Goal: Task Accomplishment & Management: Use online tool/utility

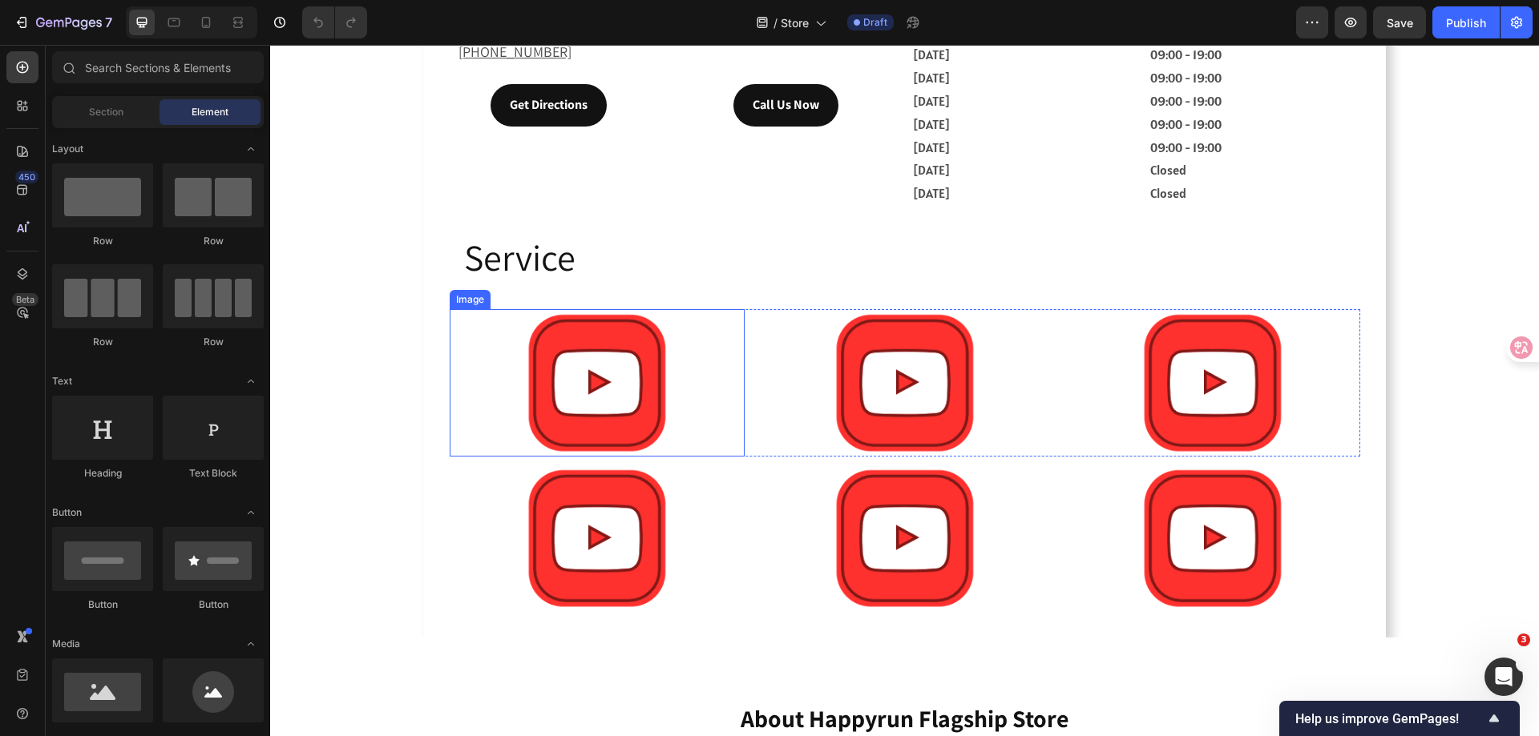
scroll to position [694, 0]
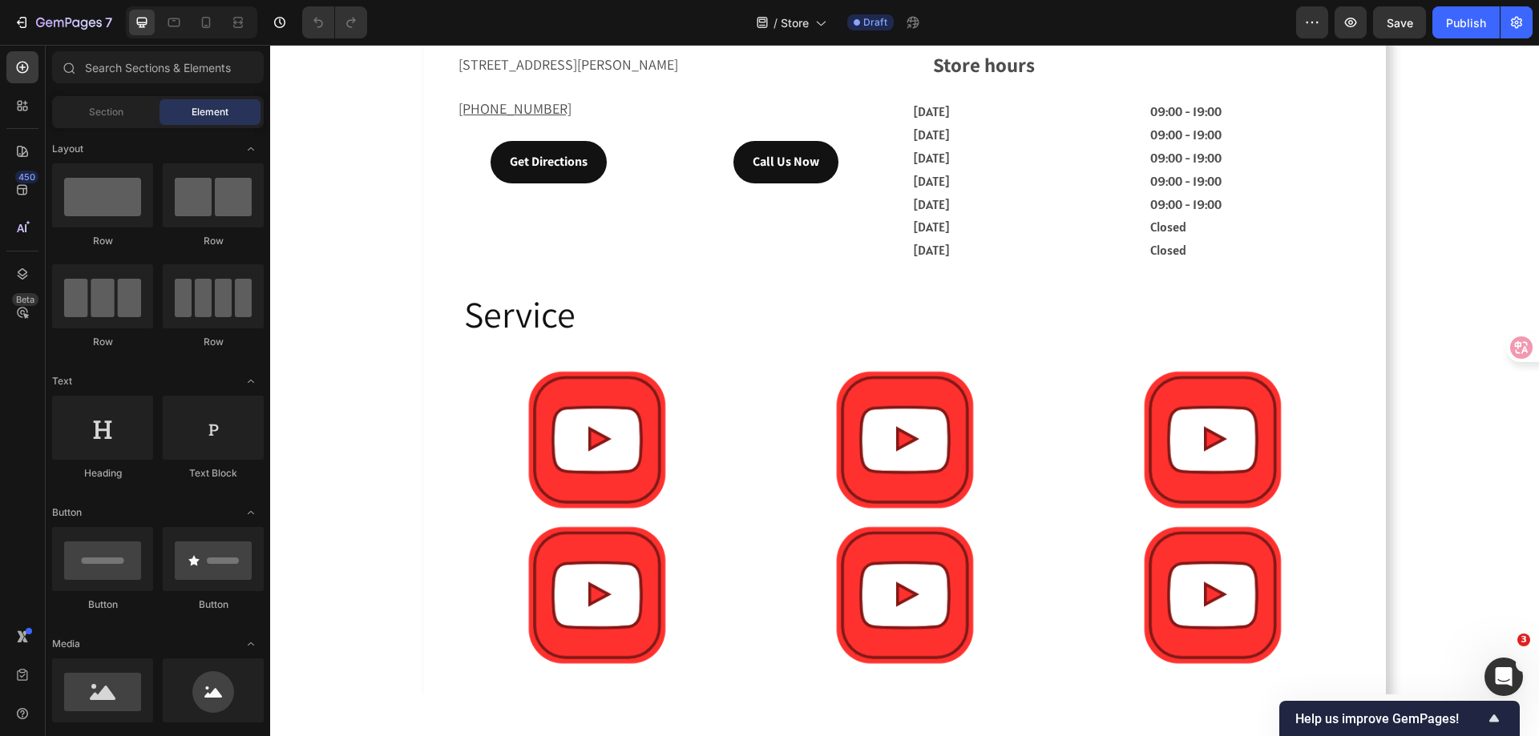
drag, startPoint x: 401, startPoint y: 179, endPoint x: 478, endPoint y: 238, distance: 96.6
click at [401, 179] on div "Drop element here Hero Banner Happyrun Flagship Store Orange, CA Opening Hours:…" at bounding box center [904, 39] width 1268 height 1311
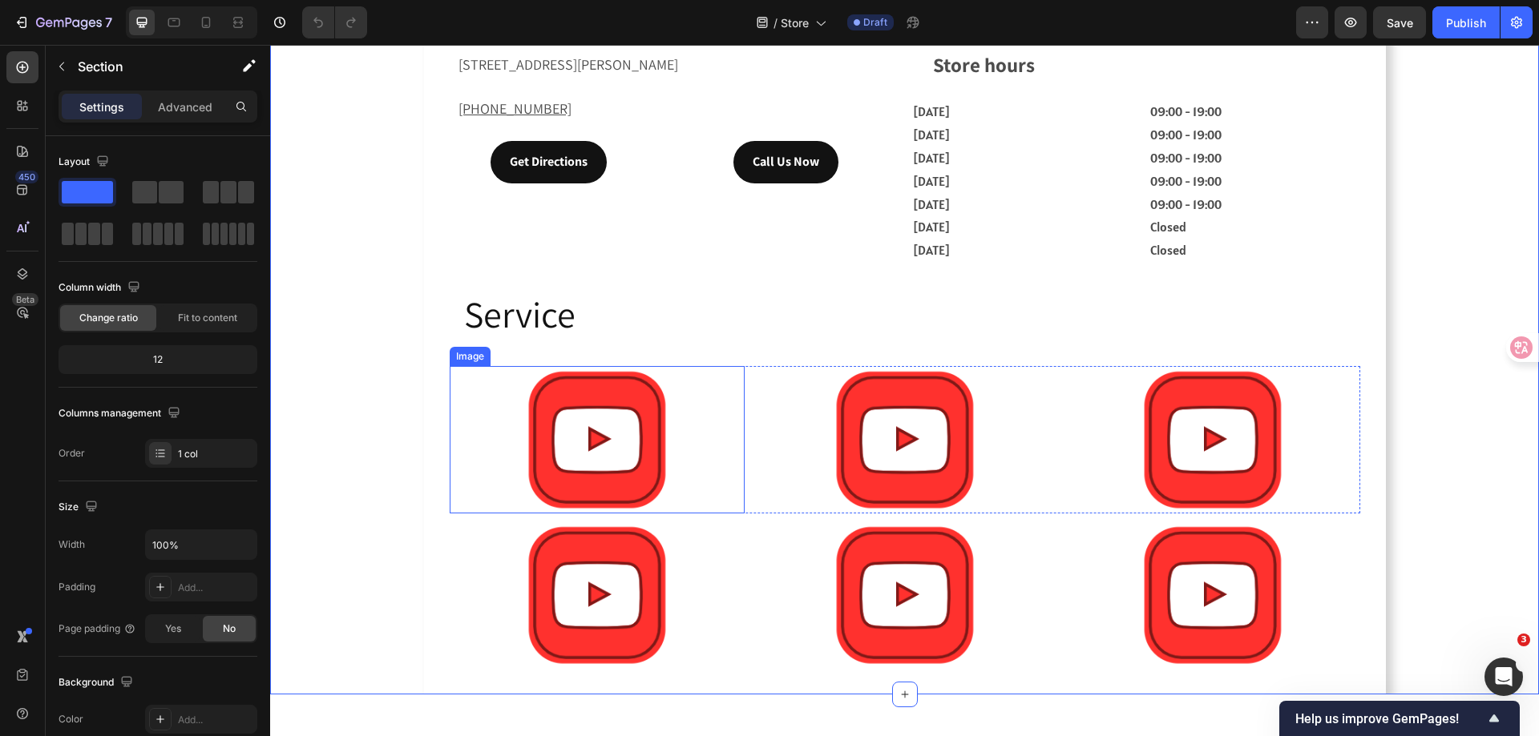
click at [559, 436] on img at bounding box center [596, 439] width 147 height 147
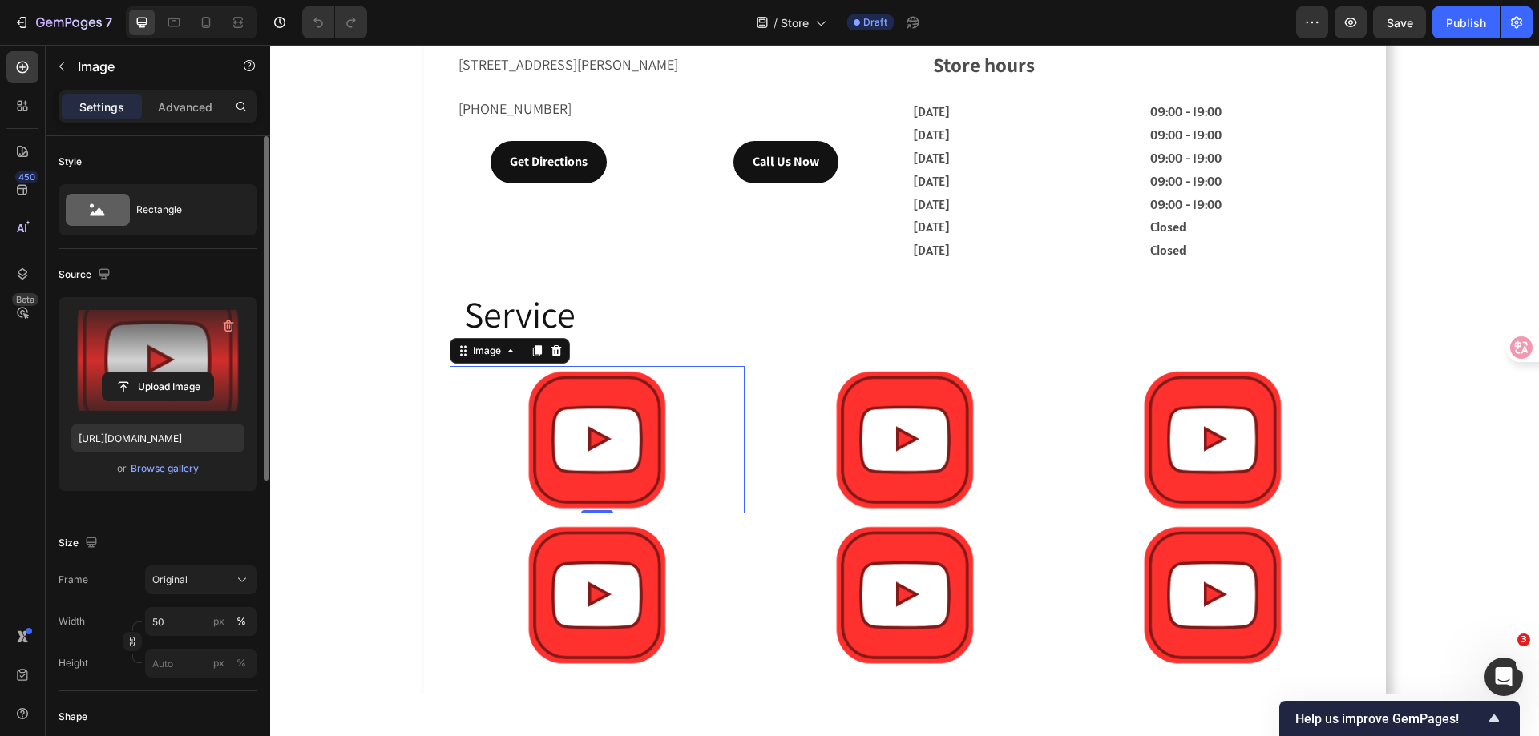
click at [151, 343] on label at bounding box center [157, 360] width 173 height 101
click at [151, 373] on input "file" at bounding box center [158, 386] width 111 height 27
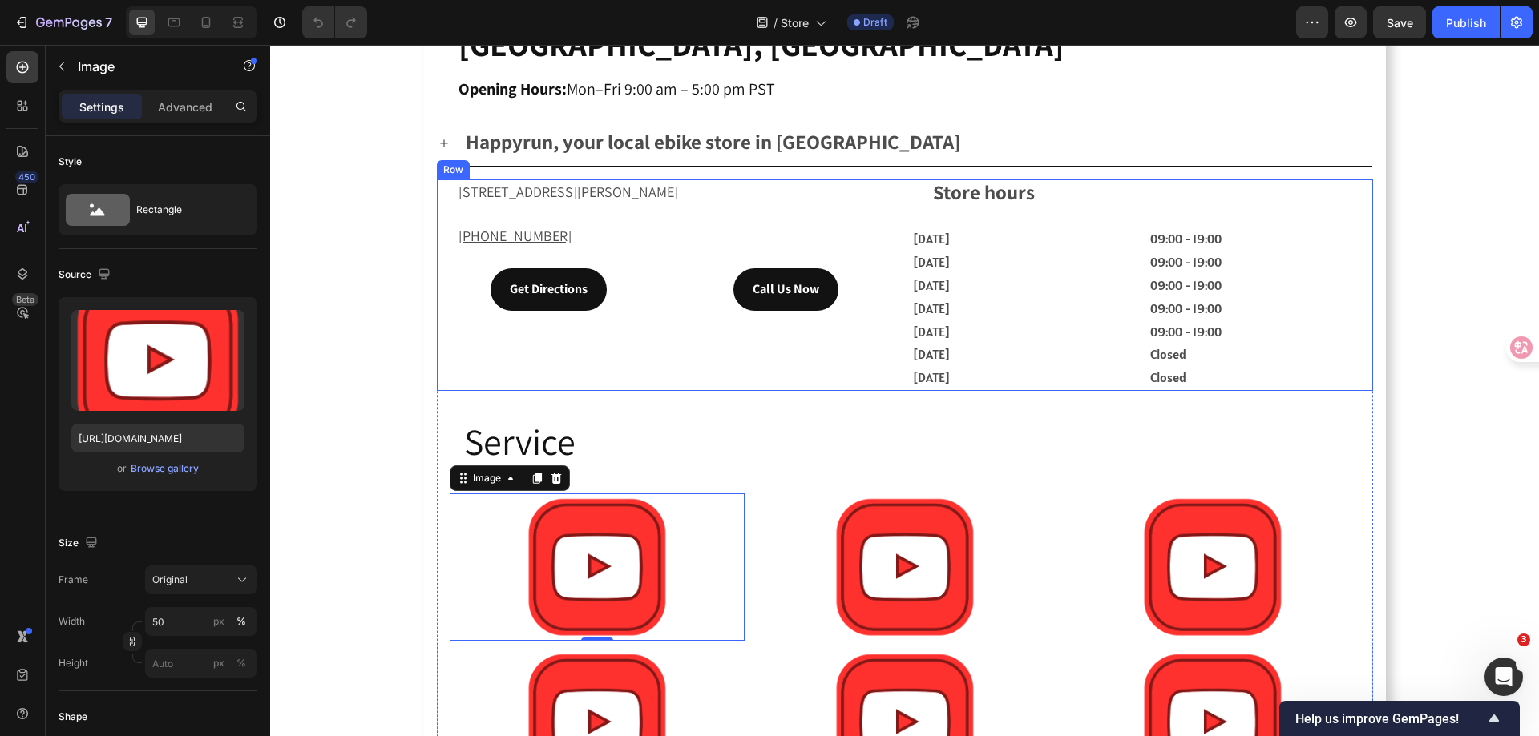
scroll to position [534, 0]
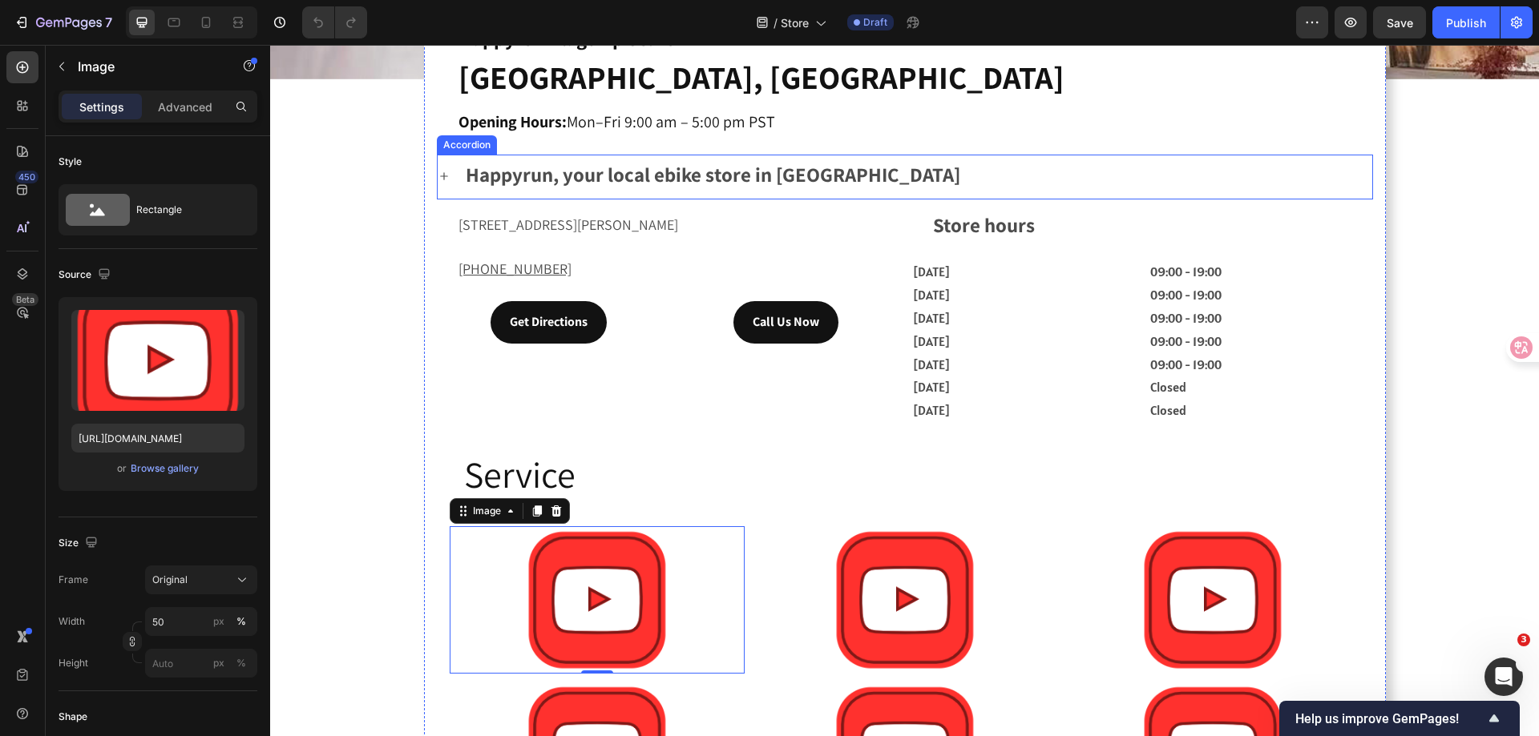
click at [438, 175] on icon at bounding box center [444, 176] width 13 height 13
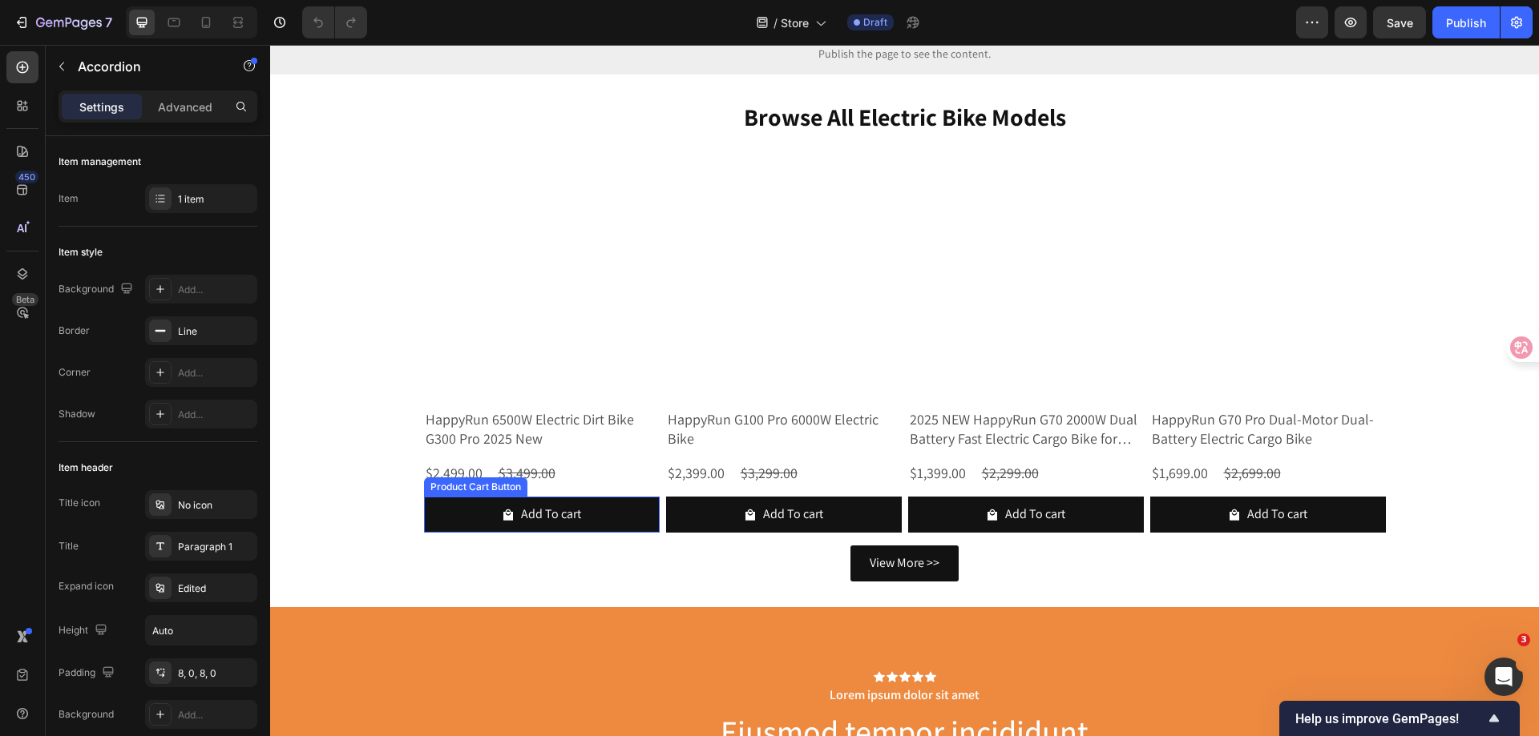
scroll to position [1976, 0]
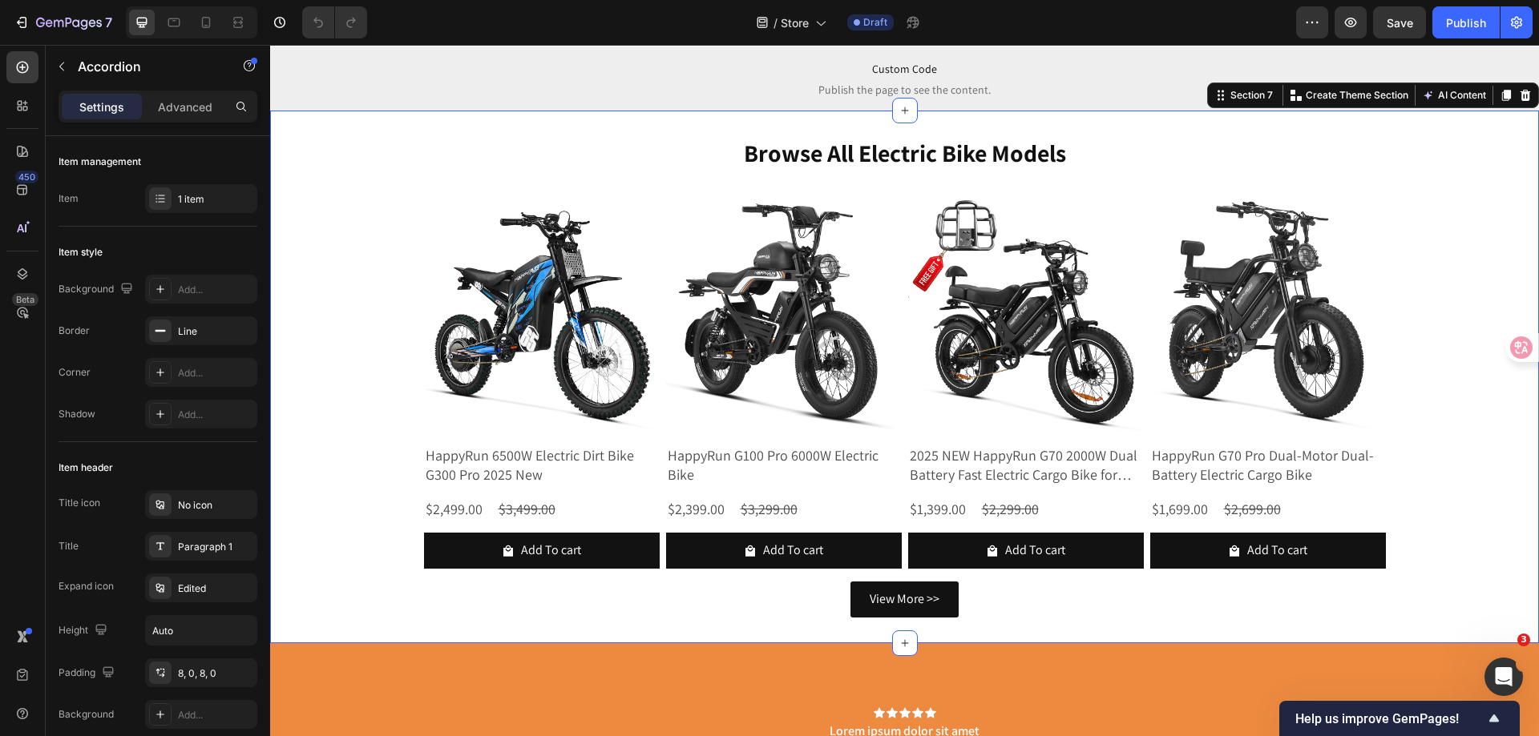
click at [682, 125] on div "browse all electric bike models Heading Product Images HappyRun 6500W Electric …" at bounding box center [904, 377] width 1268 height 533
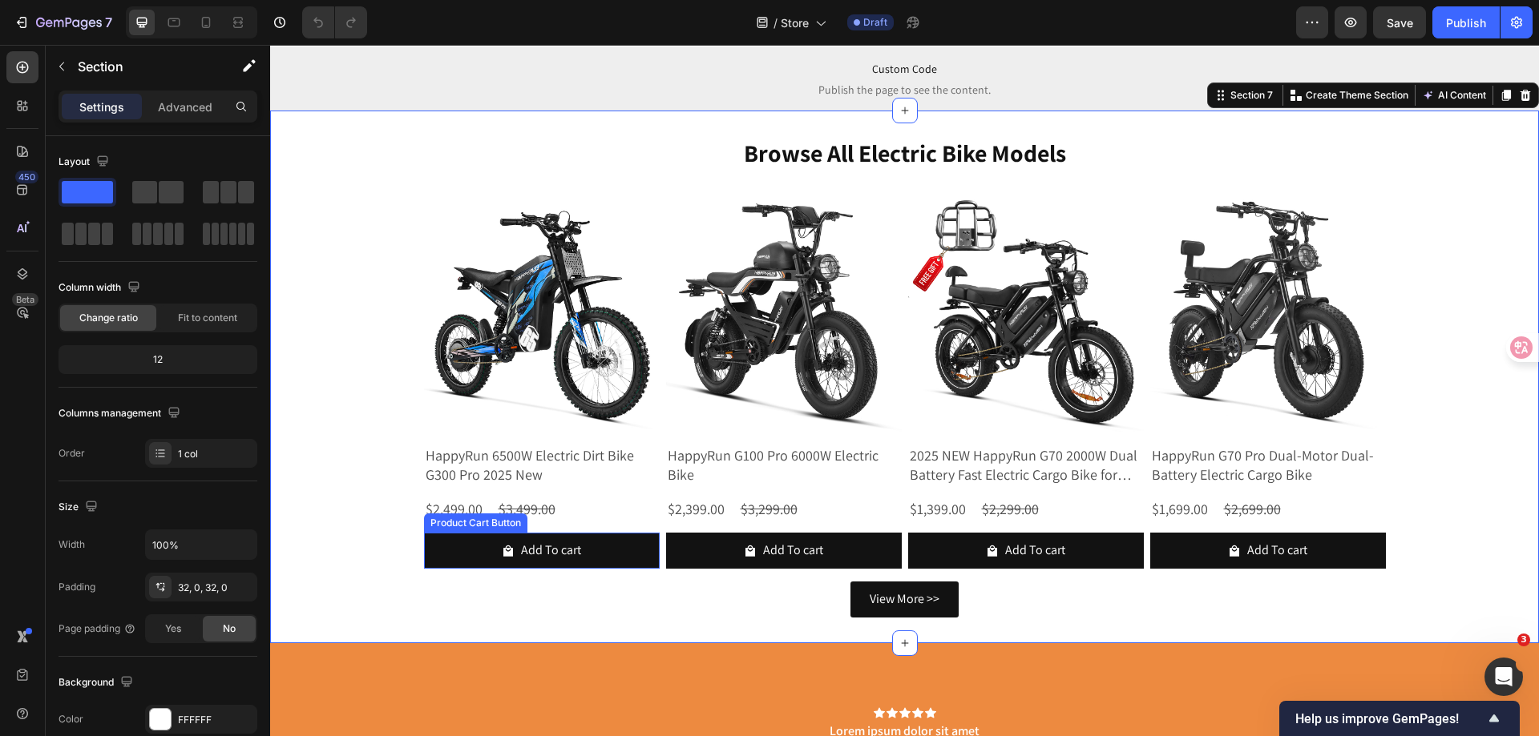
click at [463, 529] on div "Product Cart Button" at bounding box center [475, 523] width 103 height 19
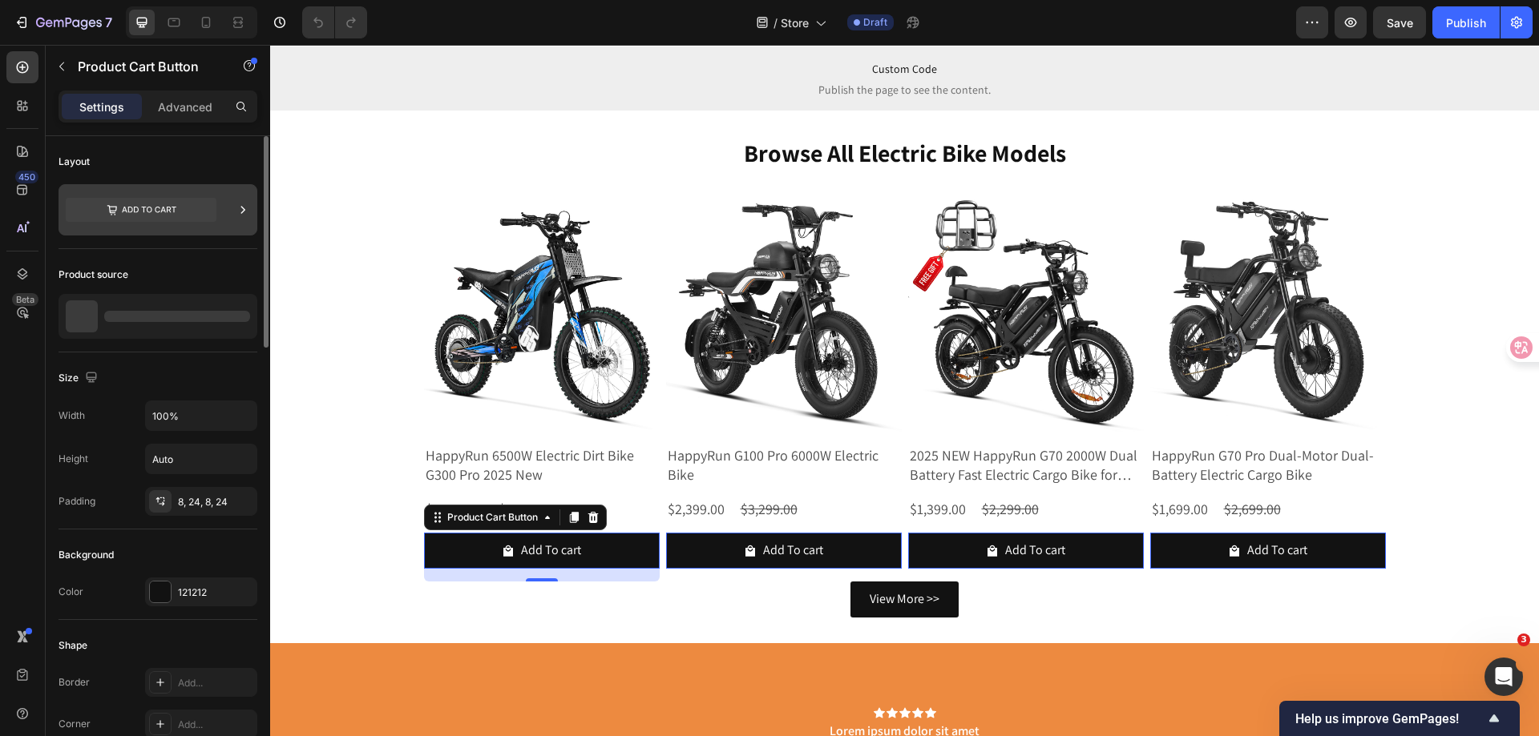
click at [226, 210] on div at bounding box center [157, 209] width 199 height 51
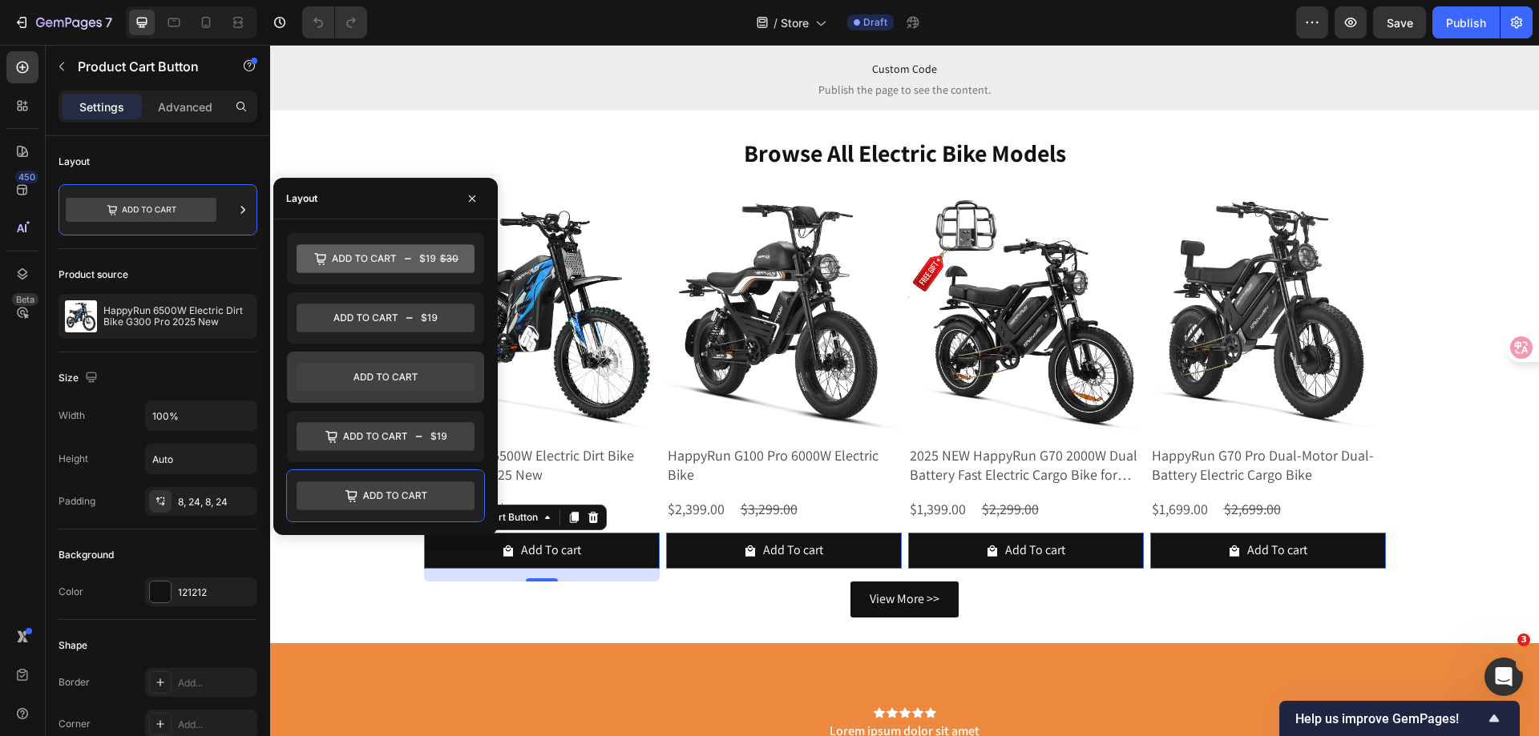
click at [377, 381] on icon at bounding box center [385, 377] width 178 height 29
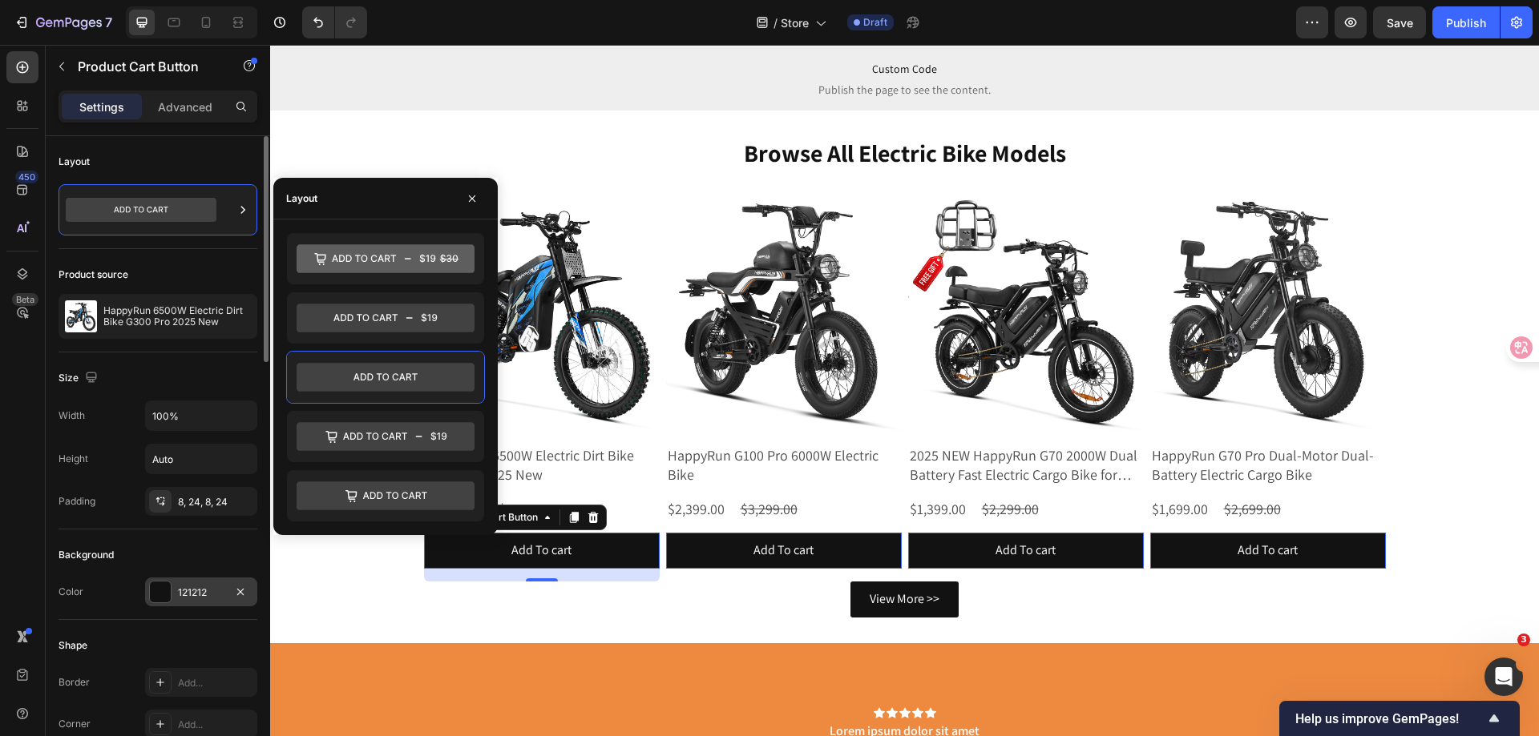
click at [164, 603] on div at bounding box center [160, 592] width 22 height 22
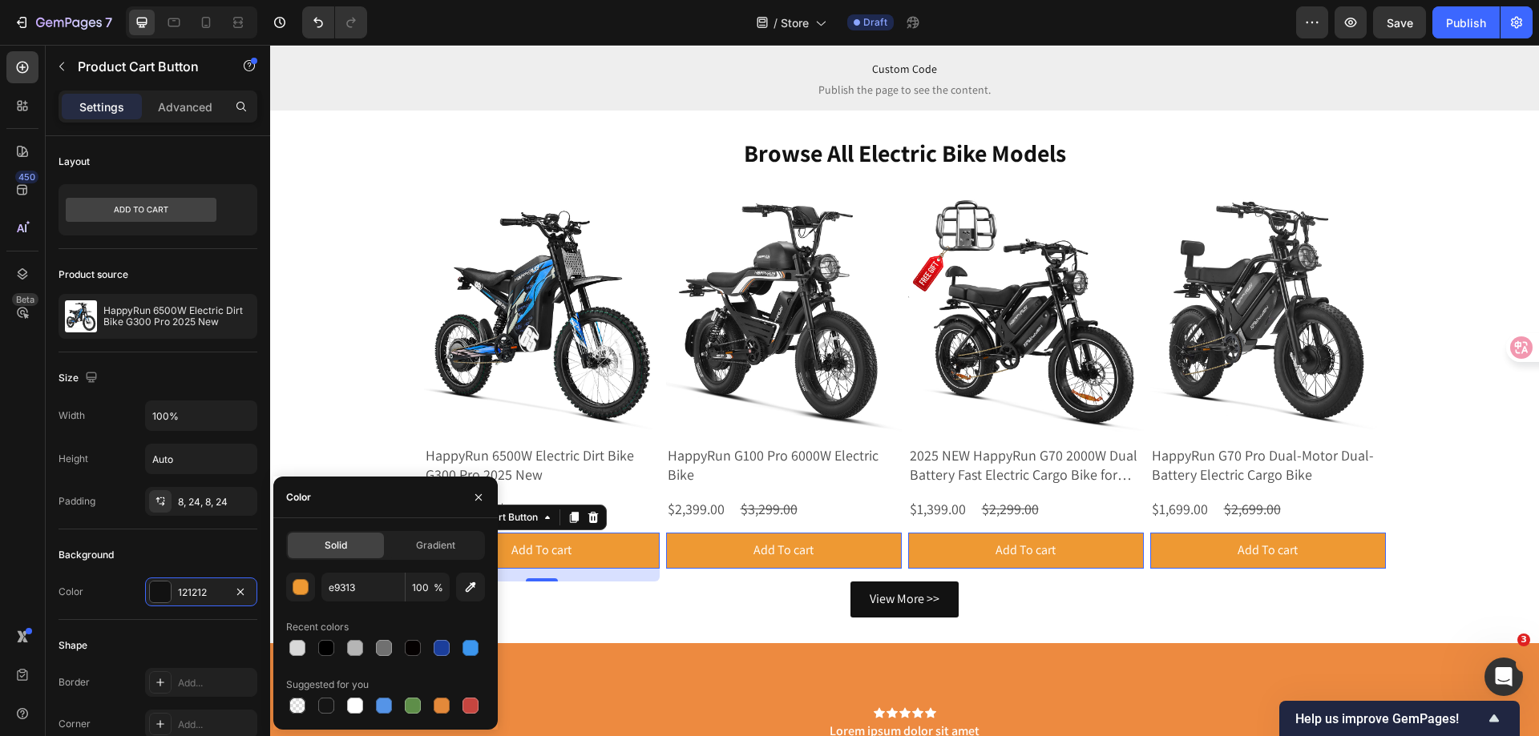
click at [394, 615] on div "Recent colors" at bounding box center [385, 628] width 199 height 26
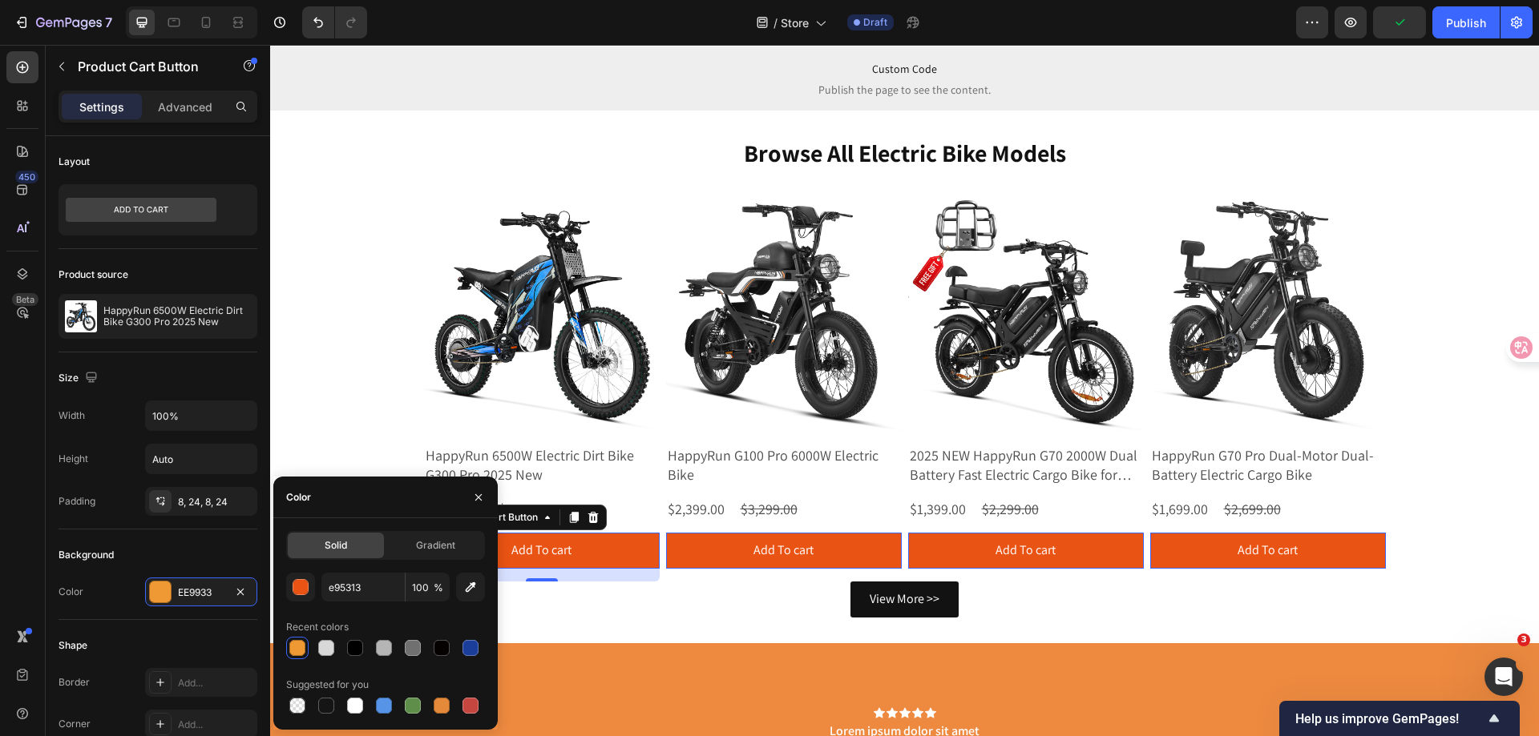
click at [393, 614] on div "e95313 100 % Recent colors Suggested for you" at bounding box center [385, 645] width 199 height 144
type input "E95313"
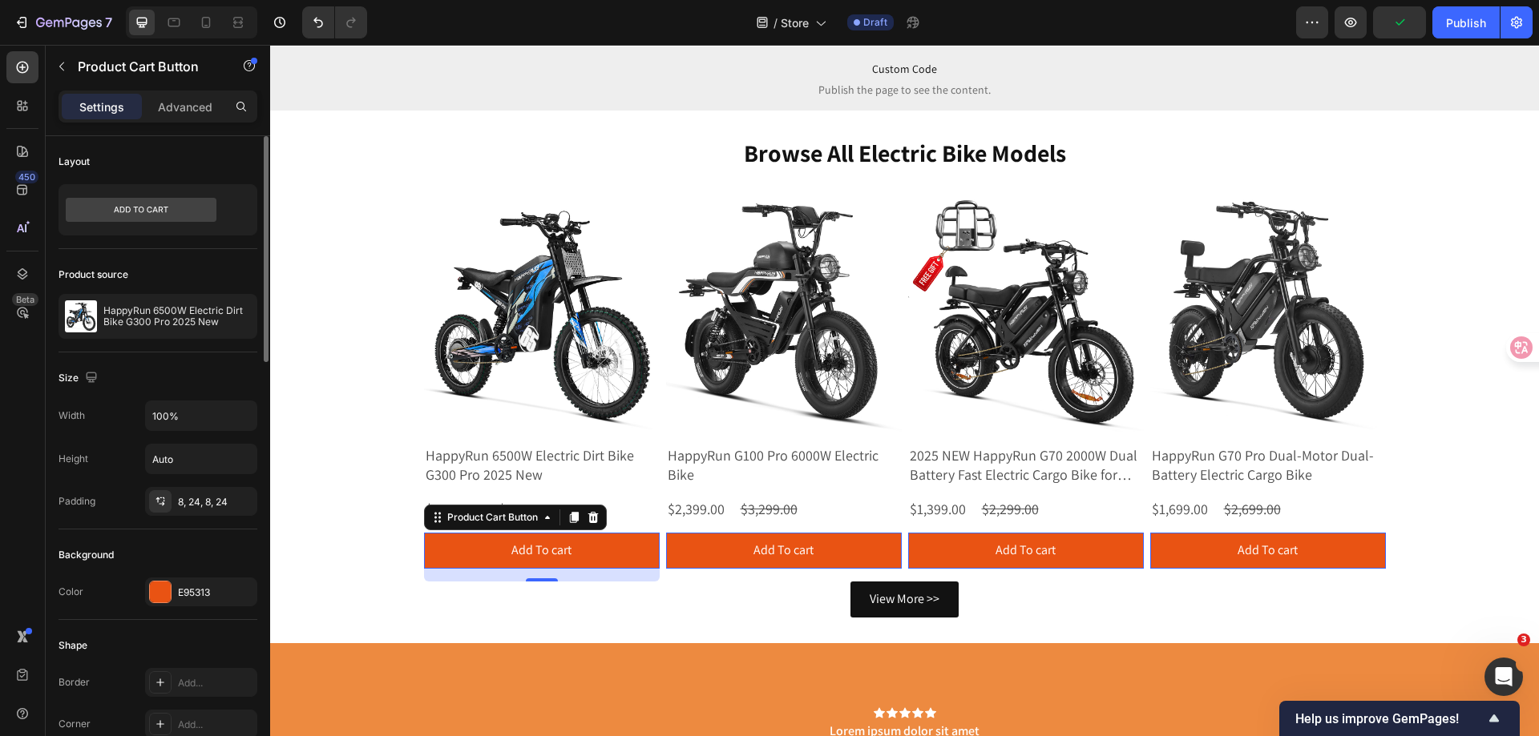
click at [195, 546] on div "Background" at bounding box center [157, 555] width 199 height 26
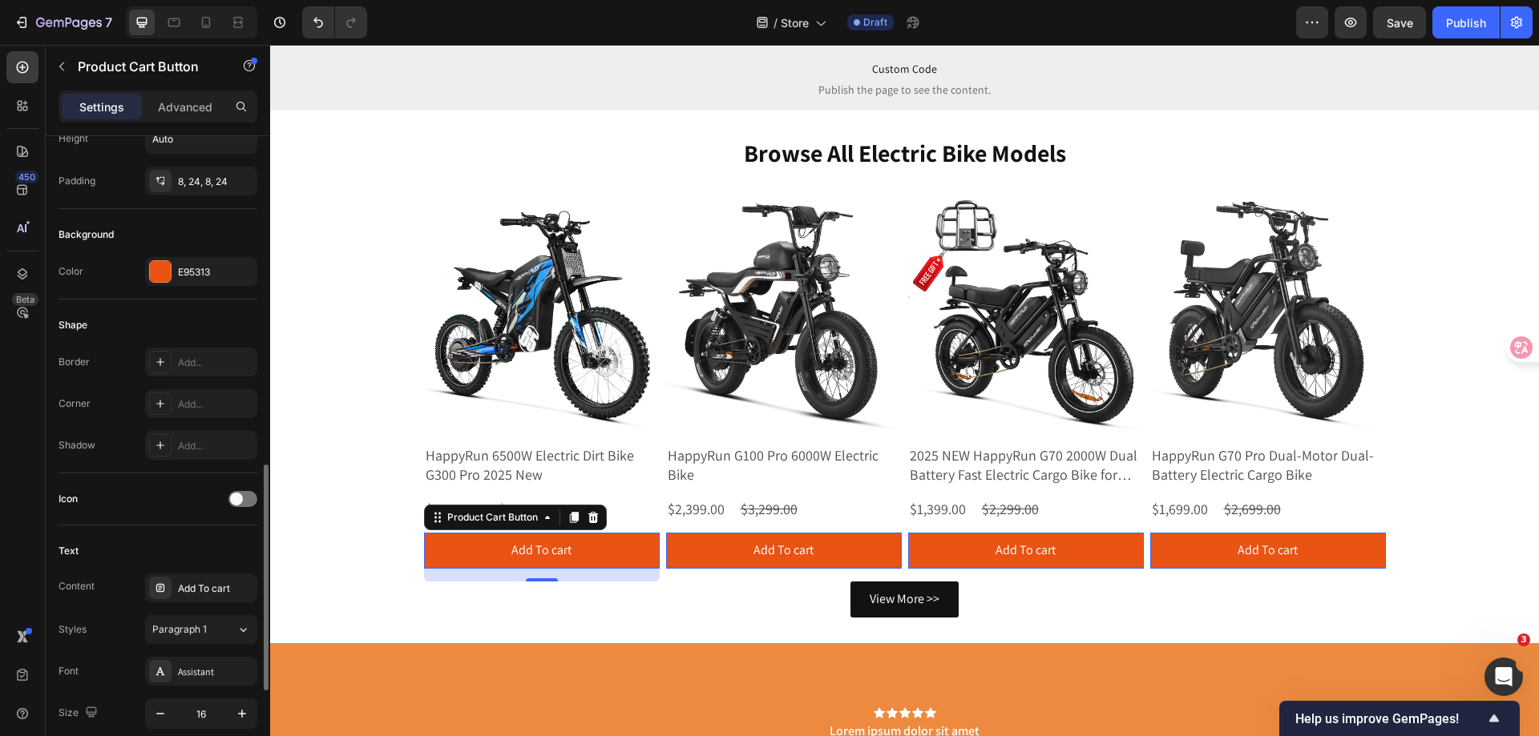
scroll to position [481, 0]
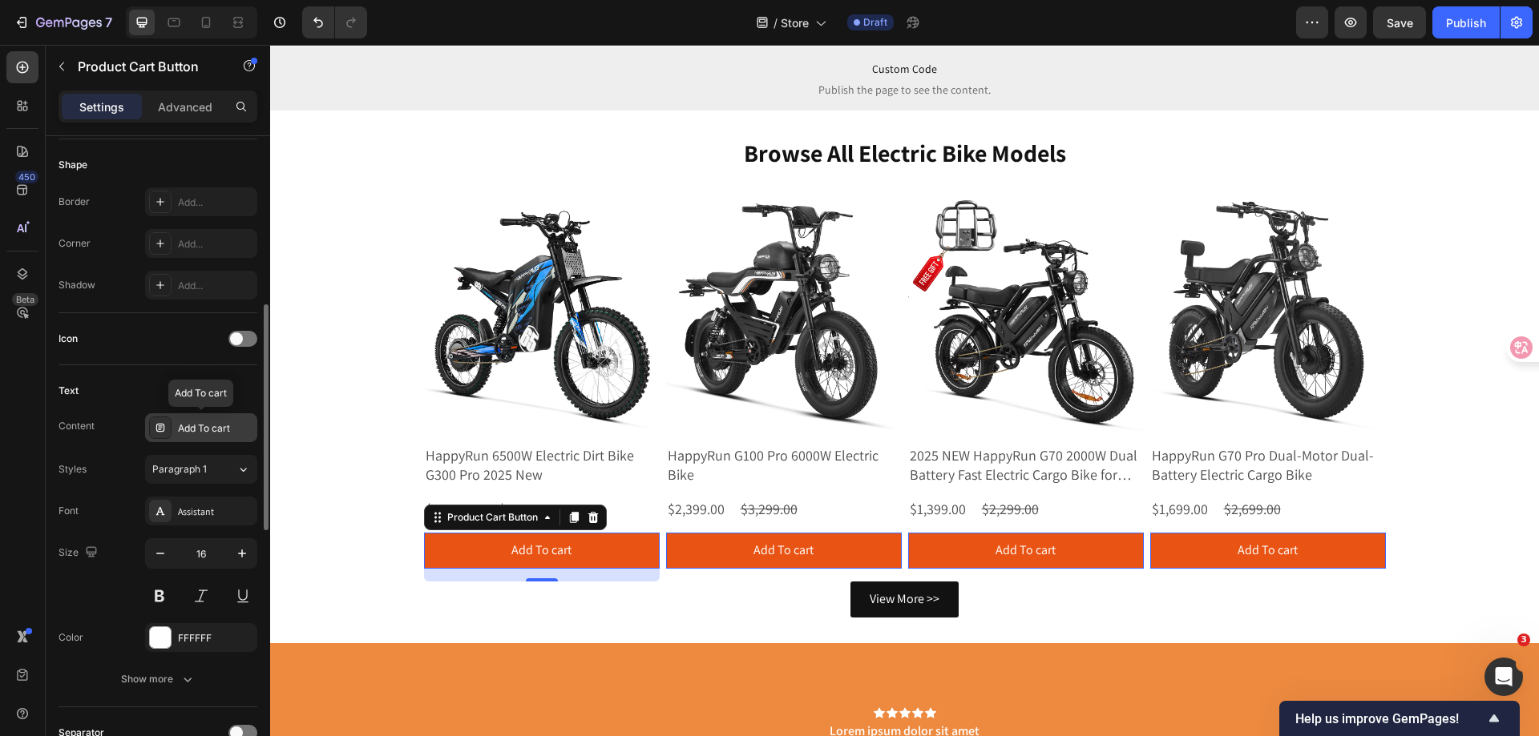
click at [192, 430] on div "Add To cart" at bounding box center [215, 428] width 75 height 14
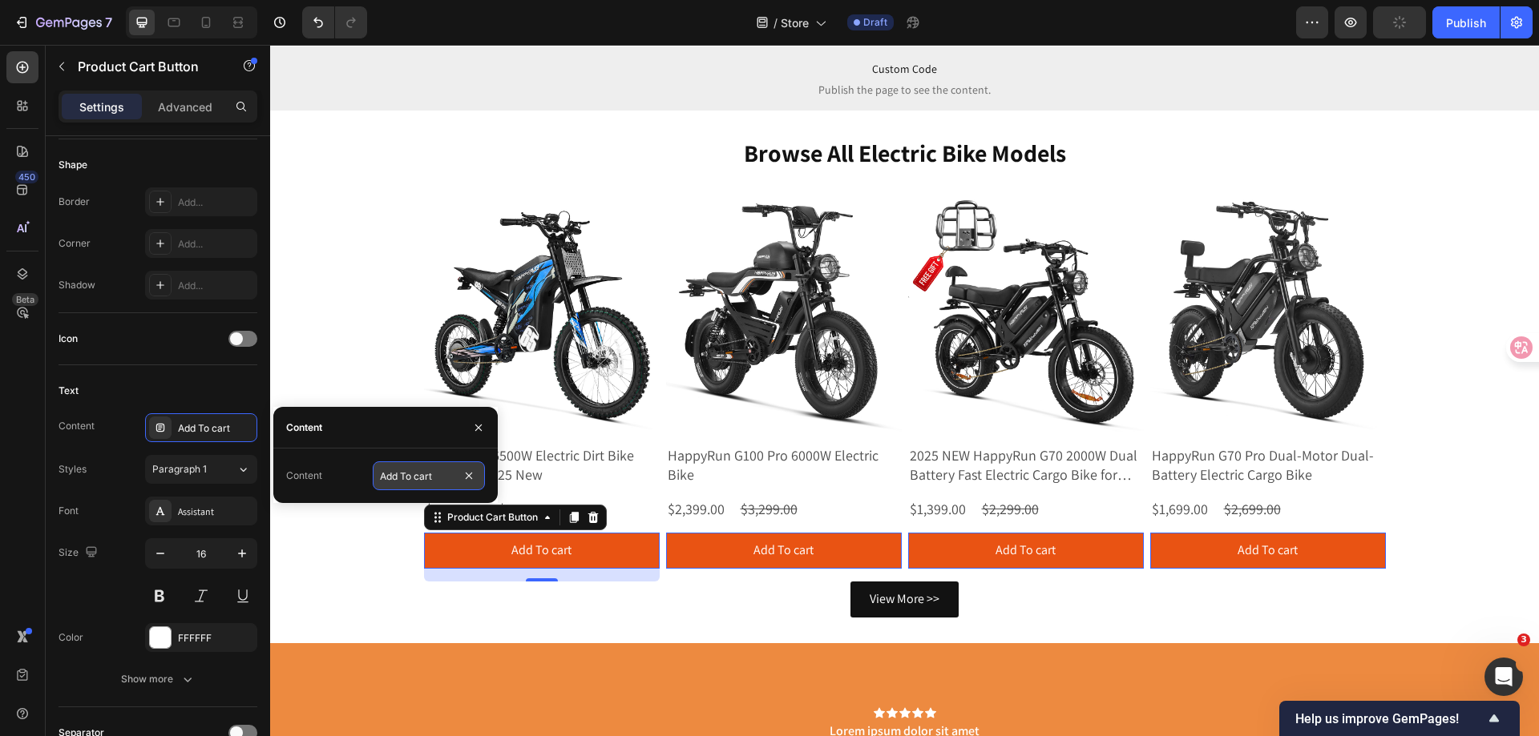
click at [415, 477] on input "Add To cart" at bounding box center [429, 476] width 112 height 29
click at [113, 445] on div "Content Add To cart Styles Paragraph 1 Font Assistant Size 16 Color FFFFFF Show…" at bounding box center [157, 553] width 199 height 280
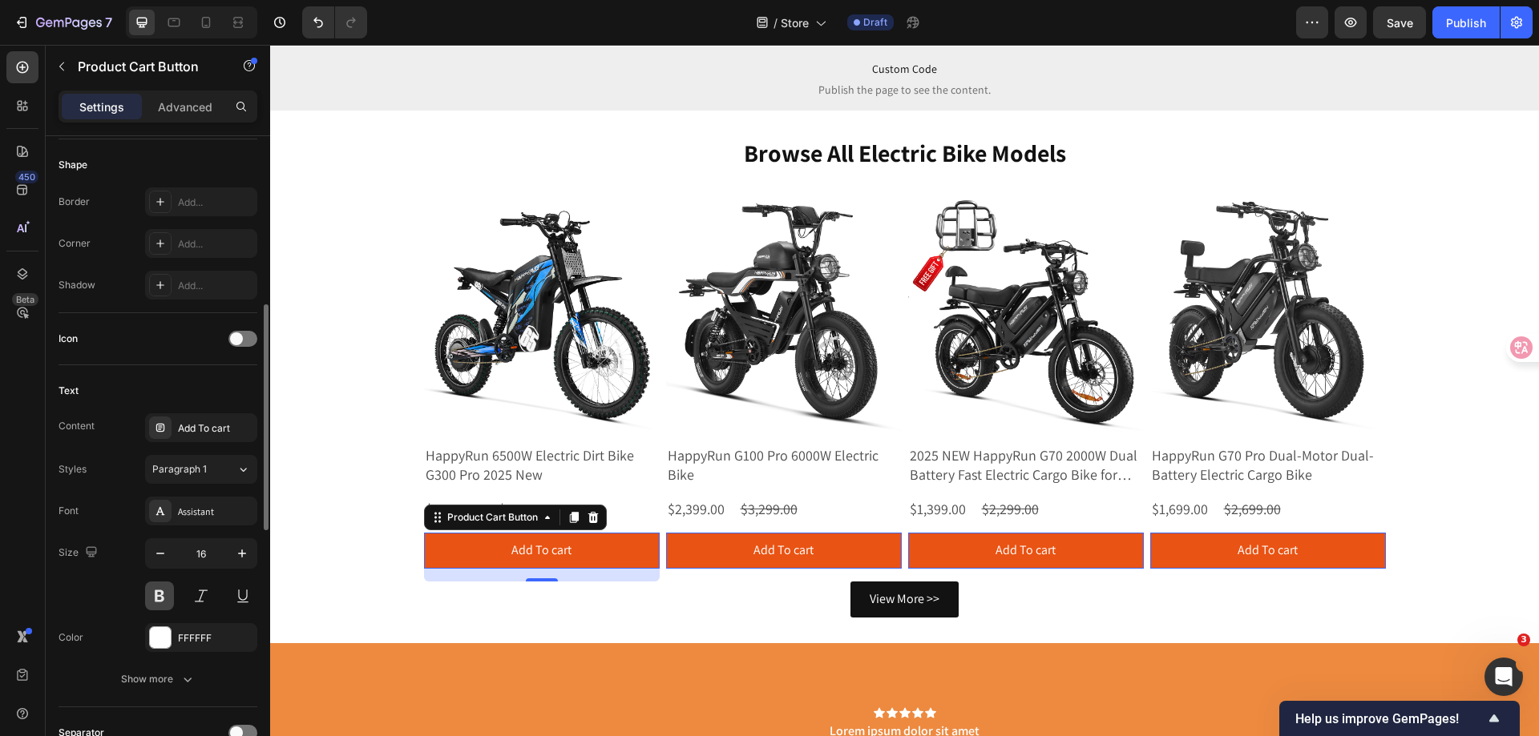
click at [158, 596] on button at bounding box center [159, 596] width 29 height 29
click at [72, 590] on div "Size 16" at bounding box center [157, 574] width 199 height 72
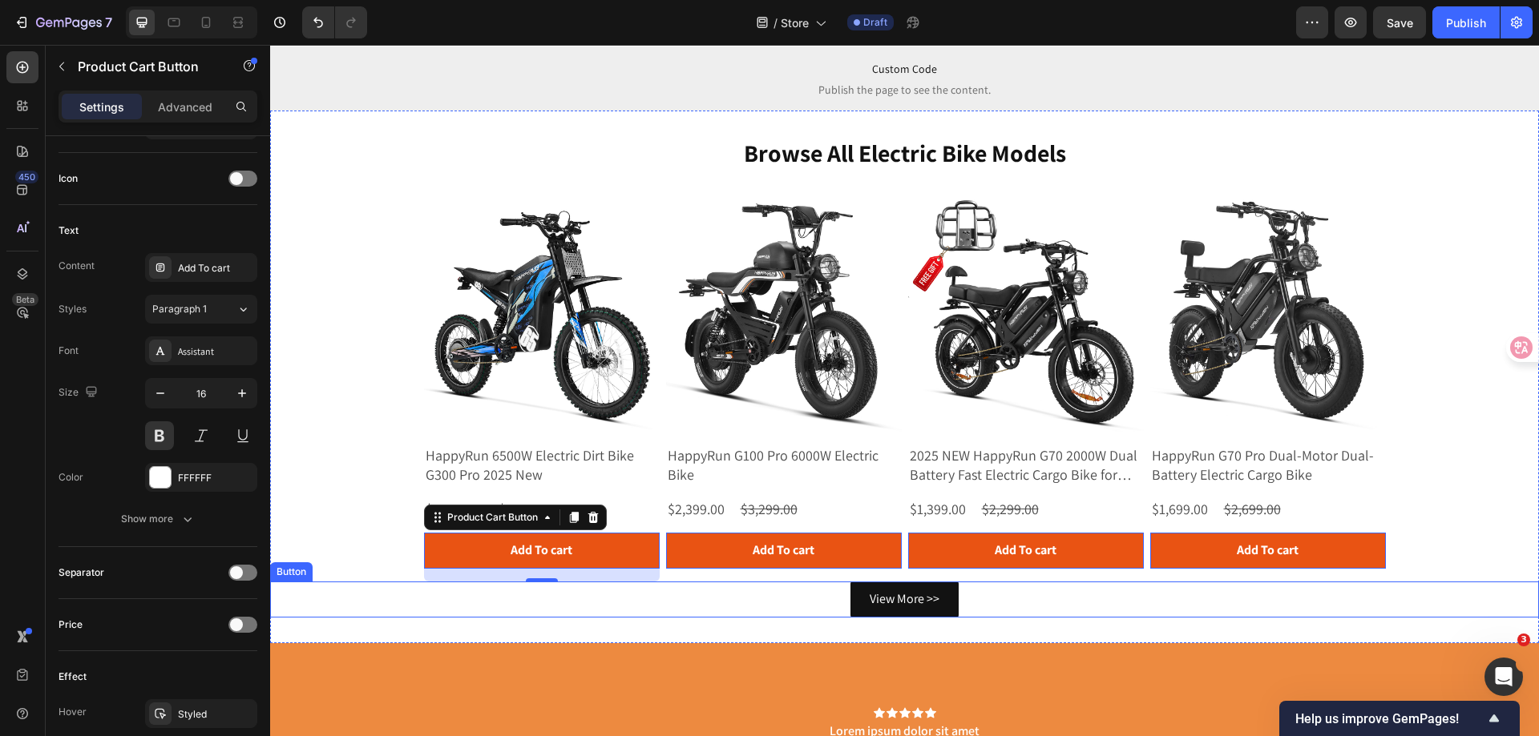
click at [700, 595] on div "View More >> Button" at bounding box center [904, 600] width 1268 height 36
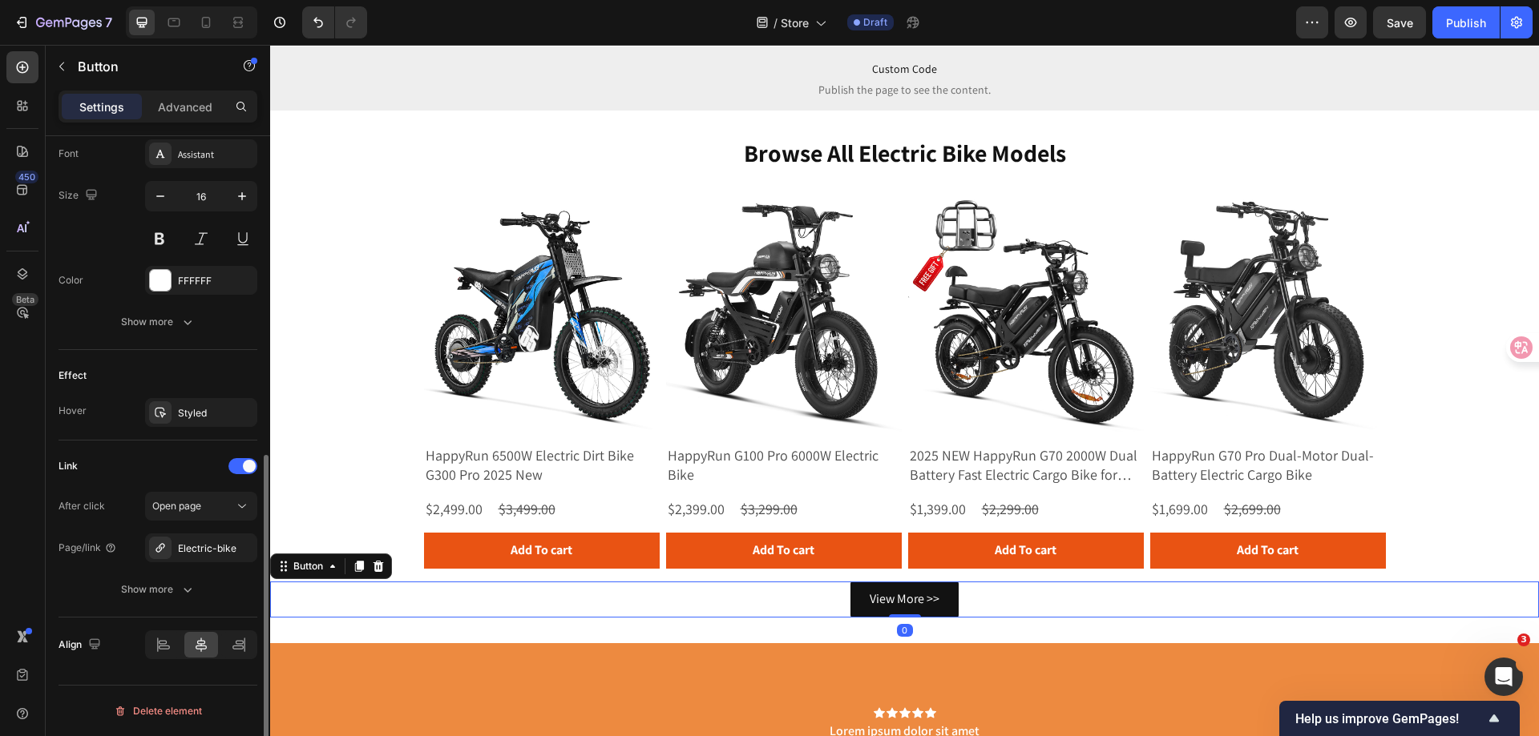
scroll to position [0, 0]
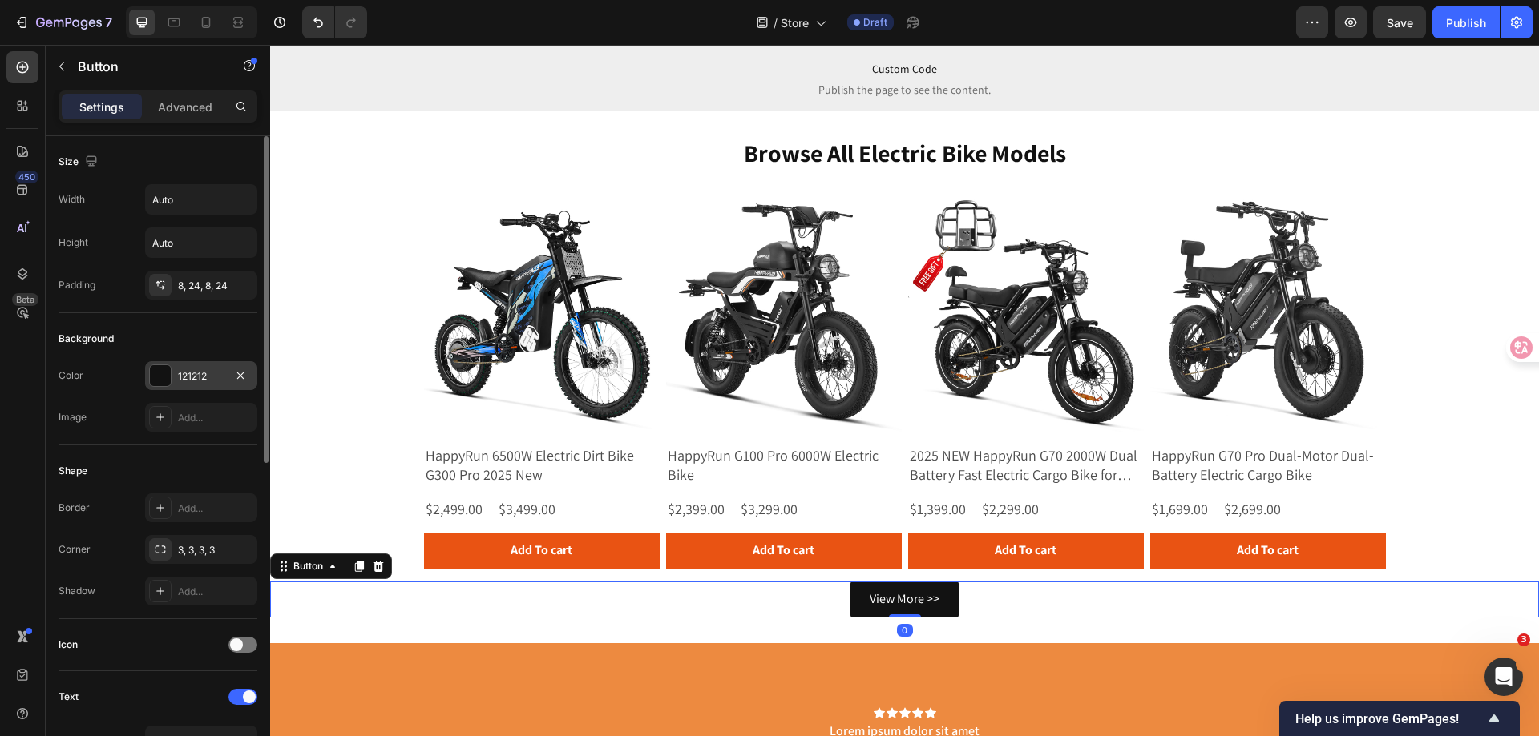
click at [185, 373] on div "121212" at bounding box center [201, 376] width 46 height 14
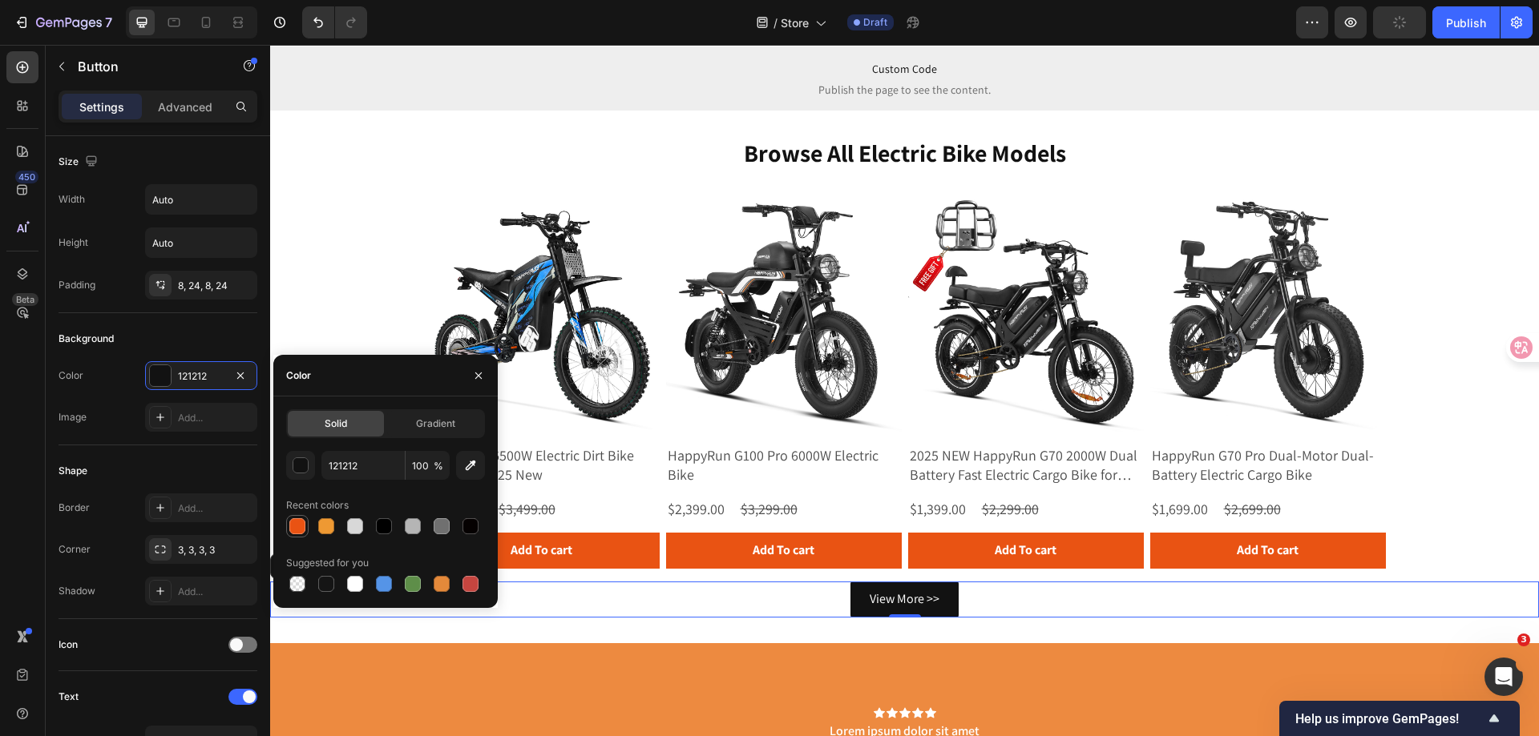
click at [294, 529] on div at bounding box center [297, 526] width 16 height 16
type input "E95313"
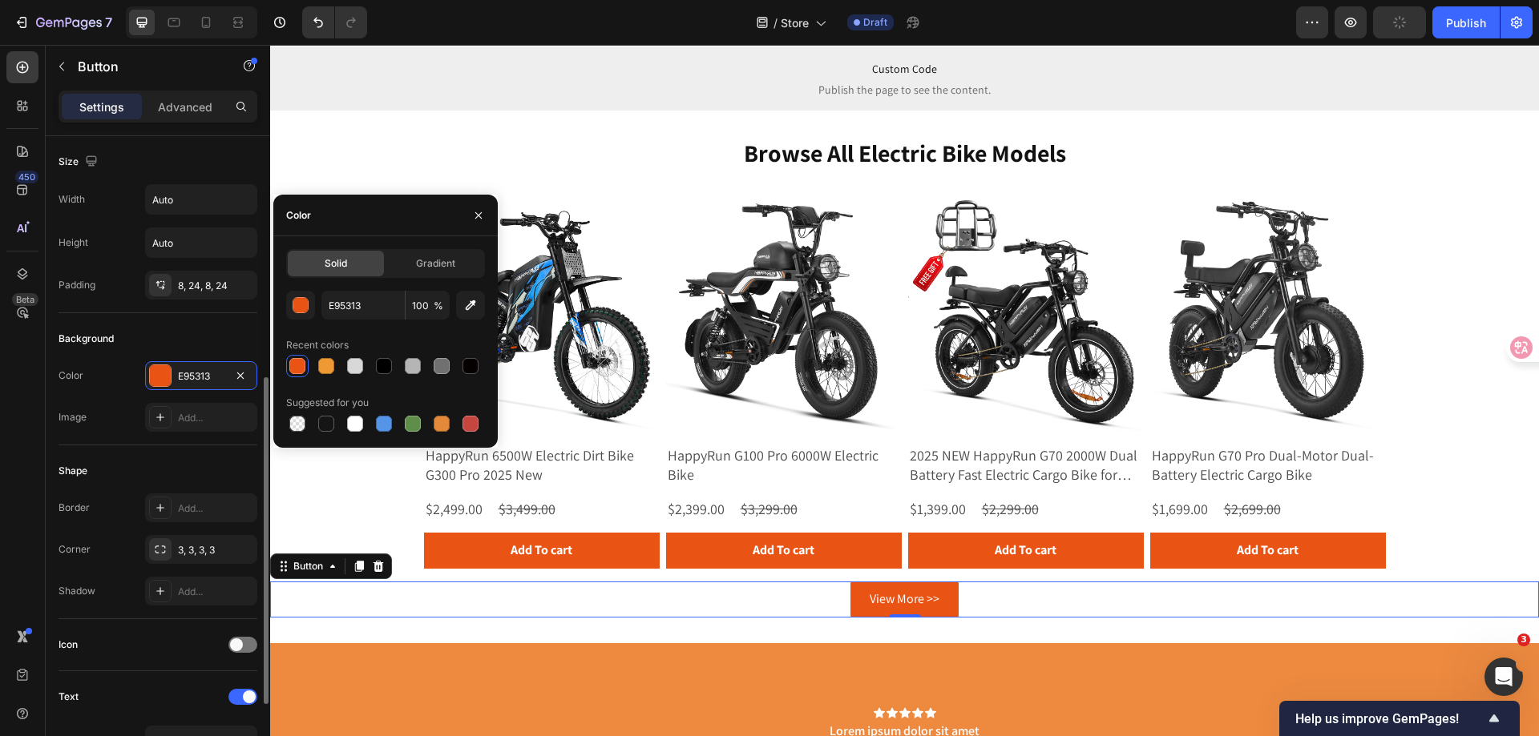
scroll to position [160, 0]
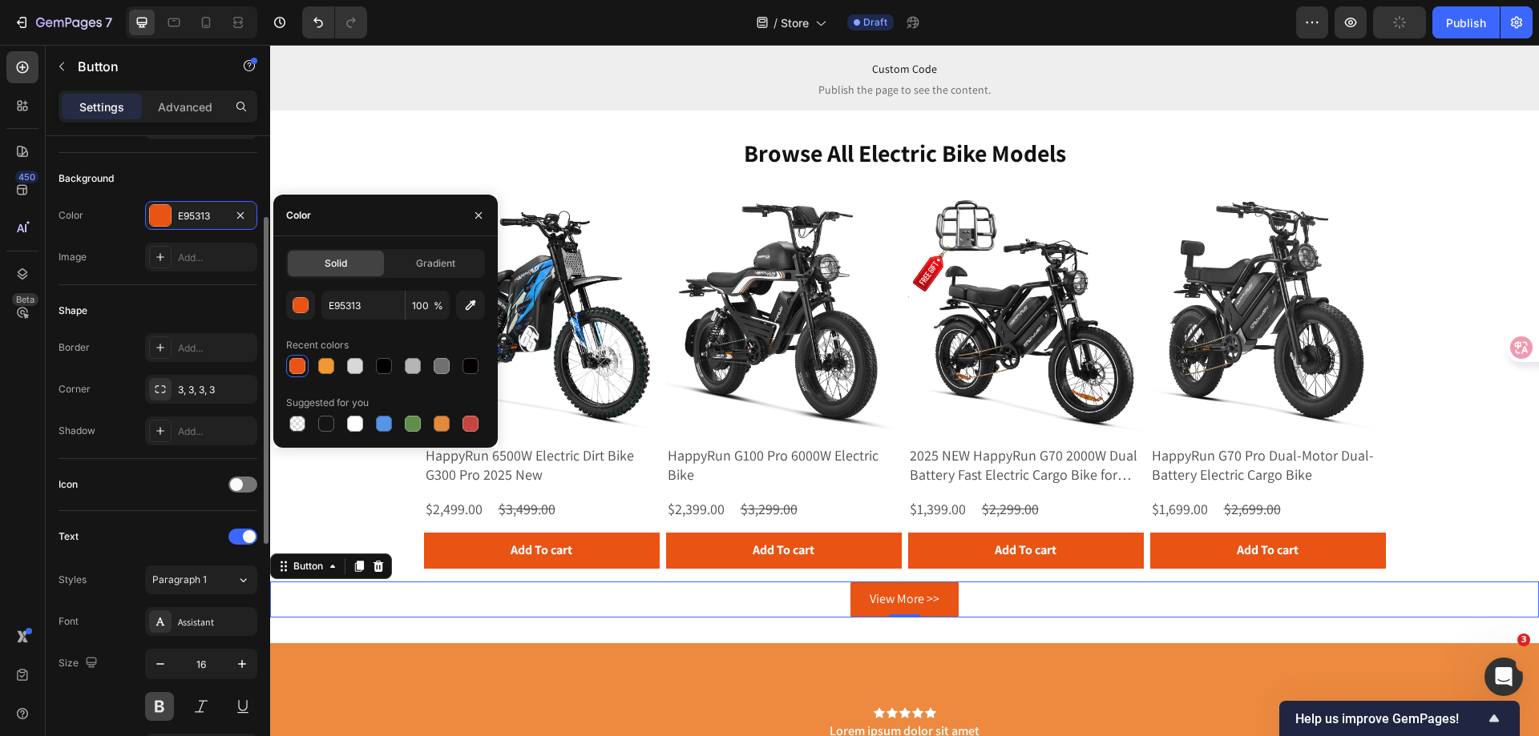
click at [158, 704] on button at bounding box center [159, 706] width 29 height 29
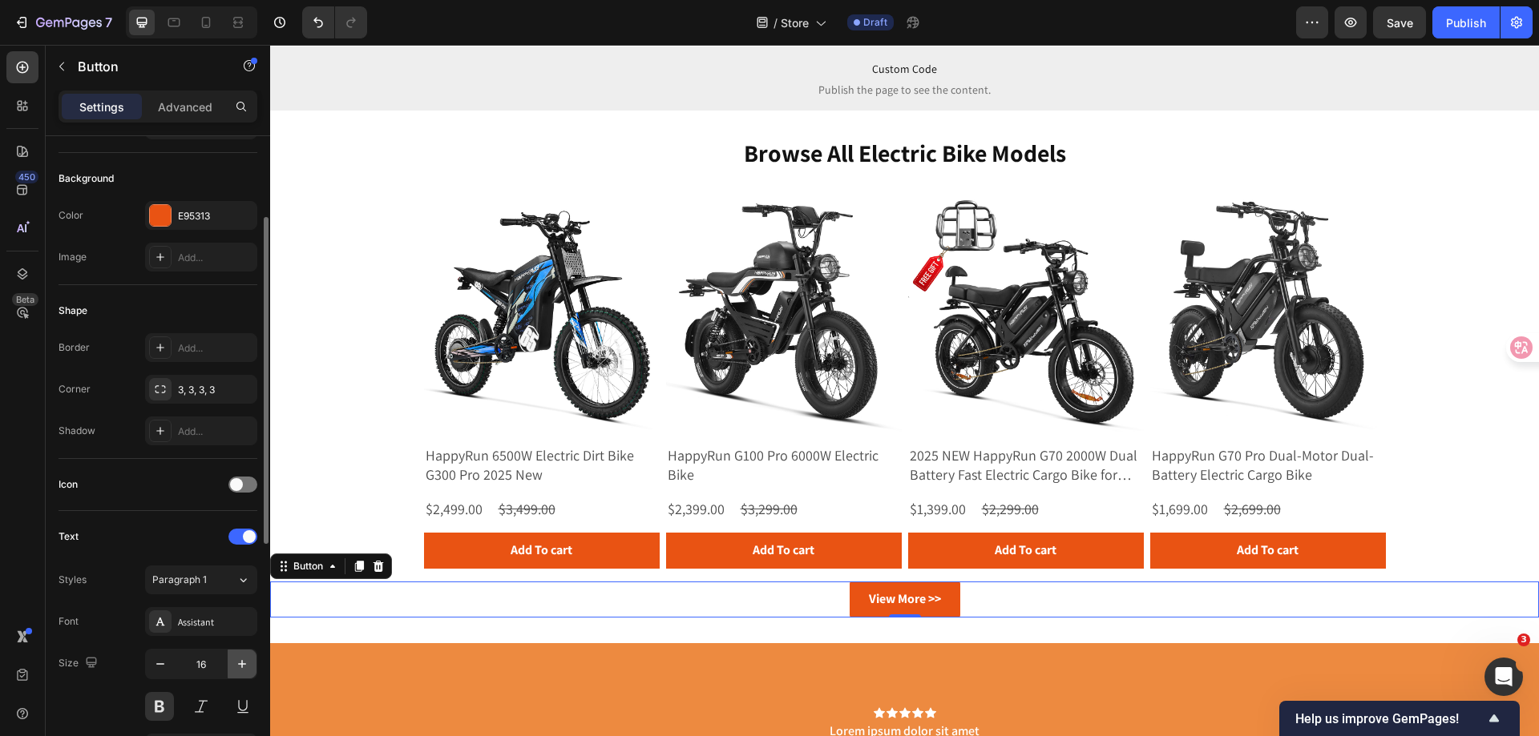
click at [243, 668] on icon "button" at bounding box center [242, 664] width 16 height 16
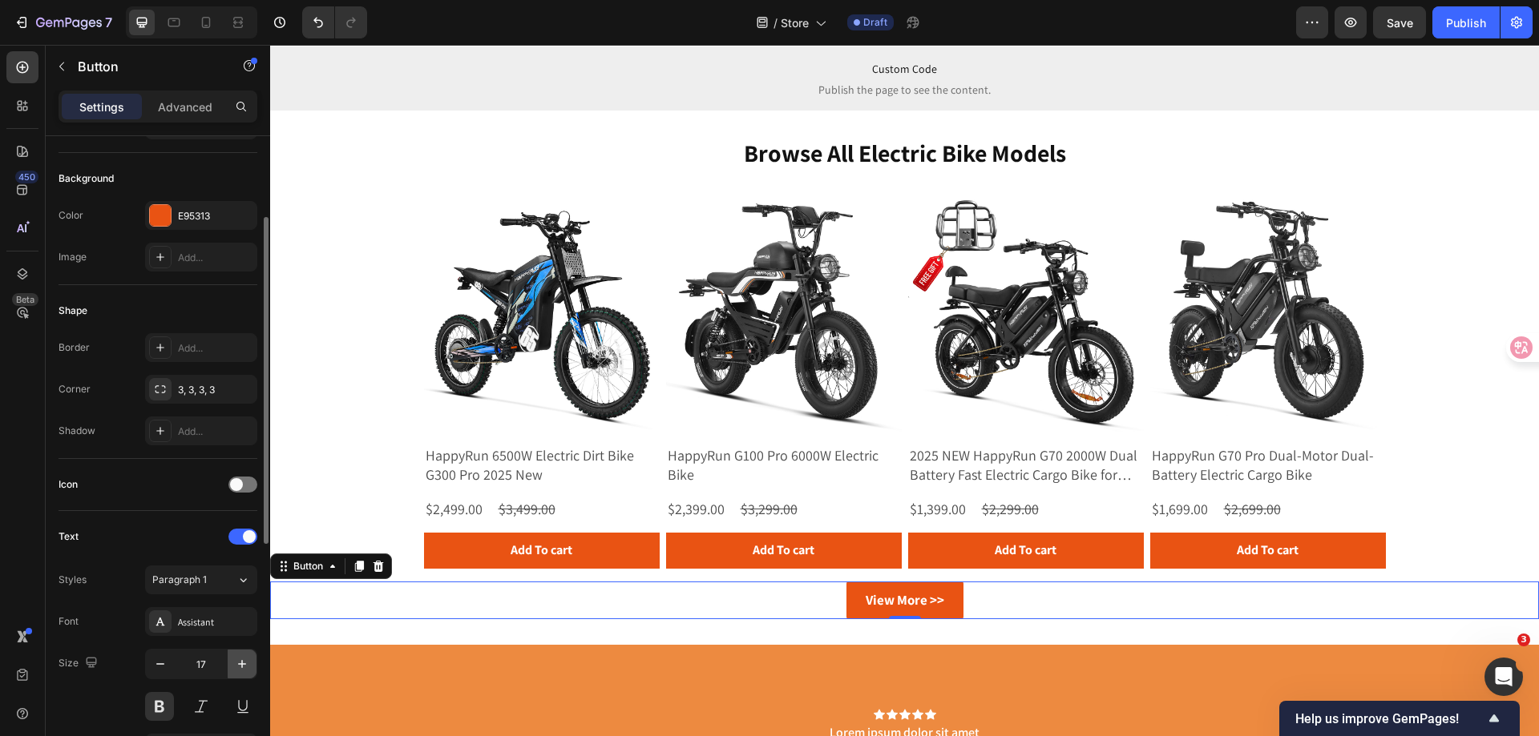
click at [243, 668] on icon "button" at bounding box center [242, 664] width 16 height 16
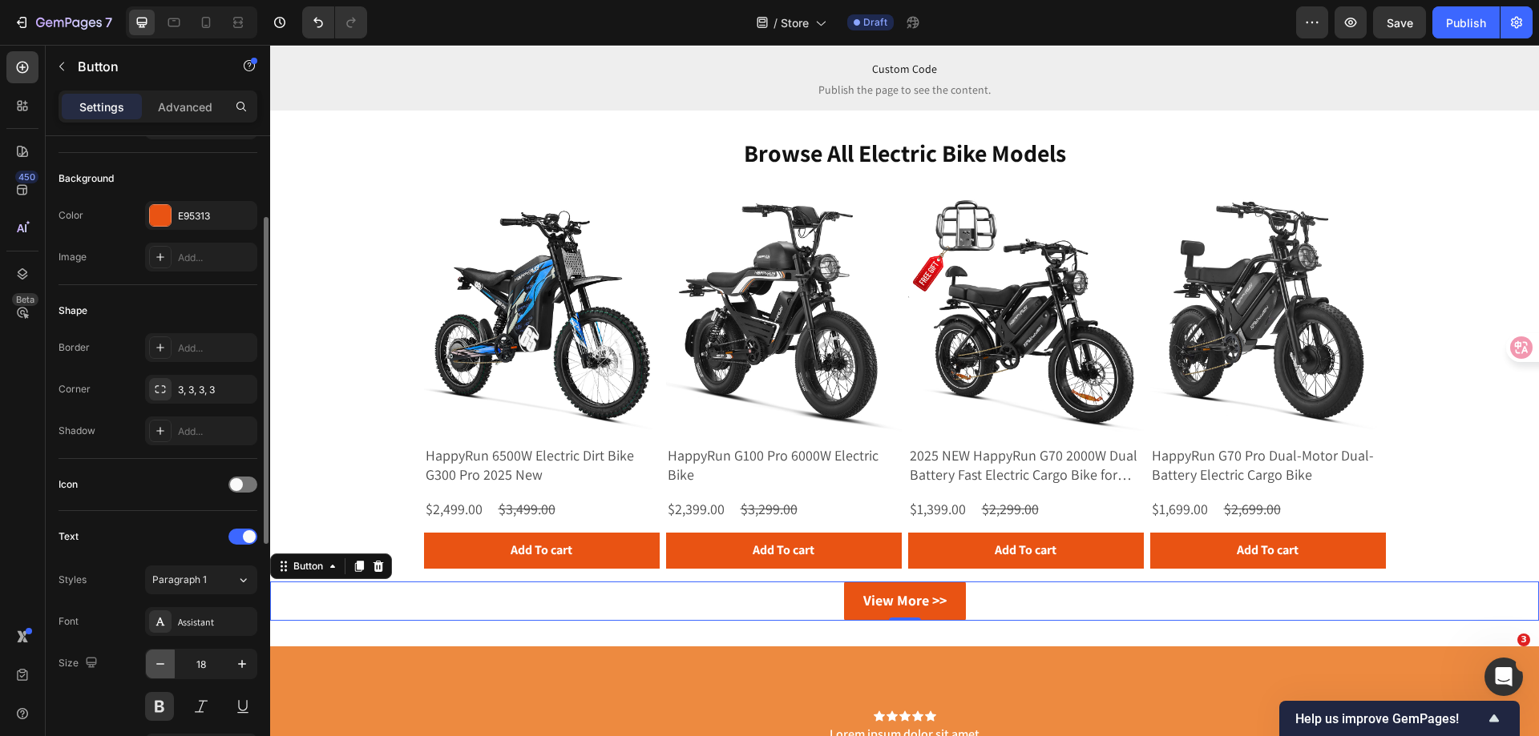
click at [163, 661] on icon "button" at bounding box center [160, 664] width 16 height 16
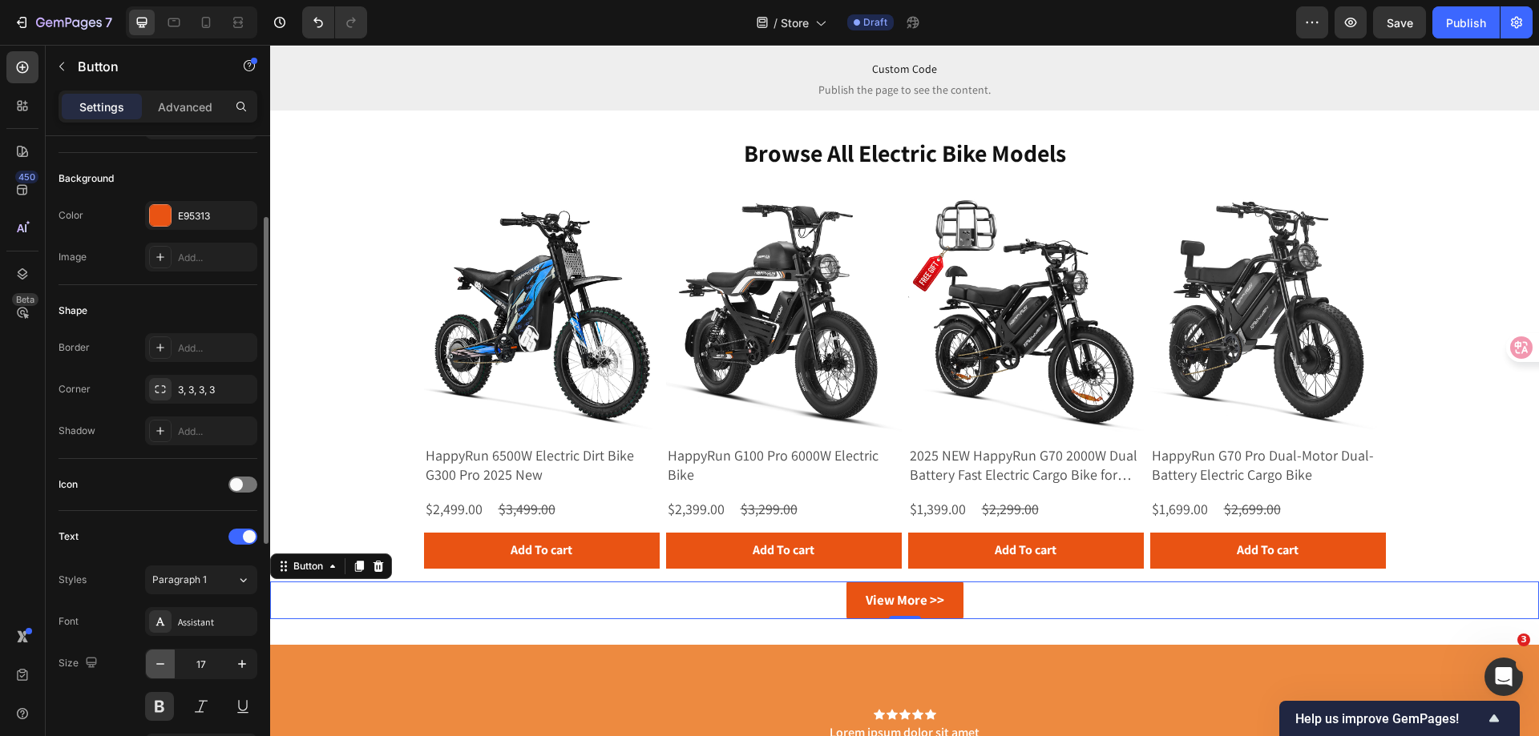
click at [156, 662] on icon "button" at bounding box center [160, 664] width 16 height 16
type input "16"
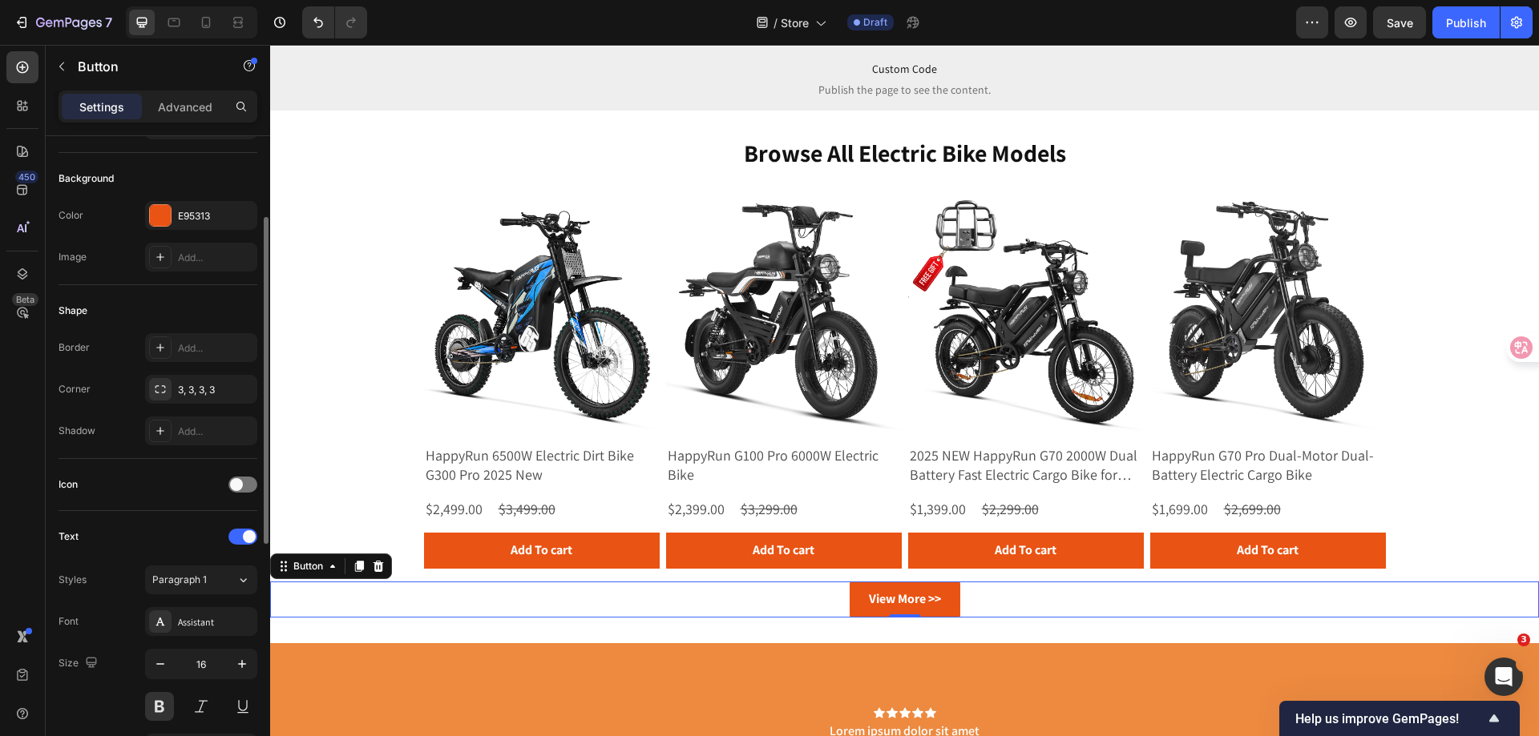
click at [122, 483] on div "Icon" at bounding box center [157, 485] width 199 height 26
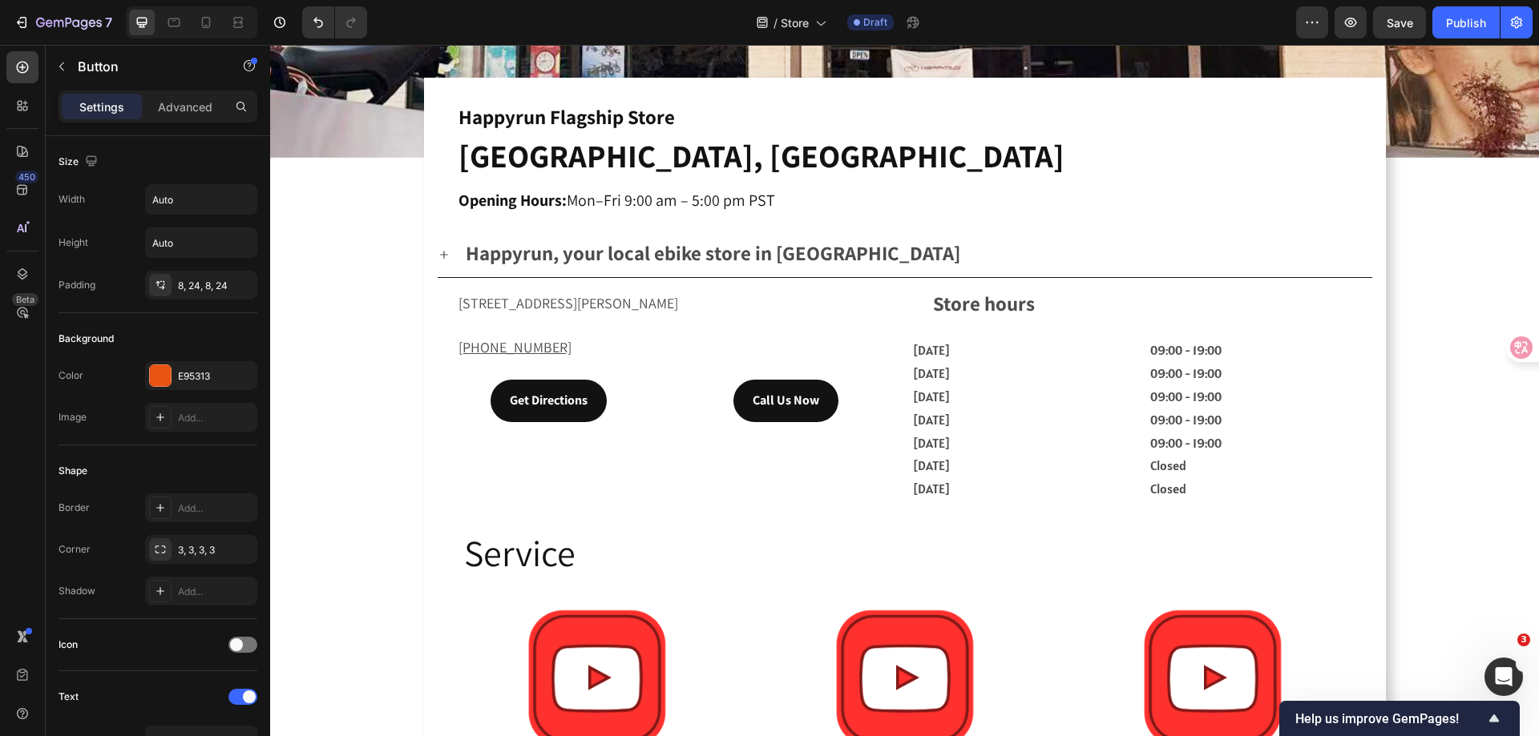
scroll to position [481, 0]
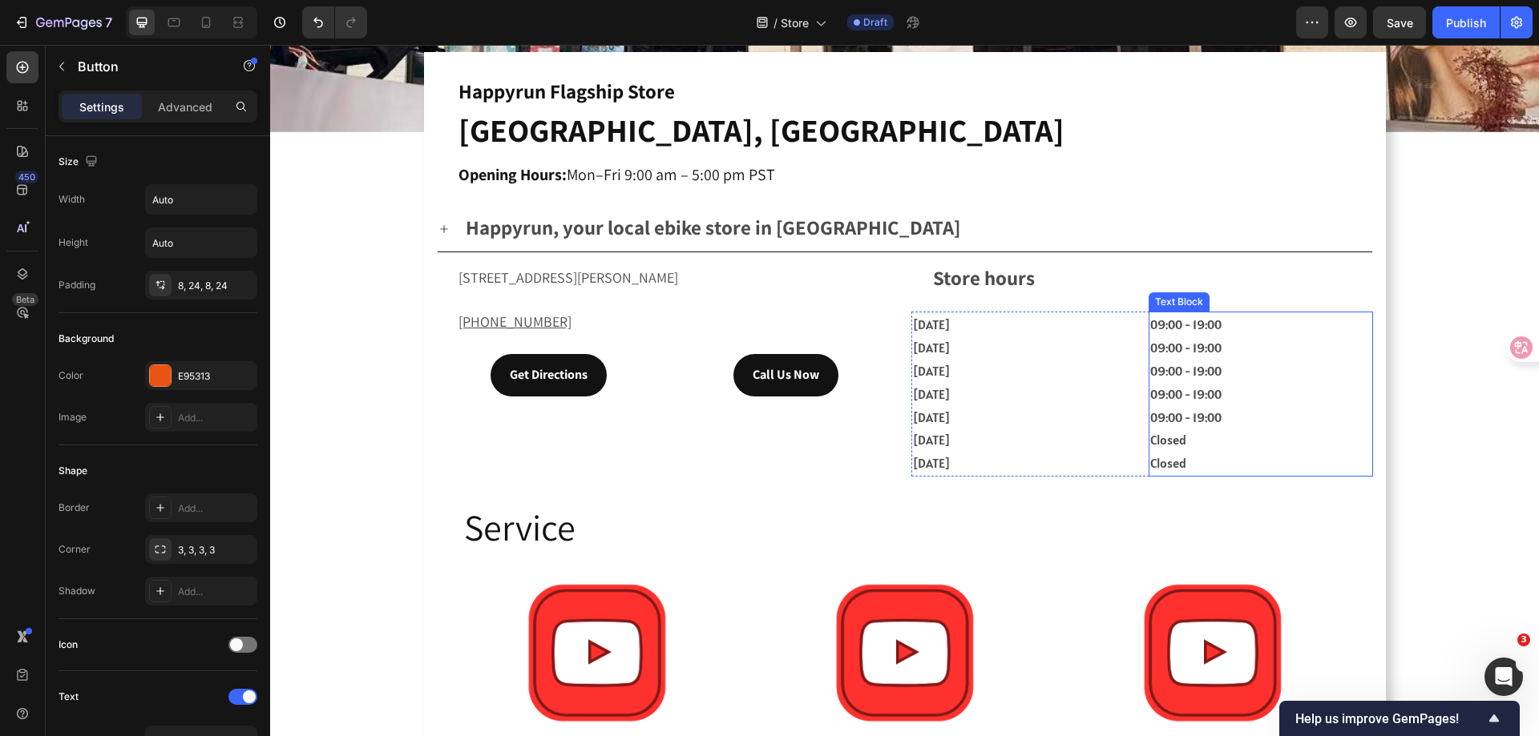
click at [1182, 349] on p "09:00 - 19:00 09:00 - 19:00 09:00 - 19:00 09:00 - 19:00 09:00 - 19:00 Closed Cl…" at bounding box center [1260, 394] width 221 height 162
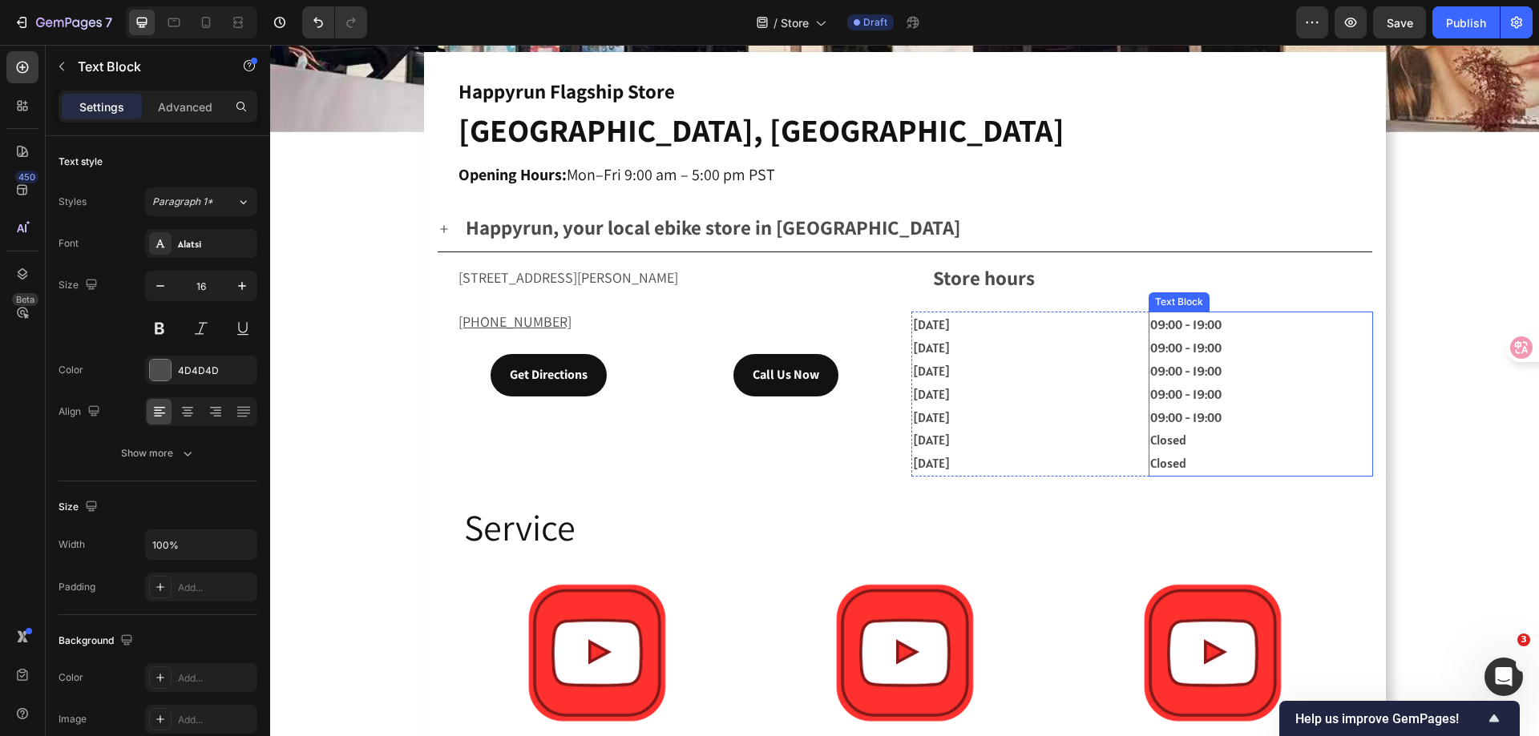
click at [1182, 349] on p "09:00 - 19:00 09:00 - 19:00 09:00 - 19:00 09:00 - 19:00 09:00 - 19:00 Closed Cl…" at bounding box center [1260, 394] width 221 height 162
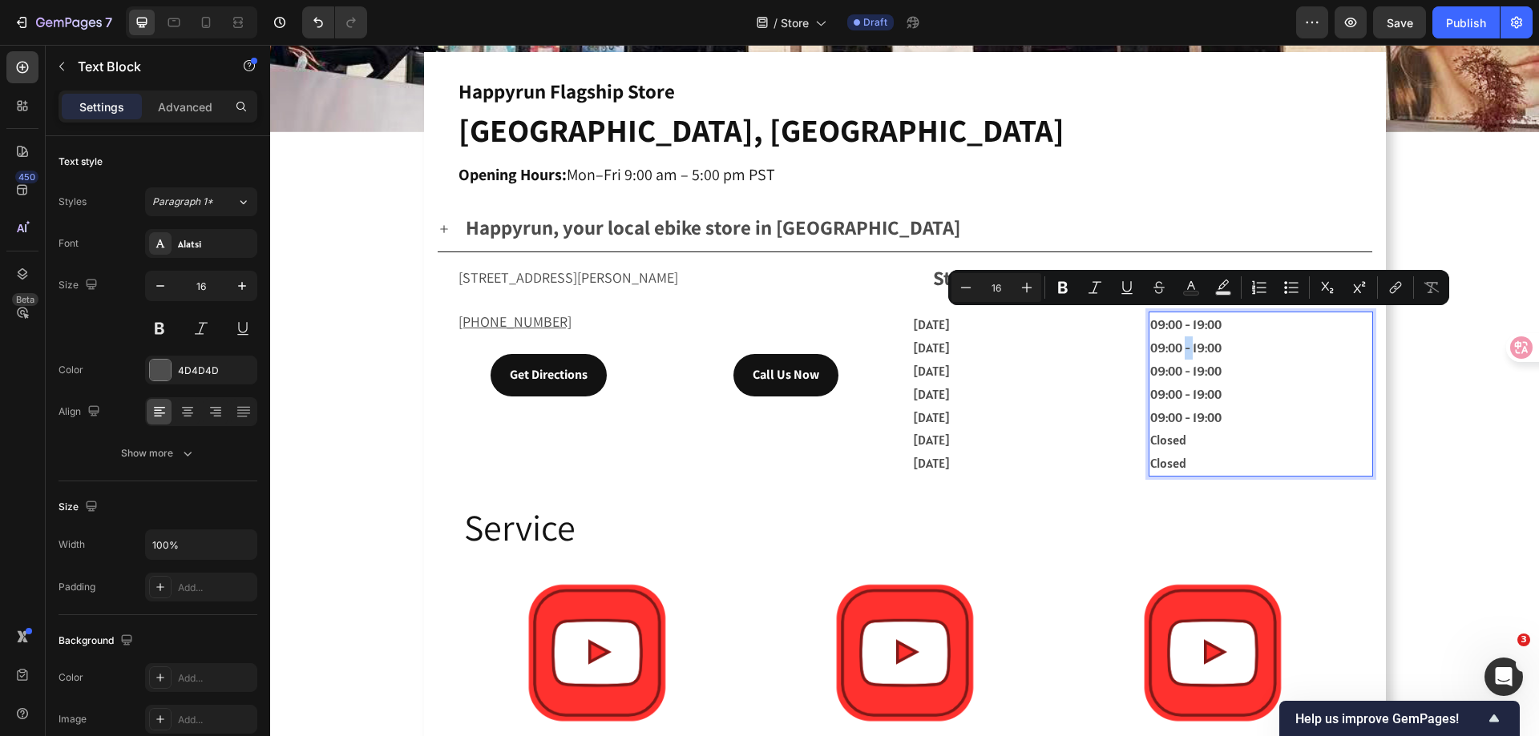
click at [1199, 317] on p "09:00 - 19:00 09:00 - 19:00 09:00 - 19:00 09:00 - 19:00 09:00 - 19:00 Closed Cl…" at bounding box center [1260, 394] width 221 height 162
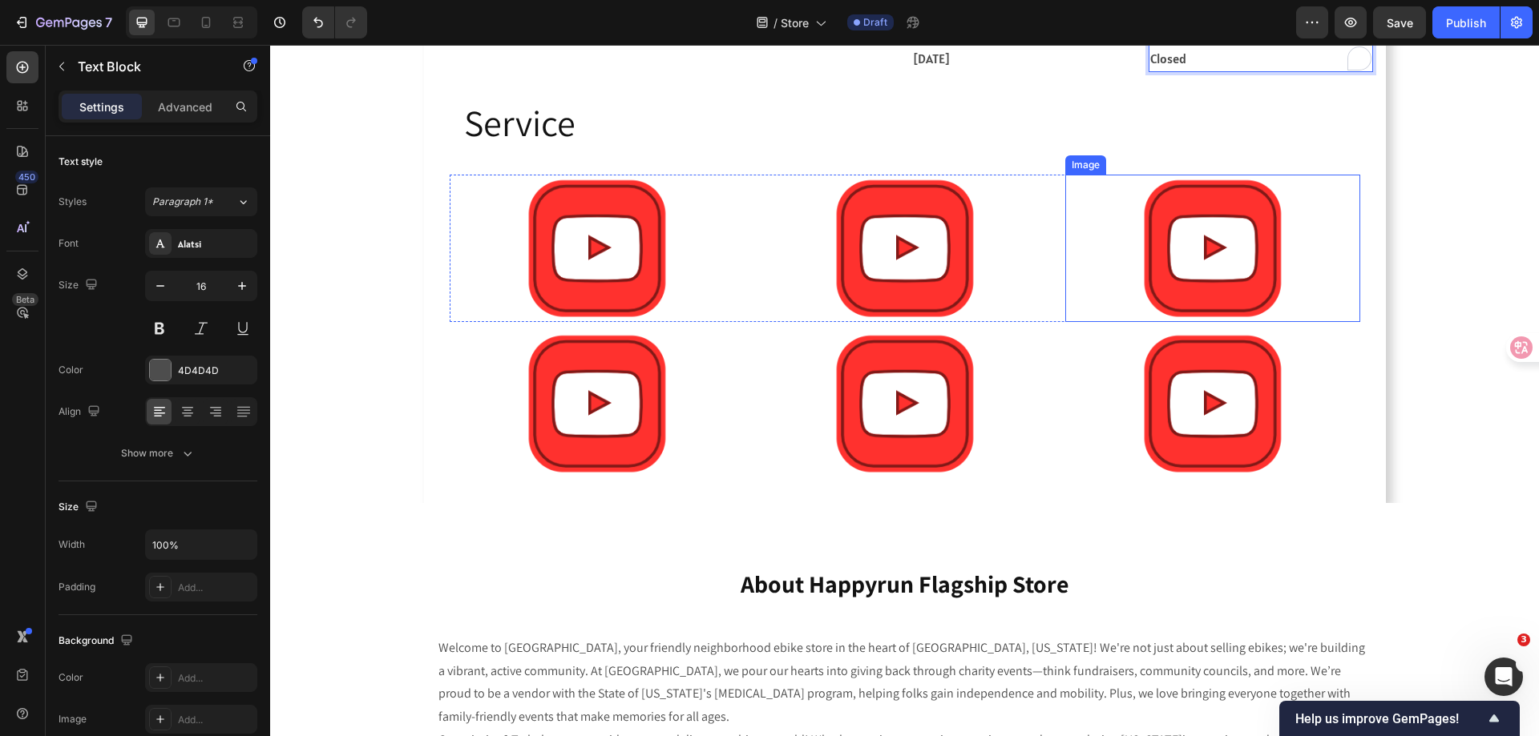
scroll to position [405, 0]
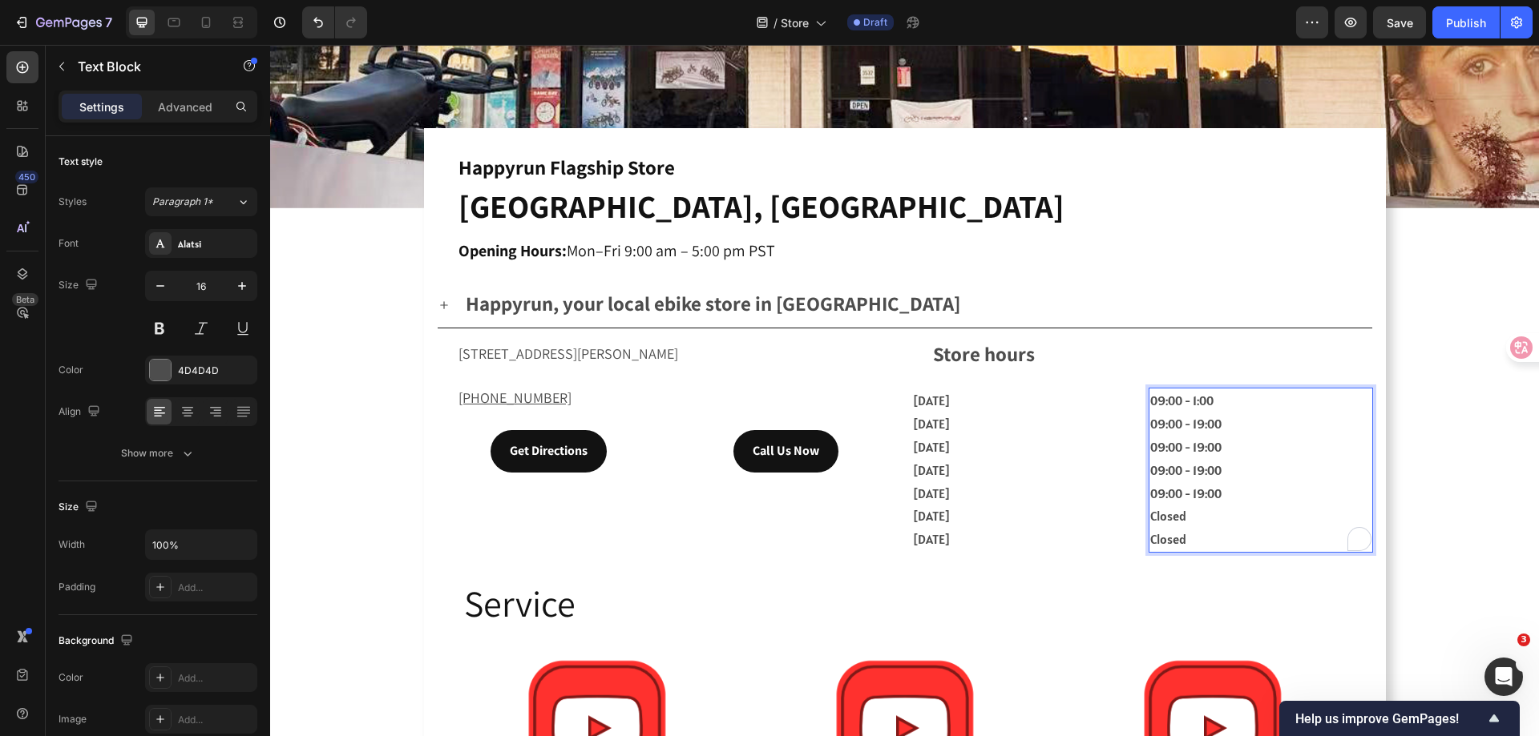
click at [1193, 394] on p "09:00 - 1:00 09:00 - 19:00 09:00 - 19:00 09:00 - 19:00 09:00 - 19:00 Closed Clo…" at bounding box center [1260, 470] width 221 height 162
click at [1200, 422] on p "09:00 - 17:00 09:00 - 19:00 09:00 - 19:00 09:00 - 19:00 09:00 - 19:00 Closed Cl…" at bounding box center [1260, 470] width 221 height 162
click at [1196, 448] on p "09:00 - 17:00 09:00 - 17:00 09:00 - 19:00 09:00 - 19:00 09:00 - 19:00 Closed Cl…" at bounding box center [1260, 470] width 221 height 162
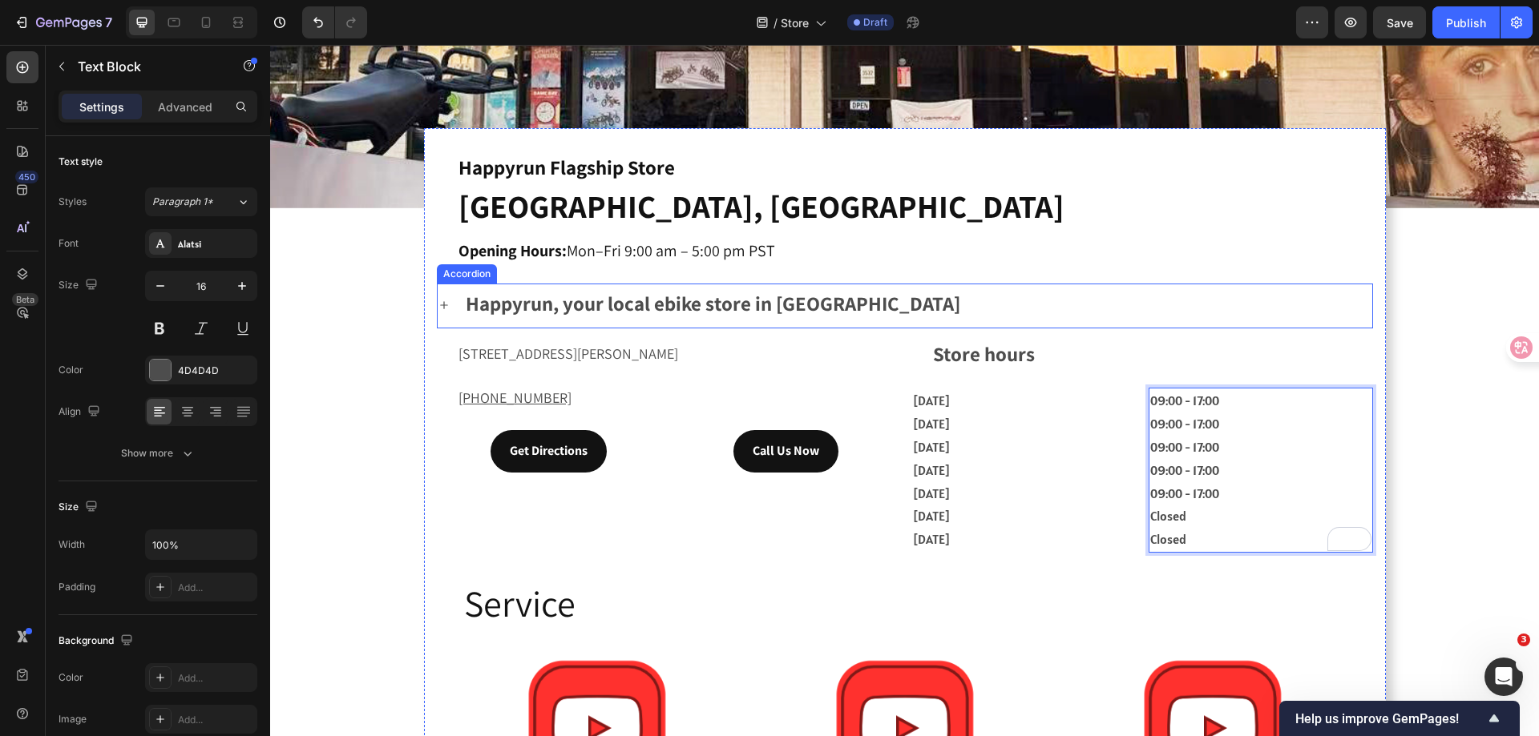
click at [445, 306] on div "Happyrun, your local ebike store in [GEOGRAPHIC_DATA]" at bounding box center [905, 306] width 934 height 44
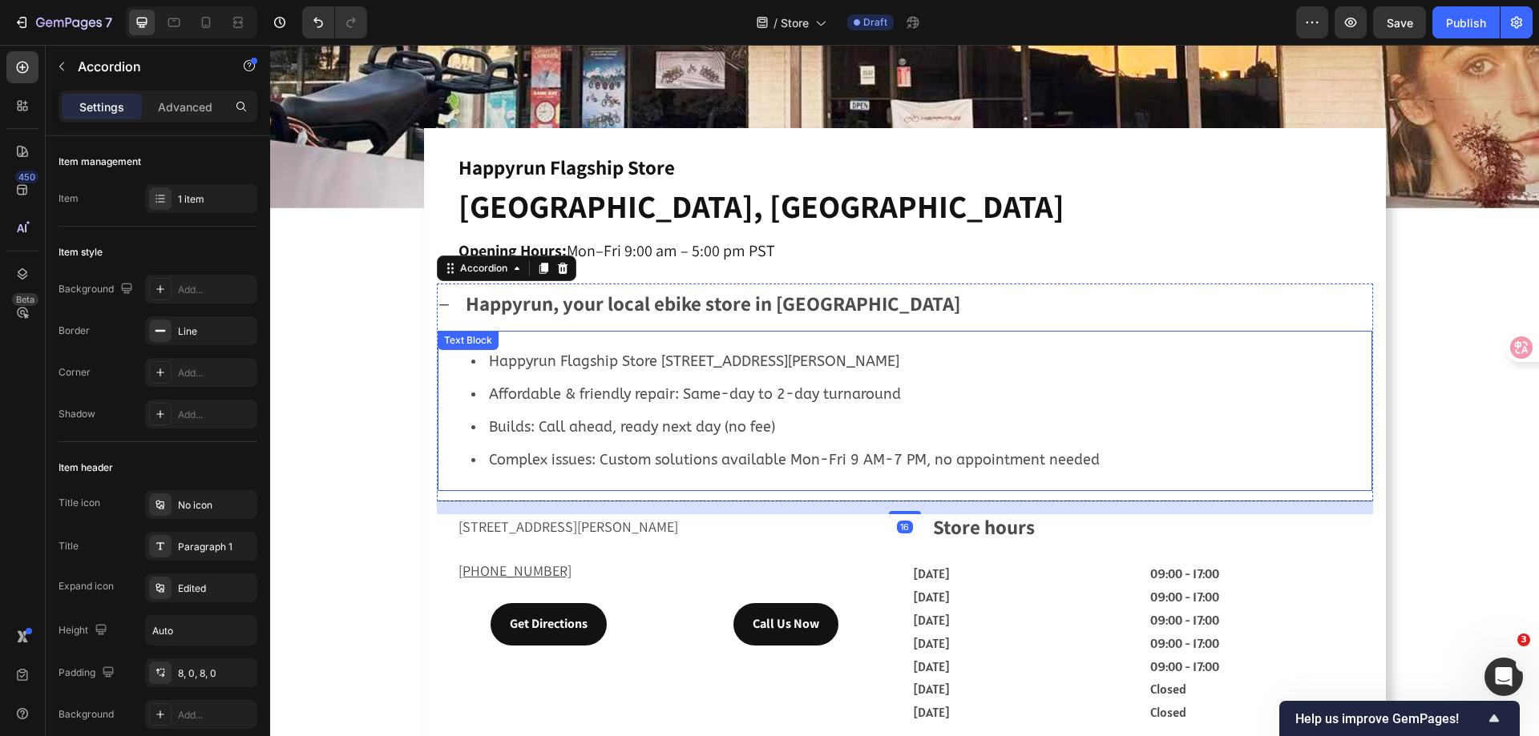
click at [735, 353] on span "Happyrun Flagship Store [STREET_ADDRESS][PERSON_NAME]" at bounding box center [694, 362] width 410 height 18
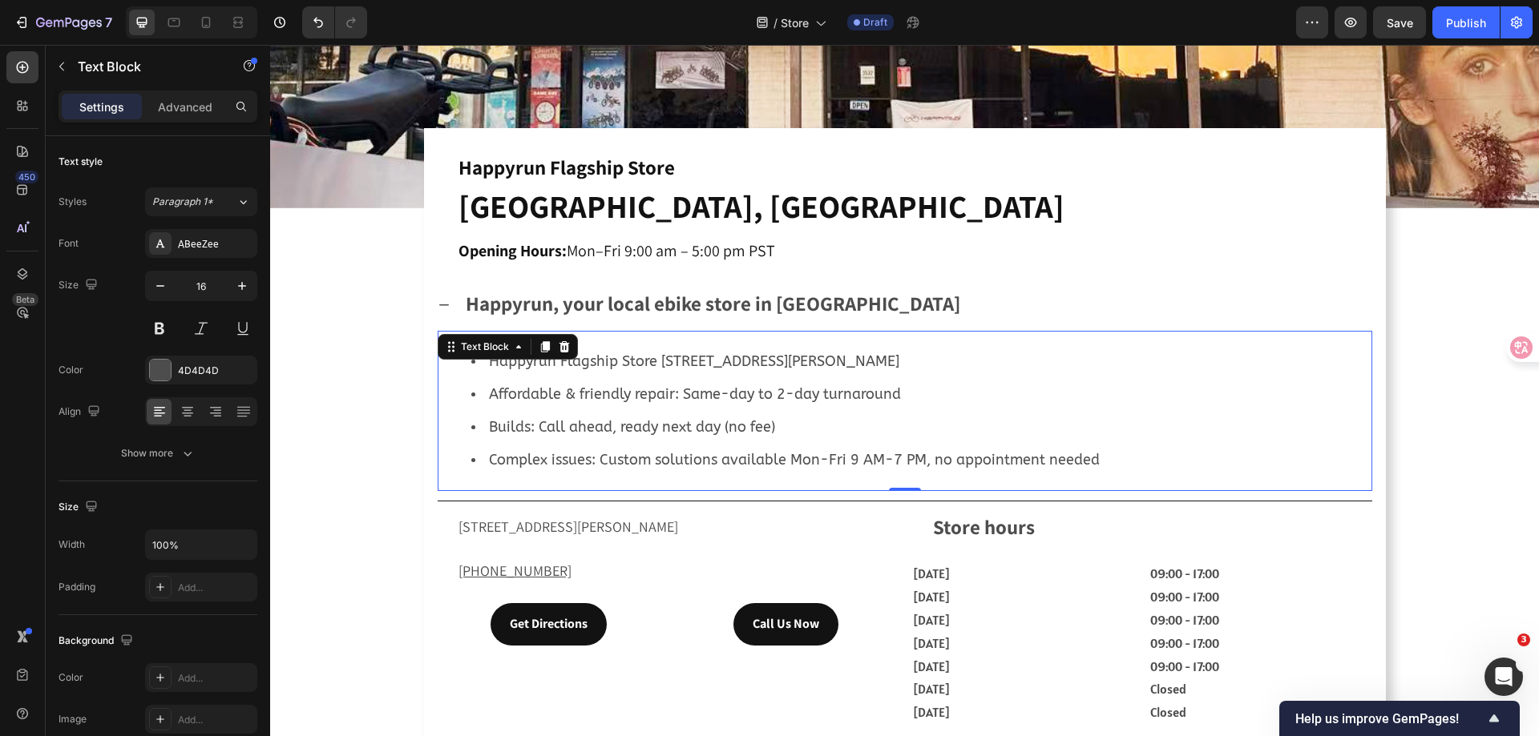
click at [834, 379] on li "Affordable & friendly repair: Same-day to 2-day turnaround" at bounding box center [920, 394] width 899 height 33
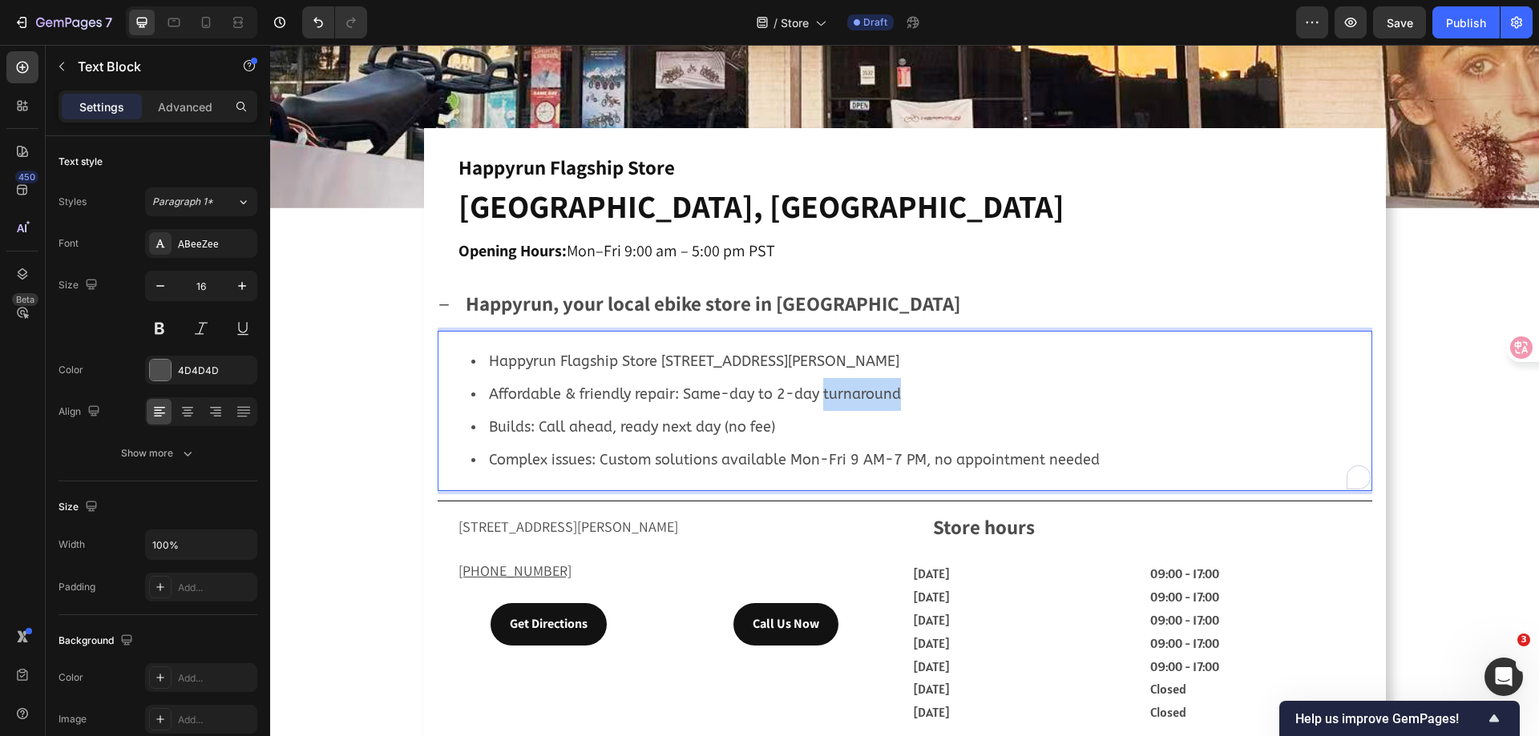
click at [834, 379] on li "Affordable & friendly repair: Same-day to 2-day turnaround" at bounding box center [920, 394] width 899 height 33
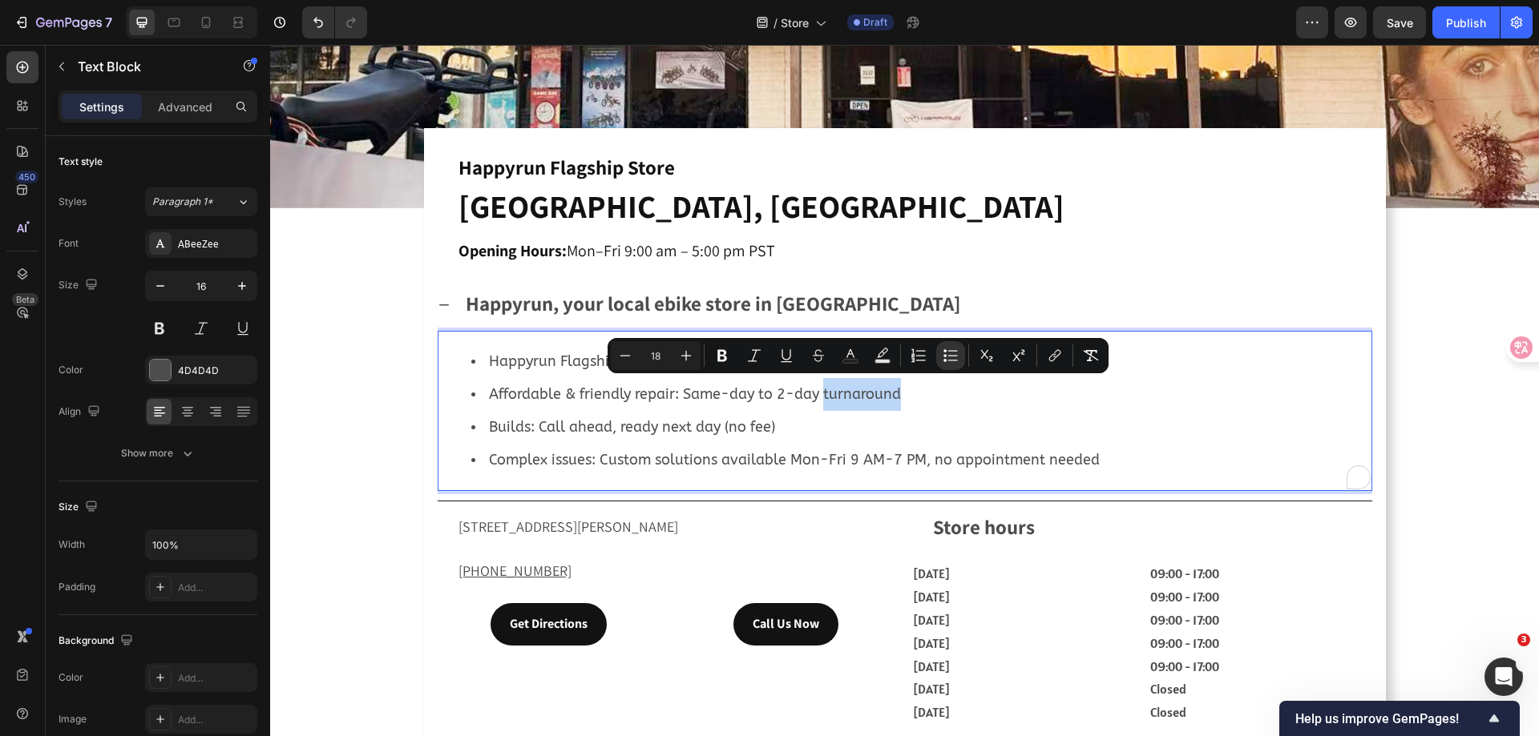
click at [923, 386] on li "Affordable & friendly repair: Same-day to 2-day turnaround" at bounding box center [920, 394] width 899 height 33
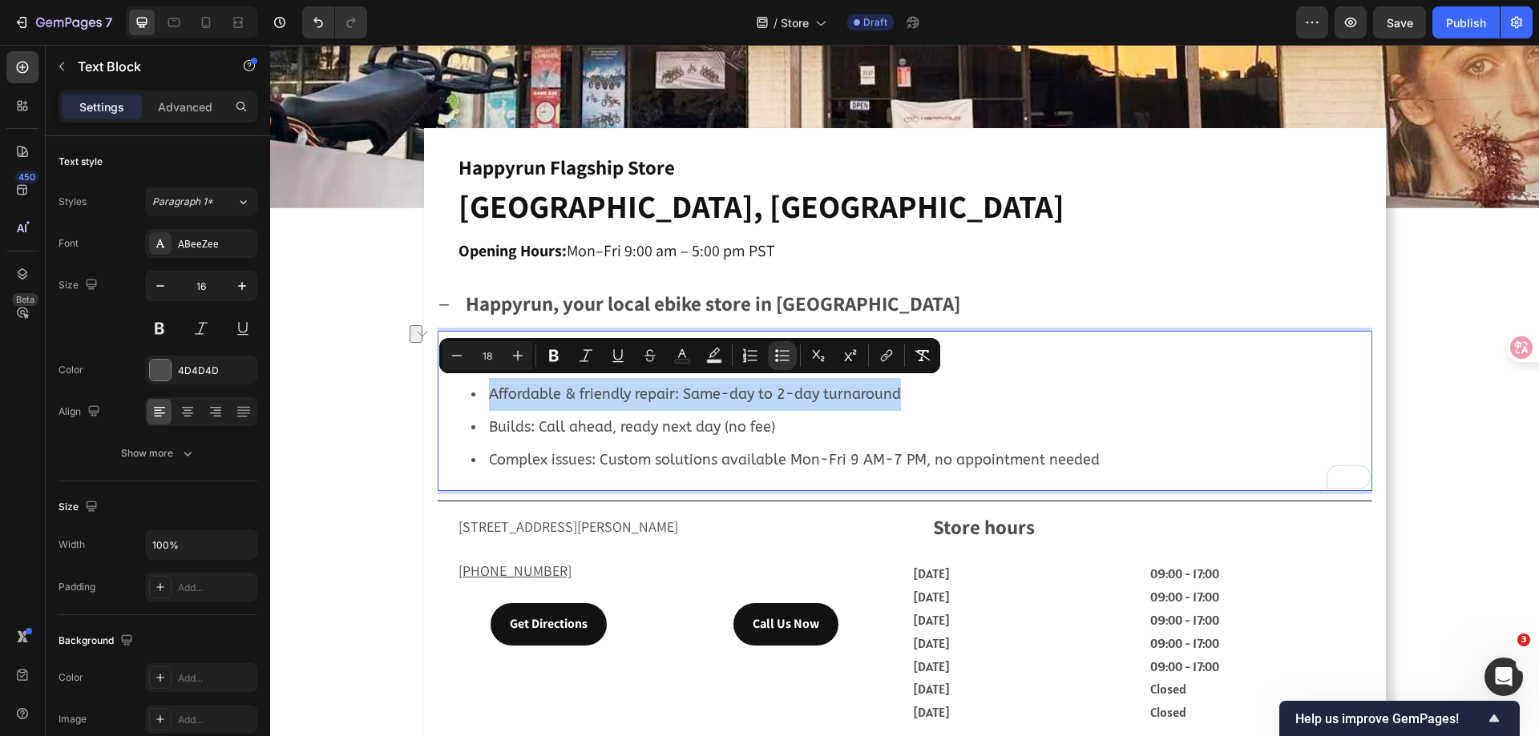
drag, startPoint x: 913, startPoint y: 387, endPoint x: 485, endPoint y: 393, distance: 427.9
click at [485, 393] on li "Affordable & friendly repair: Same-day to 2-day turnaround" at bounding box center [920, 394] width 899 height 33
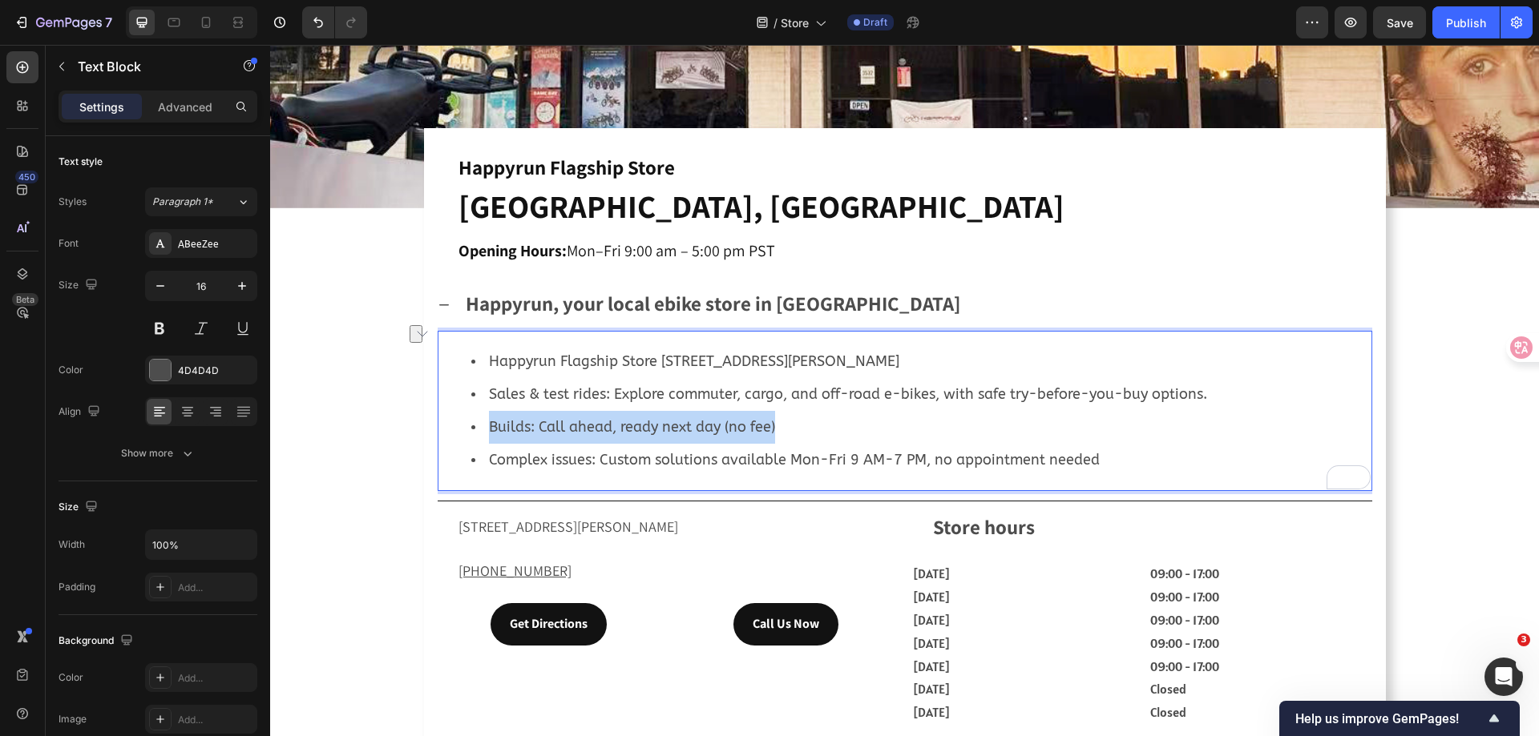
drag, startPoint x: 797, startPoint y: 416, endPoint x: 486, endPoint y: 428, distance: 311.1
click at [486, 428] on li "Builds: Call ahead, ready next day (no fee)" at bounding box center [920, 427] width 899 height 33
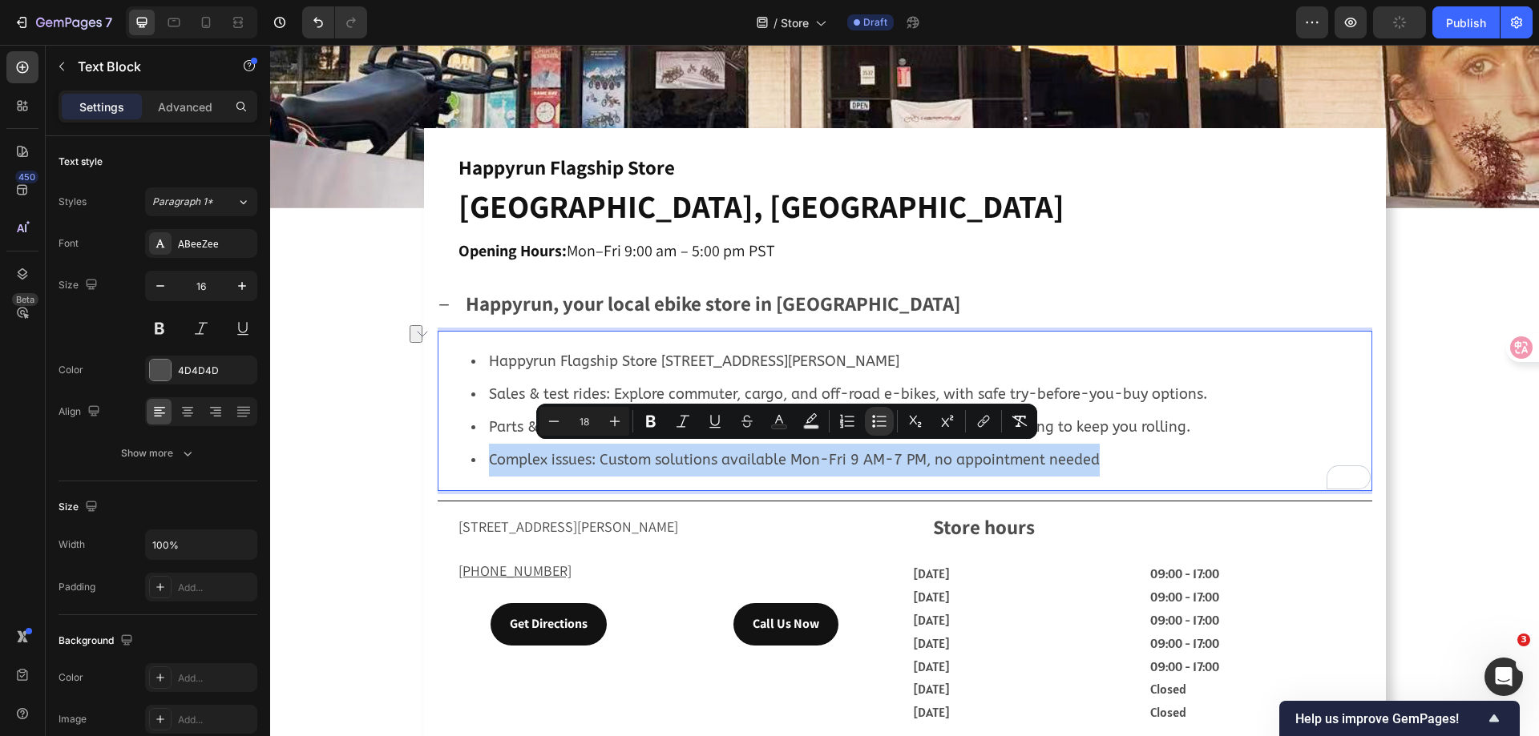
drag, startPoint x: 1018, startPoint y: 451, endPoint x: 481, endPoint y: 455, distance: 536.9
click at [481, 455] on li "Complex issues: Custom solutions available Mon-Fri 9 AM-7 PM, no appointment ne…" at bounding box center [920, 460] width 899 height 33
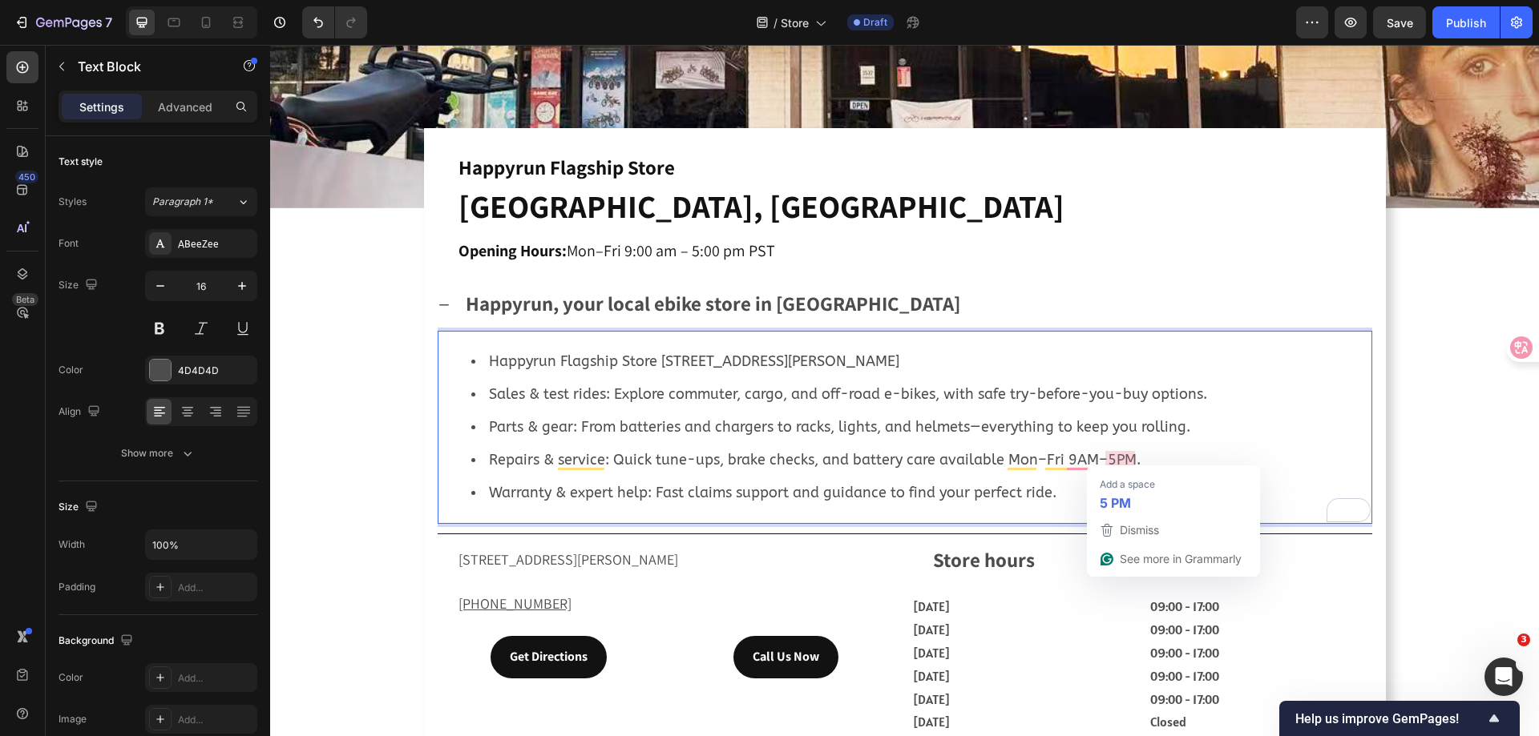
click at [1164, 454] on li "Repairs & service: Quick tune-ups, brake checks, and battery care available Mon…" at bounding box center [920, 460] width 899 height 33
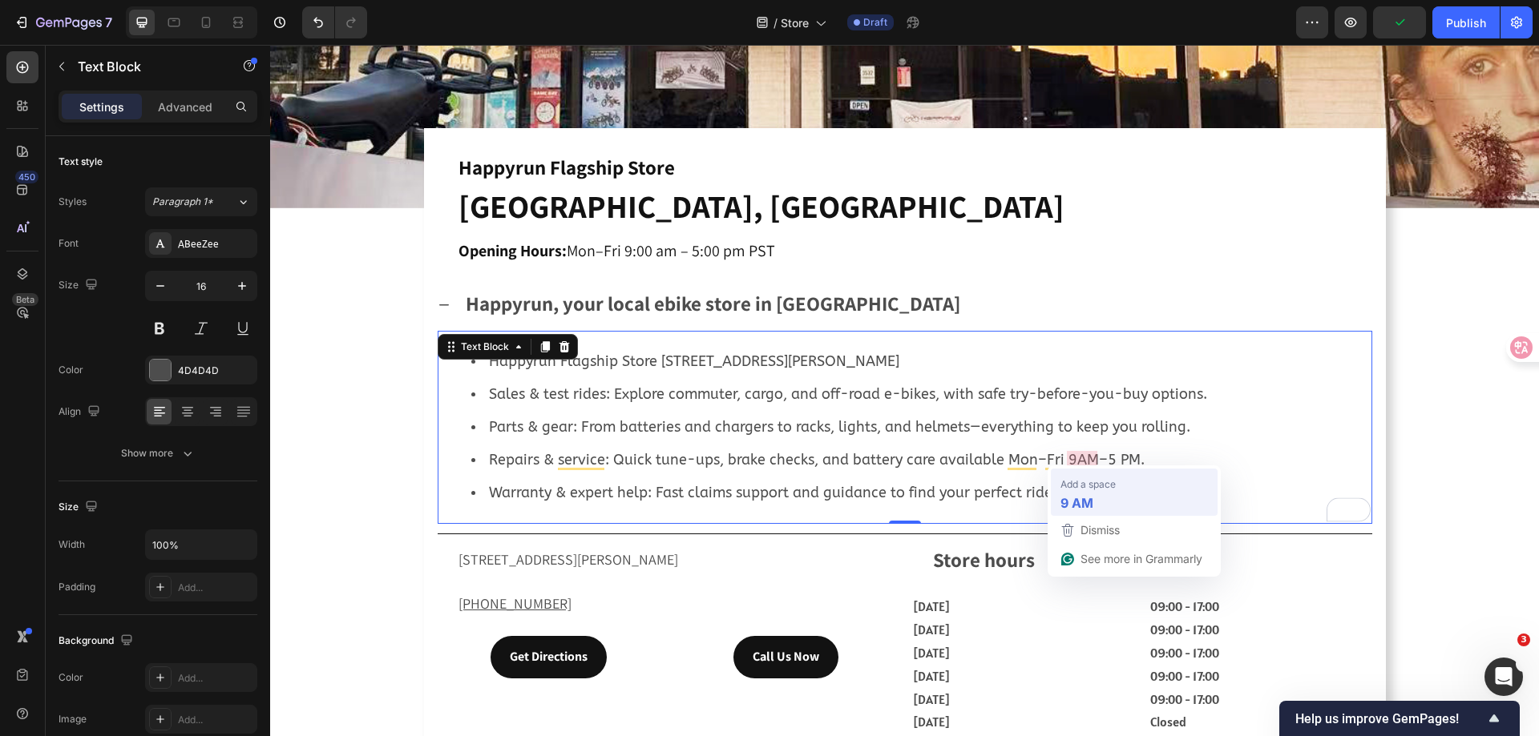
click at [1084, 503] on strong "9 AM" at bounding box center [1076, 503] width 33 height 20
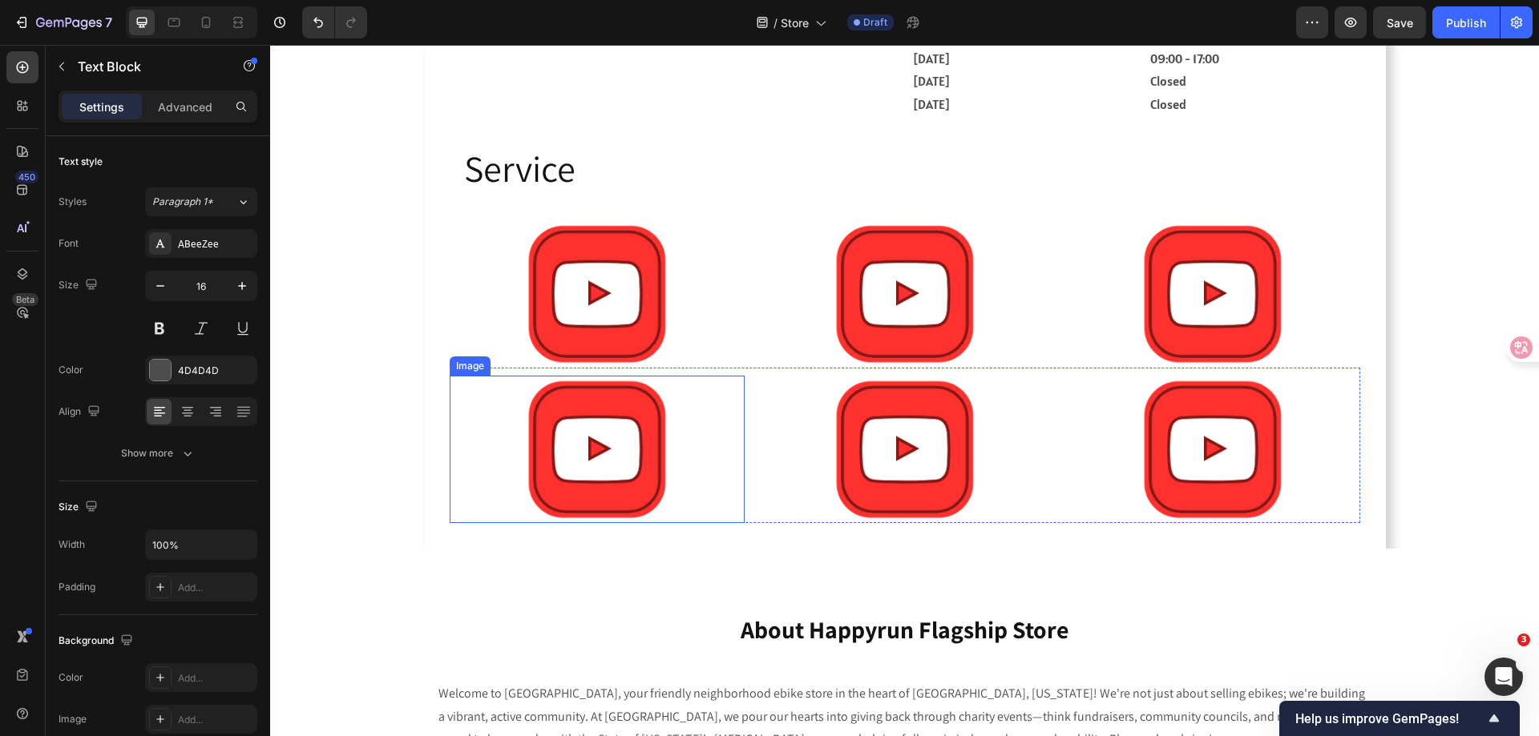
scroll to position [1366, 0]
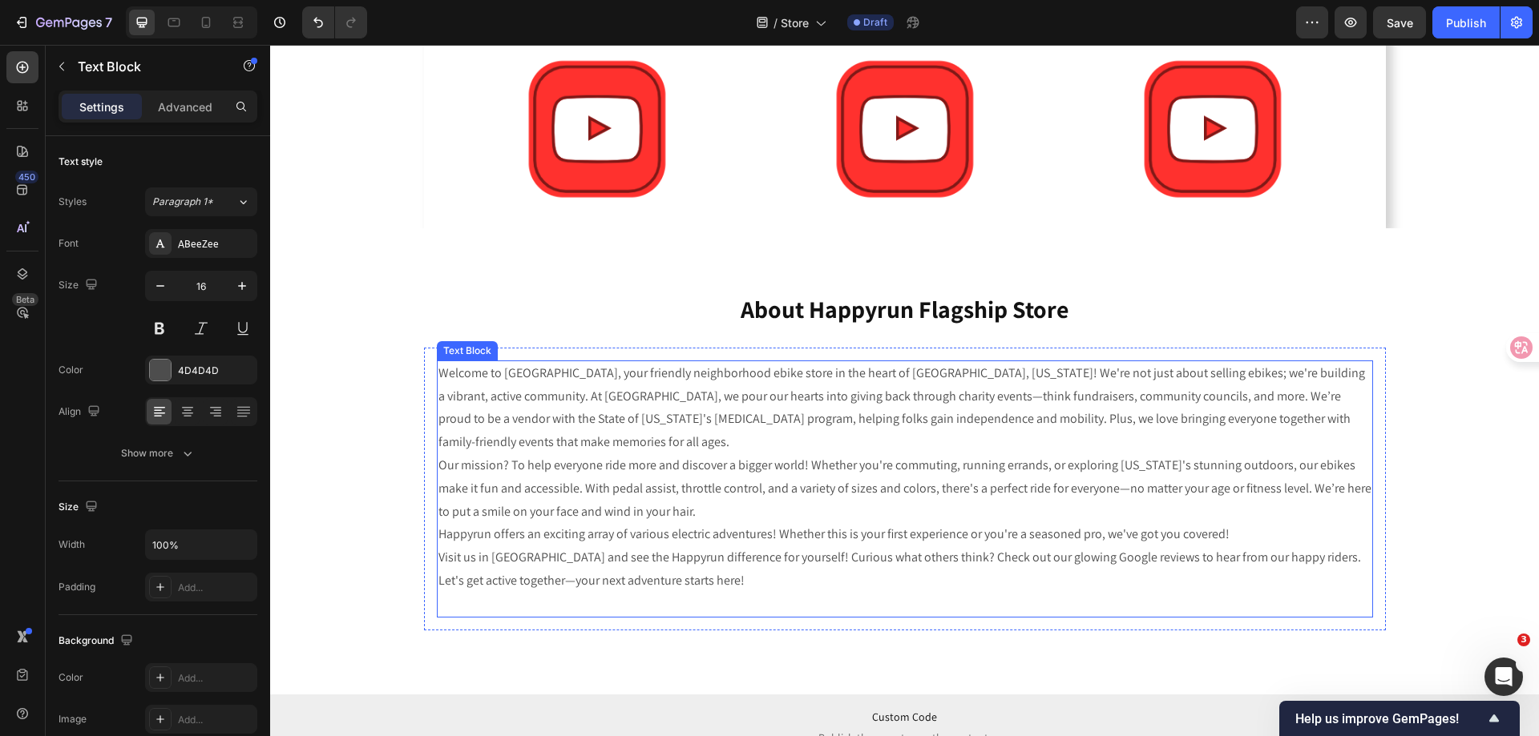
click at [666, 458] on p "Our mission? To help everyone ride more and discover a bigger world! Whether yo…" at bounding box center [904, 488] width 933 height 69
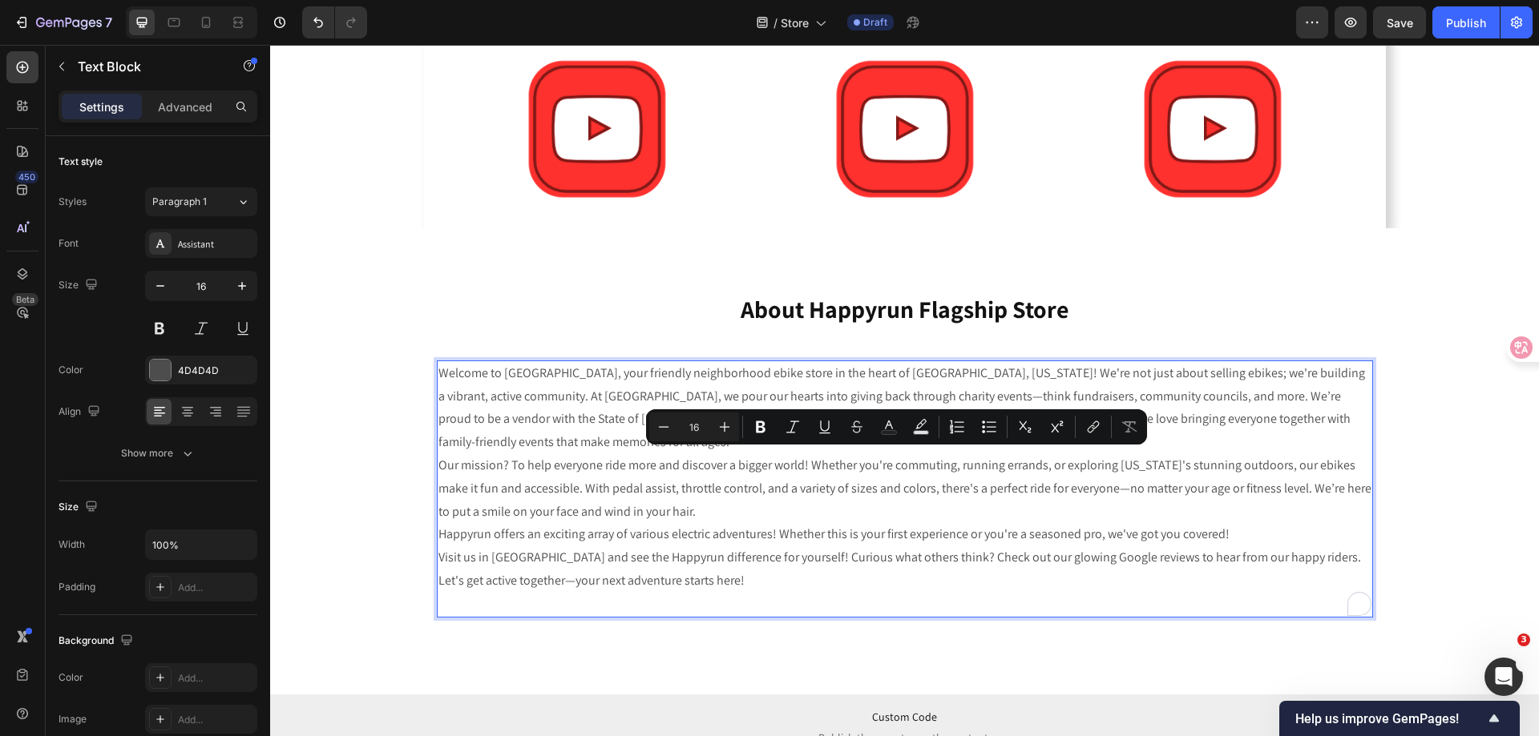
click at [618, 422] on p "Welcome to Happyrun, your friendly neighborhood ebike store in the heart of Sal…" at bounding box center [904, 408] width 933 height 92
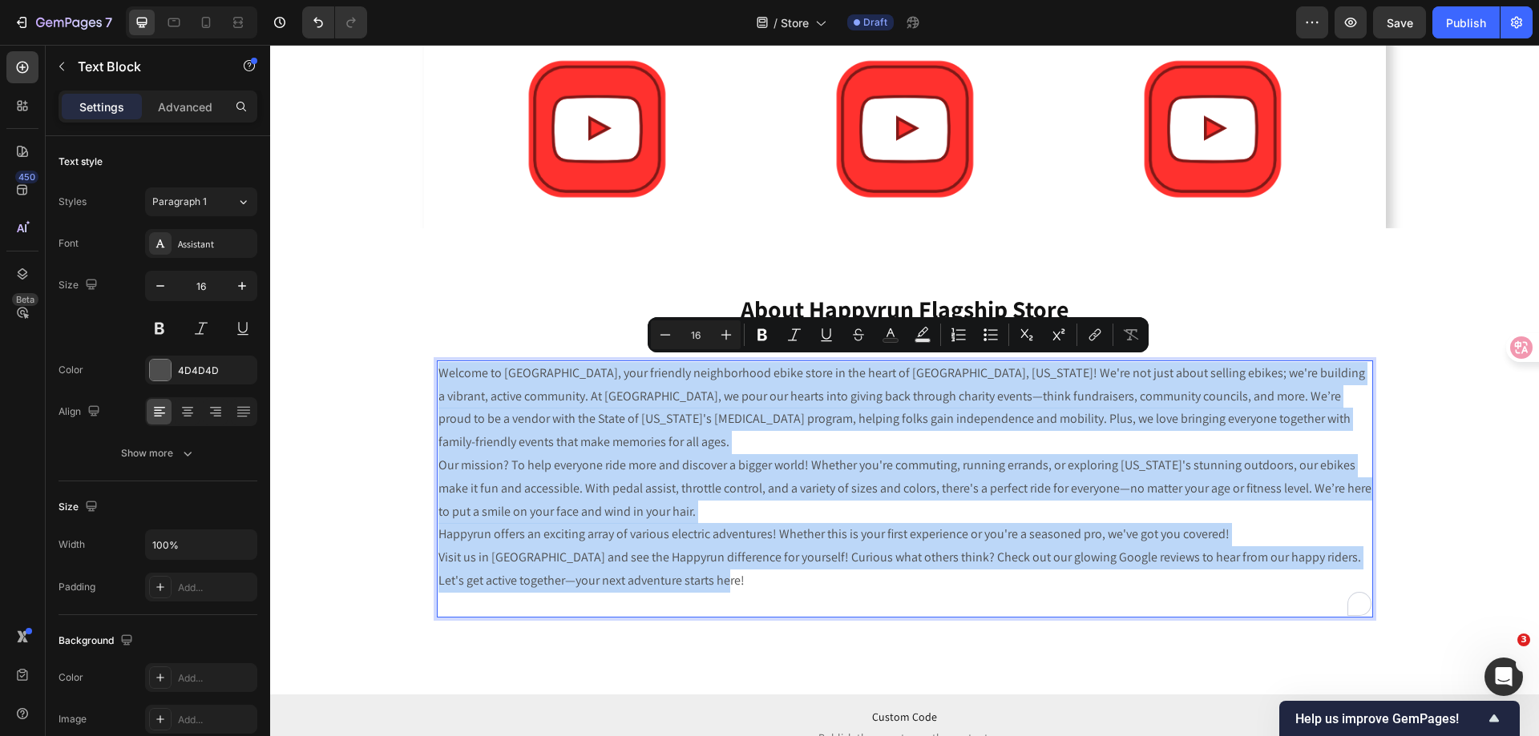
drag, startPoint x: 707, startPoint y: 576, endPoint x: 436, endPoint y: 364, distance: 344.2
click at [437, 364] on div "Welcome to Happyrun, your friendly neighborhood ebike store in the heart of Sal…" at bounding box center [905, 489] width 936 height 257
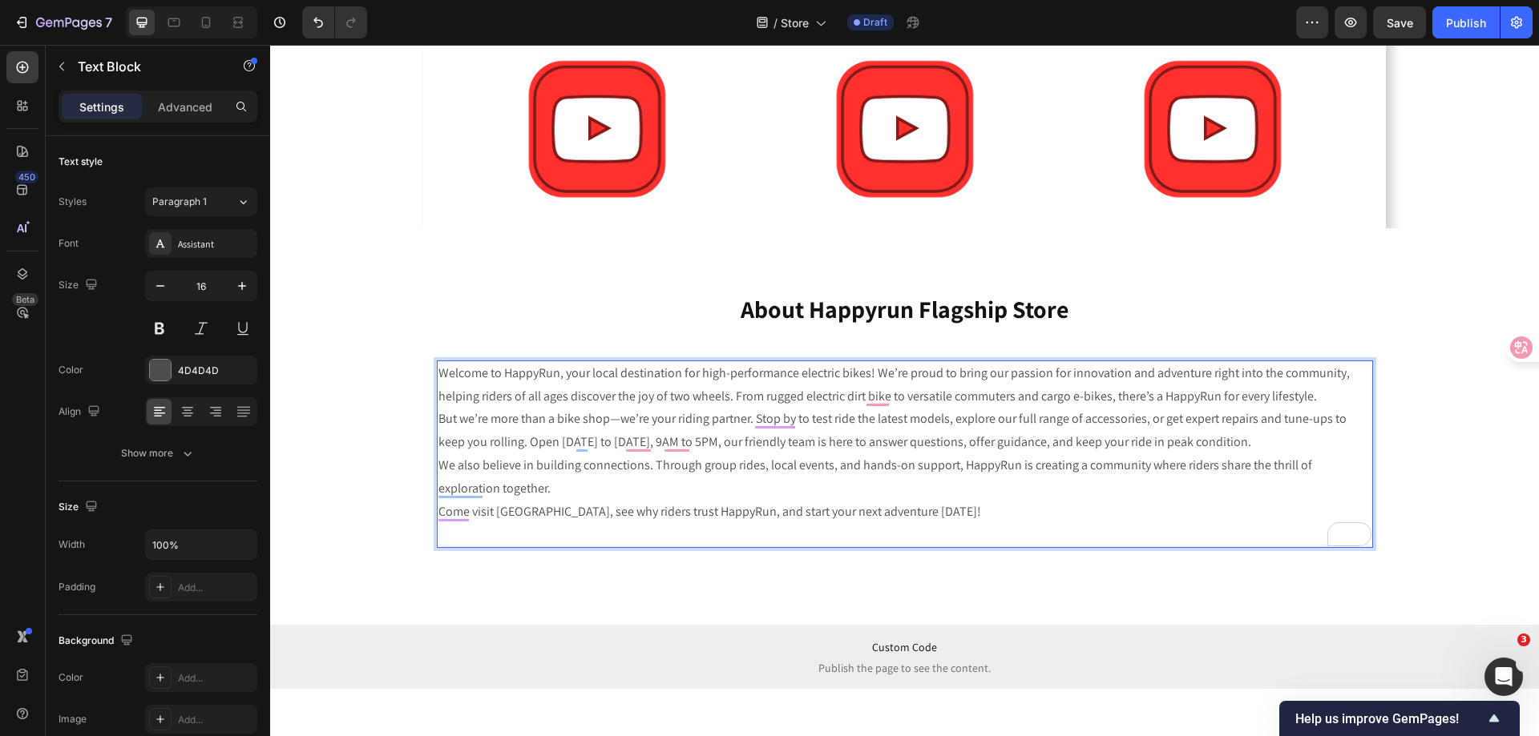
click at [913, 506] on p "Come visit us, see why riders trust HappyRun, and start your next adventure tod…" at bounding box center [904, 524] width 933 height 46
click at [656, 481] on div "9 AM" at bounding box center [696, 485] width 154 height 26
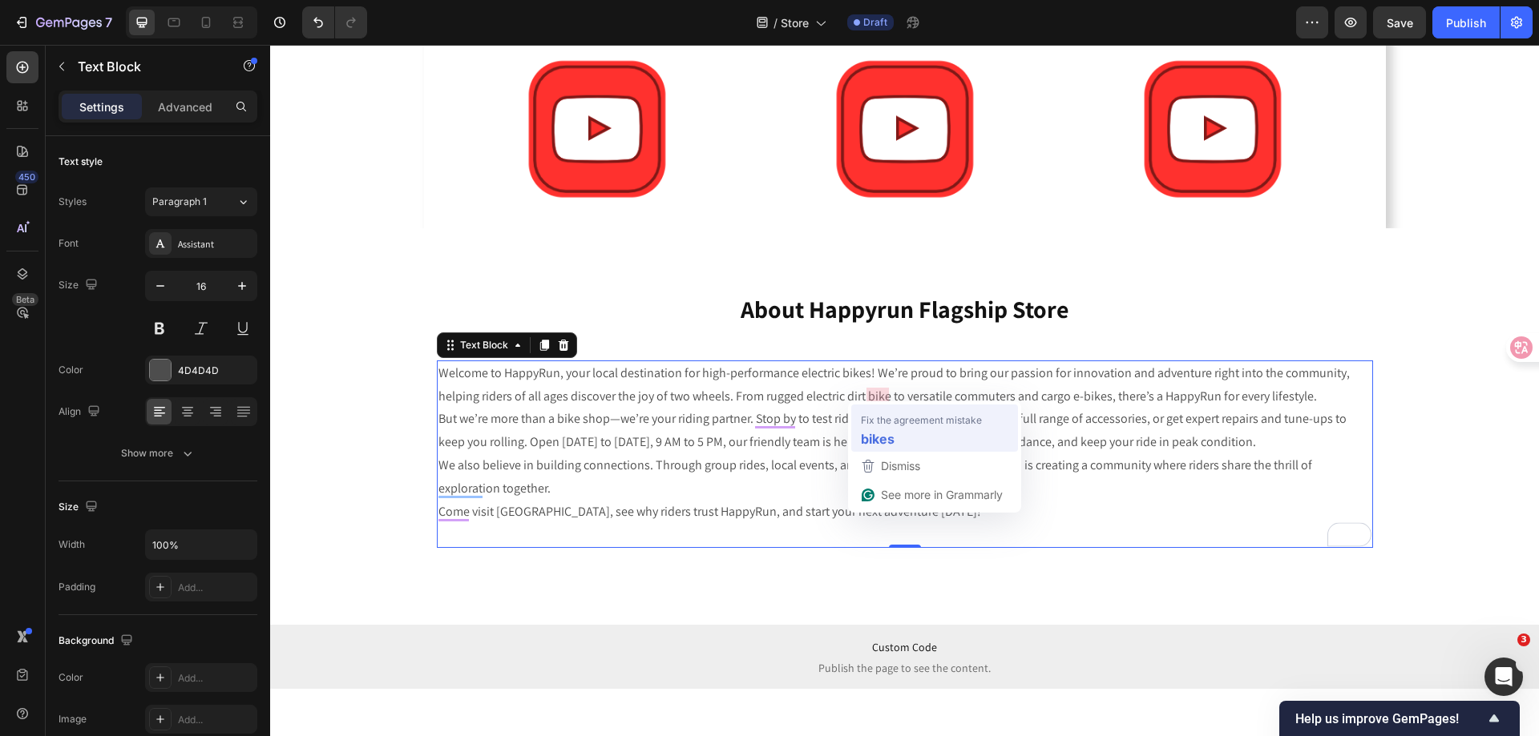
click at [882, 433] on strong "bikes" at bounding box center [878, 439] width 34 height 20
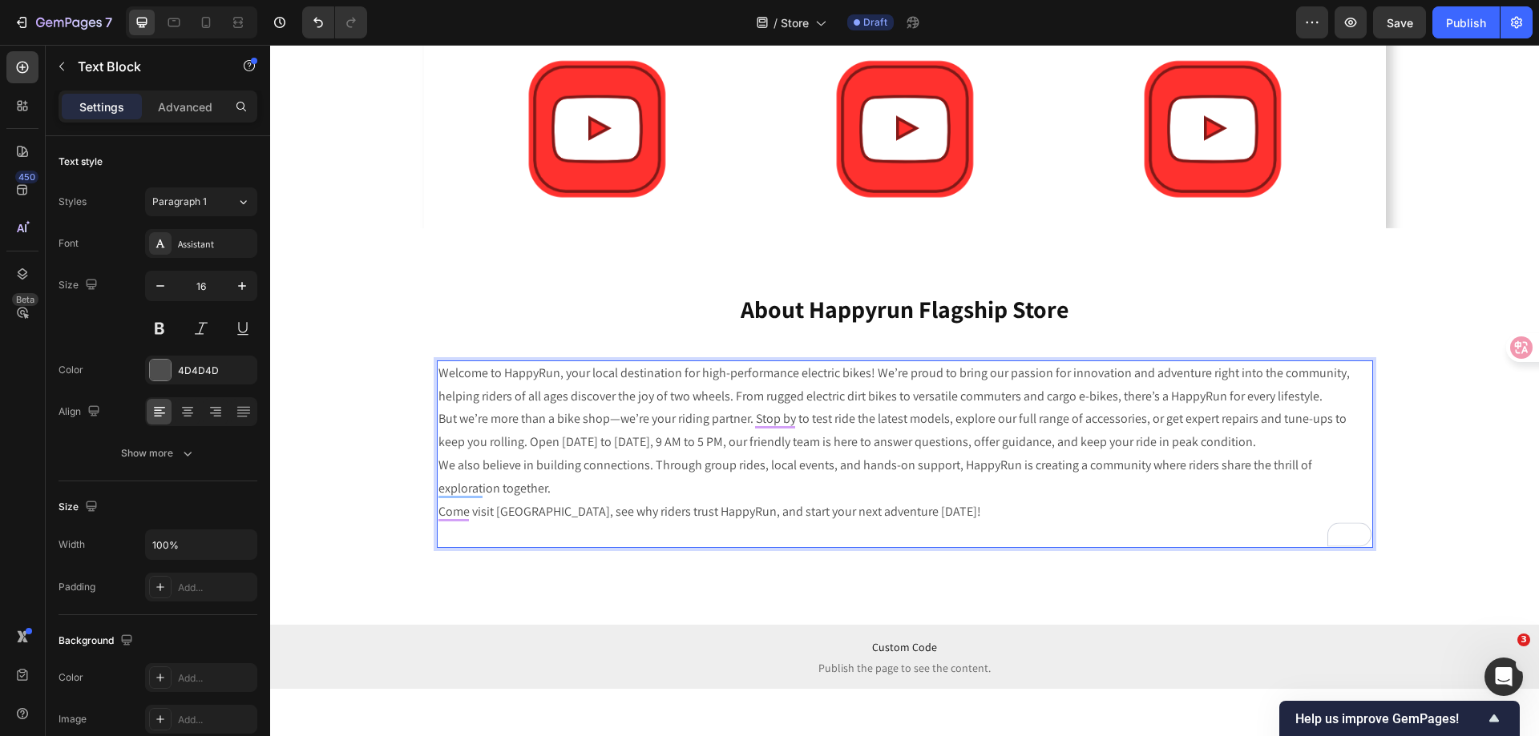
click at [894, 513] on p "Come visit us, see why riders trust HappyRun, and start your next adventure tod…" at bounding box center [904, 524] width 933 height 46
click at [862, 522] on p "Come visit us, see why riders trust HappyRun, and start your next adventure tod…" at bounding box center [904, 524] width 933 height 46
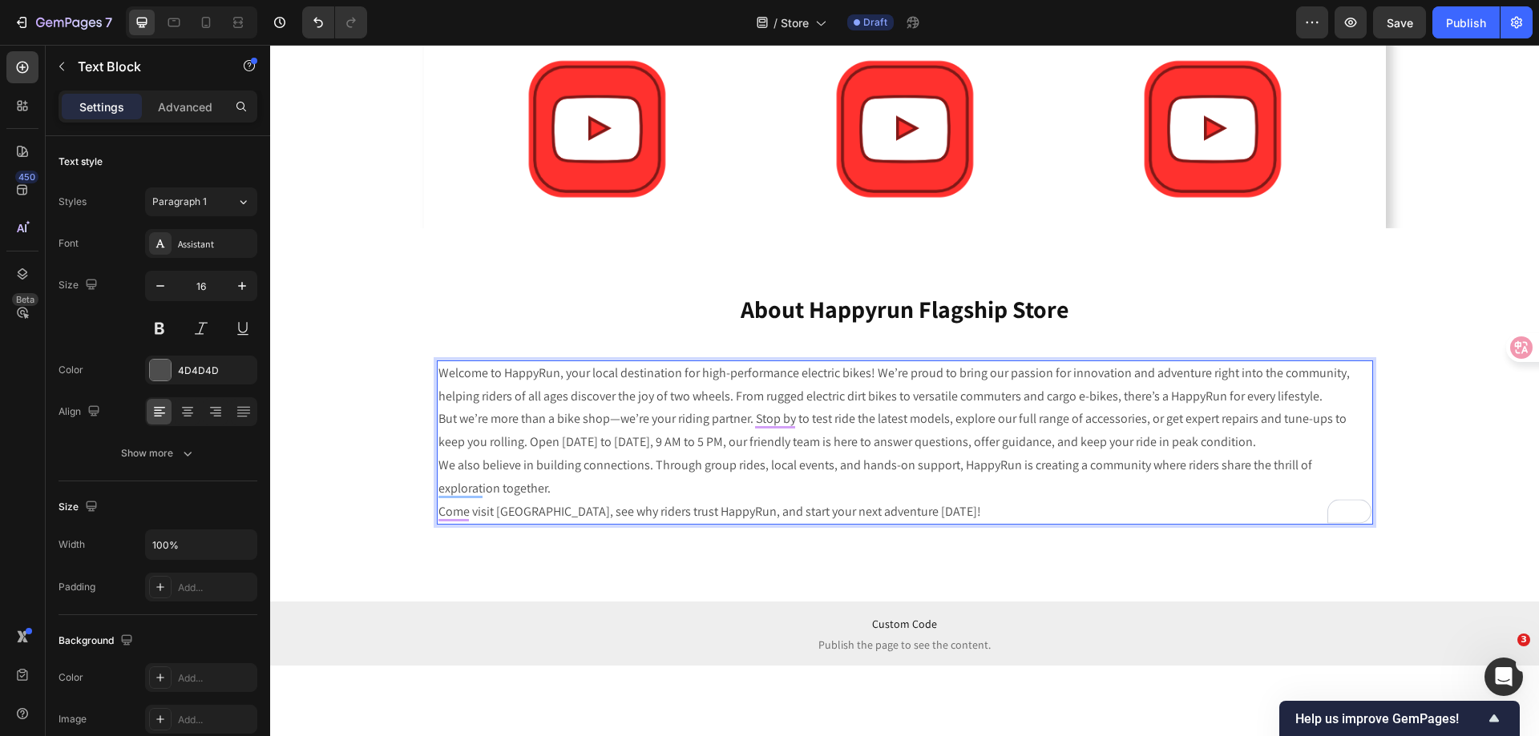
click at [889, 506] on p "Come visit us, see why riders trust HappyRun, and start your next adventure tod…" at bounding box center [904, 512] width 933 height 23
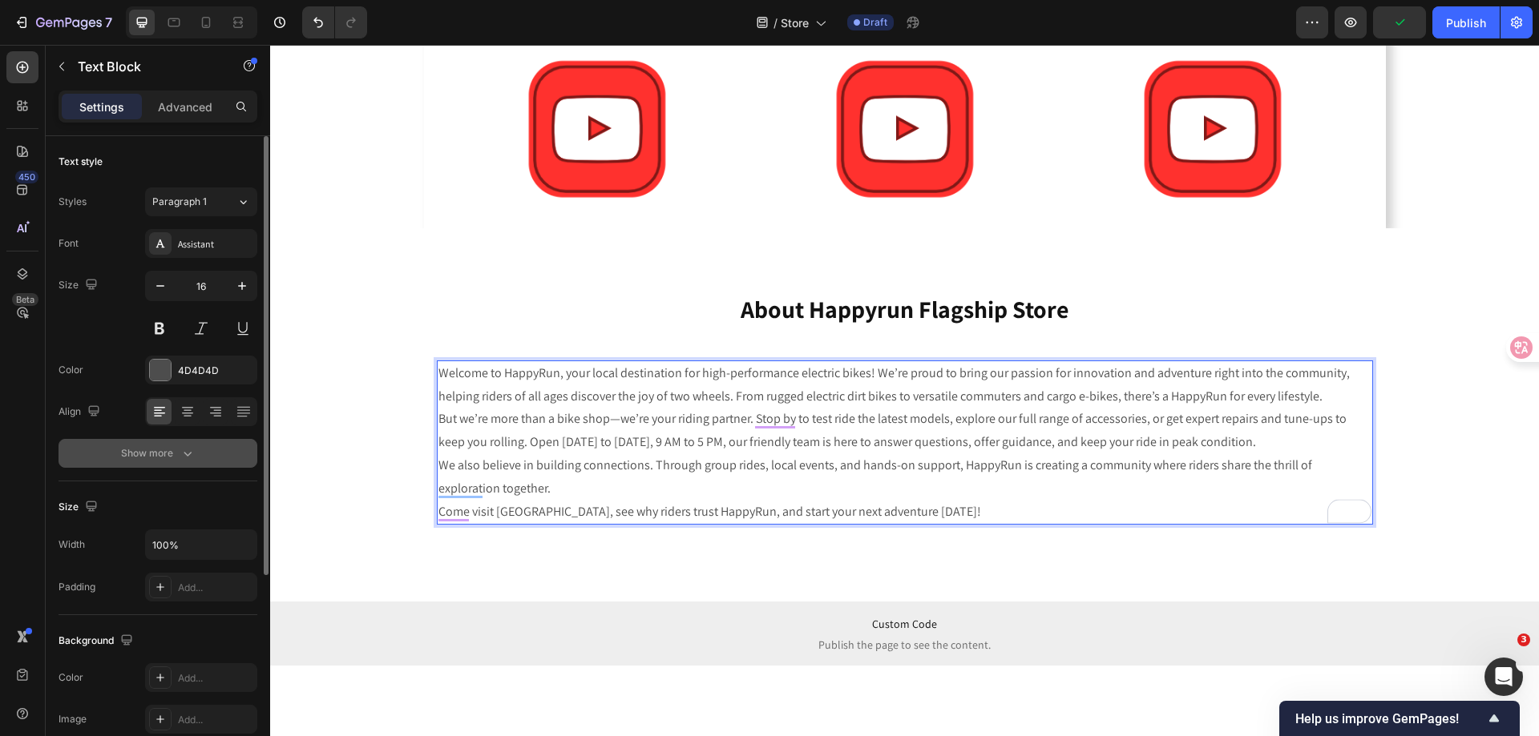
click at [195, 459] on icon "button" at bounding box center [187, 454] width 16 height 16
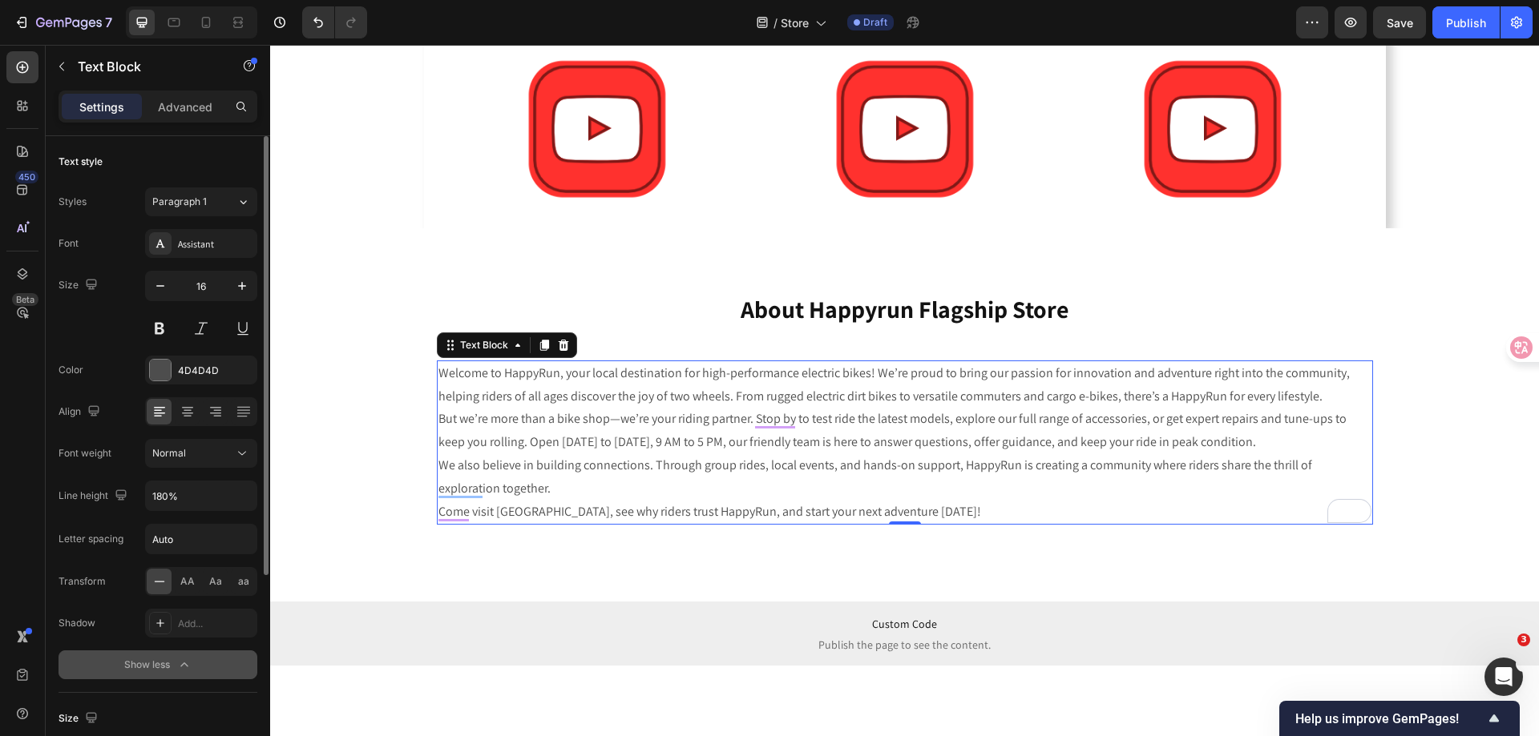
click at [195, 459] on div "Normal" at bounding box center [193, 453] width 82 height 14
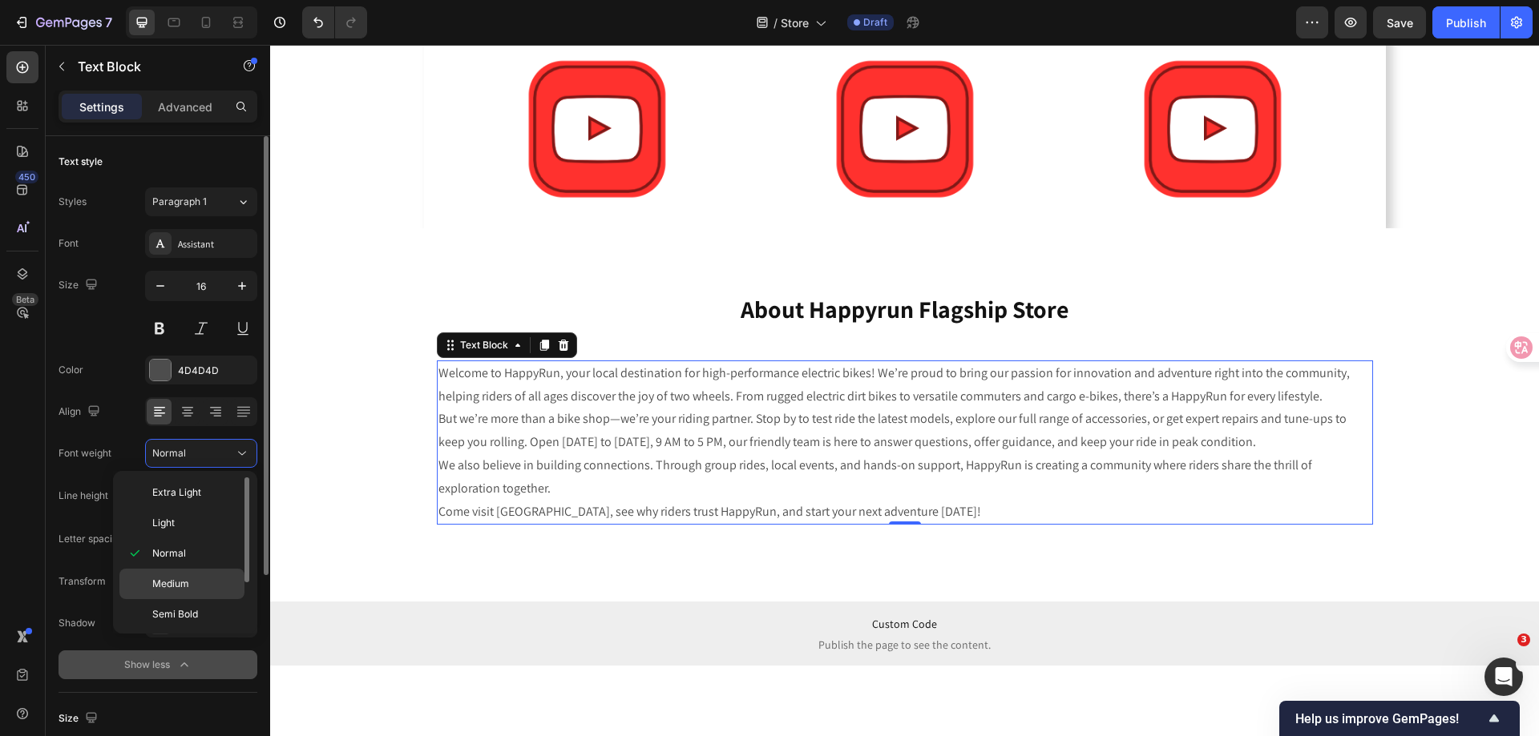
click at [183, 584] on span "Medium" at bounding box center [170, 584] width 37 height 14
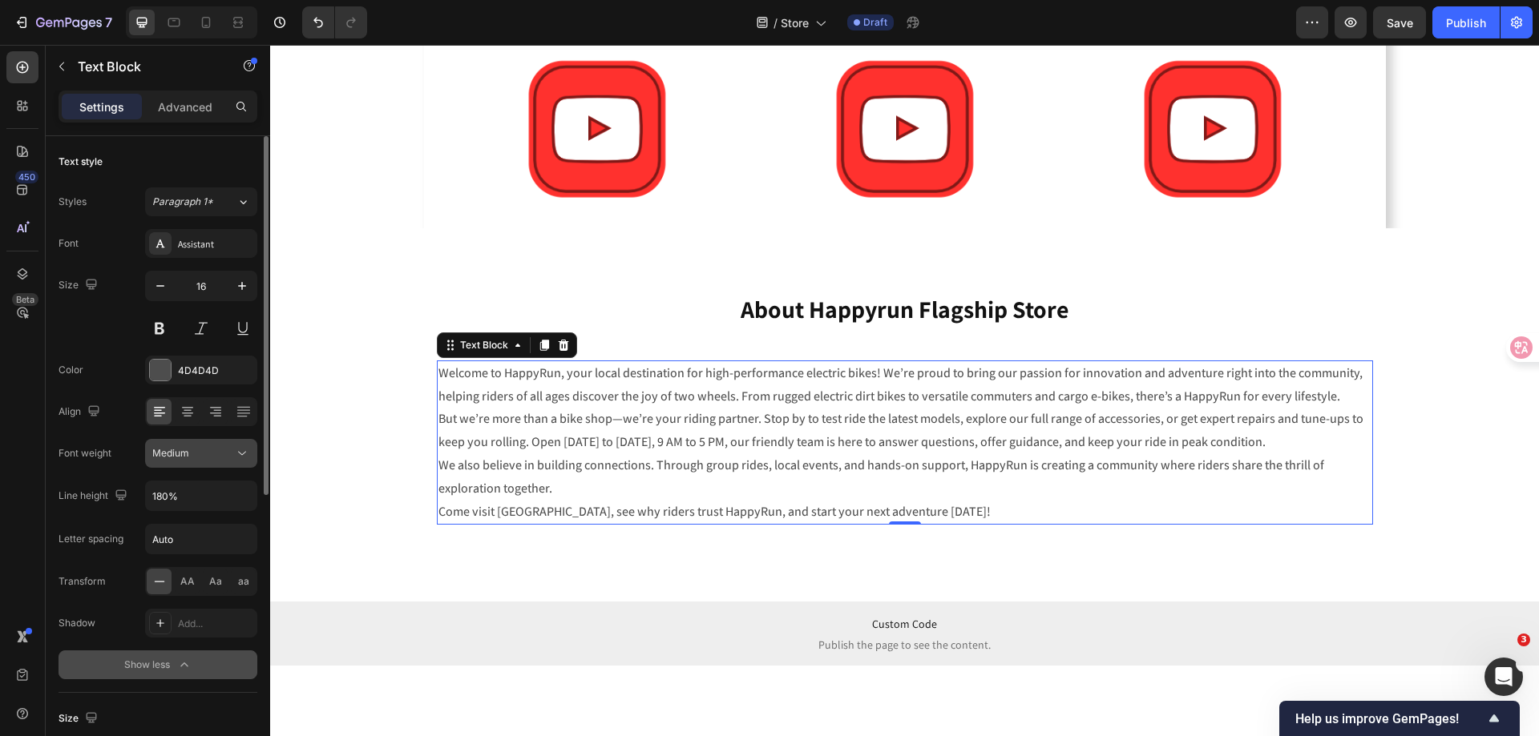
click at [183, 458] on span "Medium" at bounding box center [170, 453] width 37 height 12
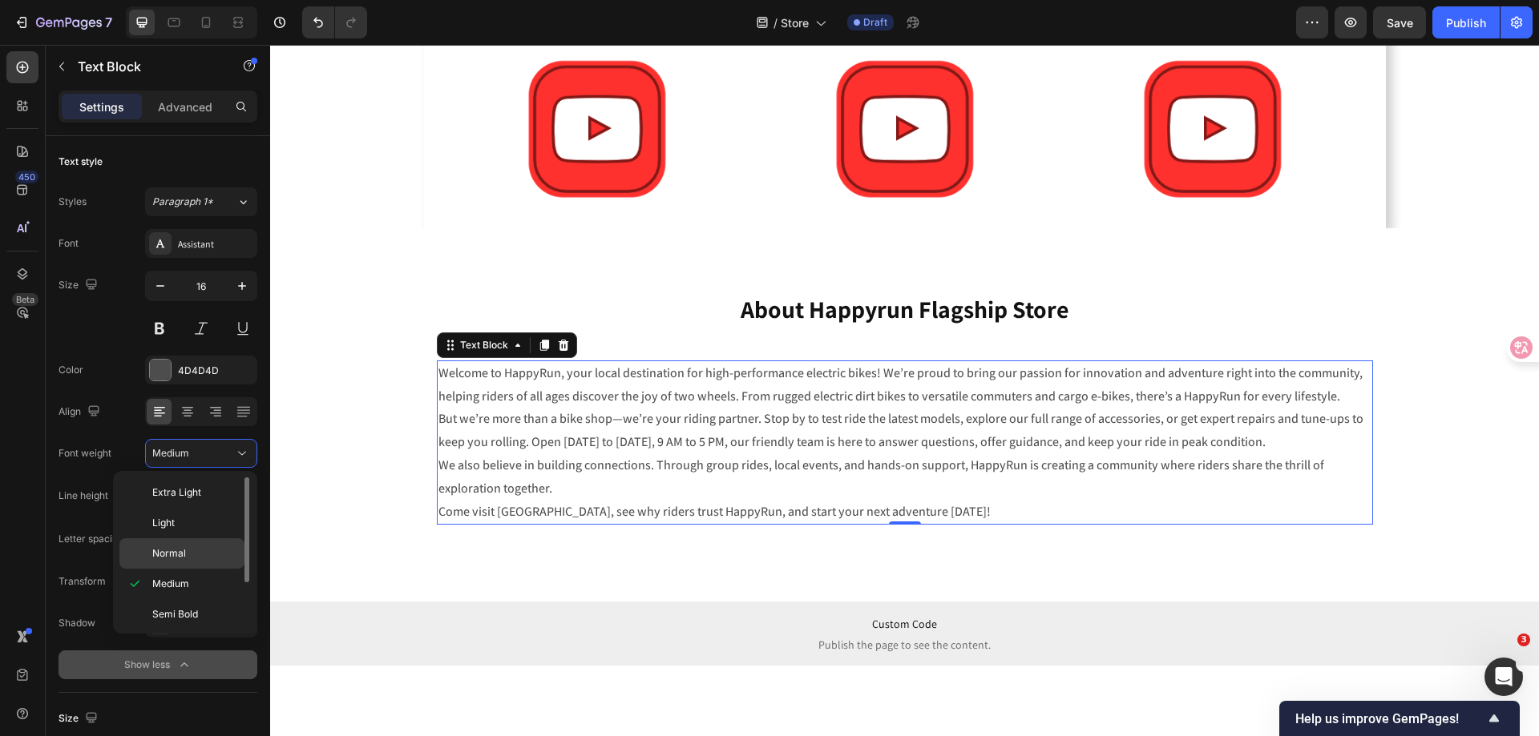
click at [170, 555] on span "Normal" at bounding box center [169, 553] width 34 height 14
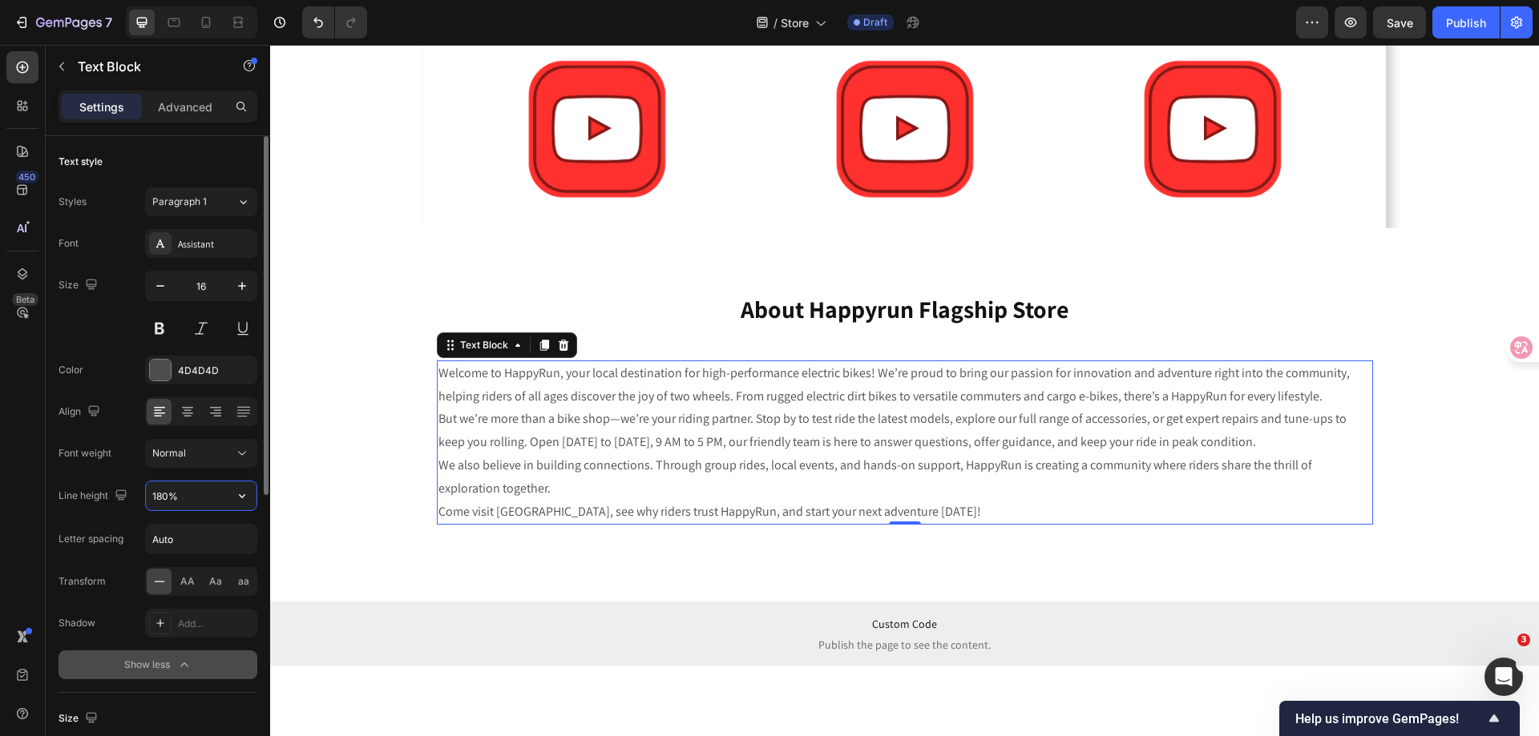
click at [177, 496] on input "180%" at bounding box center [201, 496] width 111 height 29
drag, startPoint x: 228, startPoint y: 510, endPoint x: 239, endPoint y: 497, distance: 17.0
click at [238, 497] on icon "button" at bounding box center [242, 496] width 16 height 16
click at [168, 490] on input "180%" at bounding box center [201, 496] width 111 height 29
click at [187, 530] on input "Auto" at bounding box center [201, 539] width 111 height 29
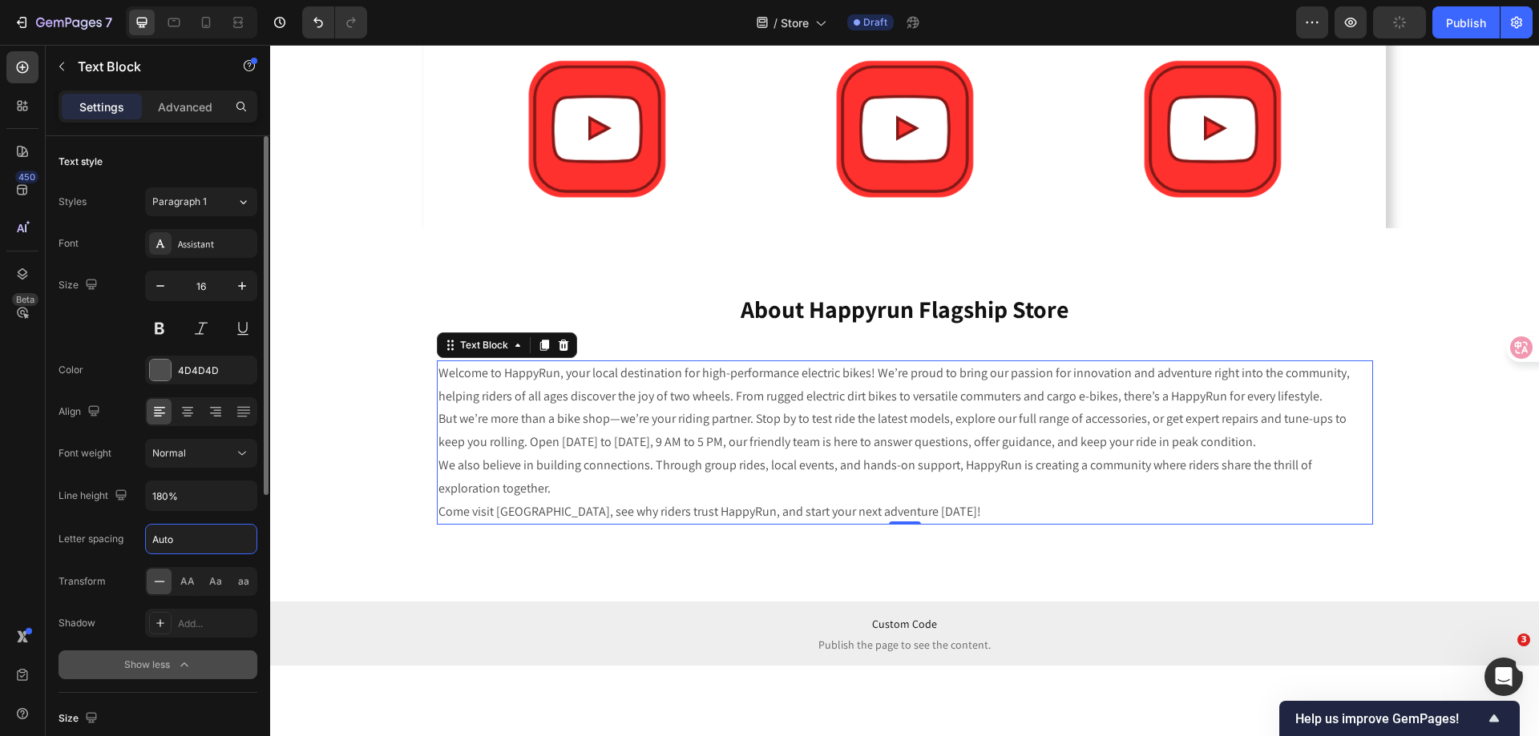
click at [193, 547] on input "Auto" at bounding box center [201, 539] width 111 height 29
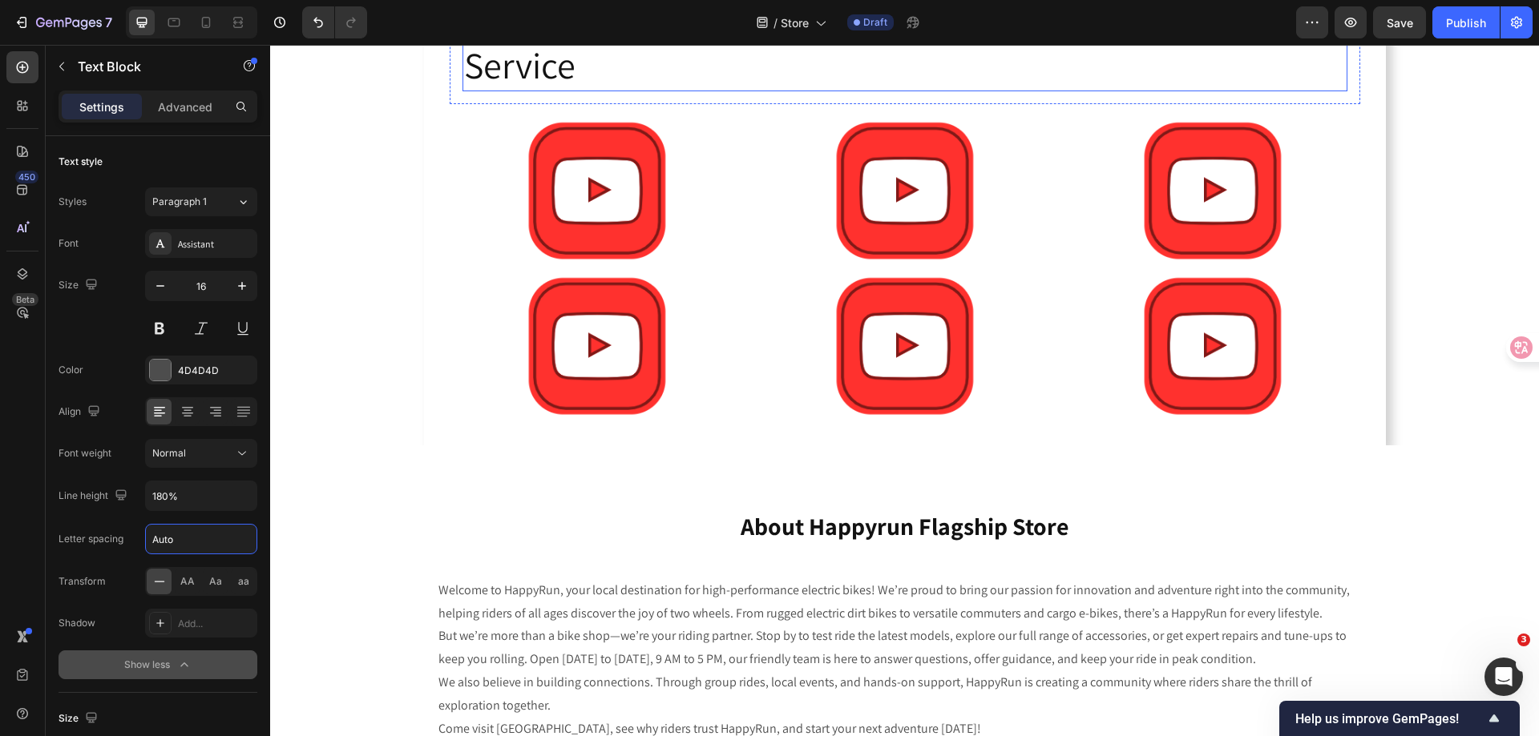
scroll to position [1206, 0]
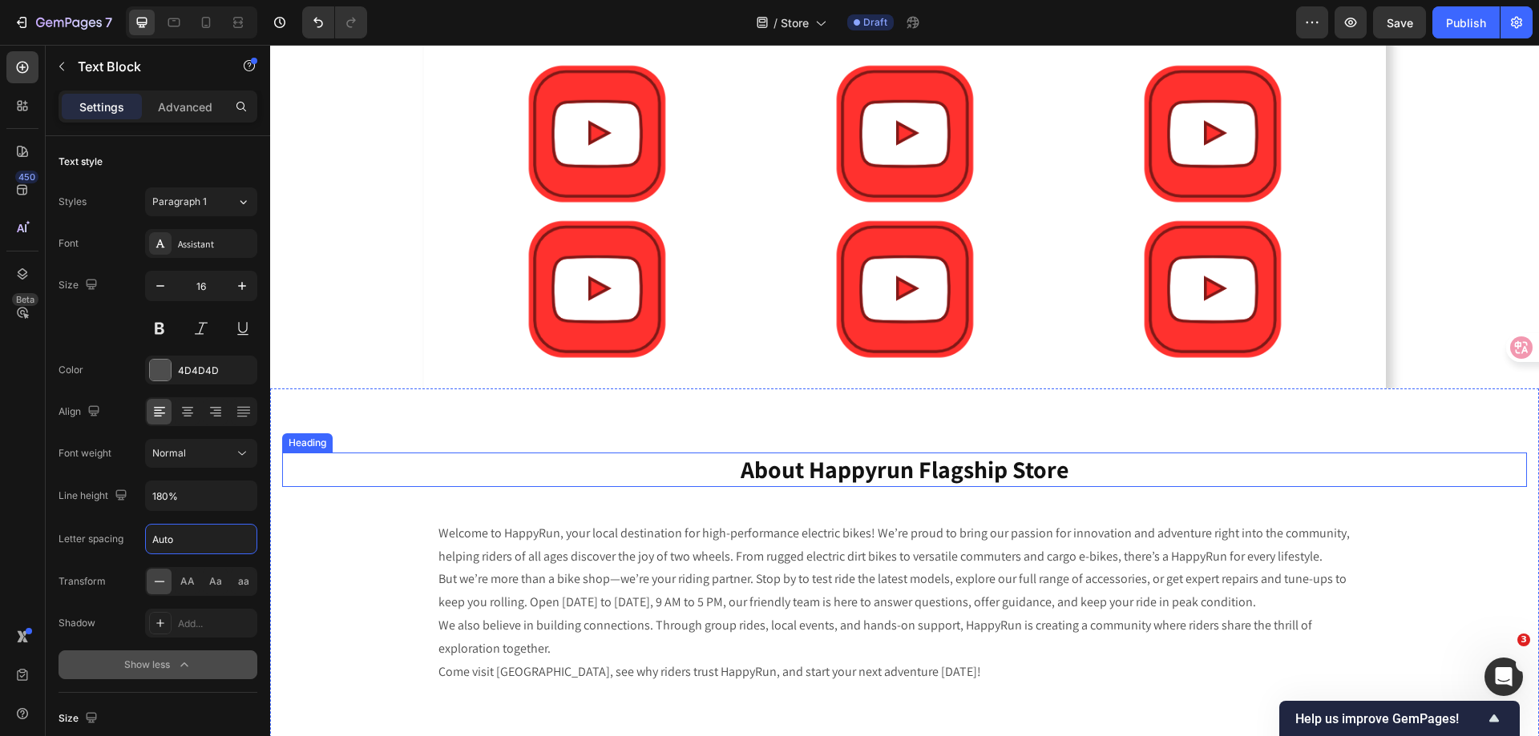
click at [803, 472] on h2 "about happyrun flagship store" at bounding box center [904, 470] width 1244 height 34
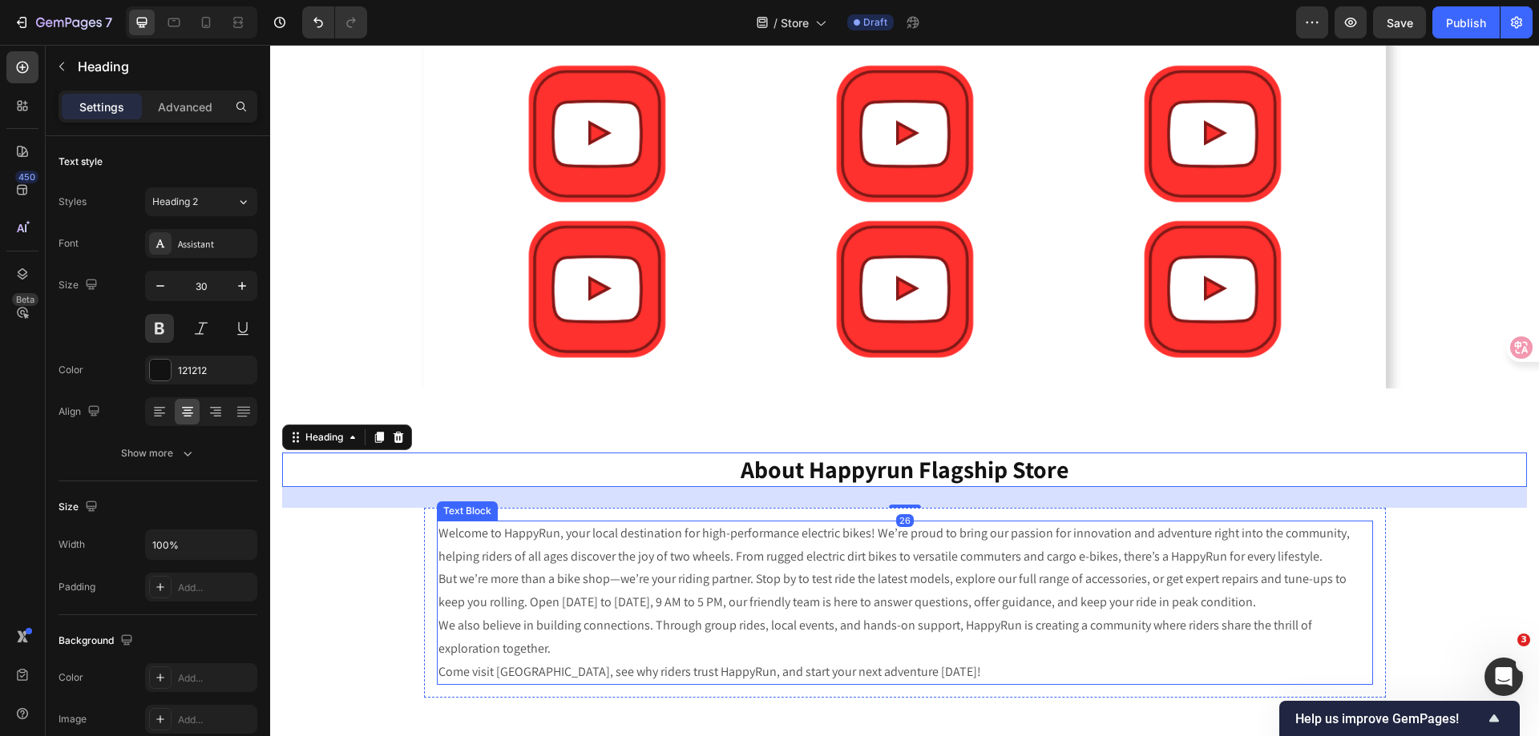
click at [791, 554] on p "Welcome to HappyRun, your local destination for high-performance electric bikes…" at bounding box center [904, 545] width 933 height 46
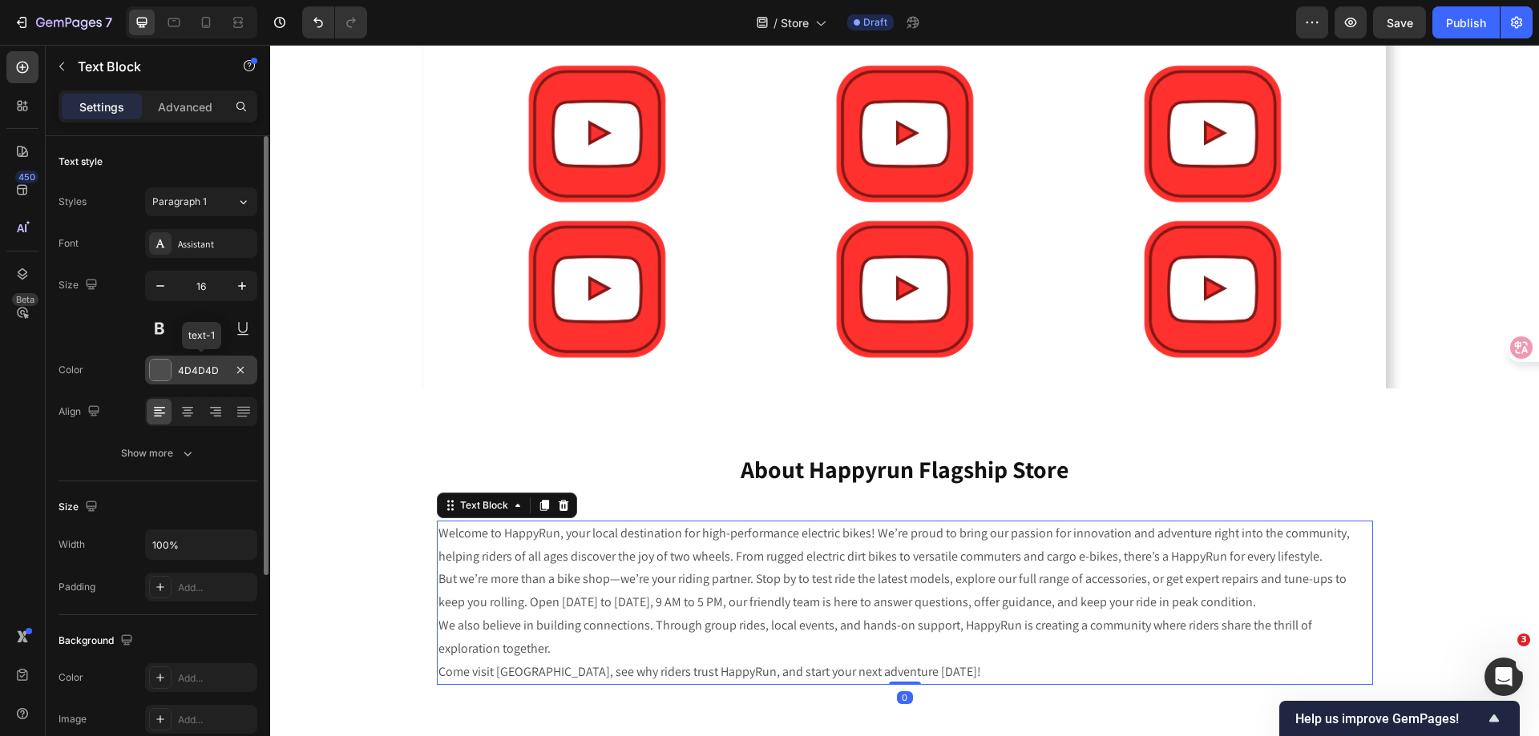
click at [226, 369] on div "4D4D4D" at bounding box center [201, 370] width 112 height 29
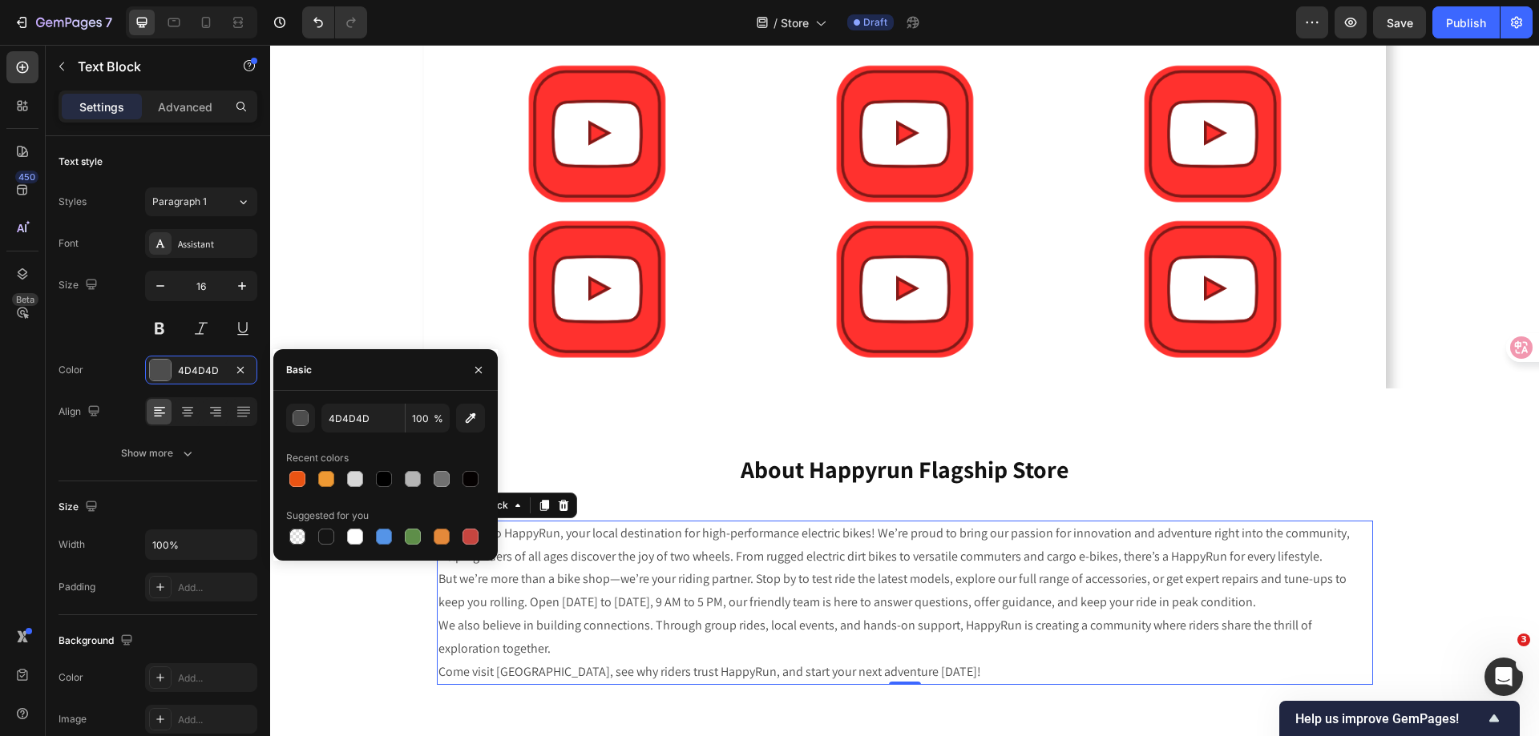
click at [335, 377] on div "Basic" at bounding box center [385, 370] width 224 height 42
click at [359, 417] on input "4D4D4D" at bounding box center [362, 418] width 83 height 29
type input "121212"
click at [377, 370] on div "Basic" at bounding box center [385, 370] width 224 height 42
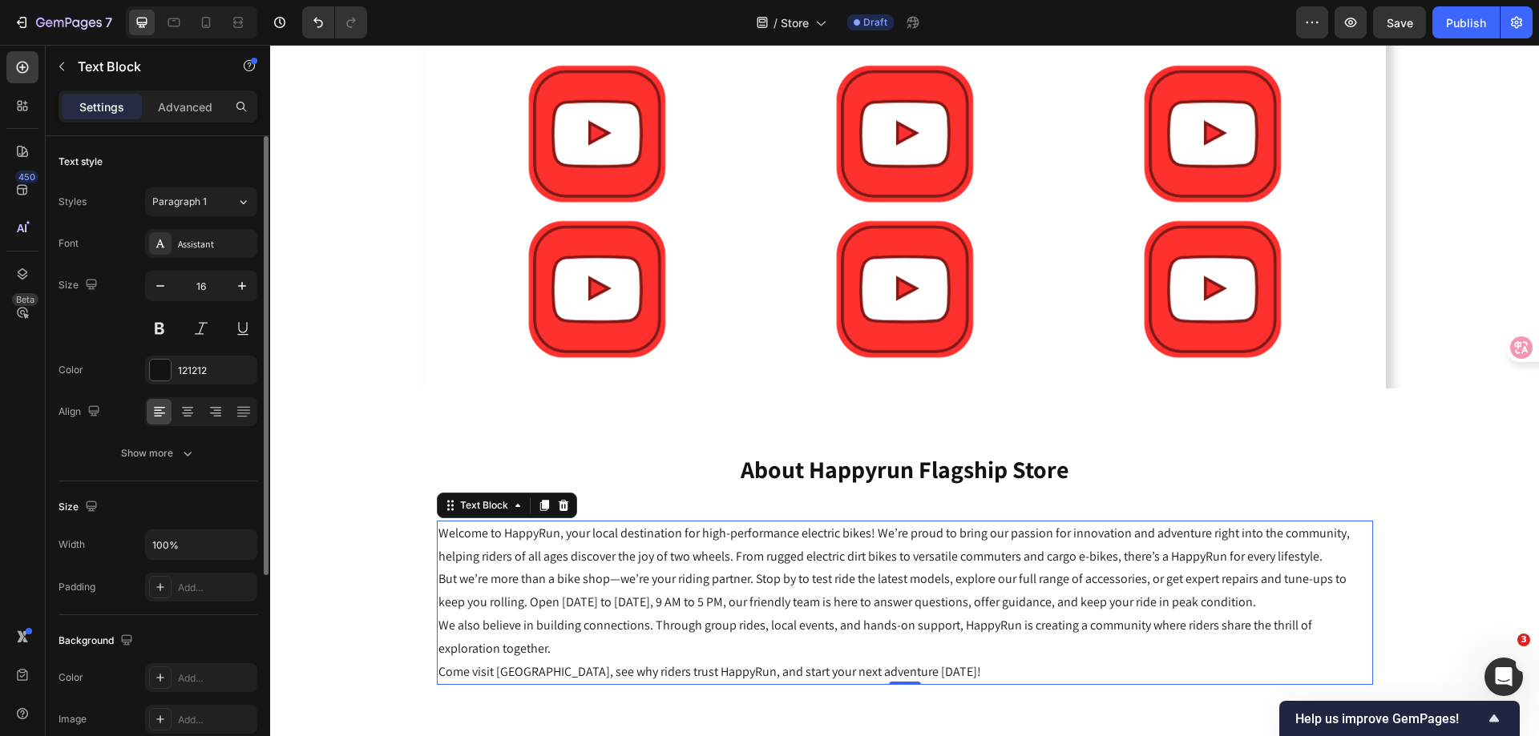
click at [105, 334] on div "Size 16" at bounding box center [157, 307] width 199 height 72
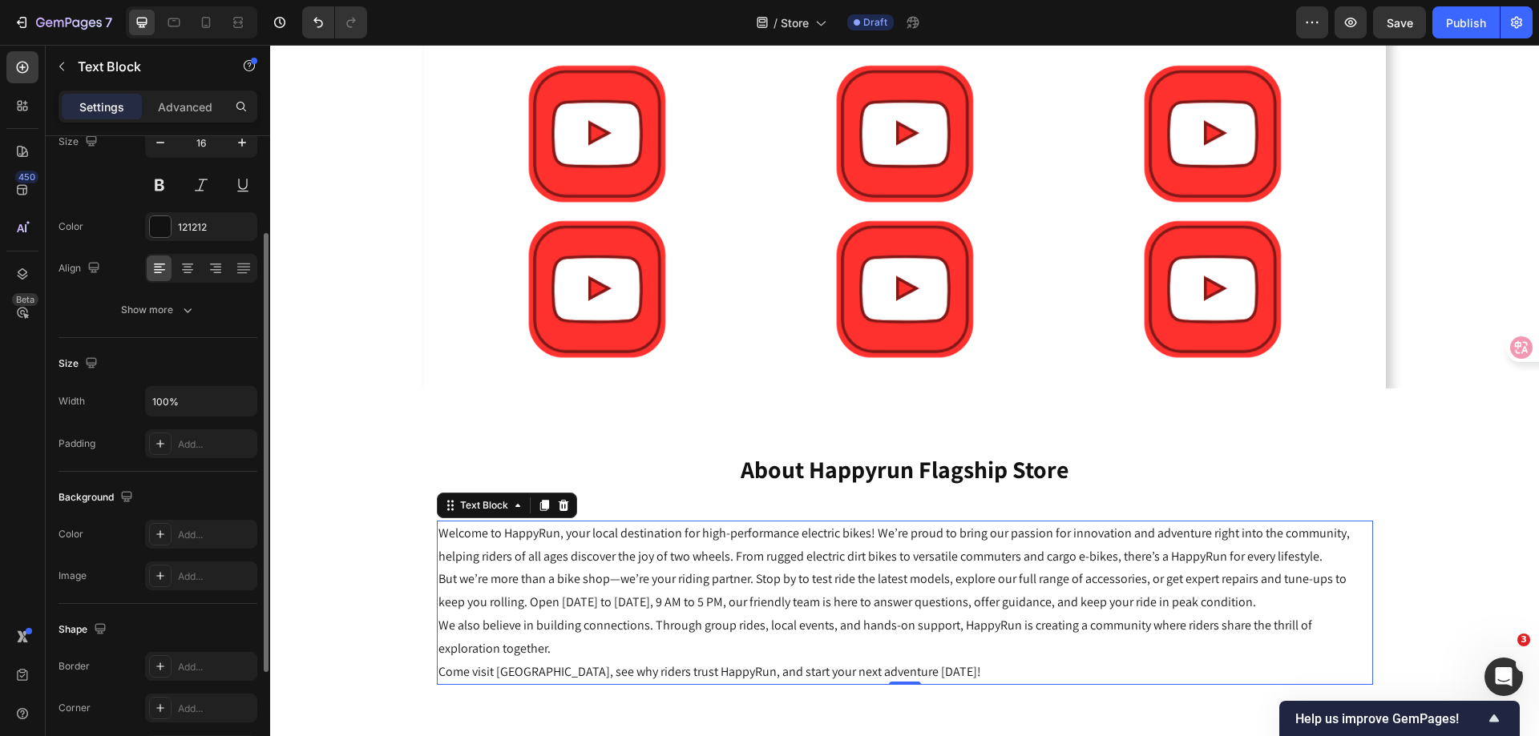
scroll to position [0, 0]
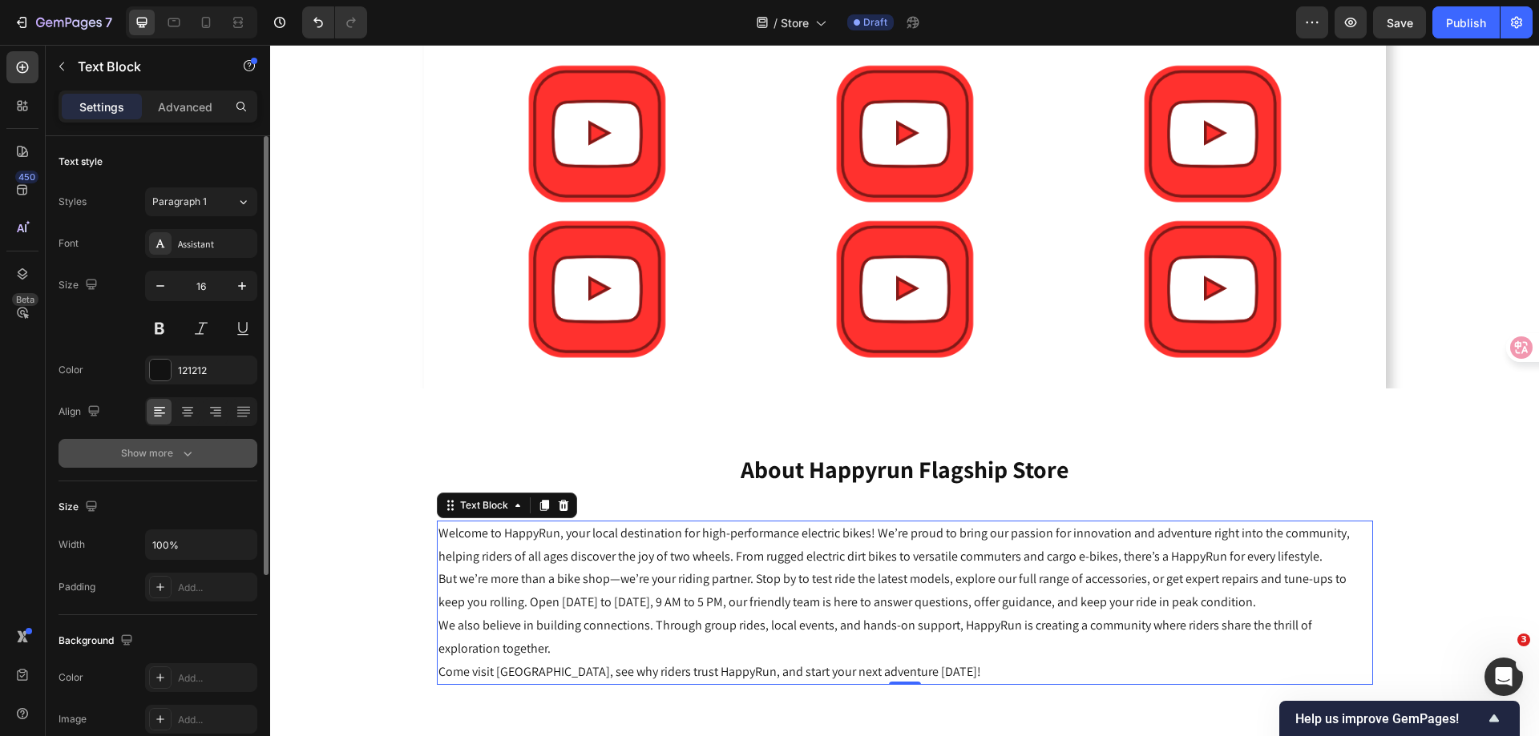
click at [171, 455] on div "Show more" at bounding box center [158, 454] width 75 height 16
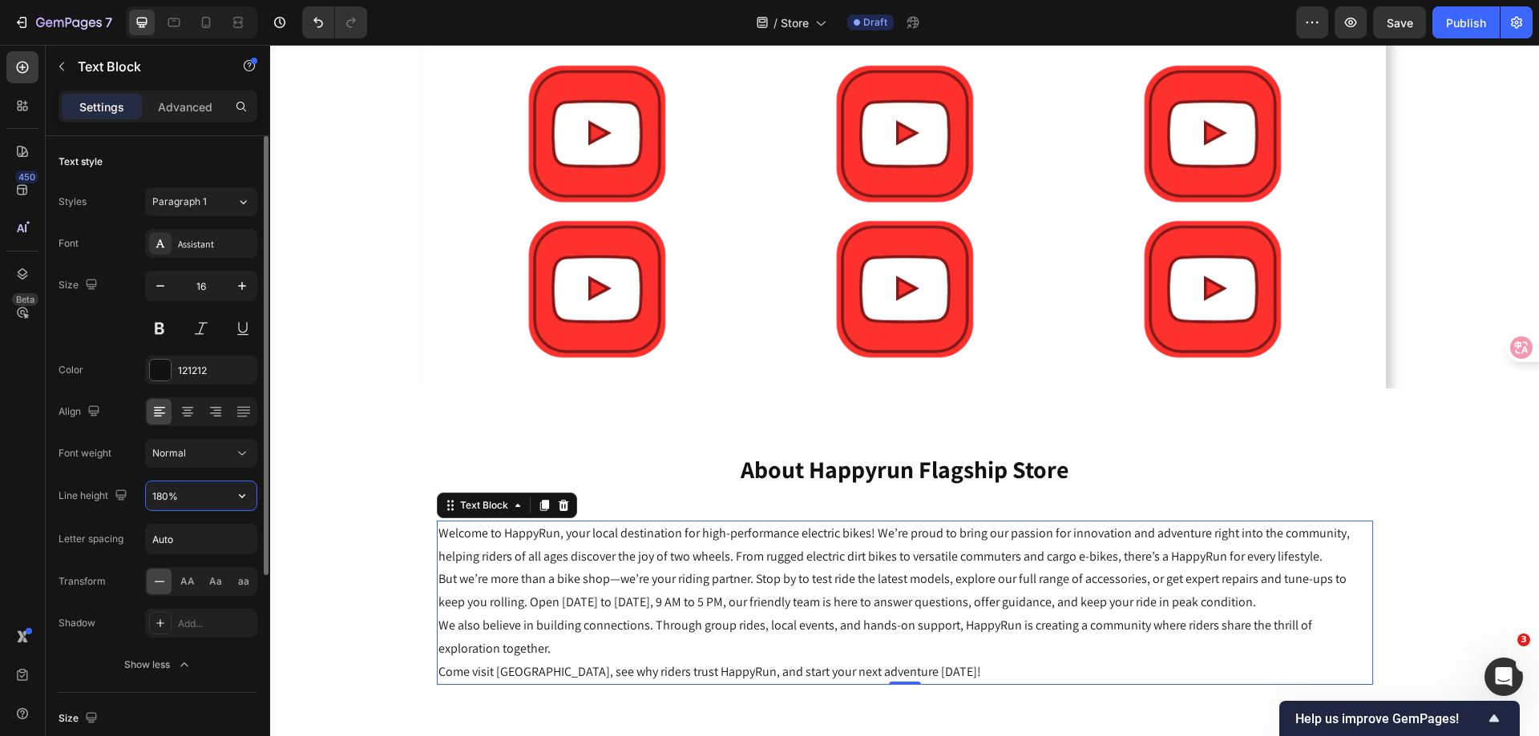
click at [183, 495] on input "180%" at bounding box center [201, 496] width 111 height 29
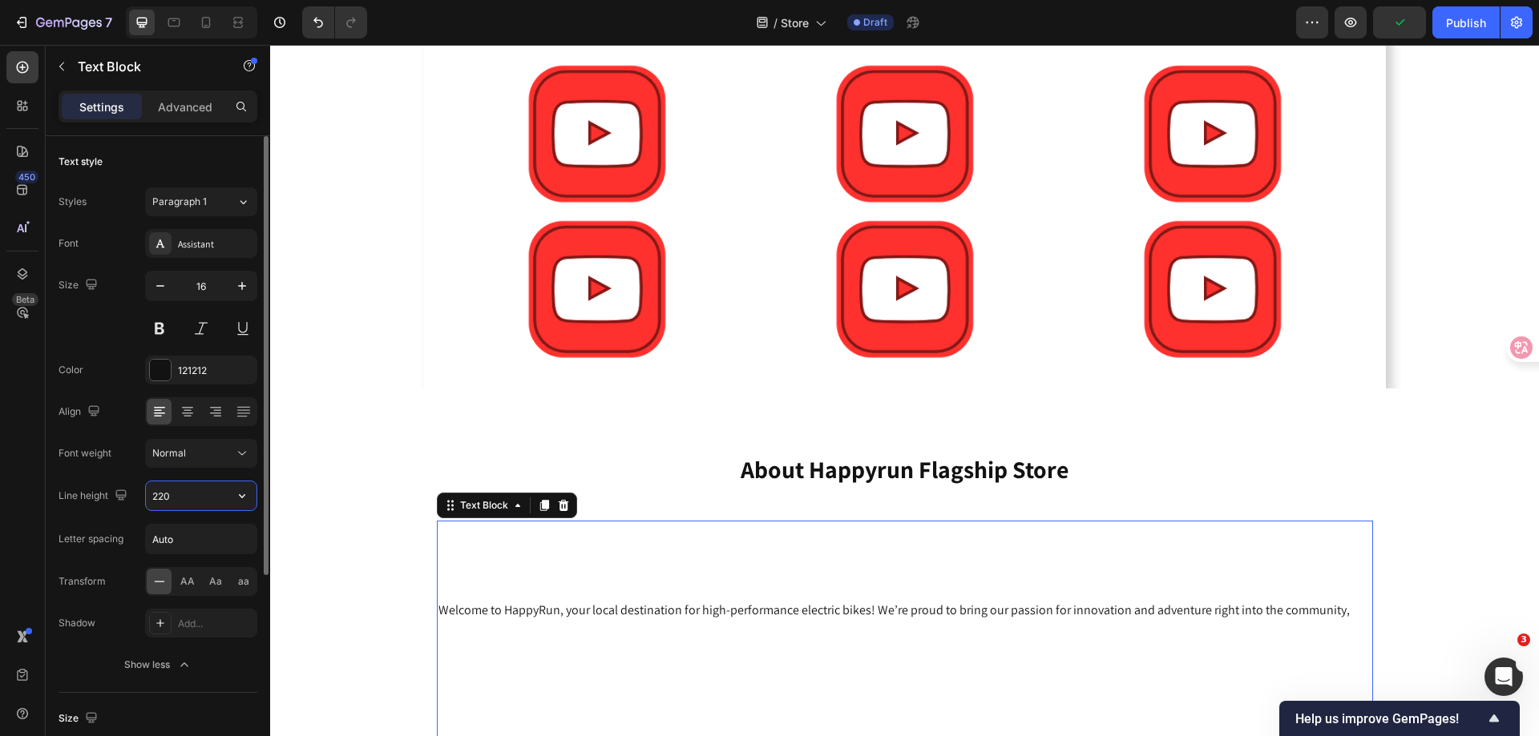
scroll to position [160, 0]
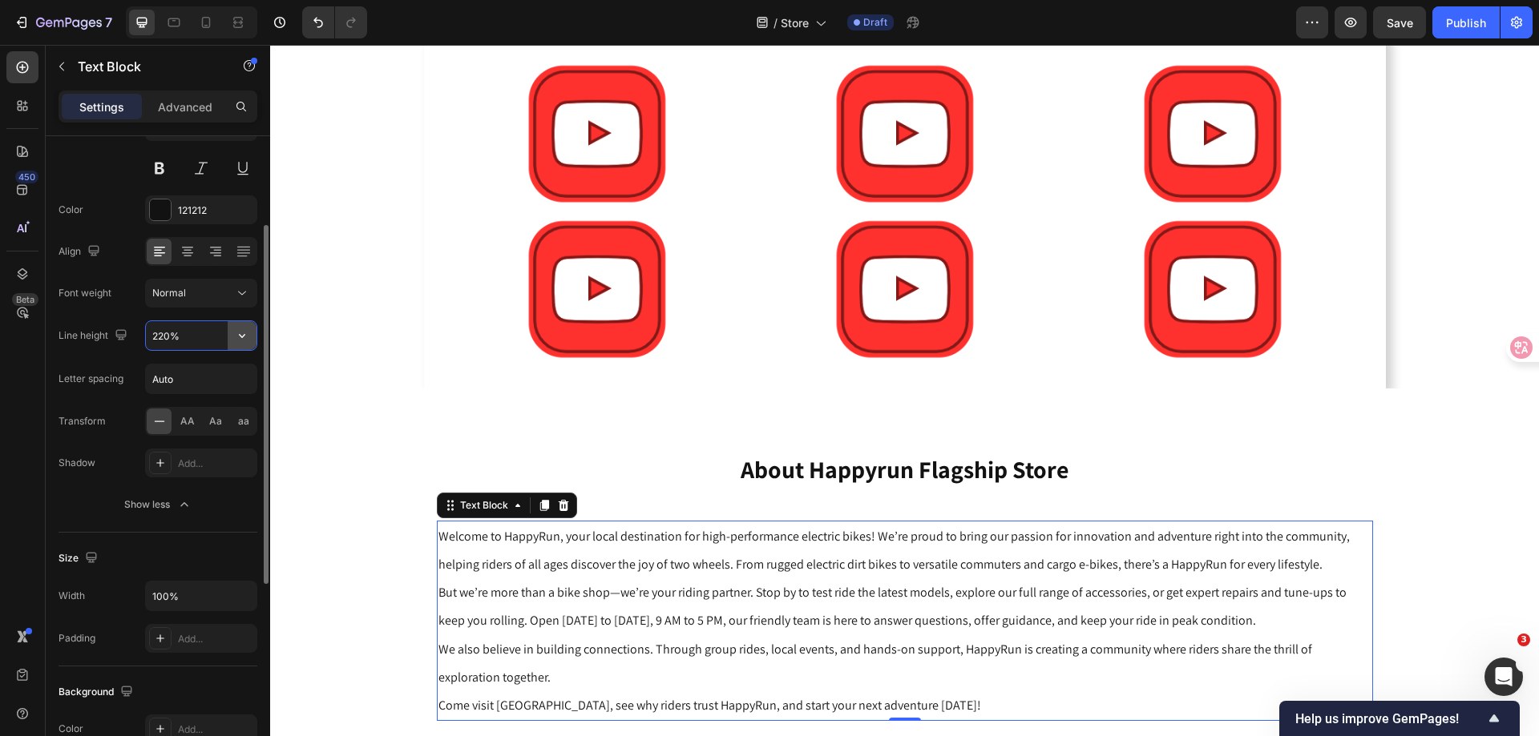
click at [243, 338] on icon "button" at bounding box center [242, 336] width 16 height 16
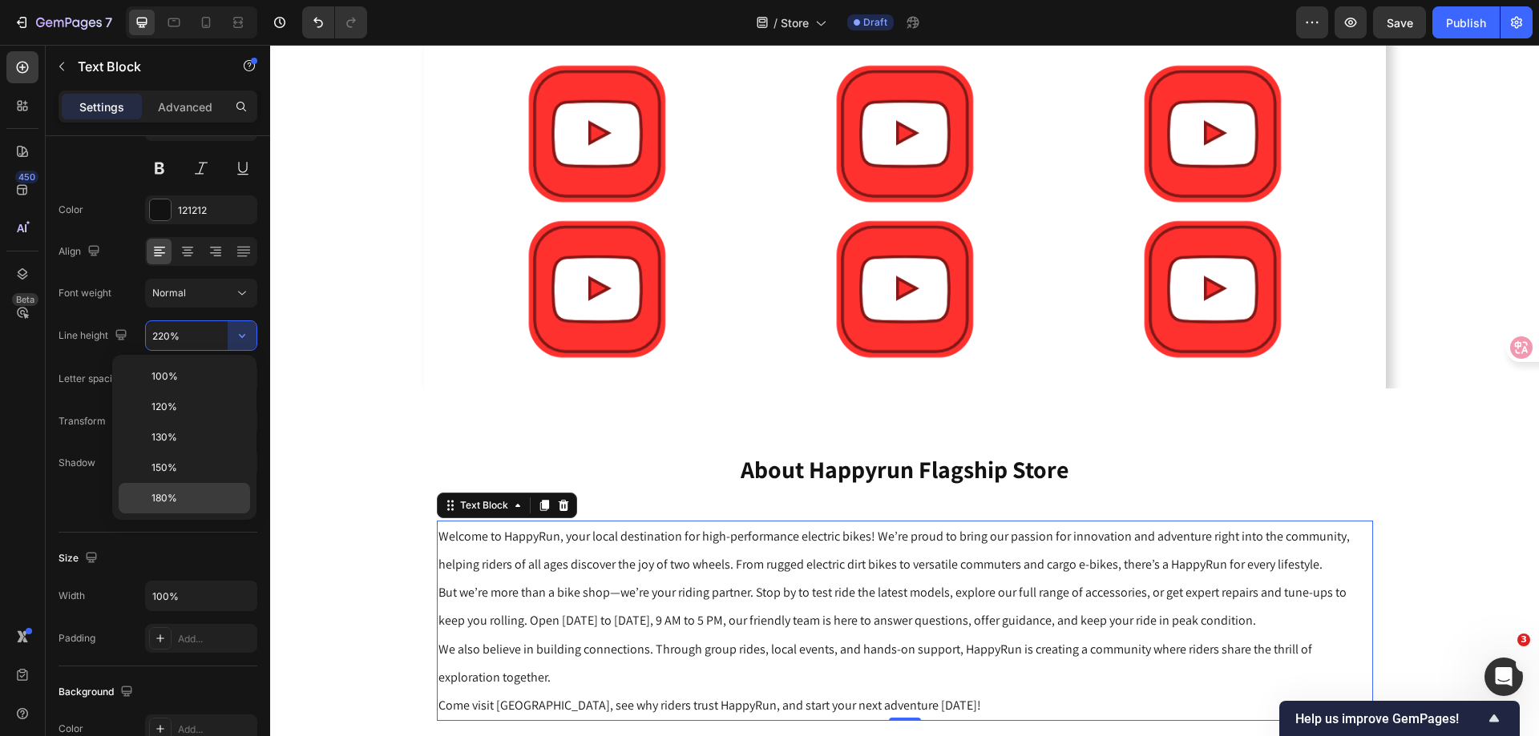
click at [176, 497] on span "180%" at bounding box center [164, 498] width 26 height 14
type input "180%"
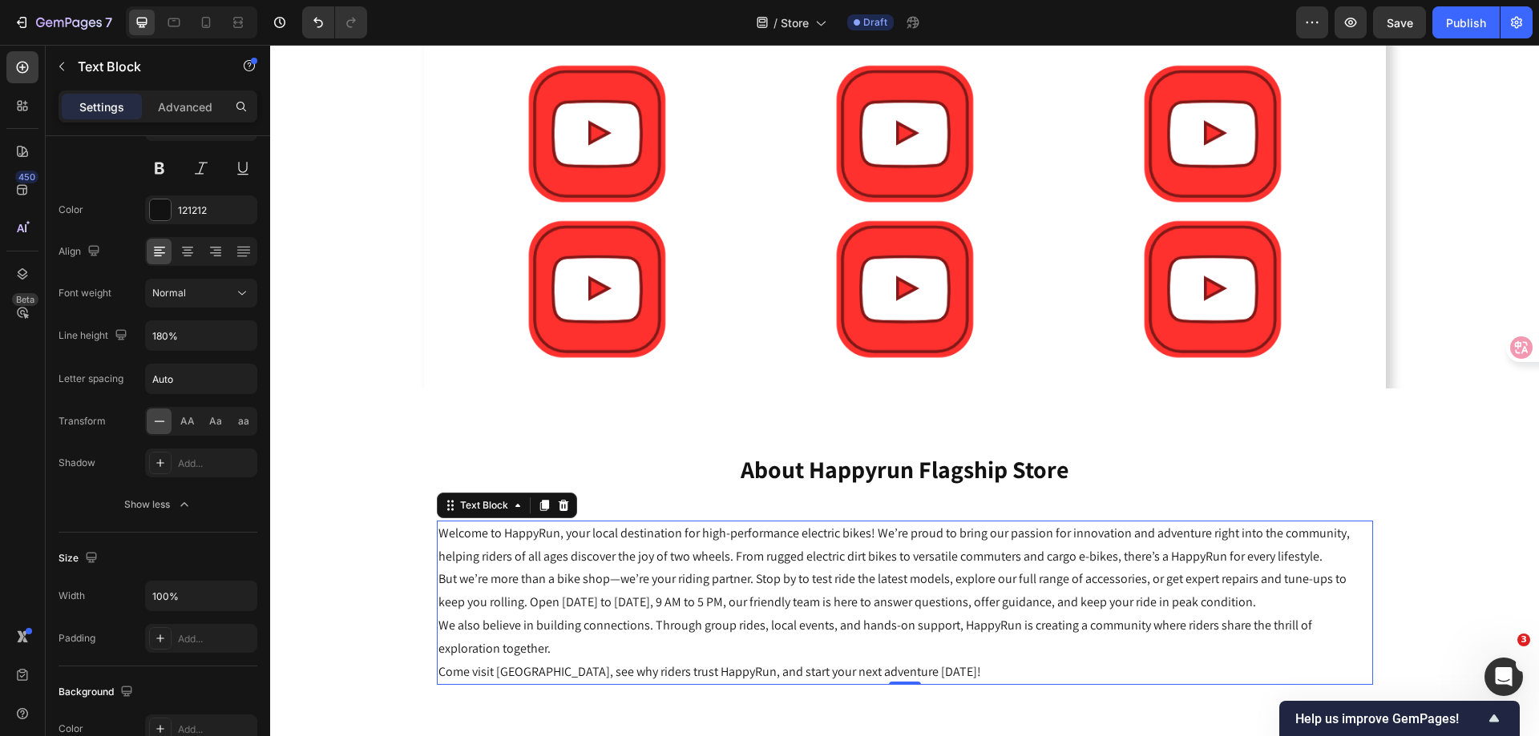
click at [1316, 552] on p "Welcome to HappyRun, your local destination for high-performance electric bikes…" at bounding box center [904, 545] width 933 height 46
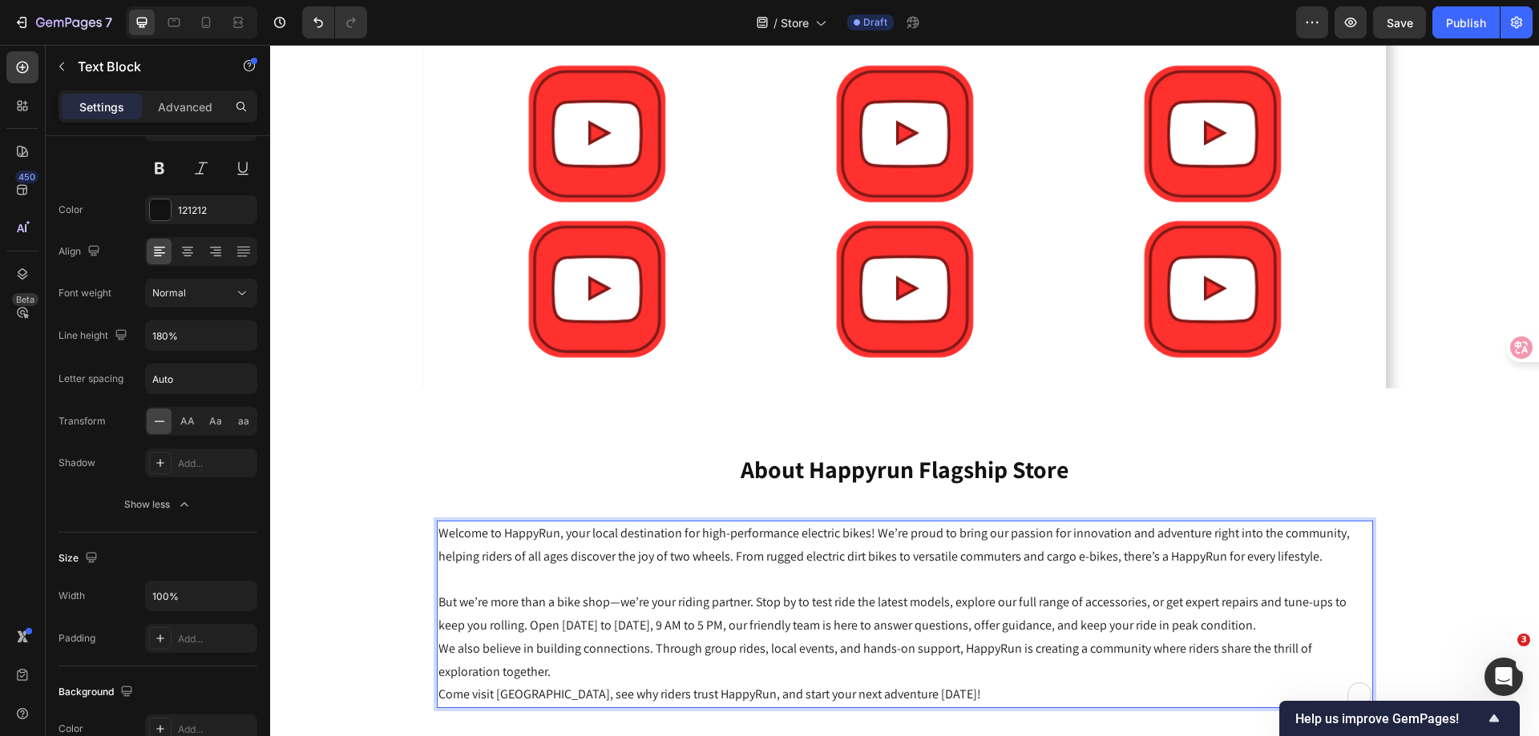
click at [1224, 617] on p "But we’re more than a bike shop—we’re your riding partner. Stop by to test ride…" at bounding box center [904, 614] width 933 height 46
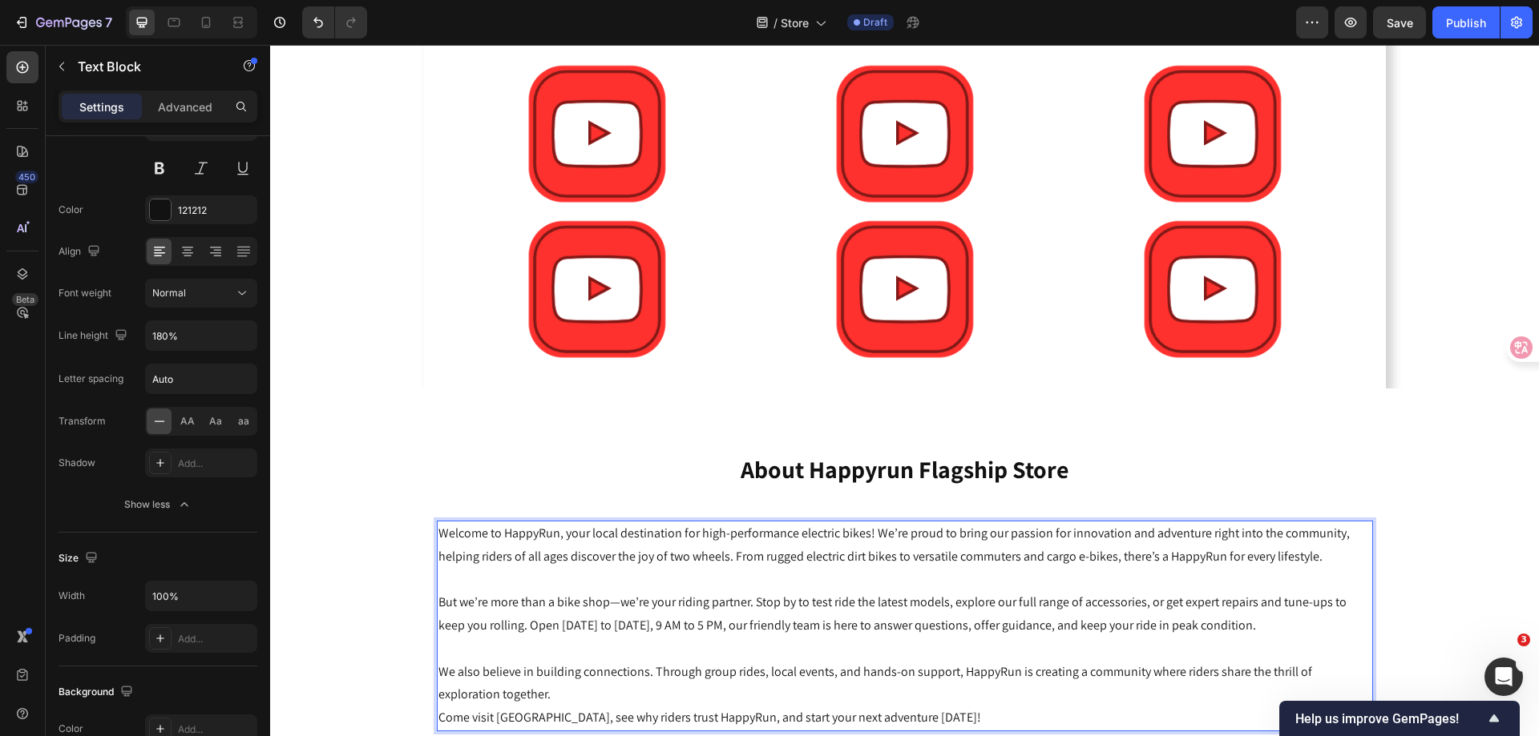
click at [953, 688] on p "We also believe in building connections. Through group rides, local events, and…" at bounding box center [904, 684] width 933 height 46
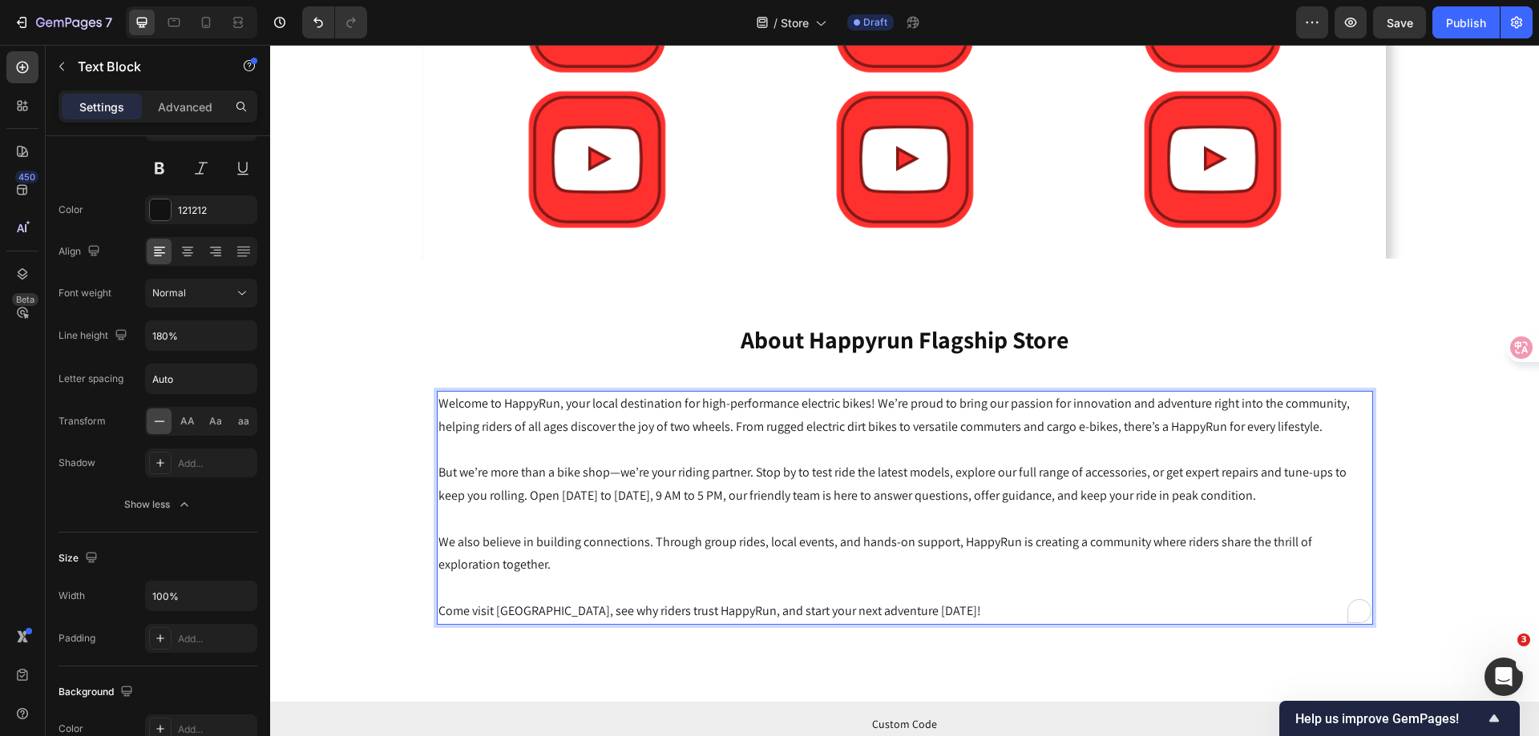
scroll to position [1371, 0]
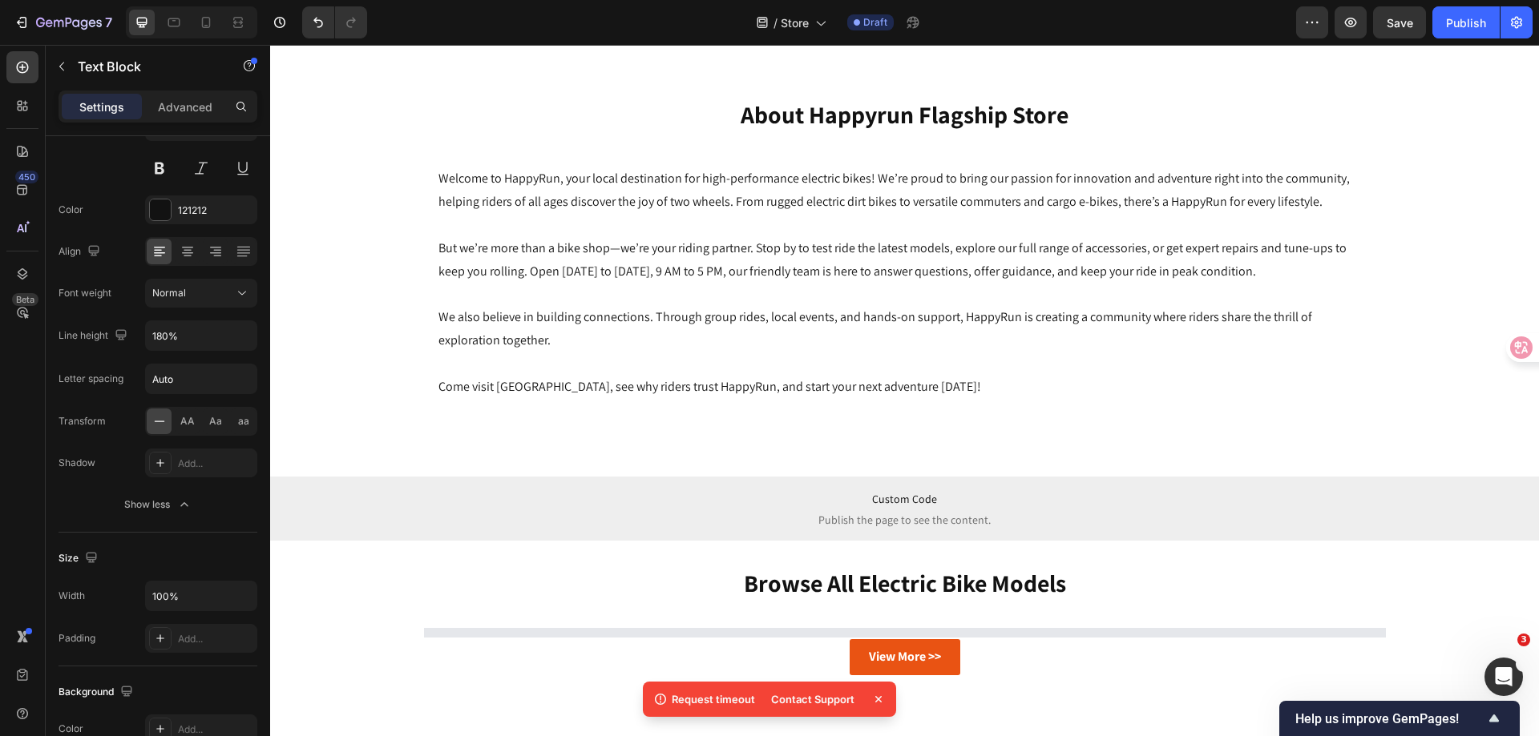
scroll to position [1531, 0]
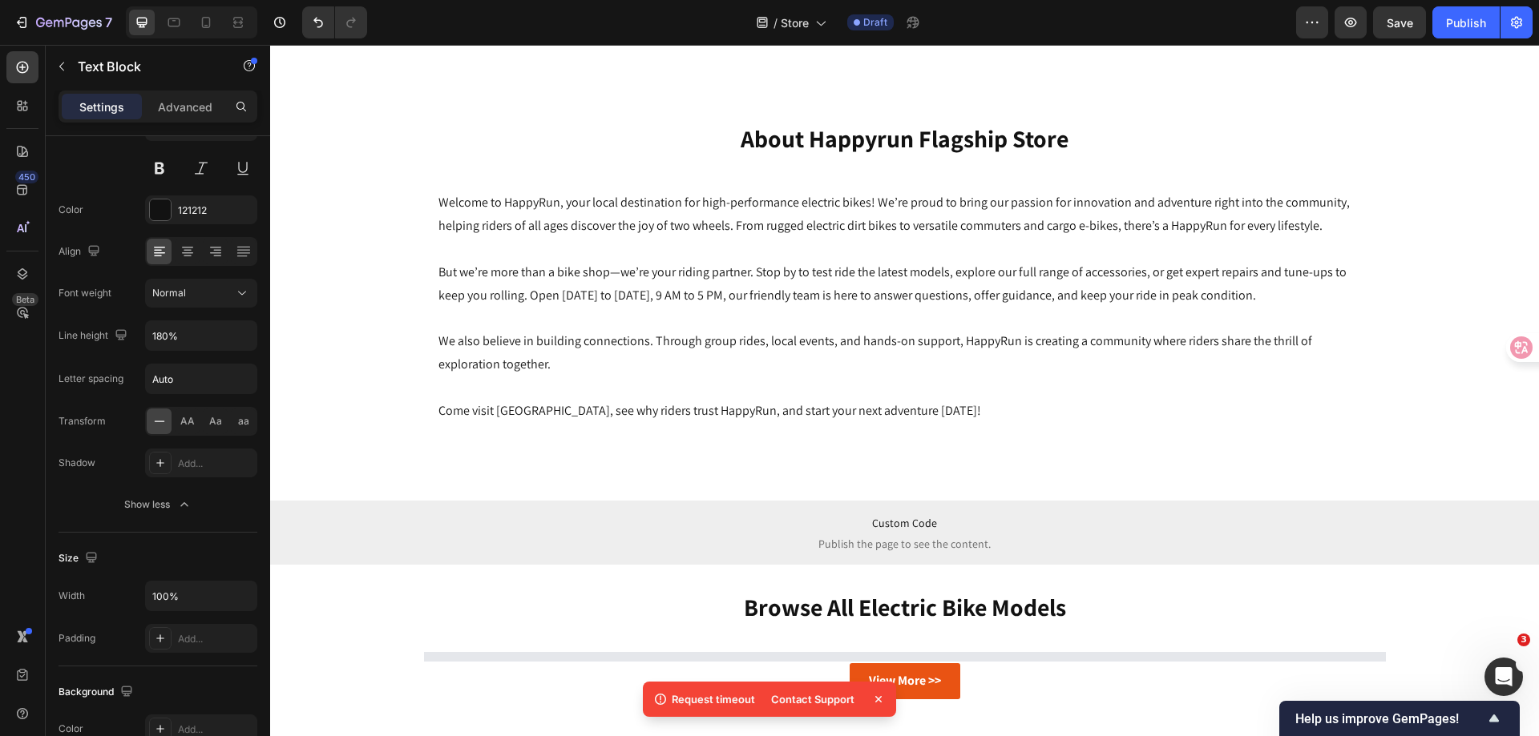
click at [556, 276] on p "But we’re more than a bike shop—we’re your riding partner. Stop by to test ride…" at bounding box center [904, 284] width 933 height 46
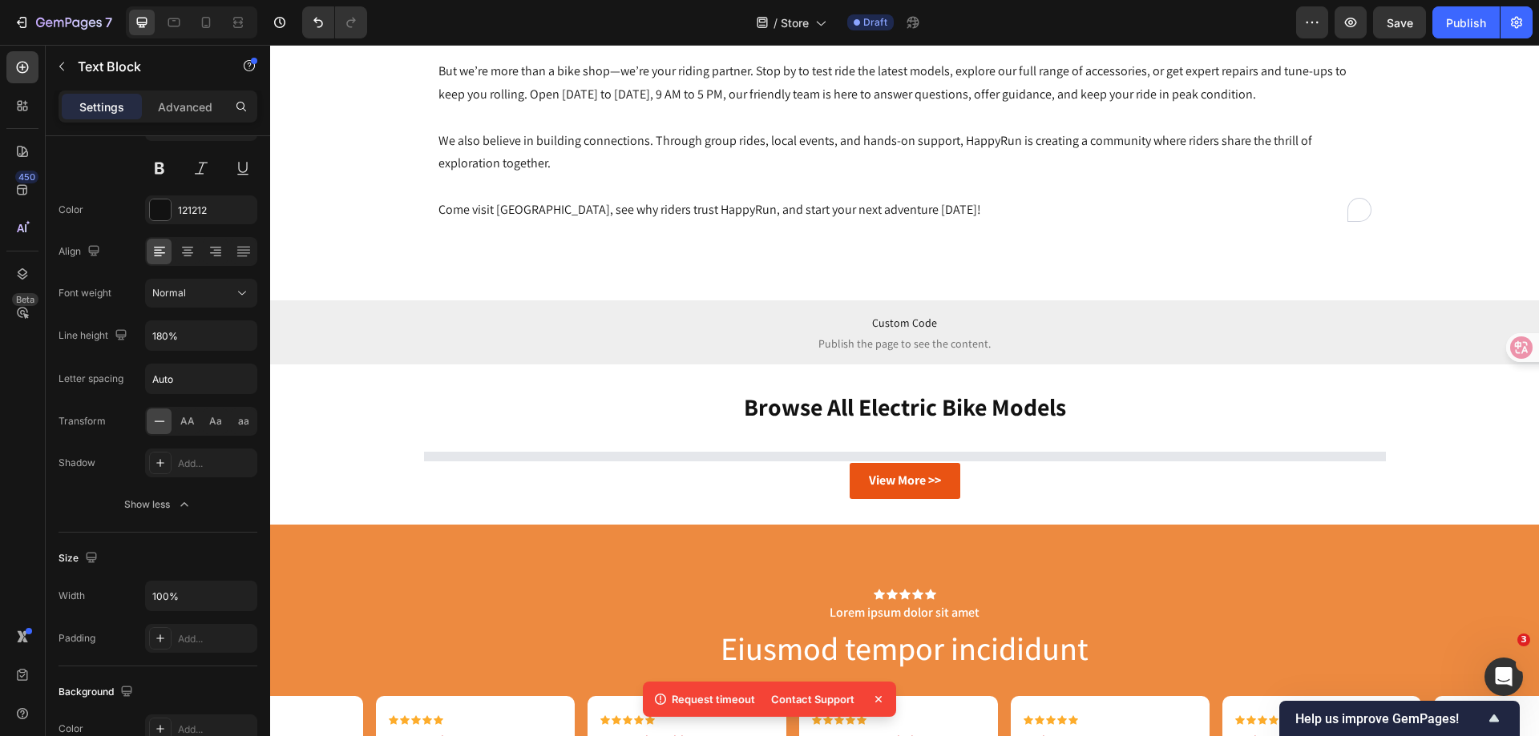
scroll to position [1325, 0]
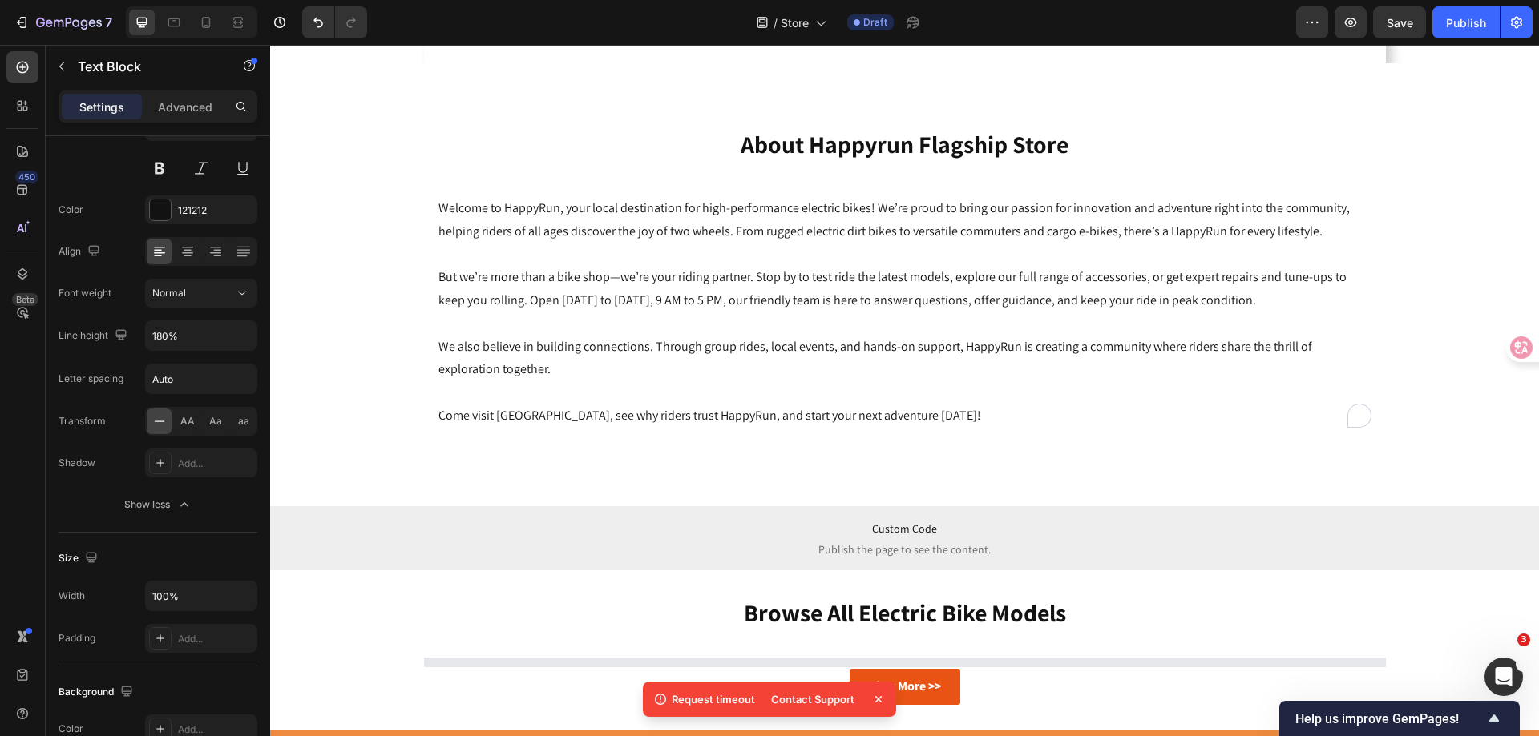
click at [724, 296] on p "But we’re more than a bike shop—we’re your riding partner. Stop by to test ride…" at bounding box center [904, 289] width 933 height 46
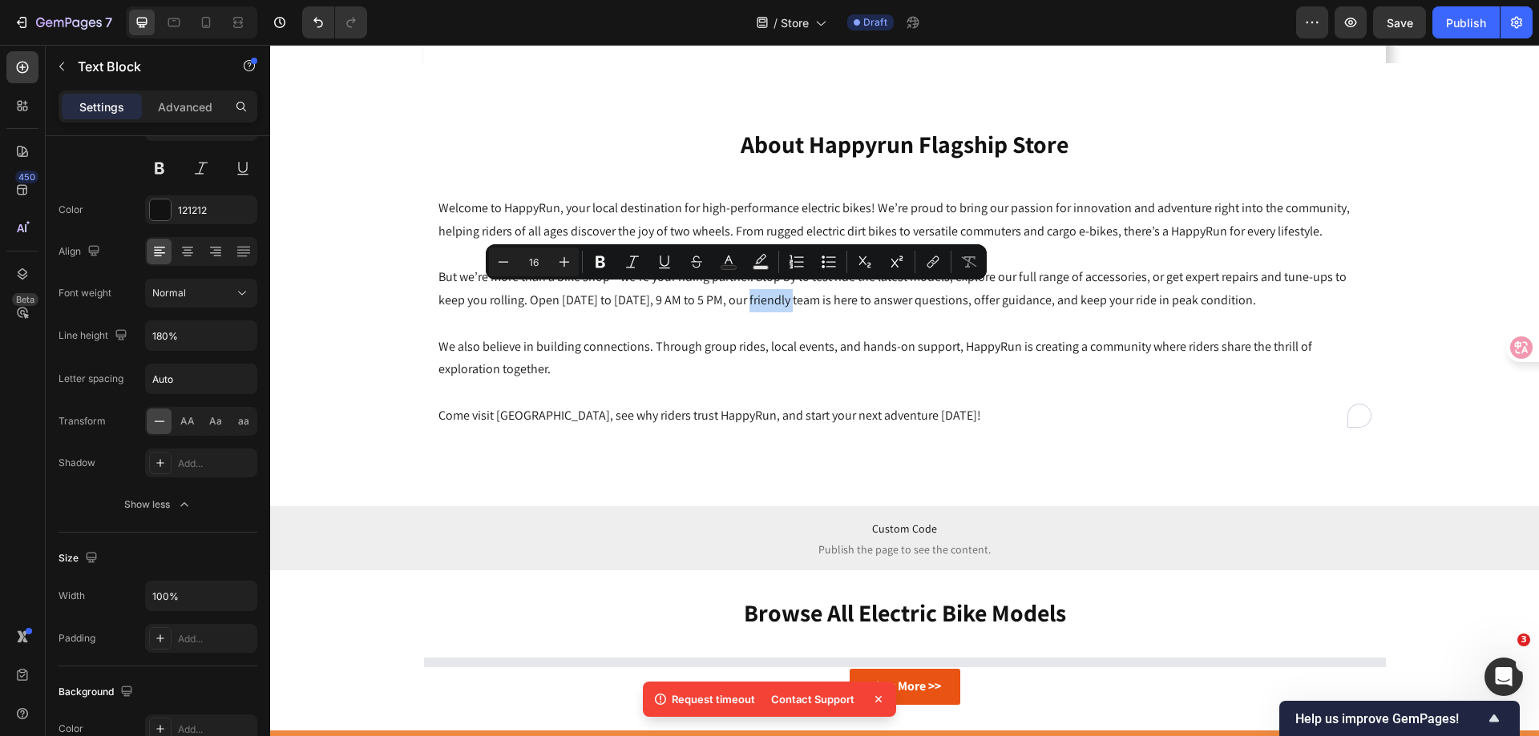
click at [724, 296] on p "But we’re more than a bike shop—we’re your riding partner. Stop by to test ride…" at bounding box center [904, 289] width 933 height 46
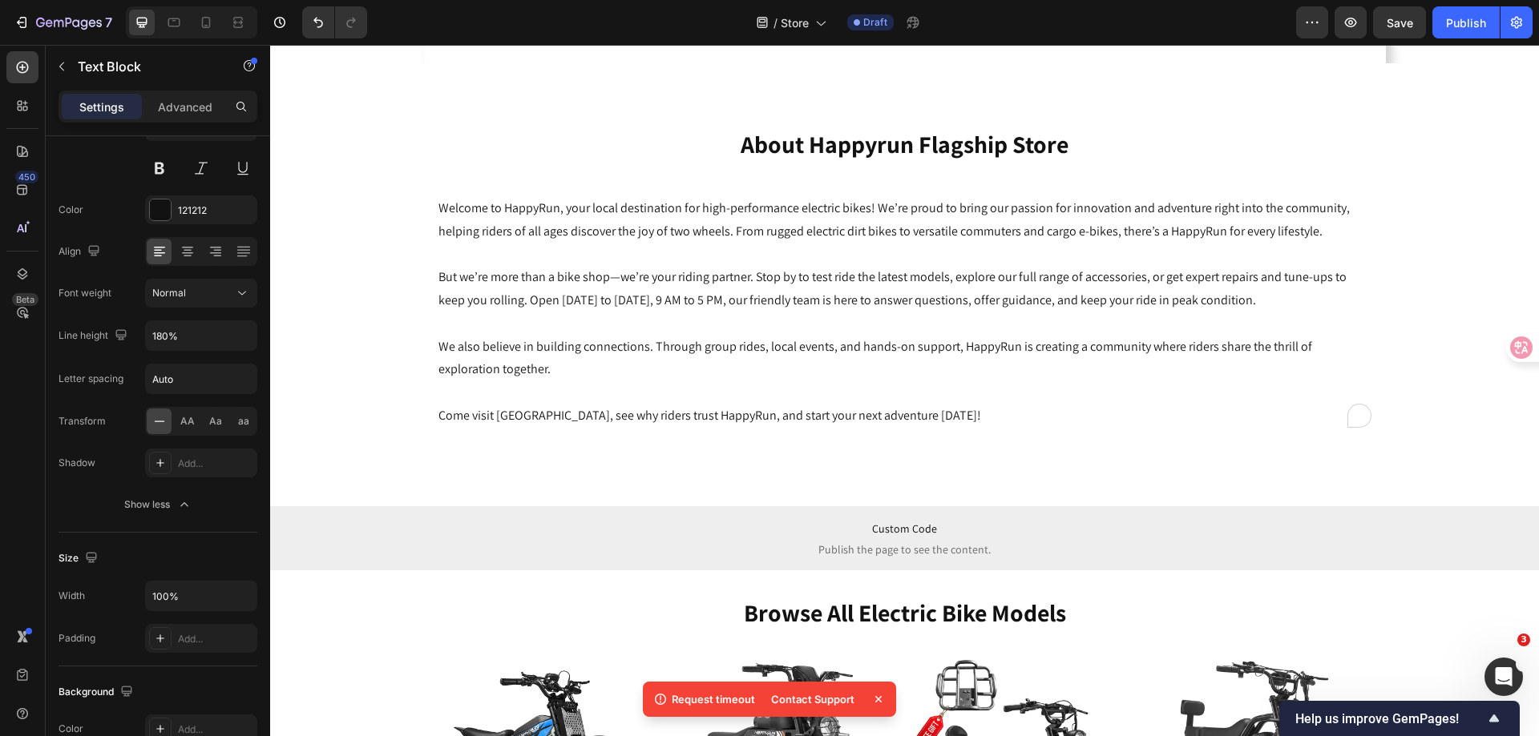
click at [724, 296] on p "But we’re more than a bike shop—we’re your riding partner. Stop by to test ride…" at bounding box center [904, 289] width 933 height 46
click at [663, 327] on p "Rich Text Editor. Editing area: main" at bounding box center [904, 324] width 933 height 23
drag, startPoint x: 1405, startPoint y: 21, endPoint x: 1370, endPoint y: 28, distance: 35.2
click at [1405, 21] on span "Save" at bounding box center [1399, 23] width 26 height 14
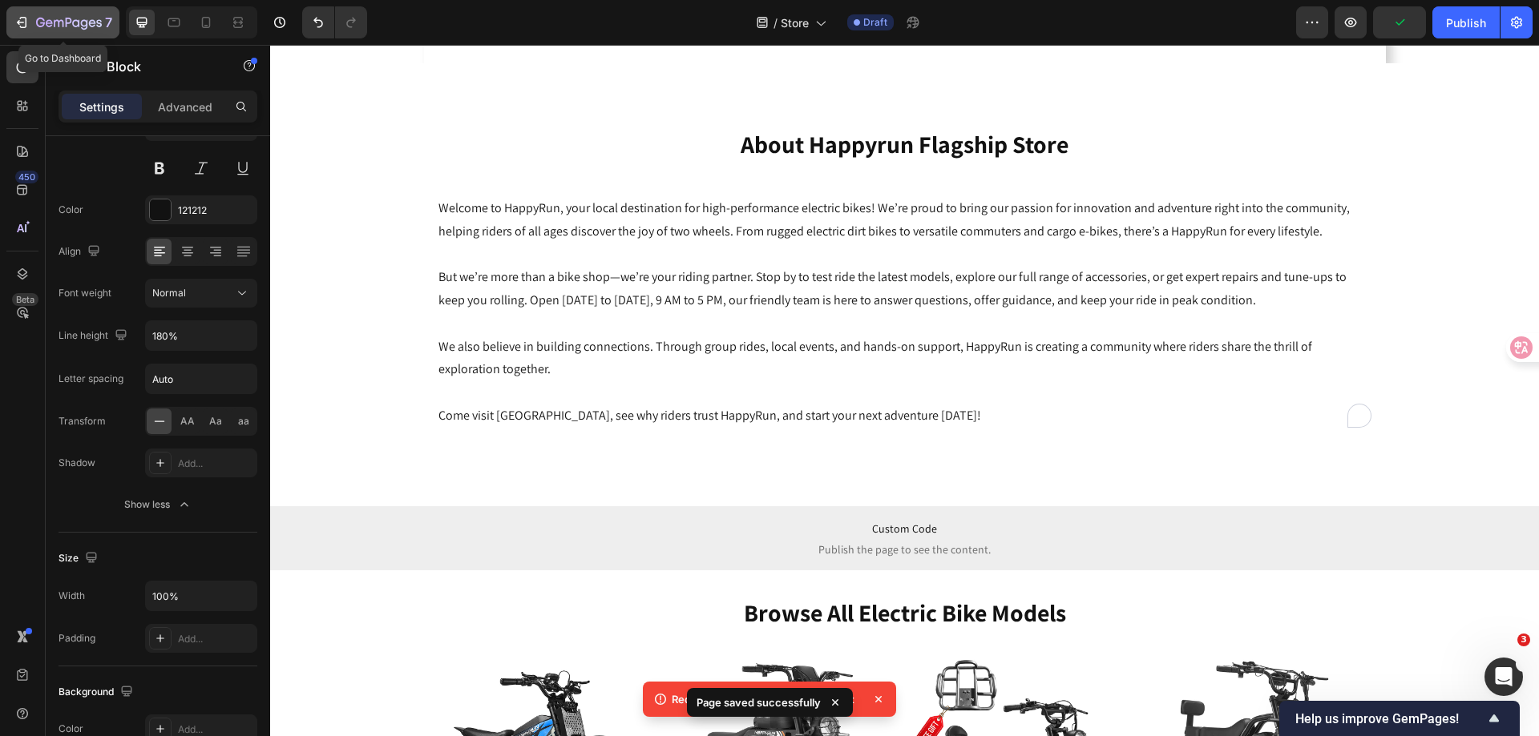
click at [19, 16] on icon "button" at bounding box center [22, 22] width 16 height 16
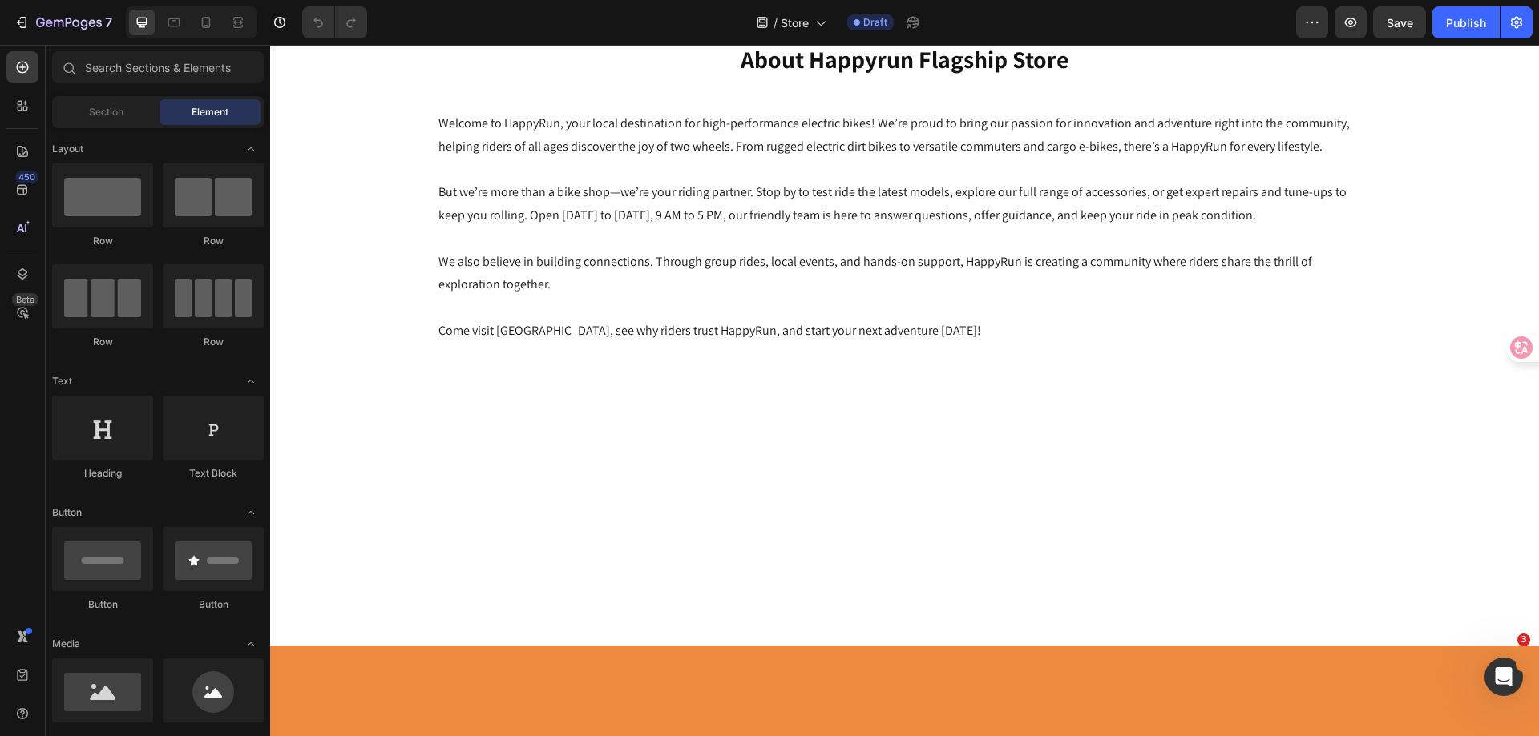
scroll to position [1282, 0]
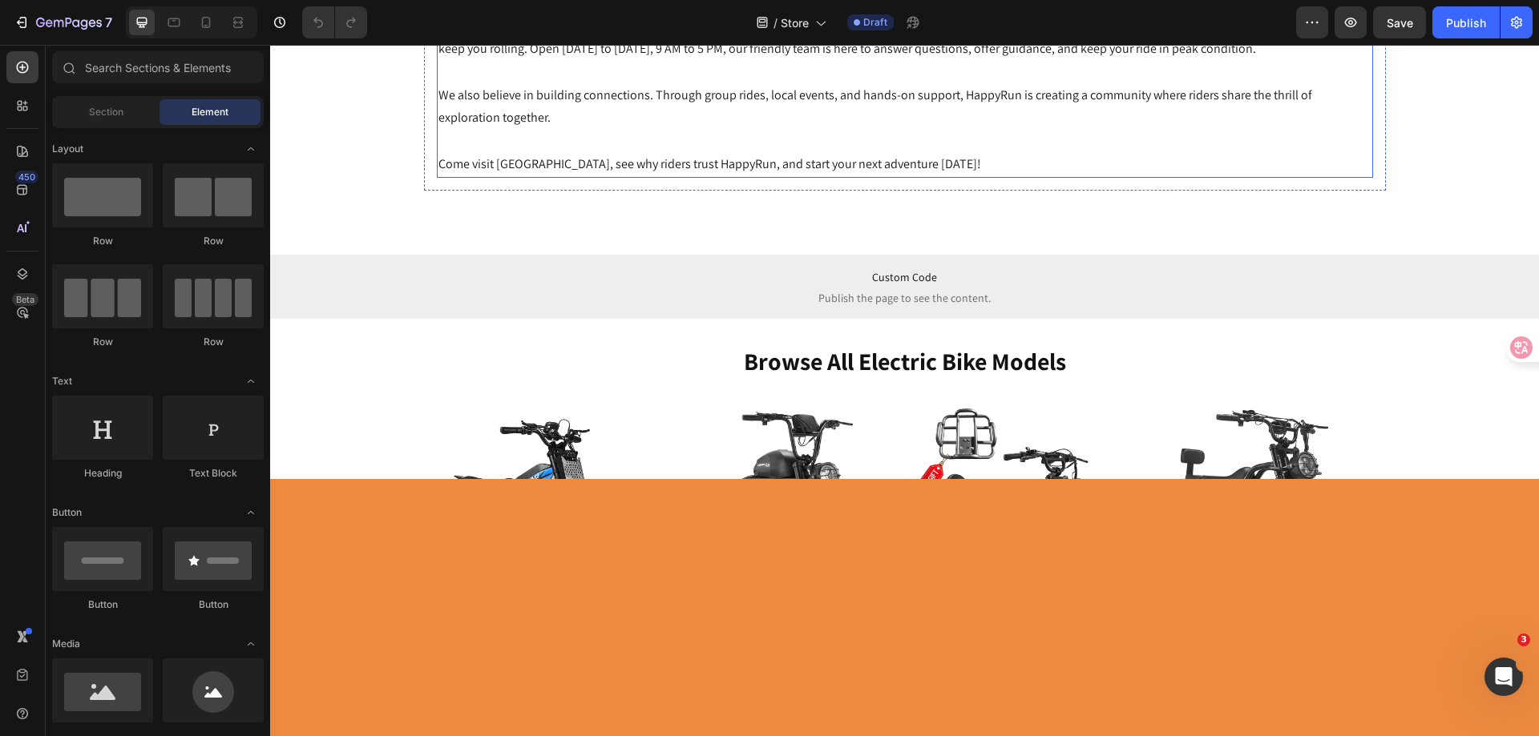
click at [780, 84] on p at bounding box center [904, 72] width 933 height 23
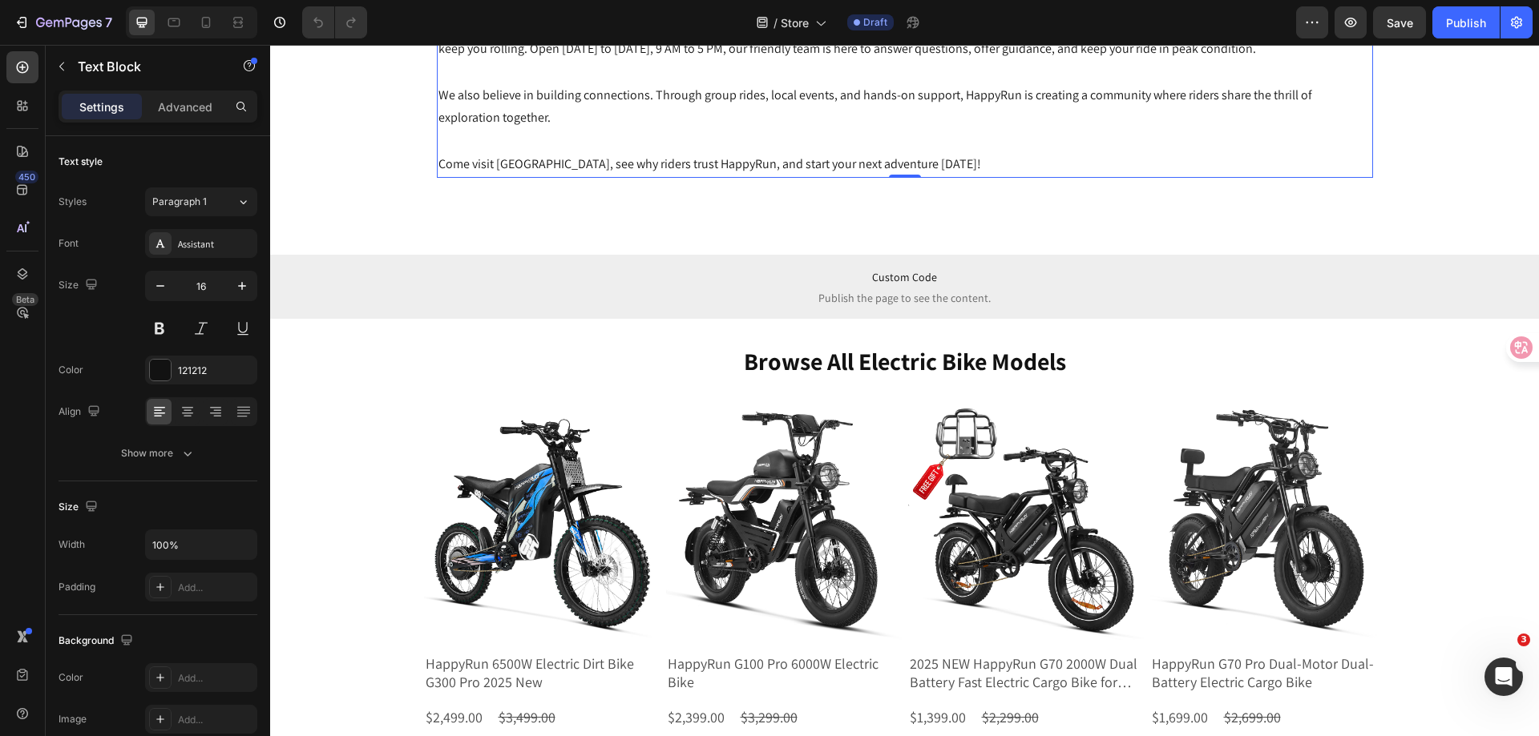
click at [567, 61] on p "But we’re more than a bike shop—we’re your riding partner. Stop by to test ride…" at bounding box center [904, 37] width 933 height 46
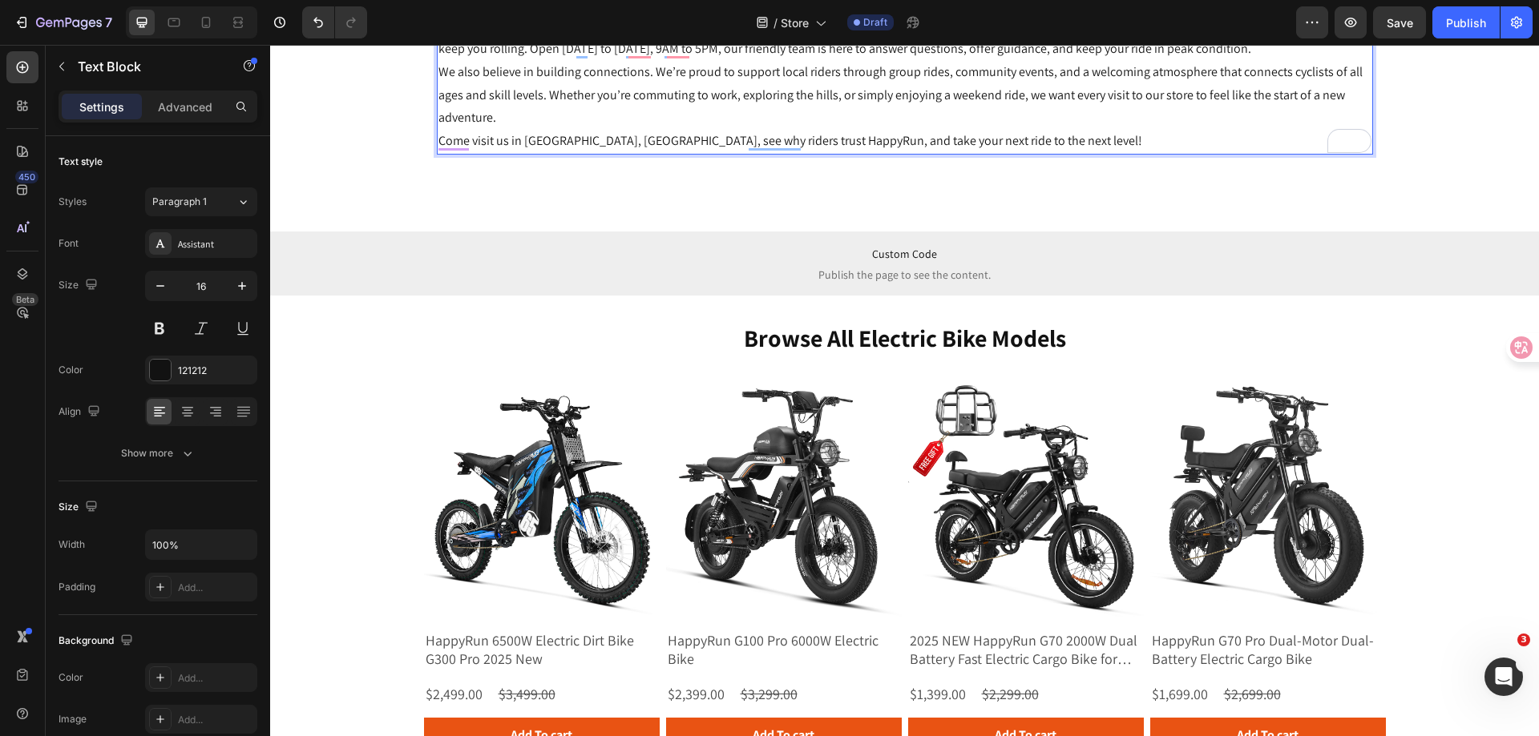
click at [1233, 61] on p "But we’re more than a bike shop—we’re your riding partner. Stop by to test ride…" at bounding box center [904, 37] width 933 height 46
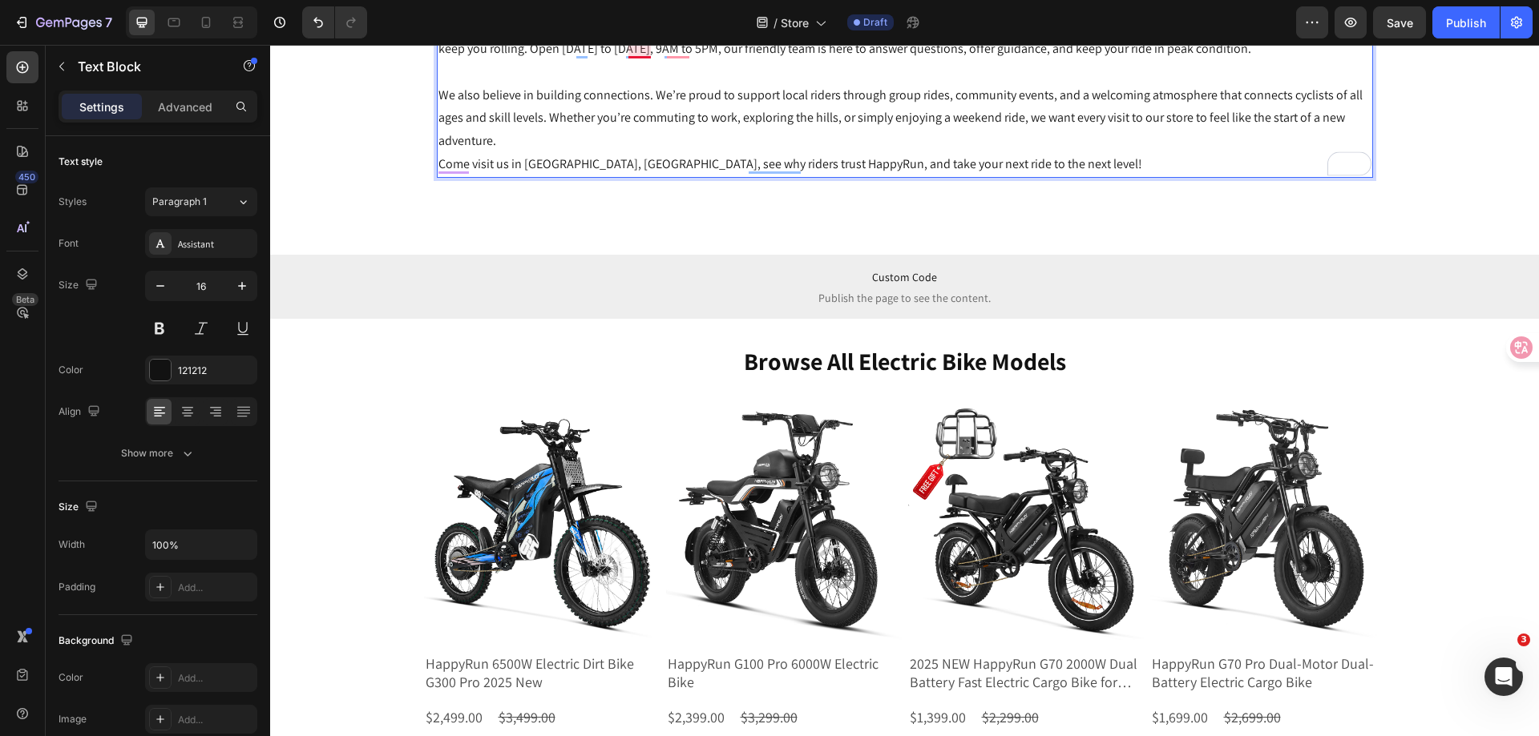
click at [635, 61] on p "But we’re more than a bike shop—we’re your riding partner. Stop by to test ride…" at bounding box center [904, 37] width 933 height 46
click at [680, 61] on p "But we’re more than a bike shop—we’re your riding partner. Stop by to test ride…" at bounding box center [904, 37] width 933 height 46
drag, startPoint x: 656, startPoint y: 399, endPoint x: 589, endPoint y: 436, distance: 76.7
click at [589, 153] on p "We also believe in building connections. We’re proud to support local riders th…" at bounding box center [904, 118] width 933 height 69
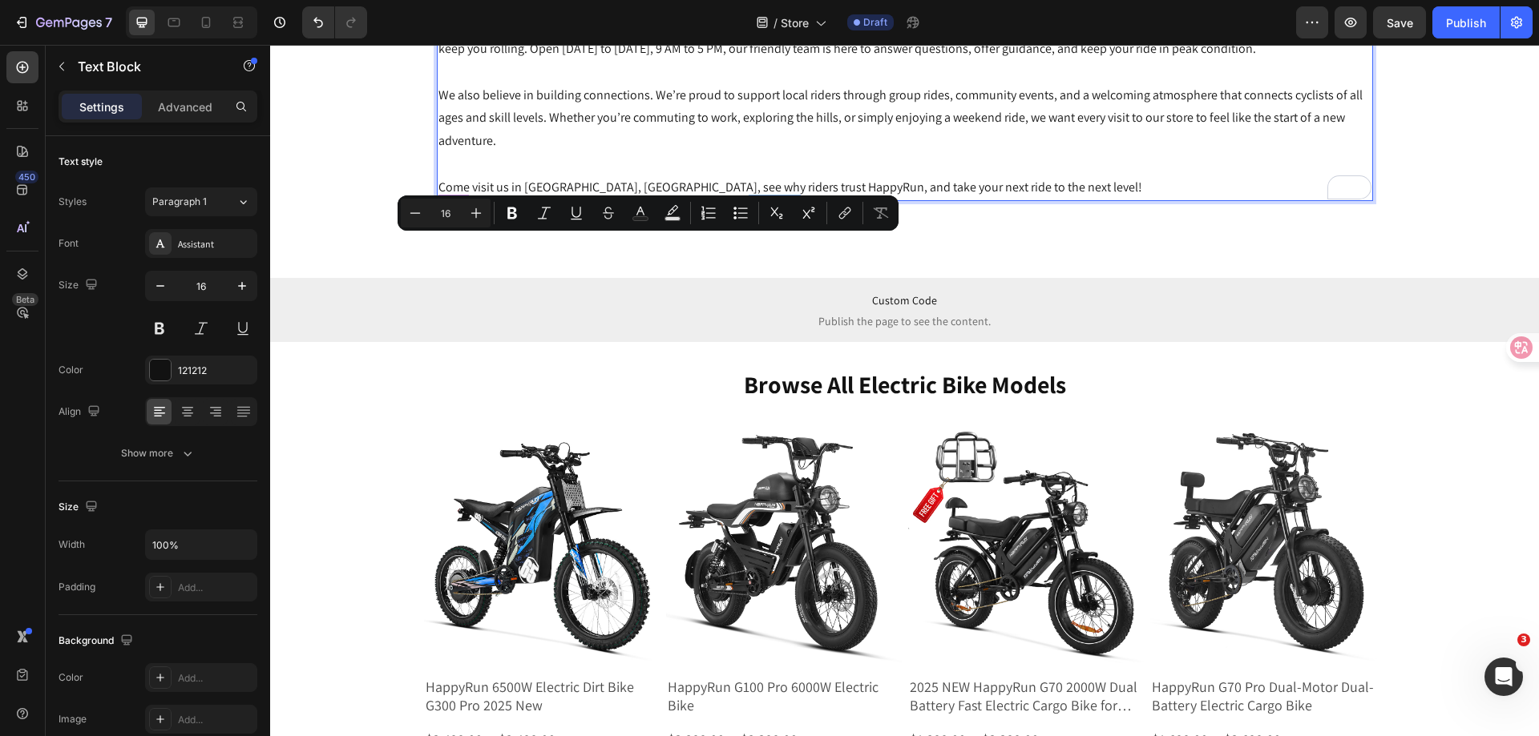
drag, startPoint x: 865, startPoint y: 247, endPoint x: 430, endPoint y: 249, distance: 434.3
click at [437, 201] on div "Welcome to HappyRun, your local destination for high-performance electric bikes…" at bounding box center [905, 72] width 936 height 257
drag, startPoint x: 567, startPoint y: 249, endPoint x: 865, endPoint y: 248, distance: 298.9
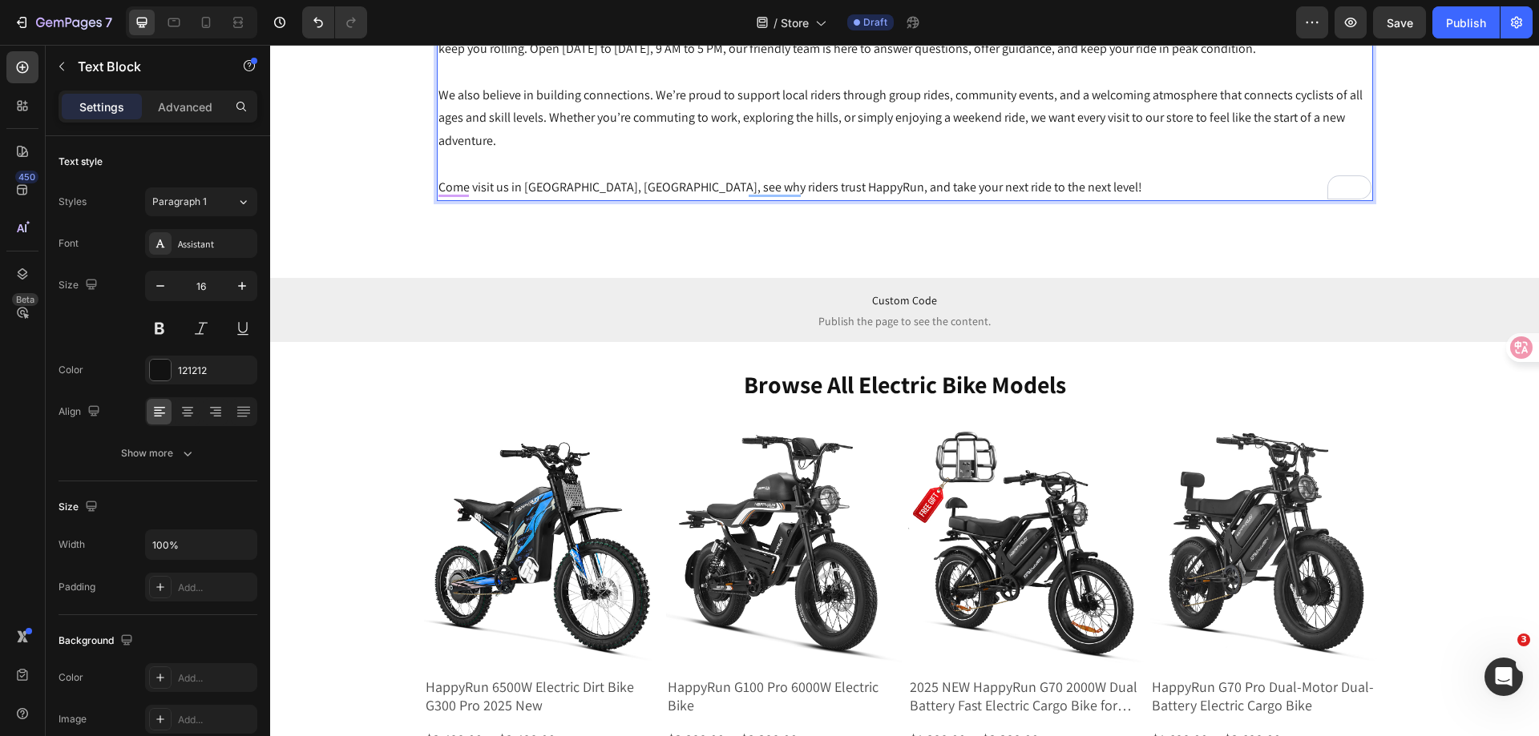
click at [1058, 61] on p "But we’re more than a bike shop—we’re your riding partner. Stop by to test ride…" at bounding box center [904, 37] width 933 height 46
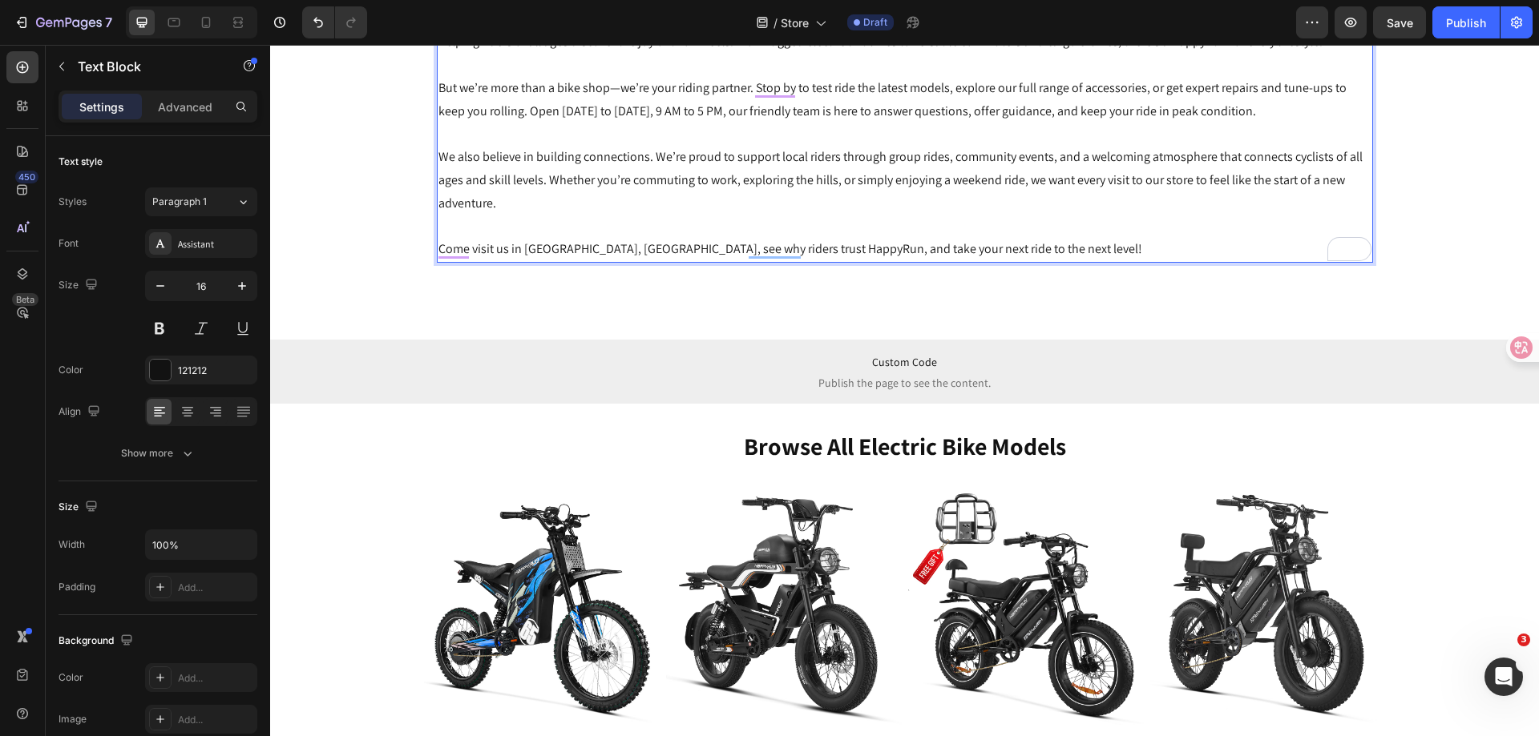
scroll to position [1763, 0]
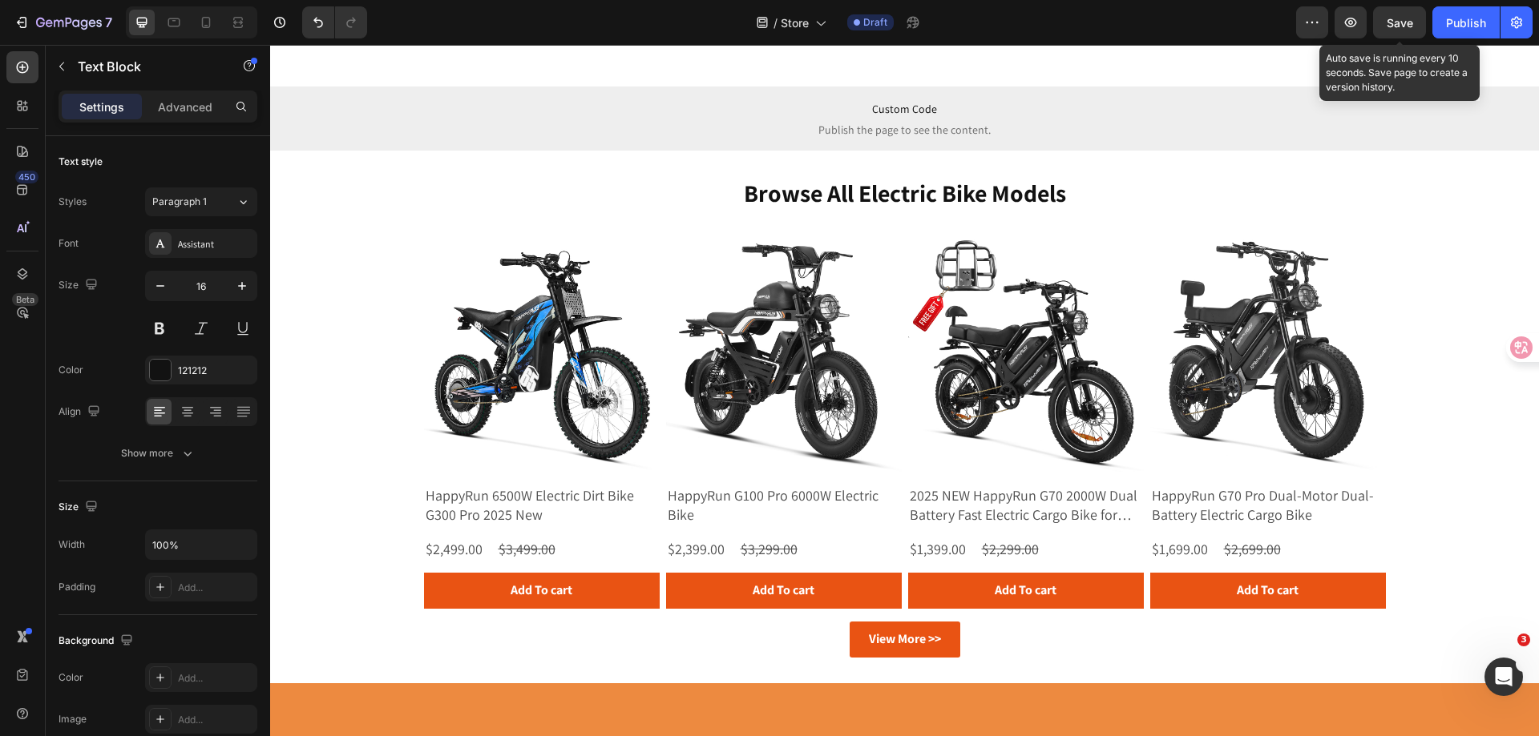
drag, startPoint x: 1385, startPoint y: 22, endPoint x: 1369, endPoint y: 42, distance: 25.6
click at [1385, 22] on button "Save" at bounding box center [1399, 22] width 53 height 32
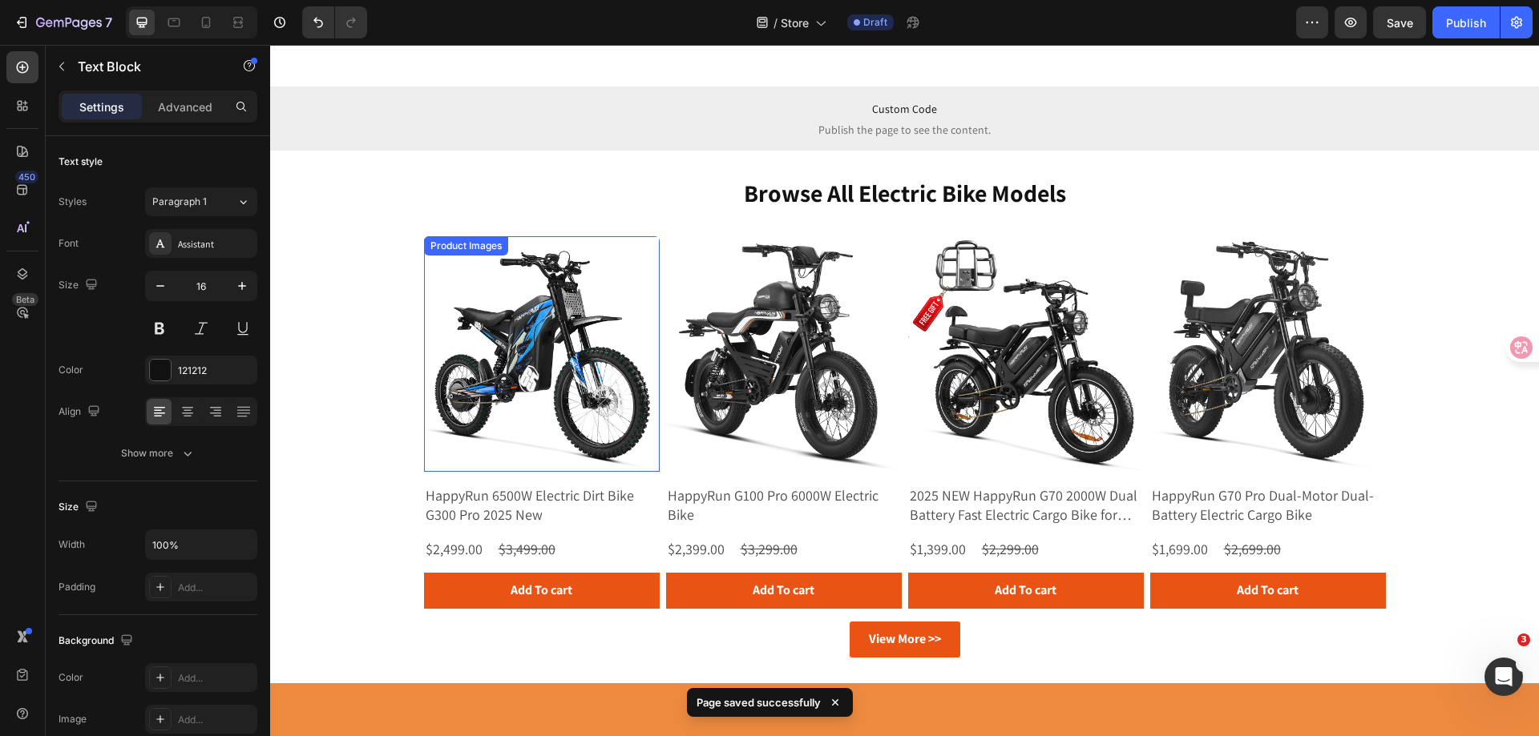
click at [461, 247] on div "Product Images" at bounding box center [466, 246] width 78 height 14
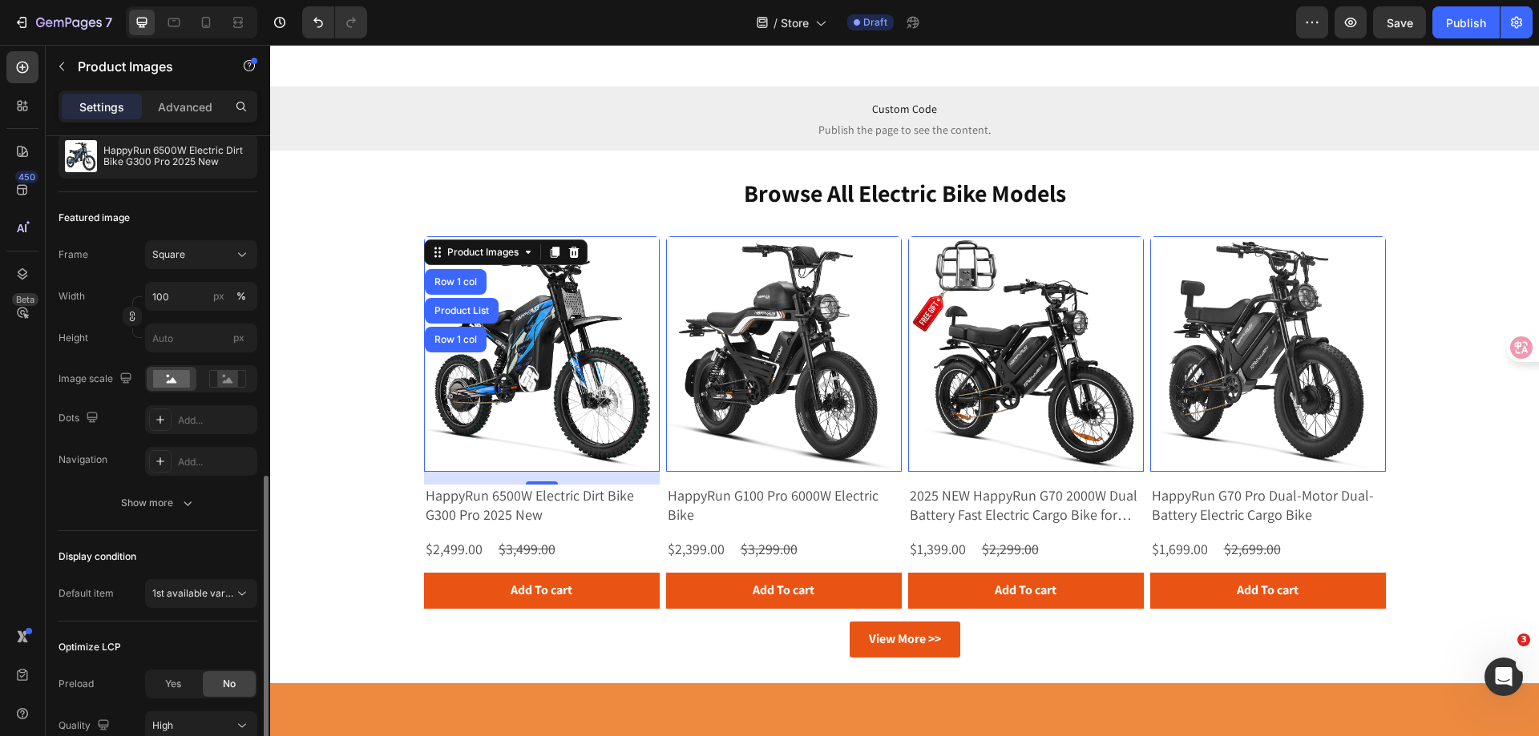
scroll to position [296, 0]
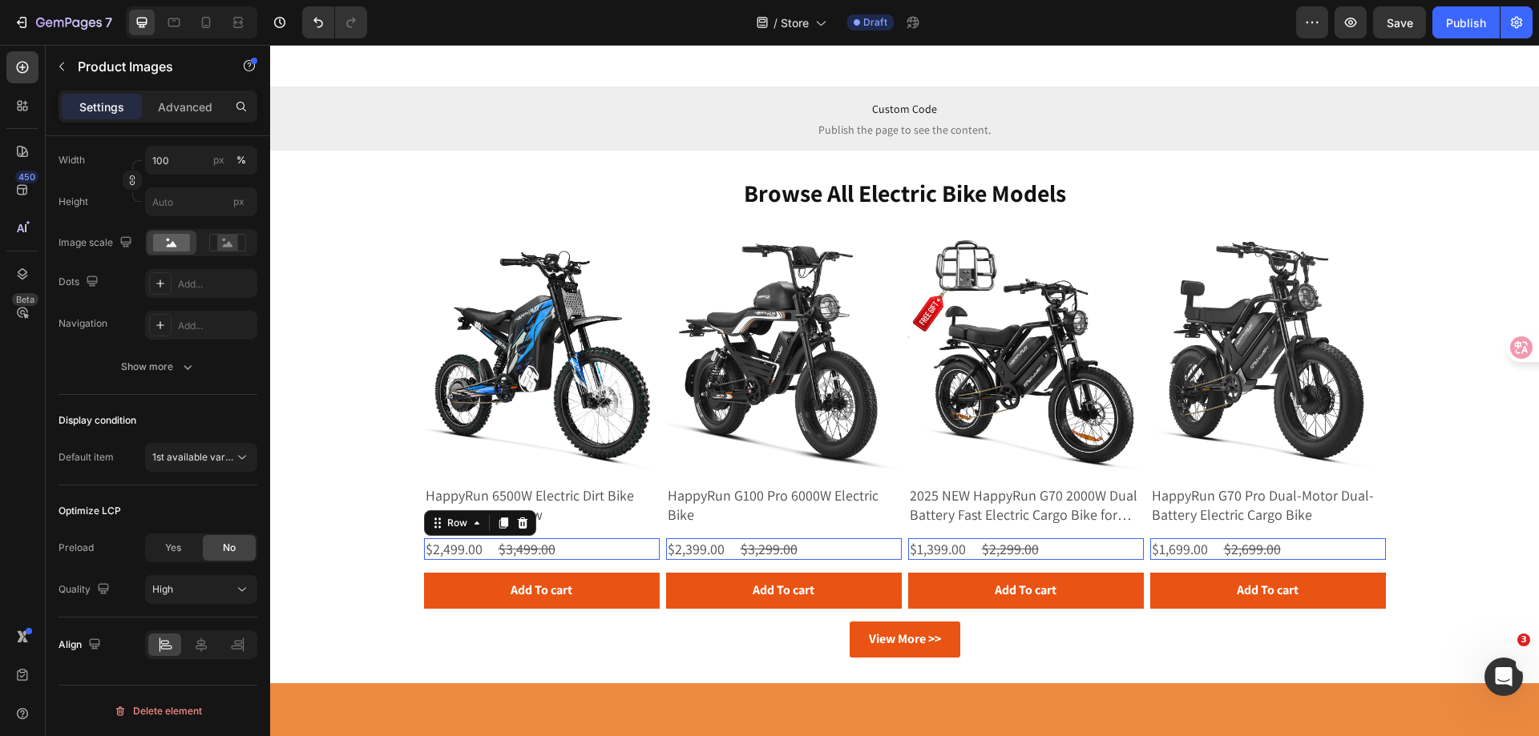
click at [604, 553] on div "$2,499.00 Product Price Product Price $3,499.00 Product Price Product Price Row…" at bounding box center [542, 549] width 236 height 22
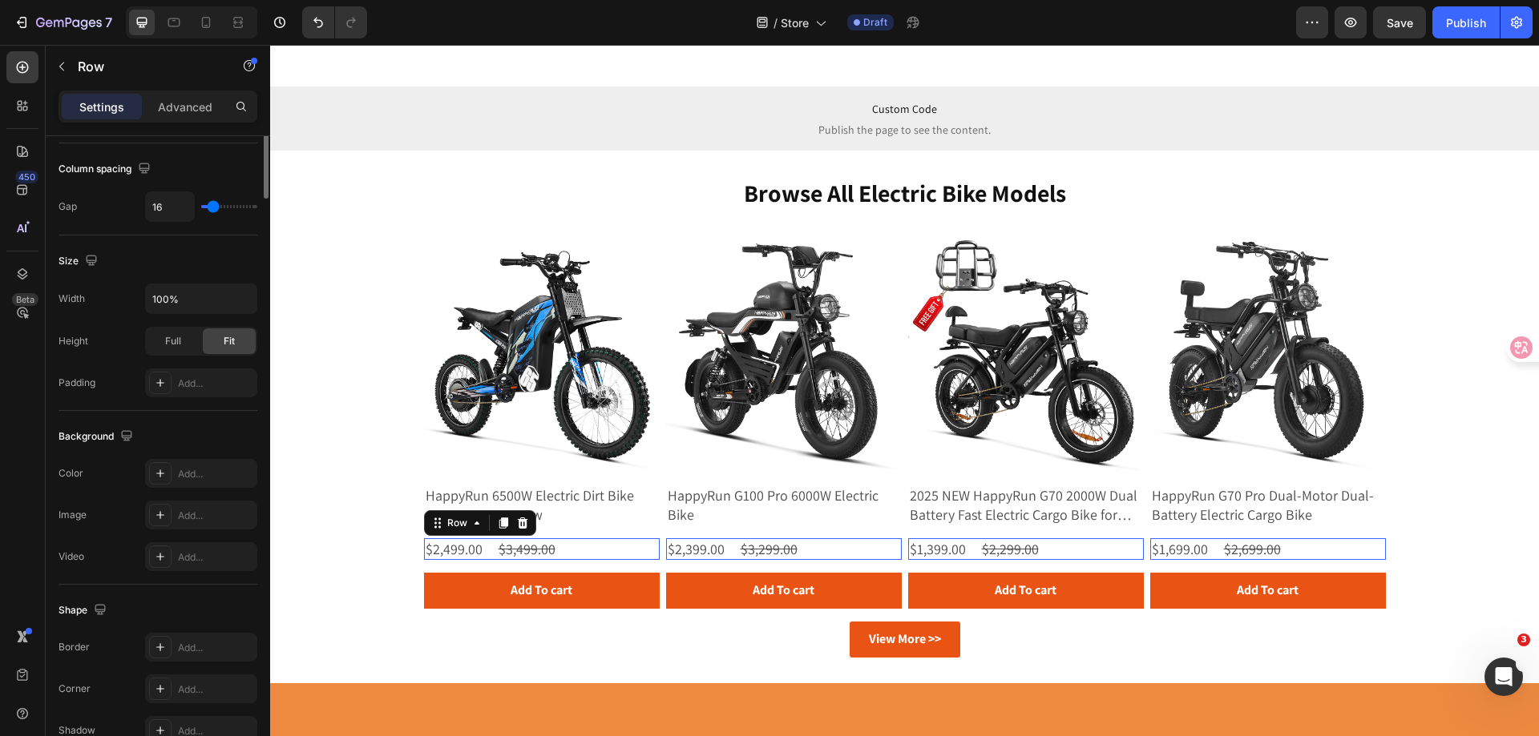
scroll to position [0, 0]
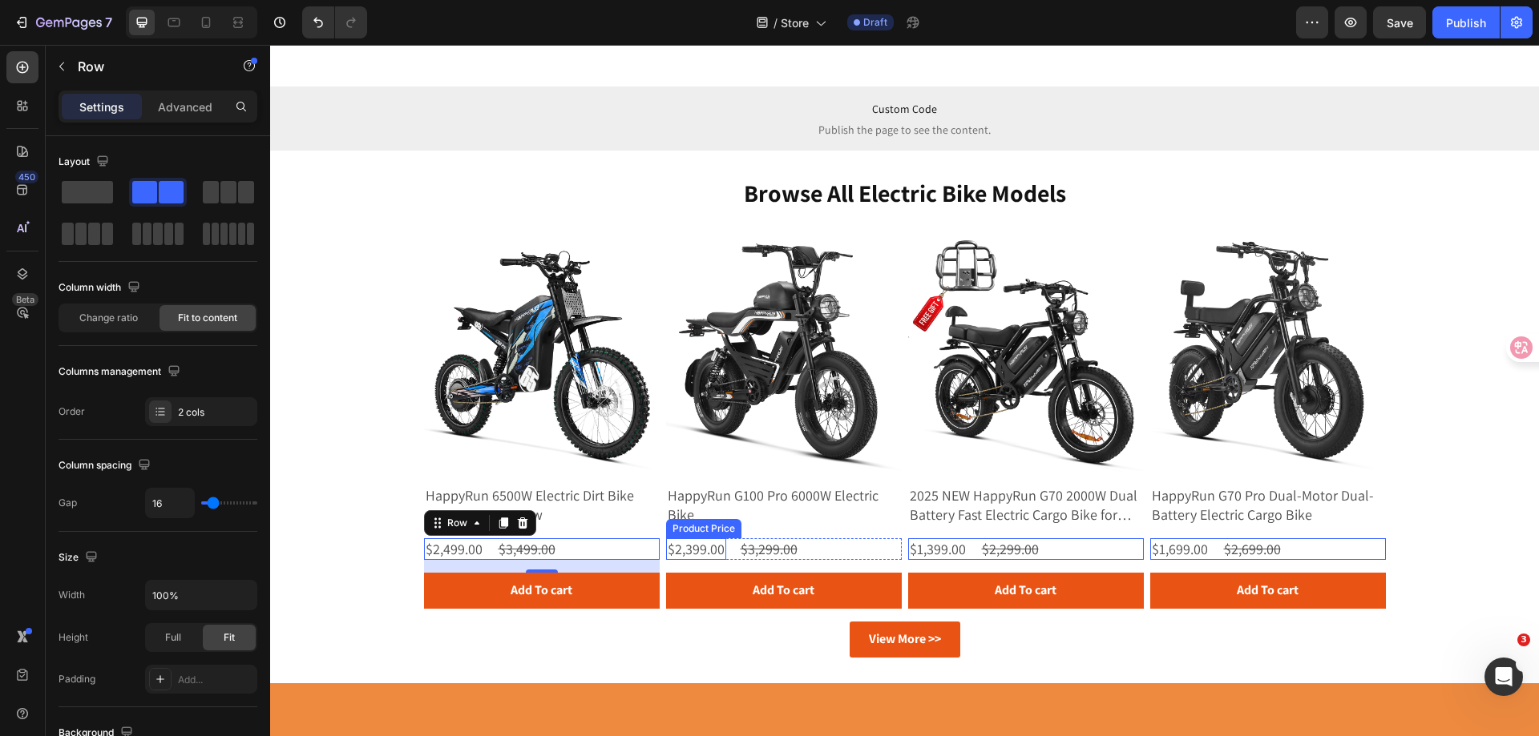
click at [696, 531] on div "Product Price" at bounding box center [703, 529] width 69 height 14
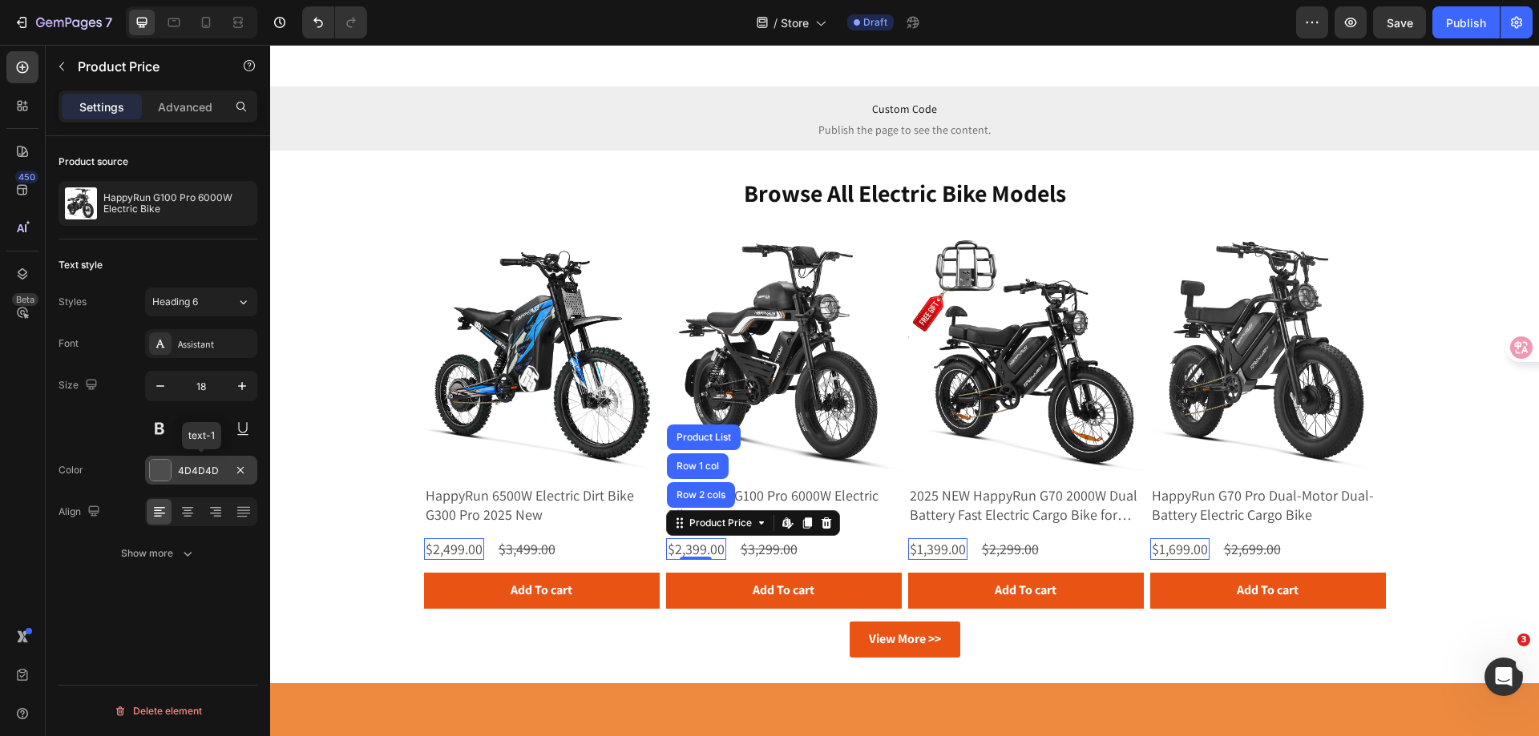
click at [207, 462] on div "4D4D4D" at bounding box center [201, 470] width 112 height 29
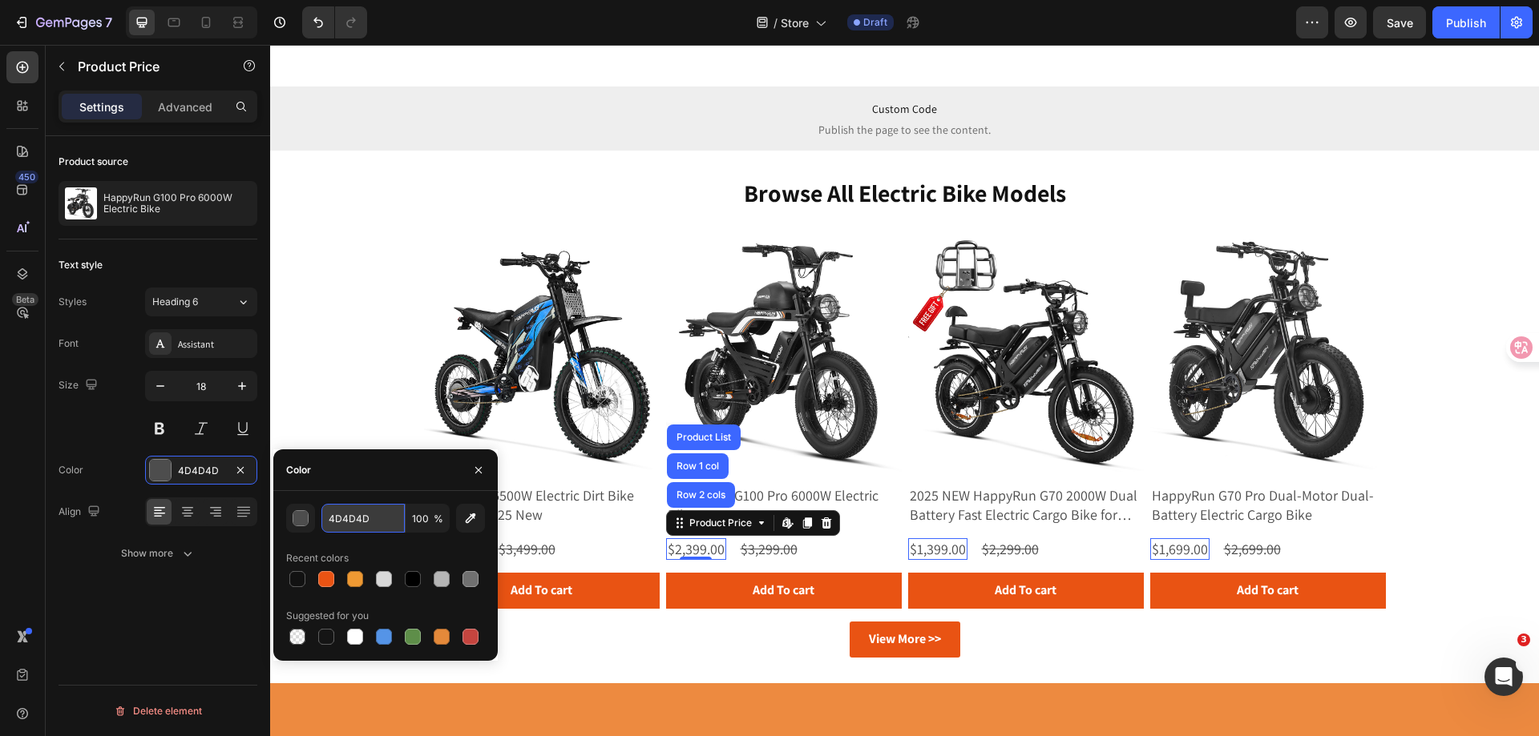
click at [375, 515] on input "4D4D4D" at bounding box center [362, 518] width 83 height 29
type input "121212"
click at [91, 425] on div "Size 18" at bounding box center [157, 407] width 199 height 72
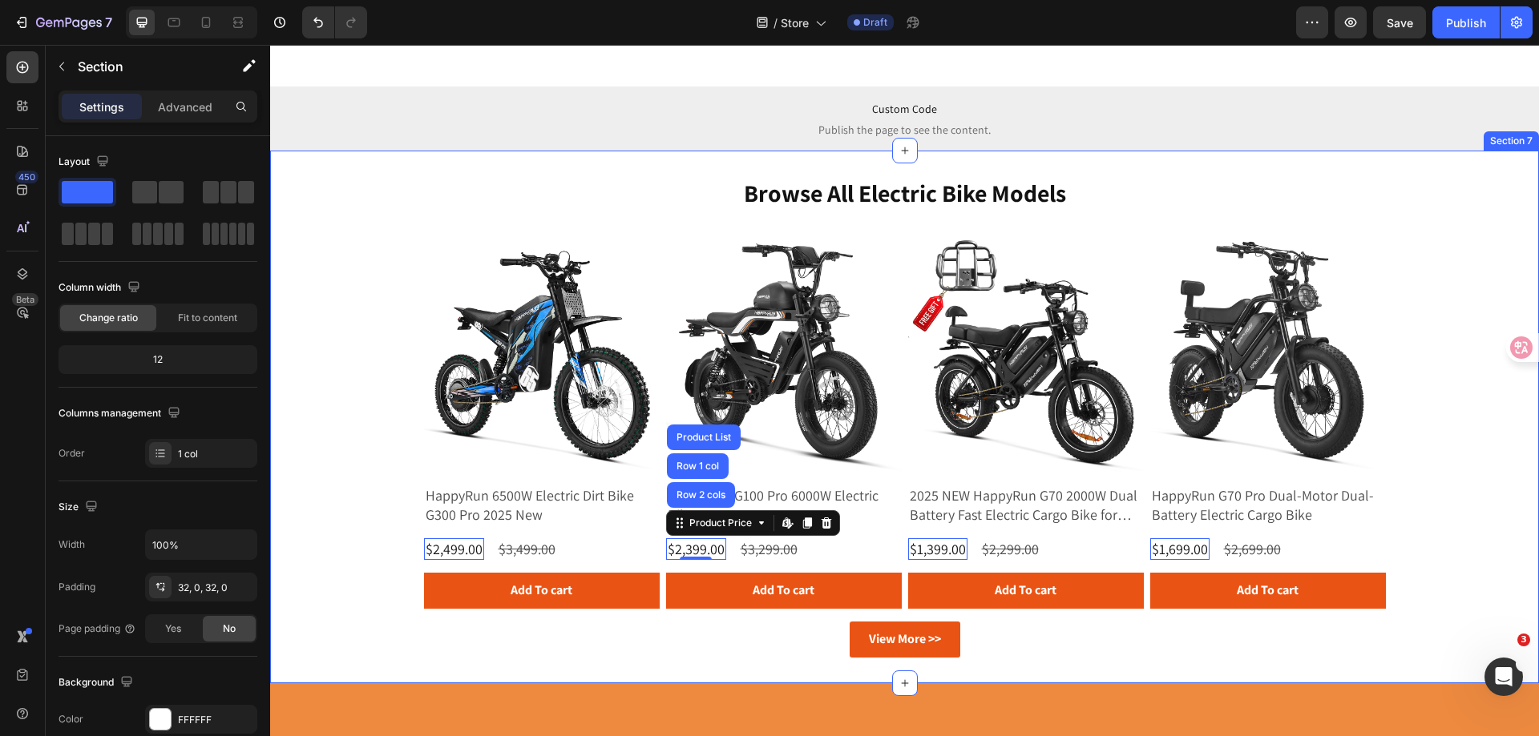
click at [355, 475] on div "browse all electric bike models Heading Product Images HappyRun 6500W Electric …" at bounding box center [904, 417] width 1268 height 482
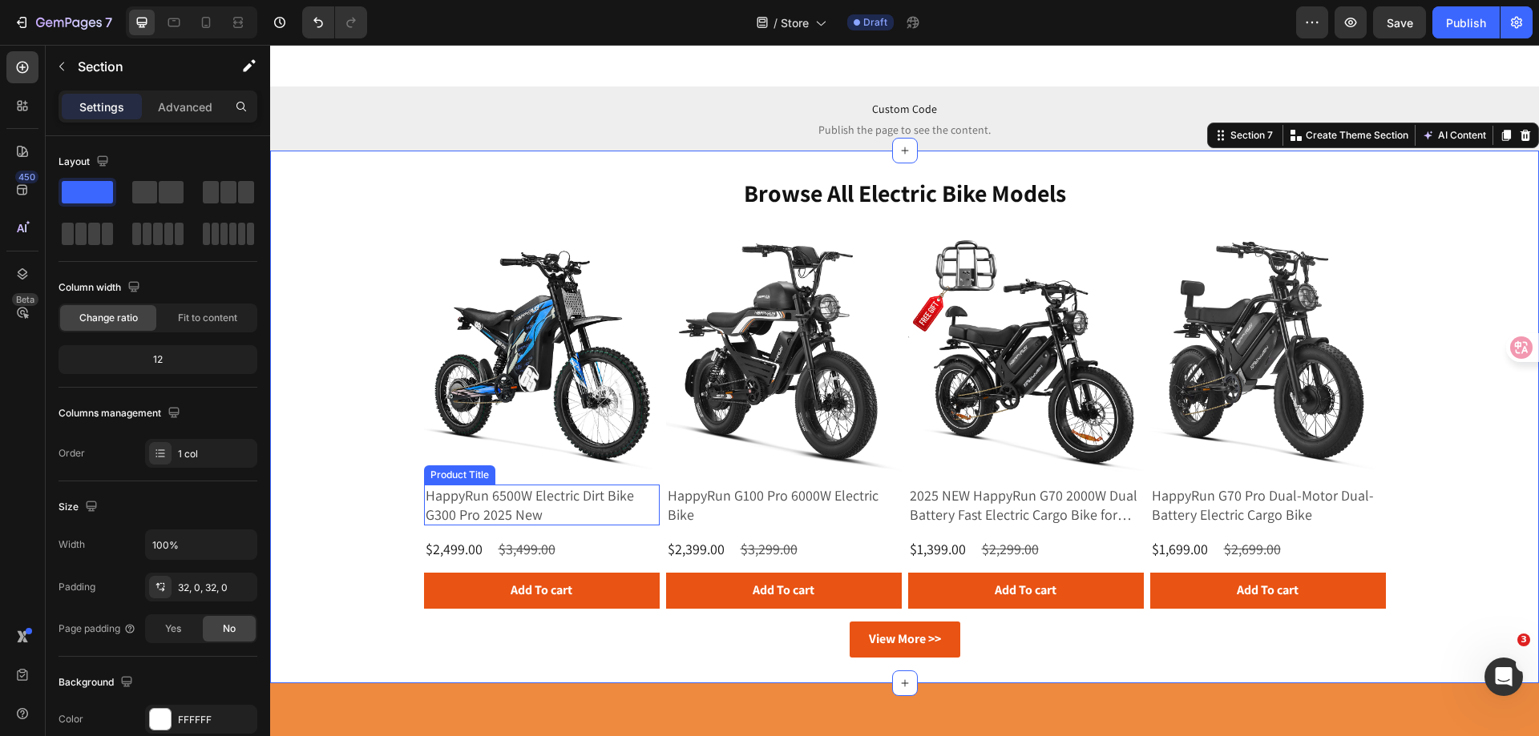
click at [466, 474] on div "Product Title" at bounding box center [459, 475] width 65 height 14
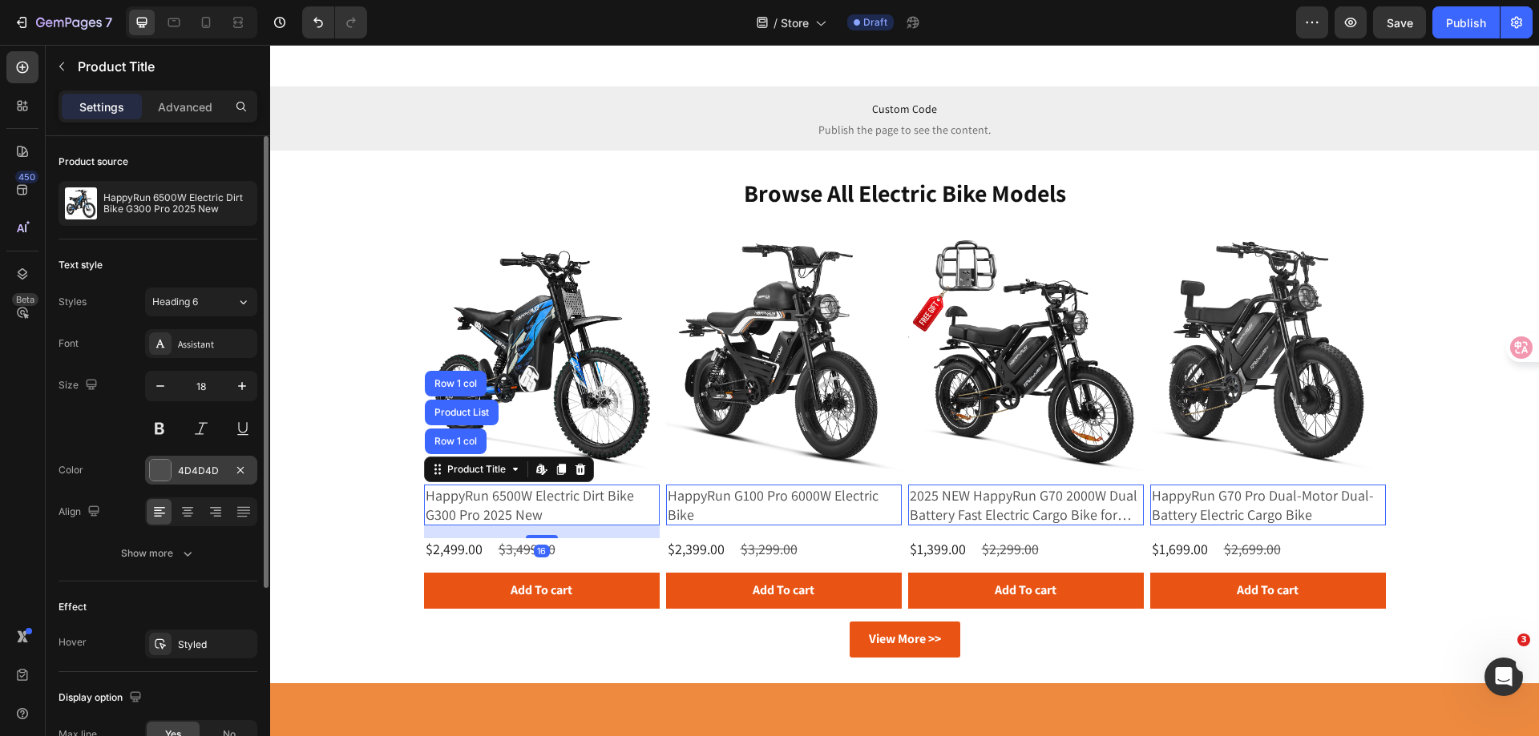
click at [200, 468] on div "4D4D4D" at bounding box center [201, 471] width 46 height 14
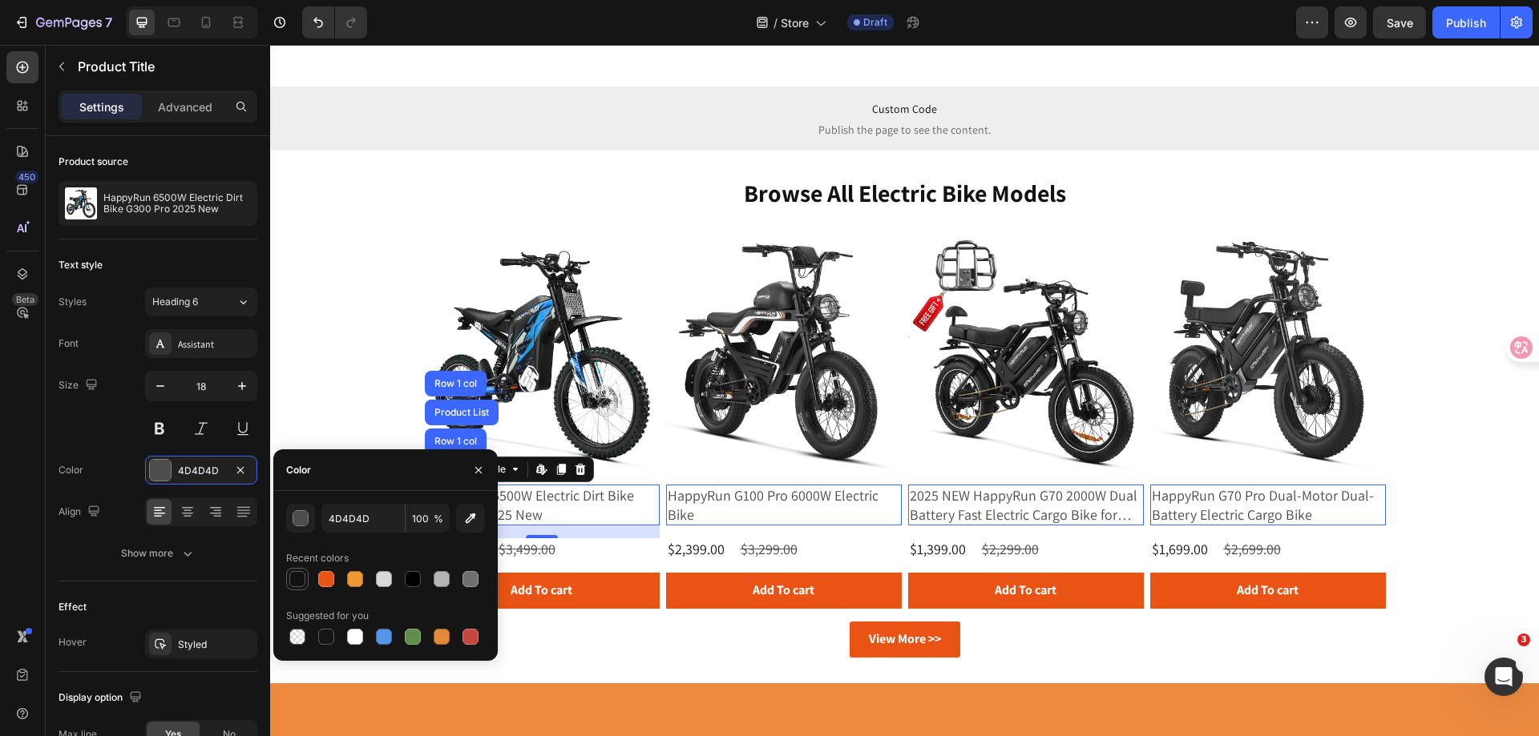
click at [300, 572] on div at bounding box center [297, 579] width 16 height 16
type input "121212"
click at [101, 429] on div "Size 18" at bounding box center [157, 407] width 199 height 72
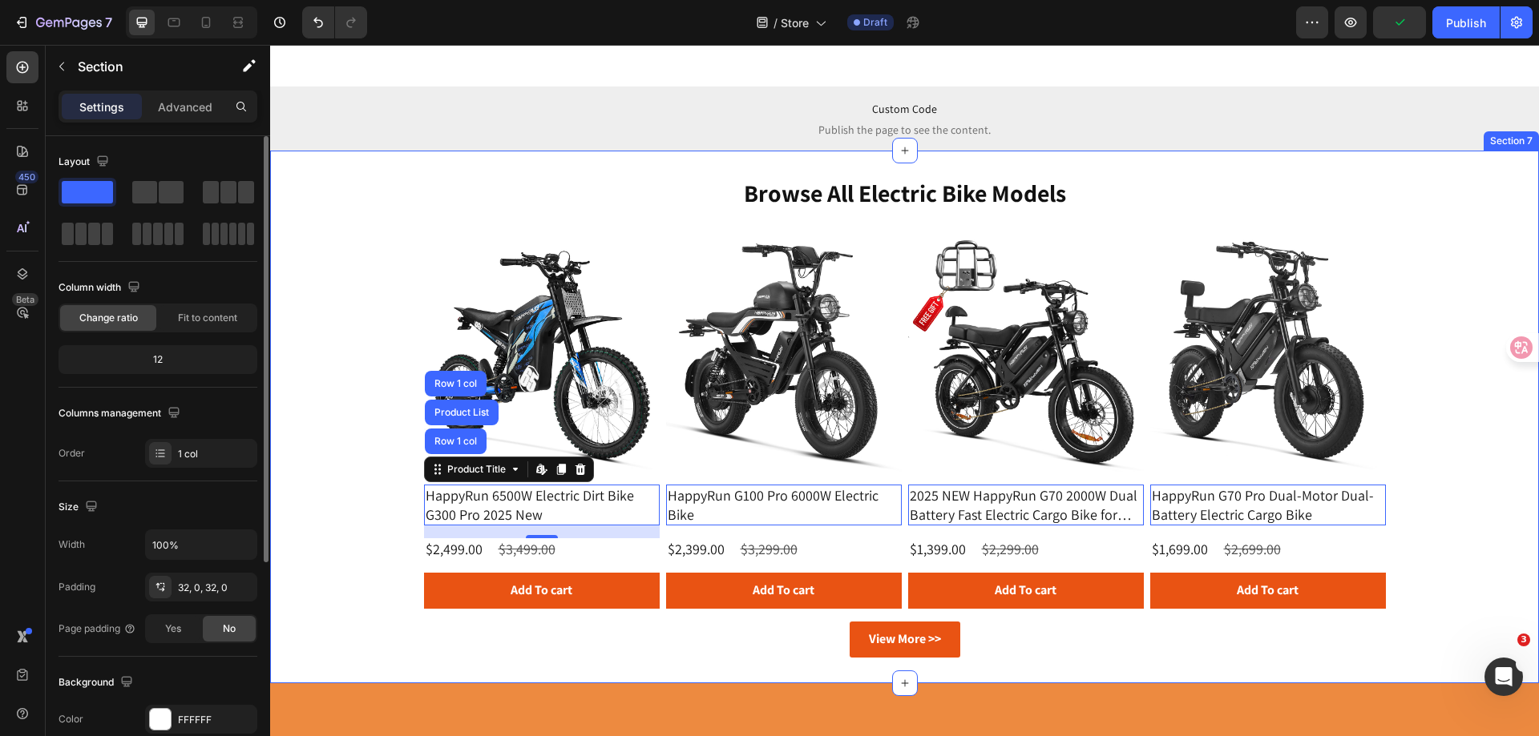
click at [343, 372] on div "browse all electric bike models Heading Product Images HappyRun 6500W Electric …" at bounding box center [904, 417] width 1268 height 482
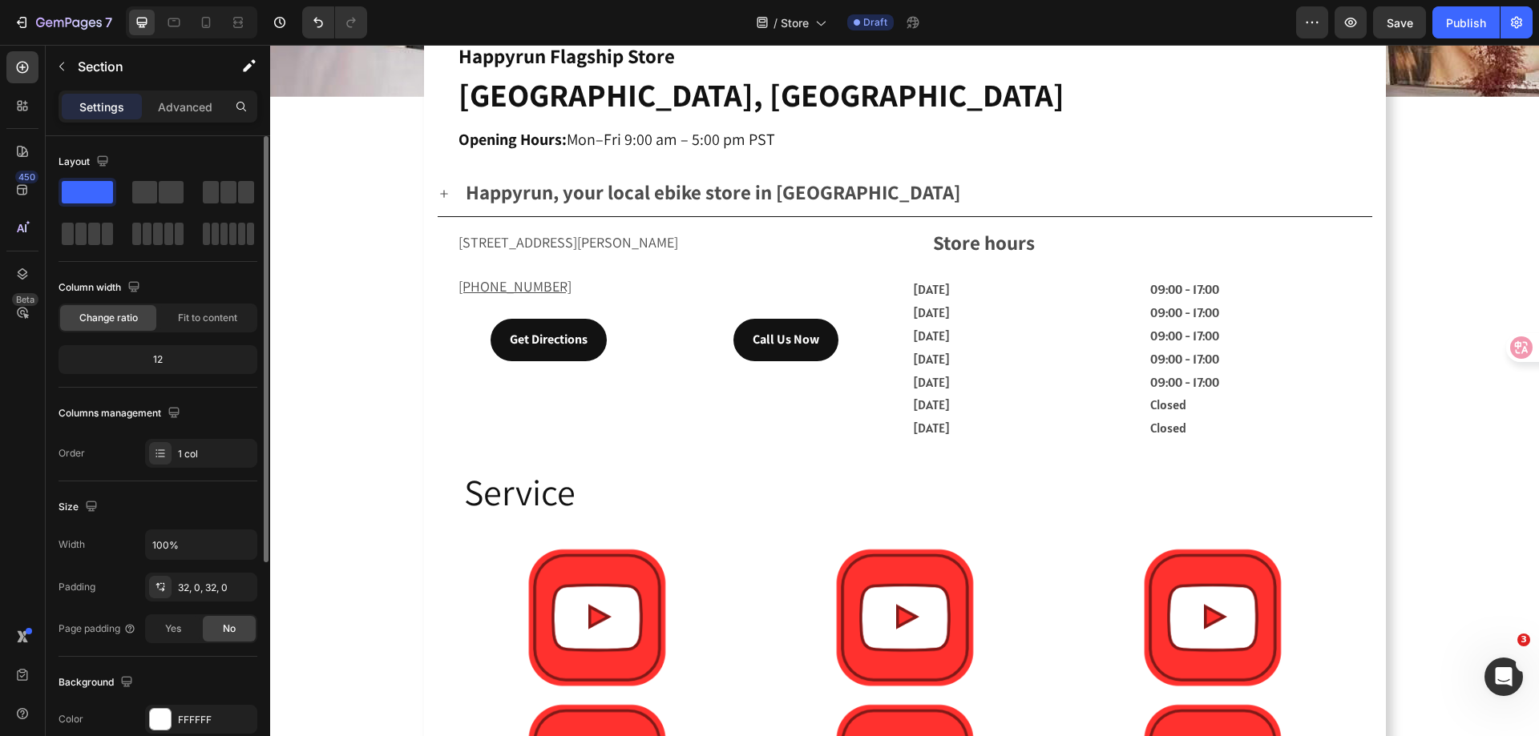
scroll to position [481, 0]
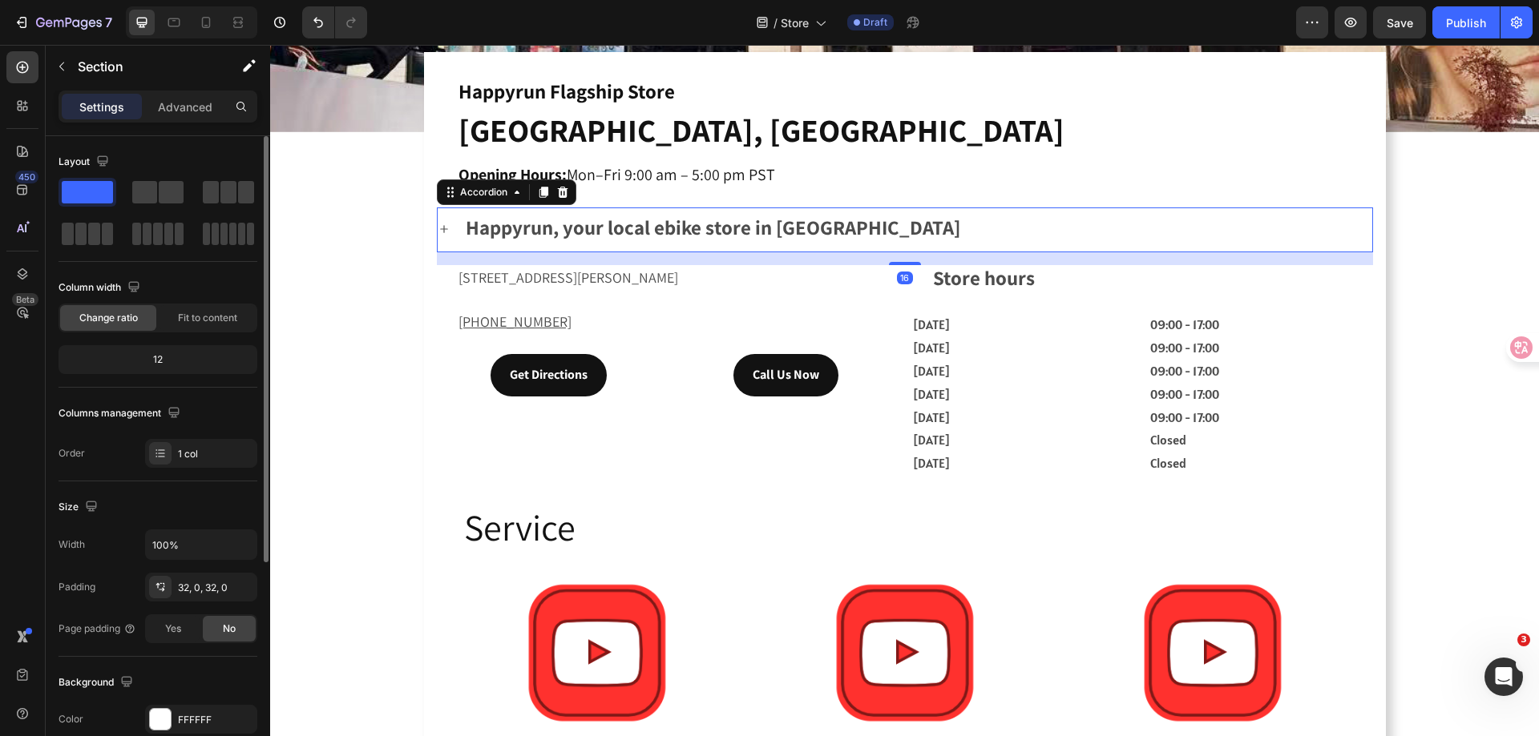
click at [442, 224] on icon at bounding box center [444, 229] width 13 height 13
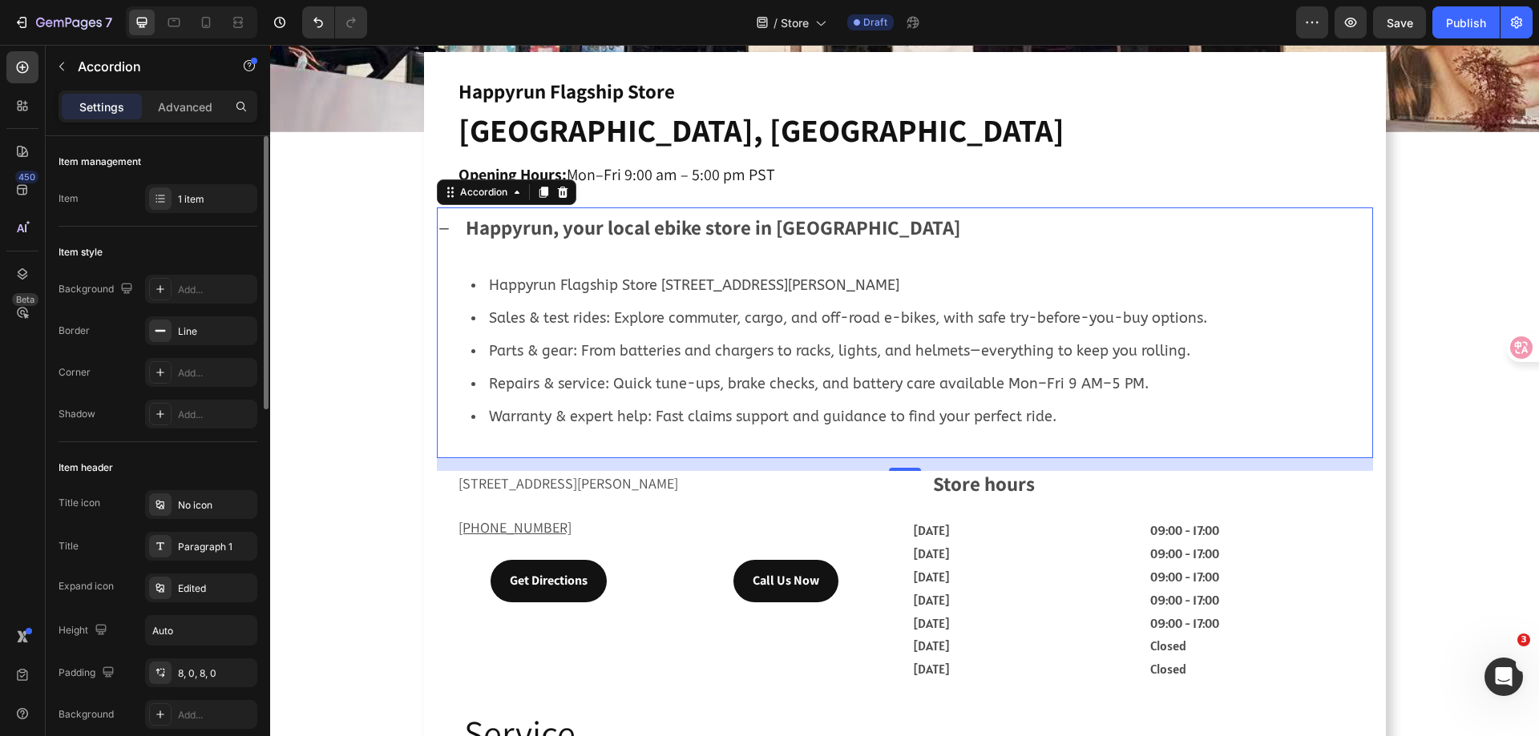
click at [442, 228] on icon at bounding box center [444, 229] width 10 height 2
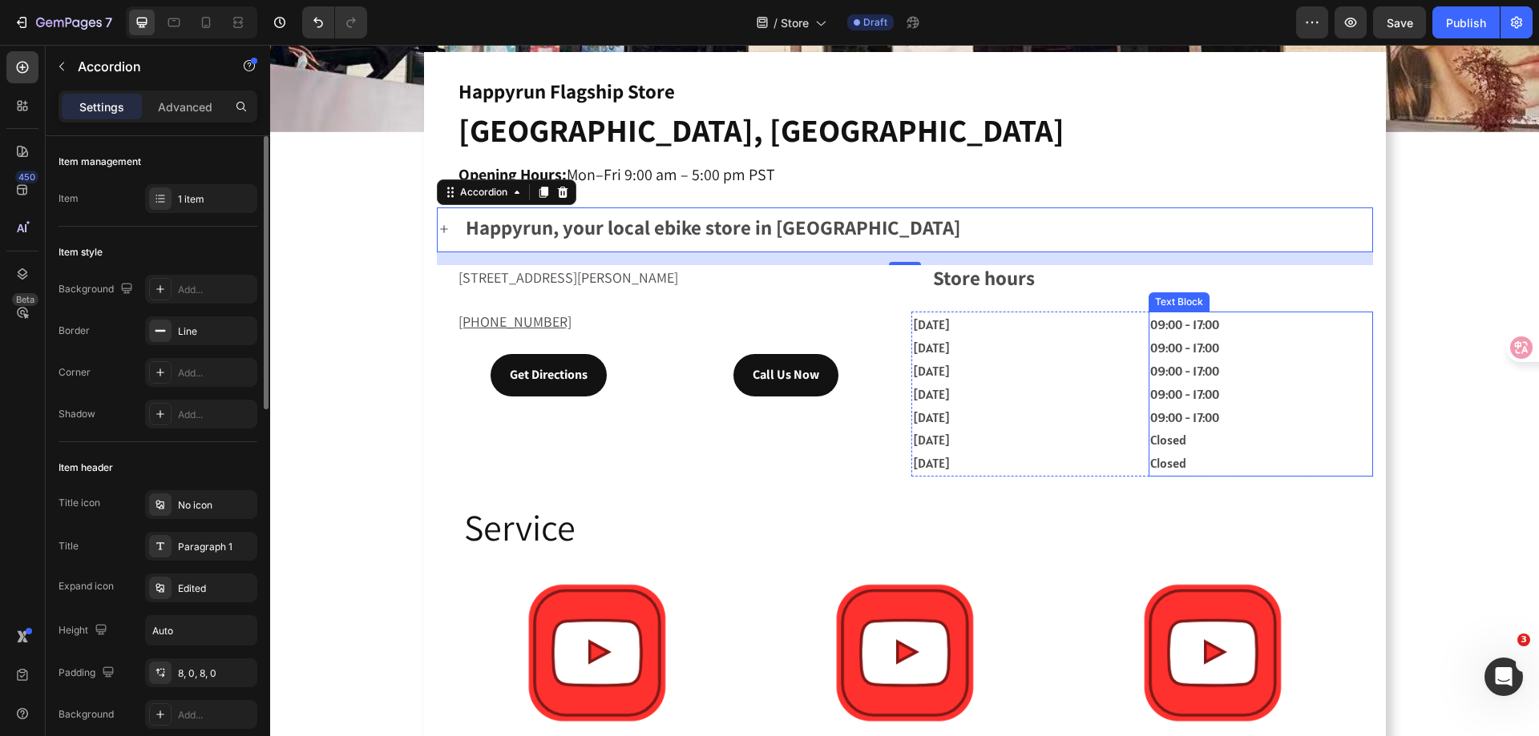
click at [1174, 297] on div "Text Block" at bounding box center [1178, 302] width 54 height 14
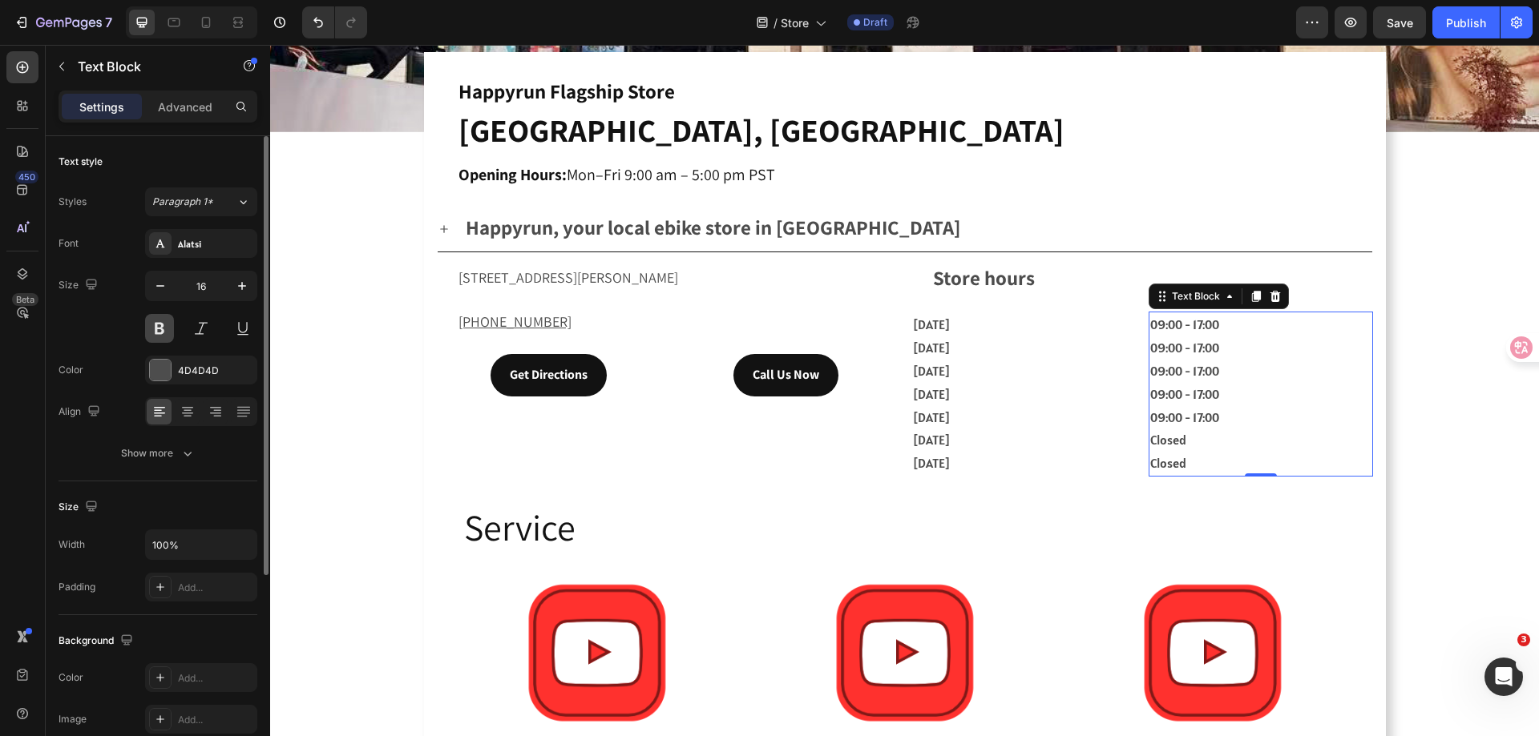
click at [163, 338] on button at bounding box center [159, 328] width 29 height 29
click at [162, 243] on icon at bounding box center [160, 244] width 9 height 8
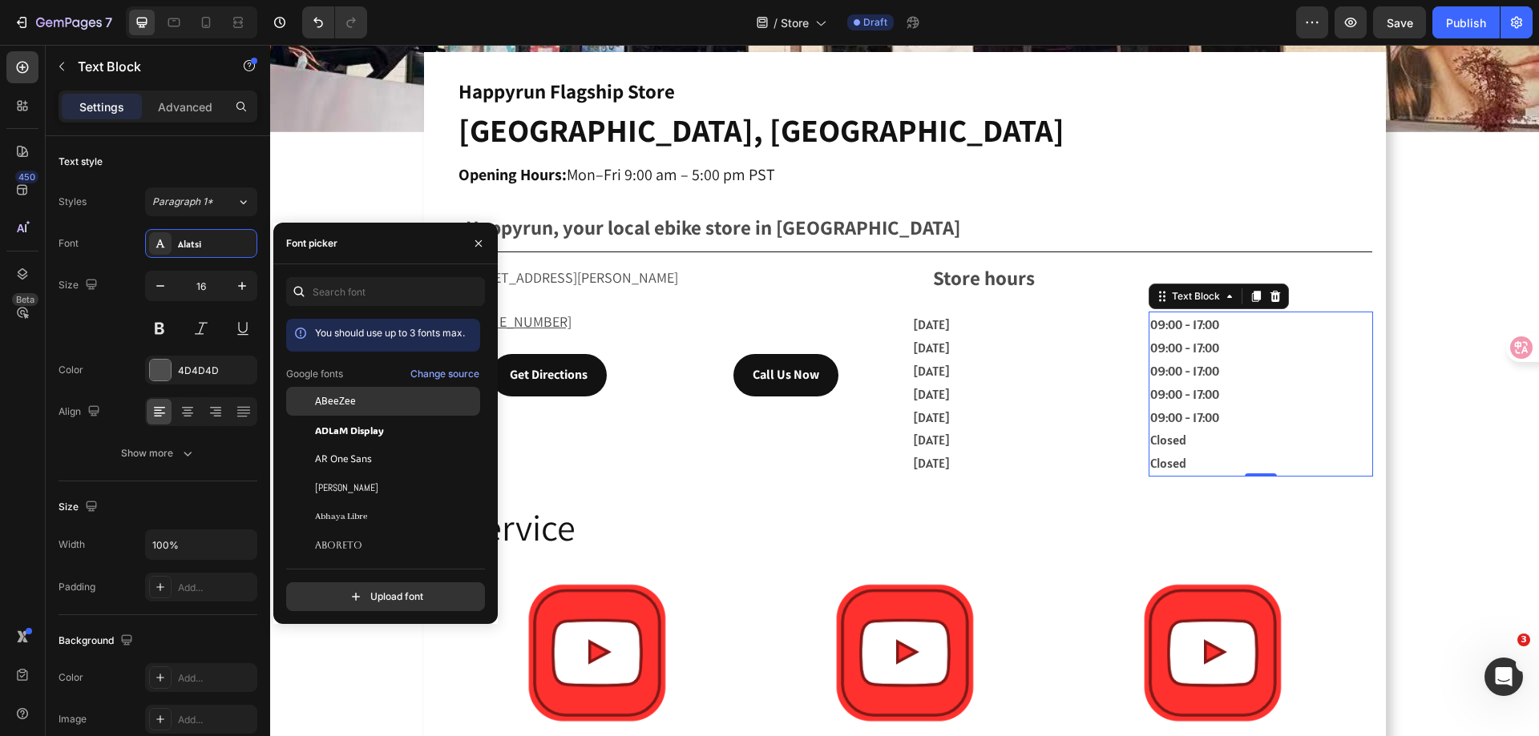
click at [350, 406] on span "ABeeZee" at bounding box center [335, 401] width 41 height 14
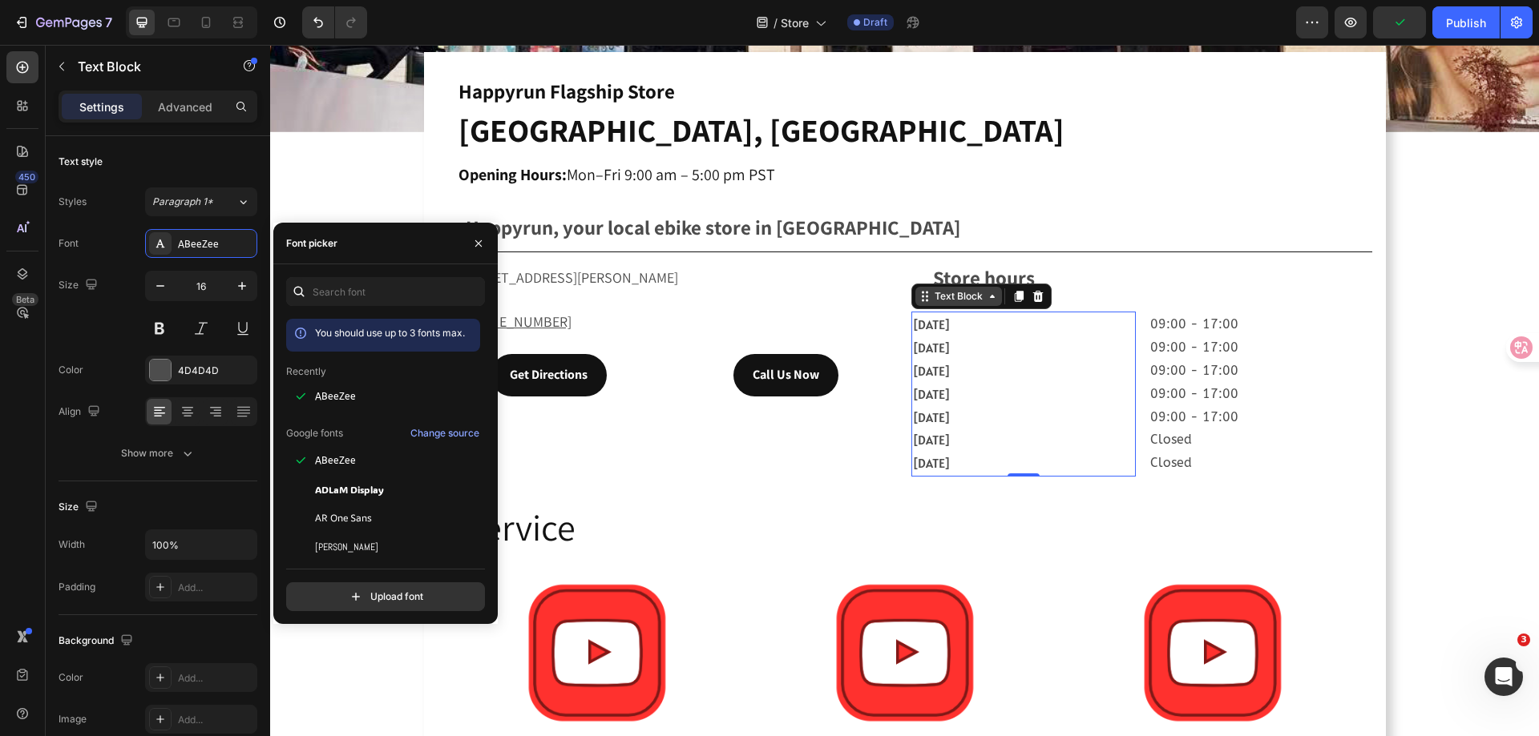
click at [942, 300] on div "Text Block" at bounding box center [958, 296] width 87 height 19
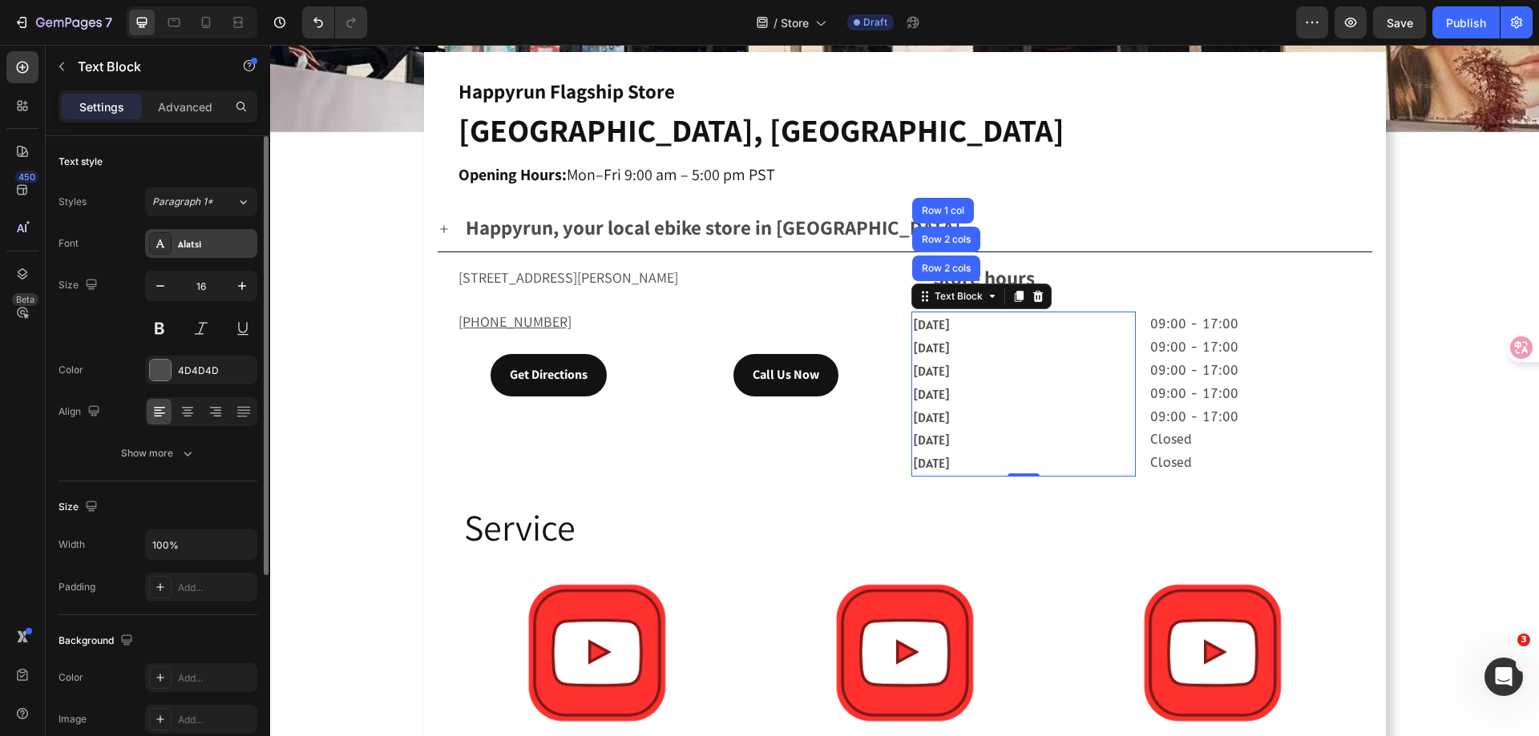
click at [197, 238] on div "Alatsi" at bounding box center [215, 244] width 75 height 14
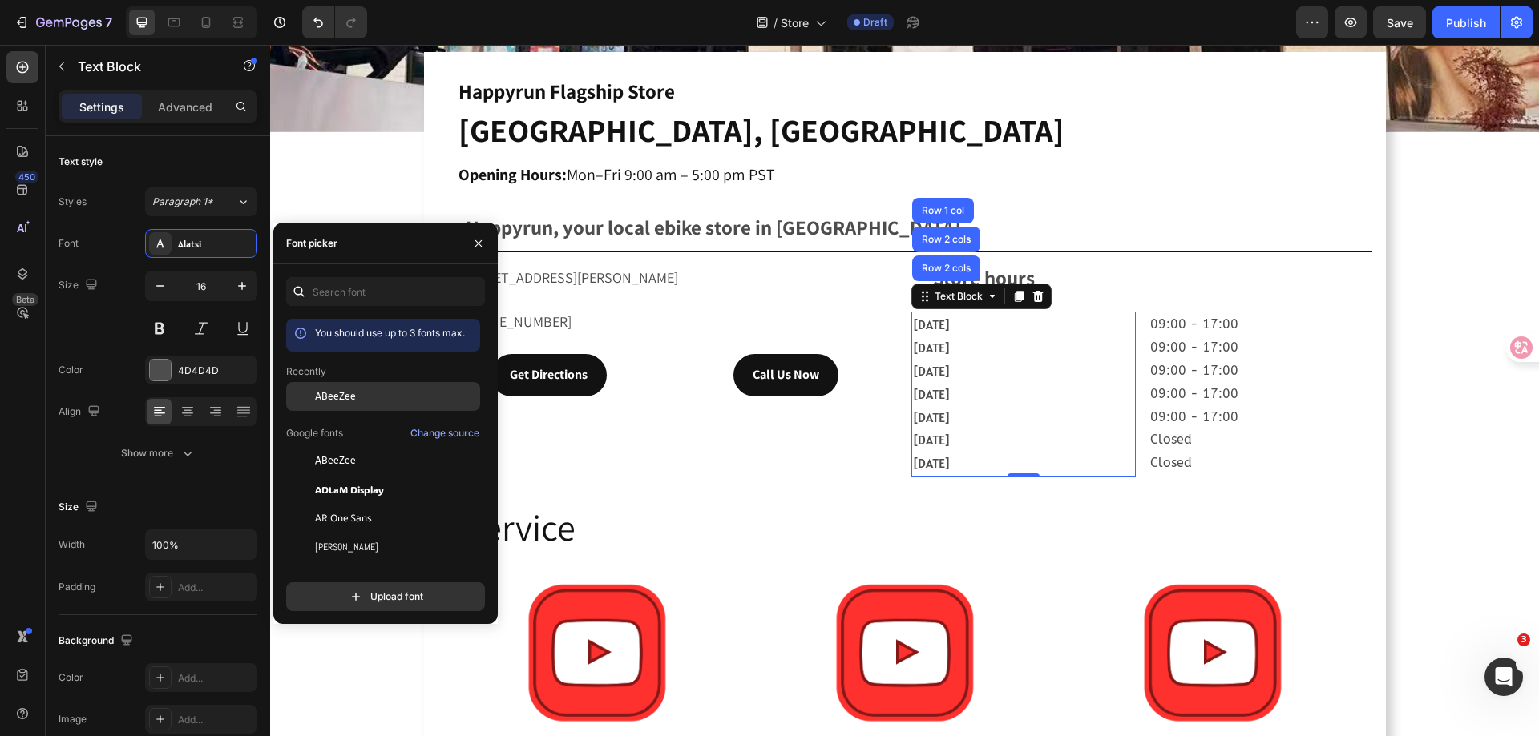
click at [353, 401] on span "ABeeZee" at bounding box center [335, 396] width 41 height 14
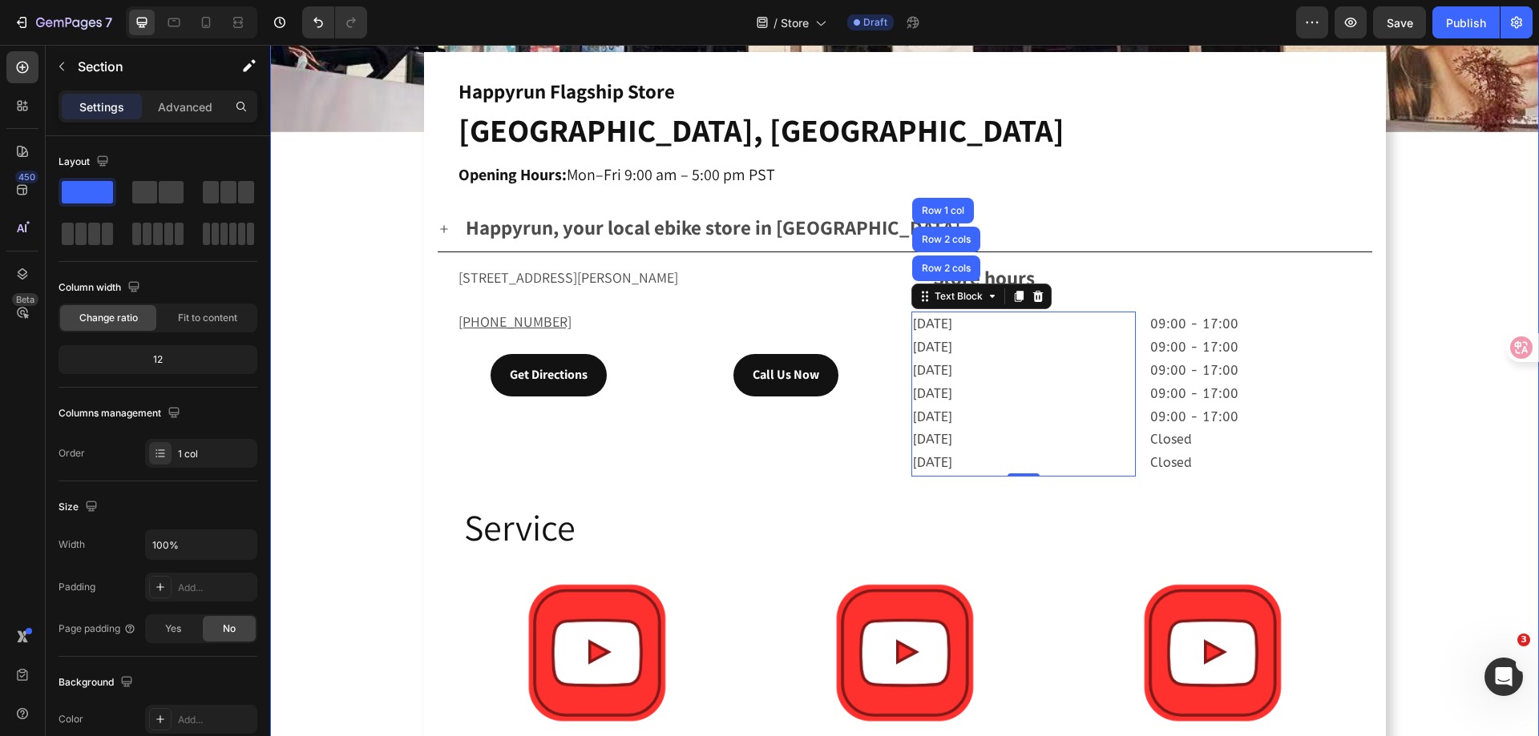
click at [1412, 344] on div "Drop element here Hero Banner Happyrun Flagship Store Orange, CA Opening Hours:…" at bounding box center [904, 252] width 1268 height 1311
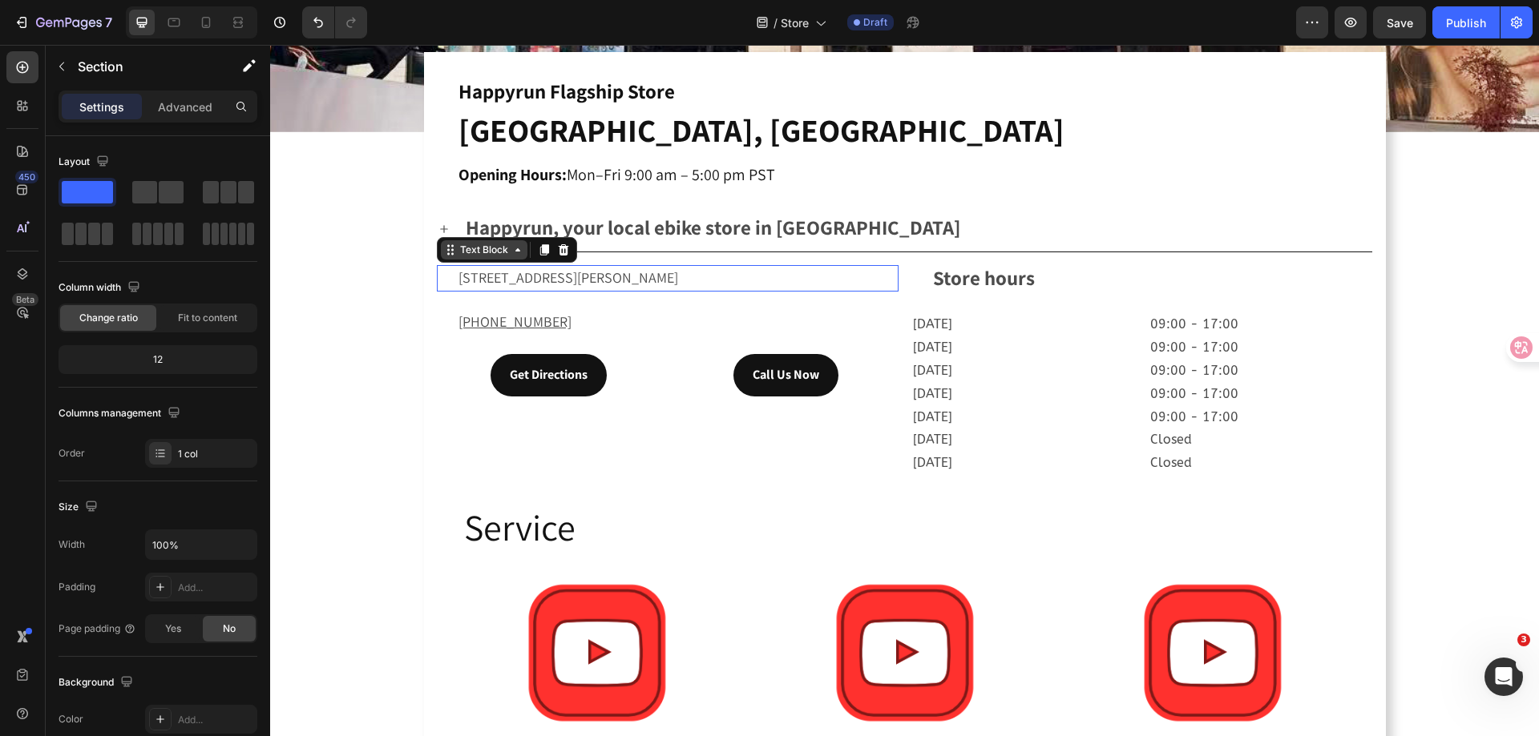
click at [474, 252] on div "Text Block" at bounding box center [484, 249] width 87 height 19
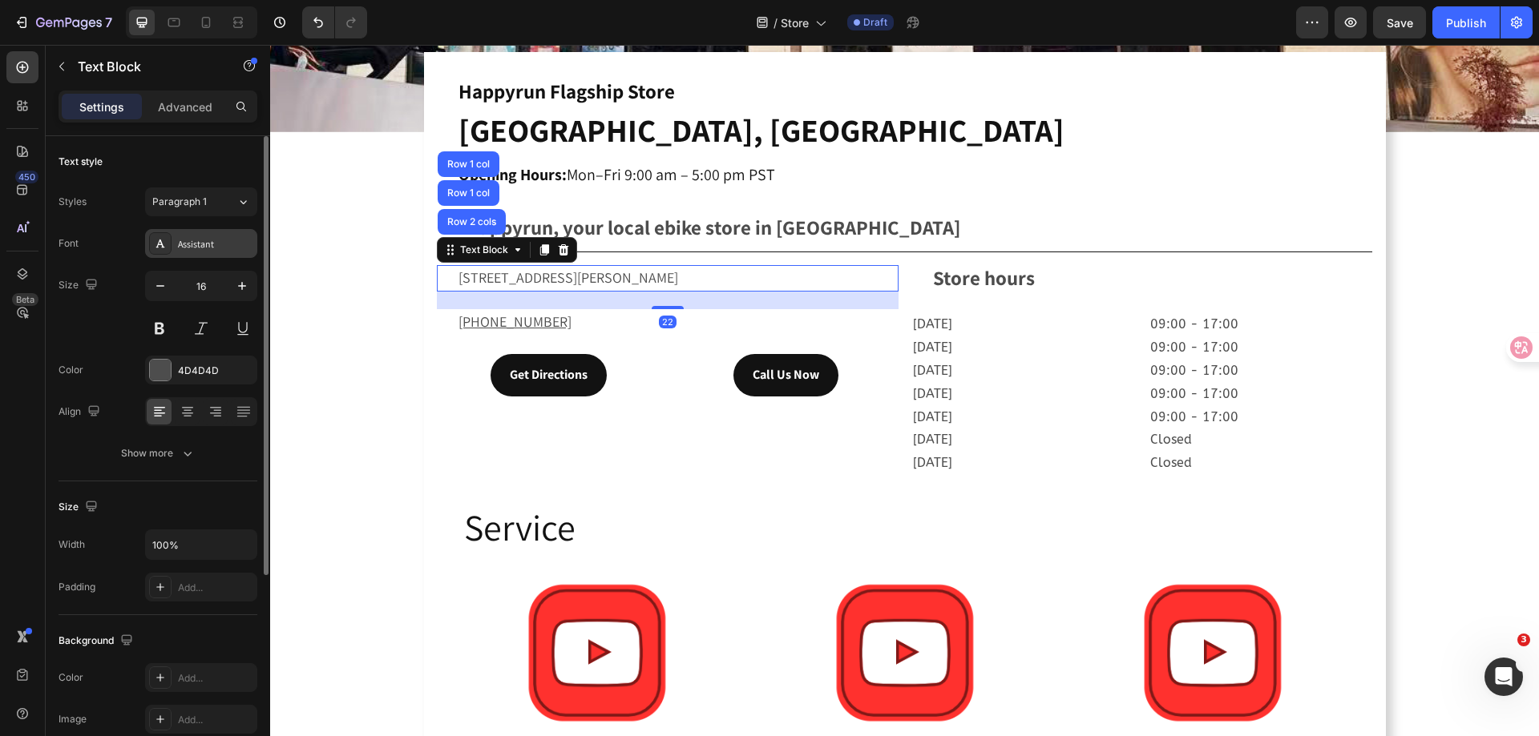
click at [200, 235] on div "Assistant" at bounding box center [201, 243] width 112 height 29
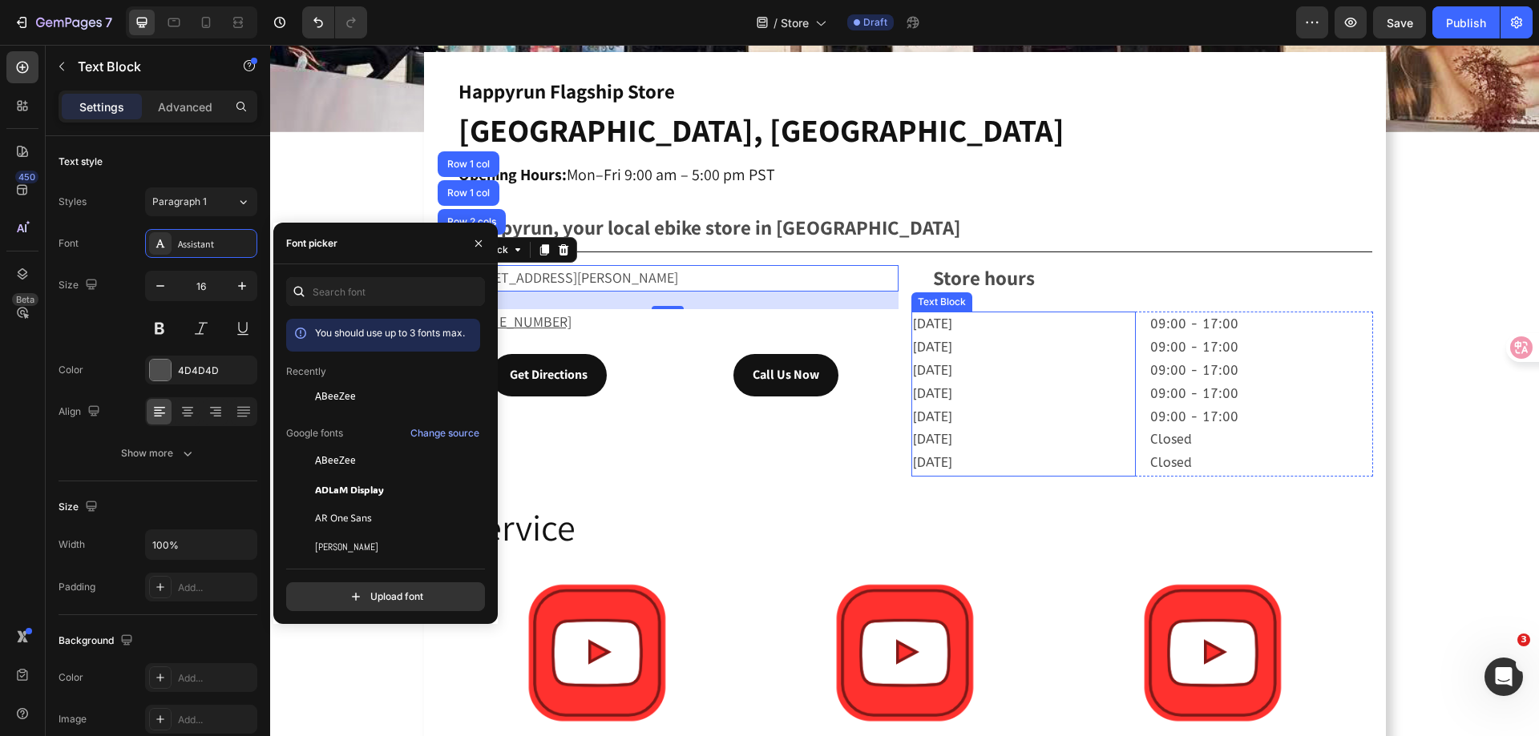
click at [935, 300] on div "Text Block" at bounding box center [941, 302] width 54 height 14
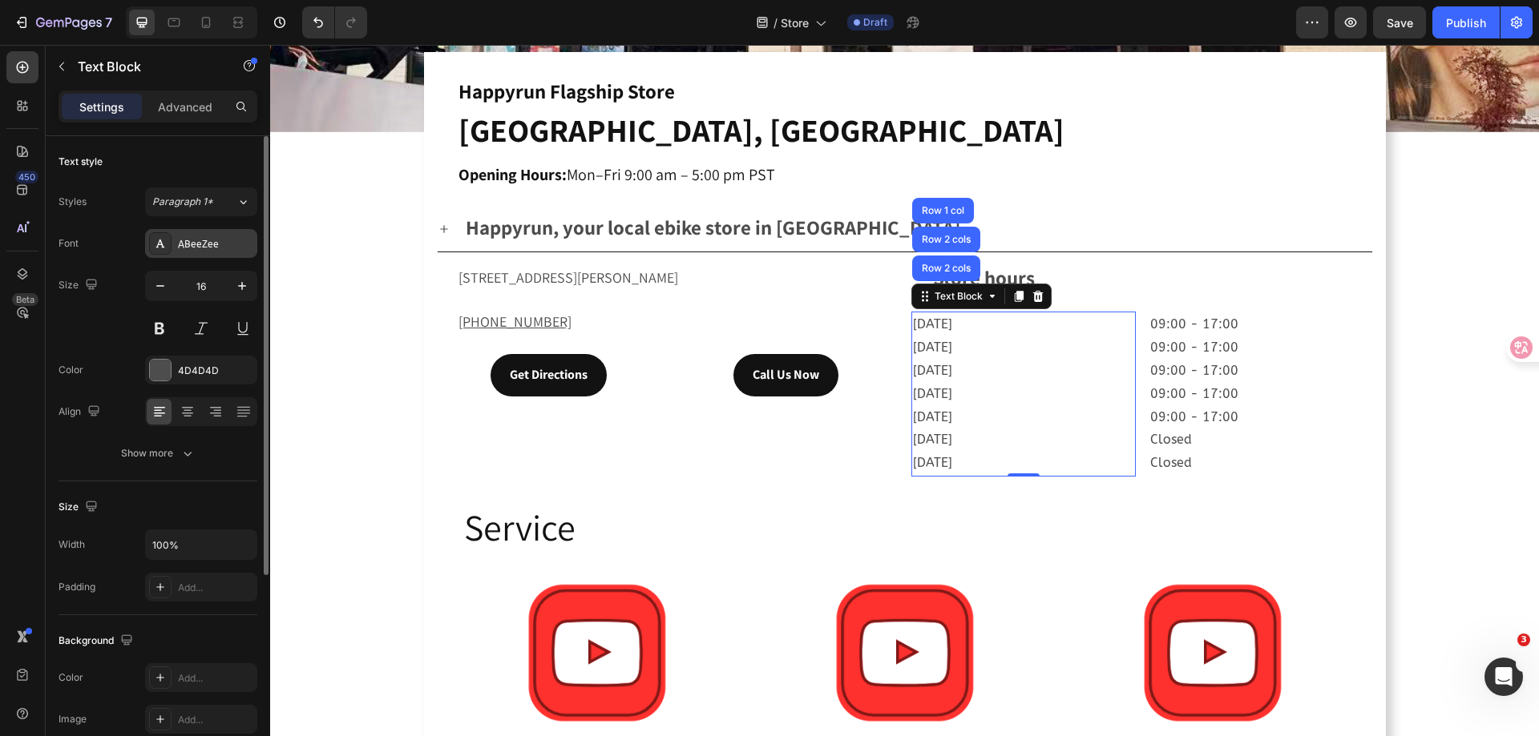
click at [212, 232] on div "ABeeZee" at bounding box center [201, 243] width 112 height 29
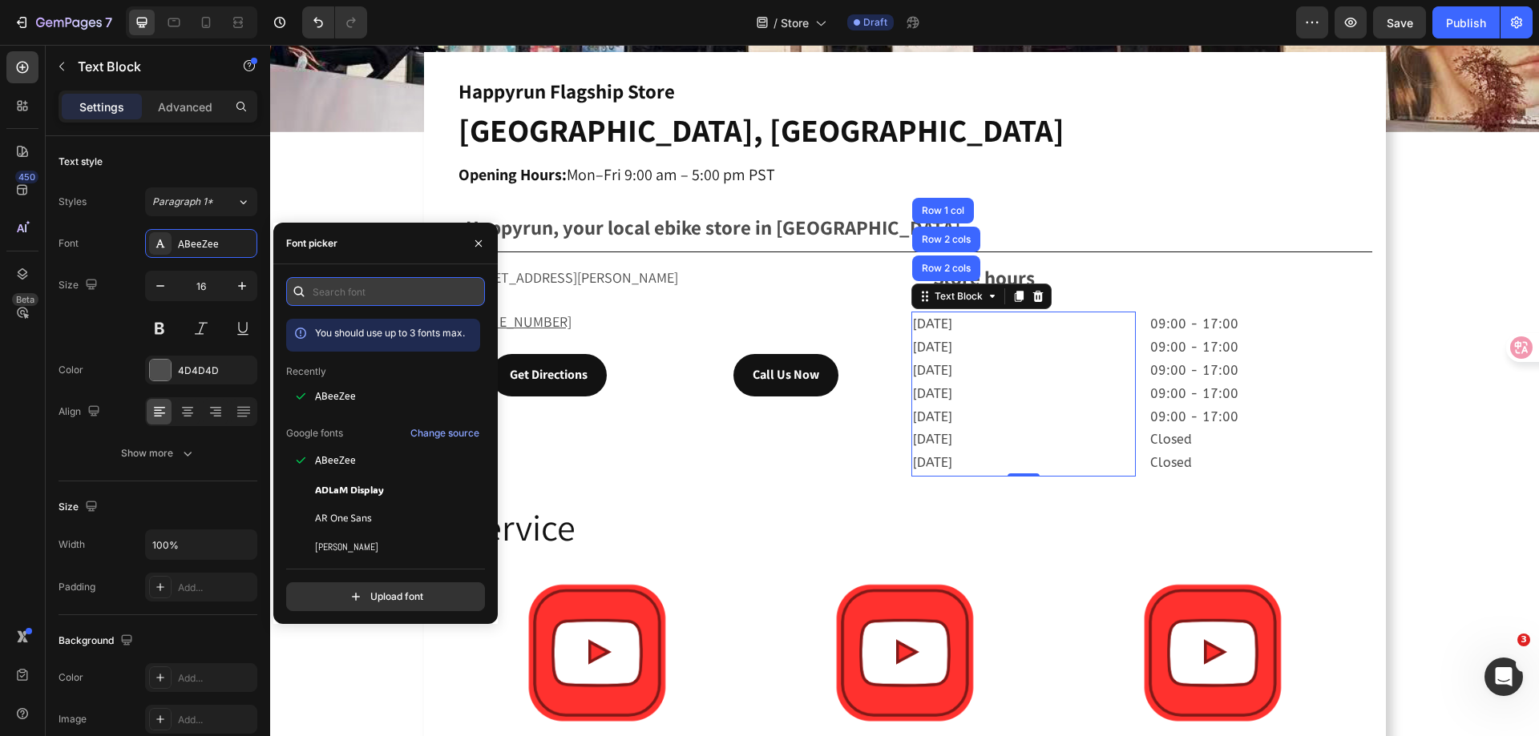
click at [400, 301] on input "text" at bounding box center [385, 291] width 199 height 29
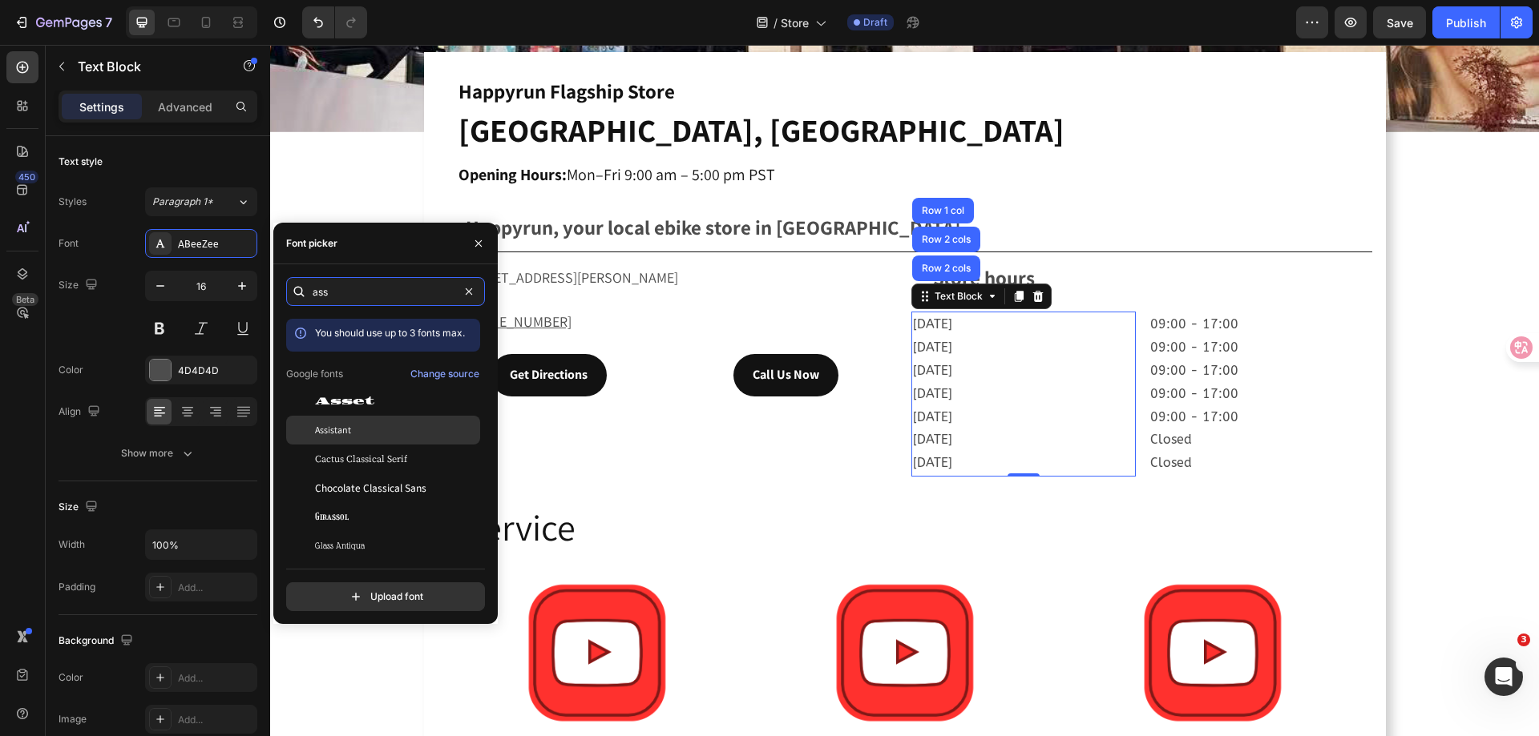
type input "ass"
click at [354, 433] on div "Assistant" at bounding box center [396, 430] width 162 height 14
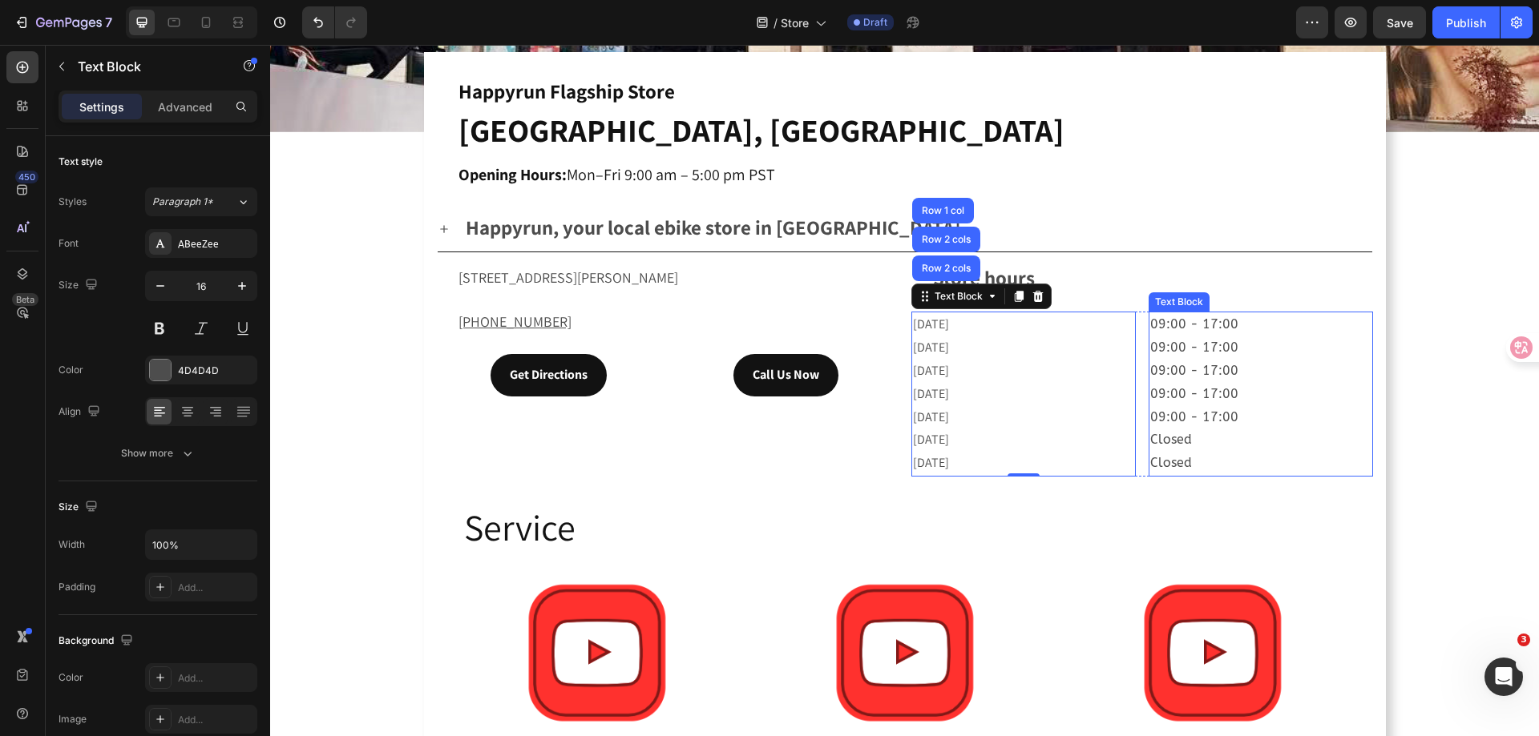
click at [1175, 299] on div "Text Block" at bounding box center [1178, 302] width 54 height 14
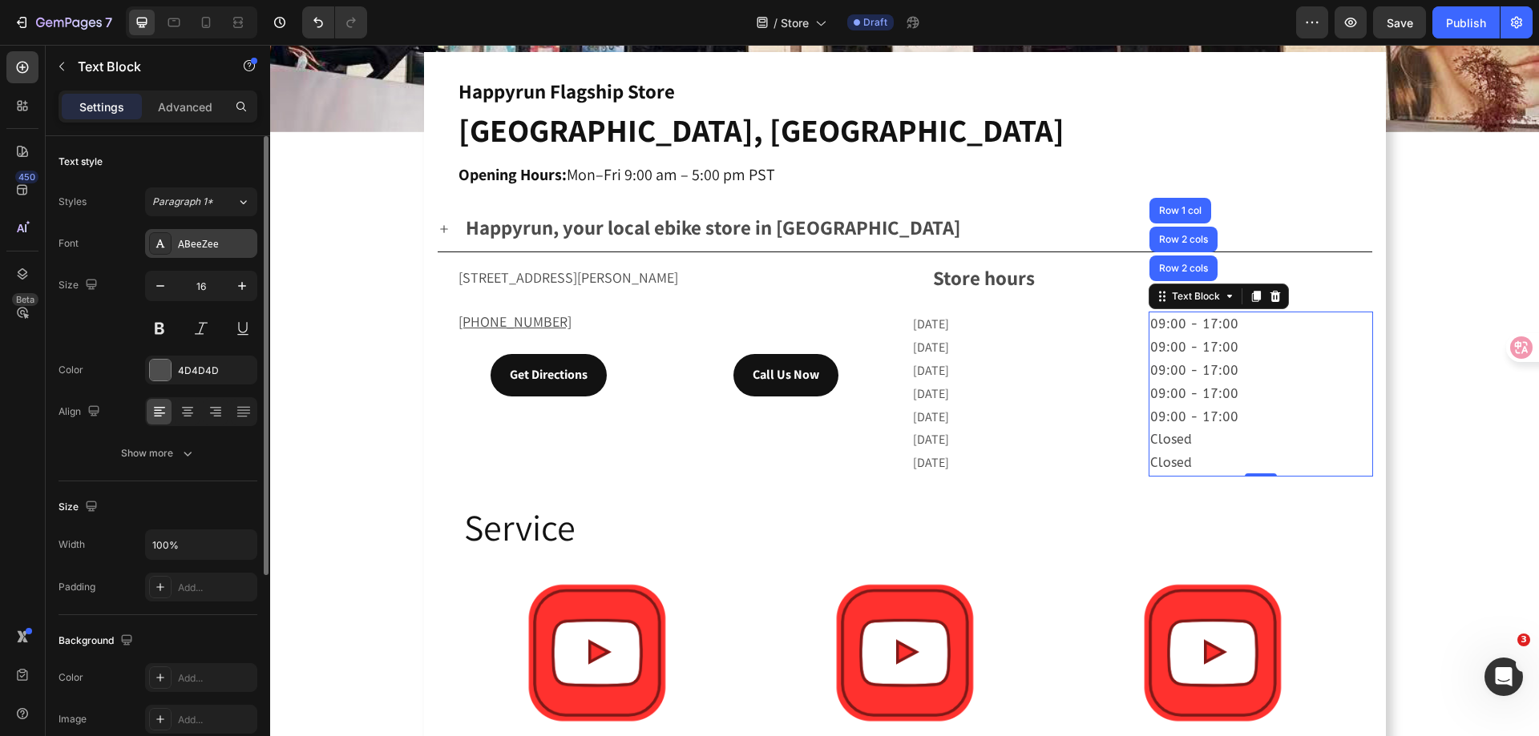
click at [241, 243] on div "ABeeZee" at bounding box center [215, 244] width 75 height 14
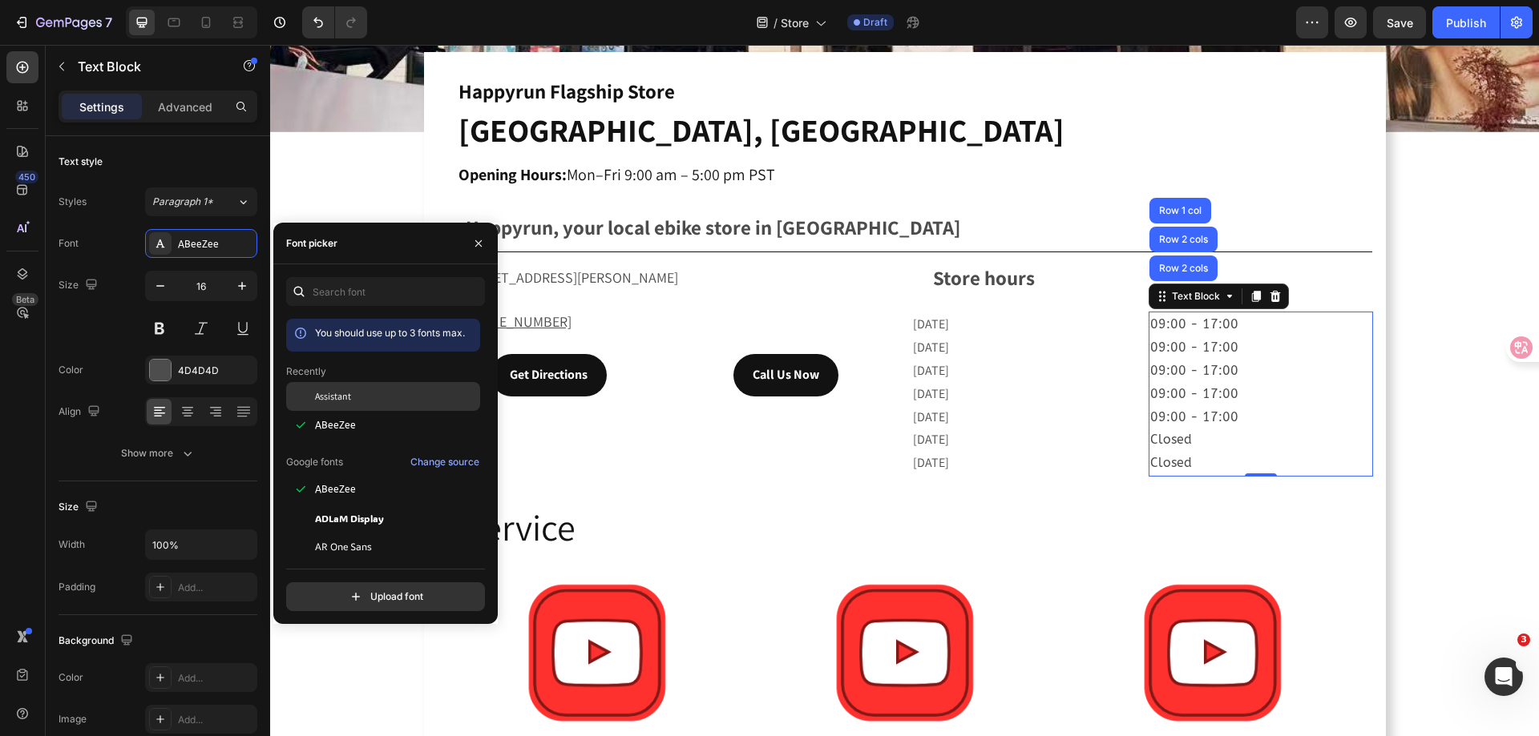
click at [353, 401] on div "Assistant" at bounding box center [396, 396] width 162 height 14
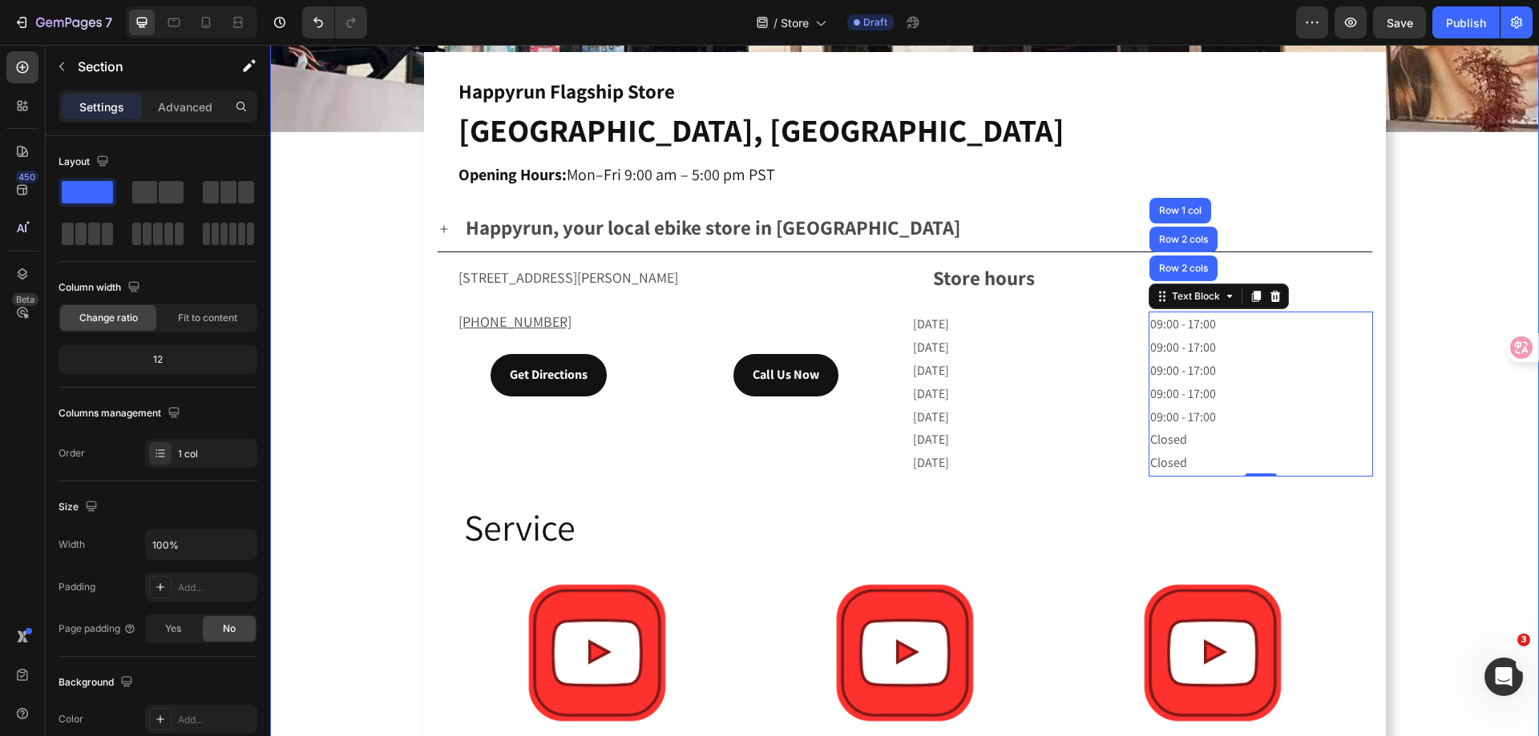
click at [1419, 360] on div "Drop element here Hero Banner Happyrun Flagship Store Orange, CA Opening Hours:…" at bounding box center [904, 252] width 1268 height 1311
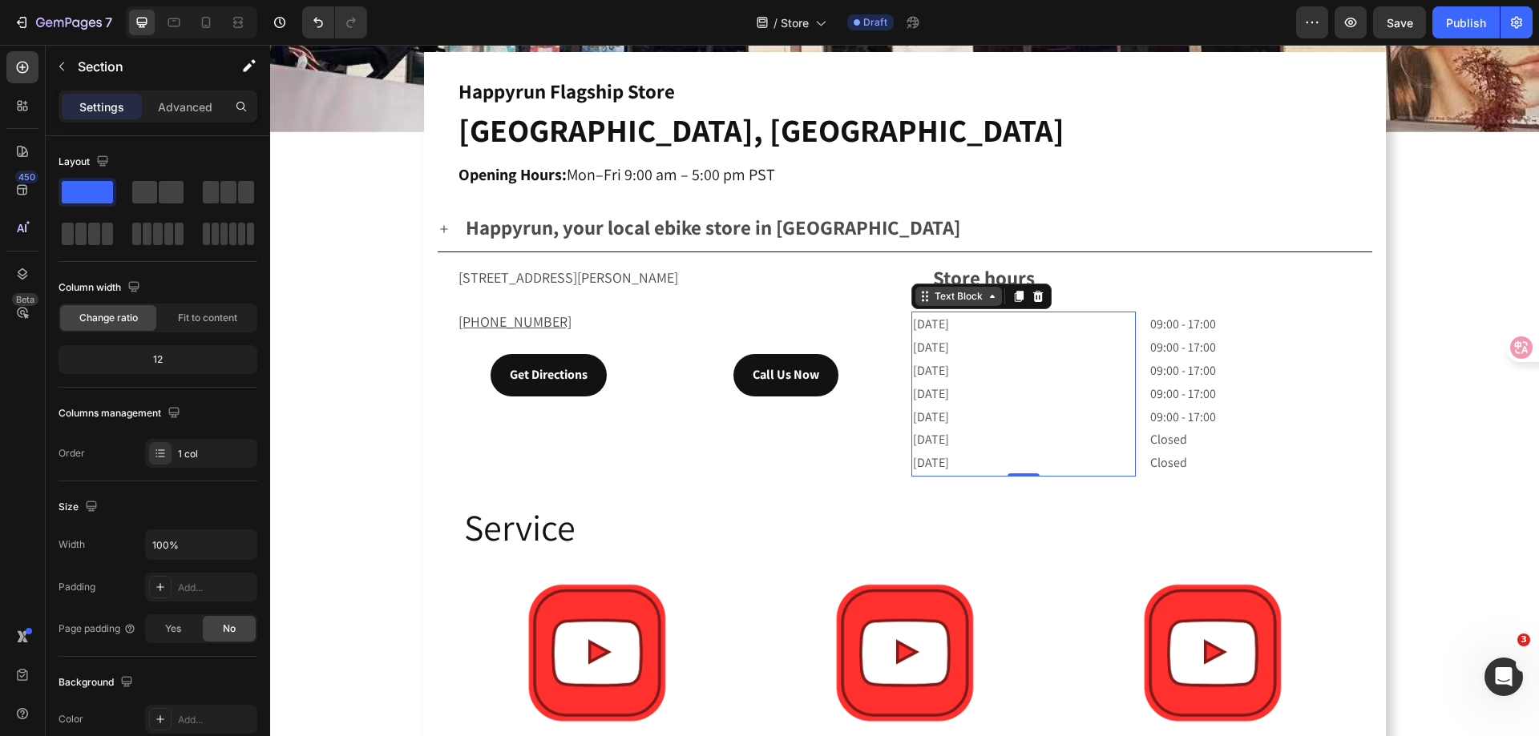
click at [939, 300] on div "Text Block" at bounding box center [958, 296] width 87 height 19
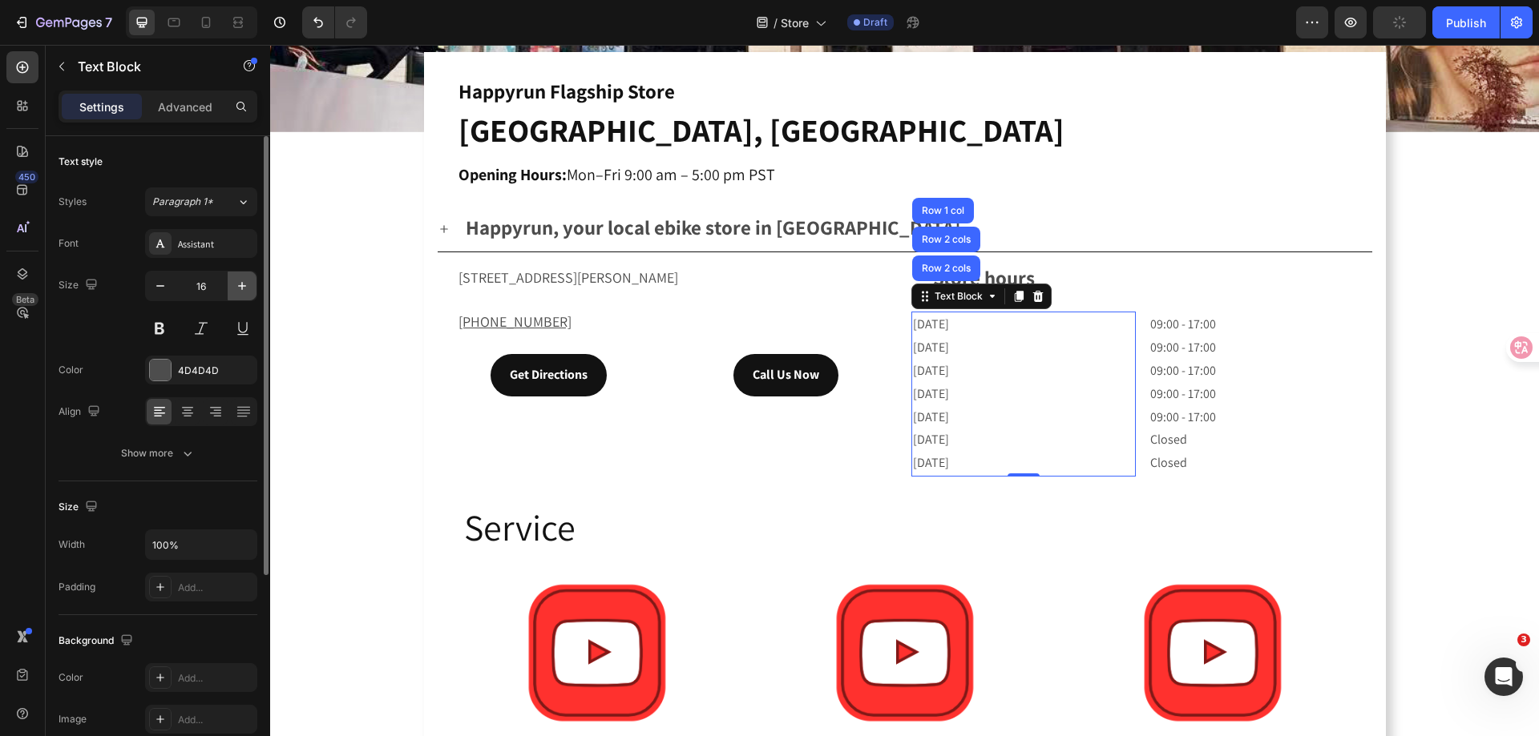
click at [243, 288] on icon "button" at bounding box center [242, 286] width 16 height 16
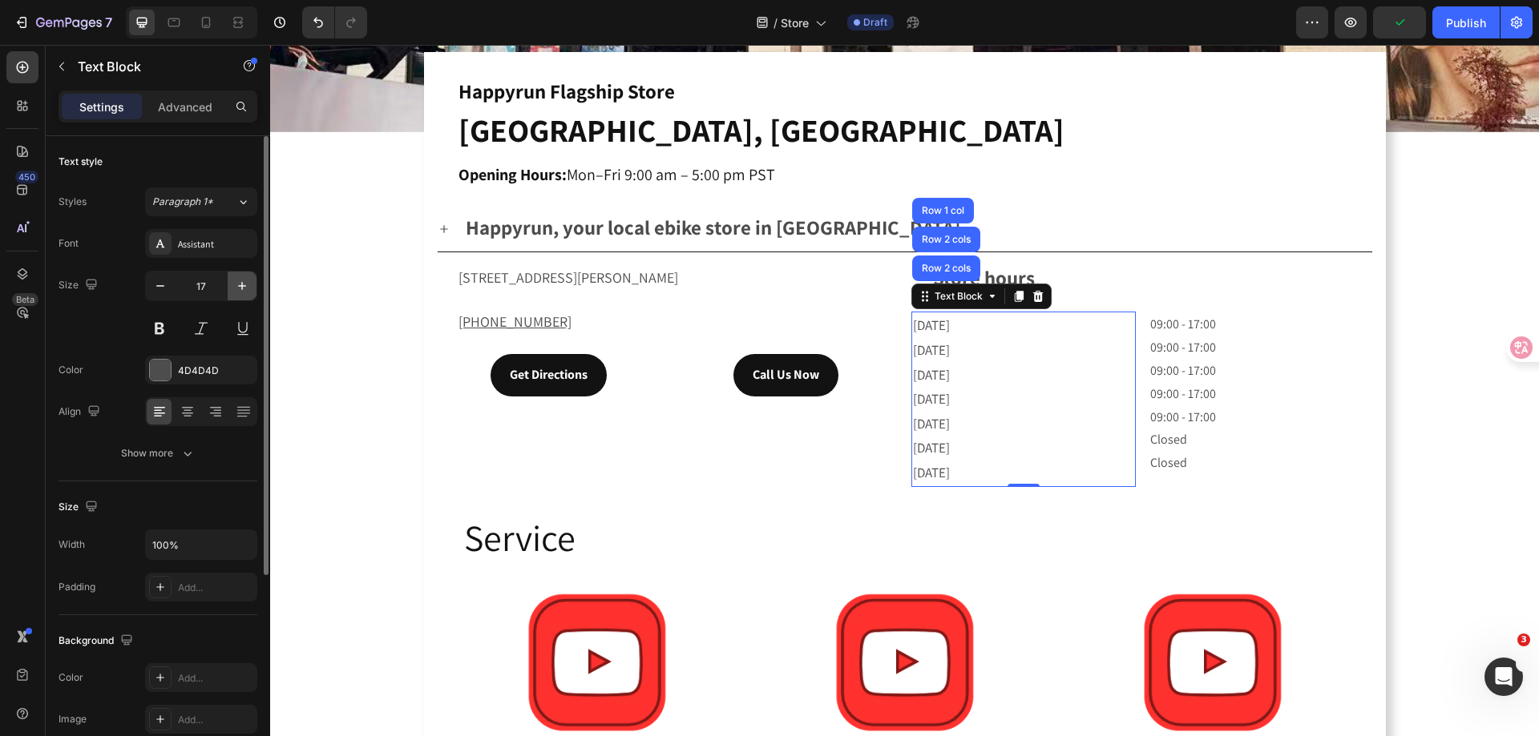
click at [243, 288] on icon "button" at bounding box center [242, 286] width 16 height 16
type input "18"
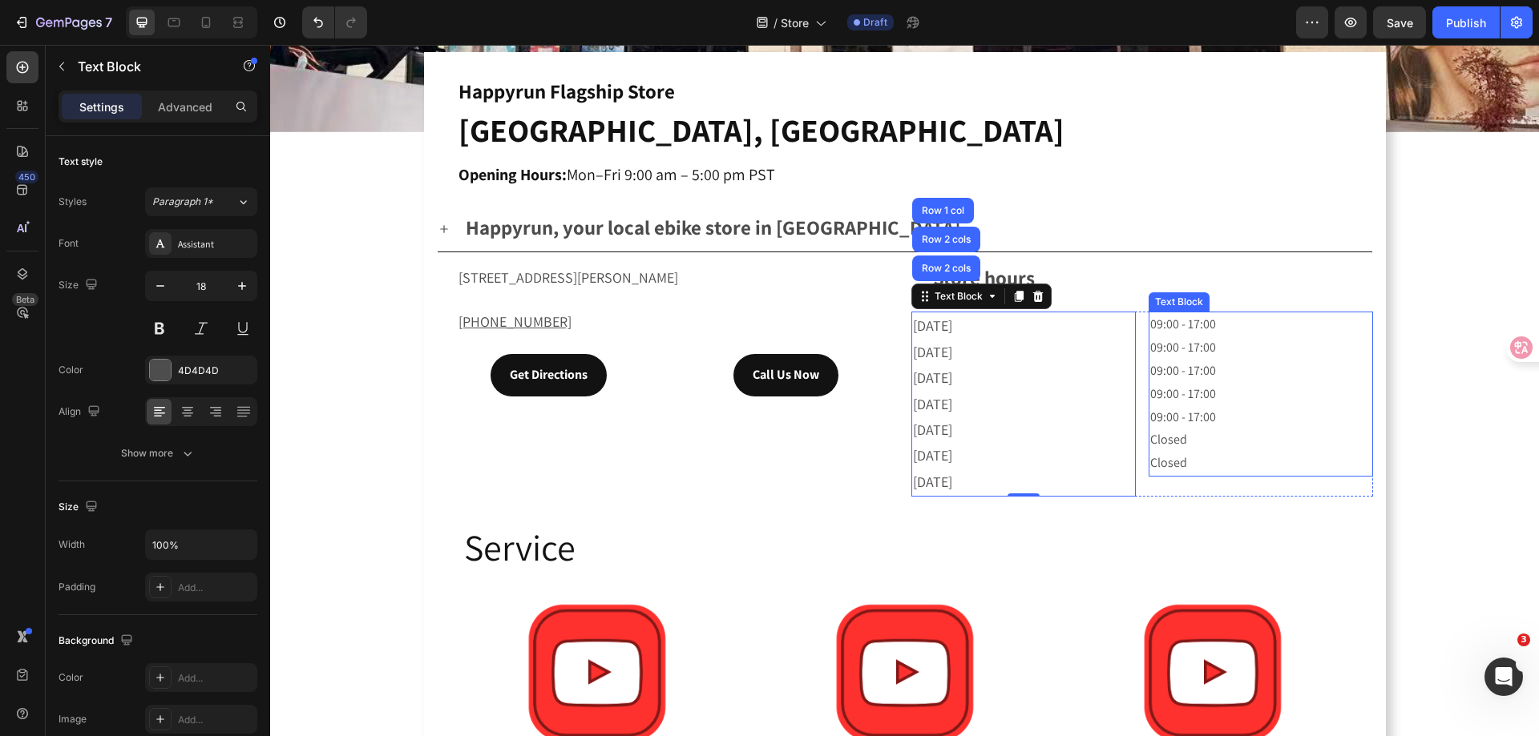
click at [1168, 299] on div "Text Block" at bounding box center [1178, 302] width 54 height 14
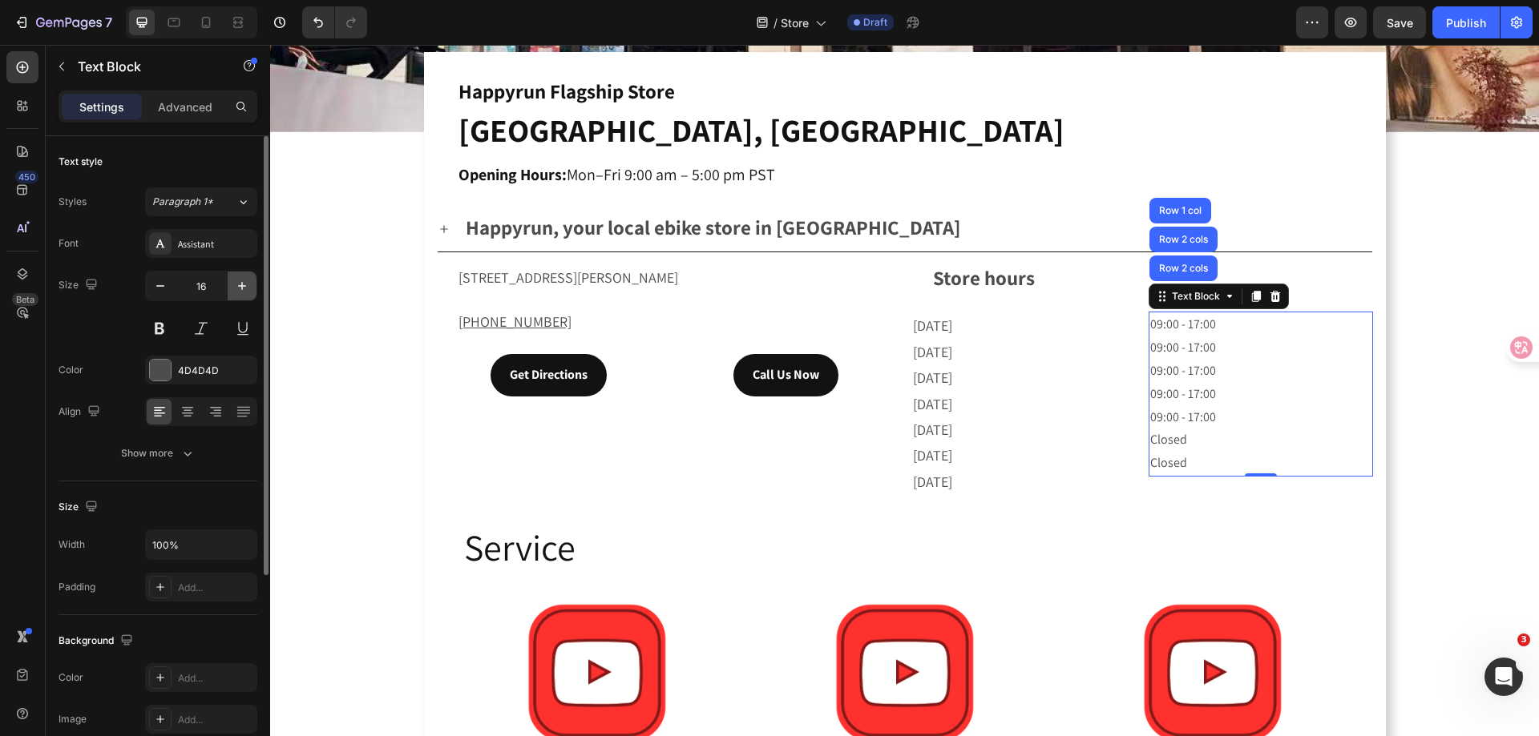
click at [239, 287] on icon "button" at bounding box center [242, 286] width 16 height 16
type input "18"
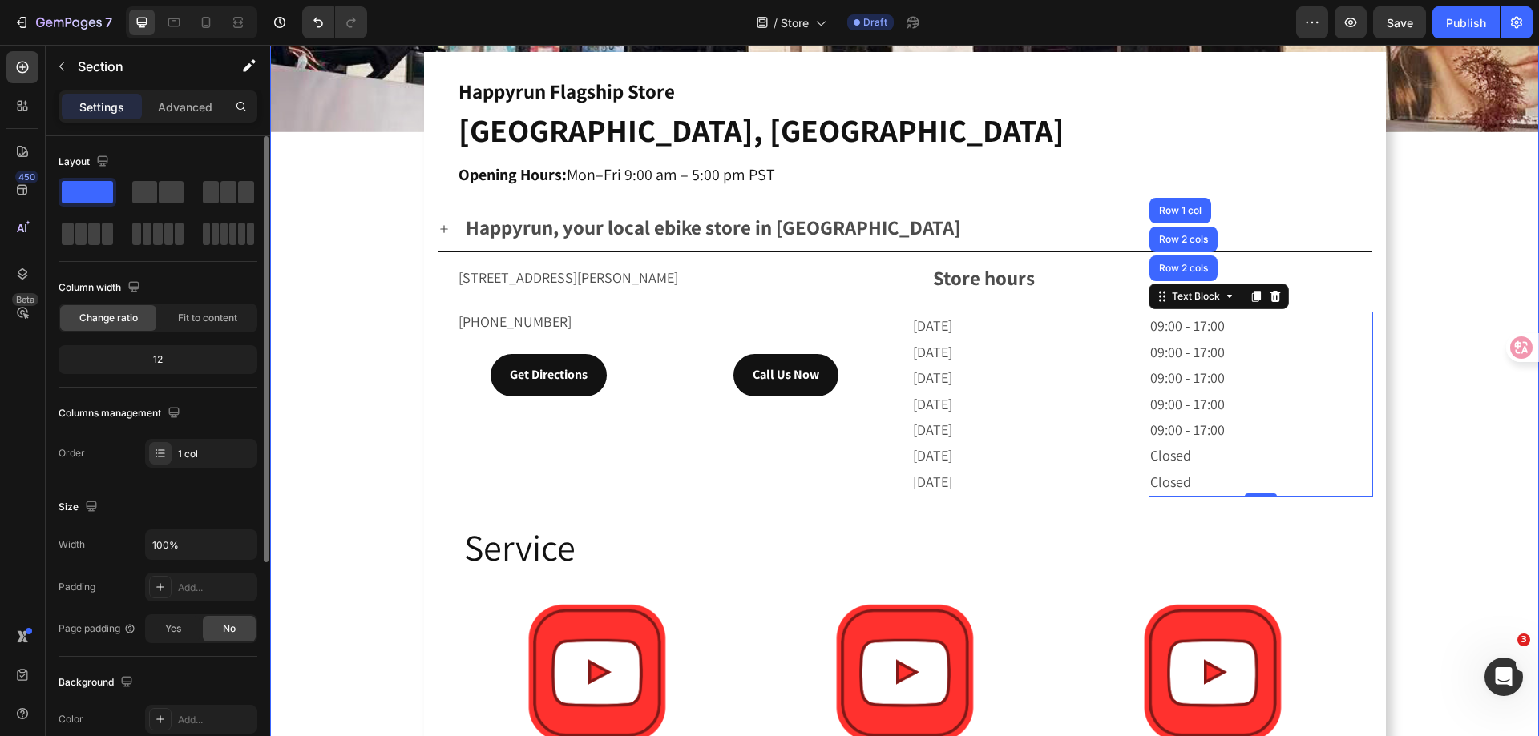
click at [337, 372] on div "Drop element here Hero Banner Happyrun Flagship Store Orange, CA Opening Hours:…" at bounding box center [904, 262] width 1268 height 1331
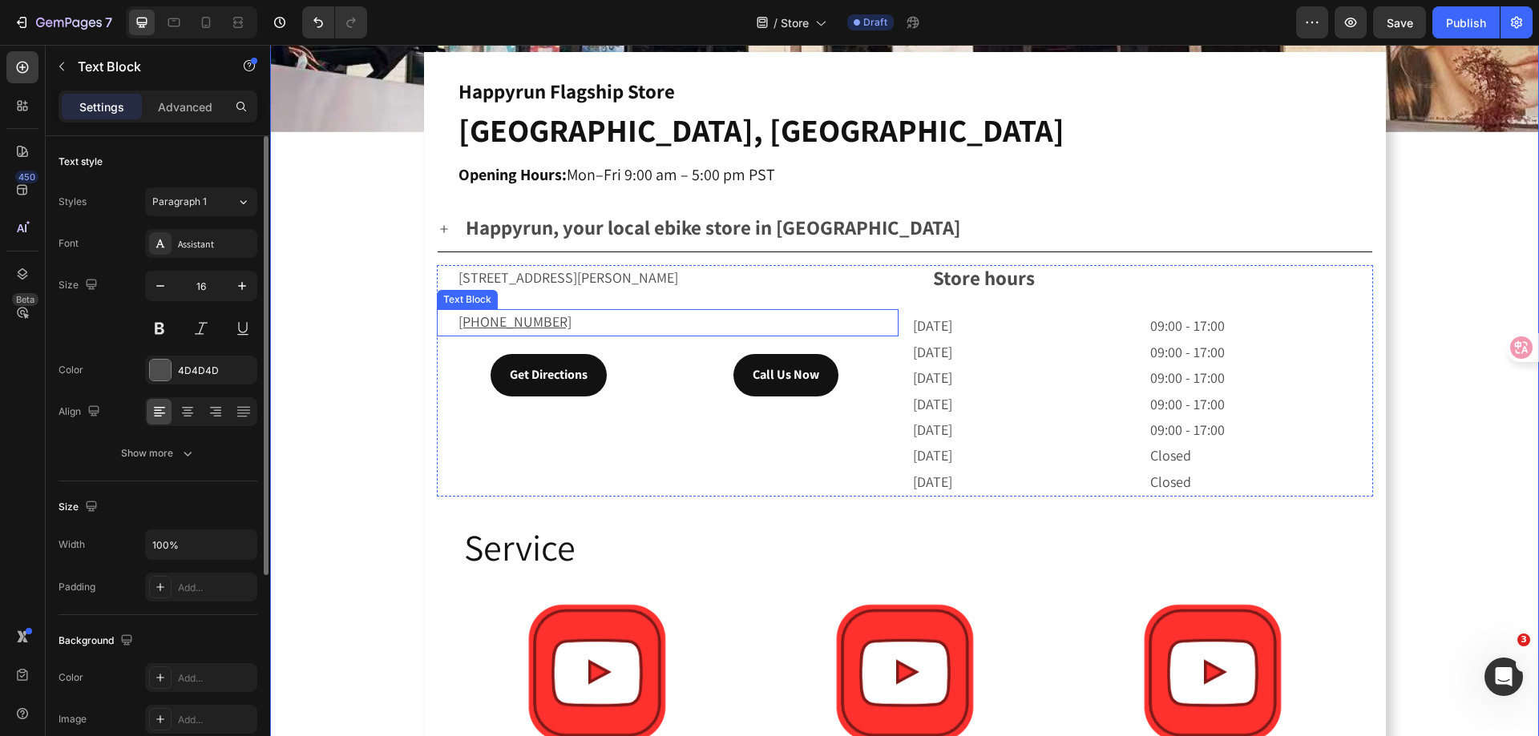
click at [571, 316] on p "[PHONE_NUMBER]" at bounding box center [677, 323] width 438 height 24
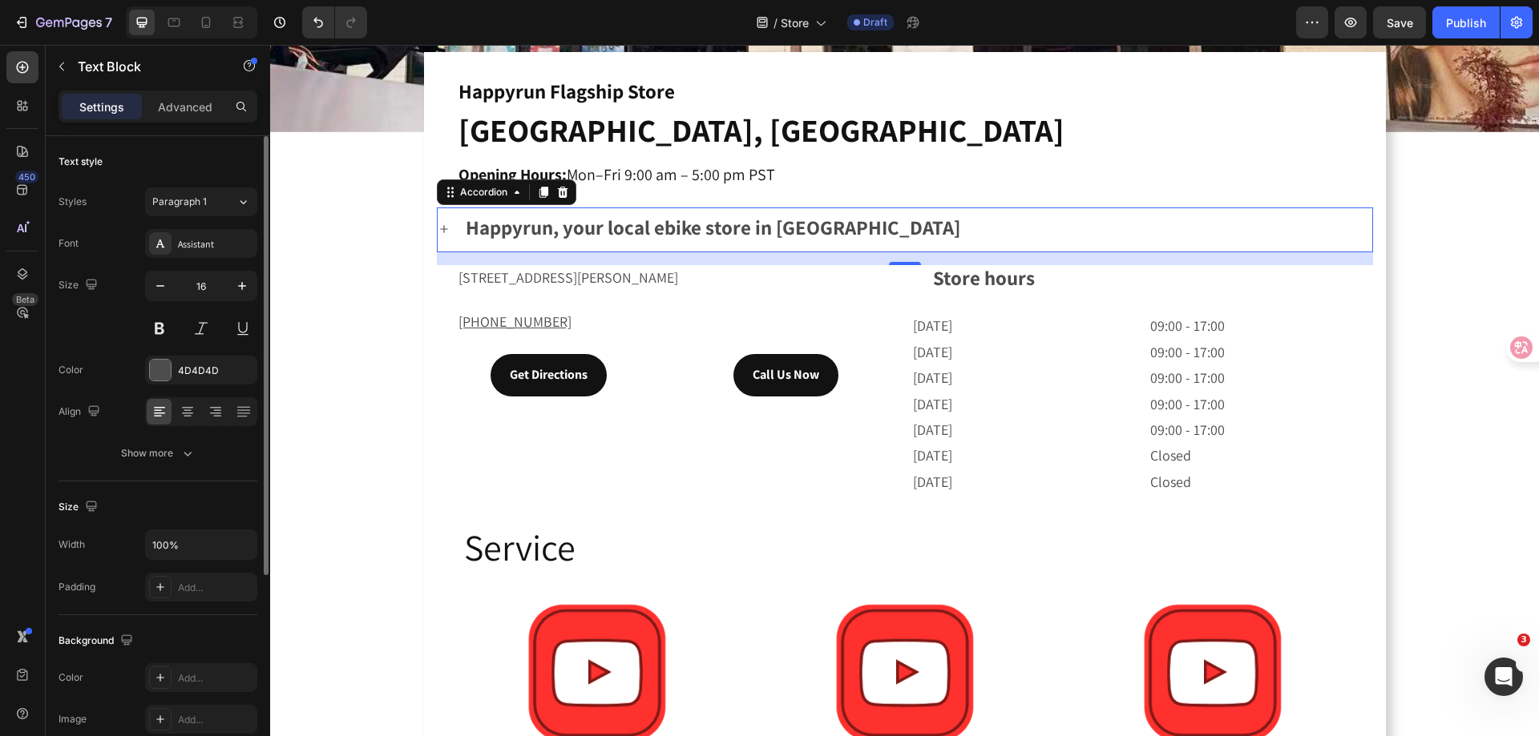
click at [739, 229] on strong "Happyrun, your local ebike store in [GEOGRAPHIC_DATA]" at bounding box center [713, 227] width 494 height 26
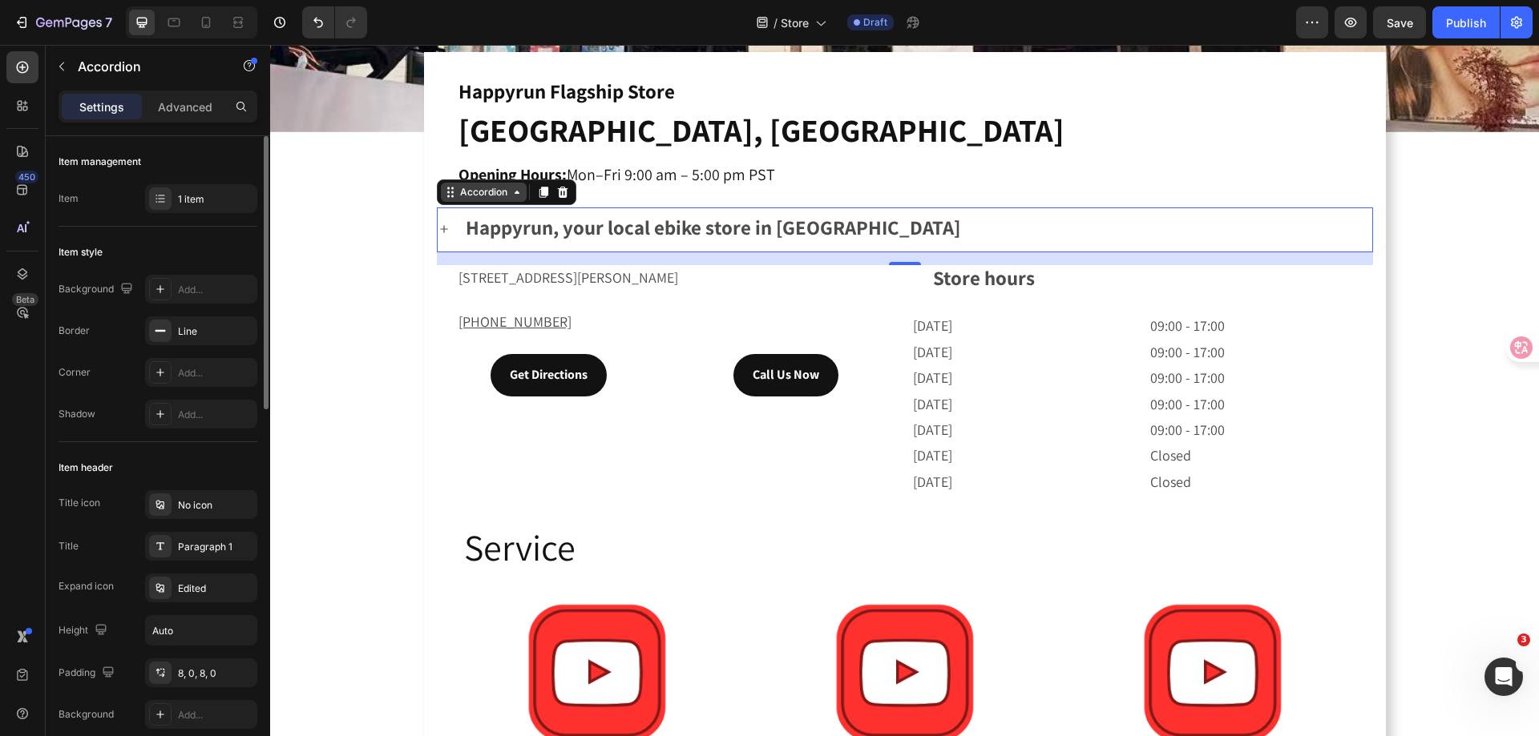
click at [474, 191] on div "Accordion" at bounding box center [484, 192] width 54 height 14
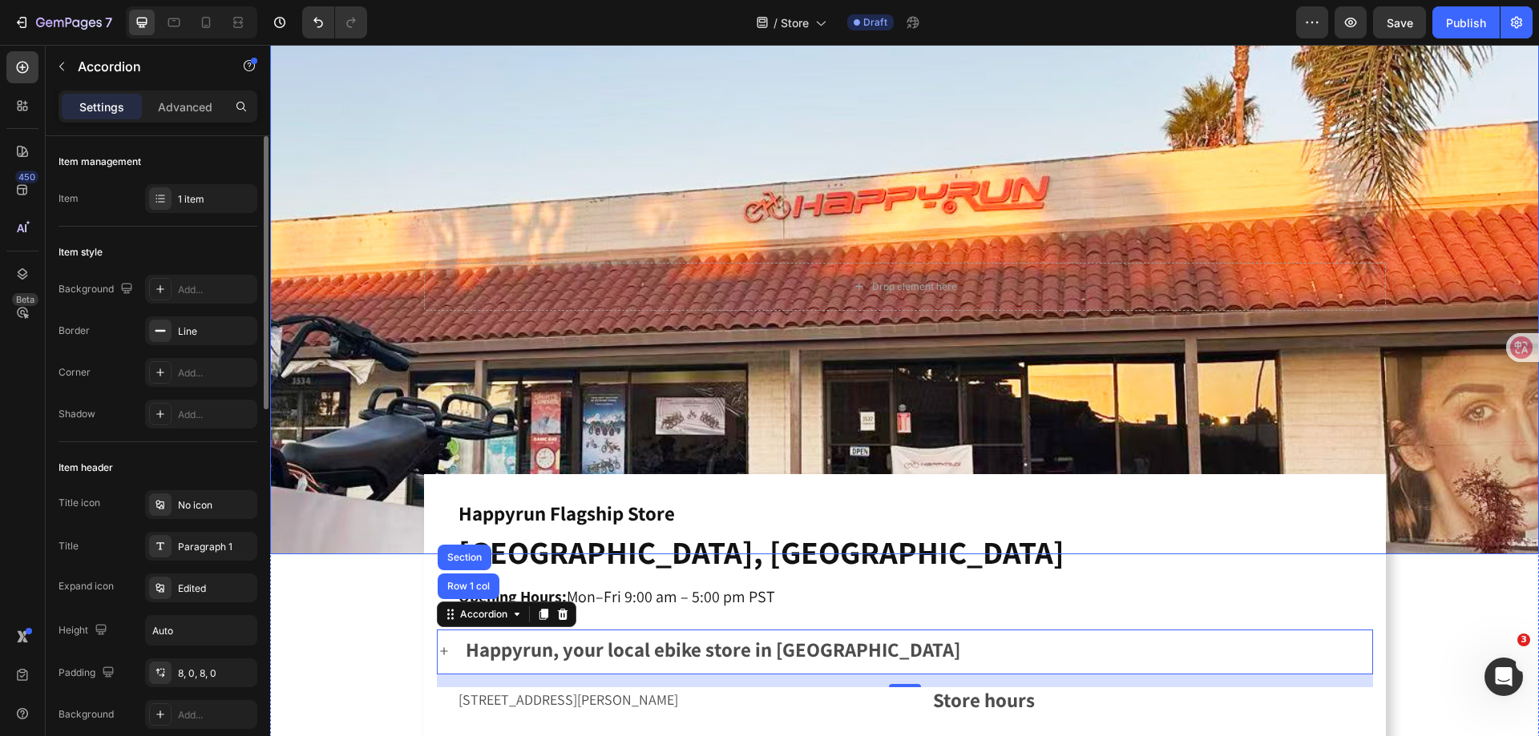
scroll to position [160, 0]
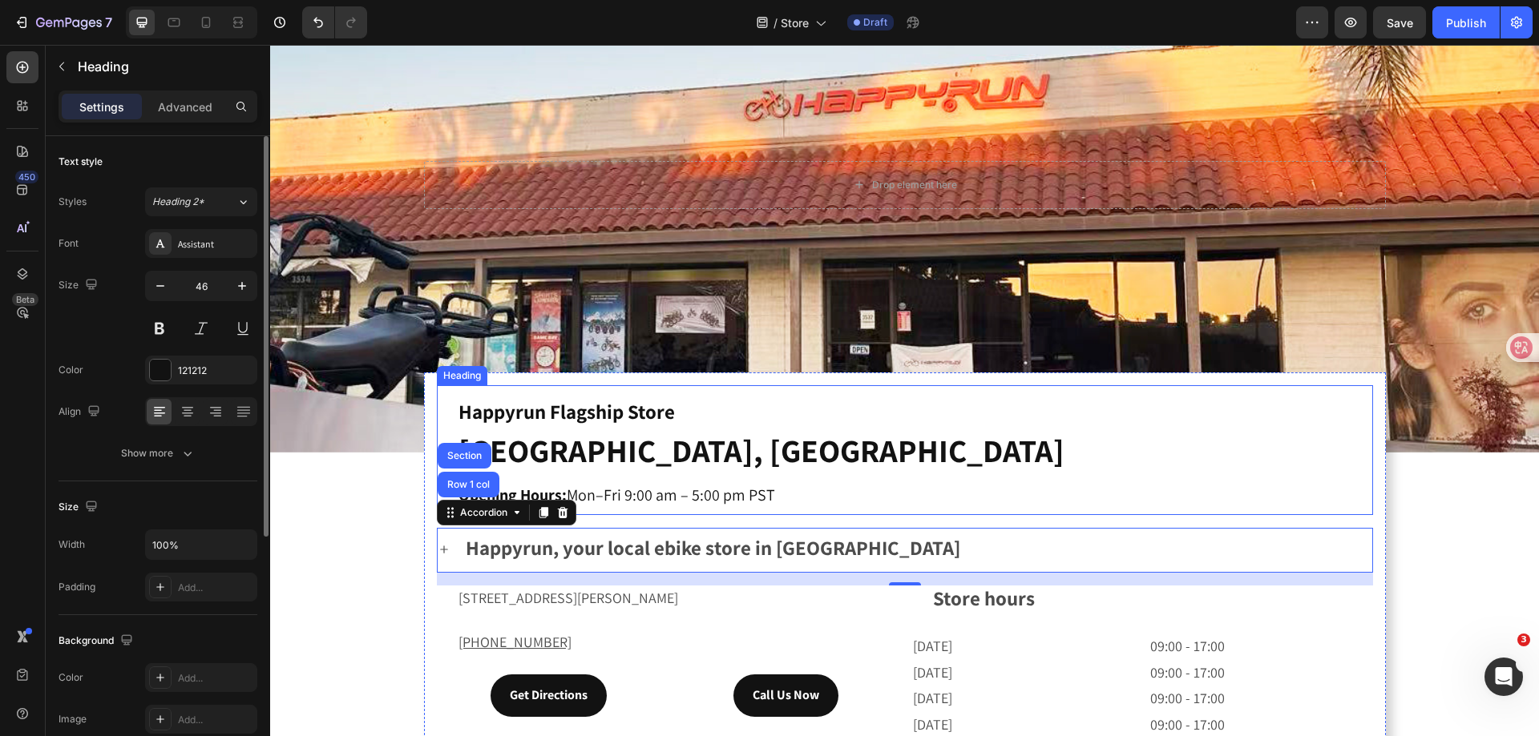
click at [566, 406] on strong "Happyrun Flagship Store" at bounding box center [566, 411] width 216 height 26
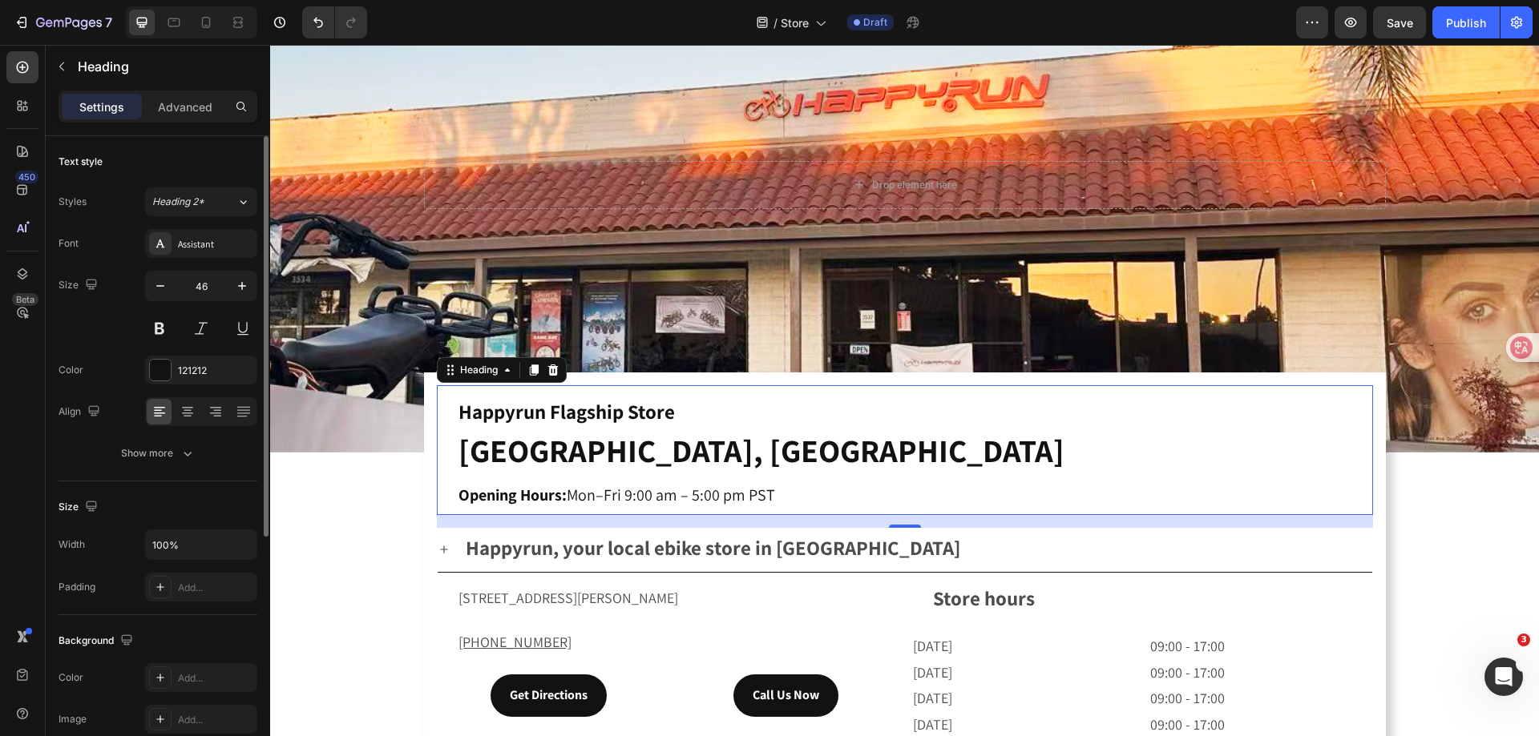
scroll to position [394, 0]
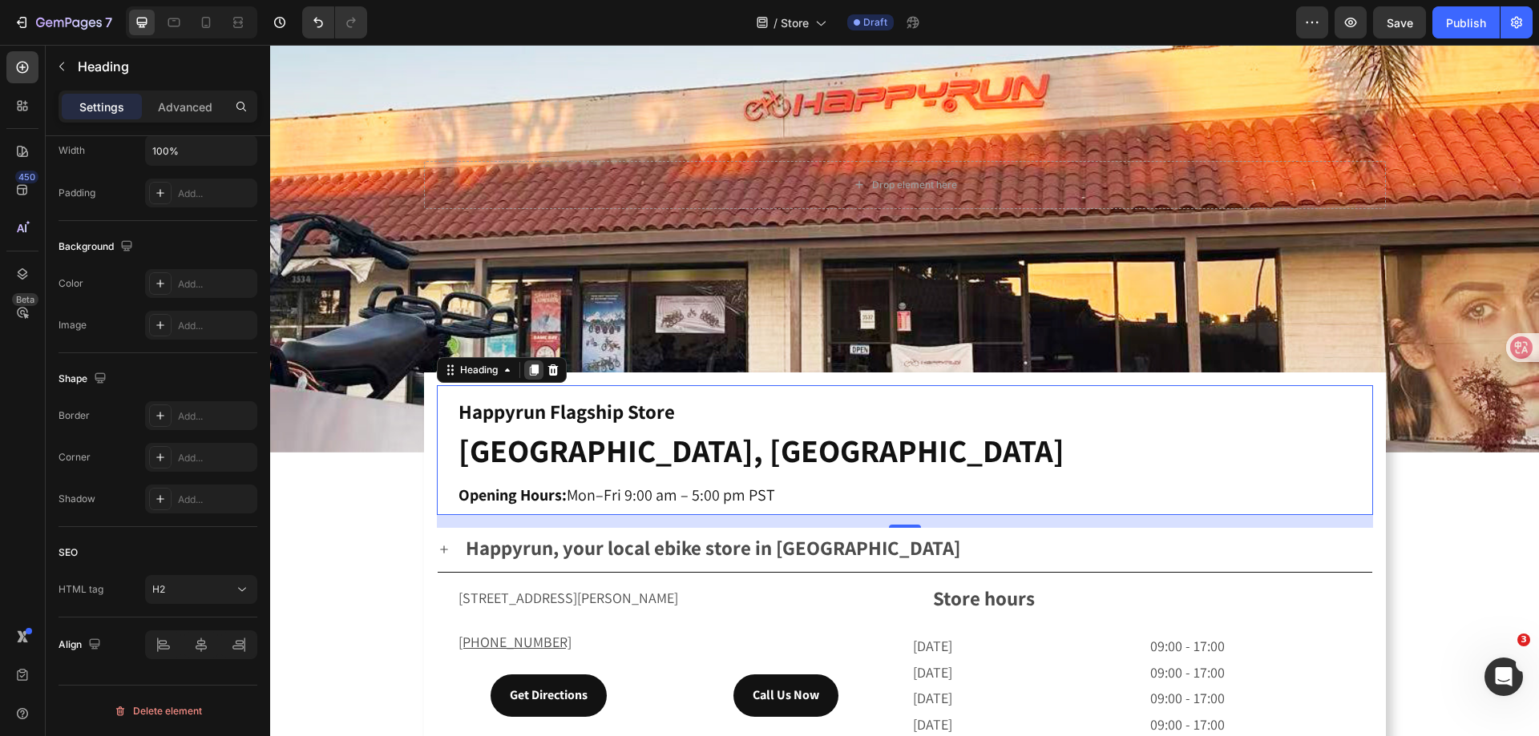
click at [529, 365] on icon at bounding box center [533, 370] width 9 height 11
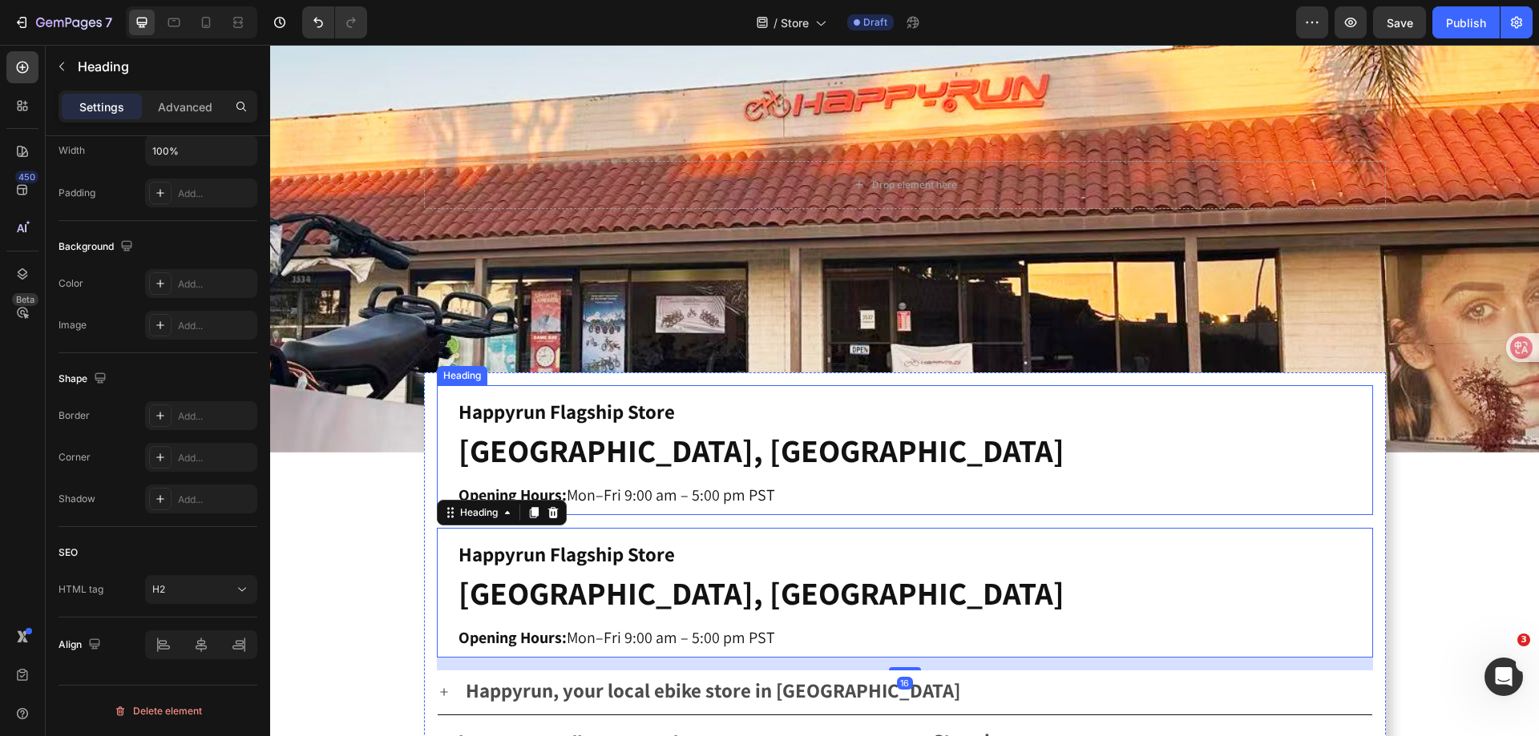
click at [580, 434] on strong "[GEOGRAPHIC_DATA], [GEOGRAPHIC_DATA]" at bounding box center [761, 451] width 606 height 42
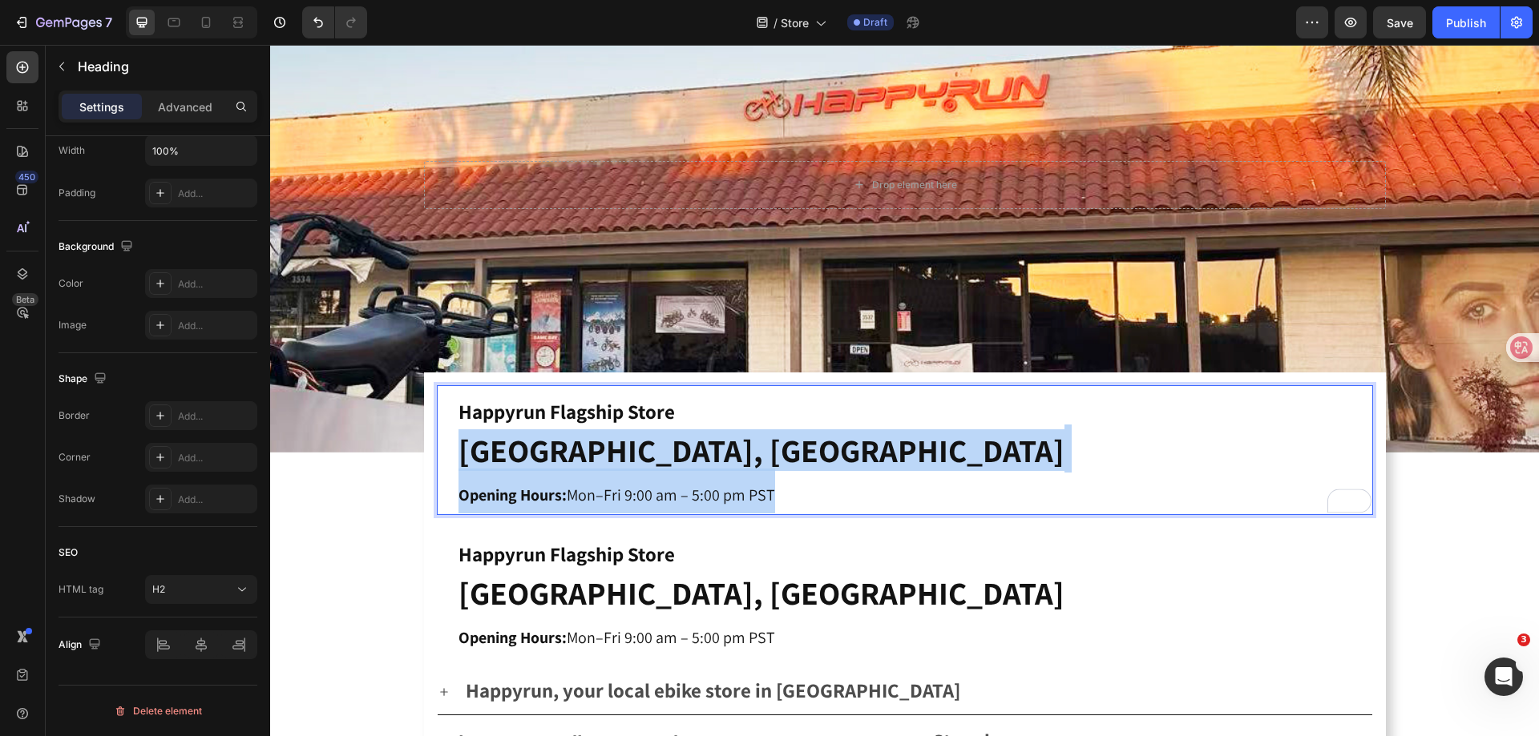
drag, startPoint x: 777, startPoint y: 493, endPoint x: 450, endPoint y: 447, distance: 330.9
click at [450, 447] on div "Happyrun Flagship Store Orange, CA Opening Hours: Mon–Fri 9:00 am – 5:00 pm PST…" at bounding box center [905, 450] width 936 height 130
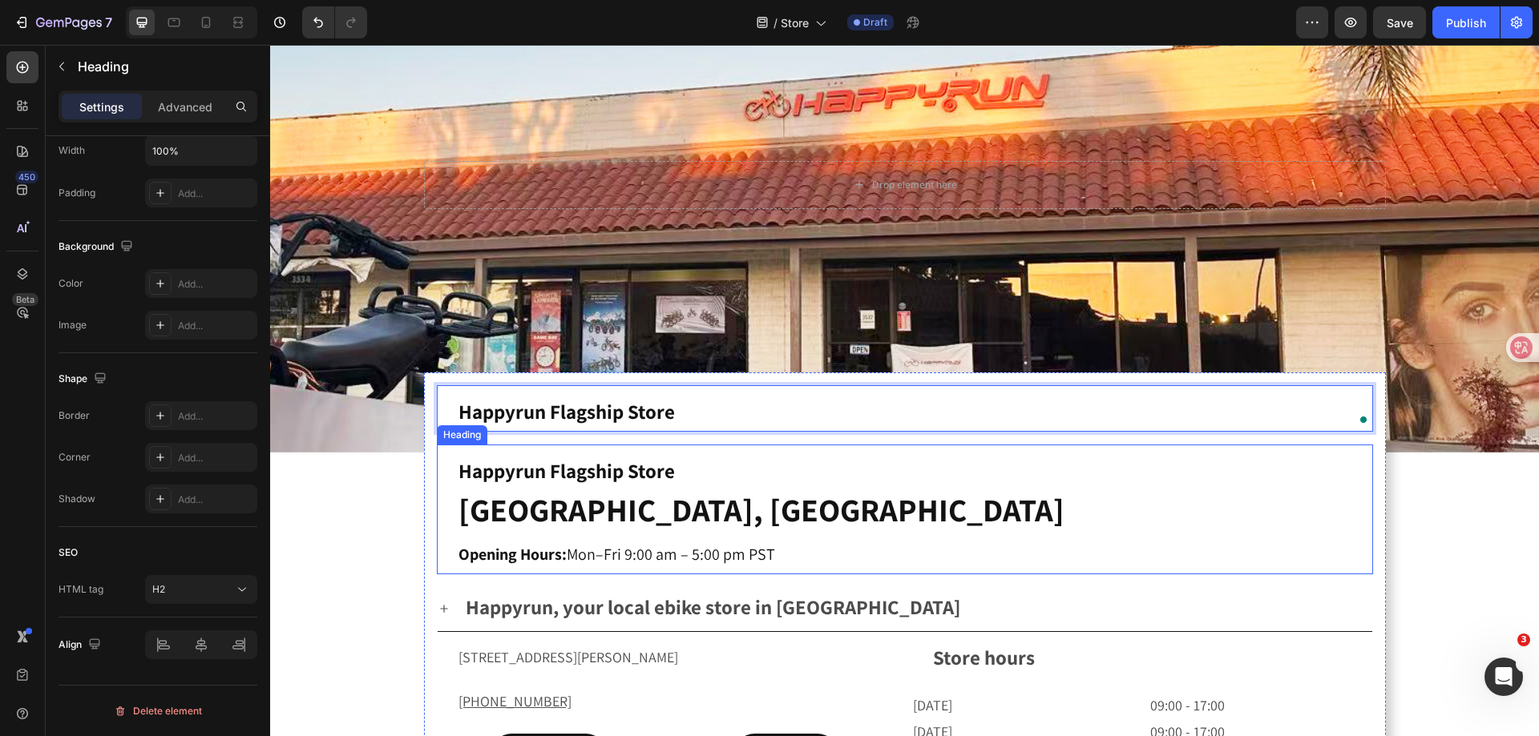
click at [595, 497] on strong "[GEOGRAPHIC_DATA], [GEOGRAPHIC_DATA]" at bounding box center [761, 510] width 606 height 42
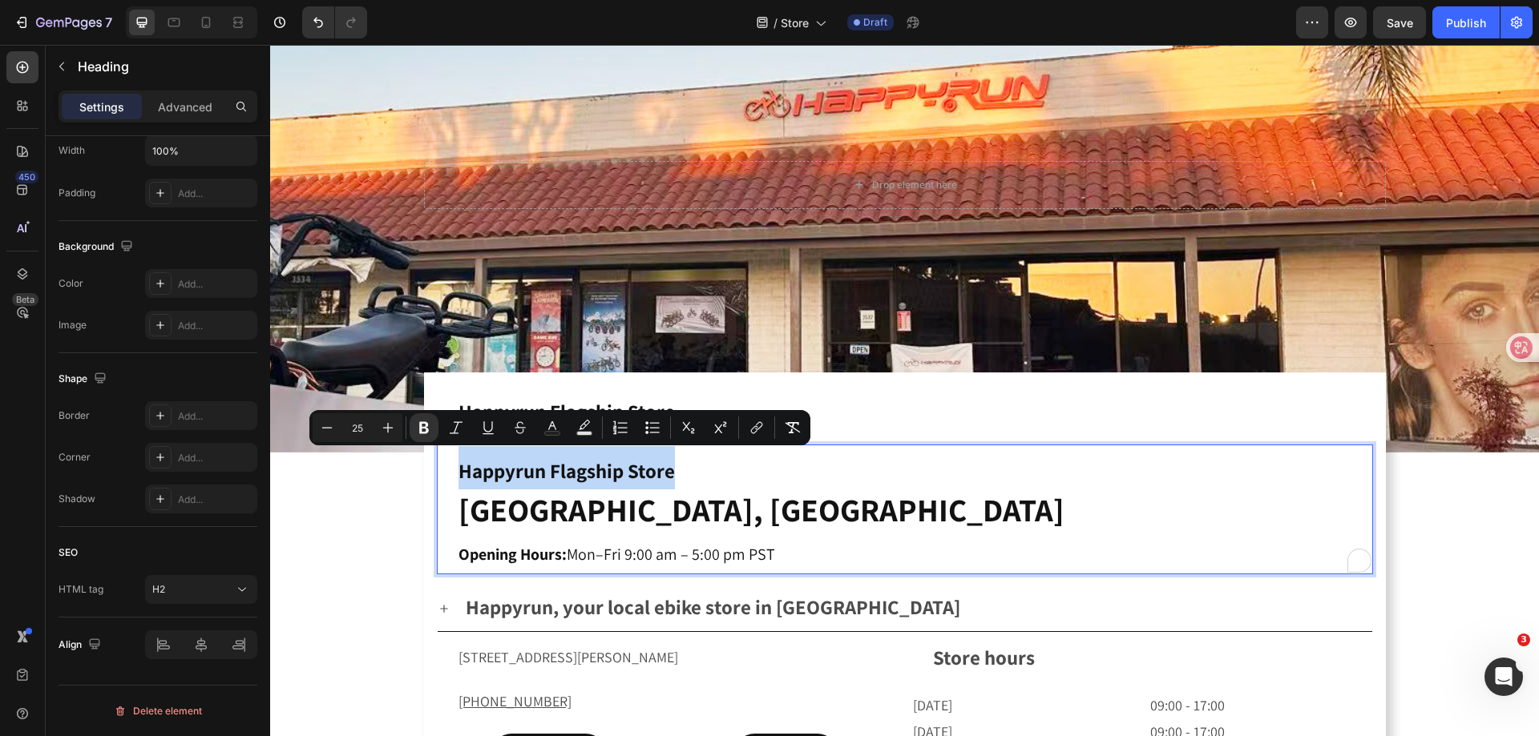
drag, startPoint x: 692, startPoint y: 463, endPoint x: 448, endPoint y: 458, distance: 243.6
click at [448, 458] on div "Happyrun Flagship Store Orange, CA Opening Hours: Mon–Fri 9:00 am – 5:00 pm PST…" at bounding box center [905, 510] width 936 height 130
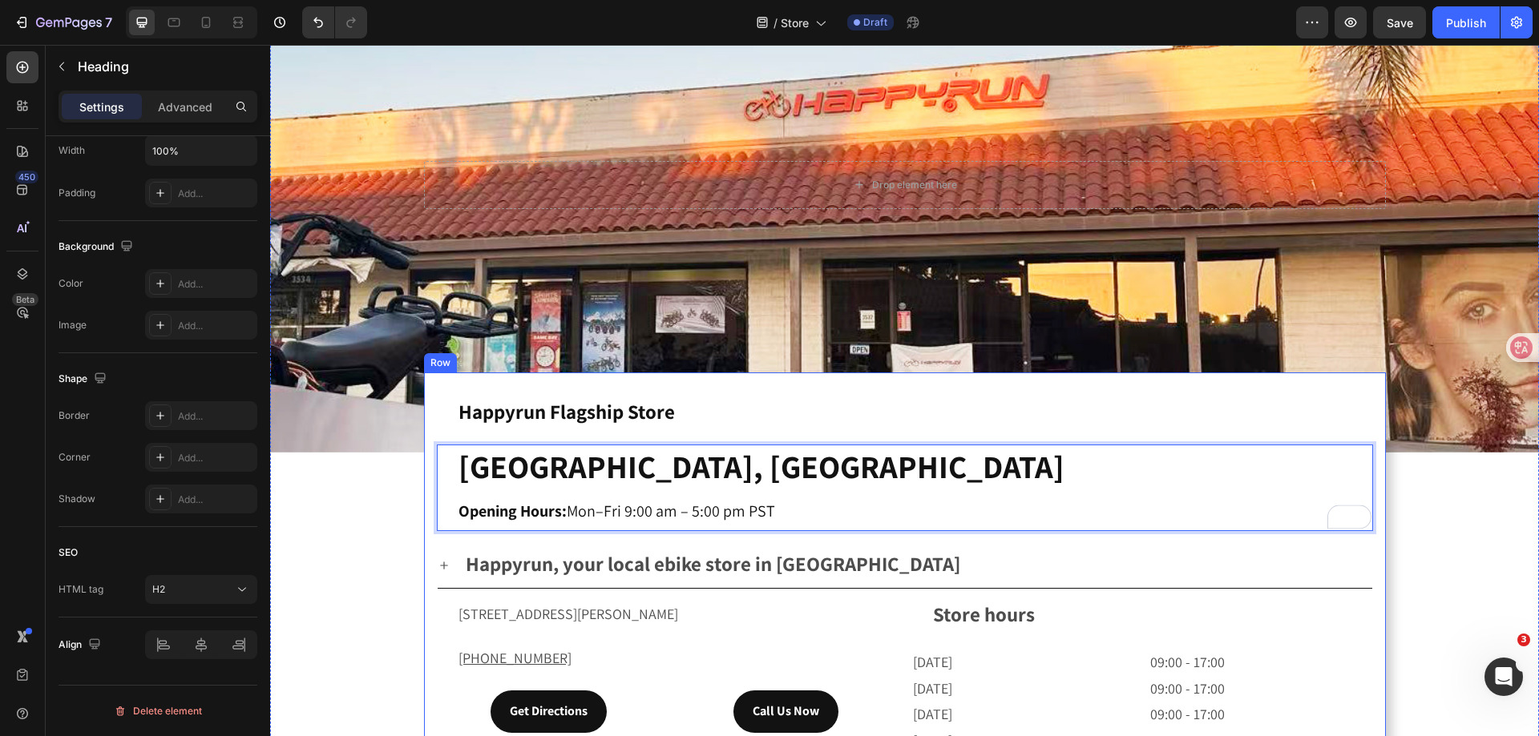
click at [615, 385] on h2 "⁠⁠⁠⁠⁠⁠⁠ Happyrun Flagship Store" at bounding box center [915, 408] width 916 height 46
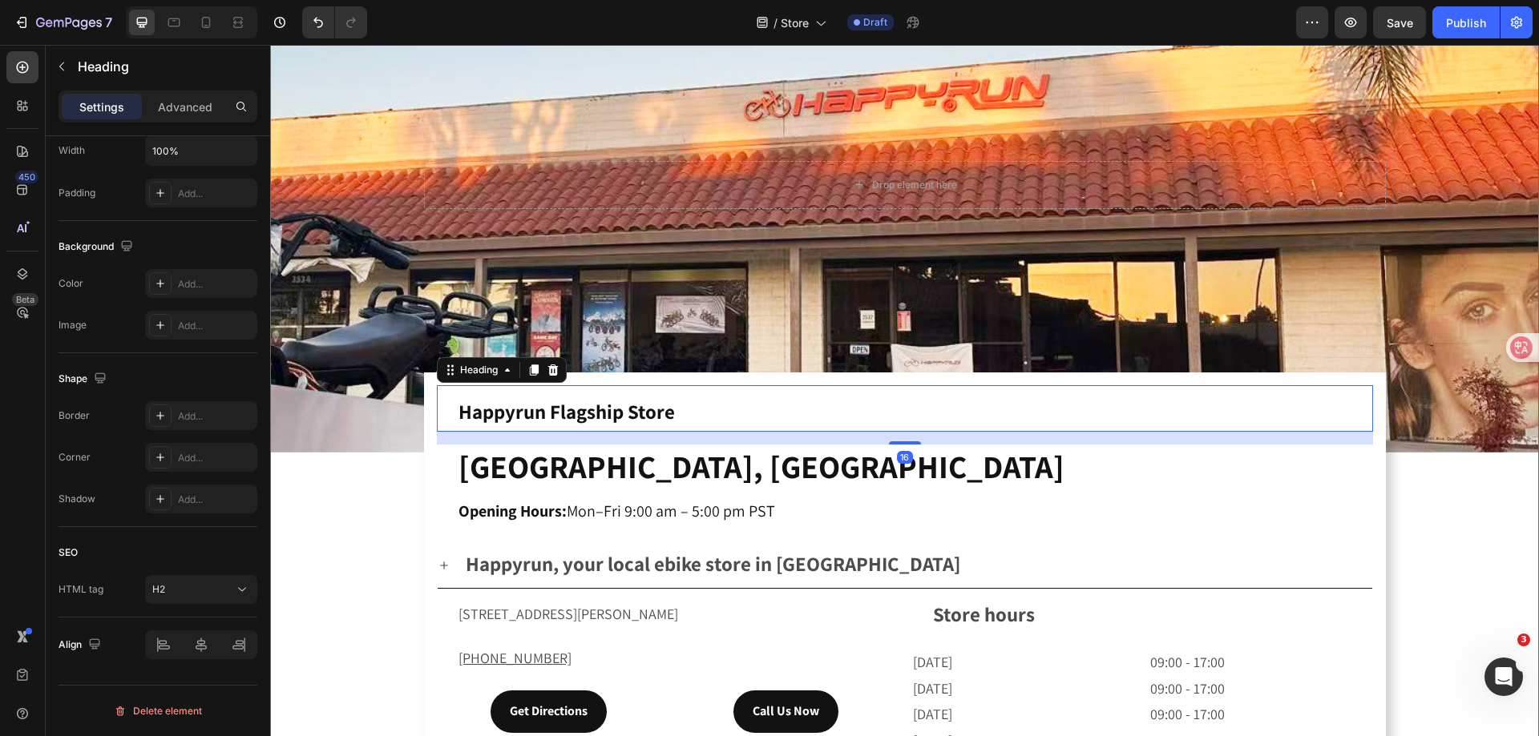
click at [370, 520] on div "Drop element here Hero Banner ⁠⁠⁠⁠⁠⁠⁠ Happyrun Flagship Store Heading 16 ⁠⁠⁠⁠⁠⁠…" at bounding box center [904, 590] width 1268 height 1347
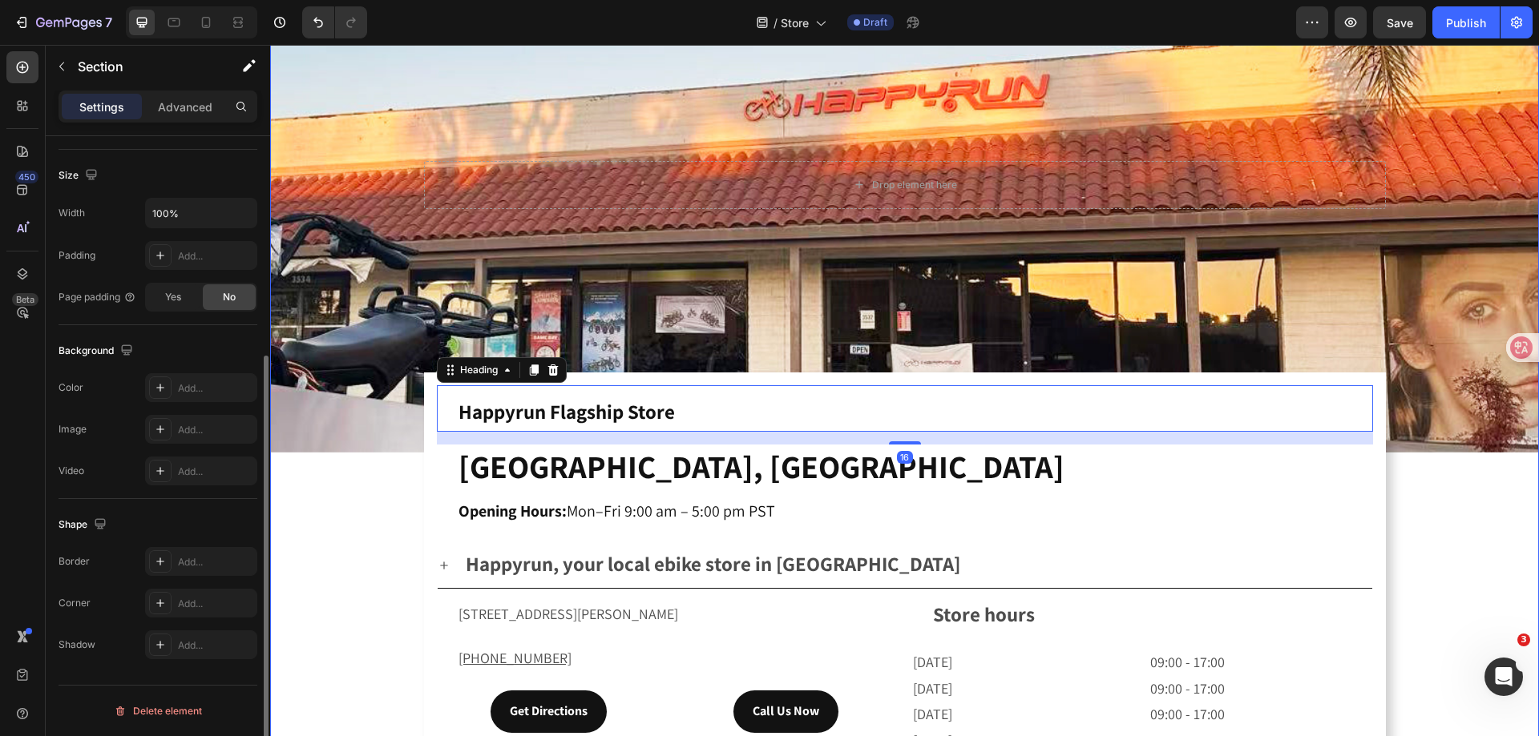
scroll to position [0, 0]
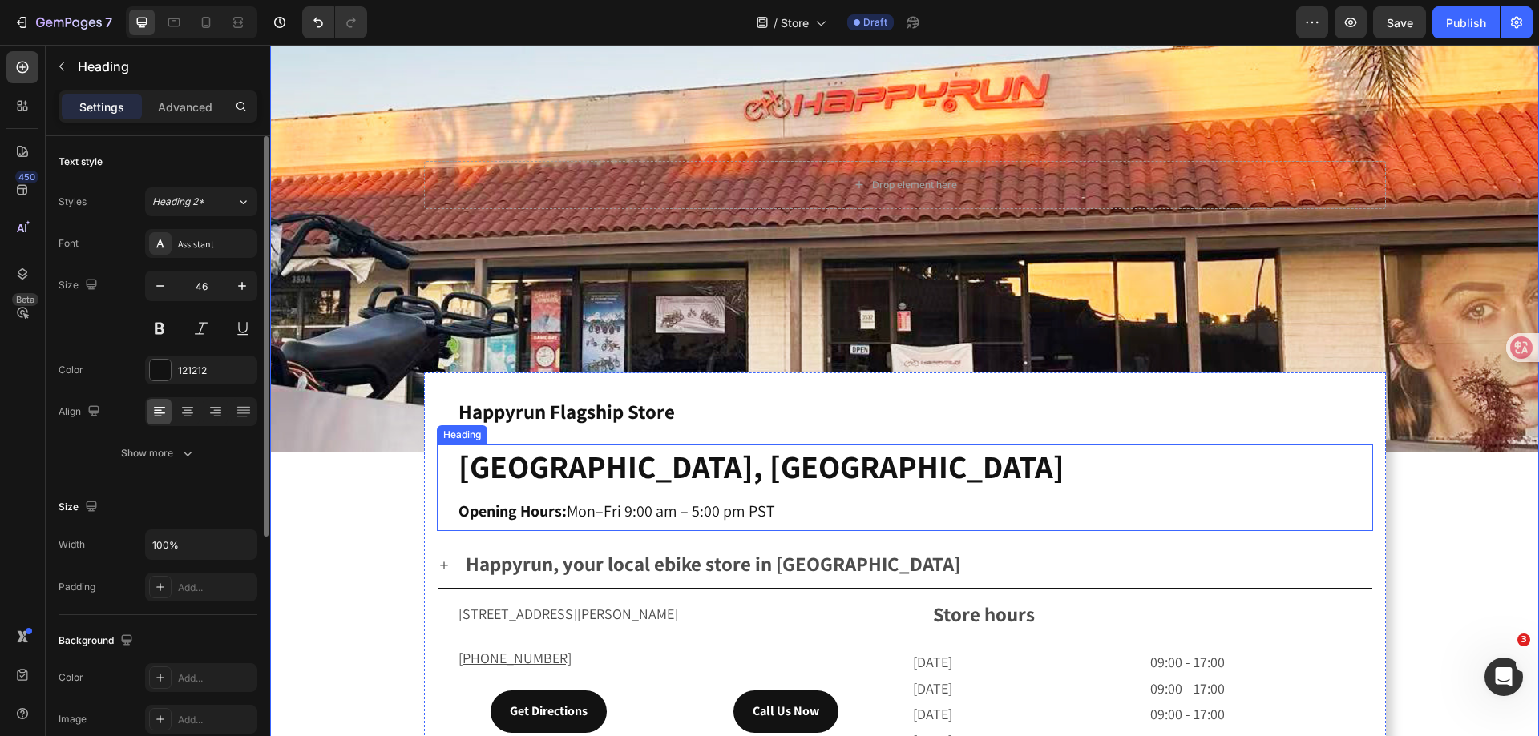
click at [593, 446] on strong "[GEOGRAPHIC_DATA], [GEOGRAPHIC_DATA]" at bounding box center [761, 467] width 606 height 42
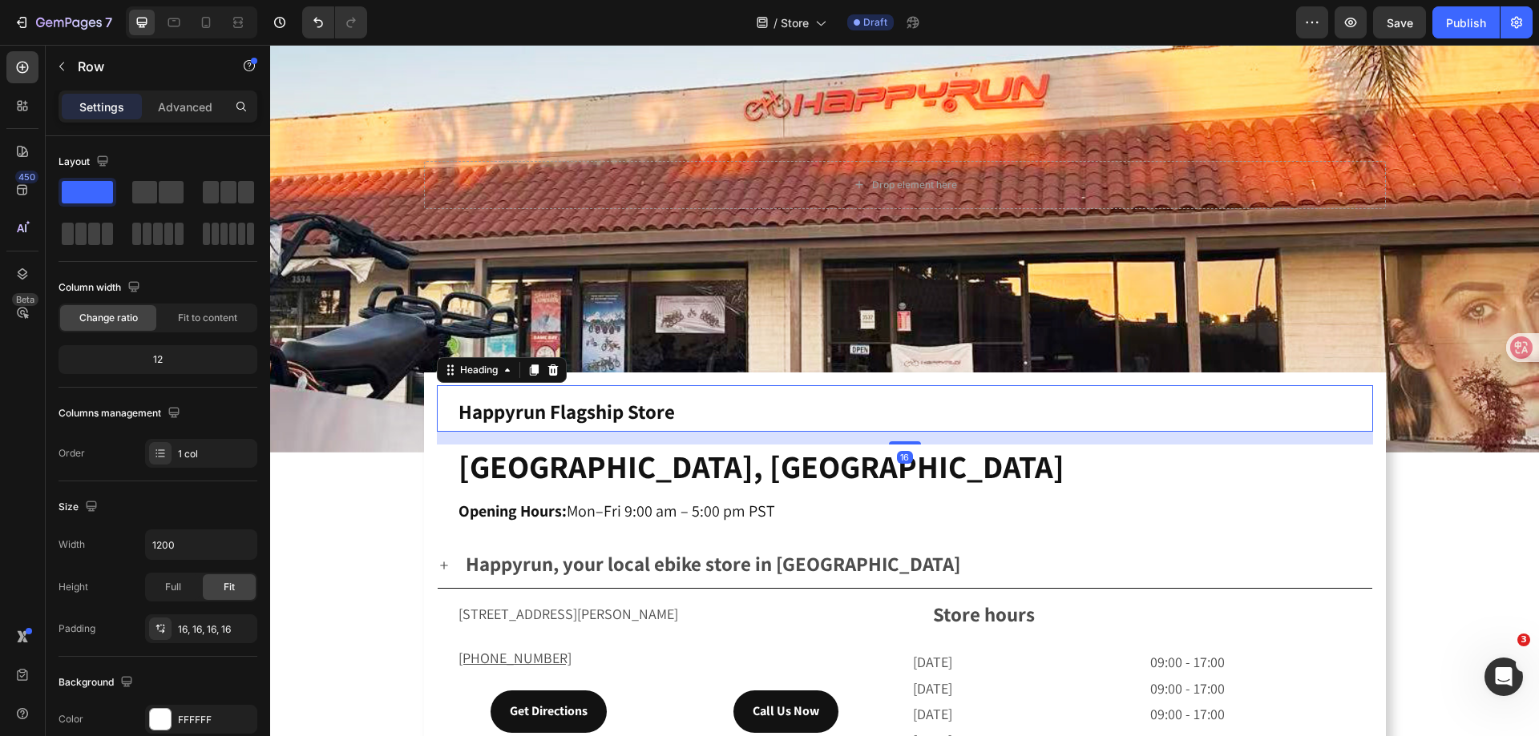
click at [717, 415] on p "⁠⁠⁠⁠⁠⁠⁠ Happyrun Flagship Store" at bounding box center [914, 408] width 913 height 43
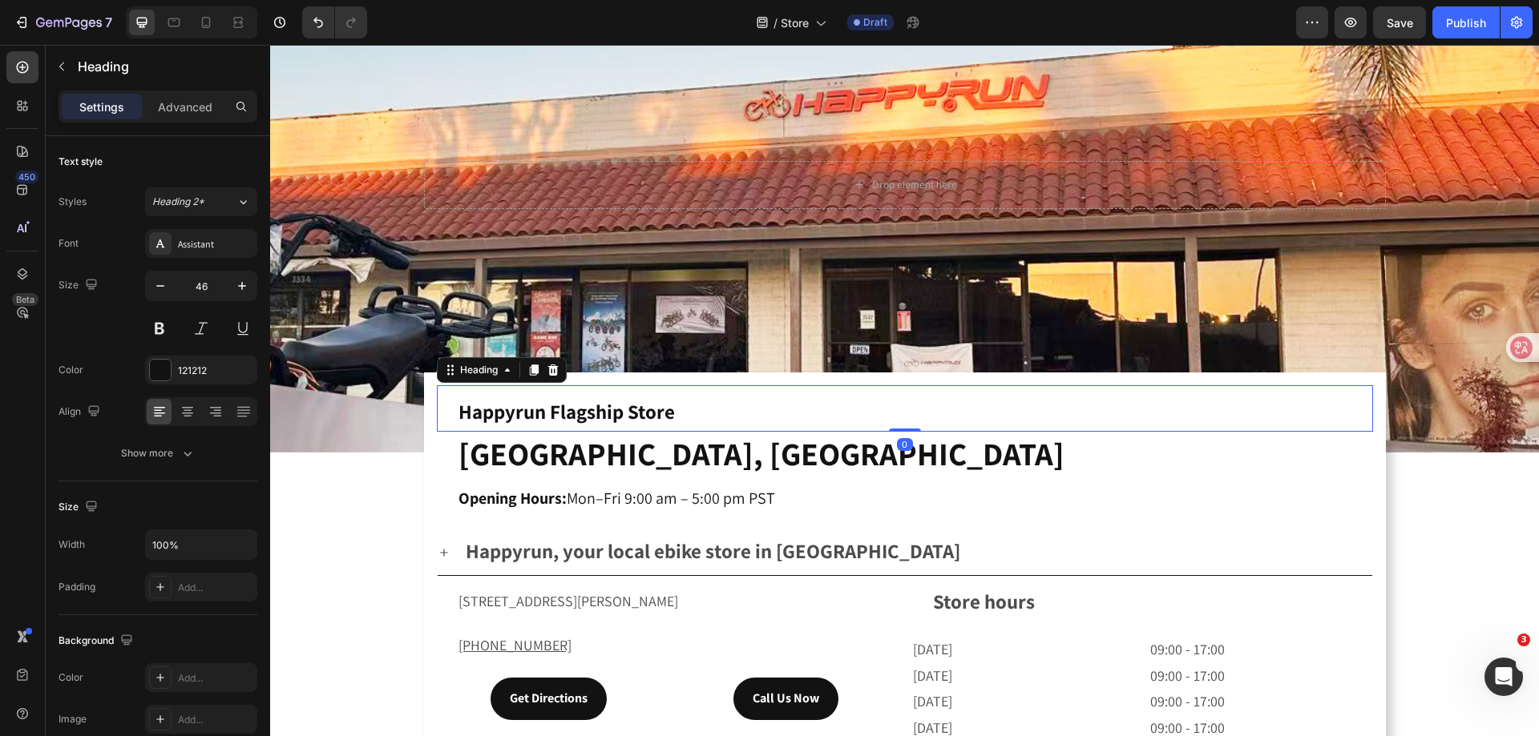
drag, startPoint x: 903, startPoint y: 437, endPoint x: 901, endPoint y: 414, distance: 22.5
click at [901, 414] on div "⁠⁠⁠⁠⁠⁠⁠ Happyrun Flagship Store Heading 0" at bounding box center [905, 408] width 936 height 46
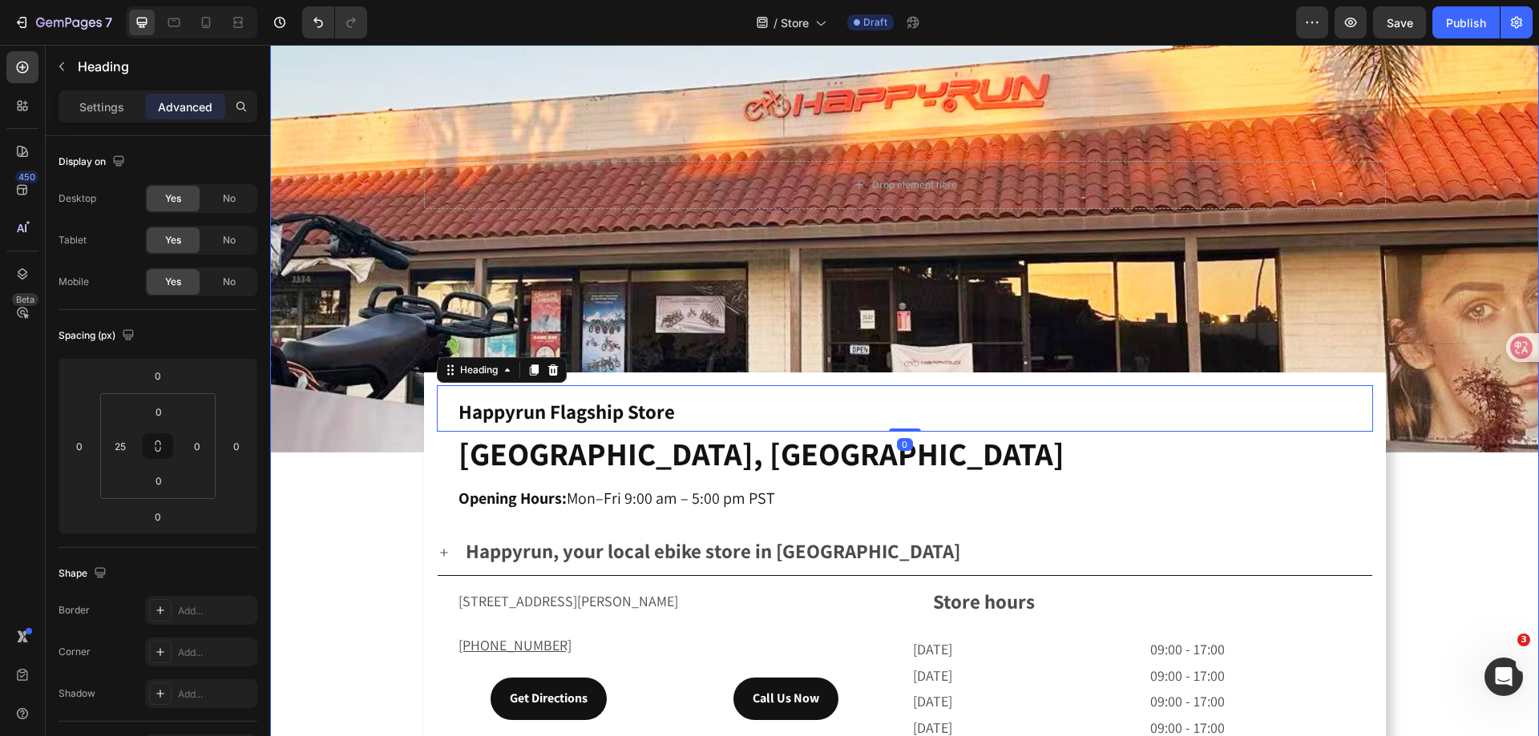
click at [304, 529] on div "Drop element here Hero Banner ⁠⁠⁠⁠⁠⁠⁠ Happyrun Flagship Store Heading 0 ⁠⁠⁠⁠⁠⁠⁠…" at bounding box center [904, 584] width 1268 height 1334
click at [609, 408] on strong "Happyrun Flagship Store" at bounding box center [566, 411] width 216 height 26
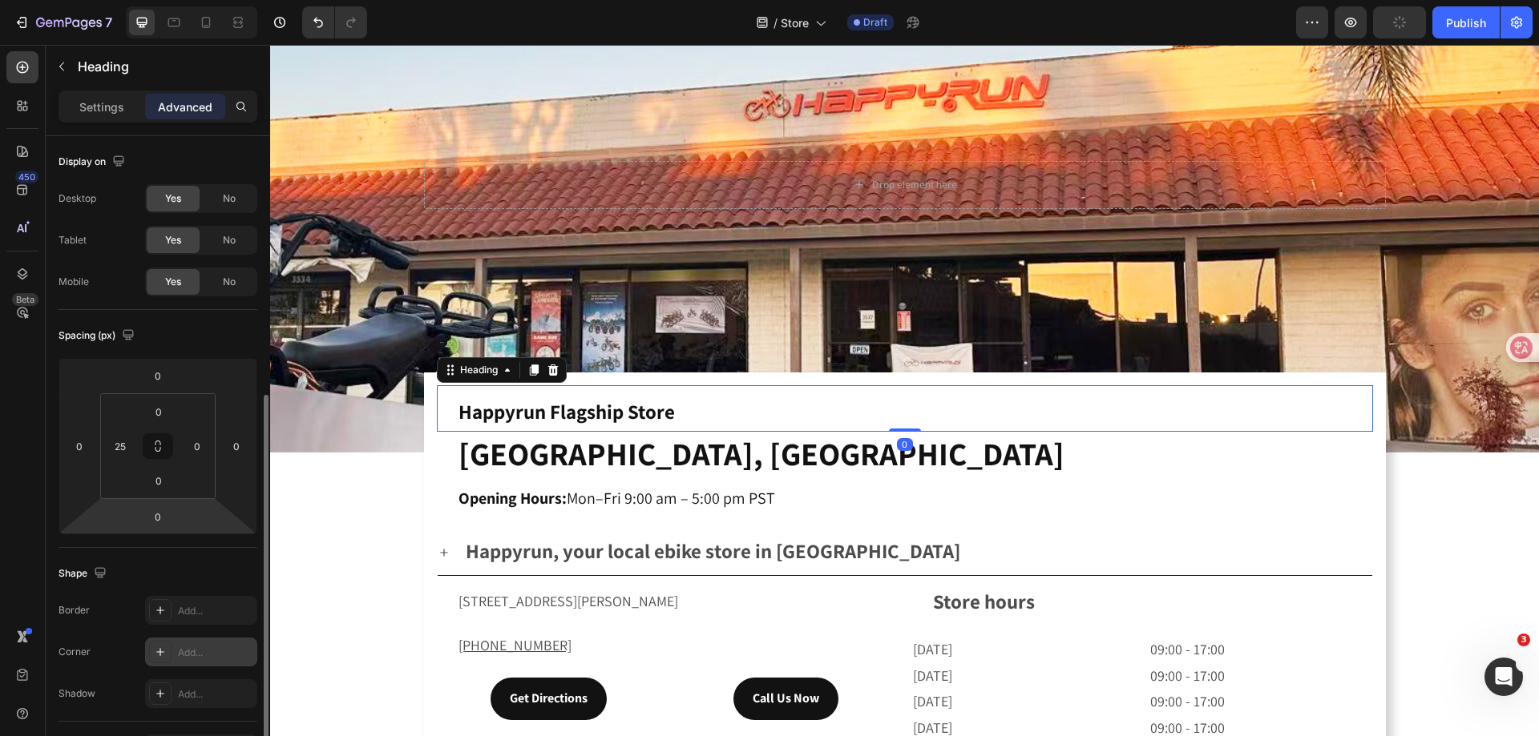
scroll to position [160, 0]
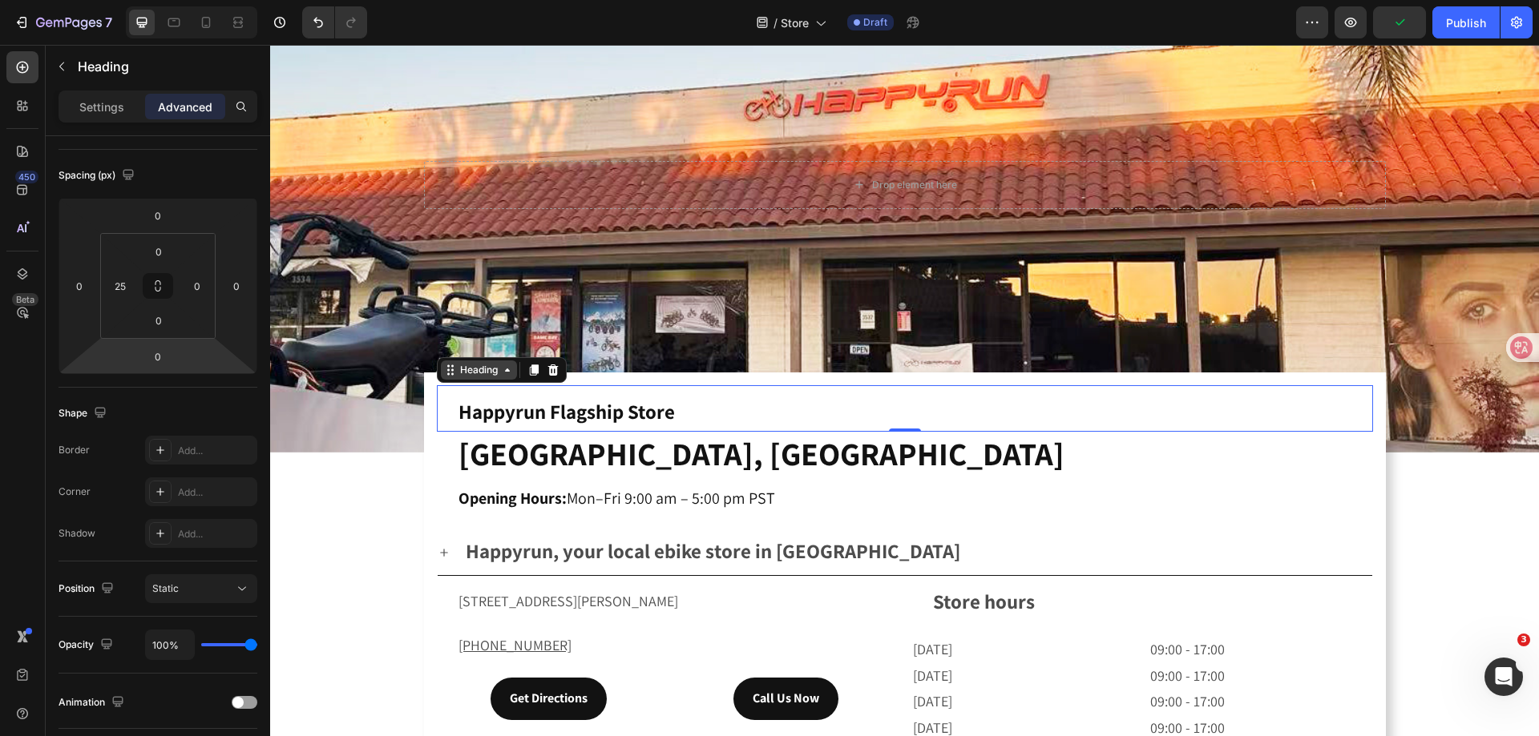
click at [485, 368] on div "Heading" at bounding box center [479, 370] width 44 height 14
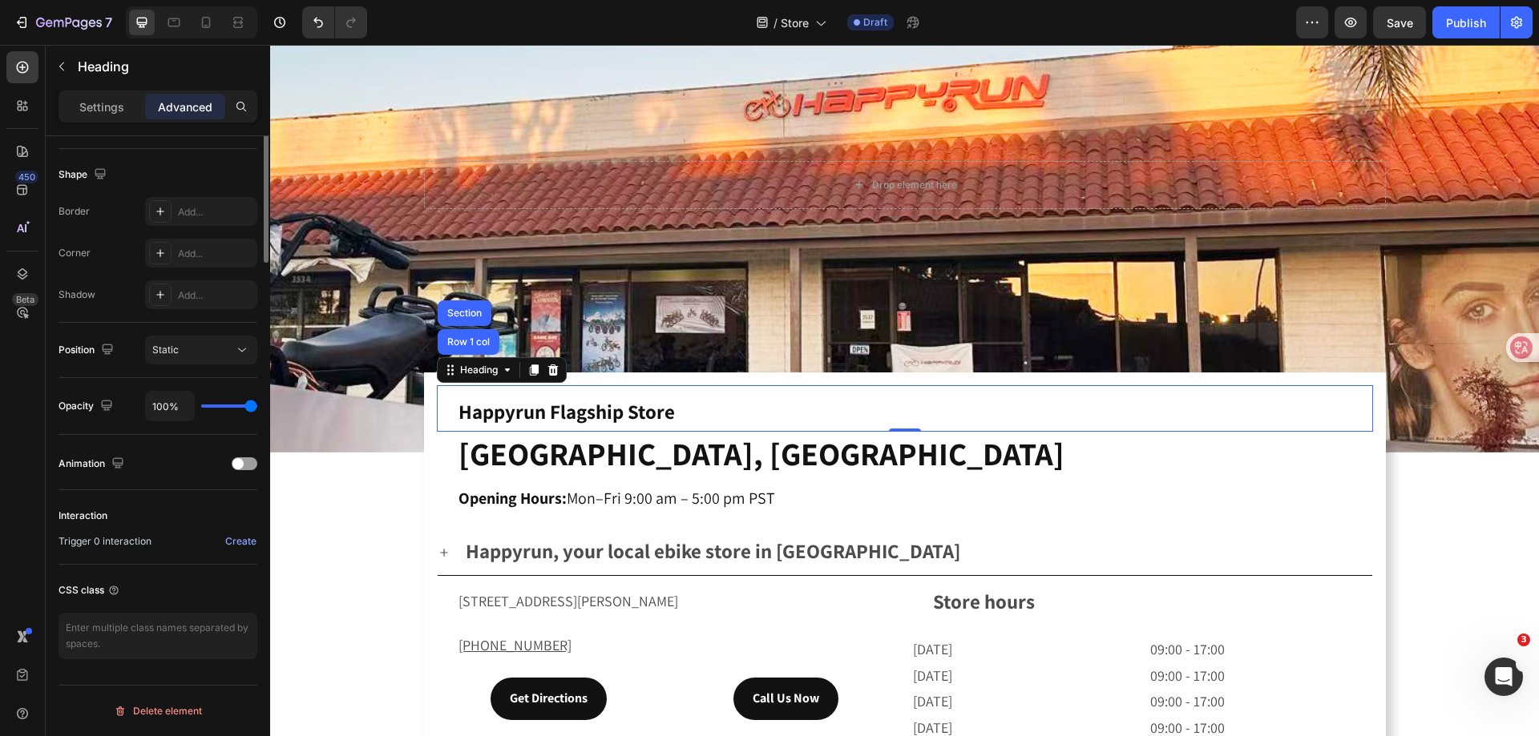
scroll to position [79, 0]
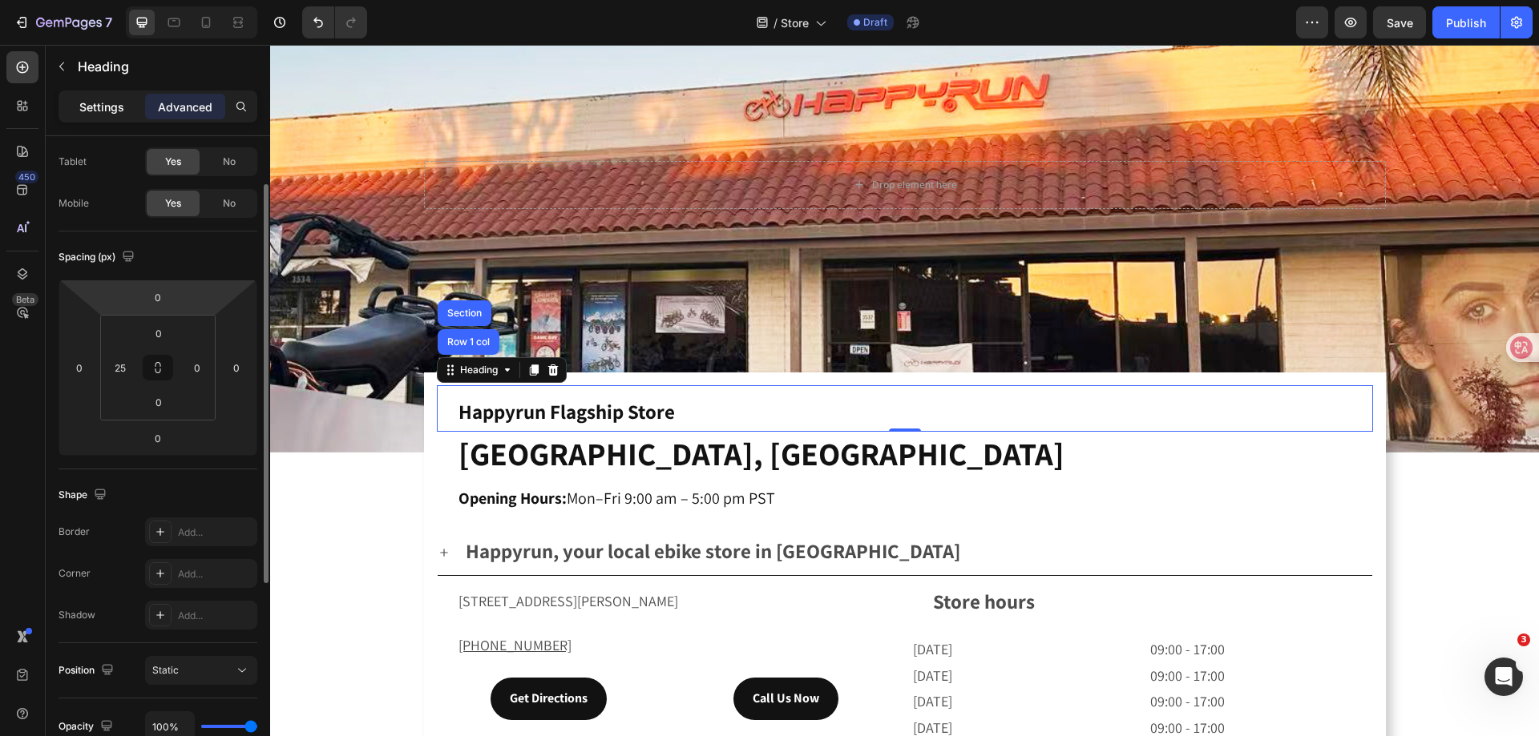
click at [102, 116] on div "Settings" at bounding box center [102, 107] width 80 height 26
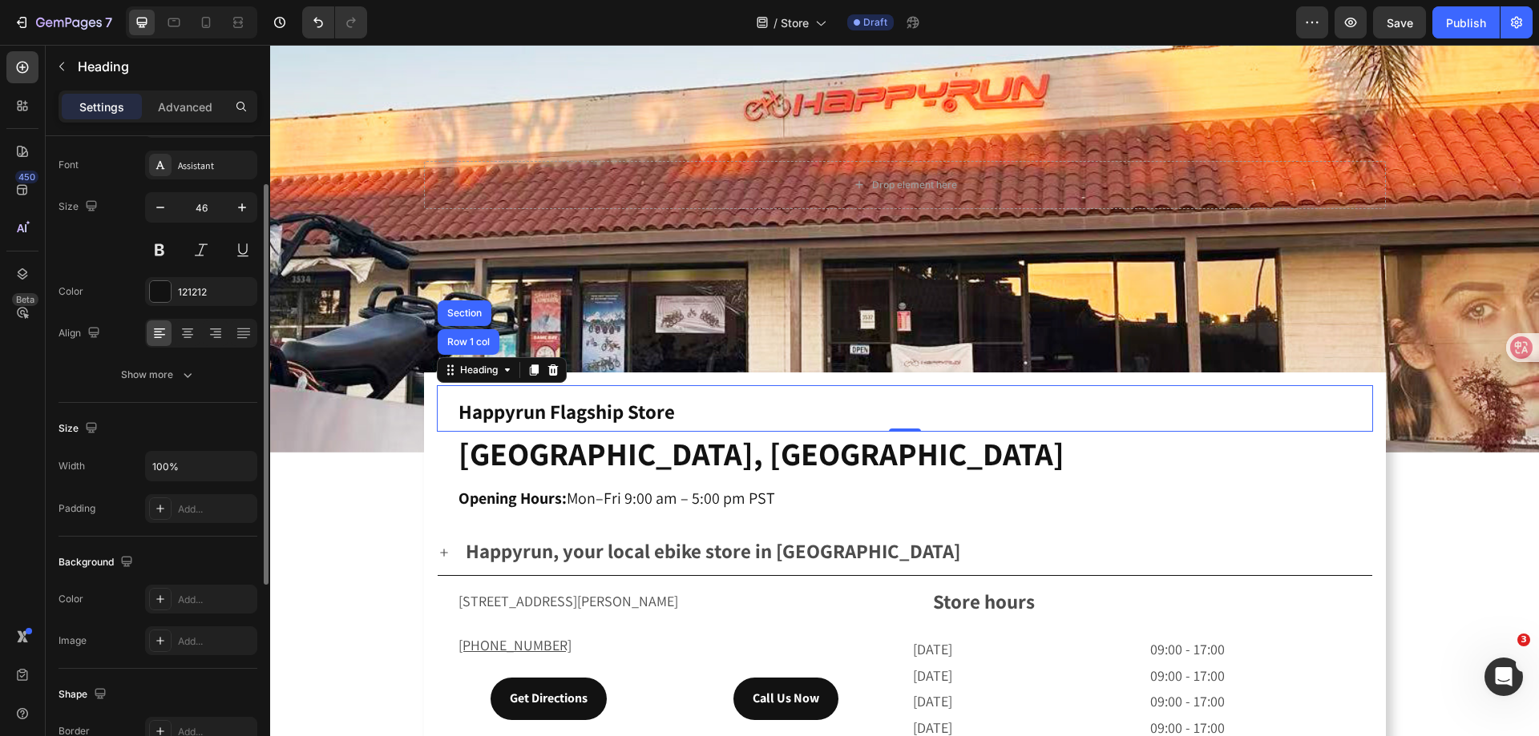
scroll to position [394, 0]
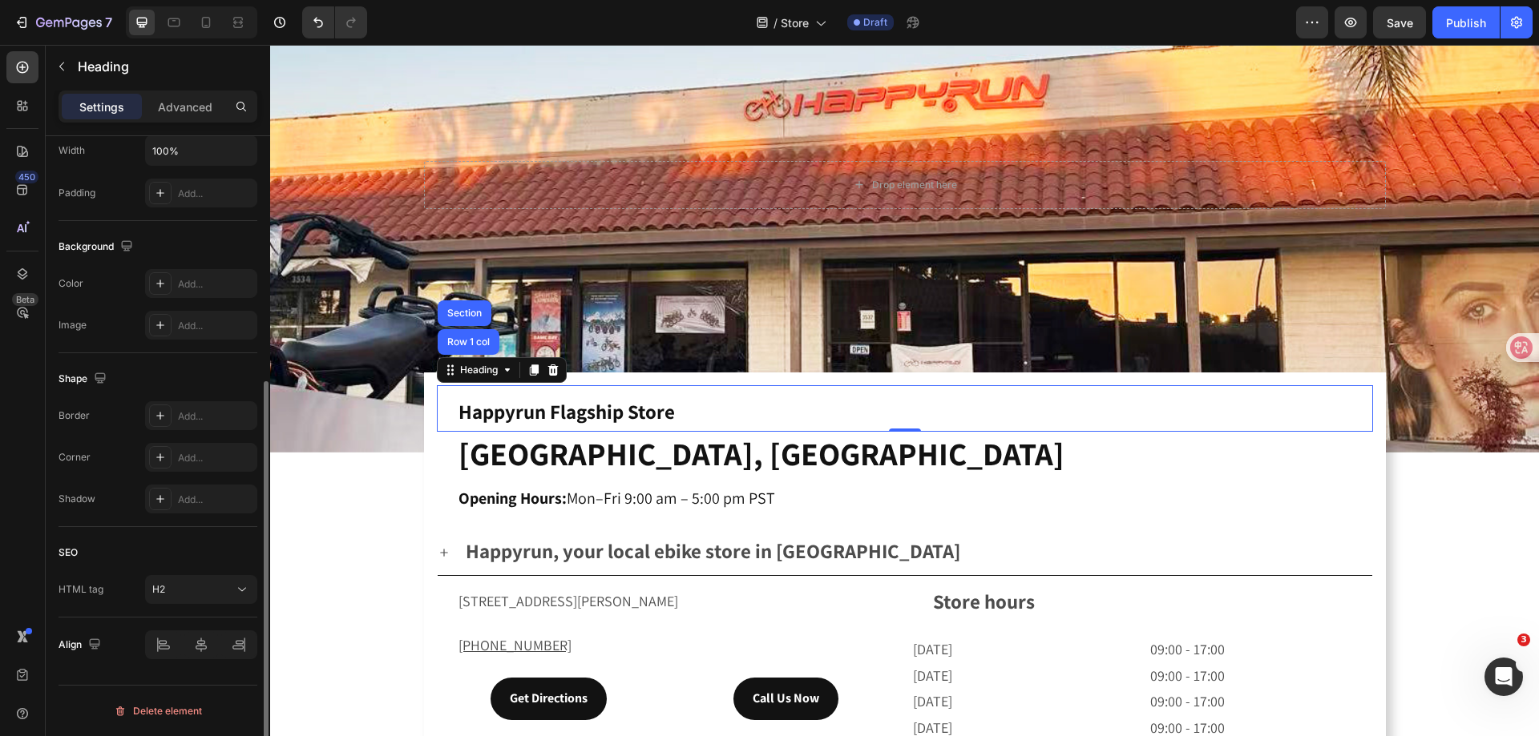
click at [176, 609] on div "SEO HTML tag H2" at bounding box center [157, 572] width 199 height 91
click at [176, 593] on div "H2" at bounding box center [193, 590] width 82 height 14
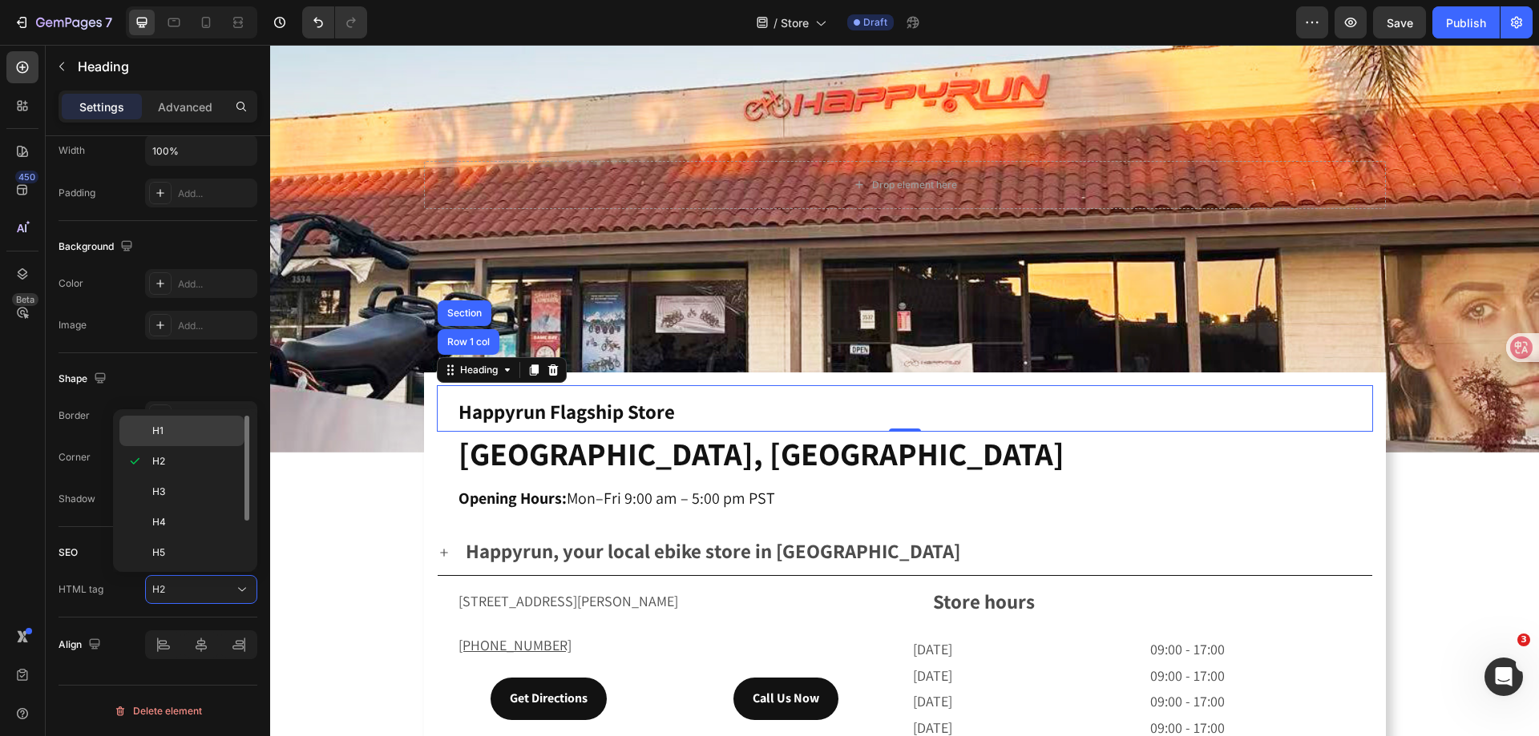
click at [180, 432] on p "H1" at bounding box center [194, 431] width 85 height 14
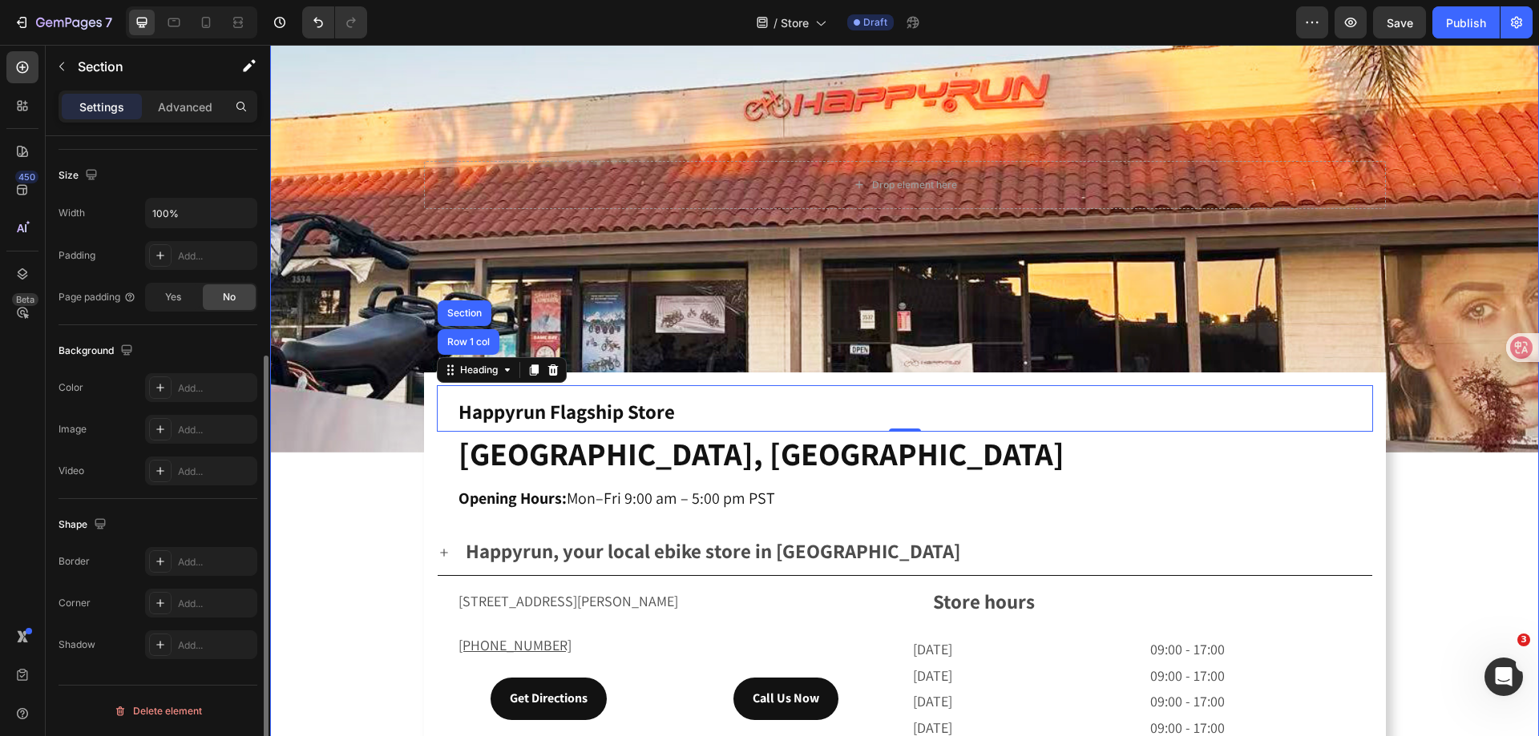
click at [364, 499] on div "Drop element here Hero Banner Happyrun Flagship Store Heading Row 1 col Section…" at bounding box center [904, 584] width 1268 height 1334
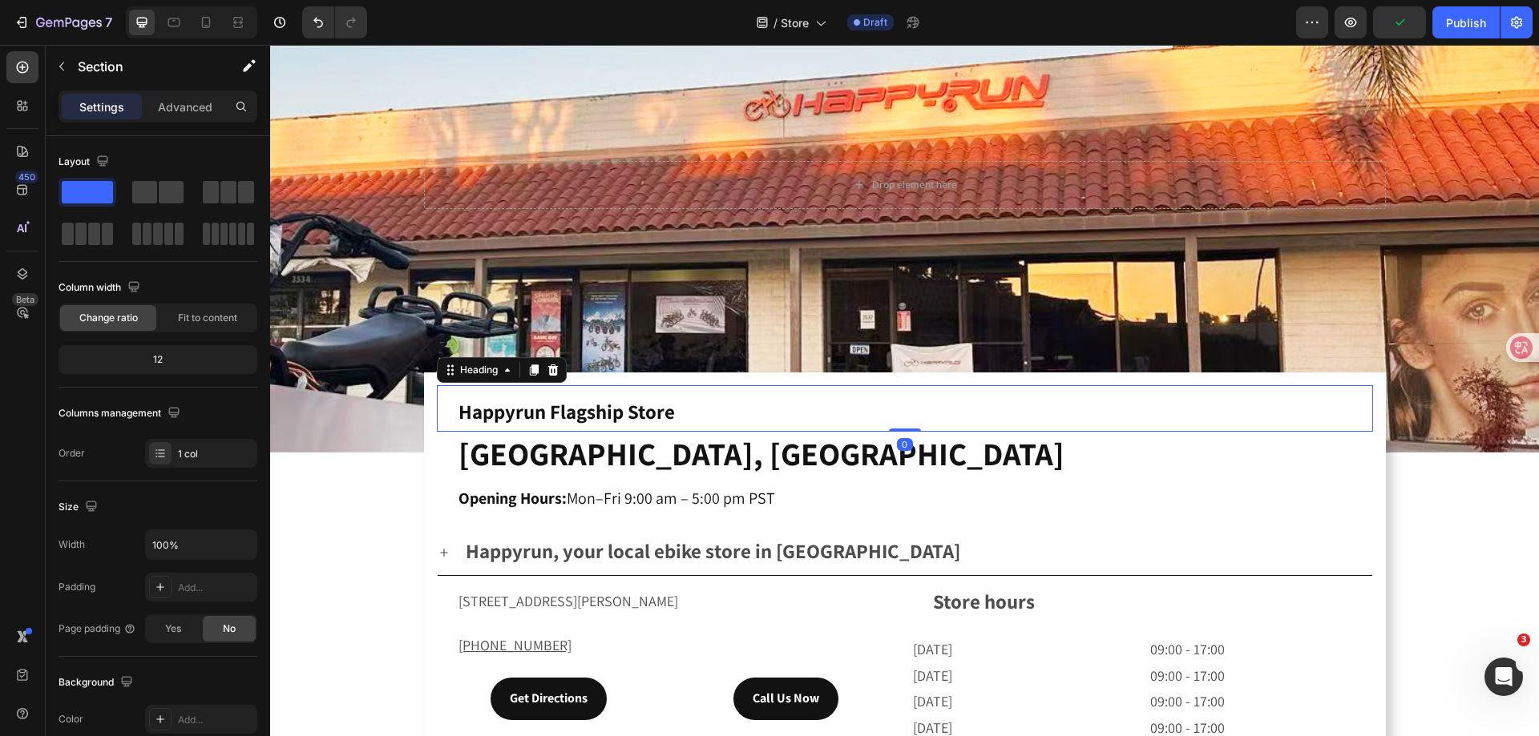
click at [576, 402] on strong "Happyrun Flagship Store" at bounding box center [566, 411] width 216 height 26
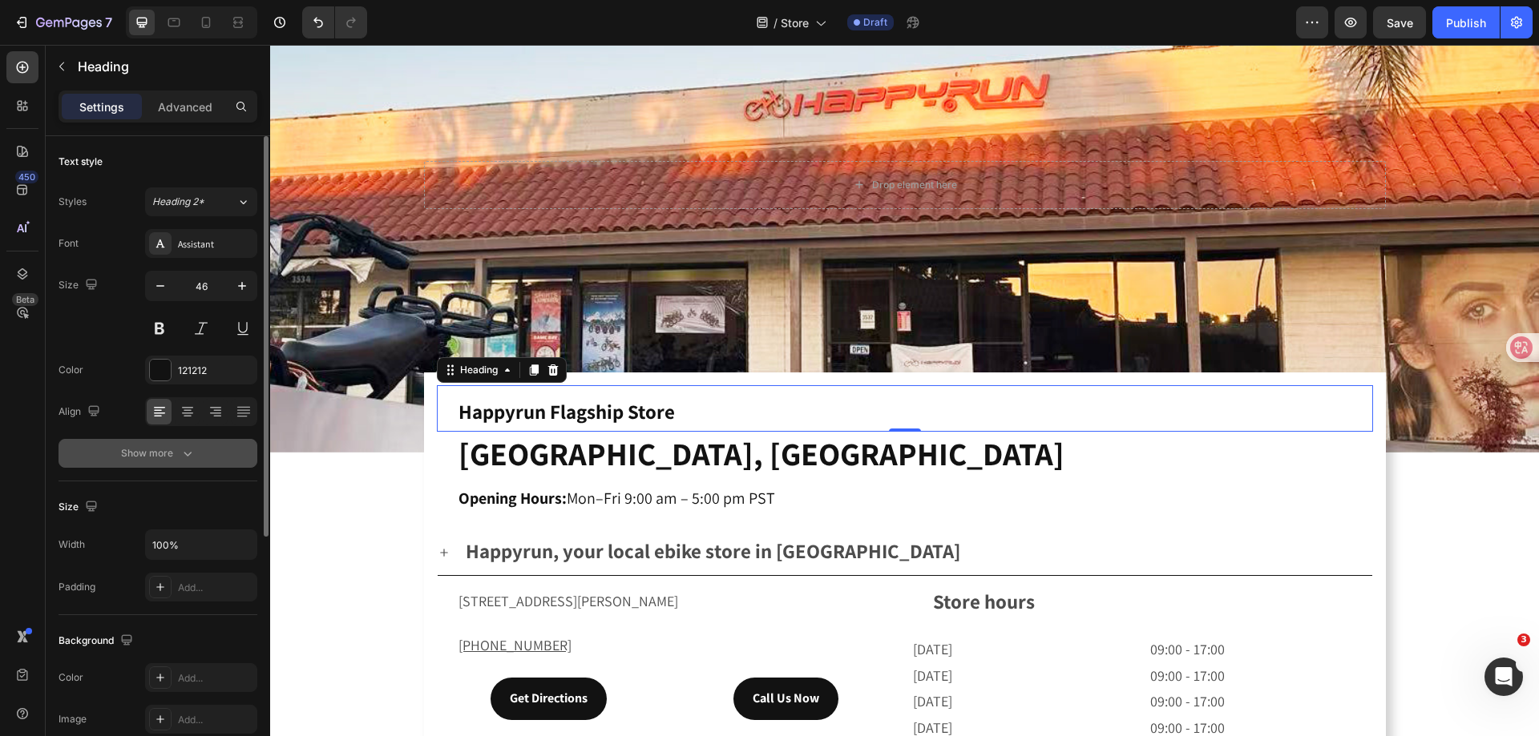
click at [183, 451] on icon "button" at bounding box center [187, 454] width 16 height 16
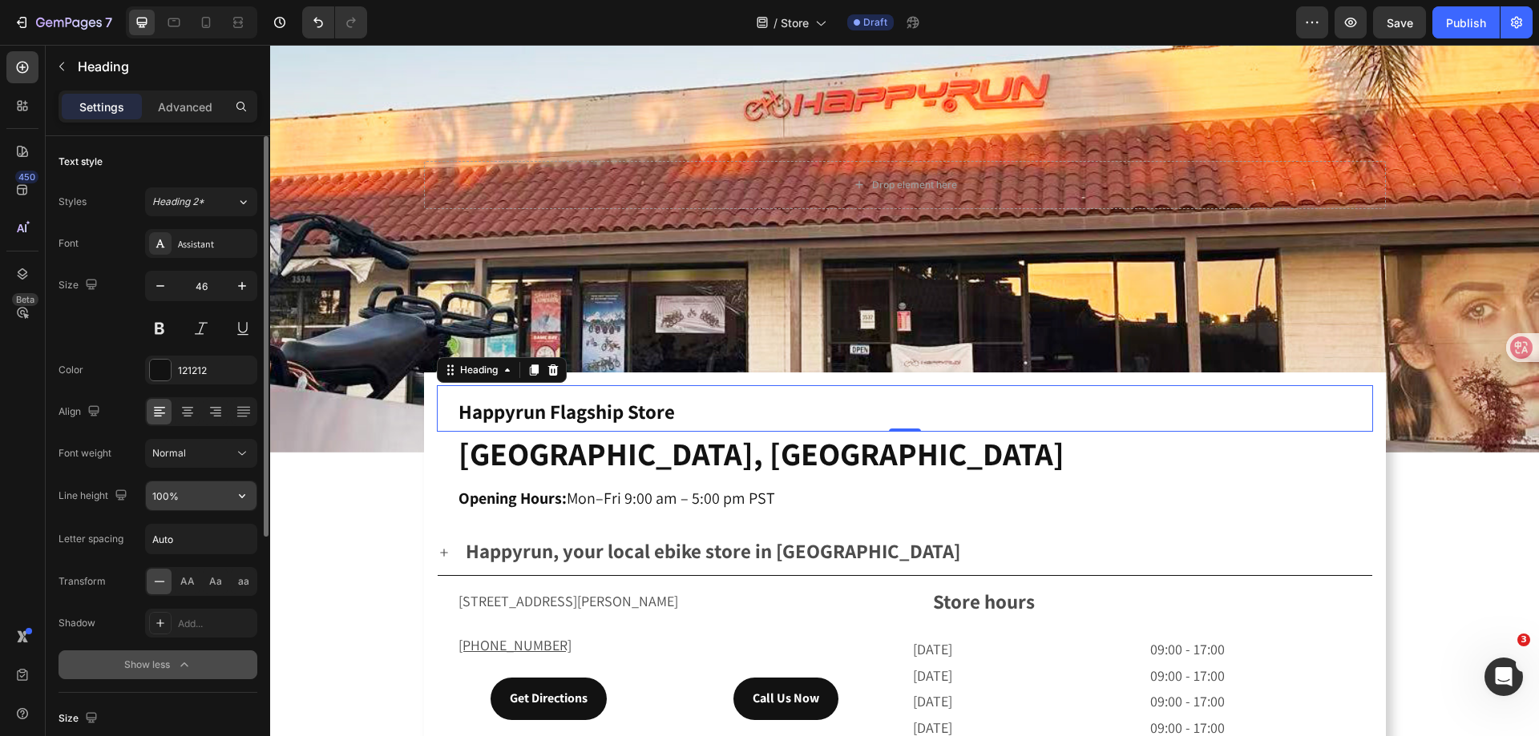
click at [185, 490] on input "100%" at bounding box center [201, 496] width 111 height 29
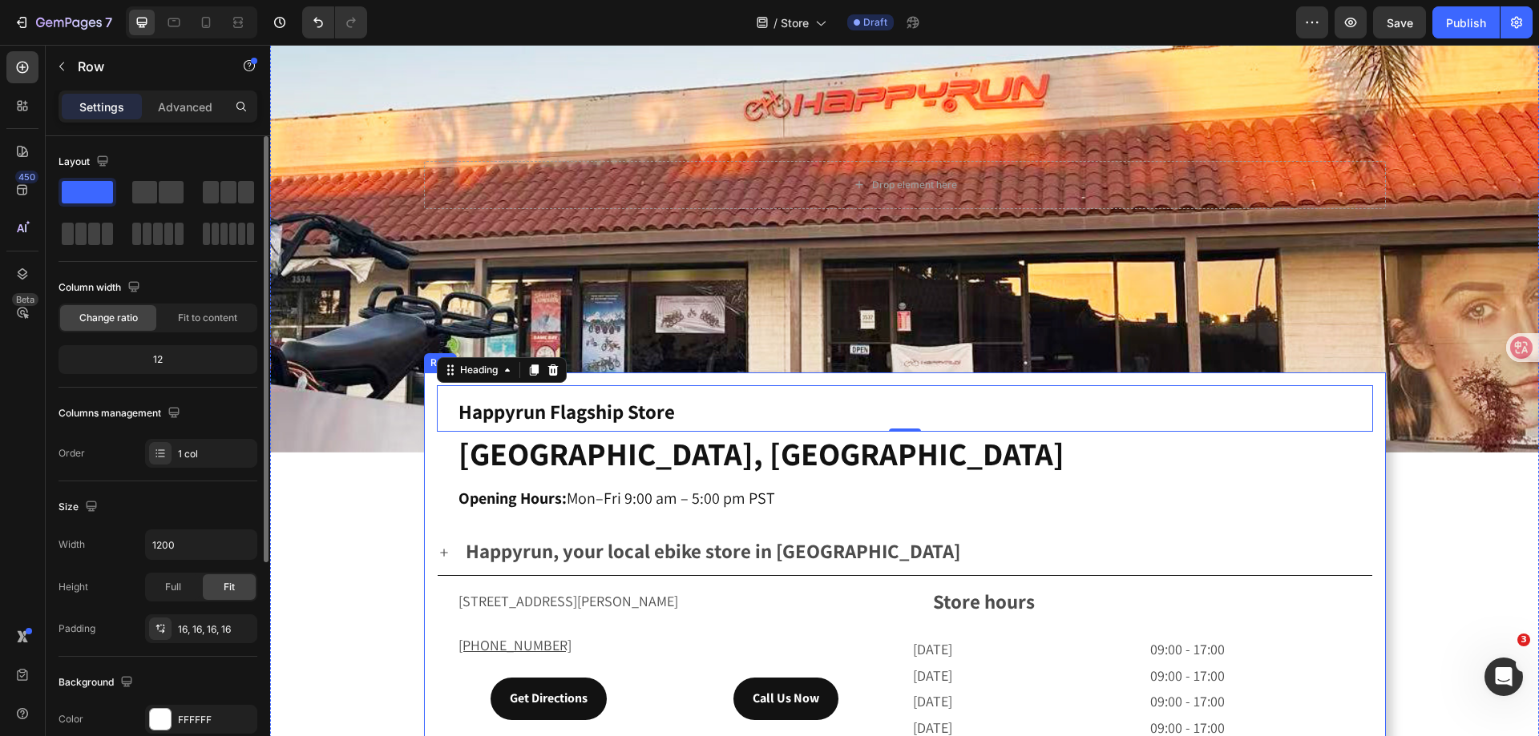
click at [536, 406] on strong "Happyrun Flagship Store" at bounding box center [566, 411] width 216 height 26
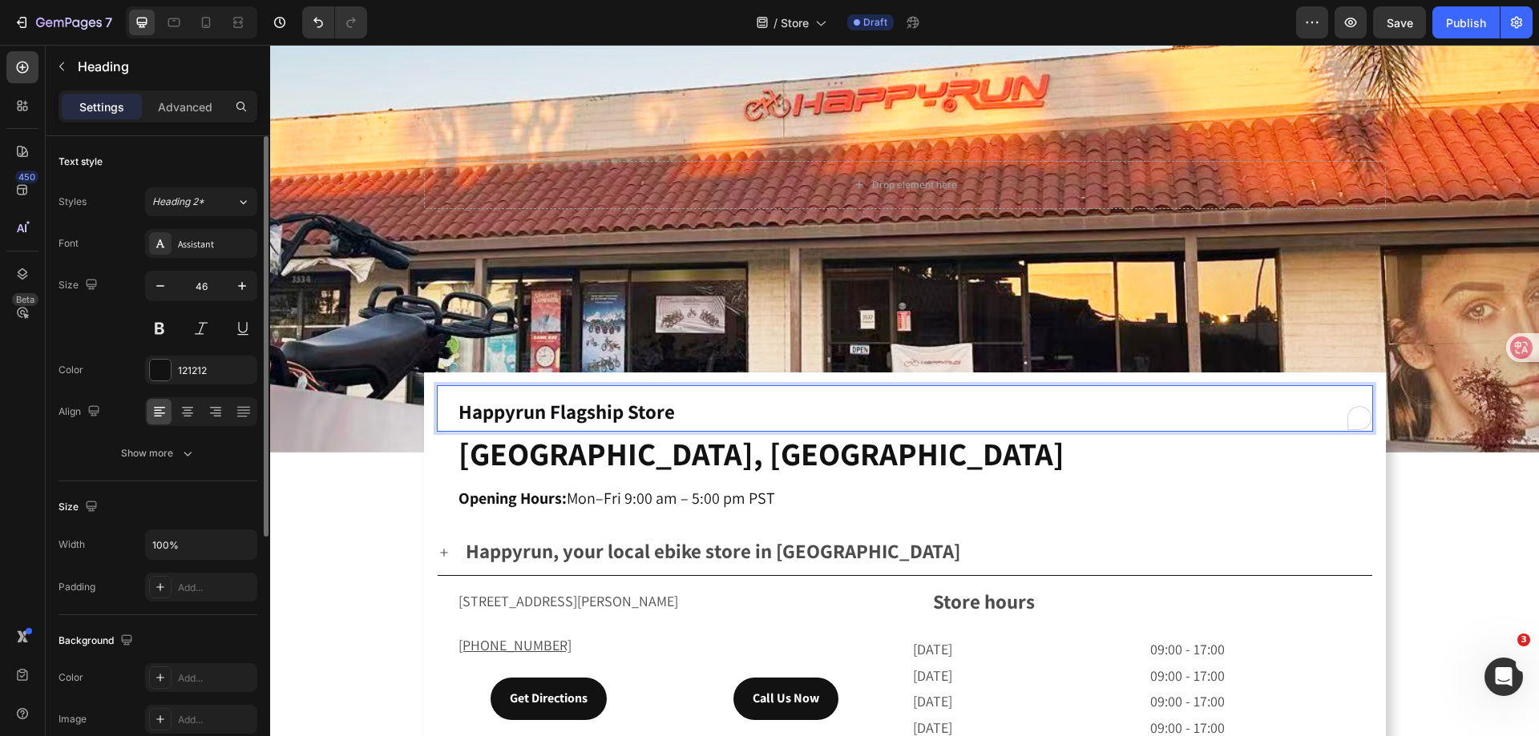
click at [480, 405] on strong "Happyrun Flagship Store" at bounding box center [566, 411] width 216 height 26
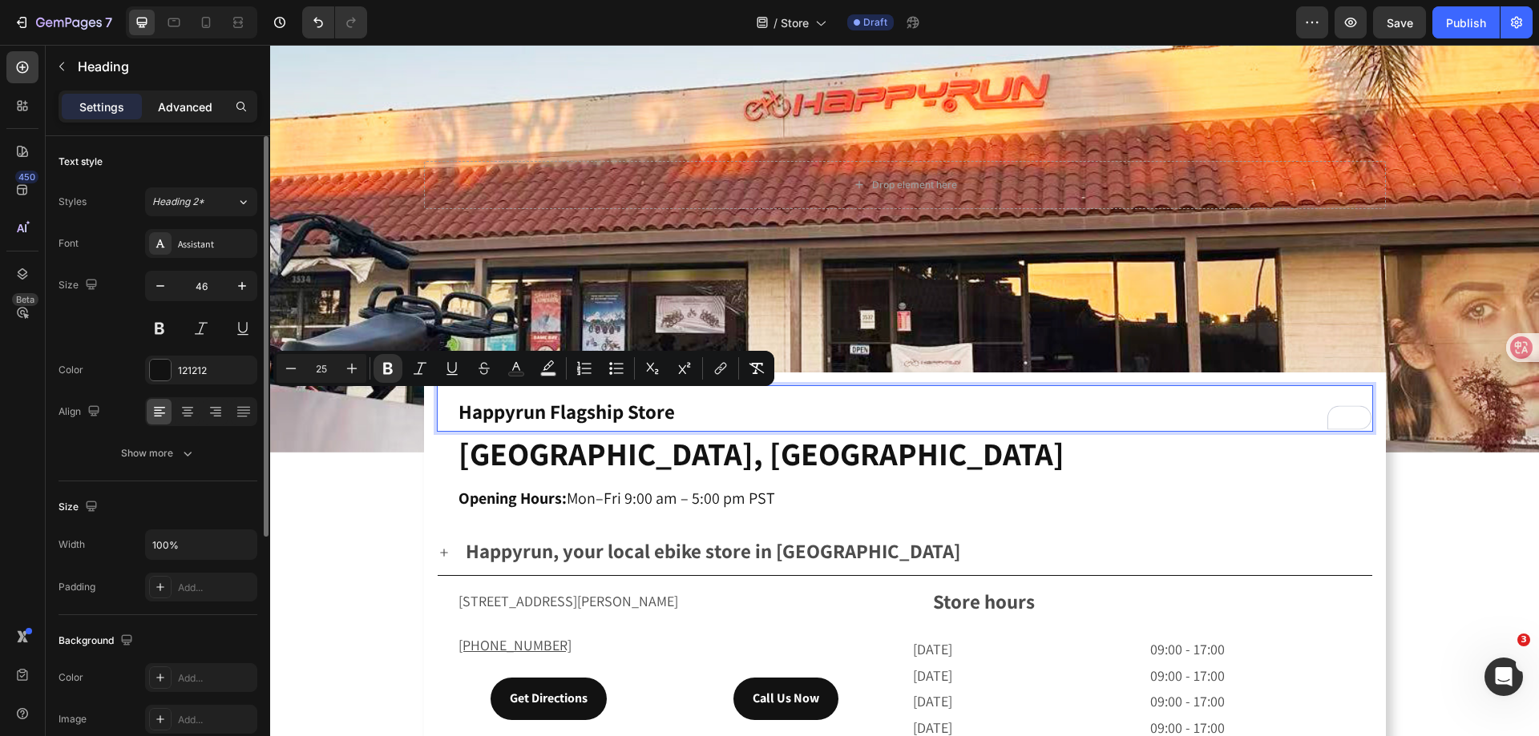
click at [196, 111] on p "Advanced" at bounding box center [185, 107] width 54 height 17
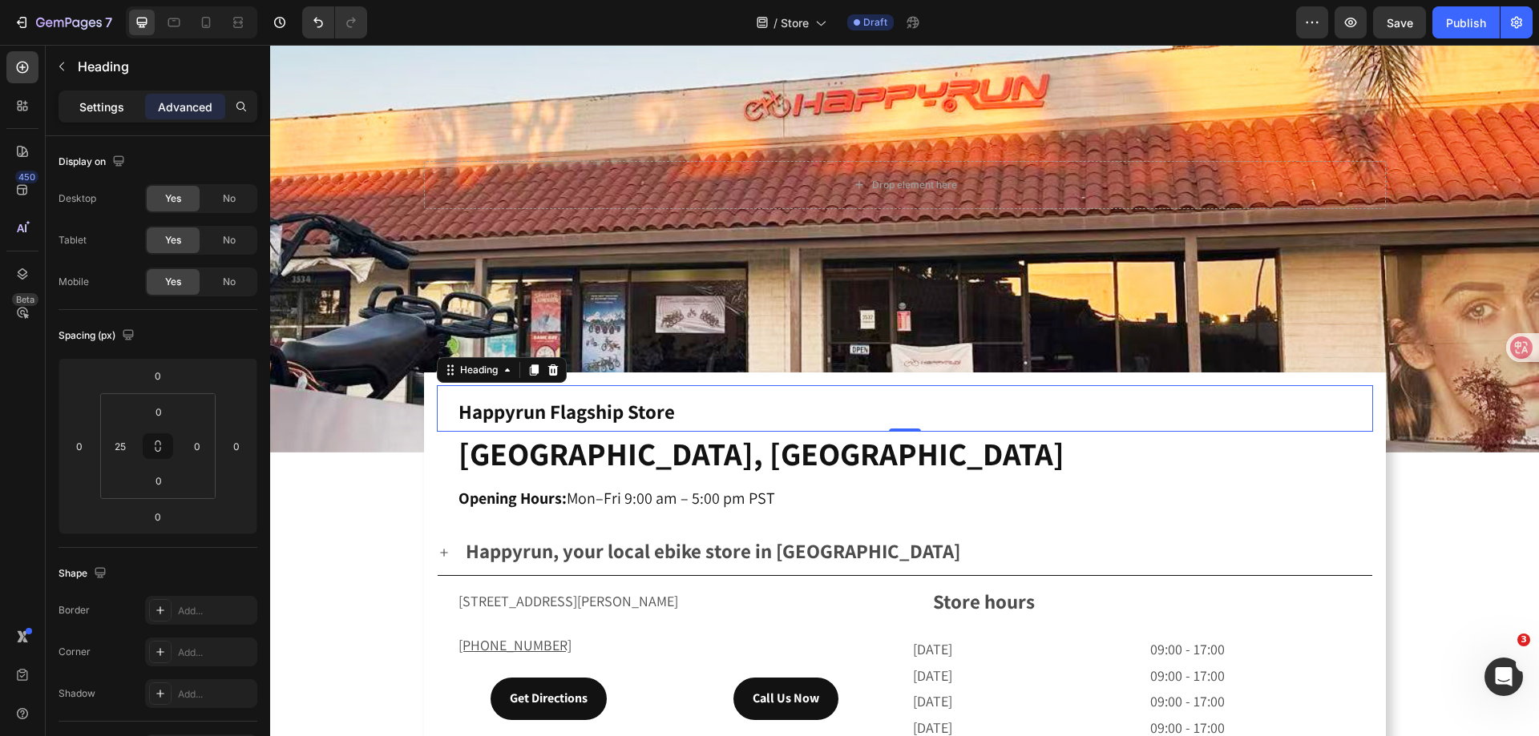
click at [119, 111] on p "Settings" at bounding box center [101, 107] width 45 height 17
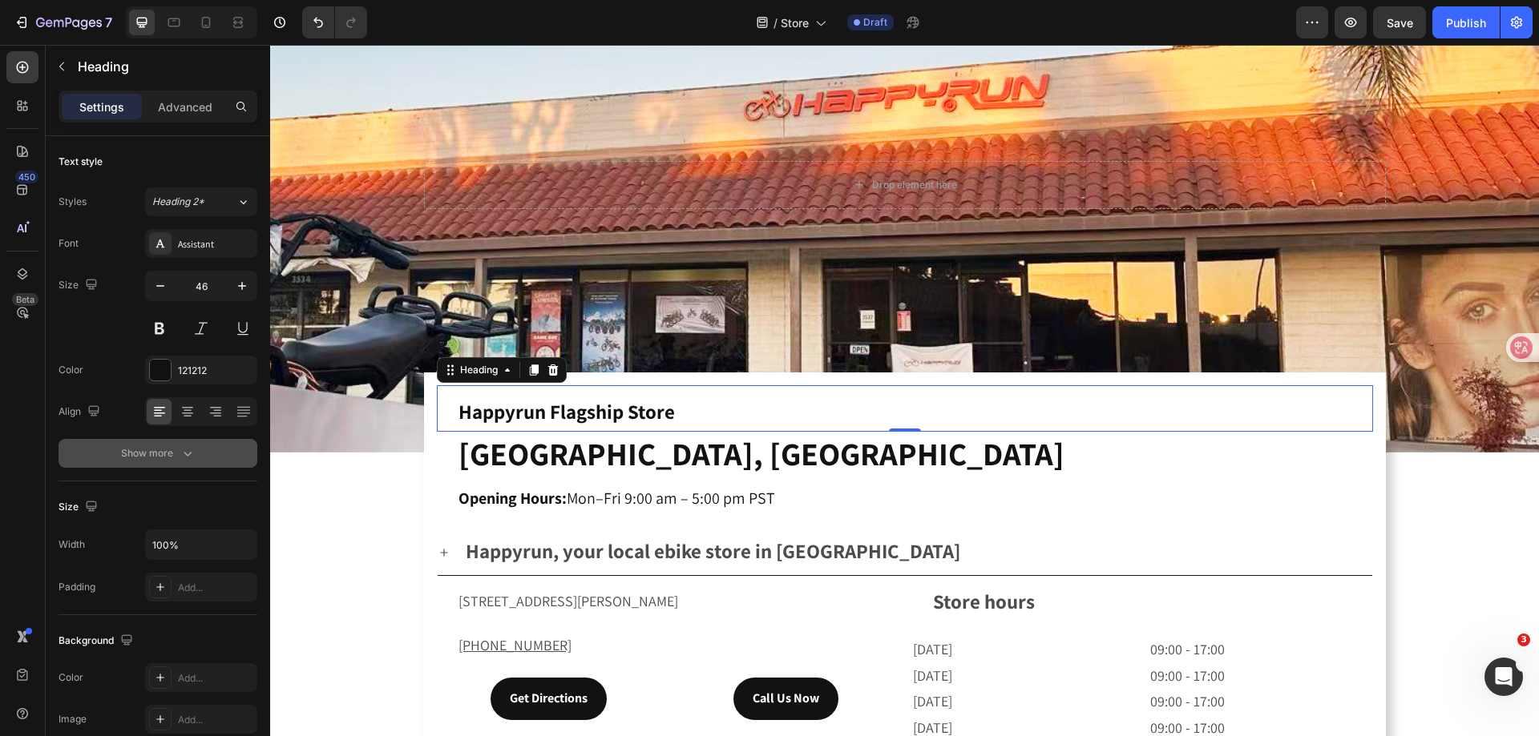
click at [175, 450] on div "Show more" at bounding box center [158, 454] width 75 height 16
click at [605, 462] on strong "[GEOGRAPHIC_DATA], [GEOGRAPHIC_DATA]" at bounding box center [761, 454] width 606 height 42
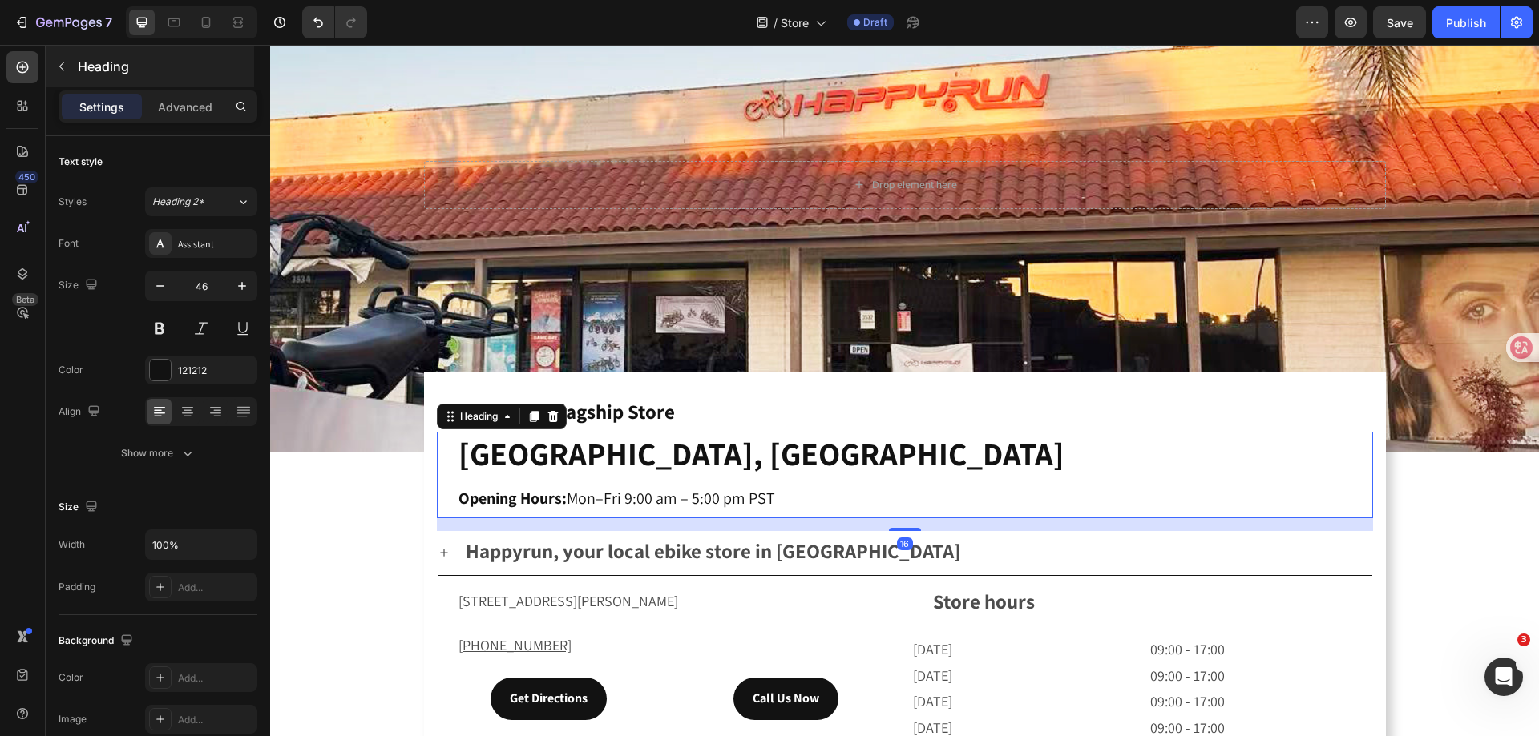
click at [192, 83] on div "Heading" at bounding box center [150, 67] width 208 height 42
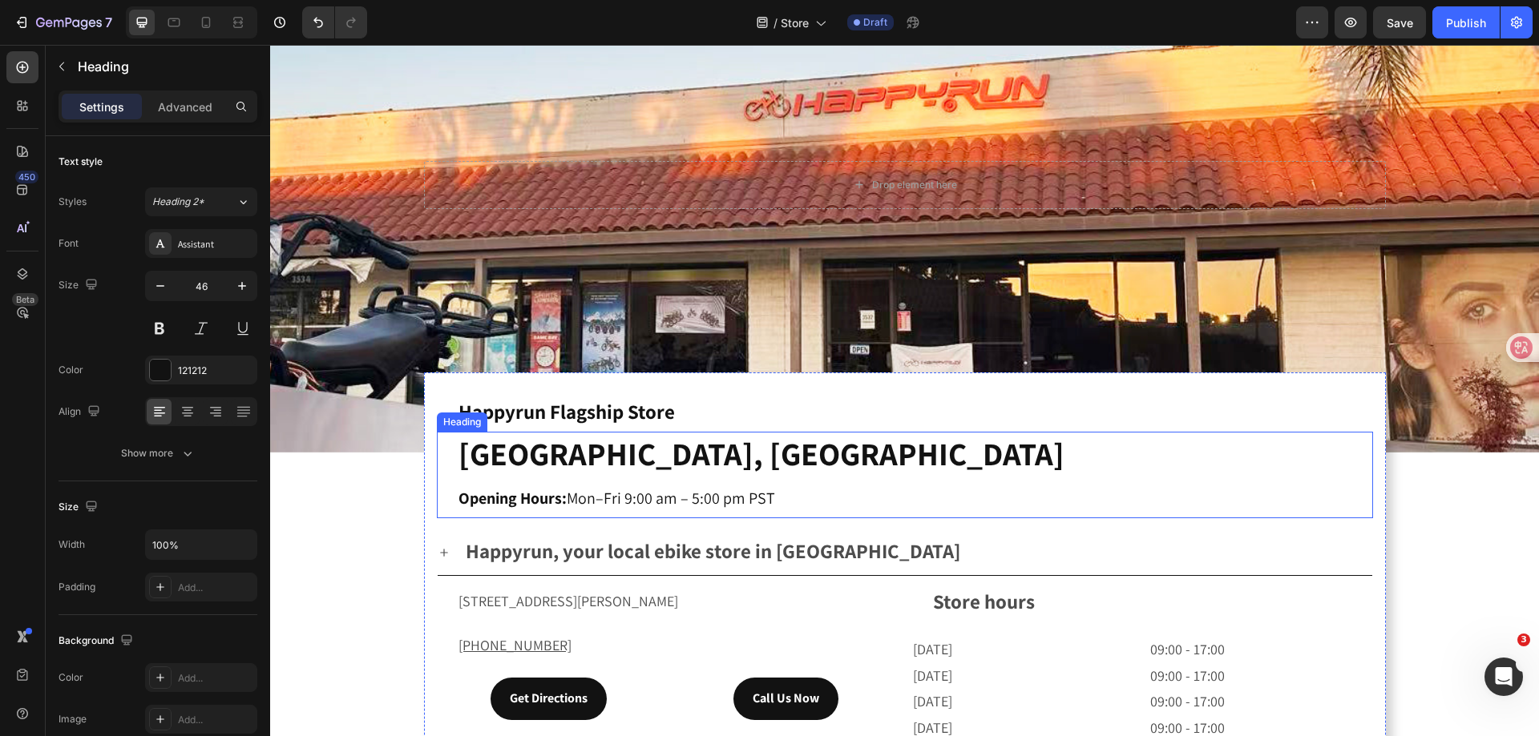
click at [518, 456] on strong "[GEOGRAPHIC_DATA], [GEOGRAPHIC_DATA]" at bounding box center [761, 454] width 606 height 42
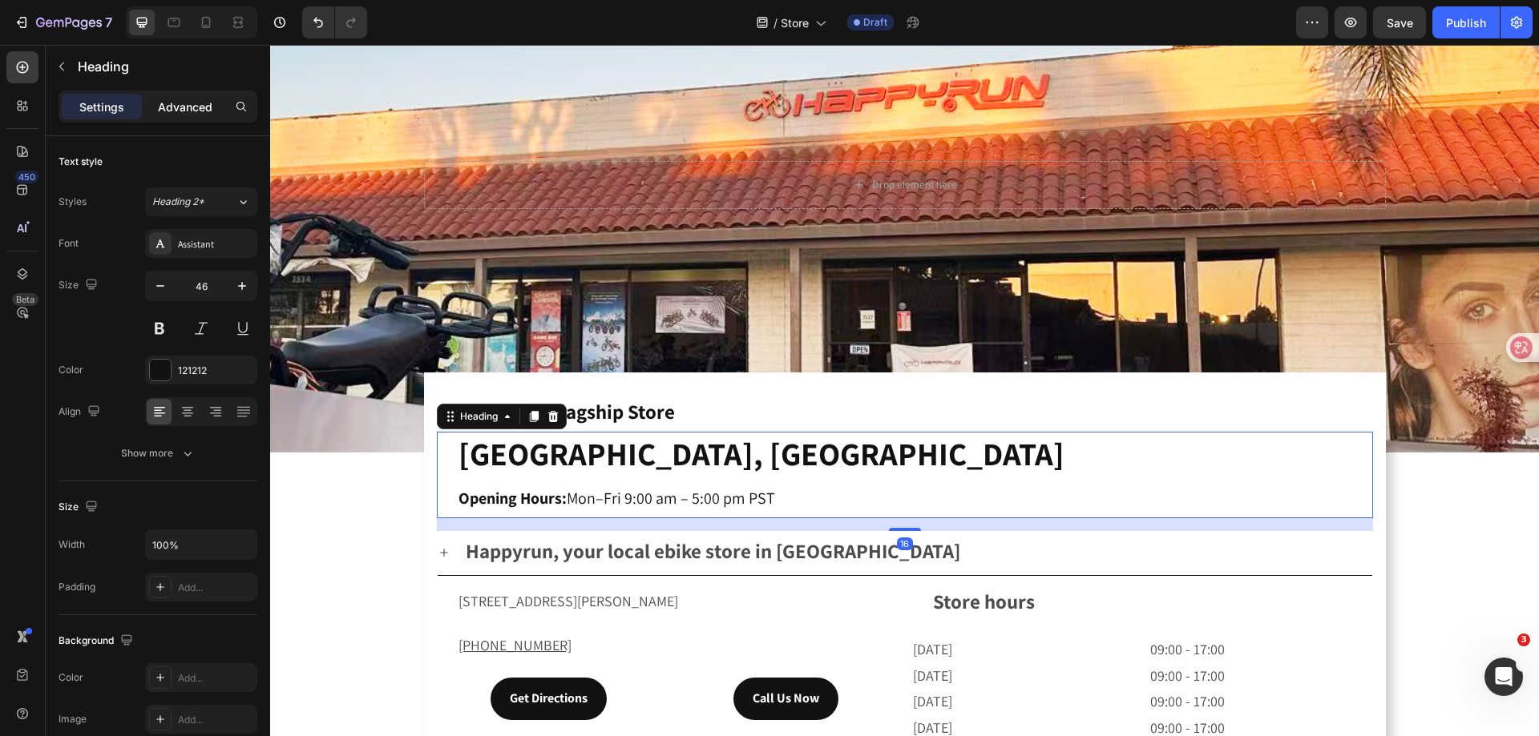
click at [184, 115] on div "Advanced" at bounding box center [185, 107] width 80 height 26
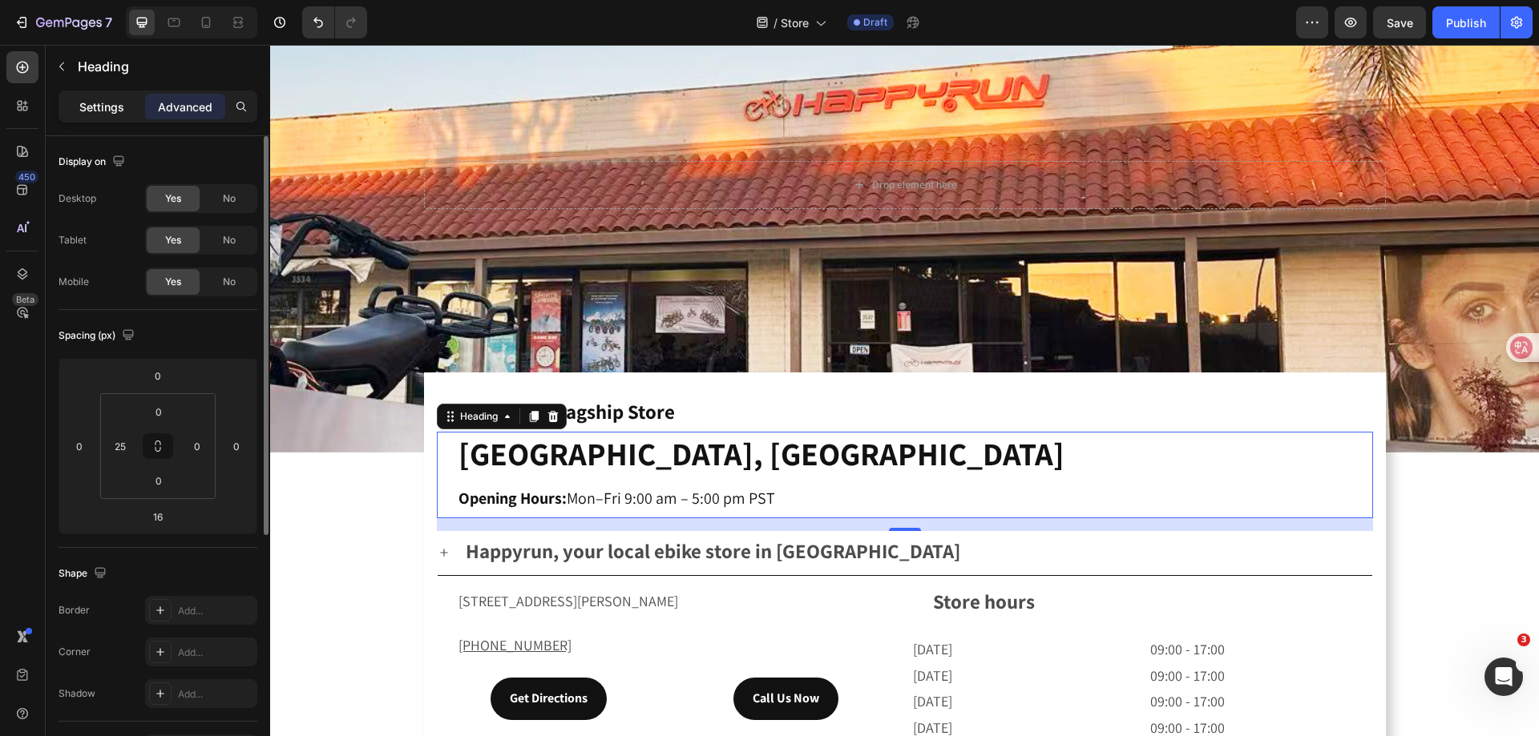
click at [111, 110] on p "Settings" at bounding box center [101, 107] width 45 height 17
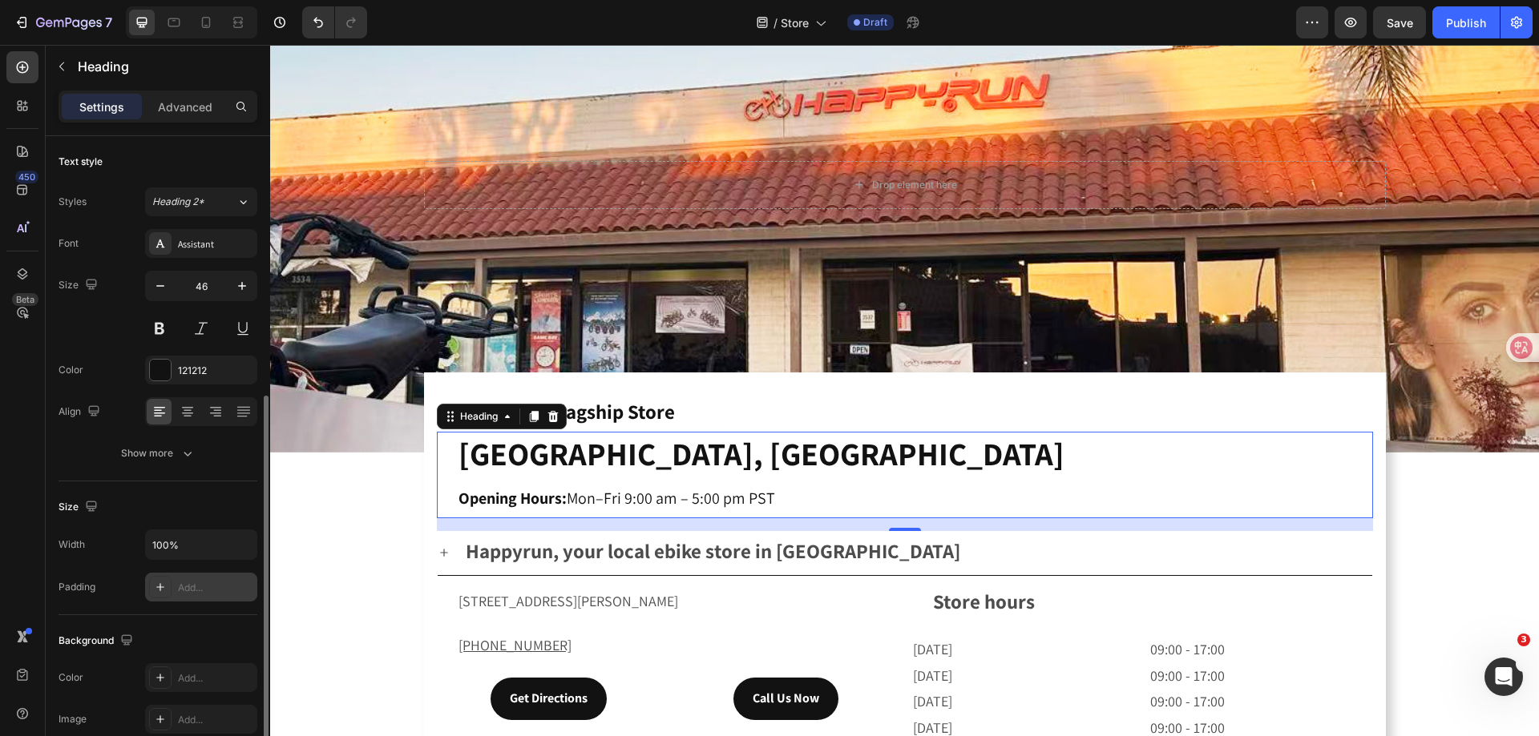
scroll to position [394, 0]
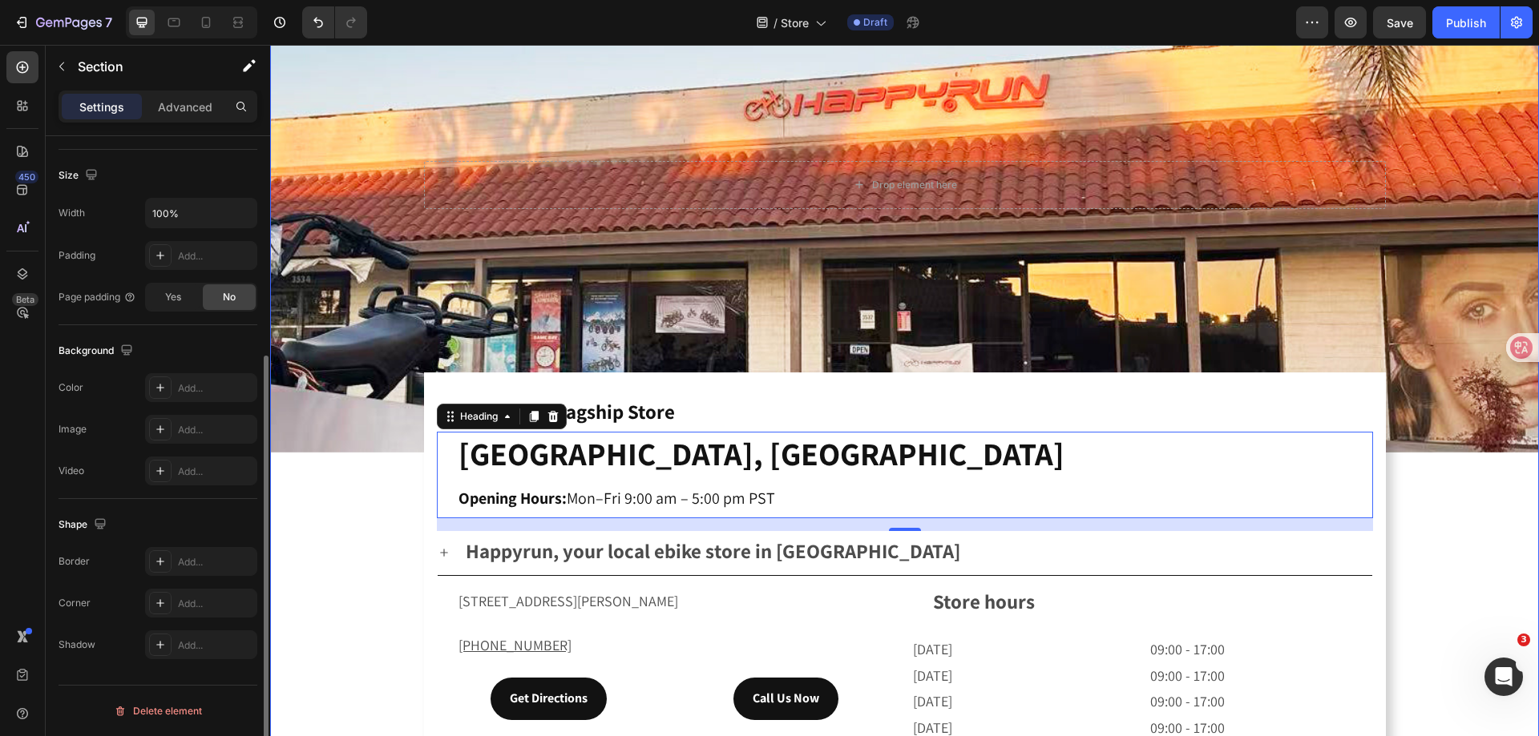
click at [341, 535] on div "Drop element here Hero Banner ⁠⁠⁠⁠⁠⁠⁠ Happyrun Flagship Store Heading ⁠⁠⁠⁠⁠⁠⁠ […" at bounding box center [904, 436] width 1268 height 1039
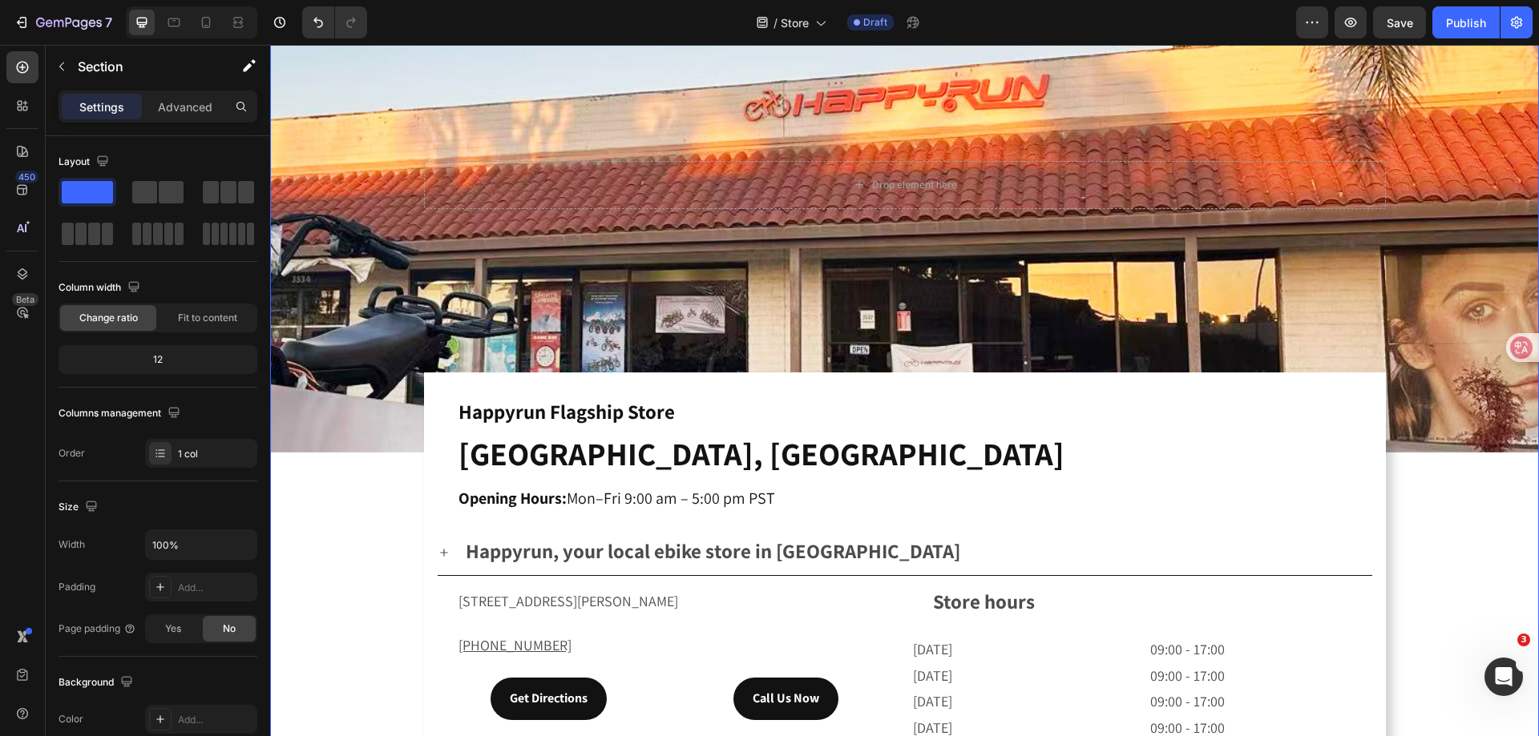
scroll to position [321, 0]
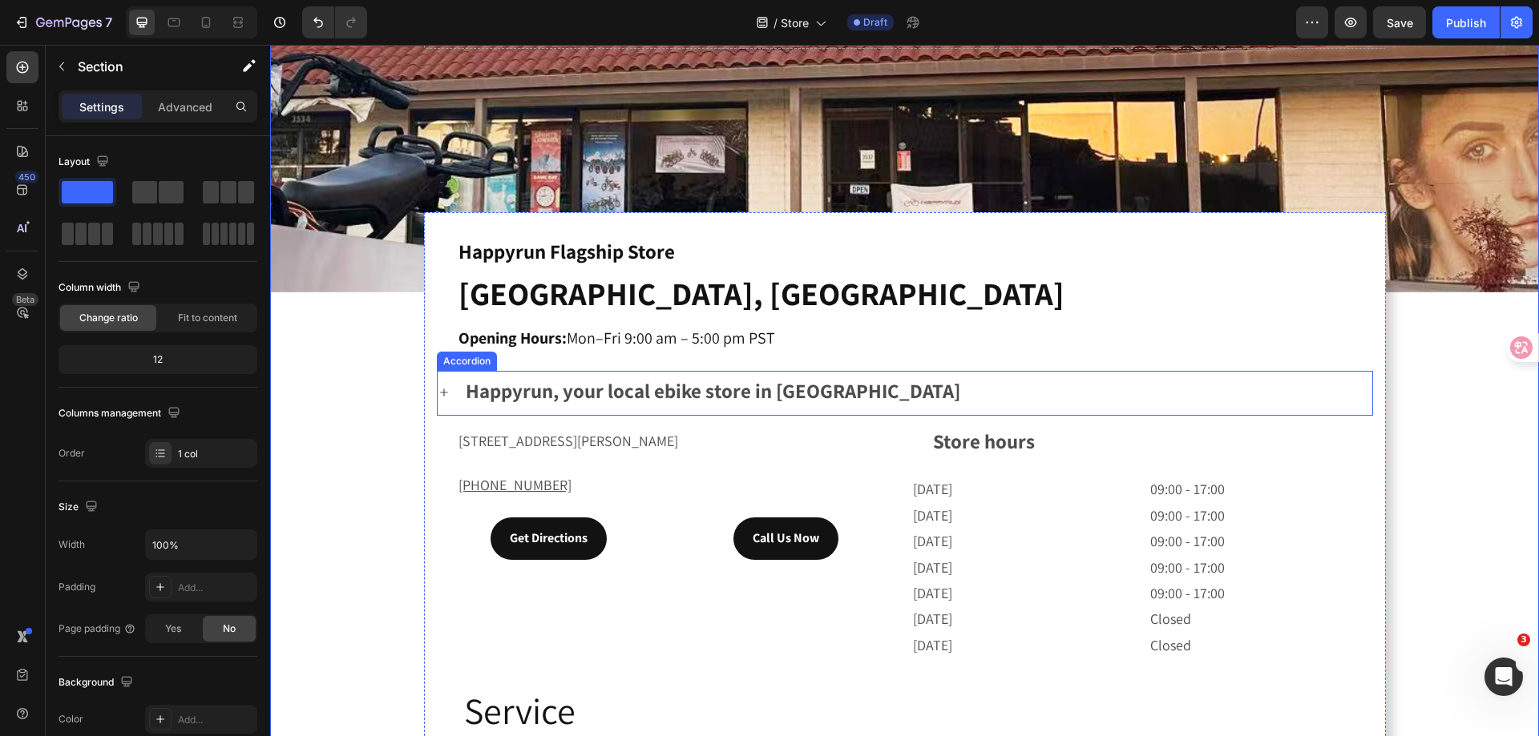
click at [494, 386] on strong "Happyrun, your local ebike store in Orange City" at bounding box center [713, 390] width 494 height 26
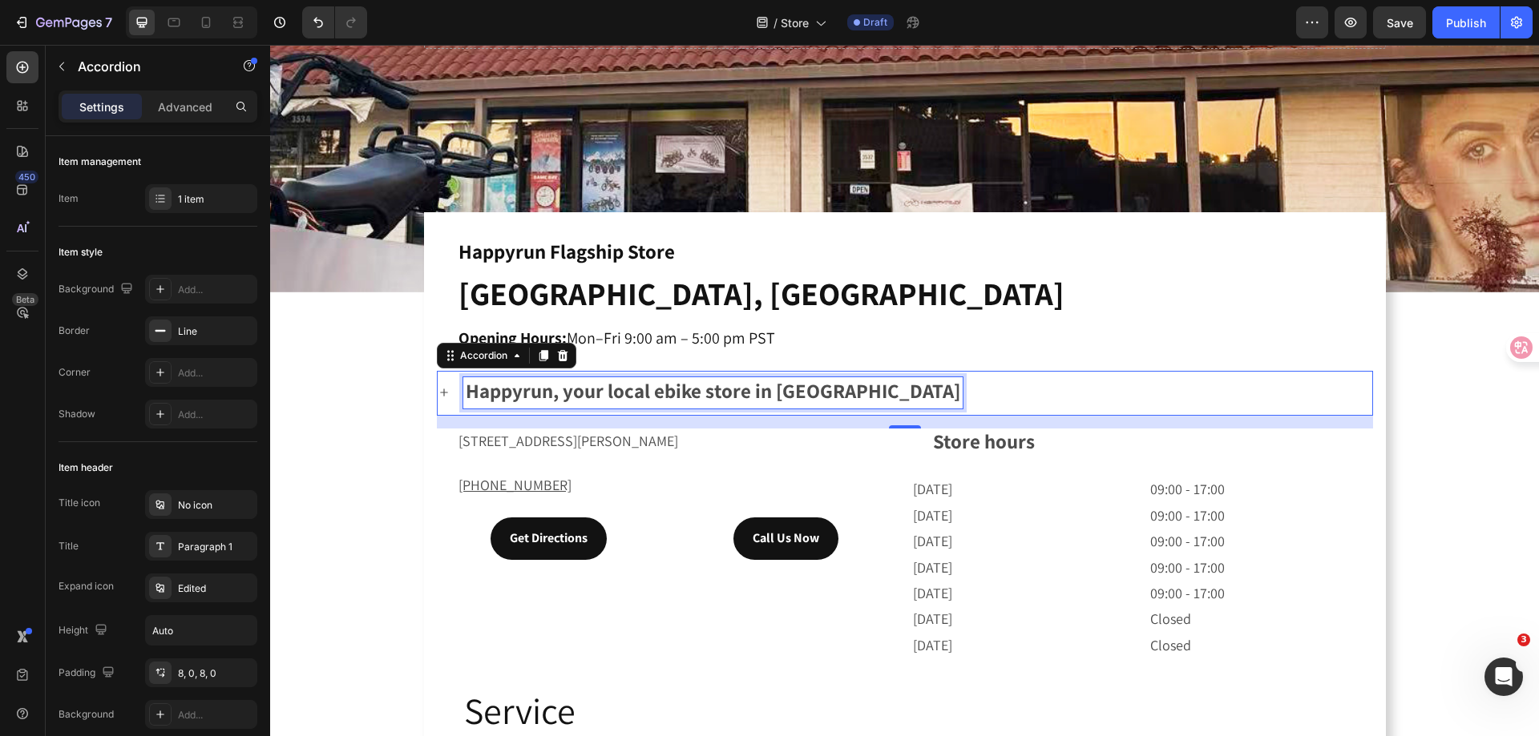
click at [538, 385] on strong "Happyrun, your local ebike store in [GEOGRAPHIC_DATA]" at bounding box center [713, 390] width 494 height 26
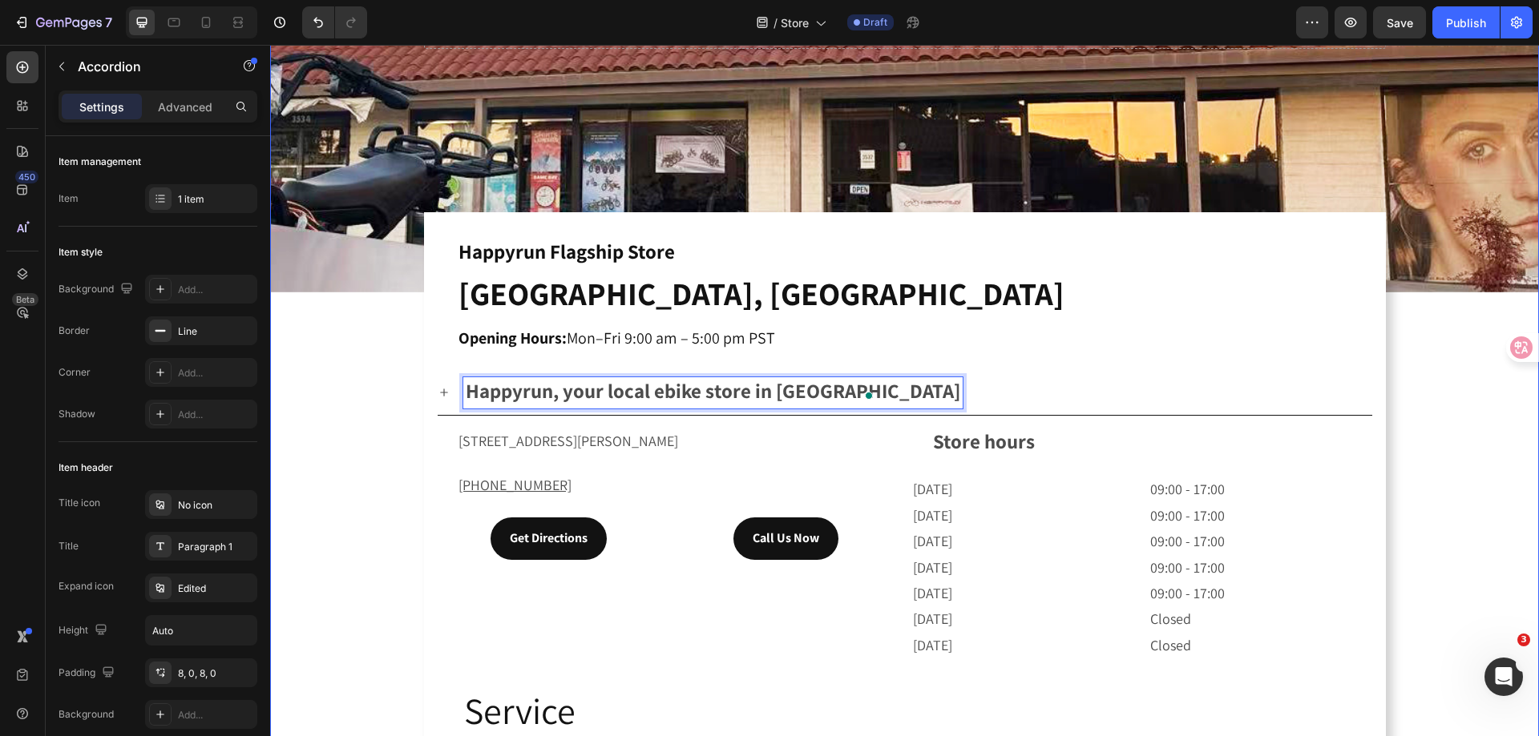
click at [1426, 413] on div "Drop element here Hero Banner ⁠⁠⁠⁠⁠⁠⁠ Happyrun Flagship Store Heading ⁠⁠⁠⁠⁠⁠⁠ O…" at bounding box center [904, 276] width 1268 height 1039
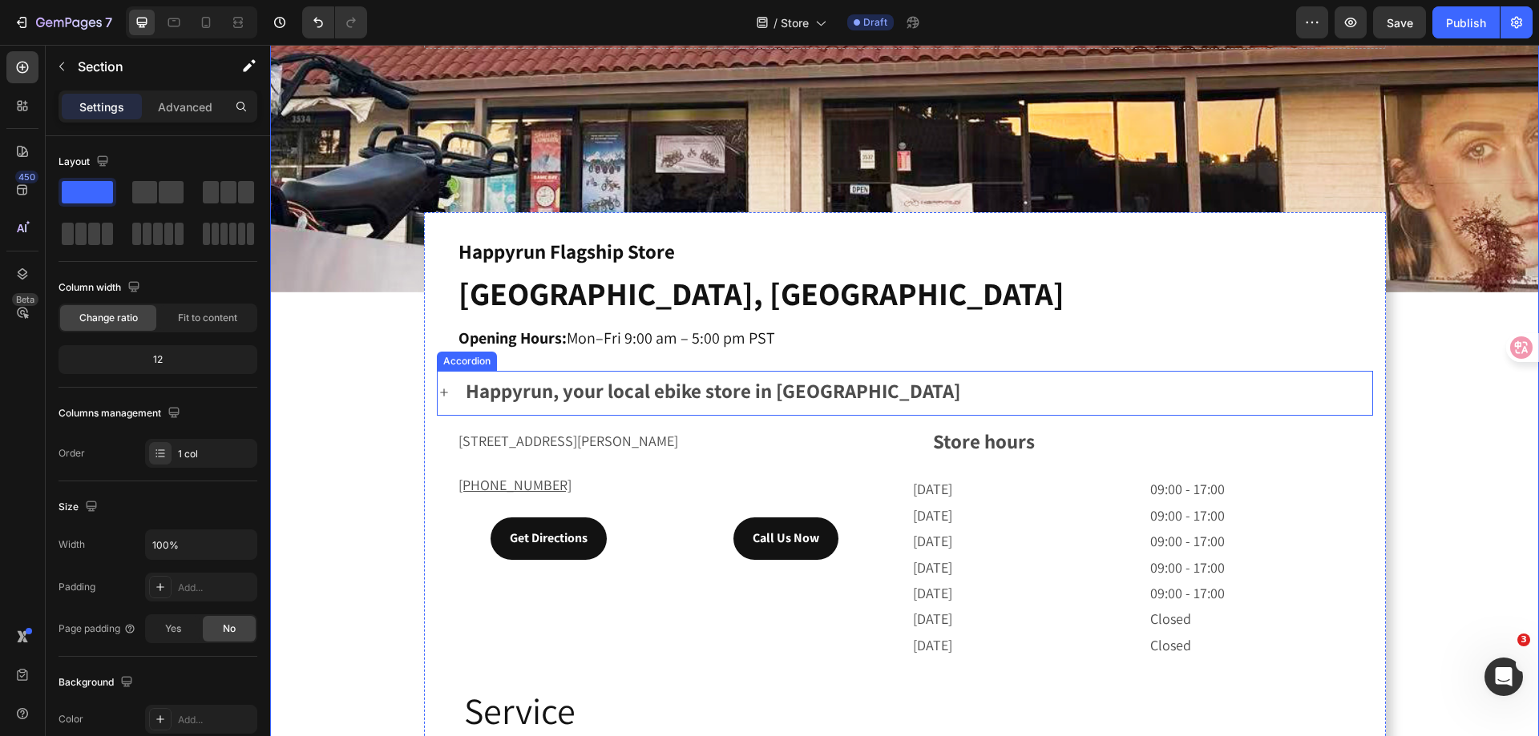
click at [457, 362] on div "Accordion" at bounding box center [467, 361] width 60 height 19
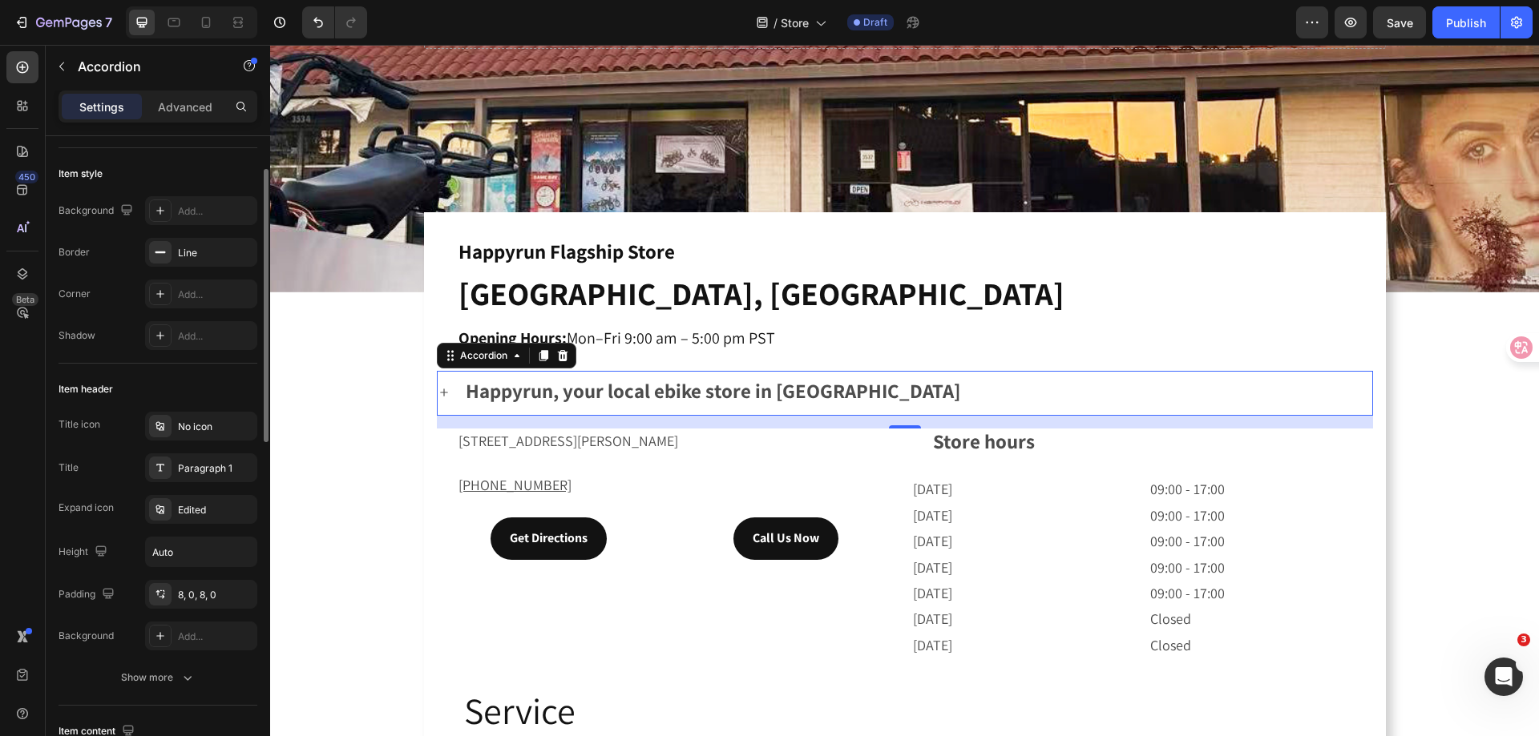
scroll to position [0, 0]
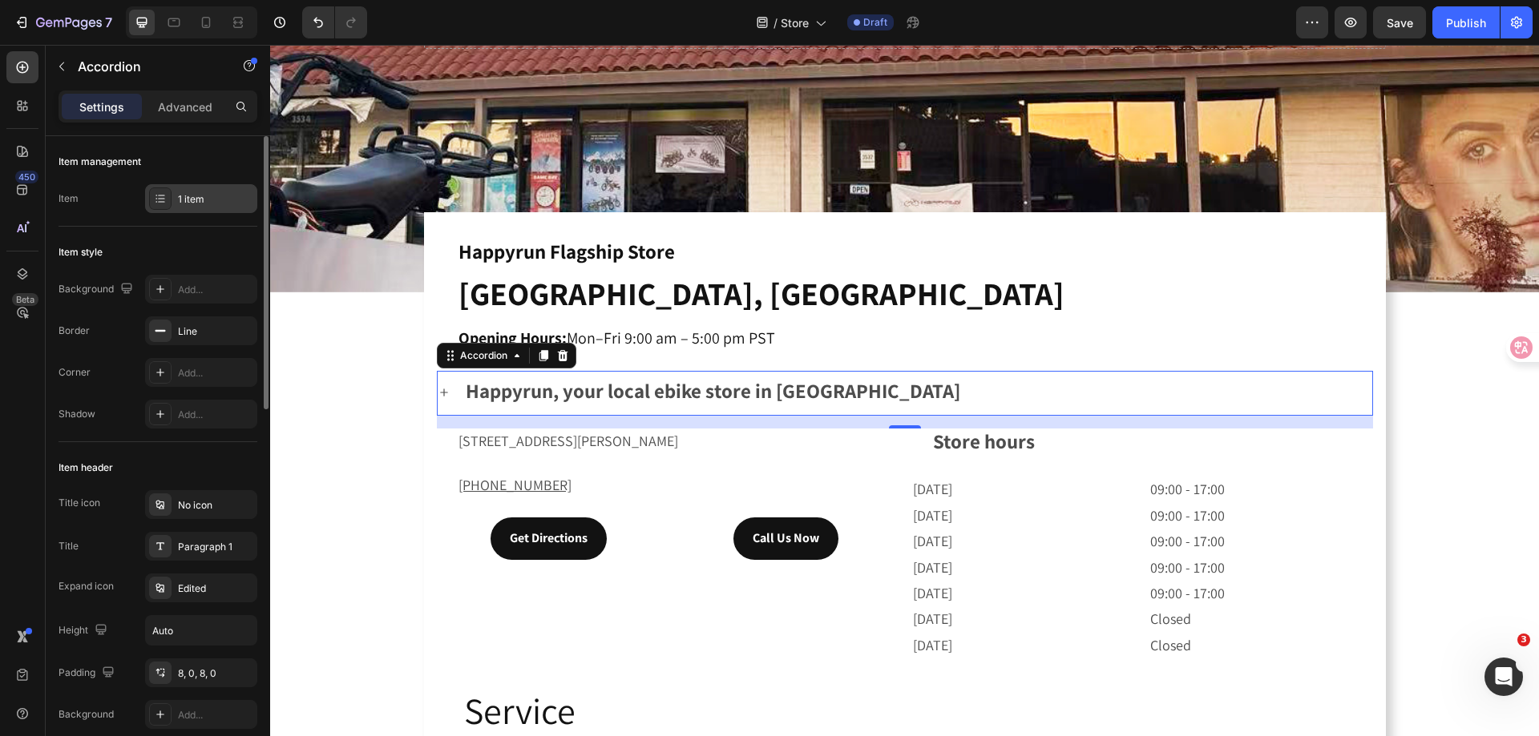
click at [156, 203] on icon at bounding box center [160, 198] width 13 height 13
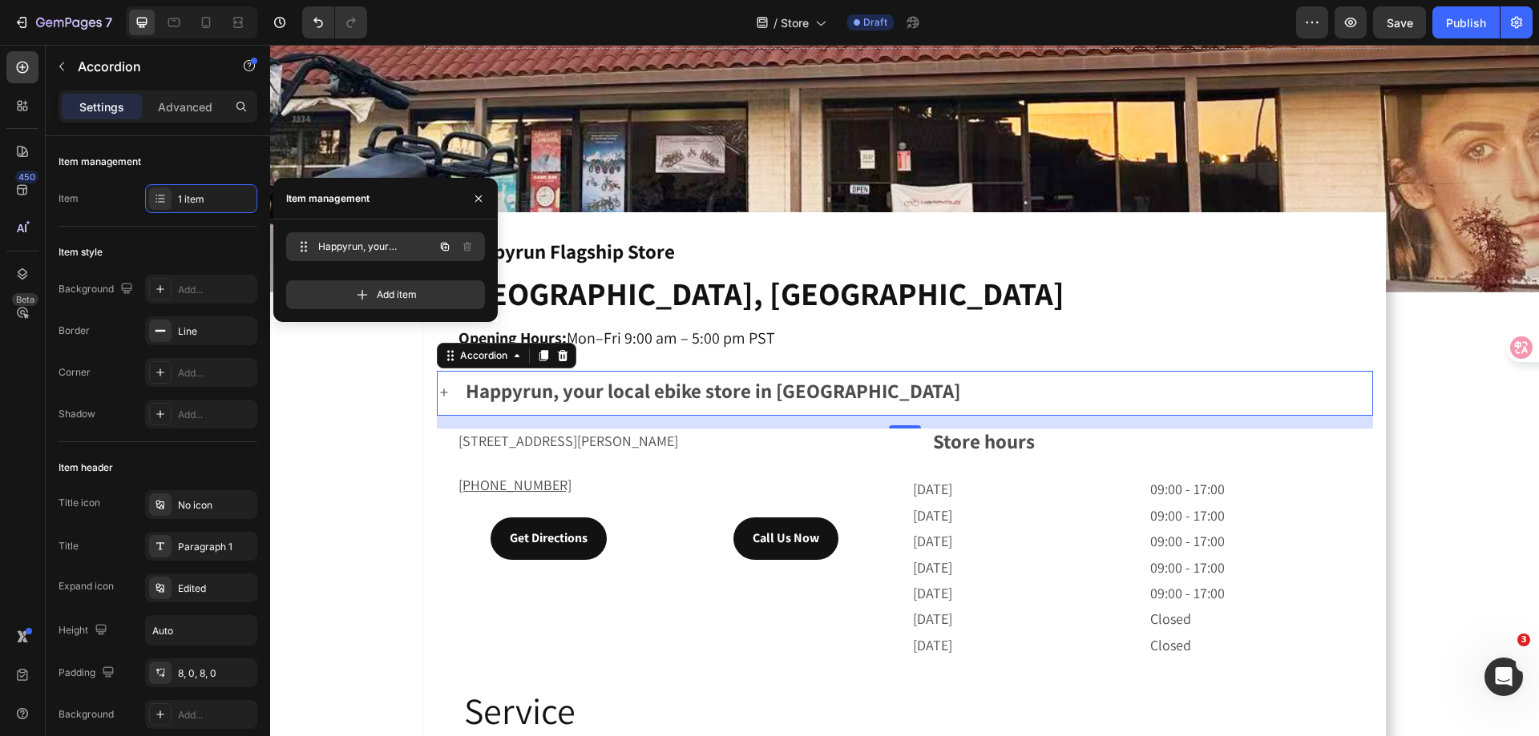
click at [351, 235] on div "Happyrun, your local ebike store in Orange City Happyrun, your local ebike stor…" at bounding box center [385, 246] width 199 height 29
click at [382, 243] on span "Happyrun, your local ebike store in Orange City" at bounding box center [374, 247] width 119 height 14
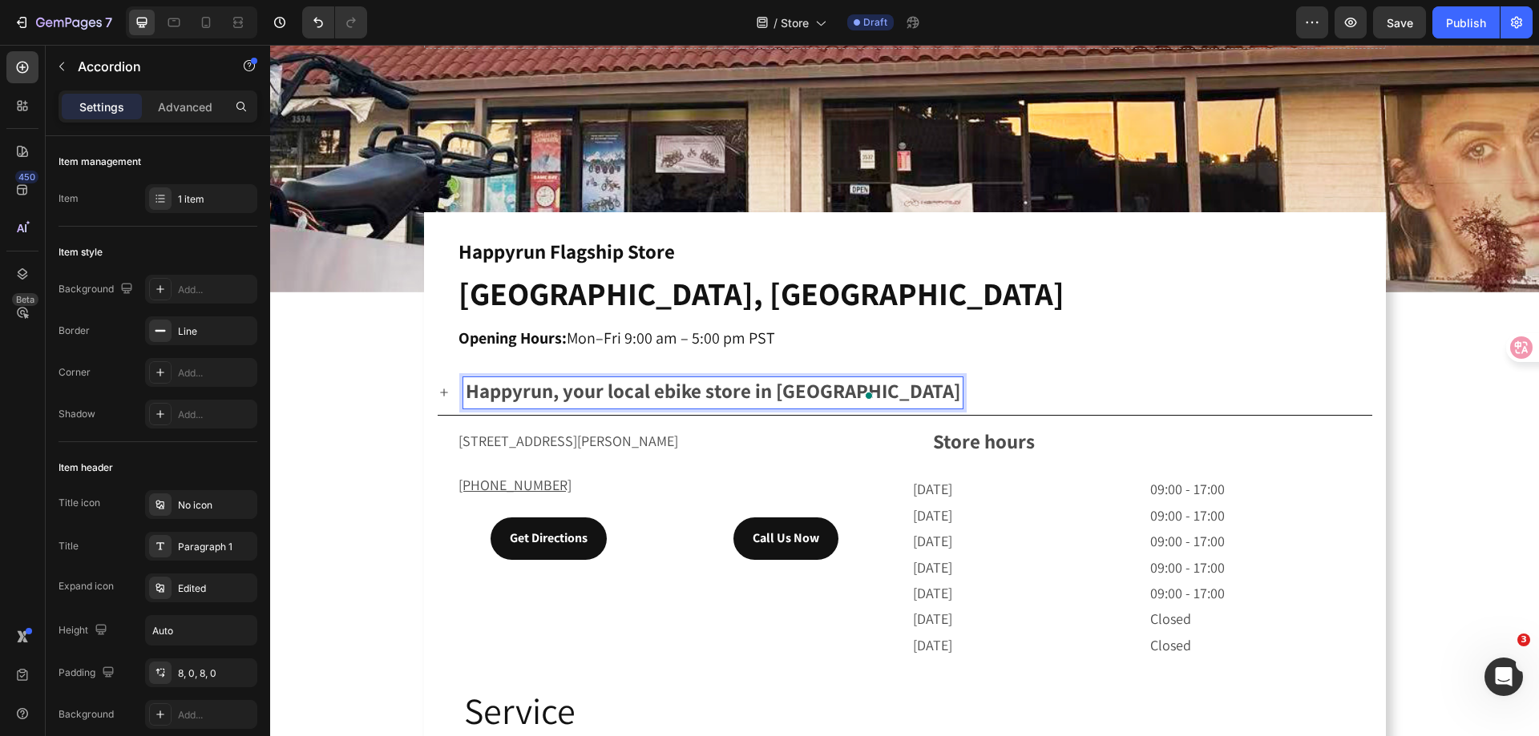
click at [676, 389] on strong "Happyrun, your local ebike store in Orange City" at bounding box center [713, 390] width 494 height 26
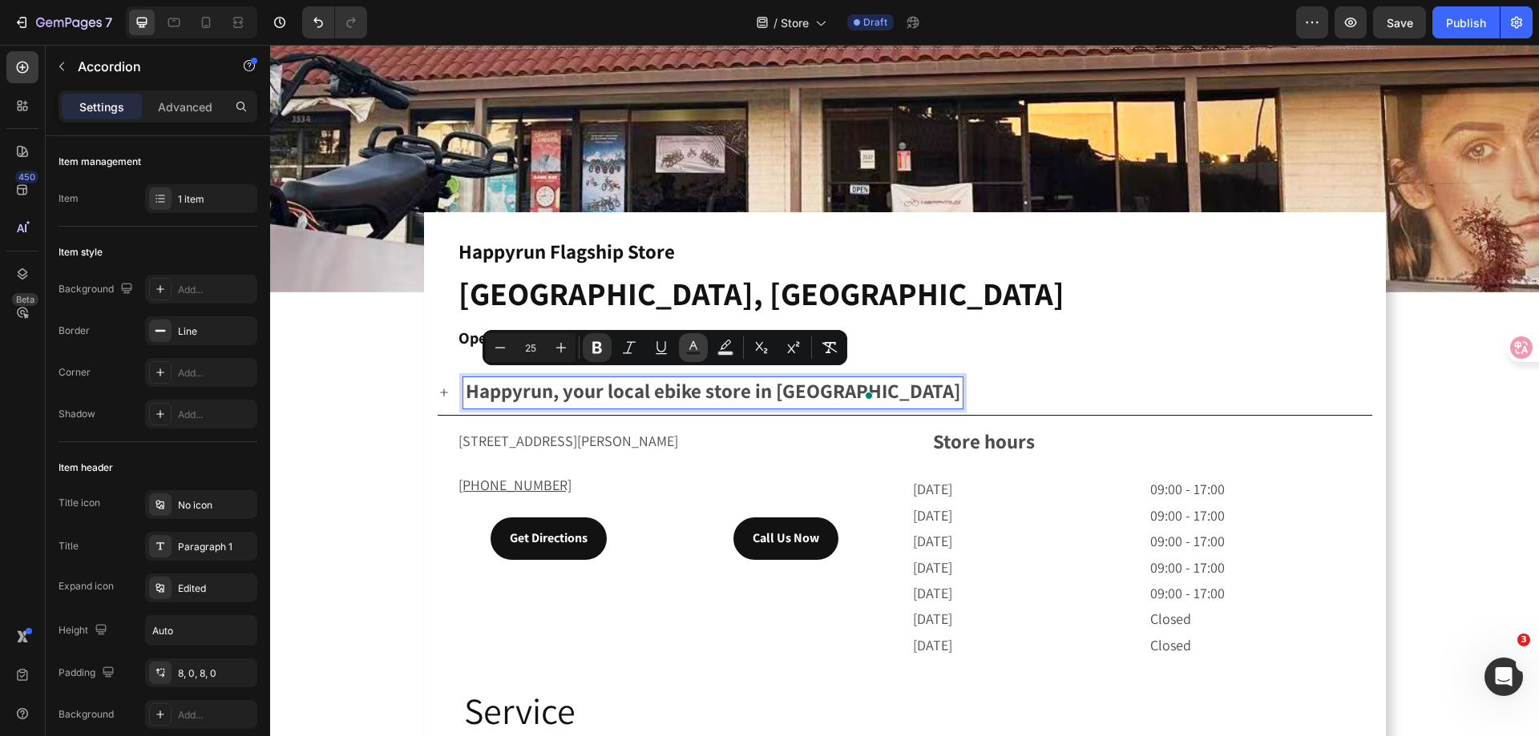
click at [696, 343] on icon "Editor contextual toolbar" at bounding box center [693, 348] width 16 height 16
type input "4D4D4D"
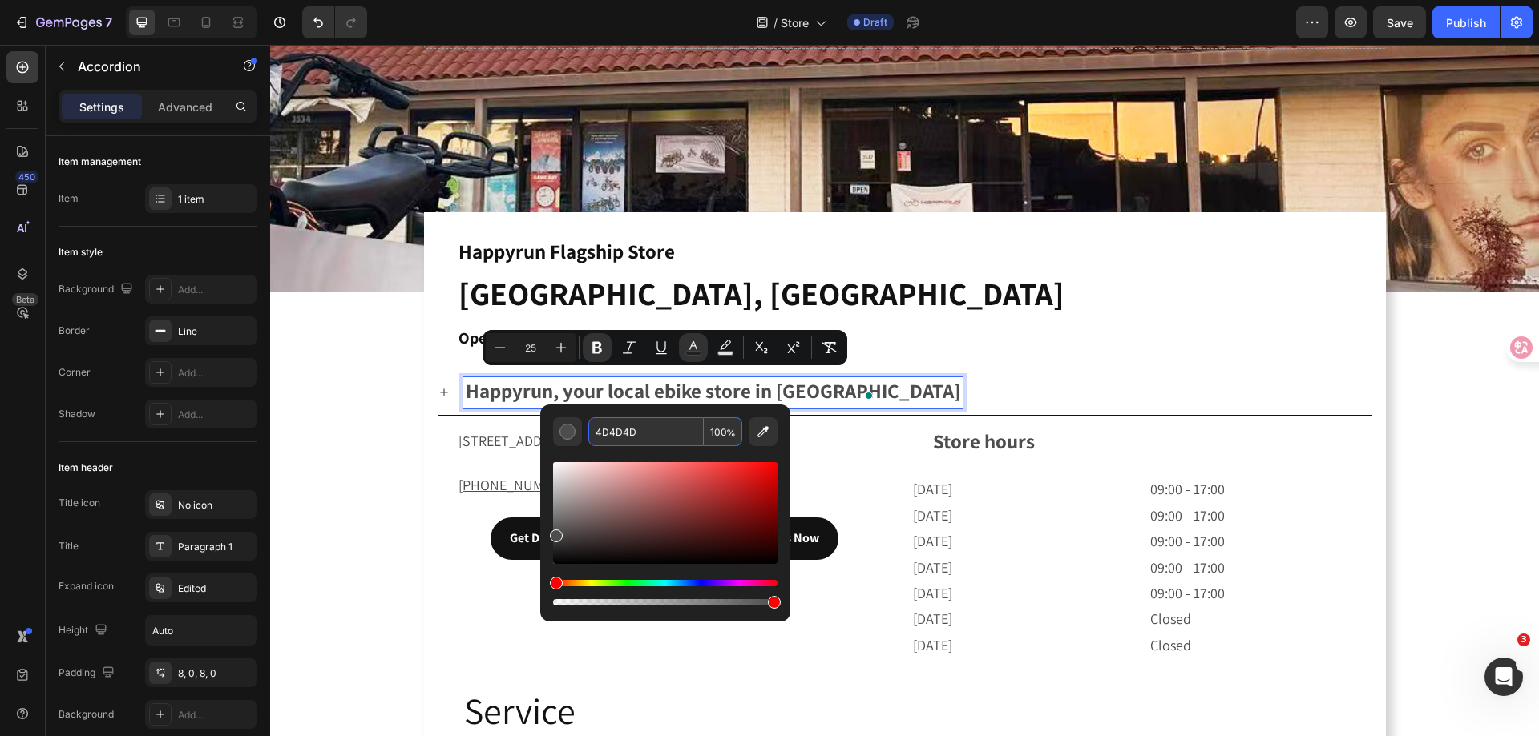
click at [642, 431] on input "4D4D4D" at bounding box center [645, 431] width 115 height 29
type input "121212"
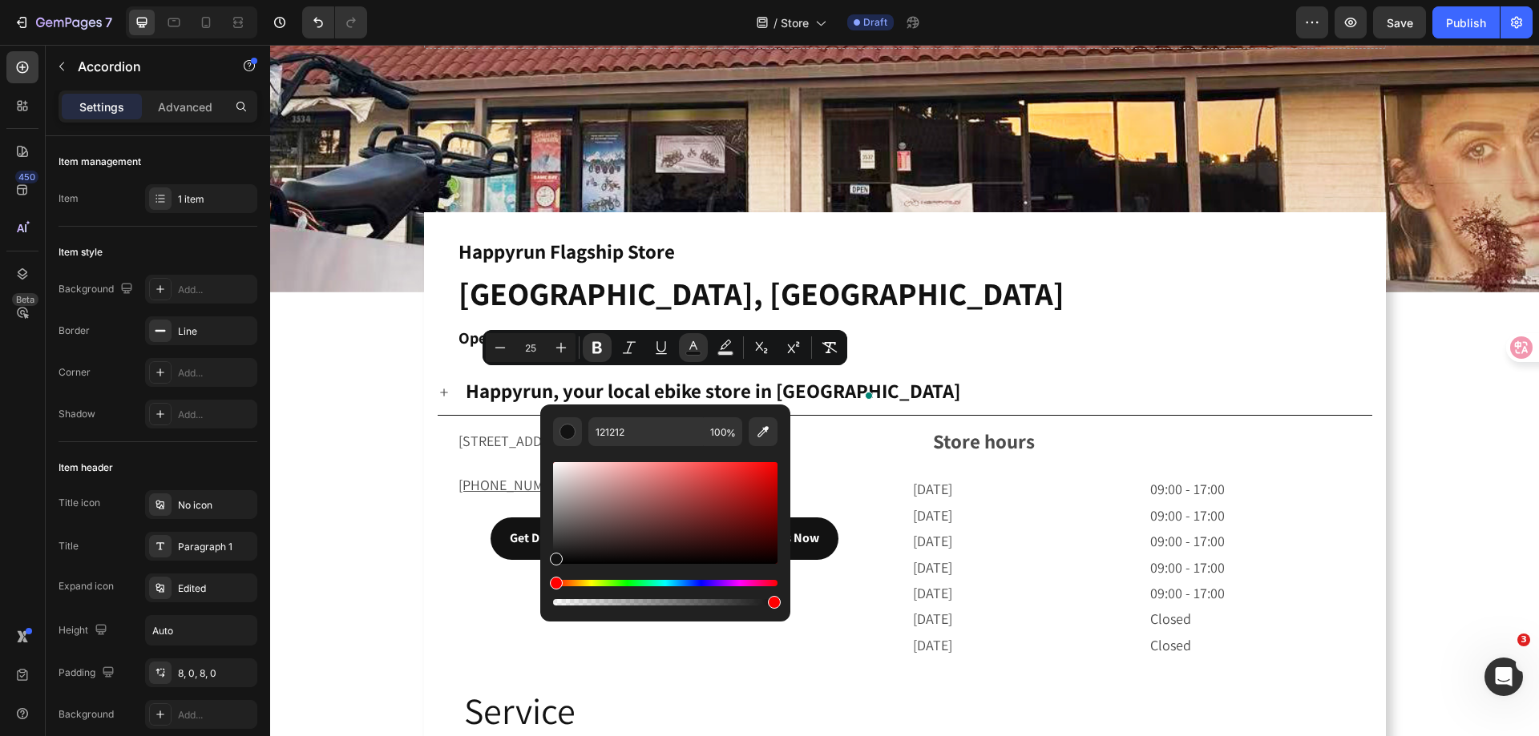
click at [780, 453] on div "121212 100 %" at bounding box center [665, 507] width 250 height 204
click at [989, 371] on div "Happyrun, your local ebike store in Orange City" at bounding box center [905, 393] width 934 height 44
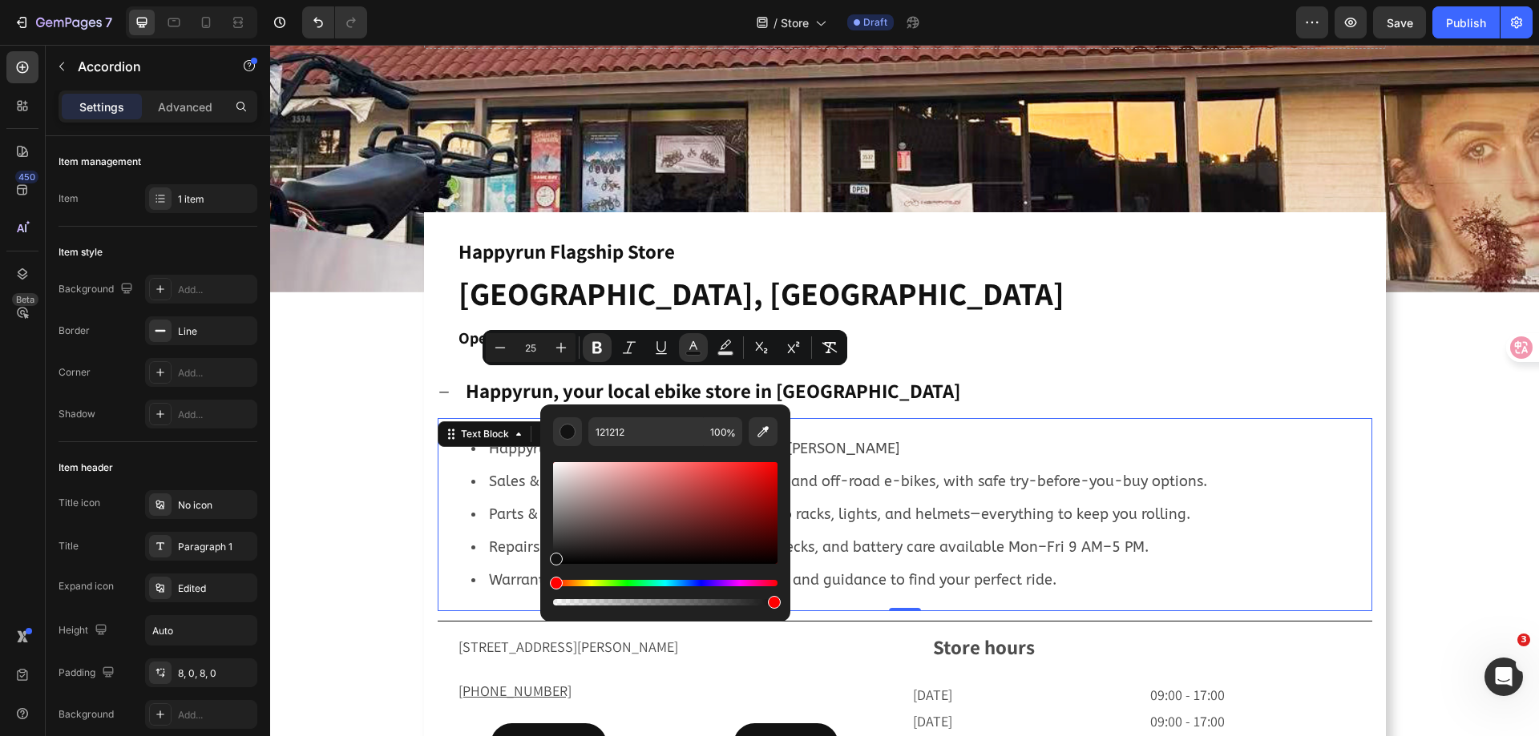
click at [1143, 438] on li "Happyrun Flagship Store 3532 E Chapman Ave Orange, CA 92869" at bounding box center [920, 449] width 899 height 33
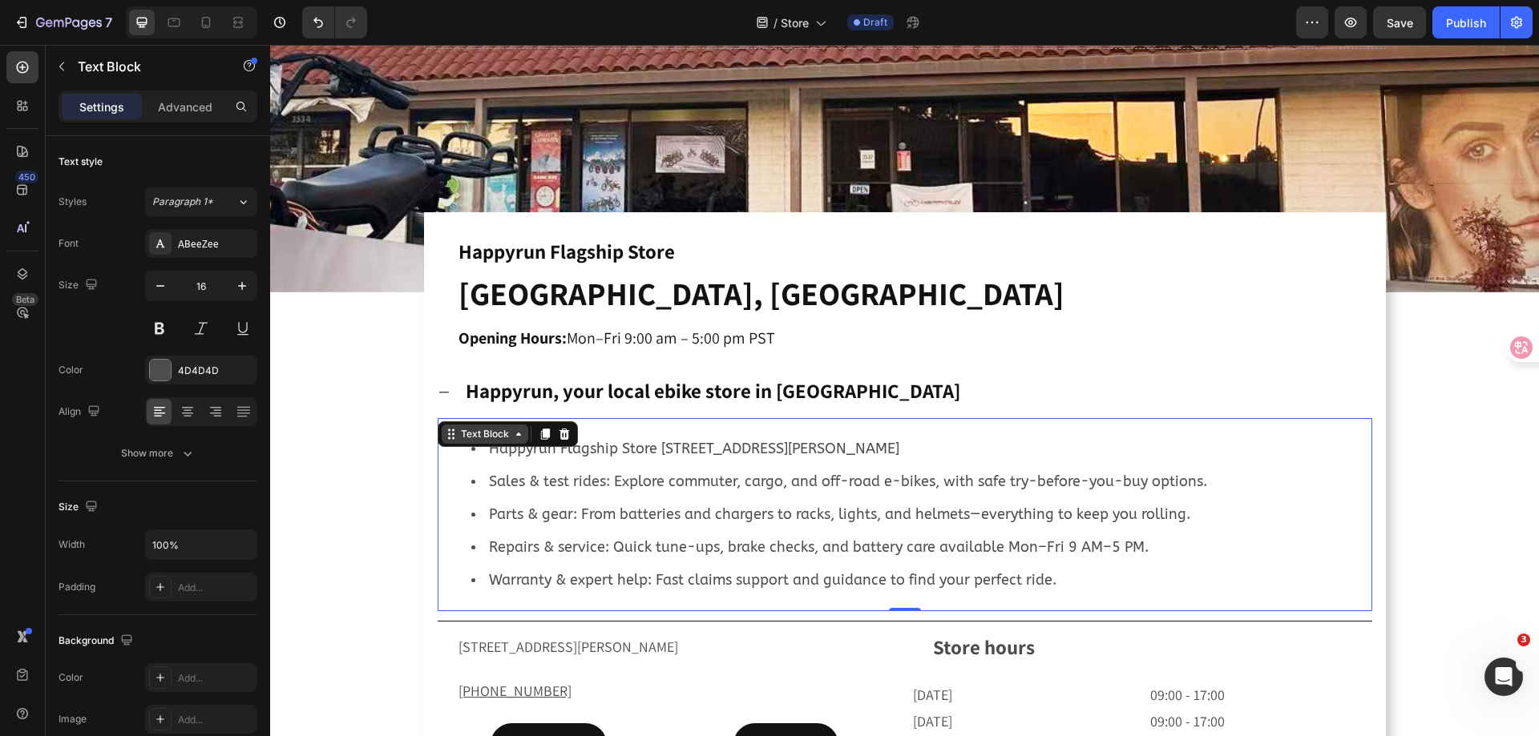
click at [474, 437] on div "Text Block" at bounding box center [485, 434] width 87 height 19
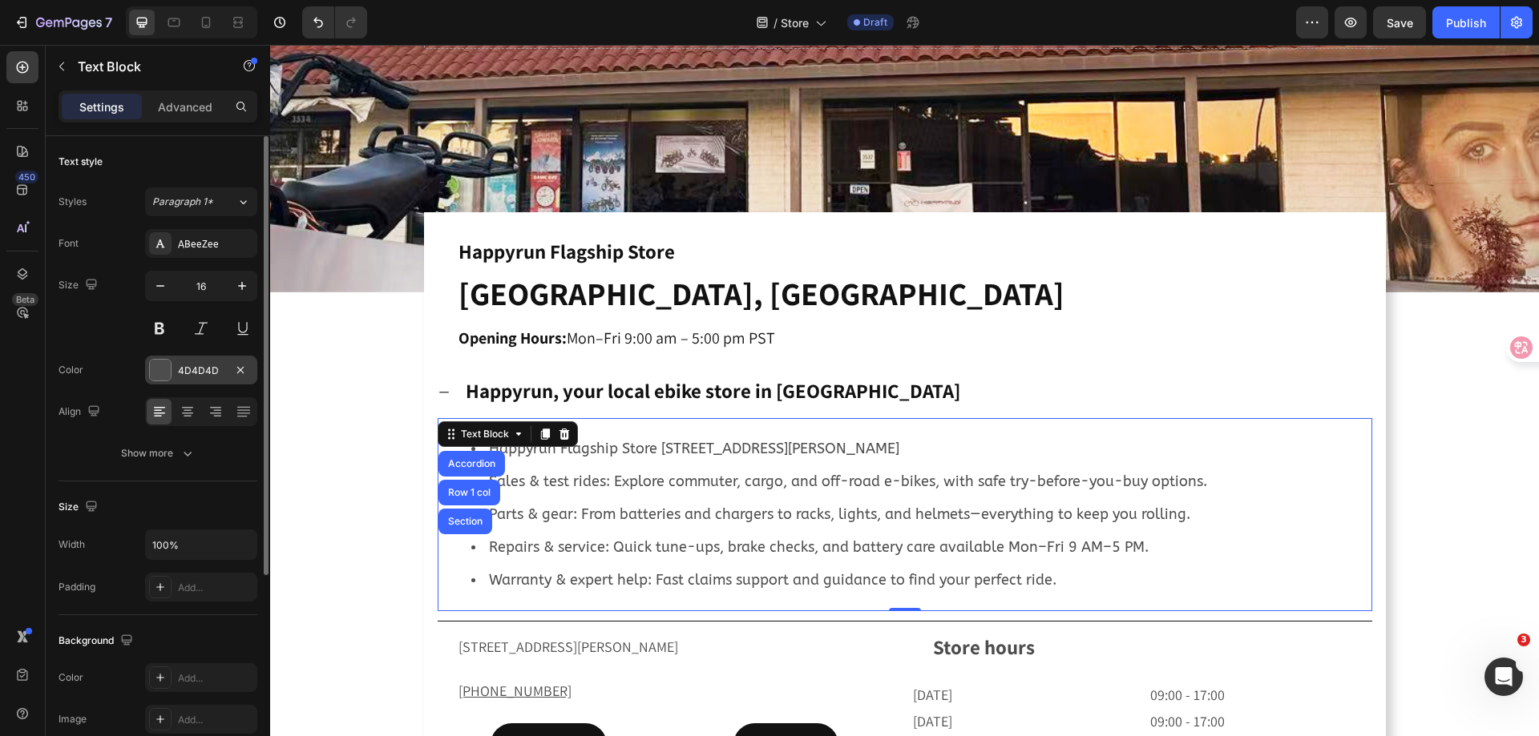
click at [201, 369] on div "4D4D4D" at bounding box center [201, 371] width 46 height 14
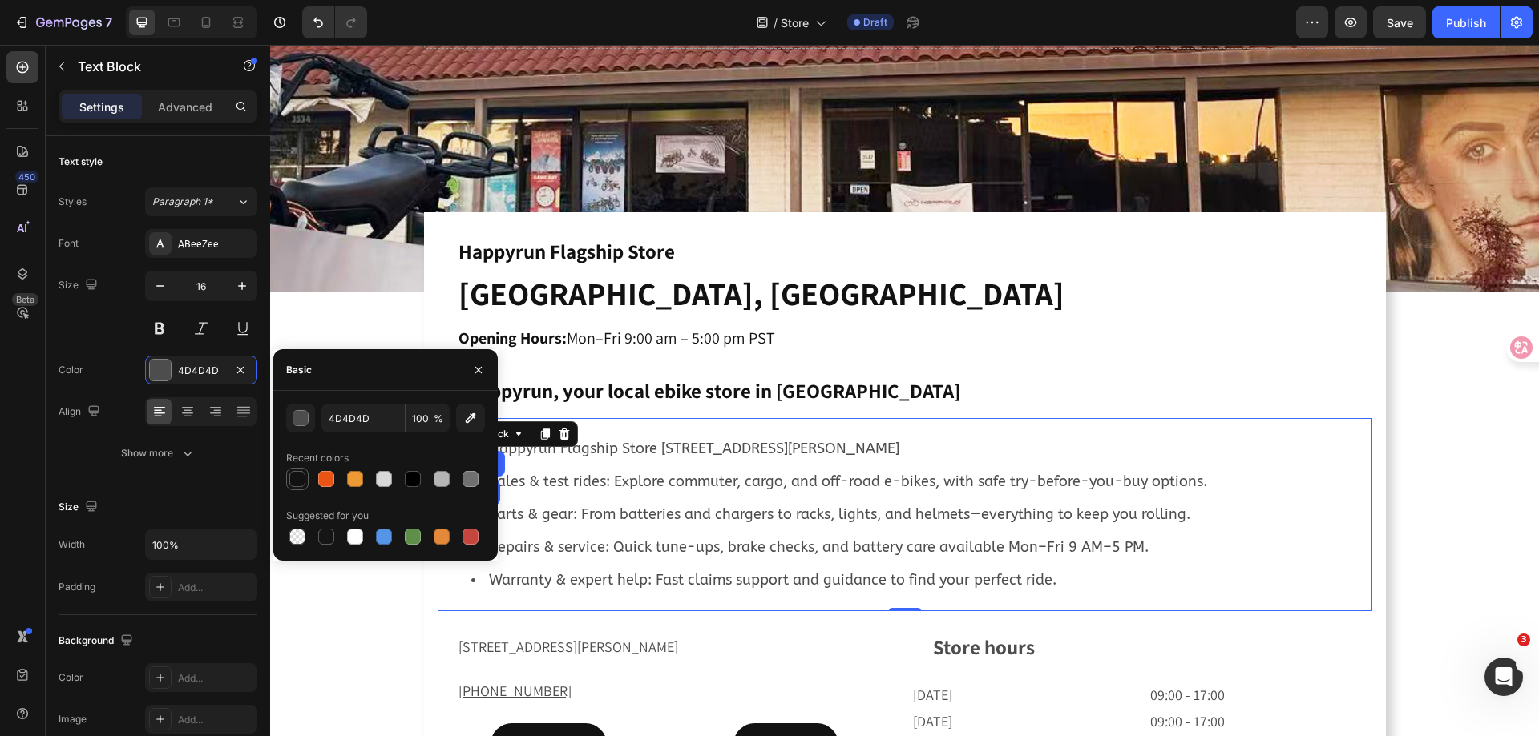
click at [298, 478] on div at bounding box center [297, 479] width 16 height 16
type input "121212"
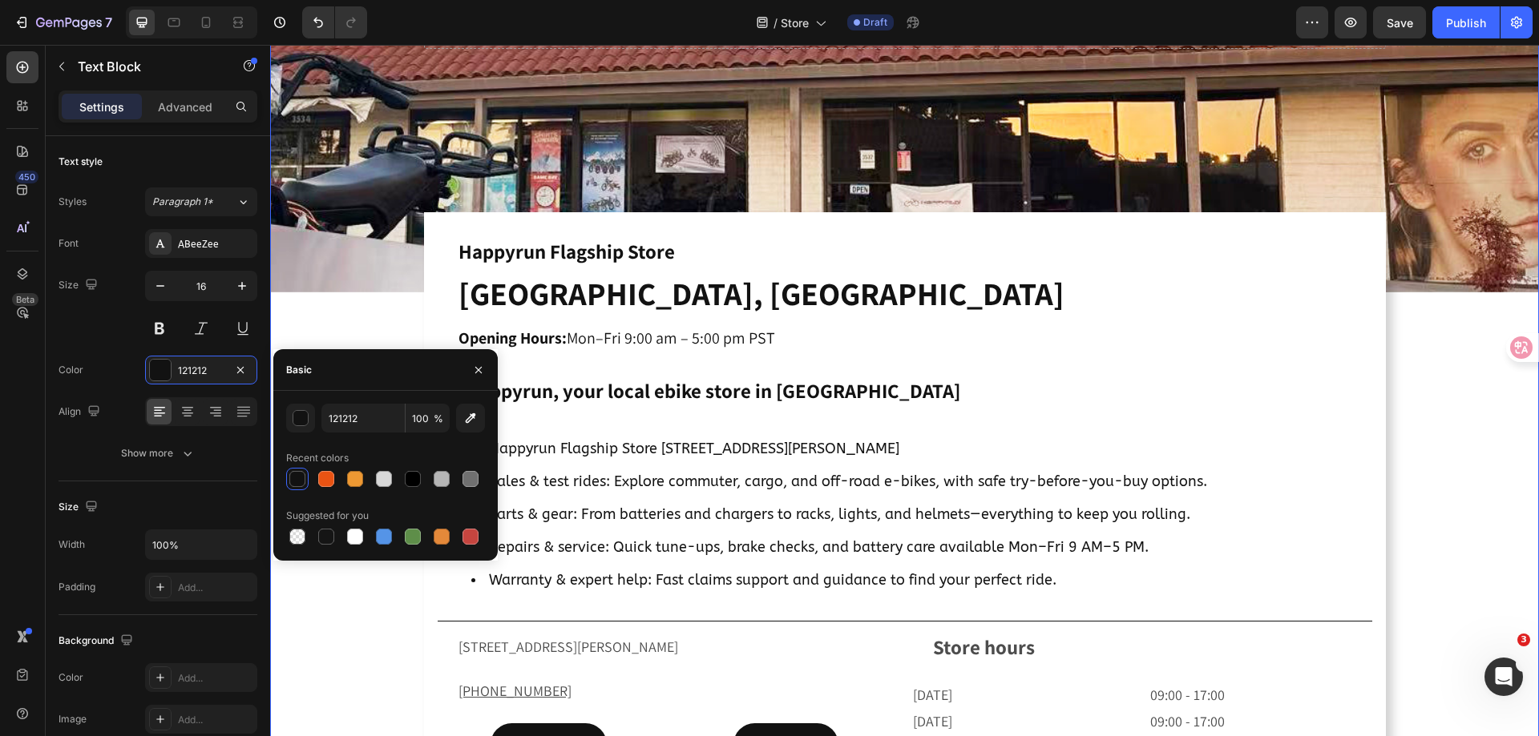
click at [345, 606] on div "Drop element here Hero Banner ⁠⁠⁠⁠⁠⁠⁠ Happyrun Flagship Store Heading ⁠⁠⁠⁠⁠⁠⁠ O…" at bounding box center [904, 379] width 1268 height 1245
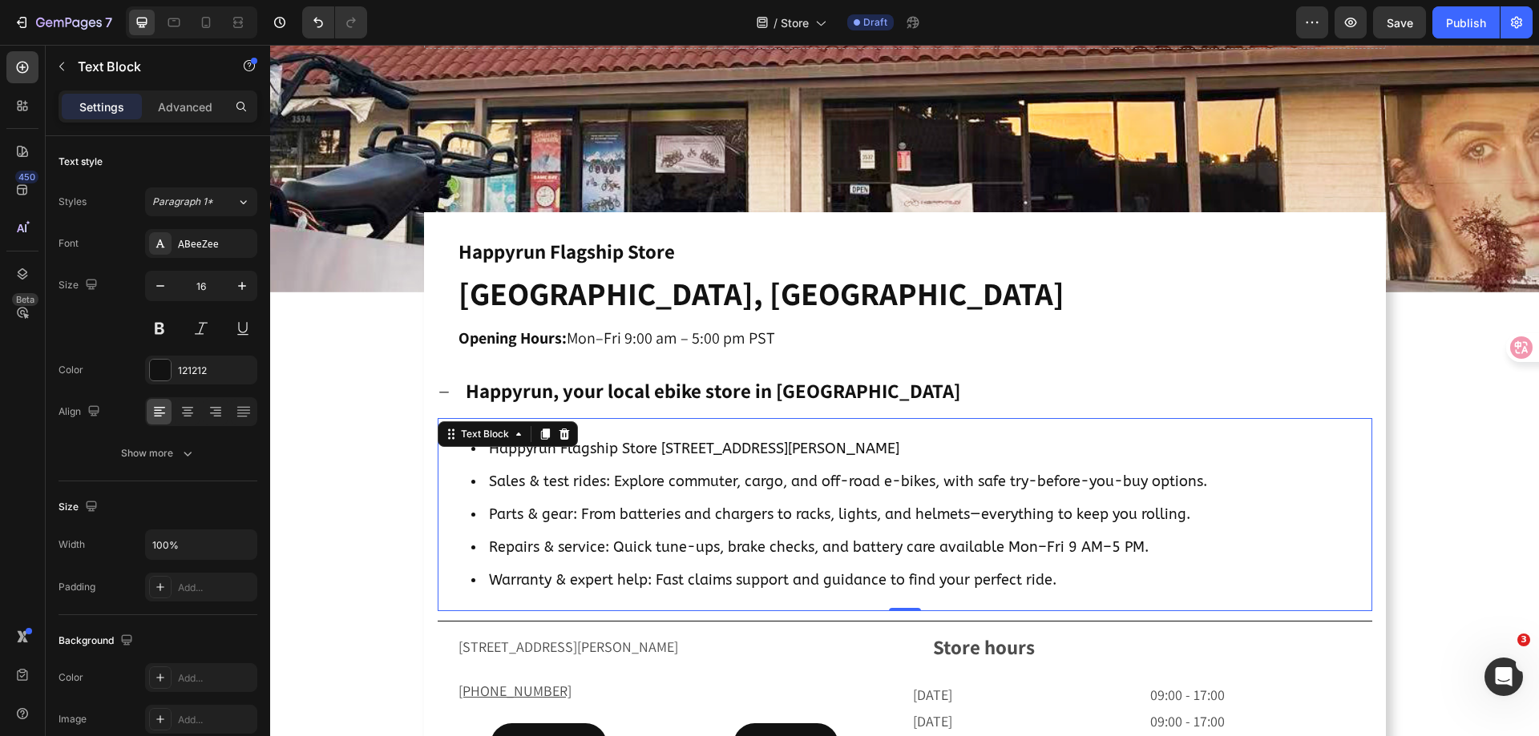
click at [764, 506] on span "Parts & gear: From batteries and chargers to racks, lights, and helmets—everyth…" at bounding box center [839, 515] width 701 height 18
click at [207, 237] on div "ABeeZee" at bounding box center [215, 244] width 75 height 14
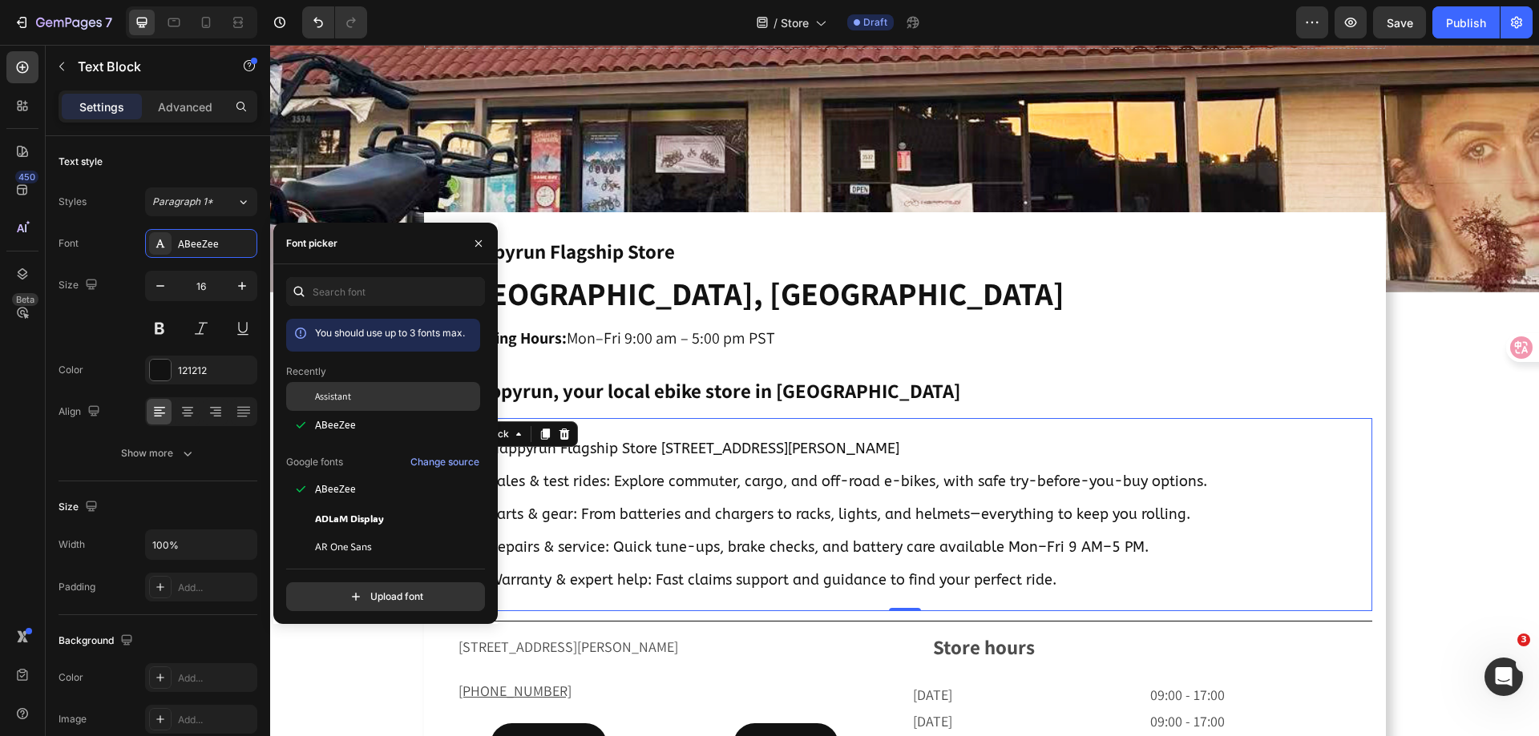
click at [337, 401] on span "Assistant" at bounding box center [333, 396] width 36 height 14
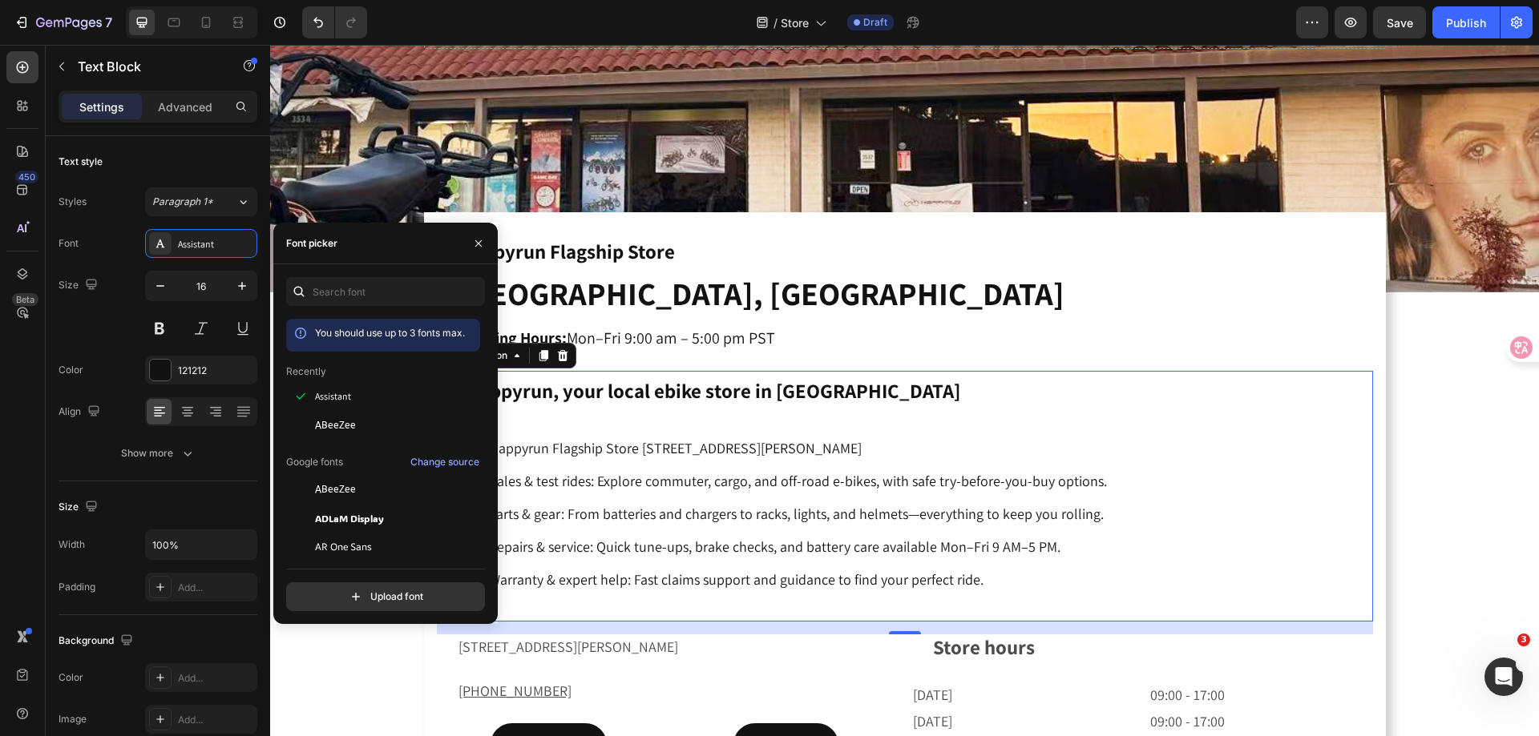
click at [639, 383] on strong "Happyrun, your local ebike store in Orange City" at bounding box center [713, 390] width 494 height 26
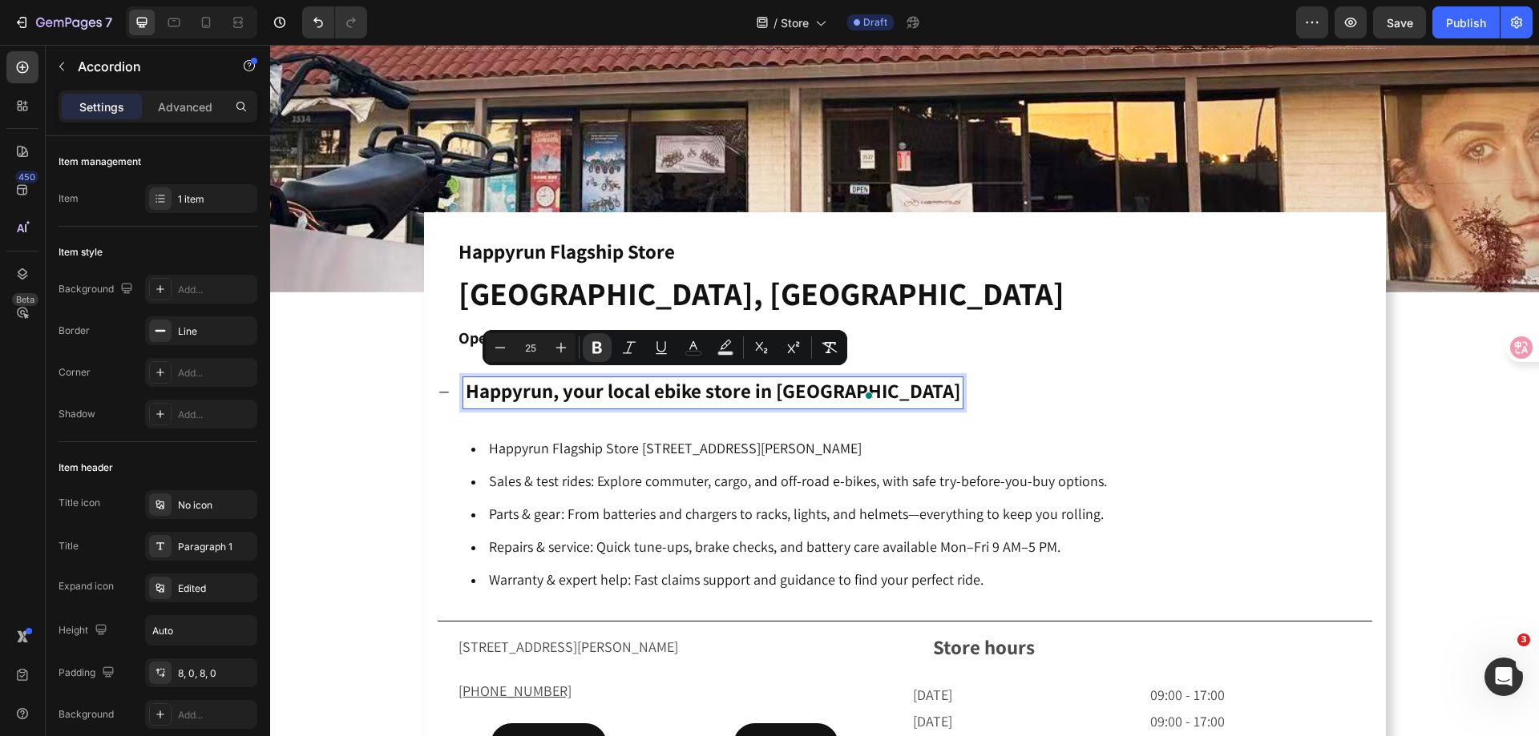
click at [543, 385] on strong "Happyrun, your local ebike store in Orange City" at bounding box center [713, 390] width 494 height 26
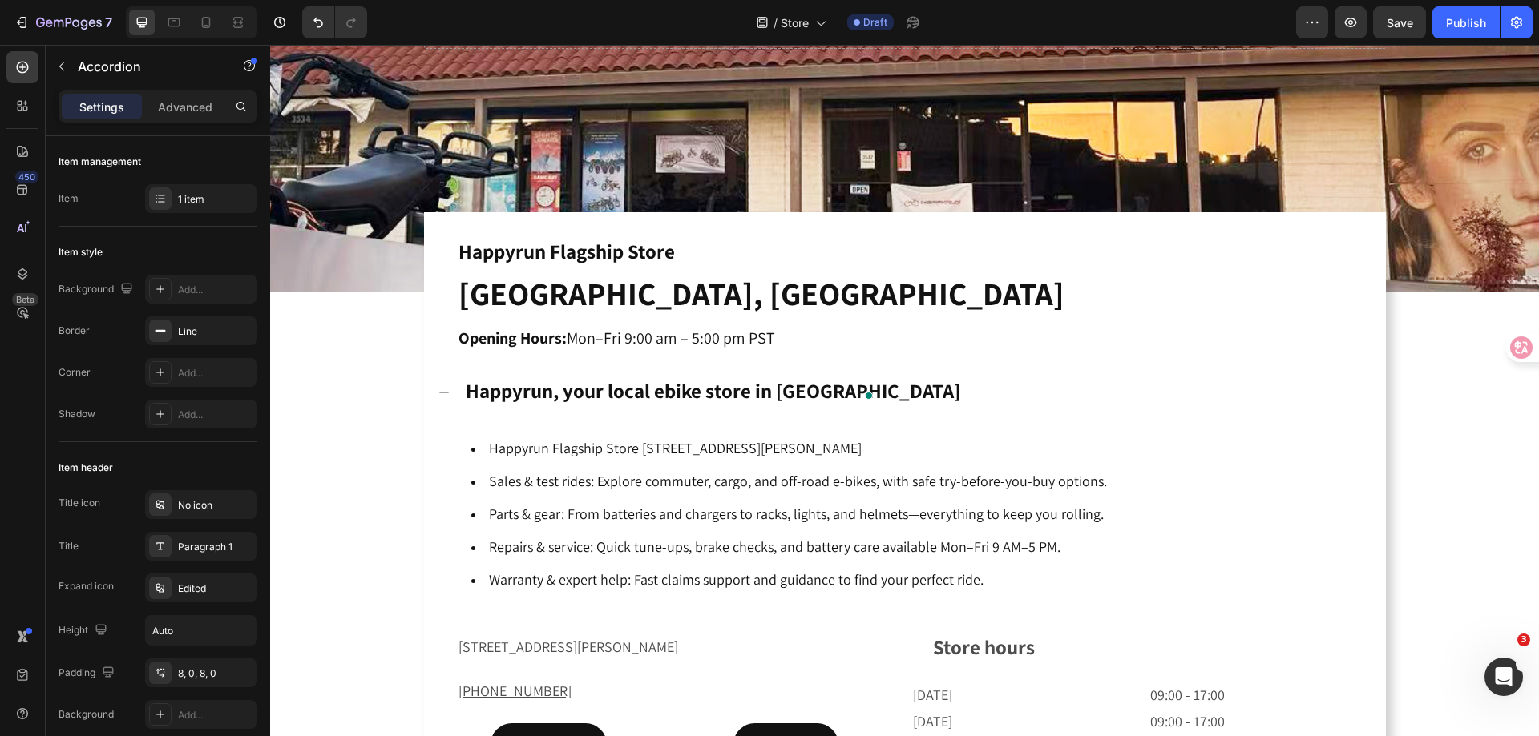
click at [946, 389] on div "Happyrun, your local ebike store in Orange City" at bounding box center [917, 392] width 909 height 31
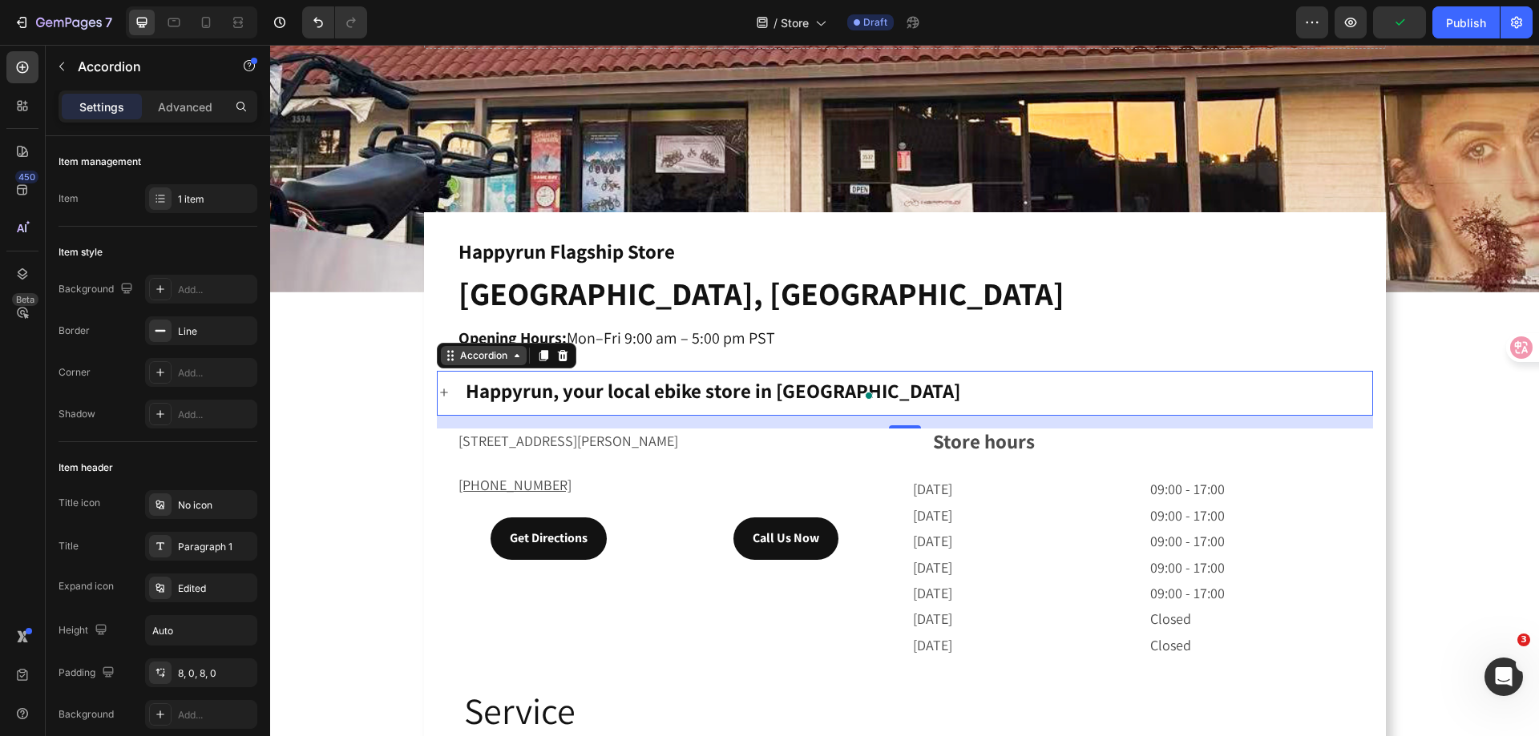
click at [475, 356] on div "Accordion" at bounding box center [484, 356] width 54 height 14
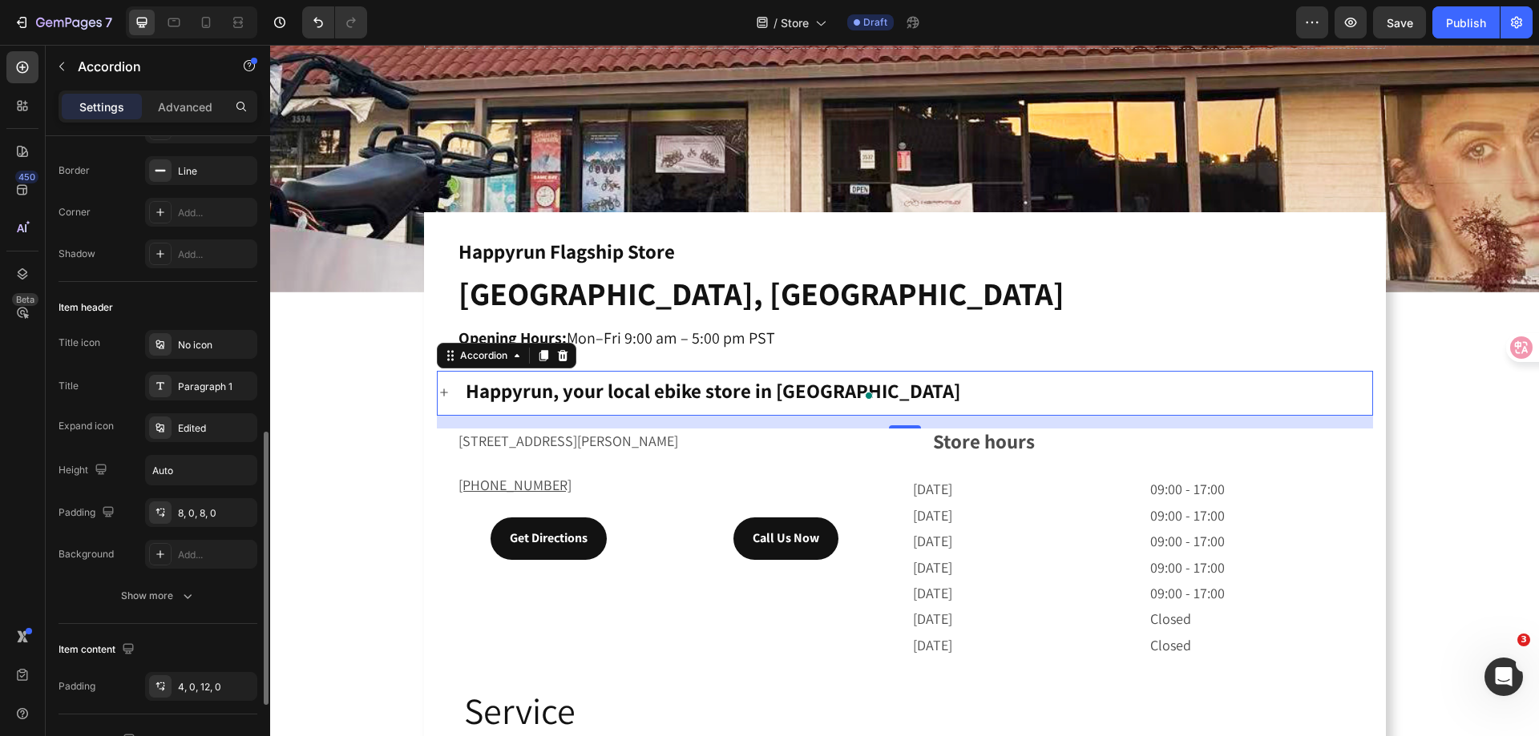
scroll to position [321, 0]
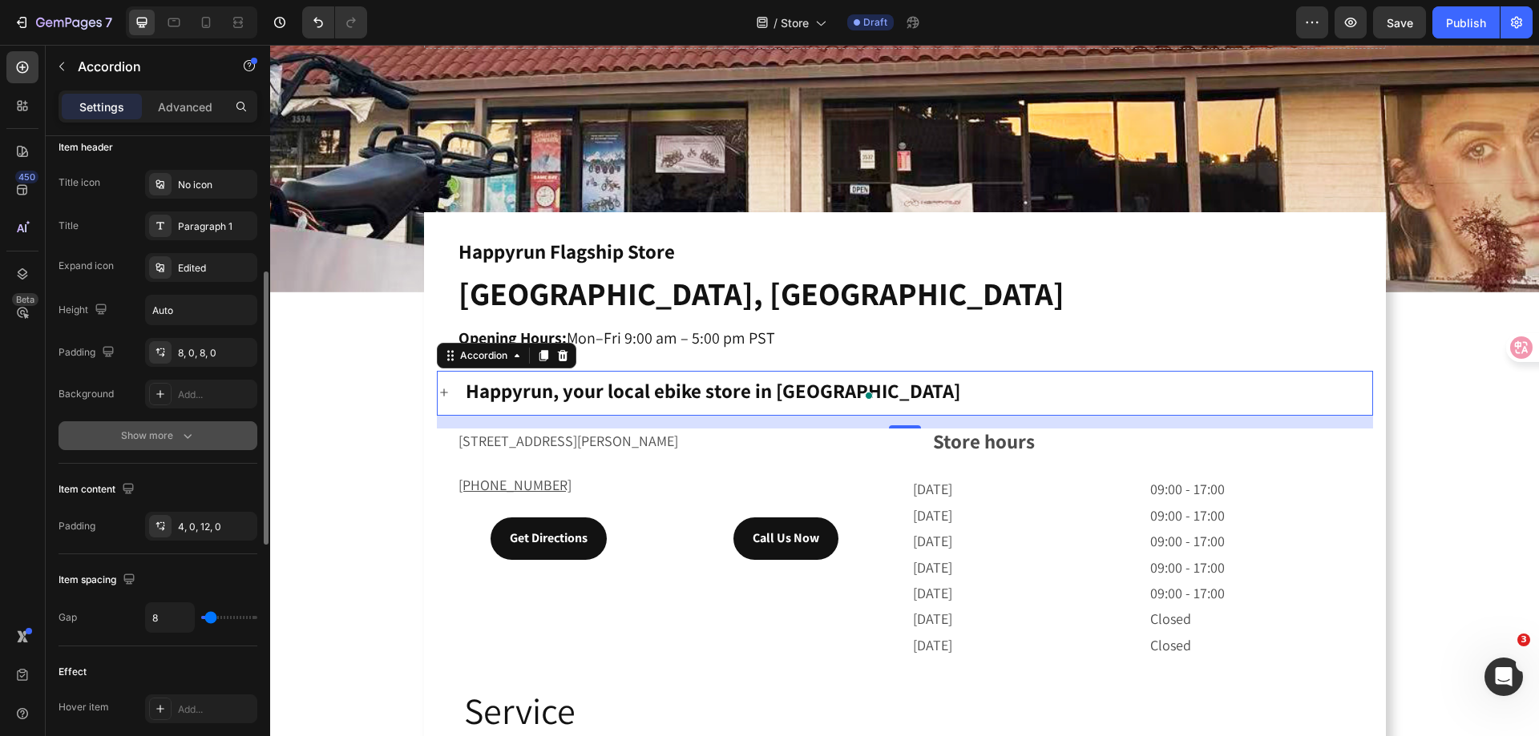
click at [143, 434] on div "Show more" at bounding box center [158, 436] width 75 height 16
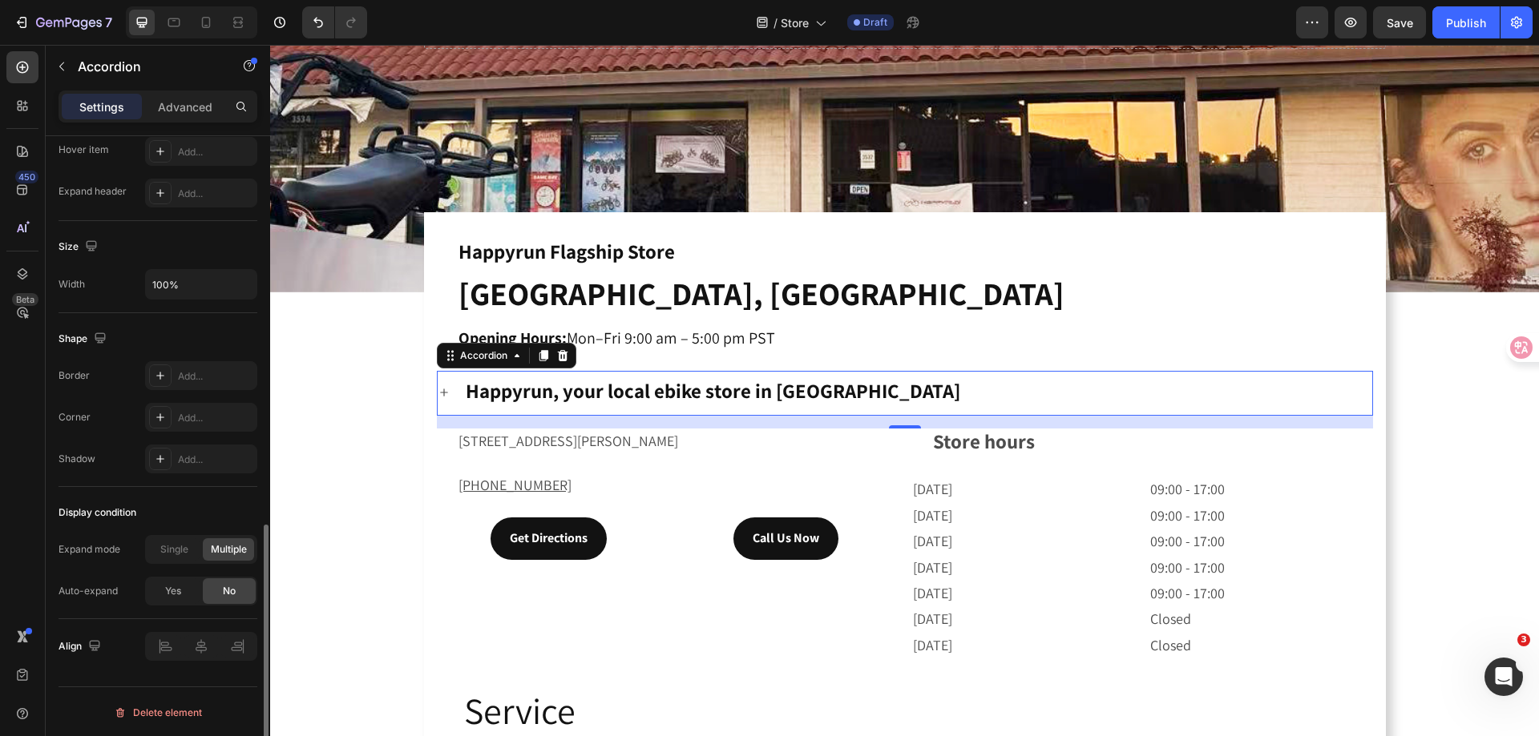
scroll to position [963, 0]
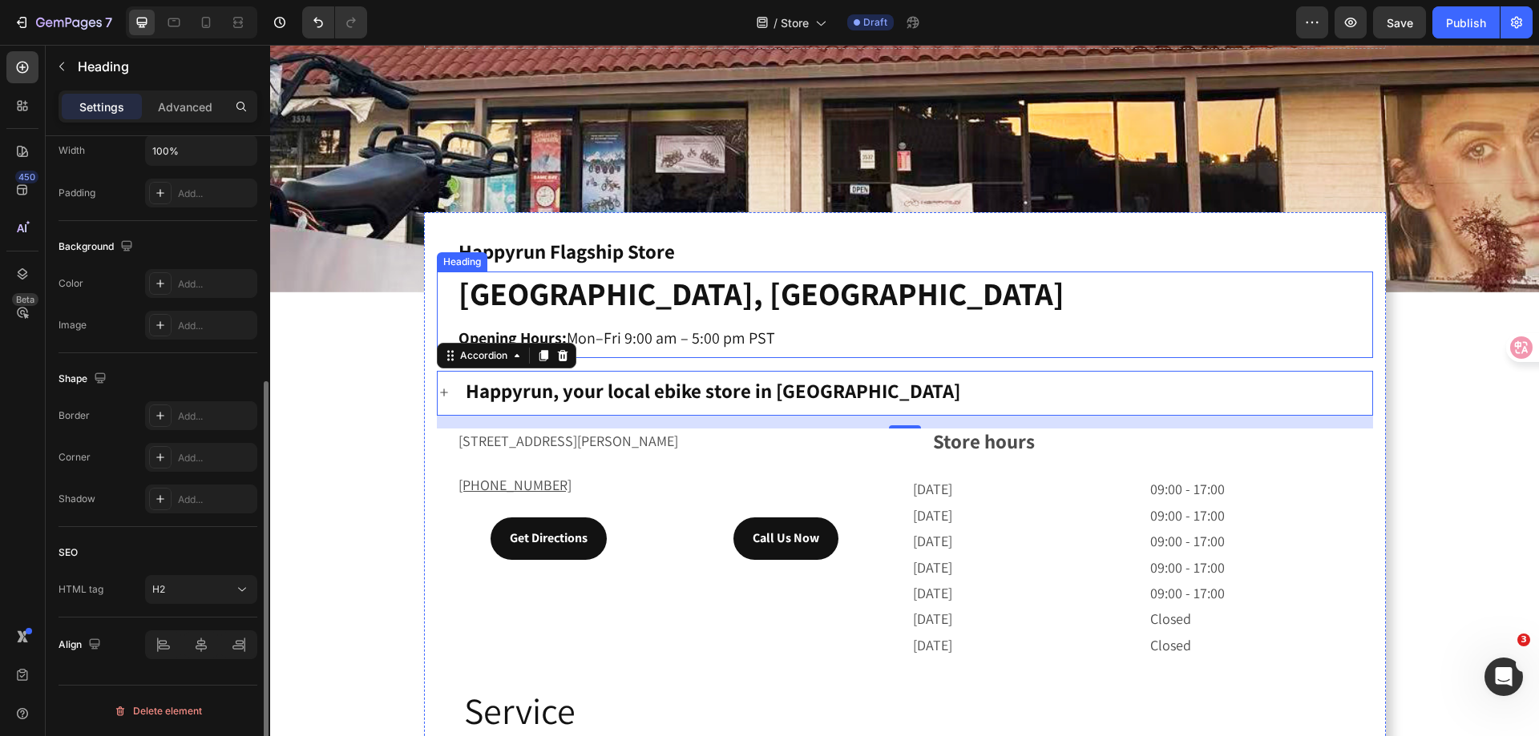
click at [720, 328] on span "Opening Hours: Mon–Fri 9:00 am – 5:00 pm PST" at bounding box center [616, 338] width 317 height 21
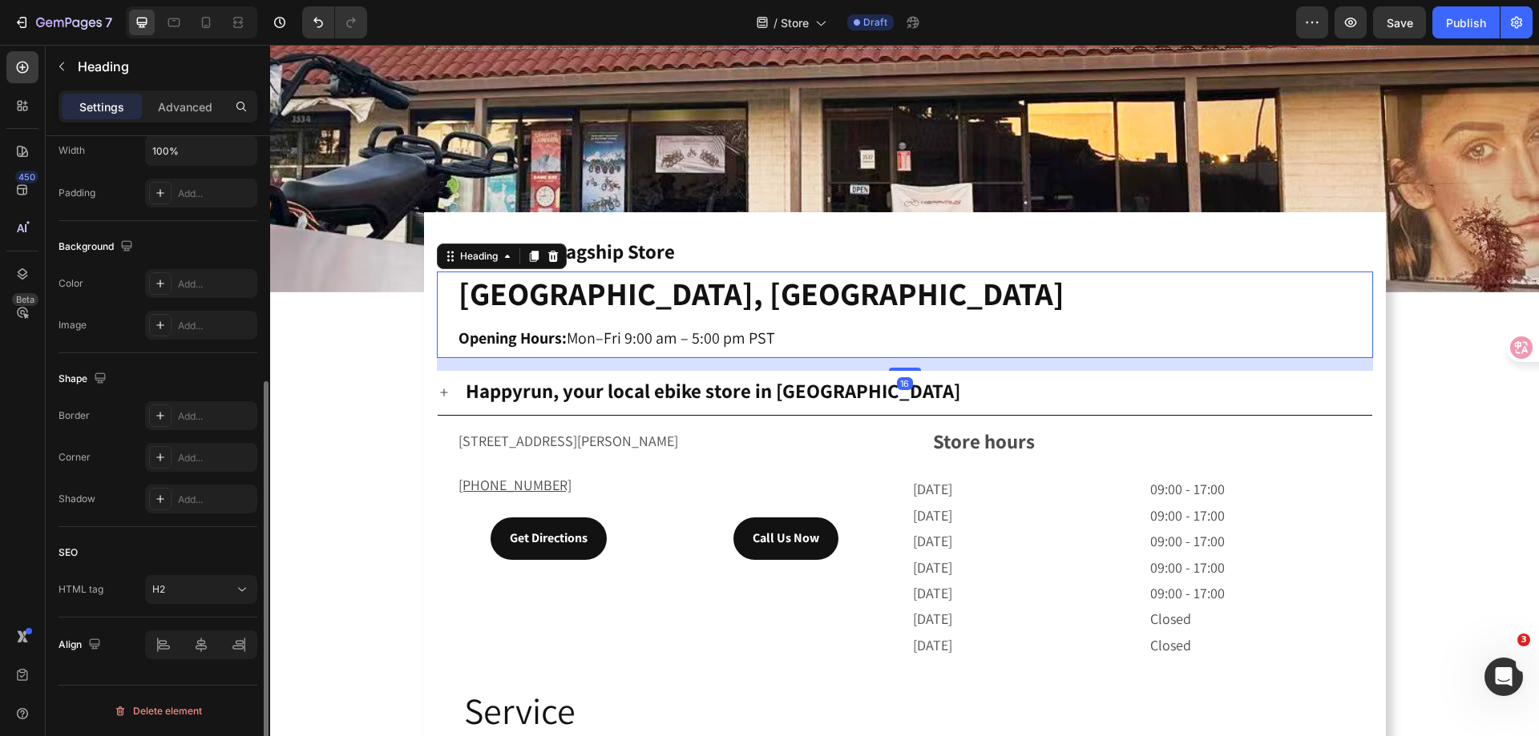
scroll to position [0, 0]
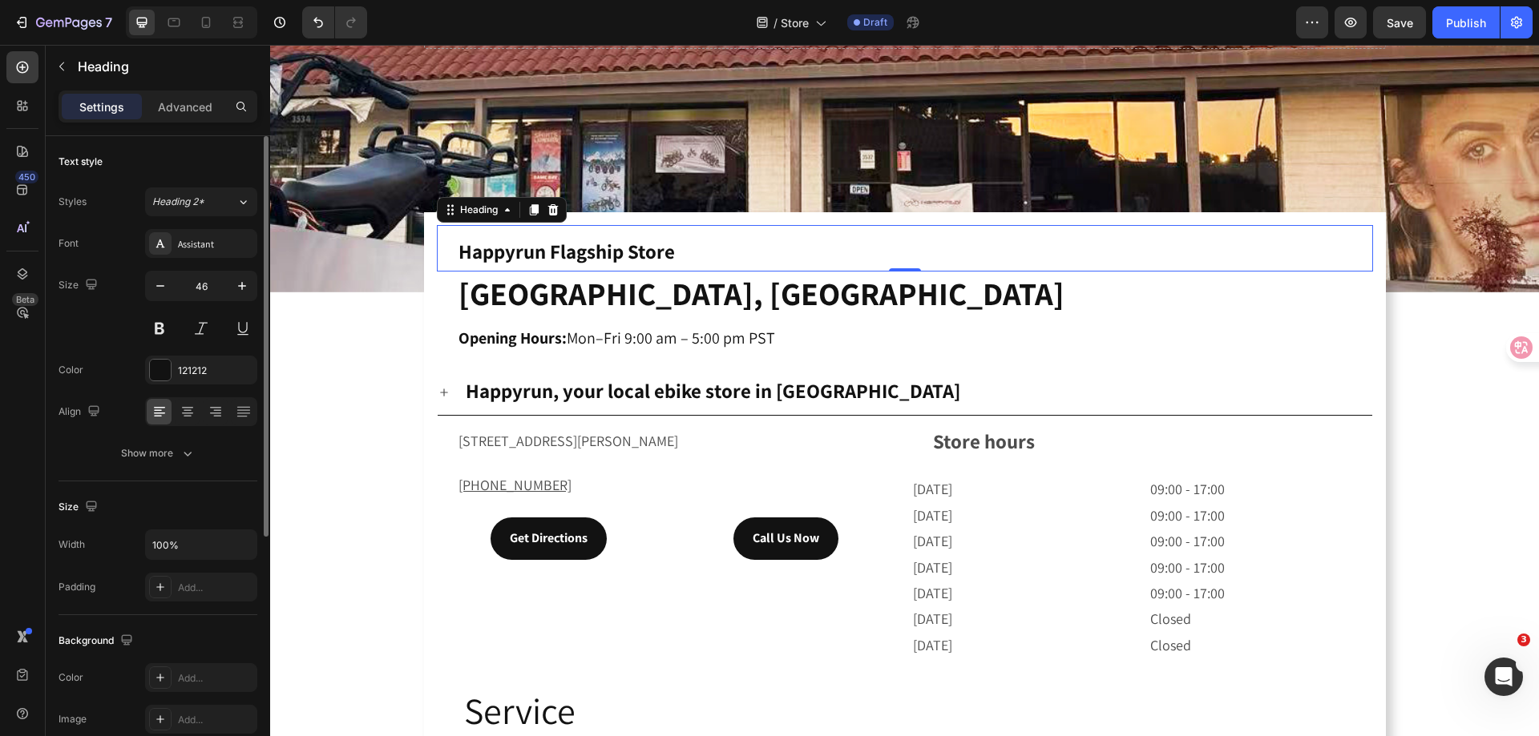
click at [676, 249] on p "⁠⁠⁠⁠⁠⁠⁠ Happyrun Flagship Store" at bounding box center [914, 248] width 913 height 43
click at [1001, 383] on div "Happyrun, your local ebike store in Orange City" at bounding box center [917, 392] width 909 height 31
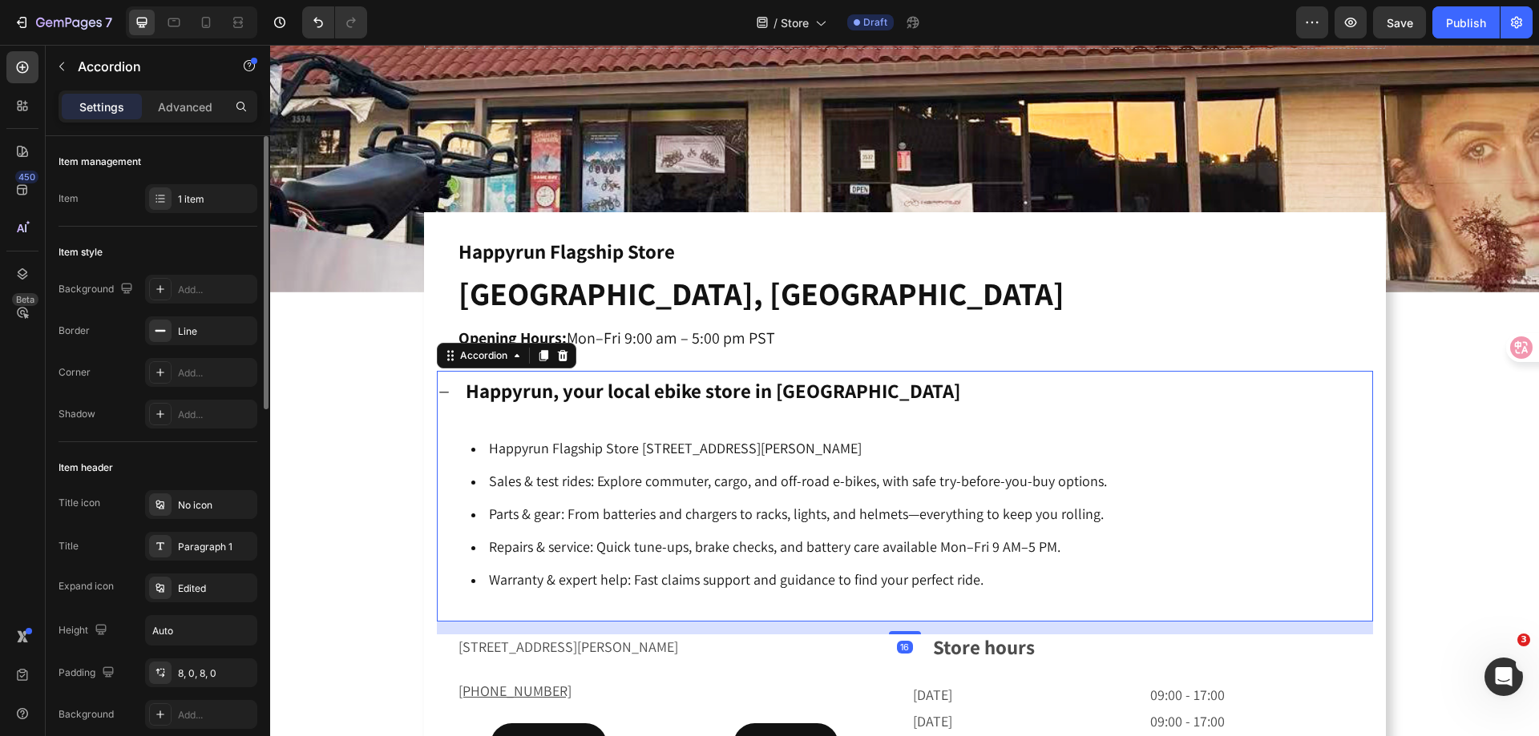
click at [1001, 383] on div "Happyrun, your local ebike store in Orange City" at bounding box center [917, 392] width 909 height 31
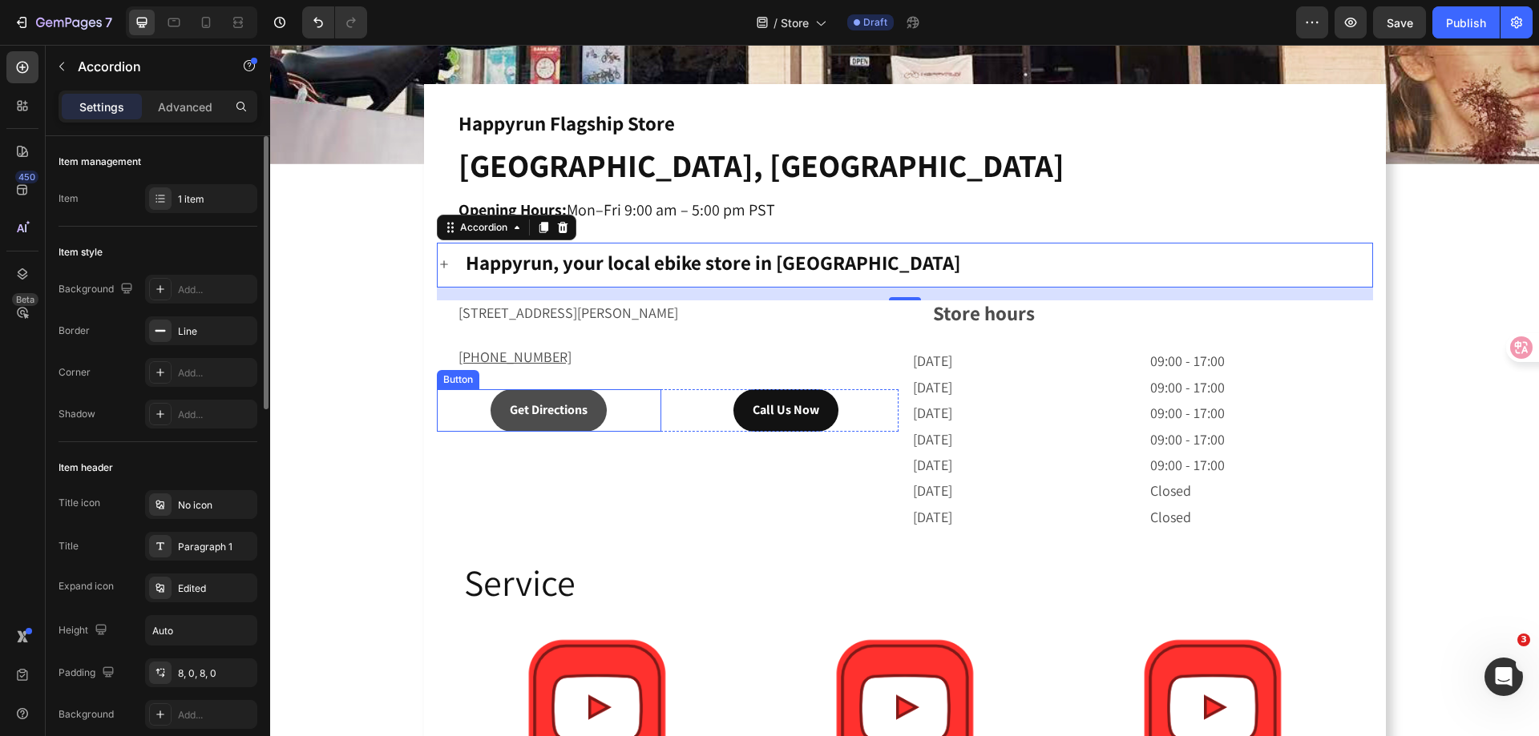
scroll to position [481, 0]
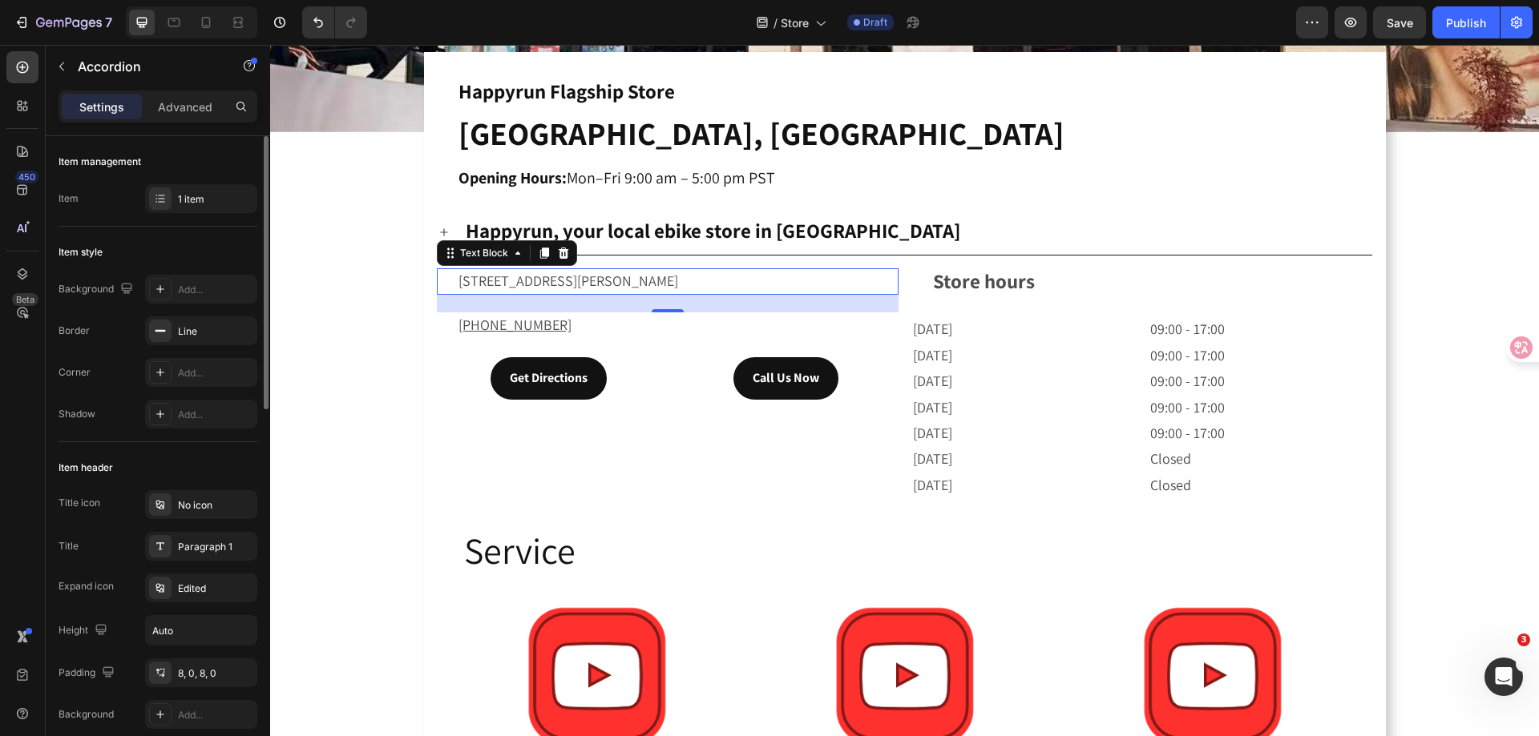
click at [595, 282] on span "3532 E Chapman AveOrange, CA 92869" at bounding box center [568, 281] width 220 height 18
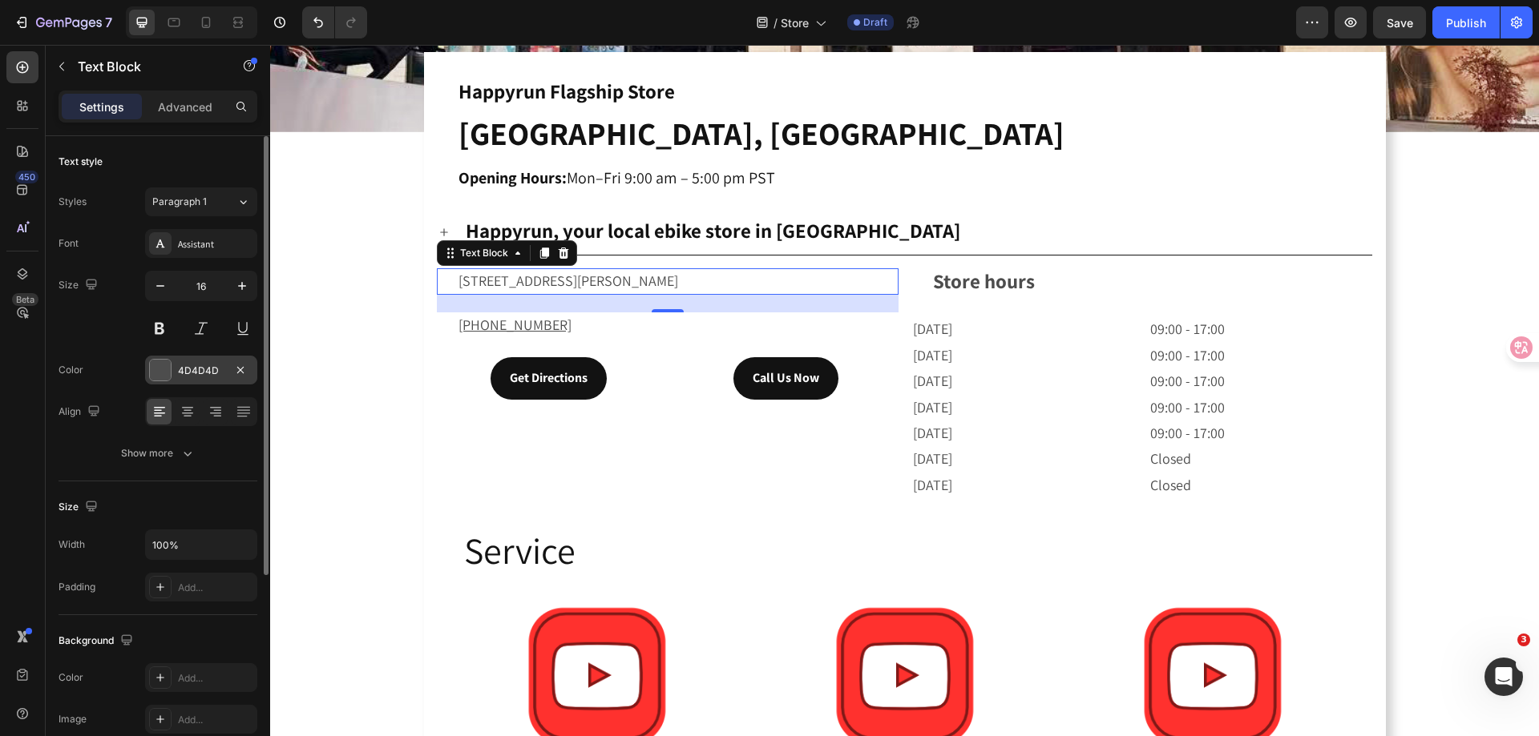
click at [188, 367] on div "4D4D4D" at bounding box center [201, 371] width 46 height 14
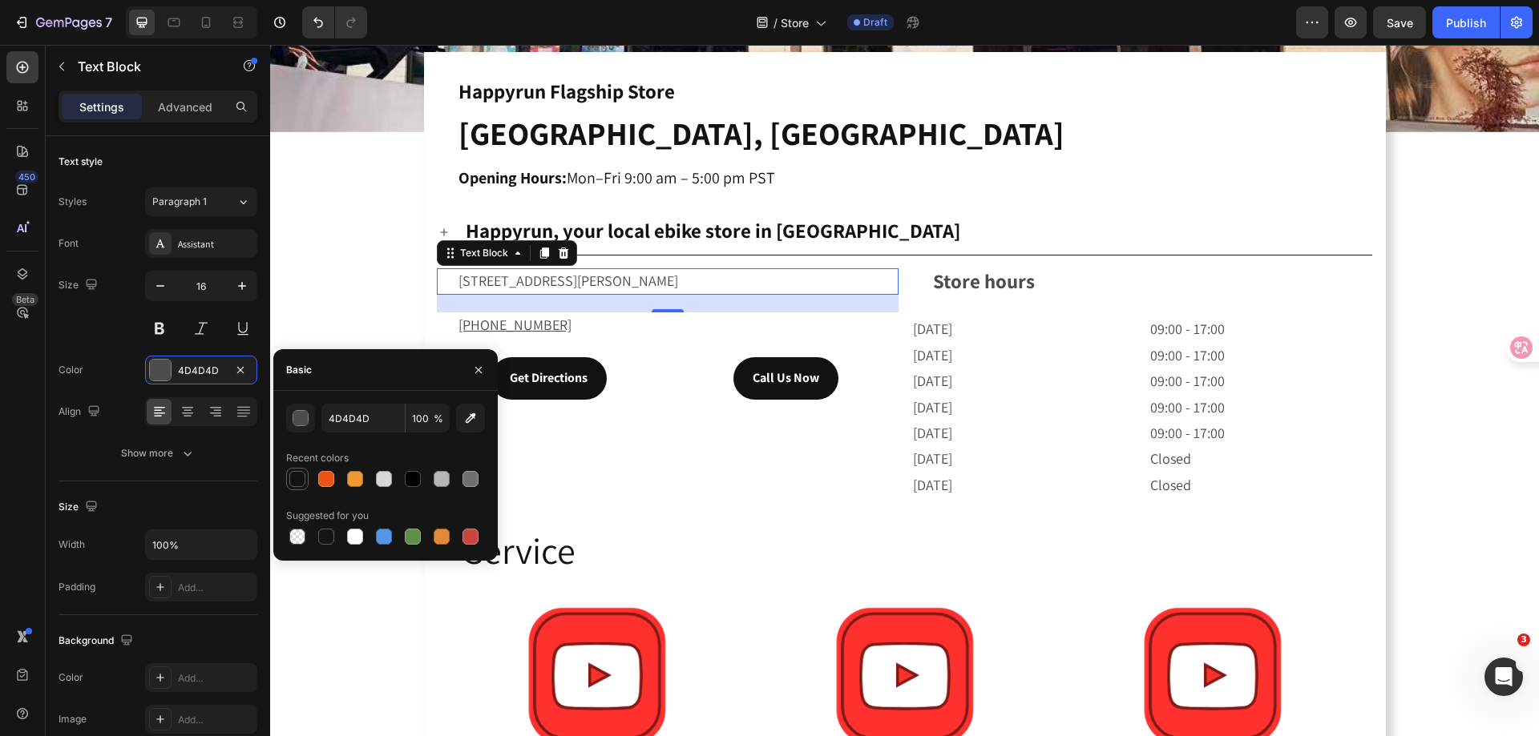
click at [299, 475] on div at bounding box center [297, 479] width 16 height 16
type input "121212"
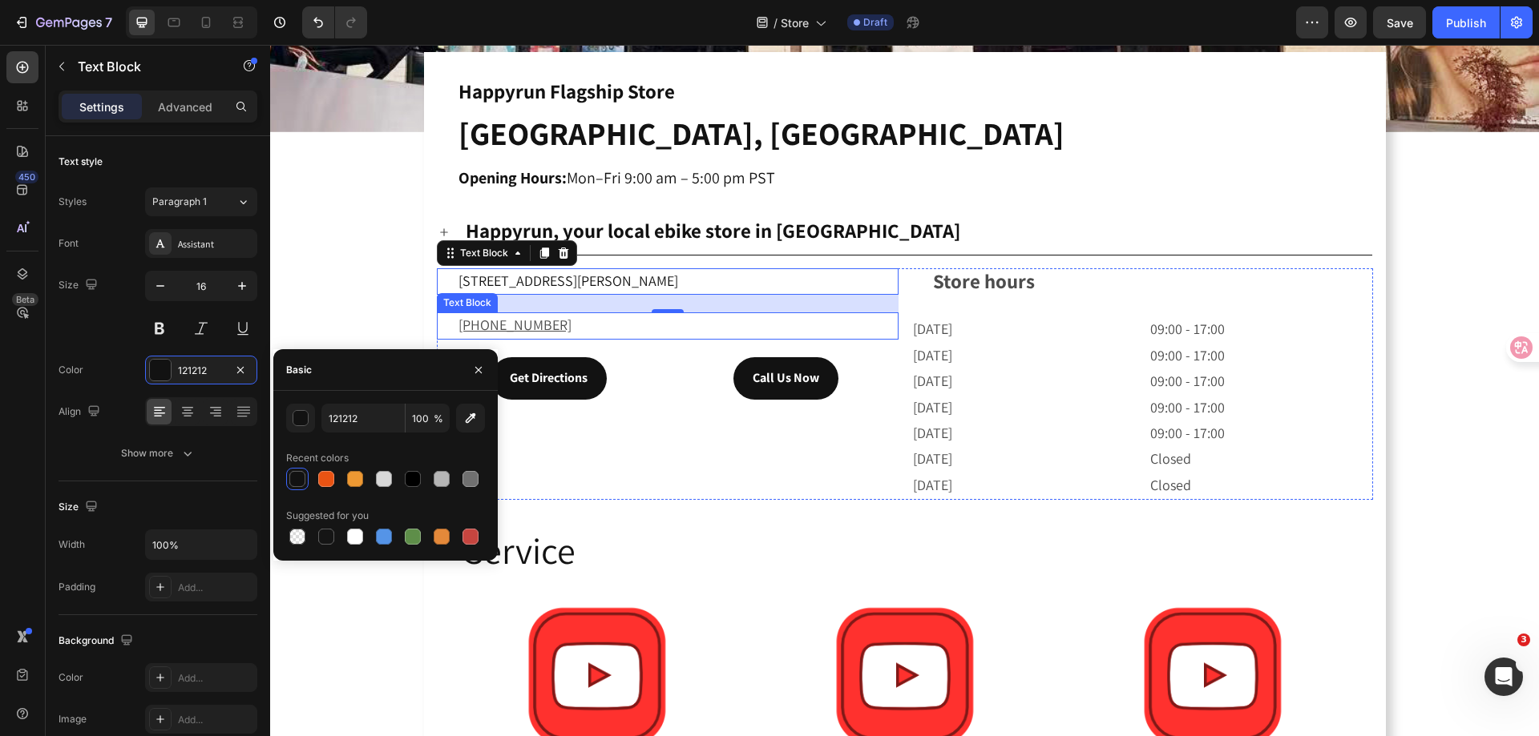
click at [591, 323] on p "+1 626 975 2527" at bounding box center [677, 326] width 438 height 24
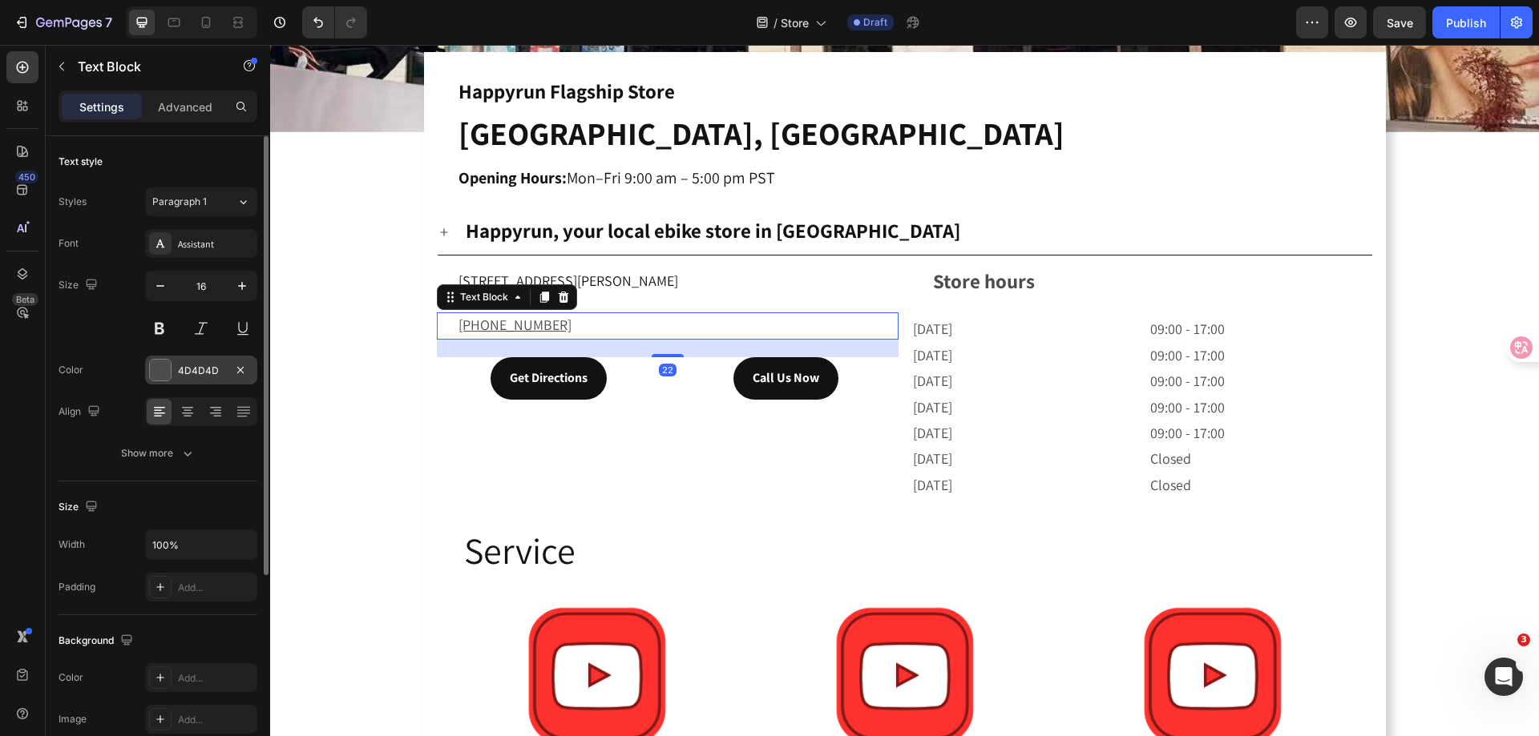
click at [193, 364] on div "4D4D4D" at bounding box center [201, 371] width 46 height 14
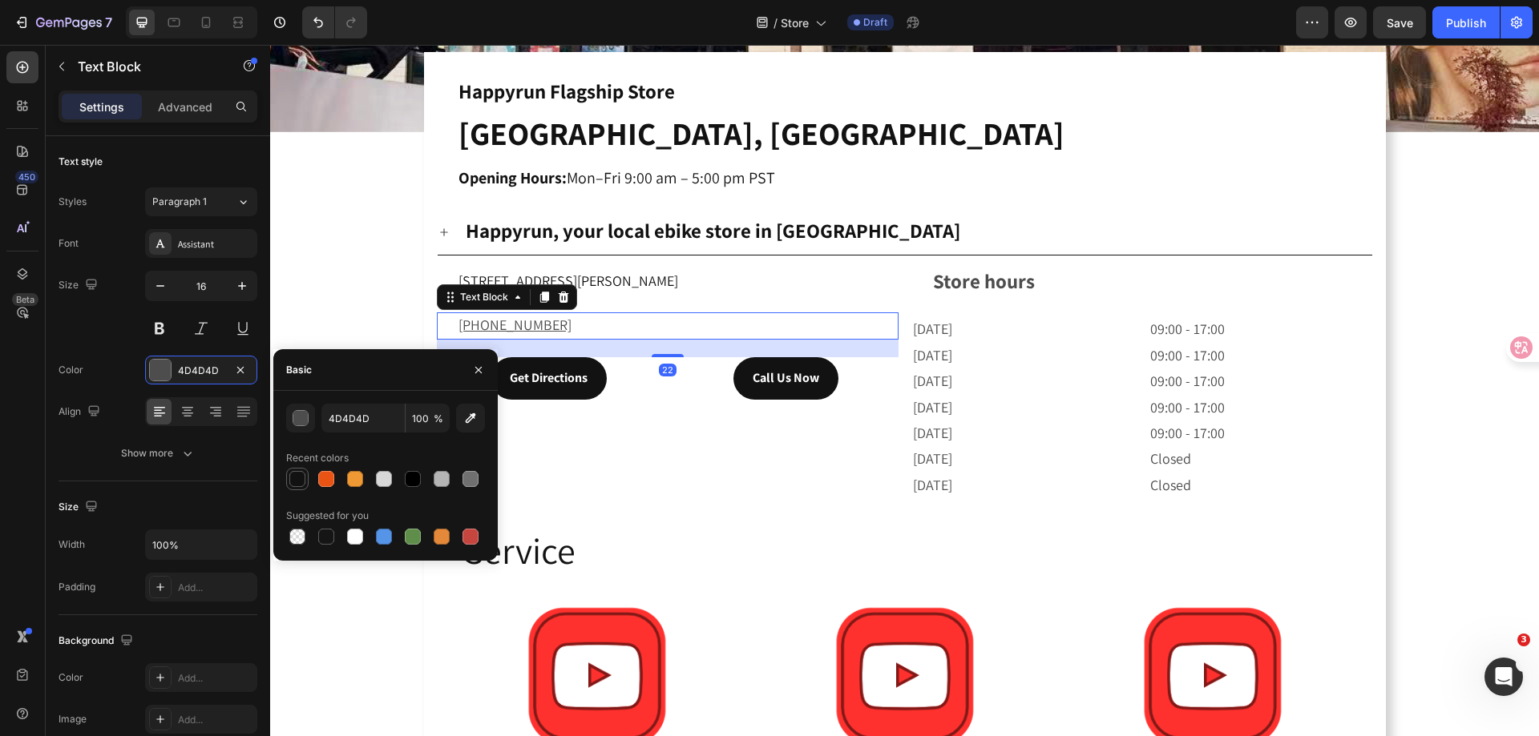
click at [299, 478] on div at bounding box center [297, 479] width 16 height 16
type input "121212"
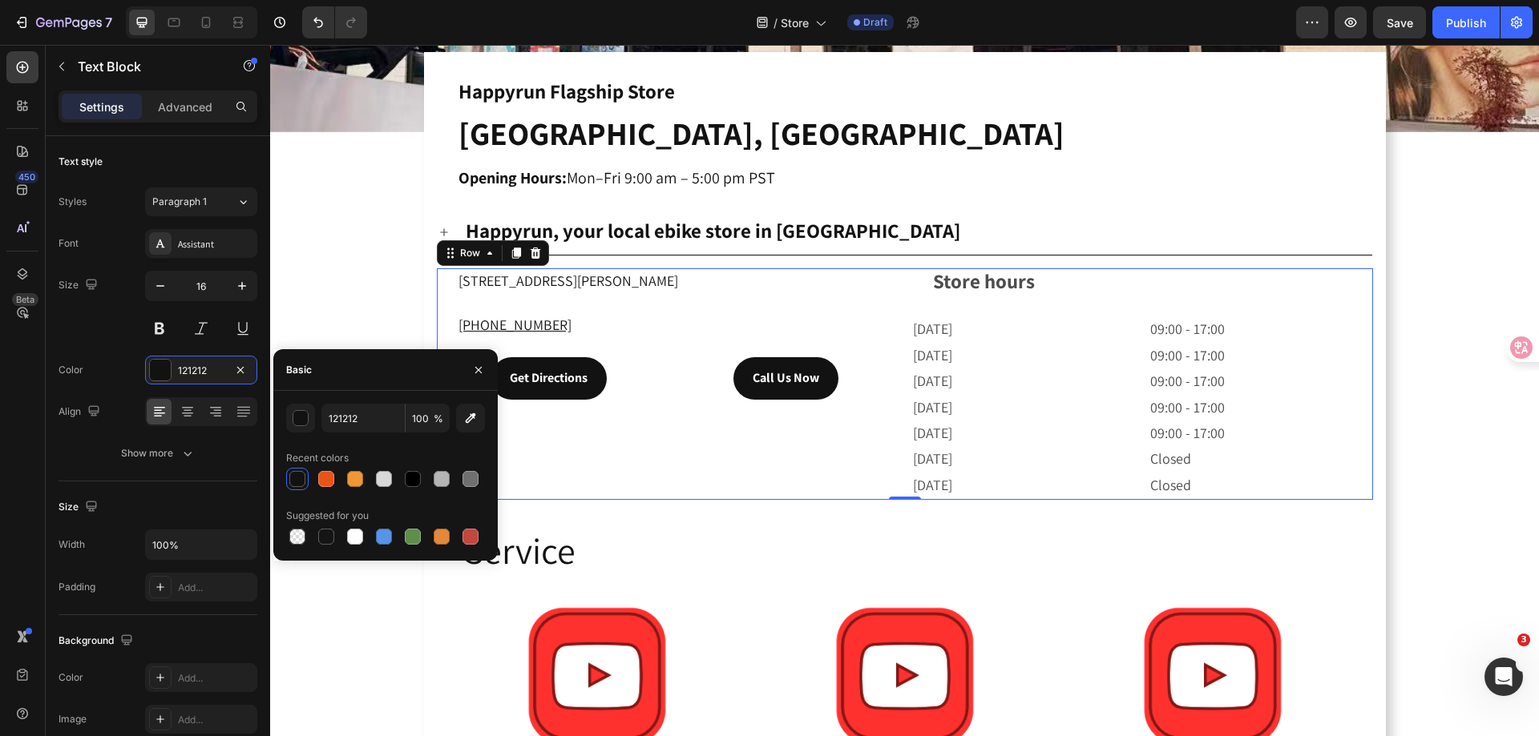
click at [768, 444] on div "3532 E Chapman AveOrange, CA 92869 Text Block +1 626 975 2527  Text Block Get D…" at bounding box center [668, 384] width 462 height 232
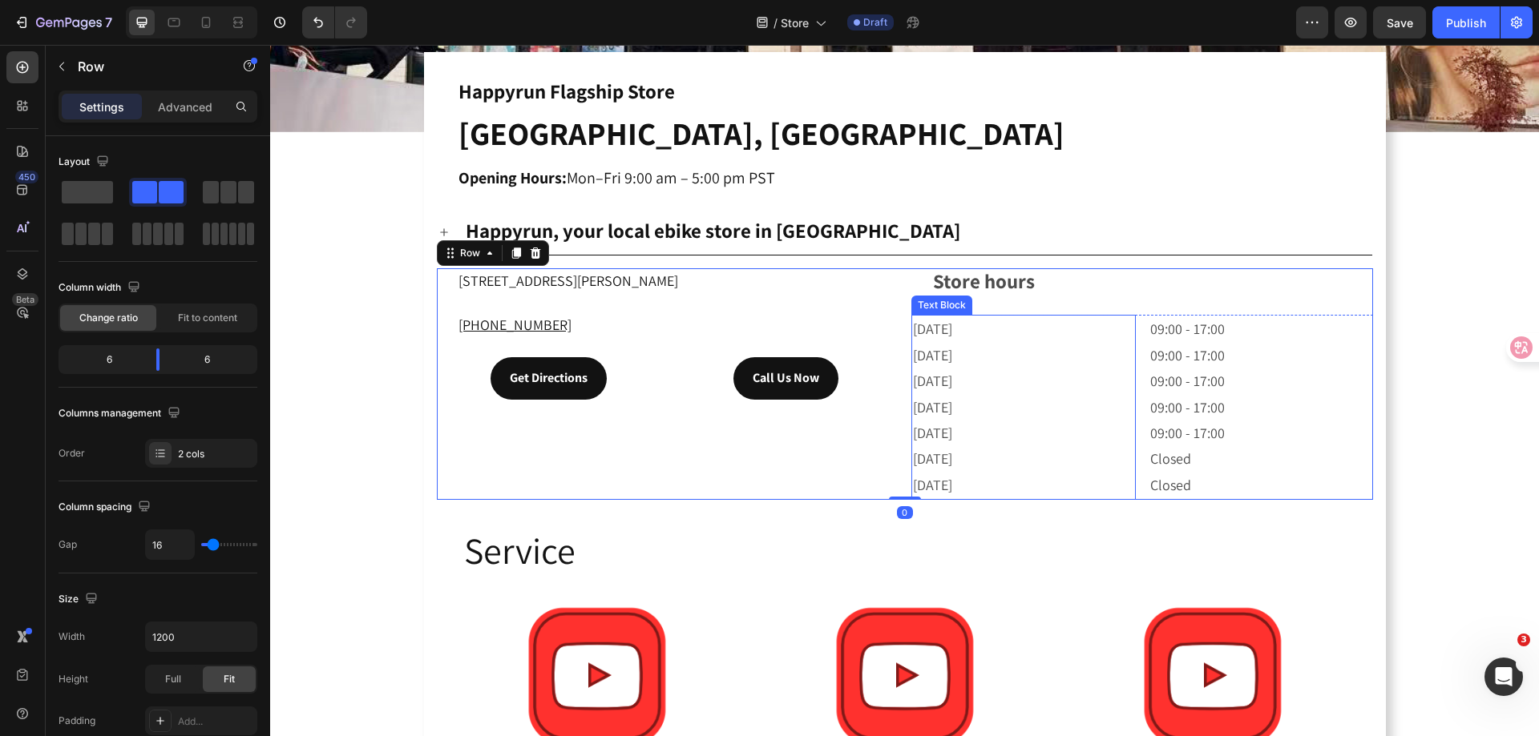
click at [990, 338] on p "Monday Tuesday Wednesday Thursday Friday Saturday Sunday" at bounding box center [1023, 408] width 221 height 182
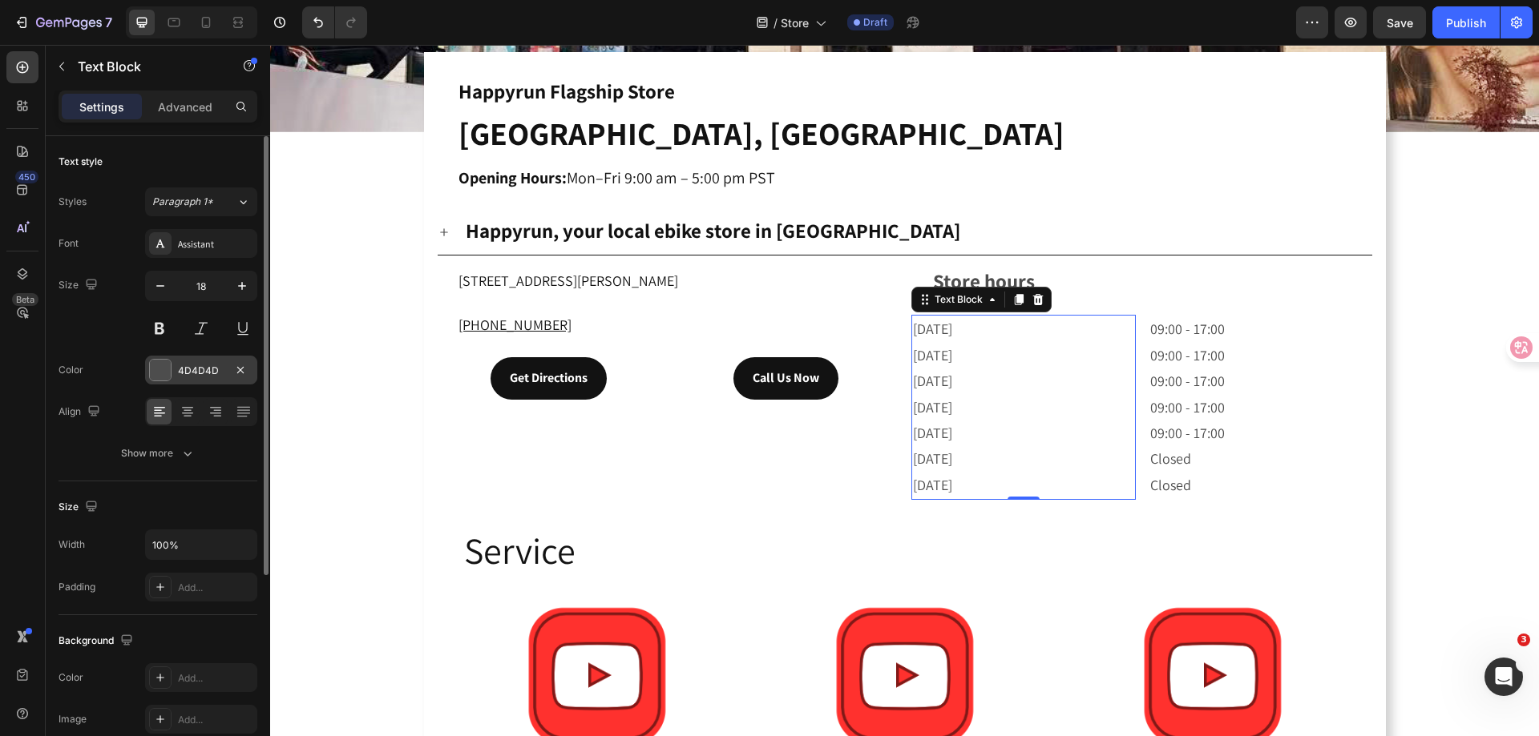
click at [196, 369] on div "4D4D4D" at bounding box center [201, 371] width 46 height 14
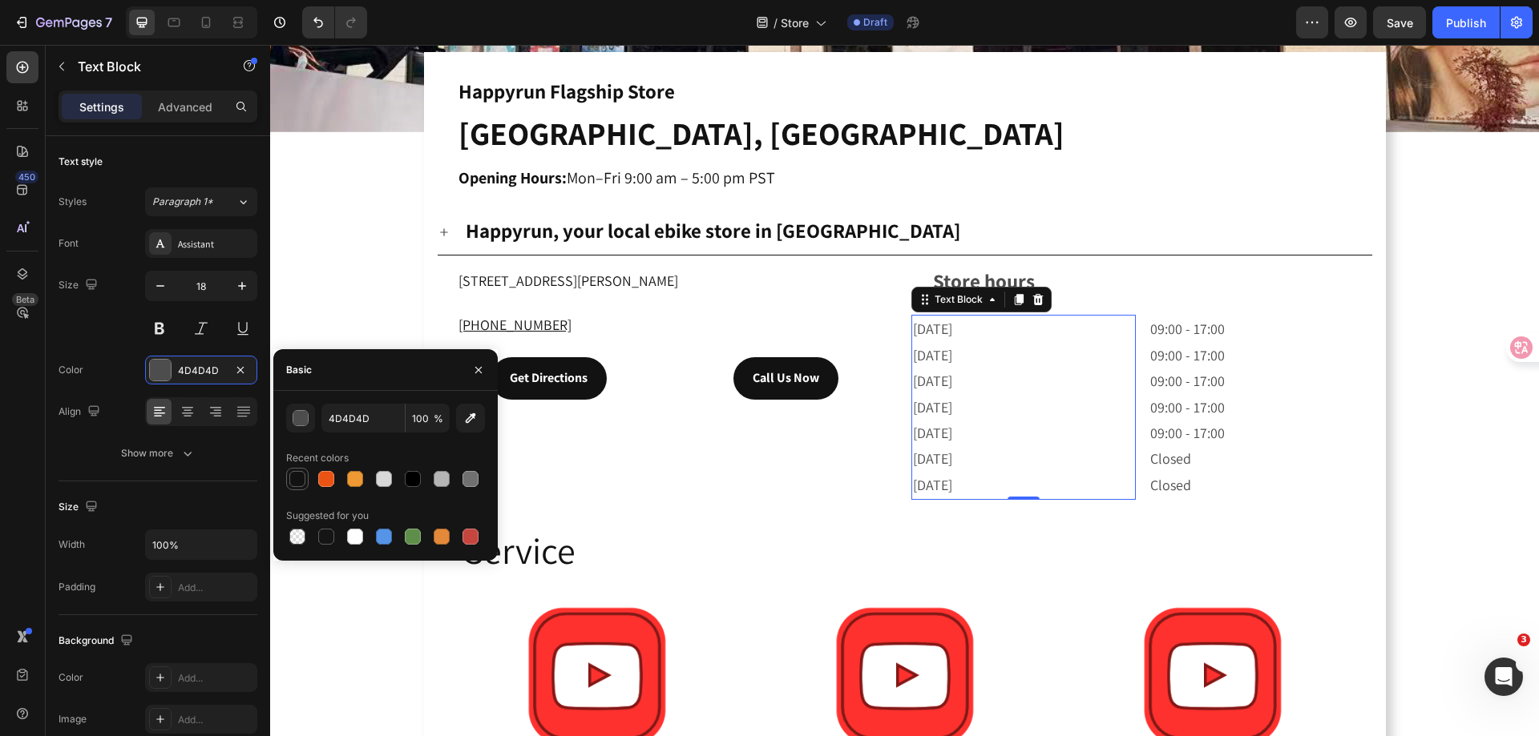
click at [293, 479] on div at bounding box center [297, 479] width 16 height 16
type input "121212"
click at [1193, 389] on p "09:00 - 17:00 09:00 - 17:00 09:00 - 17:00 09:00 - 17:00 09:00 - 17:00 Closed Cl…" at bounding box center [1260, 408] width 221 height 182
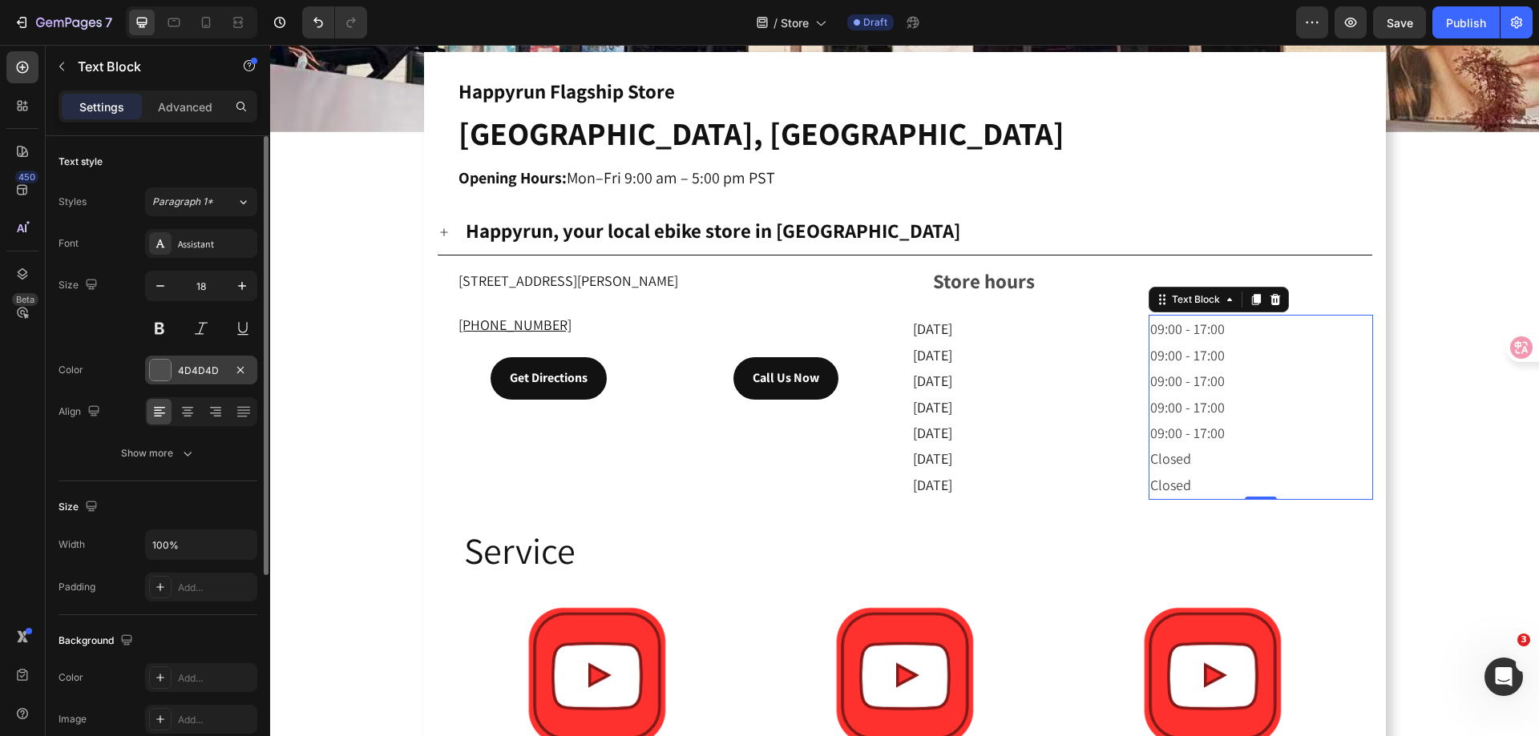
click at [187, 369] on div "4D4D4D" at bounding box center [201, 371] width 46 height 14
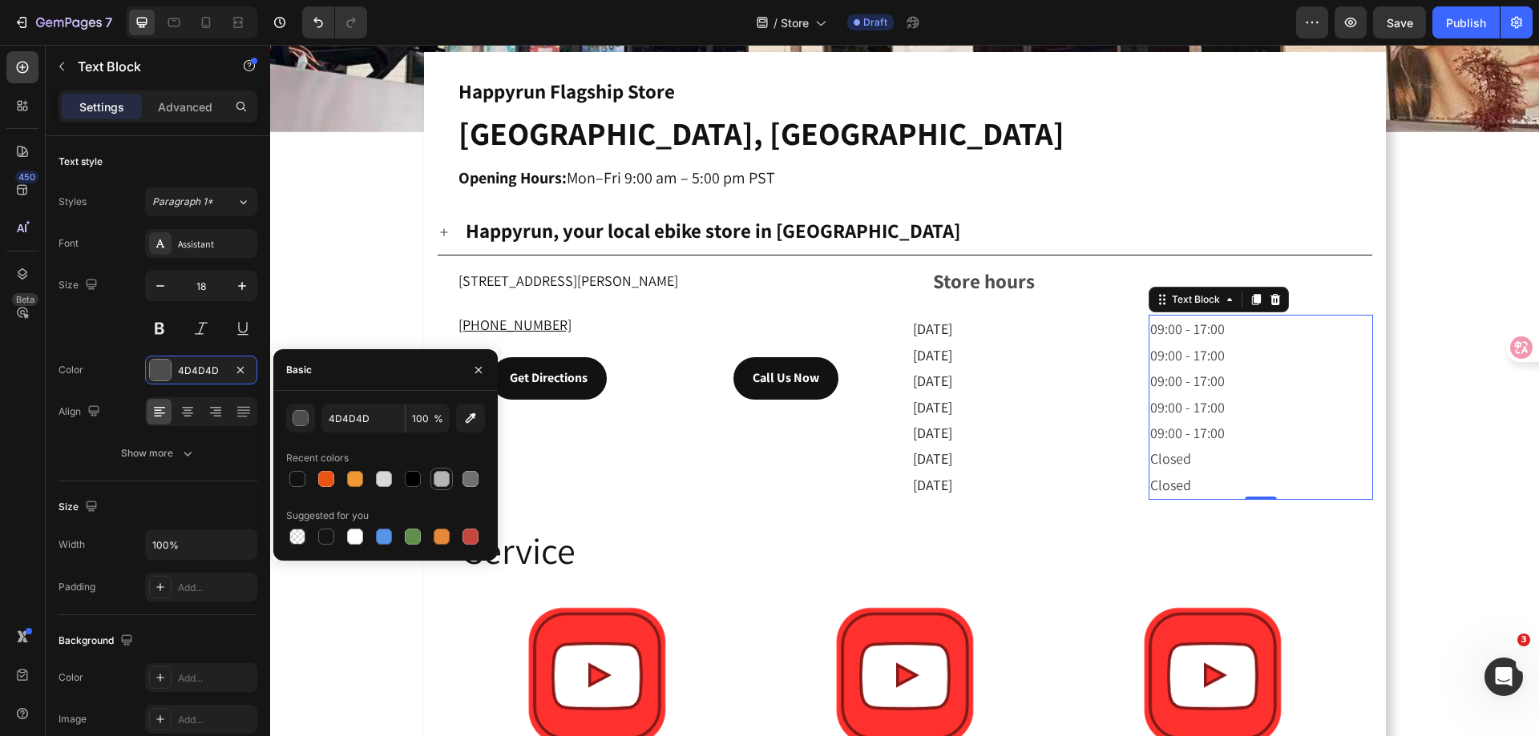
drag, startPoint x: 291, startPoint y: 470, endPoint x: 436, endPoint y: 475, distance: 145.1
click at [292, 470] on div at bounding box center [297, 479] width 19 height 19
type input "121212"
click at [975, 270] on strong "Store hours" at bounding box center [984, 281] width 102 height 26
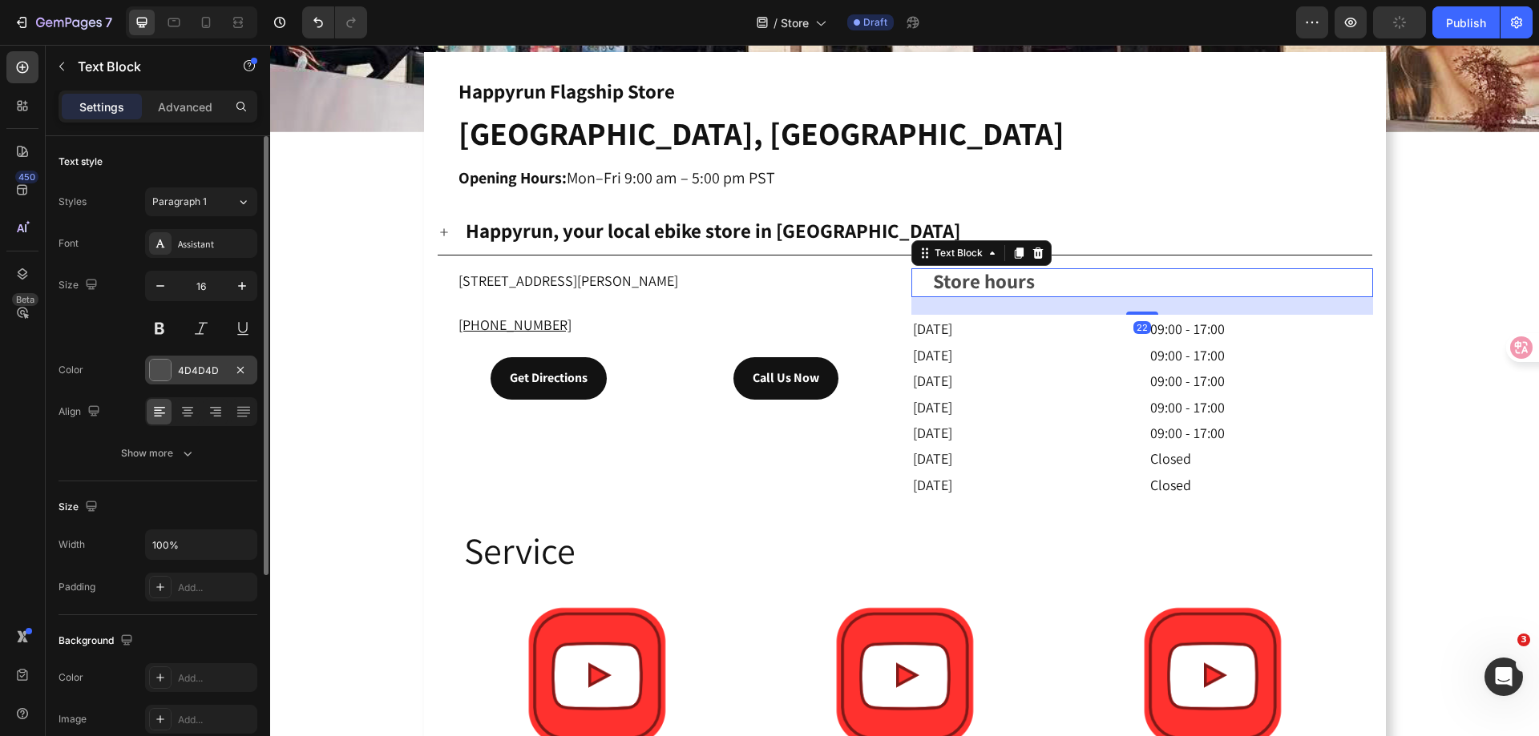
click at [202, 370] on div "4D4D4D" at bounding box center [201, 371] width 46 height 14
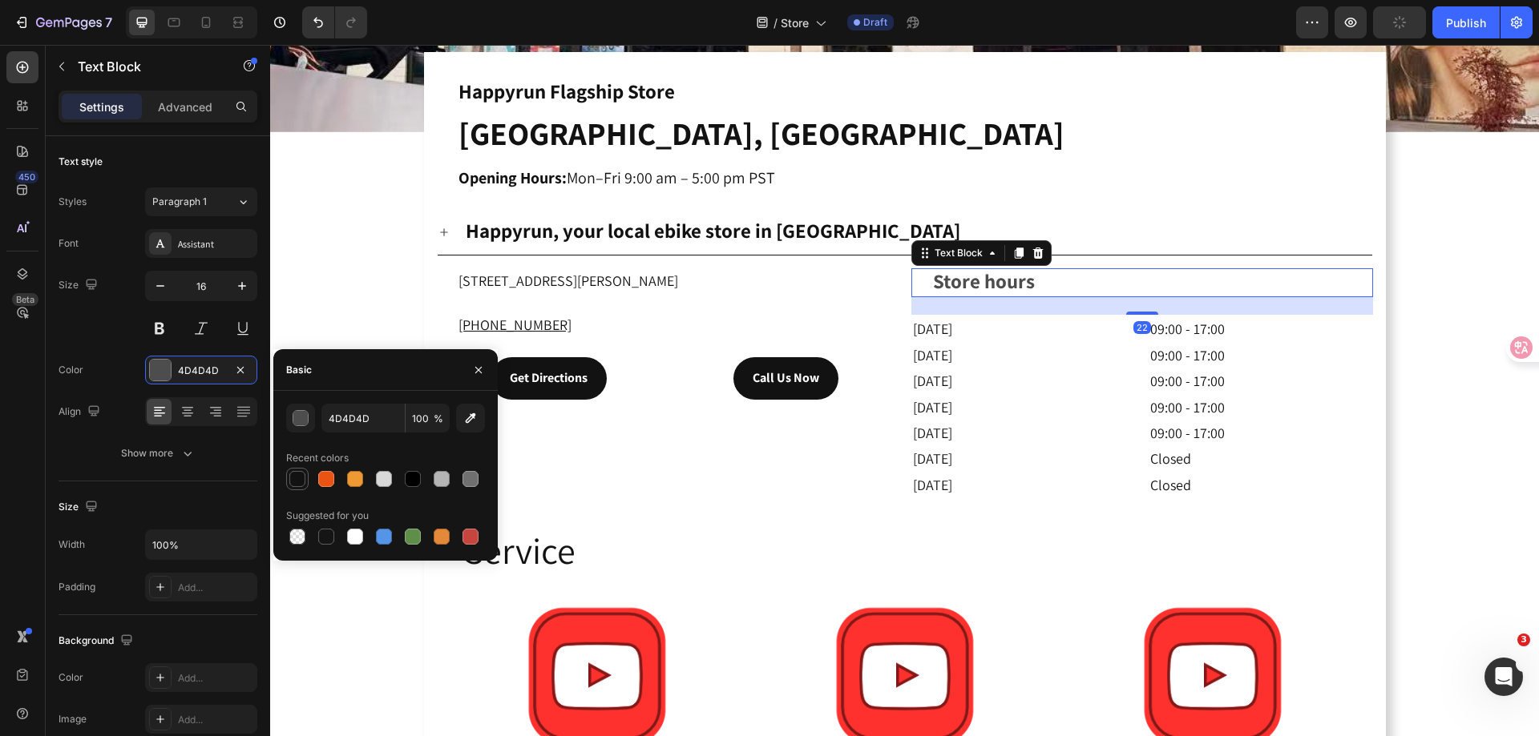
click at [294, 474] on div at bounding box center [297, 479] width 16 height 16
type input "121212"
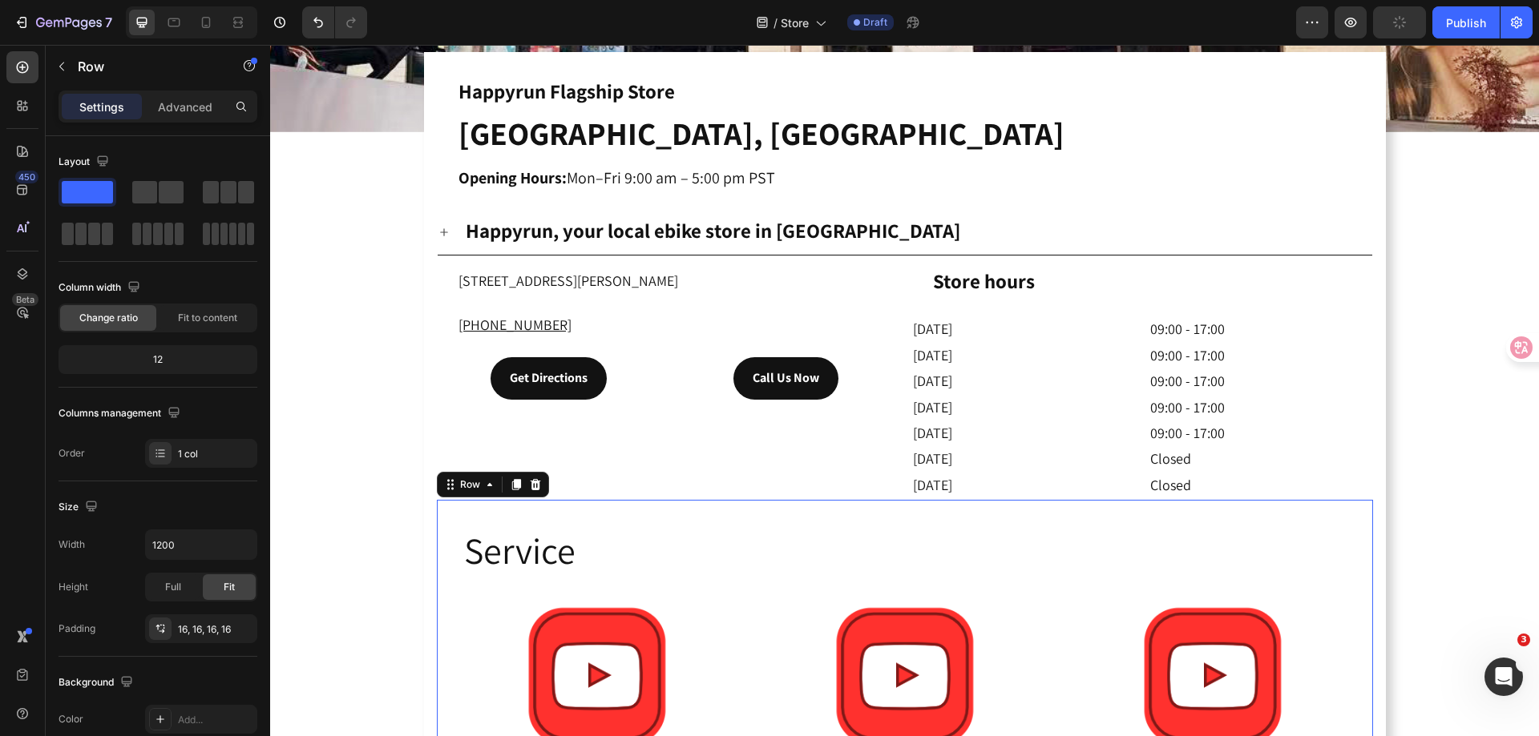
click at [816, 500] on div "Service Heading Row Image Image Image Row Image Image Image Row Row Row 0" at bounding box center [905, 709] width 936 height 418
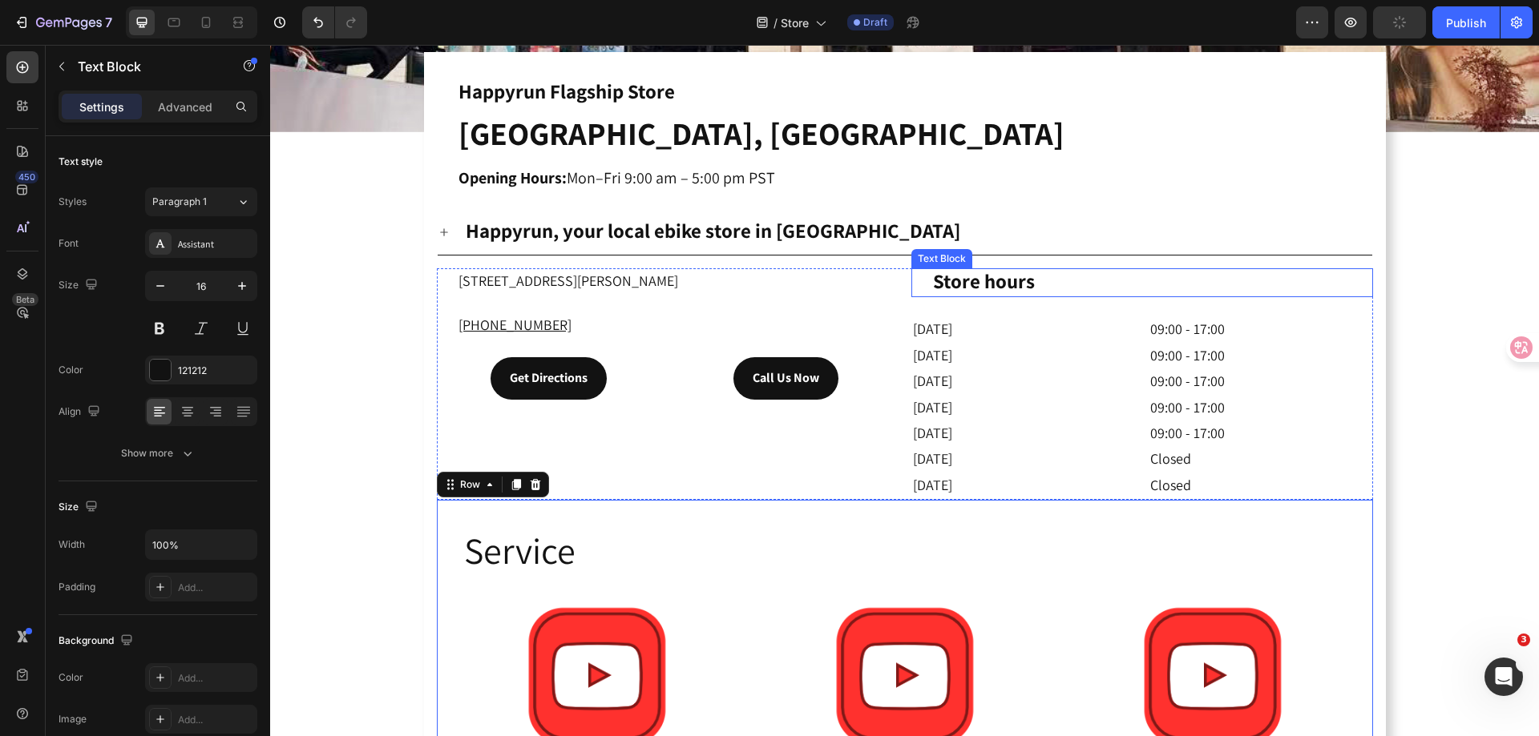
click at [1007, 280] on strong "Store hours" at bounding box center [984, 281] width 102 height 26
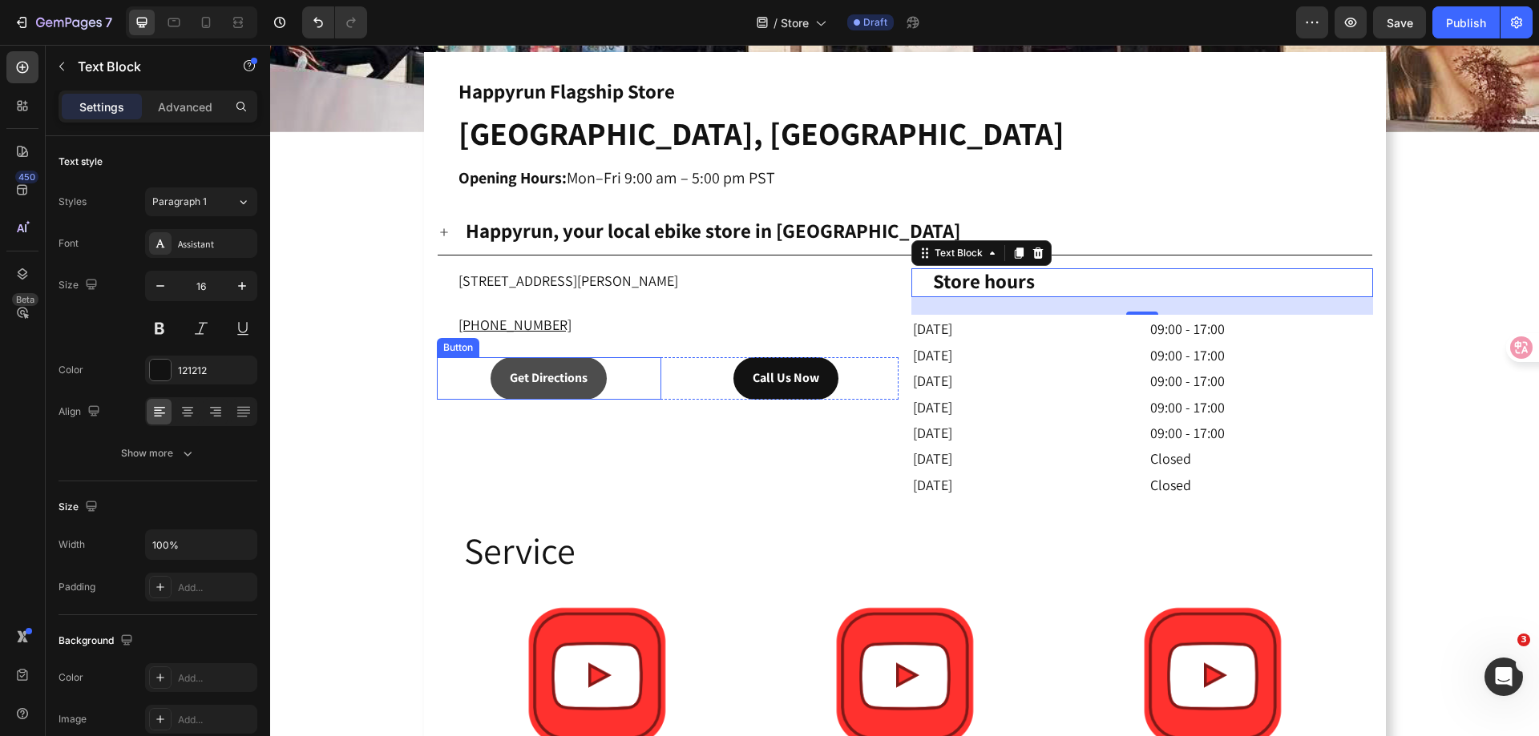
click at [587, 381] on button "Get Directions" at bounding box center [548, 378] width 116 height 42
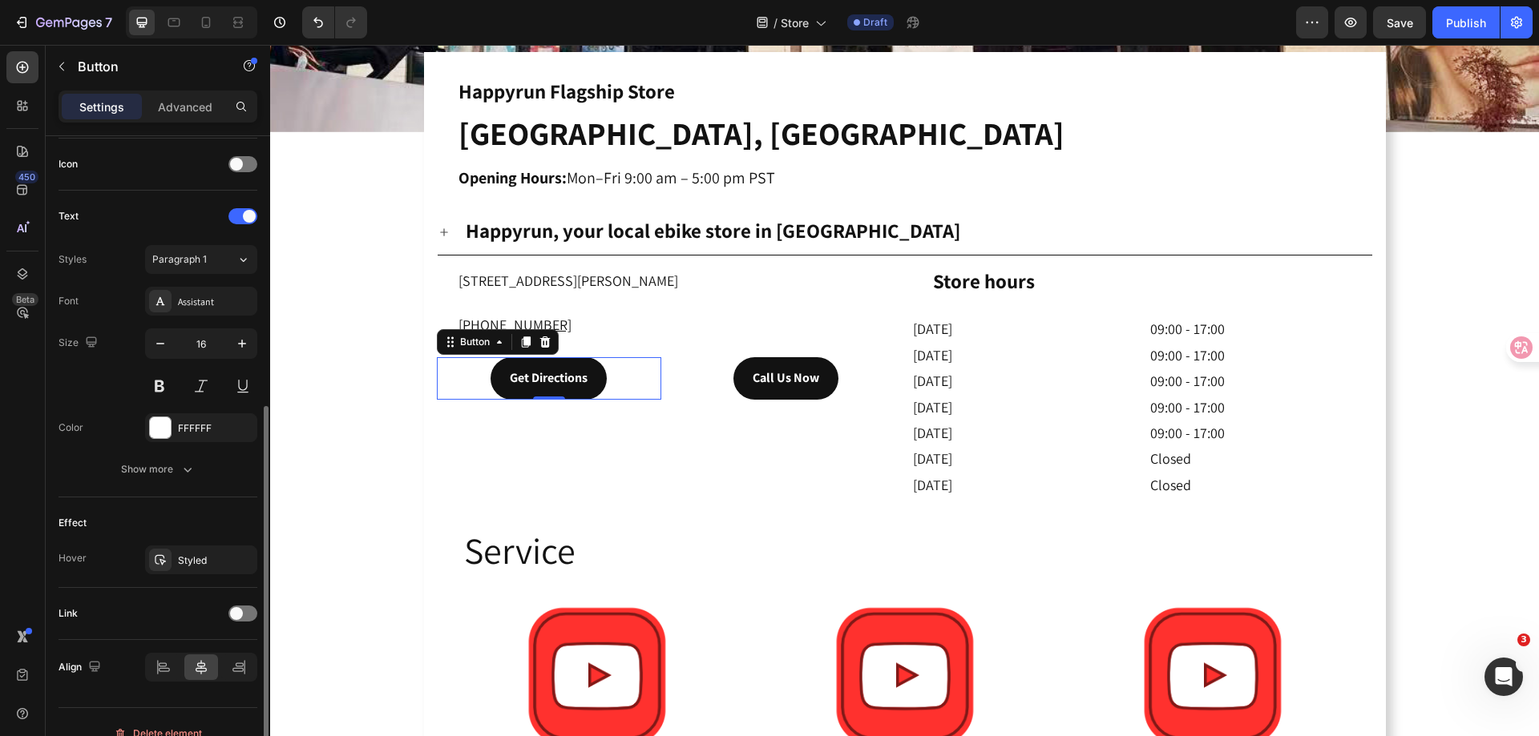
scroll to position [503, 0]
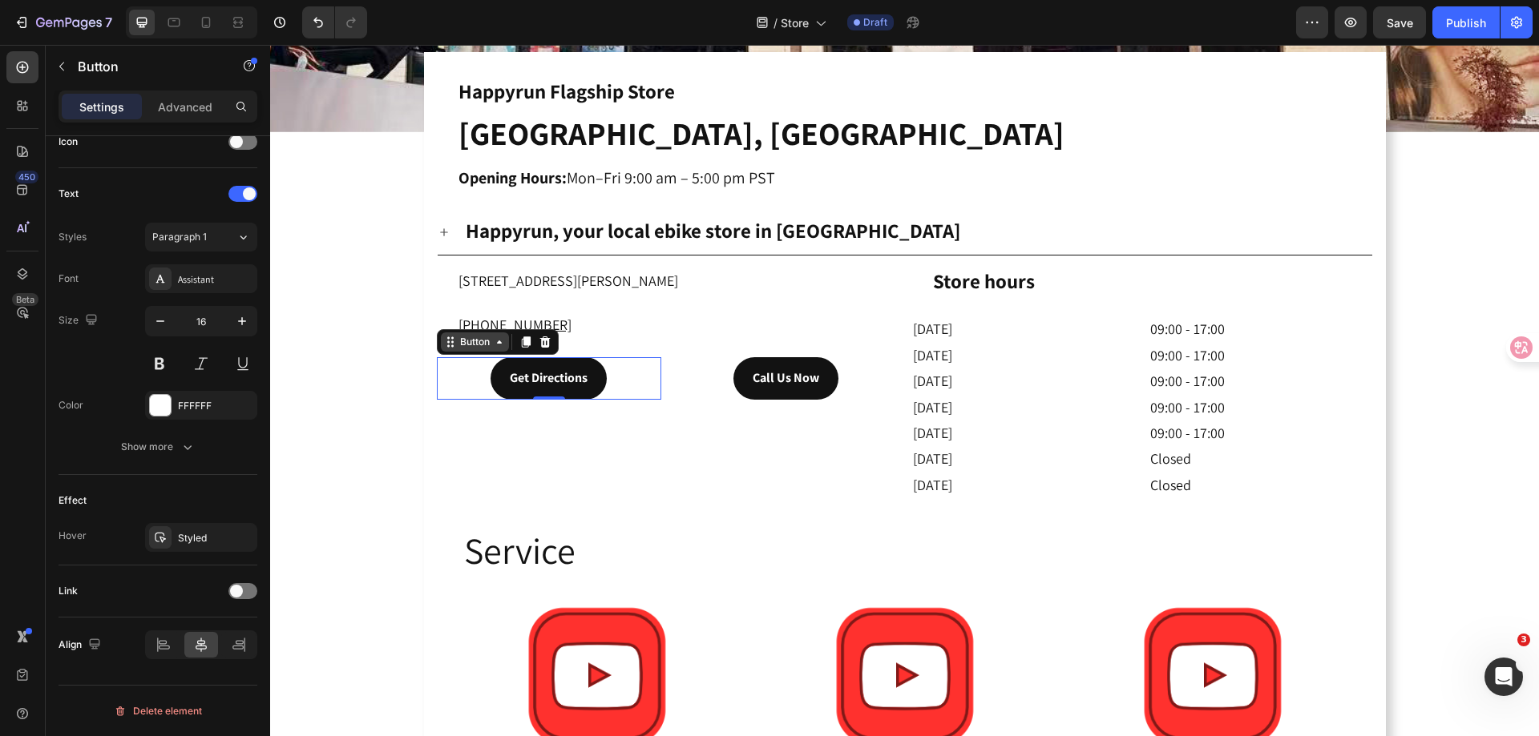
click at [463, 336] on div "Button" at bounding box center [475, 342] width 36 height 14
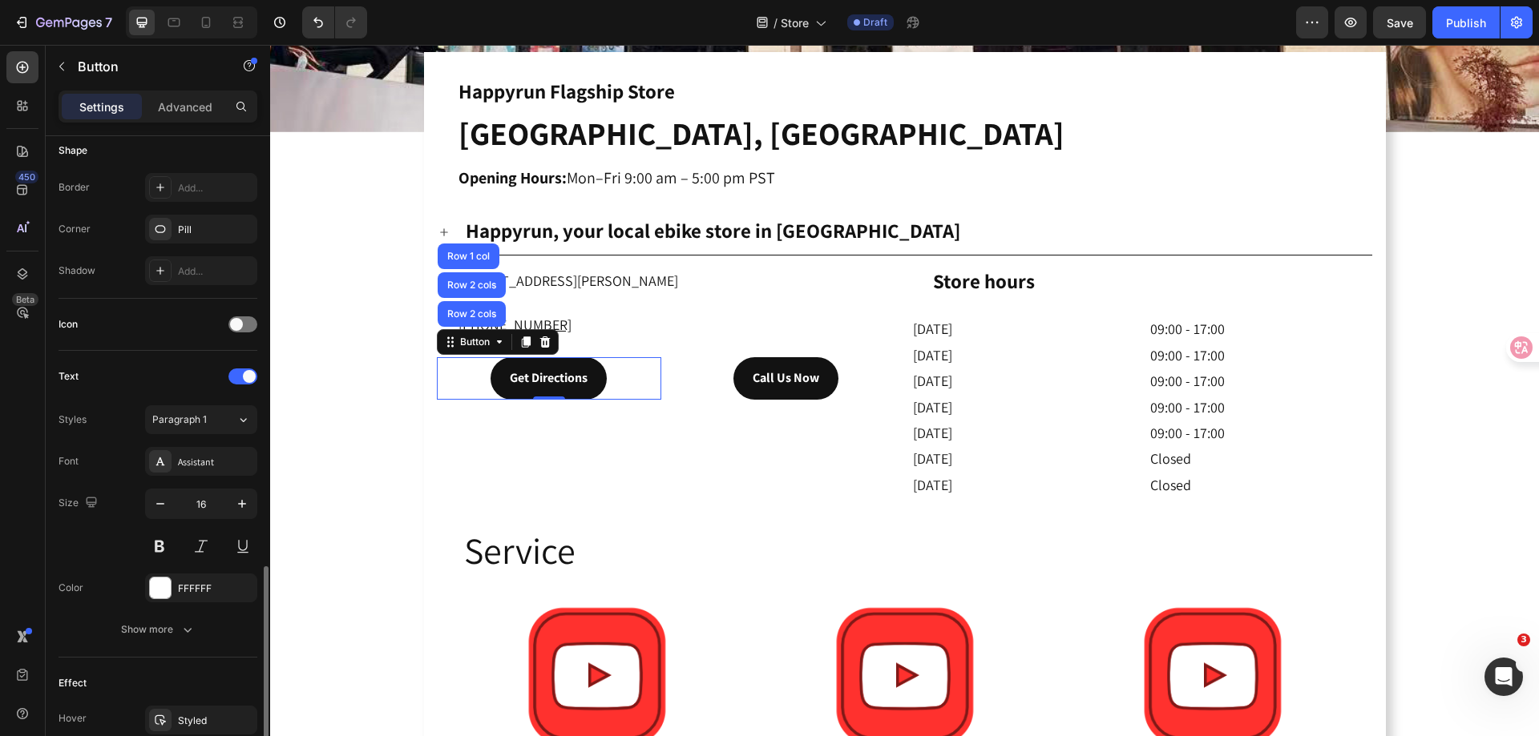
scroll to position [481, 0]
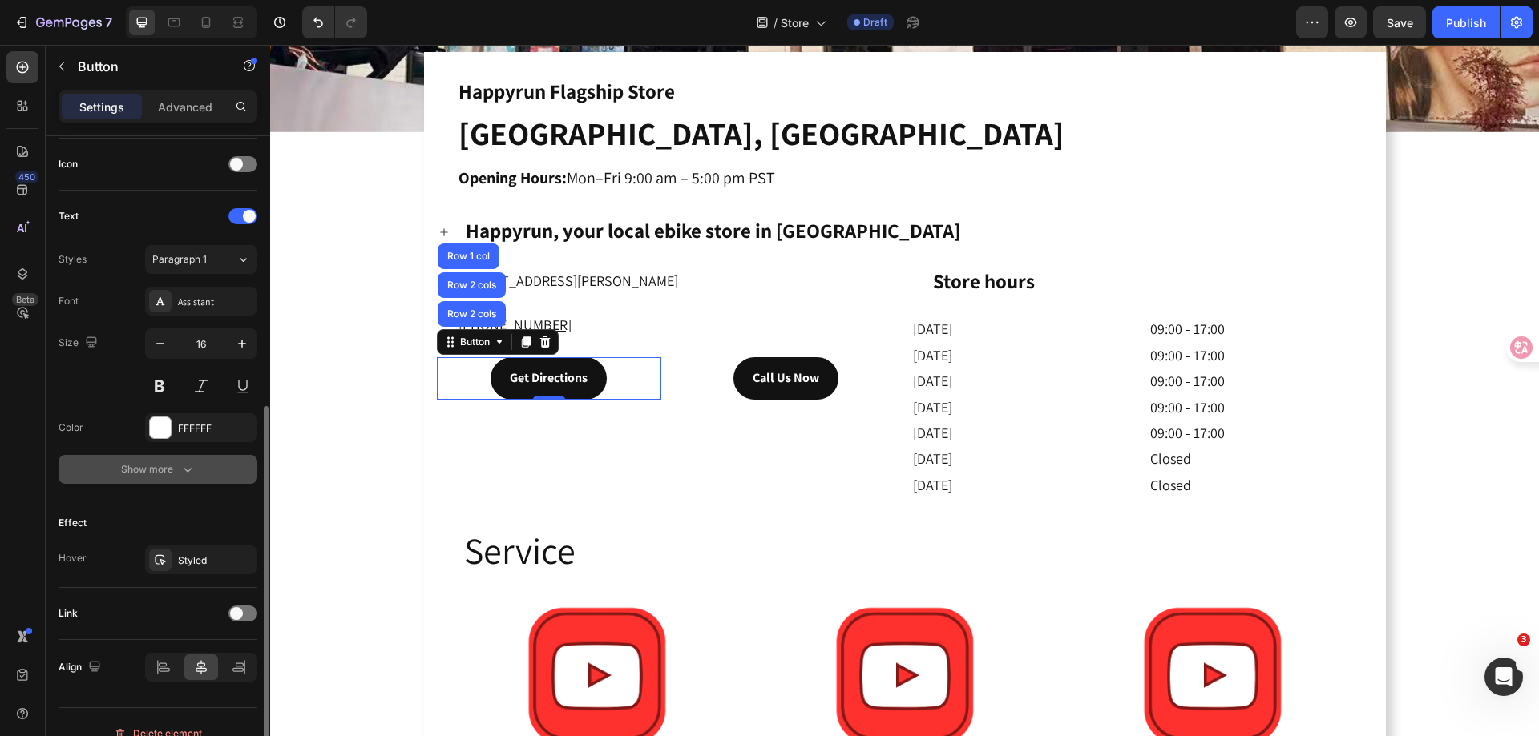
click at [147, 478] on button "Show more" at bounding box center [157, 469] width 199 height 29
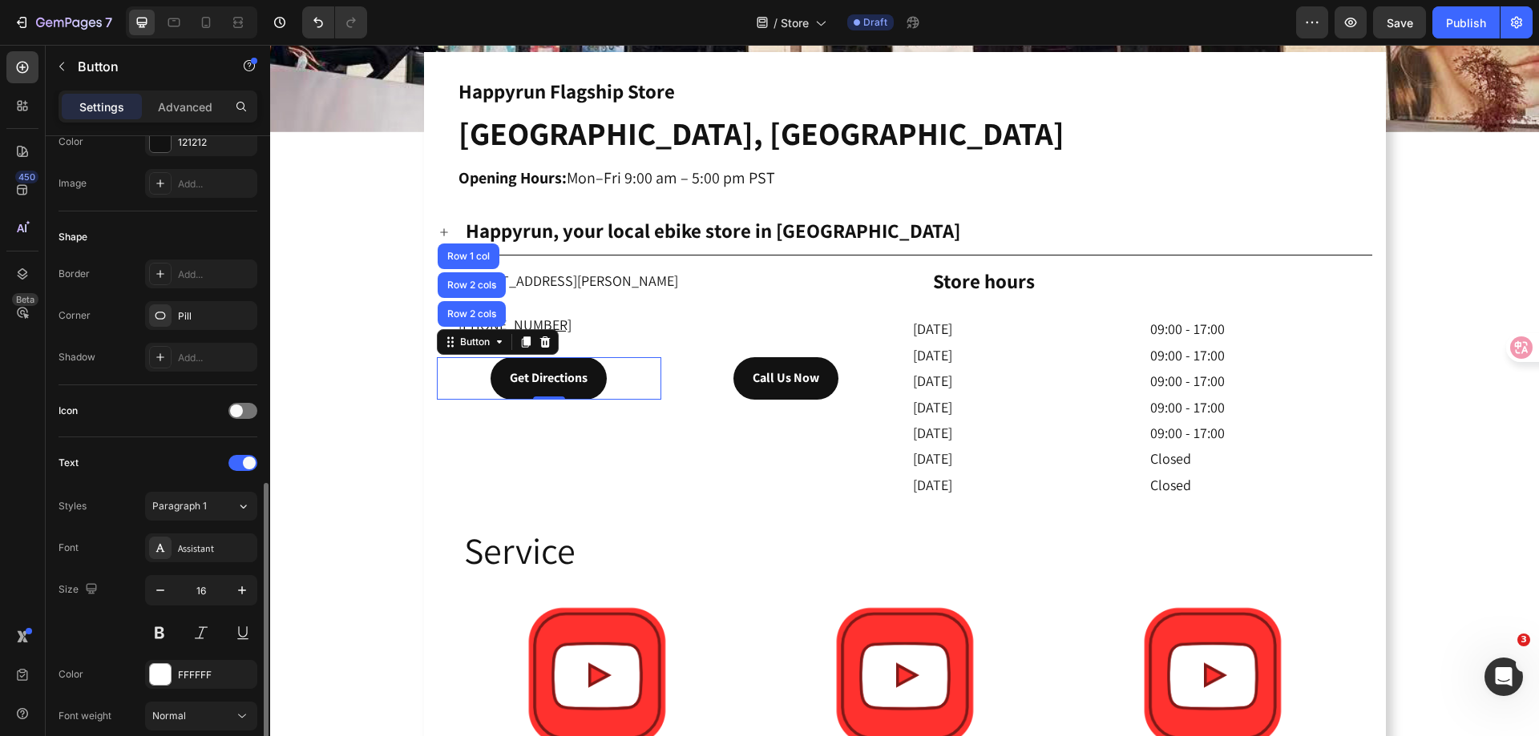
scroll to position [74, 0]
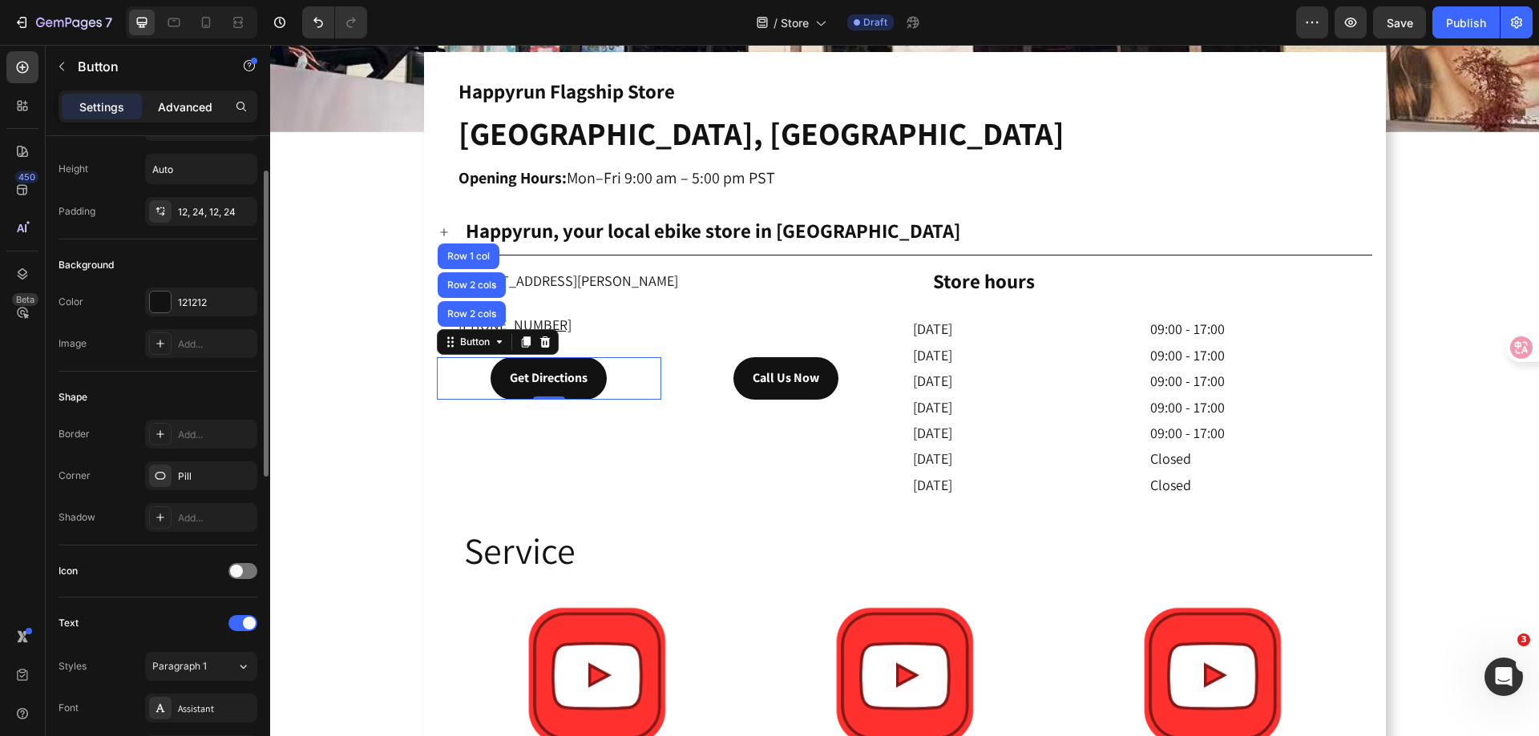
click at [182, 116] on div "Advanced" at bounding box center [185, 107] width 80 height 26
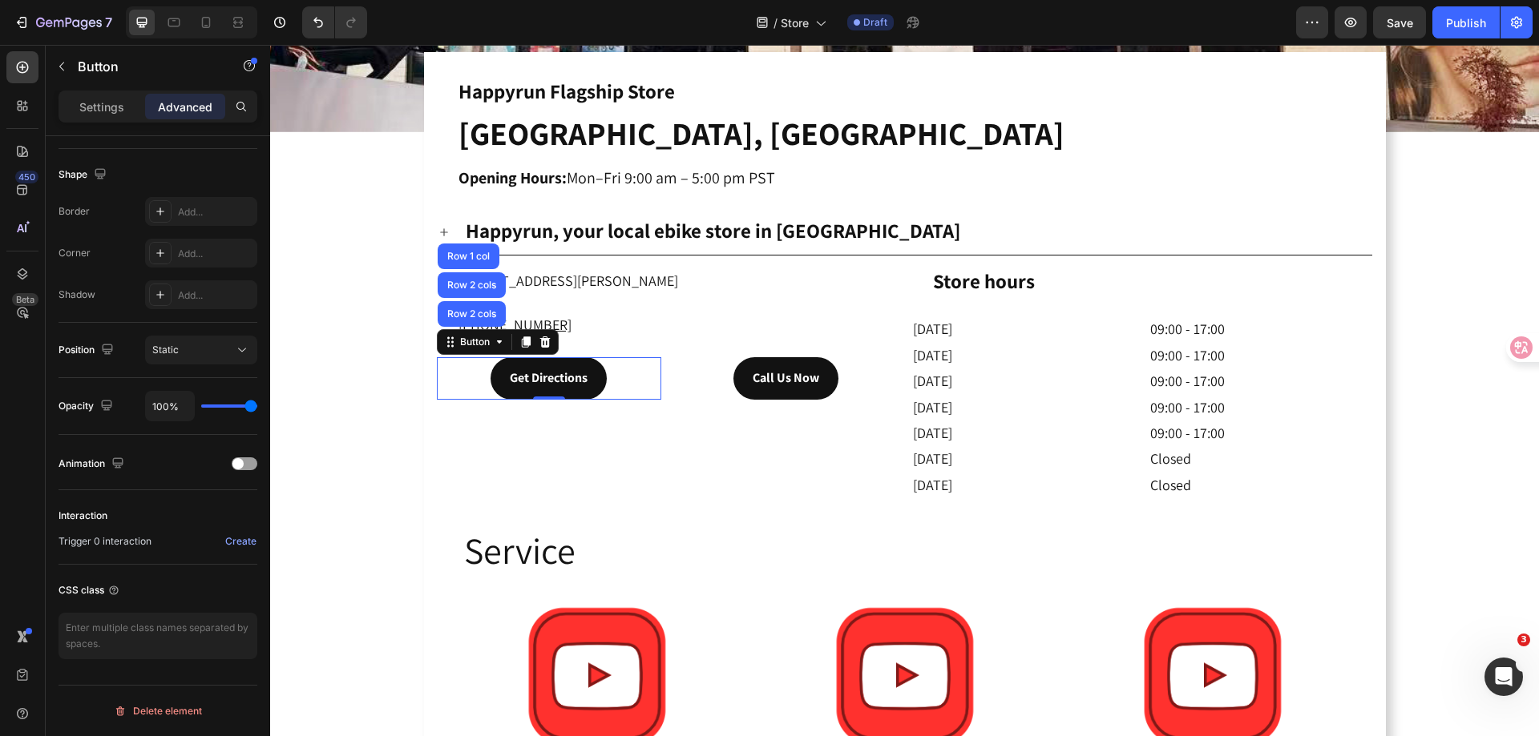
scroll to position [0, 0]
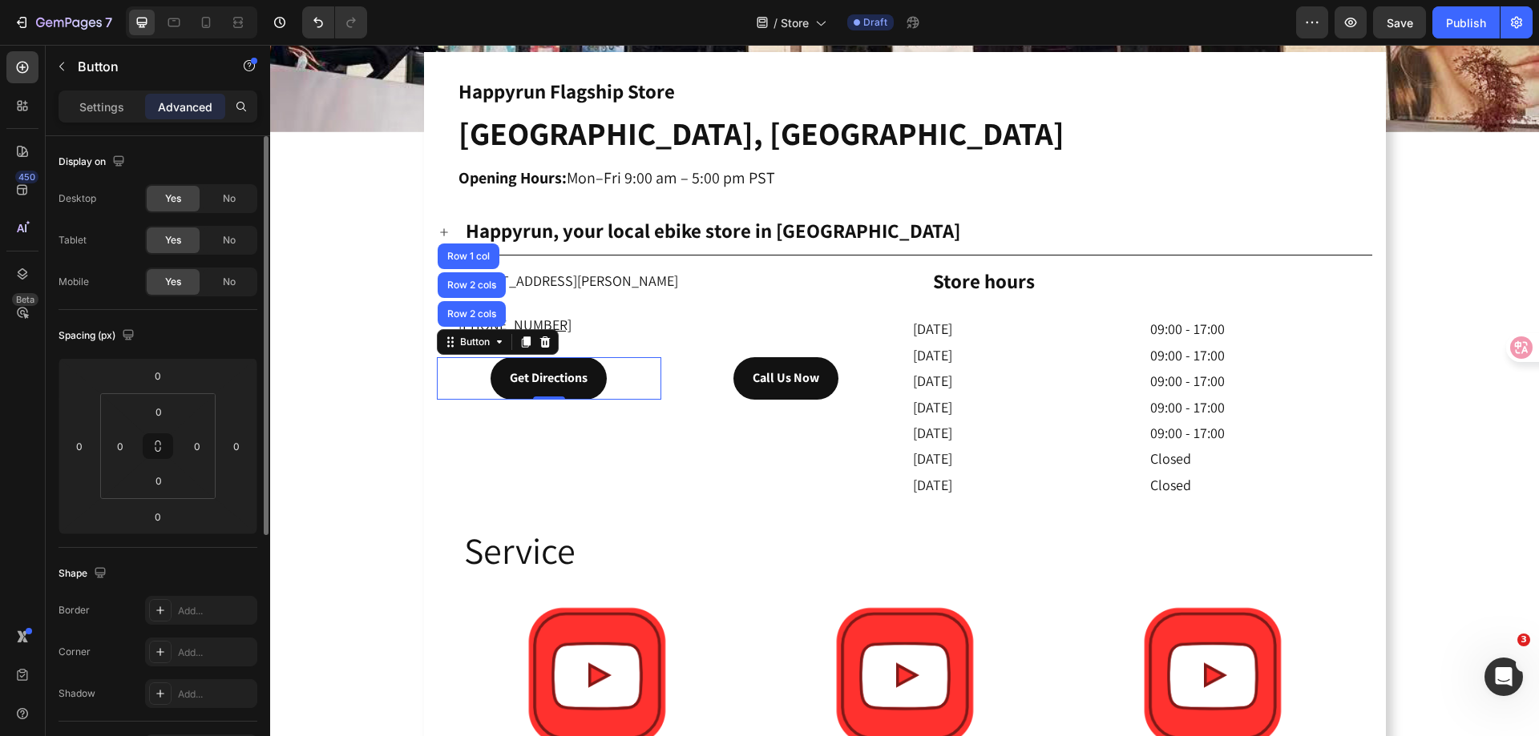
click at [108, 95] on div "Settings" at bounding box center [102, 107] width 80 height 26
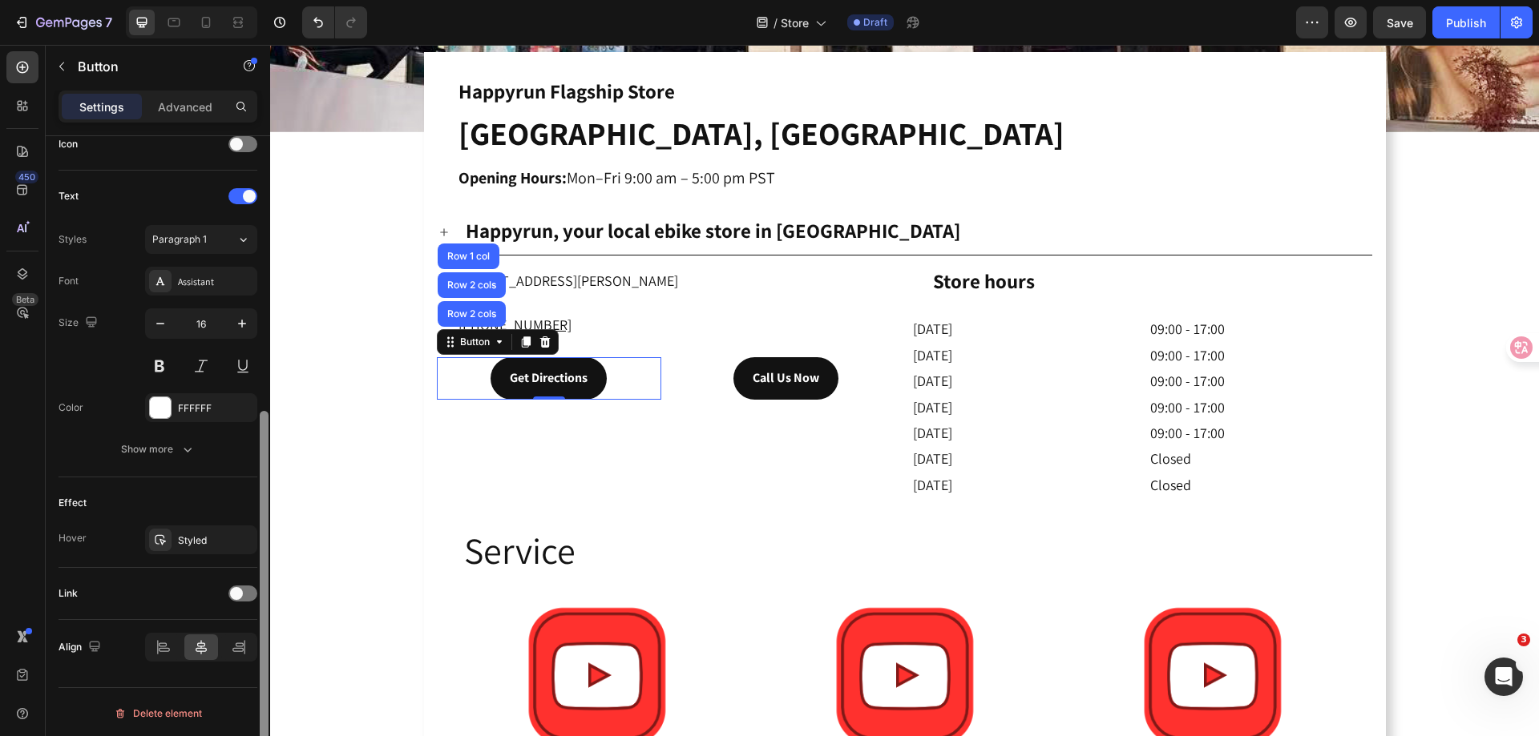
scroll to position [503, 0]
drag, startPoint x: 267, startPoint y: 268, endPoint x: 261, endPoint y: 478, distance: 210.8
click at [262, 478] on div at bounding box center [264, 600] width 9 height 363
click at [243, 592] on div at bounding box center [242, 591] width 29 height 16
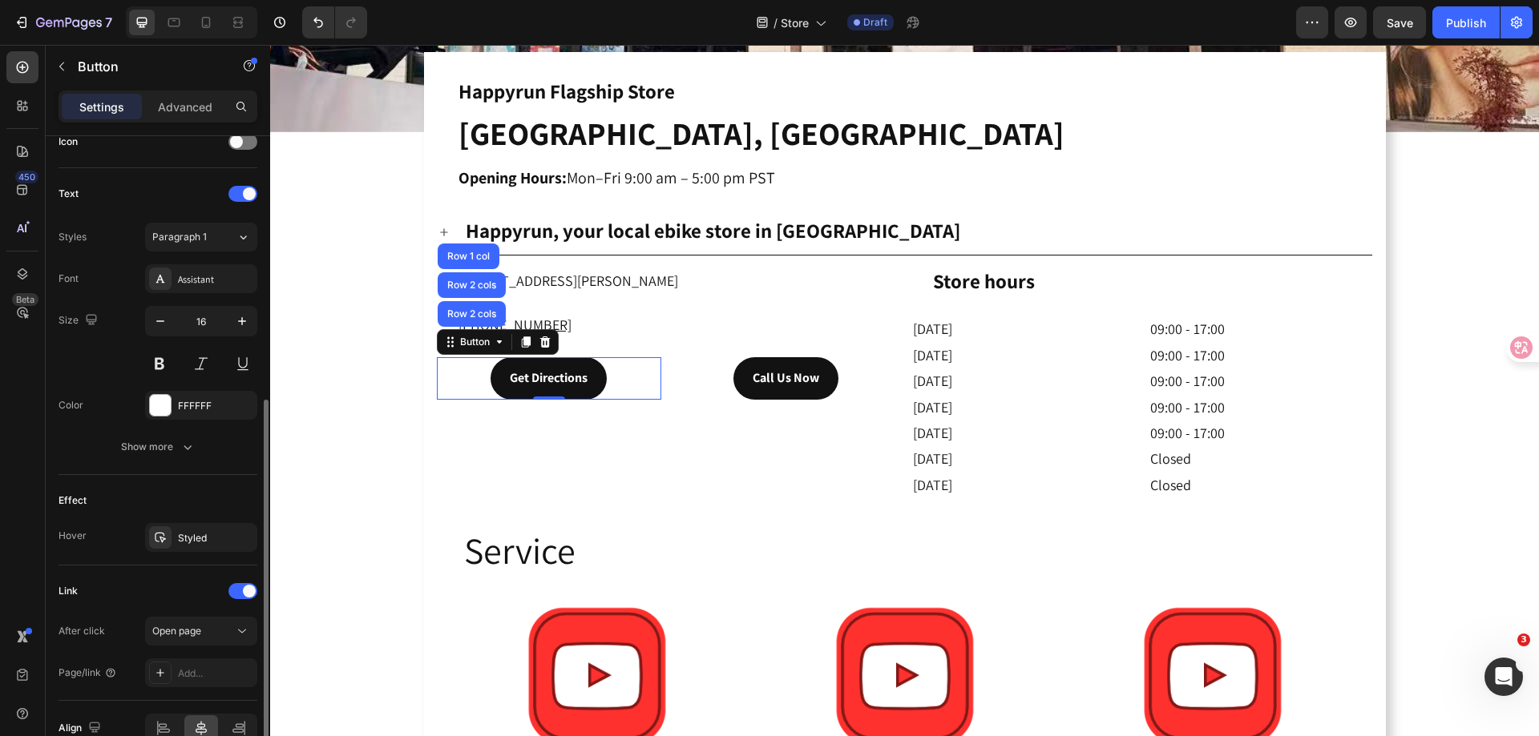
scroll to position [587, 0]
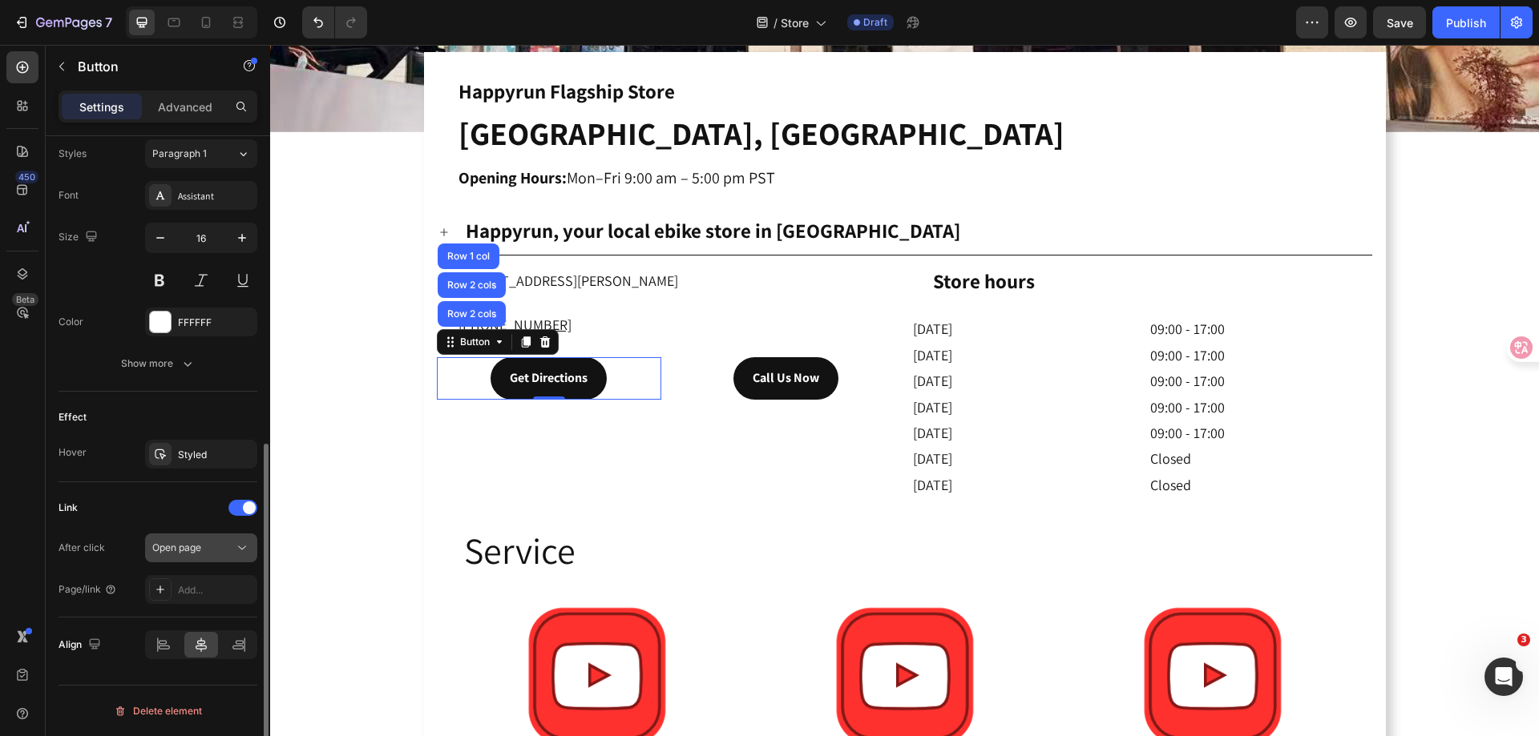
click at [183, 557] on button "Open page" at bounding box center [201, 548] width 112 height 29
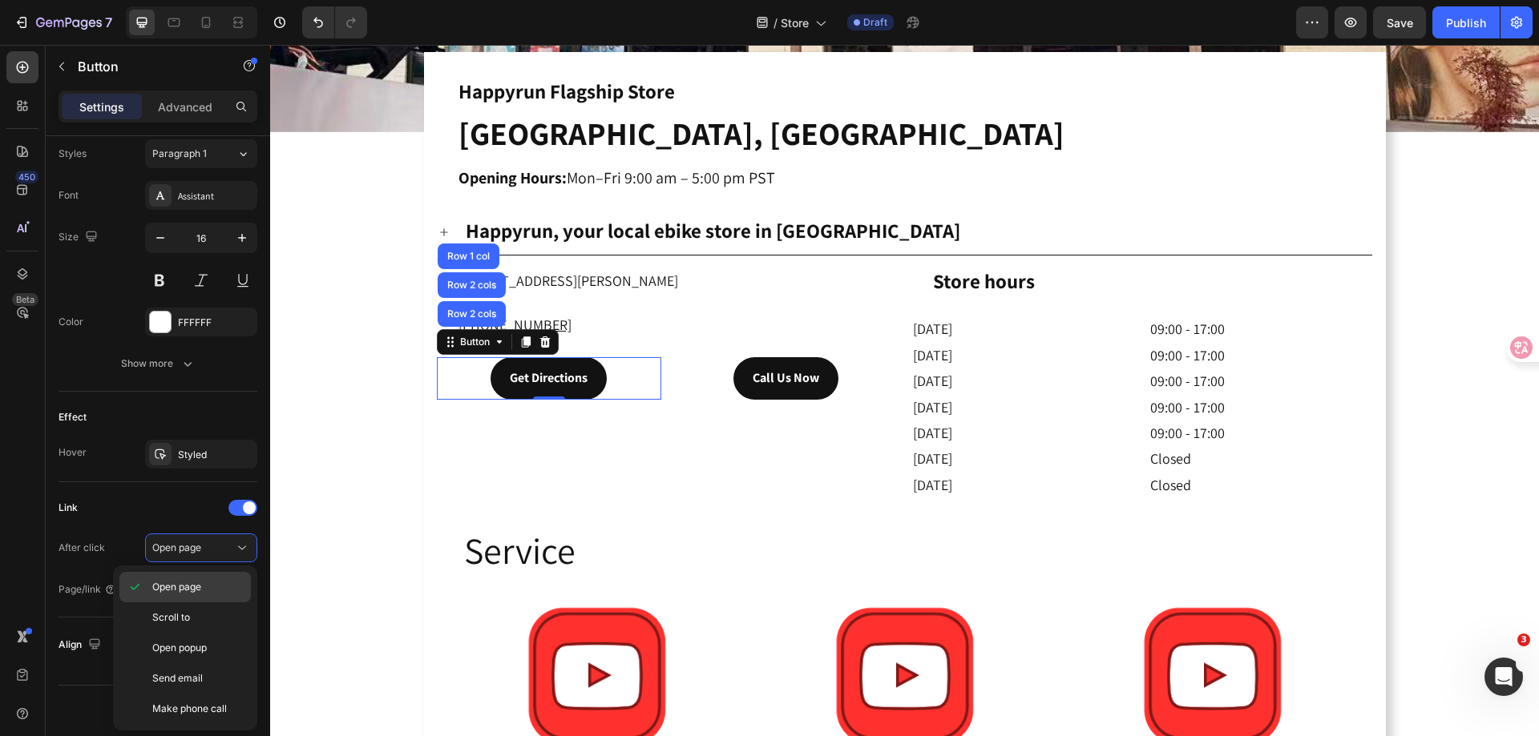
click at [194, 583] on span "Open page" at bounding box center [176, 587] width 49 height 14
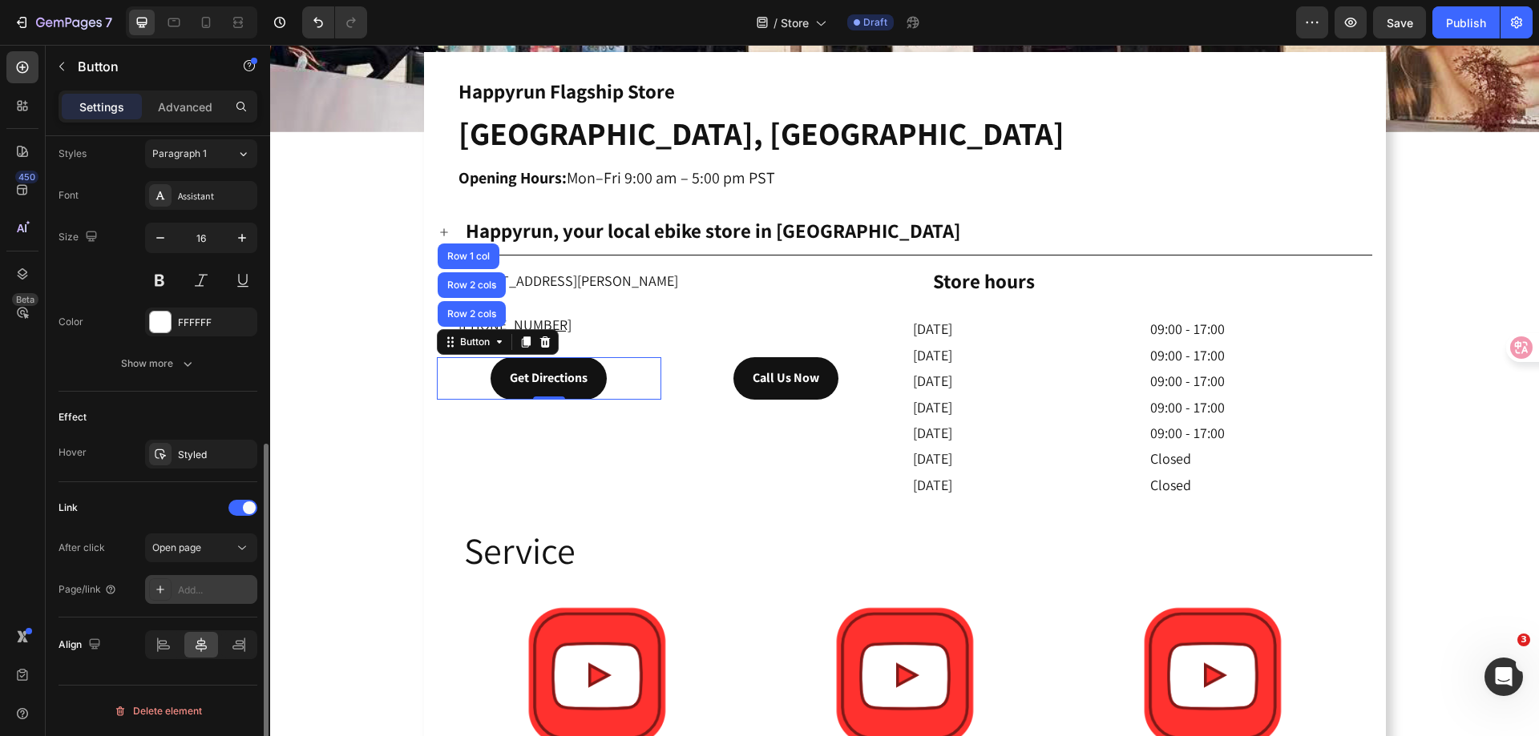
click at [183, 592] on div "Add..." at bounding box center [215, 590] width 75 height 14
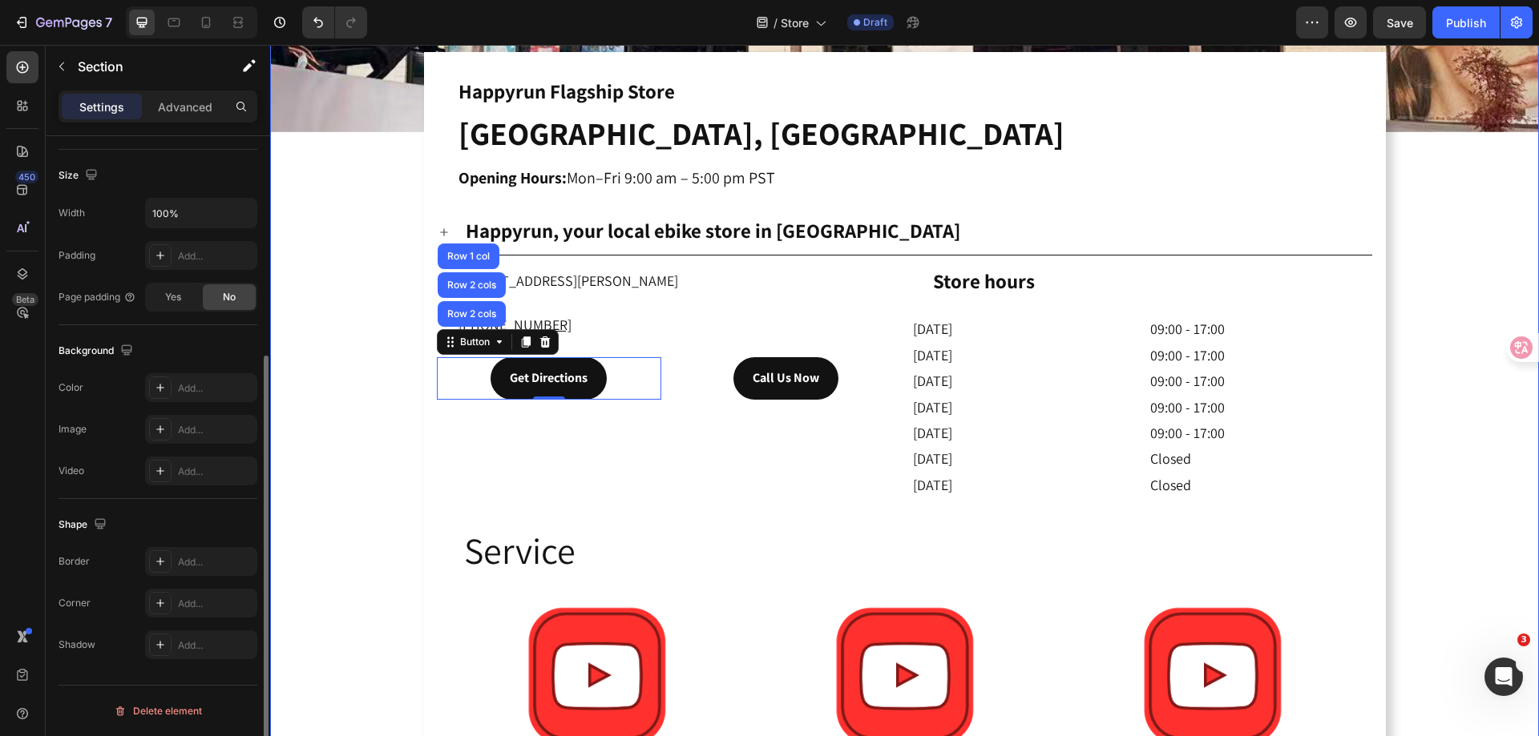
click at [346, 223] on div "Drop element here Hero Banner ⁠⁠⁠⁠⁠⁠⁠ Happyrun Flagship Store Heading ⁠⁠⁠⁠⁠⁠⁠ O…" at bounding box center [904, 264] width 1268 height 1334
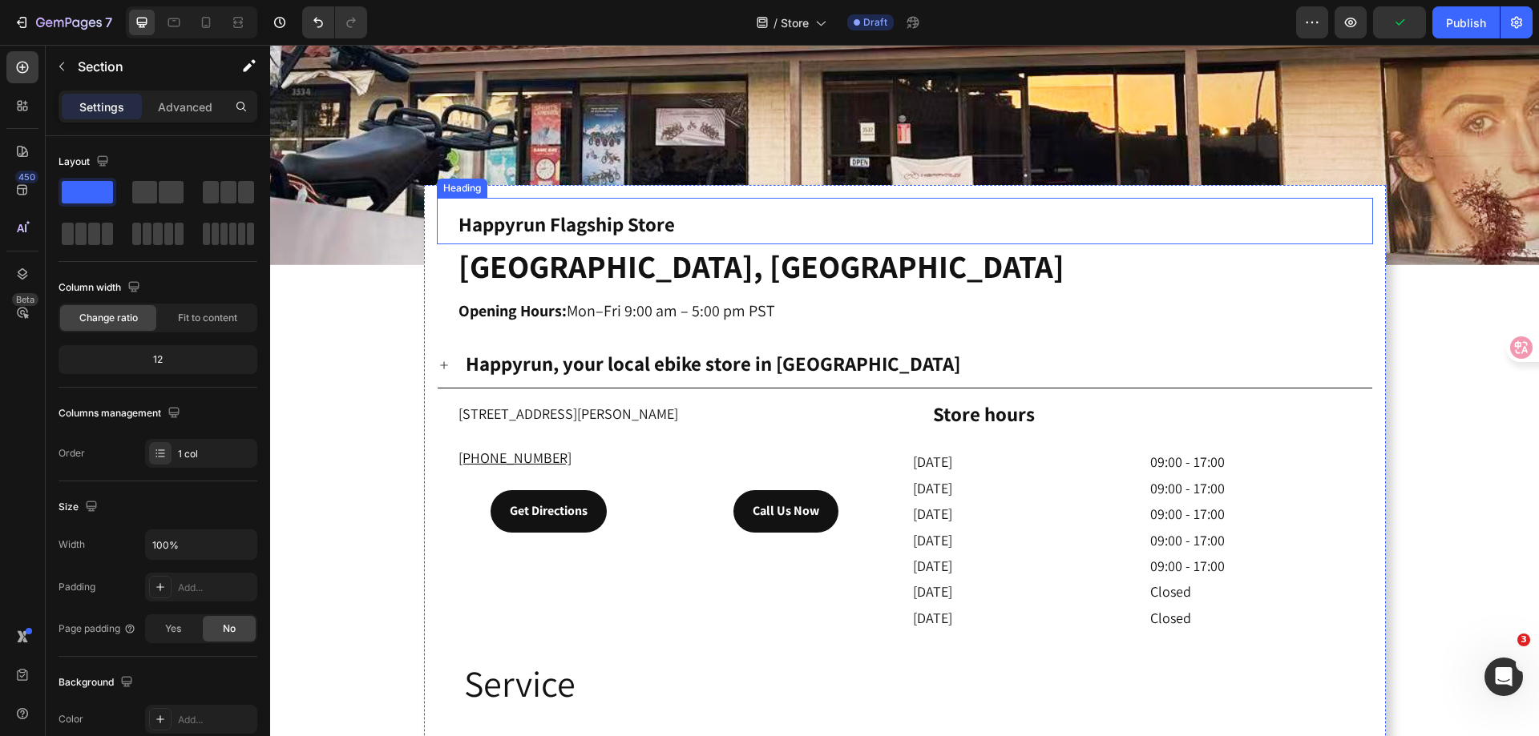
scroll to position [321, 0]
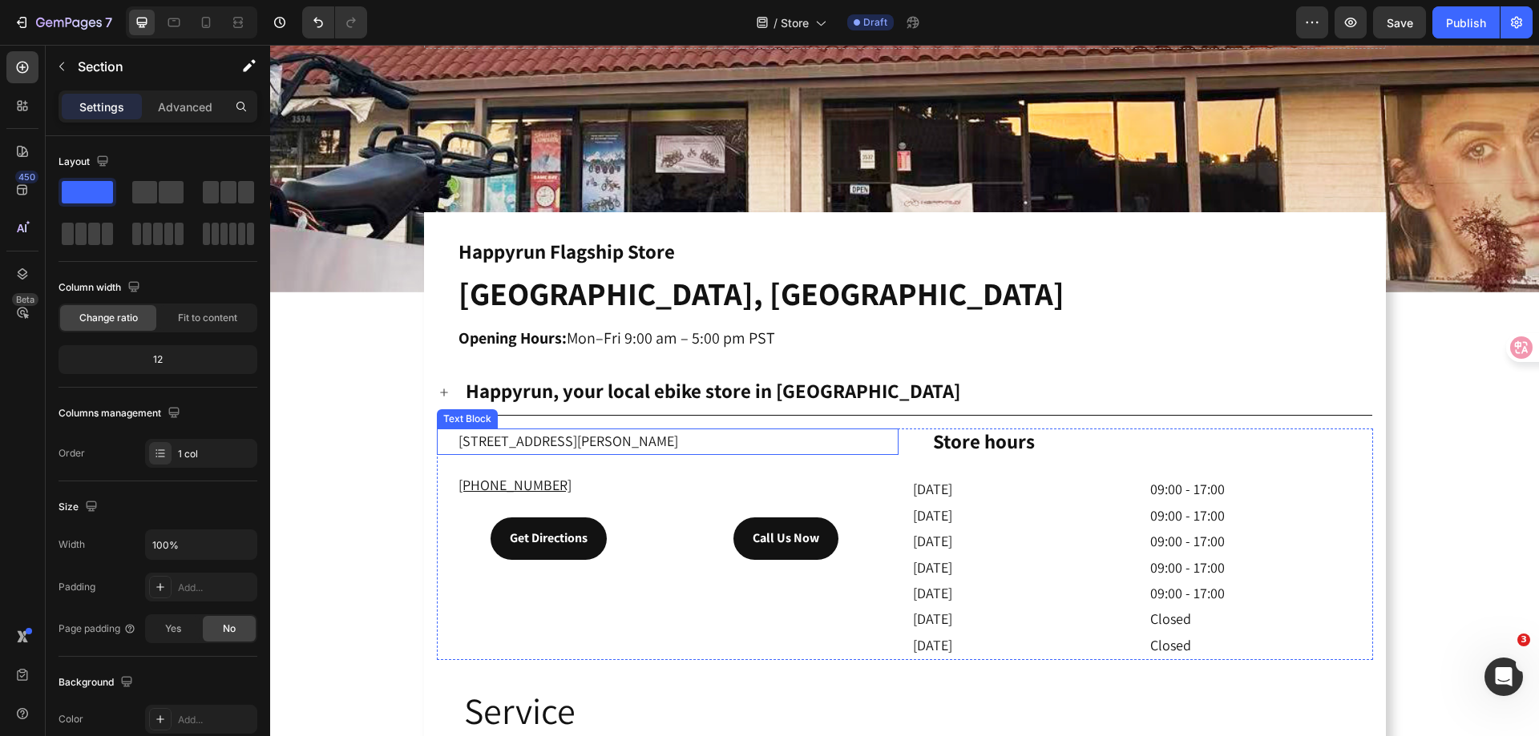
click at [694, 431] on p "3532 E Chapman AveOrange, CA 92869" at bounding box center [677, 442] width 438 height 24
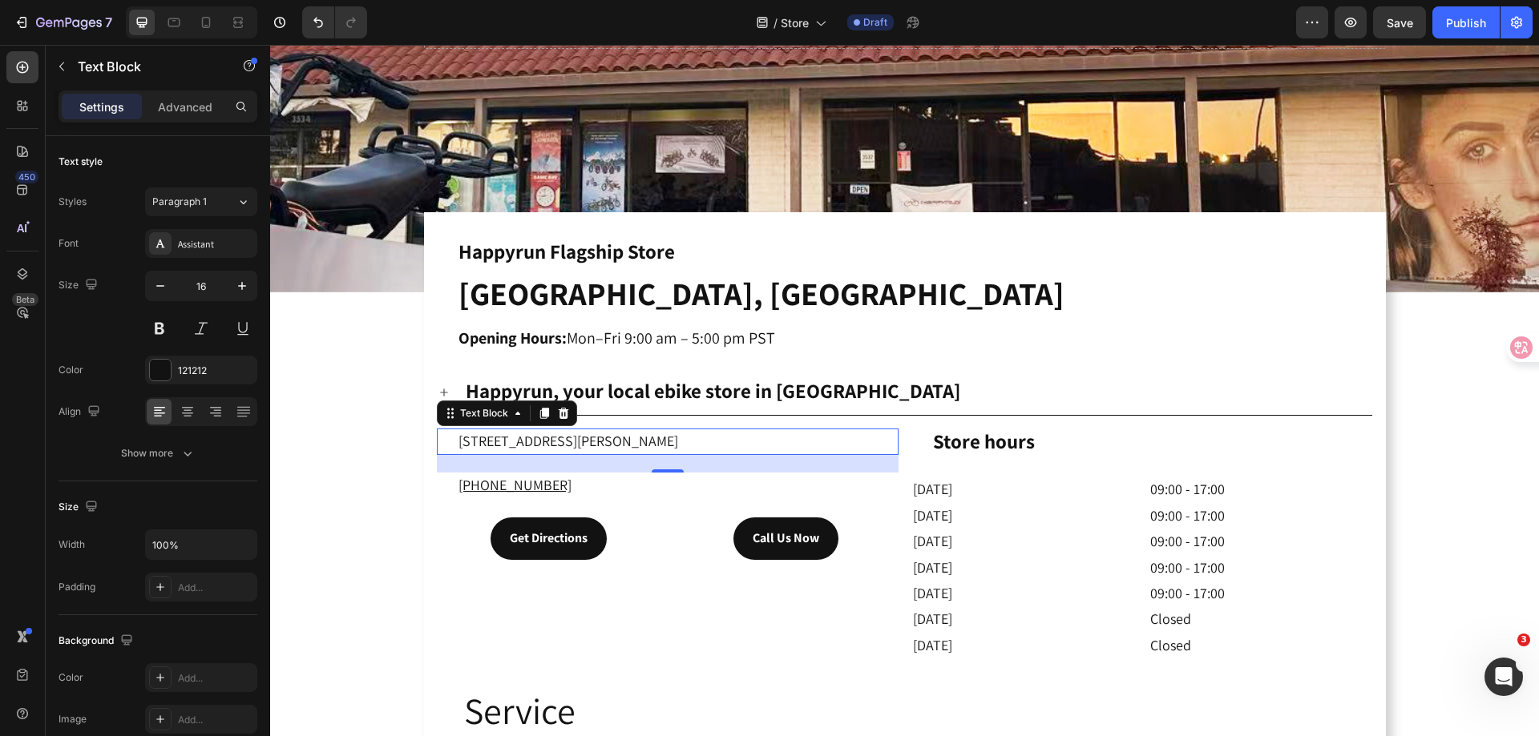
click at [680, 431] on p "3532 E Chapman AveOrange, CA 92869" at bounding box center [677, 442] width 438 height 24
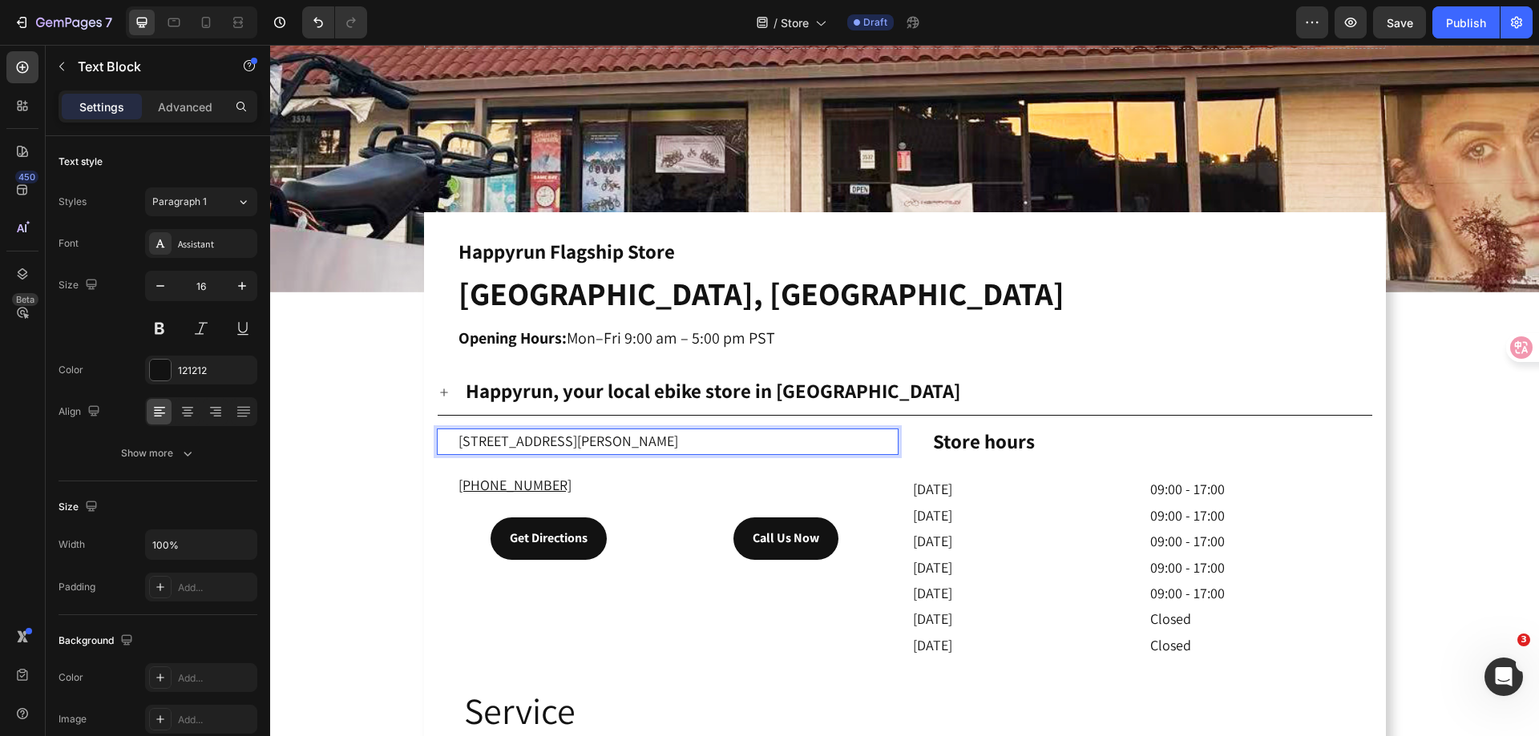
click at [680, 431] on p "3532 E Chapman AveOrange, CA 92869" at bounding box center [677, 442] width 438 height 24
drag, startPoint x: 683, startPoint y: 434, endPoint x: 451, endPoint y: 433, distance: 231.6
click at [457, 433] on div "3532 E Chapman AveOrange, CA 92869" at bounding box center [678, 442] width 442 height 27
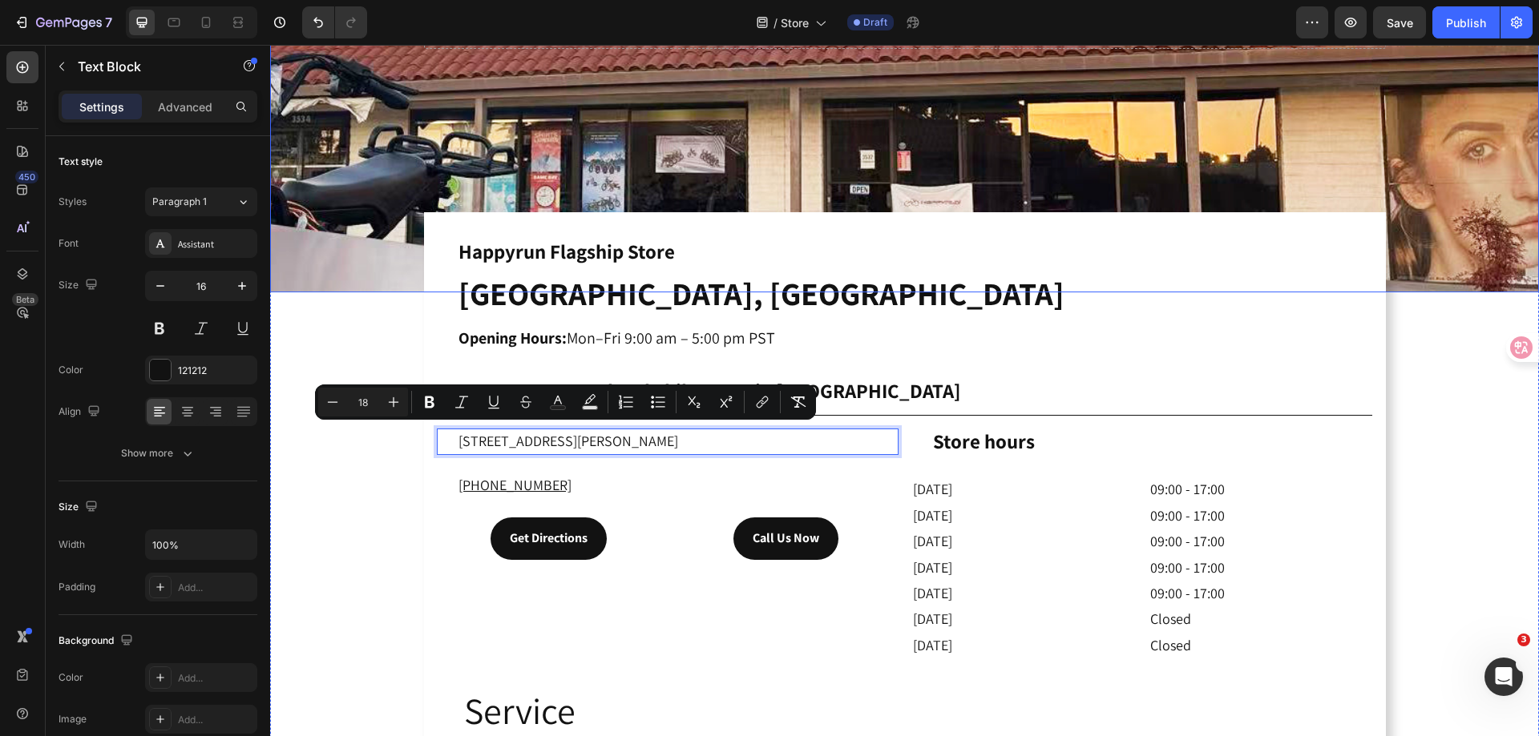
copy span "3532 E Chapman AveOrange, CA 92869"
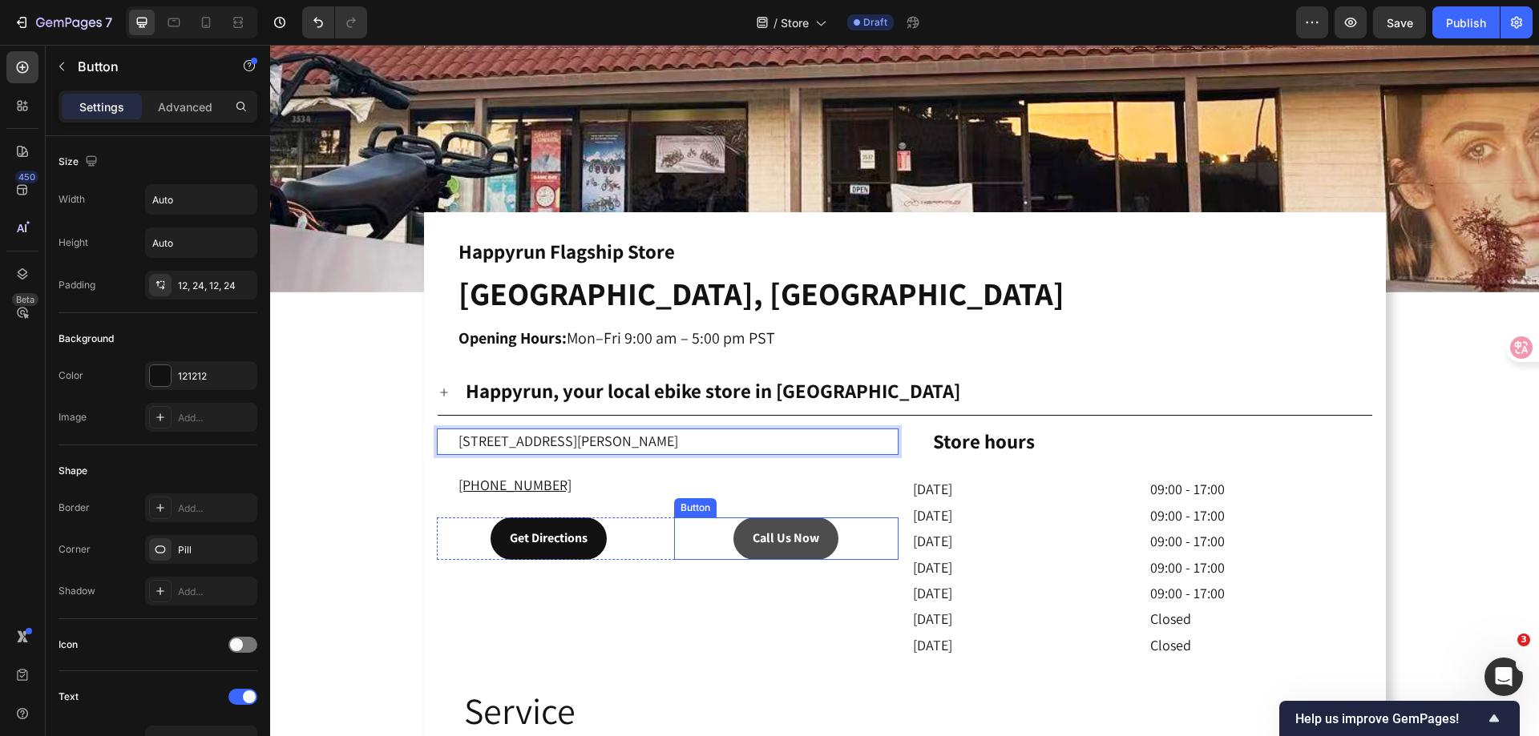
click at [740, 530] on button "Call Us Now" at bounding box center [785, 539] width 105 height 42
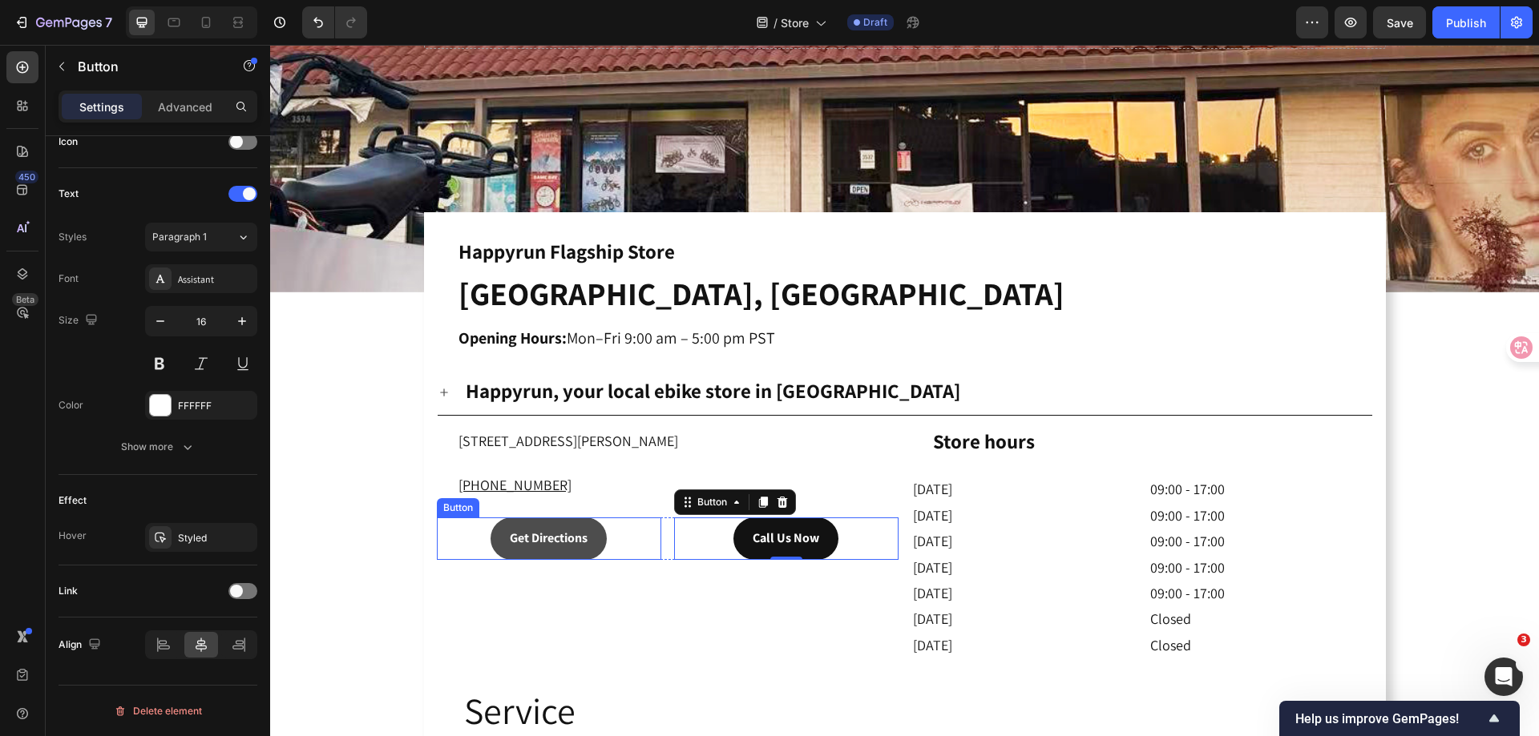
click at [592, 533] on button "Get Directions" at bounding box center [548, 539] width 116 height 42
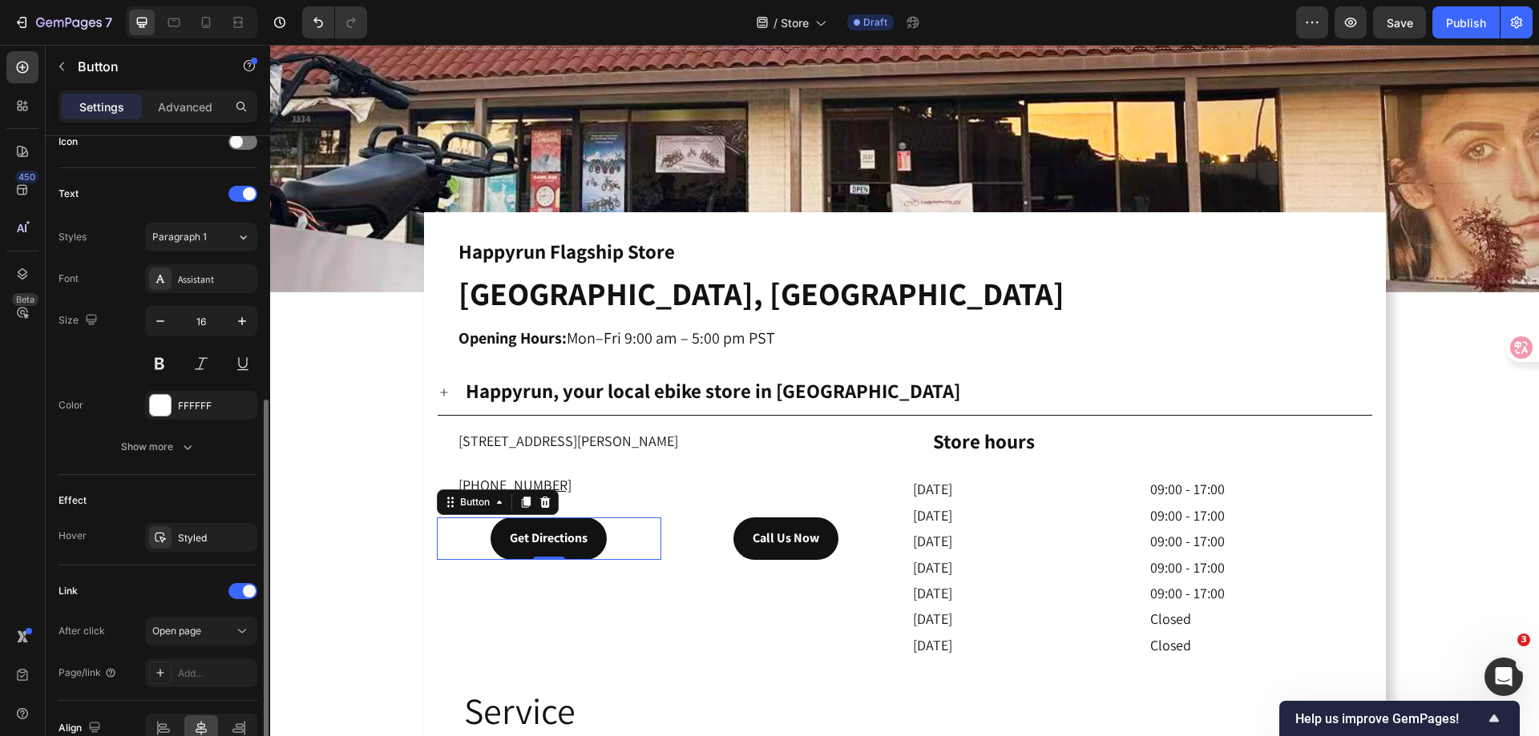
scroll to position [587, 0]
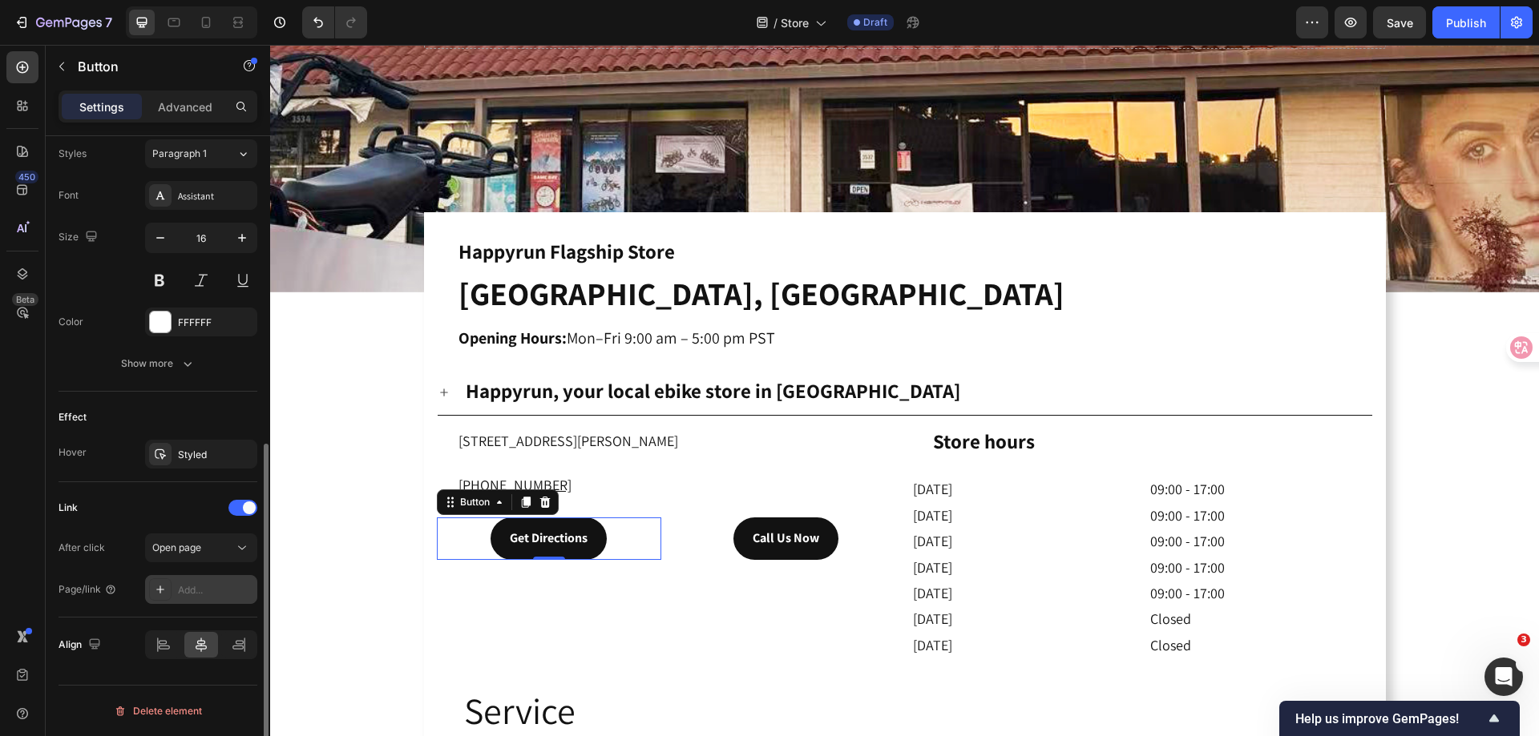
click at [187, 591] on div "Add..." at bounding box center [215, 590] width 75 height 14
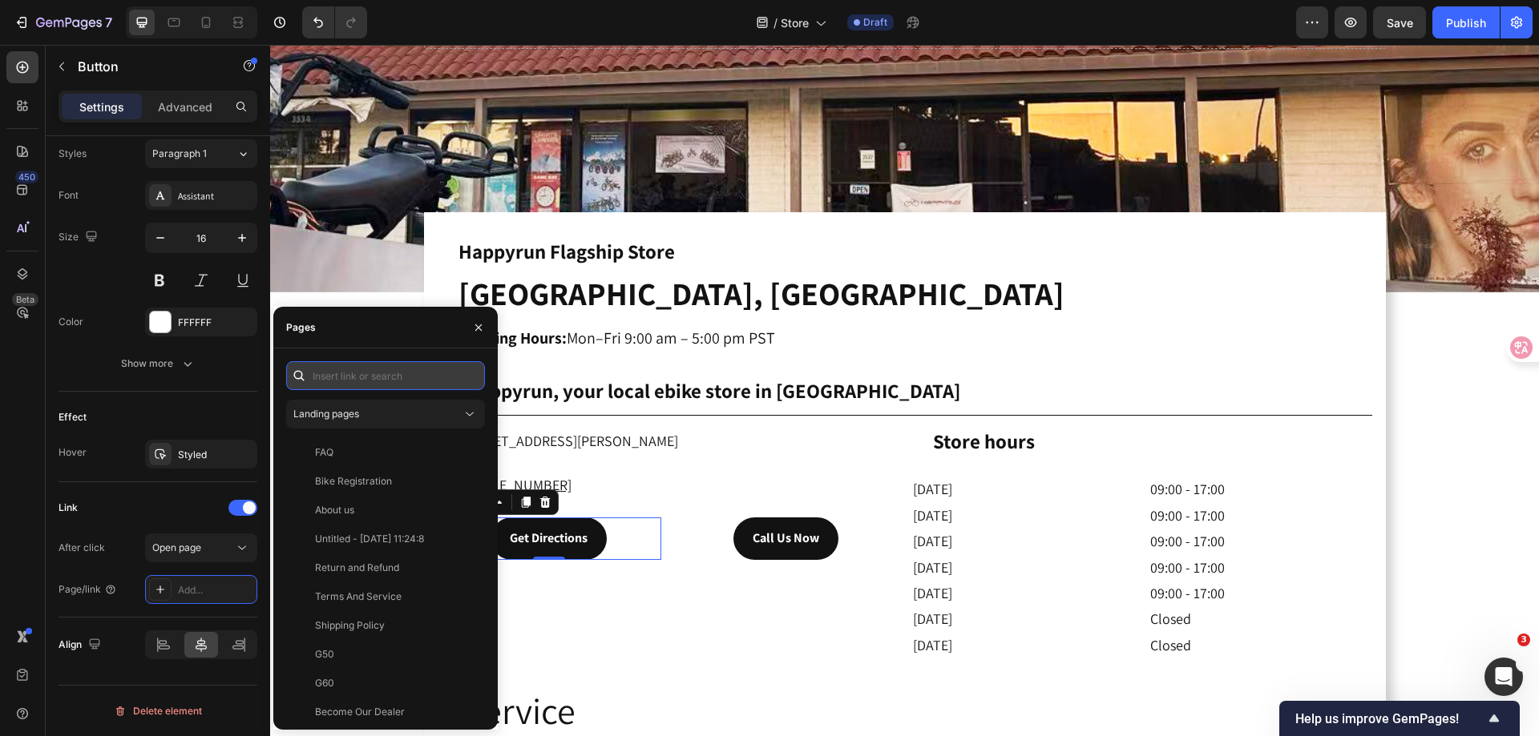
click at [371, 380] on input "text" at bounding box center [385, 375] width 199 height 29
paste input "https://maps.app.goo.gl/d73pqZ1JdQxHsWmq8"
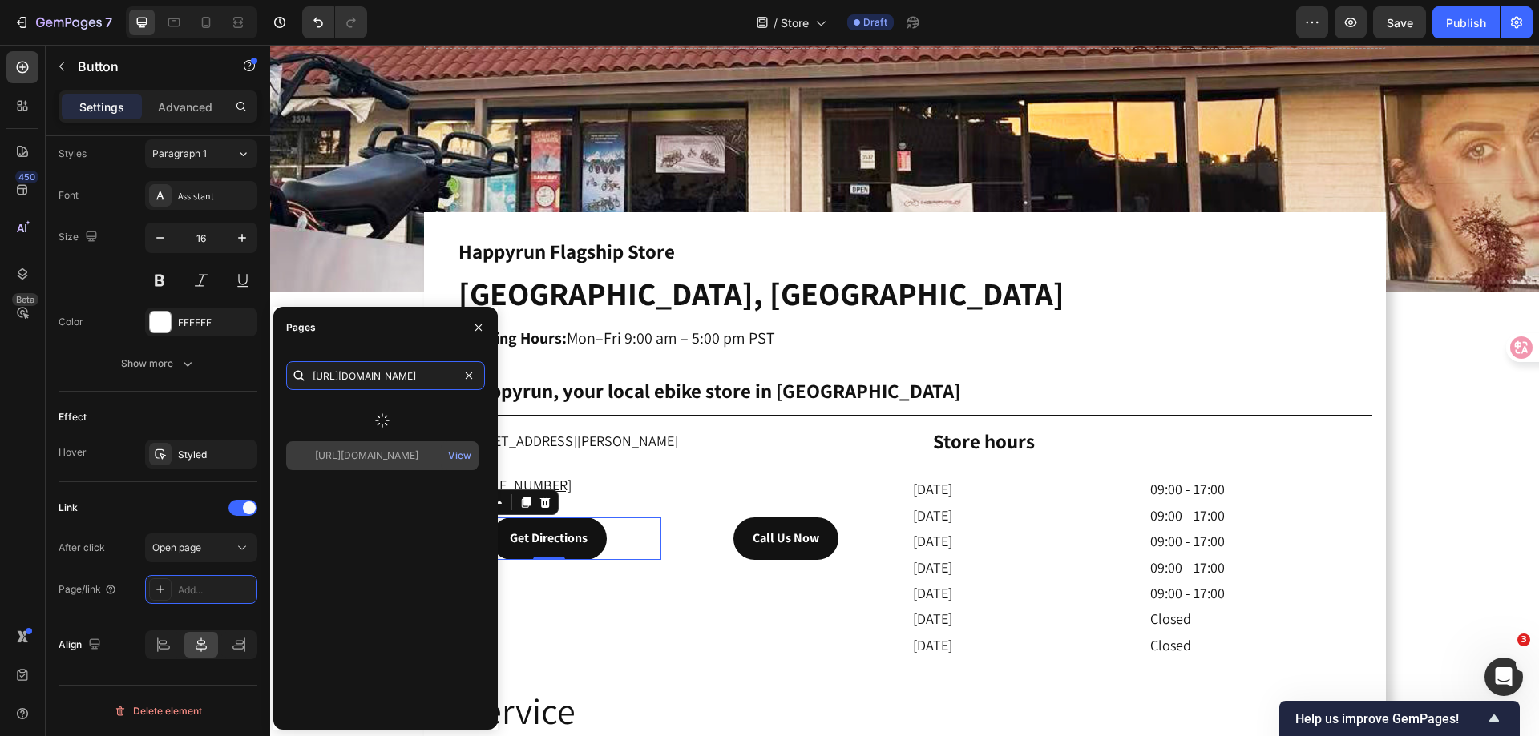
type input "https://maps.app.goo.gl/d73pqZ1JdQxHsWmq8"
click at [374, 455] on div "https://maps.app.goo.gl/d73pqZ1JdQxHsWmq8" at bounding box center [366, 456] width 103 height 14
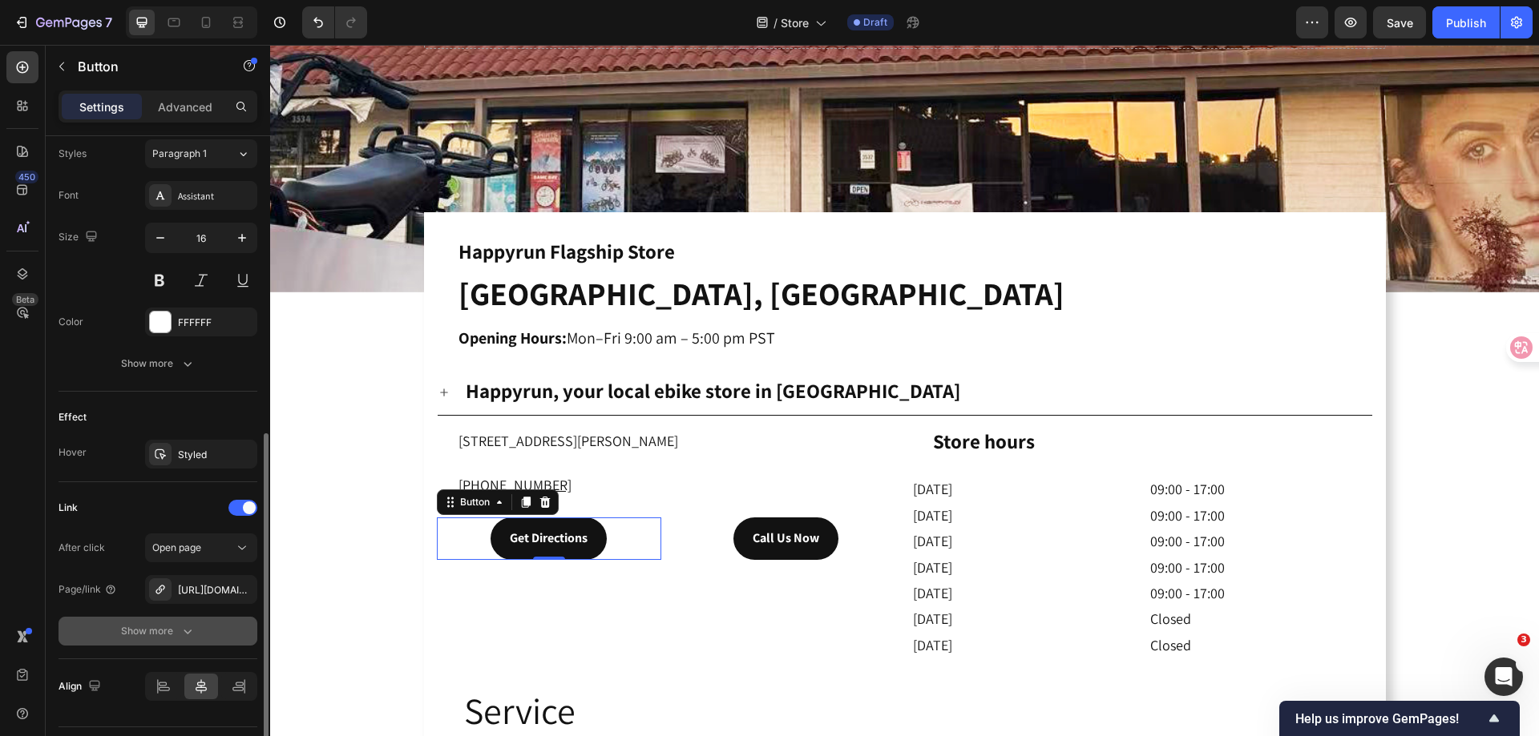
click at [79, 628] on button "Show more" at bounding box center [157, 631] width 199 height 29
click at [167, 631] on span "Yes" at bounding box center [173, 631] width 16 height 14
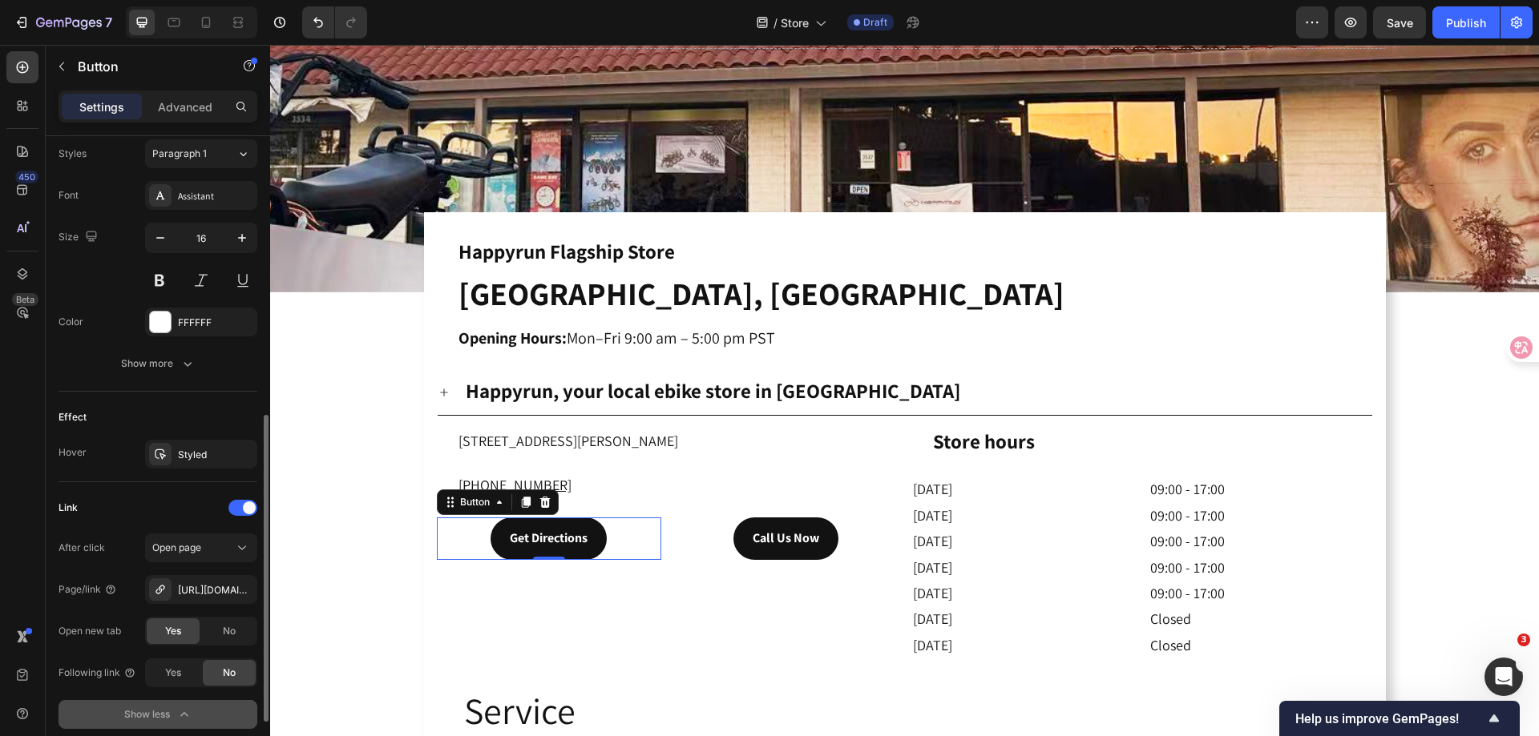
click at [188, 712] on icon "button" at bounding box center [184, 715] width 16 height 16
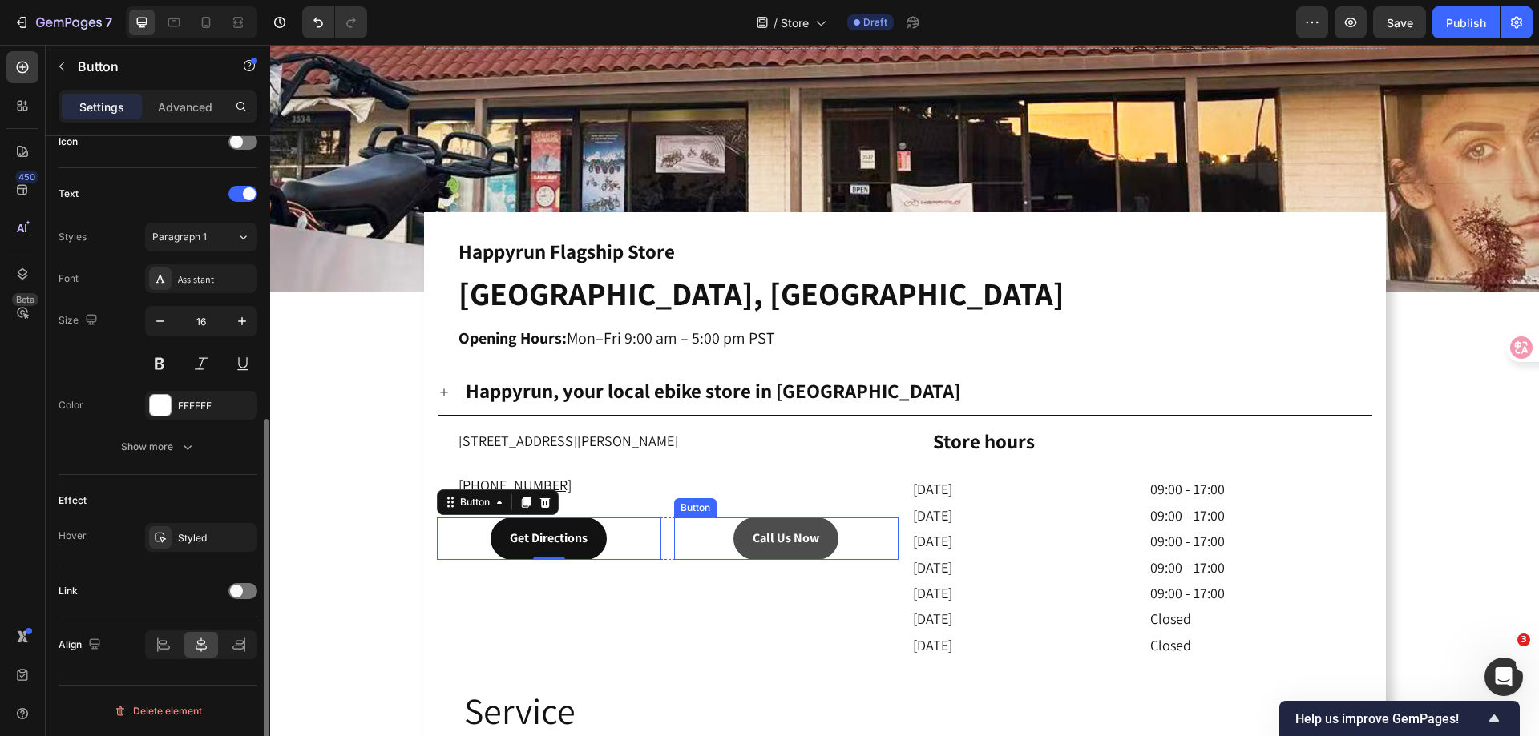
scroll to position [503, 0]
click at [740, 526] on button "Call Us Now" at bounding box center [785, 539] width 105 height 42
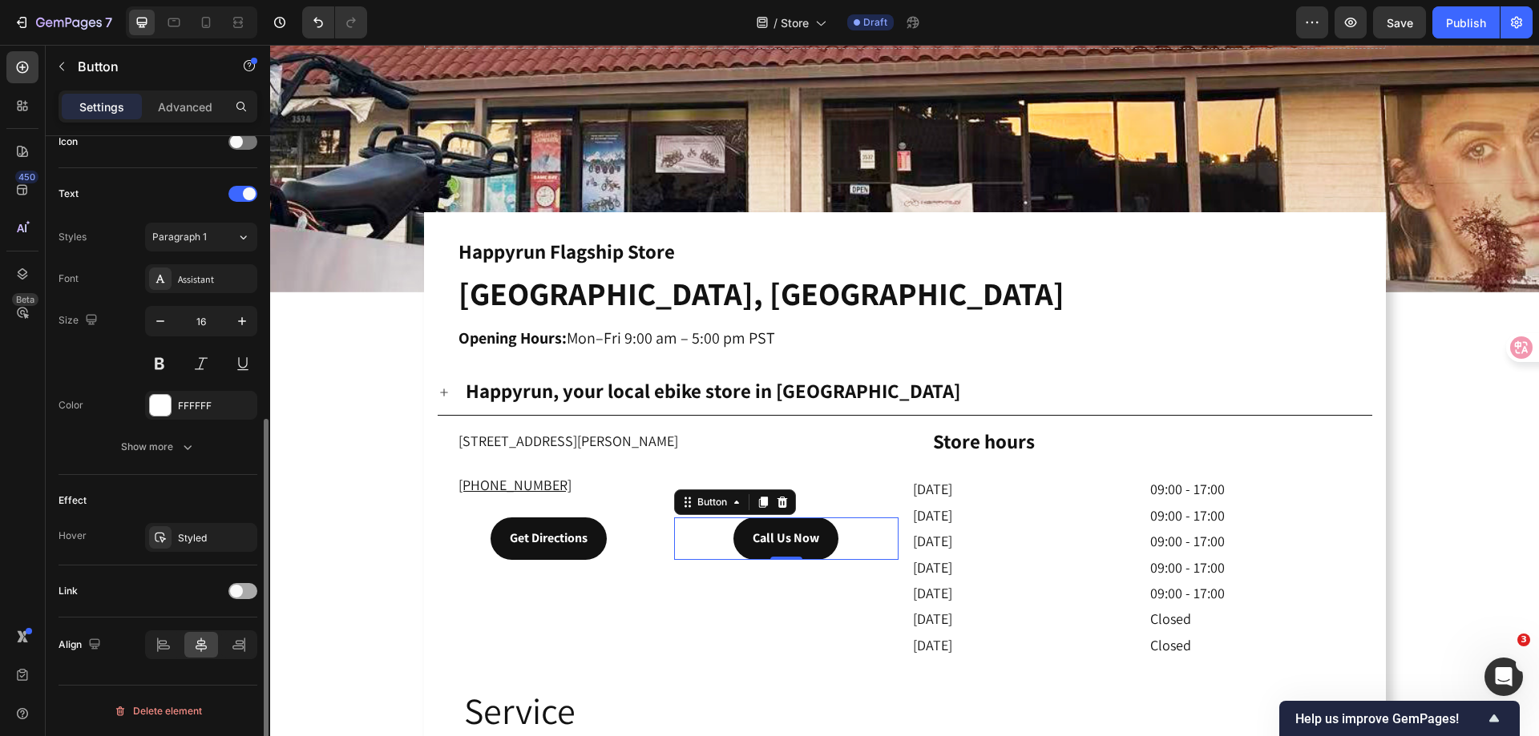
click at [241, 598] on div at bounding box center [242, 591] width 29 height 16
click at [201, 631] on span "Open page" at bounding box center [176, 631] width 49 height 12
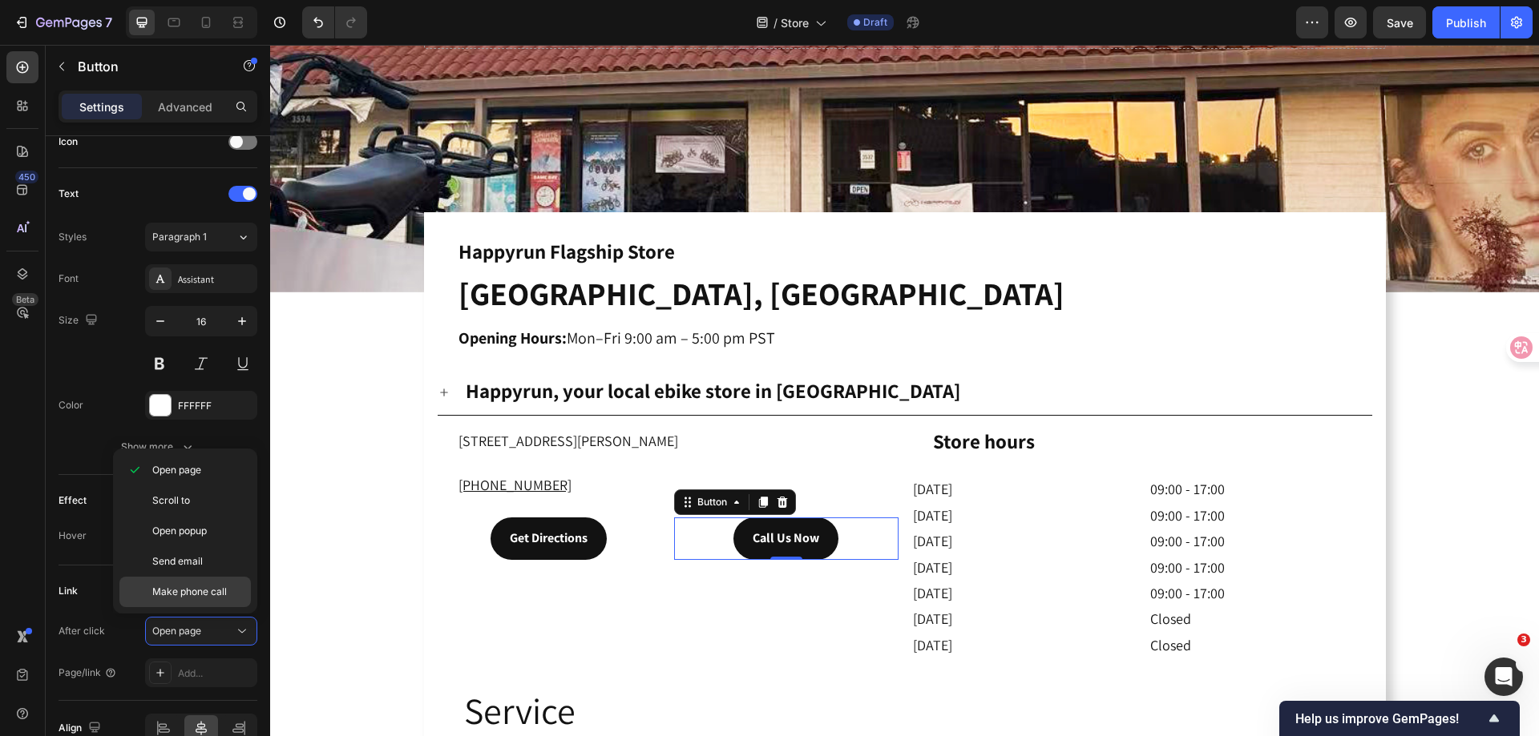
click at [216, 588] on span "Make phone call" at bounding box center [189, 592] width 75 height 14
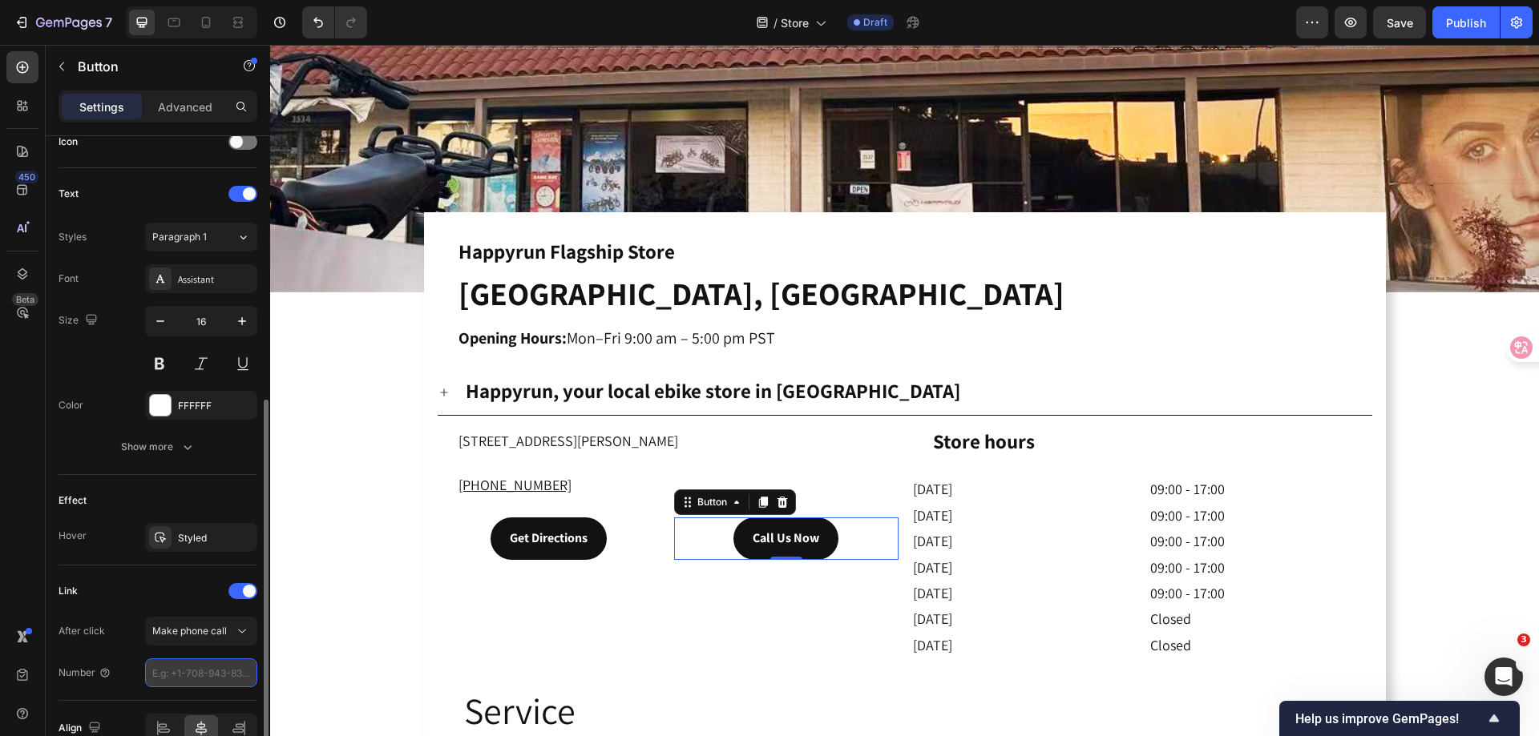
click at [195, 672] on input "tel" at bounding box center [201, 673] width 112 height 29
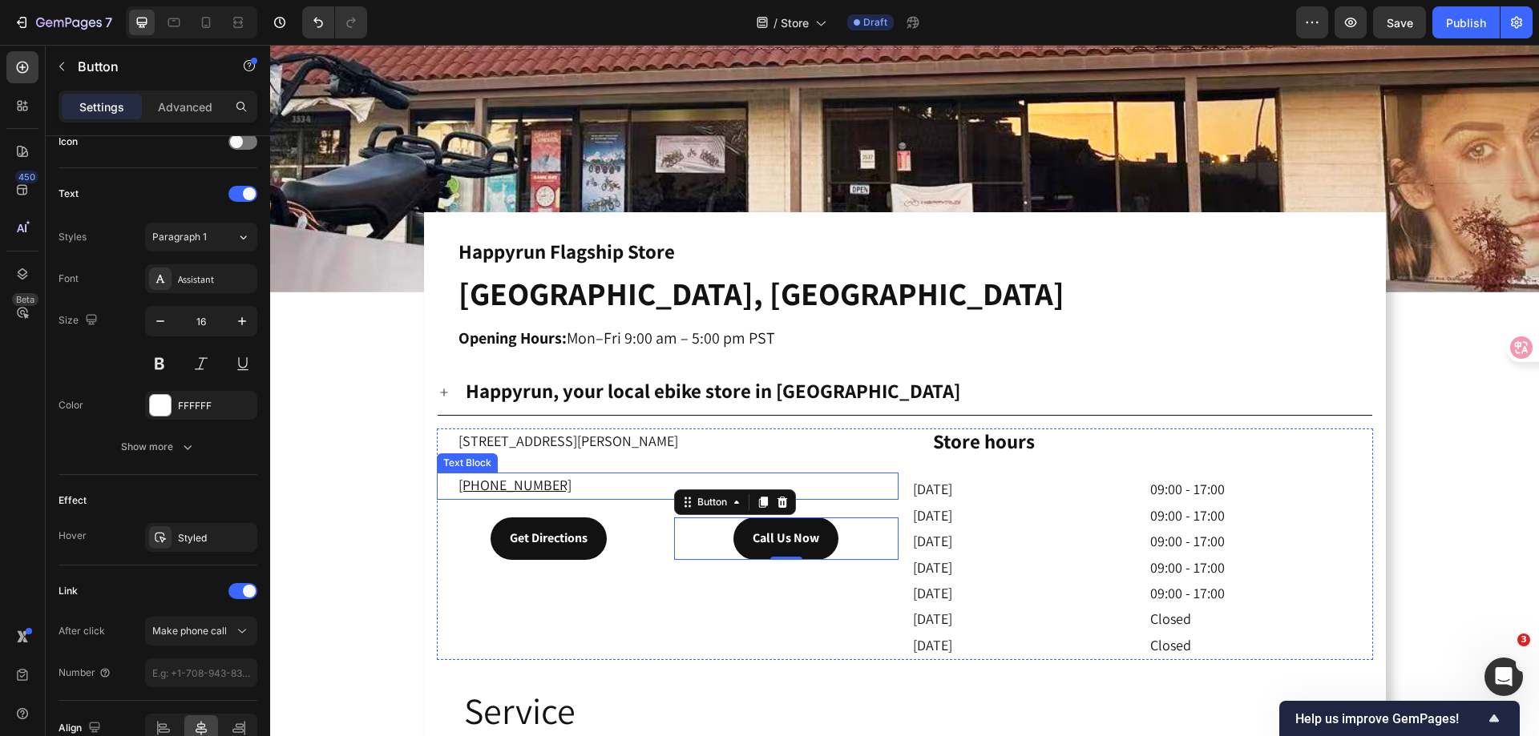
click at [582, 480] on p "+1 626 975 2527" at bounding box center [677, 486] width 438 height 24
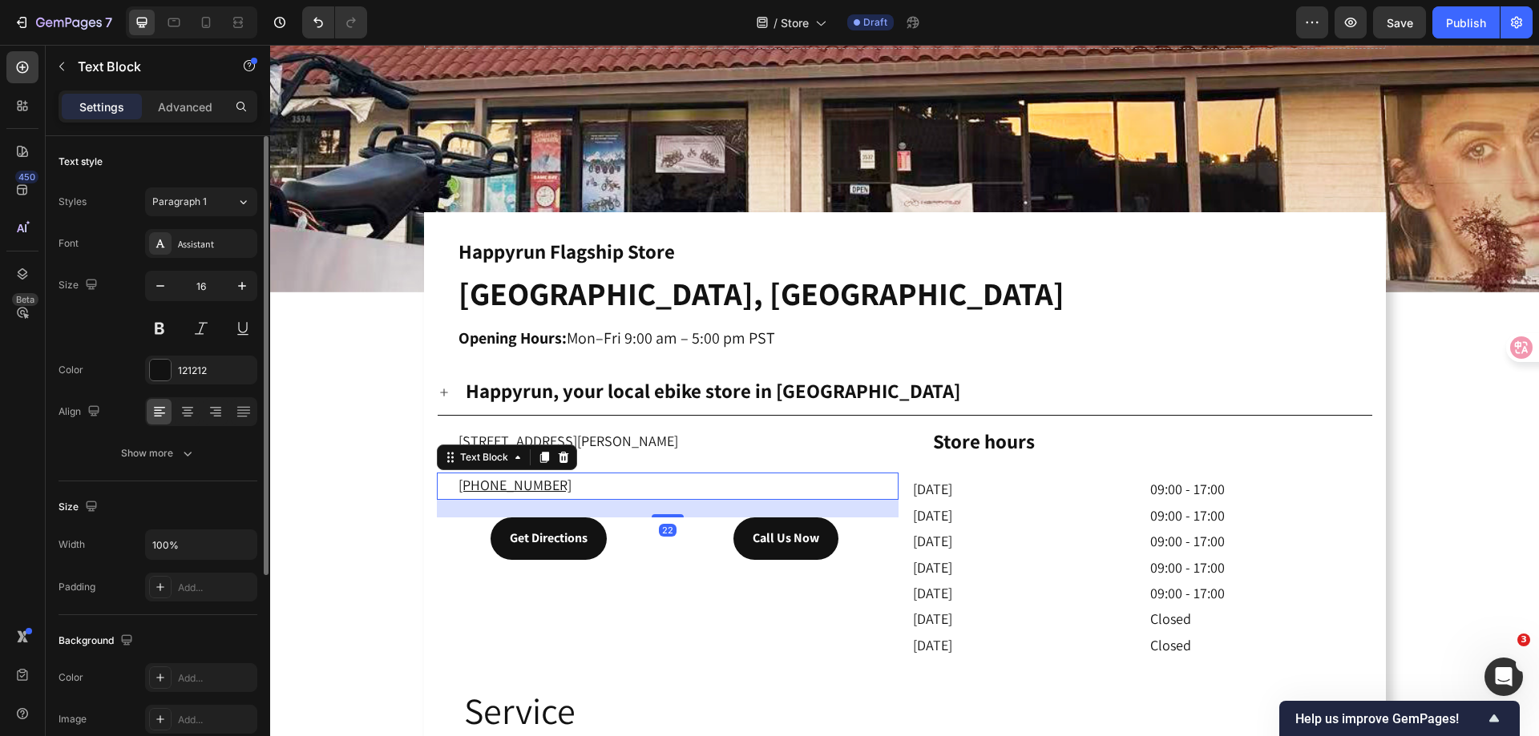
click at [563, 480] on p "+1 626 975 2527" at bounding box center [677, 486] width 438 height 24
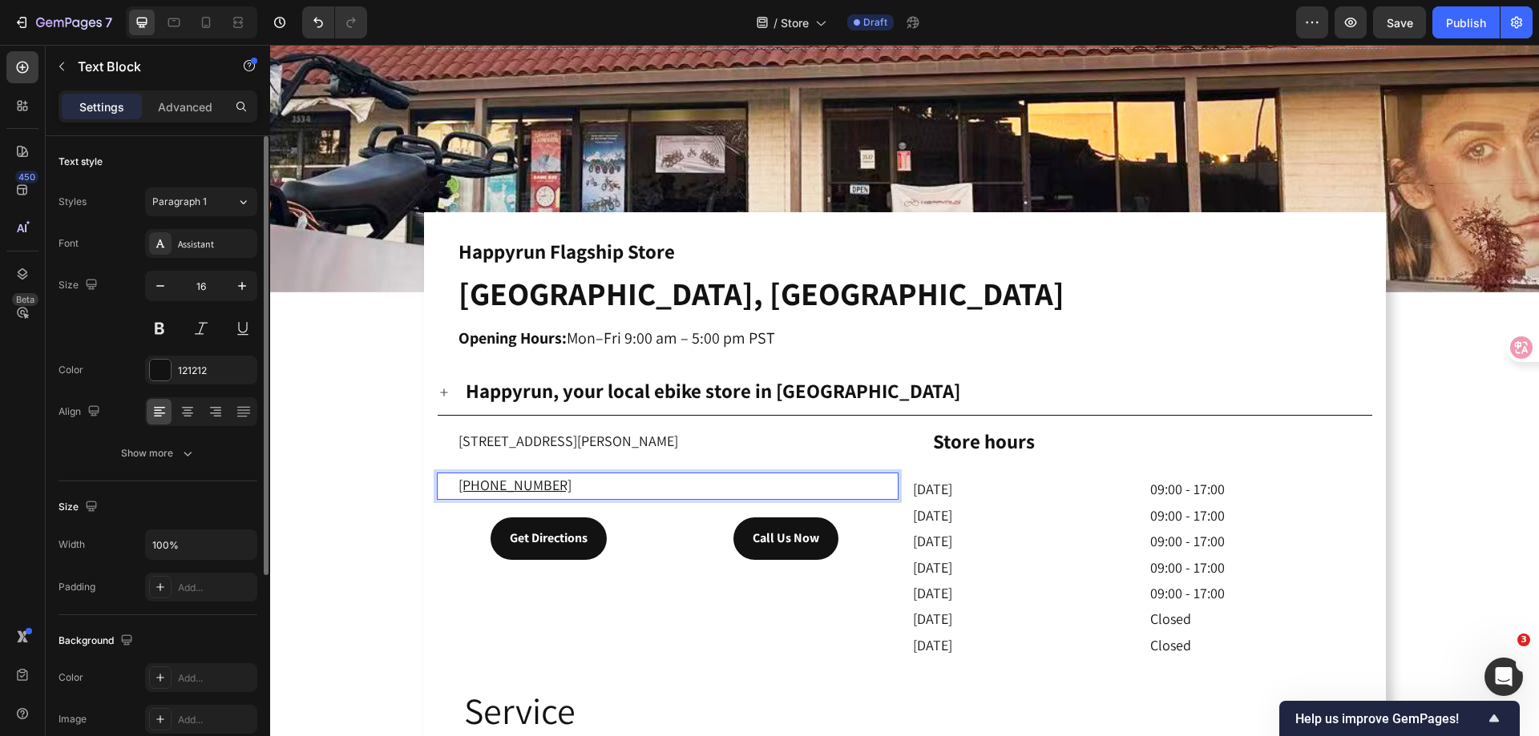
click at [563, 480] on p "+1 626 975 2527" at bounding box center [677, 486] width 438 height 24
drag, startPoint x: 547, startPoint y: 480, endPoint x: 579, endPoint y: 478, distance: 31.3
click at [579, 478] on p "+1 626 975 2527" at bounding box center [677, 486] width 438 height 24
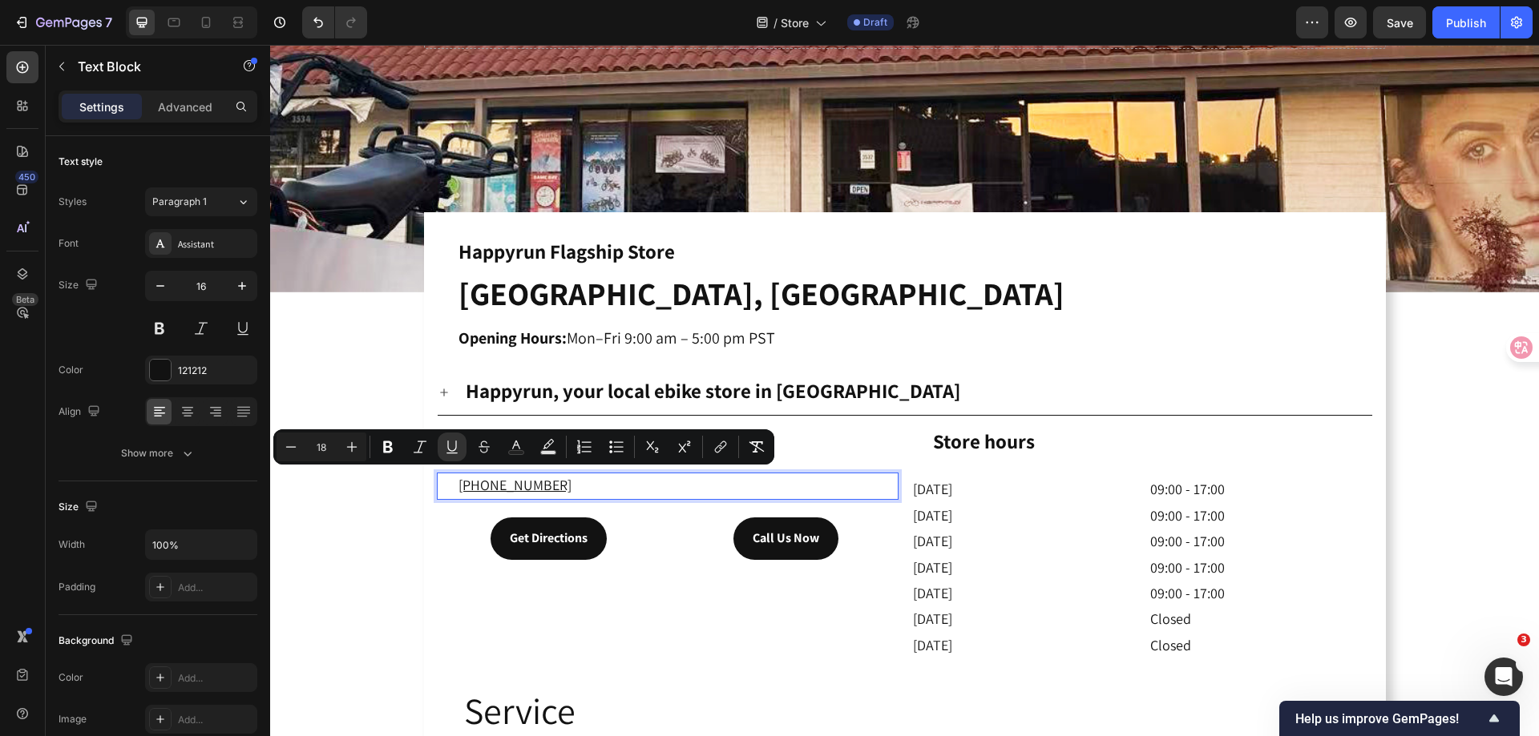
drag, startPoint x: 564, startPoint y: 482, endPoint x: 452, endPoint y: 483, distance: 112.2
click at [458, 483] on p "+1 626 975 2527" at bounding box center [677, 486] width 438 height 24
copy u "+1 626 975 2527"
click at [192, 583] on div "Add..." at bounding box center [215, 588] width 75 height 14
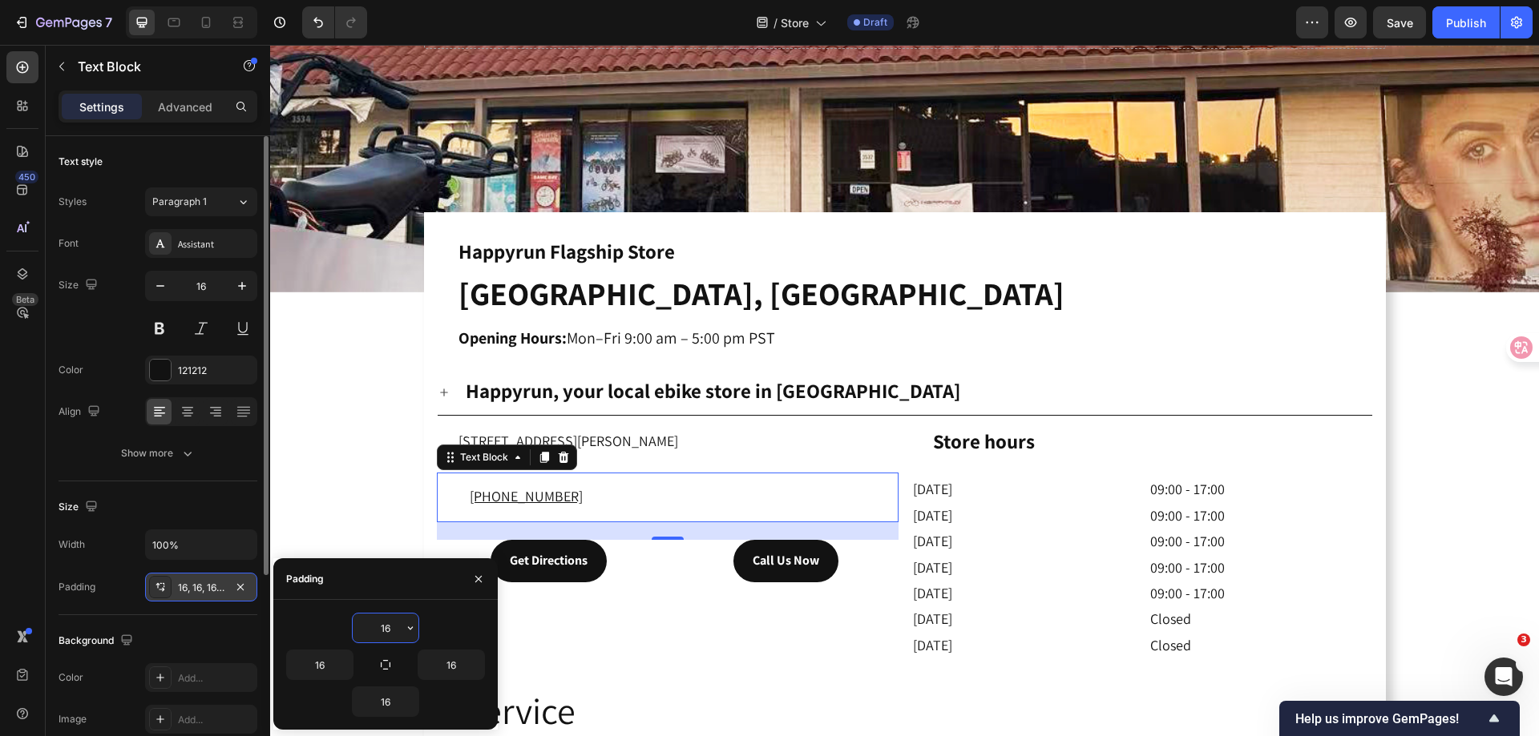
click at [196, 626] on div "Background The changes might be hidden by the video. Color Add... Image Add..." at bounding box center [157, 681] width 199 height 132
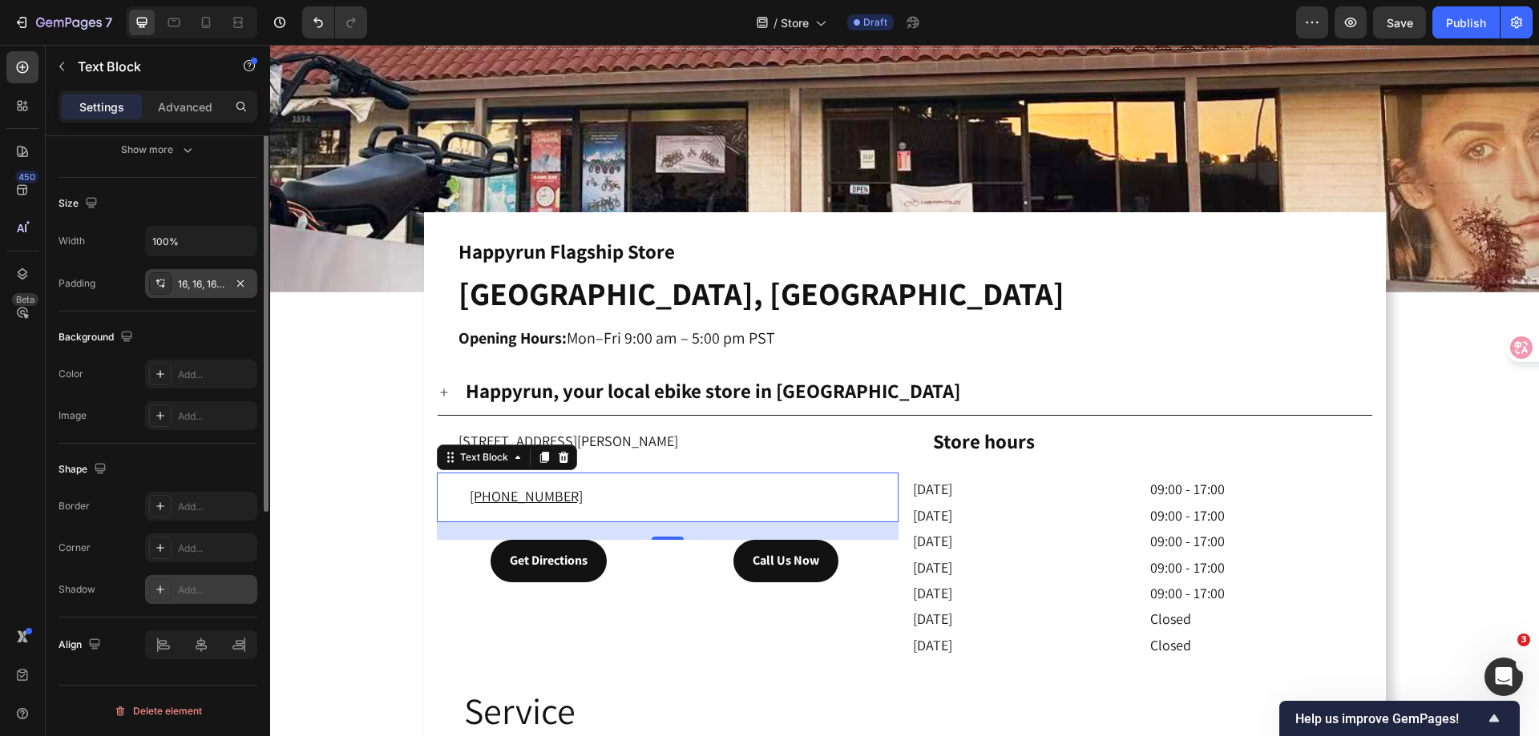
scroll to position [143, 0]
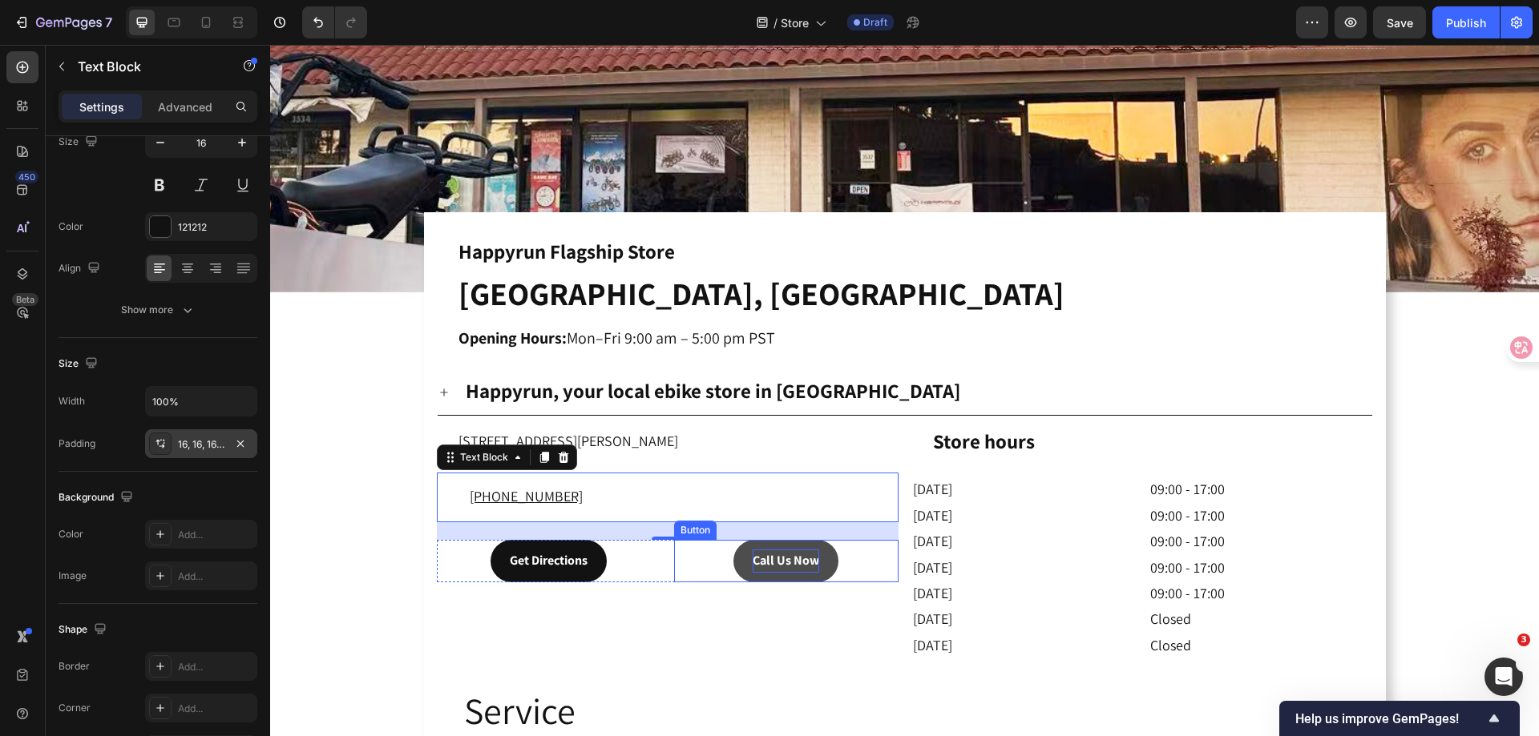
click at [770, 563] on strong "Call Us Now" at bounding box center [785, 560] width 67 height 17
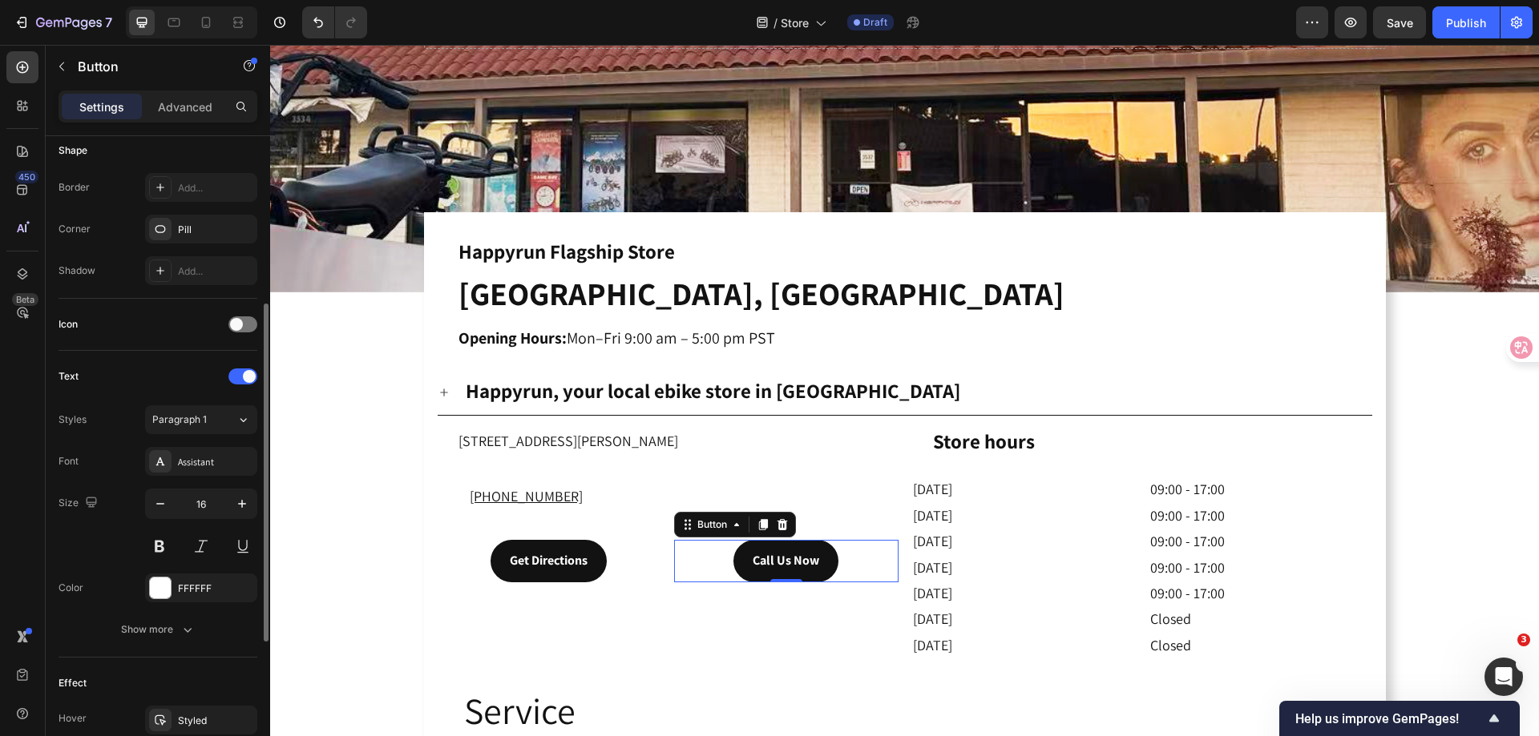
scroll to position [587, 0]
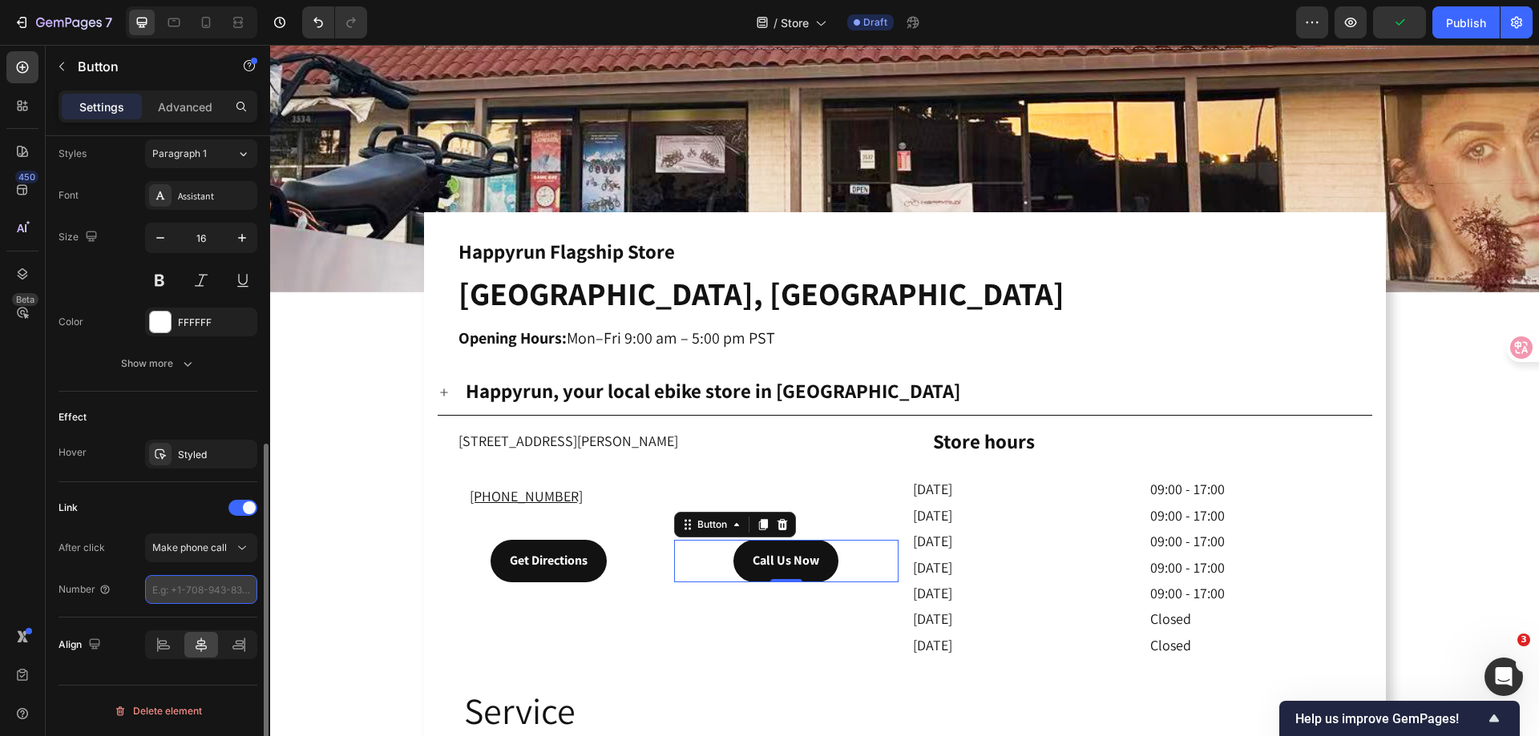
click at [213, 589] on input "tel" at bounding box center [201, 589] width 112 height 29
click at [162, 589] on input "+1 626 975 2527" at bounding box center [201, 589] width 112 height 29
type input "+1-626-975-2527"
click at [133, 500] on div "Link" at bounding box center [157, 508] width 199 height 26
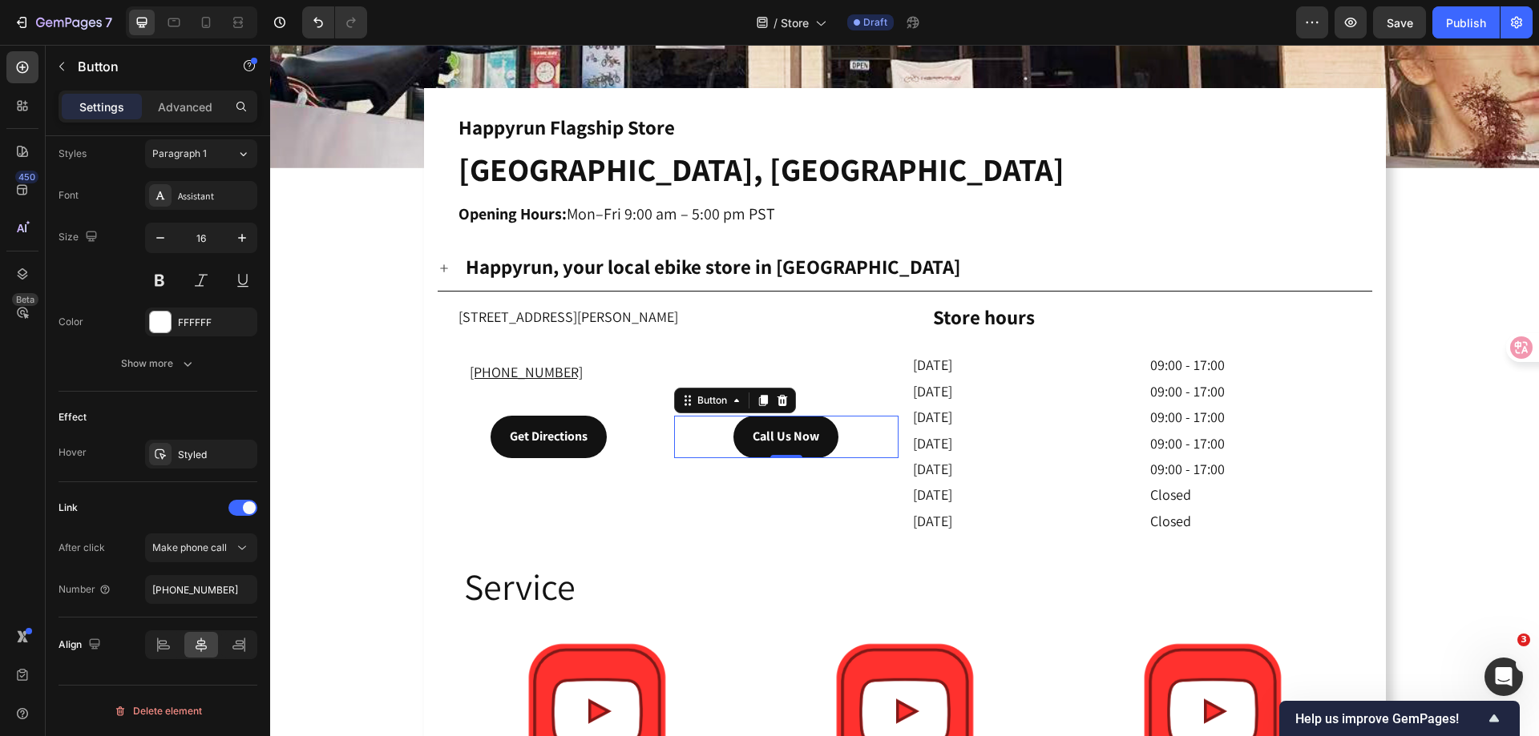
scroll to position [481, 0]
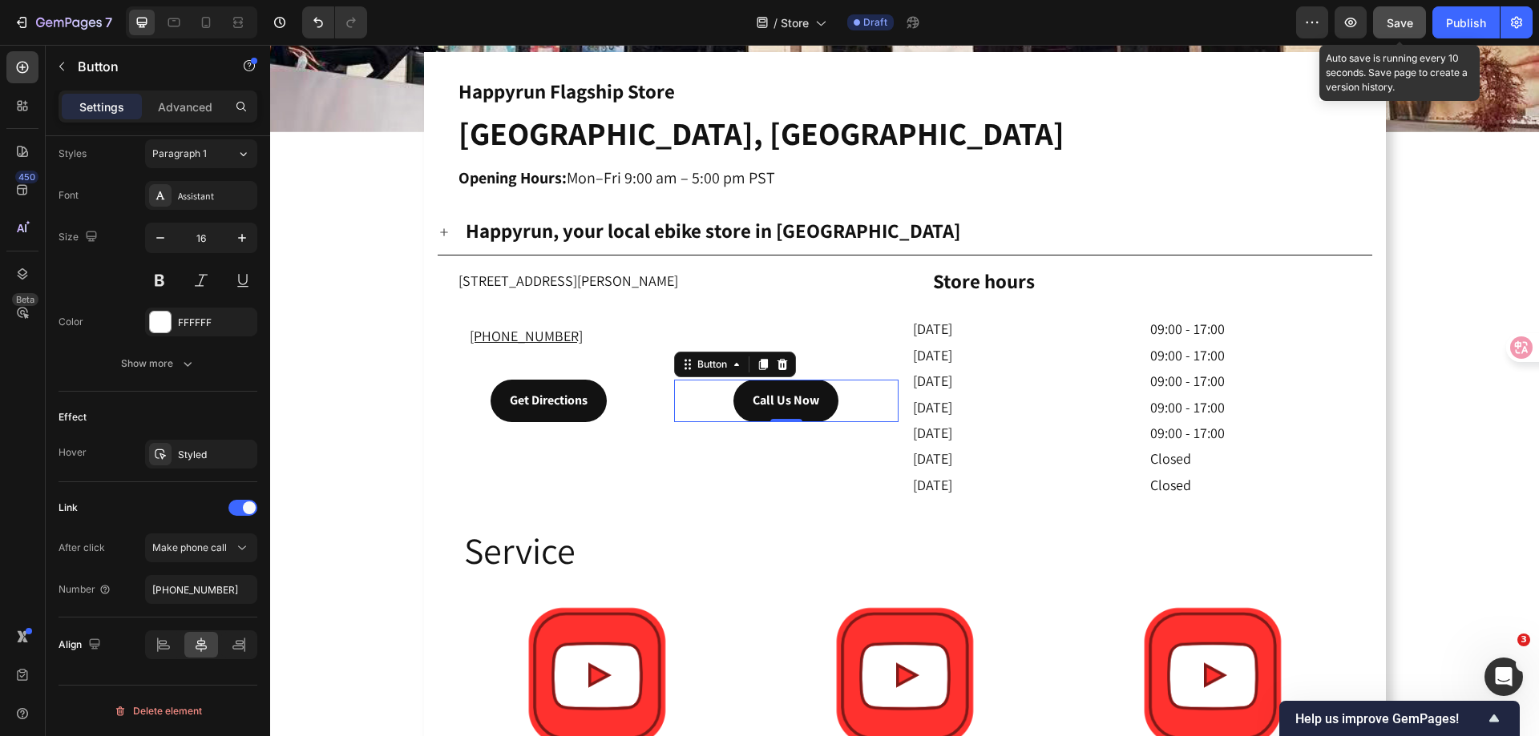
click at [1400, 14] on div "Save" at bounding box center [1399, 22] width 26 height 17
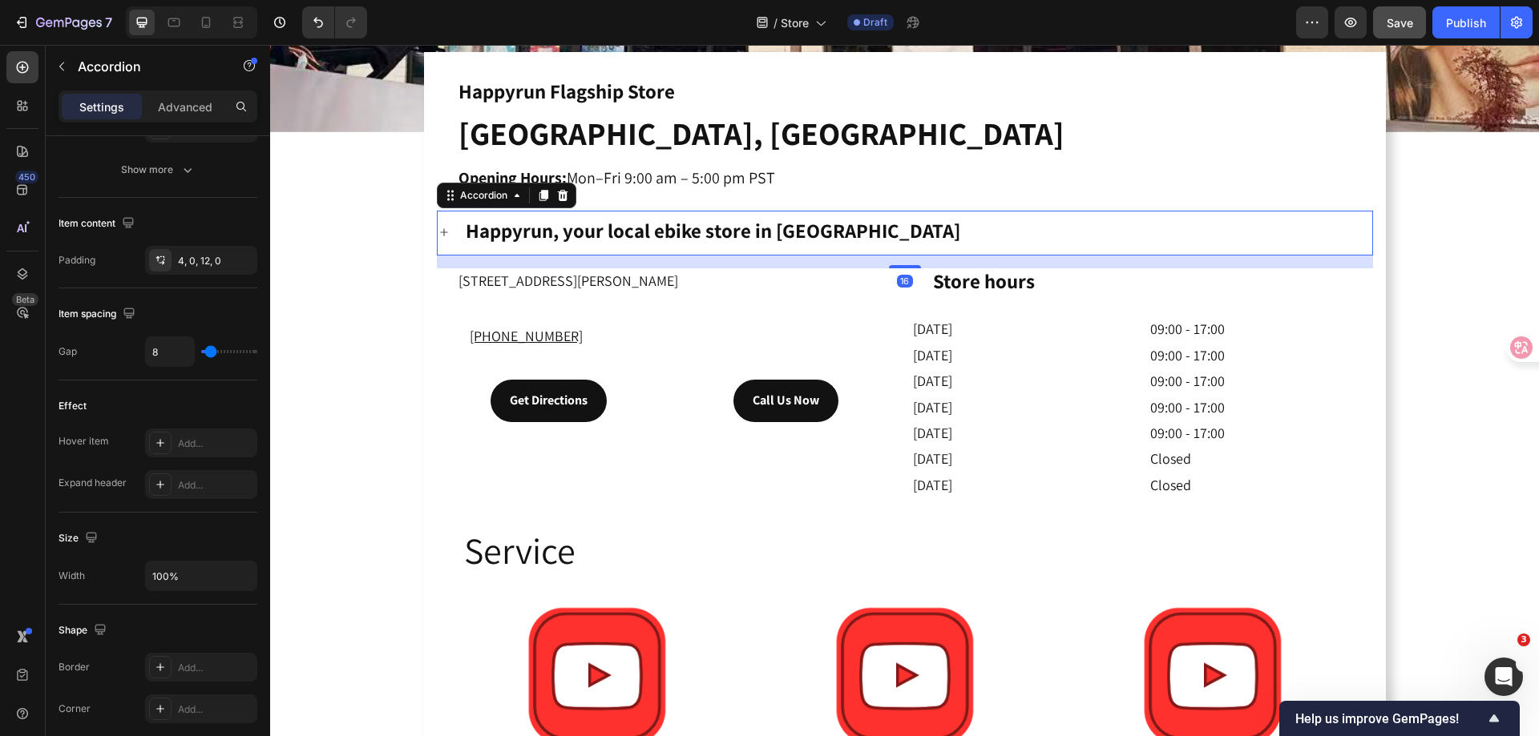
click at [440, 228] on icon at bounding box center [444, 232] width 8 height 8
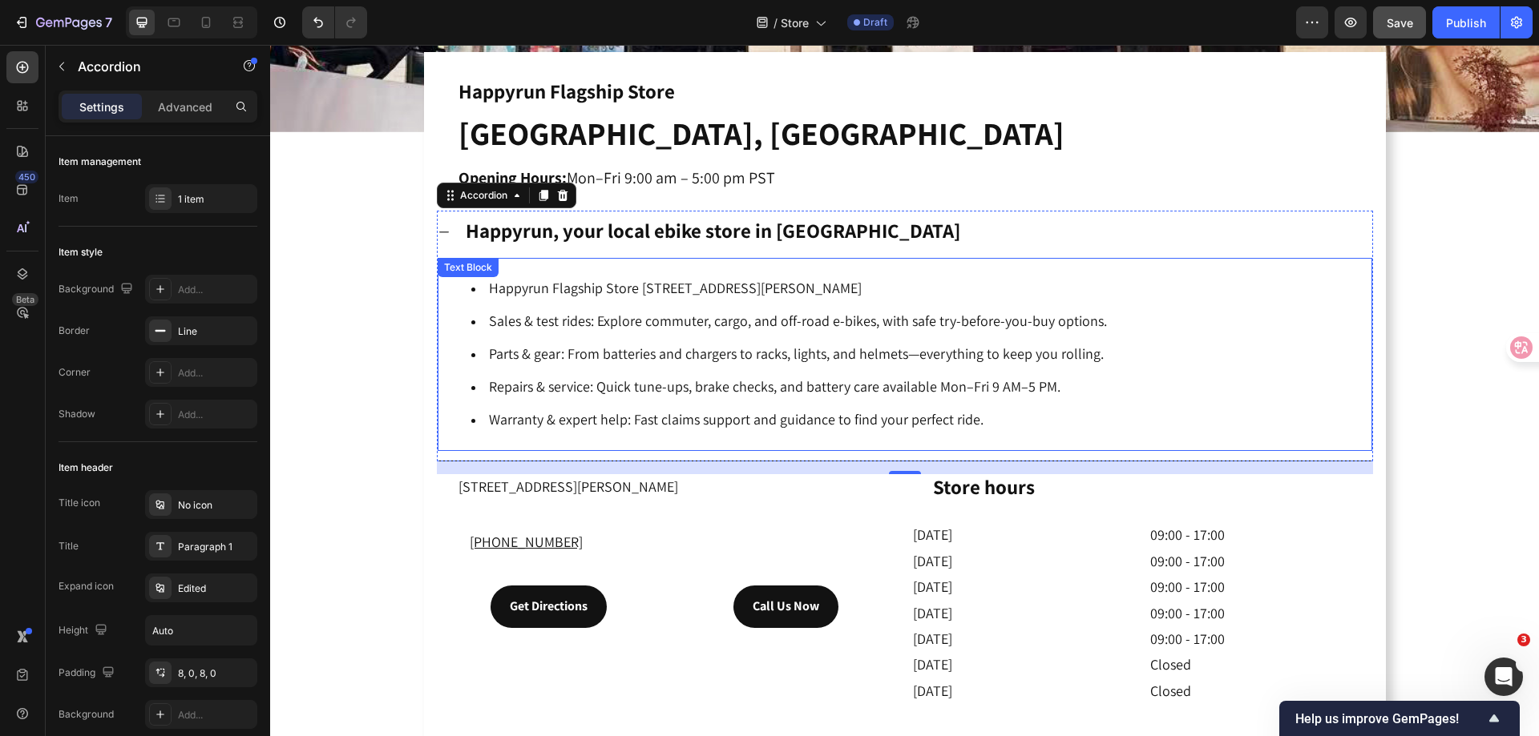
click at [602, 312] on span "Sales & test rides: Explore commuter, cargo, and off-road e-bikes, with safe tr…" at bounding box center [798, 321] width 618 height 18
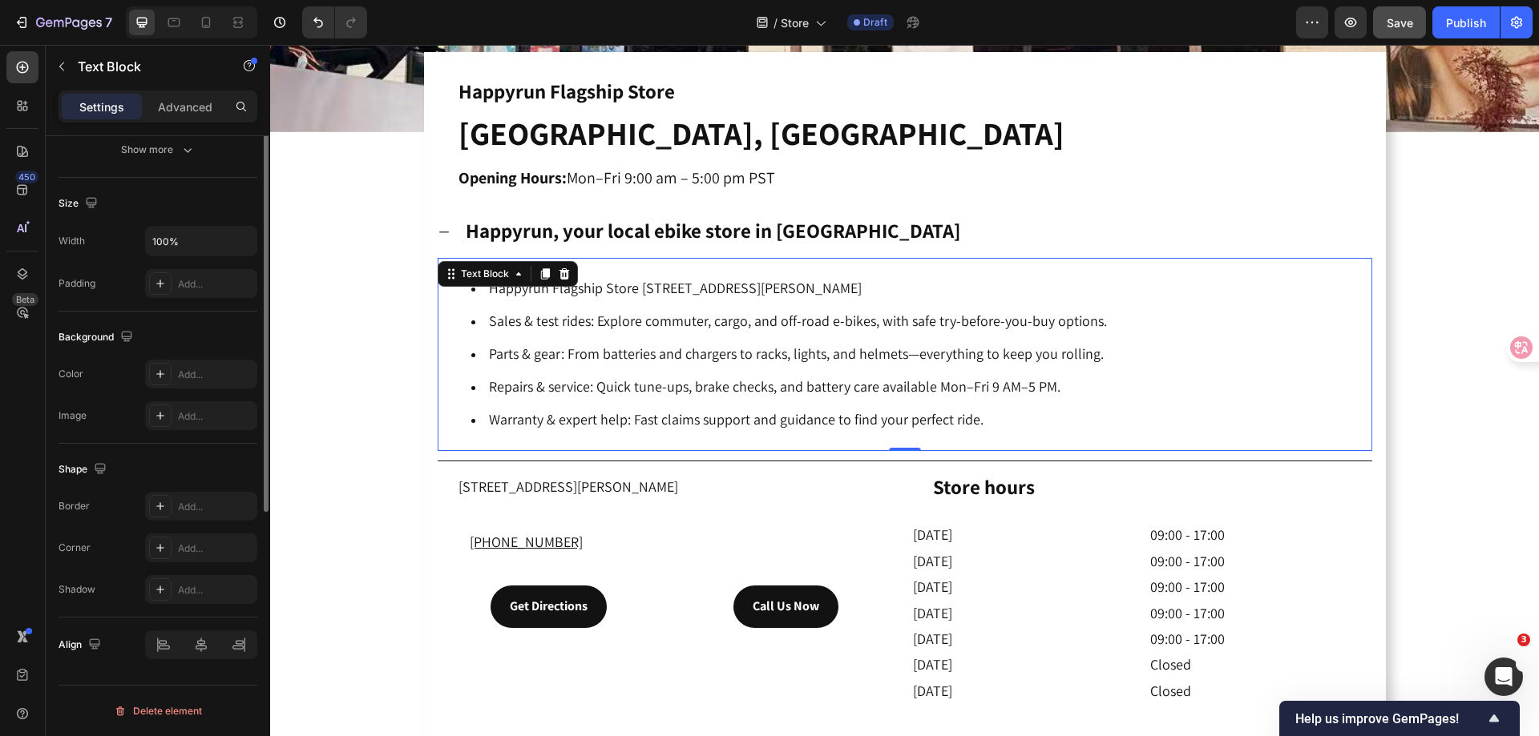
scroll to position [143, 0]
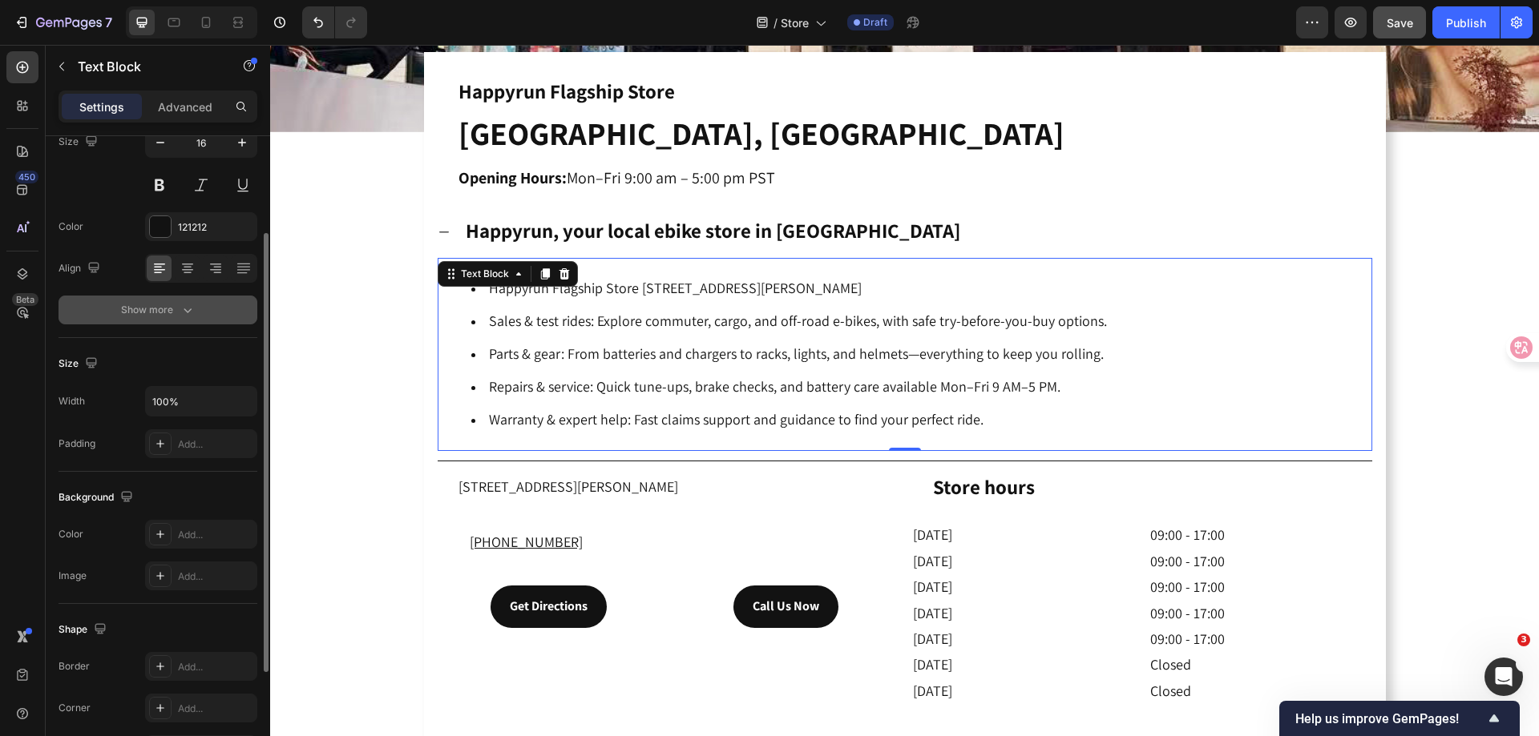
click at [168, 313] on div "Show more" at bounding box center [158, 310] width 75 height 16
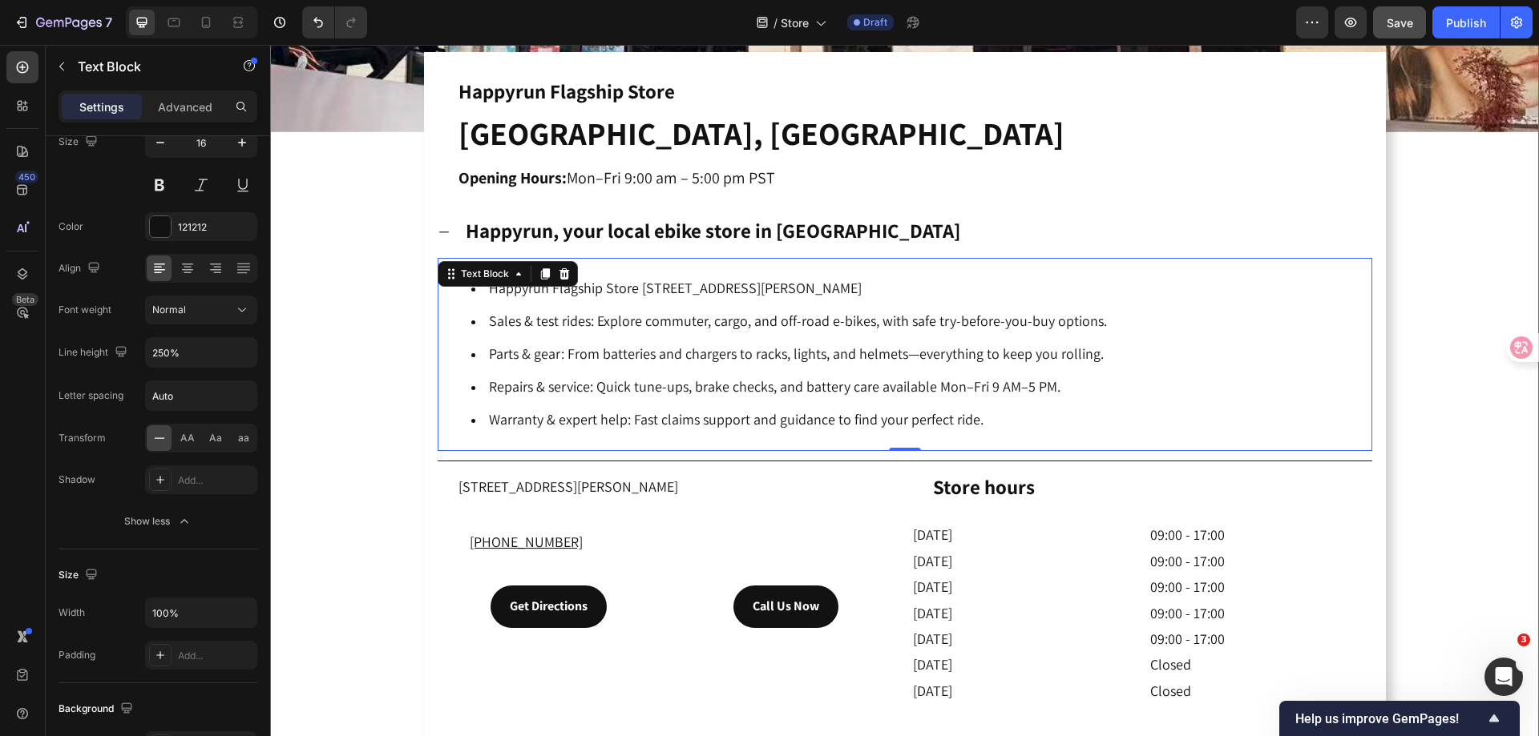
click at [373, 255] on div "Drop element here Hero Banner Happyrun Flagship Store Heading Orange, CA Openin…" at bounding box center [904, 367] width 1268 height 1540
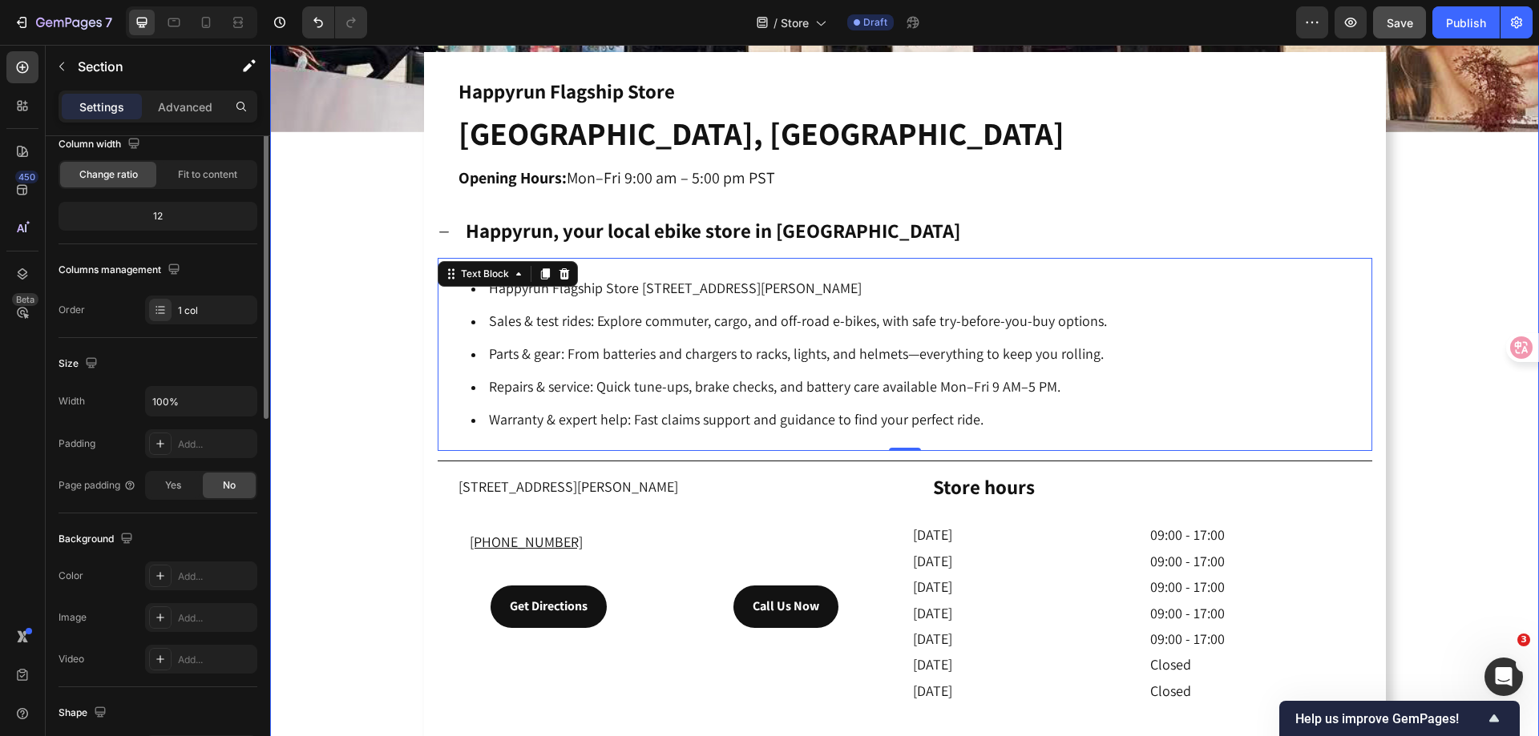
scroll to position [0, 0]
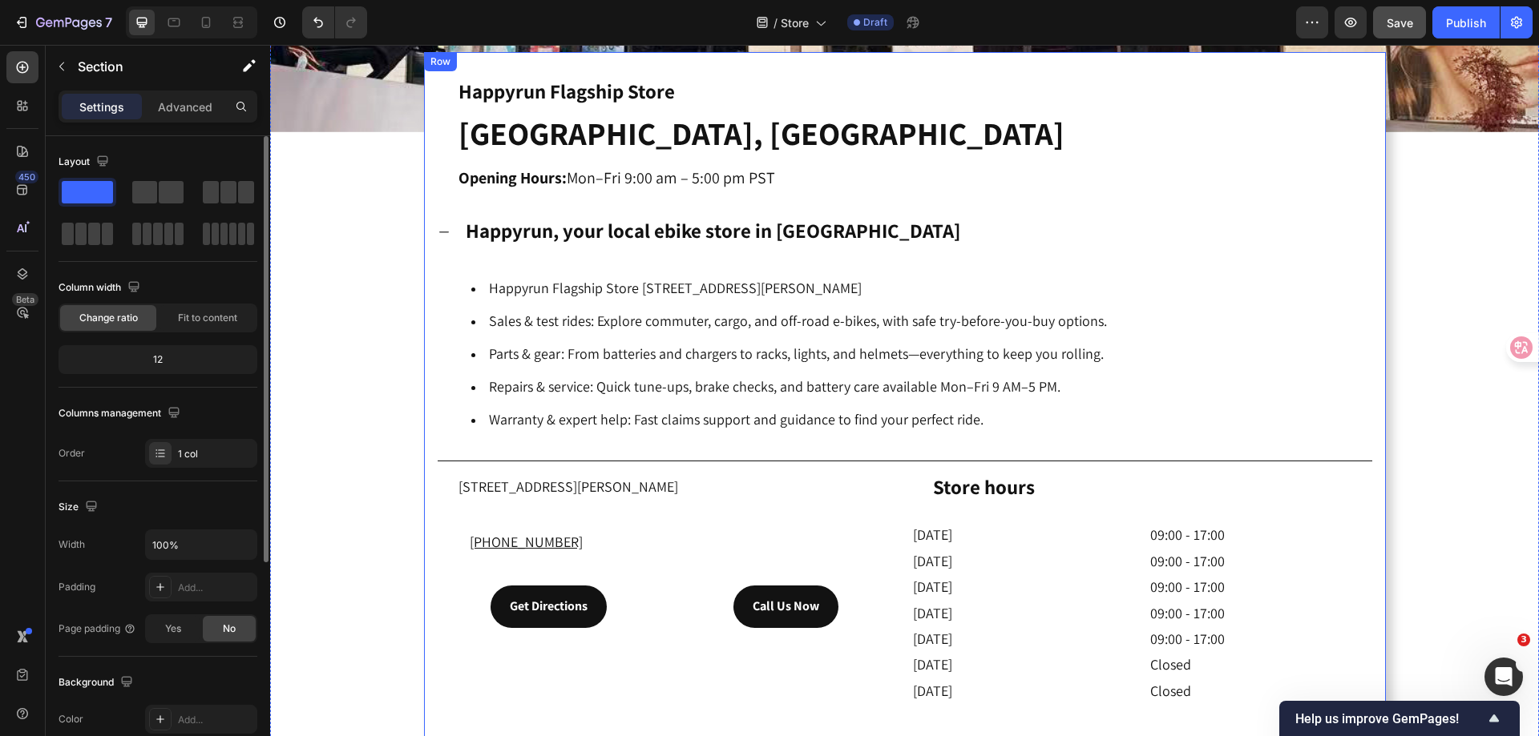
click at [438, 226] on icon at bounding box center [444, 232] width 13 height 13
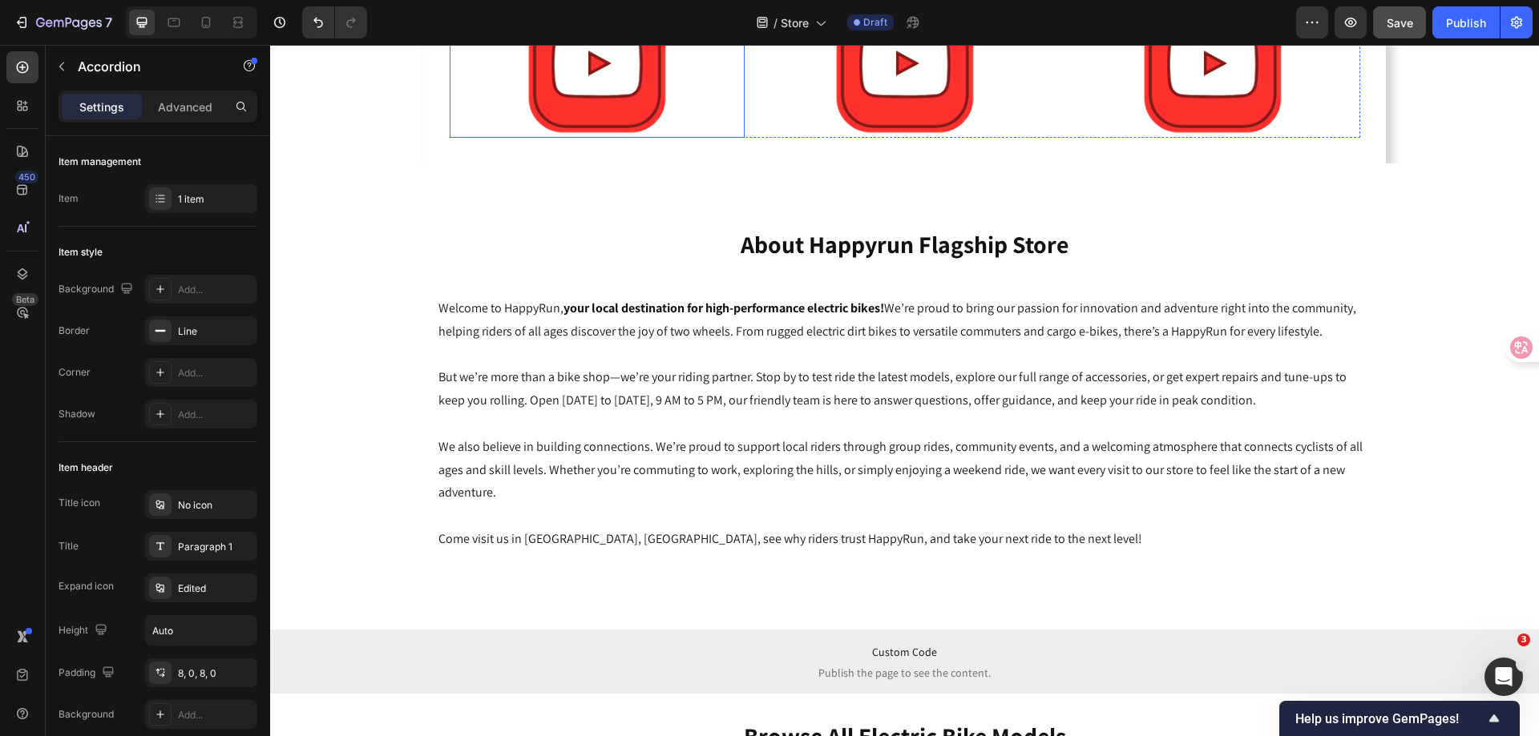
scroll to position [1282, 0]
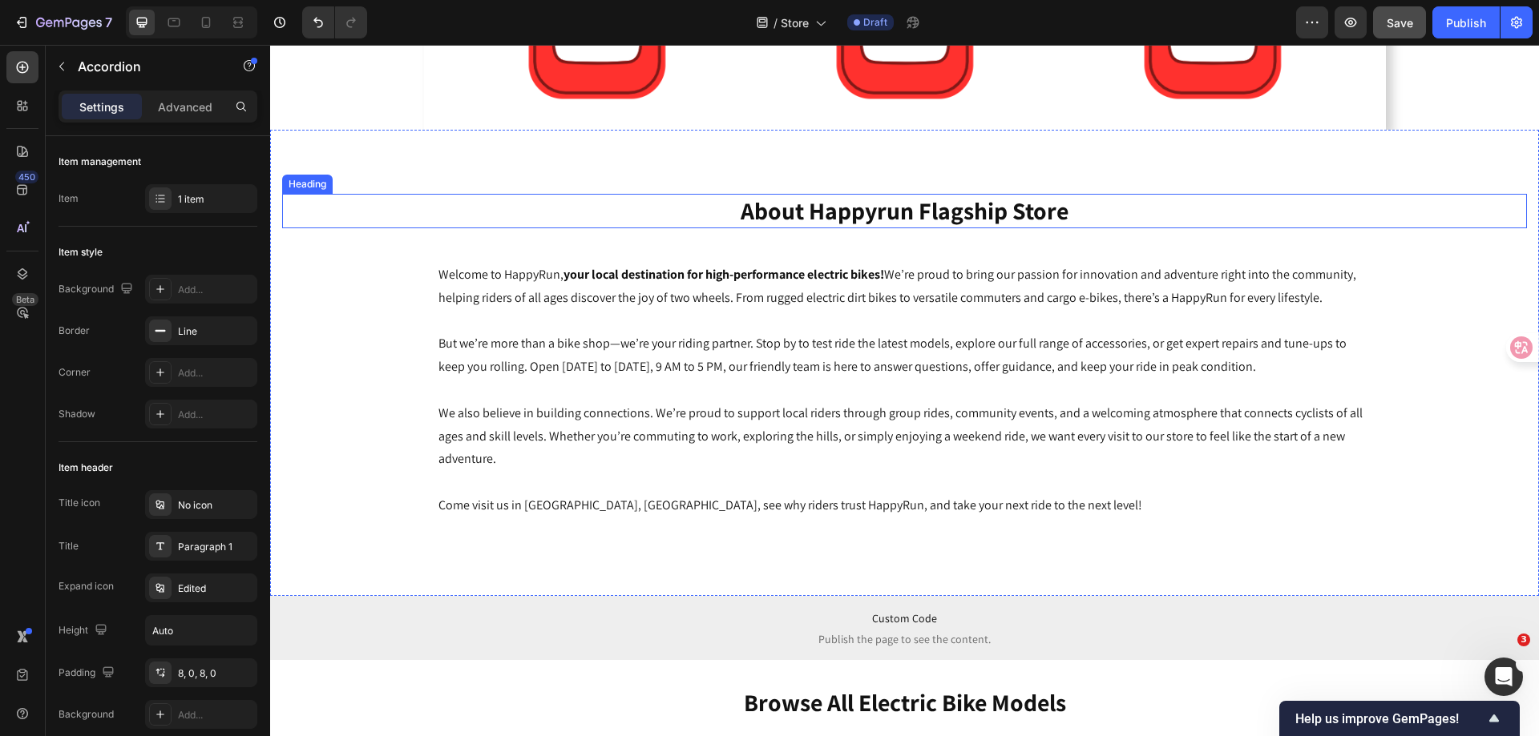
click at [869, 213] on h2 "about happyrun flagship store" at bounding box center [904, 211] width 1244 height 34
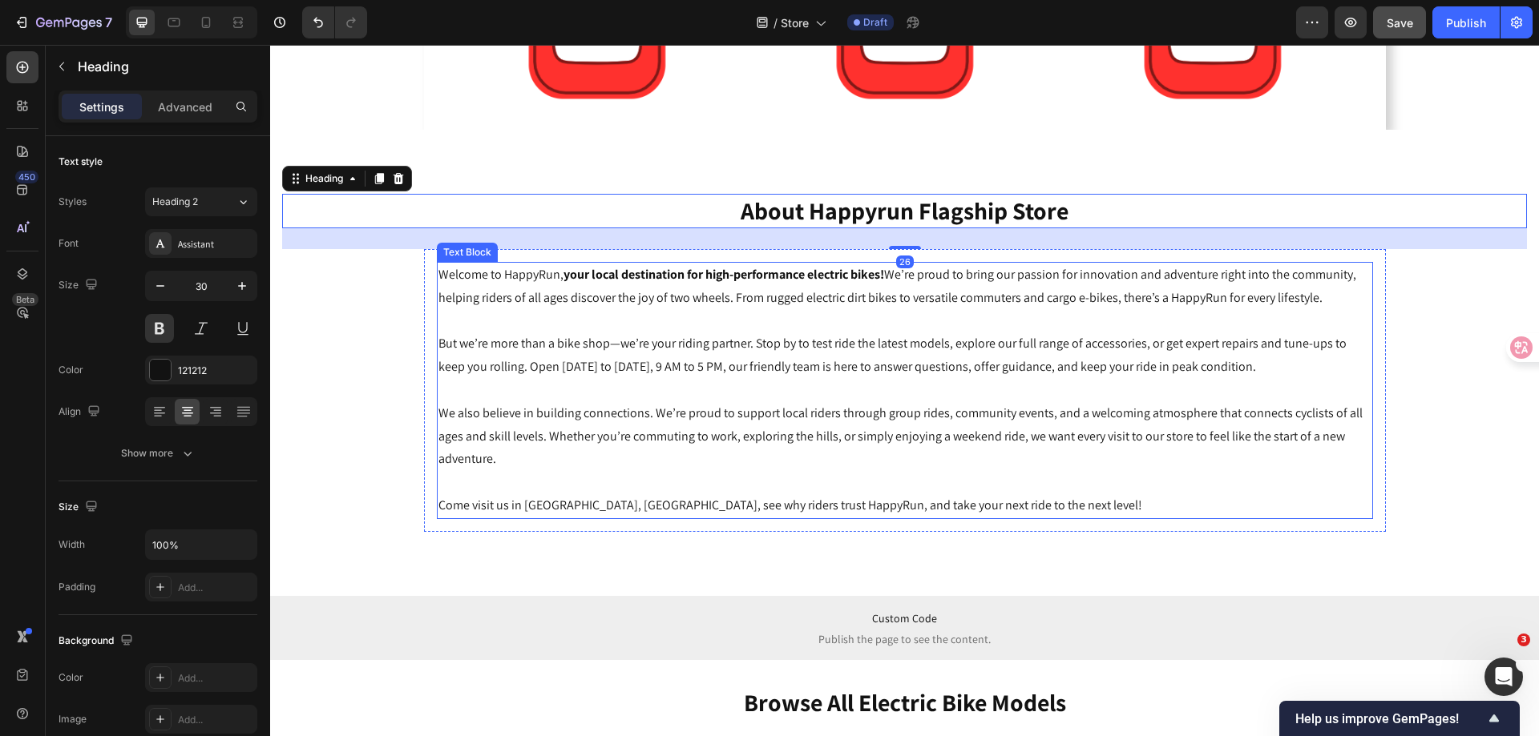
click at [719, 333] on p "But we’re more than a bike shop—we’re your riding partner. Stop by to test ride…" at bounding box center [904, 356] width 933 height 46
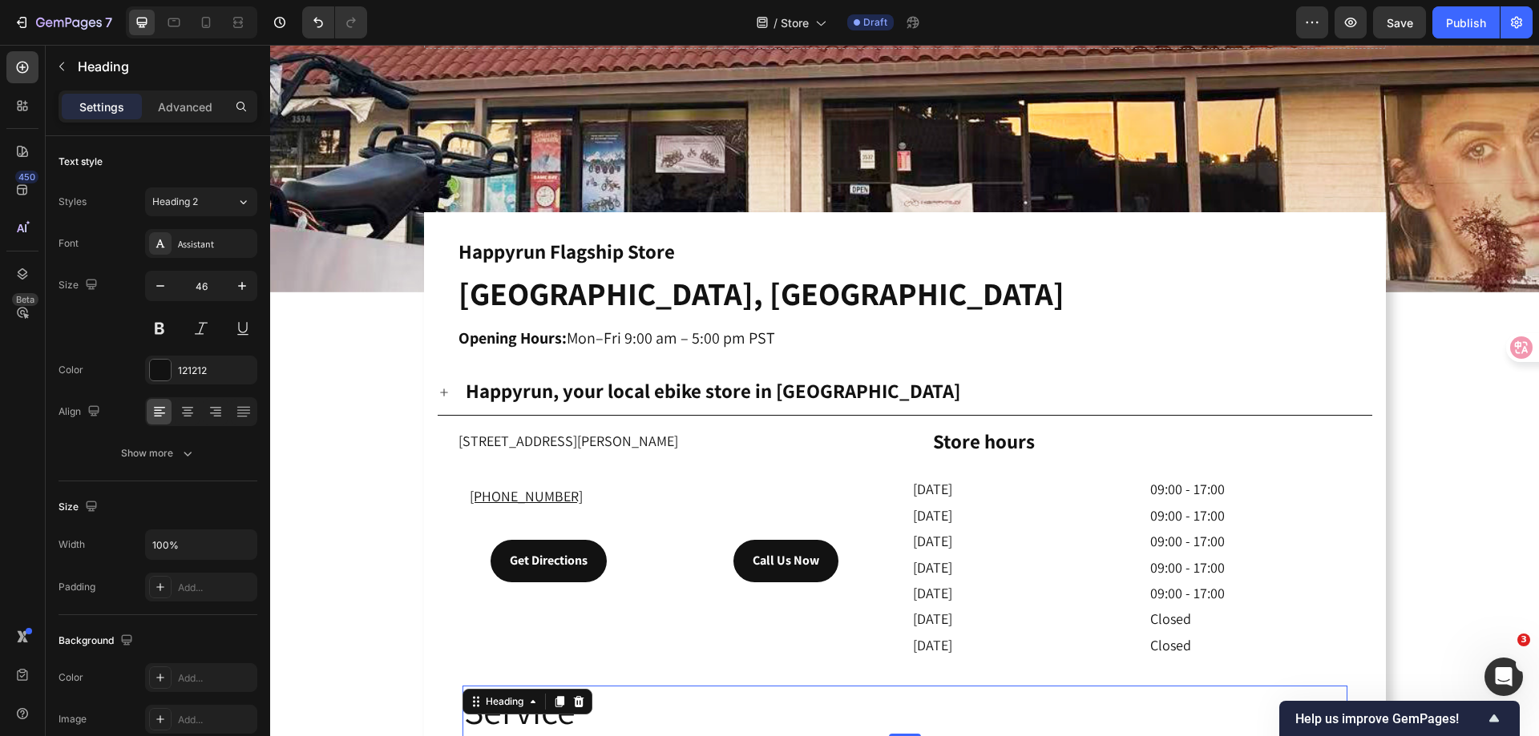
scroll to position [394, 0]
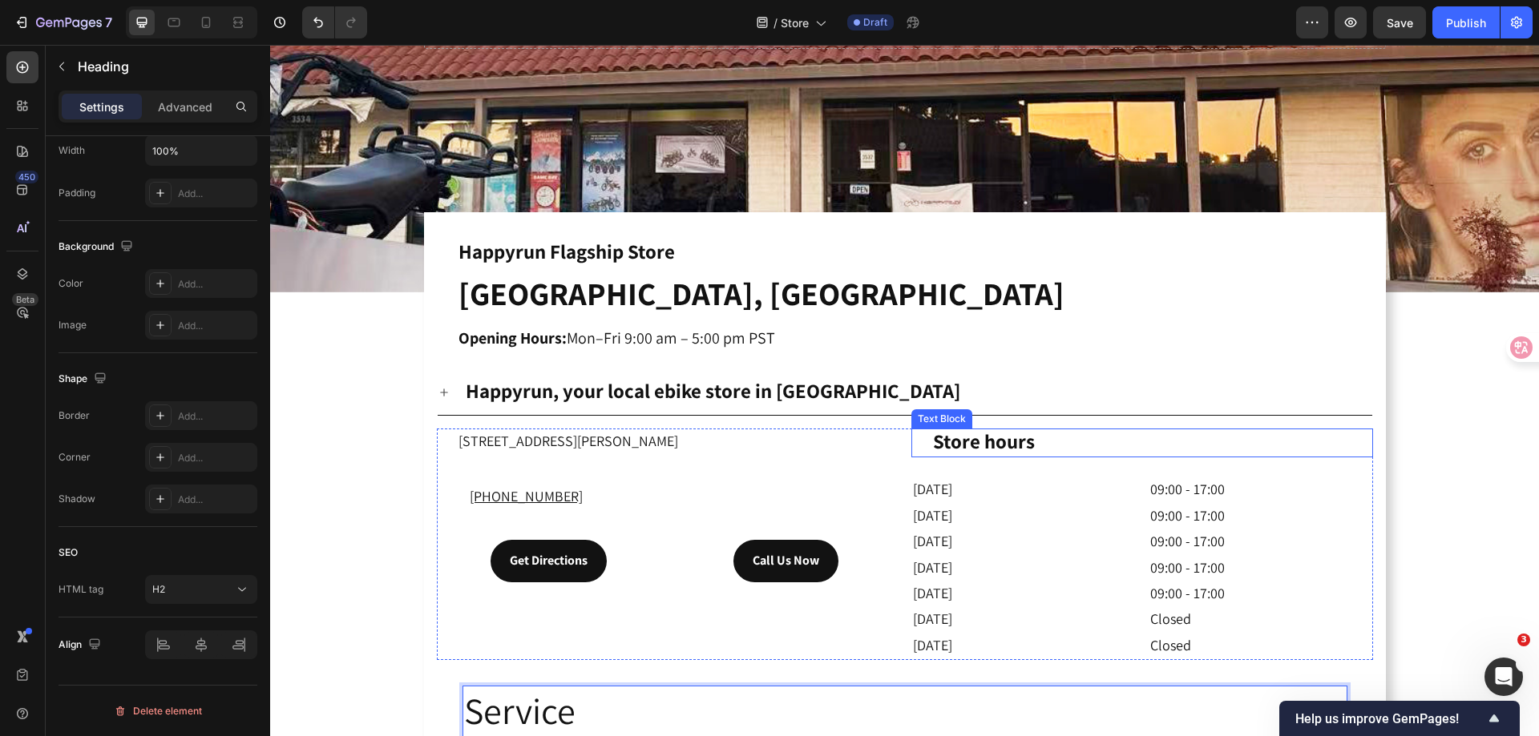
click at [960, 438] on strong "Store hours" at bounding box center [984, 441] width 102 height 26
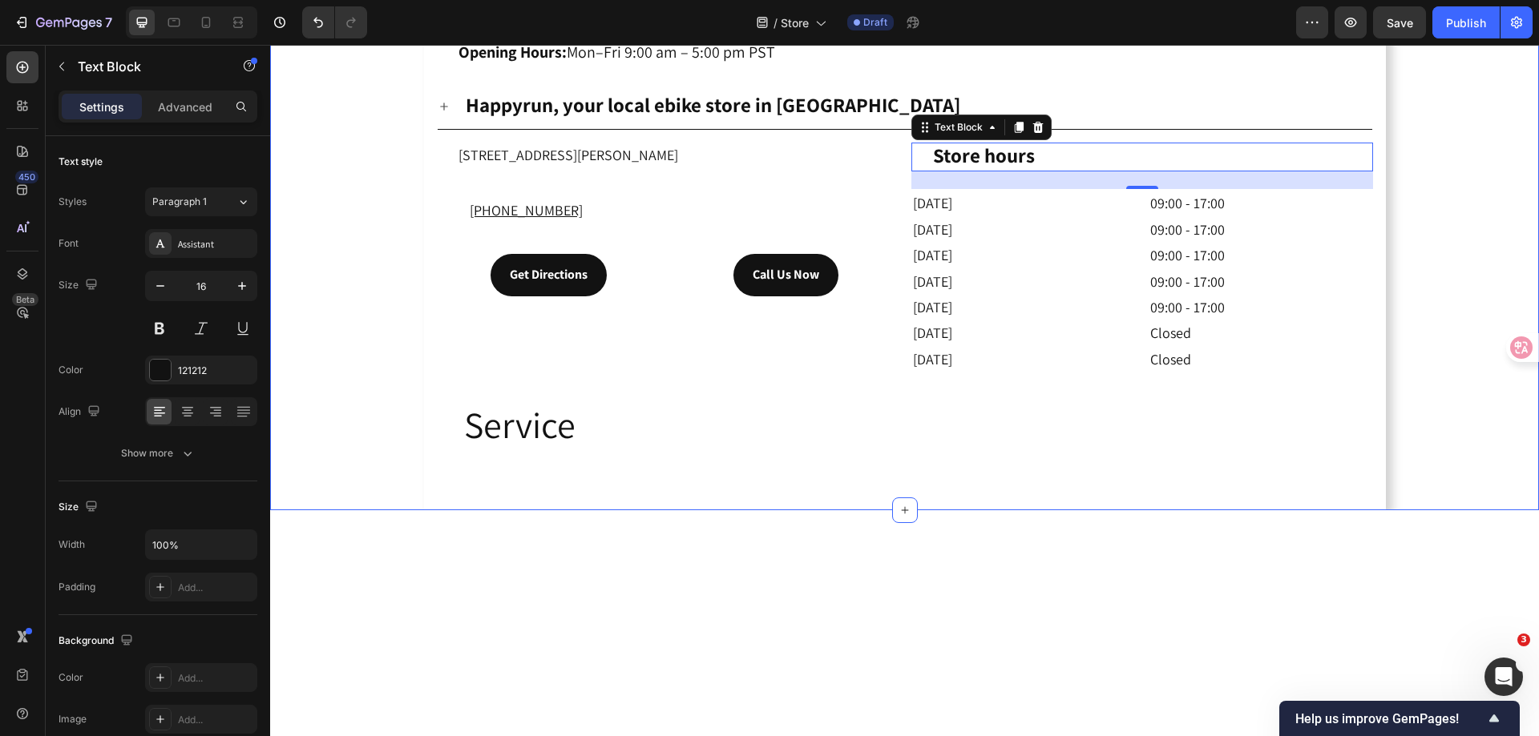
scroll to position [641, 0]
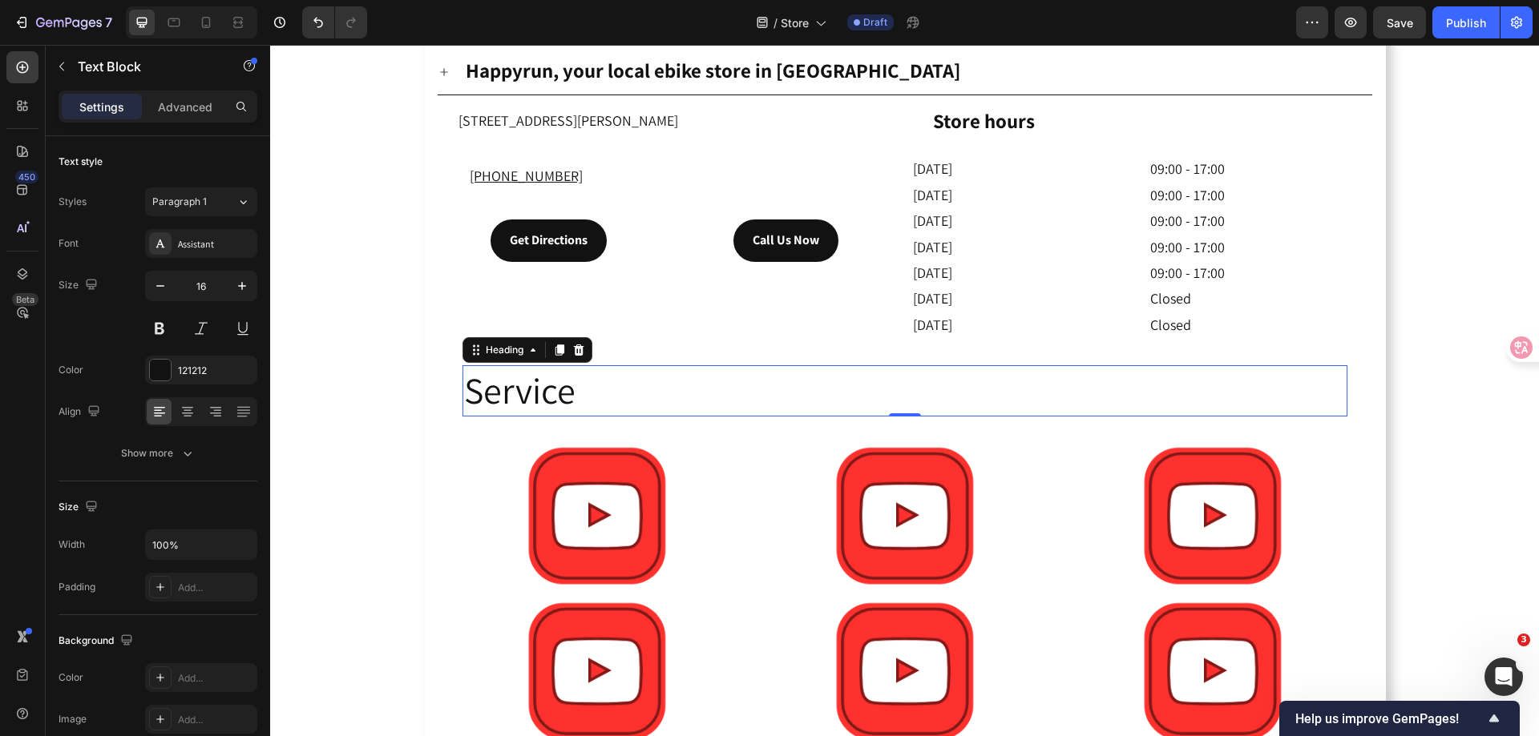
drag, startPoint x: 507, startPoint y: 389, endPoint x: 476, endPoint y: 394, distance: 31.6
click at [508, 389] on p "Service" at bounding box center [904, 391] width 881 height 48
drag, startPoint x: 159, startPoint y: 329, endPoint x: 210, endPoint y: 329, distance: 50.5
click at [159, 329] on button at bounding box center [159, 328] width 29 height 29
click at [367, 449] on div "Drop element here Hero Banner Happyrun Flagship Store Heading Orange, CA Openin…" at bounding box center [904, 104] width 1268 height 1334
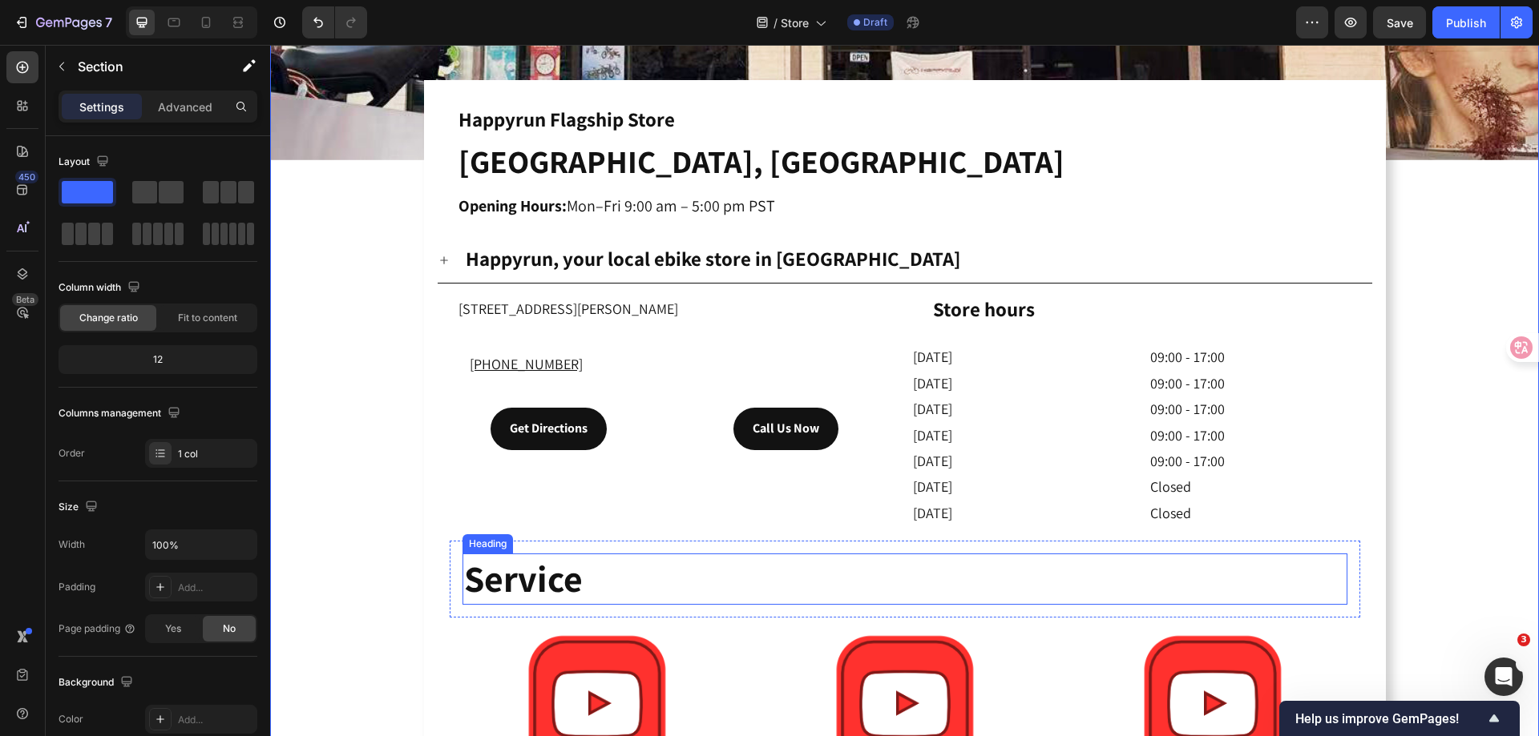
scroll to position [481, 0]
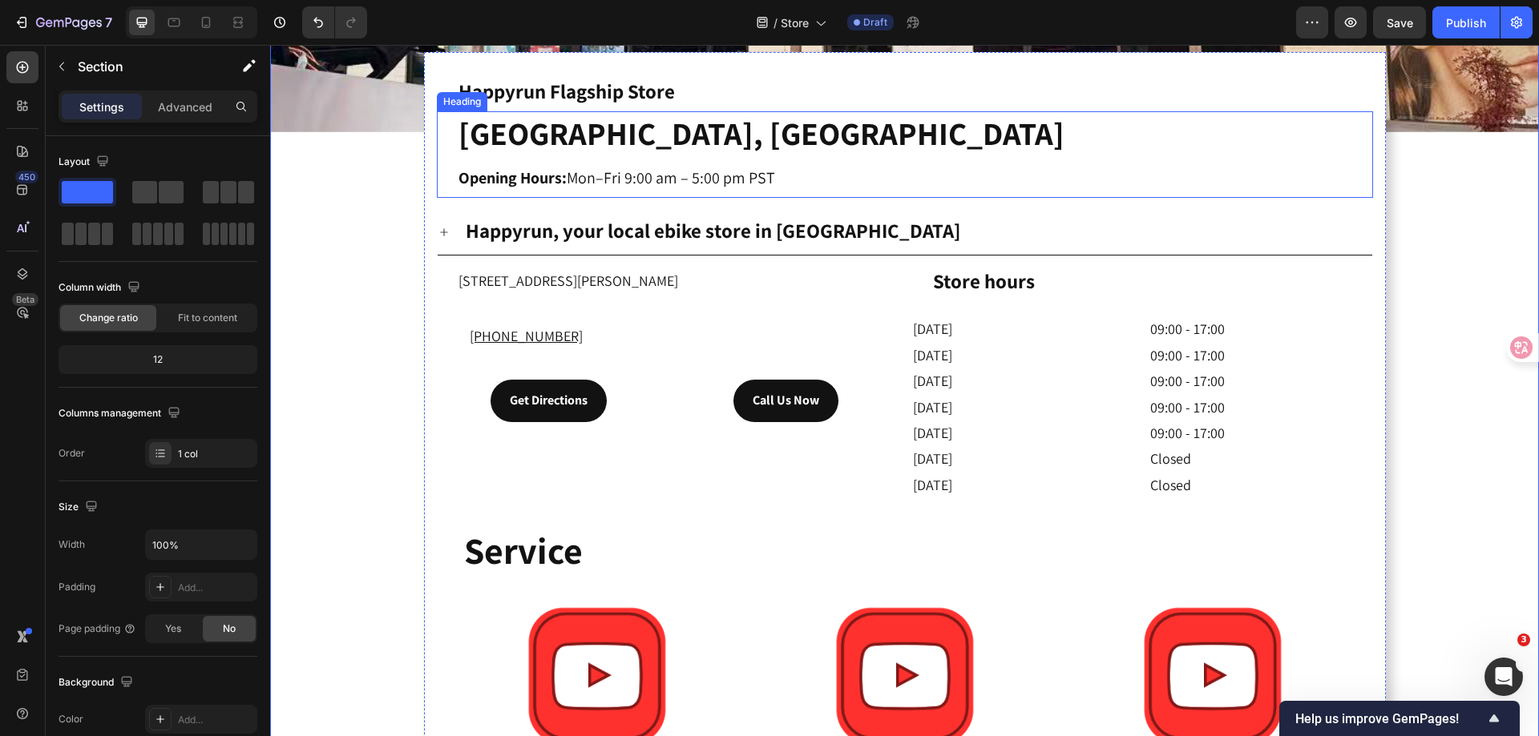
click at [555, 140] on strong "[GEOGRAPHIC_DATA], [GEOGRAPHIC_DATA]" at bounding box center [761, 133] width 606 height 42
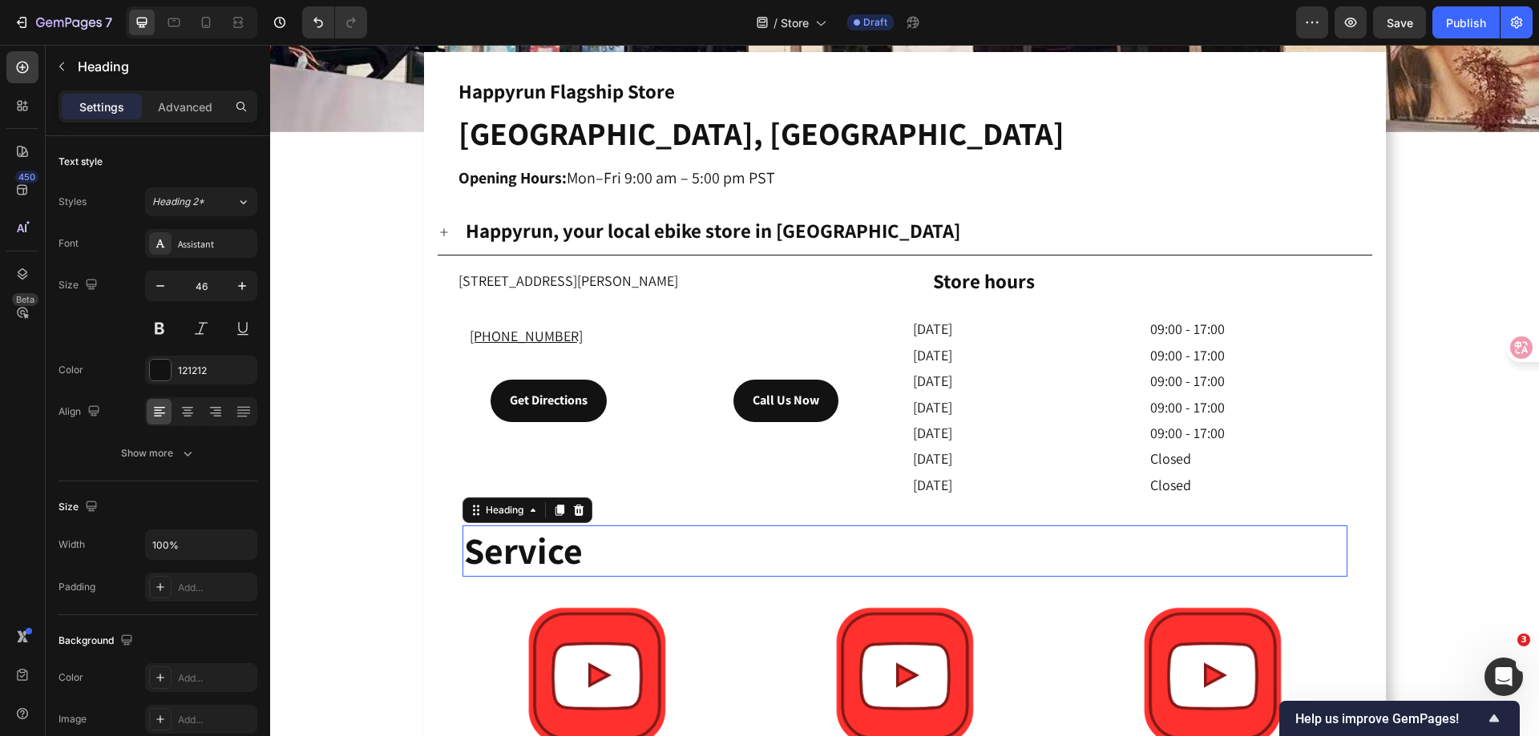
click at [543, 552] on p "Service" at bounding box center [904, 551] width 881 height 48
click at [159, 284] on icon "button" at bounding box center [160, 286] width 16 height 16
type input "44"
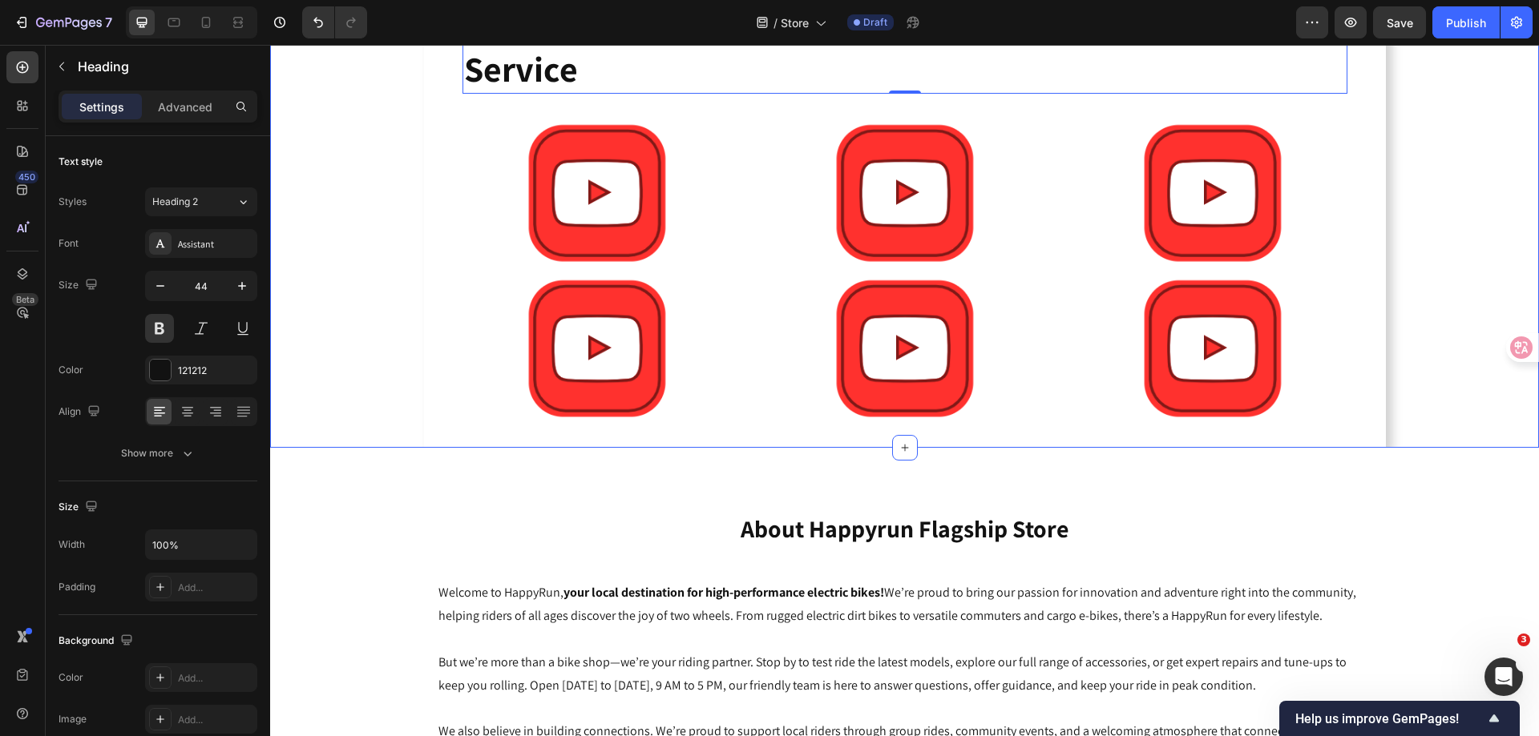
scroll to position [1122, 0]
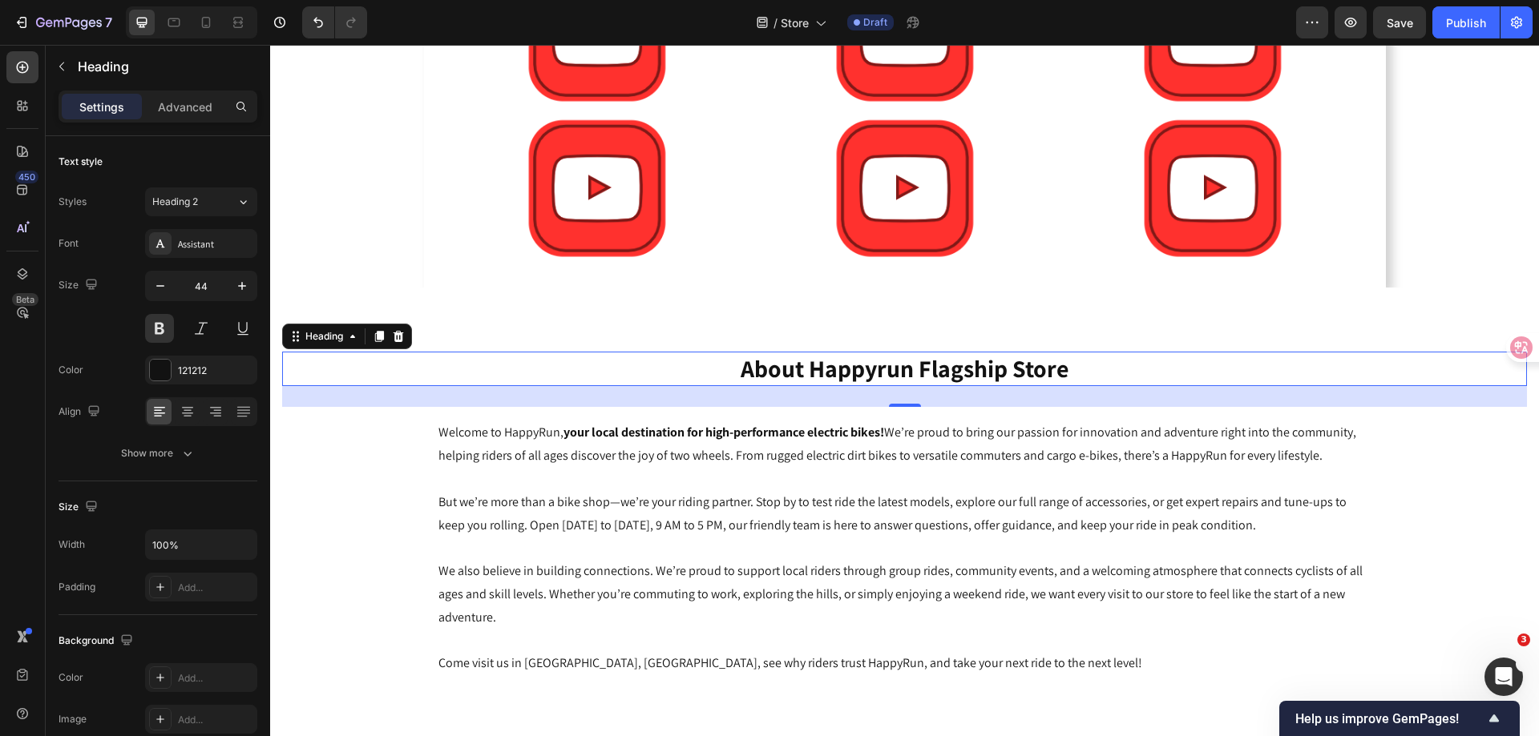
click at [900, 362] on h2 "about happyrun flagship store" at bounding box center [904, 369] width 1244 height 34
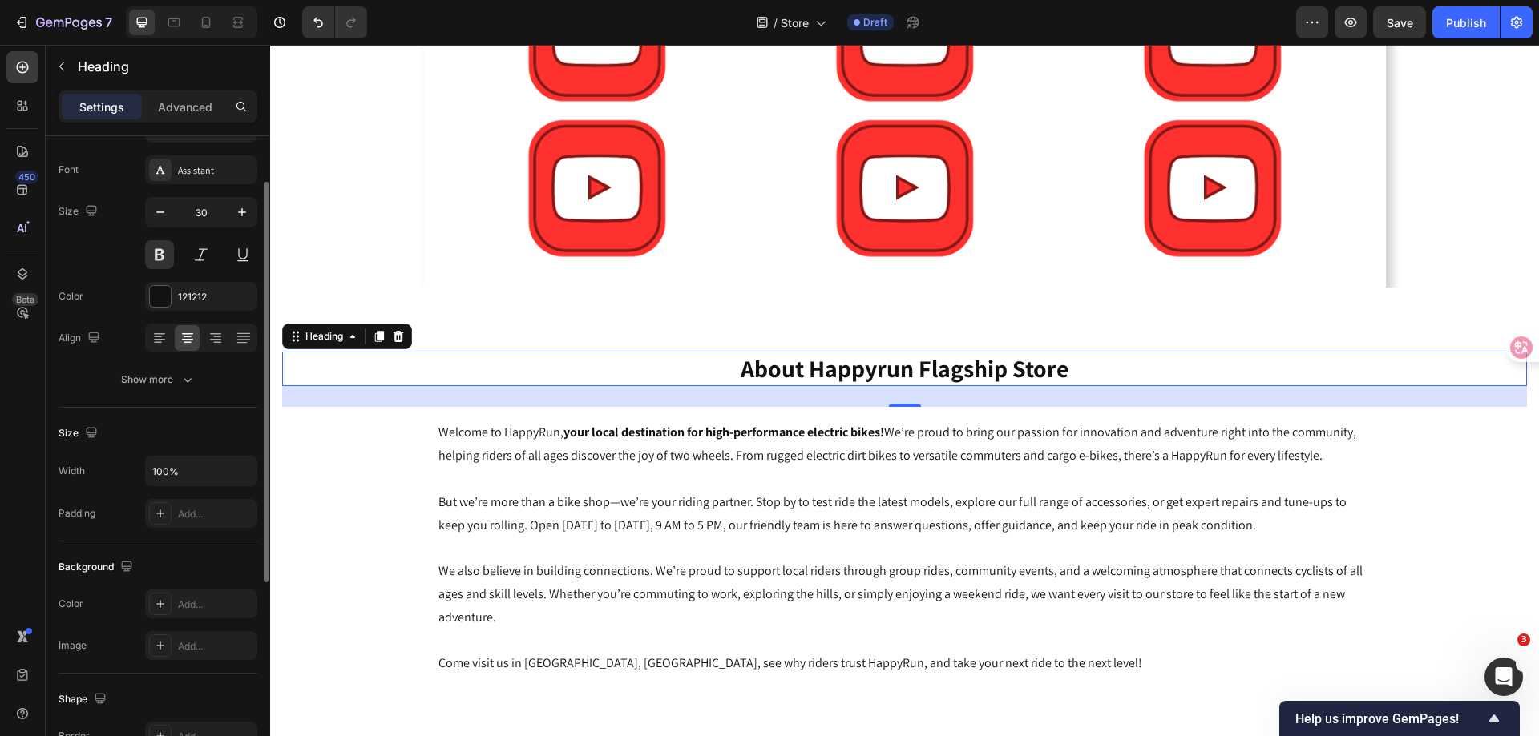
scroll to position [0, 0]
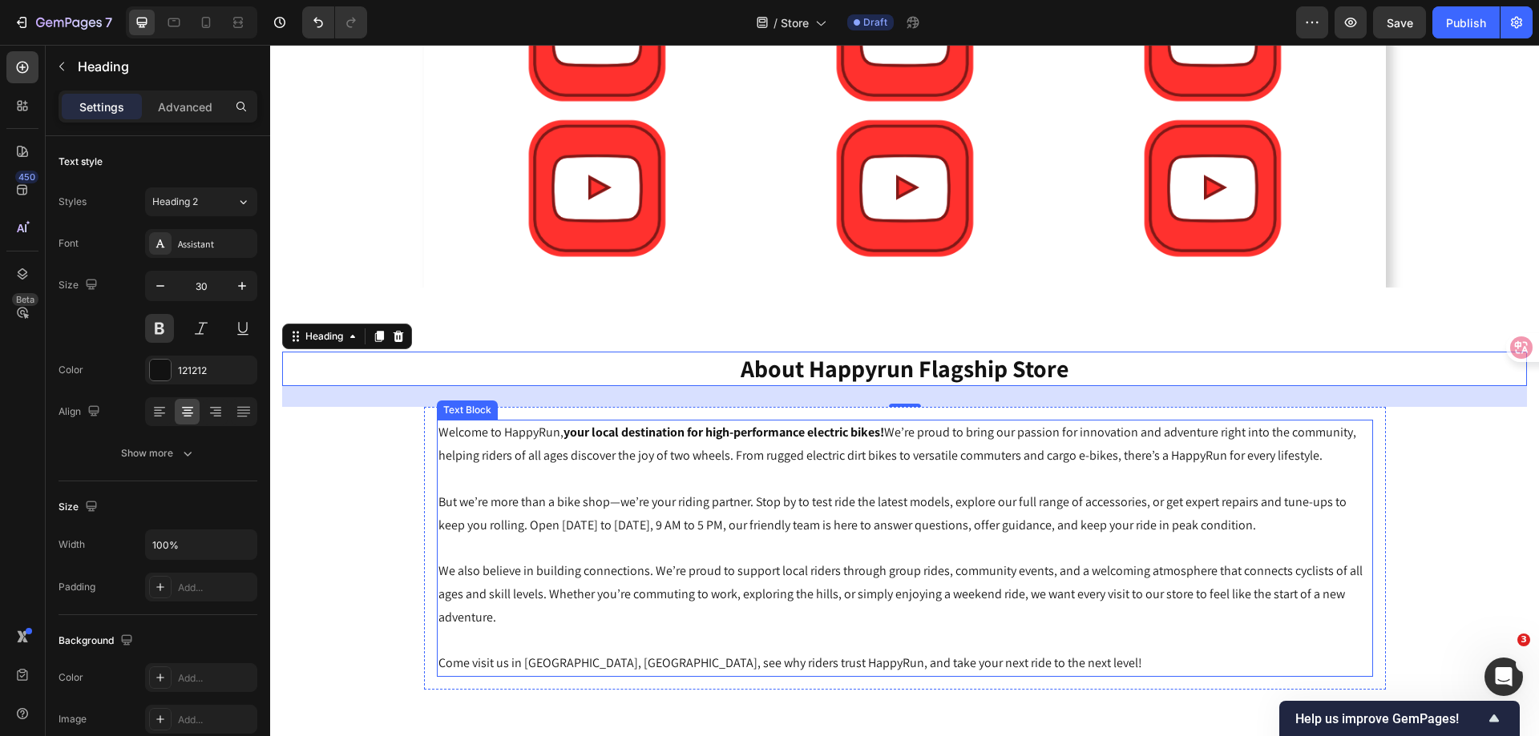
click at [584, 474] on p at bounding box center [904, 479] width 933 height 23
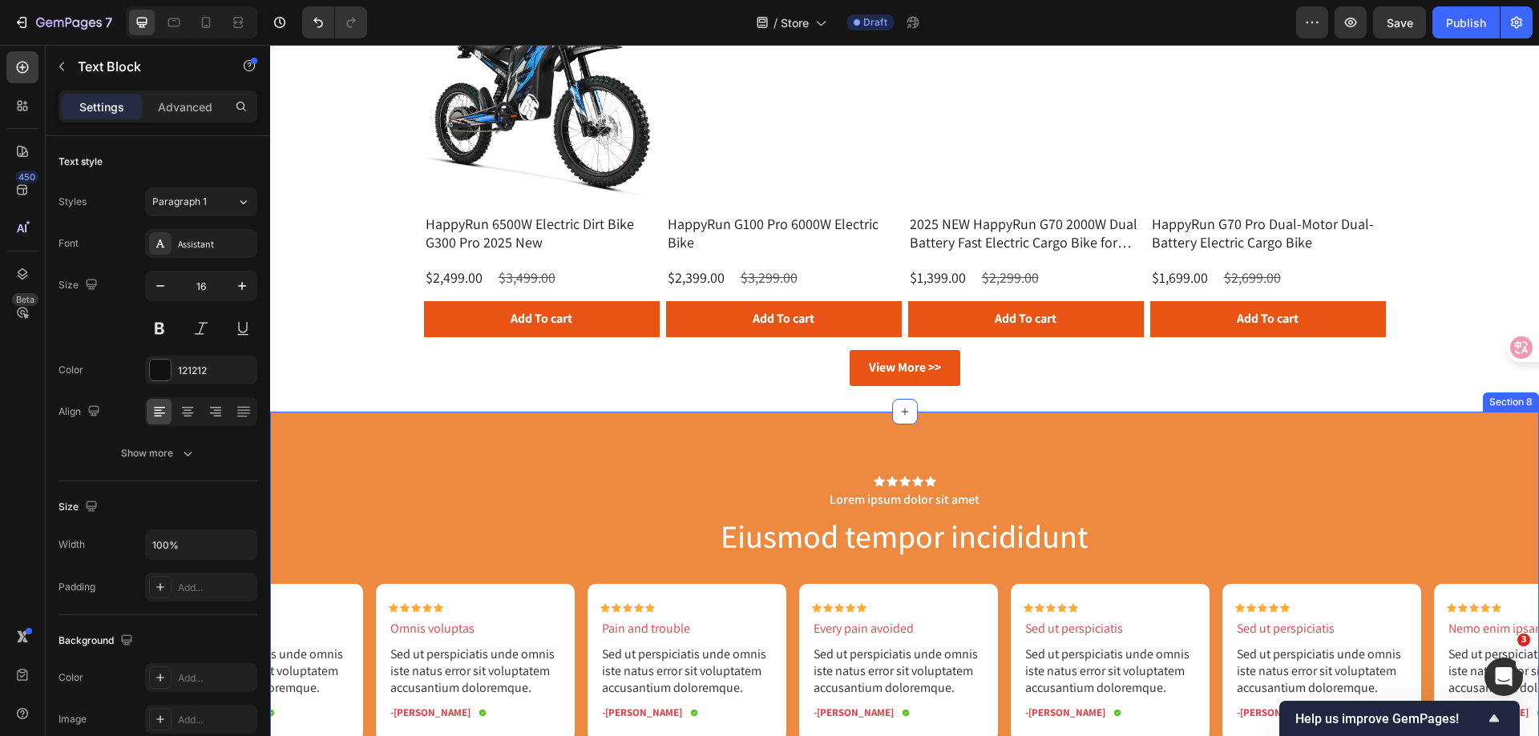
scroll to position [2083, 0]
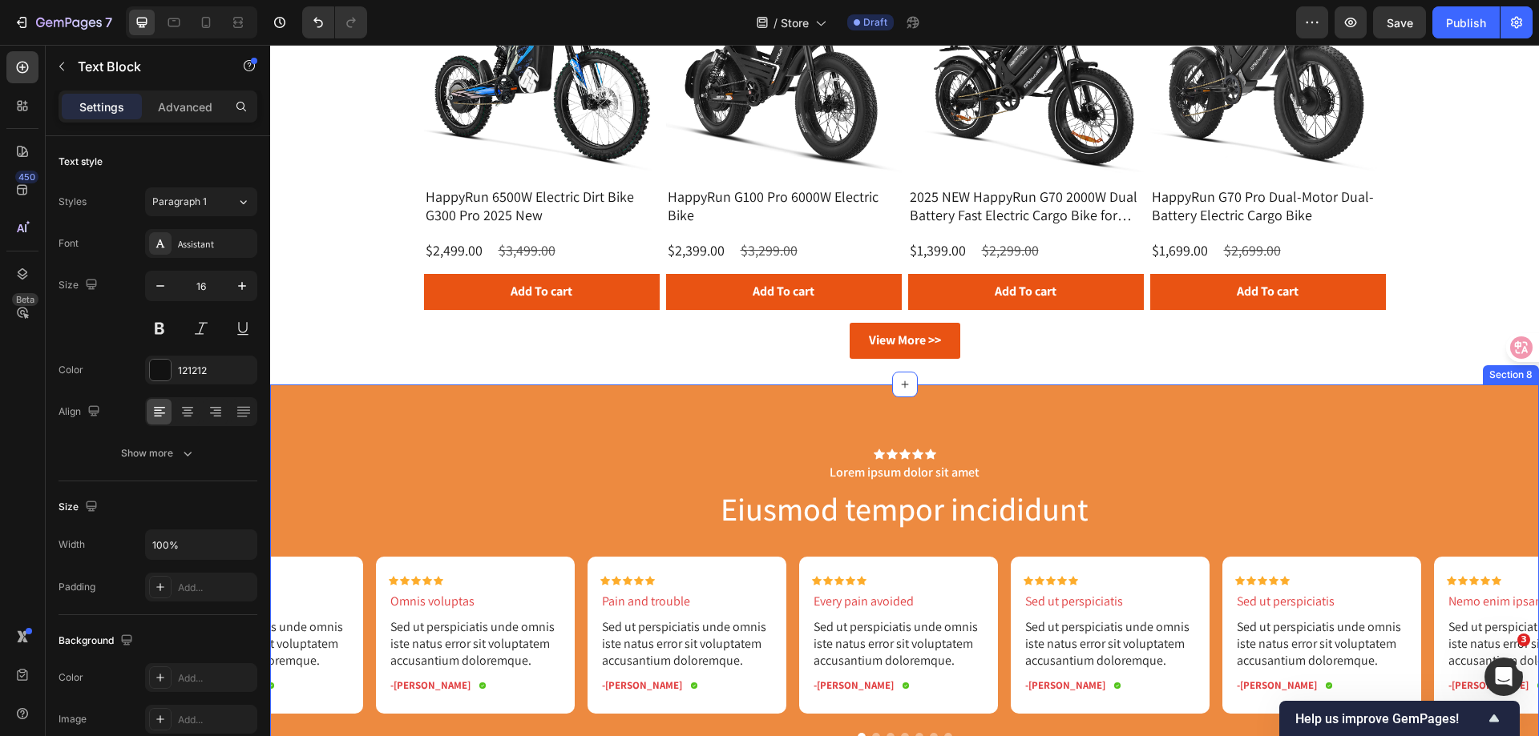
click at [592, 410] on div "Icon Icon Icon Icon Icon Icon List Lorem ipsum dolor sit amet Text Block Eiusmo…" at bounding box center [904, 589] width 1268 height 408
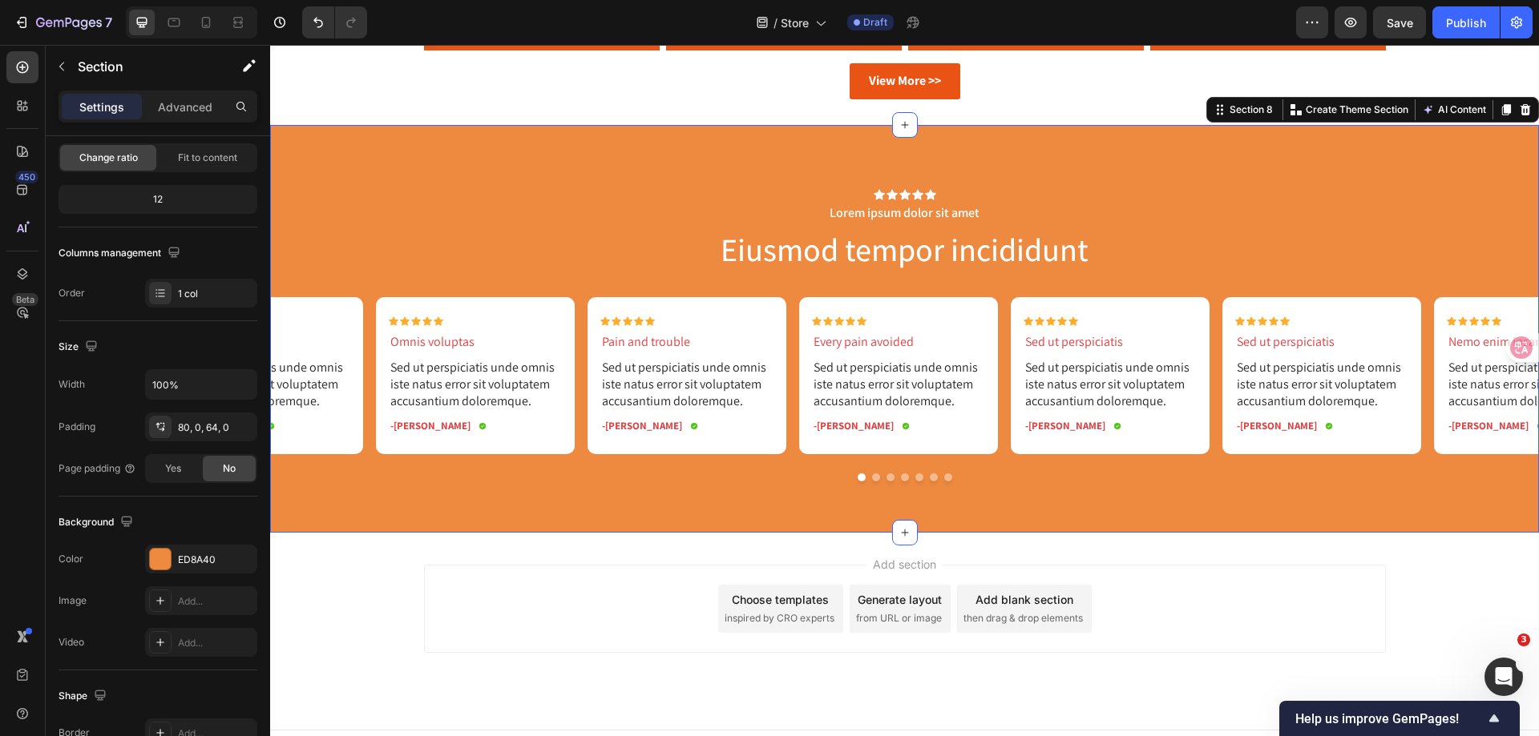
scroll to position [2210, 0]
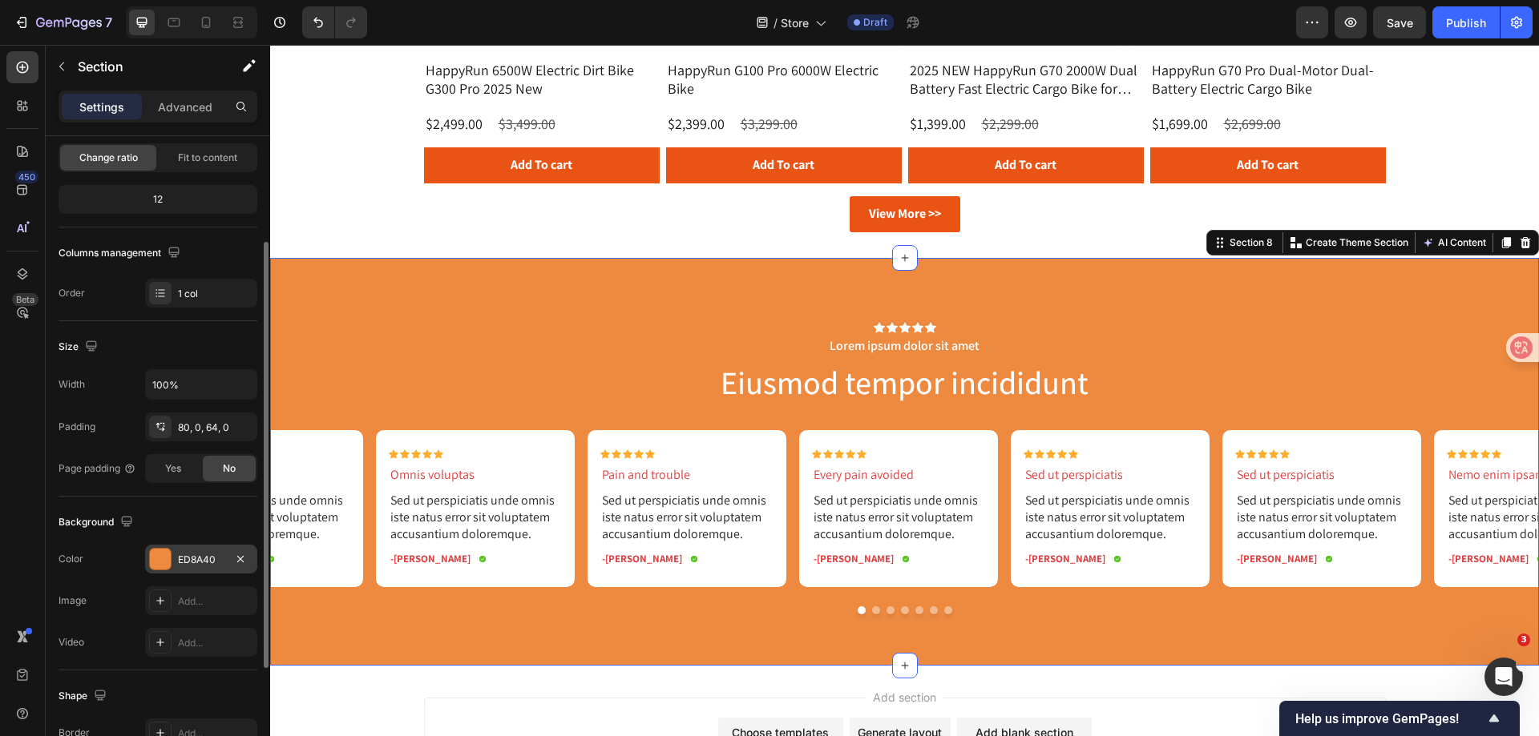
click at [179, 553] on div "ED8A40" at bounding box center [201, 560] width 46 height 14
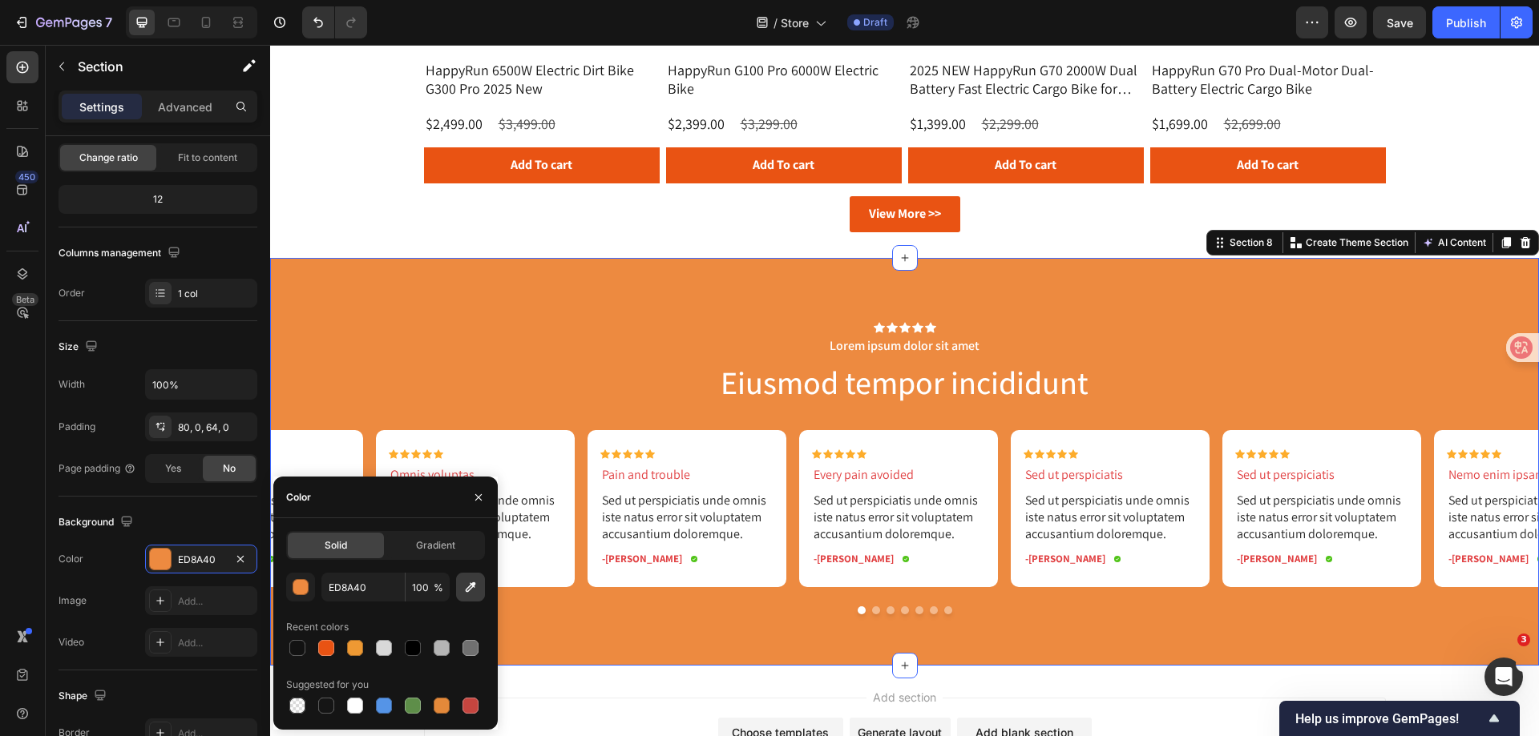
click at [470, 589] on icon "button" at bounding box center [471, 588] width 10 height 10
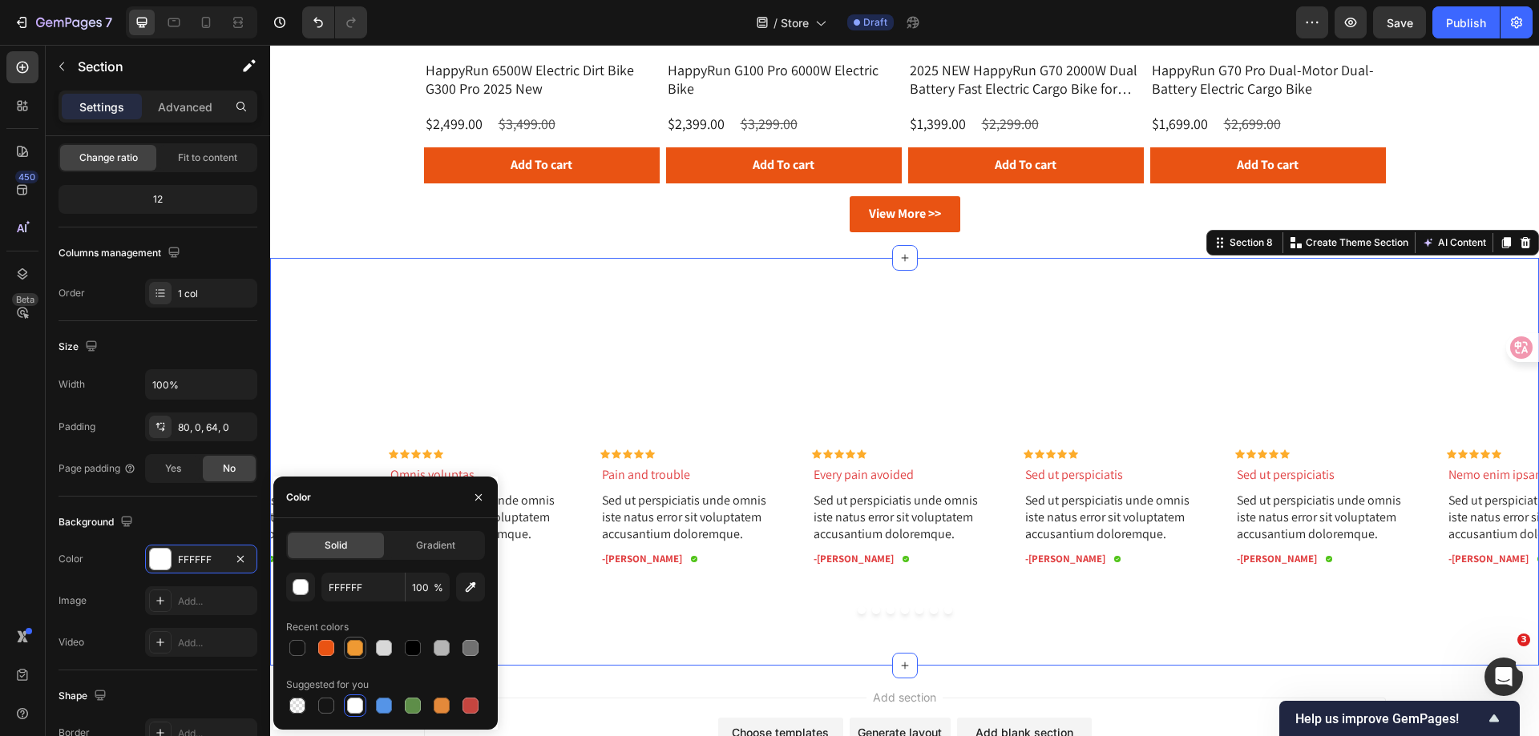
click at [358, 649] on div at bounding box center [355, 648] width 16 height 16
type input "EE9933"
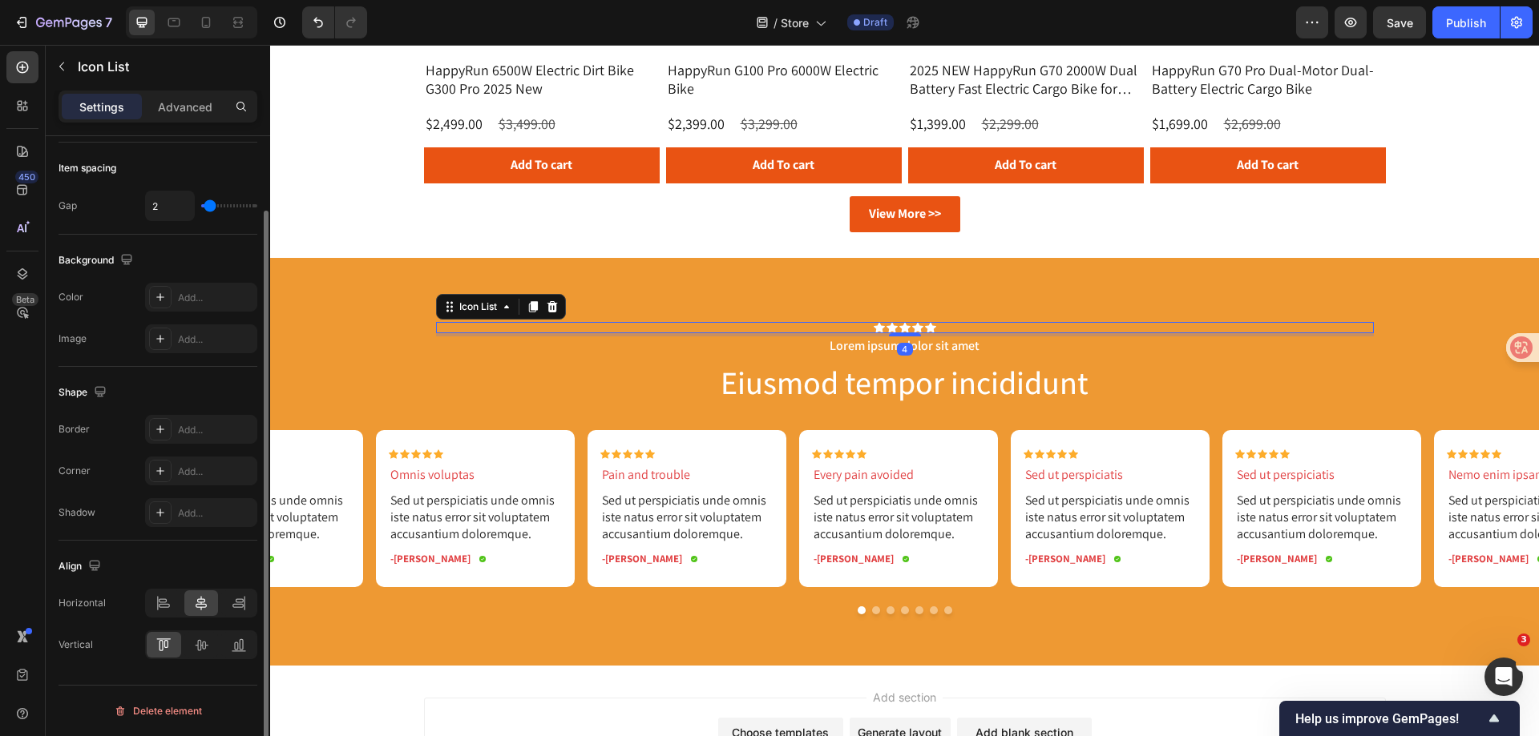
scroll to position [0, 0]
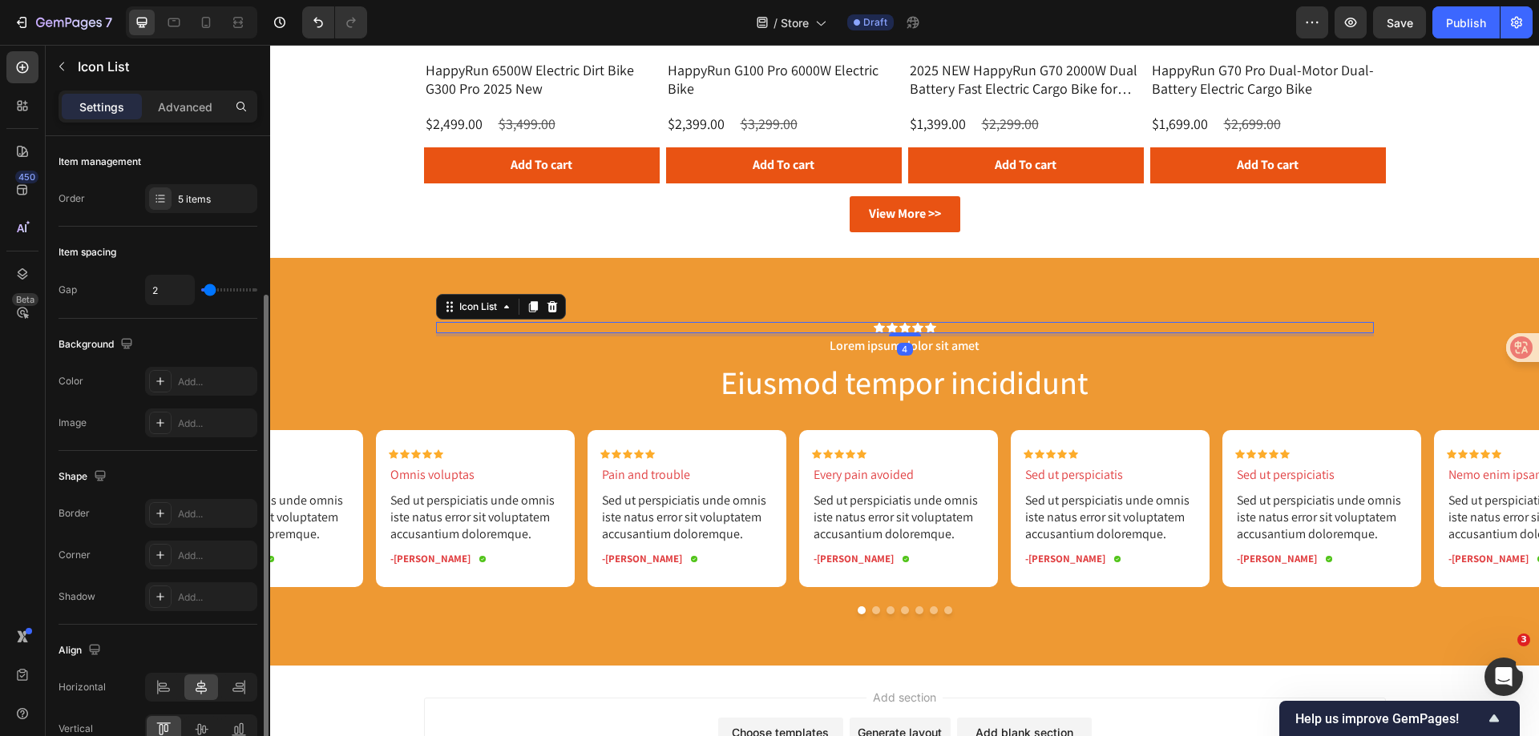
click at [892, 328] on div "Icon Icon Icon Icon Icon" at bounding box center [905, 327] width 938 height 11
click at [470, 313] on div "Icon List" at bounding box center [478, 307] width 44 height 14
click at [195, 381] on div "Add..." at bounding box center [215, 382] width 75 height 14
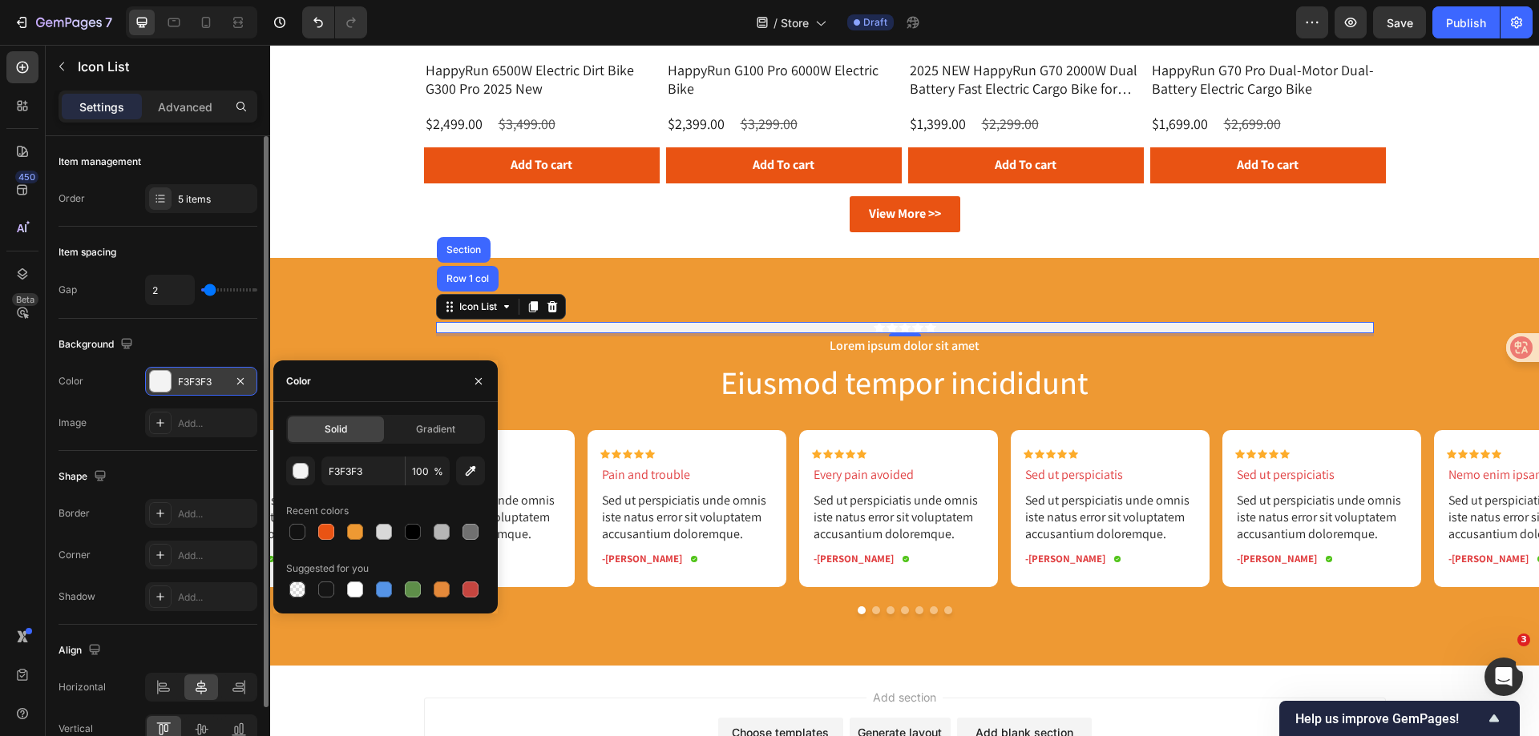
click at [109, 385] on div "Color F3F3F3" at bounding box center [157, 381] width 199 height 29
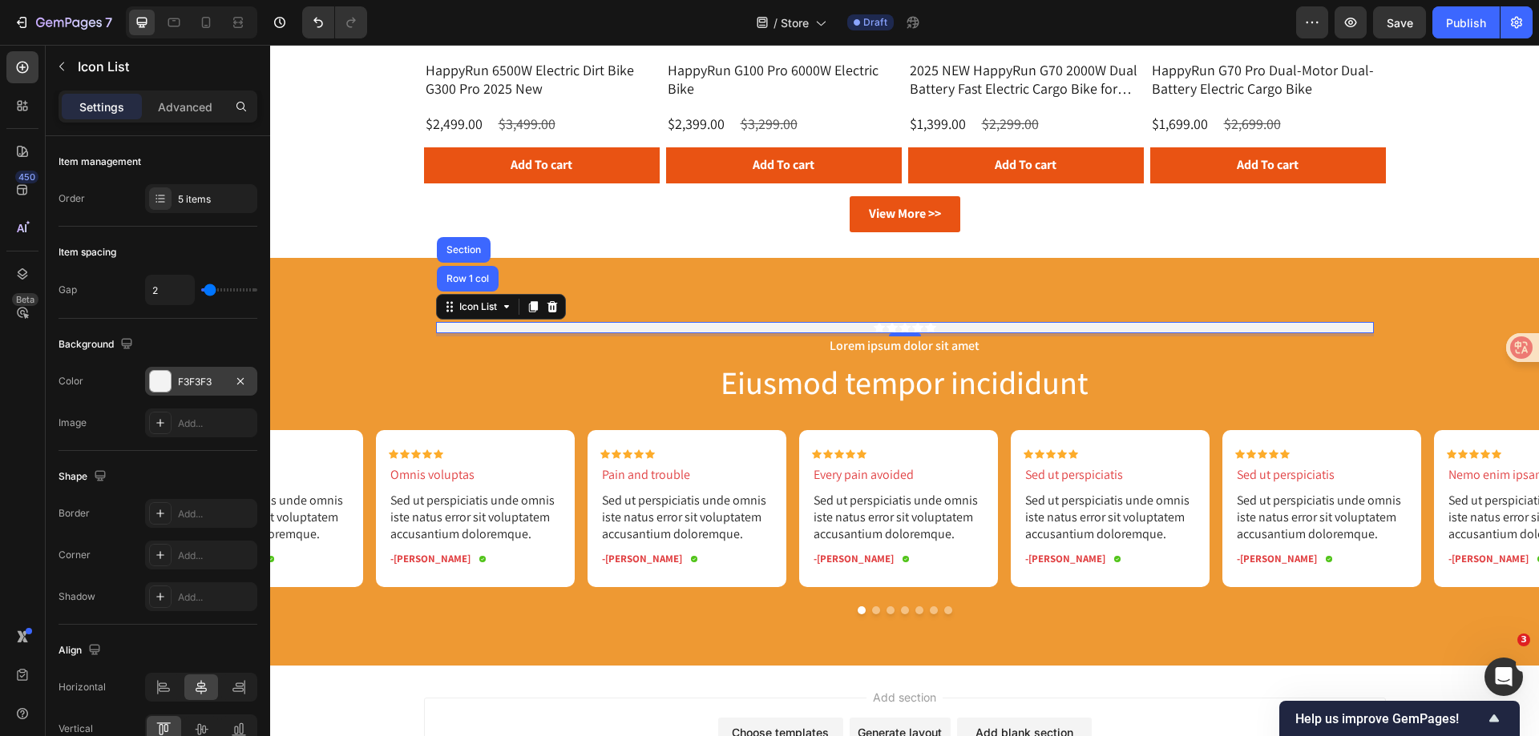
click at [175, 373] on div "F3F3F3" at bounding box center [201, 381] width 112 height 29
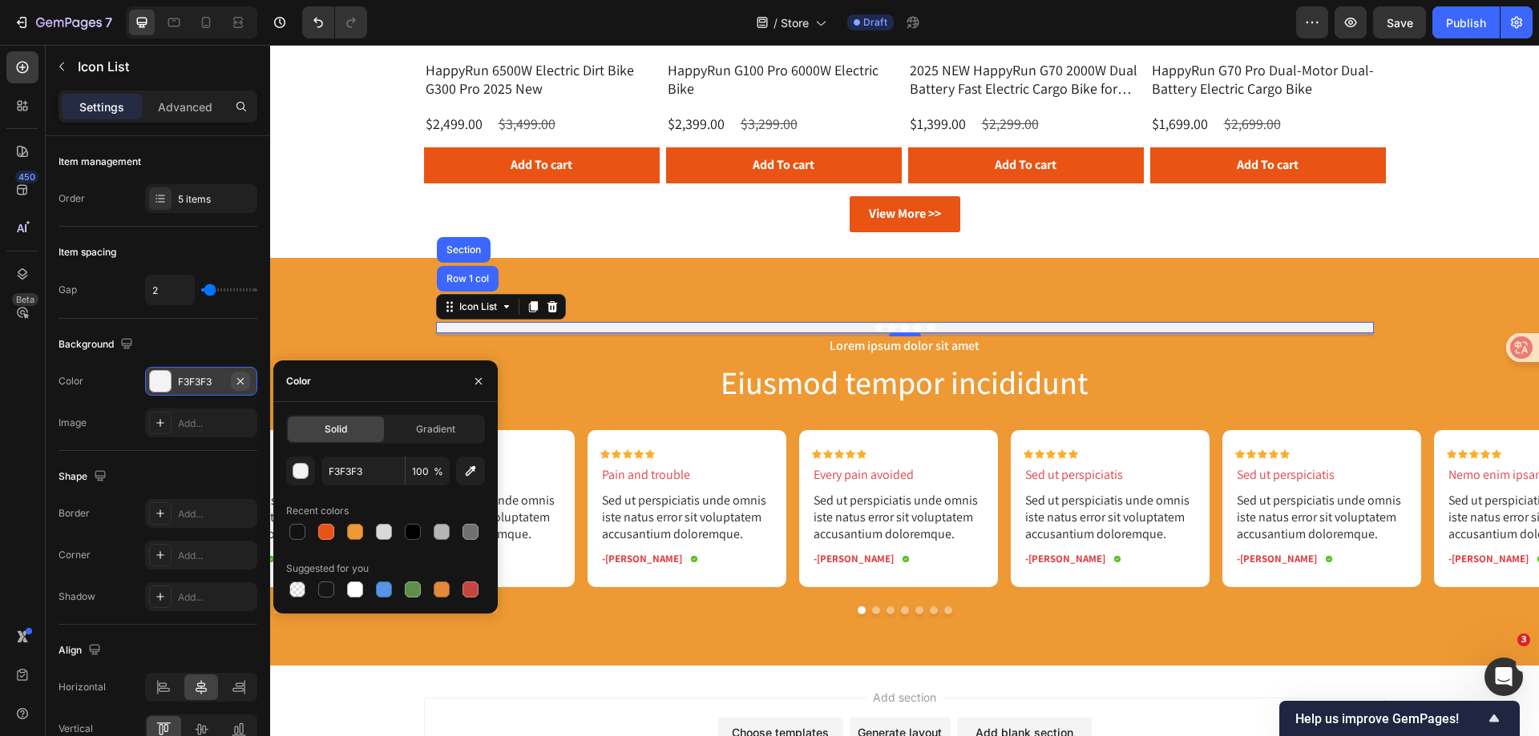
click at [243, 381] on icon "button" at bounding box center [240, 381] width 13 height 13
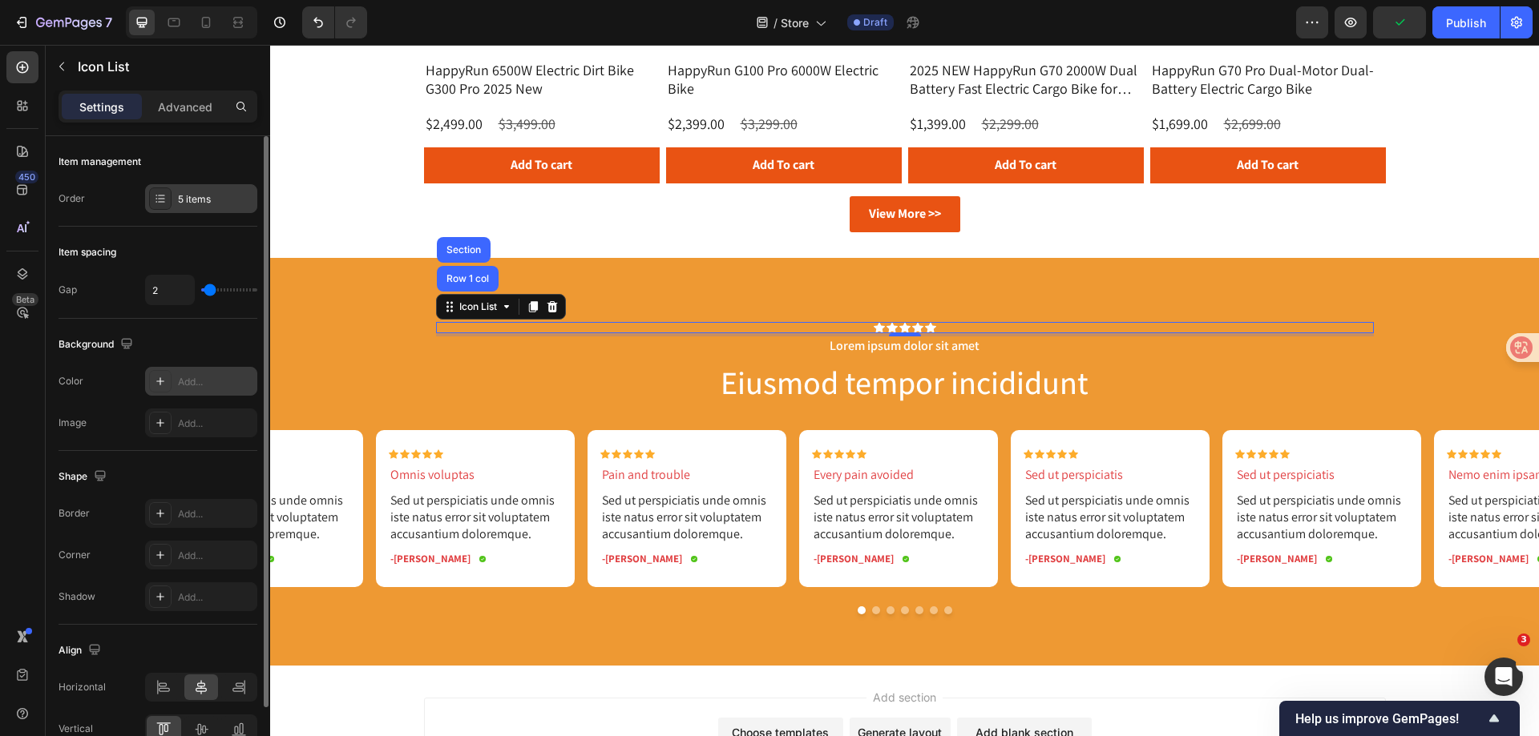
click at [155, 192] on div at bounding box center [160, 199] width 22 height 22
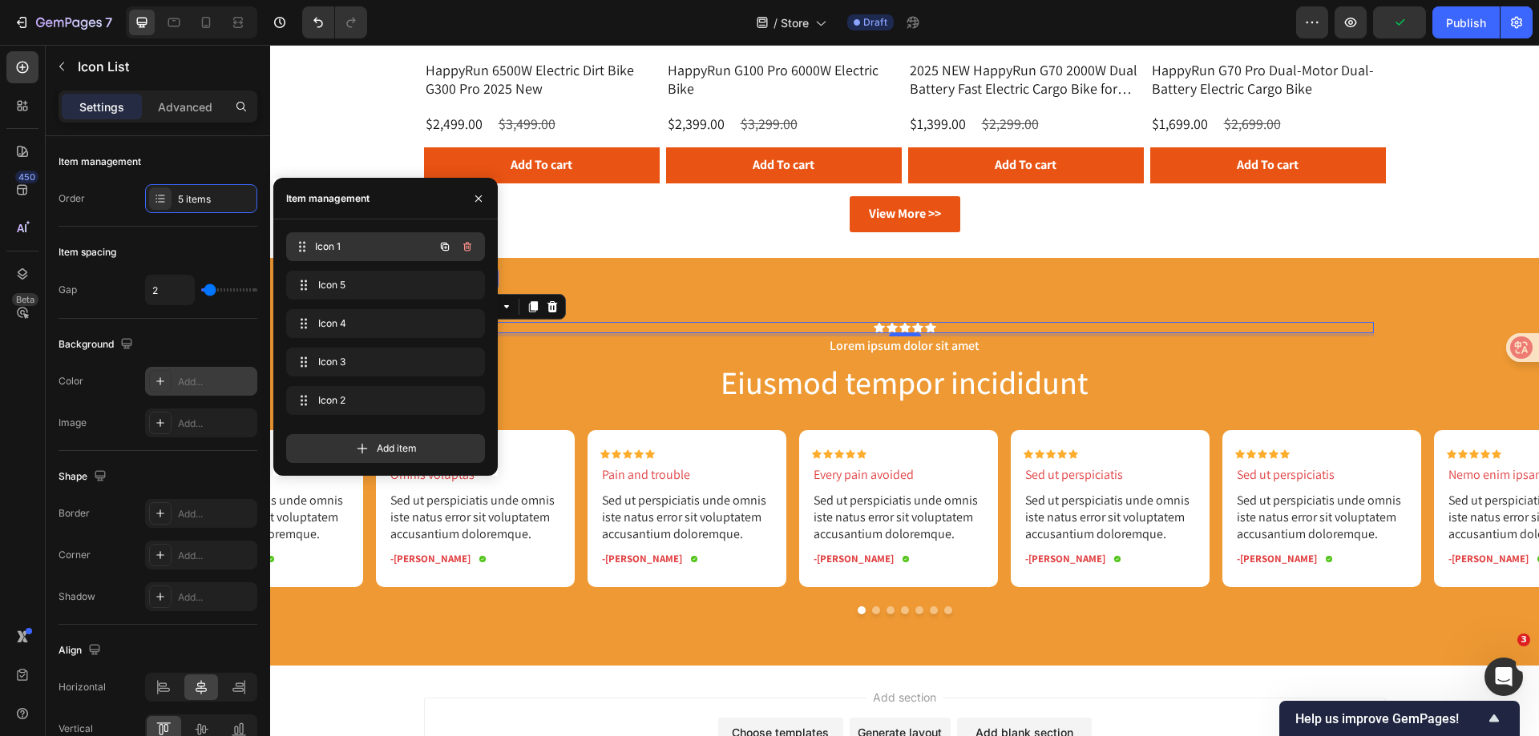
click at [402, 257] on div "Icon 1 Icon 1" at bounding box center [362, 247] width 141 height 22
click at [353, 246] on span "Icon 1" at bounding box center [363, 247] width 91 height 14
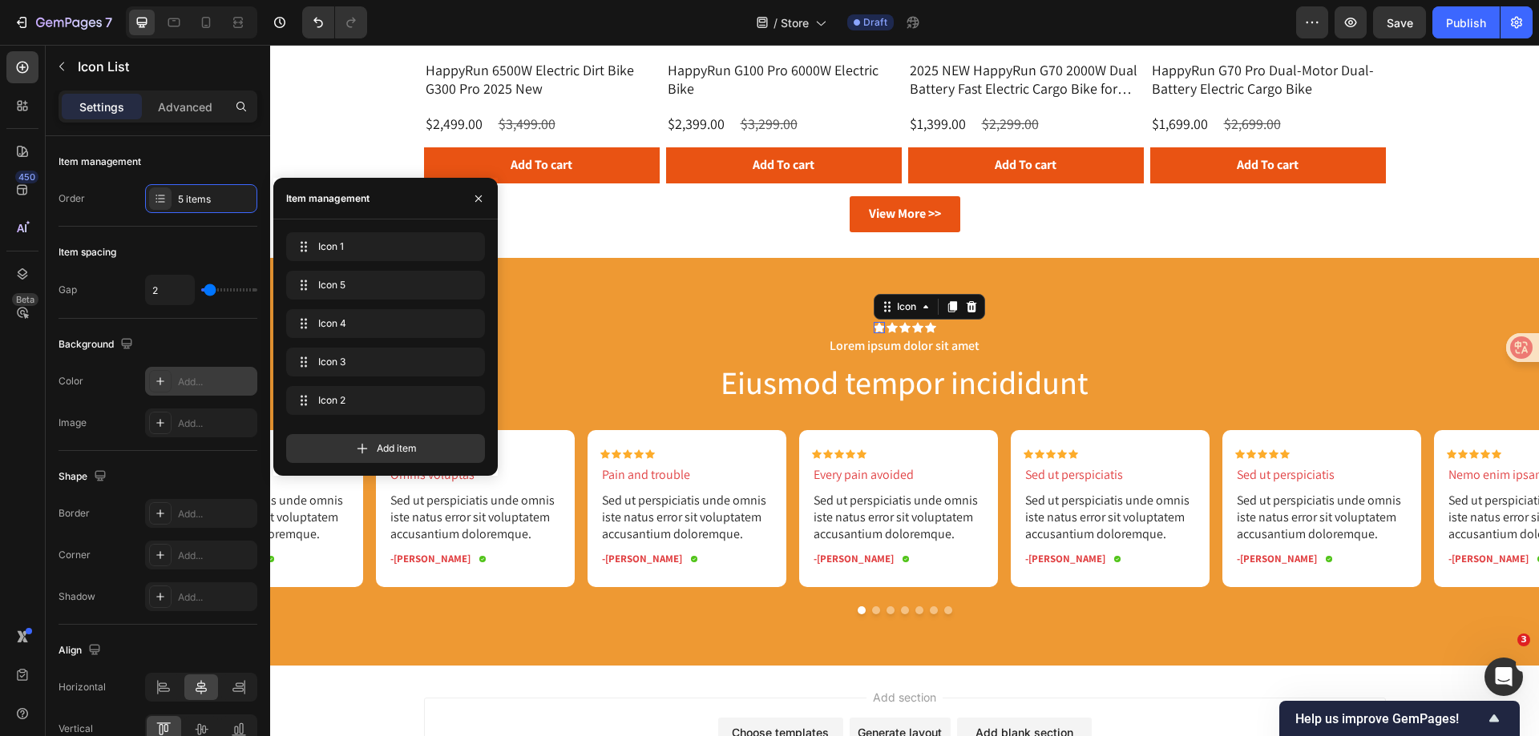
click at [873, 327] on div "Icon 0" at bounding box center [878, 327] width 11 height 11
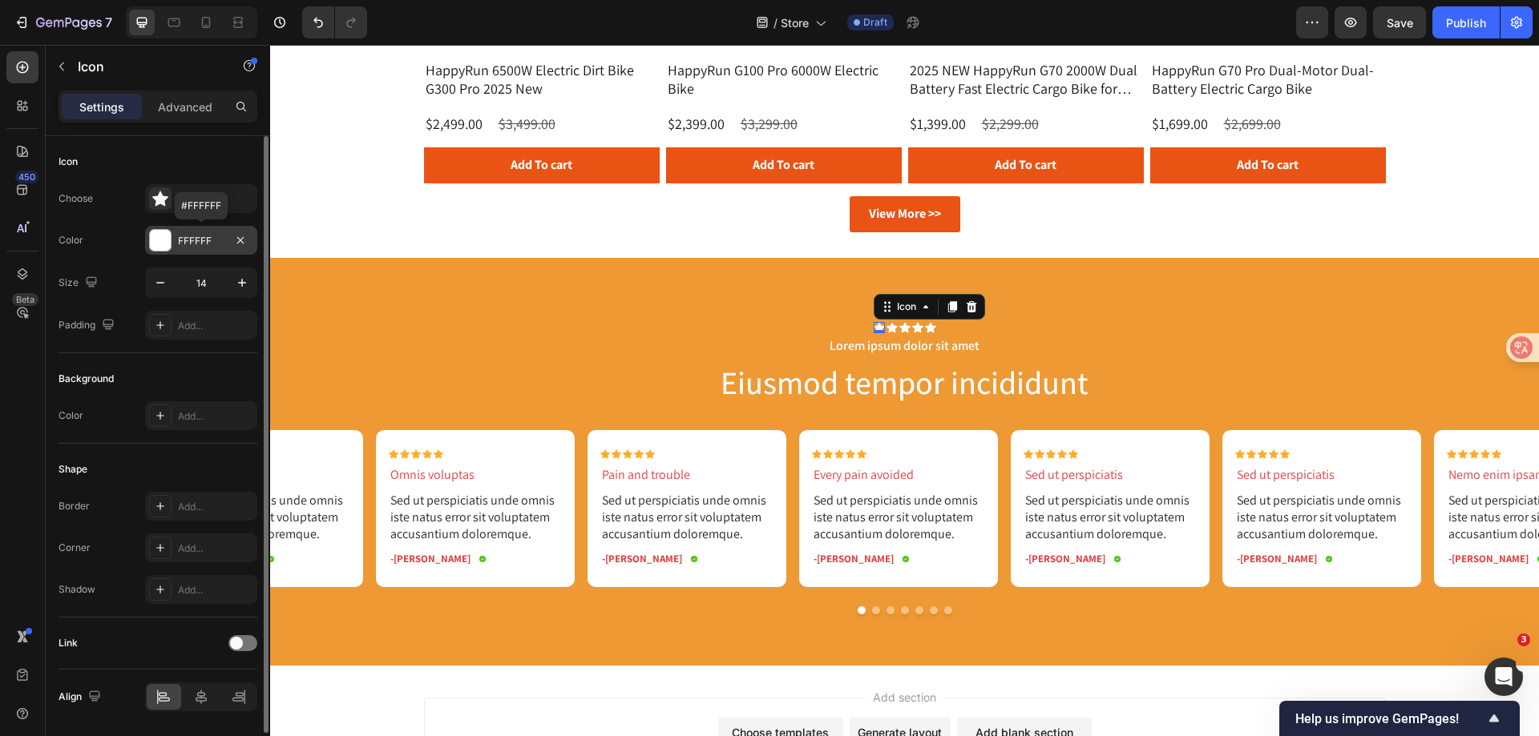
click at [158, 241] on div at bounding box center [160, 240] width 21 height 21
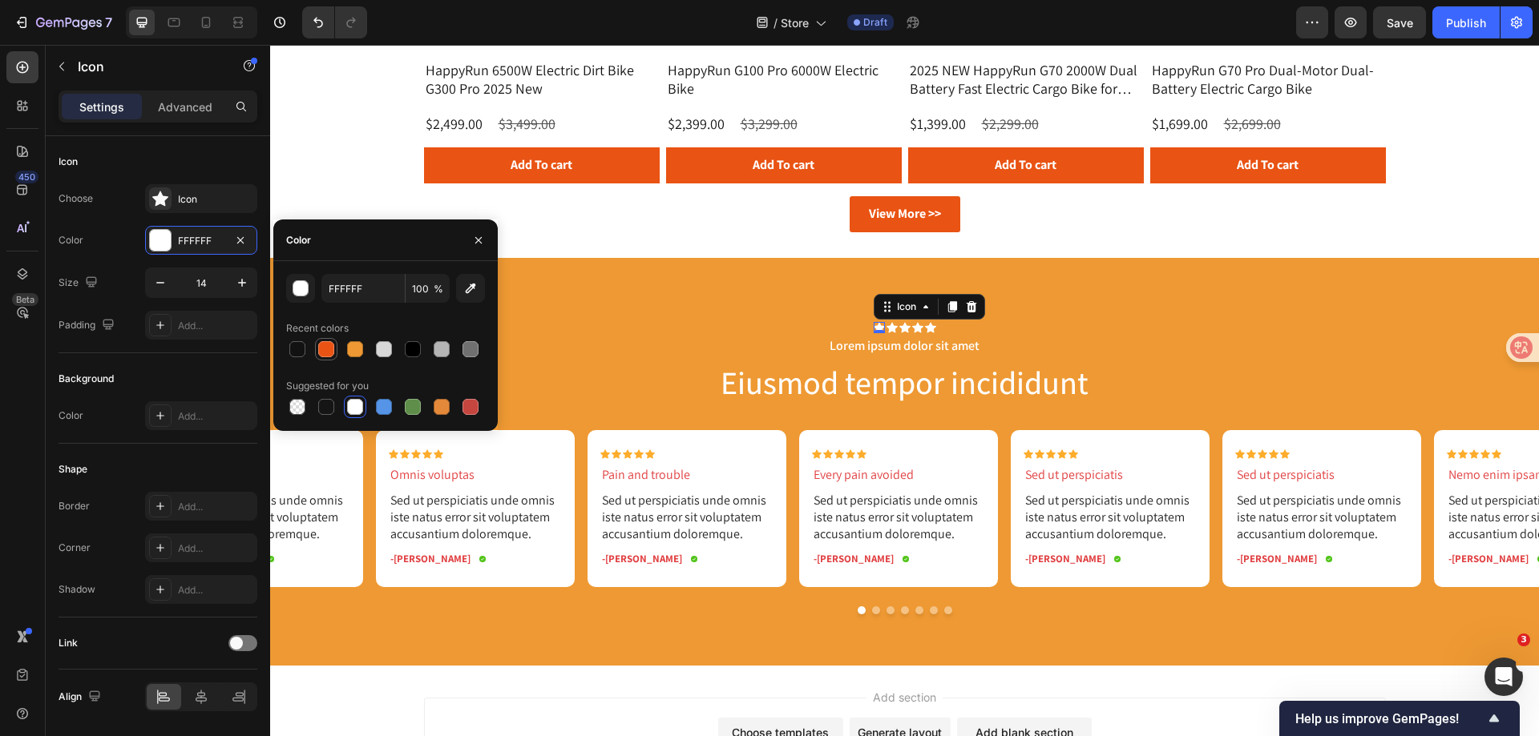
click at [329, 347] on div at bounding box center [326, 349] width 16 height 16
type input "E95313"
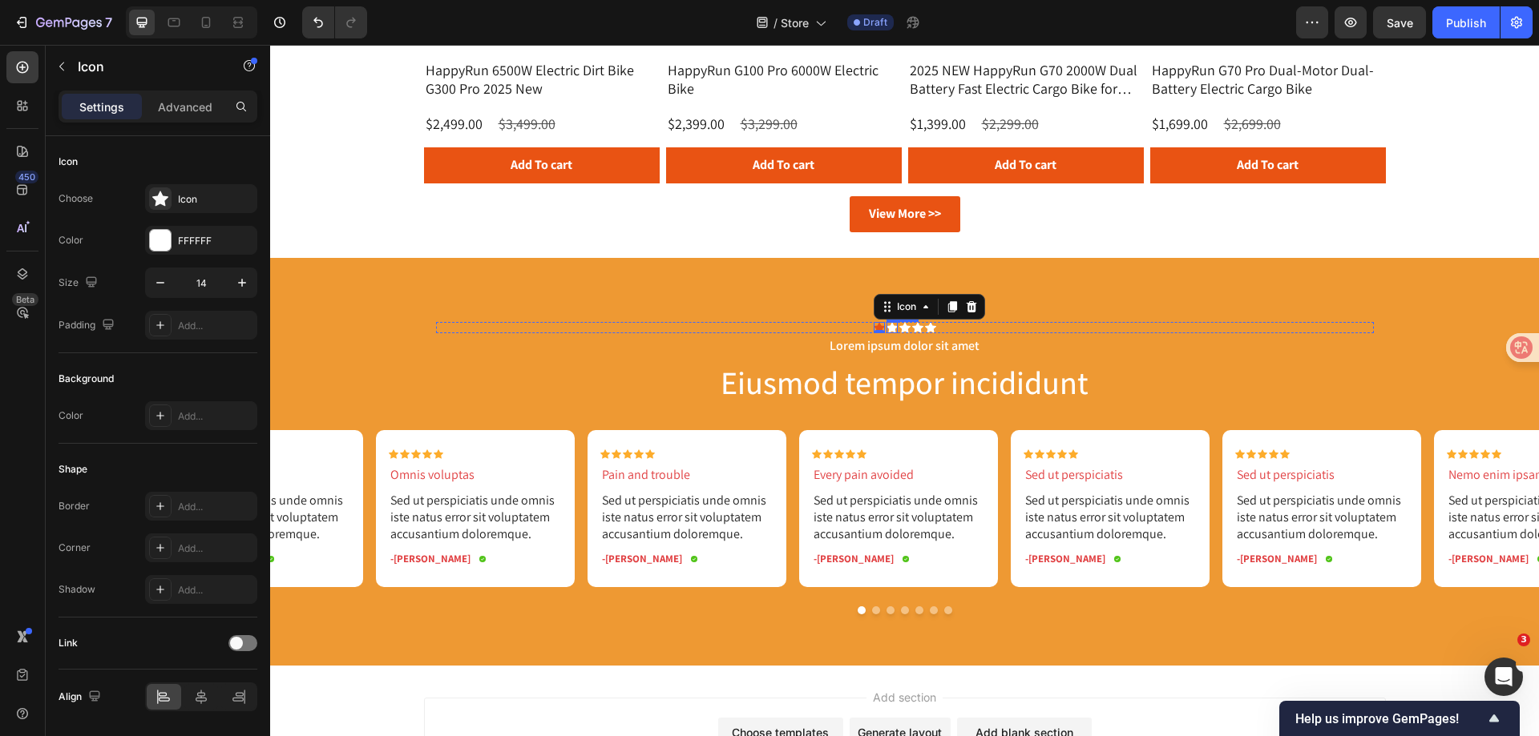
click at [886, 329] on div "Icon" at bounding box center [891, 327] width 11 height 11
click at [152, 240] on div at bounding box center [160, 240] width 21 height 21
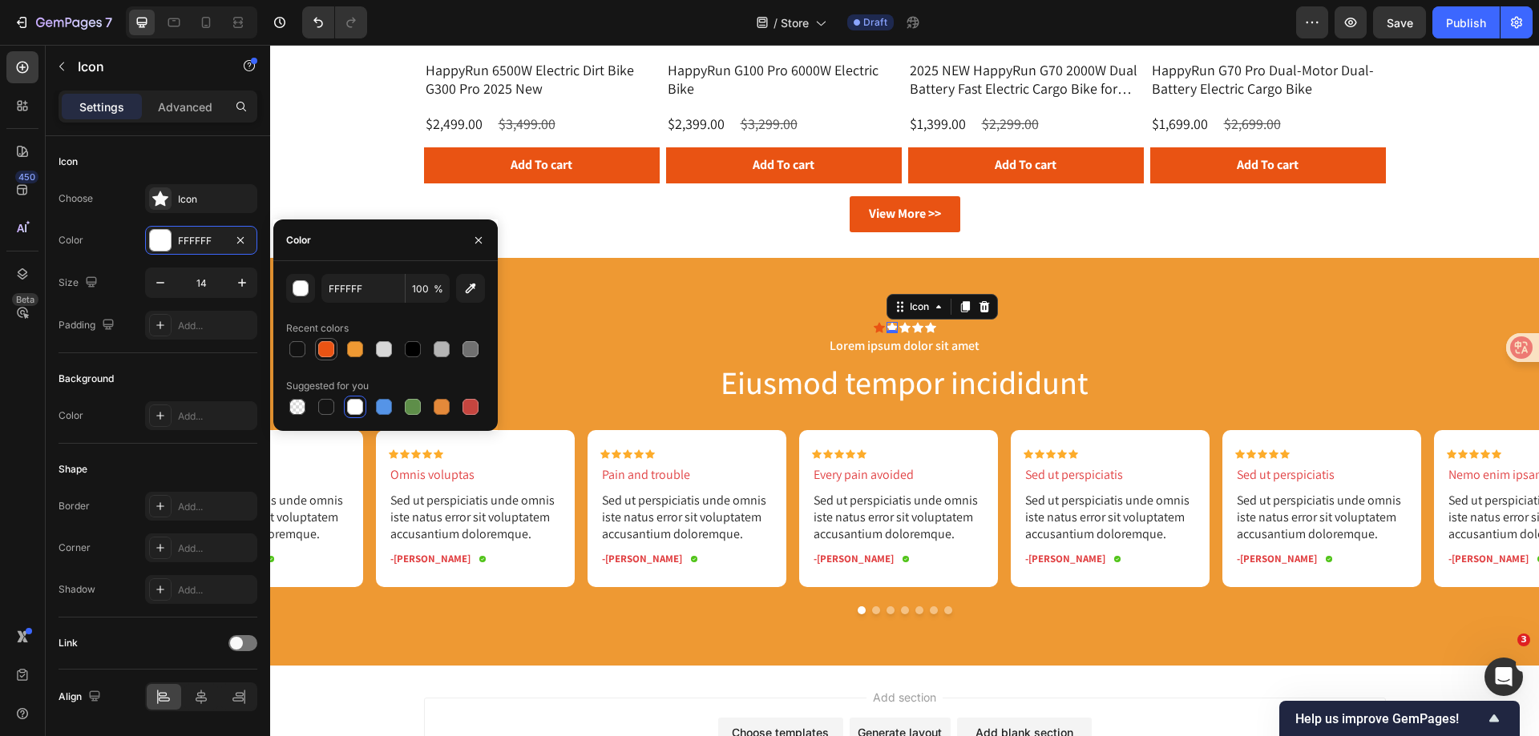
click at [315, 349] on div at bounding box center [326, 349] width 22 height 22
type input "E95313"
click at [903, 327] on div "Icon 0" at bounding box center [904, 327] width 11 height 11
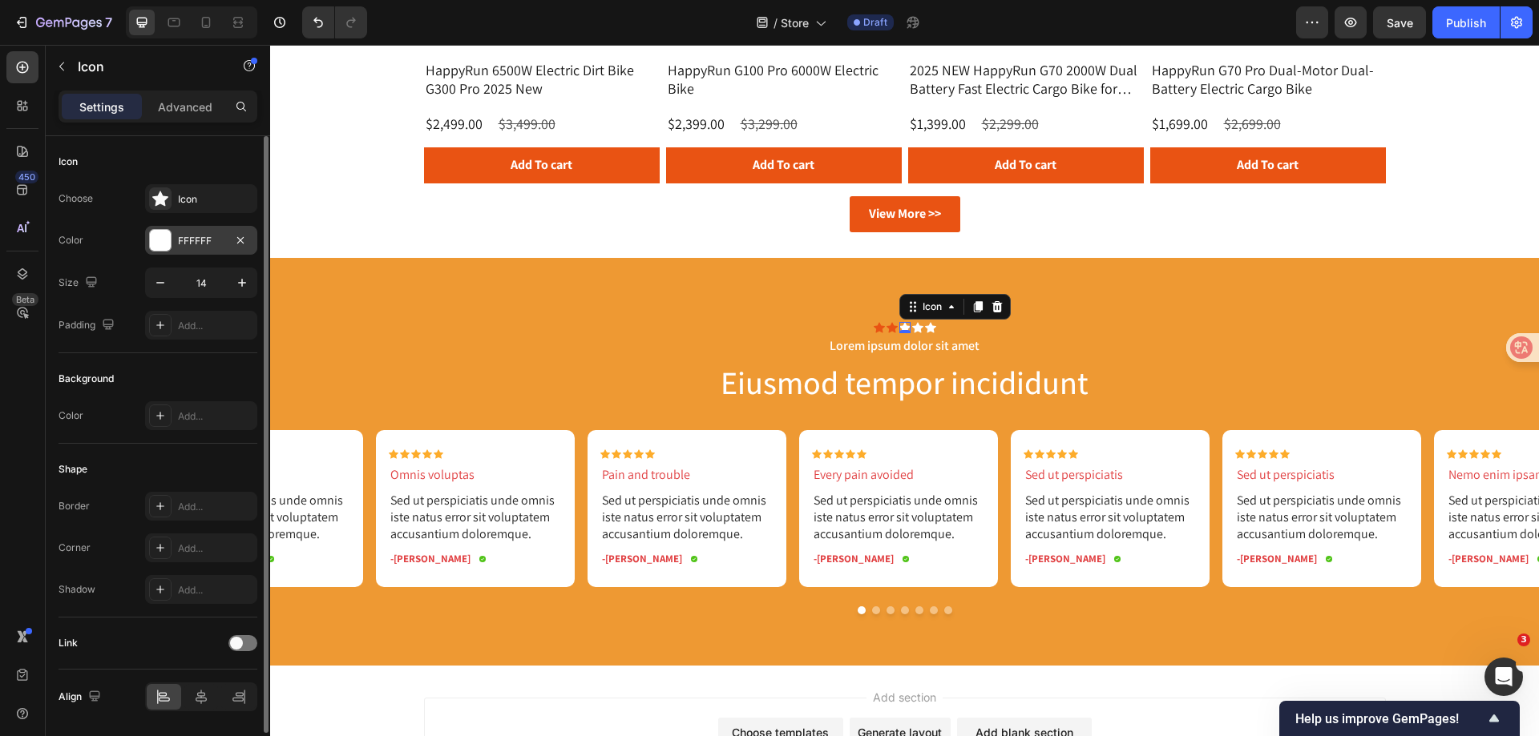
click at [168, 239] on div at bounding box center [160, 240] width 21 height 21
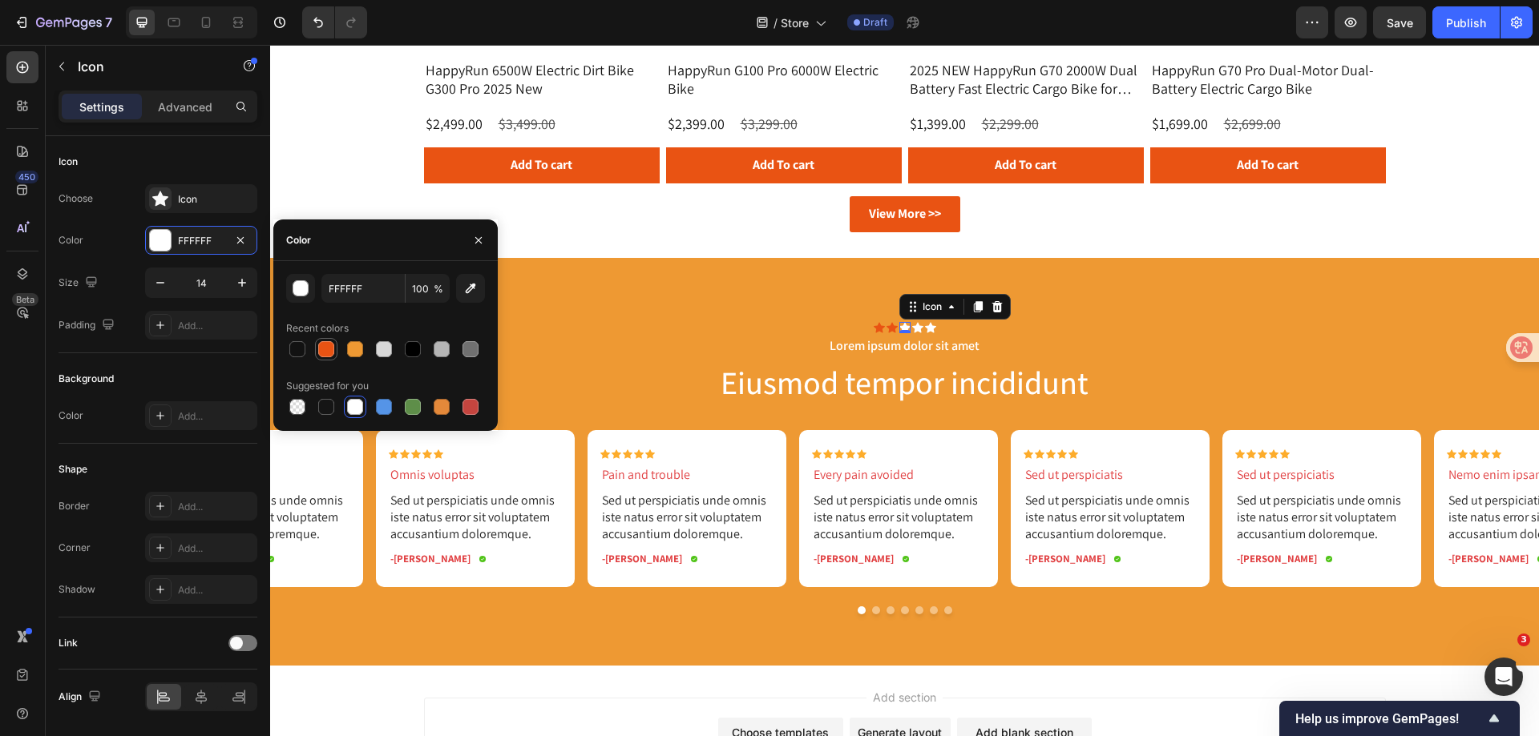
click at [331, 350] on div at bounding box center [326, 349] width 16 height 16
type input "E95313"
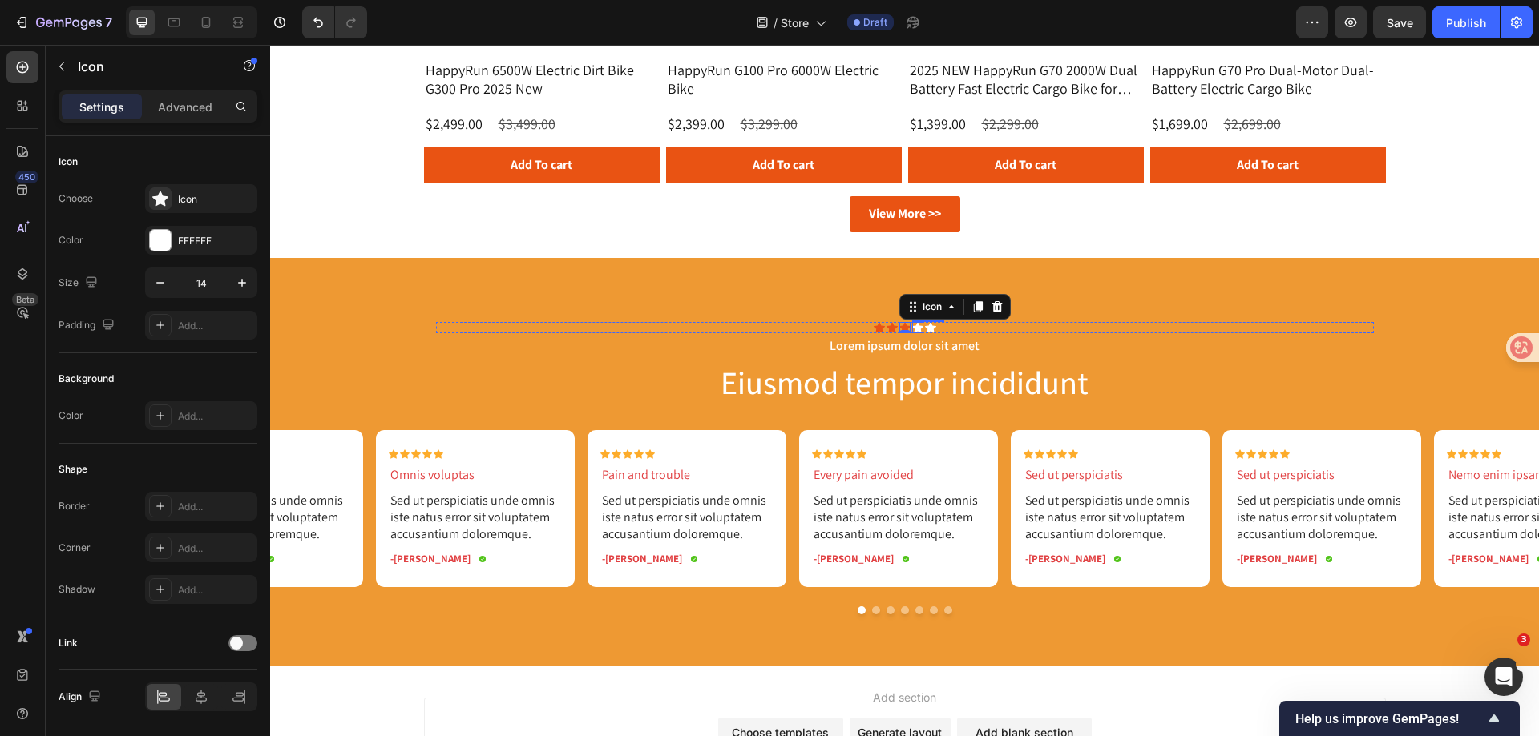
click at [914, 329] on div "Icon" at bounding box center [917, 327] width 11 height 11
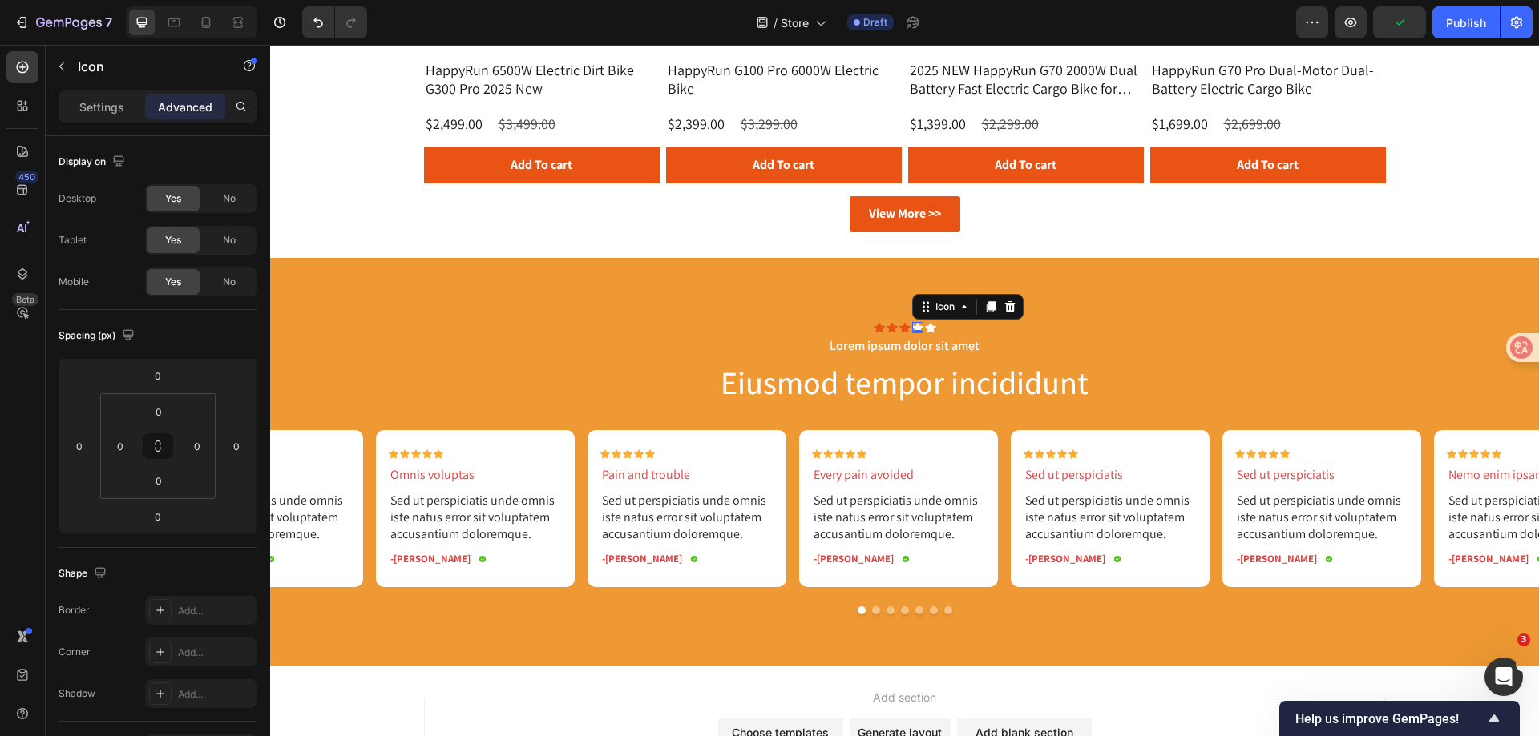
click at [912, 327] on icon at bounding box center [917, 327] width 11 height 10
click at [95, 103] on p "Settings" at bounding box center [101, 107] width 45 height 17
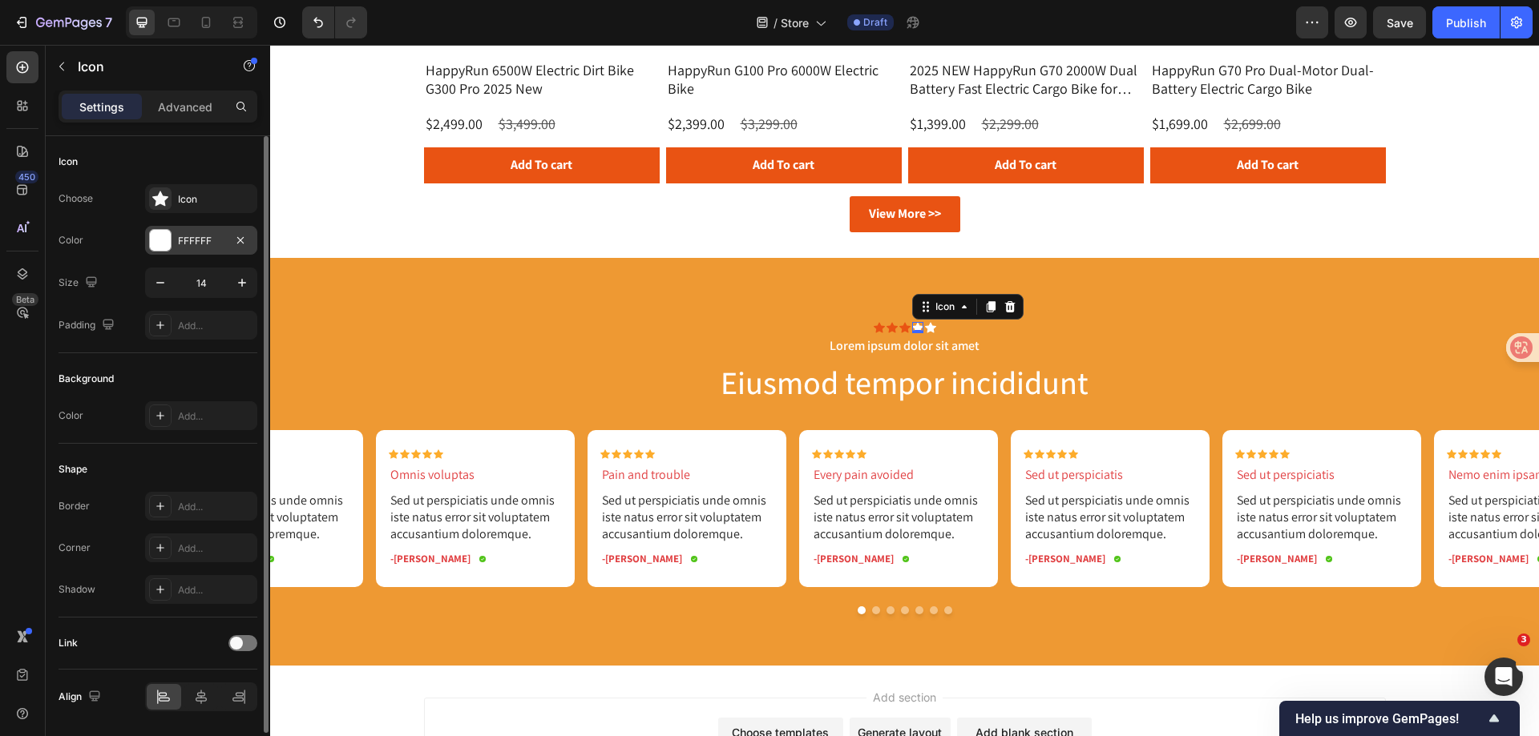
click at [175, 243] on div "FFFFFF" at bounding box center [201, 240] width 112 height 29
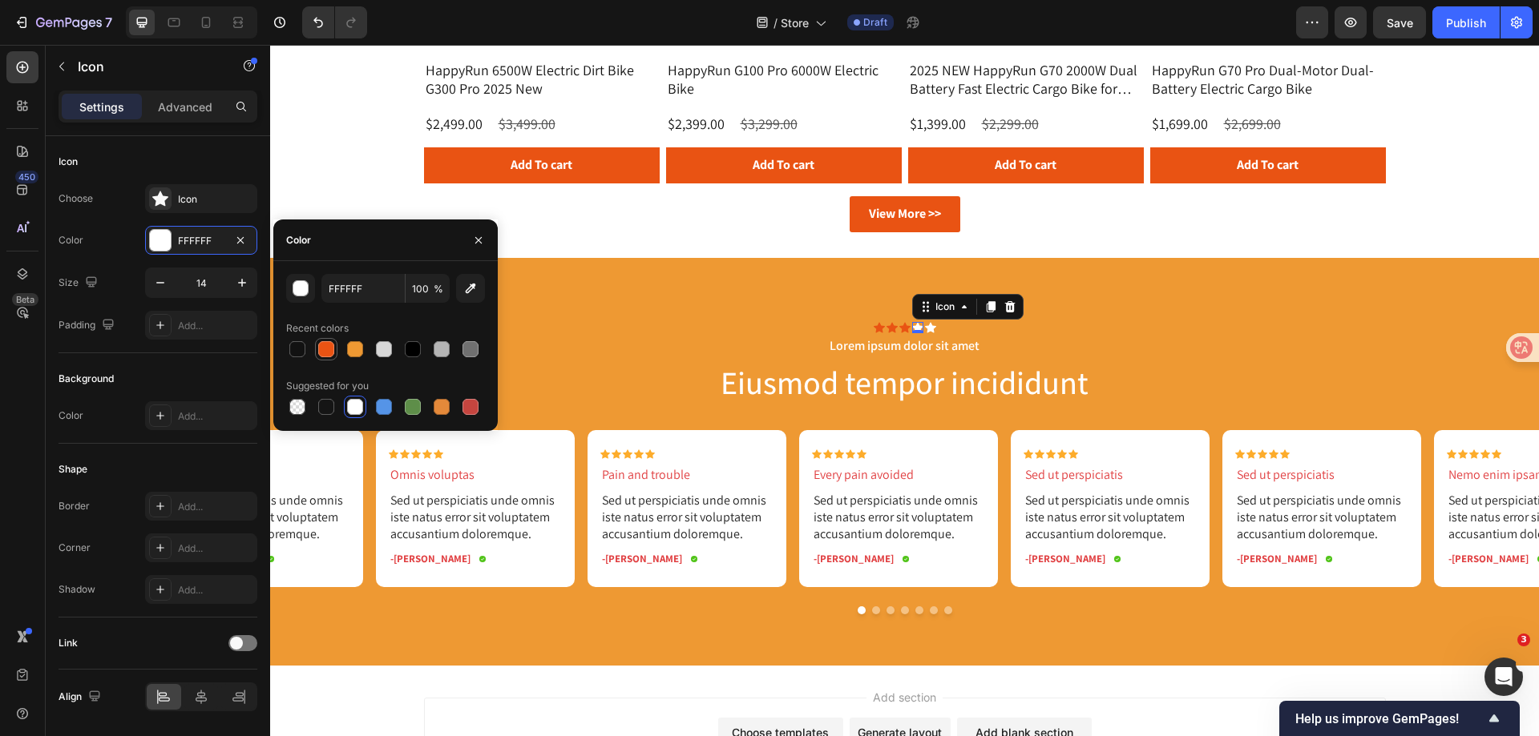
drag, startPoint x: 325, startPoint y: 348, endPoint x: 396, endPoint y: 338, distance: 71.2
click at [327, 347] on div at bounding box center [326, 349] width 16 height 16
type input "E95313"
click at [926, 328] on div "Icon" at bounding box center [930, 327] width 11 height 11
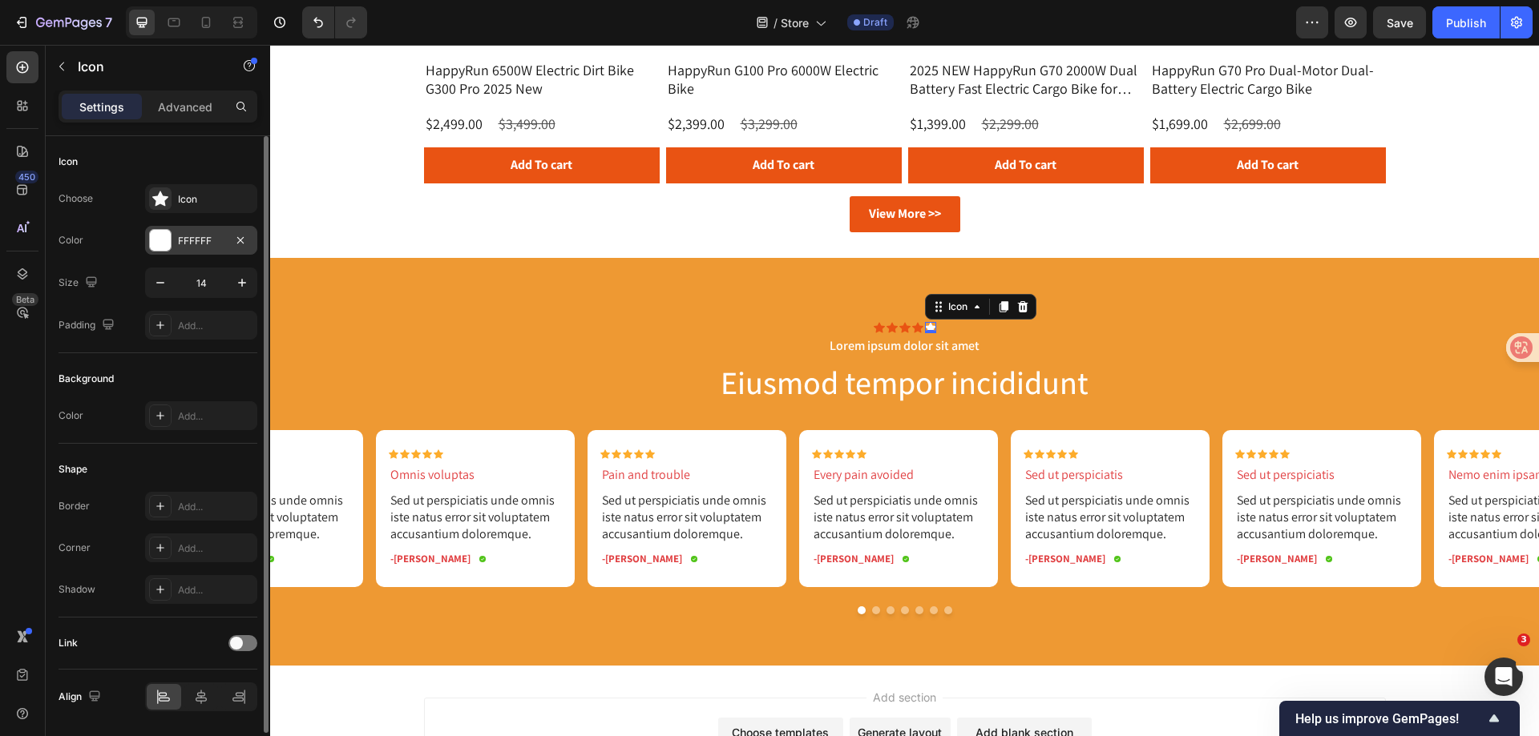
click at [159, 240] on div at bounding box center [160, 240] width 21 height 21
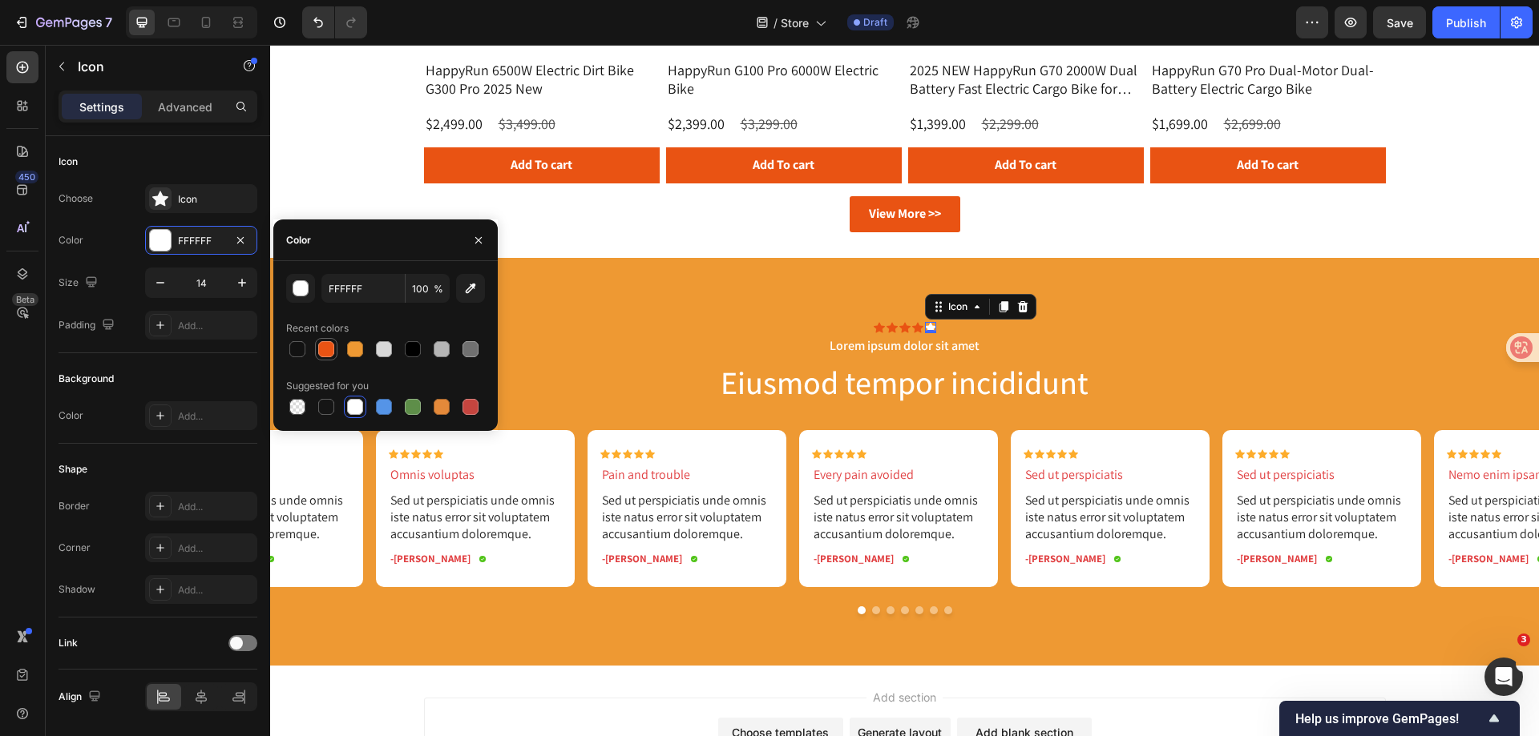
click at [329, 344] on div at bounding box center [326, 349] width 16 height 16
type input "E95313"
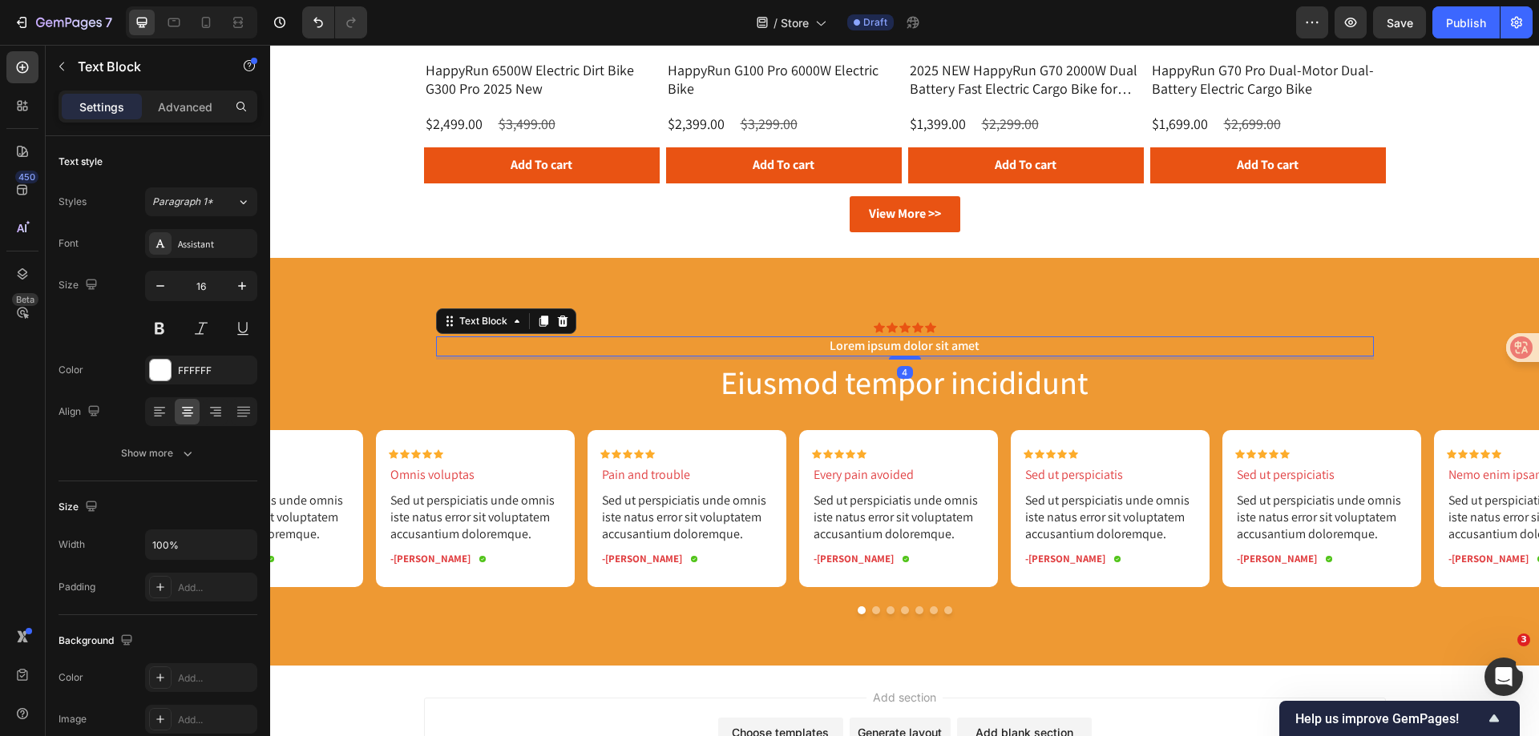
click at [889, 343] on p "Lorem ipsum dolor sit amet" at bounding box center [905, 346] width 934 height 17
click at [165, 373] on div at bounding box center [160, 370] width 21 height 21
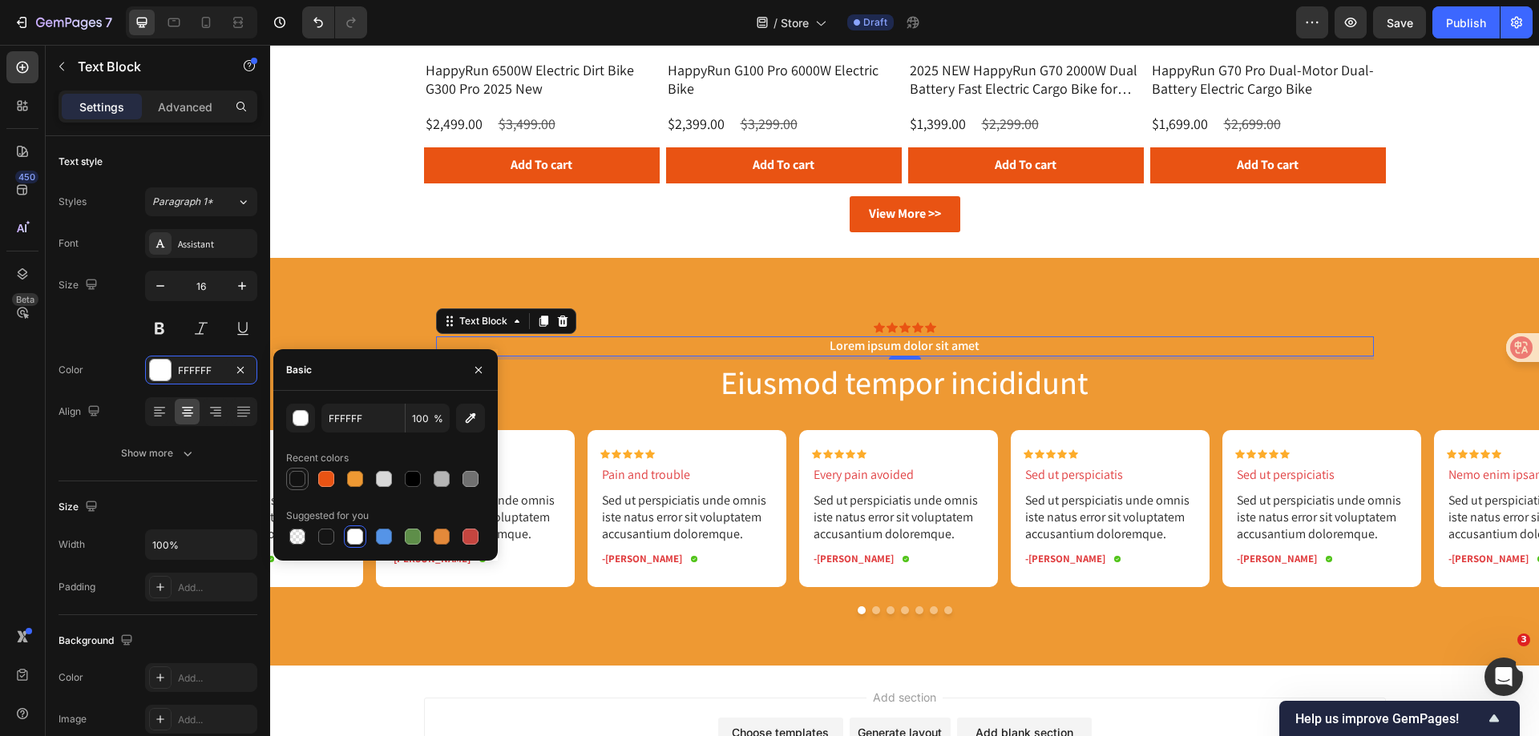
click at [295, 483] on div at bounding box center [297, 479] width 16 height 16
type input "121212"
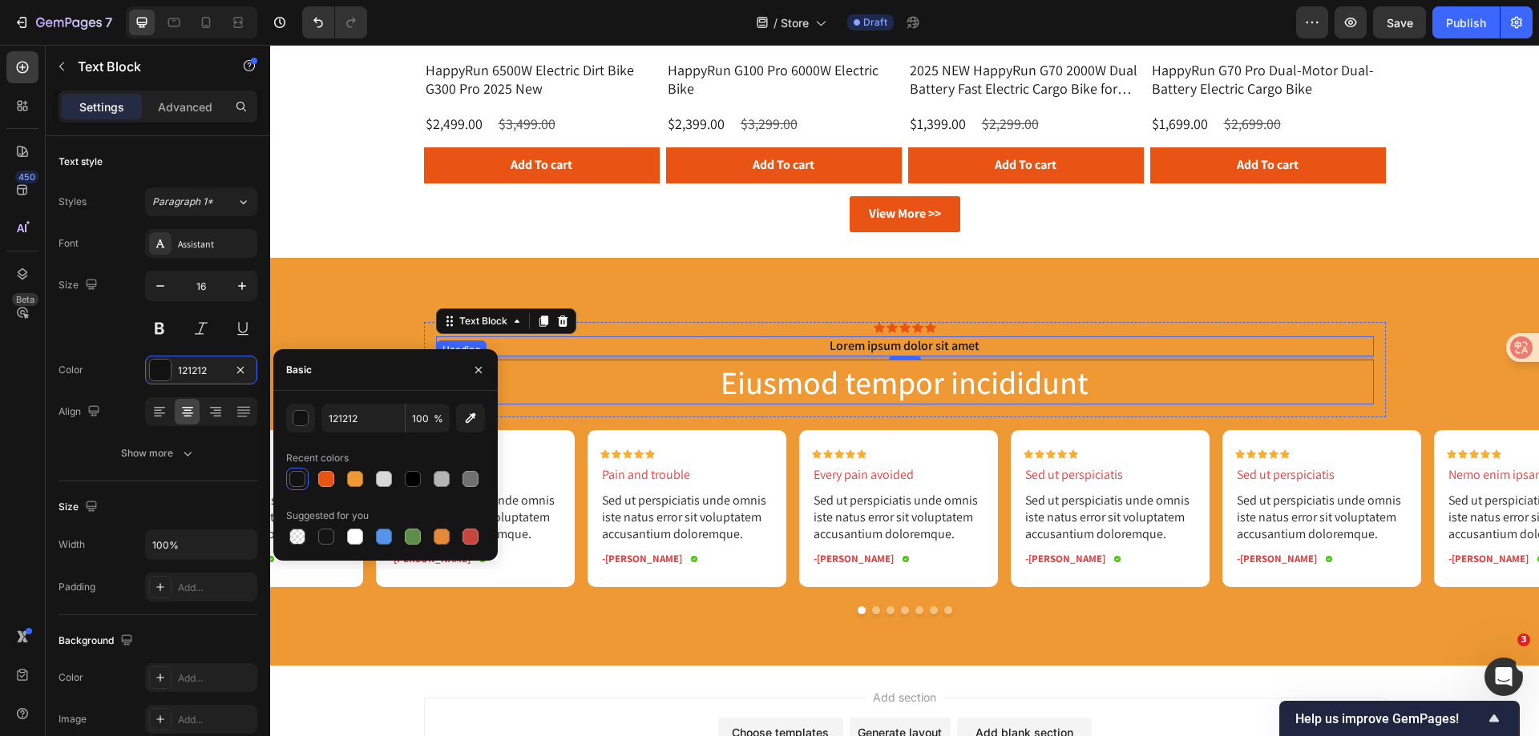
click at [816, 384] on h2 "Eiusmod tempor incididunt" at bounding box center [905, 382] width 938 height 45
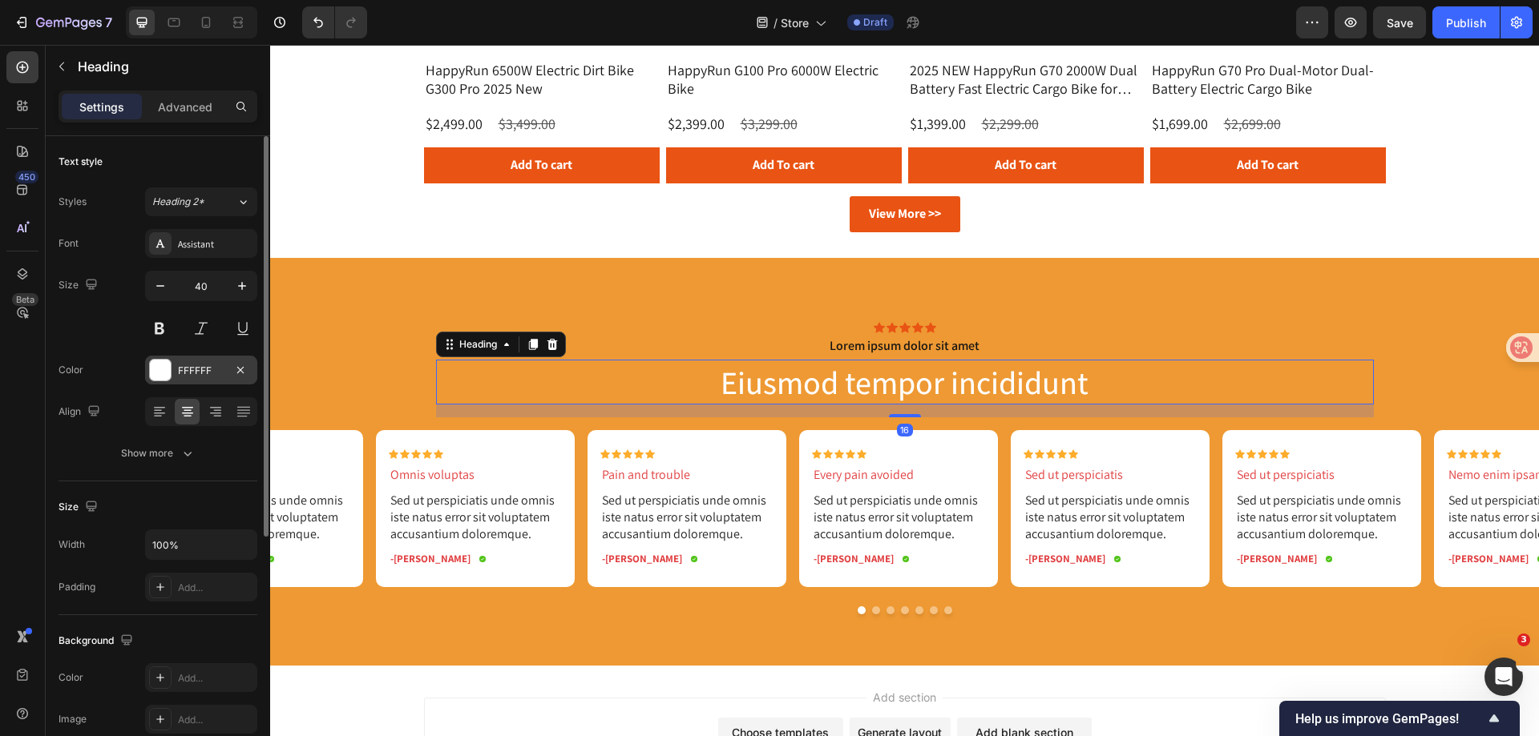
click at [147, 368] on div "FFFFFF" at bounding box center [201, 370] width 112 height 29
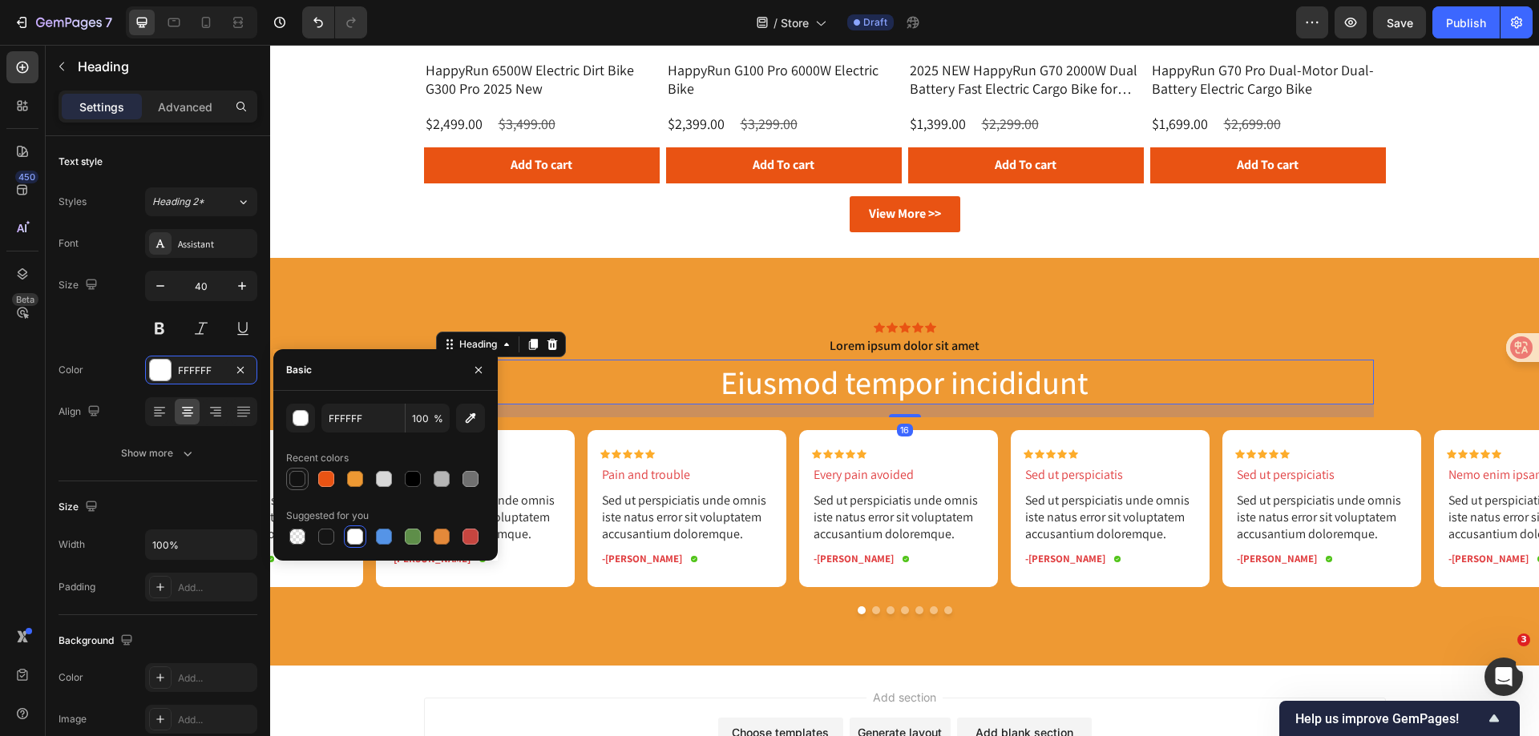
click at [300, 479] on div at bounding box center [297, 479] width 16 height 16
type input "121212"
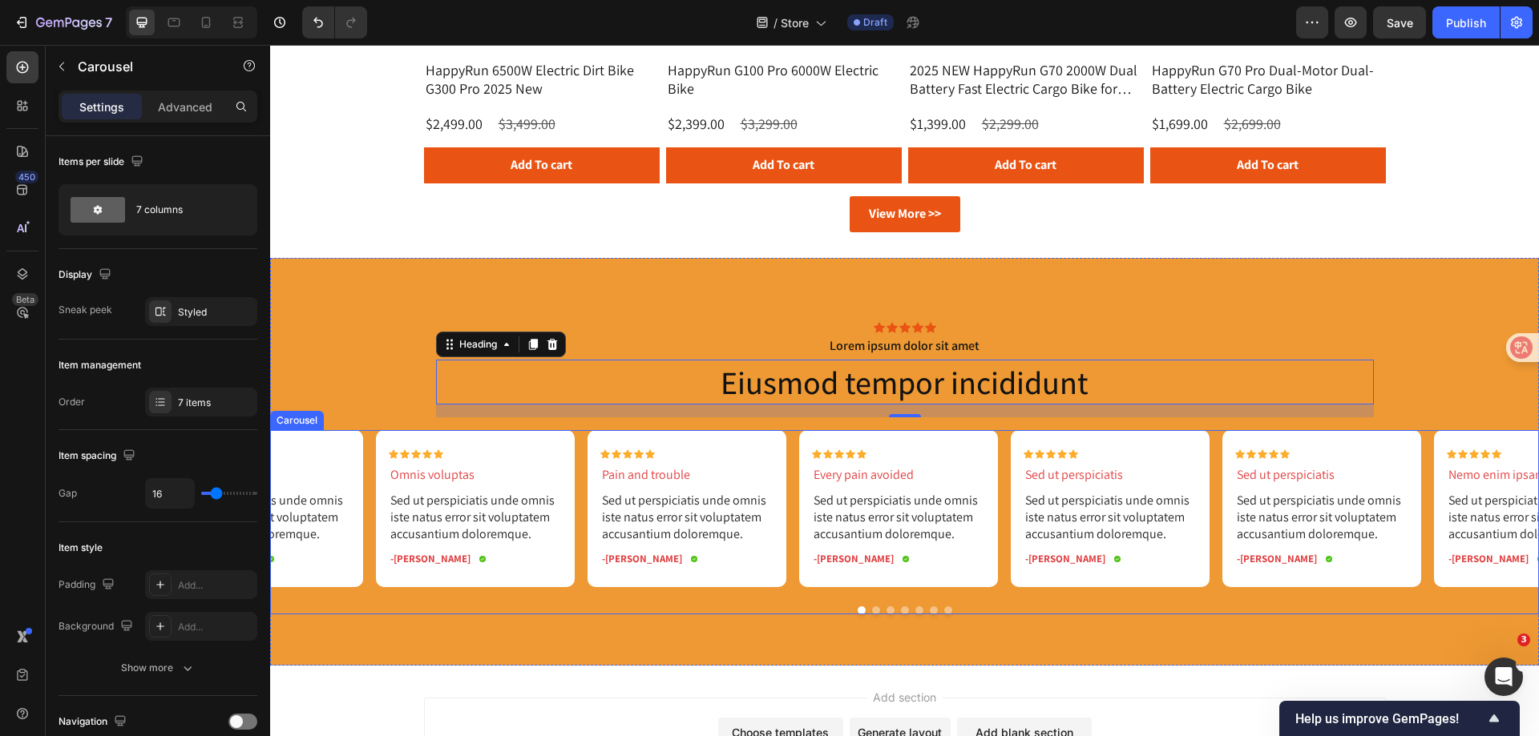
click at [901, 609] on button "Dot" at bounding box center [905, 611] width 8 height 8
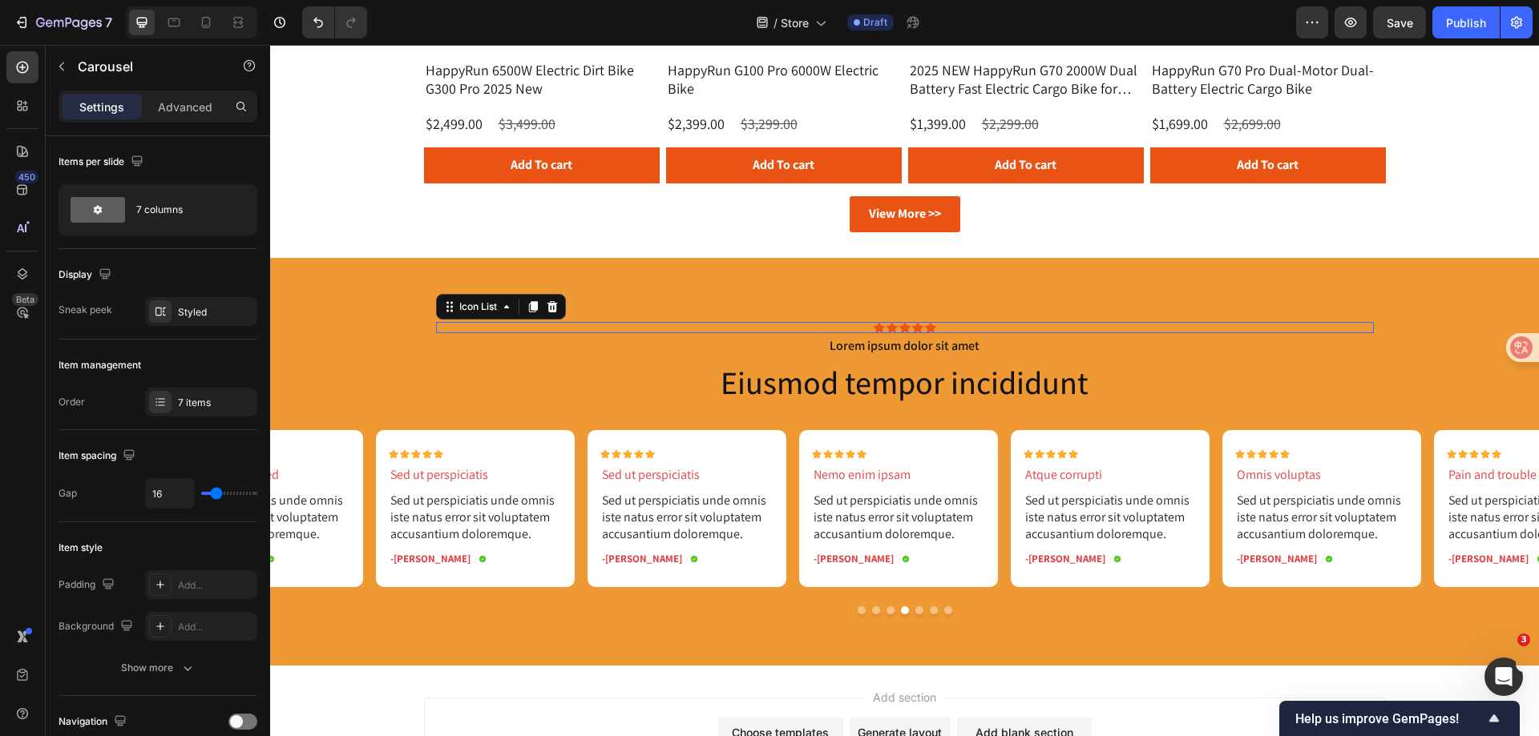
click at [676, 330] on div "Icon Icon Icon Icon Icon" at bounding box center [905, 327] width 938 height 11
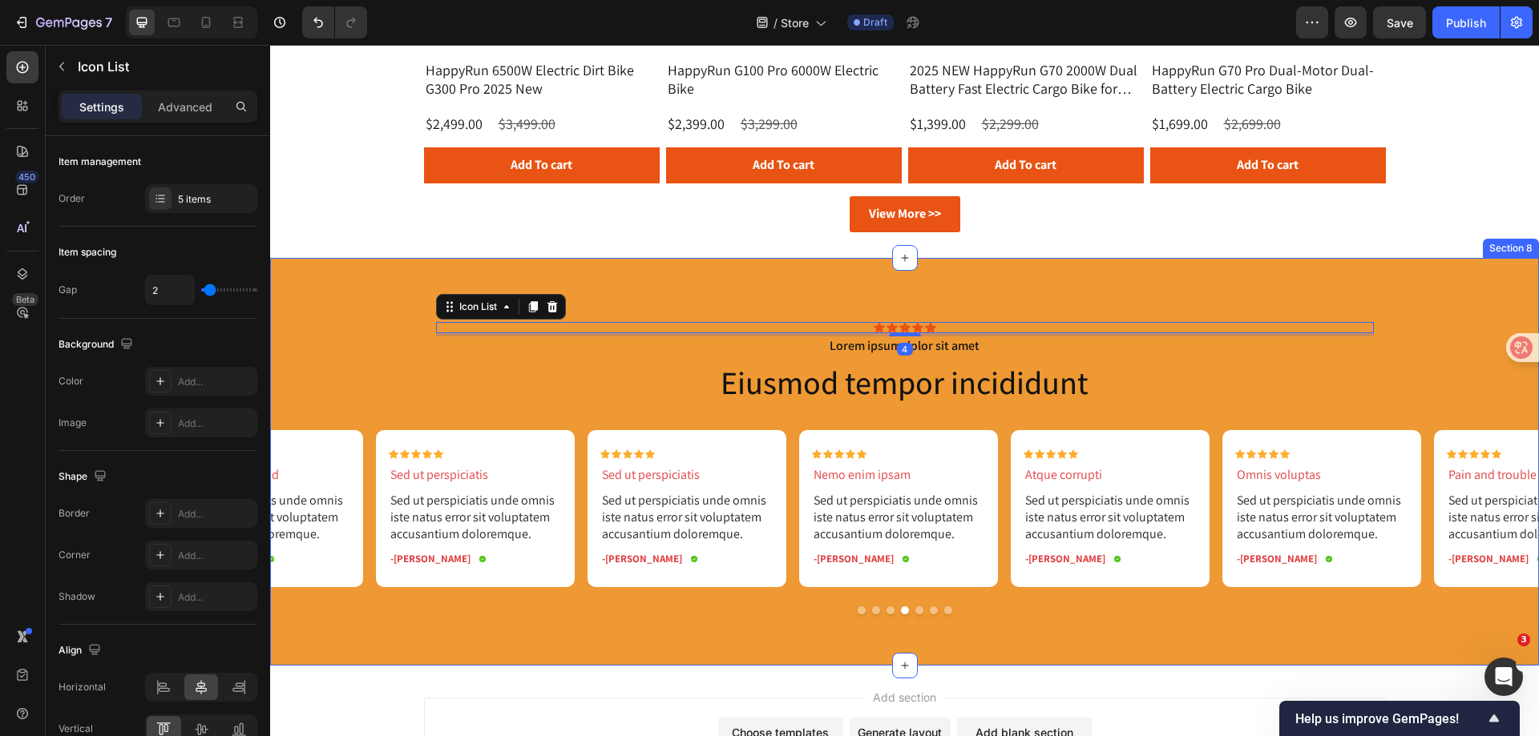
click at [318, 290] on div "Icon Icon Icon Icon Icon Icon List 4 Lorem ipsum dolor sit amet Text Block Eius…" at bounding box center [904, 462] width 1268 height 408
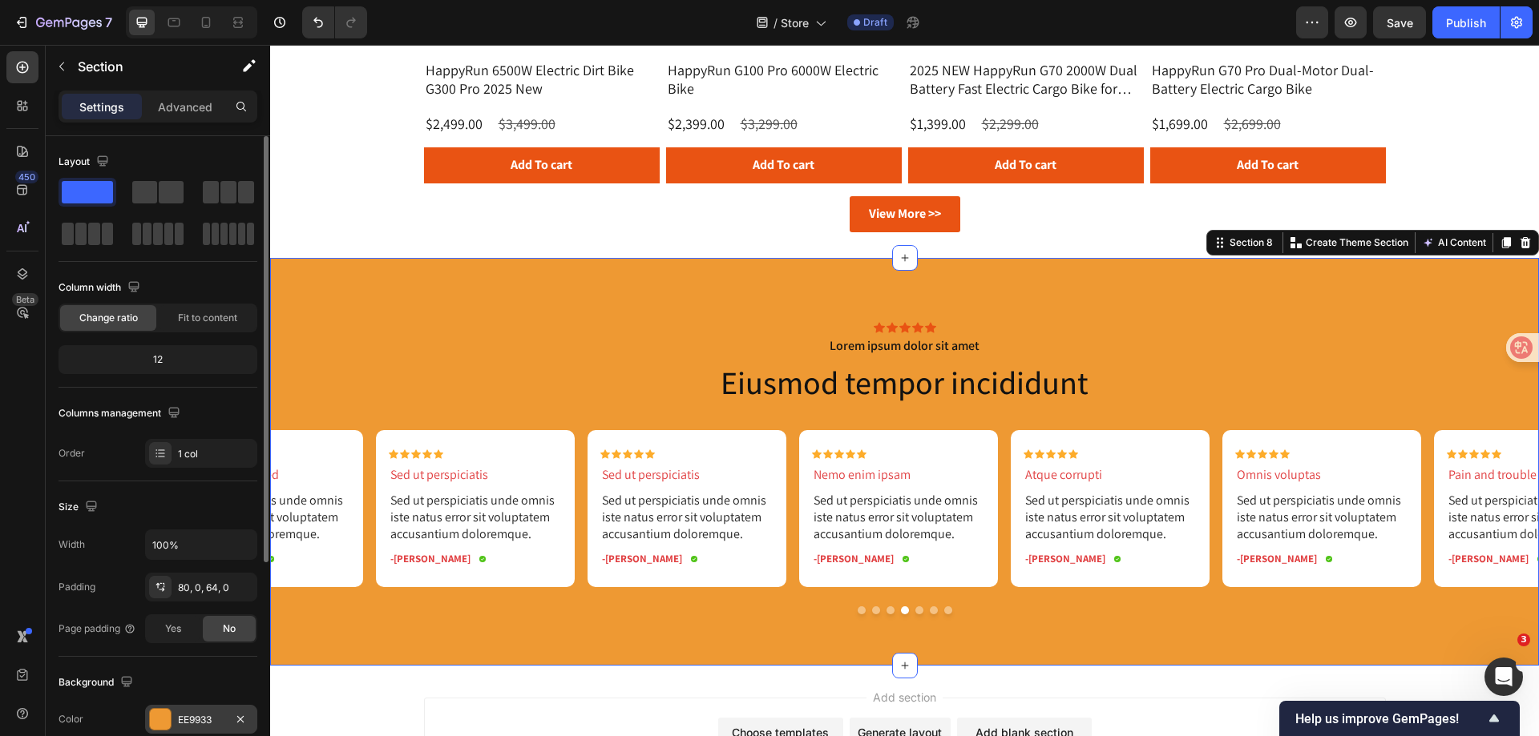
click at [155, 712] on div at bounding box center [160, 719] width 21 height 21
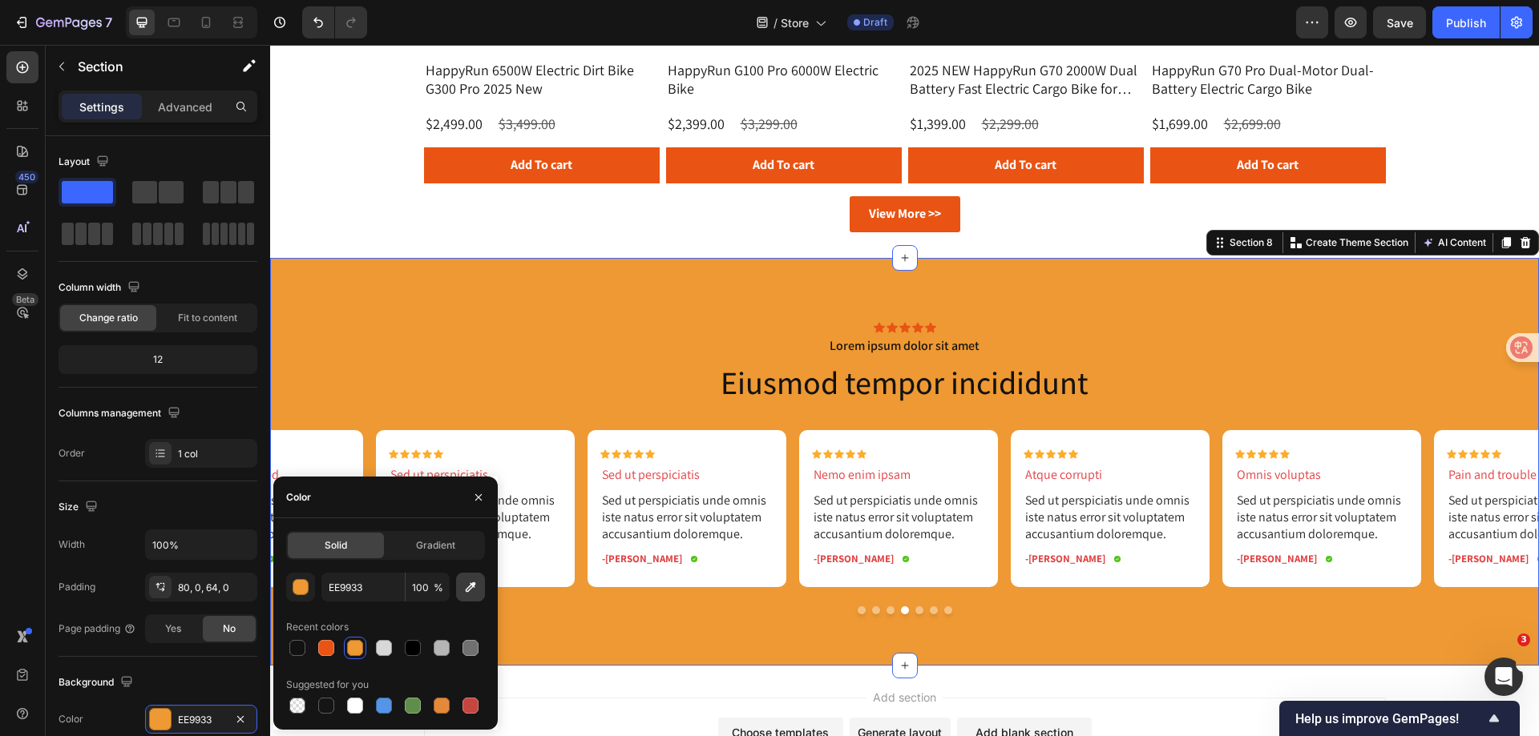
click at [465, 587] on icon "button" at bounding box center [470, 587] width 16 height 16
type input "FFFFFF"
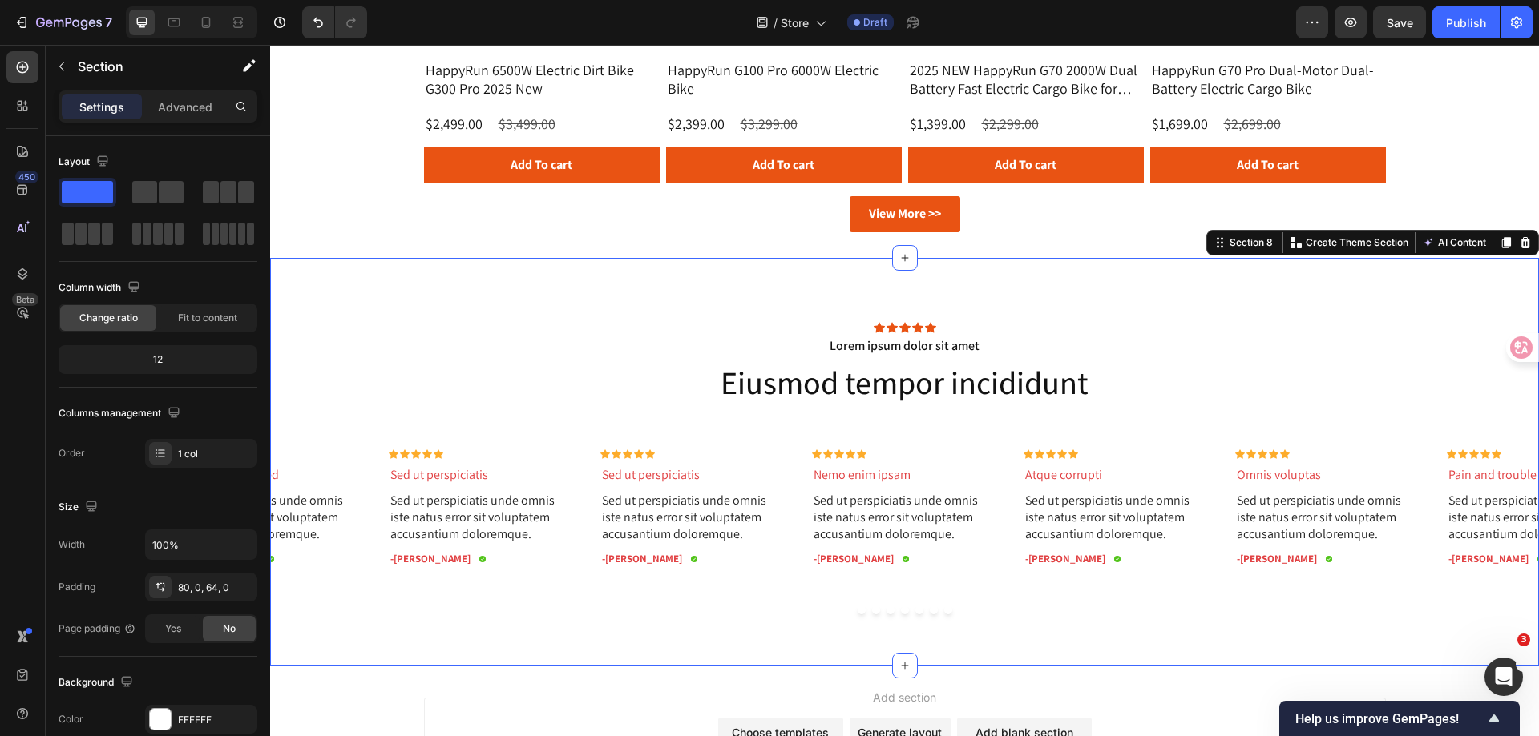
click at [538, 292] on div "Icon Icon Icon Icon Icon Icon List Lorem ipsum dolor sit amet Text Block Eiusmo…" at bounding box center [904, 462] width 1268 height 408
click at [393, 439] on div "Row" at bounding box center [392, 440] width 26 height 14
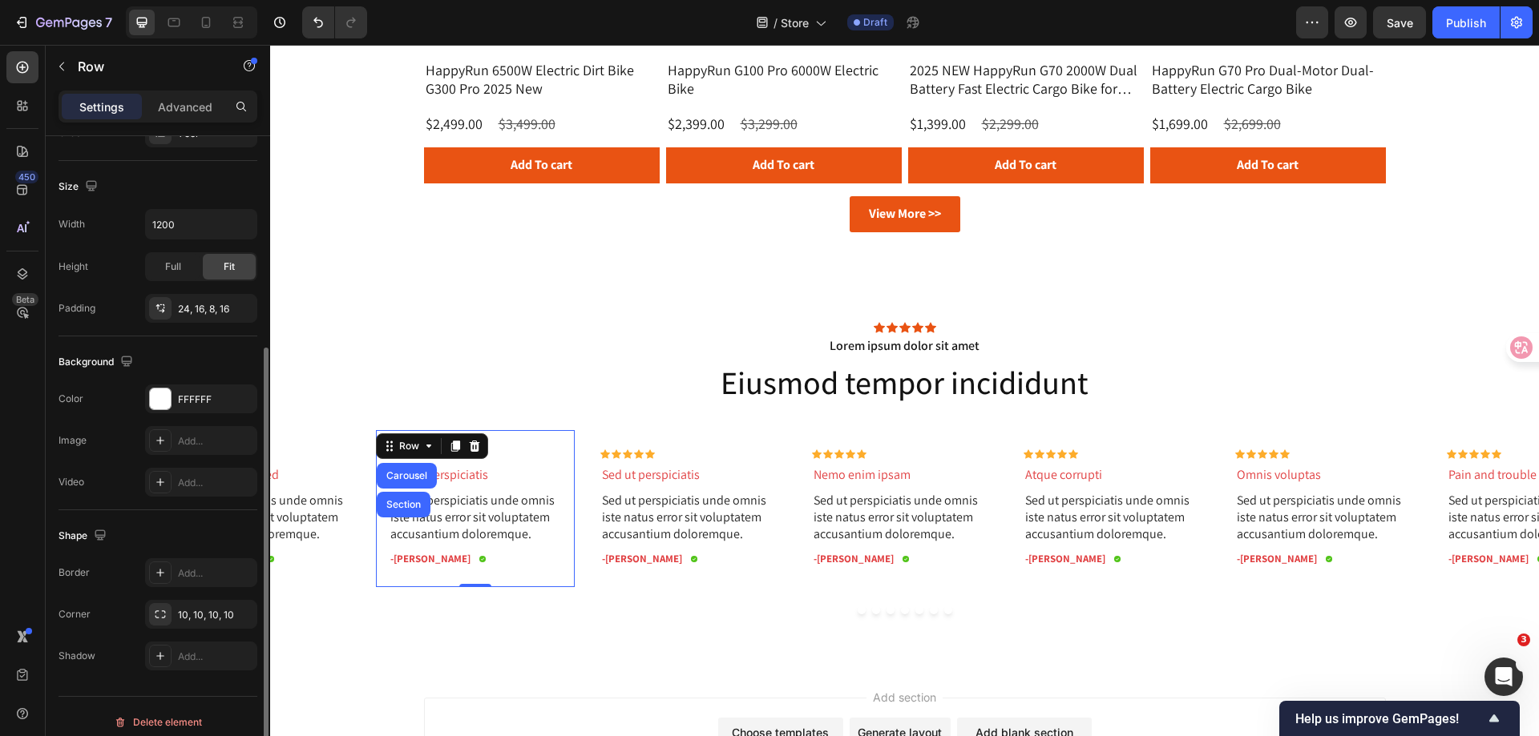
scroll to position [332, 0]
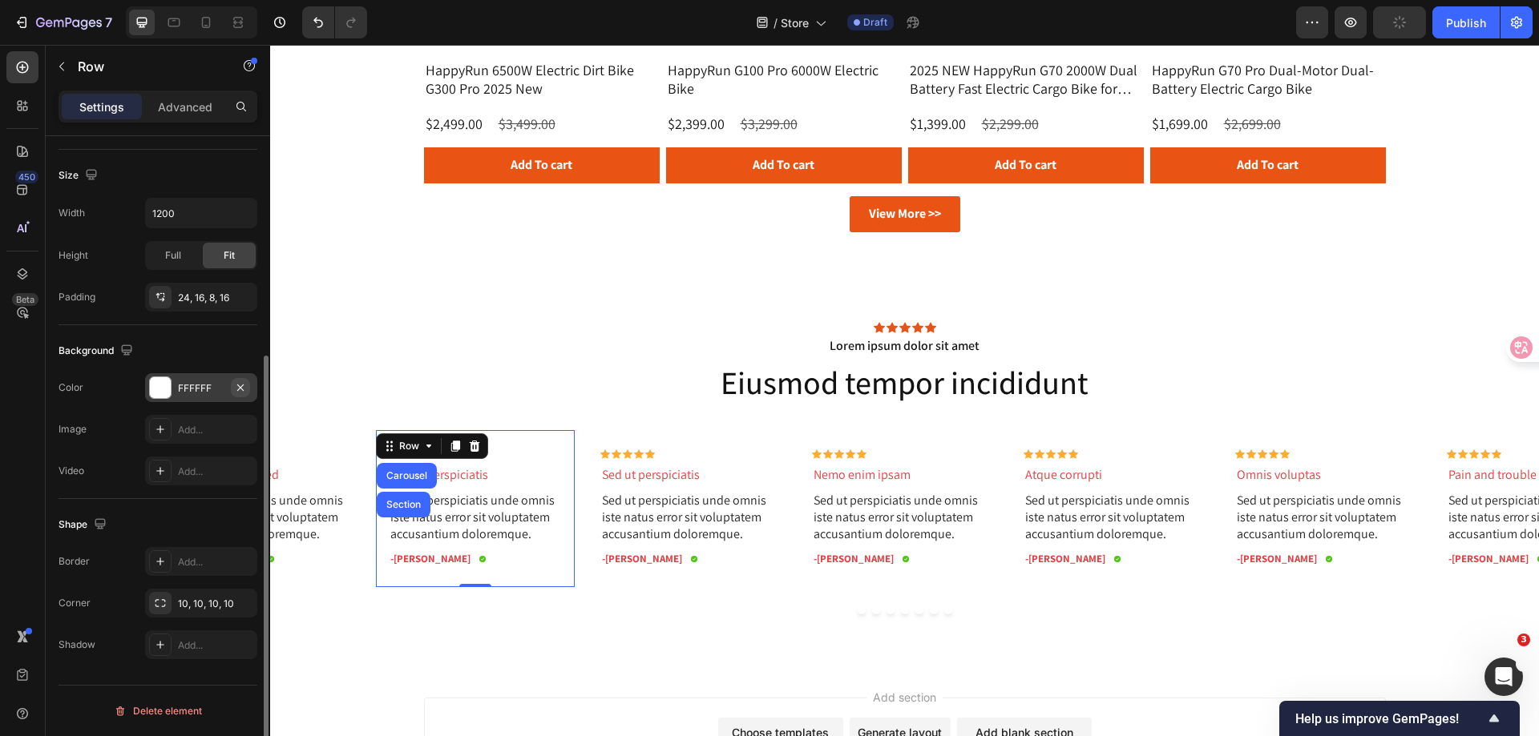
click at [243, 389] on icon "button" at bounding box center [240, 387] width 6 height 6
click at [190, 562] on div "Add..." at bounding box center [215, 562] width 75 height 14
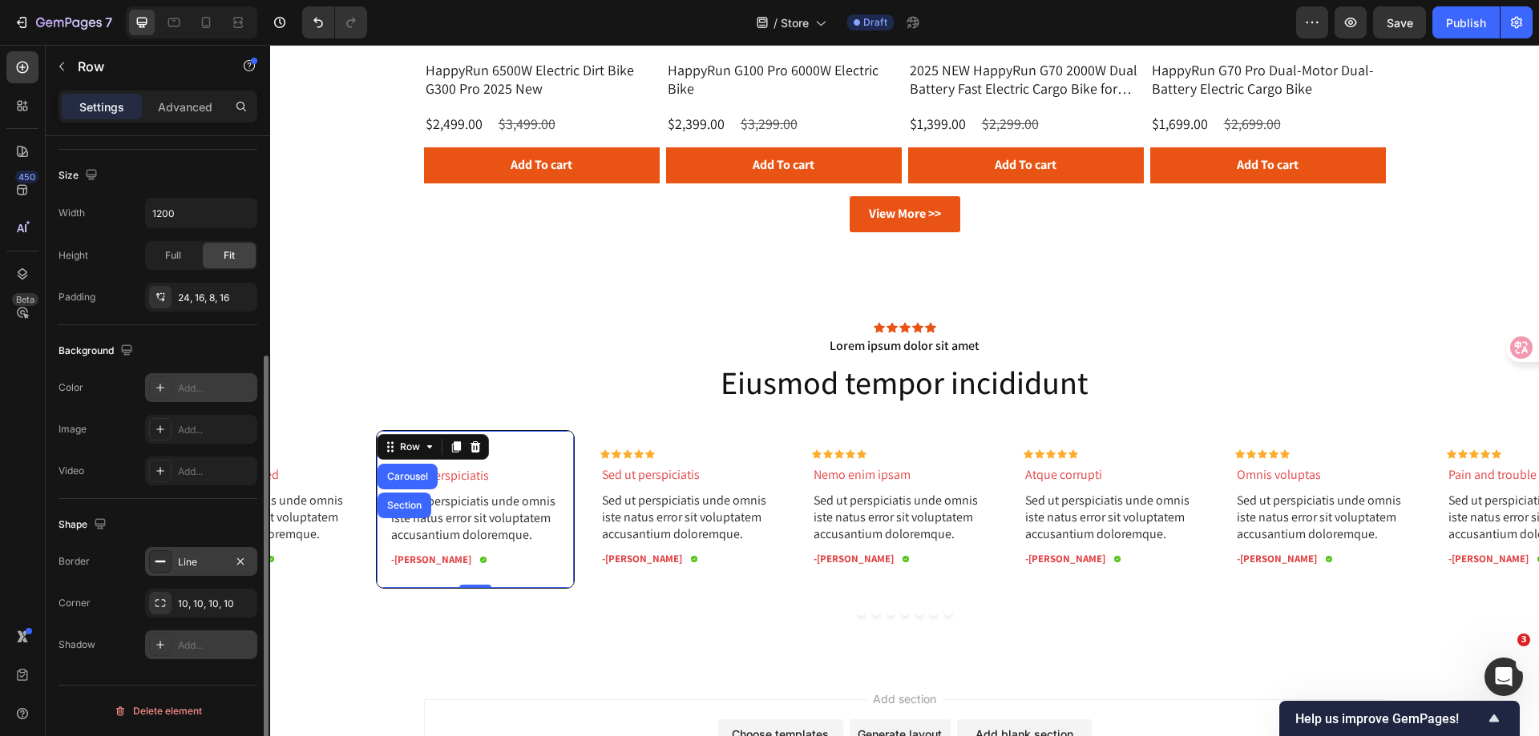
click at [167, 643] on div at bounding box center [160, 645] width 22 height 22
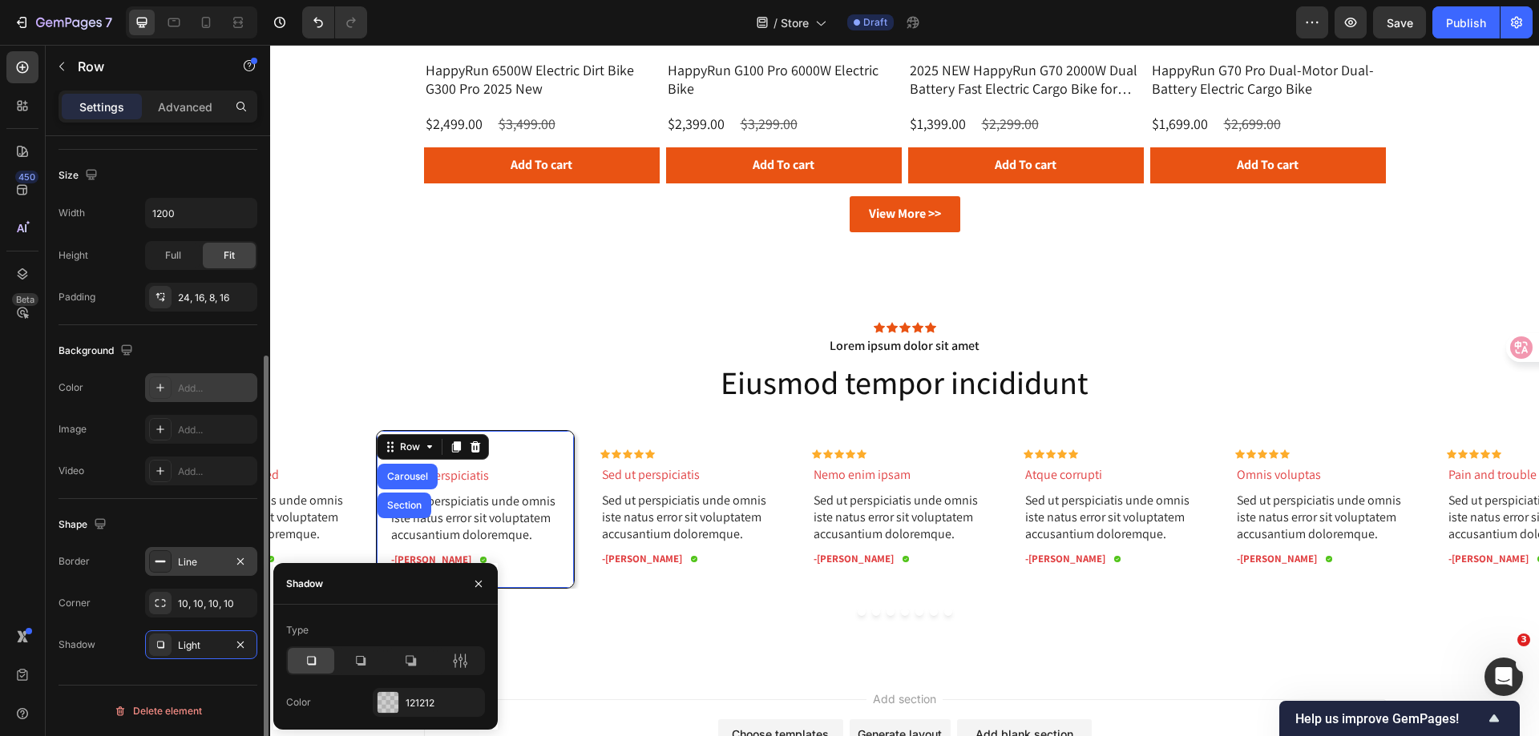
click at [222, 522] on div "Shape" at bounding box center [157, 525] width 199 height 26
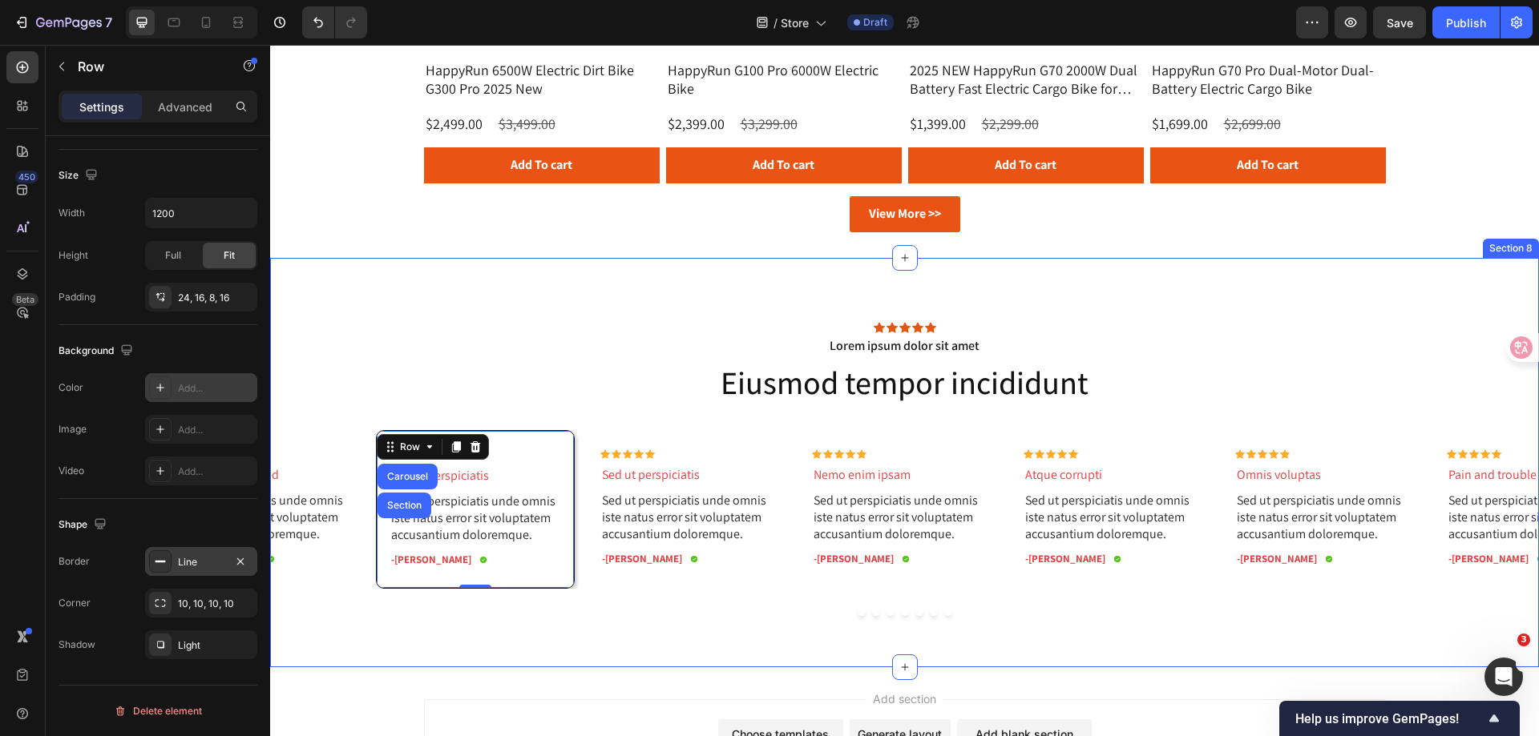
click at [525, 649] on div "Icon Icon Icon Icon Icon Icon List Lorem ipsum dolor sit amet Text Block Eiusmo…" at bounding box center [904, 462] width 1268 height 409
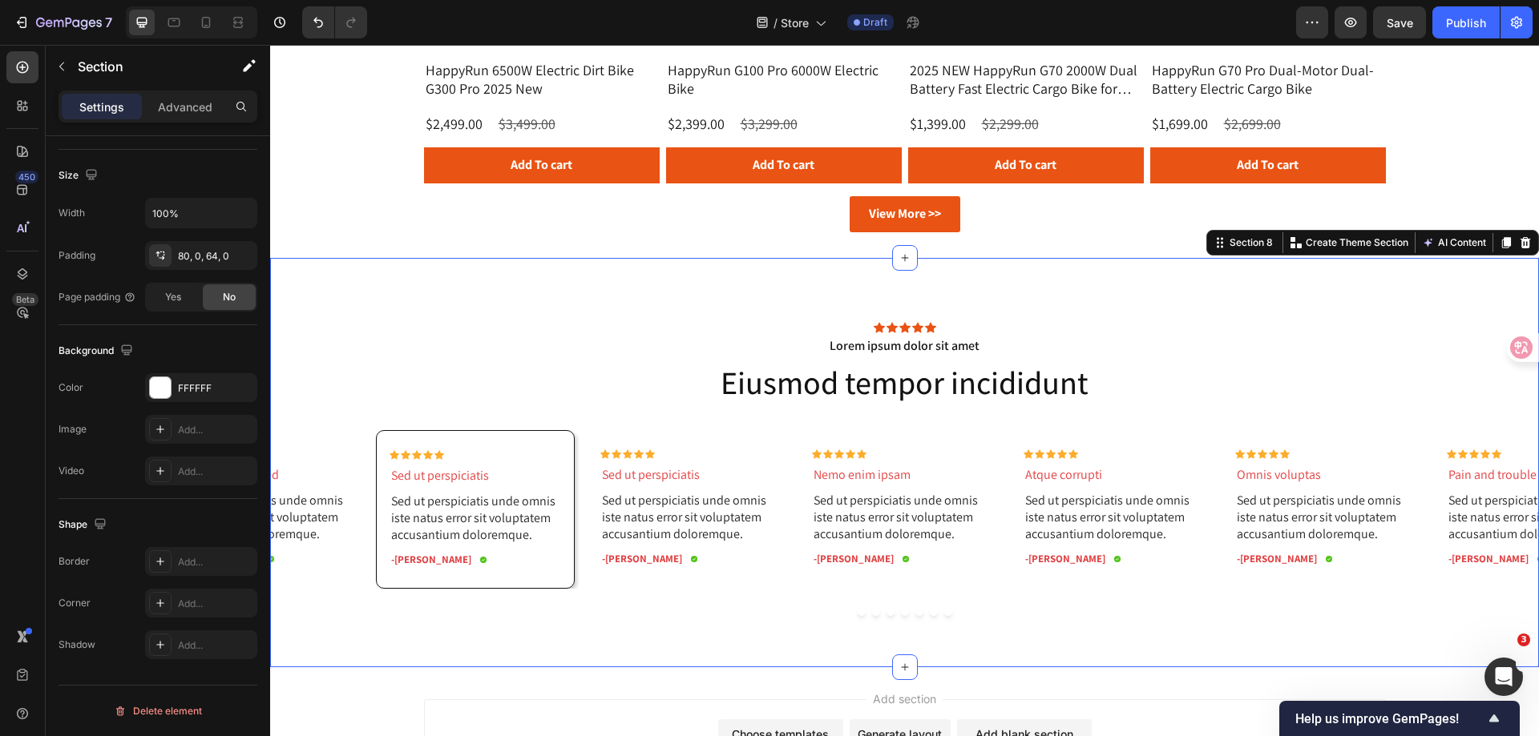
scroll to position [0, 0]
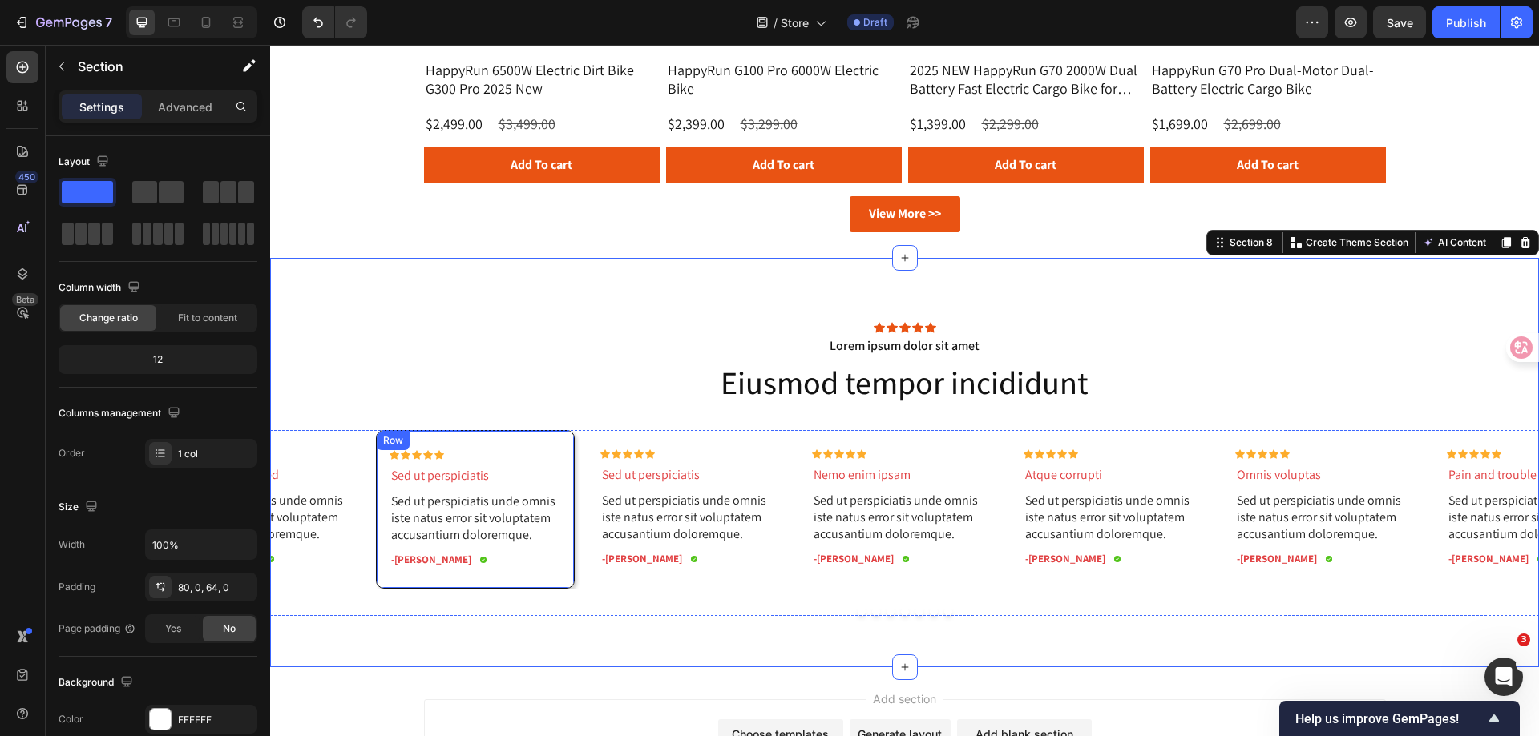
click at [393, 443] on div "Row" at bounding box center [393, 441] width 26 height 14
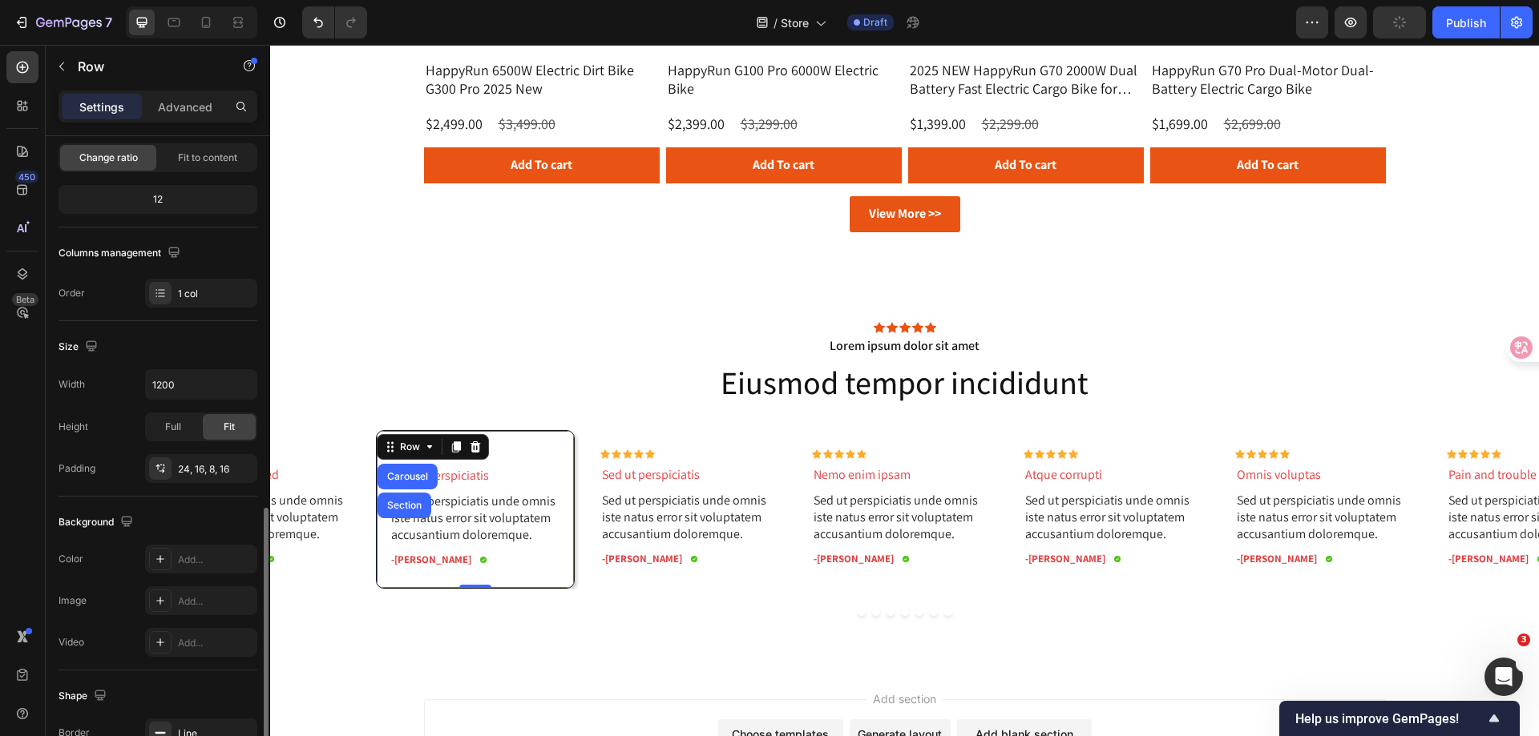
scroll to position [321, 0]
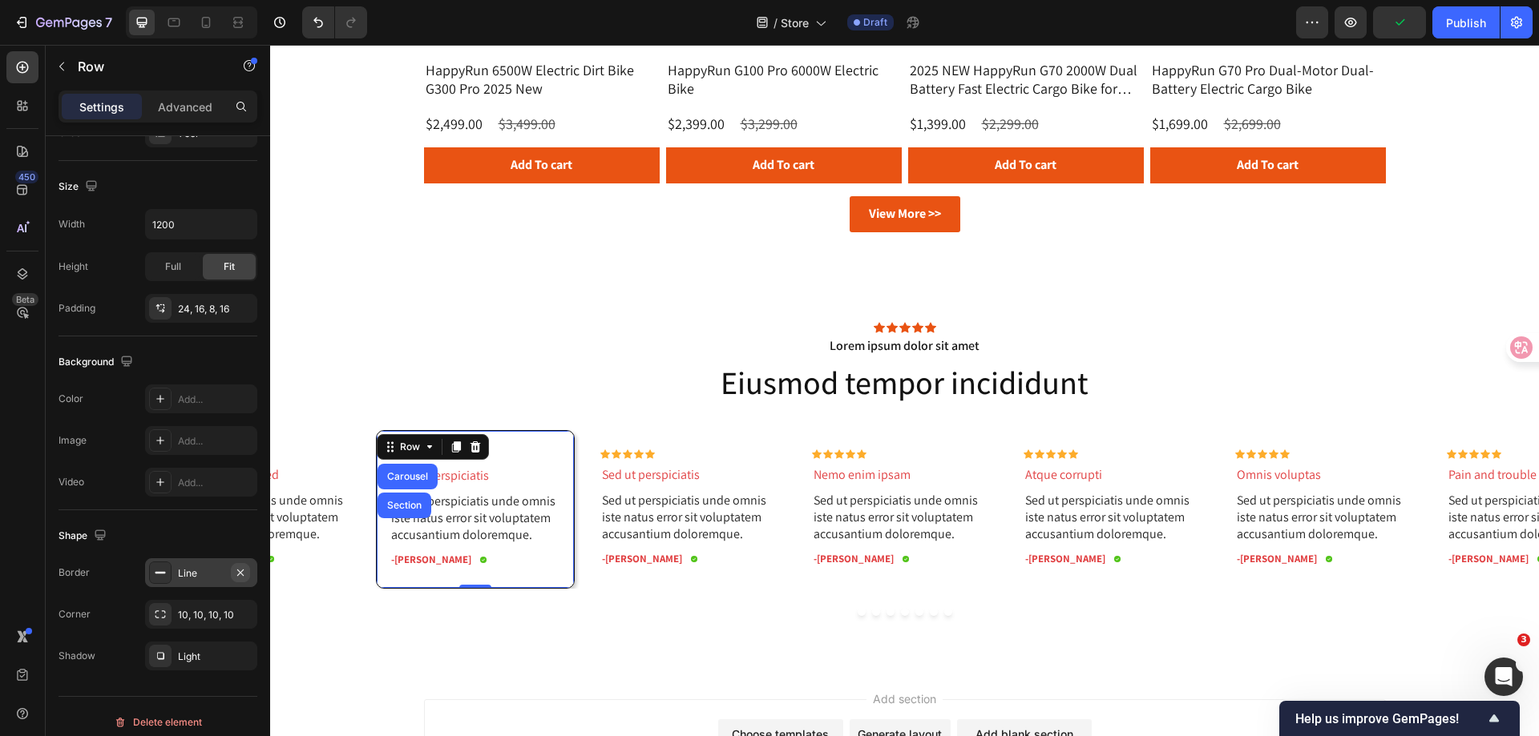
click at [244, 577] on icon "button" at bounding box center [240, 573] width 13 height 13
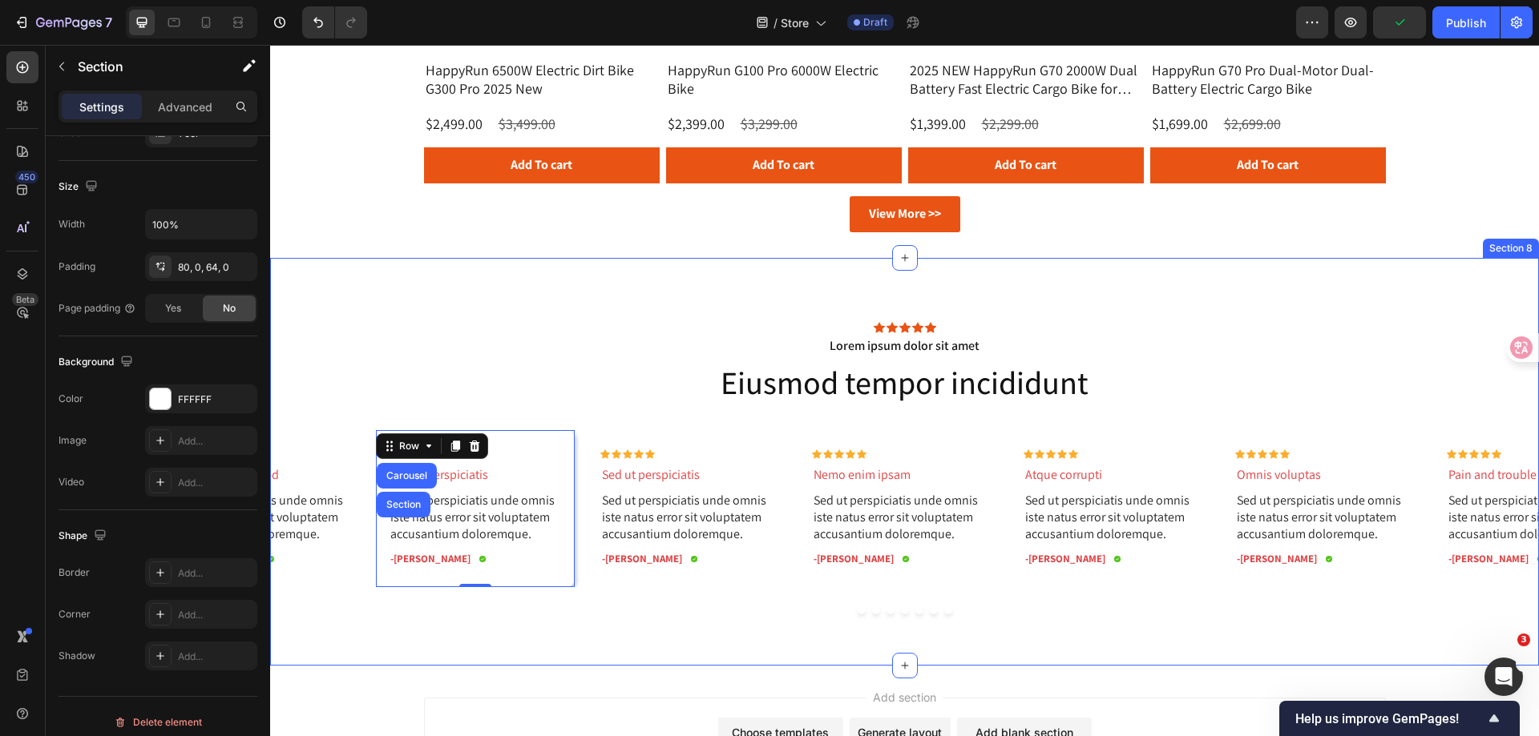
click at [527, 663] on div "Icon Icon Icon Icon Icon Icon List Lorem ipsum dolor sit amet Text Block Eiusmo…" at bounding box center [904, 462] width 1268 height 408
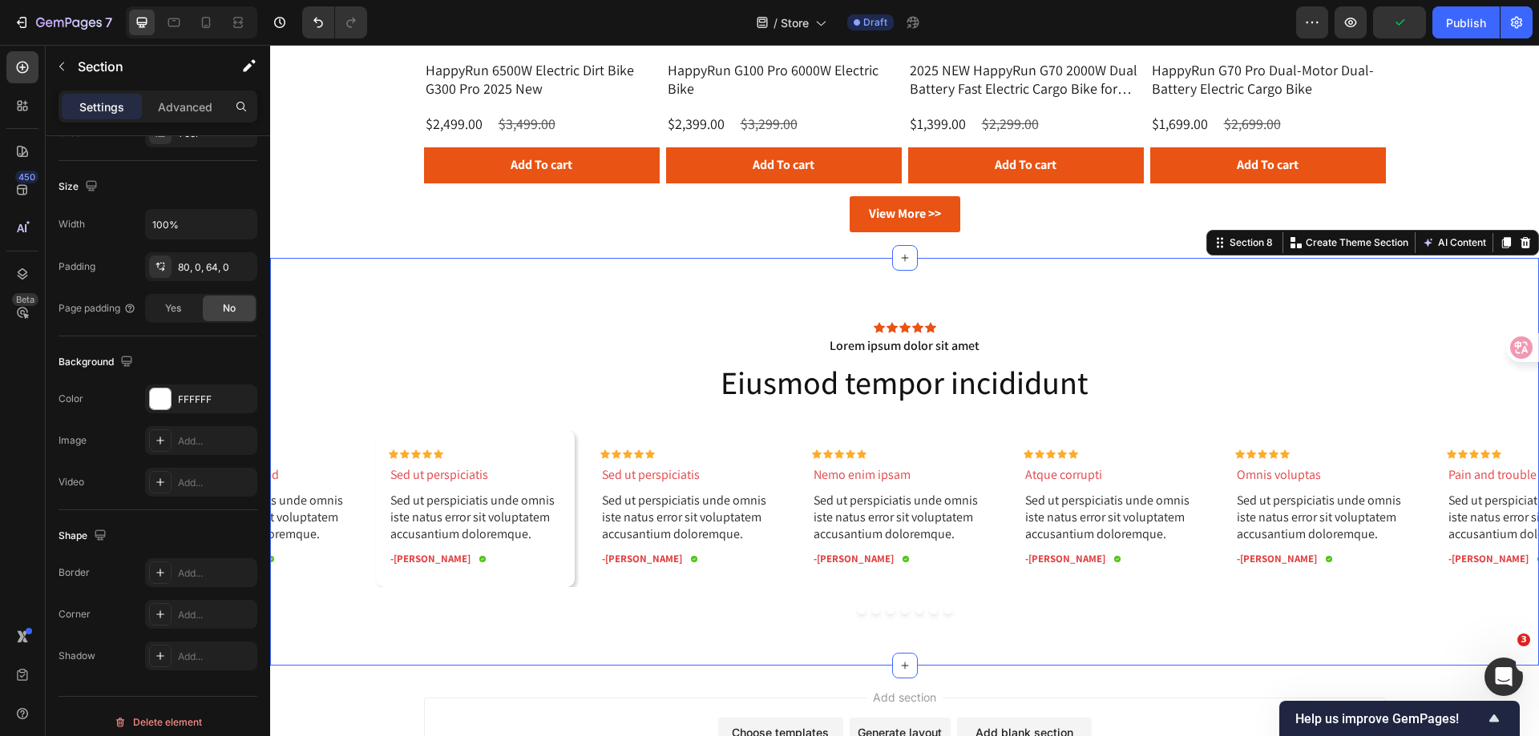
scroll to position [0, 0]
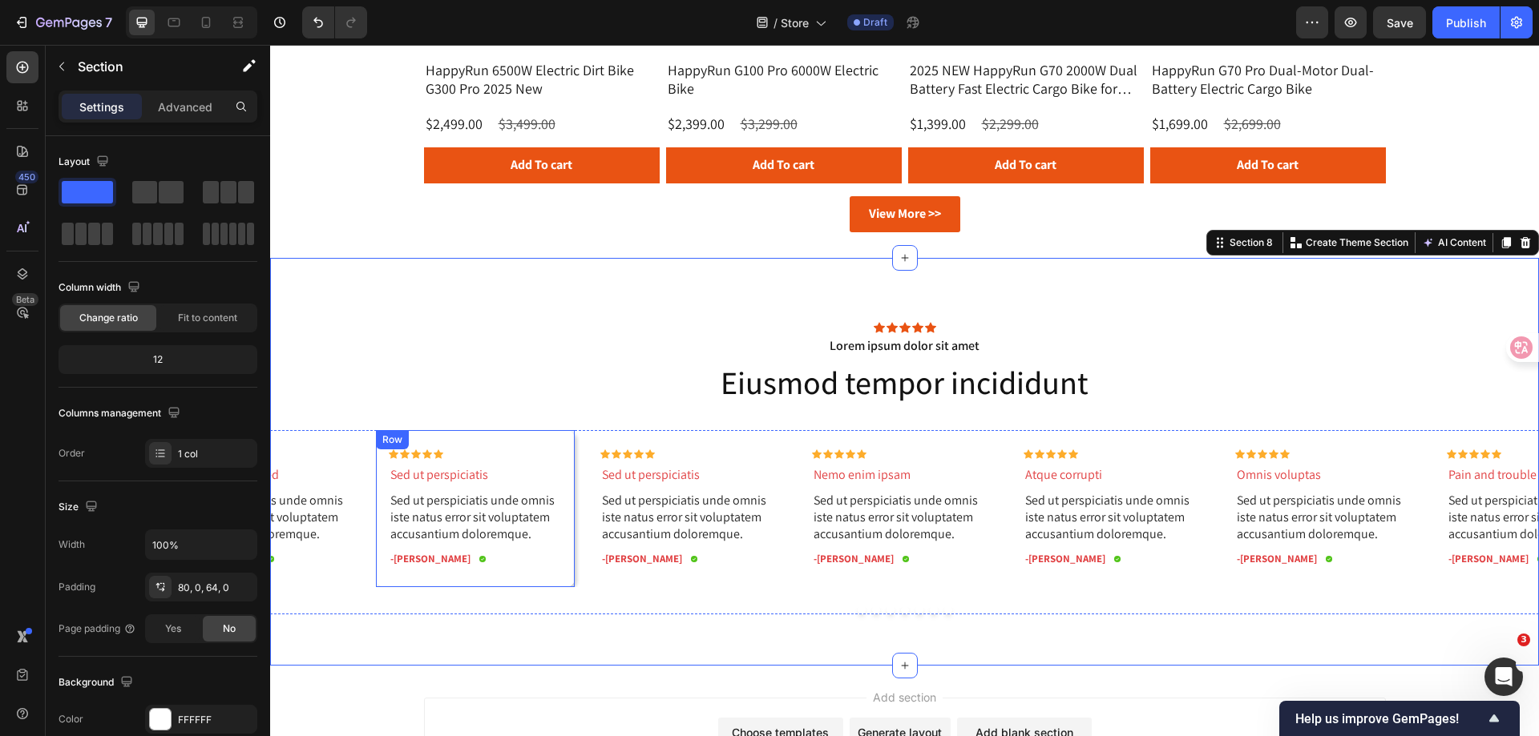
click at [389, 438] on div "Row" at bounding box center [392, 440] width 26 height 14
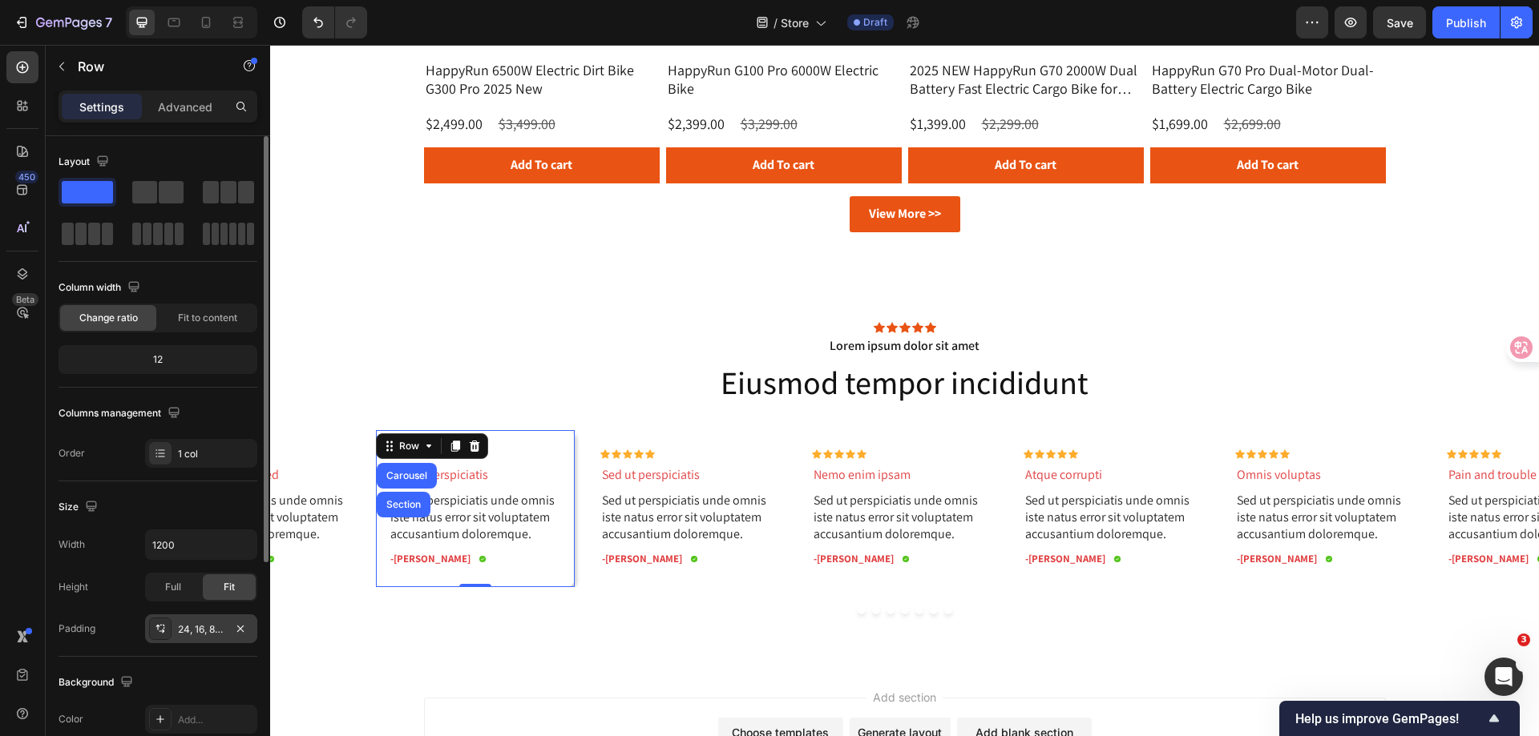
scroll to position [332, 0]
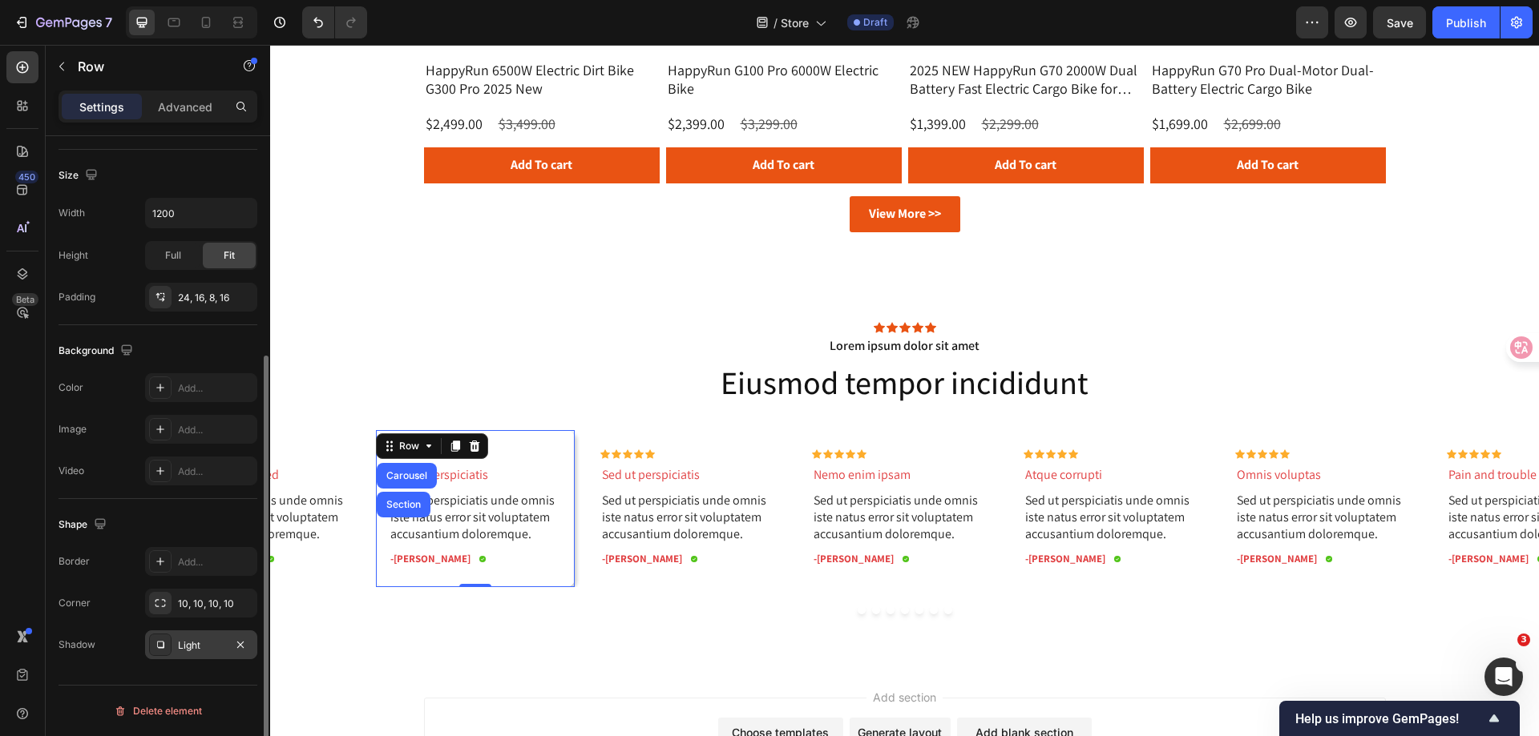
click at [199, 639] on div "Light" at bounding box center [201, 646] width 46 height 14
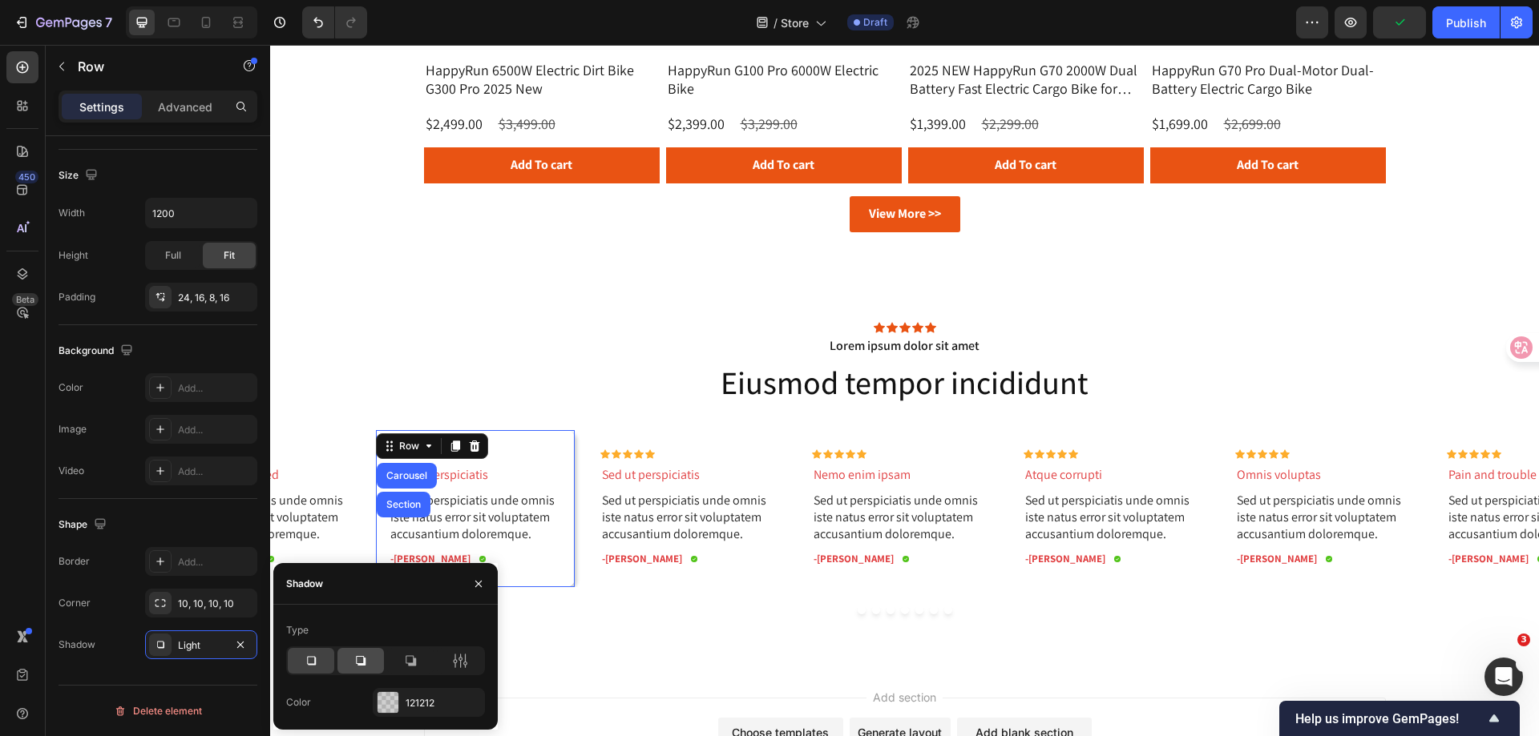
click at [361, 659] on icon at bounding box center [361, 661] width 16 height 16
click at [453, 657] on icon at bounding box center [460, 661] width 16 height 16
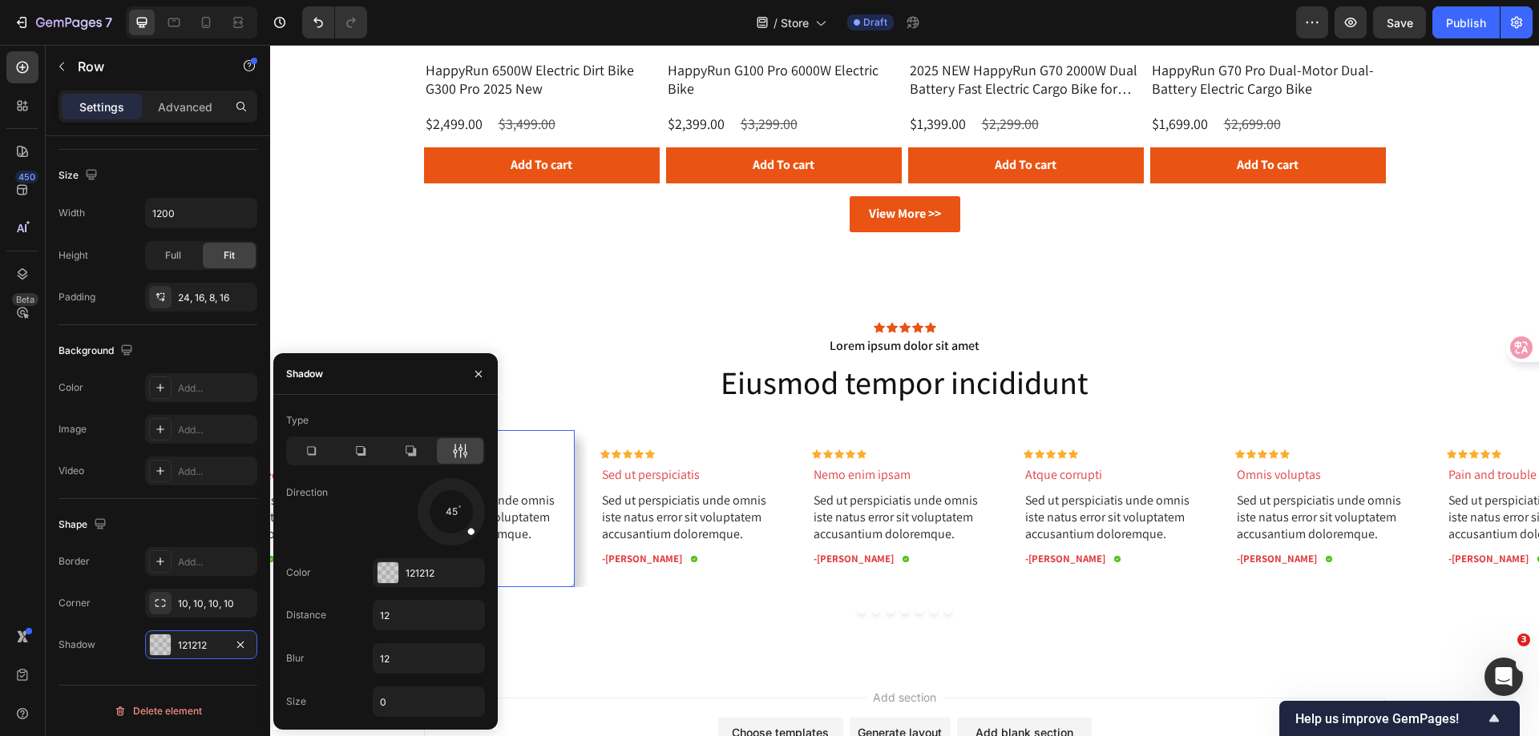
click at [472, 533] on span at bounding box center [470, 530] width 9 height 9
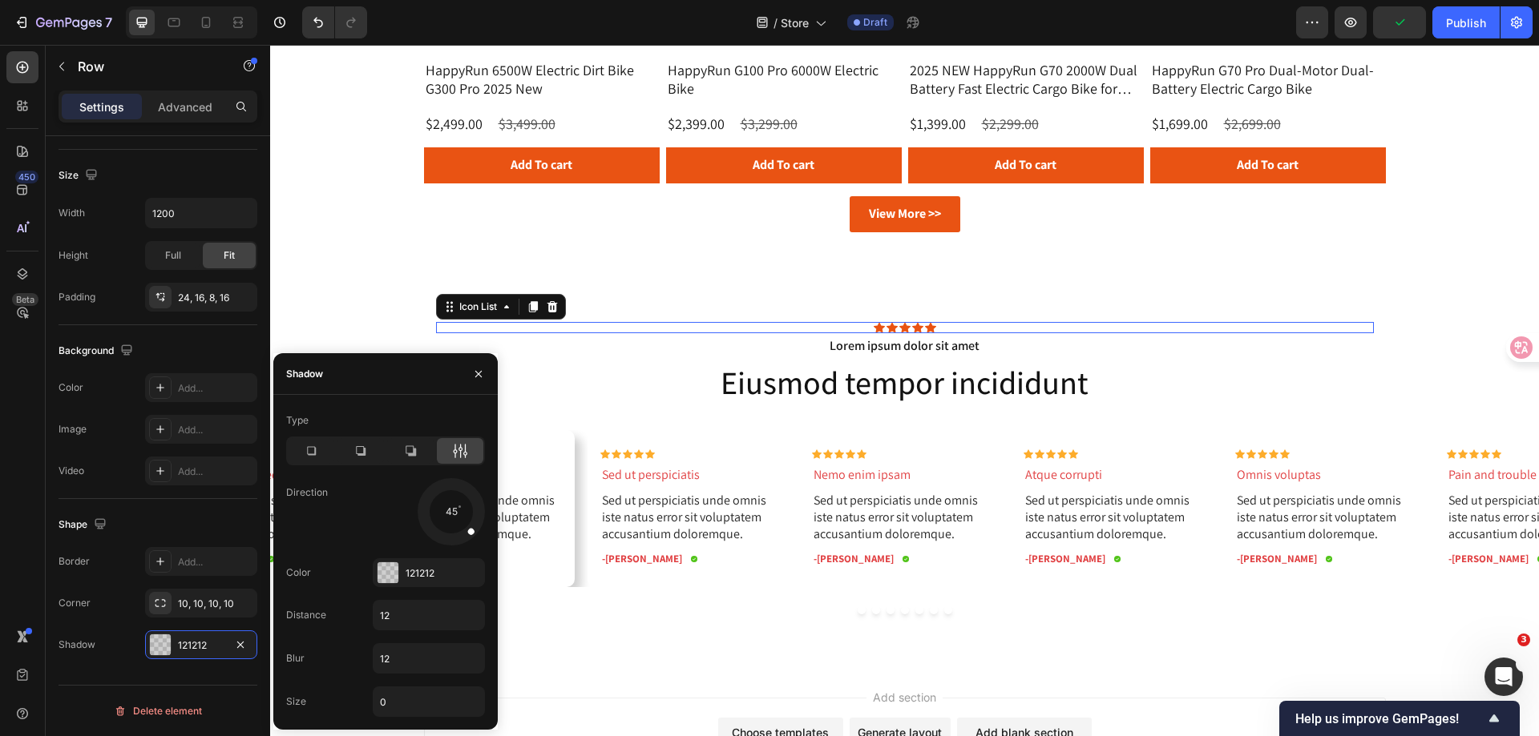
click at [600, 321] on div "Icon Icon Icon Icon Icon Icon List 0 Lorem ipsum dolor sit amet Text Block Eius…" at bounding box center [904, 462] width 1268 height 408
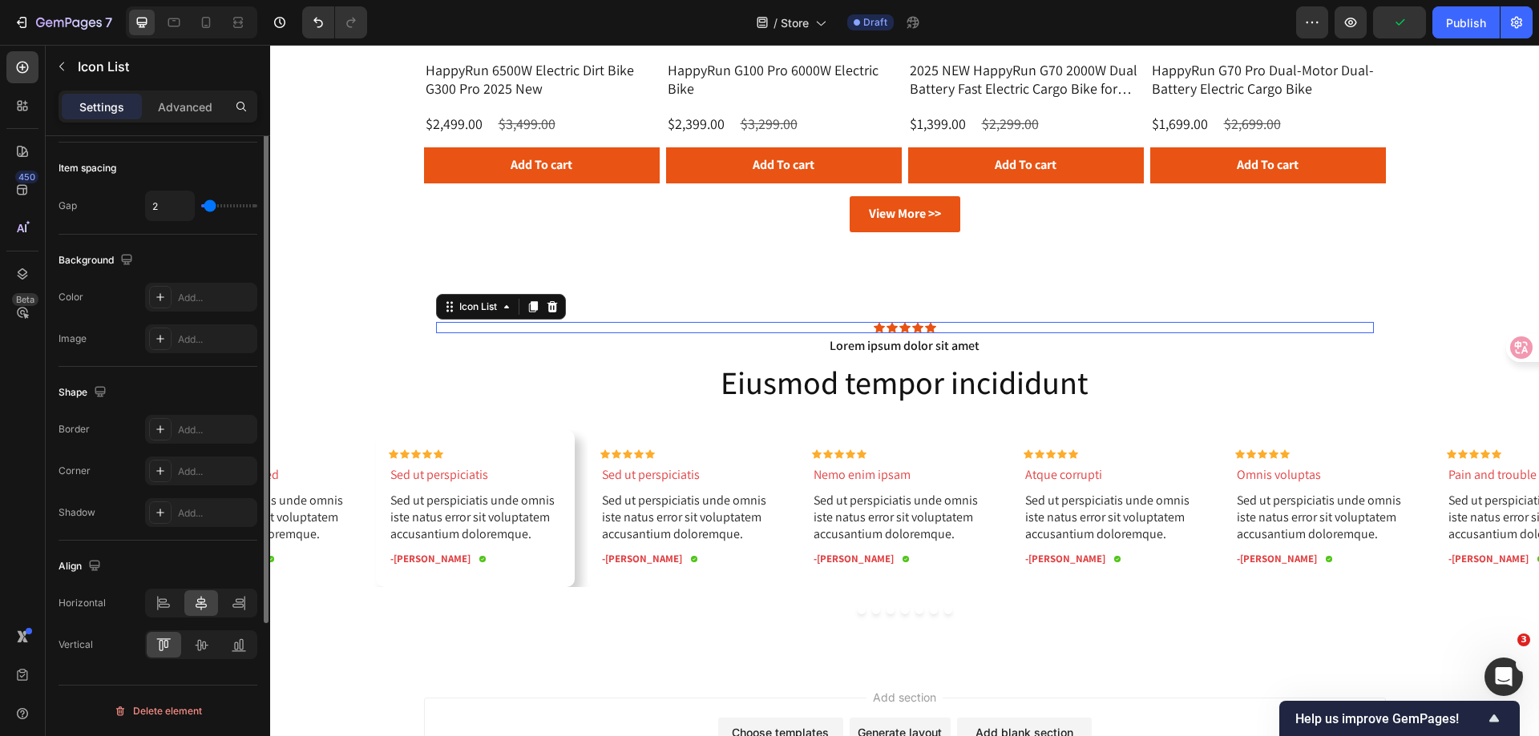
scroll to position [0, 0]
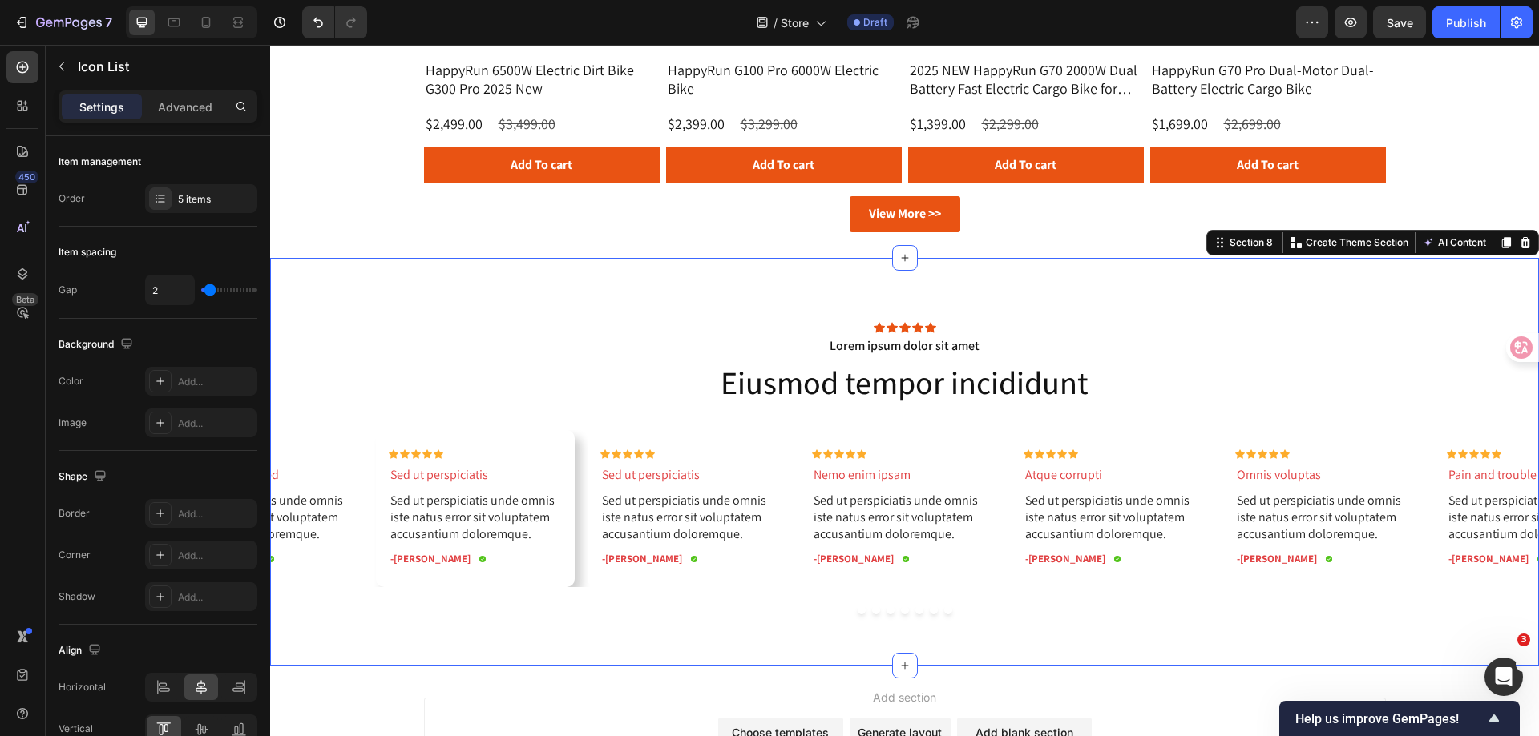
click at [607, 272] on div "Icon Icon Icon Icon Icon Icon List Lorem ipsum dolor sit amet Text Block Eiusmo…" at bounding box center [904, 462] width 1268 height 408
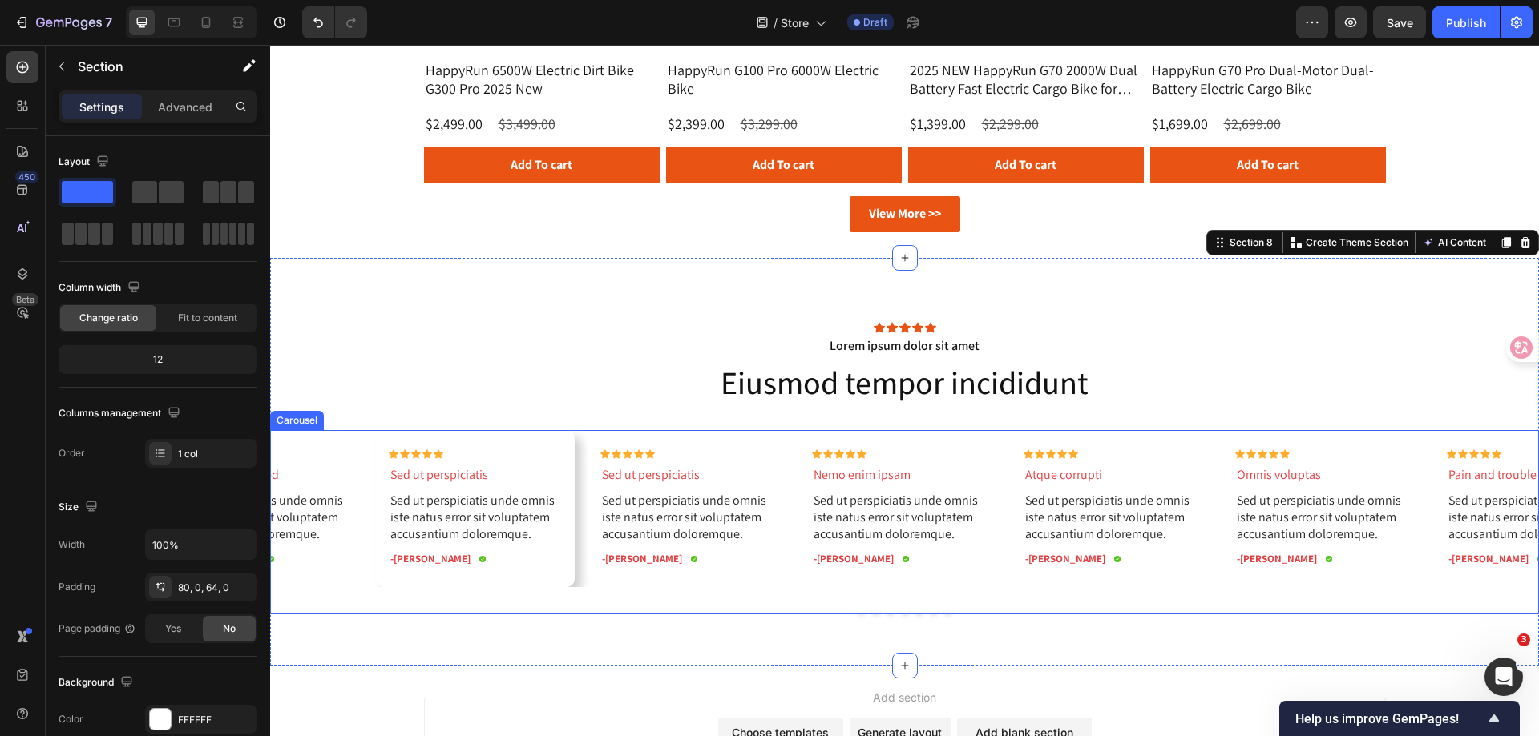
click at [563, 592] on div "Icon Icon Icon Icon Icon Icon List Omnis voluptas Text Block Sed ut perspiciati…" at bounding box center [904, 522] width 1268 height 184
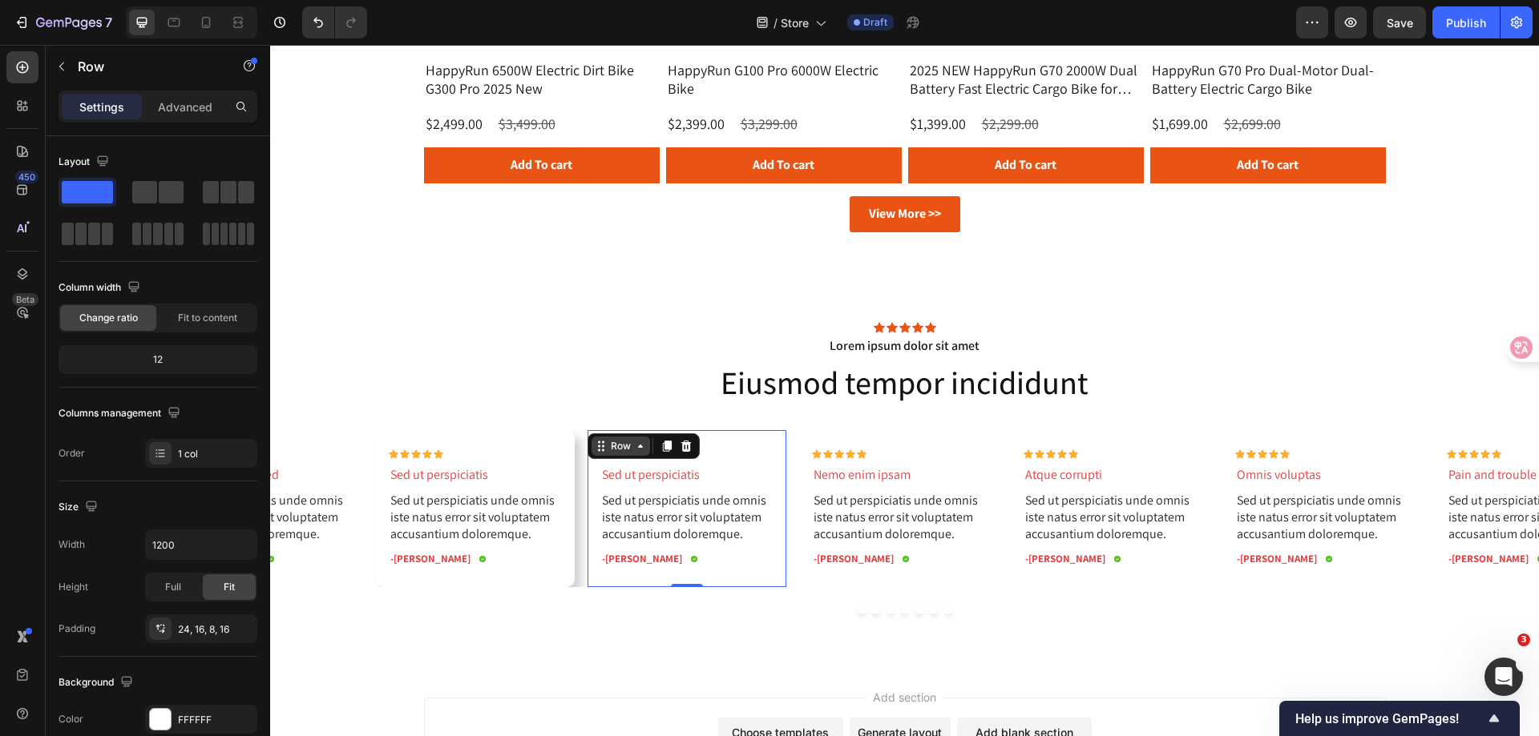
click at [597, 442] on div "Row" at bounding box center [620, 446] width 58 height 19
click at [164, 102] on p "Advanced" at bounding box center [185, 107] width 54 height 17
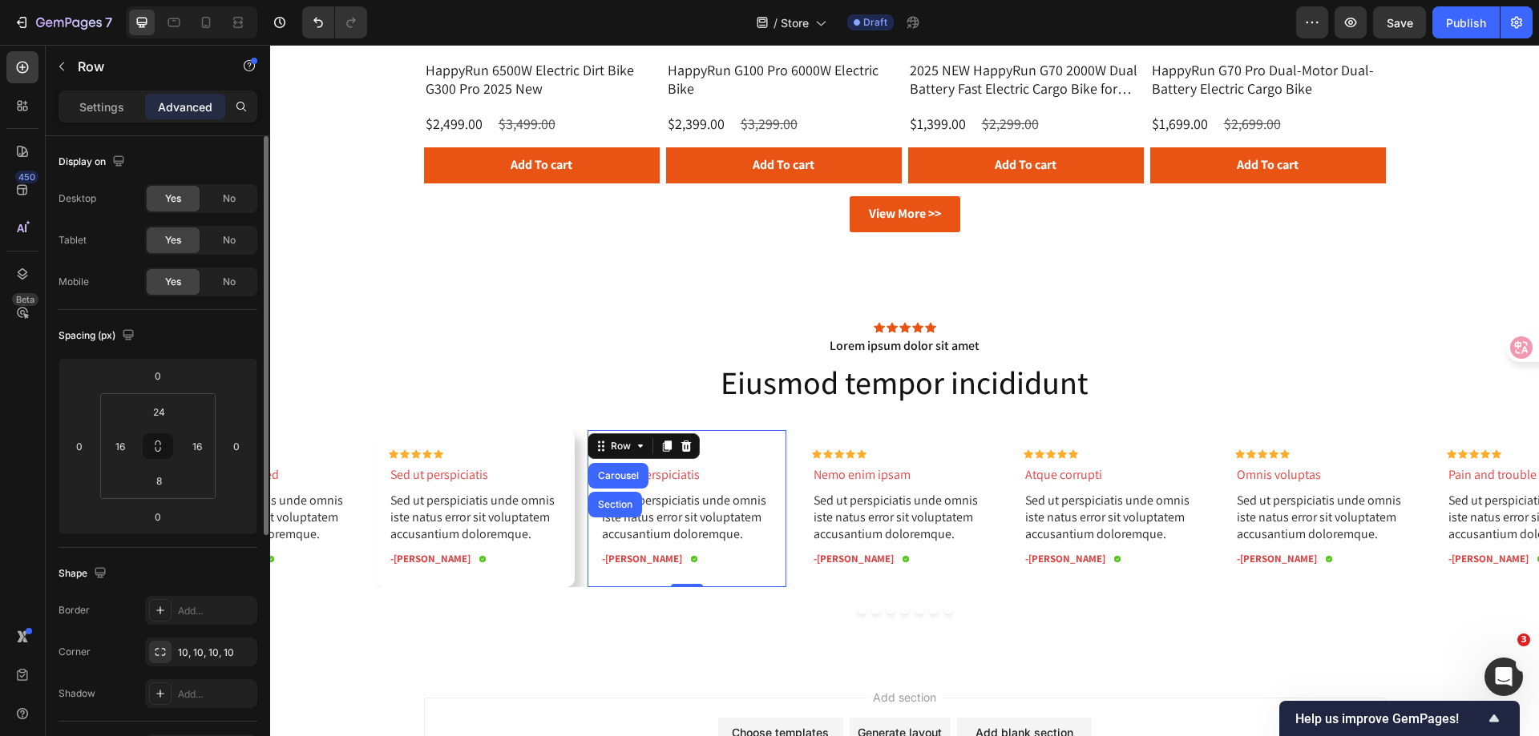
scroll to position [160, 0]
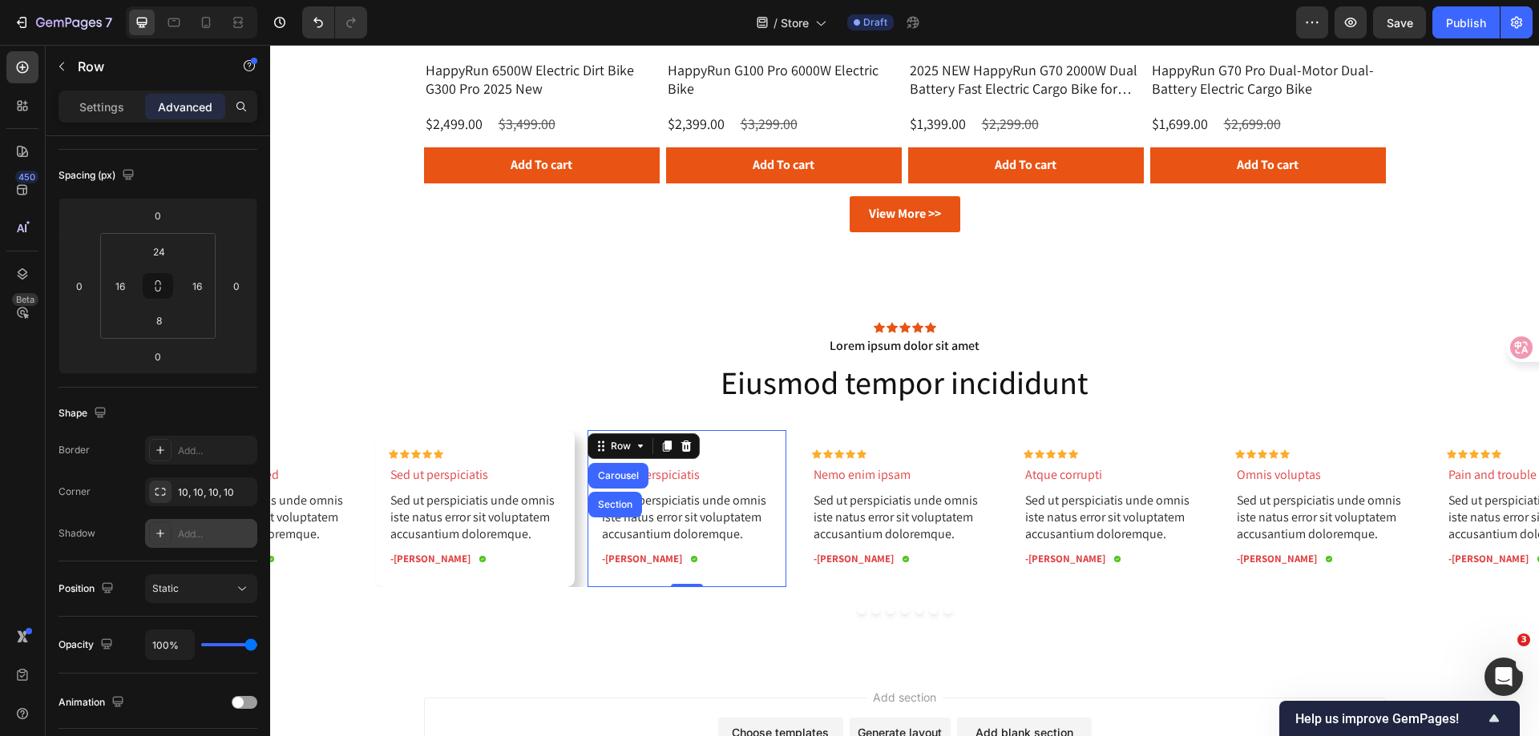
click at [184, 527] on div "Add..." at bounding box center [215, 534] width 75 height 14
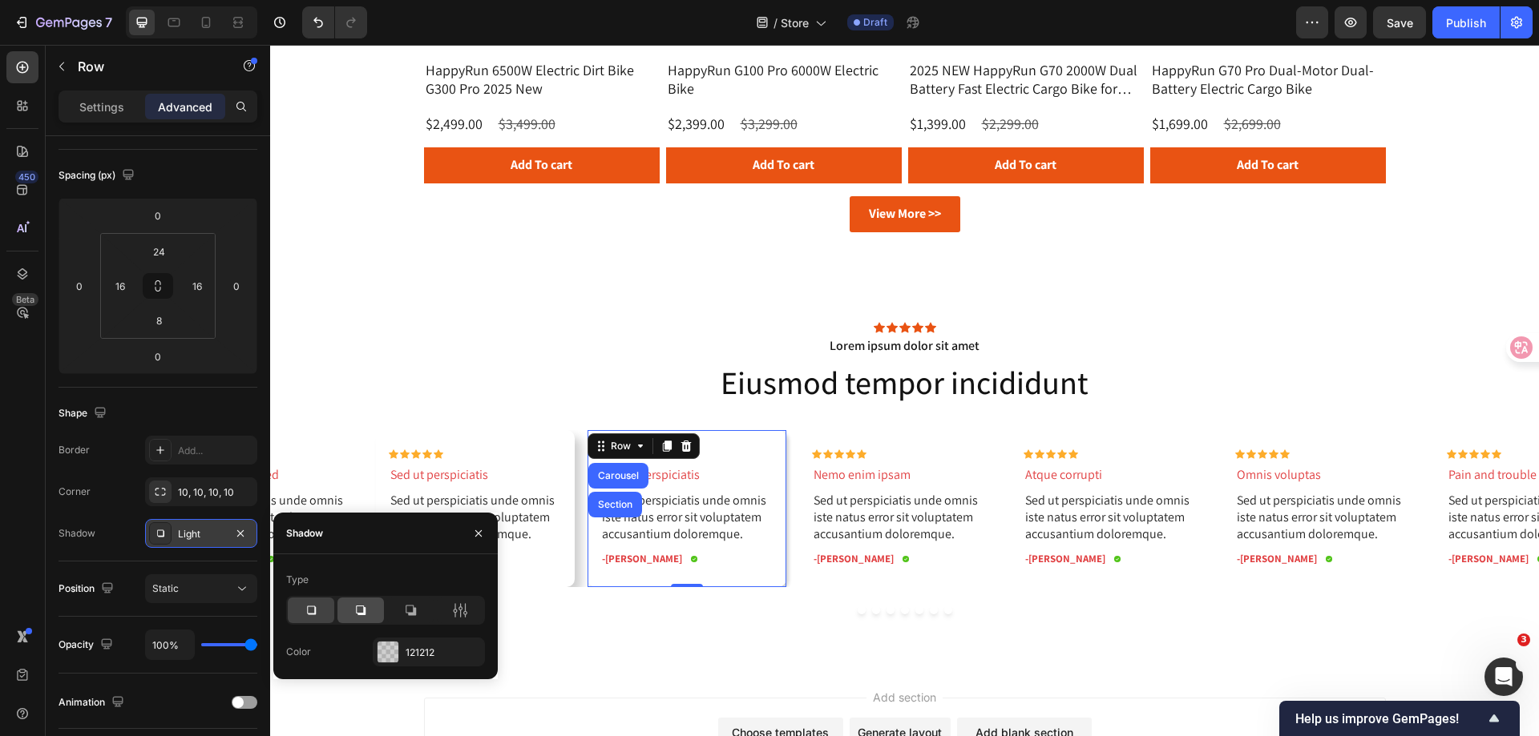
click at [353, 614] on icon at bounding box center [361, 611] width 16 height 16
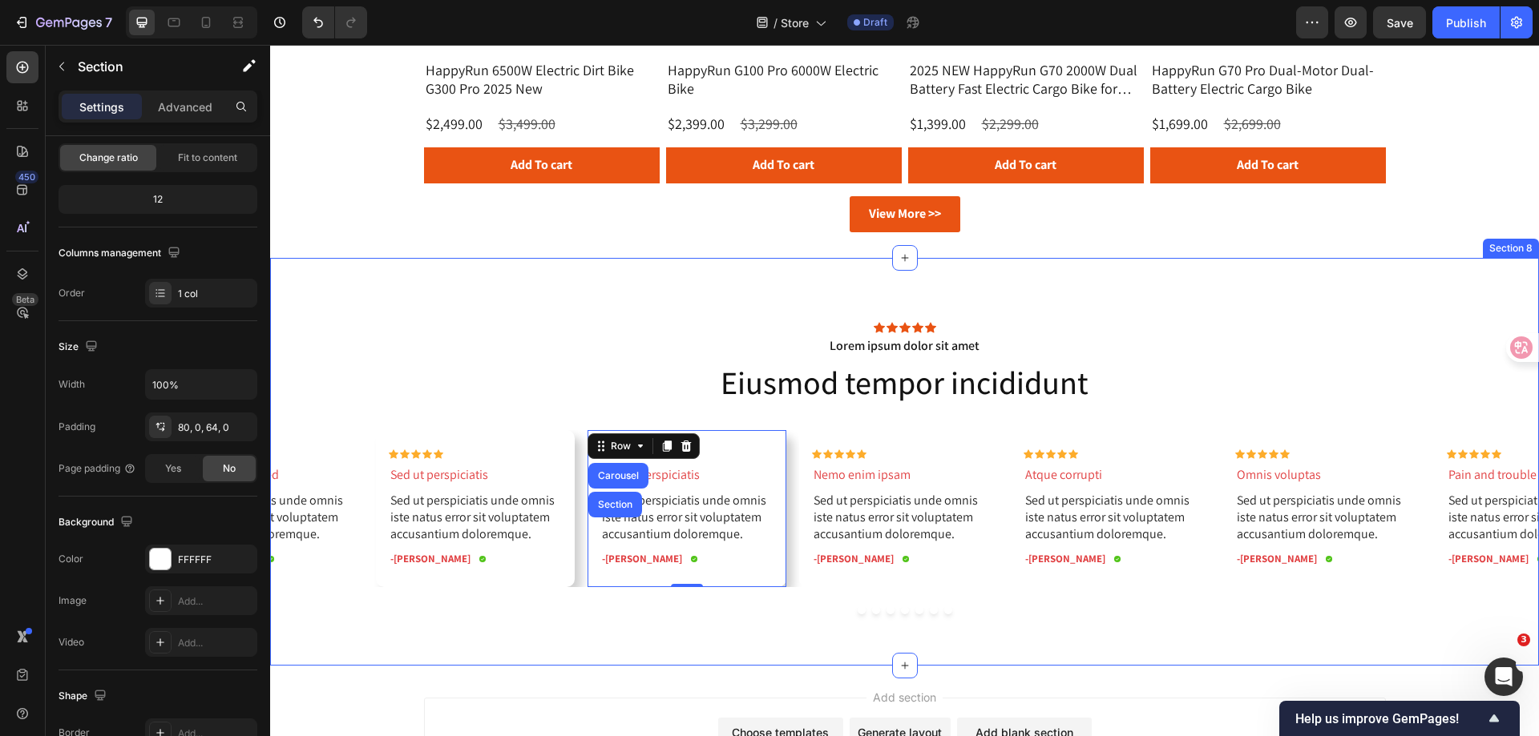
click at [653, 641] on div "Icon Icon Icon Icon Icon Icon List Lorem ipsum dolor sit amet Text Block Eiusmo…" at bounding box center [904, 462] width 1268 height 408
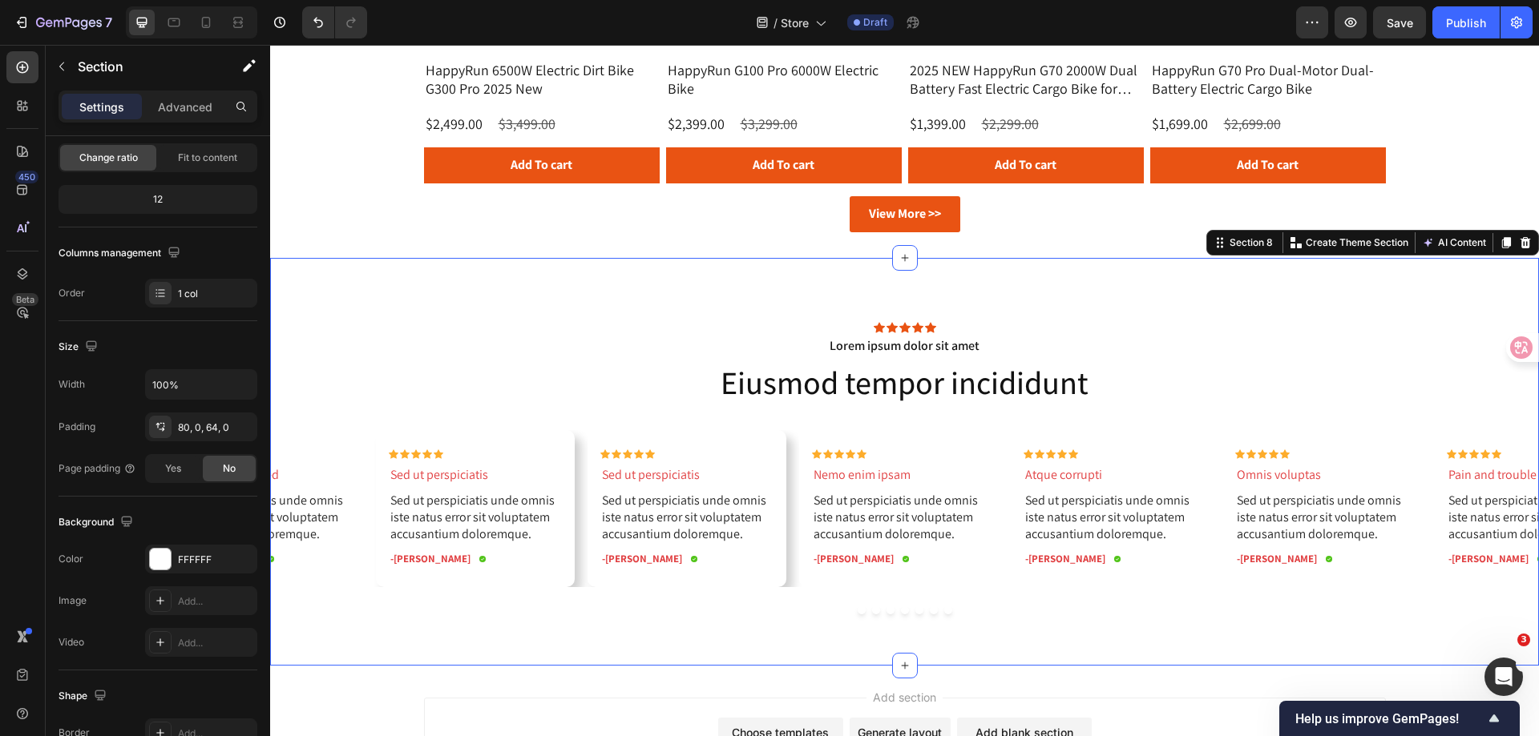
scroll to position [0, 0]
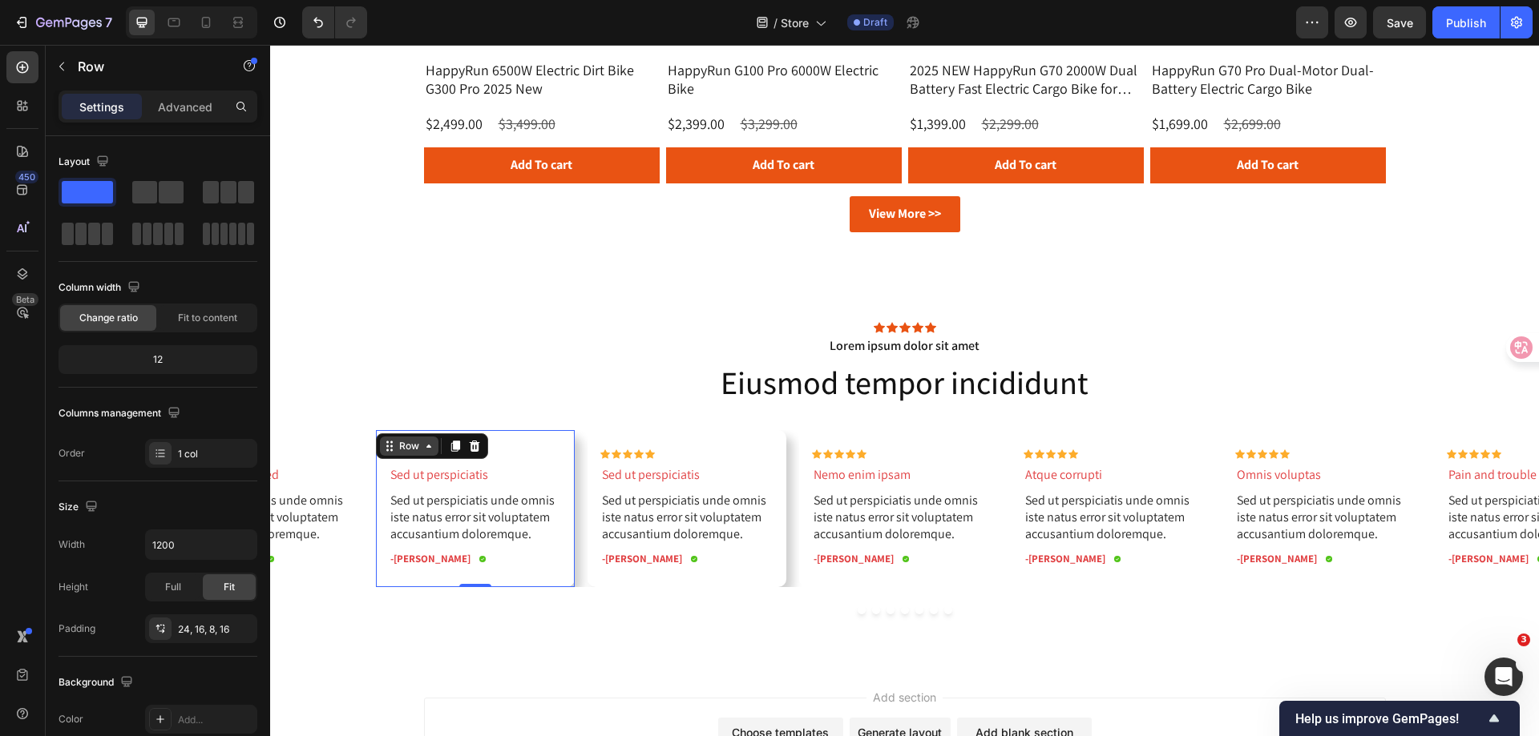
click at [389, 441] on div "Row" at bounding box center [409, 446] width 58 height 19
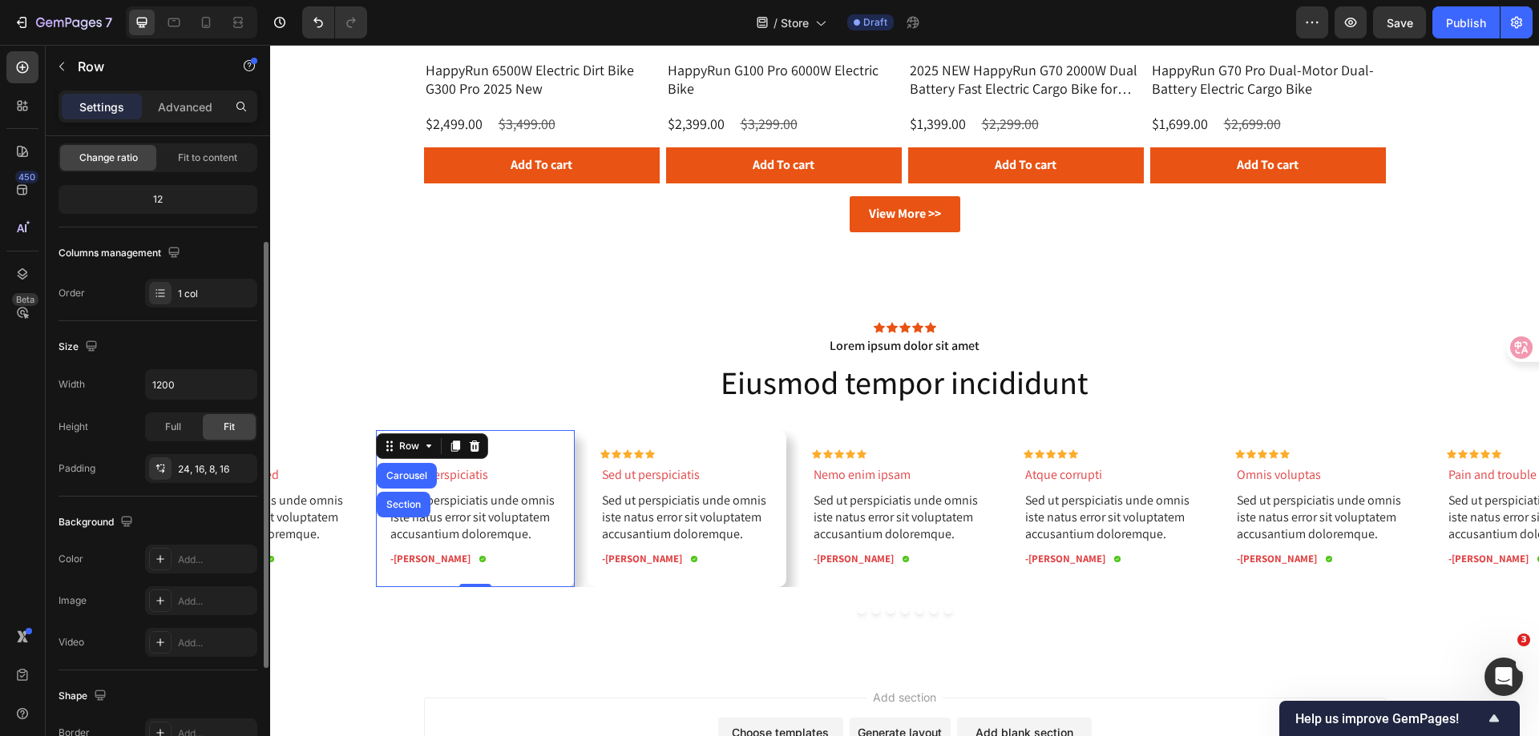
scroll to position [321, 0]
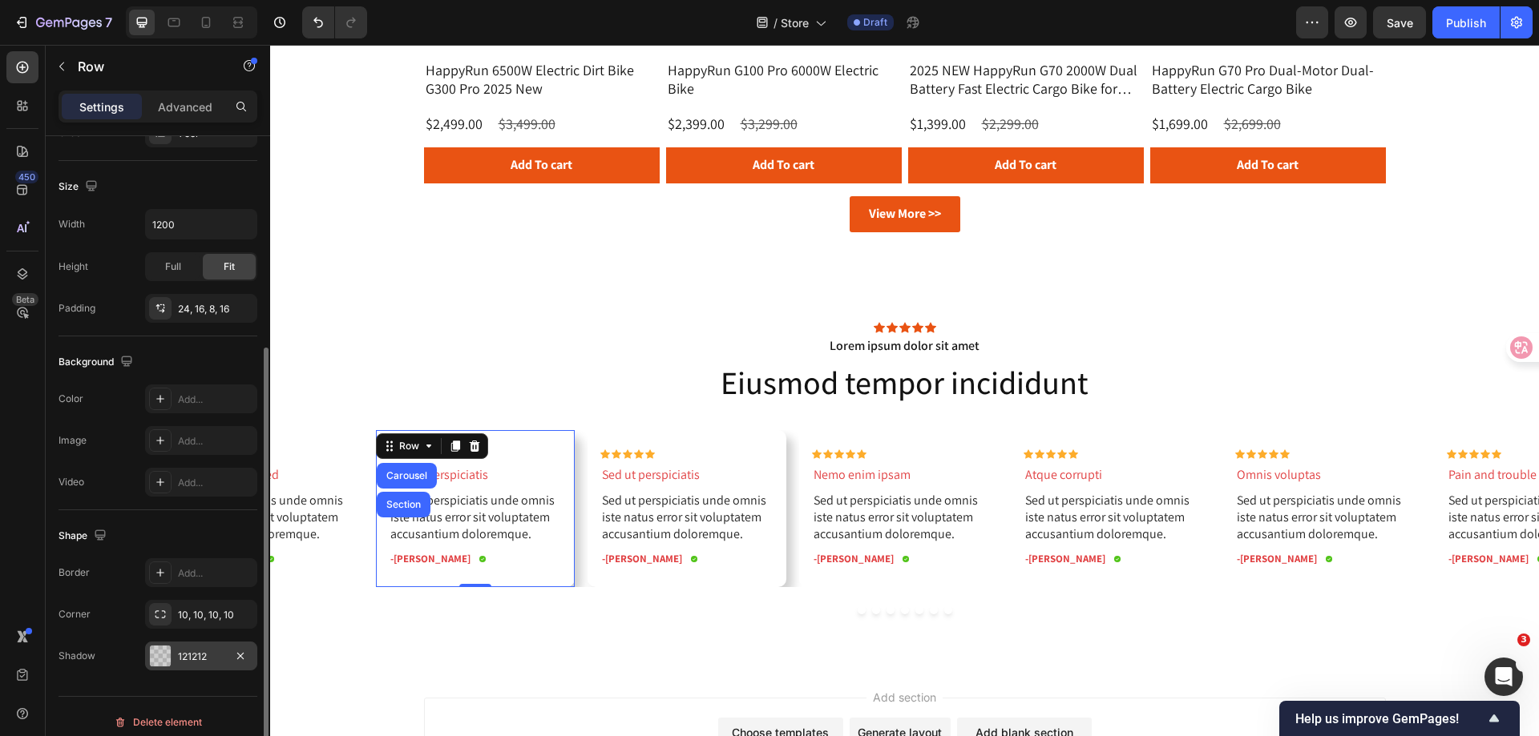
click at [161, 653] on div at bounding box center [160, 656] width 21 height 21
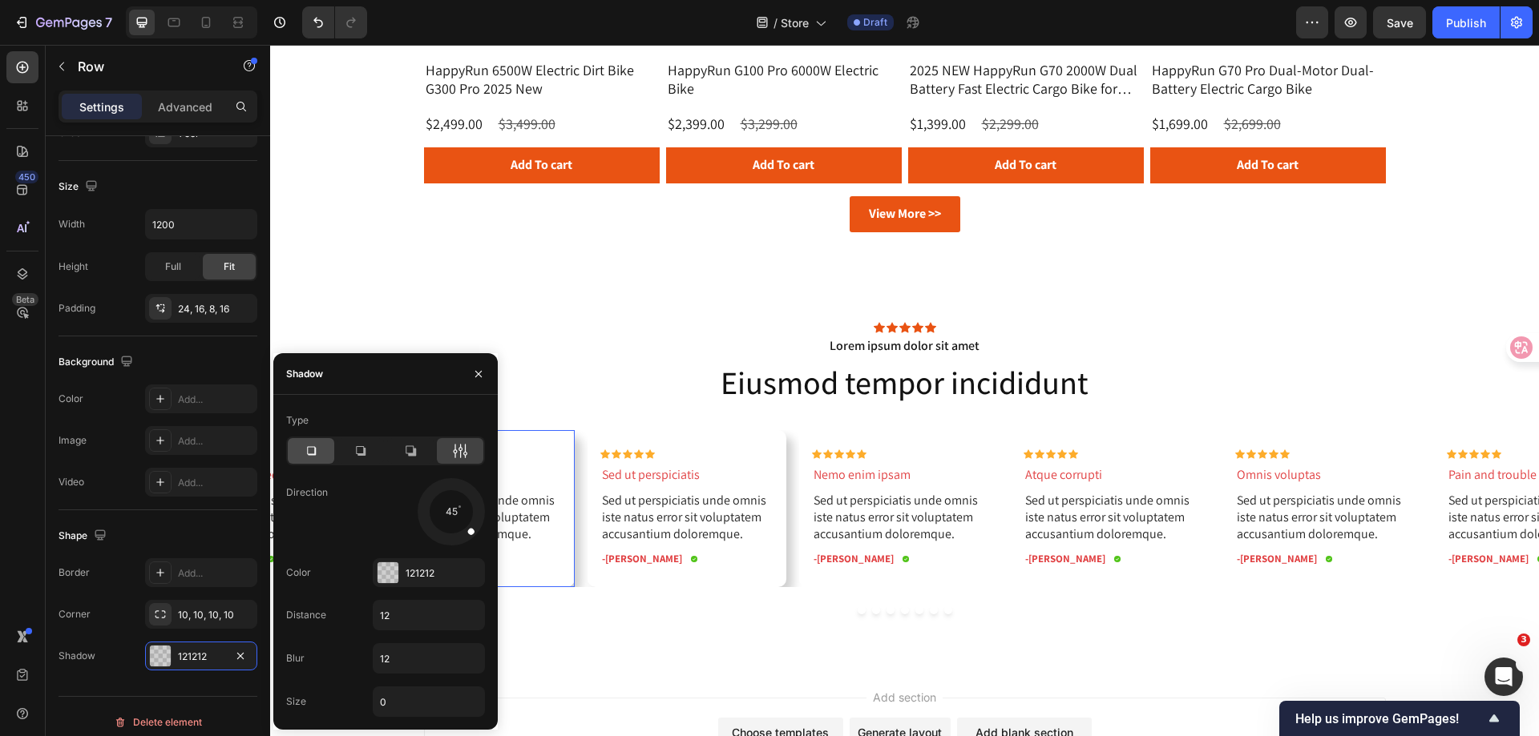
click at [314, 449] on icon at bounding box center [311, 451] width 16 height 16
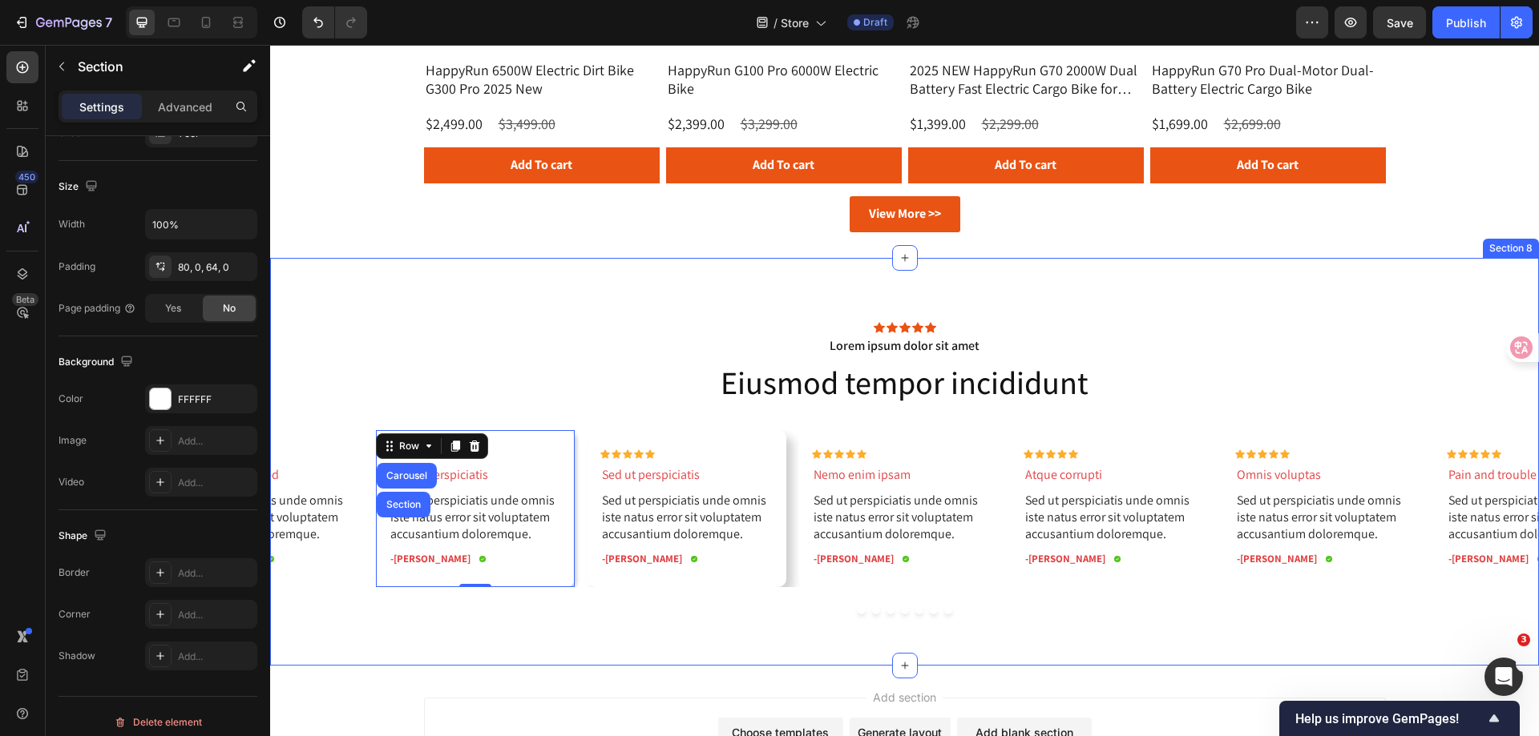
click at [633, 639] on div "Icon Icon Icon Icon Icon Icon List Lorem ipsum dolor sit amet Text Block Eiusmo…" at bounding box center [904, 462] width 1268 height 408
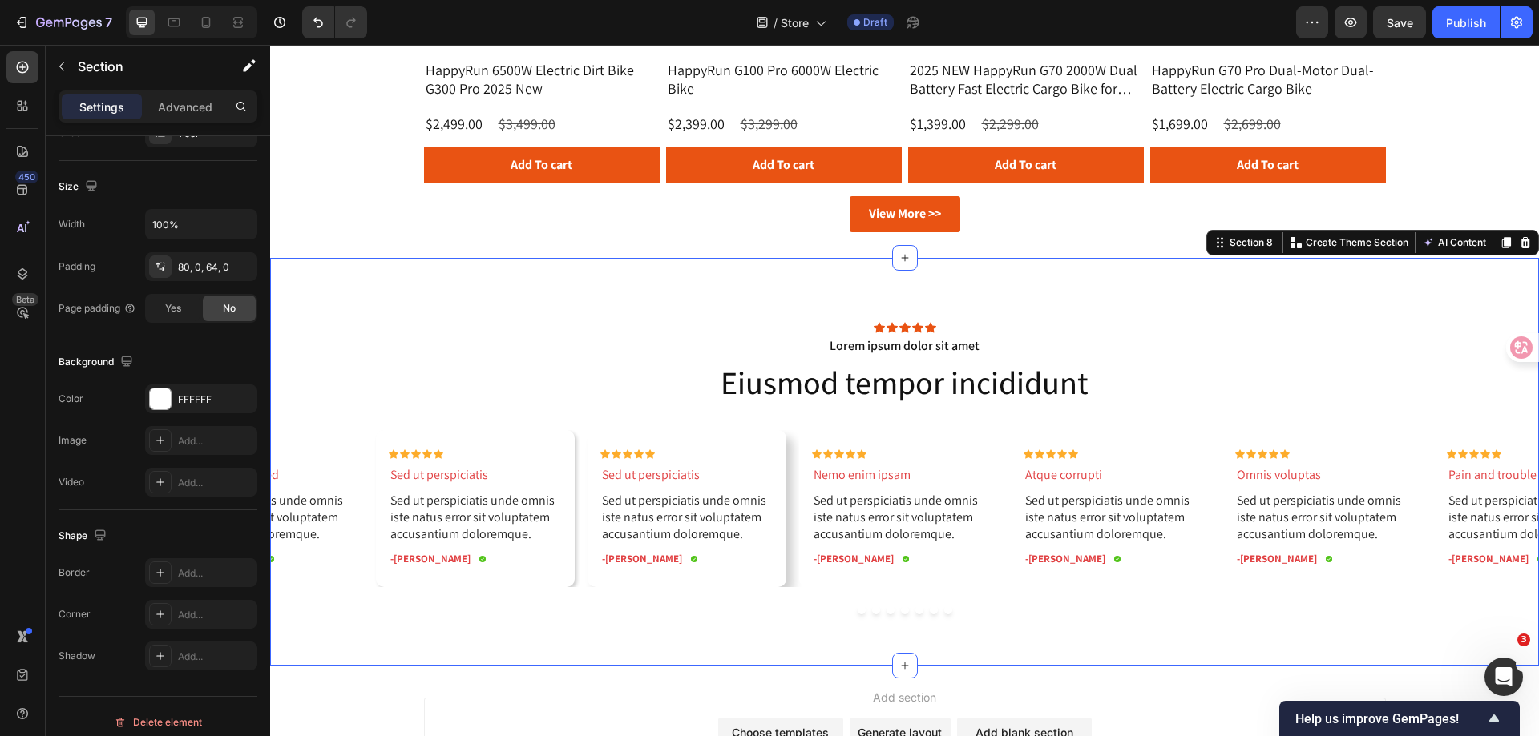
scroll to position [0, 0]
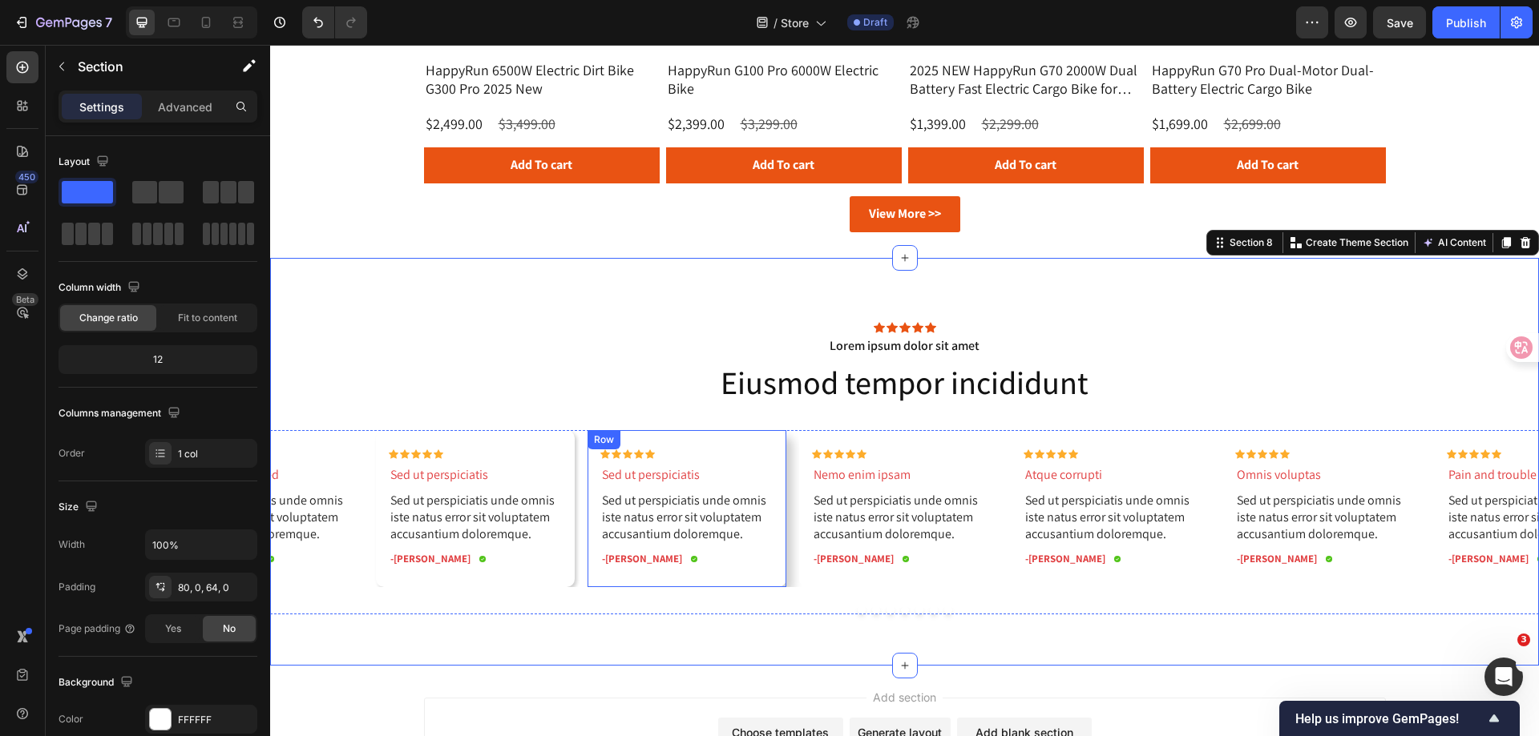
click at [602, 442] on div "Row" at bounding box center [604, 440] width 26 height 14
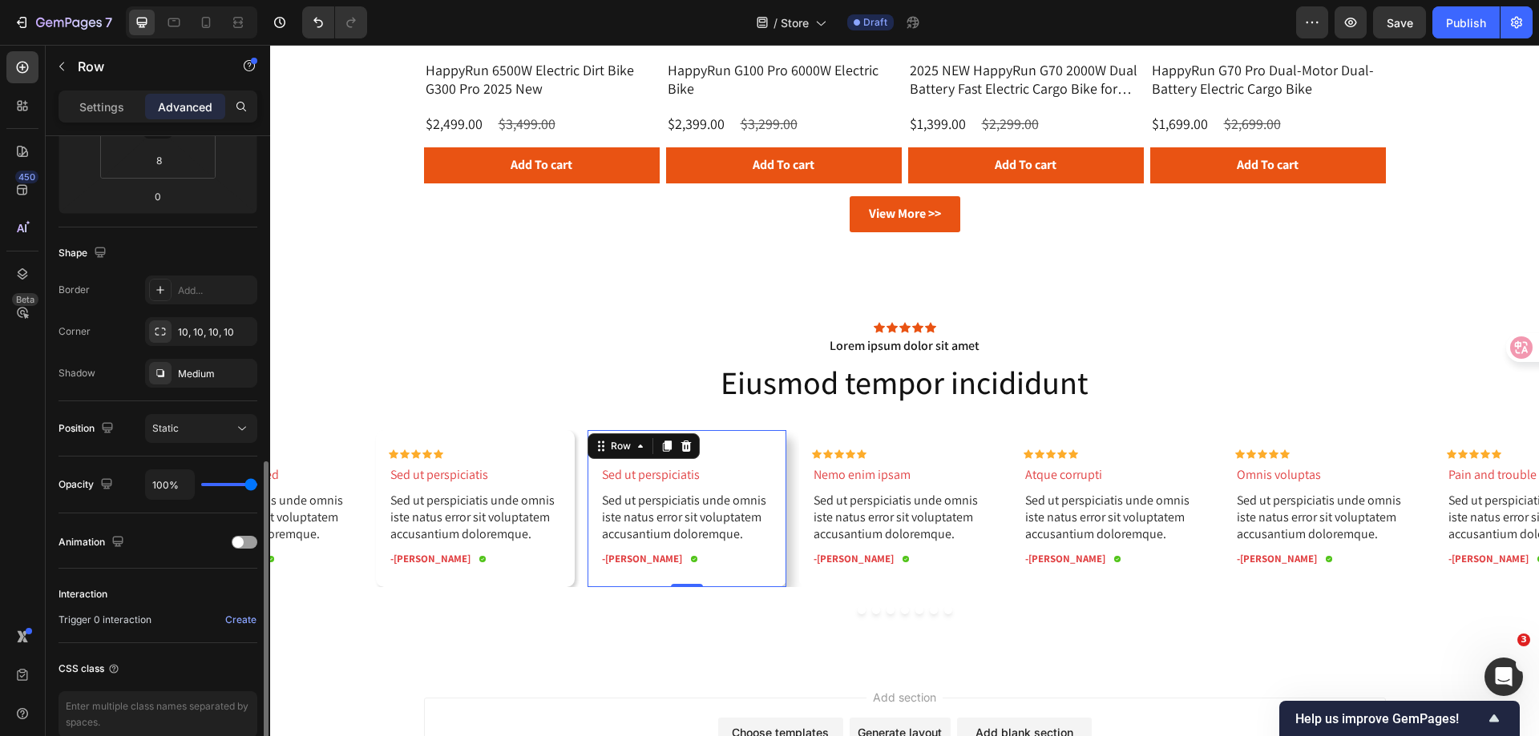
scroll to position [399, 0]
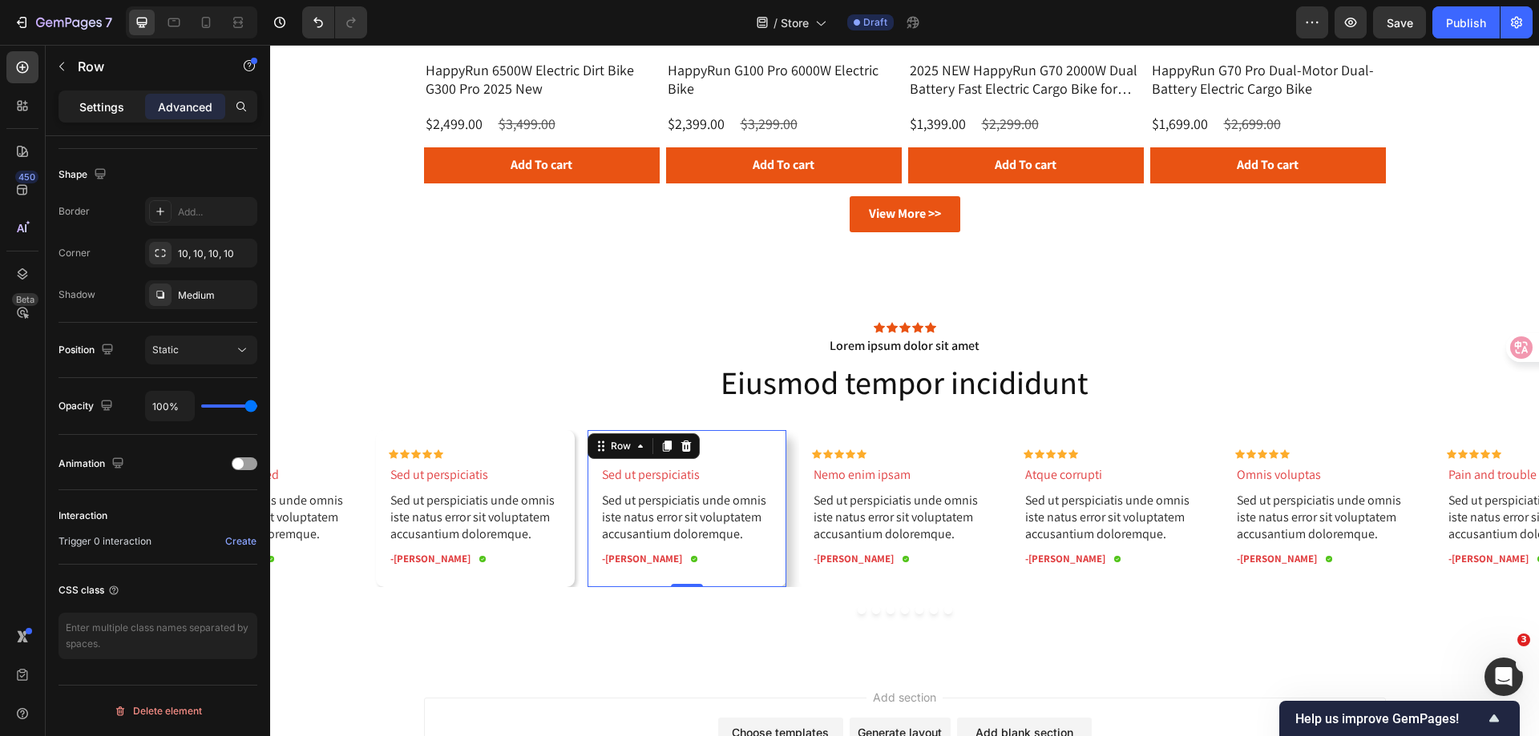
click at [93, 111] on p "Settings" at bounding box center [101, 107] width 45 height 17
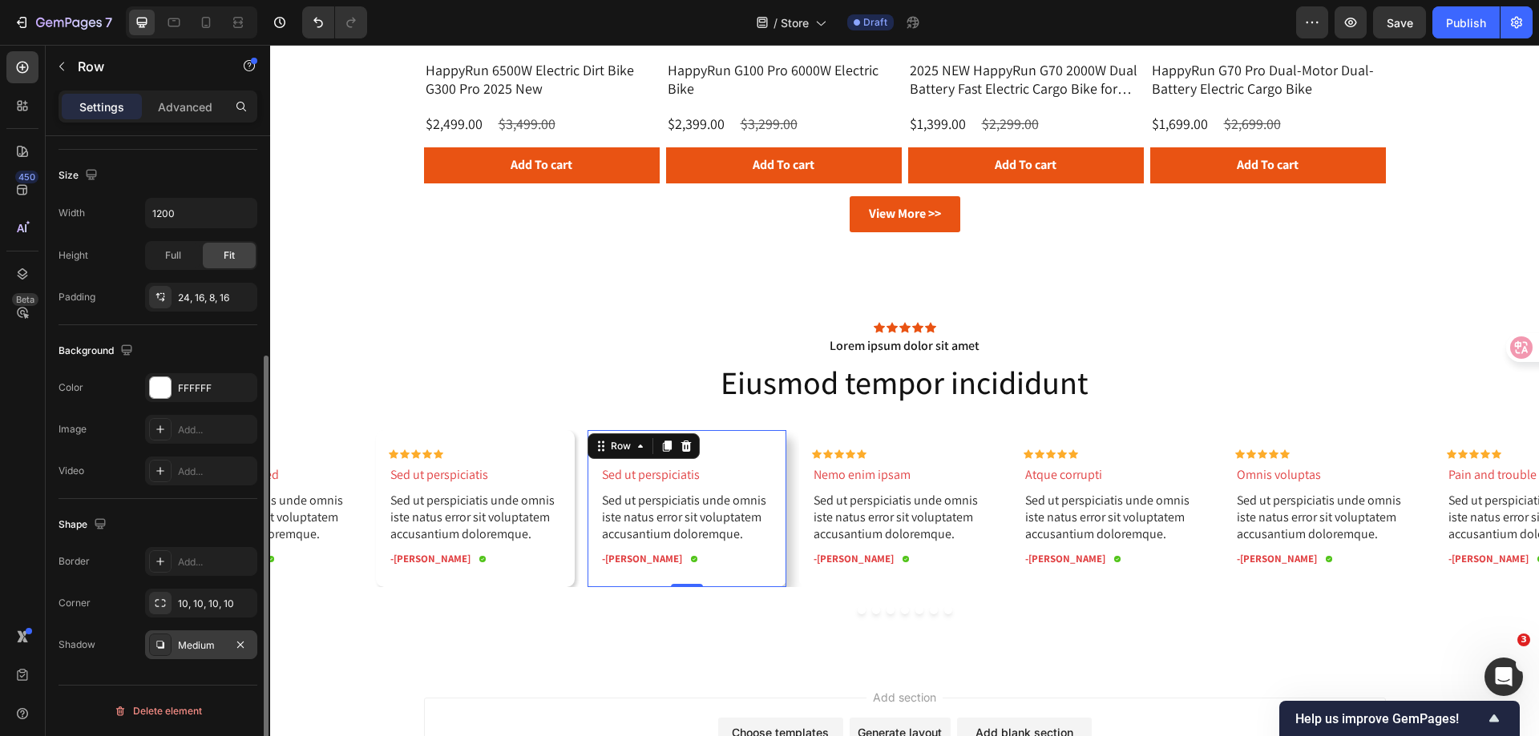
click at [163, 639] on icon at bounding box center [160, 645] width 13 height 13
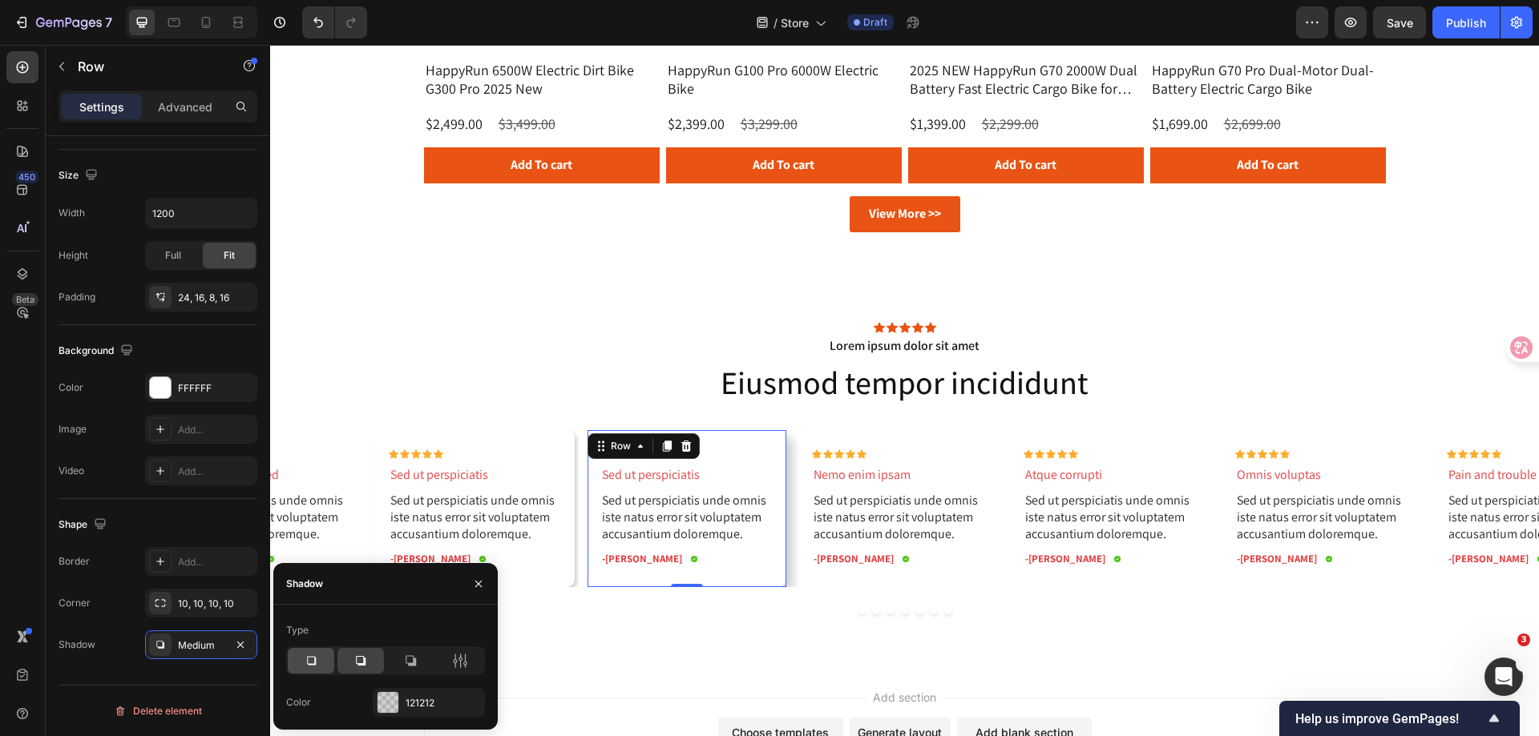
click at [309, 656] on icon at bounding box center [311, 661] width 16 height 16
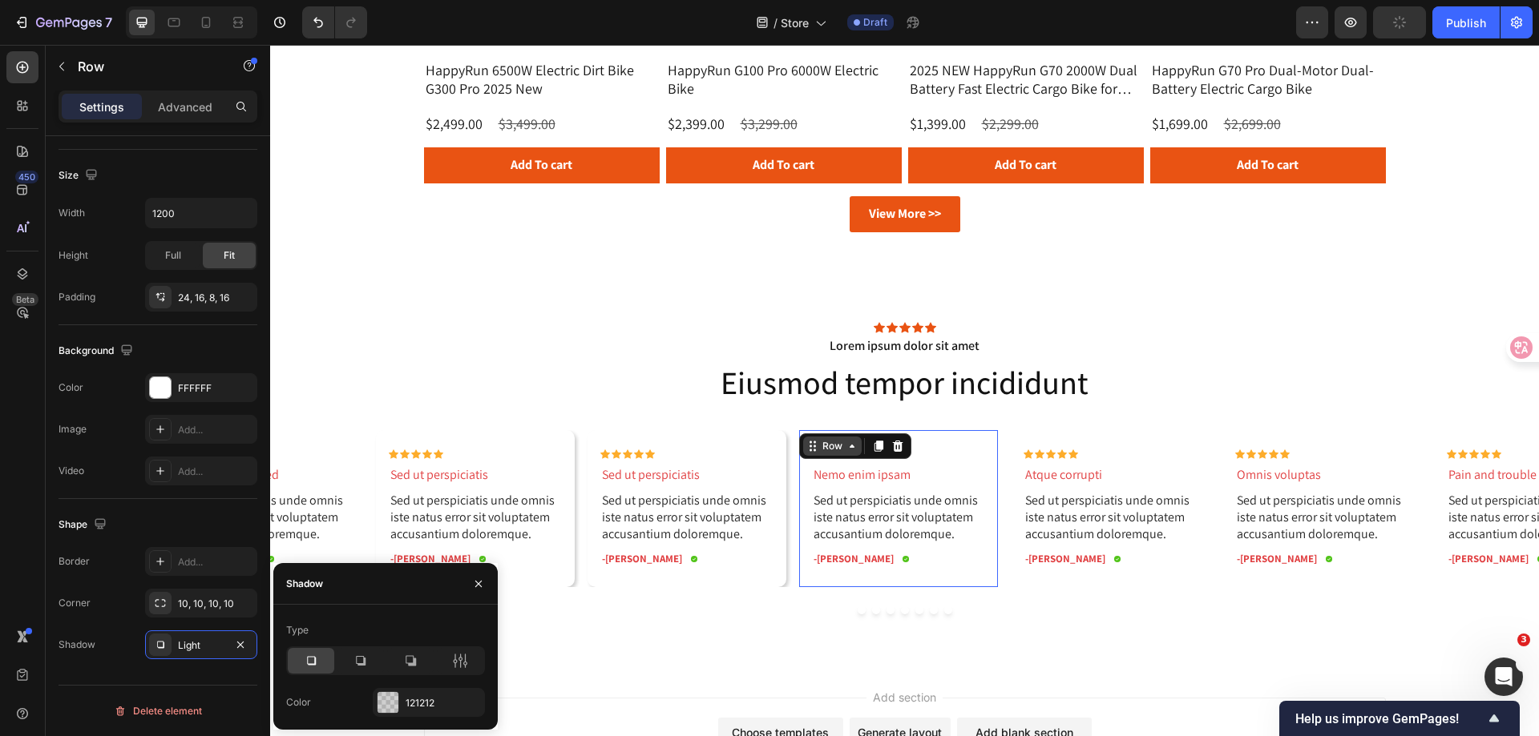
click at [815, 445] on div "Row" at bounding box center [832, 446] width 58 height 19
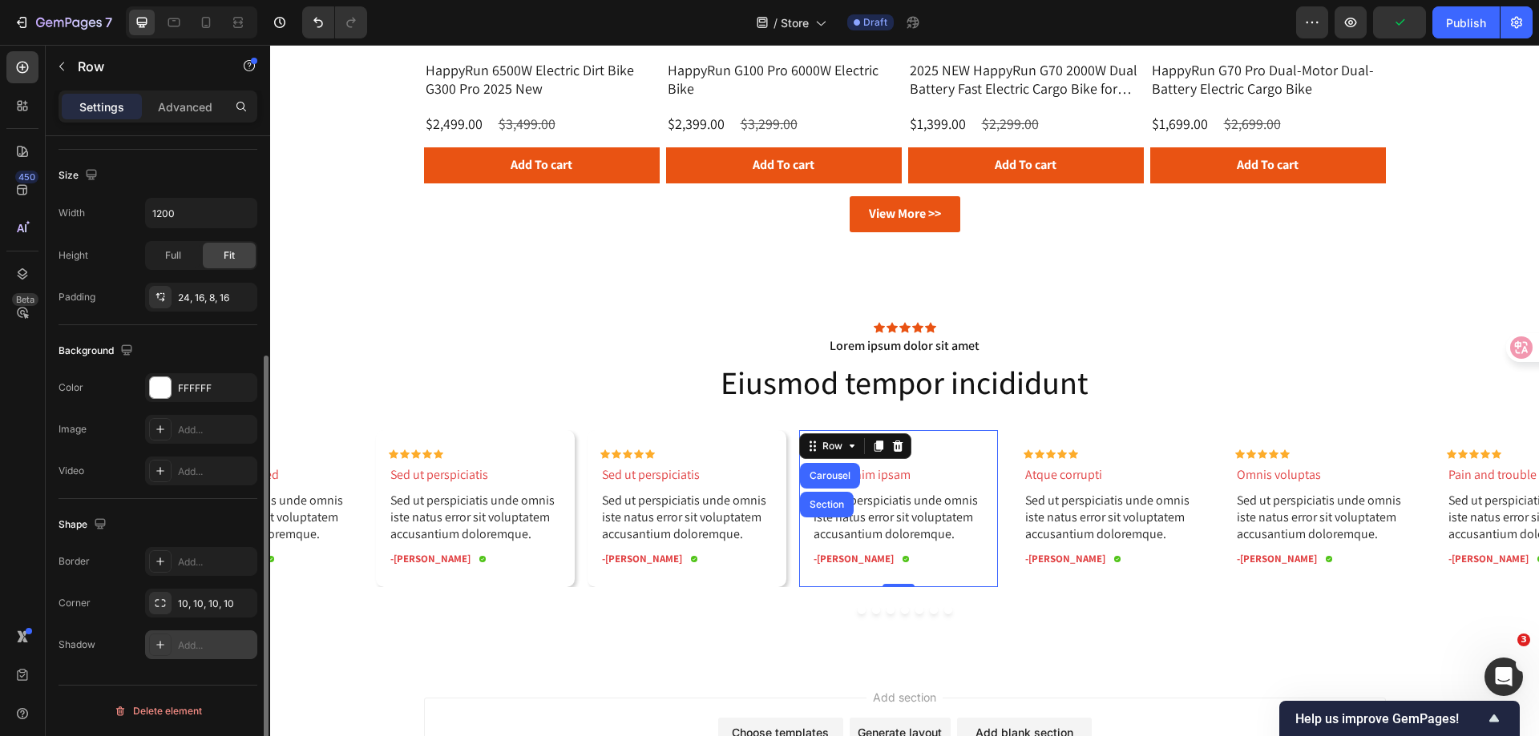
click at [147, 646] on div "Add..." at bounding box center [201, 645] width 112 height 29
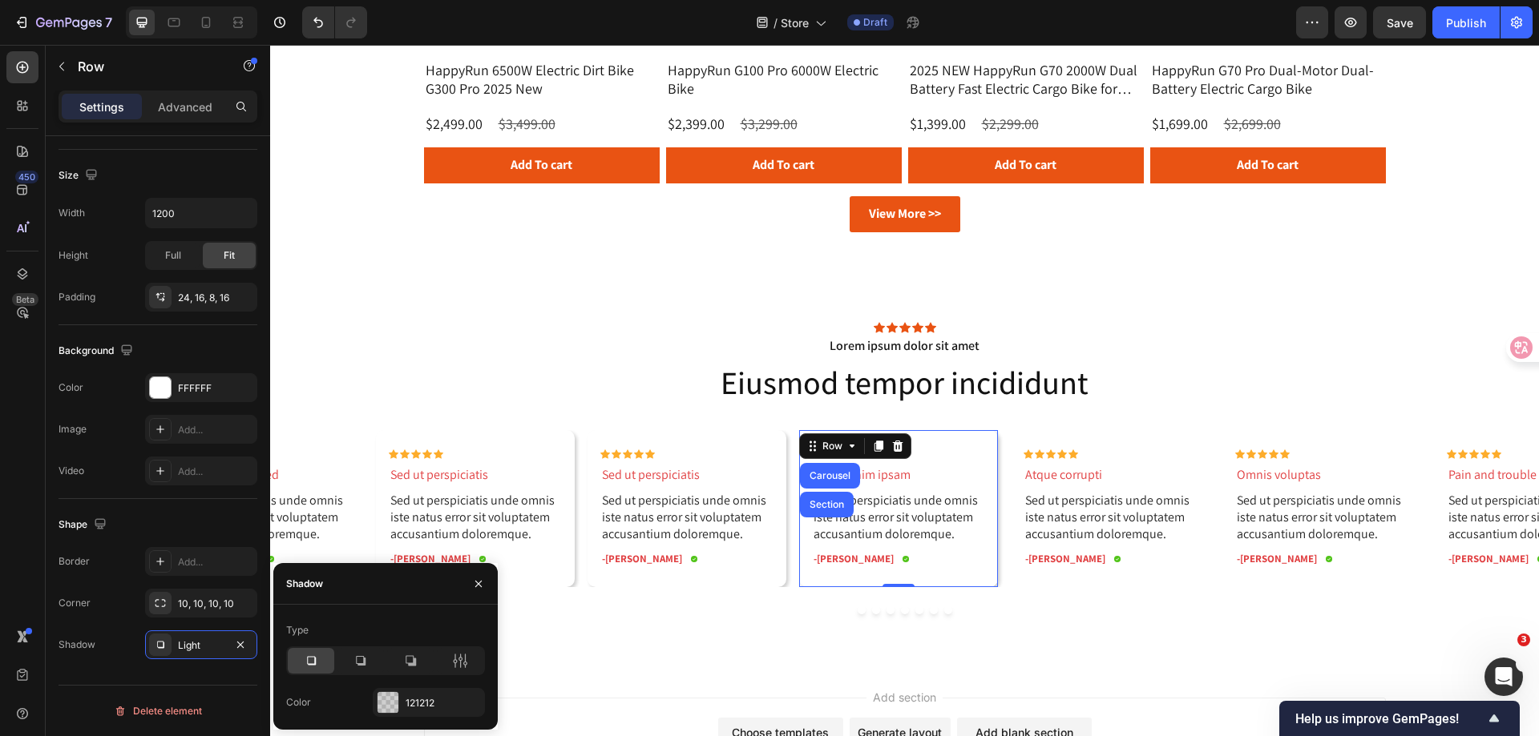
click at [307, 658] on icon at bounding box center [311, 661] width 16 height 16
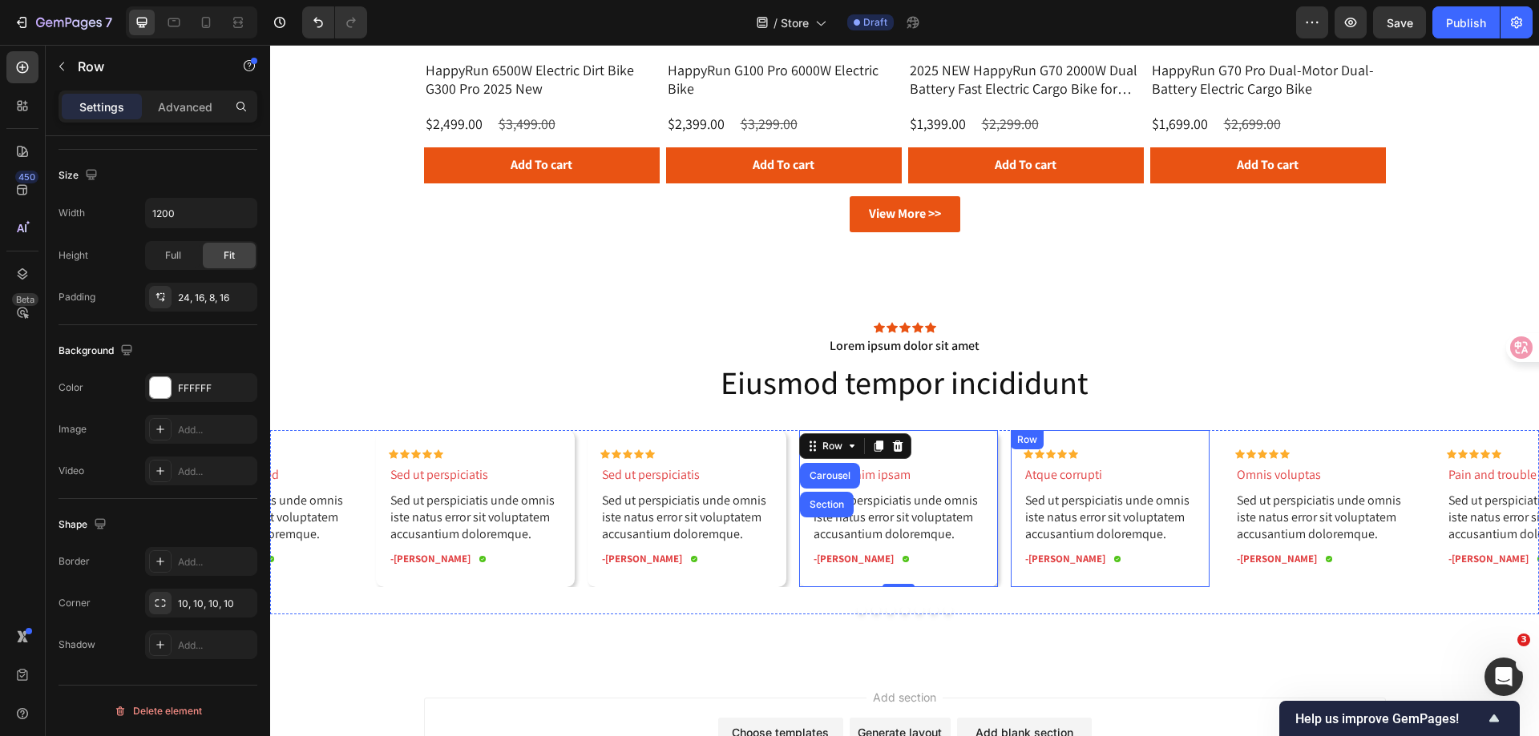
click at [1025, 442] on div "Row" at bounding box center [1027, 440] width 26 height 14
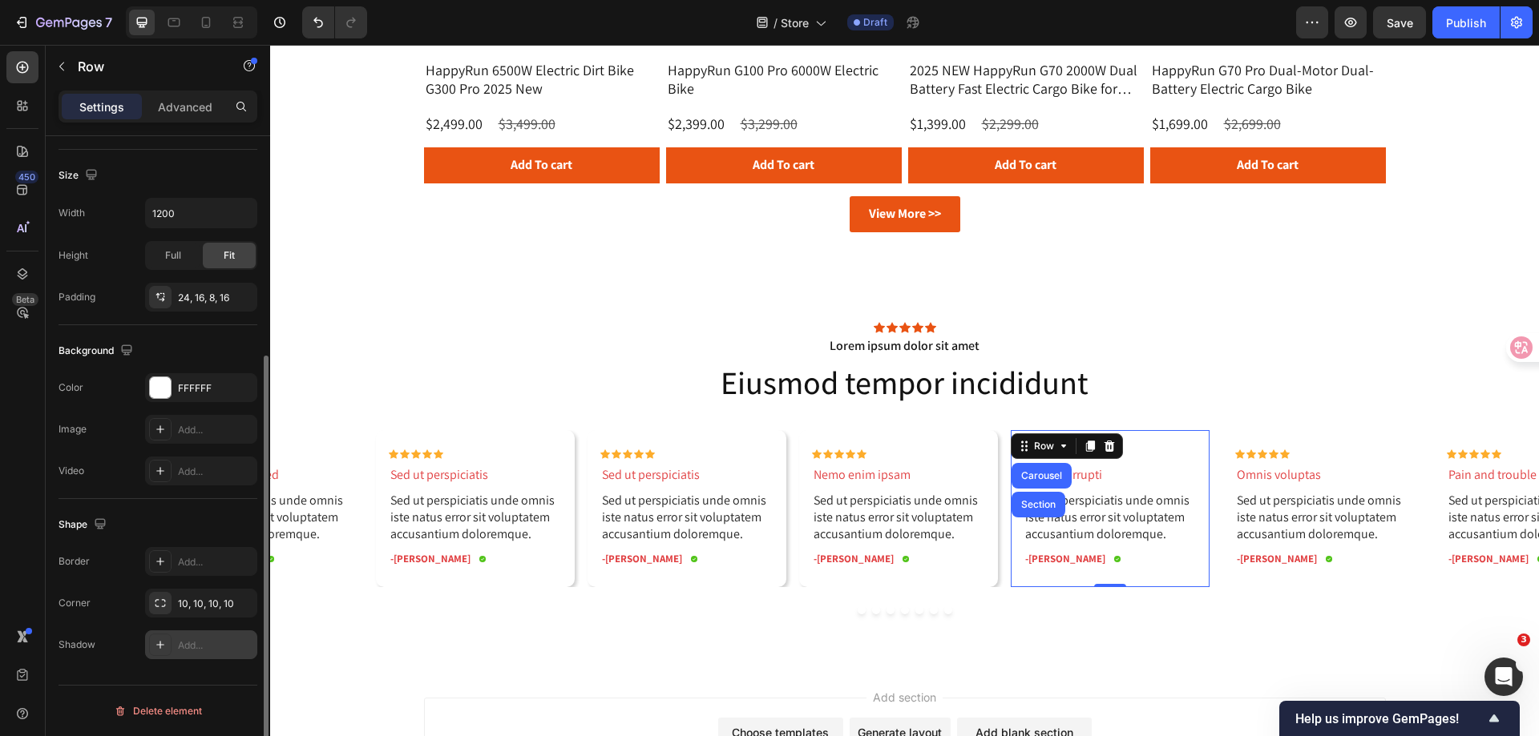
click at [168, 639] on div at bounding box center [160, 645] width 22 height 22
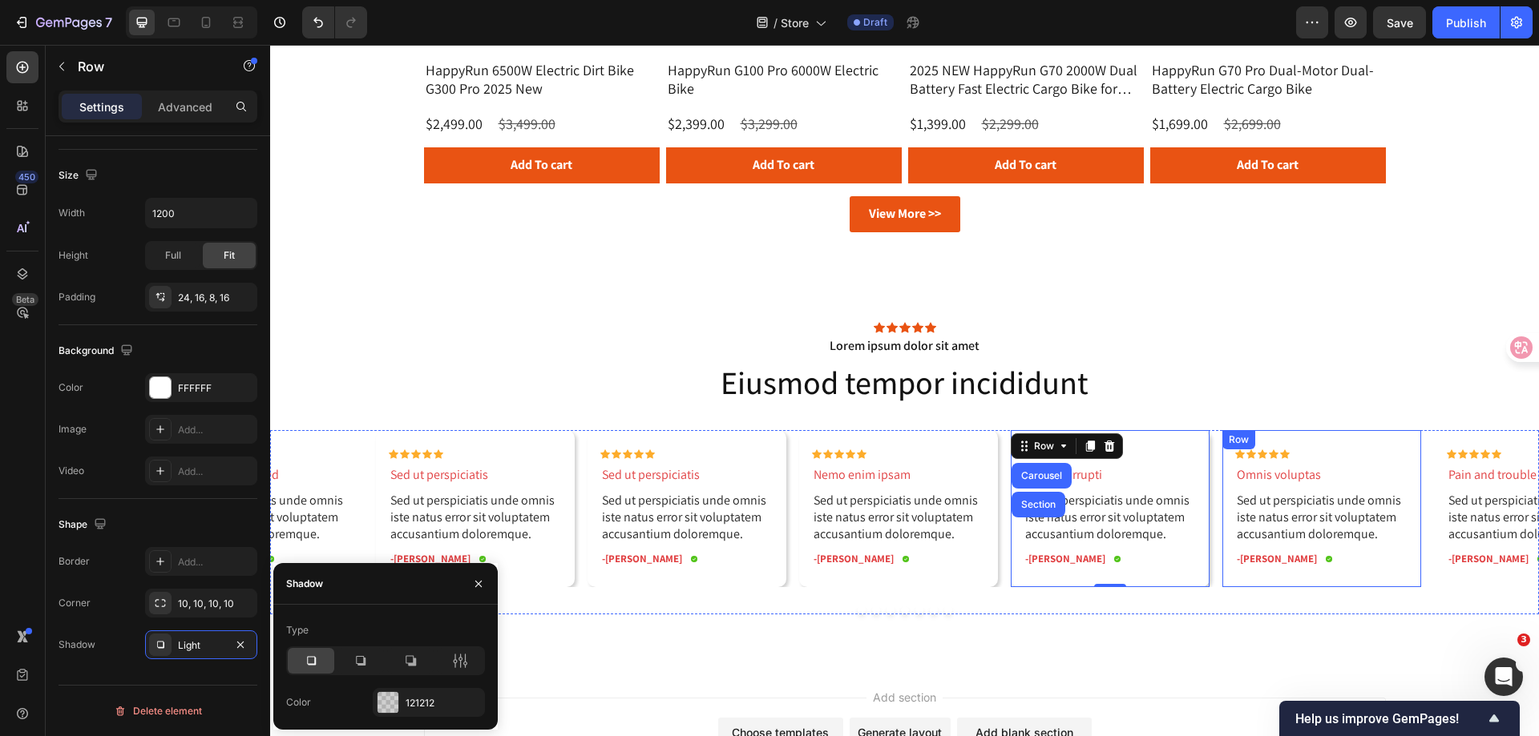
click at [1241, 442] on div "Row" at bounding box center [1238, 440] width 26 height 14
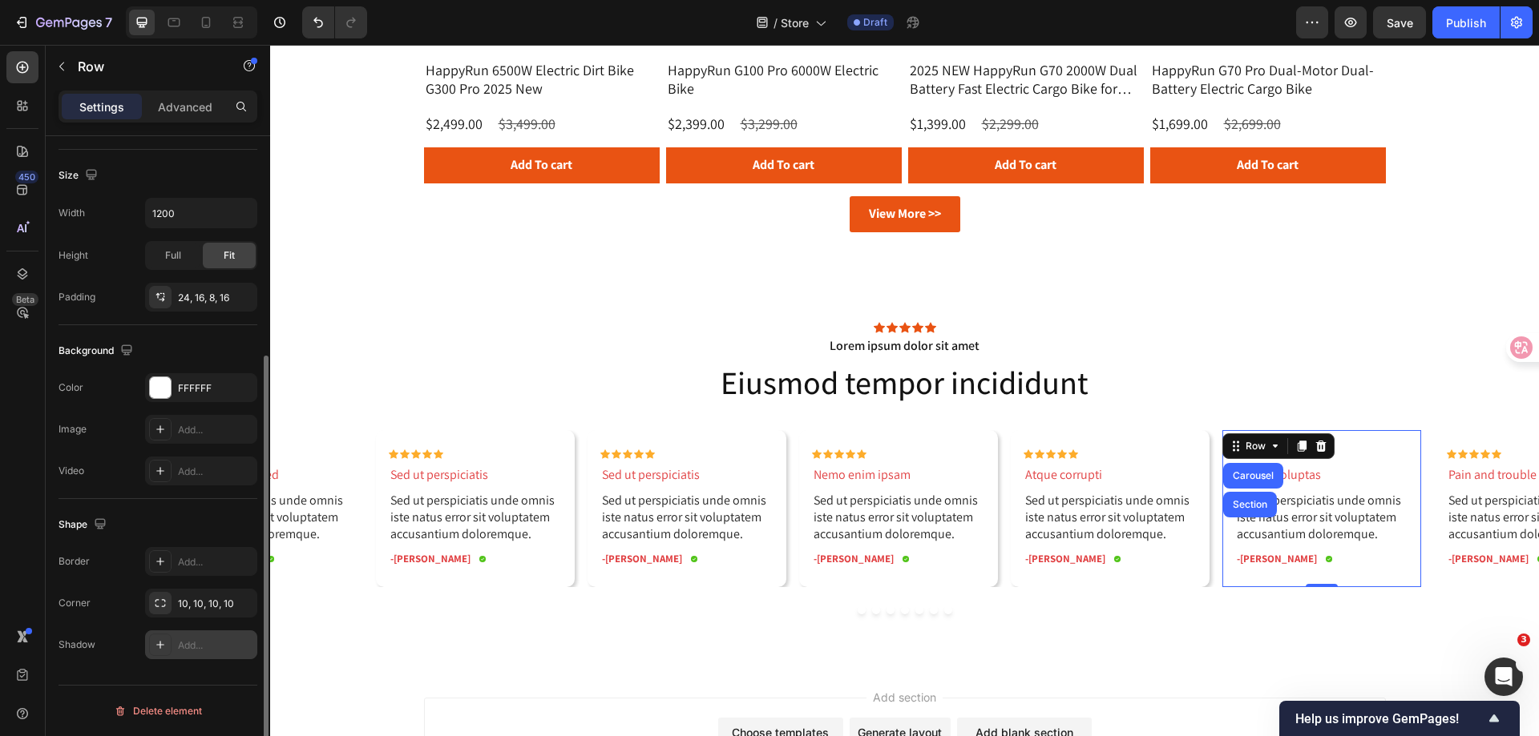
click at [149, 640] on div at bounding box center [160, 645] width 22 height 22
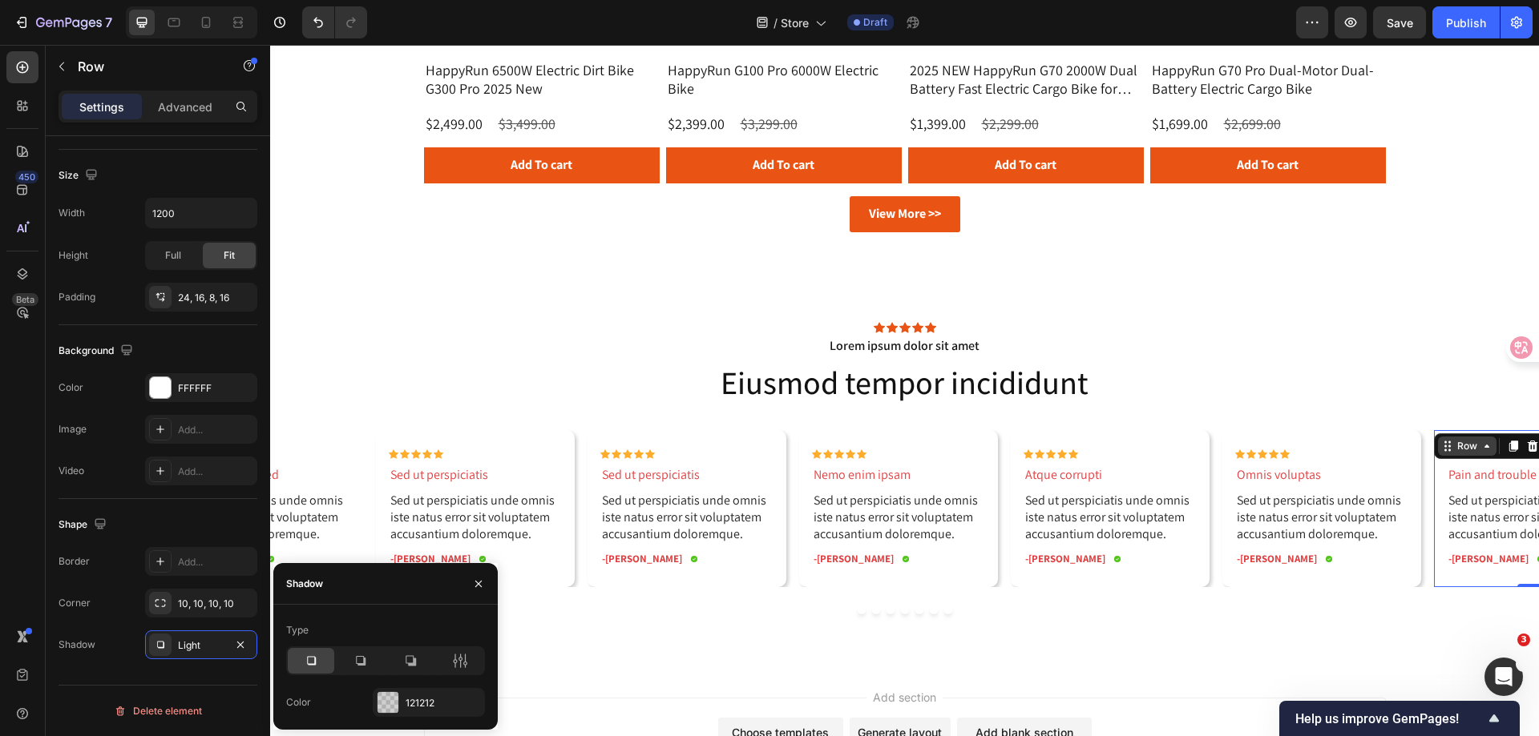
click at [1445, 440] on div "Row" at bounding box center [1467, 446] width 58 height 19
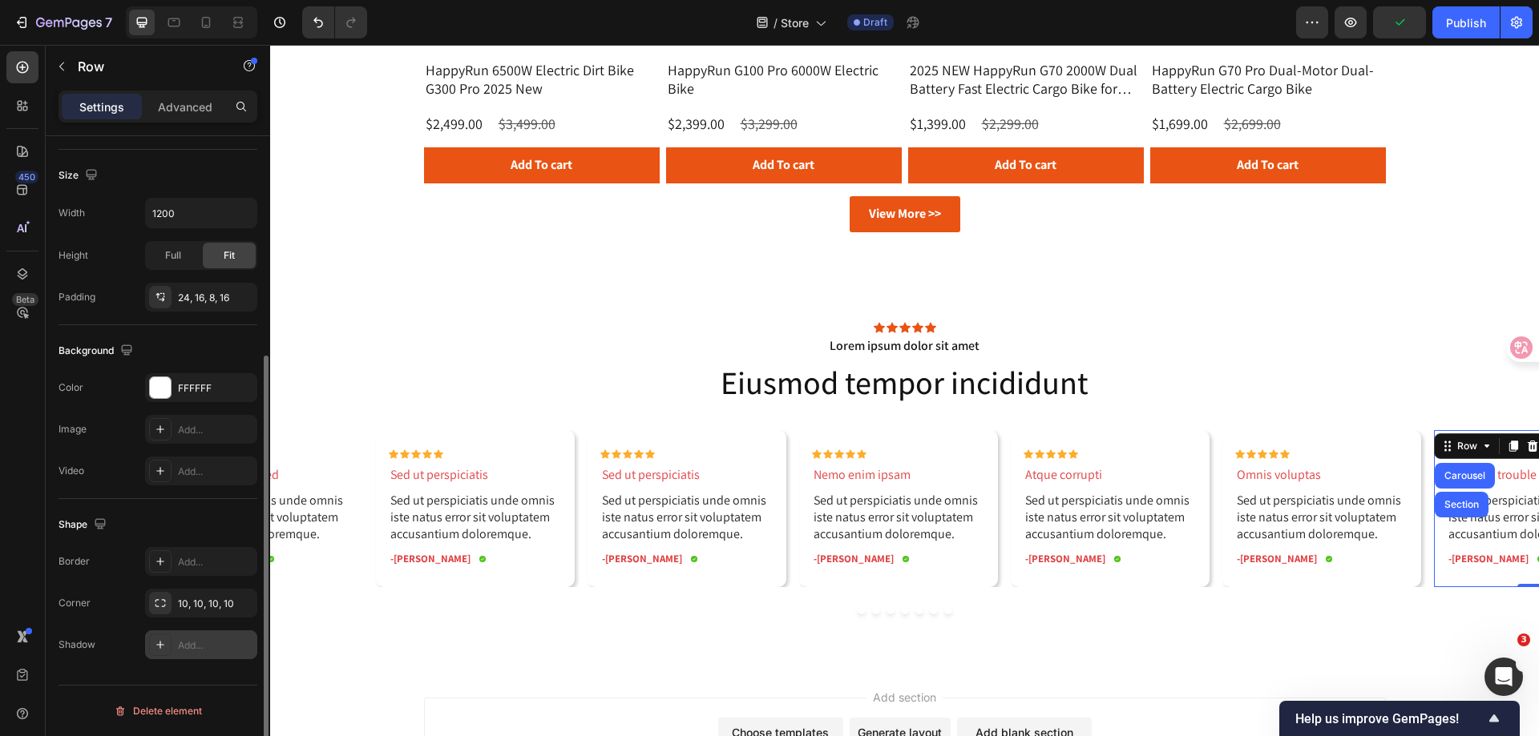
click at [164, 643] on icon at bounding box center [160, 645] width 13 height 13
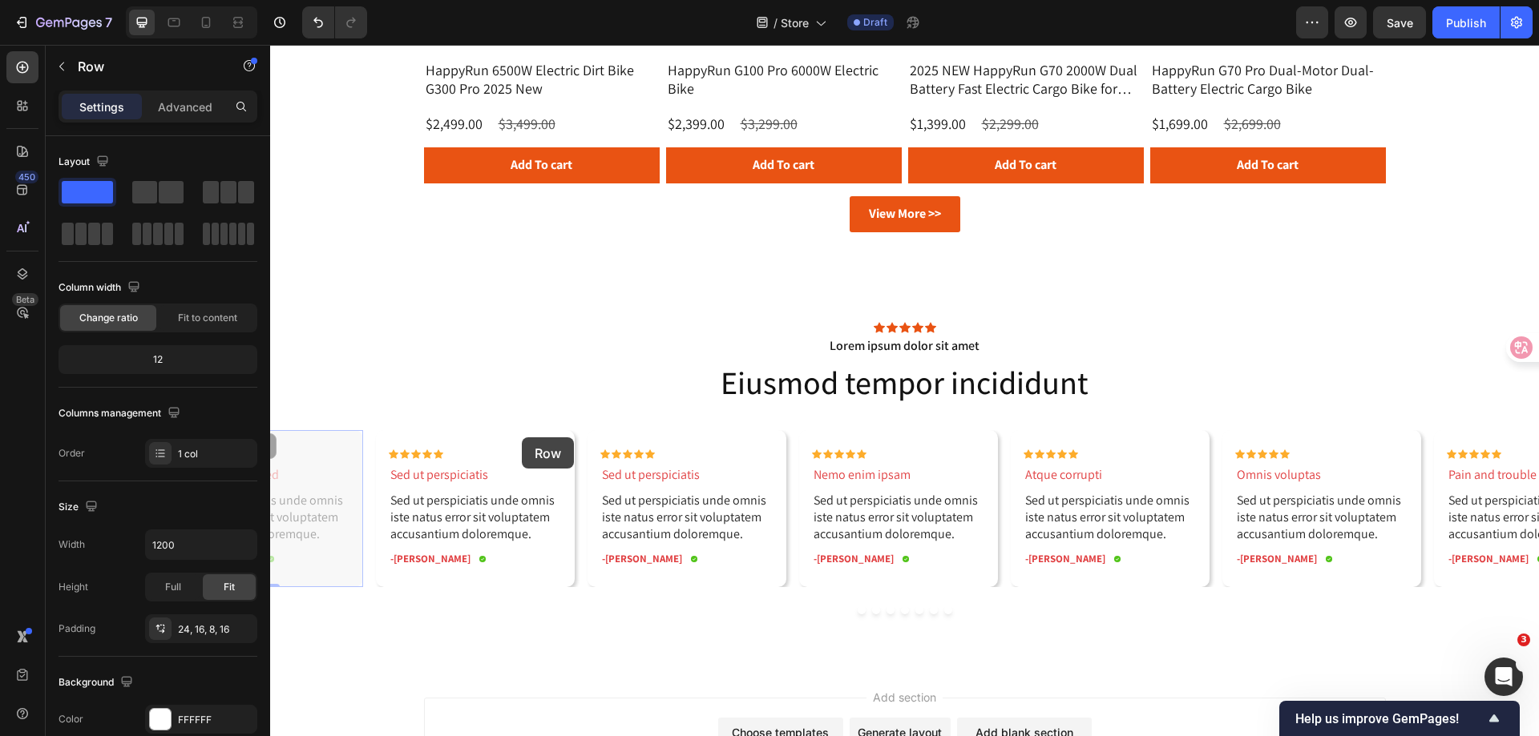
drag, startPoint x: 349, startPoint y: 441, endPoint x: 522, endPoint y: 438, distance: 172.3
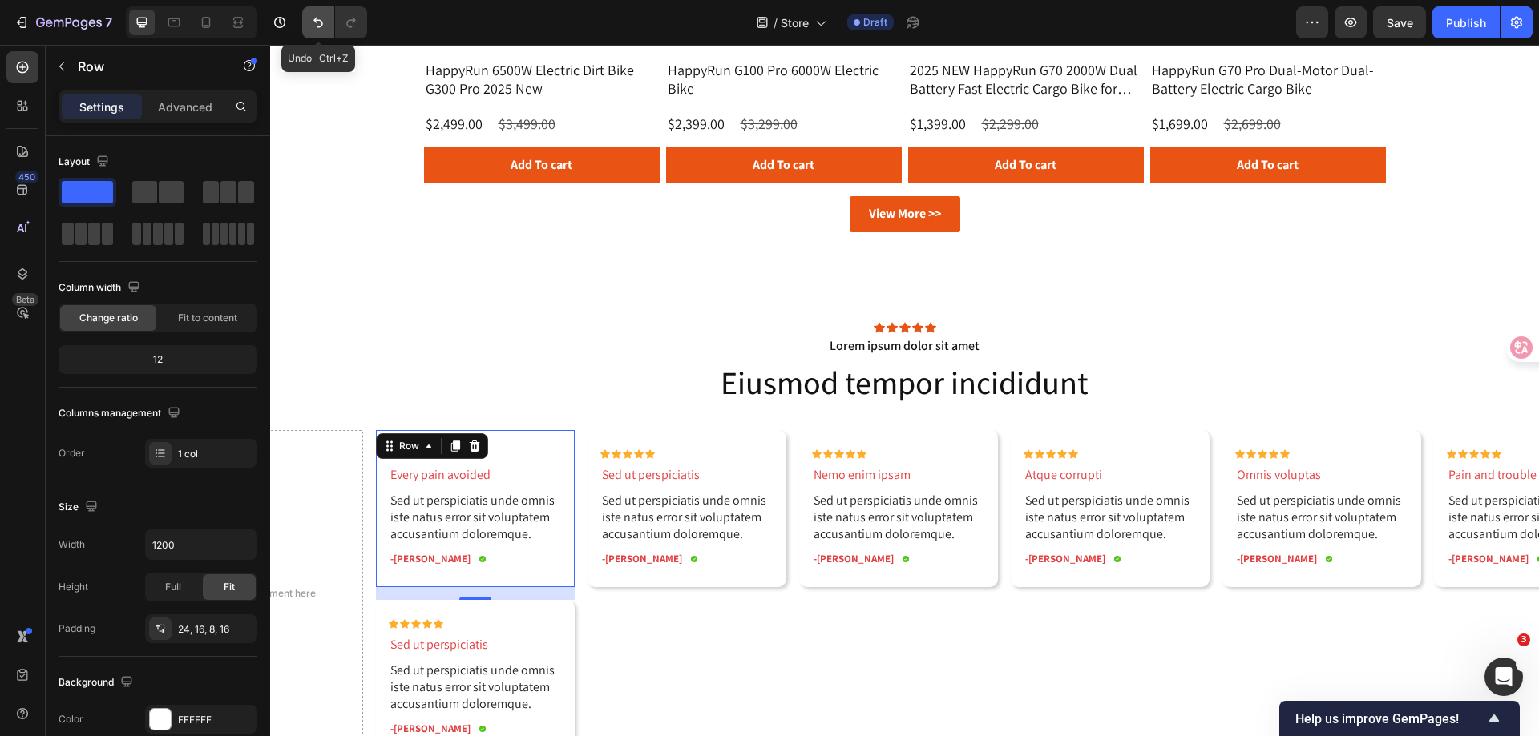
click at [313, 24] on icon "Undo/Redo" at bounding box center [318, 22] width 16 height 16
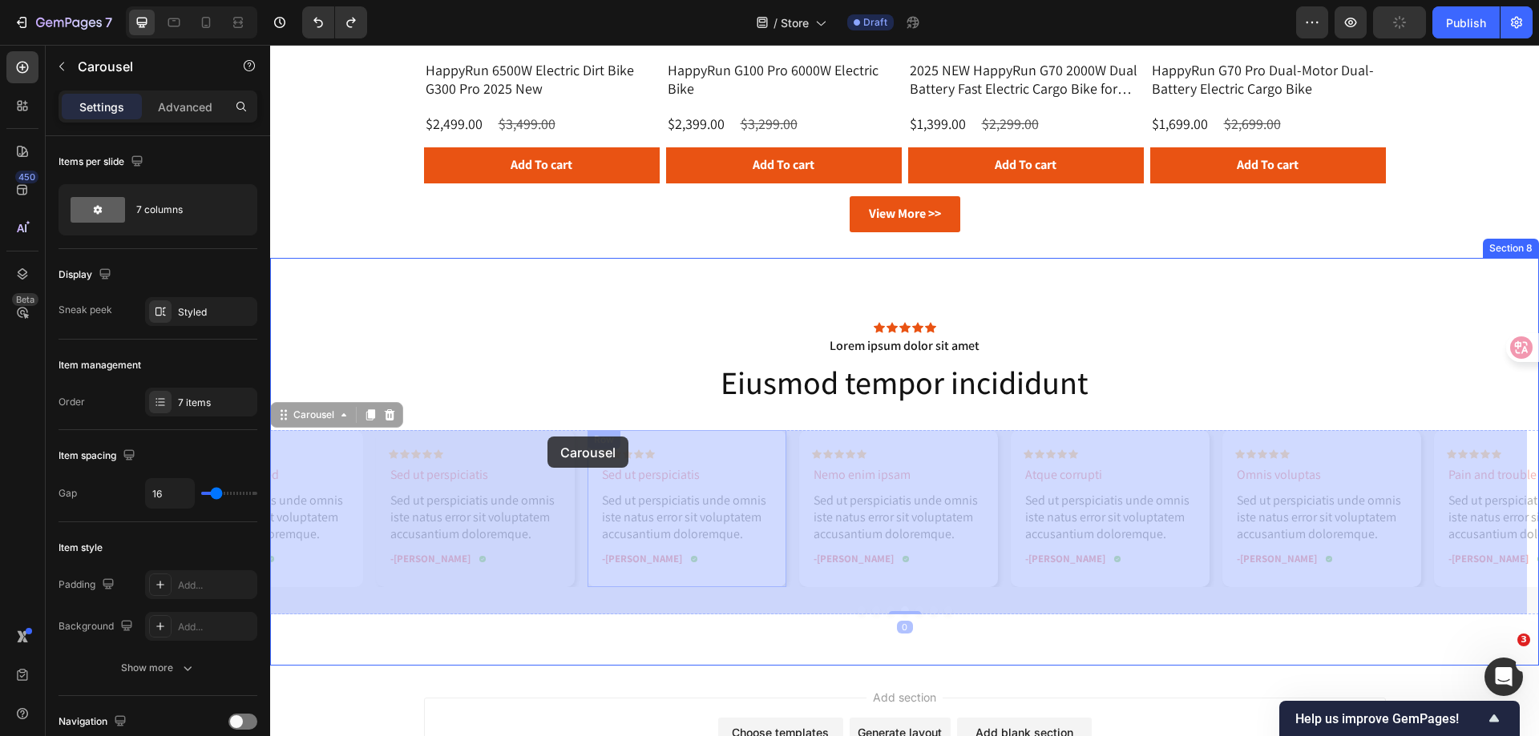
drag, startPoint x: 581, startPoint y: 441, endPoint x: 535, endPoint y: 438, distance: 45.8
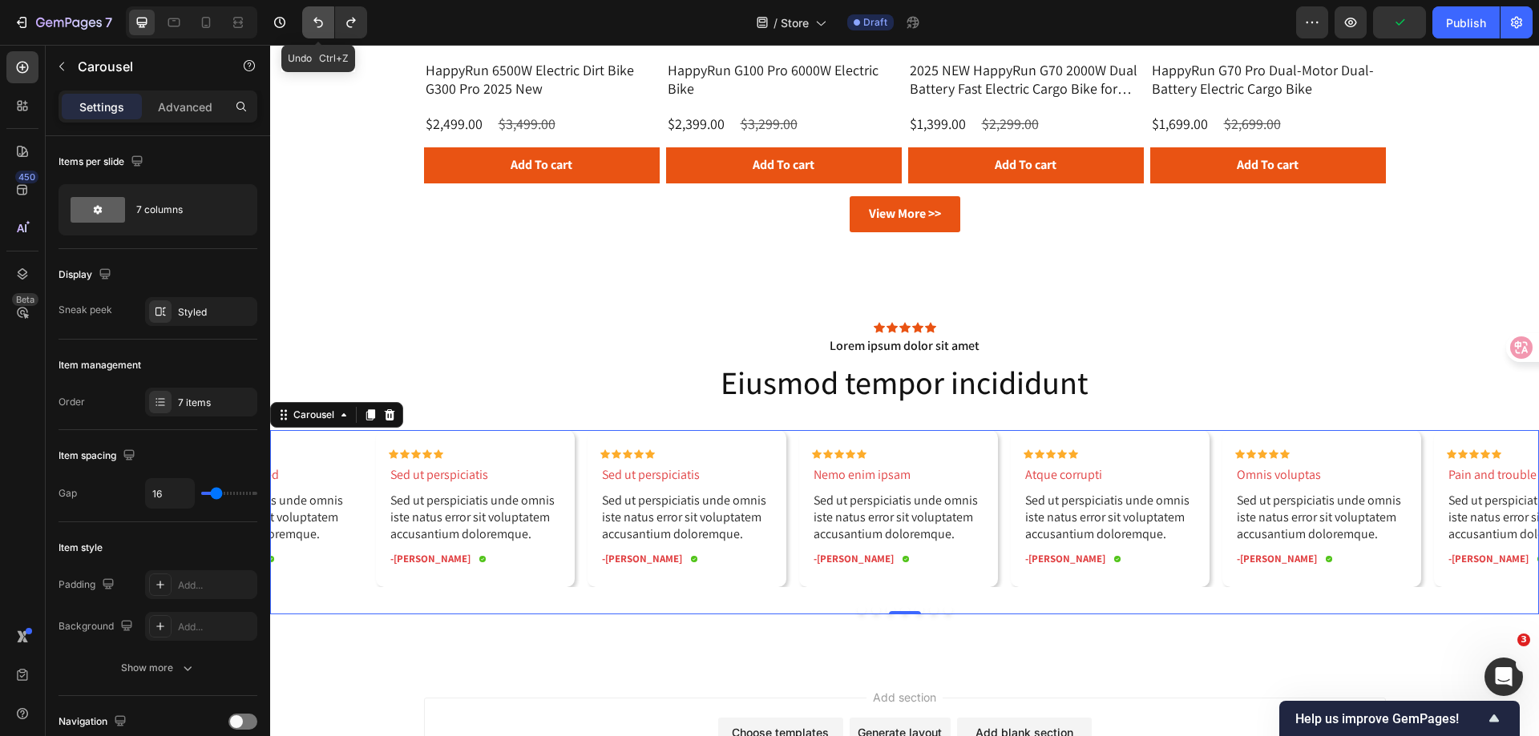
click at [316, 23] on icon "Undo/Redo" at bounding box center [318, 22] width 16 height 16
click at [872, 612] on button "Dot" at bounding box center [876, 611] width 8 height 8
click at [604, 440] on div "Row" at bounding box center [604, 440] width 26 height 14
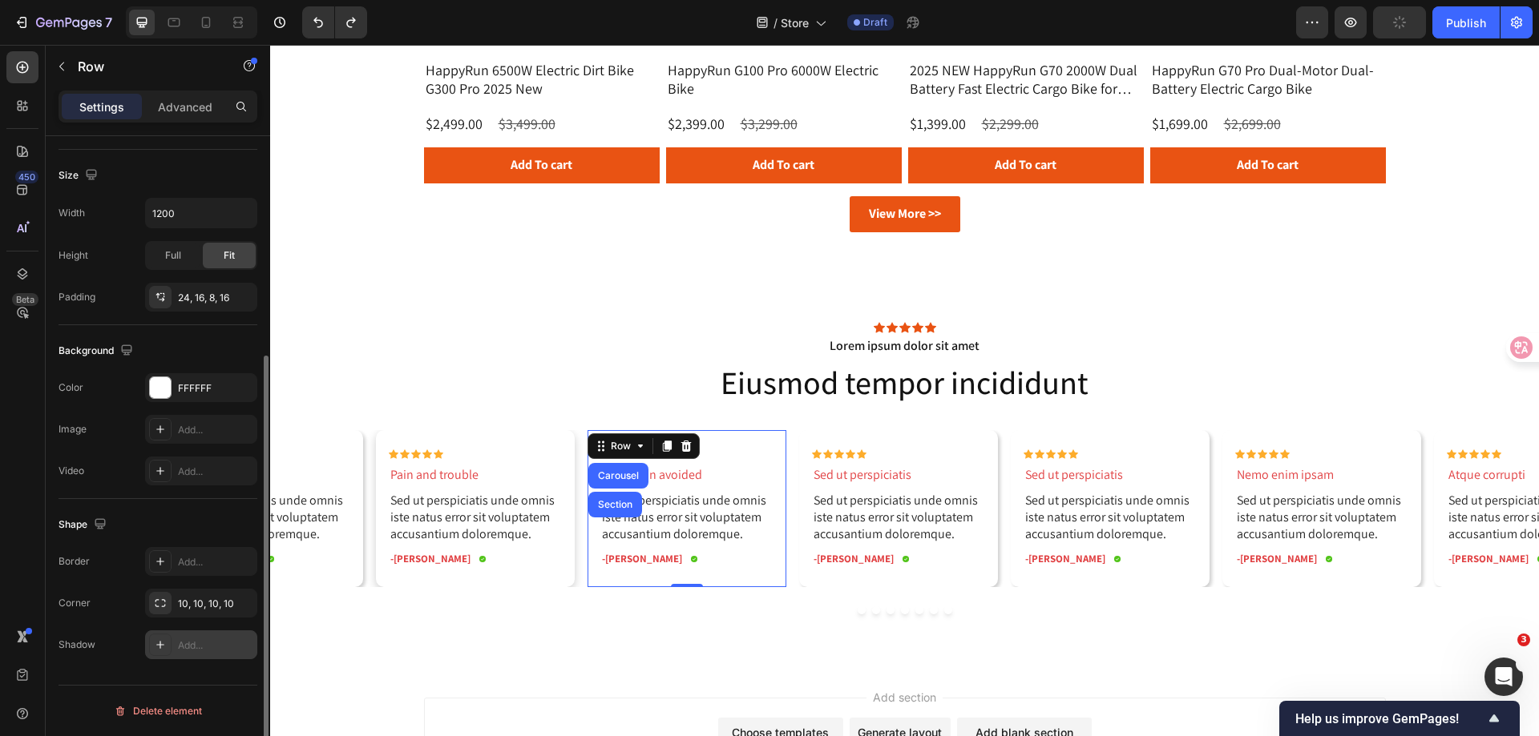
click at [163, 643] on icon at bounding box center [160, 645] width 13 height 13
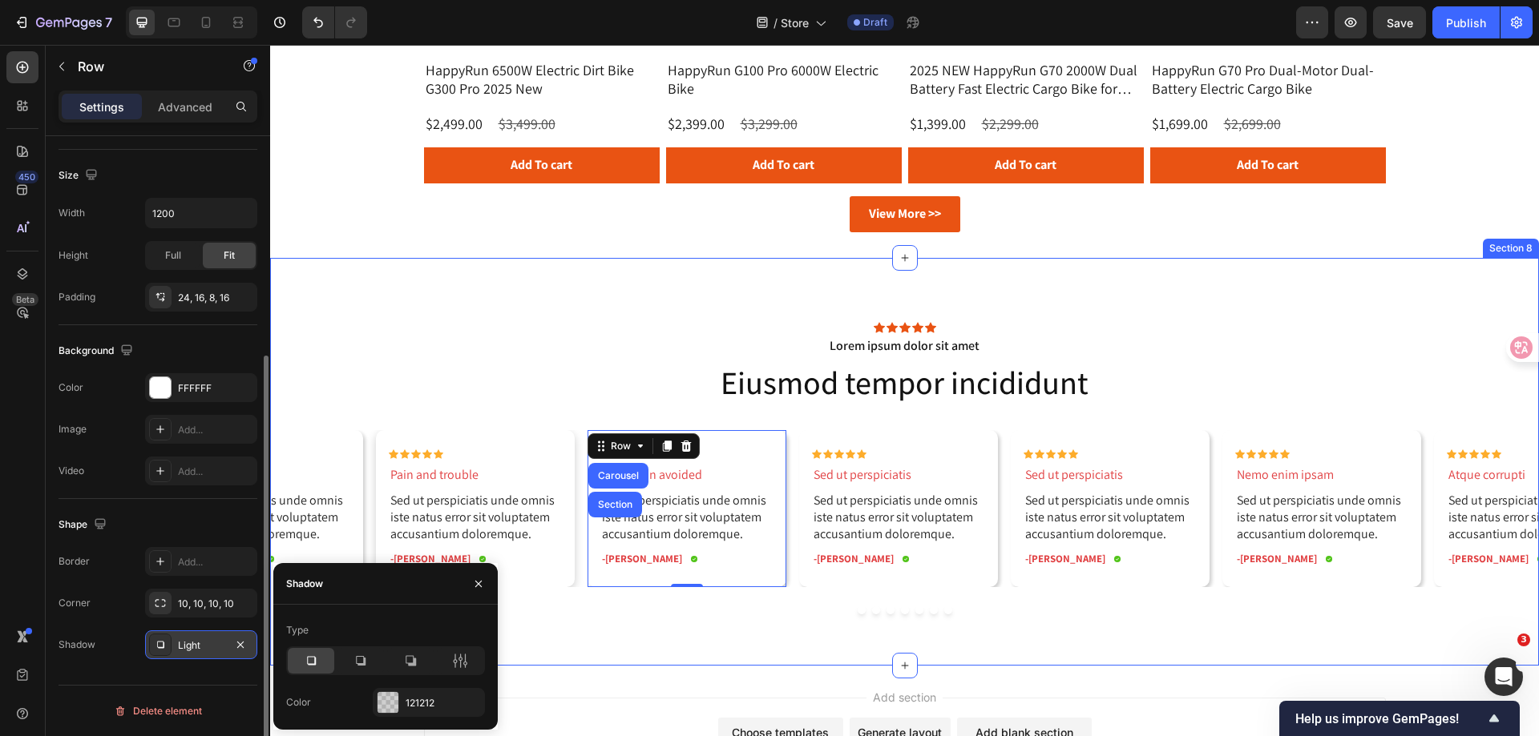
click at [680, 635] on div "Icon Icon Icon Icon Icon Icon List Lorem ipsum dolor sit amet Text Block Eiusmo…" at bounding box center [904, 462] width 1268 height 408
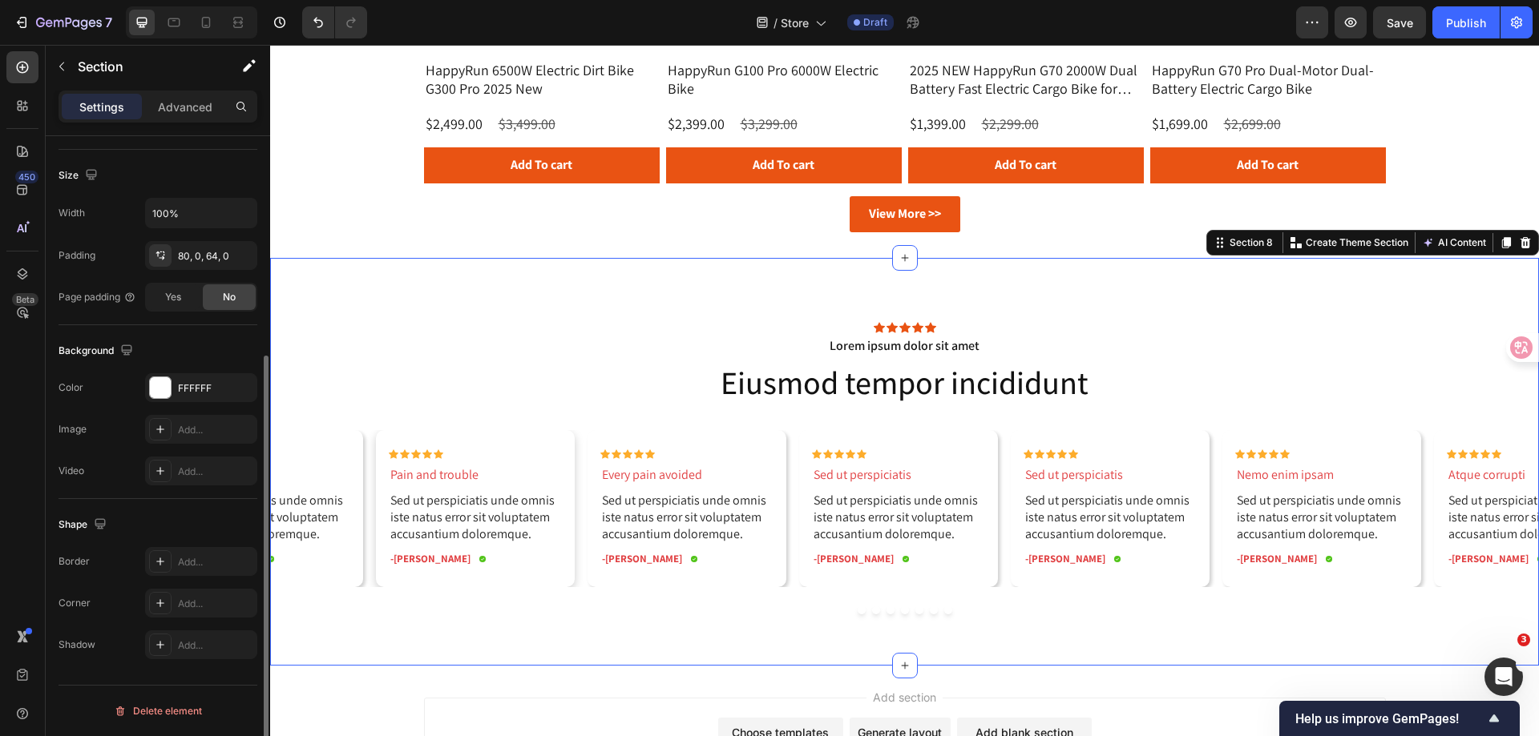
scroll to position [0, 0]
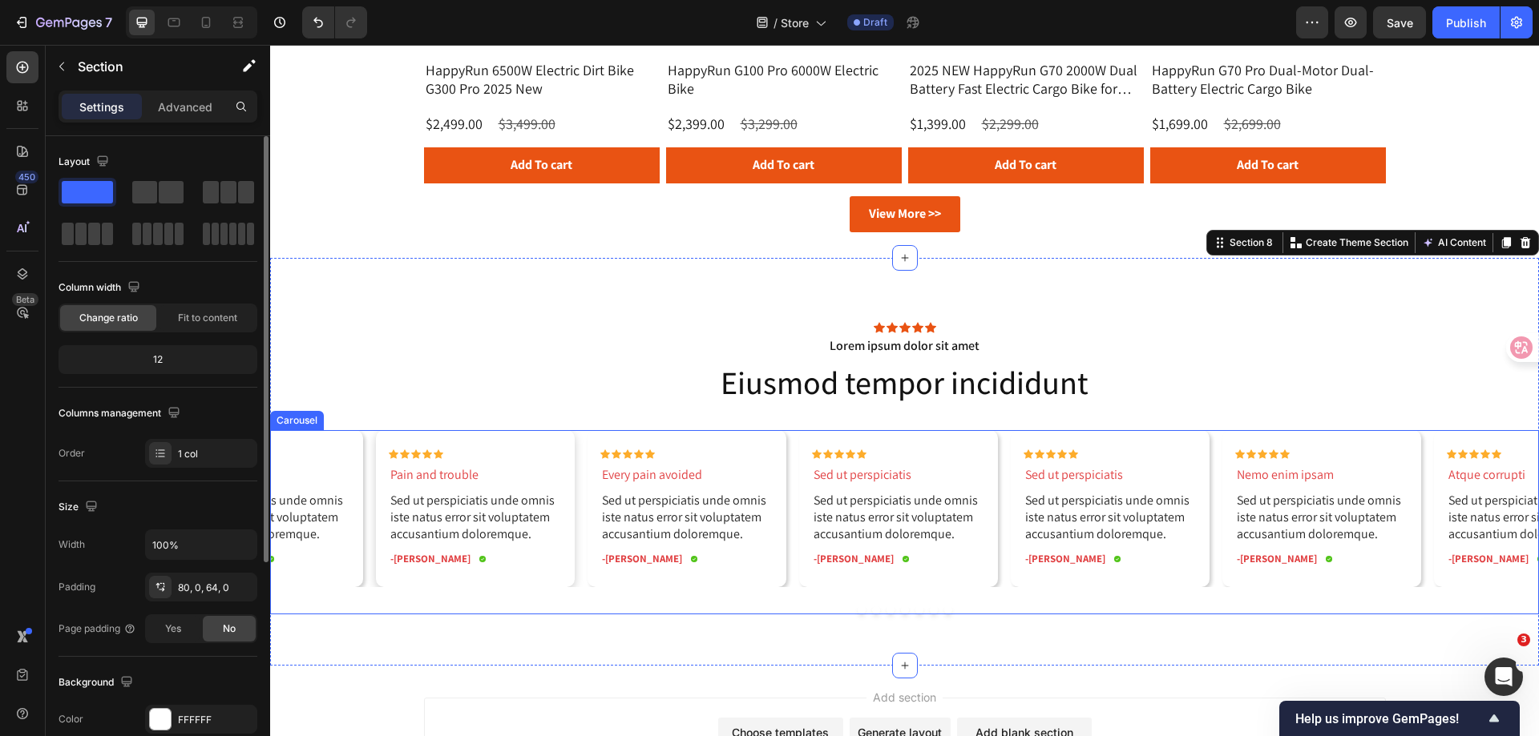
click at [857, 613] on button "Dot" at bounding box center [861, 611] width 8 height 8
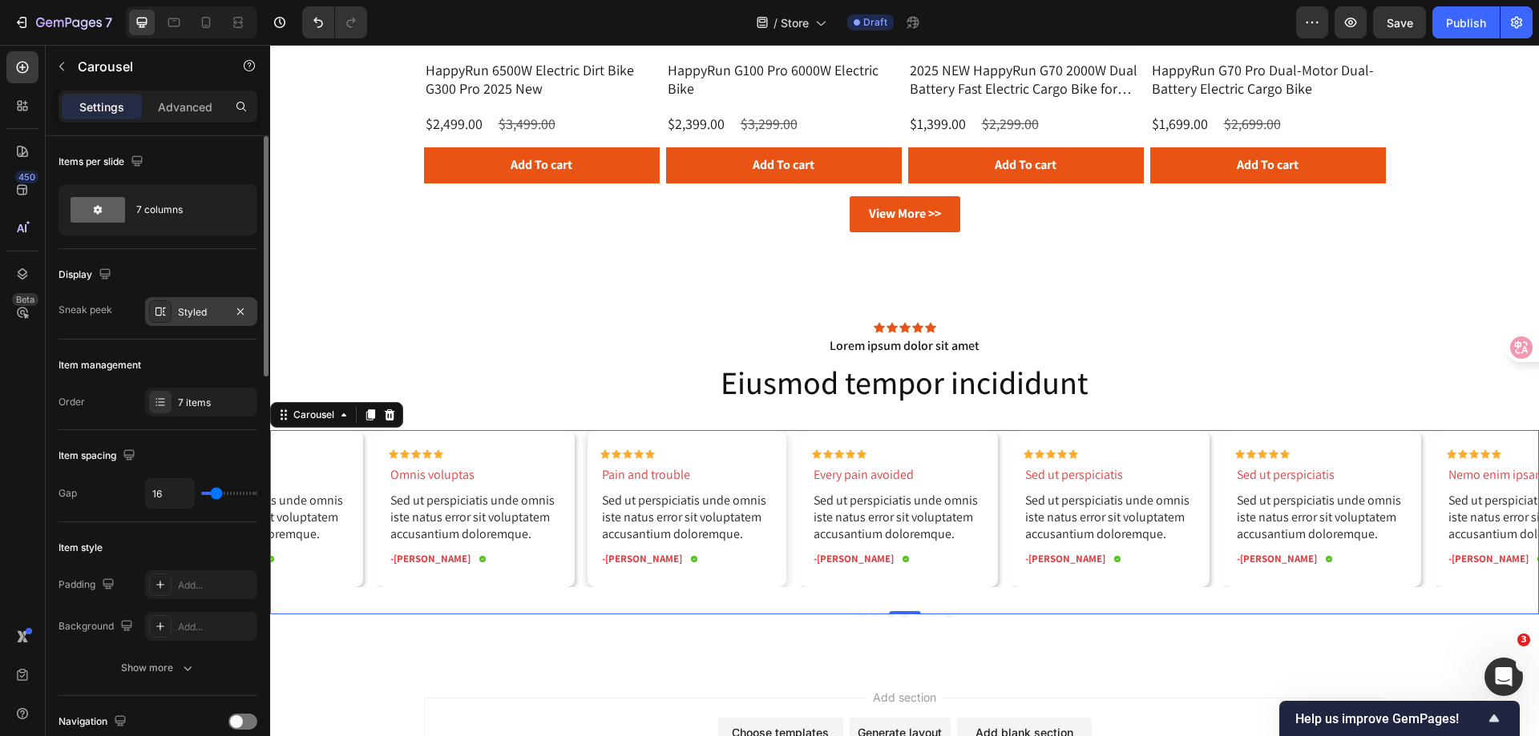
click at [171, 315] on div "Styled" at bounding box center [201, 311] width 112 height 29
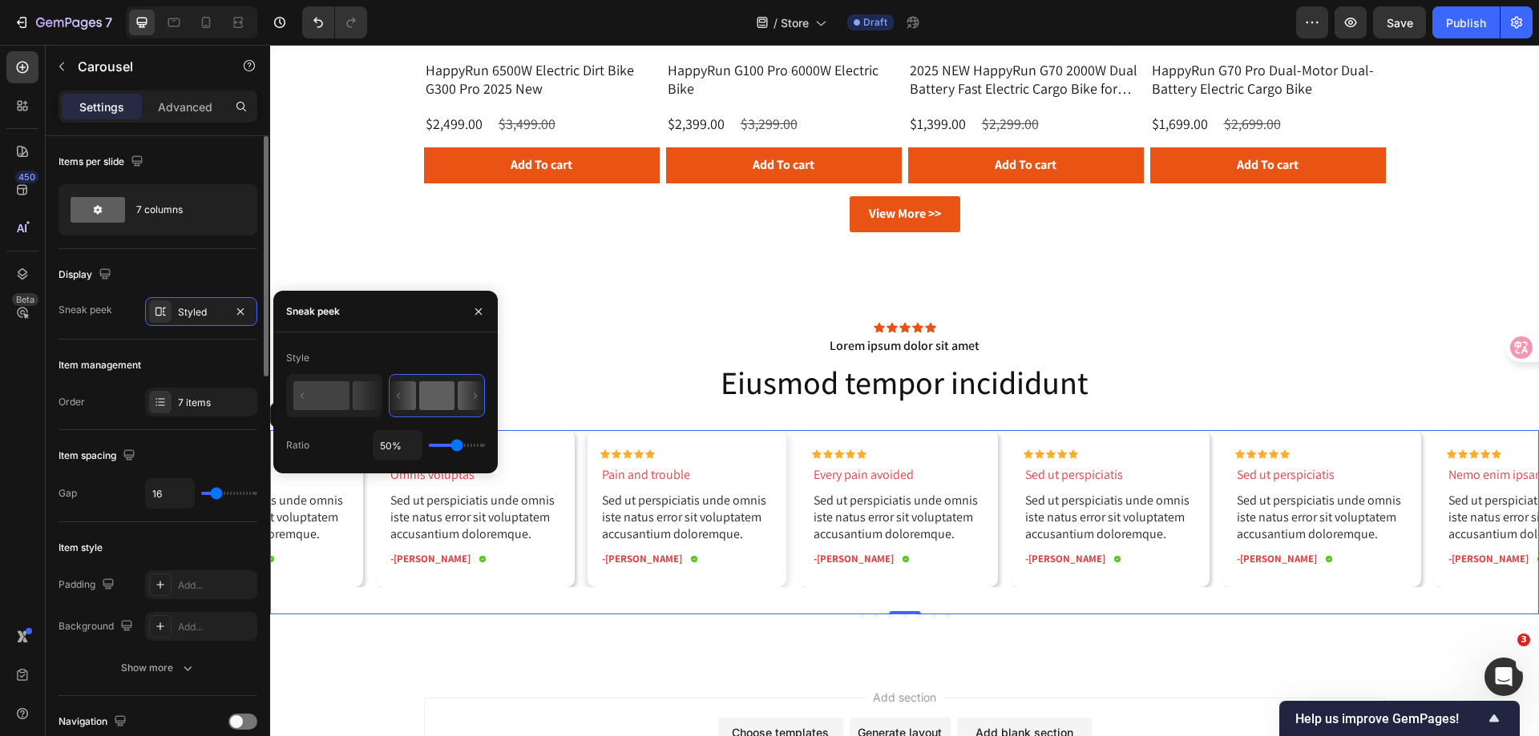
click at [116, 369] on div "Item management" at bounding box center [99, 365] width 83 height 14
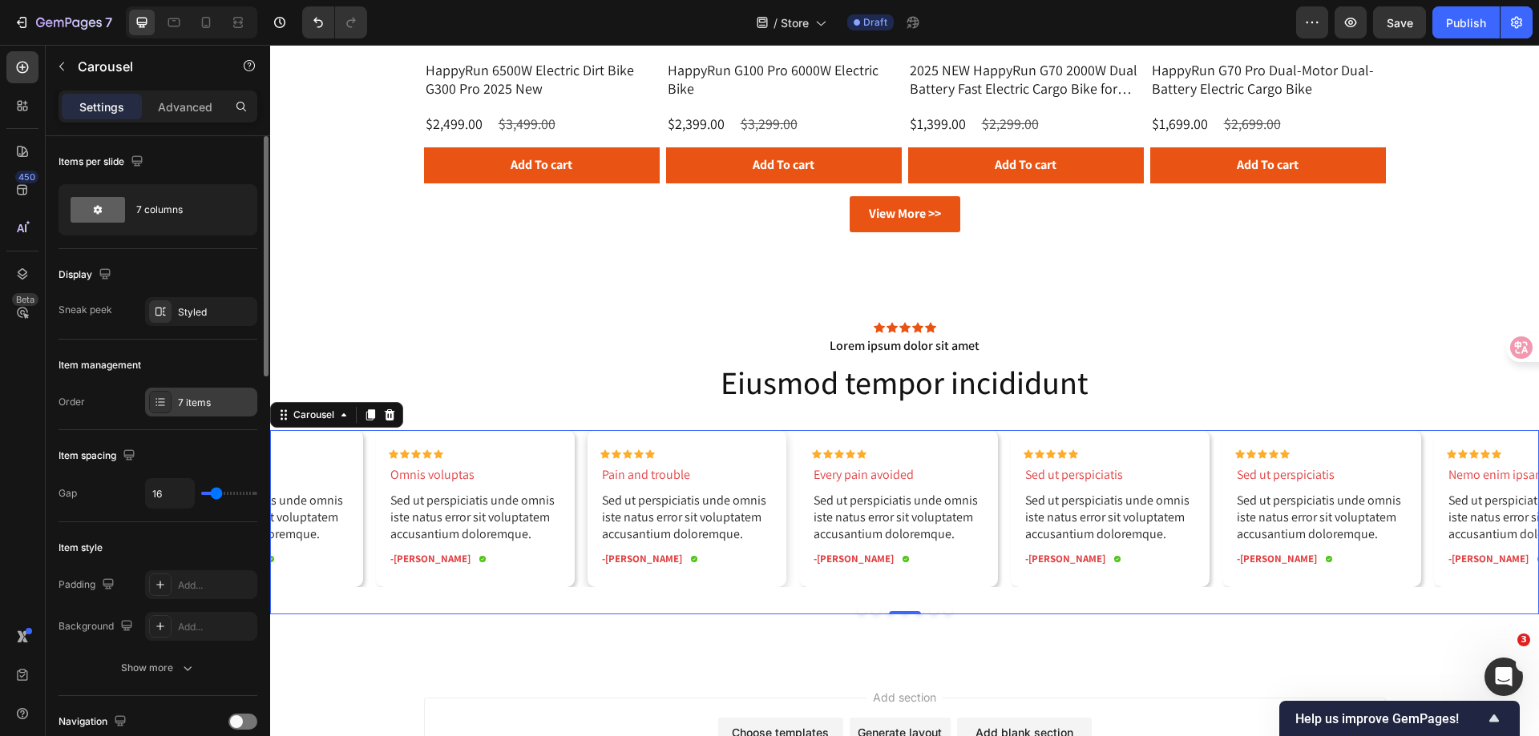
click at [170, 397] on div at bounding box center [160, 402] width 22 height 22
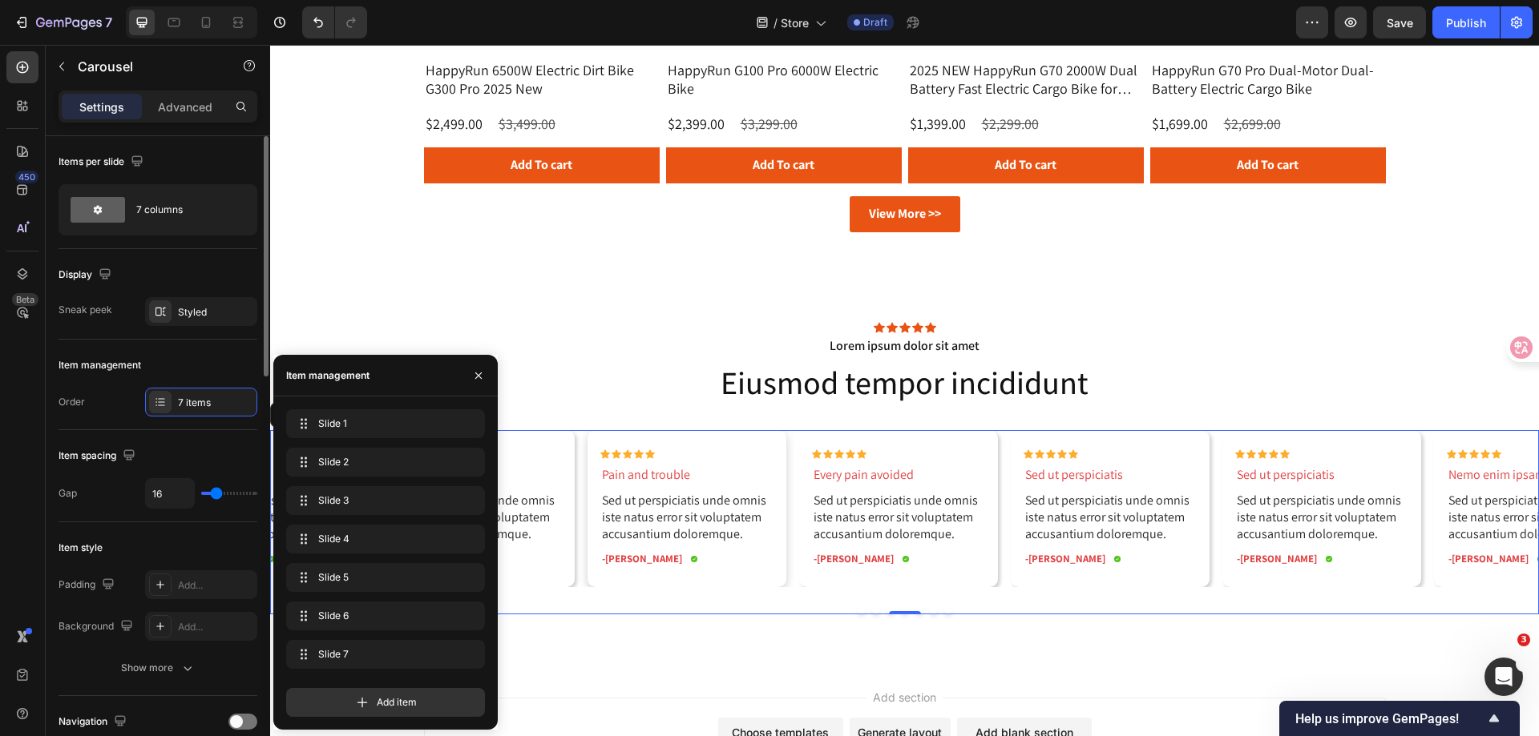
click at [104, 392] on div "Order 7 items" at bounding box center [157, 402] width 199 height 29
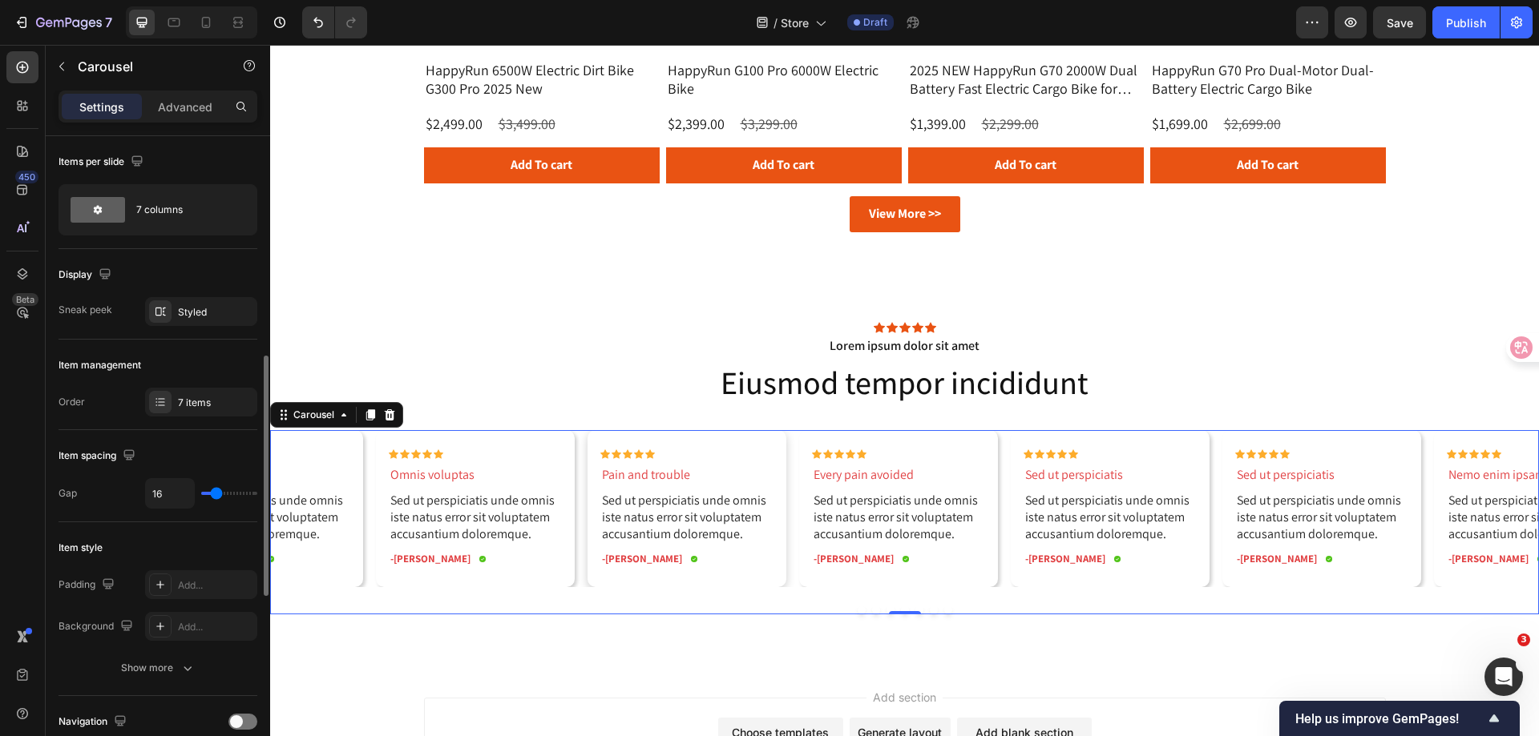
scroll to position [160, 0]
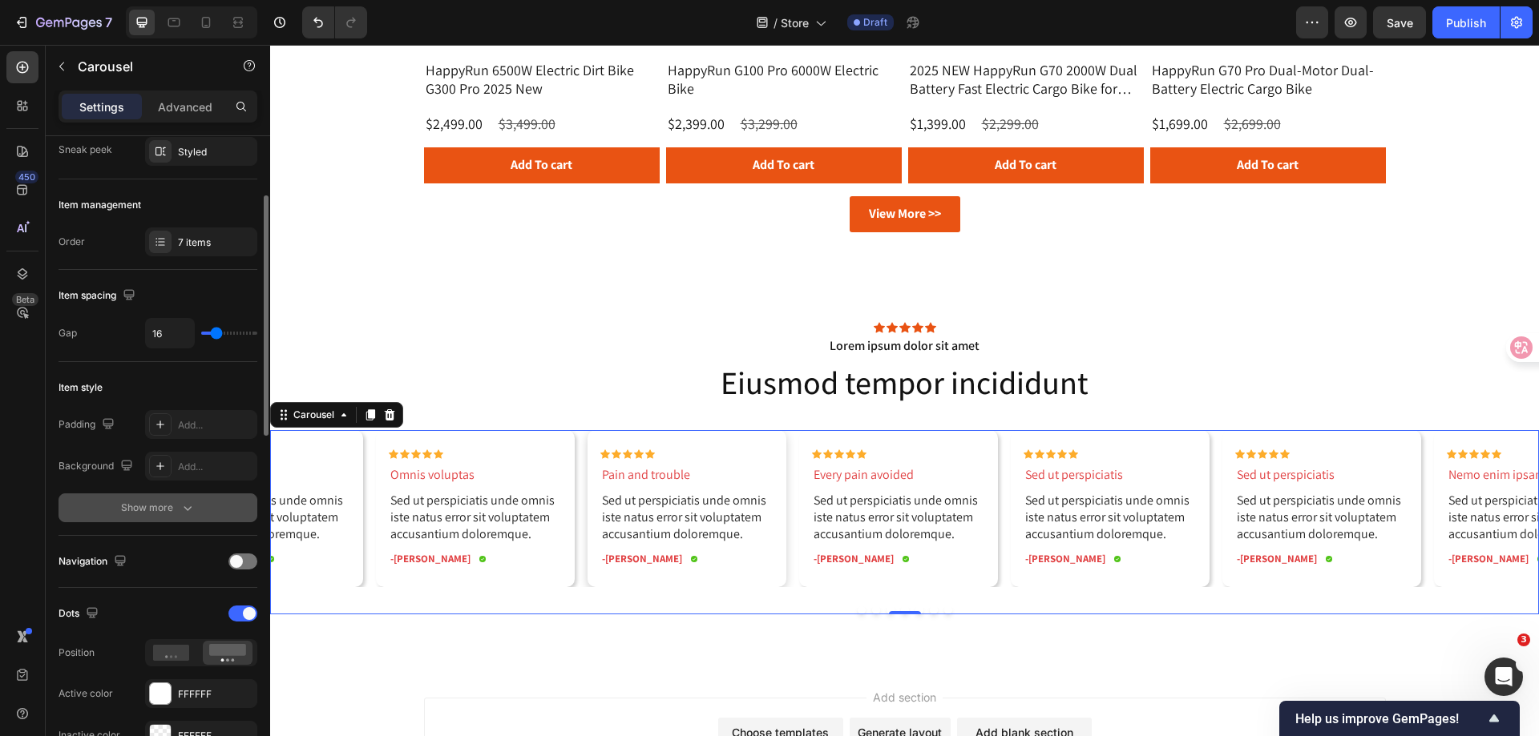
click at [159, 510] on div "Show more" at bounding box center [158, 508] width 75 height 16
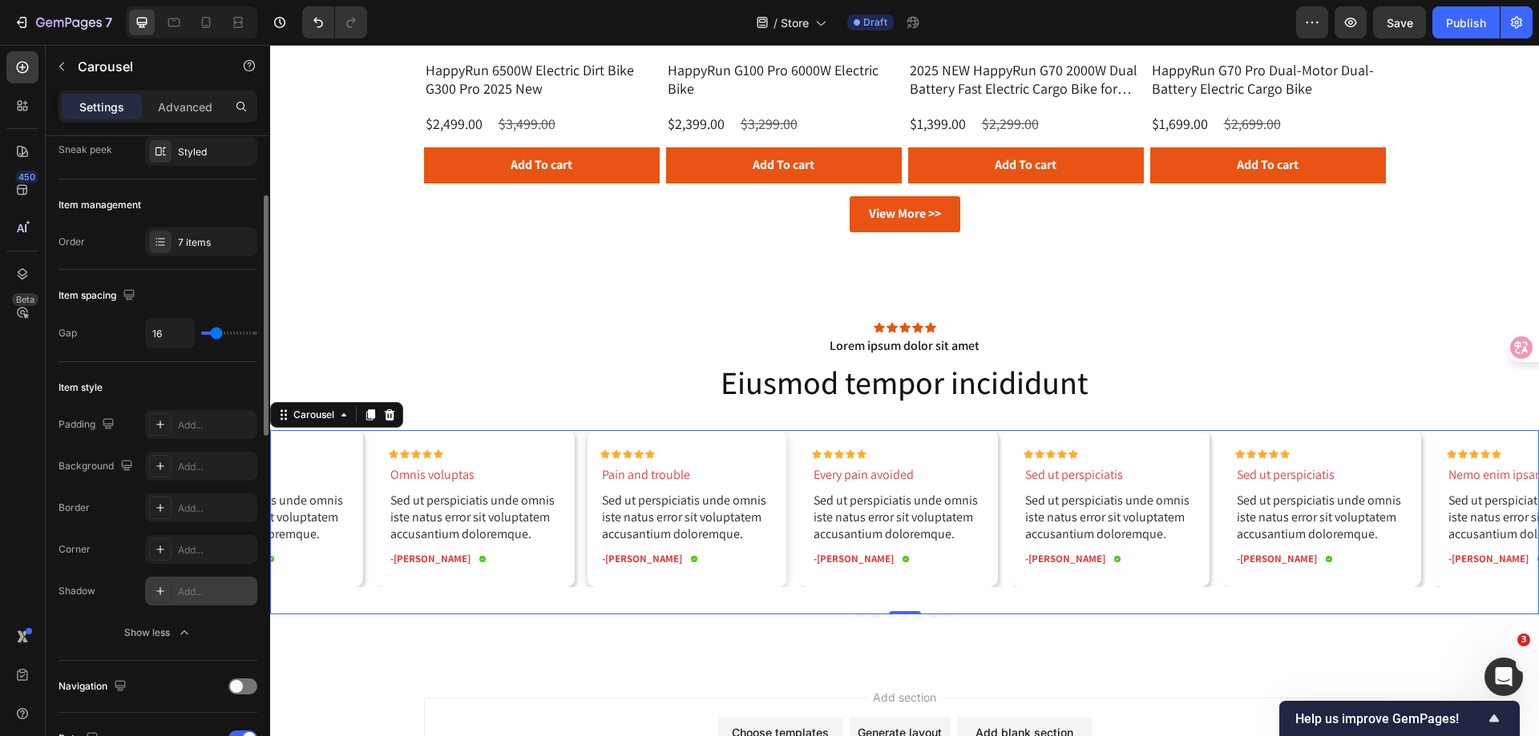
click at [168, 586] on div at bounding box center [160, 591] width 22 height 22
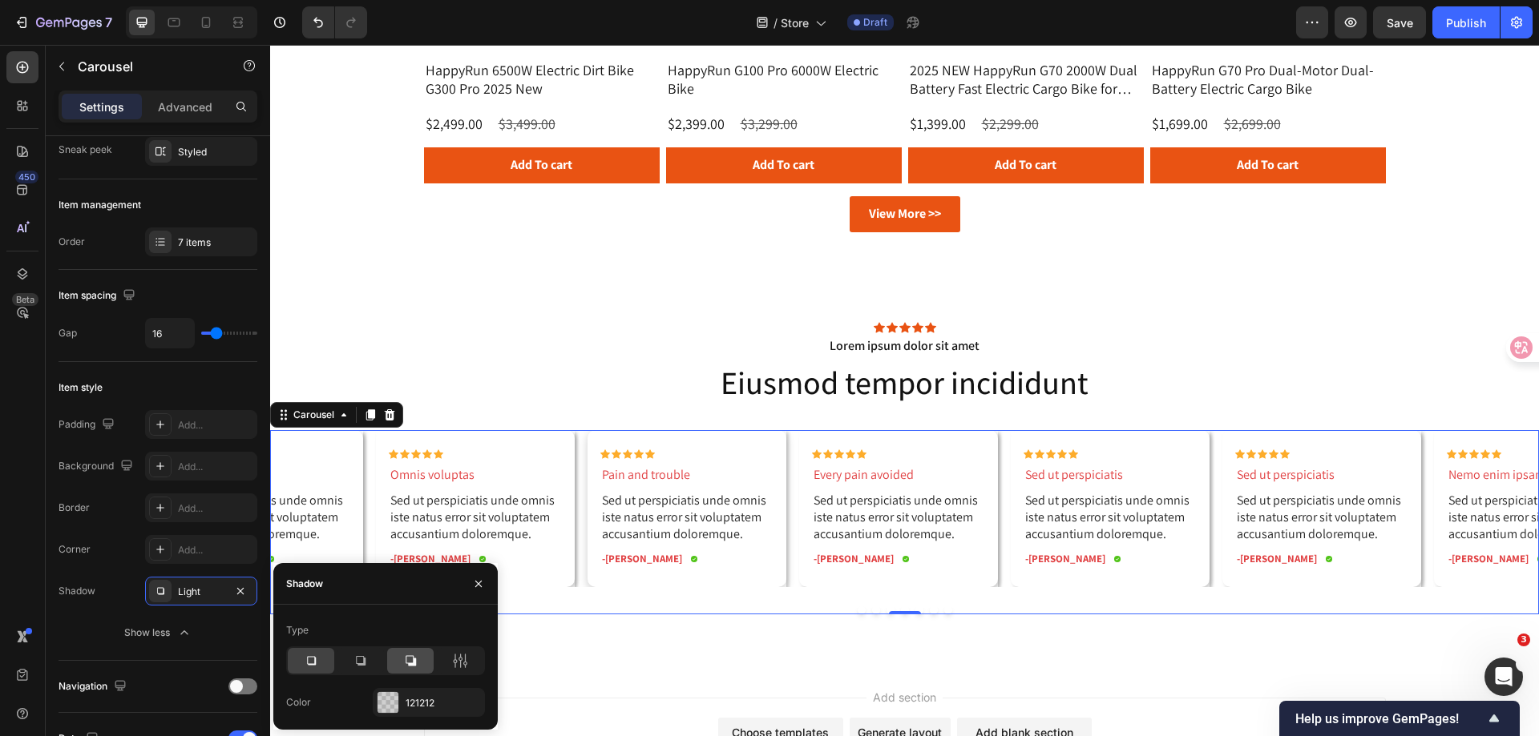
click at [400, 666] on div at bounding box center [410, 661] width 46 height 26
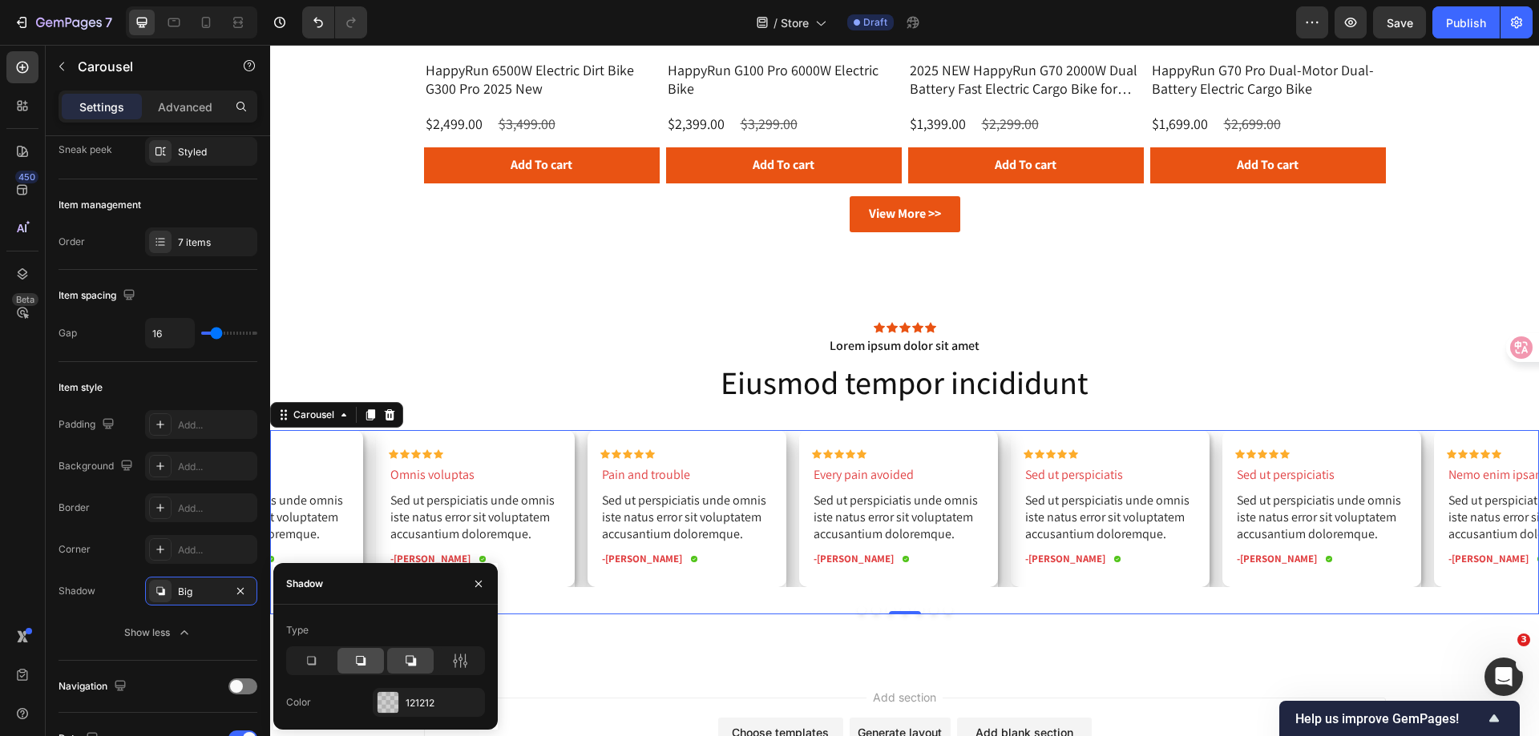
click at [365, 667] on icon at bounding box center [361, 661] width 16 height 16
click at [310, 667] on icon at bounding box center [311, 661] width 16 height 16
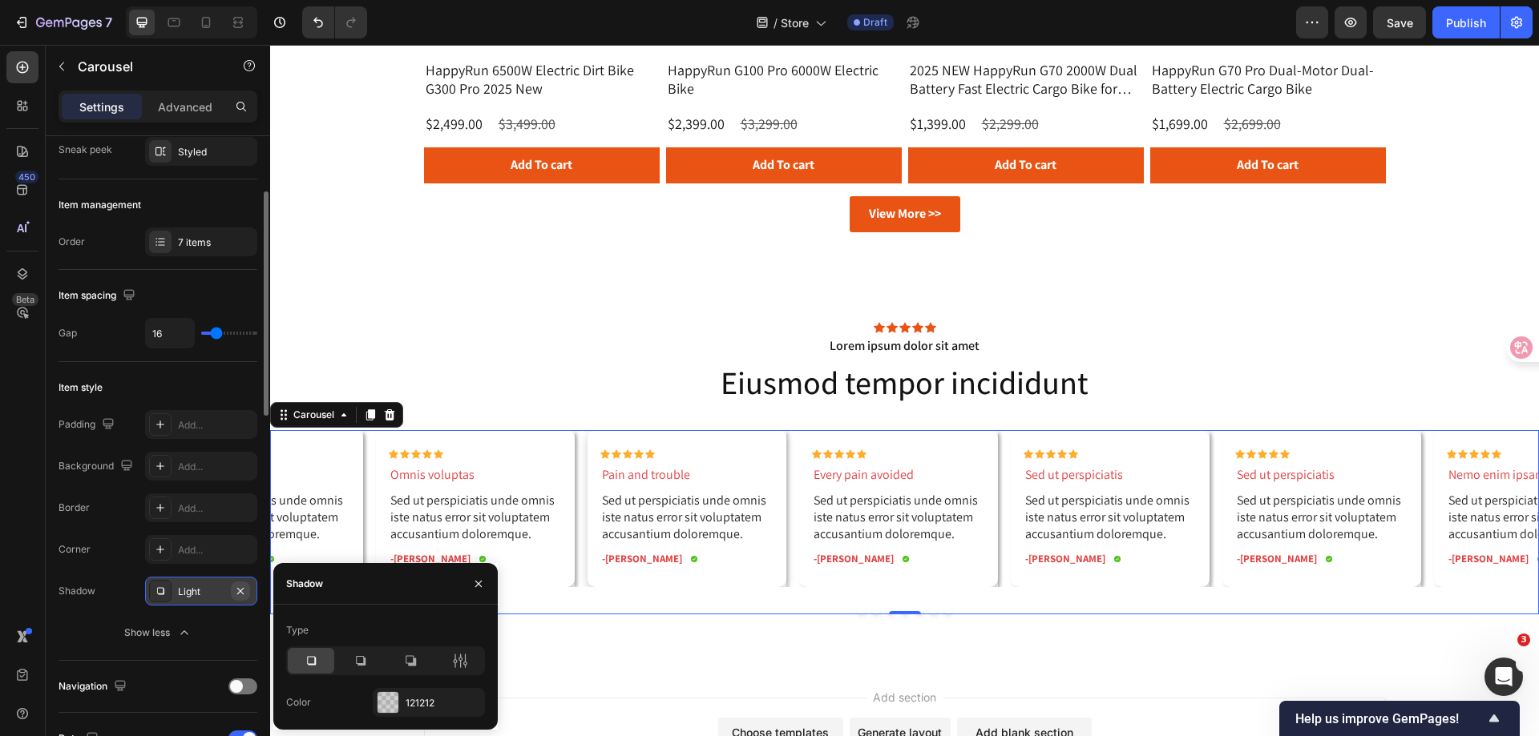
click at [241, 598] on button "button" at bounding box center [240, 591] width 19 height 19
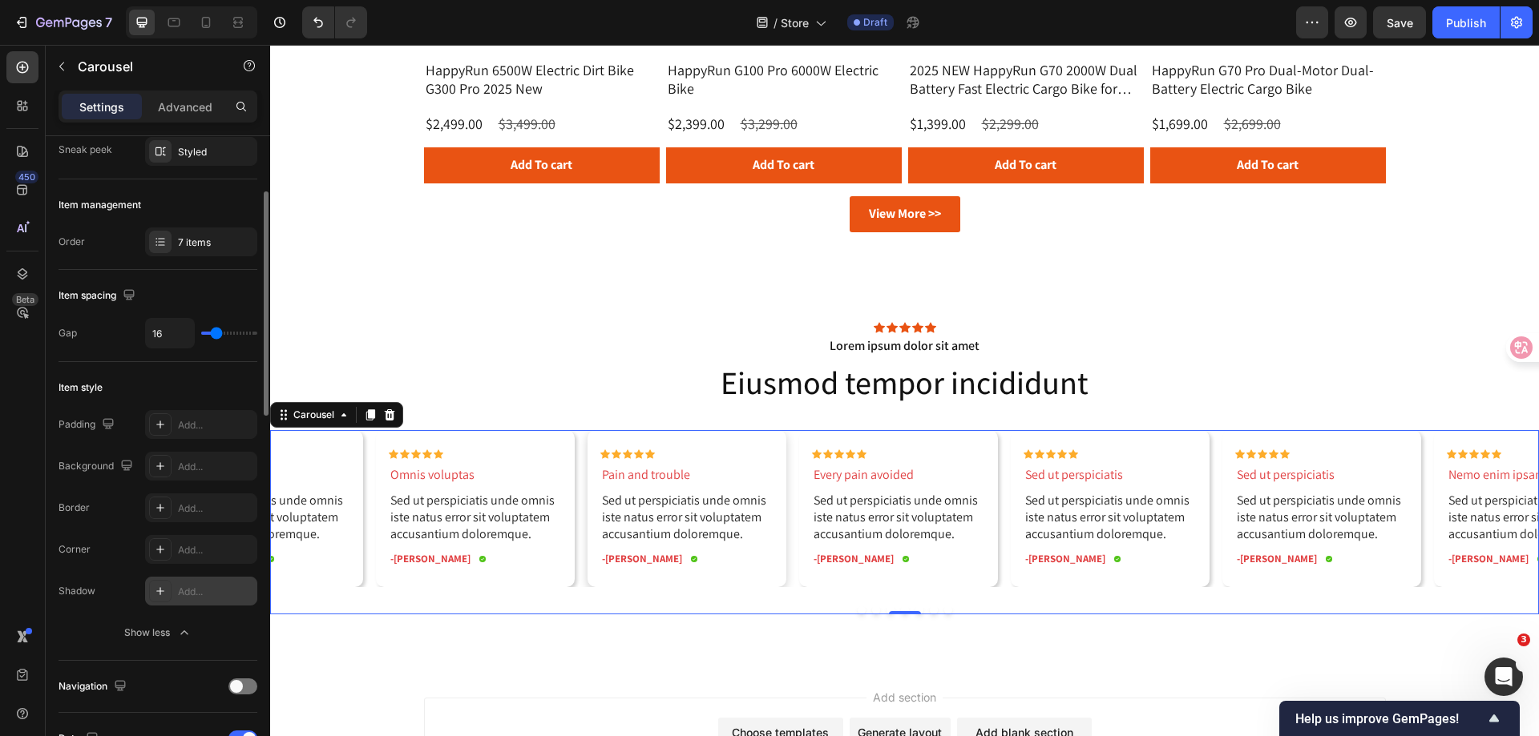
click at [185, 597] on div "Add..." at bounding box center [215, 592] width 75 height 14
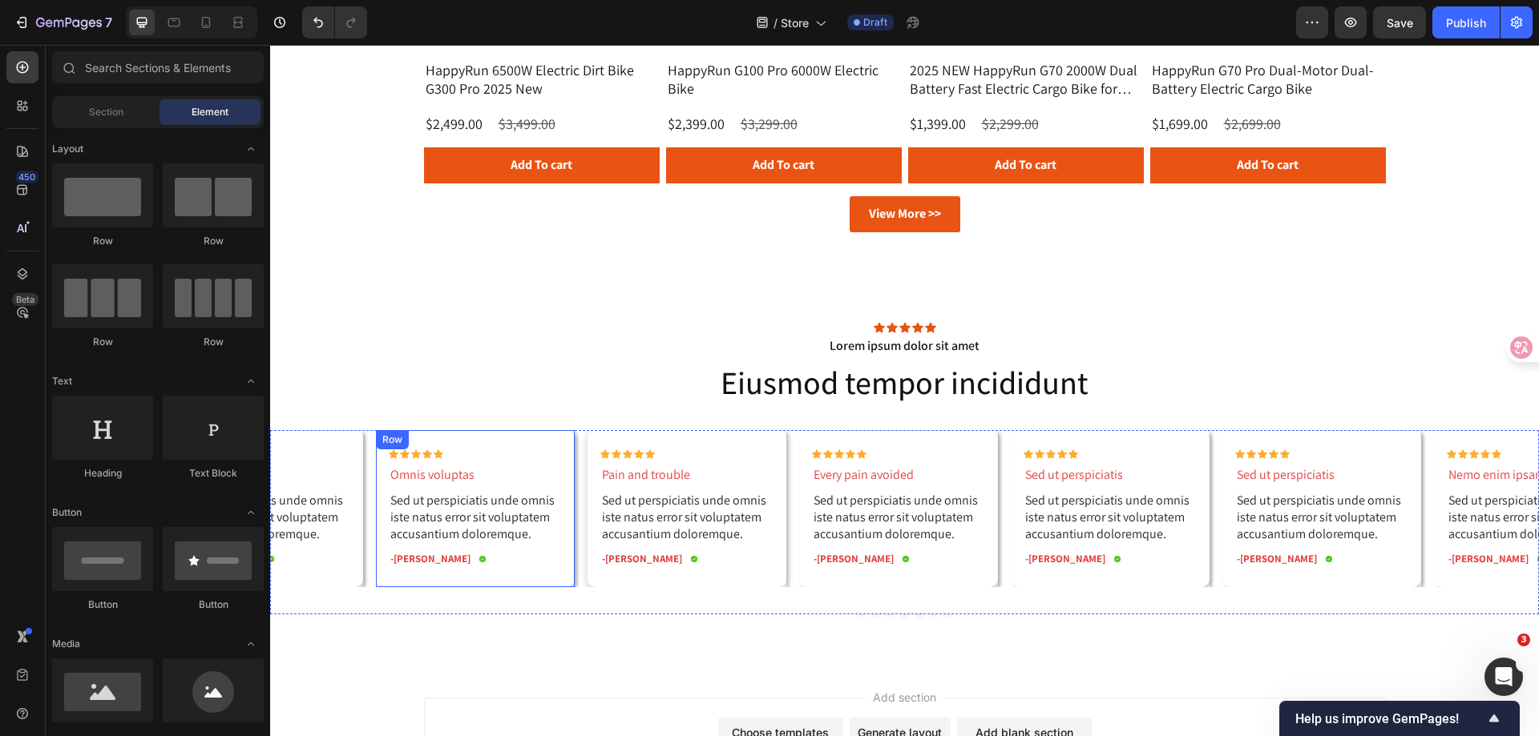
click at [393, 440] on div "Row" at bounding box center [392, 440] width 26 height 14
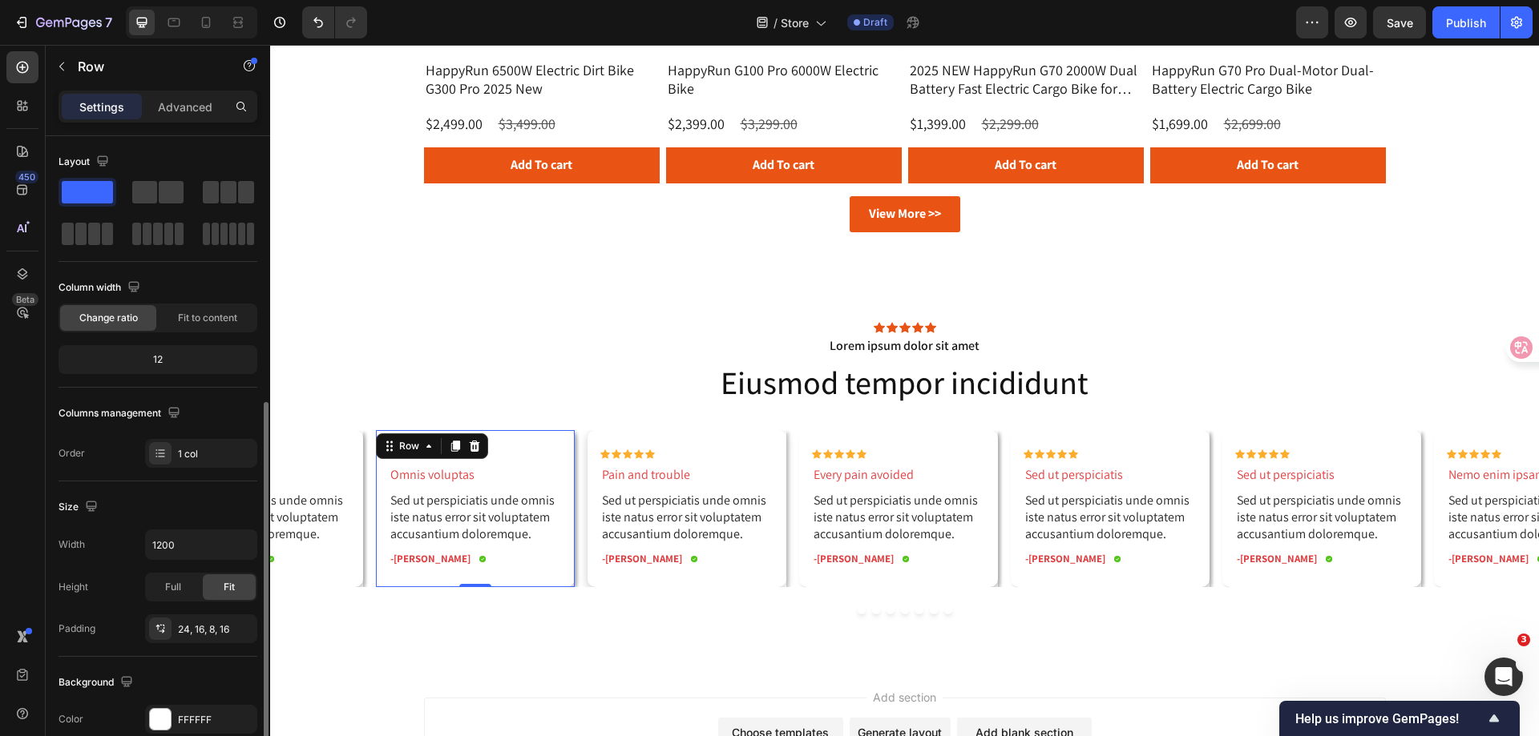
scroll to position [332, 0]
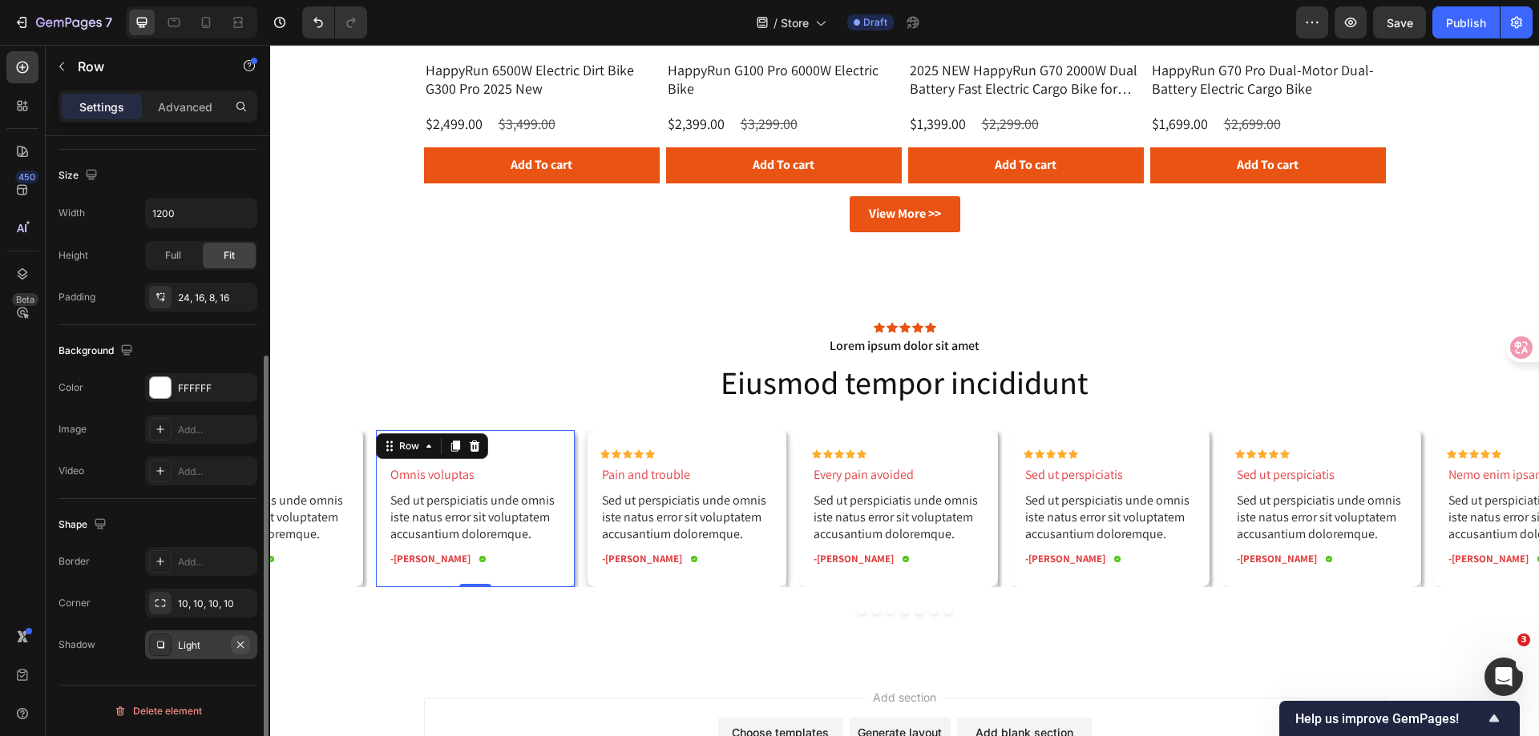
click at [240, 647] on icon "button" at bounding box center [240, 645] width 13 height 13
click at [504, 649] on div "Icon Icon Icon Icon Icon Icon List Lorem ipsum dolor sit amet Text Block Eiusmo…" at bounding box center [904, 462] width 1268 height 408
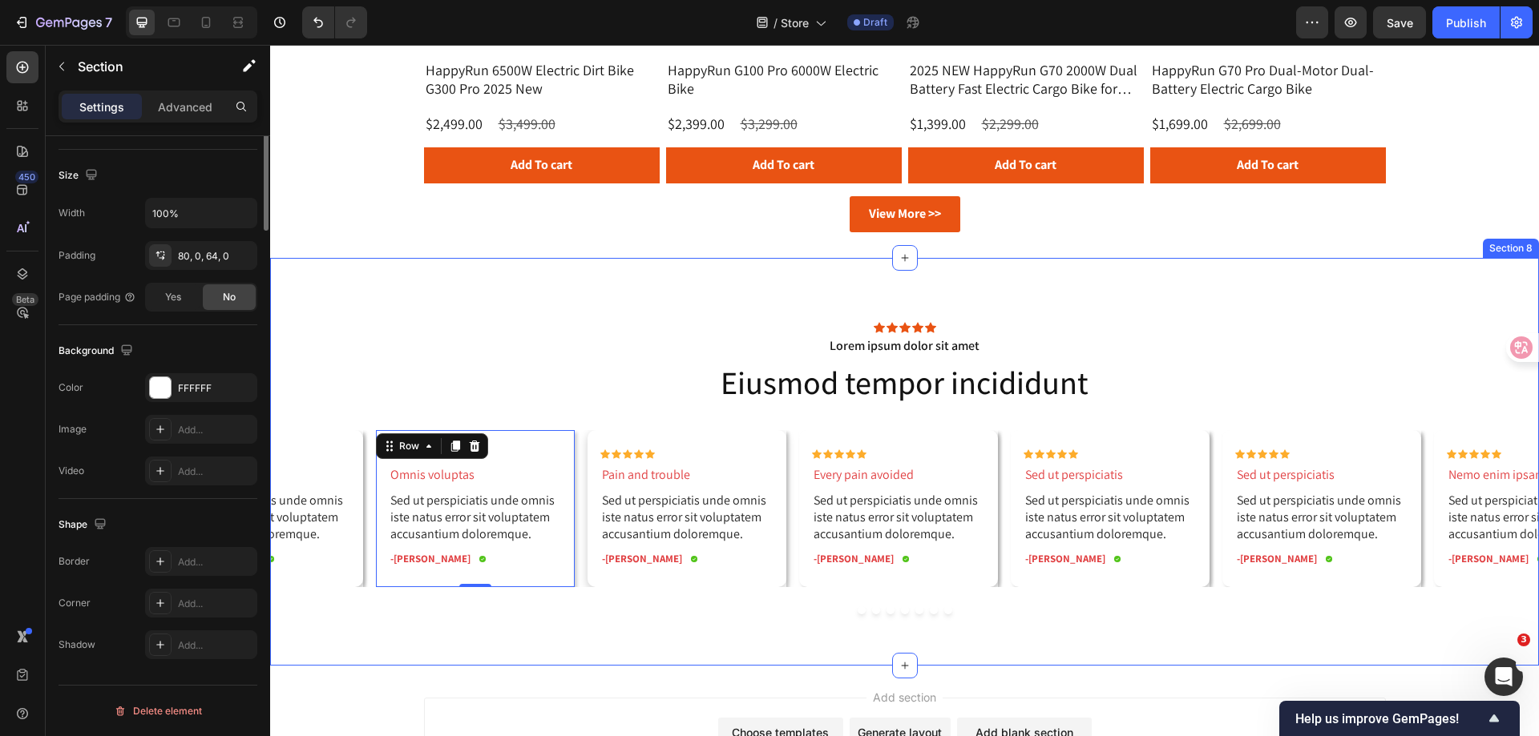
scroll to position [0, 0]
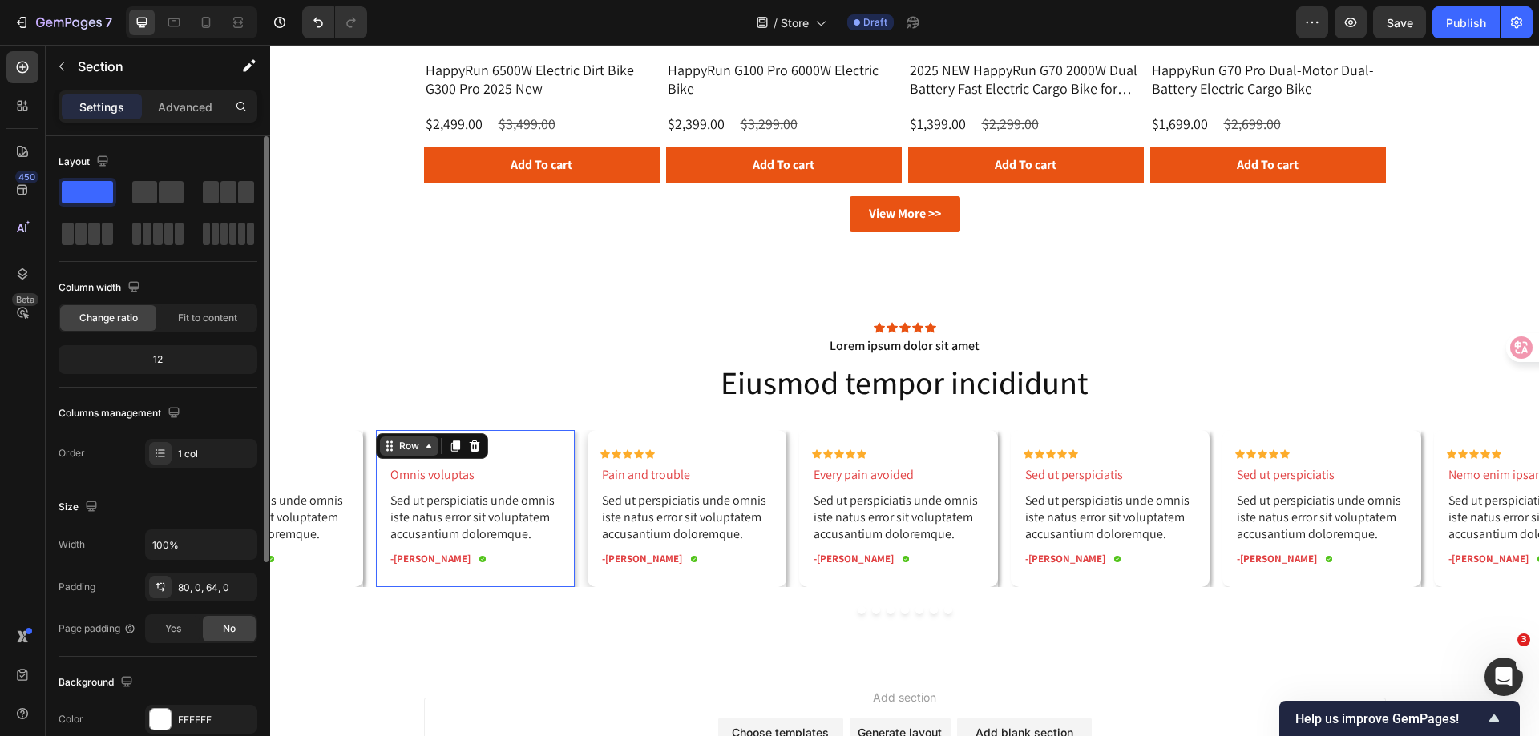
click at [390, 441] on div "Row" at bounding box center [409, 446] width 58 height 19
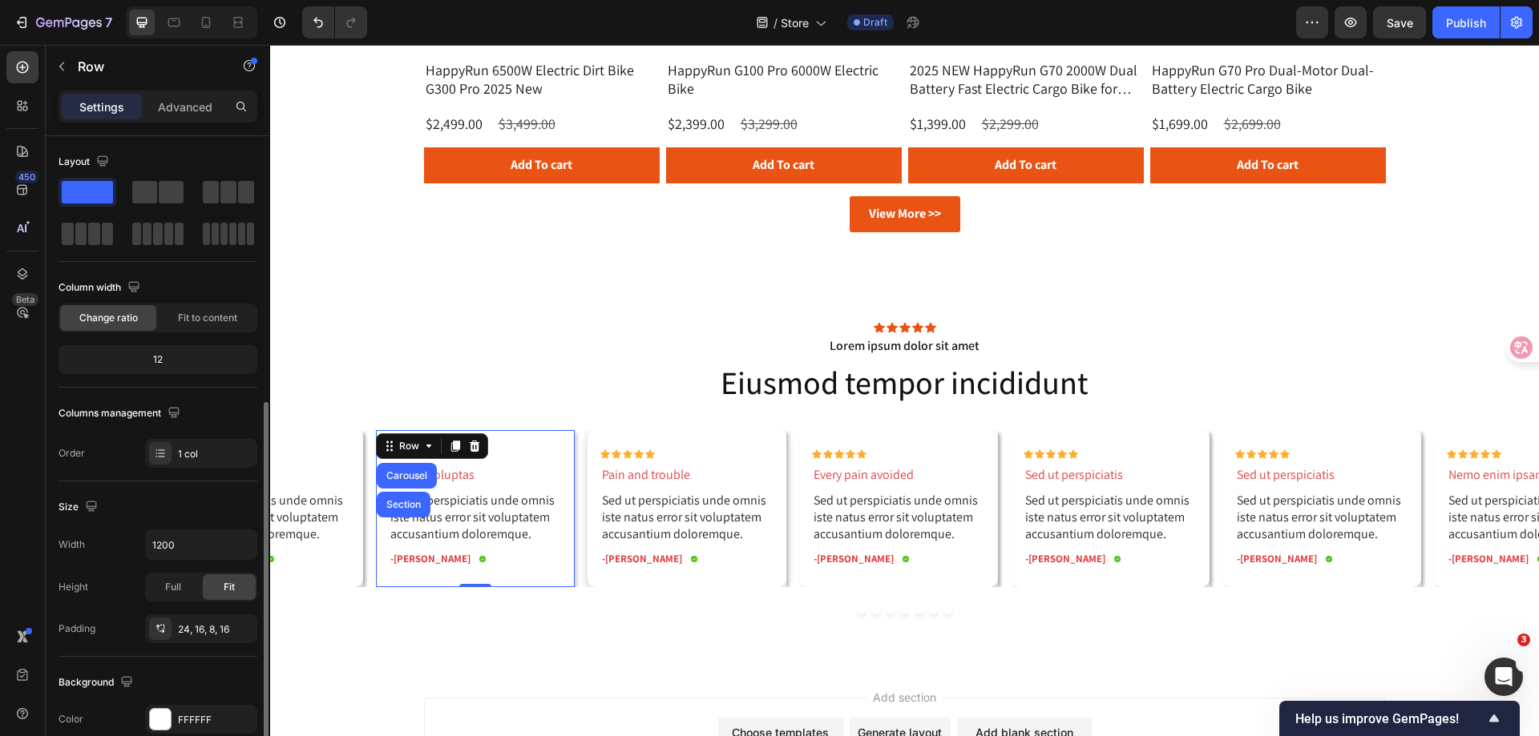
scroll to position [321, 0]
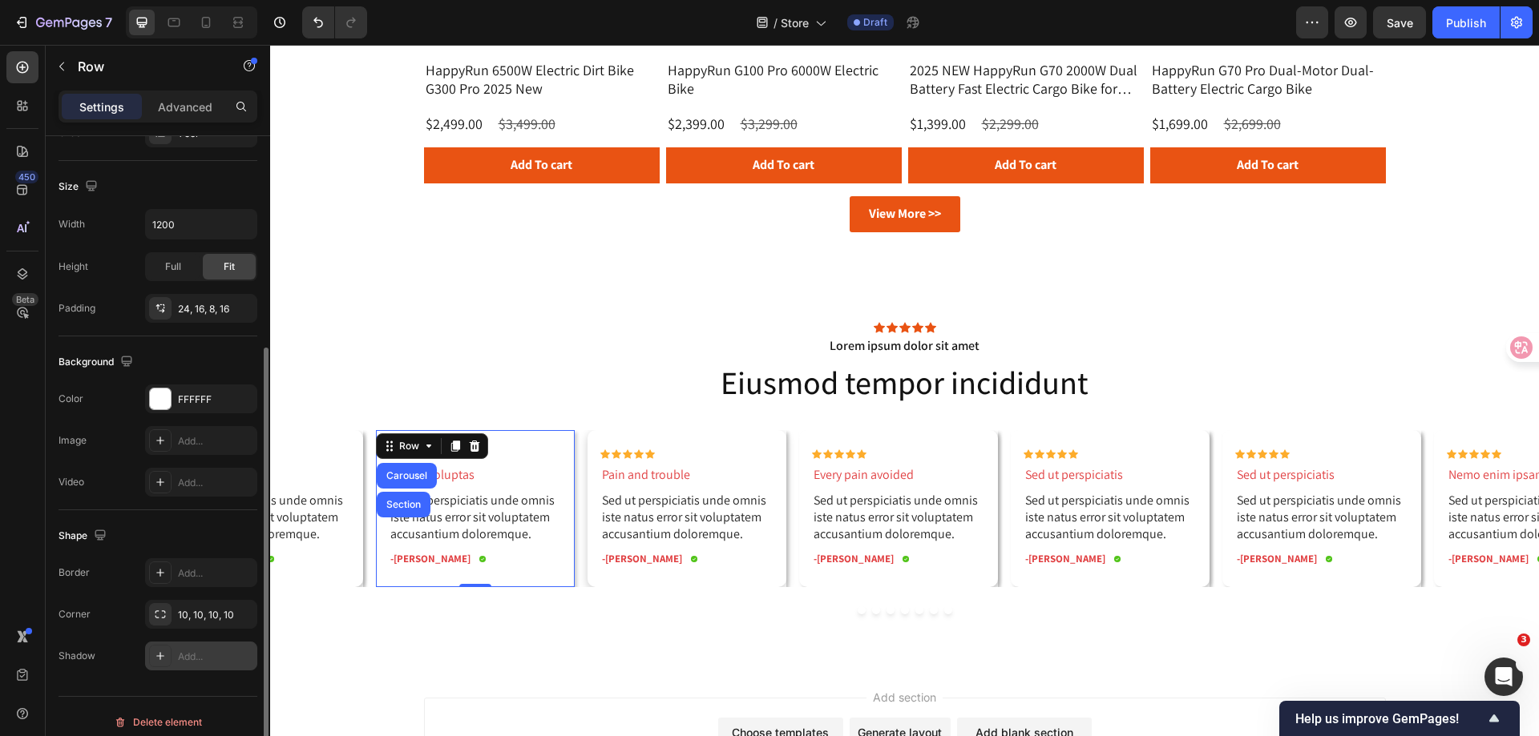
click at [202, 660] on div "Add..." at bounding box center [215, 657] width 75 height 14
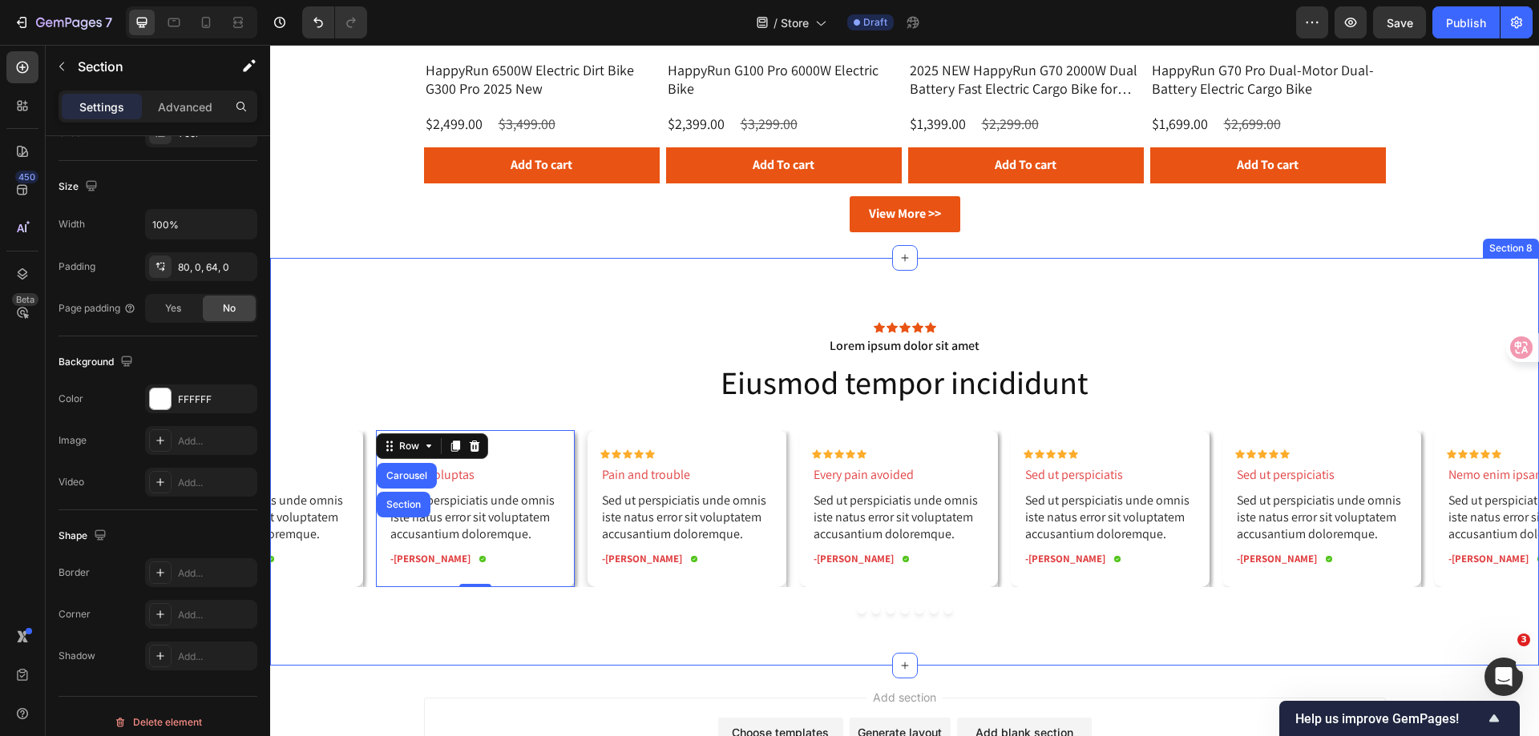
click at [611, 639] on div "Icon Icon Icon Icon Icon Icon List Lorem ipsum dolor sit amet Text Block Eiusmo…" at bounding box center [904, 462] width 1268 height 408
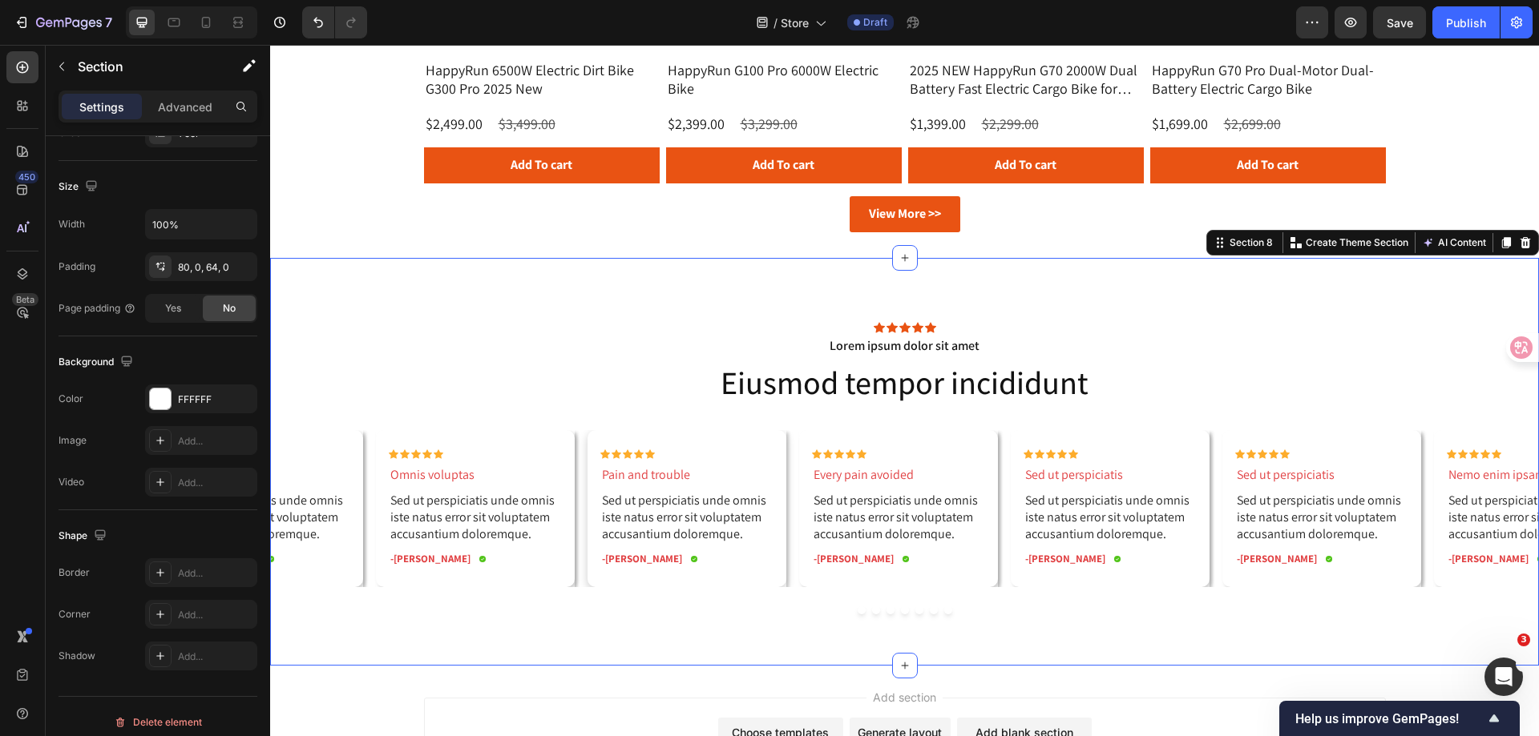
scroll to position [0, 0]
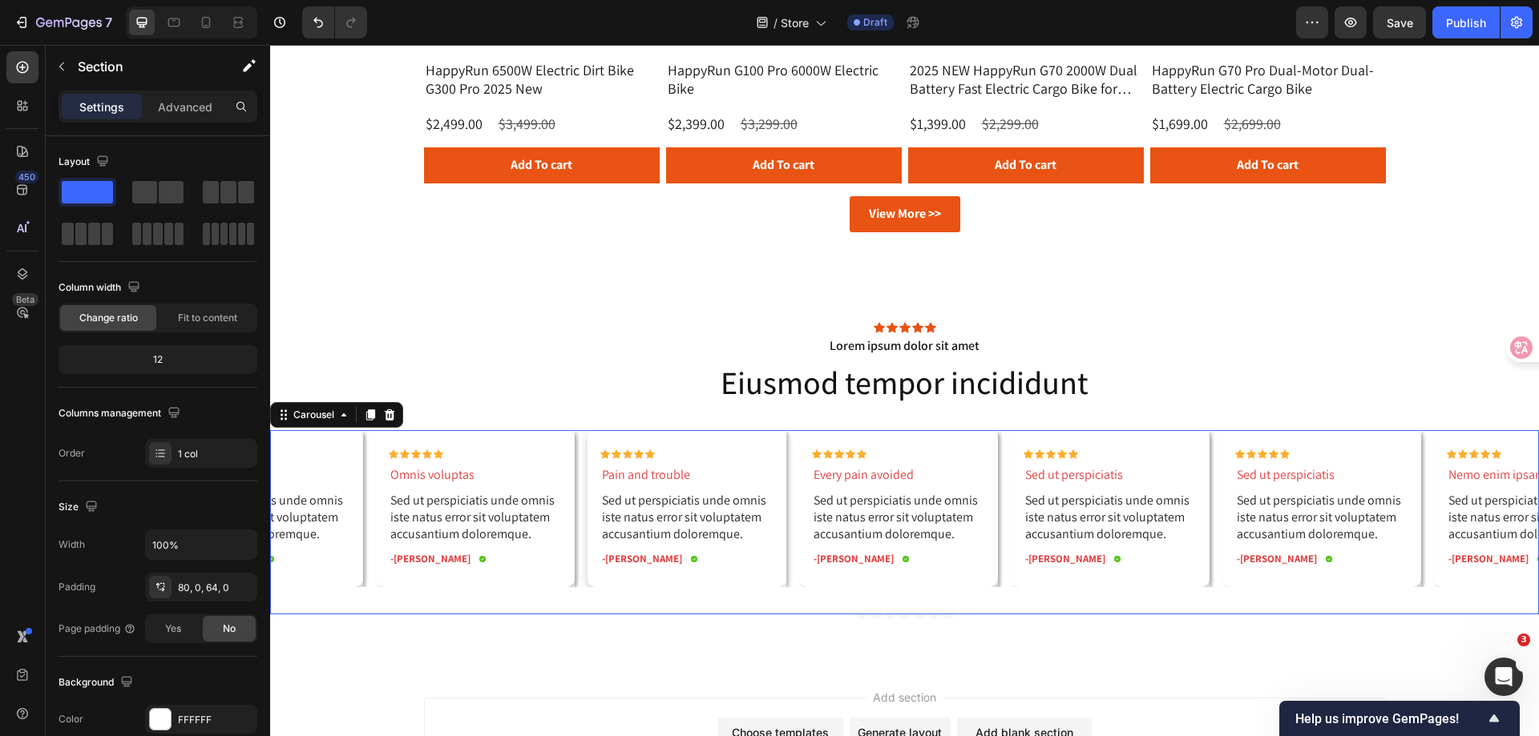
click at [872, 612] on button "Dot" at bounding box center [876, 611] width 8 height 8
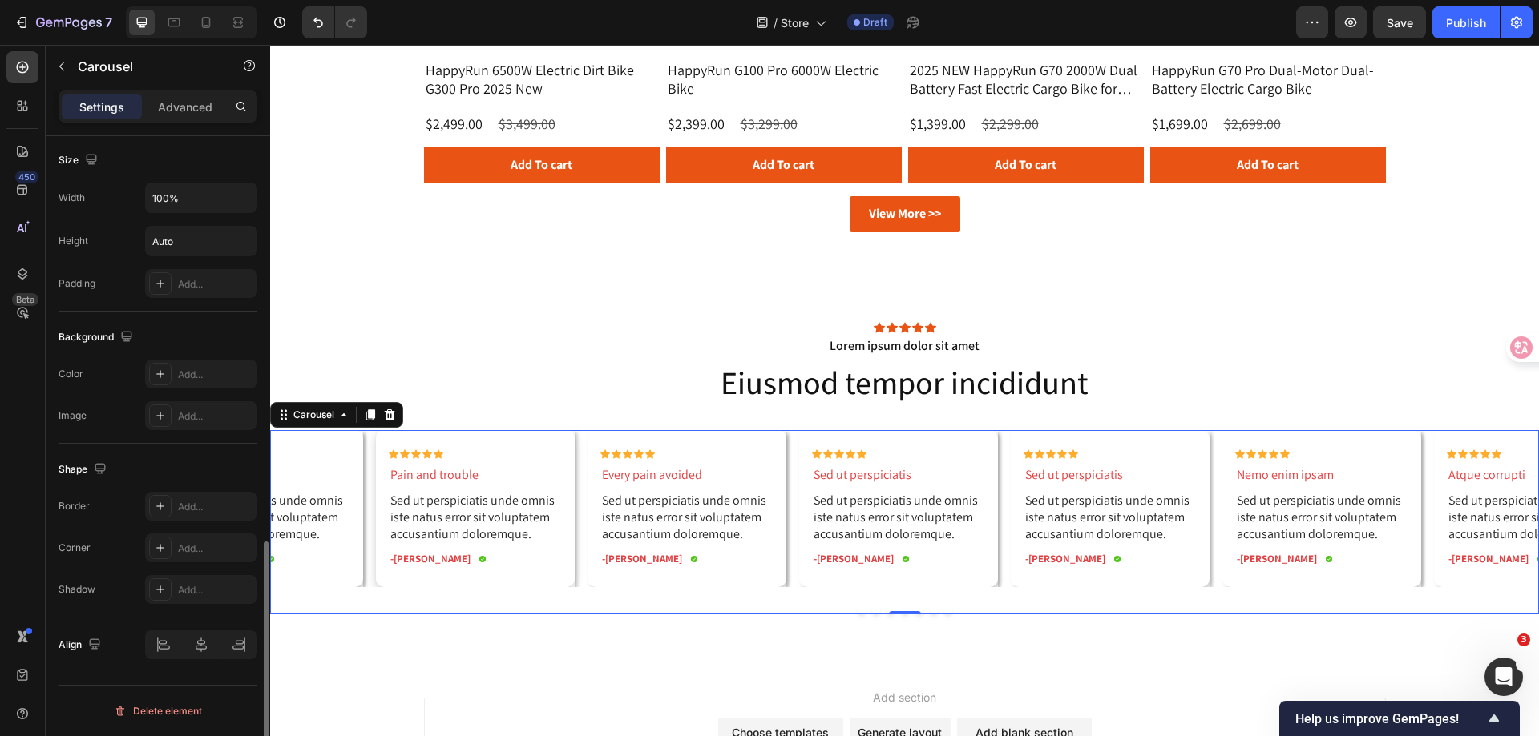
scroll to position [768, 0]
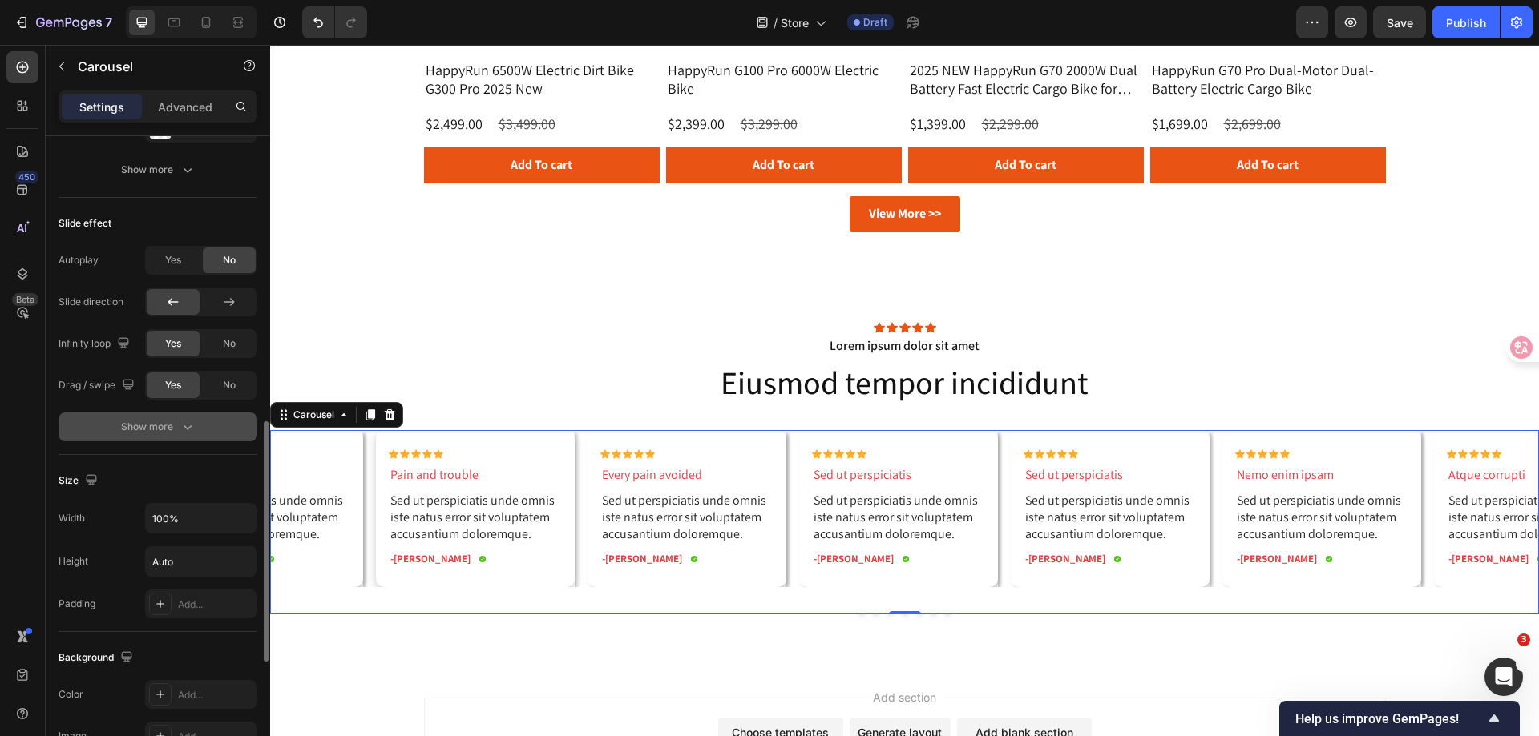
click at [169, 429] on div "Show more" at bounding box center [158, 427] width 75 height 16
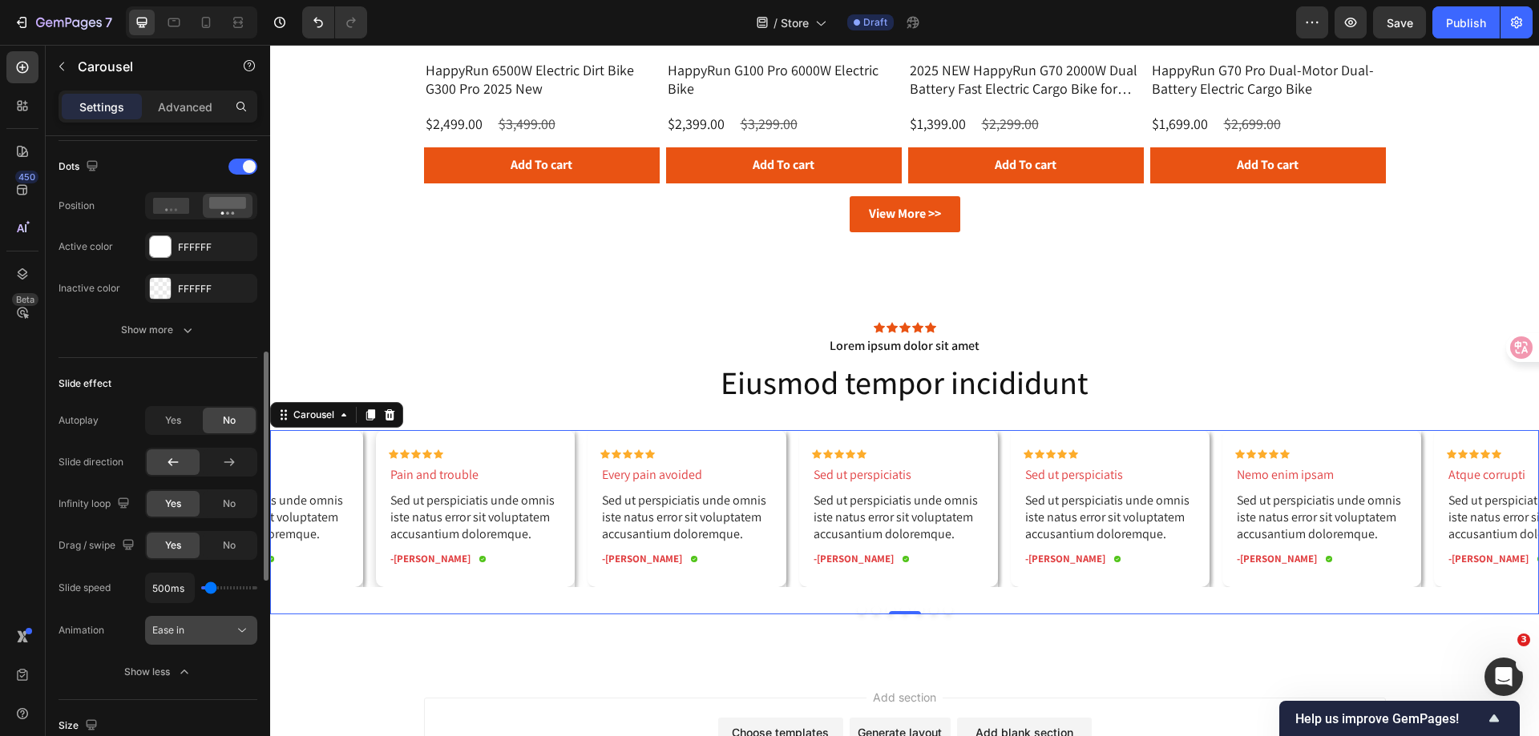
scroll to position [447, 0]
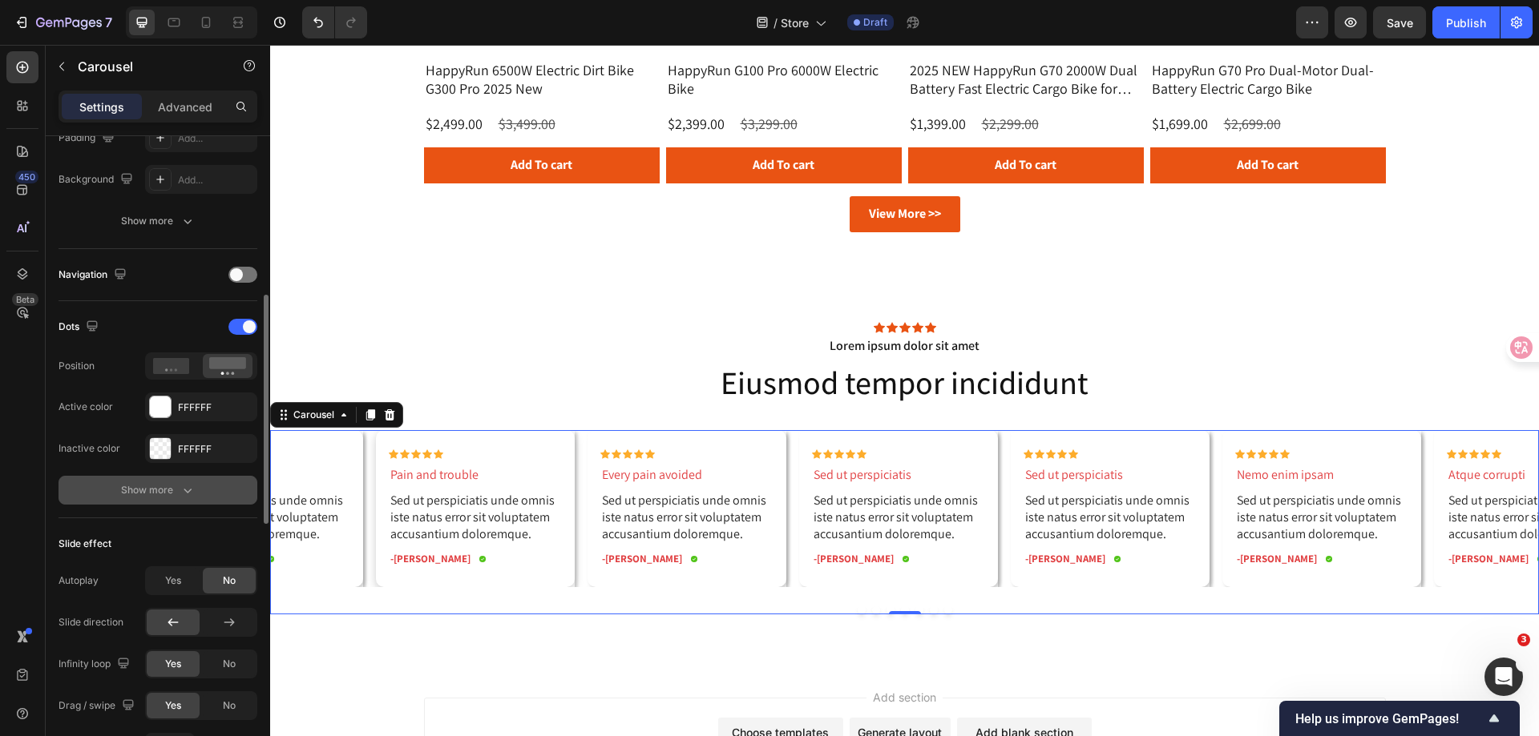
click at [174, 491] on div "Show more" at bounding box center [158, 490] width 75 height 16
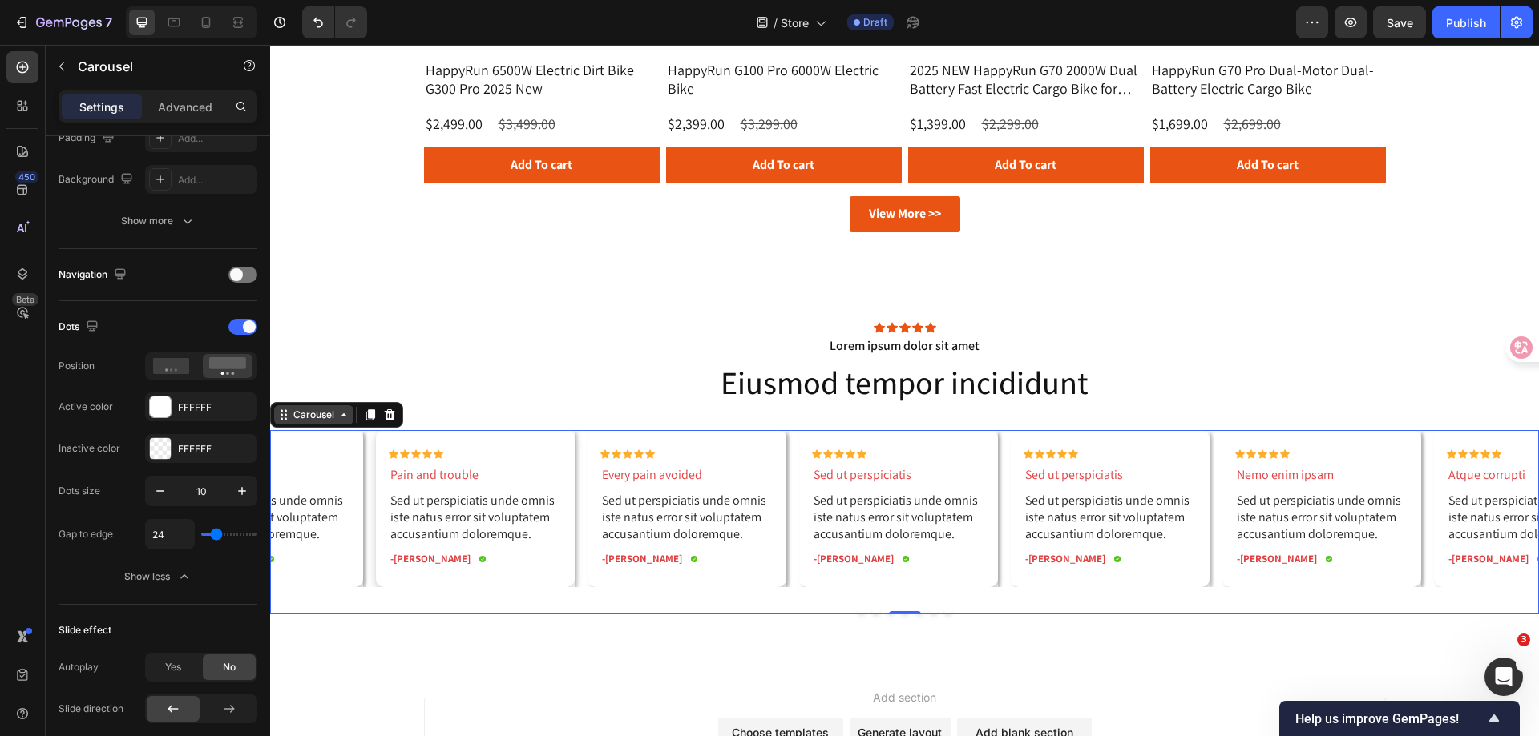
click at [304, 417] on div "Carousel" at bounding box center [313, 415] width 47 height 14
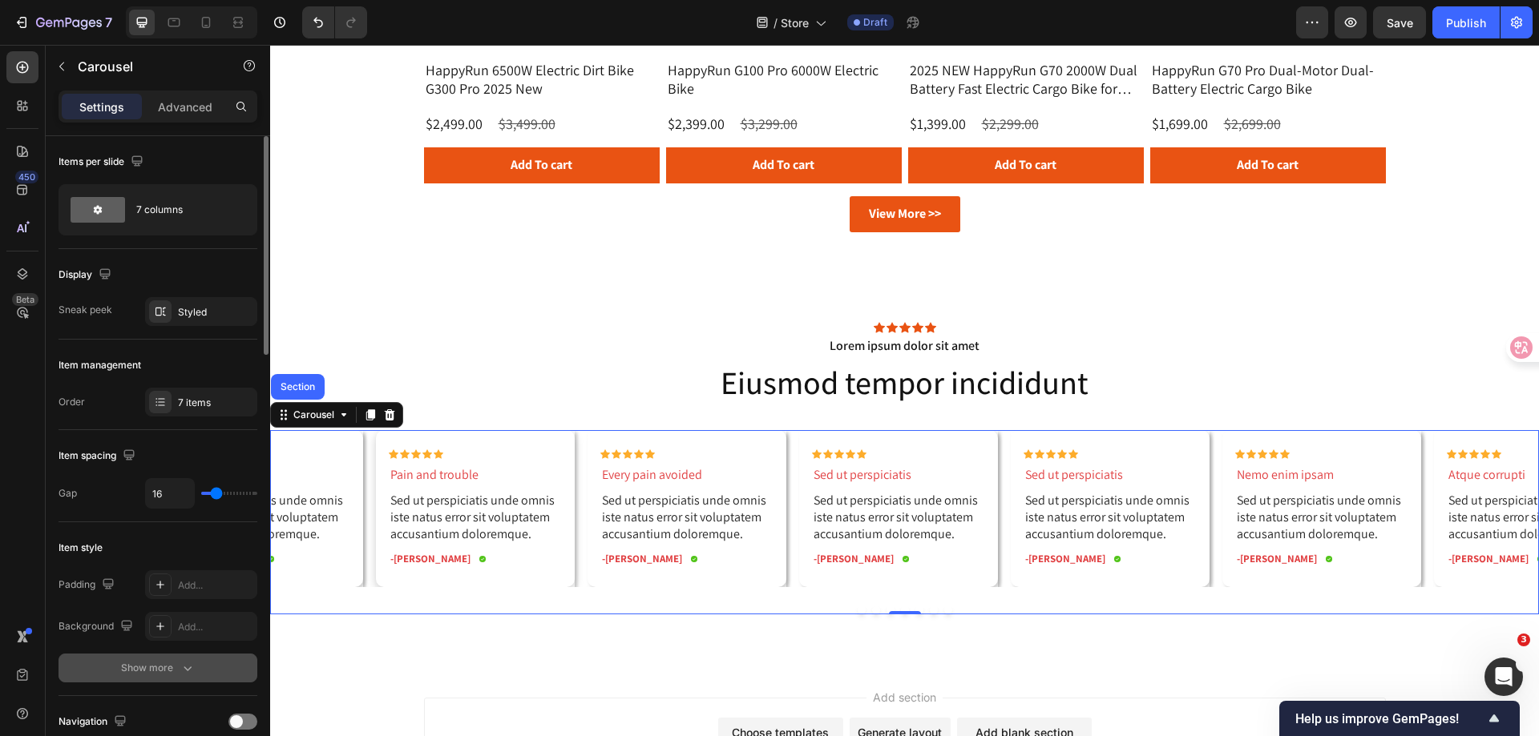
click at [176, 663] on div "Show more" at bounding box center [158, 668] width 75 height 16
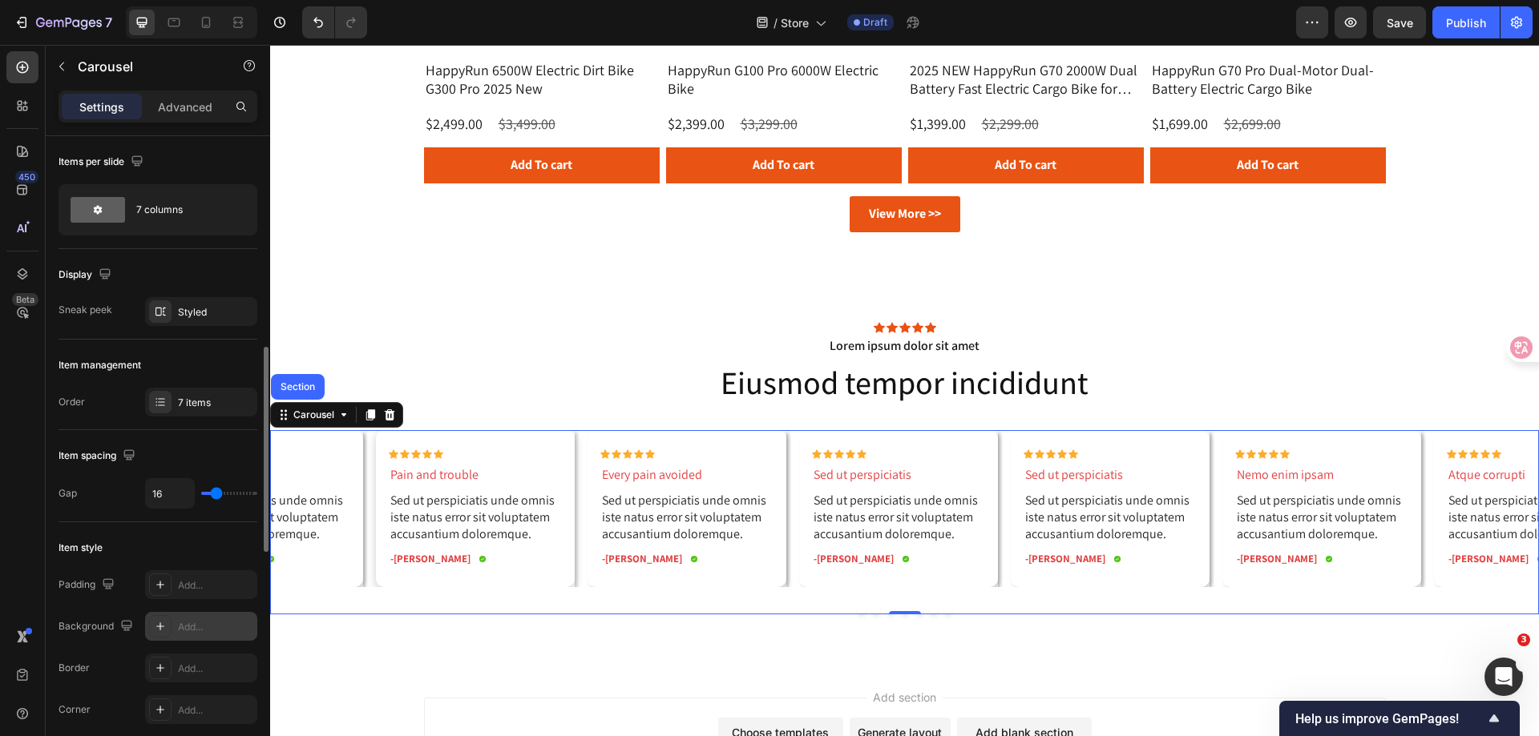
scroll to position [160, 0]
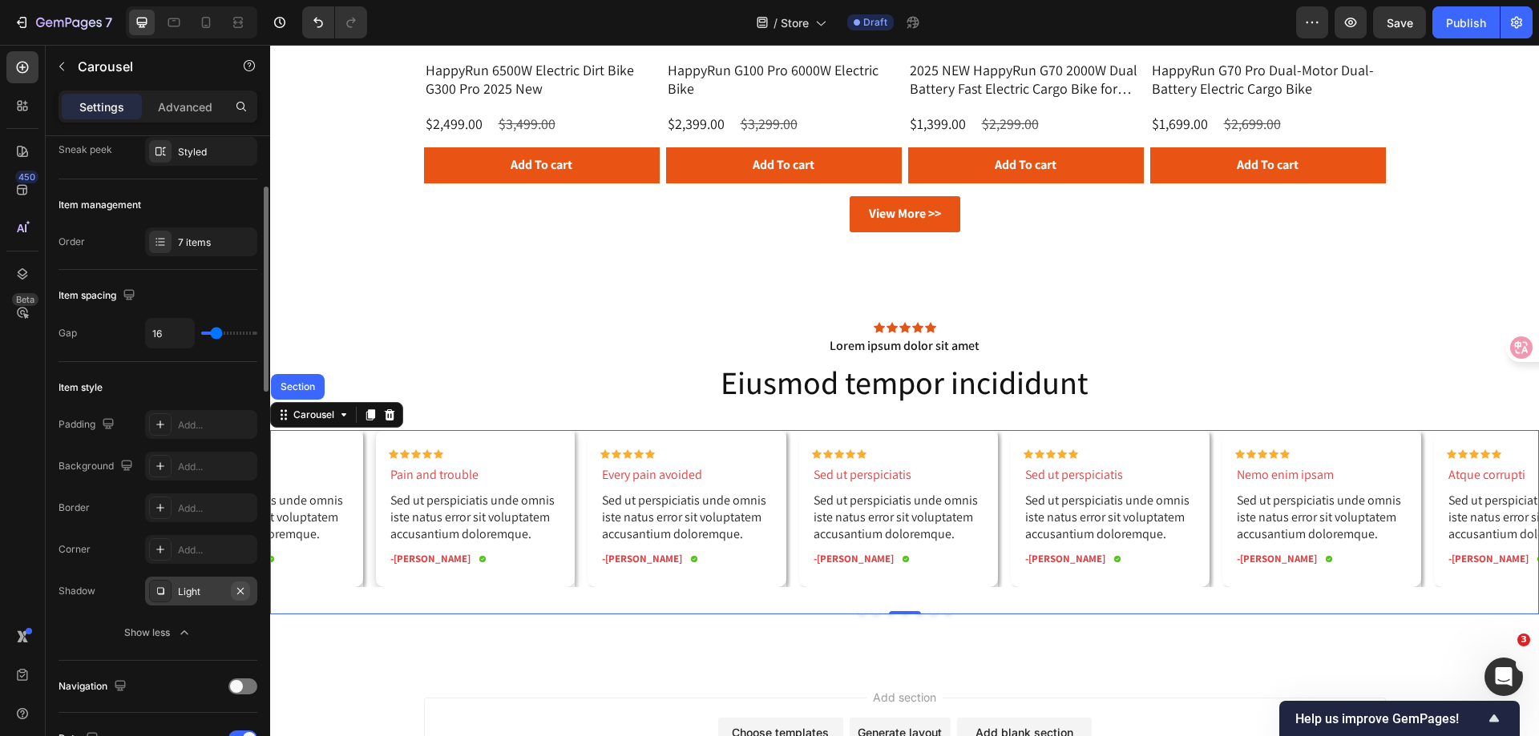
click at [238, 591] on icon "button" at bounding box center [240, 591] width 13 height 13
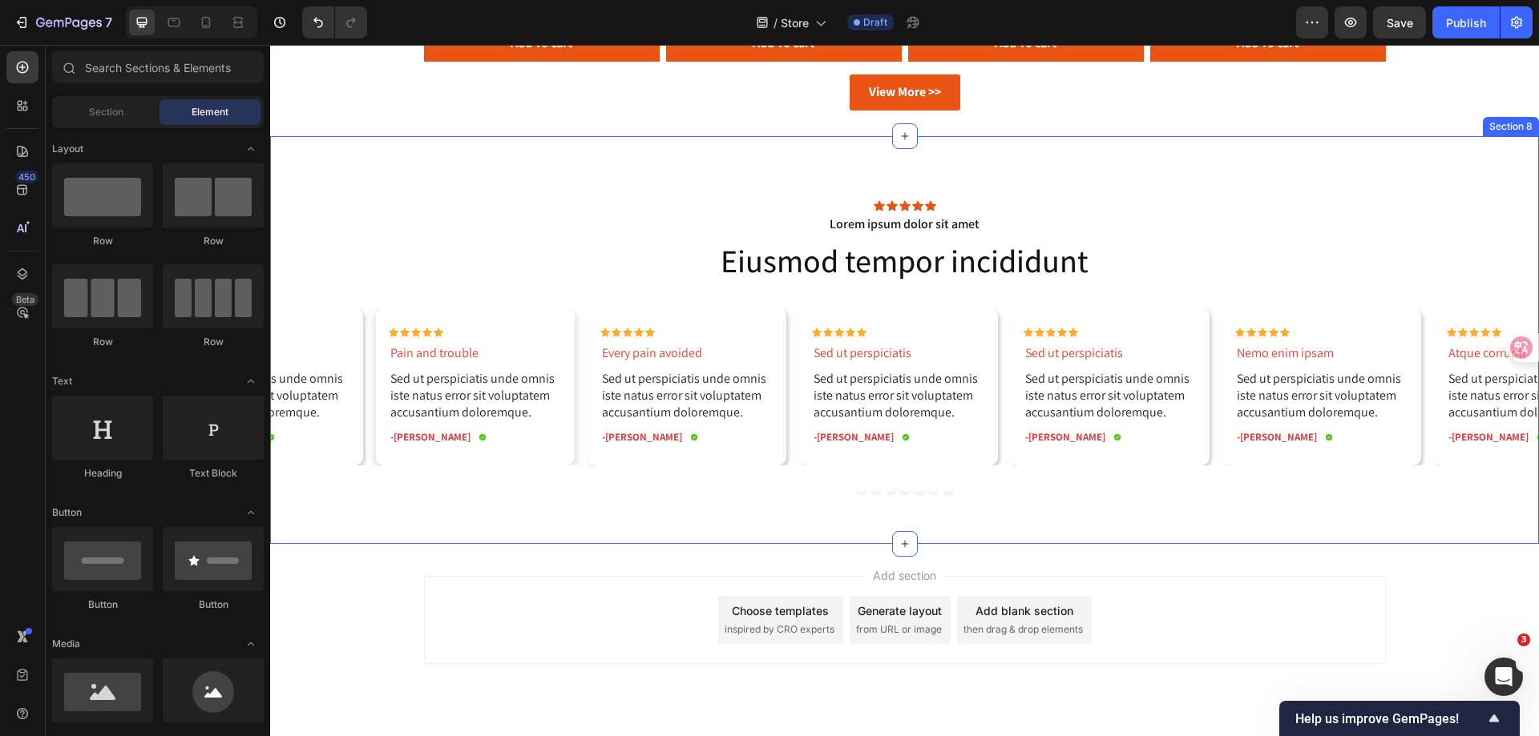
scroll to position [2370, 0]
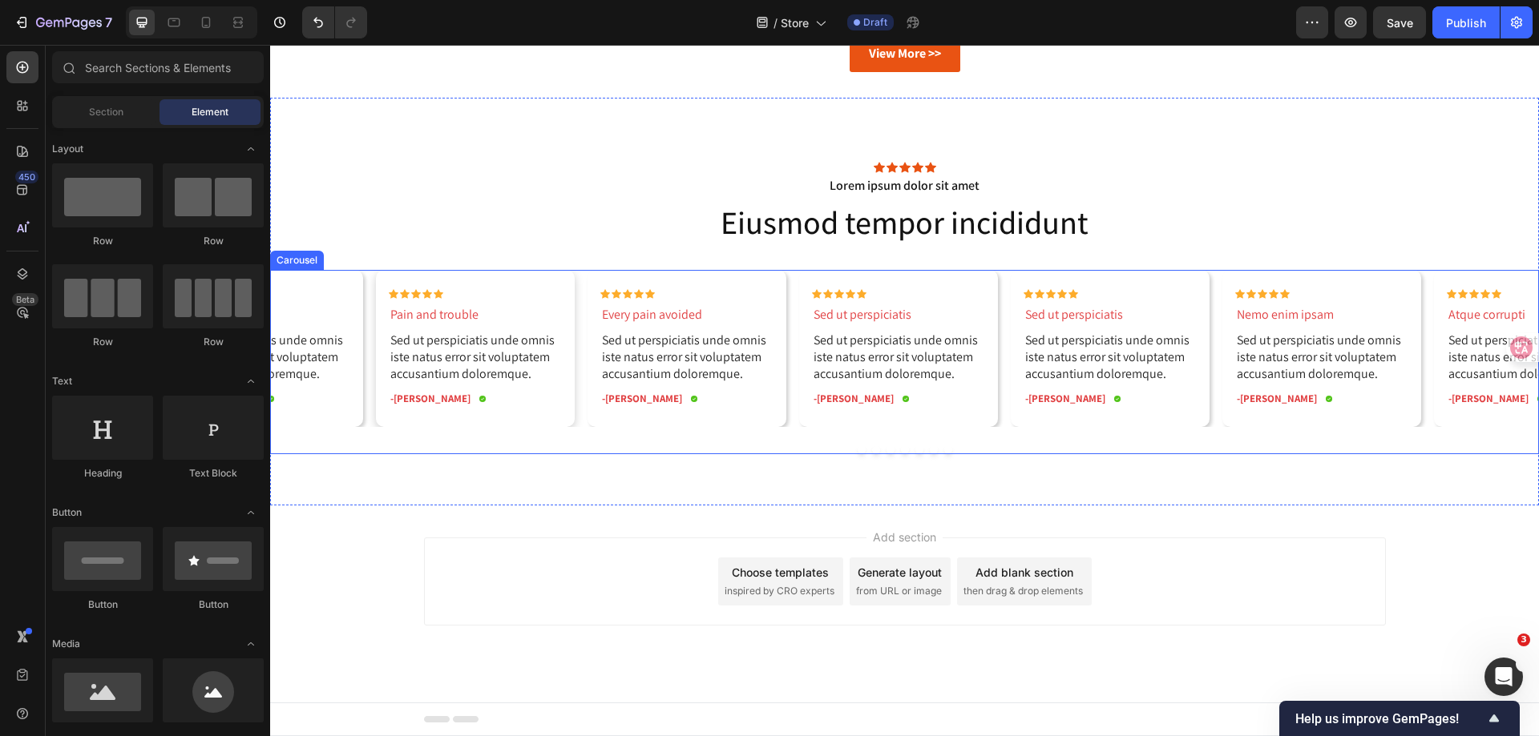
click at [902, 443] on div "Icon Icon Icon Icon Icon Icon List Omnis voluptas Text Block Sed ut perspiciati…" at bounding box center [904, 362] width 1268 height 184
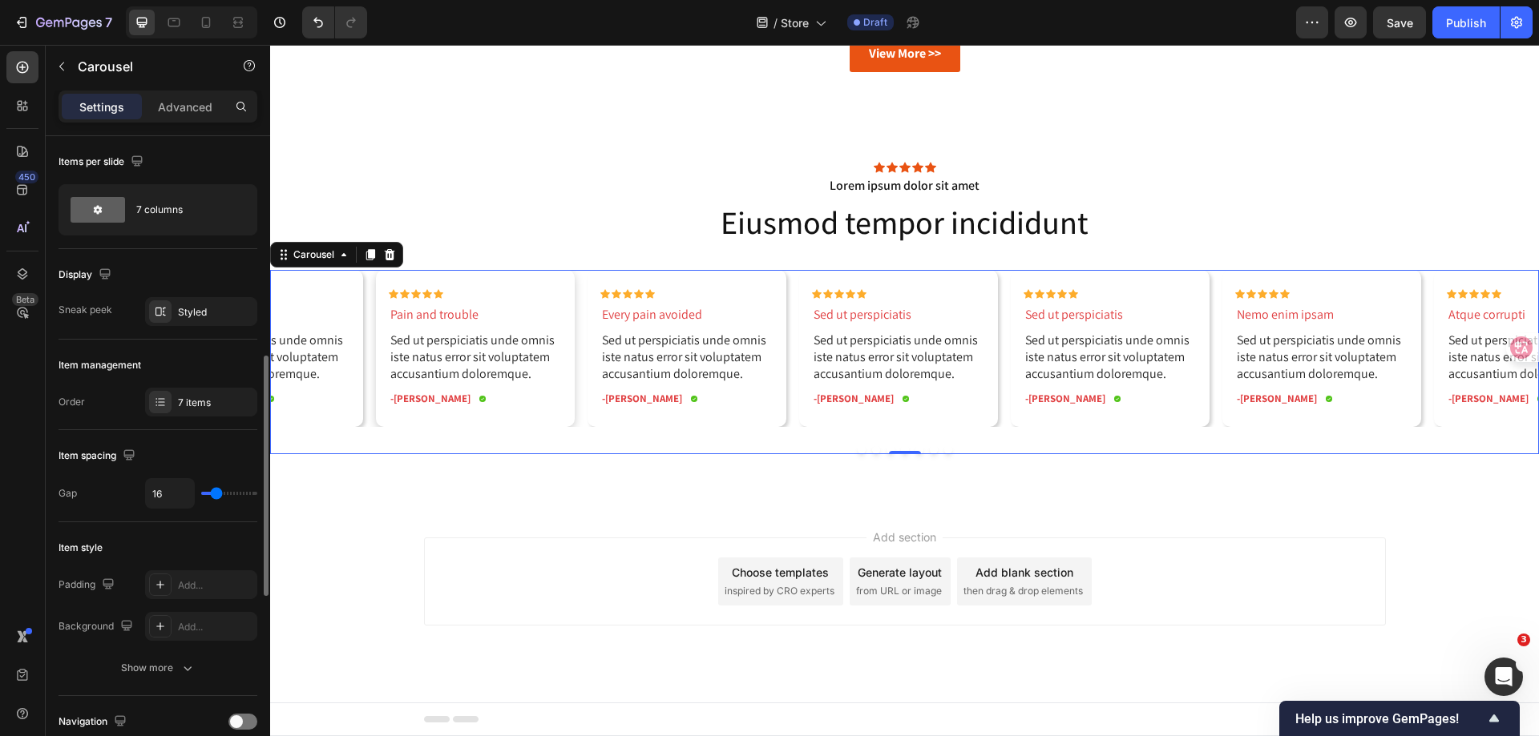
scroll to position [160, 0]
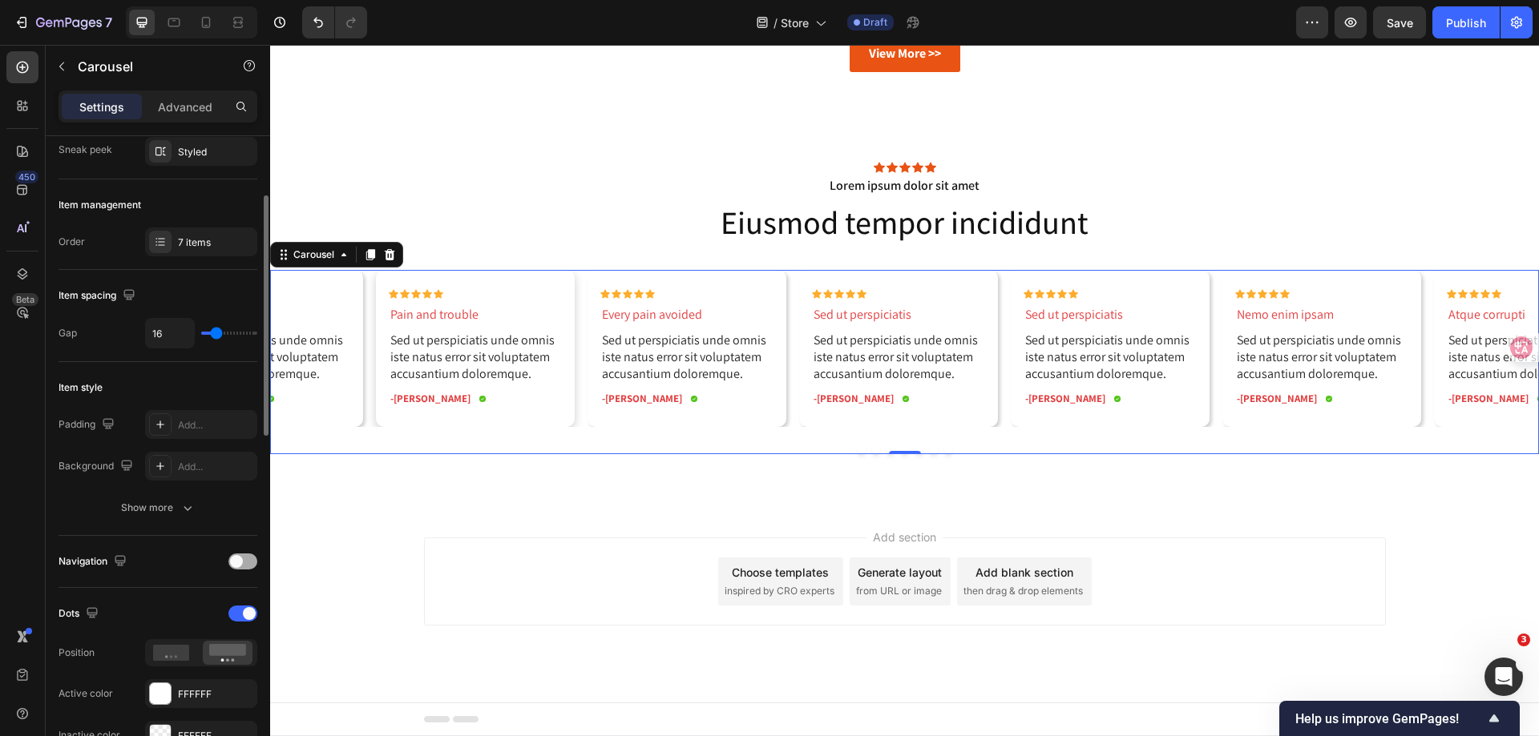
click at [246, 554] on div at bounding box center [242, 562] width 29 height 16
click at [244, 562] on span at bounding box center [249, 561] width 13 height 13
click at [244, 562] on div at bounding box center [242, 562] width 29 height 16
click at [244, 562] on span at bounding box center [249, 561] width 13 height 13
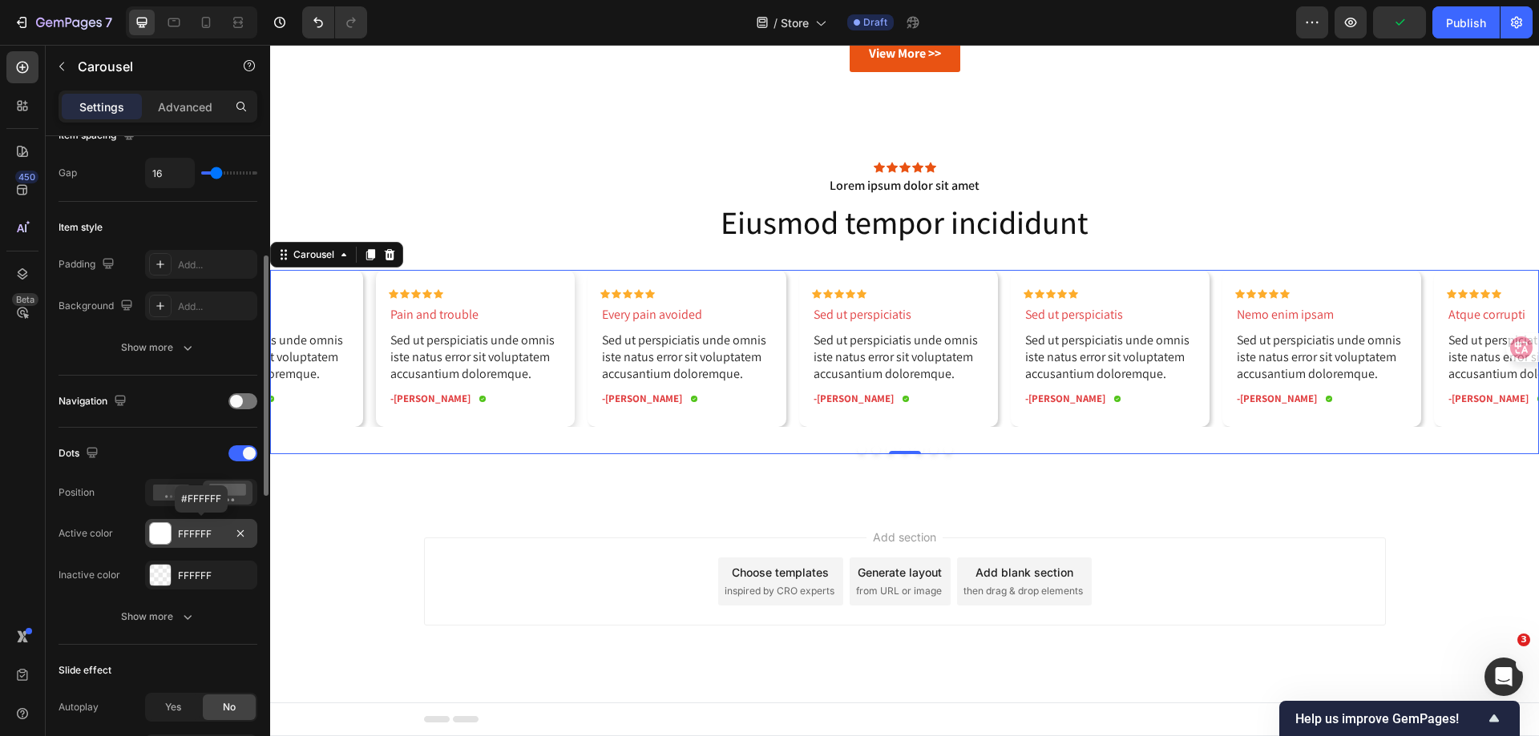
click at [213, 535] on div "FFFFFF" at bounding box center [201, 534] width 46 height 14
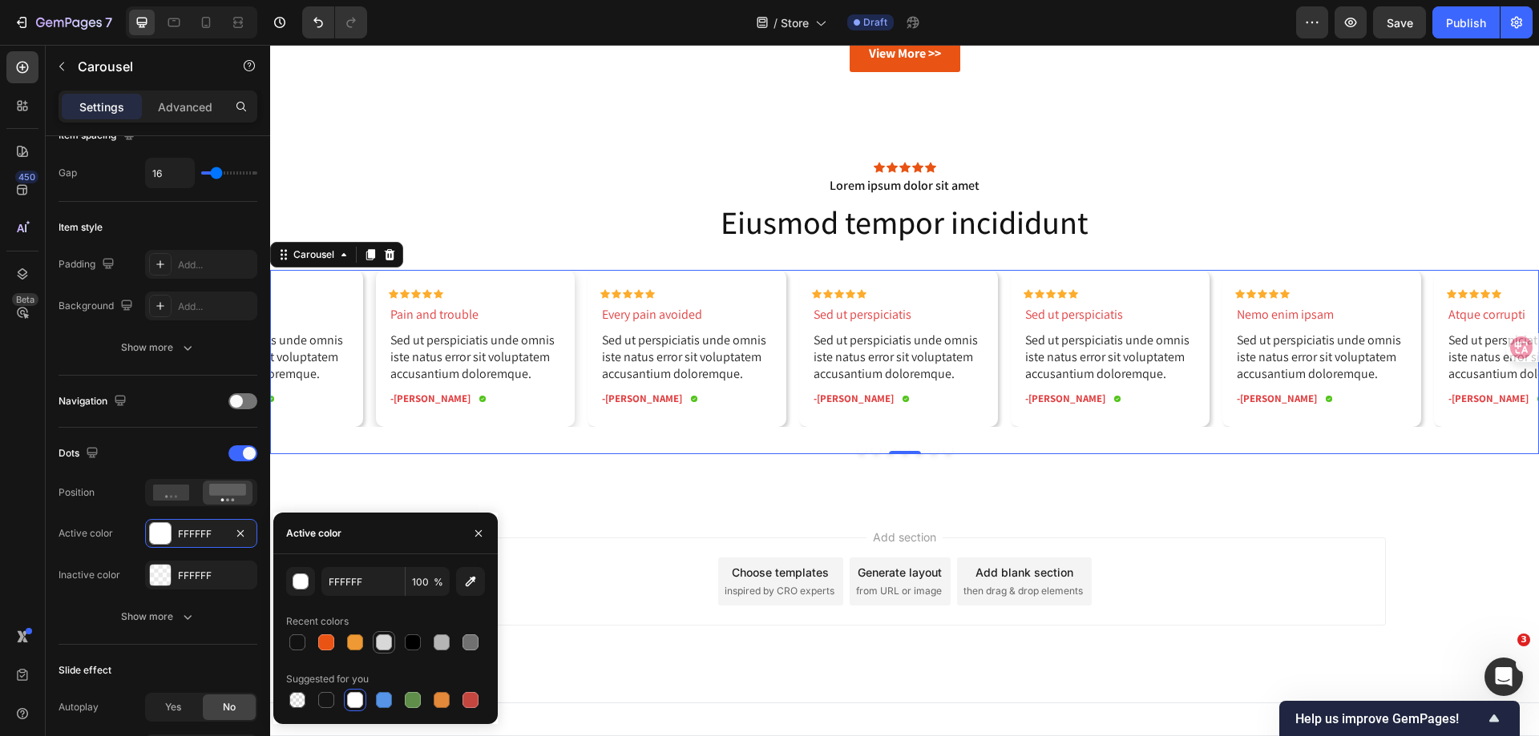
click at [385, 647] on div at bounding box center [384, 643] width 16 height 16
click at [414, 643] on div at bounding box center [413, 643] width 16 height 16
click at [442, 644] on div at bounding box center [442, 643] width 16 height 16
type input "B5B5B5"
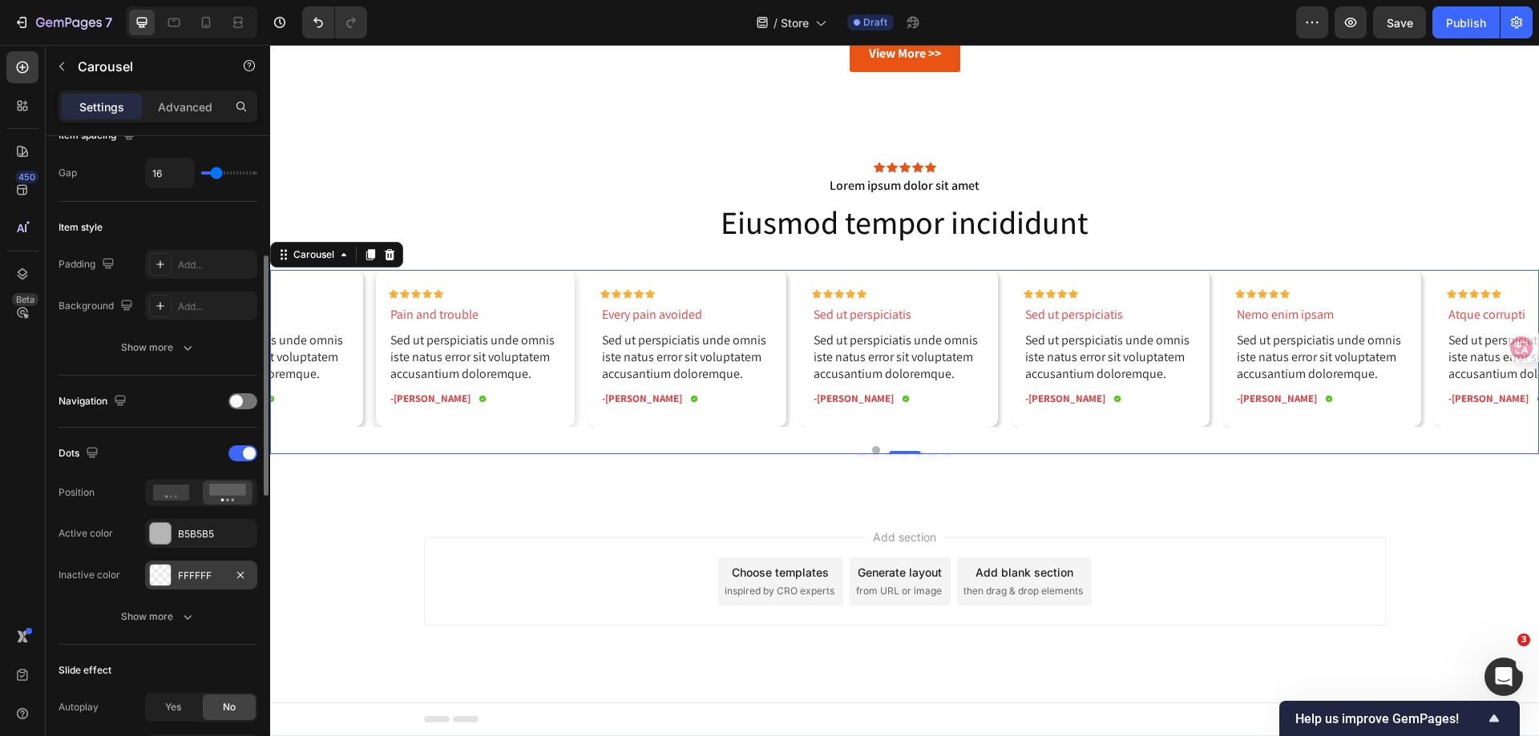
click at [164, 575] on div at bounding box center [160, 575] width 21 height 21
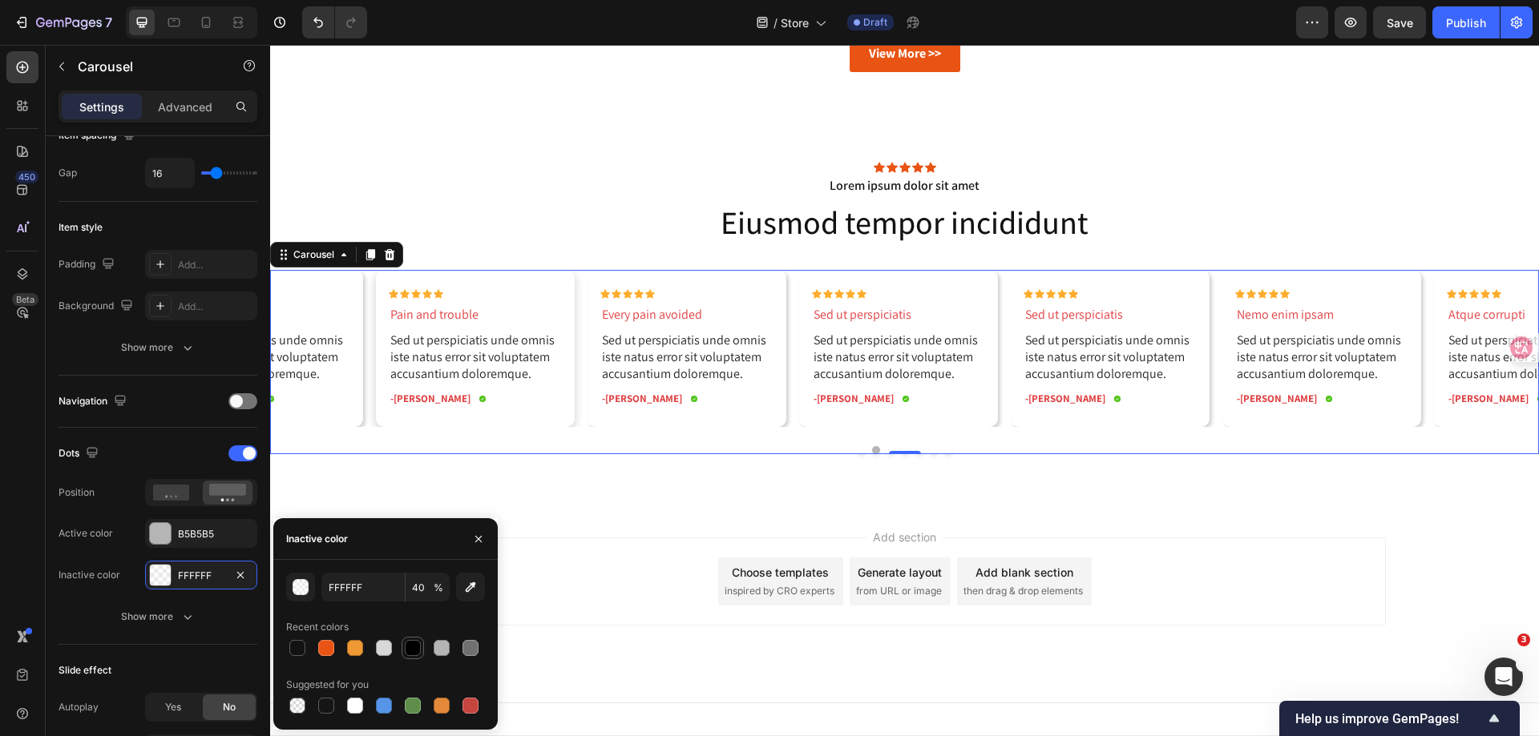
click at [413, 649] on div at bounding box center [413, 648] width 16 height 16
type input "000000"
type input "100"
click at [441, 643] on div at bounding box center [442, 648] width 16 height 16
click at [381, 649] on div at bounding box center [384, 648] width 16 height 16
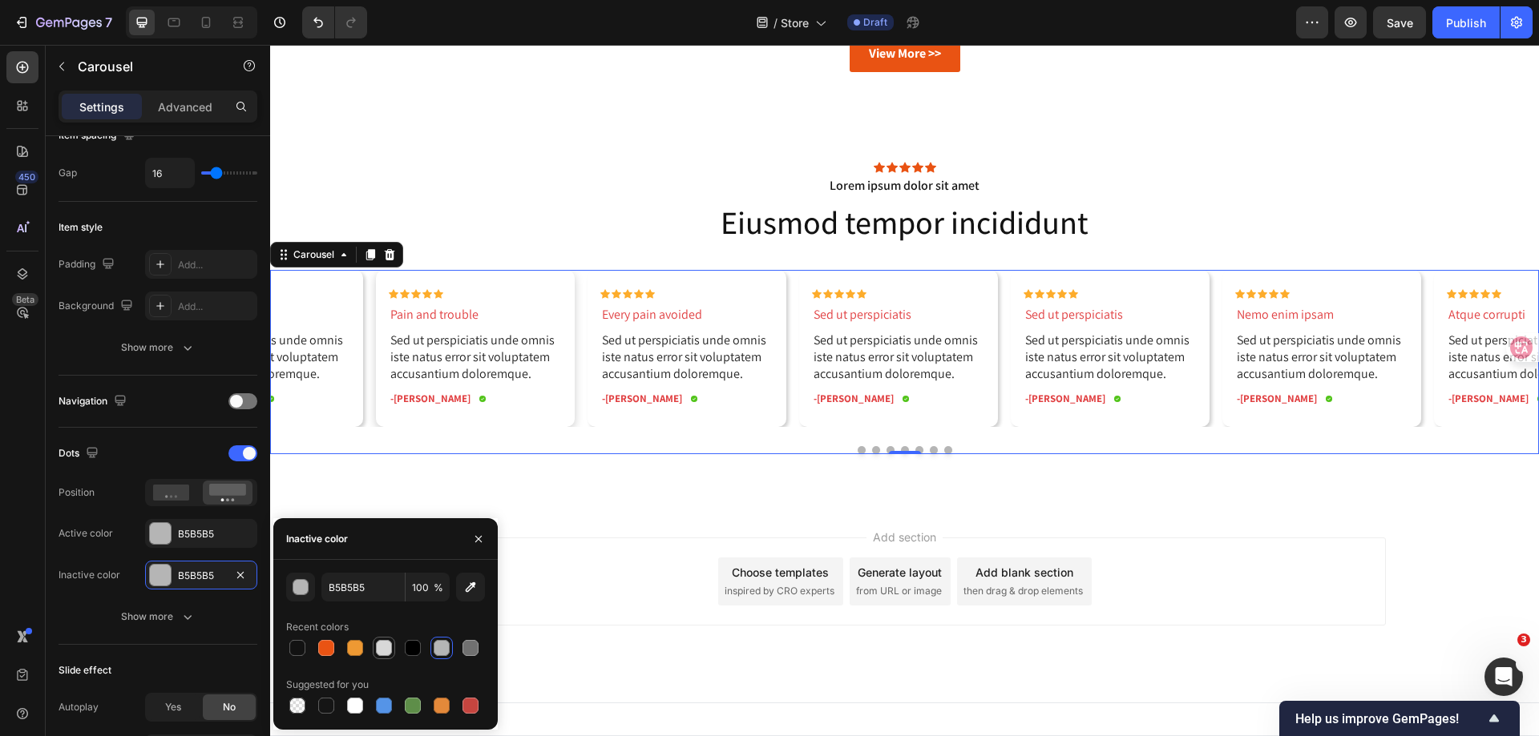
type input "D8D8D8"
click at [642, 508] on div "Add section Choose templates inspired by CRO experts Generate layout from URL o…" at bounding box center [904, 604] width 1268 height 197
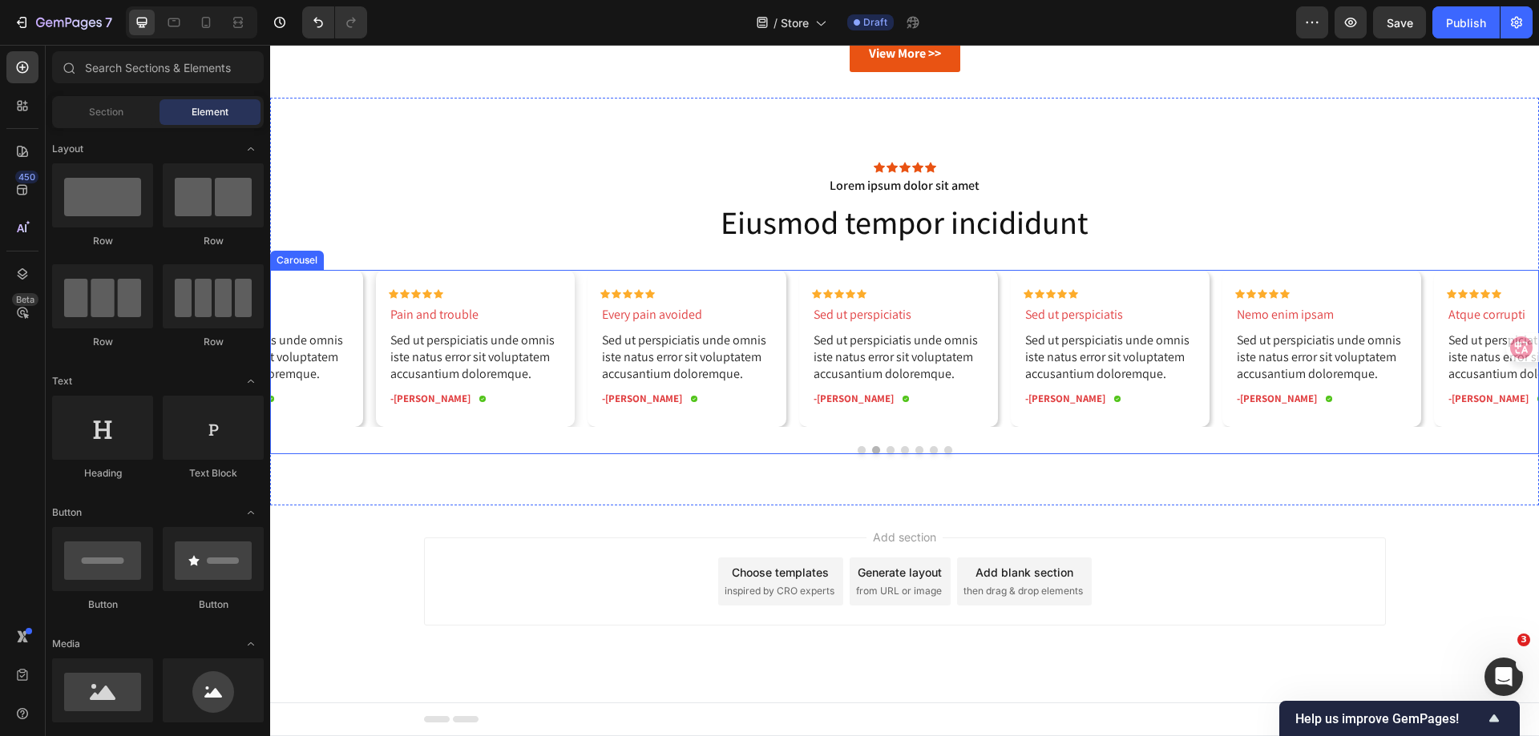
click at [886, 452] on button "Dot" at bounding box center [890, 450] width 8 height 8
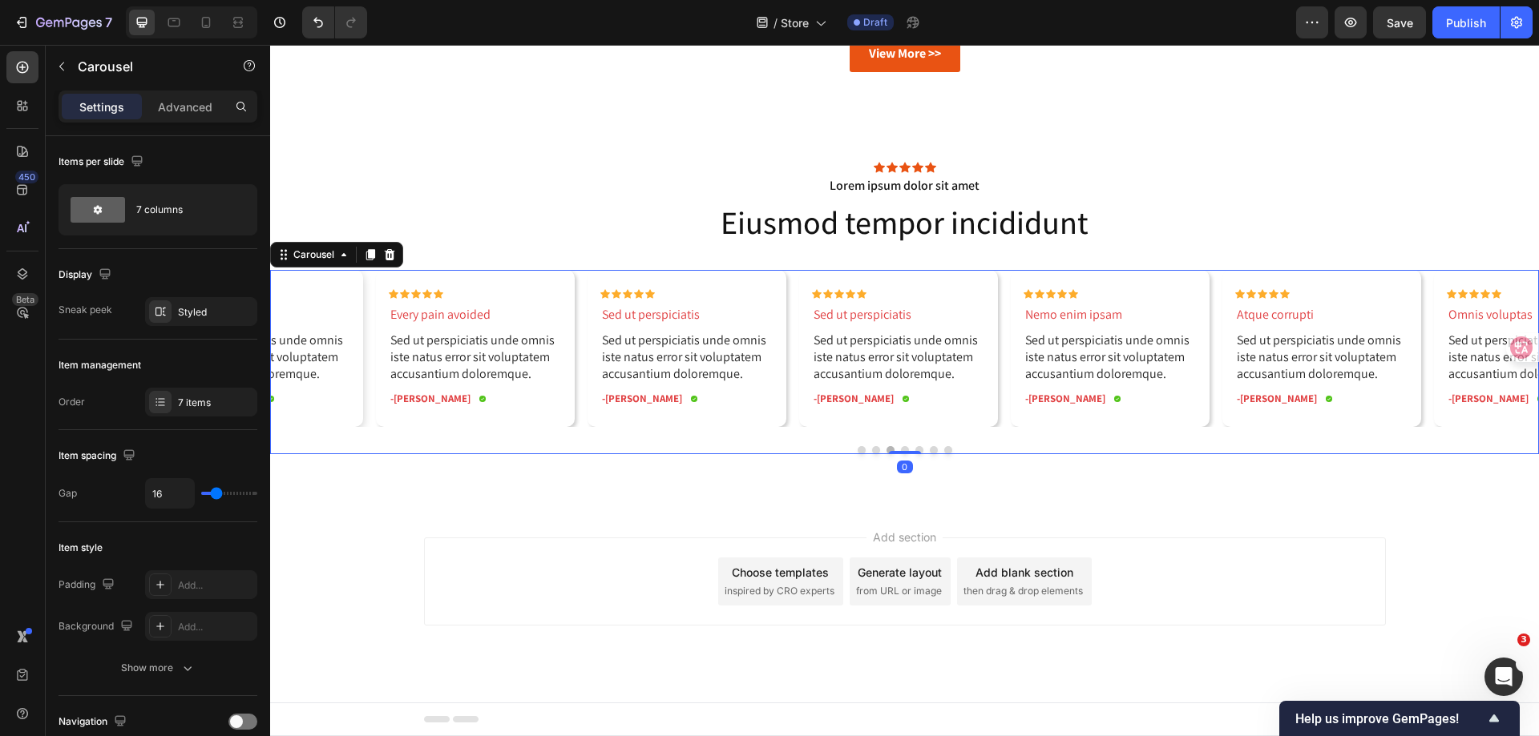
click at [857, 452] on button "Dot" at bounding box center [861, 450] width 8 height 8
click at [872, 452] on button "Dot" at bounding box center [876, 450] width 8 height 8
click at [886, 450] on button "Dot" at bounding box center [890, 450] width 8 height 8
click at [901, 449] on button "Dot" at bounding box center [905, 450] width 8 height 8
click at [915, 448] on button "Dot" at bounding box center [919, 450] width 8 height 8
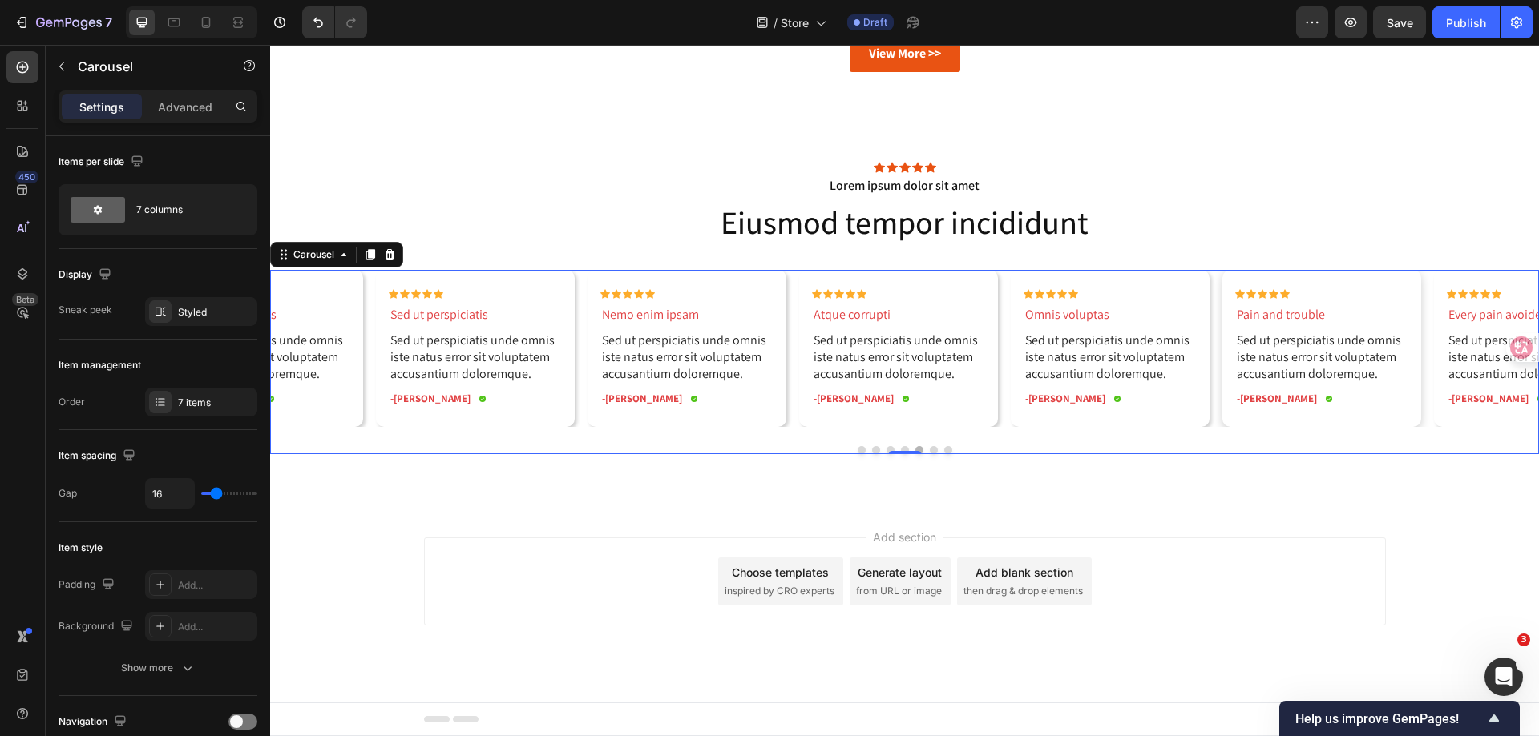
click at [930, 449] on button "Dot" at bounding box center [934, 450] width 8 height 8
click at [944, 453] on button "Dot" at bounding box center [948, 450] width 8 height 8
click at [309, 255] on div "Carousel" at bounding box center [313, 255] width 47 height 14
type input "21"
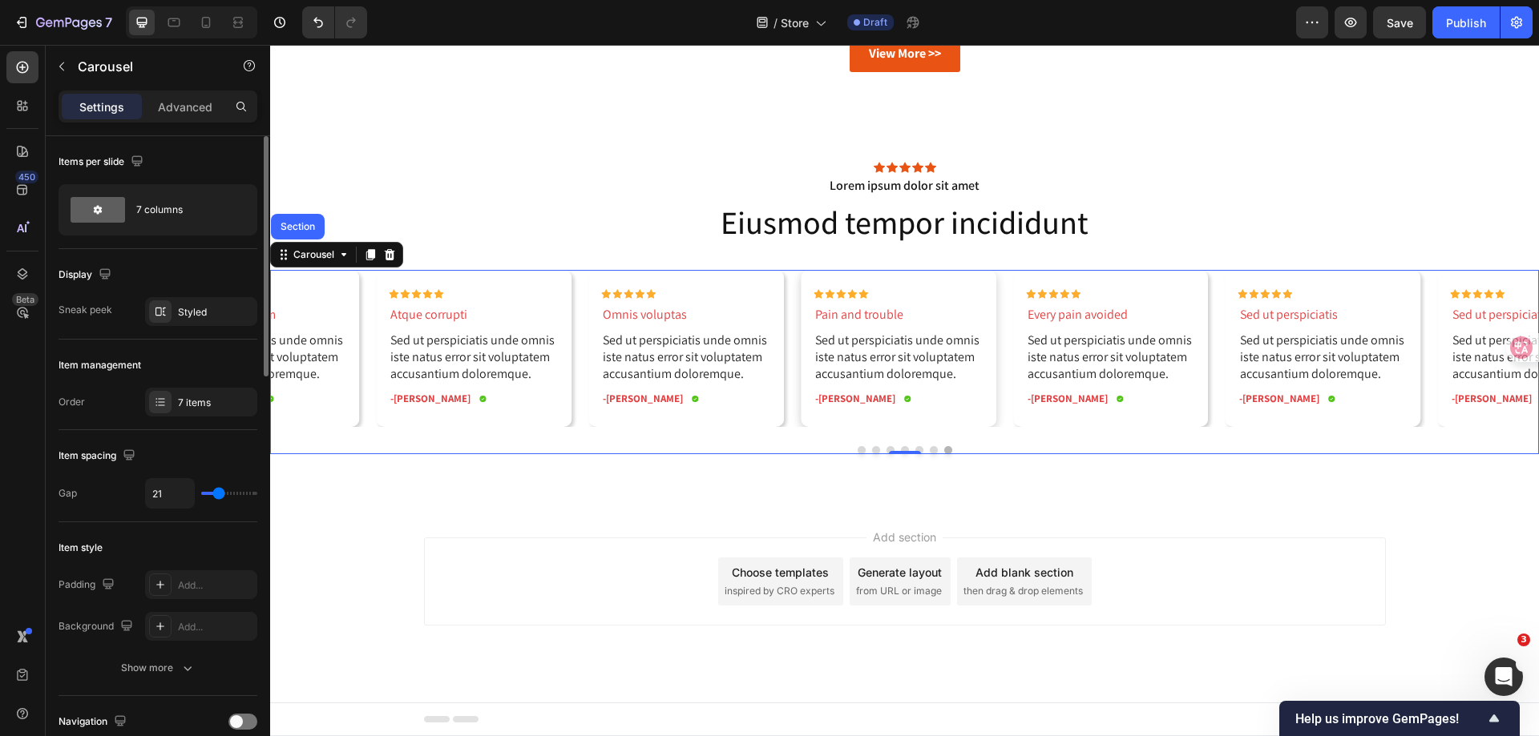
type input "24"
type input "25"
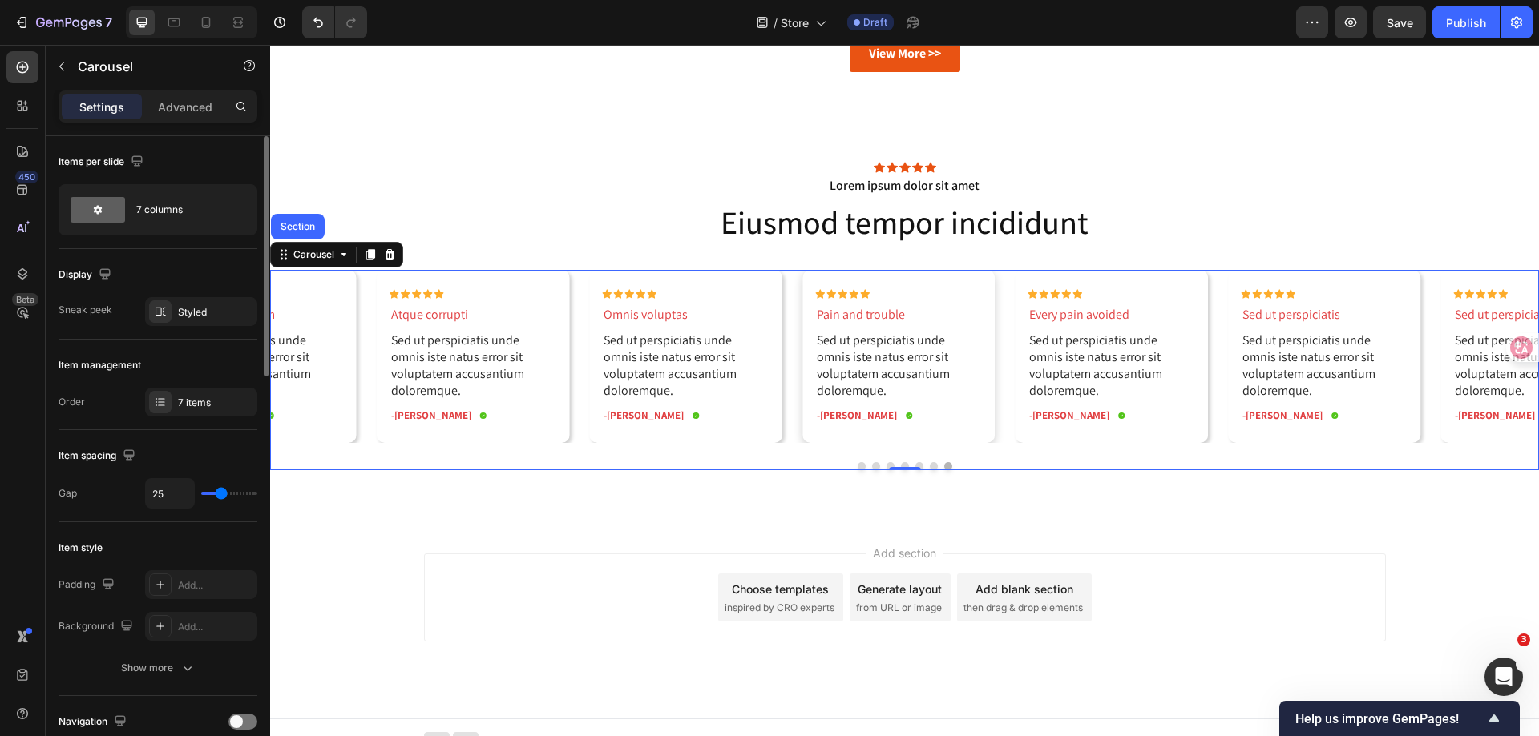
type input "31"
type input "30"
type input "25"
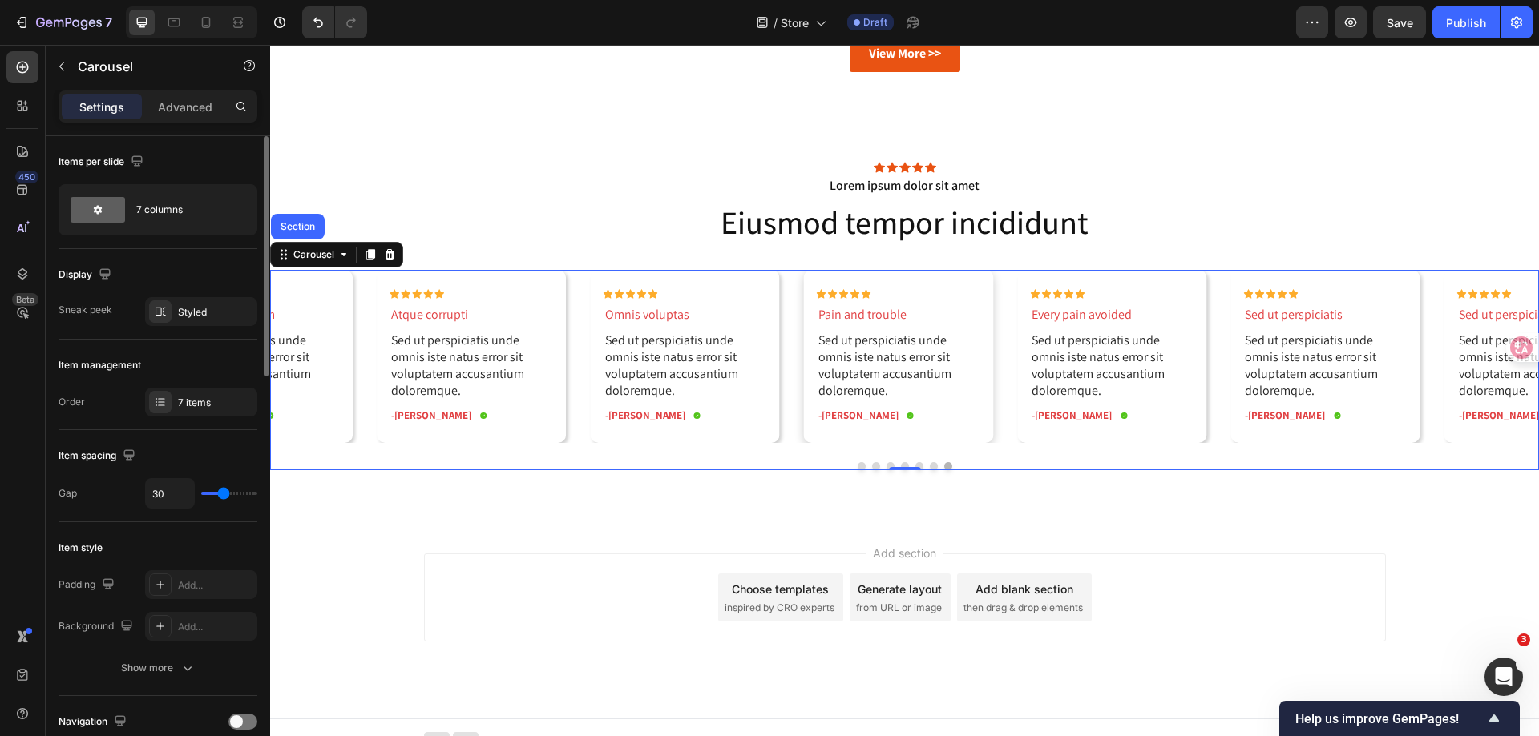
type input "25"
type input "19"
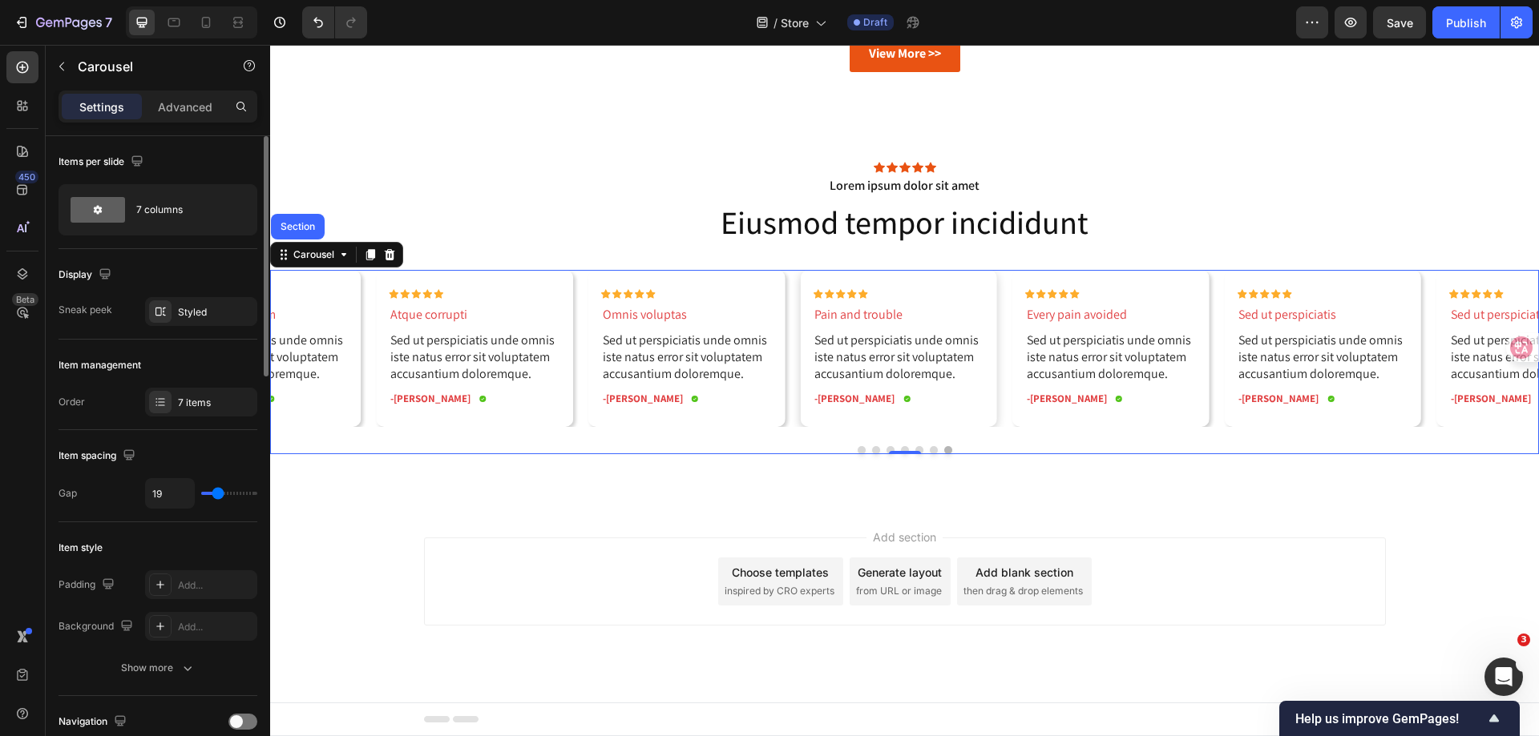
type input "21"
click at [219, 494] on input "range" at bounding box center [229, 493] width 56 height 3
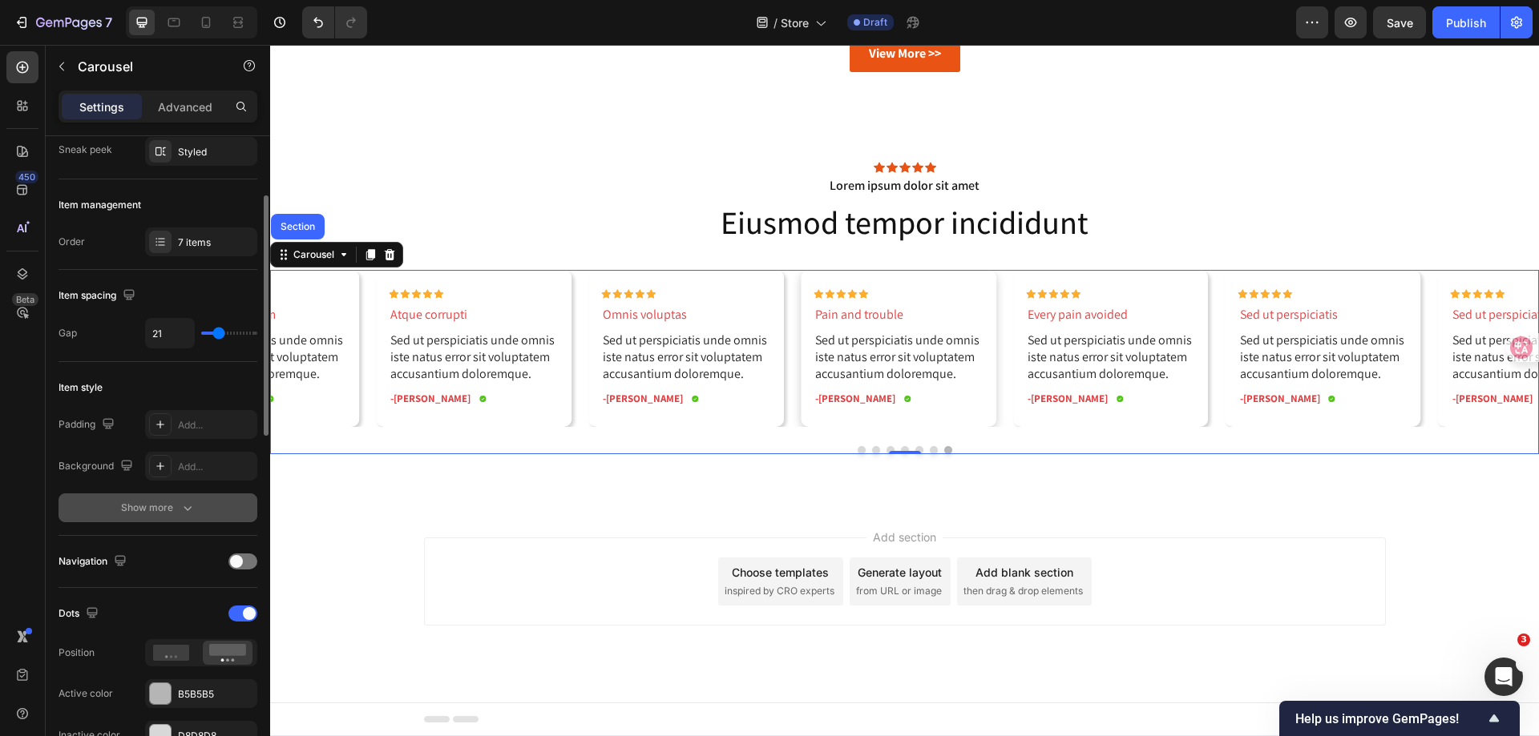
click at [185, 509] on icon "button" at bounding box center [187, 508] width 8 height 5
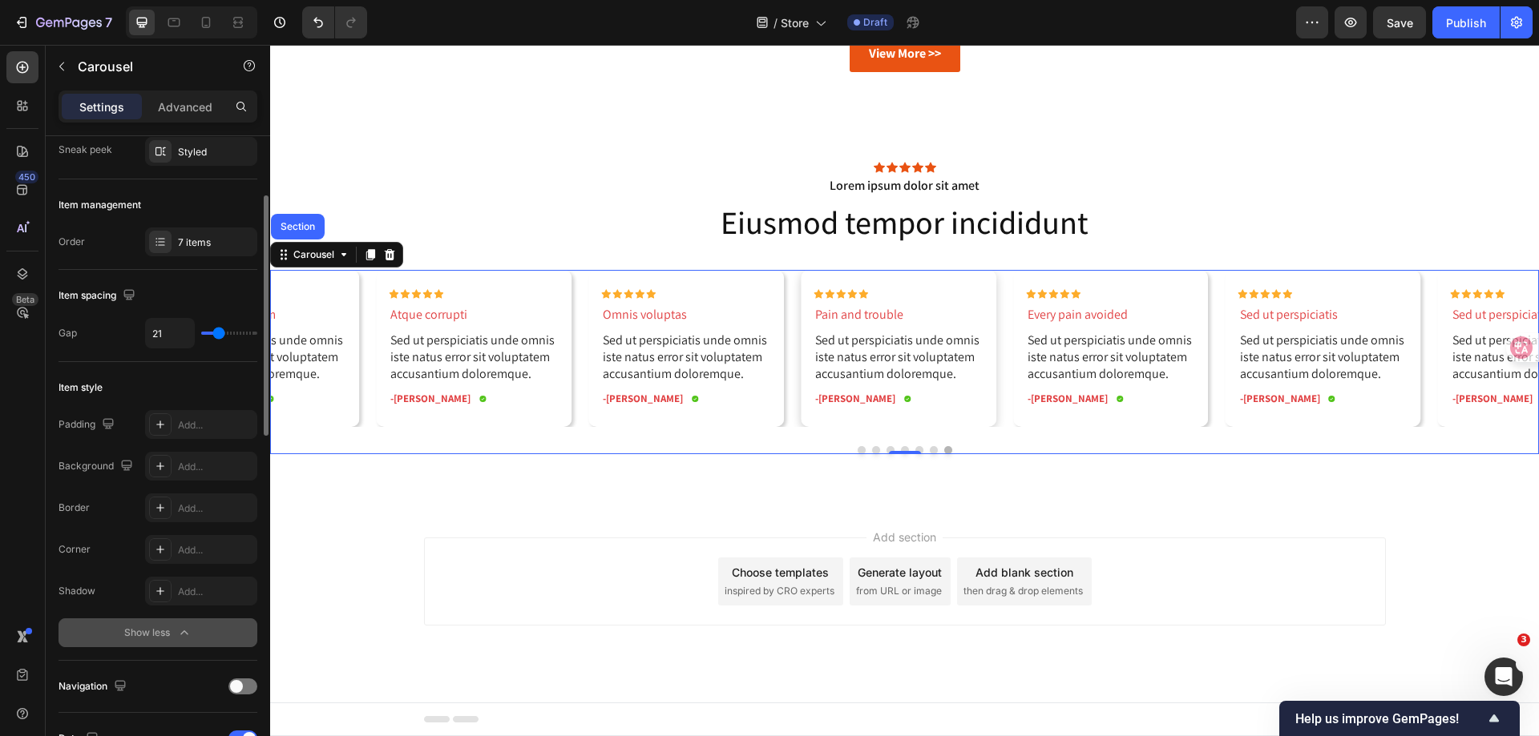
click at [164, 631] on div "Show less" at bounding box center [158, 633] width 68 height 16
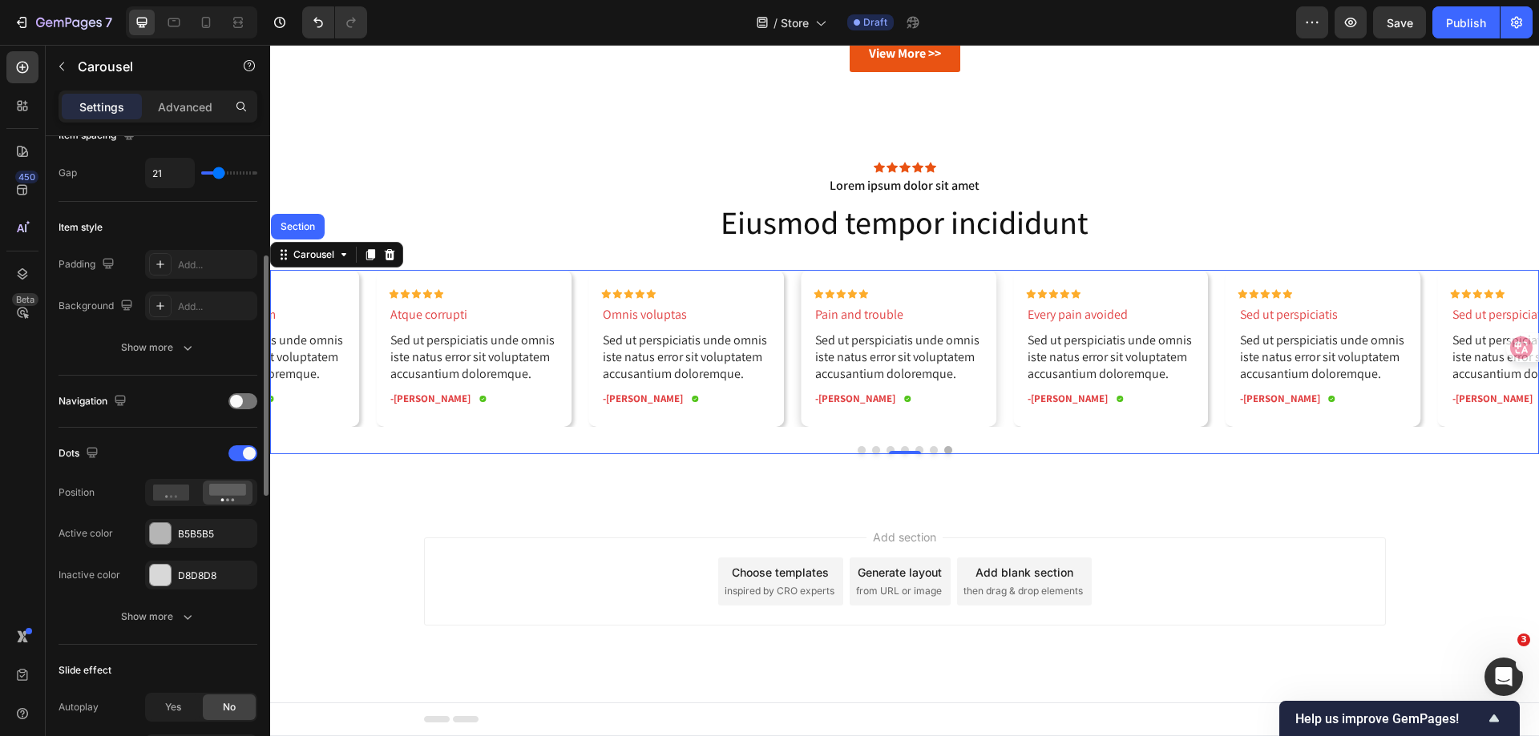
scroll to position [481, 0]
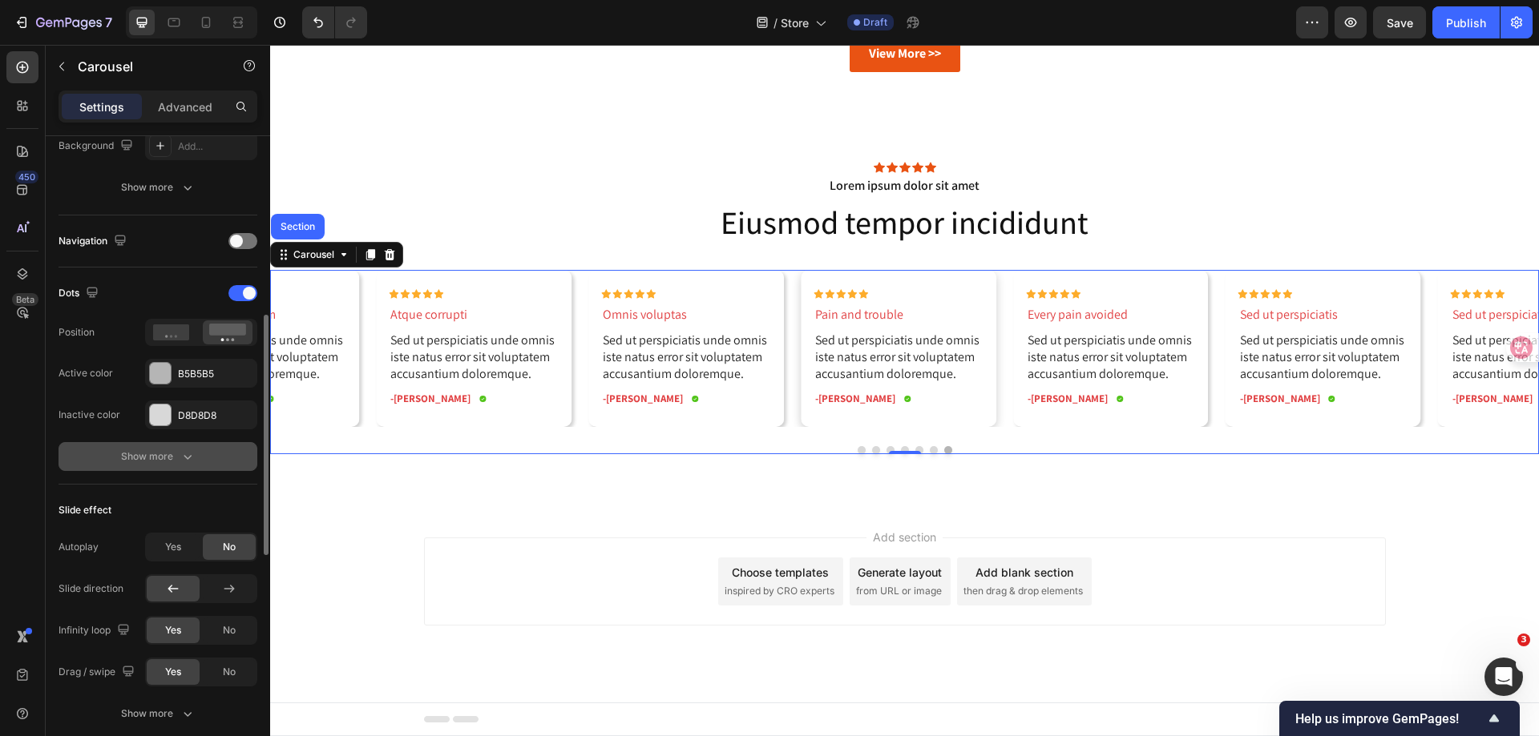
click at [172, 455] on div "Show more" at bounding box center [158, 457] width 75 height 16
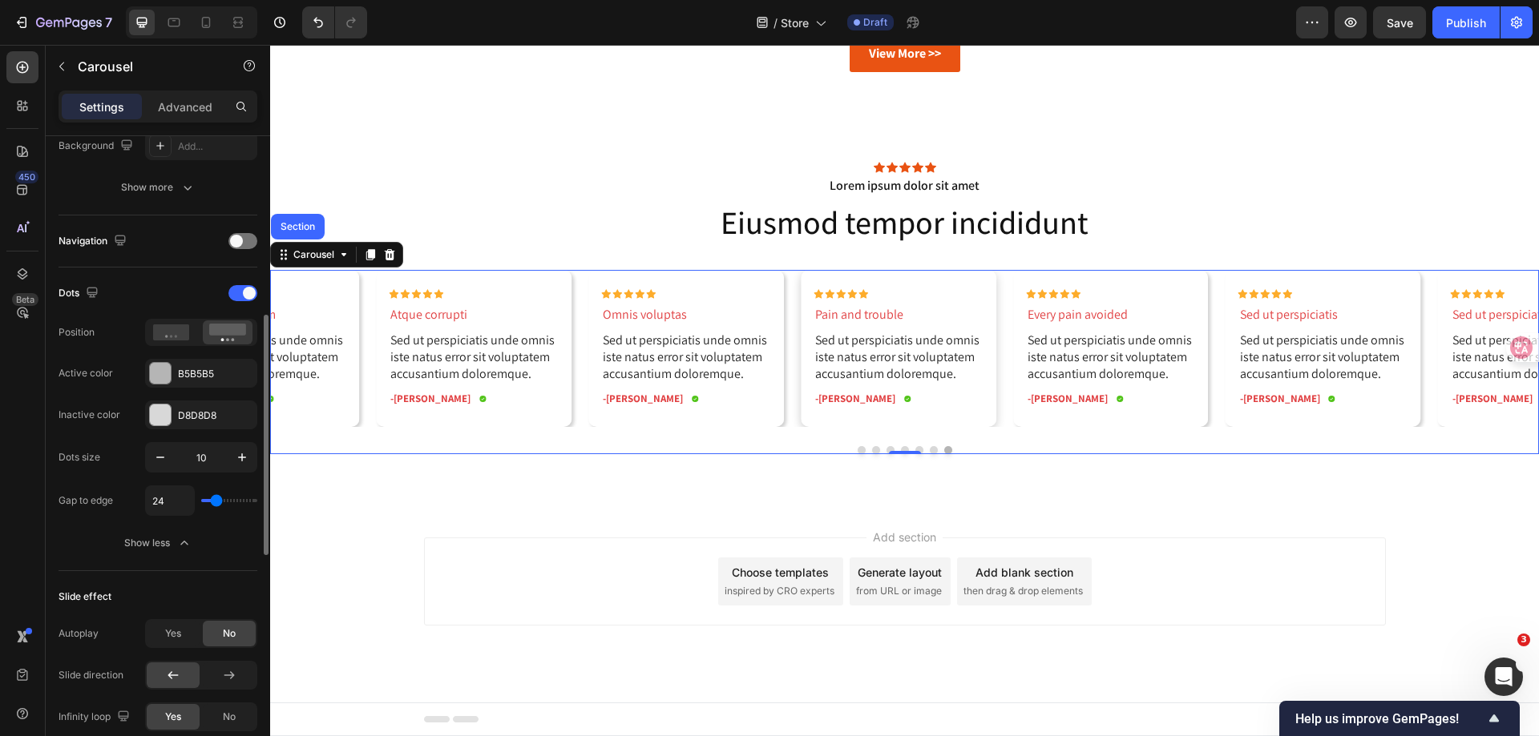
type input "36"
type input "38"
click at [221, 501] on input "range" at bounding box center [229, 500] width 56 height 3
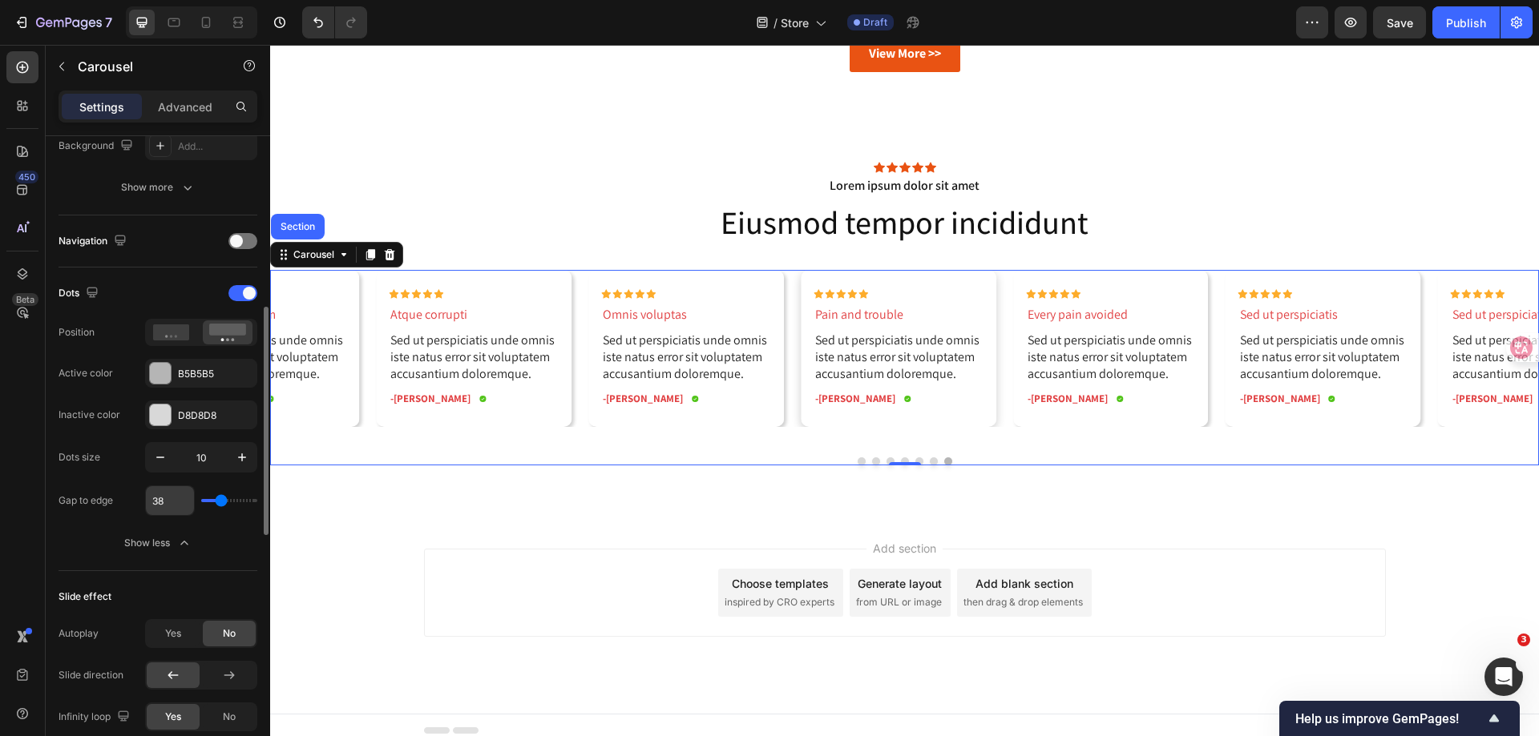
click at [162, 498] on input "38" at bounding box center [170, 500] width 48 height 29
type input "2"
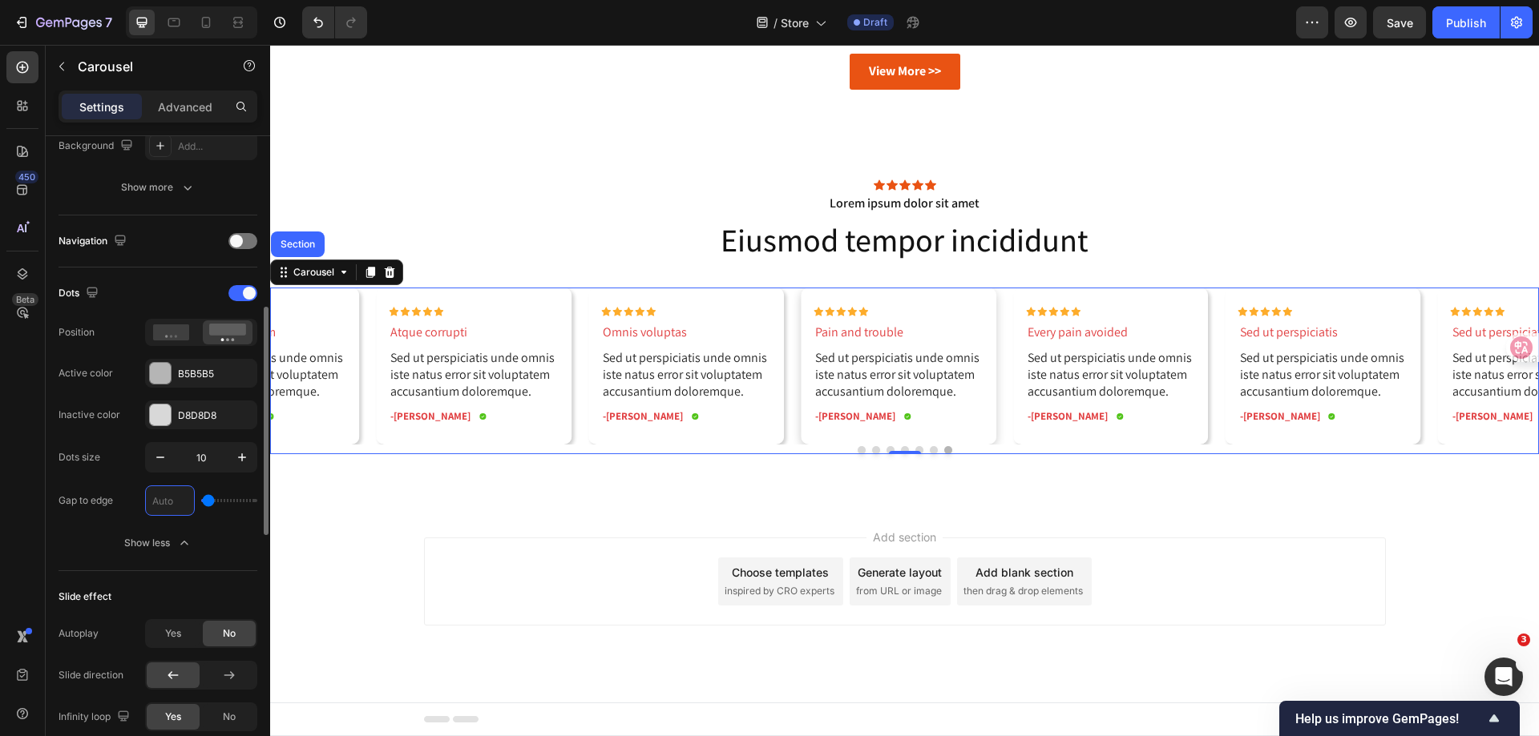
type input "0"
type input "3"
type input "35"
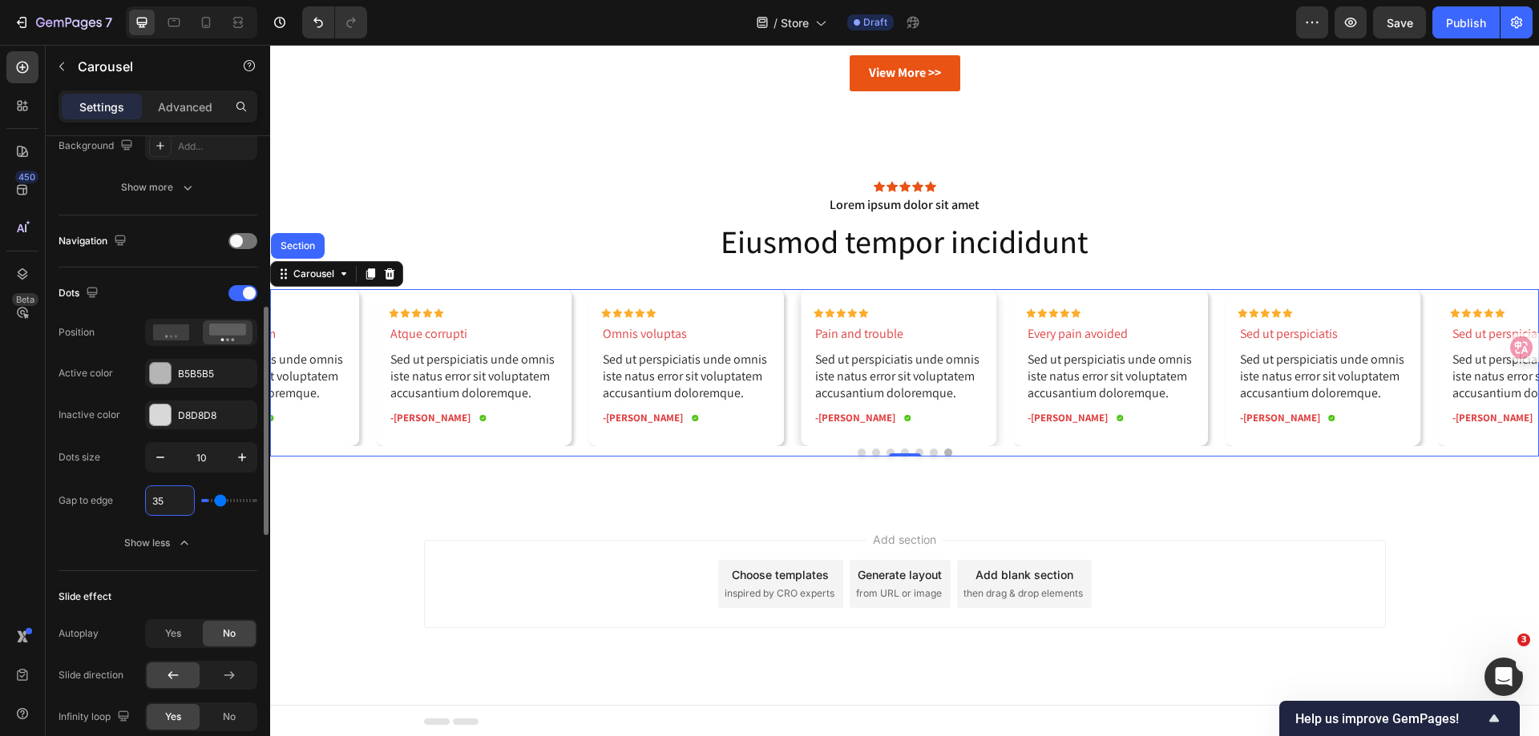
scroll to position [2370, 0]
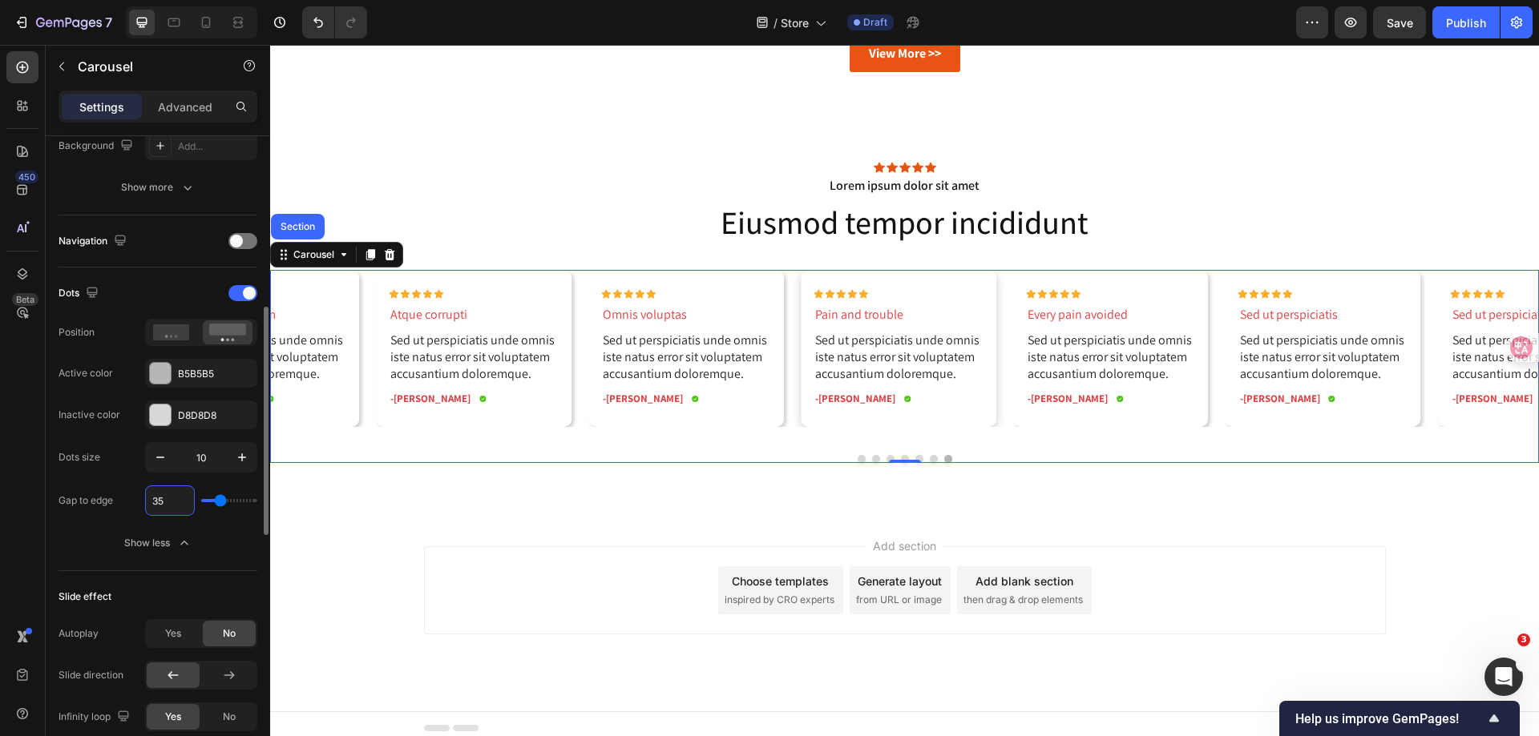
type input "35"
click at [123, 587] on div "Slide effect" at bounding box center [157, 597] width 199 height 26
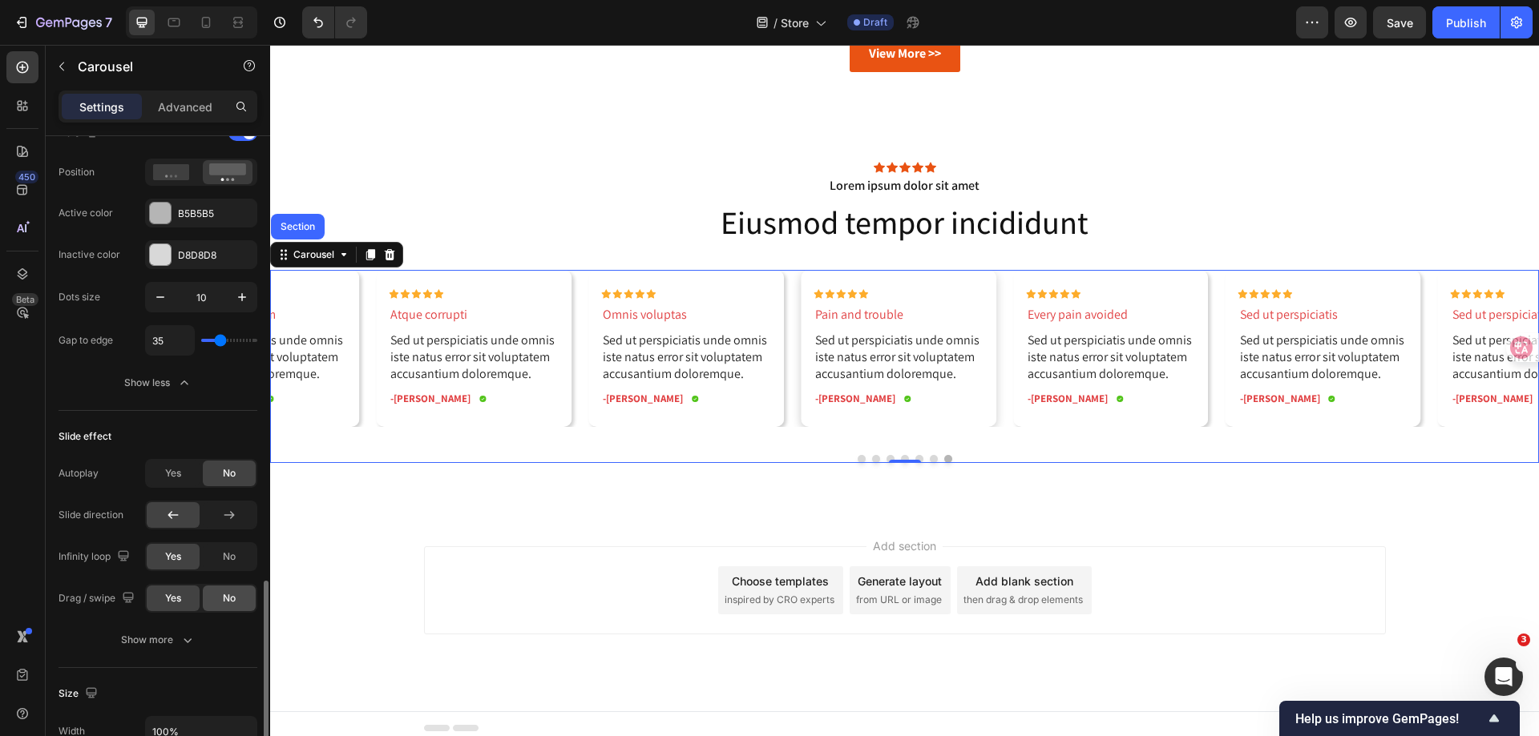
scroll to position [801, 0]
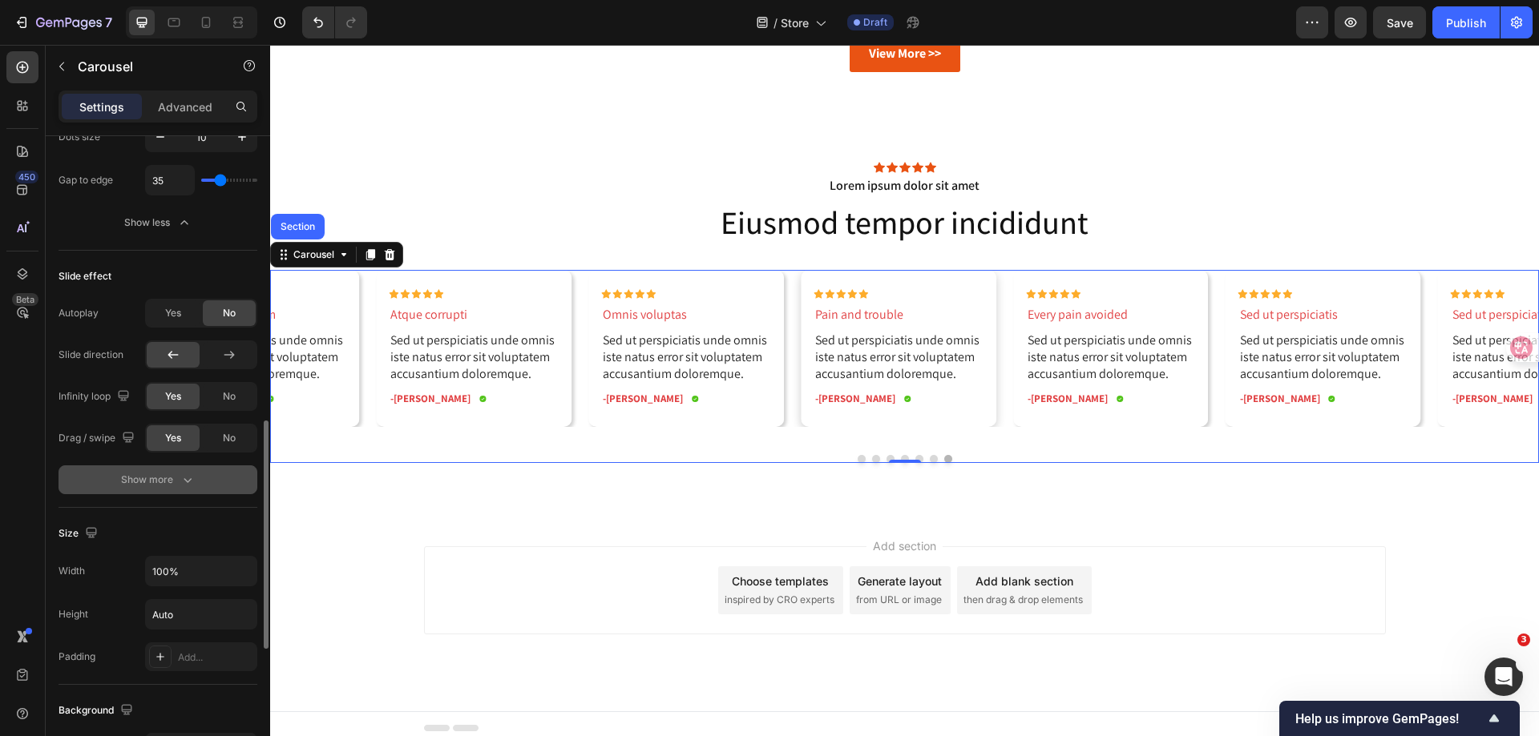
click at [170, 478] on div "Show more" at bounding box center [158, 480] width 75 height 16
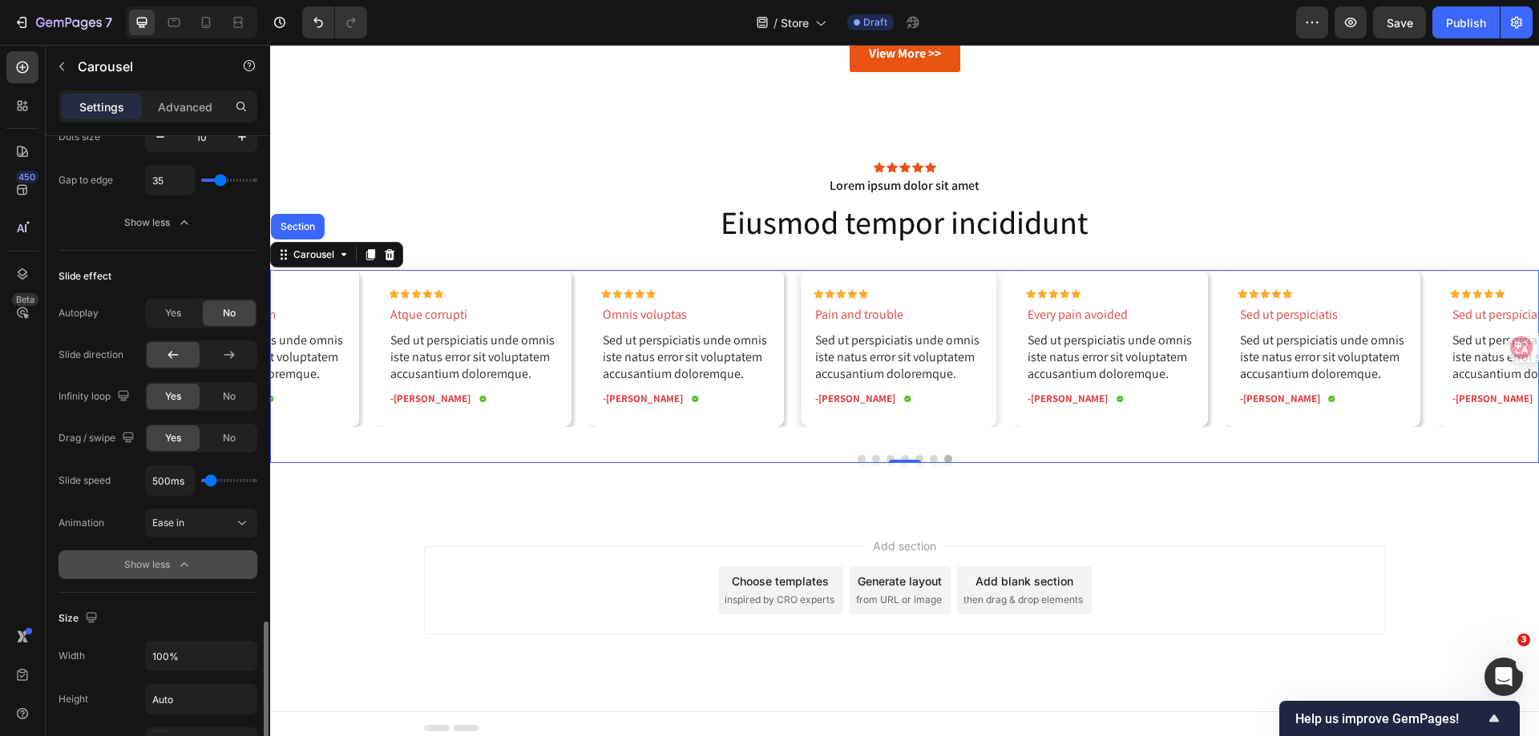
scroll to position [962, 0]
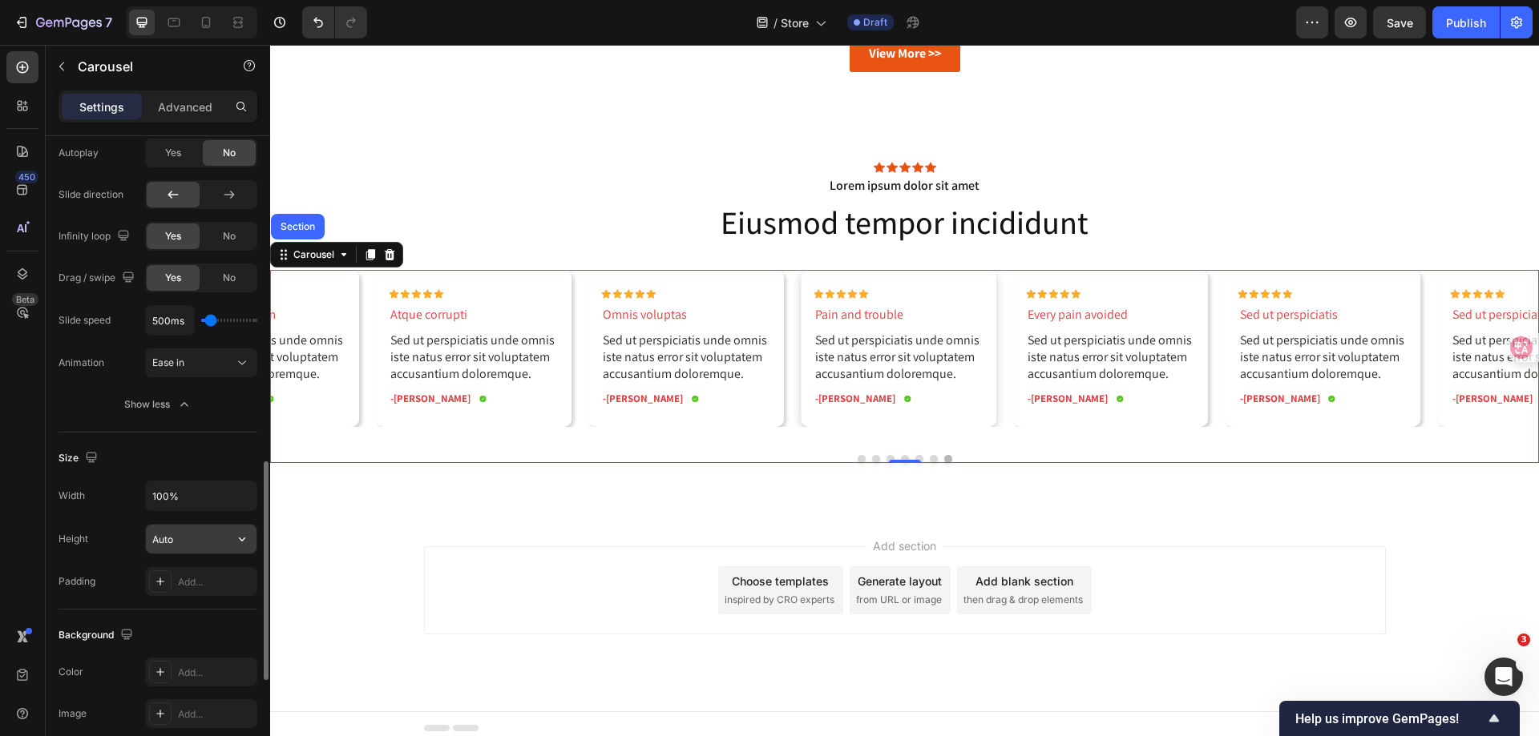
click at [180, 548] on input "Auto" at bounding box center [201, 539] width 111 height 29
click at [117, 540] on div "Height Auto" at bounding box center [157, 539] width 199 height 30
click at [188, 583] on div "Add..." at bounding box center [215, 582] width 75 height 14
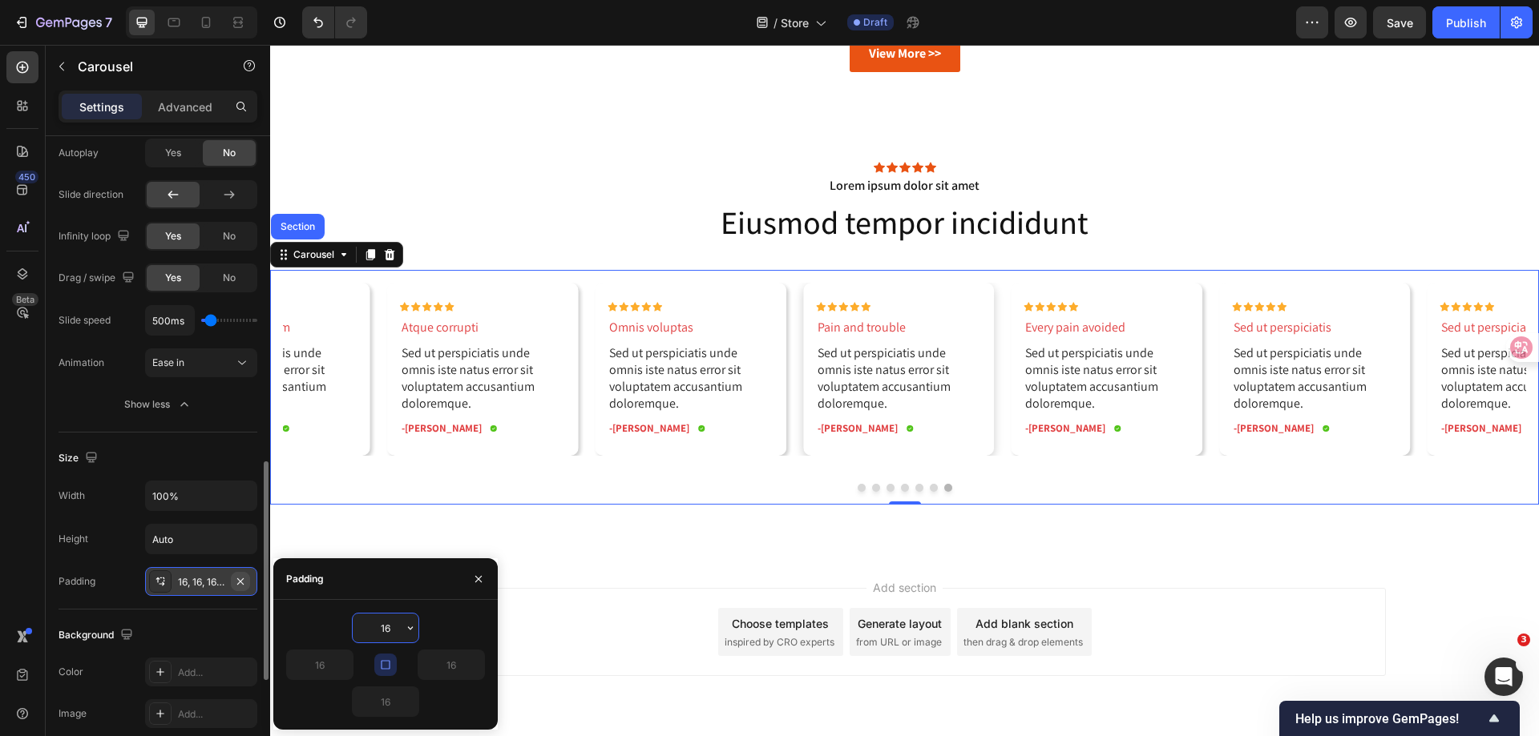
click at [240, 583] on icon "button" at bounding box center [240, 581] width 6 height 6
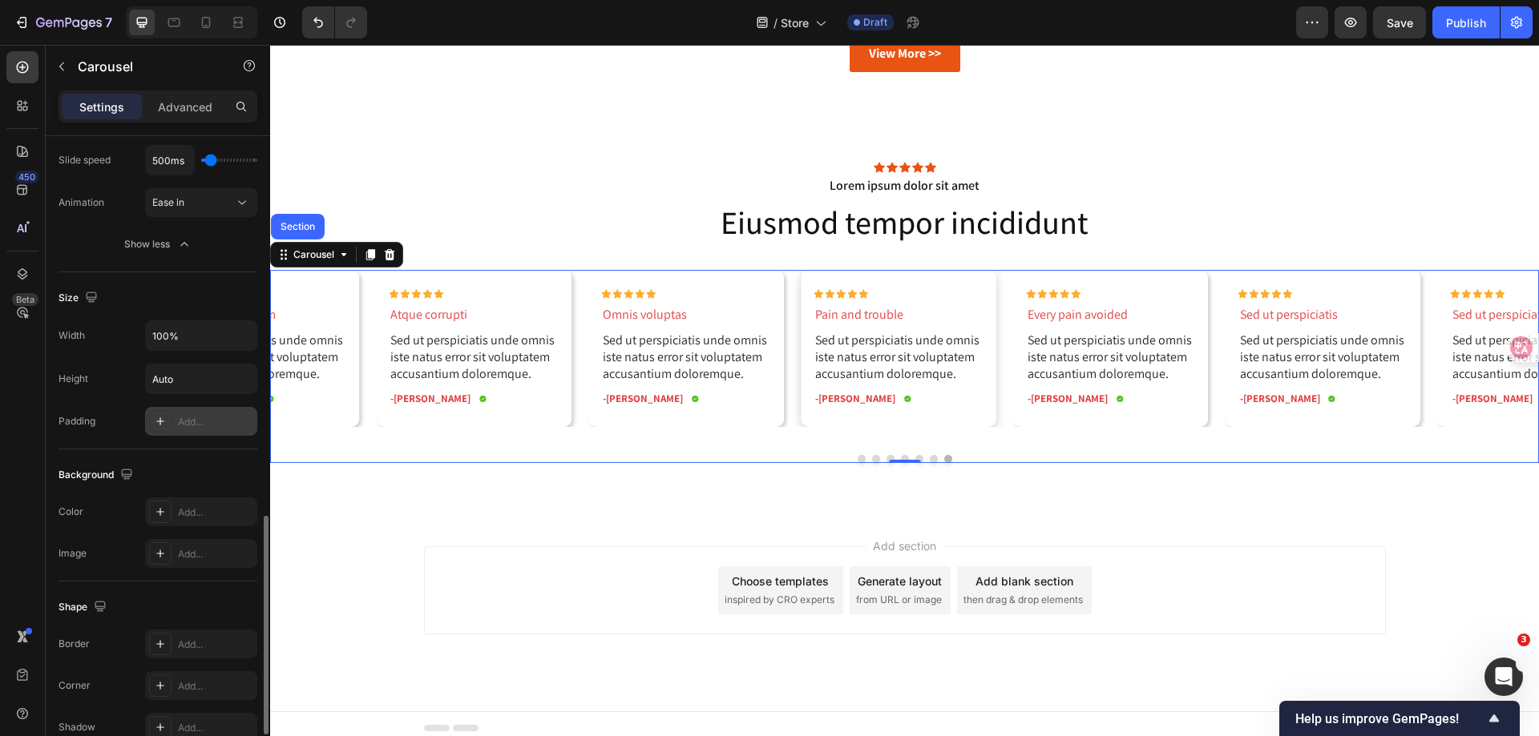
scroll to position [1260, 0]
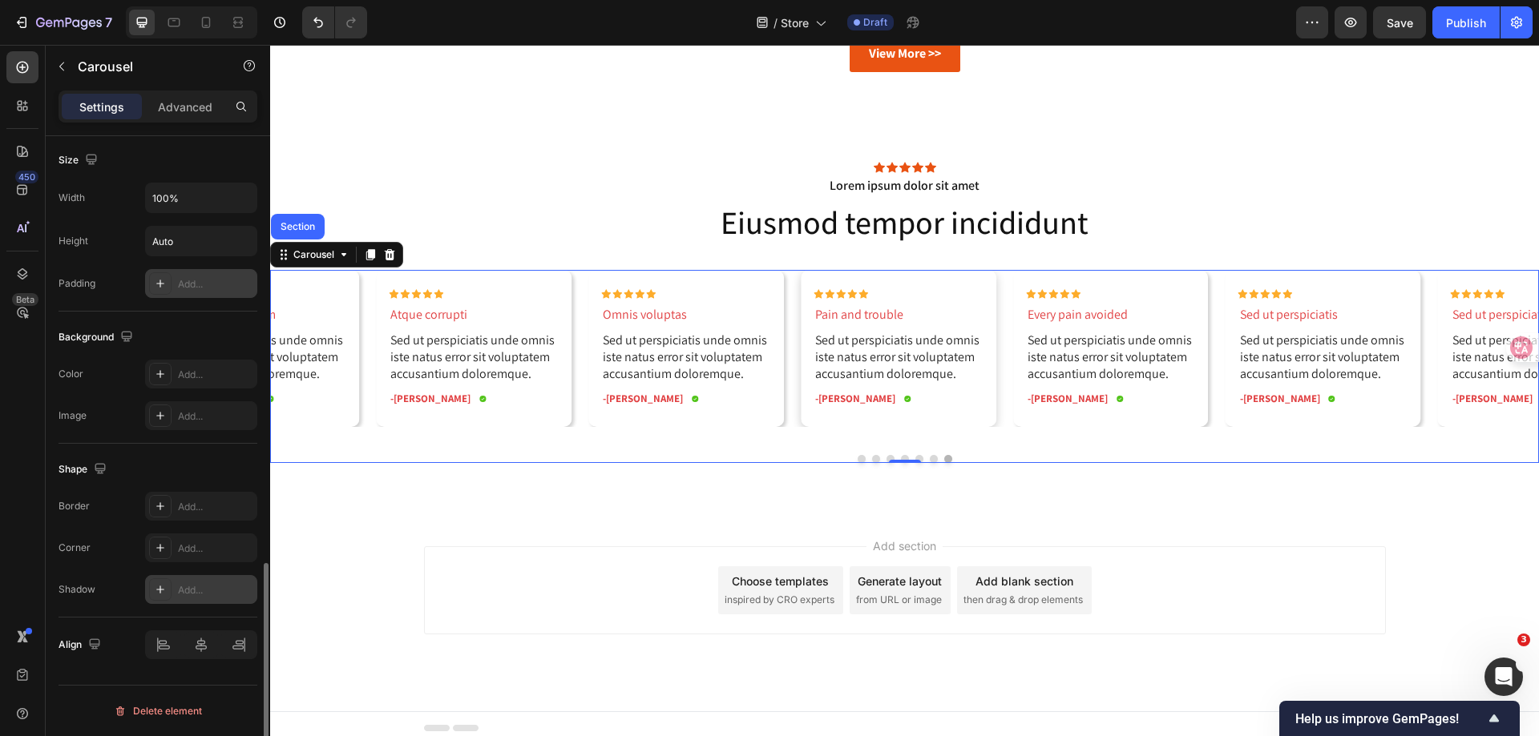
click at [188, 588] on div "Add..." at bounding box center [215, 590] width 75 height 14
click at [124, 567] on div "Border Add... Corner Add... Shadow Light" at bounding box center [157, 548] width 199 height 112
click at [488, 552] on div "Add section Choose templates inspired by CRO experts Generate layout from URL o…" at bounding box center [905, 590] width 962 height 88
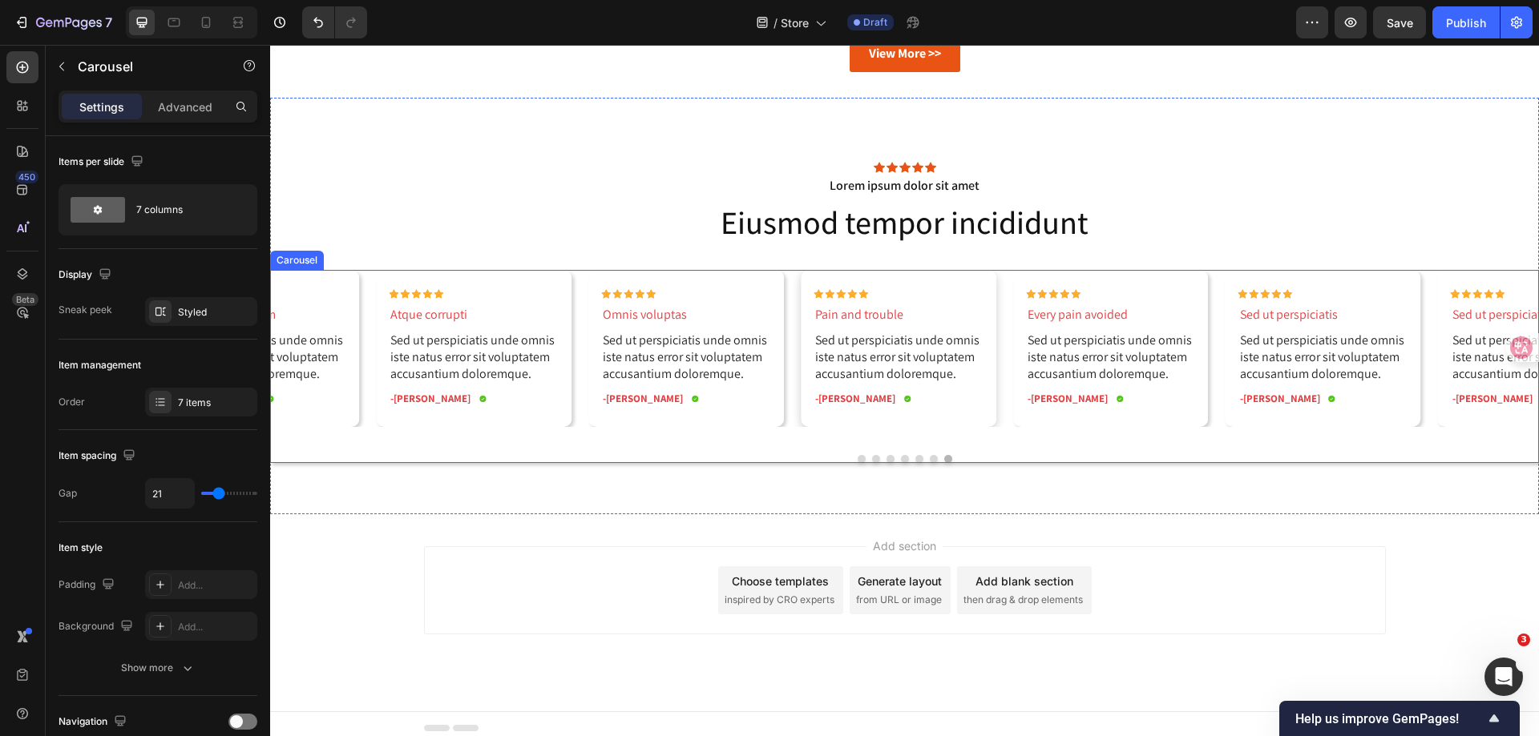
click at [467, 453] on div "Icon Icon Icon Icon Icon Icon List Omnis voluptas Text Block Sed ut perspiciati…" at bounding box center [904, 366] width 1268 height 193
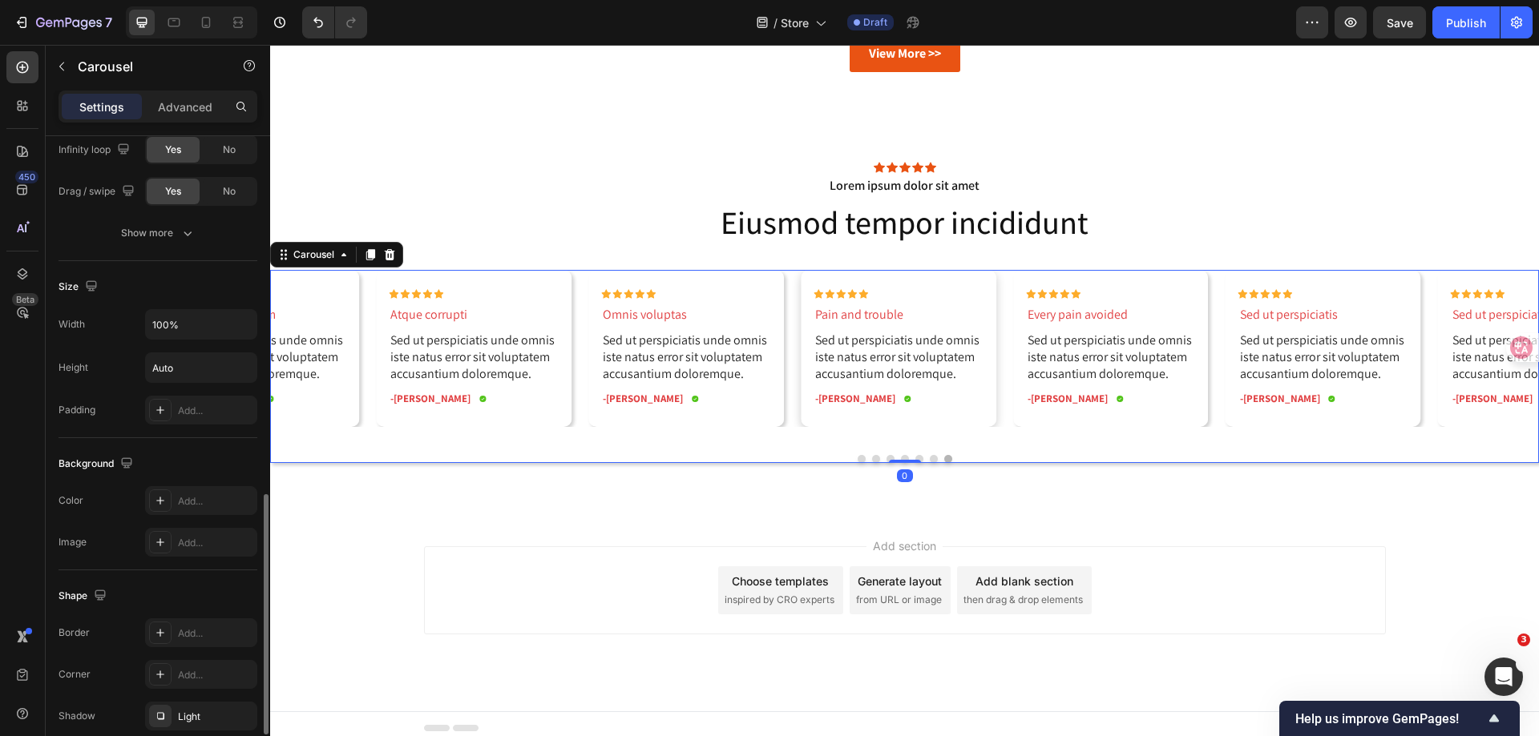
scroll to position [1088, 0]
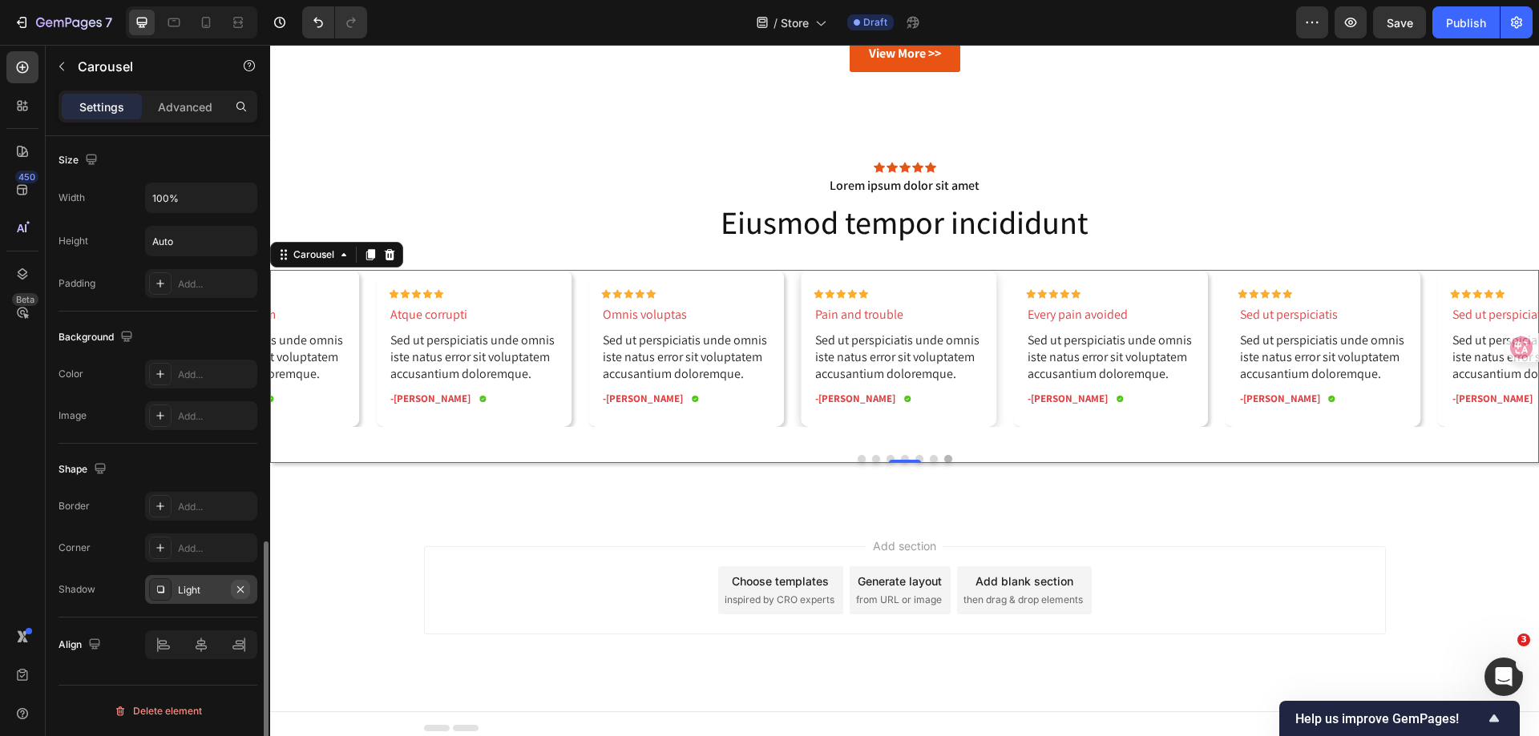
click at [241, 584] on icon "button" at bounding box center [240, 589] width 13 height 13
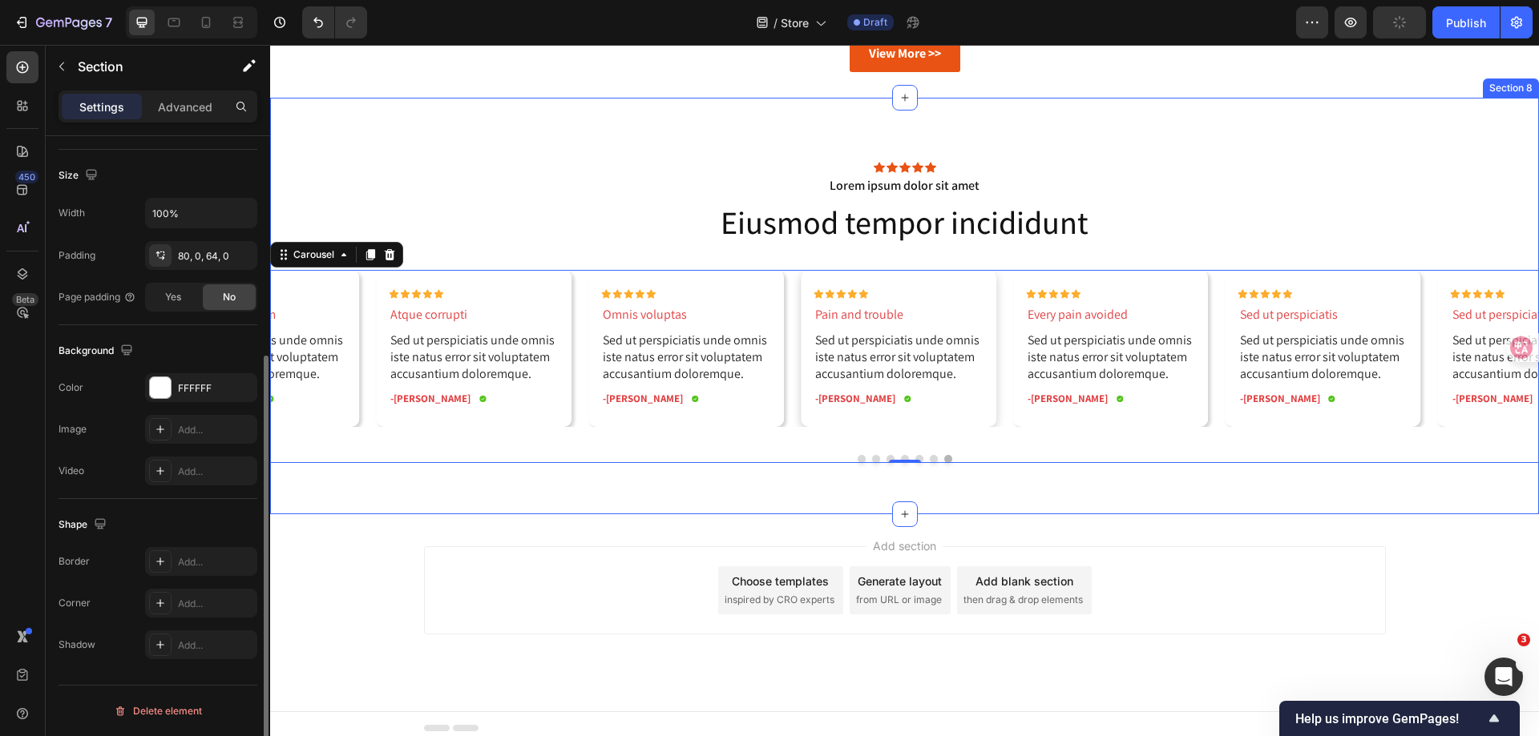
click at [442, 509] on div "Icon Icon Icon Icon Icon Icon List Lorem ipsum dolor sit amet Text Block Eiusmo…" at bounding box center [904, 306] width 1268 height 417
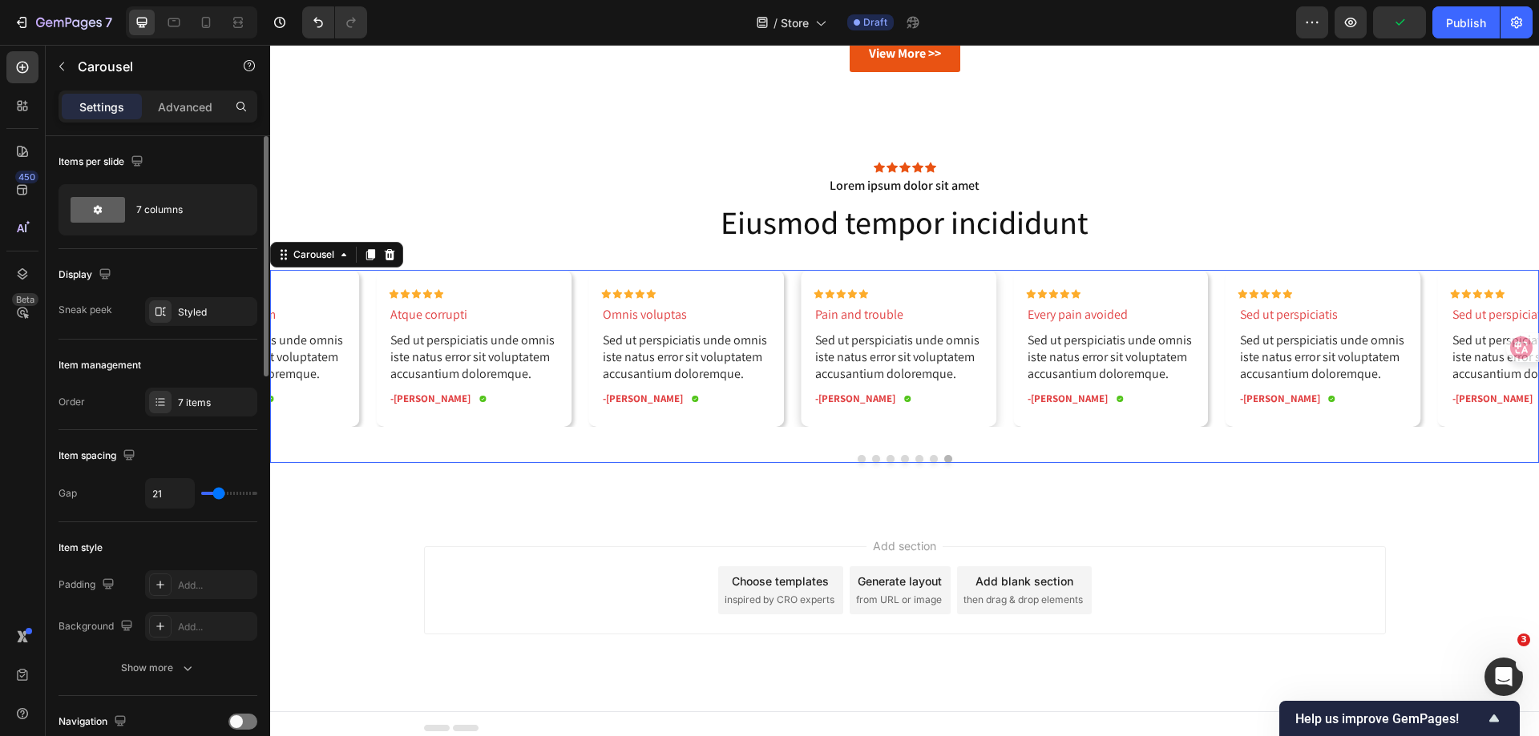
click at [603, 439] on div "Icon Icon Icon Icon Icon Icon List Omnis voluptas Text Block Sed ut perspiciati…" at bounding box center [904, 366] width 1268 height 193
click at [391, 281] on div "Row" at bounding box center [409, 285] width 58 height 19
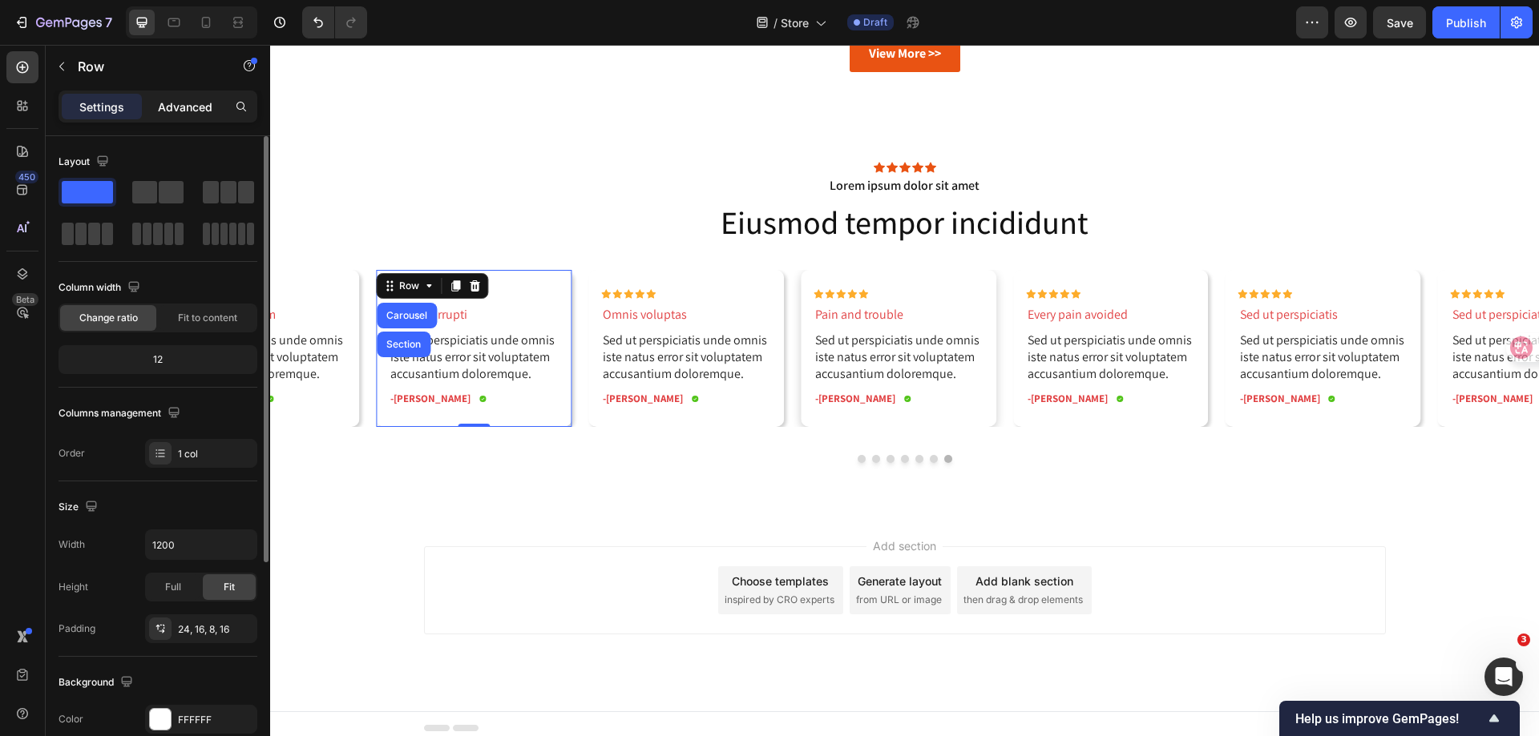
click at [186, 100] on p "Advanced" at bounding box center [185, 107] width 54 height 17
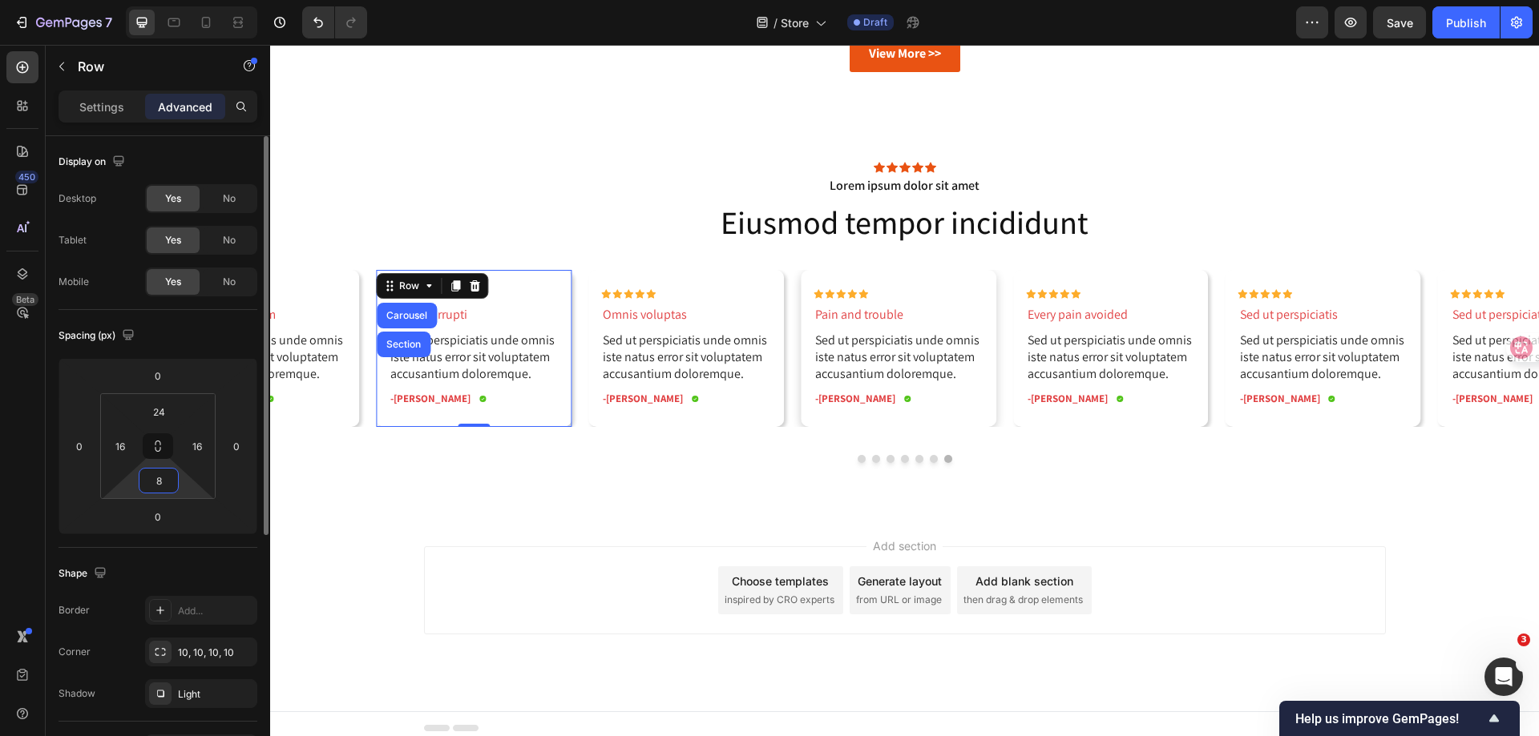
click at [160, 478] on input "8" at bounding box center [159, 481] width 32 height 24
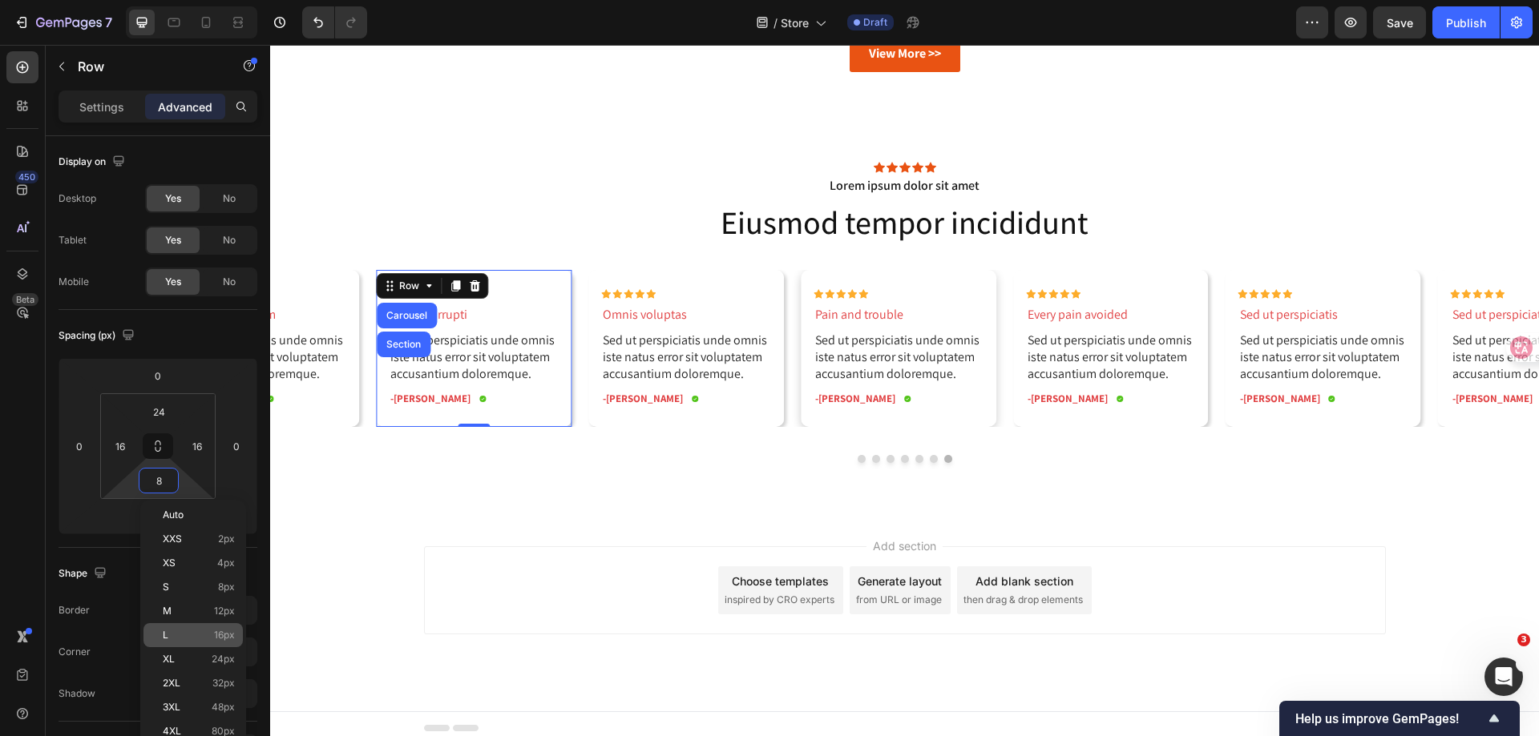
click at [197, 631] on p "L 16px" at bounding box center [199, 635] width 72 height 11
type input "16"
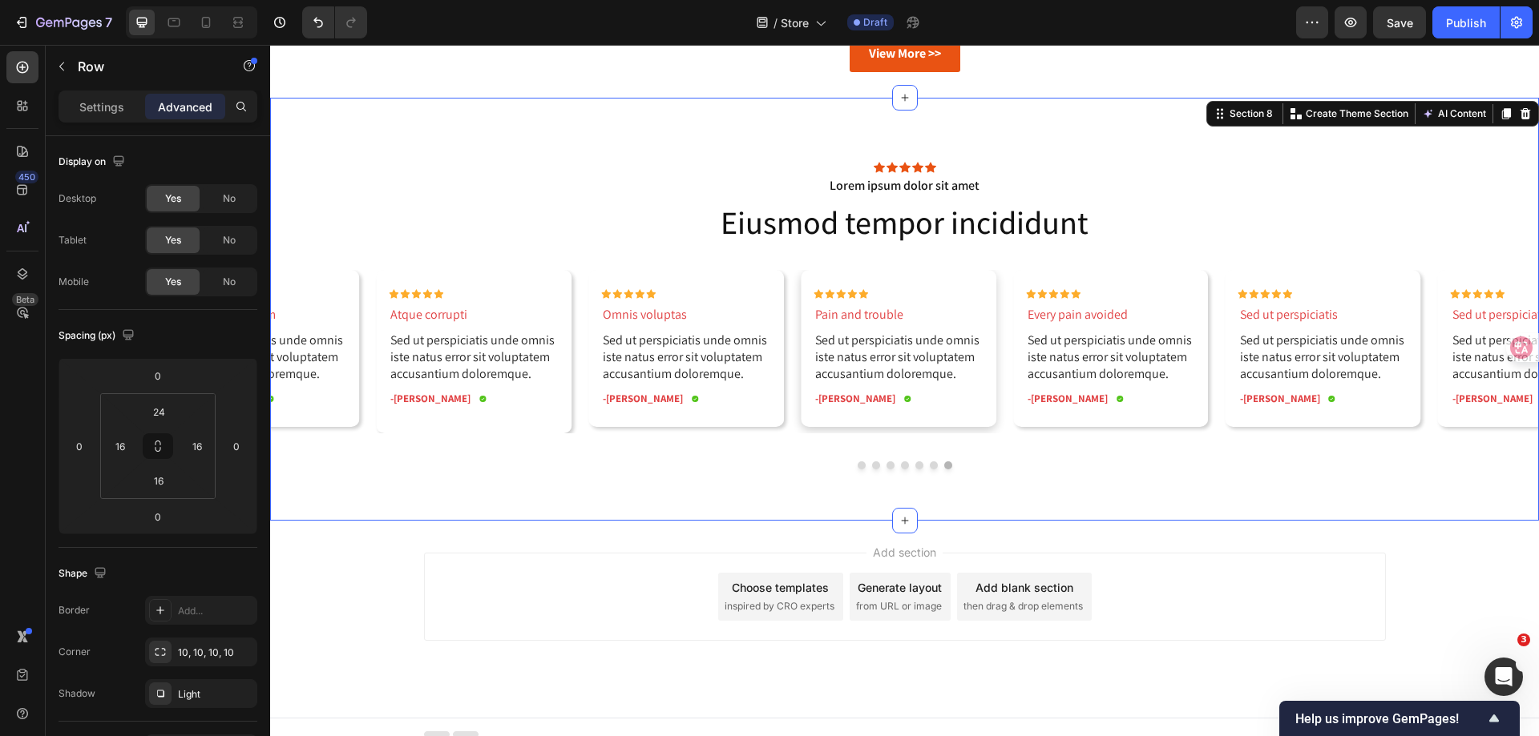
click at [579, 509] on div "Icon Icon Icon Icon Icon Icon List Lorem ipsum dolor sit amet Text Block Eiusmo…" at bounding box center [904, 309] width 1268 height 423
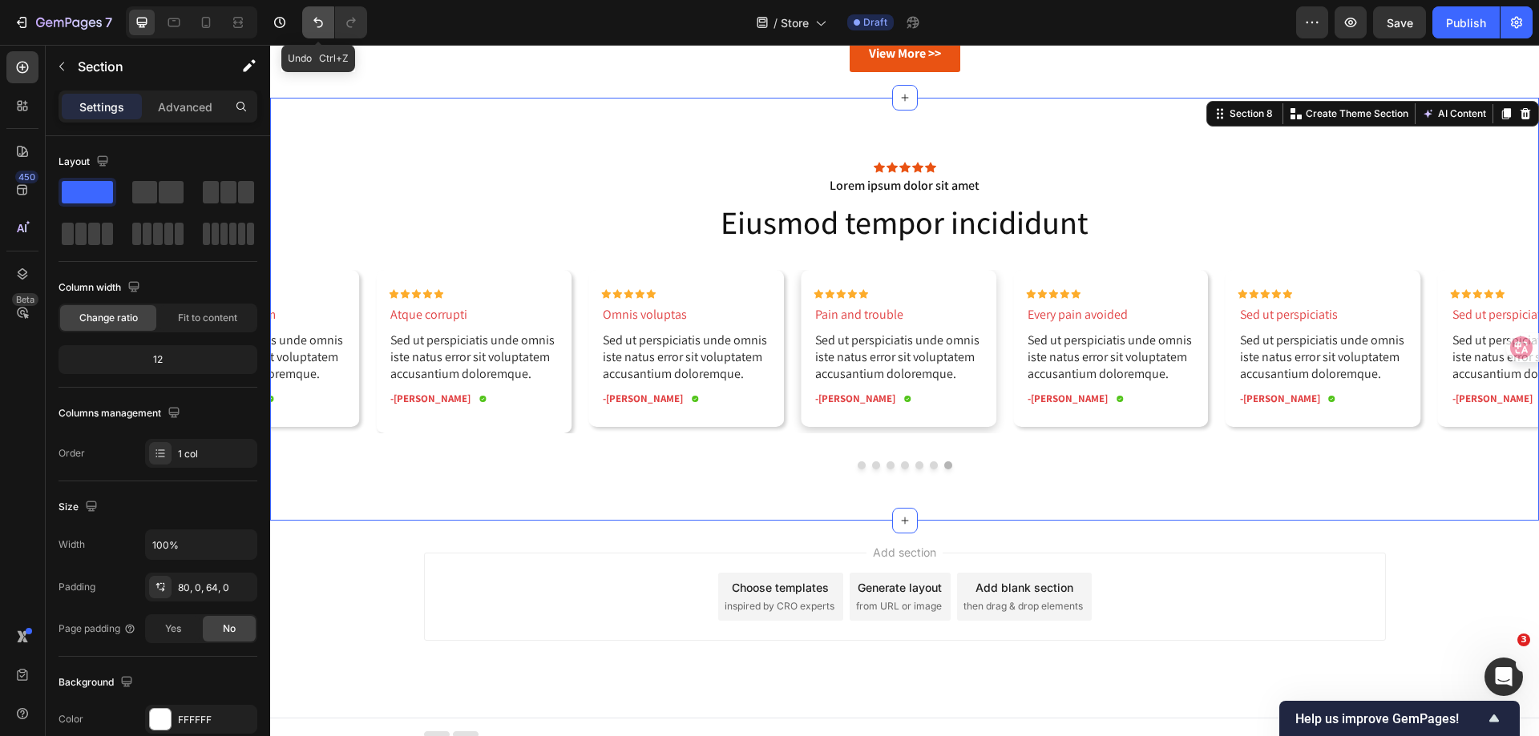
click at [312, 18] on icon "Undo/Redo" at bounding box center [318, 22] width 16 height 16
click at [196, 105] on p "Advanced" at bounding box center [185, 107] width 54 height 17
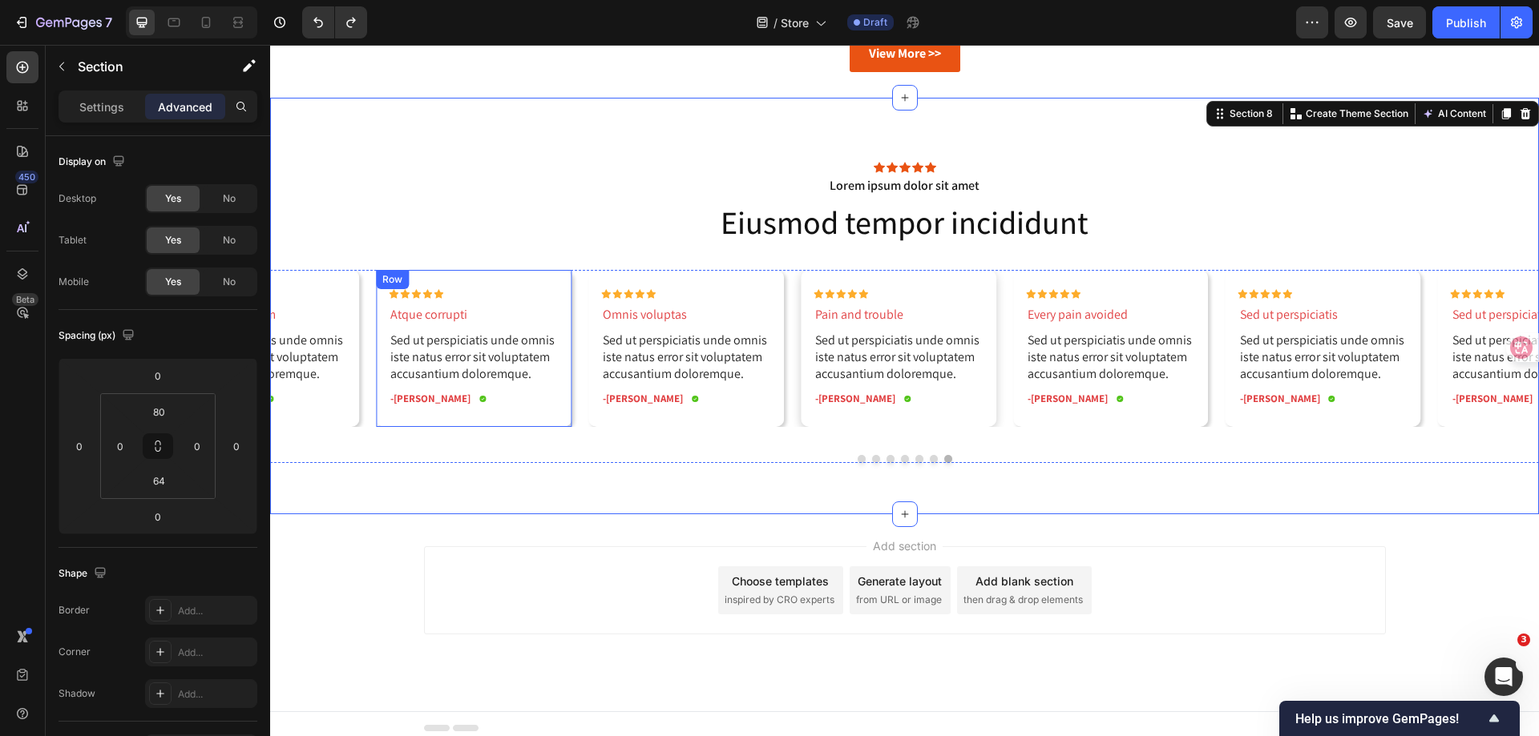
click at [390, 283] on div "Row" at bounding box center [392, 279] width 26 height 14
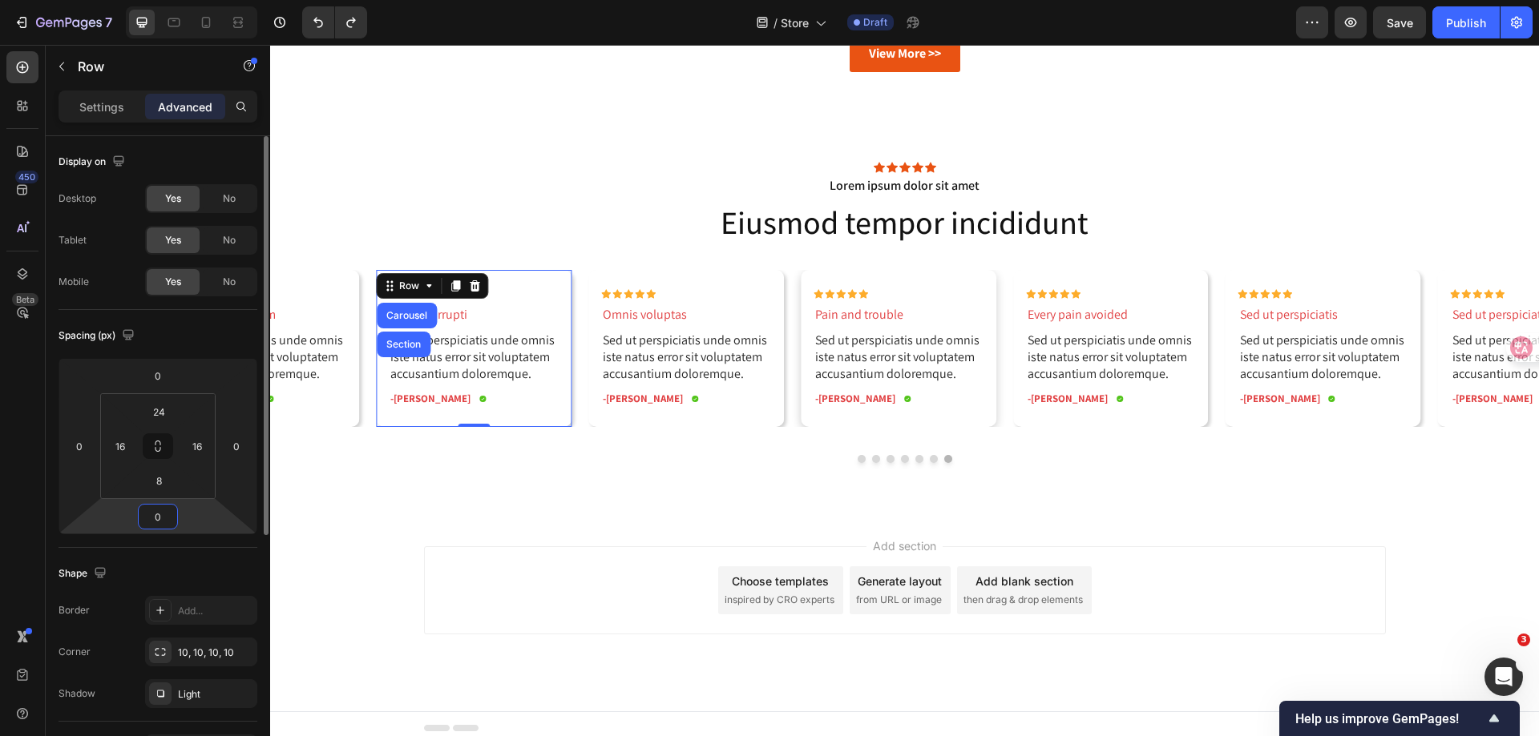
click at [158, 526] on input "0" at bounding box center [158, 517] width 32 height 24
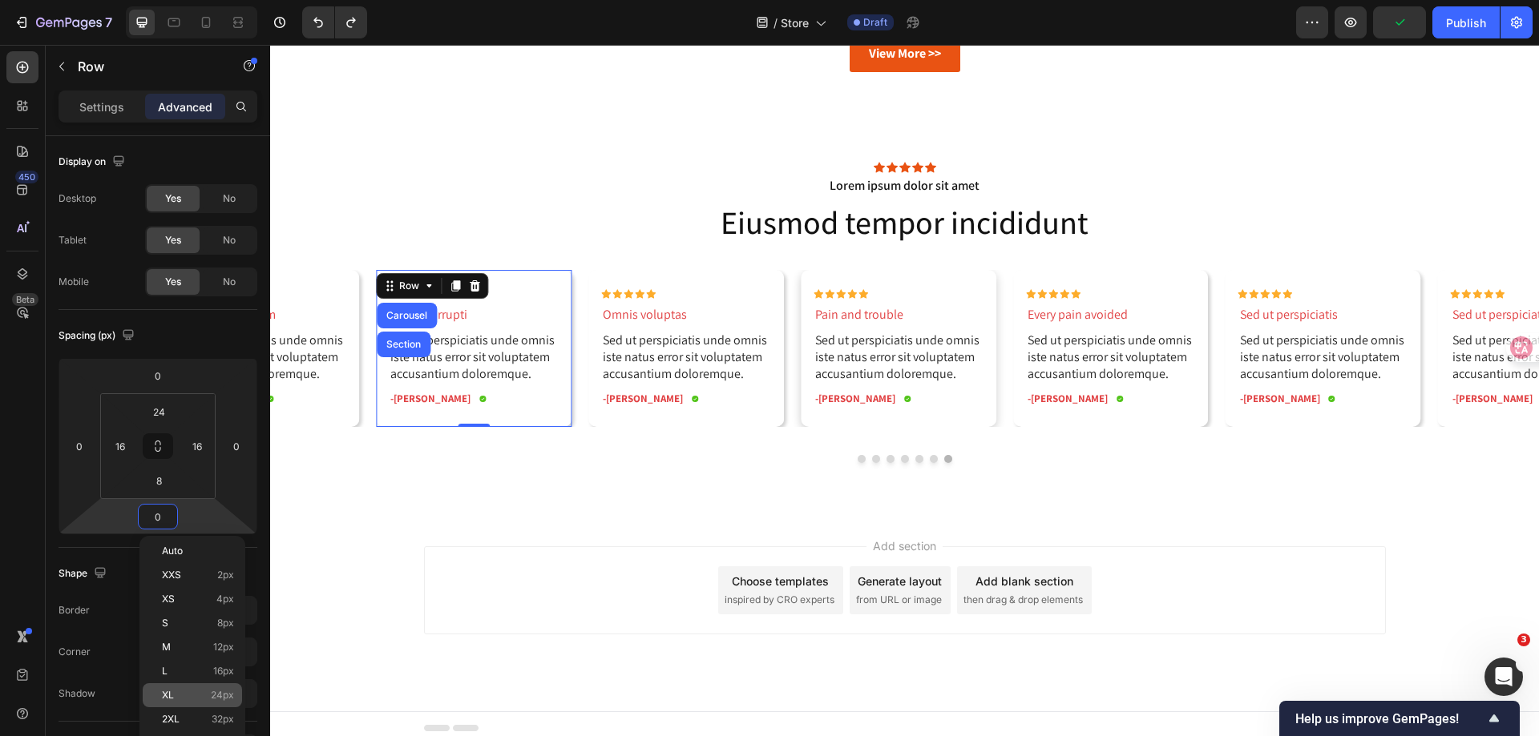
click at [192, 692] on p "XL 24px" at bounding box center [198, 695] width 72 height 11
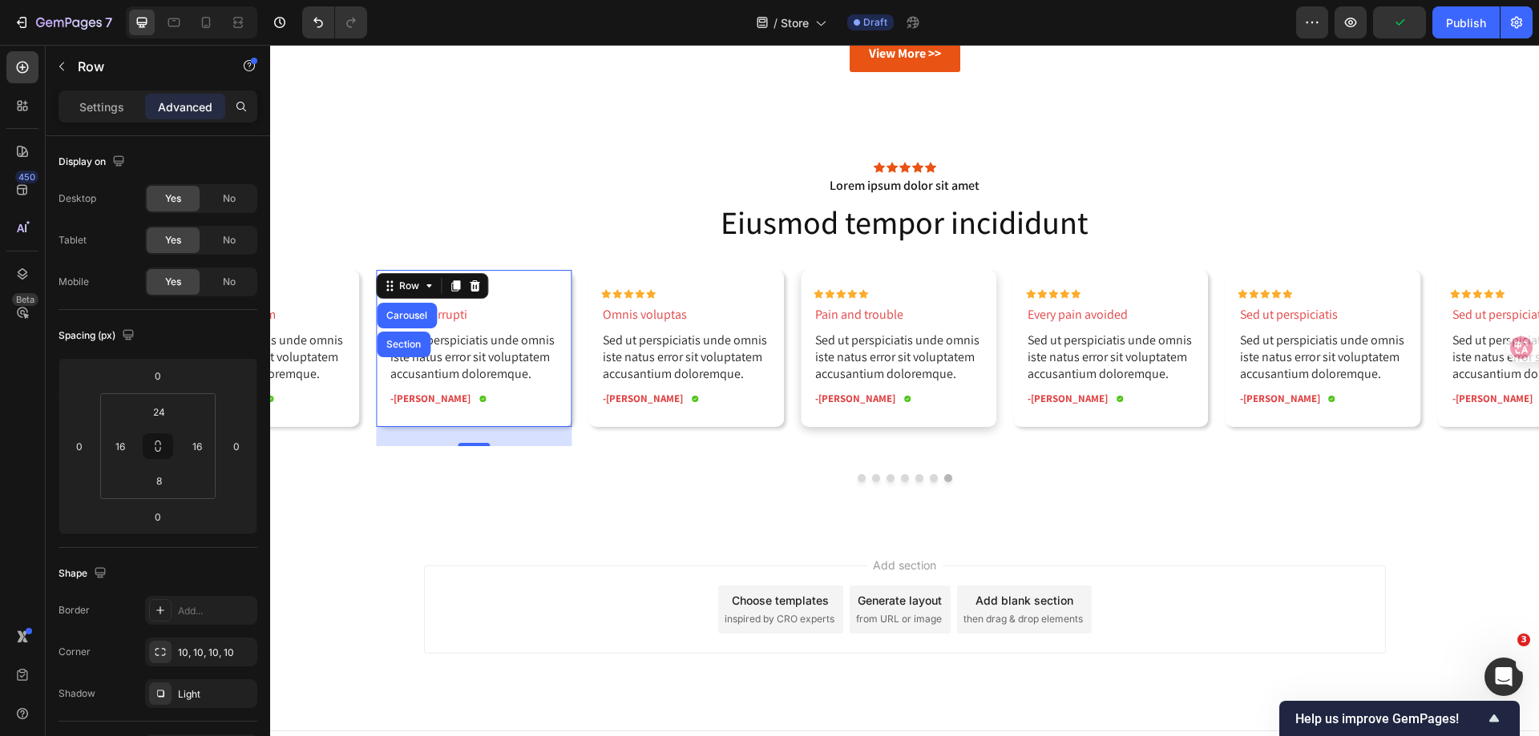
type input "24"
click at [472, 524] on div "Icon Icon Icon Icon Icon Icon List Lorem ipsum dolor sit amet Text Block Eiusmo…" at bounding box center [904, 316] width 1268 height 436
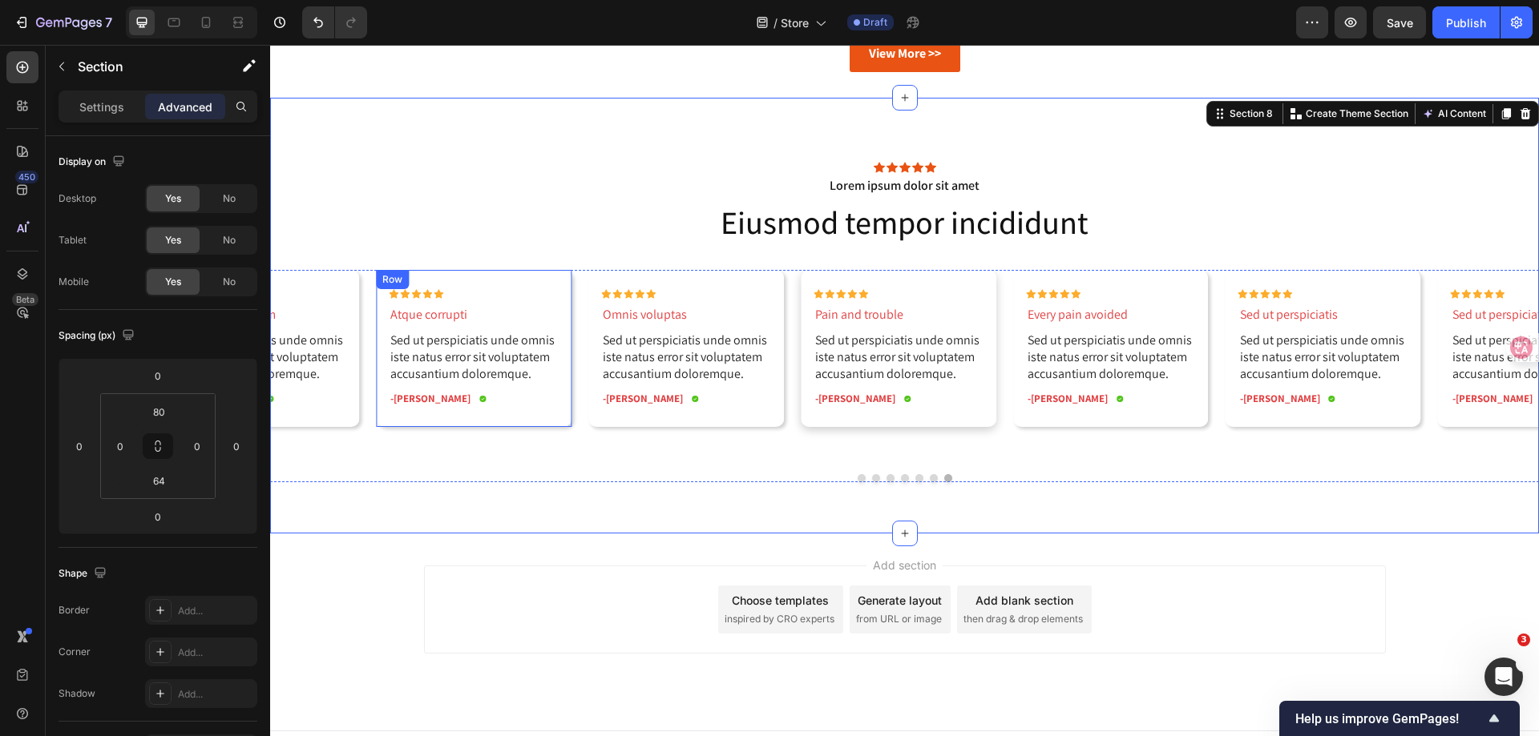
click at [394, 283] on div "Row" at bounding box center [392, 279] width 26 height 14
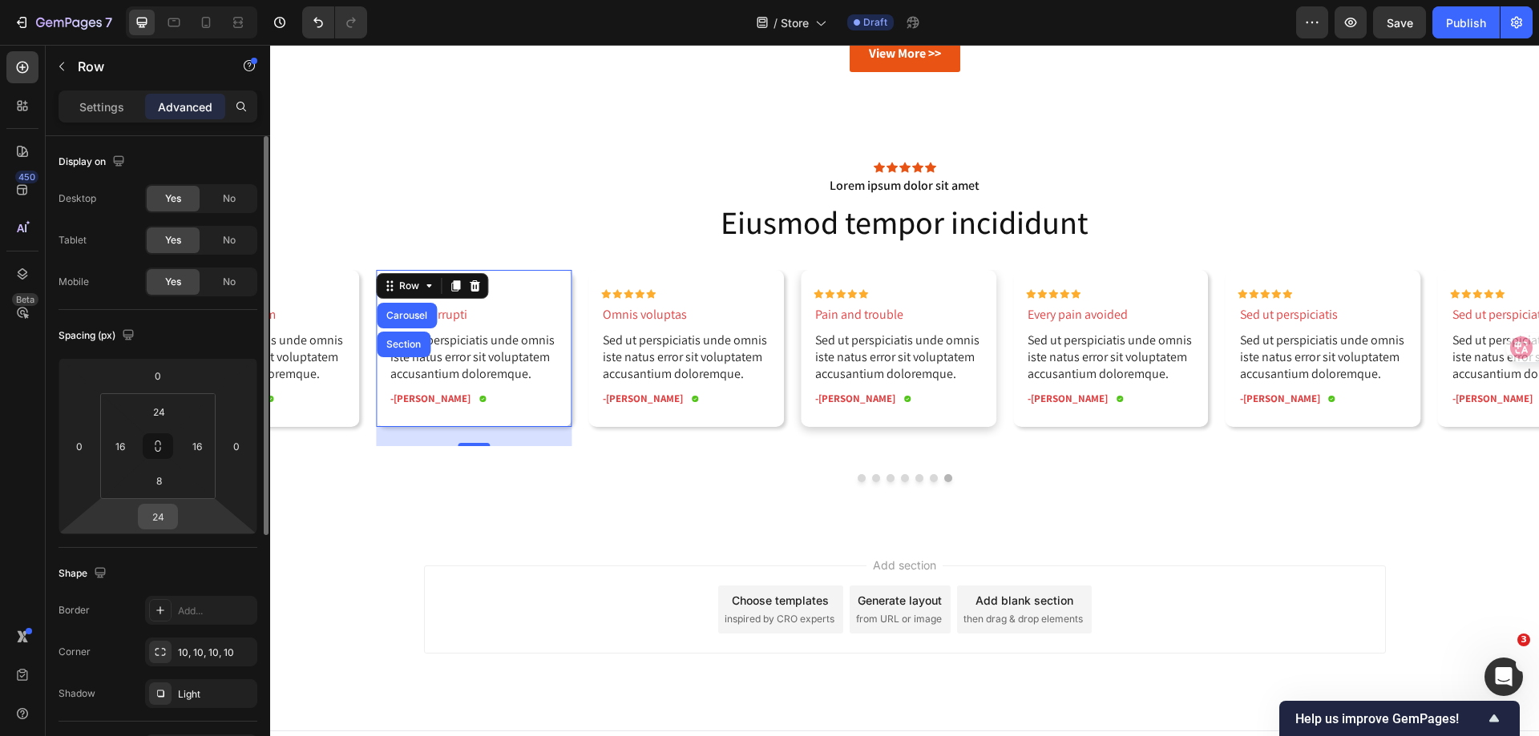
click at [155, 520] on input "24" at bounding box center [158, 517] width 32 height 24
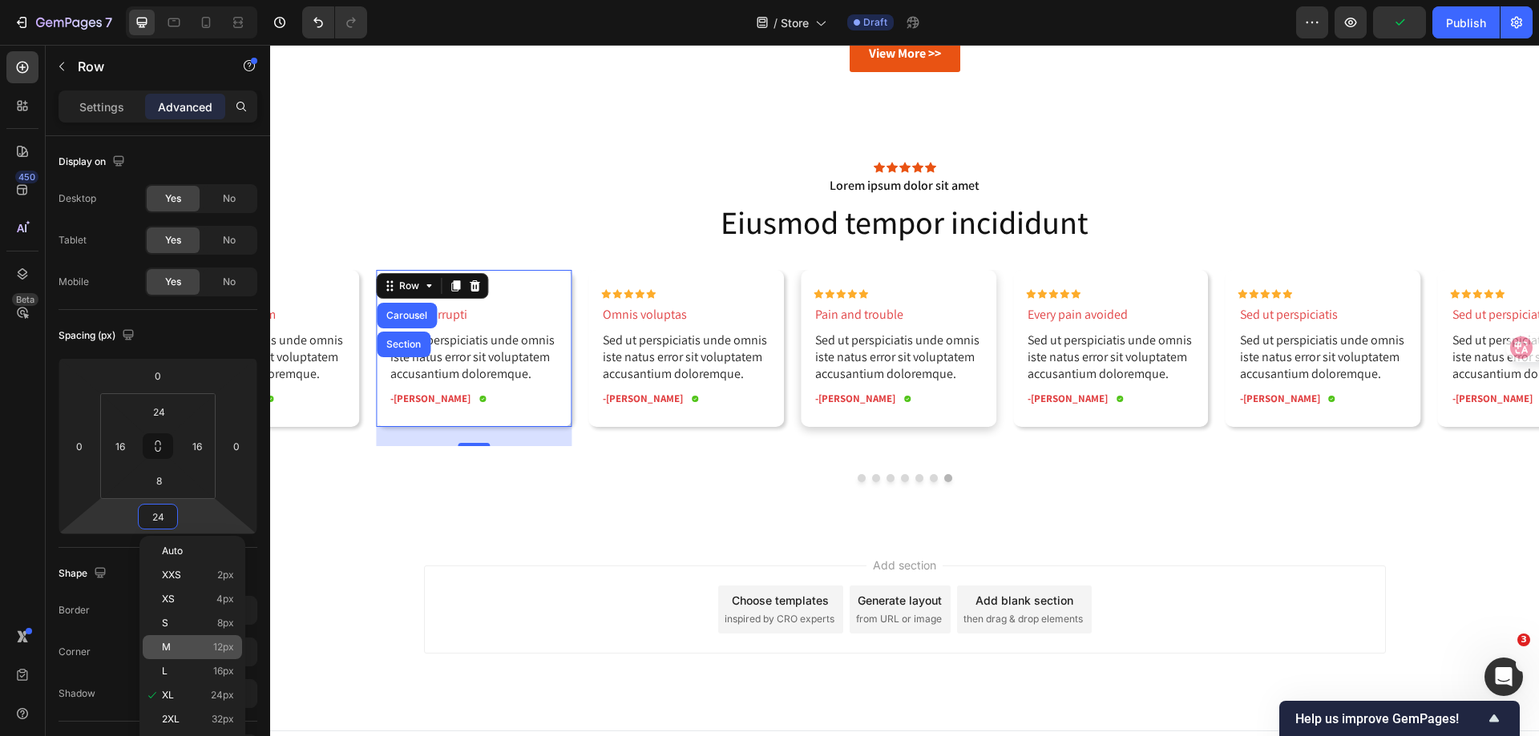
click at [184, 641] on div "M 12px" at bounding box center [192, 647] width 99 height 24
type input "12"
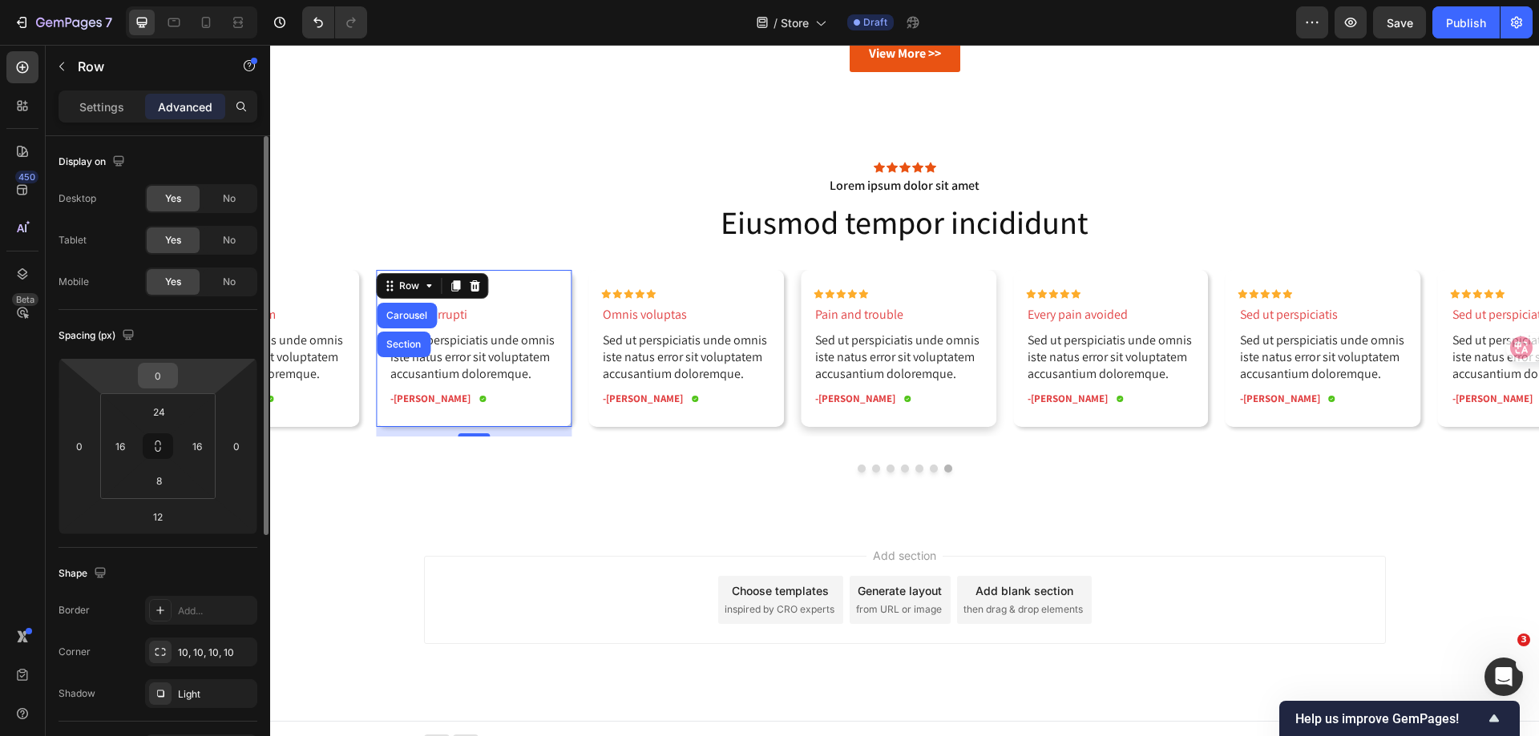
click at [171, 374] on input "0" at bounding box center [158, 376] width 32 height 24
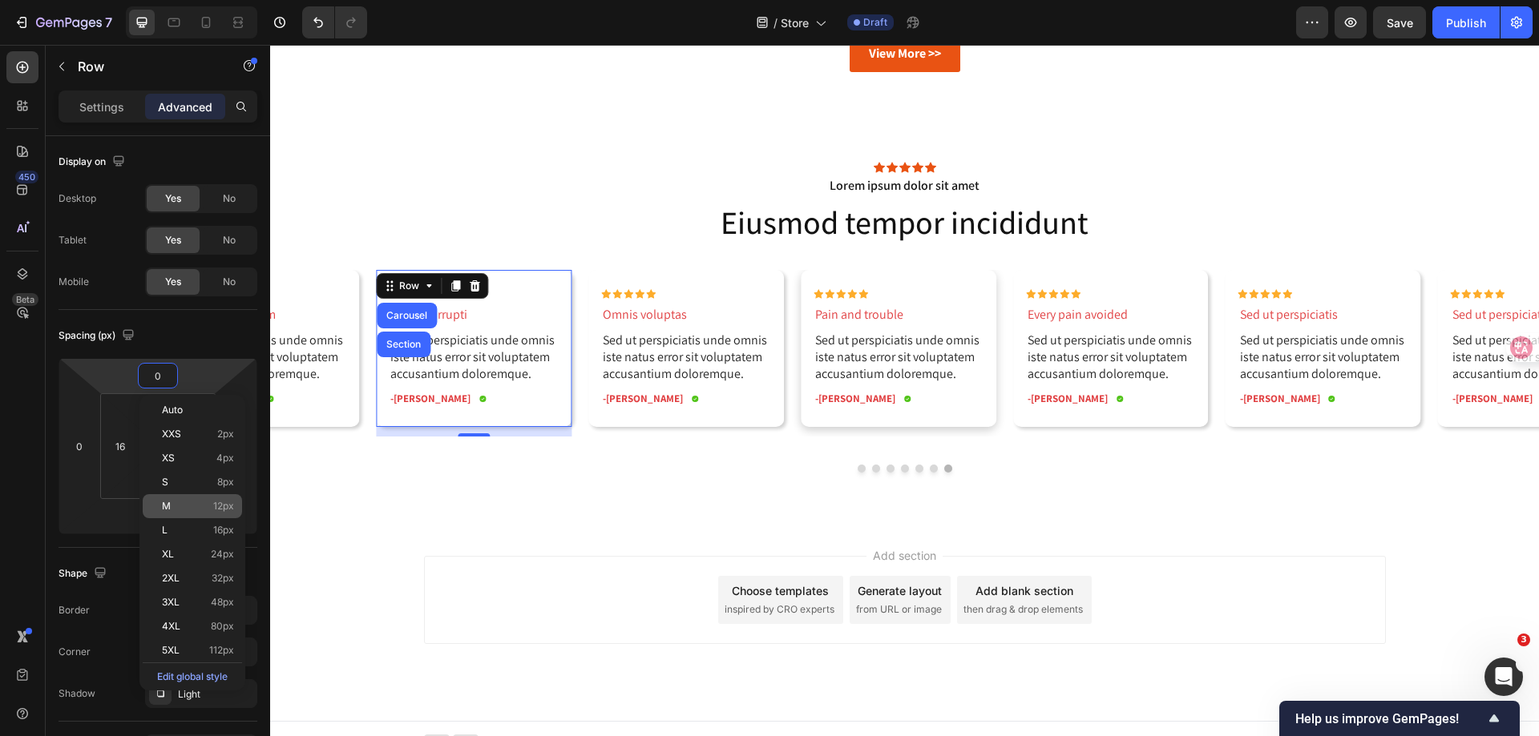
click at [179, 505] on p "M 12px" at bounding box center [198, 506] width 72 height 11
type input "12"
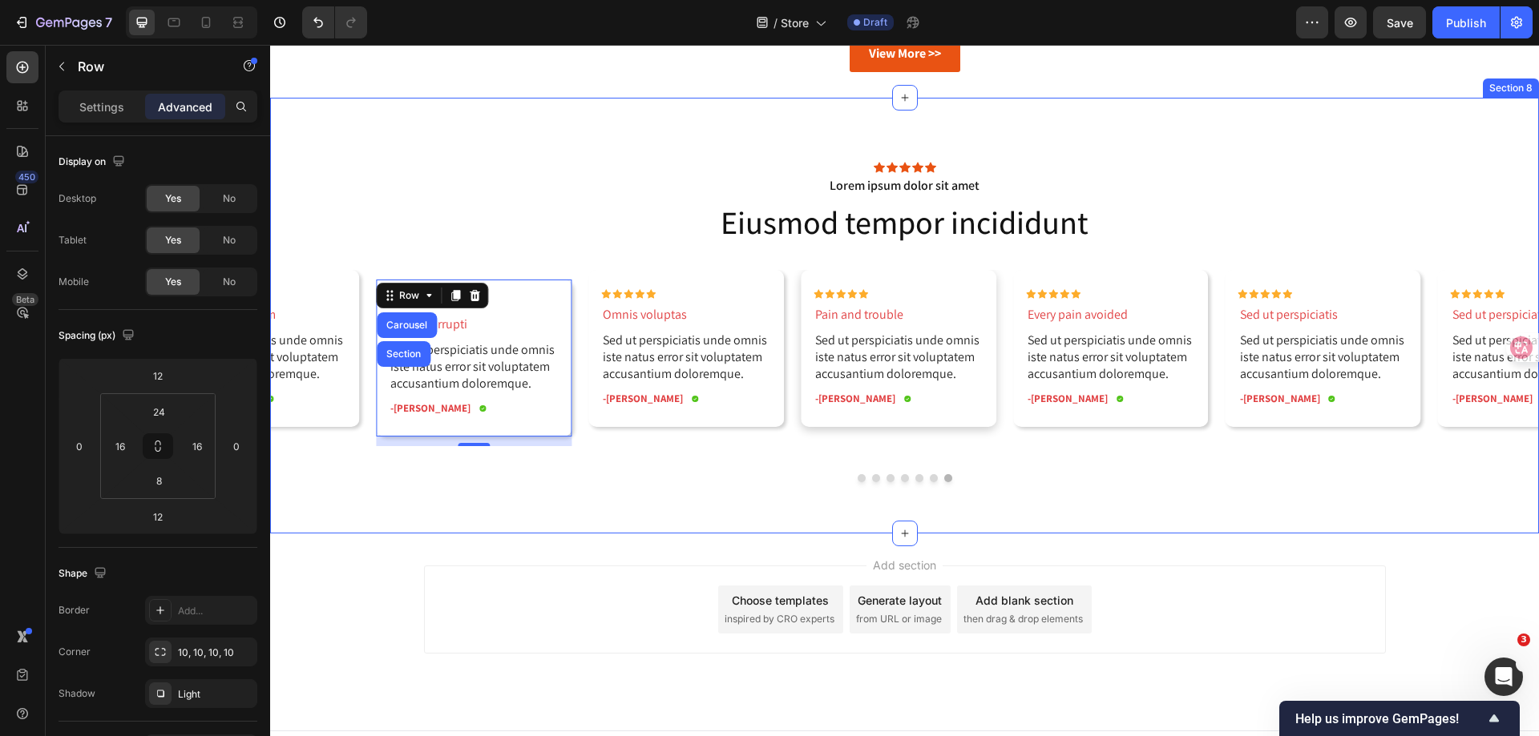
click at [582, 483] on div "Icon Icon Icon Icon Icon Icon List Lorem ipsum dolor sit amet Text Block Eiusmo…" at bounding box center [904, 316] width 1268 height 436
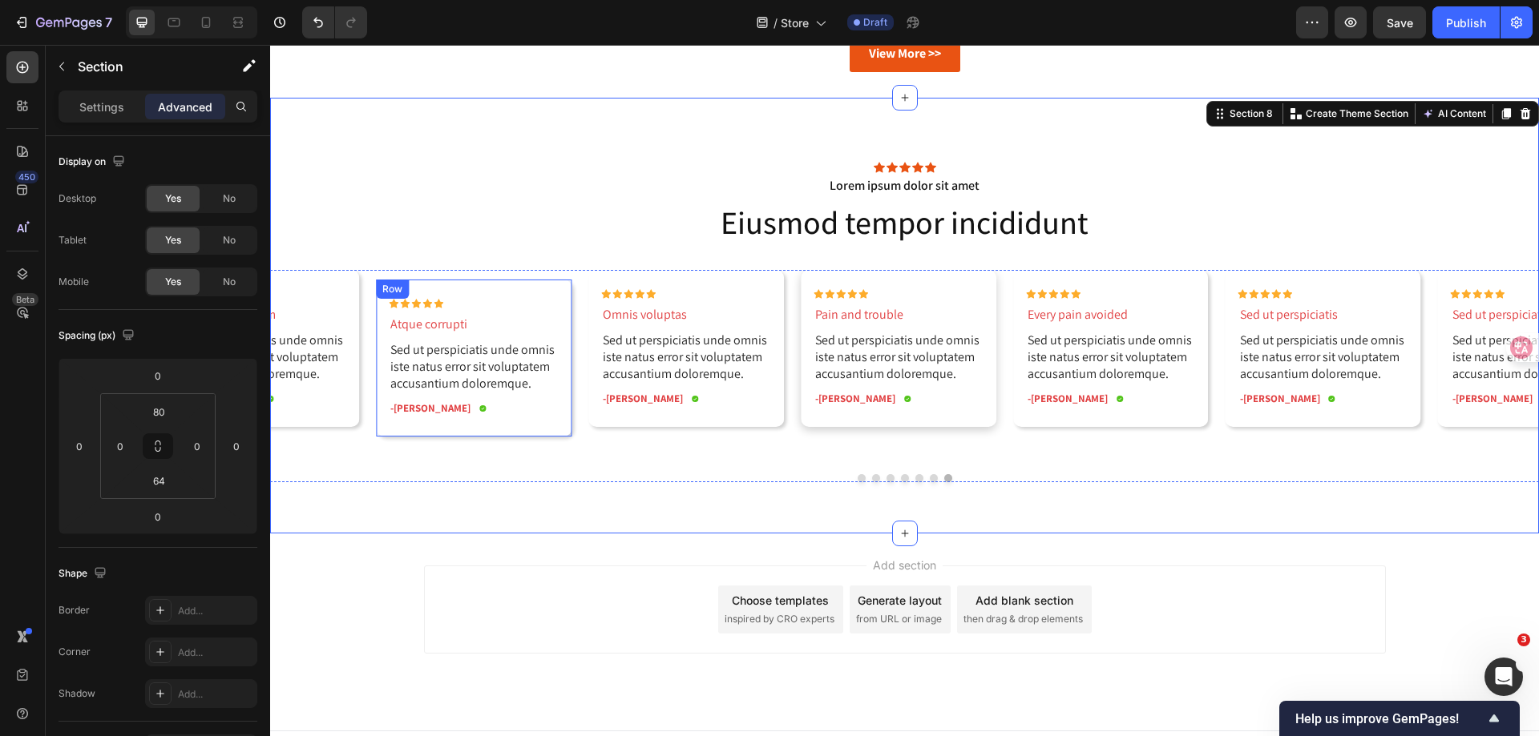
click at [391, 296] on div "Row" at bounding box center [392, 289] width 26 height 14
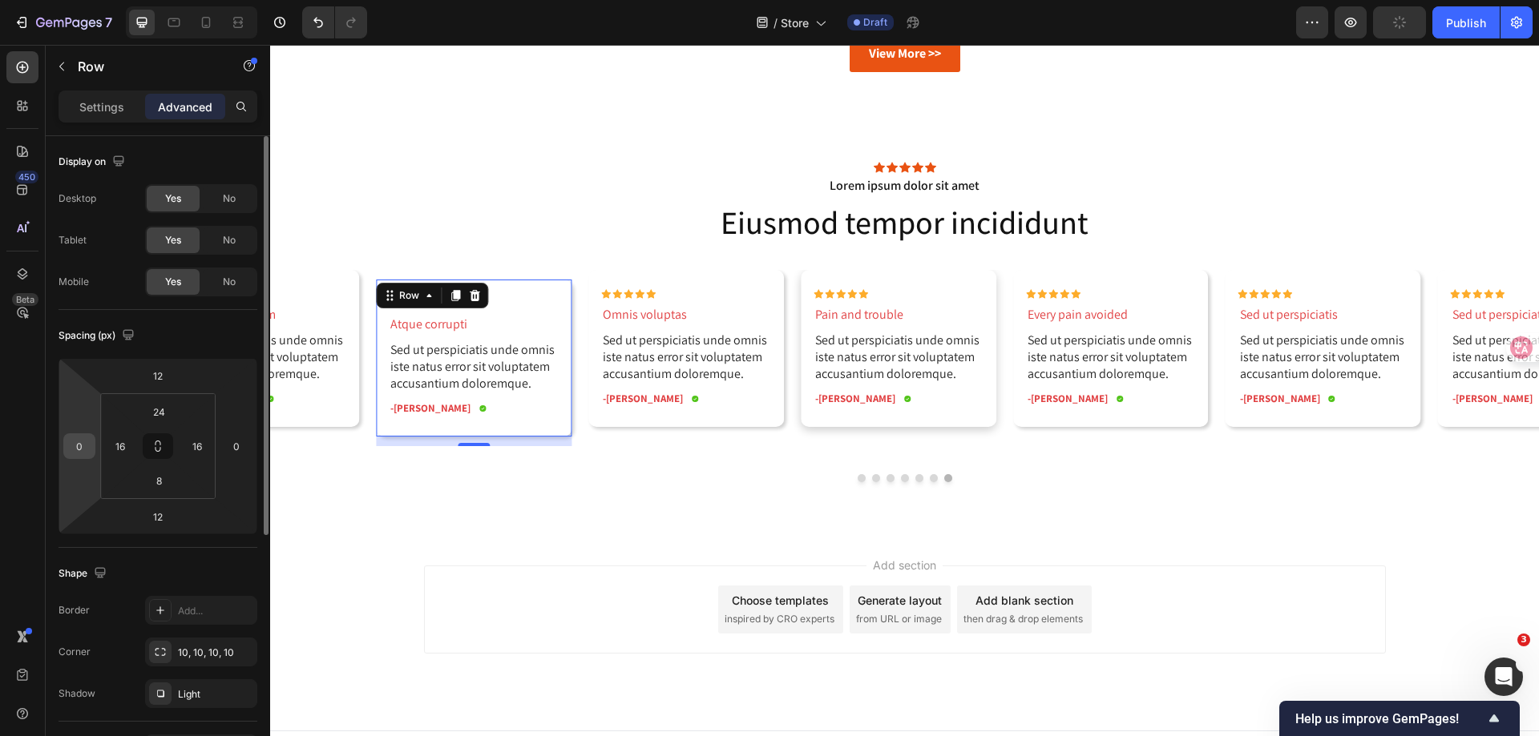
click at [87, 450] on input "0" at bounding box center [79, 446] width 24 height 24
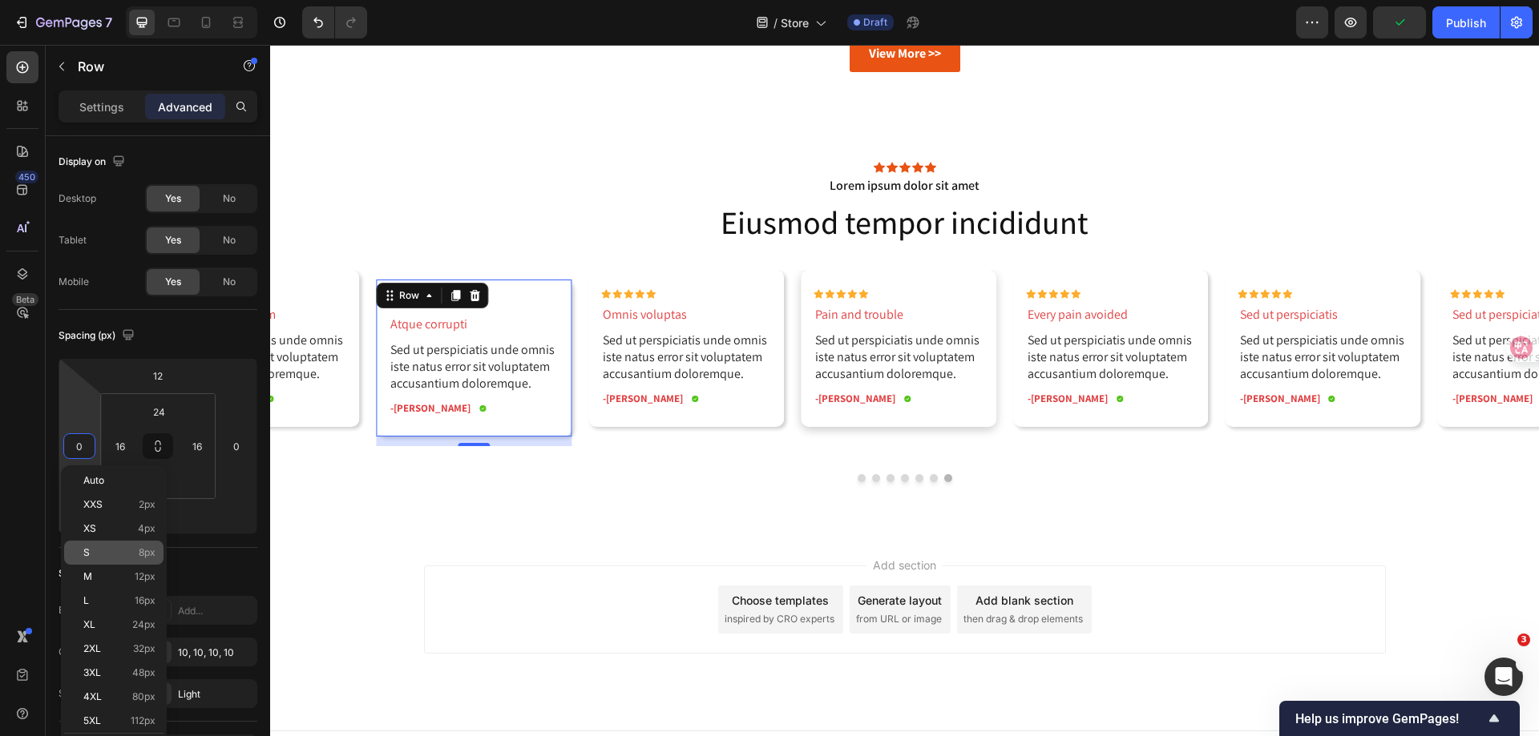
drag, startPoint x: 115, startPoint y: 569, endPoint x: 128, endPoint y: 547, distance: 25.6
click at [115, 569] on div "M 12px" at bounding box center [113, 577] width 99 height 24
type input "12"
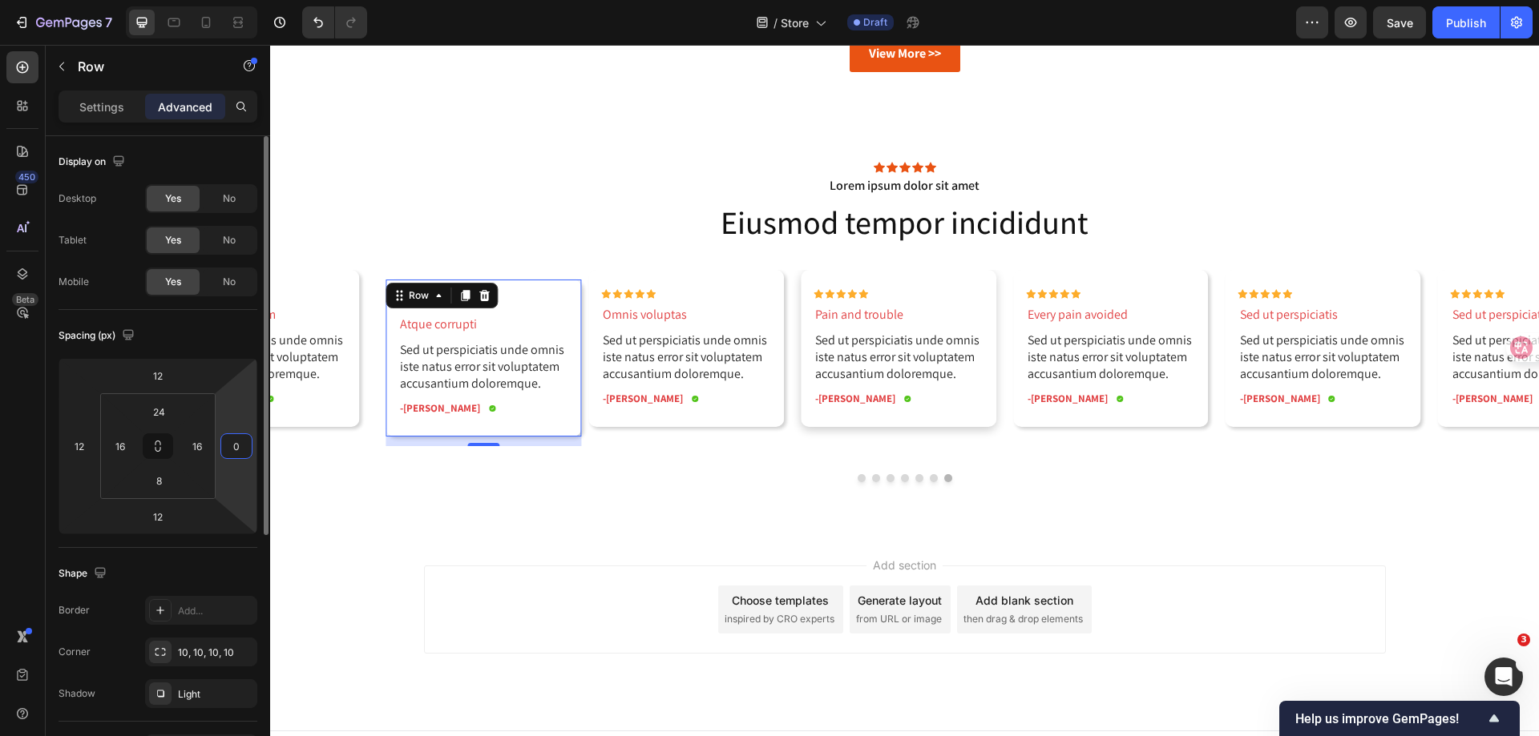
click at [240, 446] on input "0" at bounding box center [236, 446] width 24 height 24
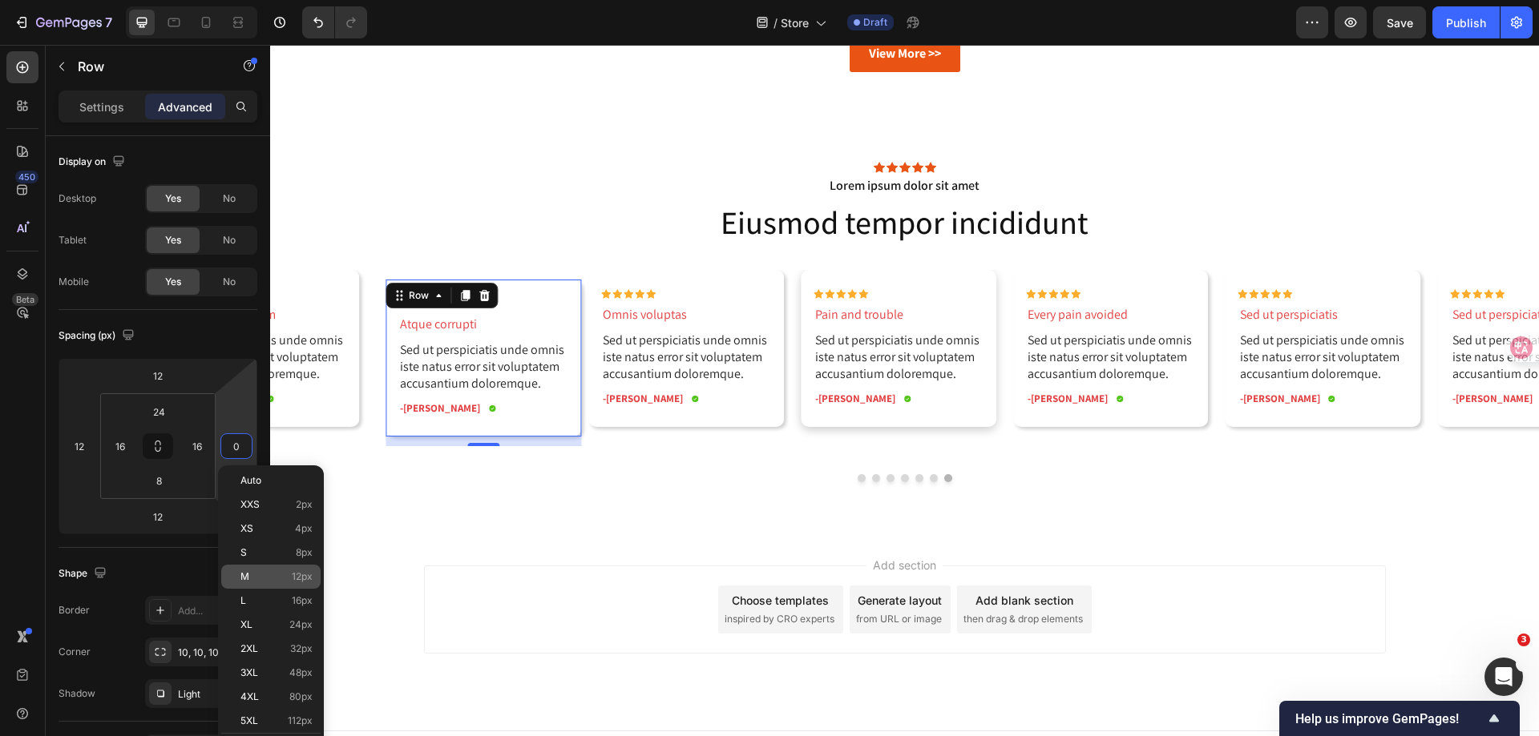
click at [270, 578] on p "M 12px" at bounding box center [276, 576] width 72 height 11
type input "12"
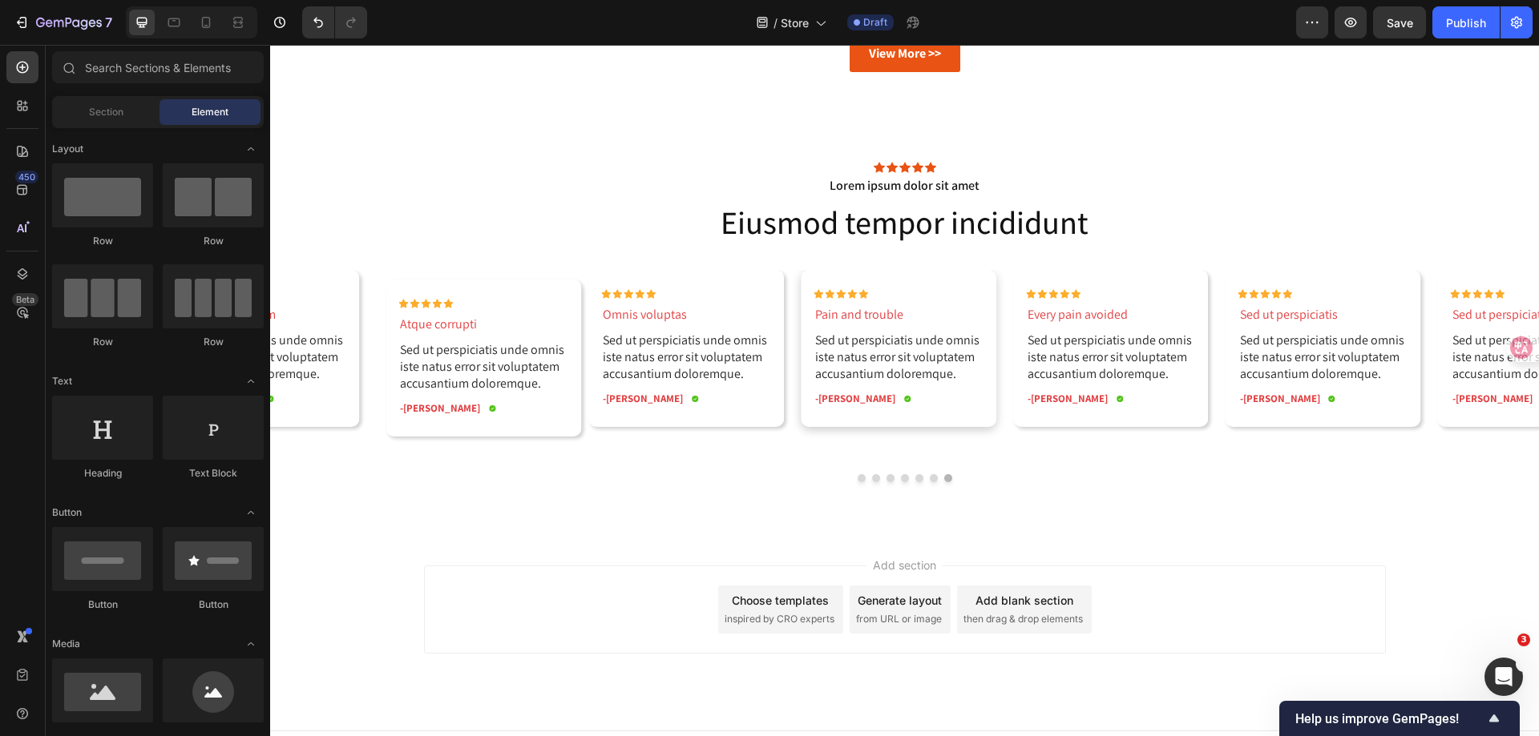
click at [536, 550] on div "Add section Choose templates inspired by CRO experts Generate layout from URL o…" at bounding box center [904, 632] width 1268 height 197
click at [607, 278] on div "Row" at bounding box center [604, 279] width 26 height 14
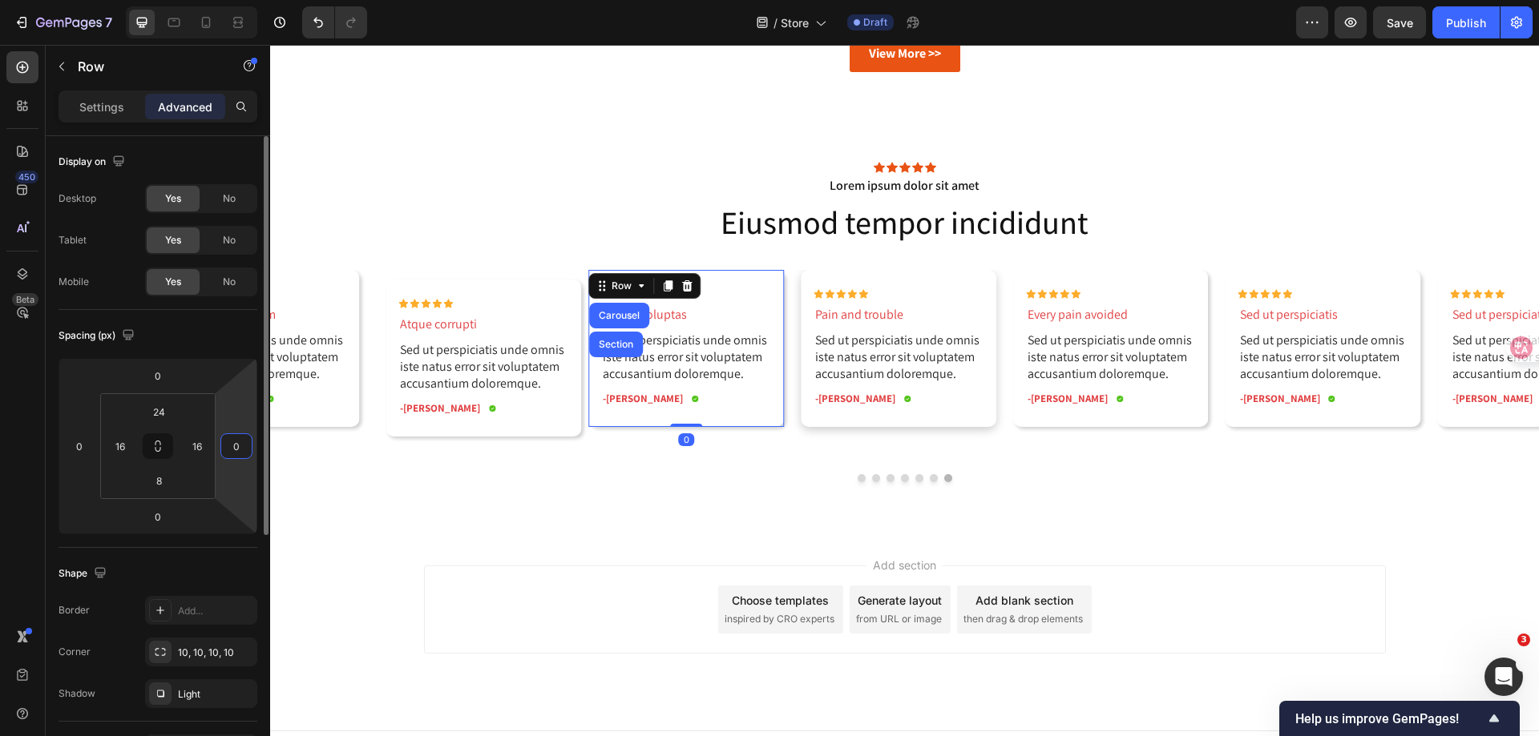
click at [240, 453] on input "0" at bounding box center [236, 446] width 24 height 24
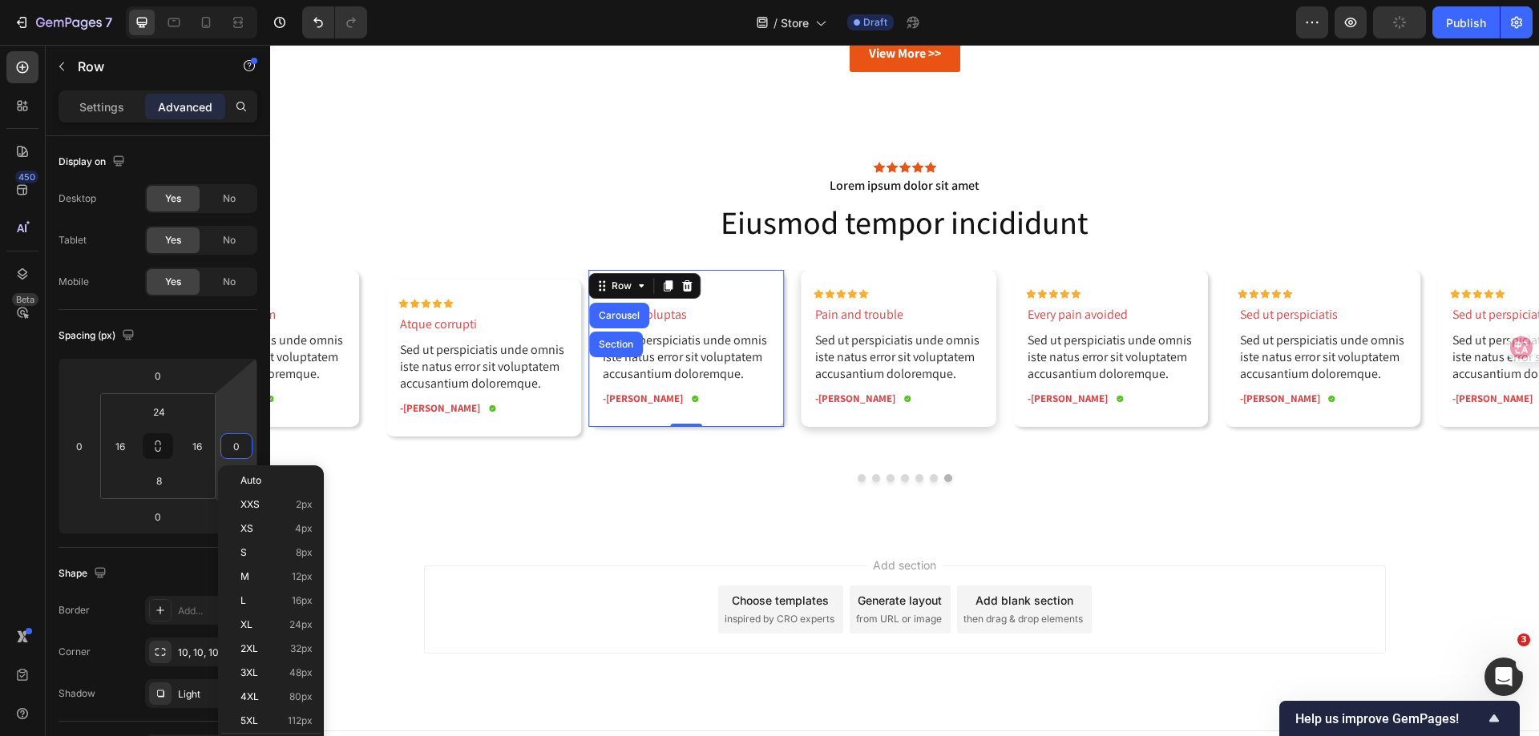
drag, startPoint x: 268, startPoint y: 575, endPoint x: 220, endPoint y: 470, distance: 114.7
click at [268, 575] on p "M 12px" at bounding box center [276, 576] width 72 height 11
type input "12"
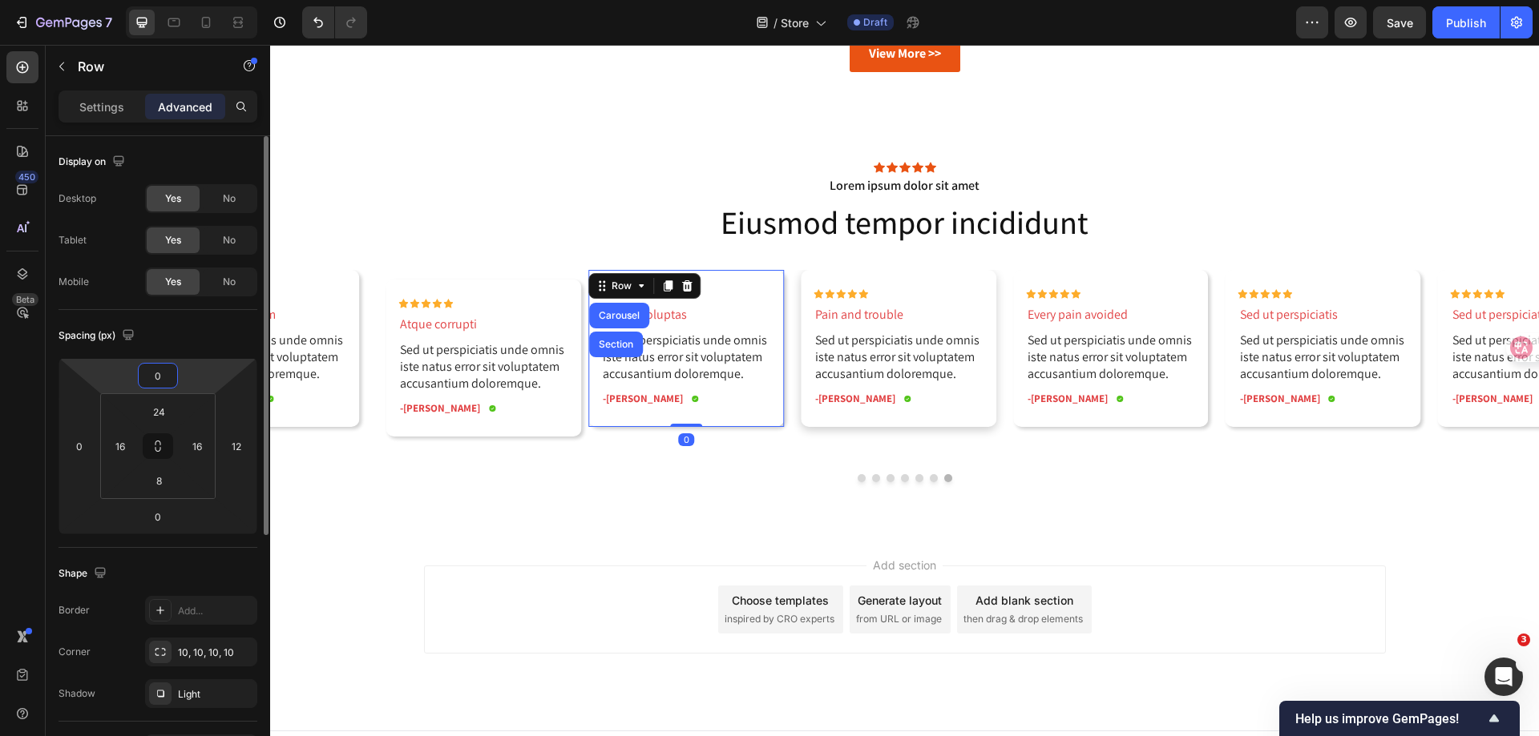
click at [168, 379] on input "0" at bounding box center [158, 376] width 32 height 24
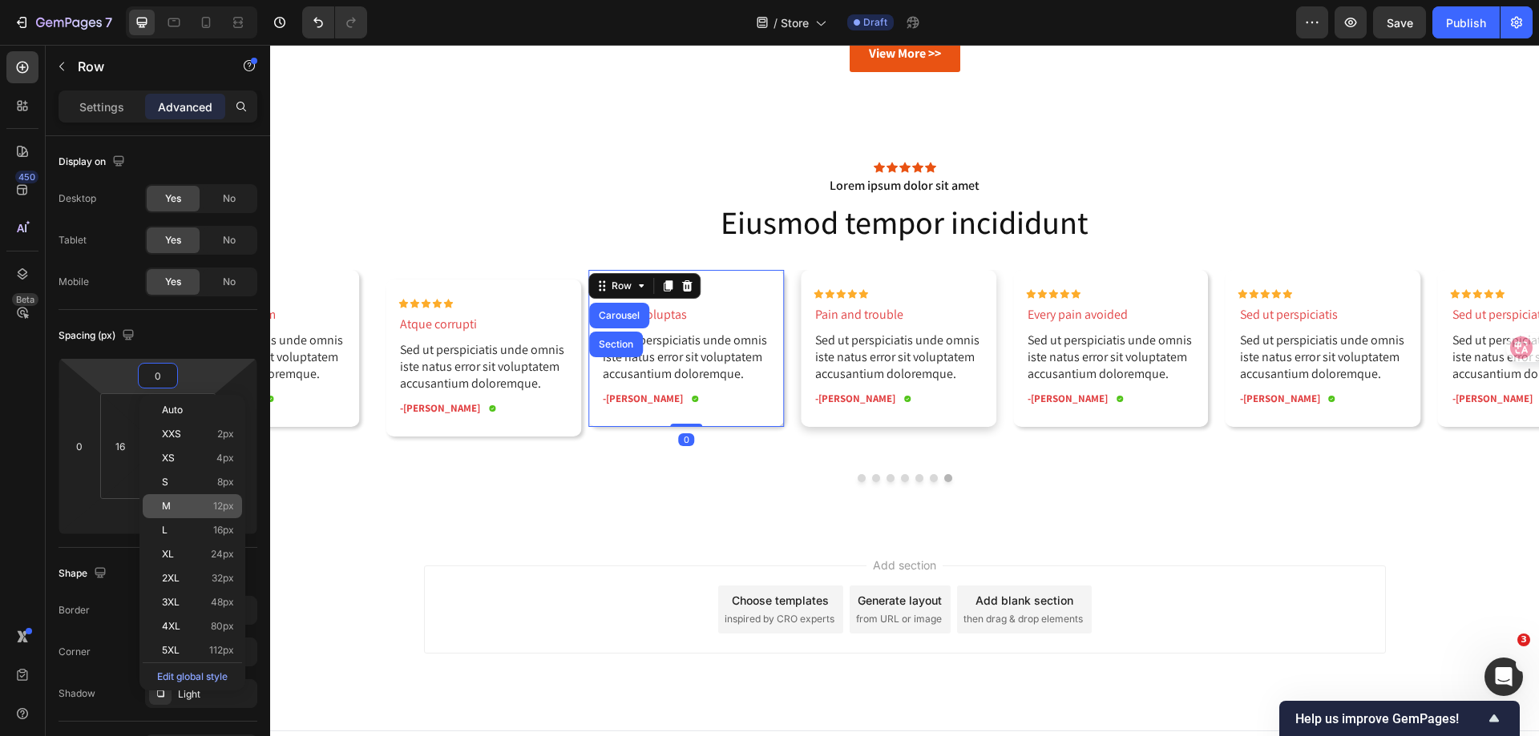
click at [200, 510] on p "M 12px" at bounding box center [198, 506] width 72 height 11
type input "12"
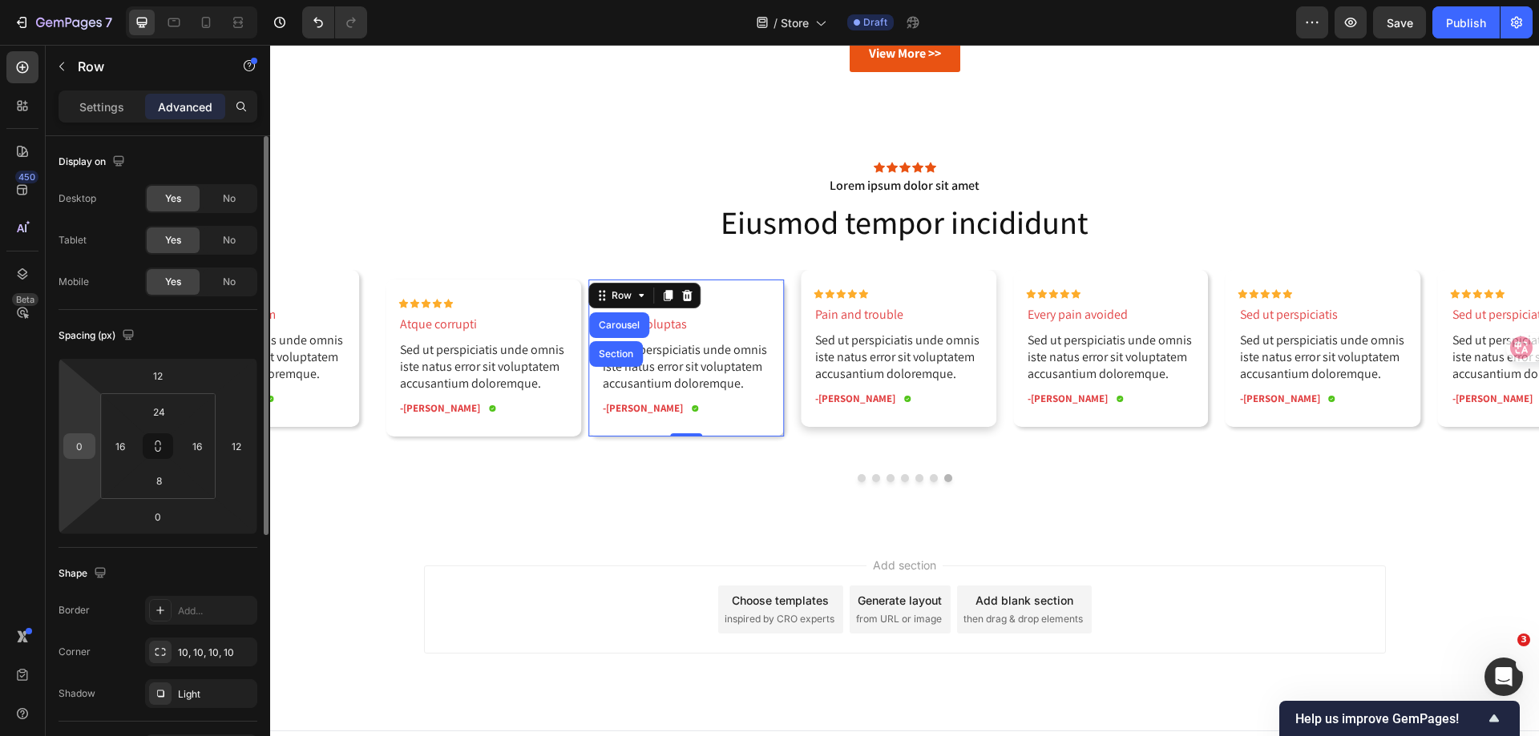
click at [81, 441] on input "0" at bounding box center [79, 446] width 24 height 24
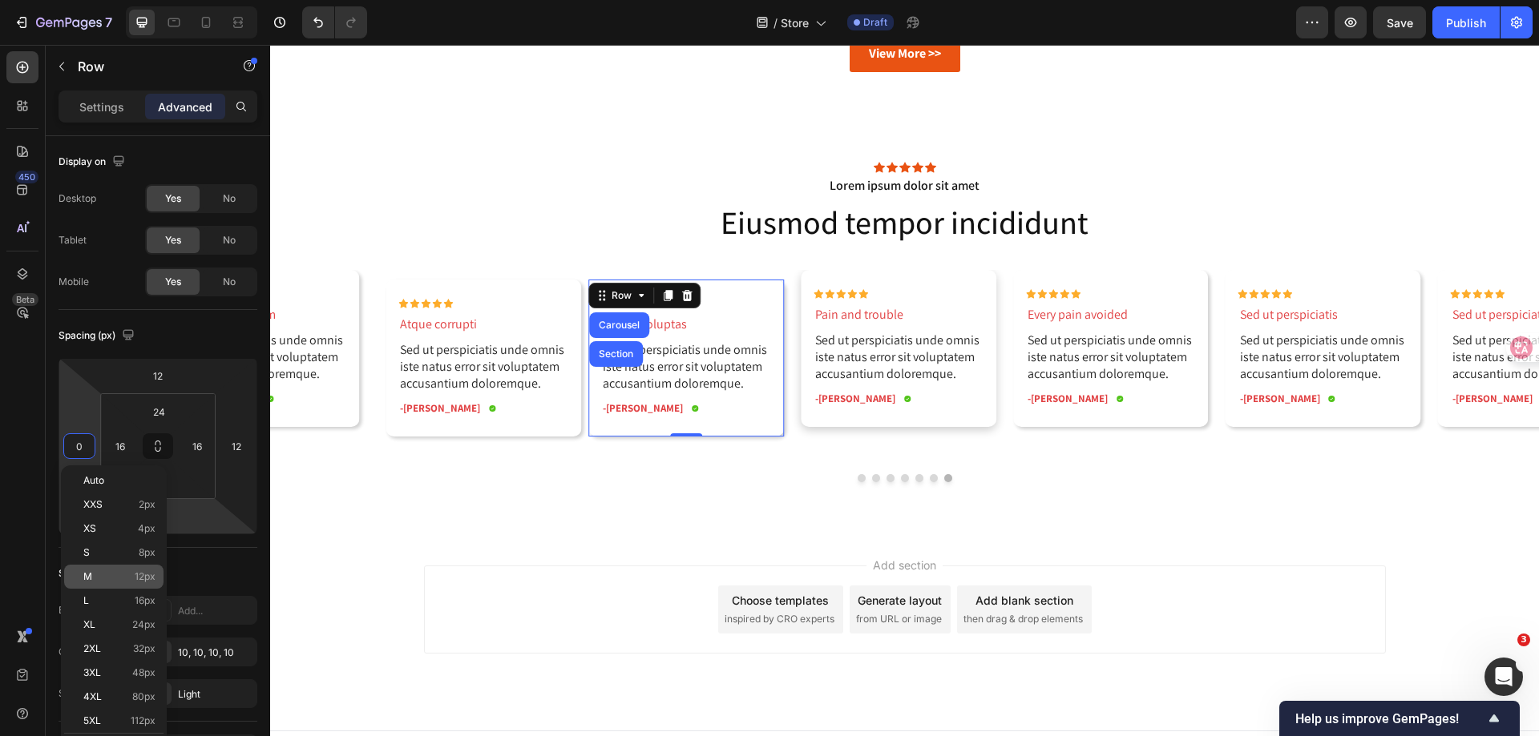
drag, startPoint x: 130, startPoint y: 578, endPoint x: 138, endPoint y: 568, distance: 12.5
click at [130, 577] on p "M 12px" at bounding box center [119, 576] width 72 height 11
type input "12"
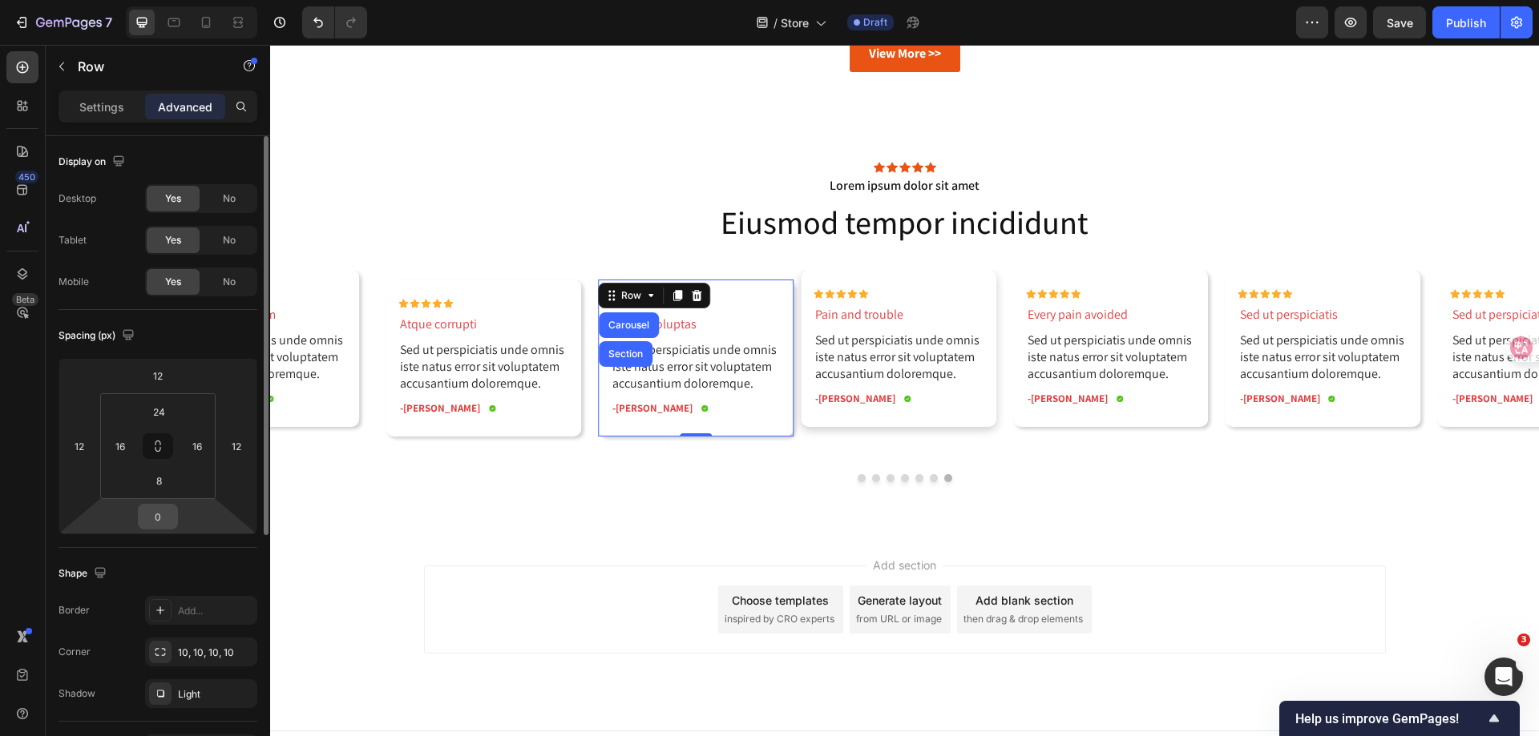
click at [157, 516] on input "0" at bounding box center [158, 517] width 32 height 24
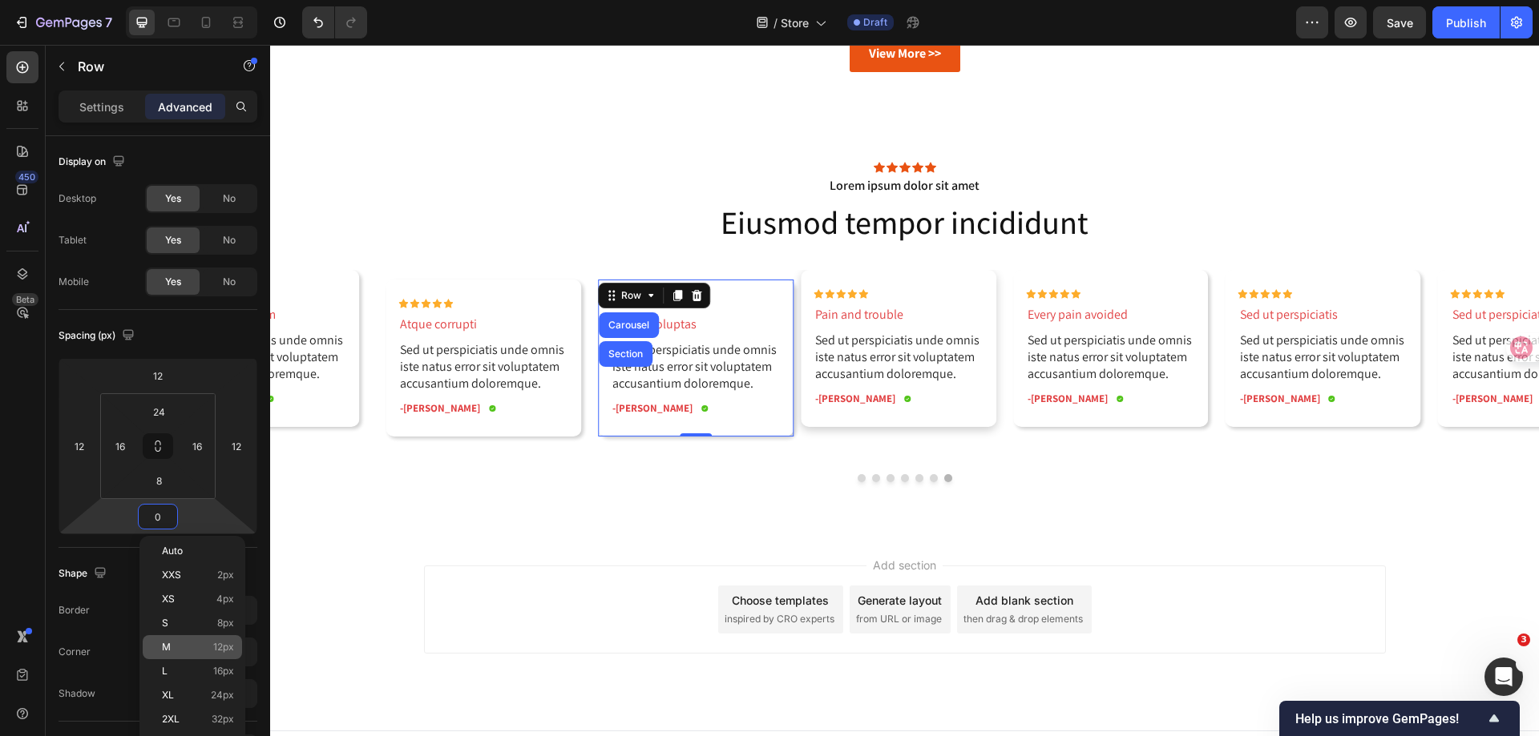
click at [200, 644] on p "M 12px" at bounding box center [198, 647] width 72 height 11
type input "12"
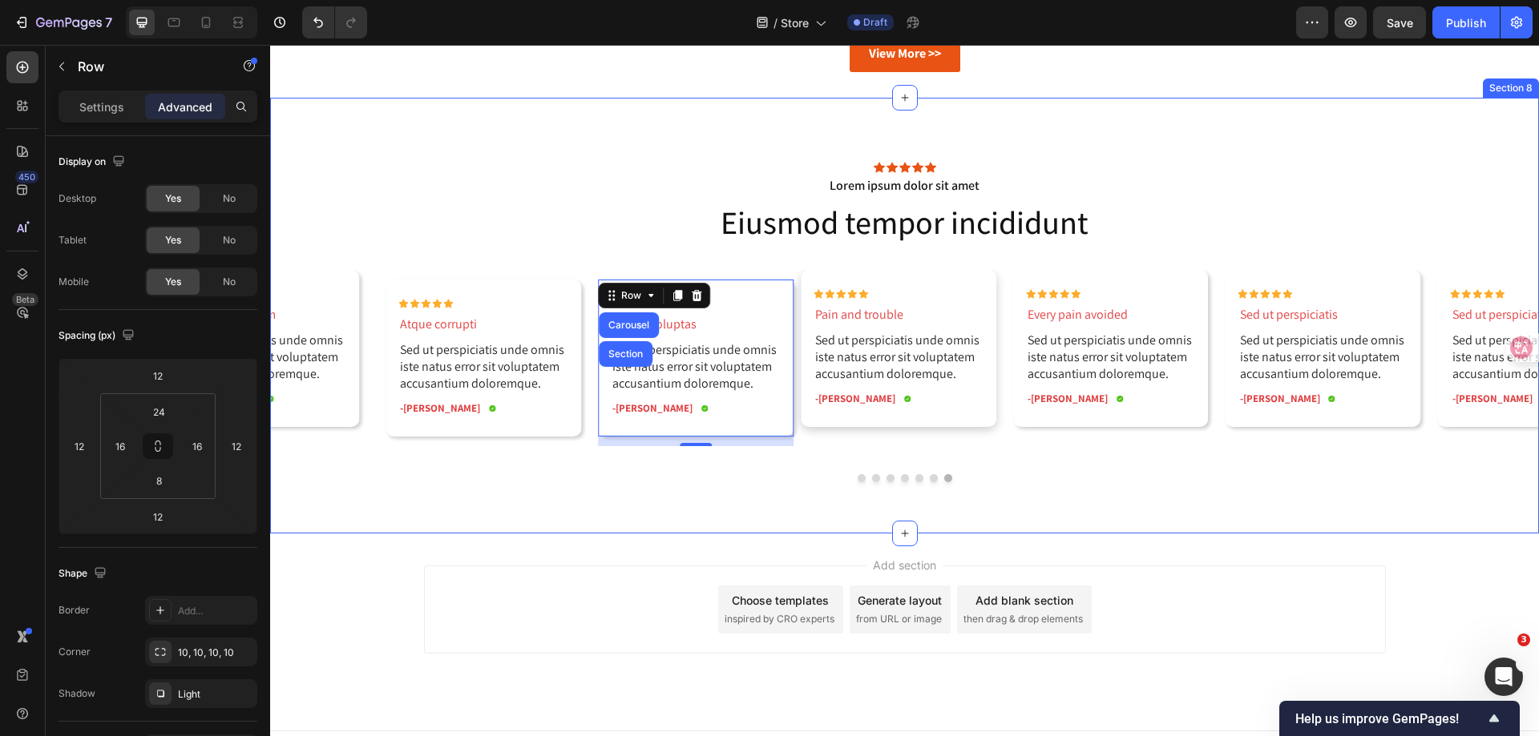
click at [706, 502] on div "Icon Icon Icon Icon Icon Icon List Lorem ipsum dolor sit amet Text Block Eiusmo…" at bounding box center [904, 316] width 1268 height 436
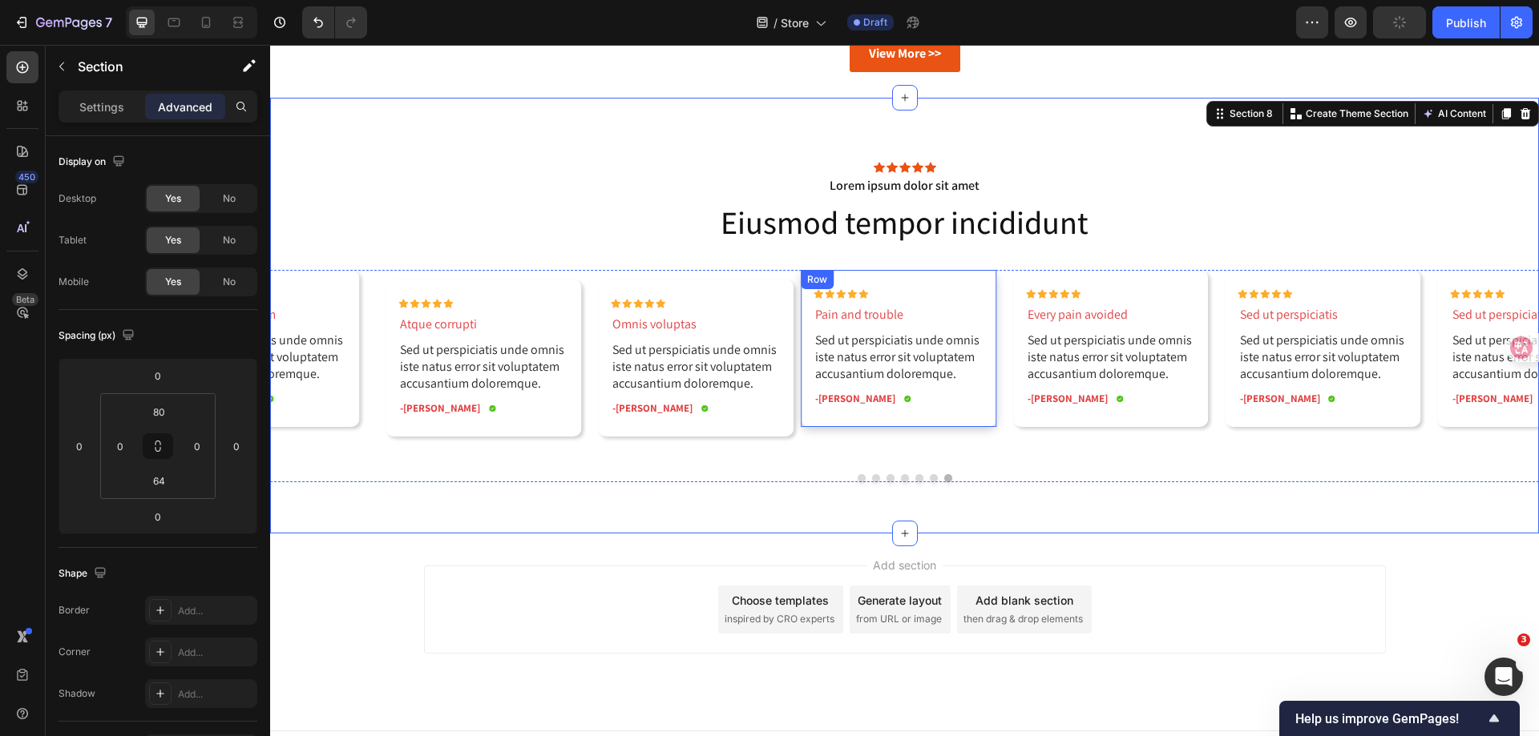
click at [815, 280] on div "Row" at bounding box center [817, 279] width 26 height 14
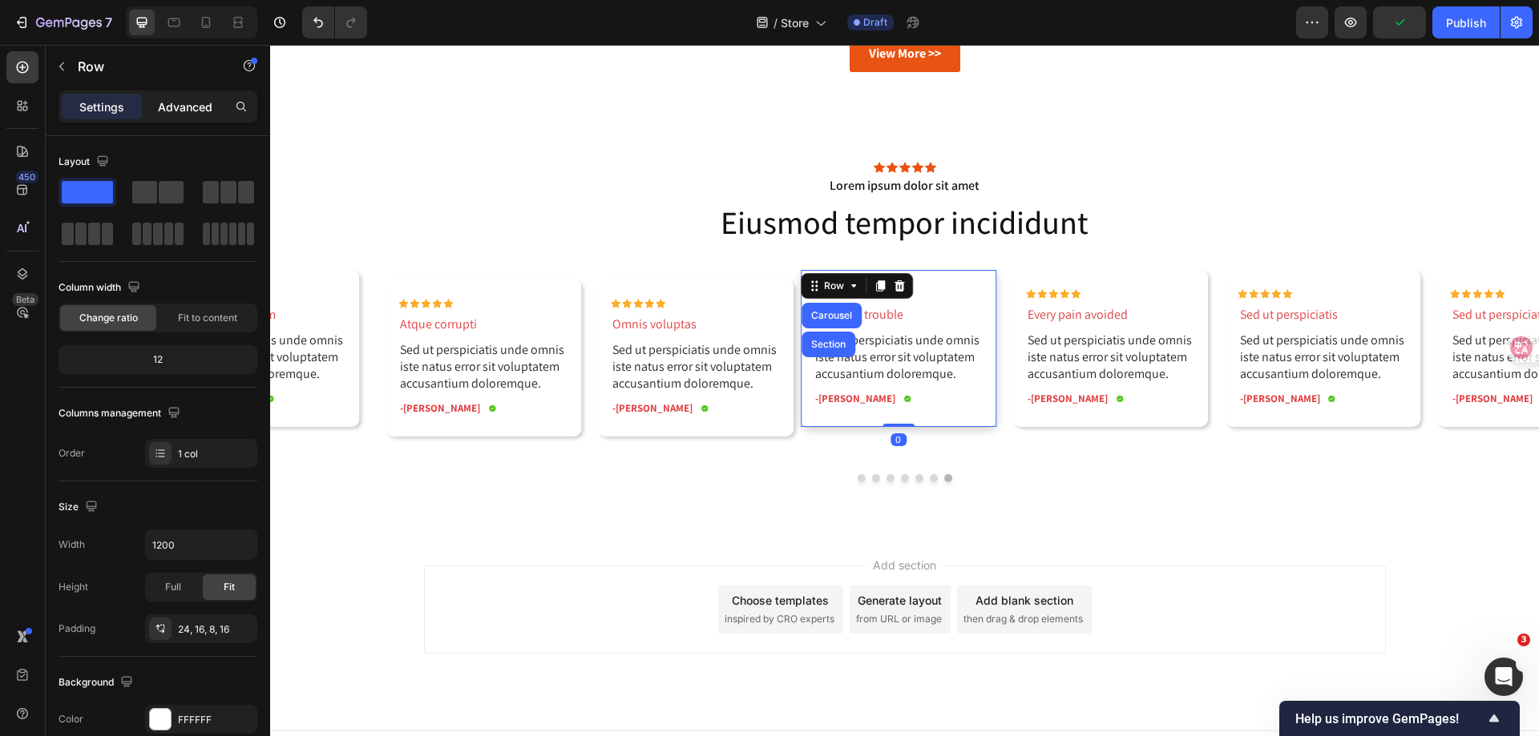
click at [174, 112] on p "Advanced" at bounding box center [185, 107] width 54 height 17
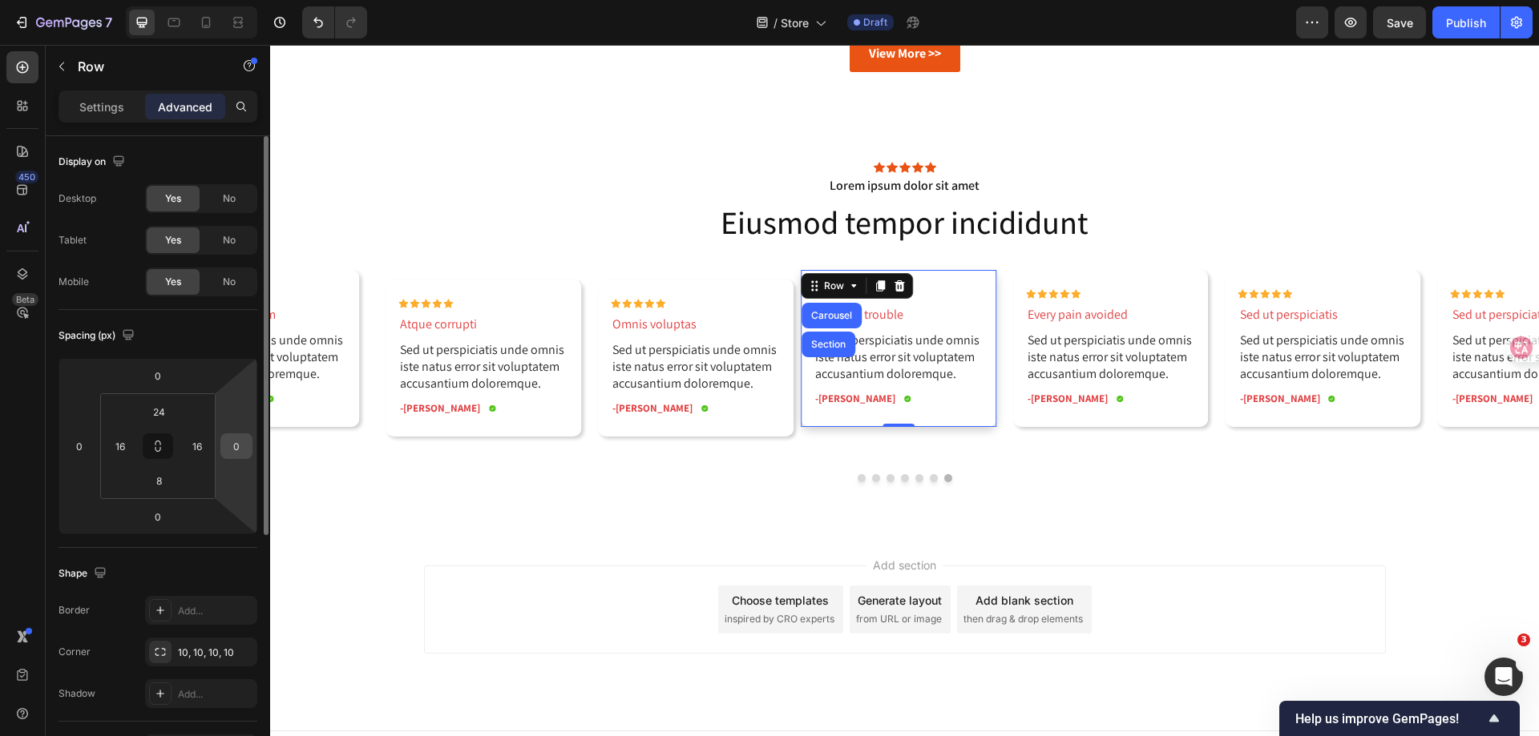
click at [231, 450] on input "0" at bounding box center [236, 446] width 24 height 24
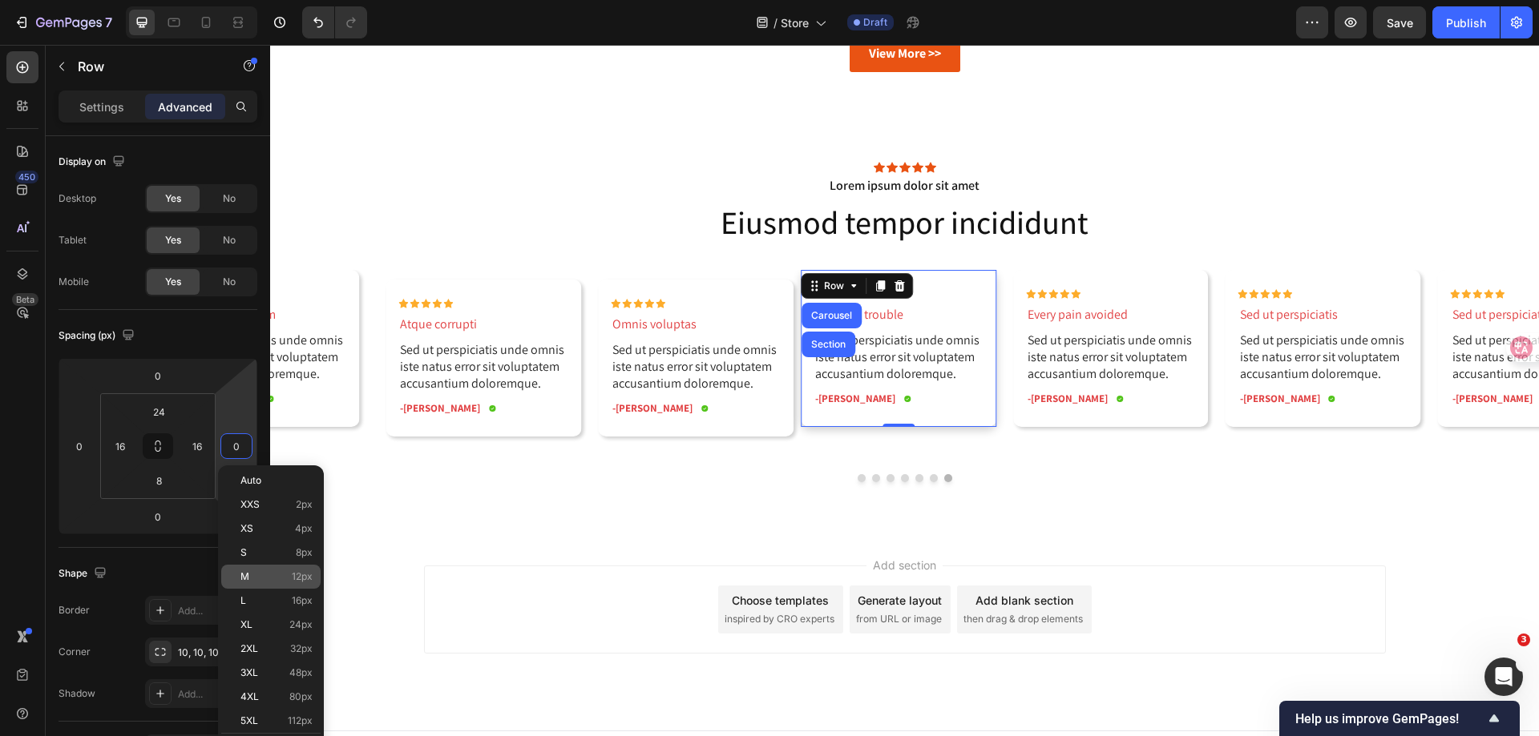
click at [268, 575] on p "M 12px" at bounding box center [276, 576] width 72 height 11
type input "12"
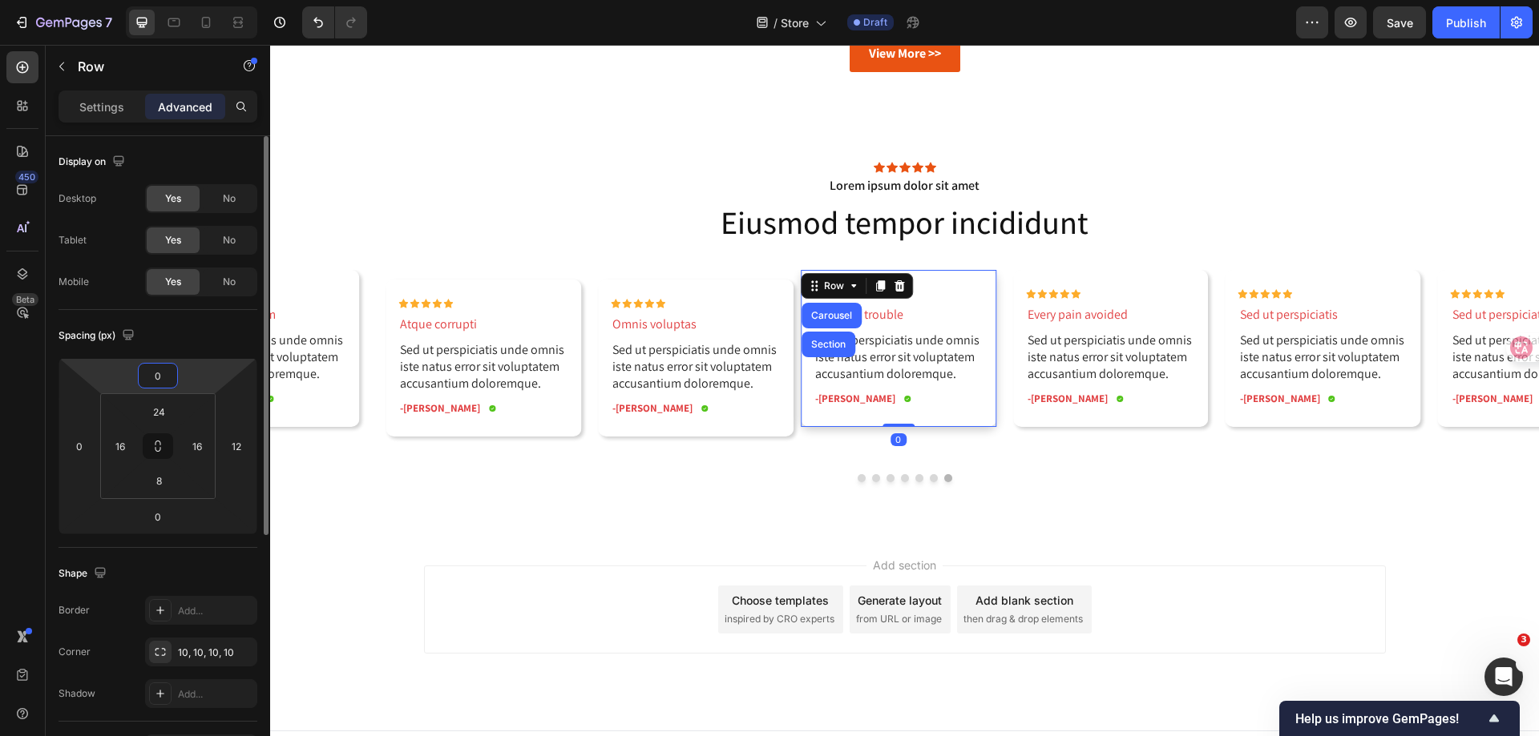
drag, startPoint x: 161, startPoint y: 370, endPoint x: 173, endPoint y: 392, distance: 24.7
click at [161, 370] on input "0" at bounding box center [158, 376] width 32 height 24
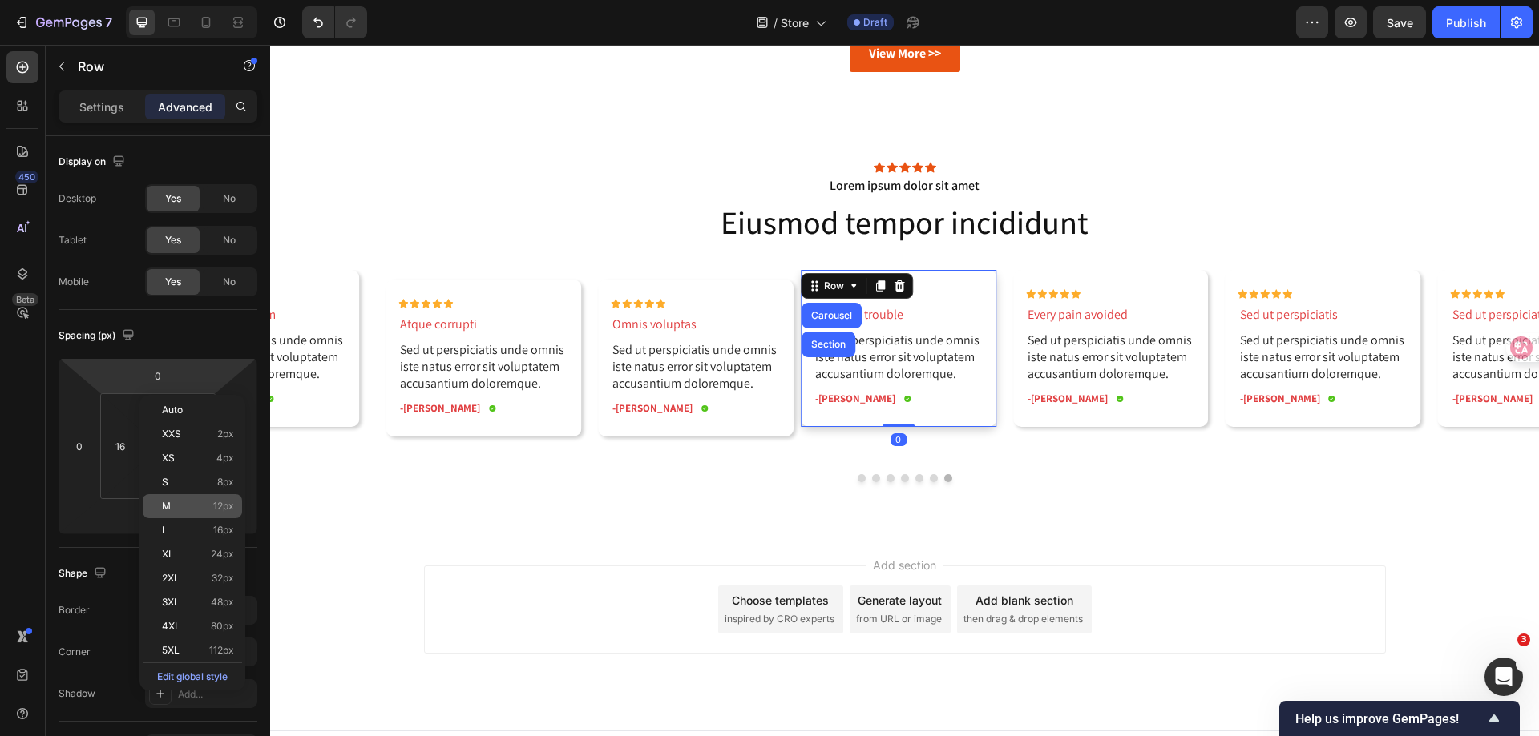
click at [204, 500] on div "M 12px" at bounding box center [192, 506] width 99 height 24
type input "12"
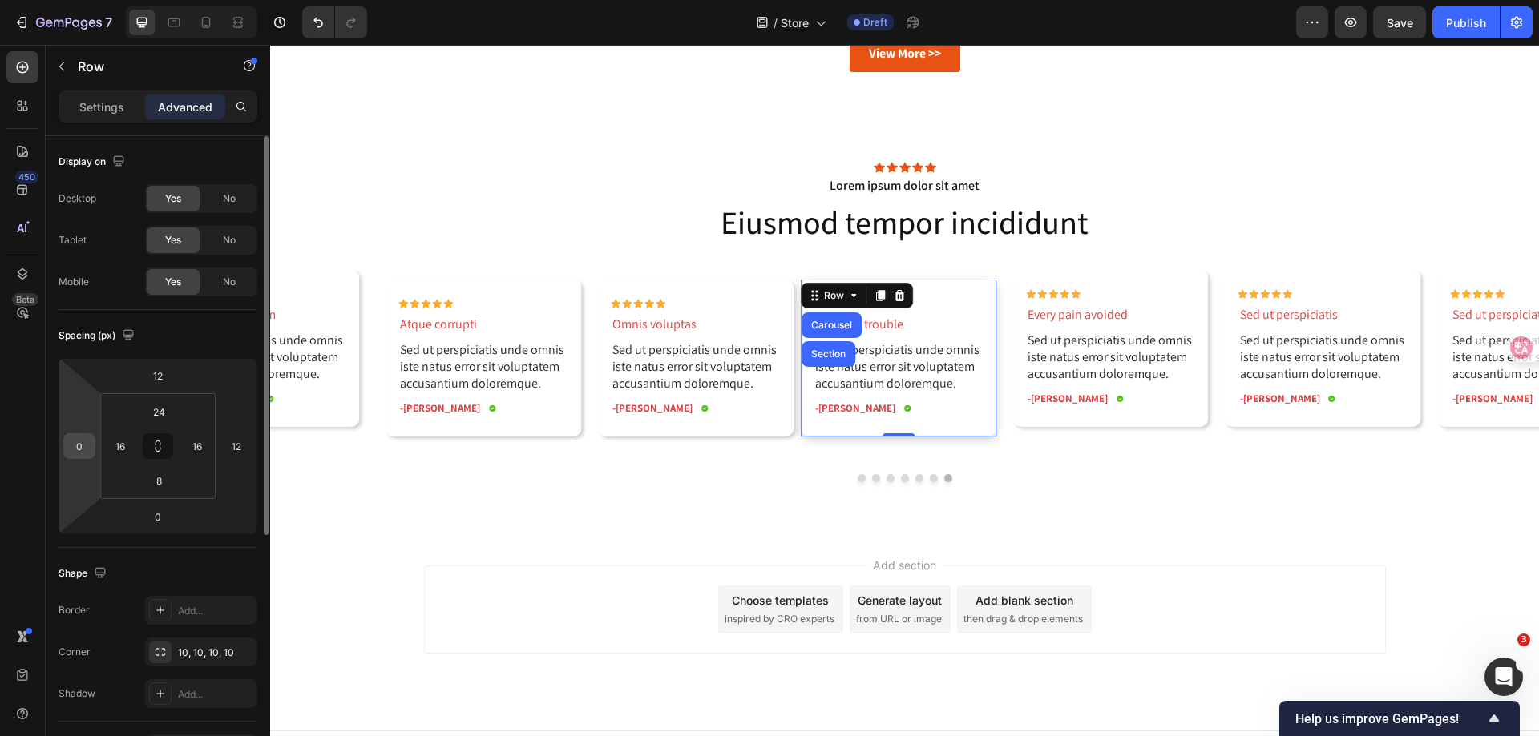
click at [80, 446] on input "0" at bounding box center [79, 446] width 24 height 24
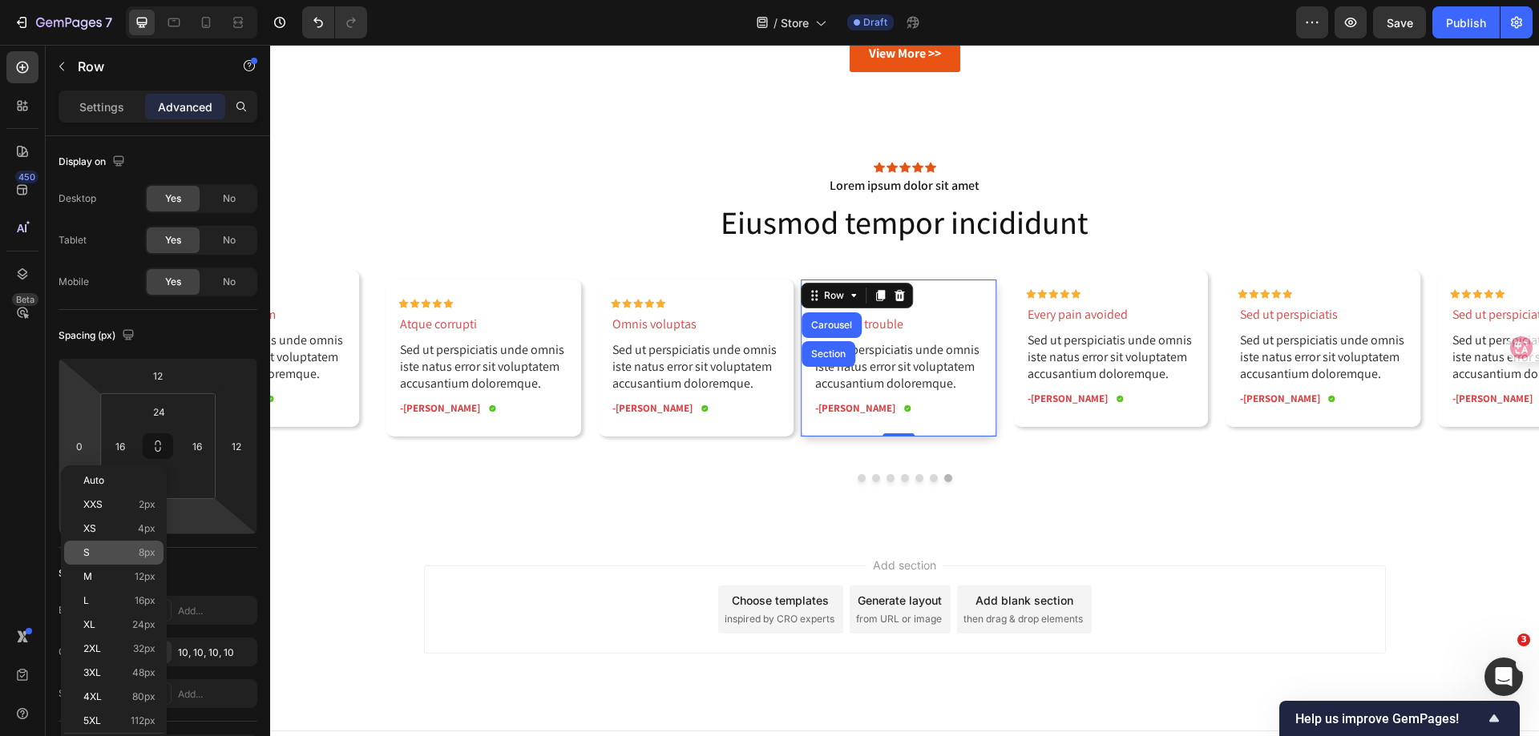
drag, startPoint x: 138, startPoint y: 571, endPoint x: 159, endPoint y: 549, distance: 30.6
click at [138, 571] on div "M 12px" at bounding box center [113, 577] width 99 height 24
type input "12"
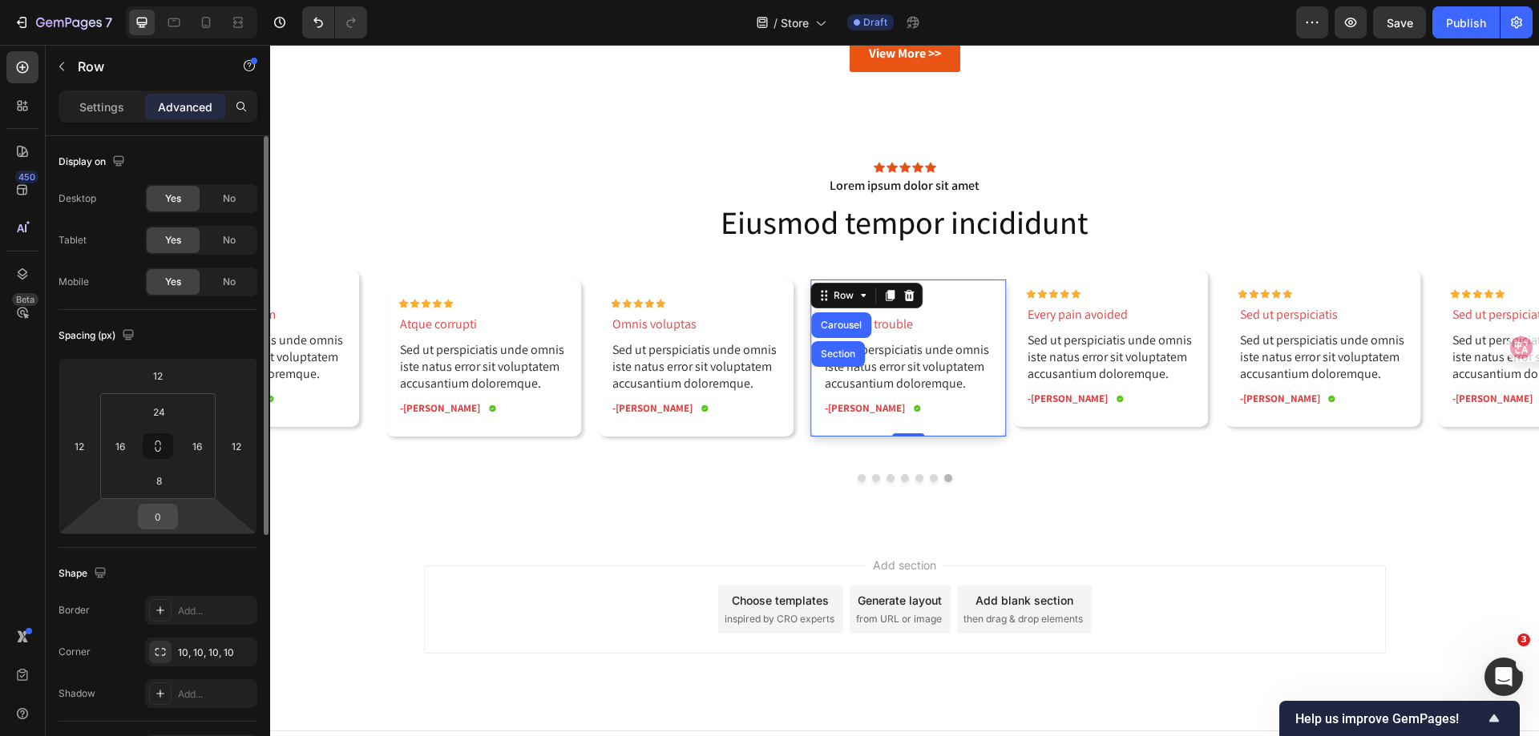
click at [174, 516] on div "0" at bounding box center [158, 517] width 40 height 26
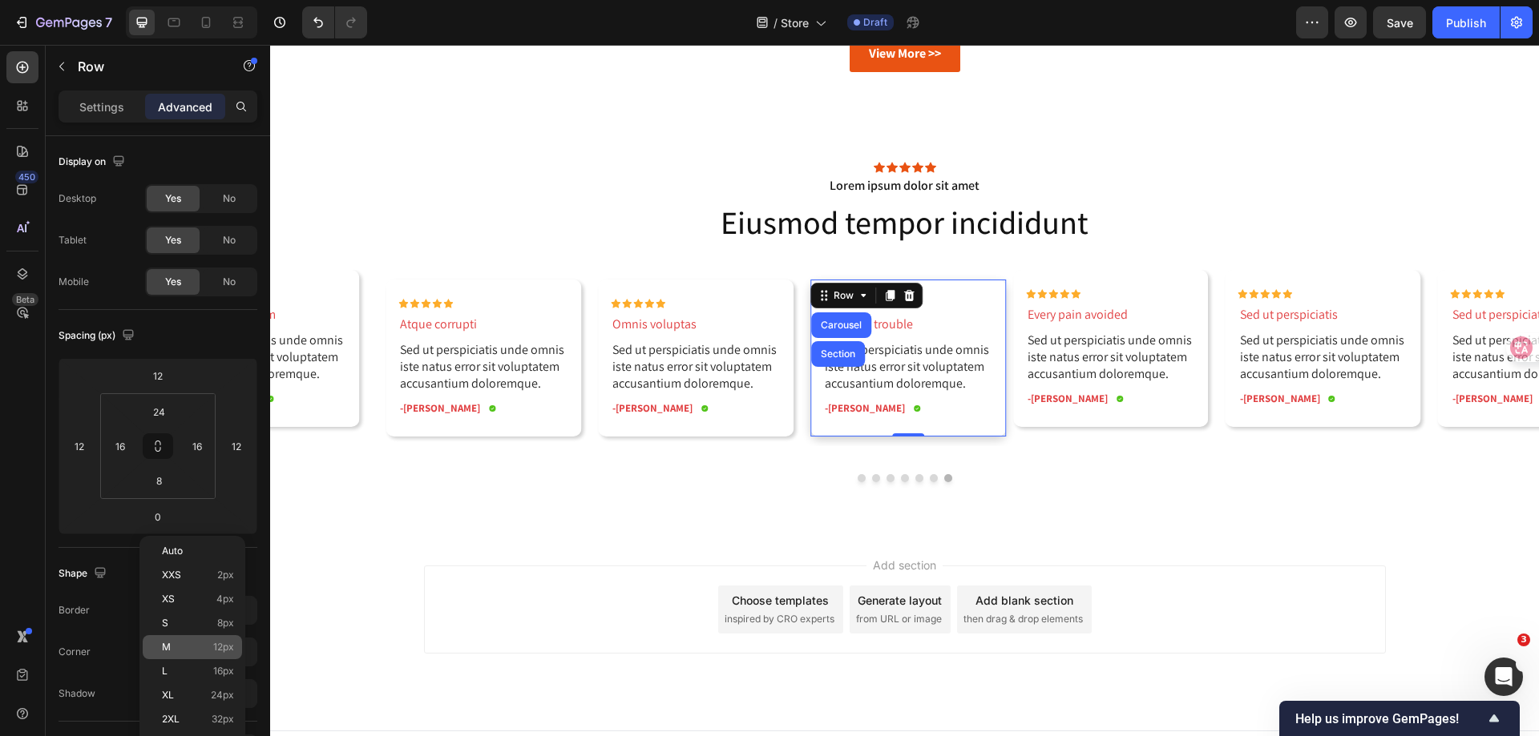
click at [204, 650] on p "M 12px" at bounding box center [198, 647] width 72 height 11
type input "12"
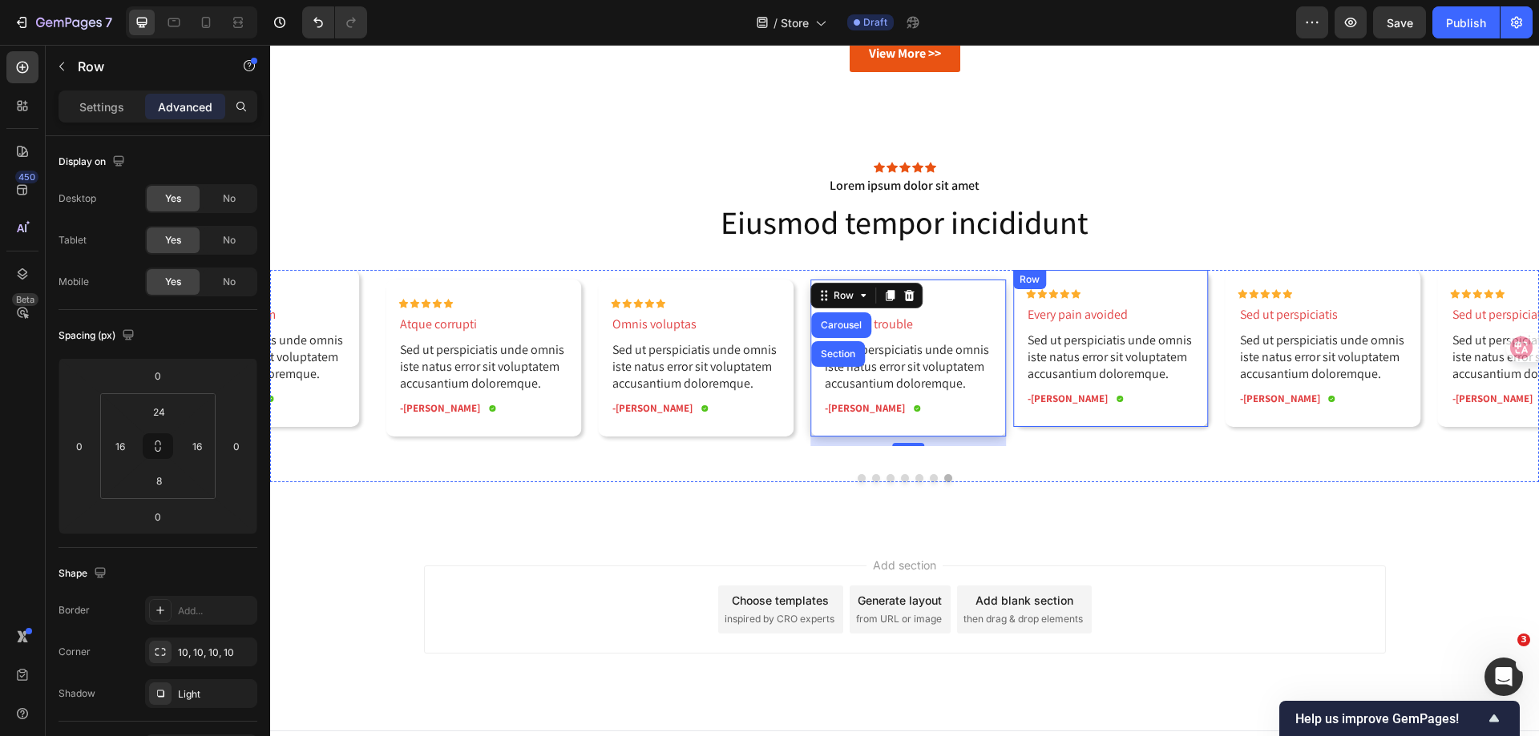
click at [1027, 277] on div "Row" at bounding box center [1029, 279] width 26 height 14
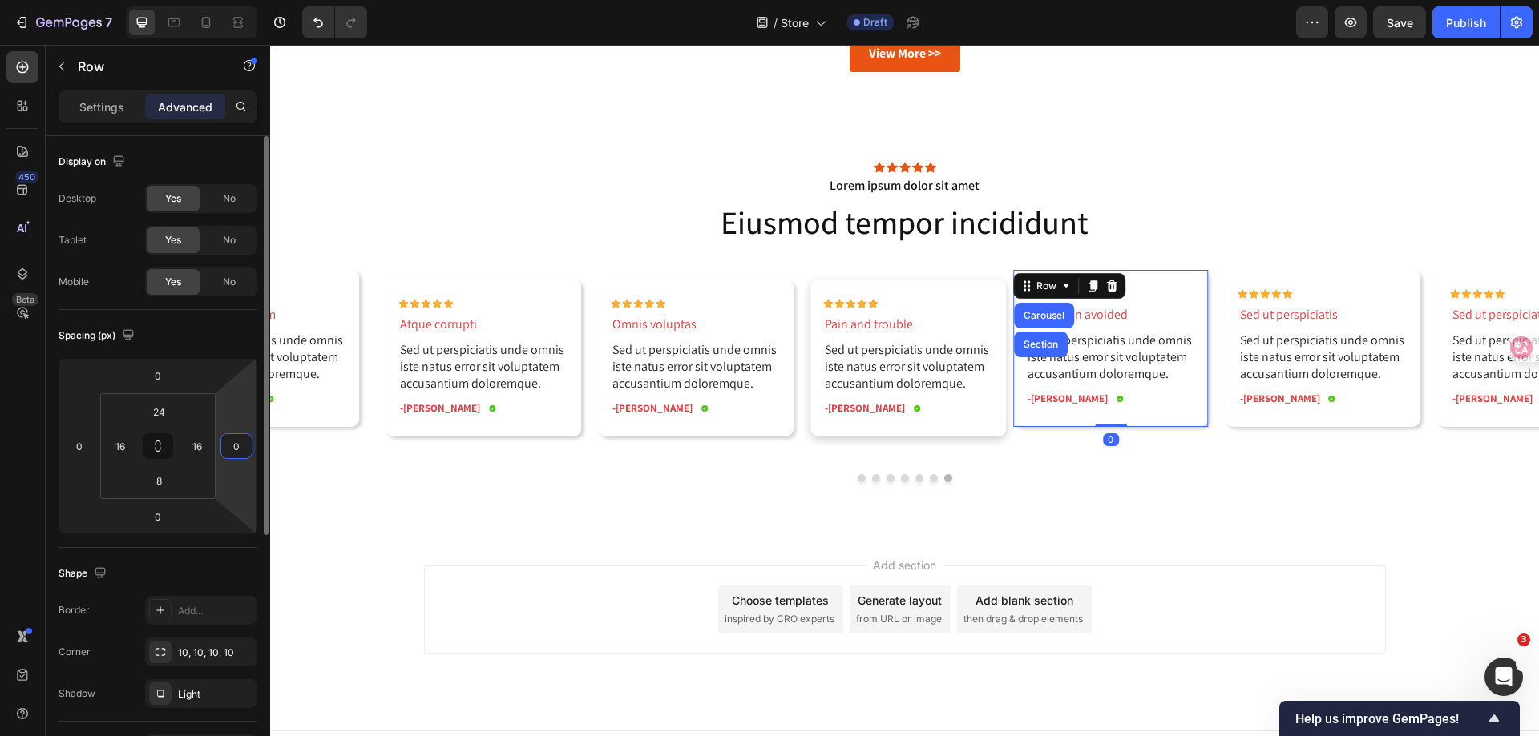
click at [236, 442] on input "0" at bounding box center [236, 446] width 24 height 24
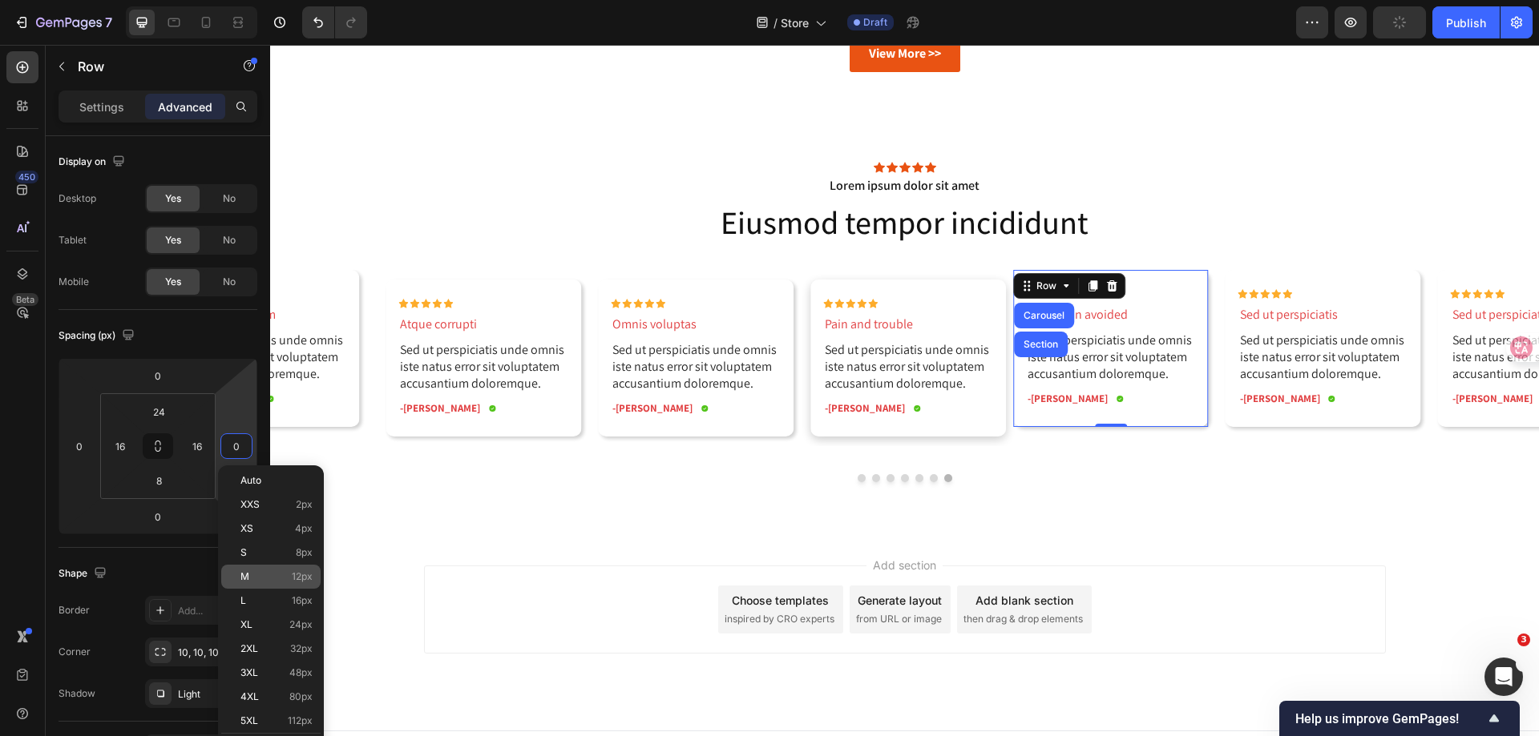
drag, startPoint x: 259, startPoint y: 571, endPoint x: 239, endPoint y: 537, distance: 39.9
click at [259, 571] on p "M 12px" at bounding box center [276, 576] width 72 height 11
type input "12"
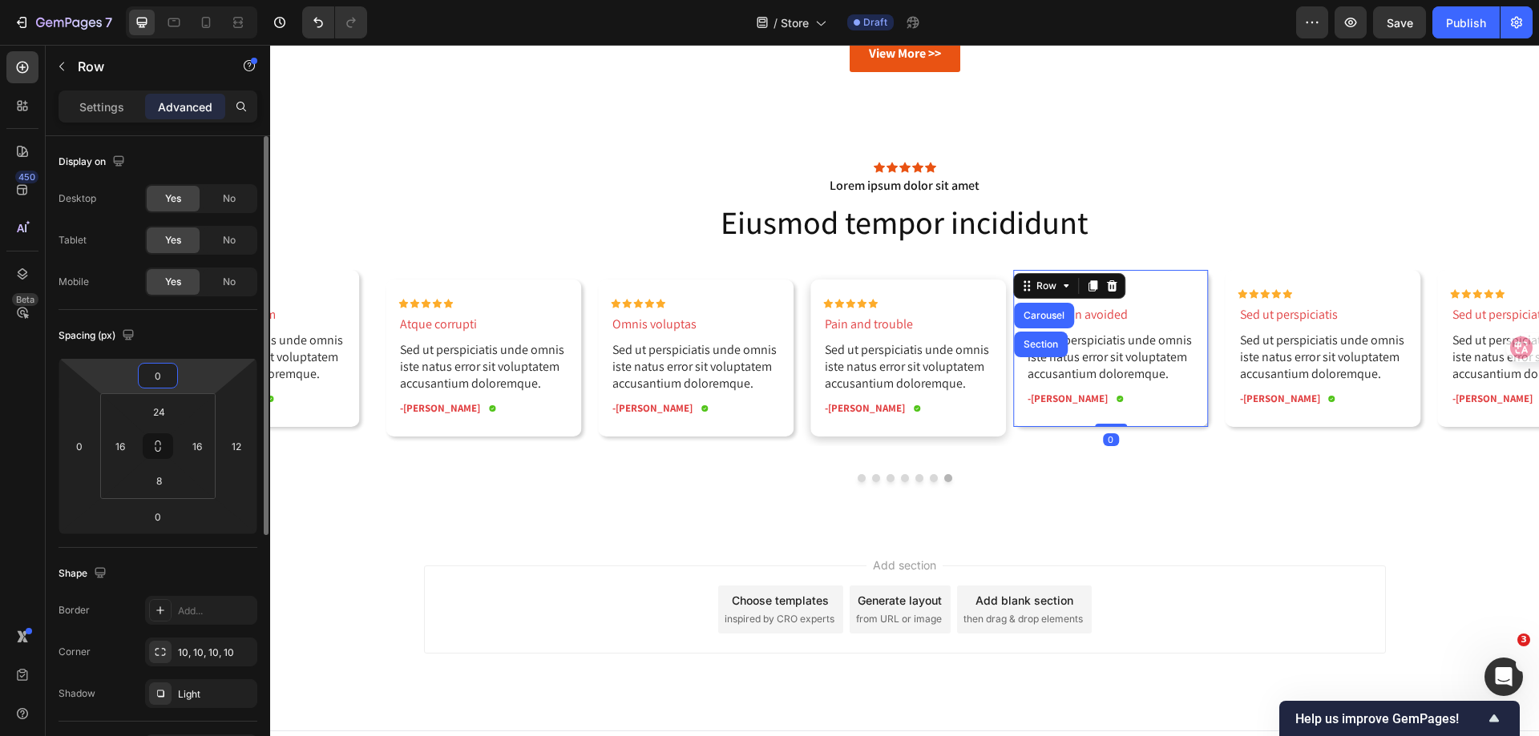
drag, startPoint x: 155, startPoint y: 378, endPoint x: 165, endPoint y: 393, distance: 17.8
click at [155, 378] on input "0" at bounding box center [158, 376] width 32 height 24
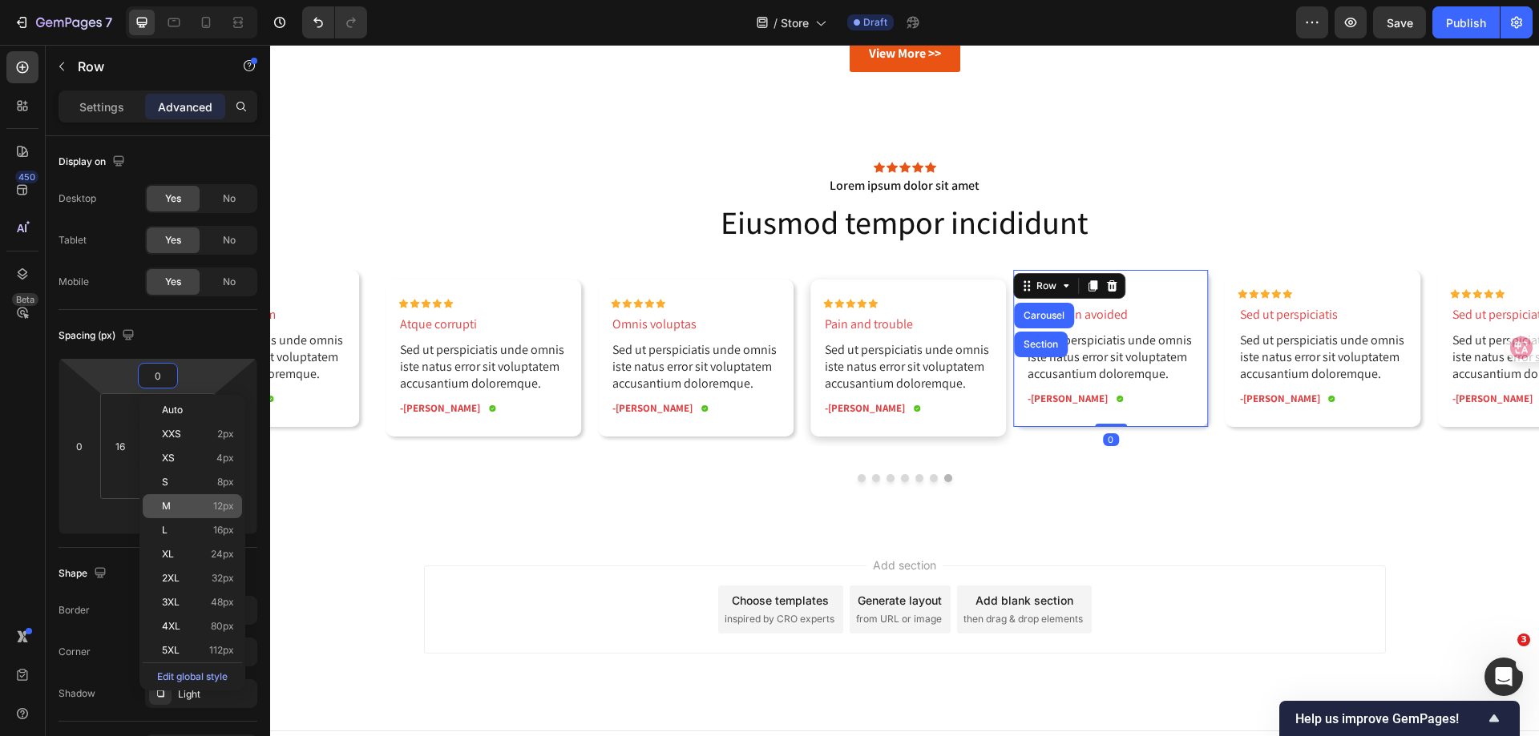
drag, startPoint x: 200, startPoint y: 504, endPoint x: 188, endPoint y: 501, distance: 13.2
click at [200, 503] on p "M 12px" at bounding box center [198, 506] width 72 height 11
type input "12"
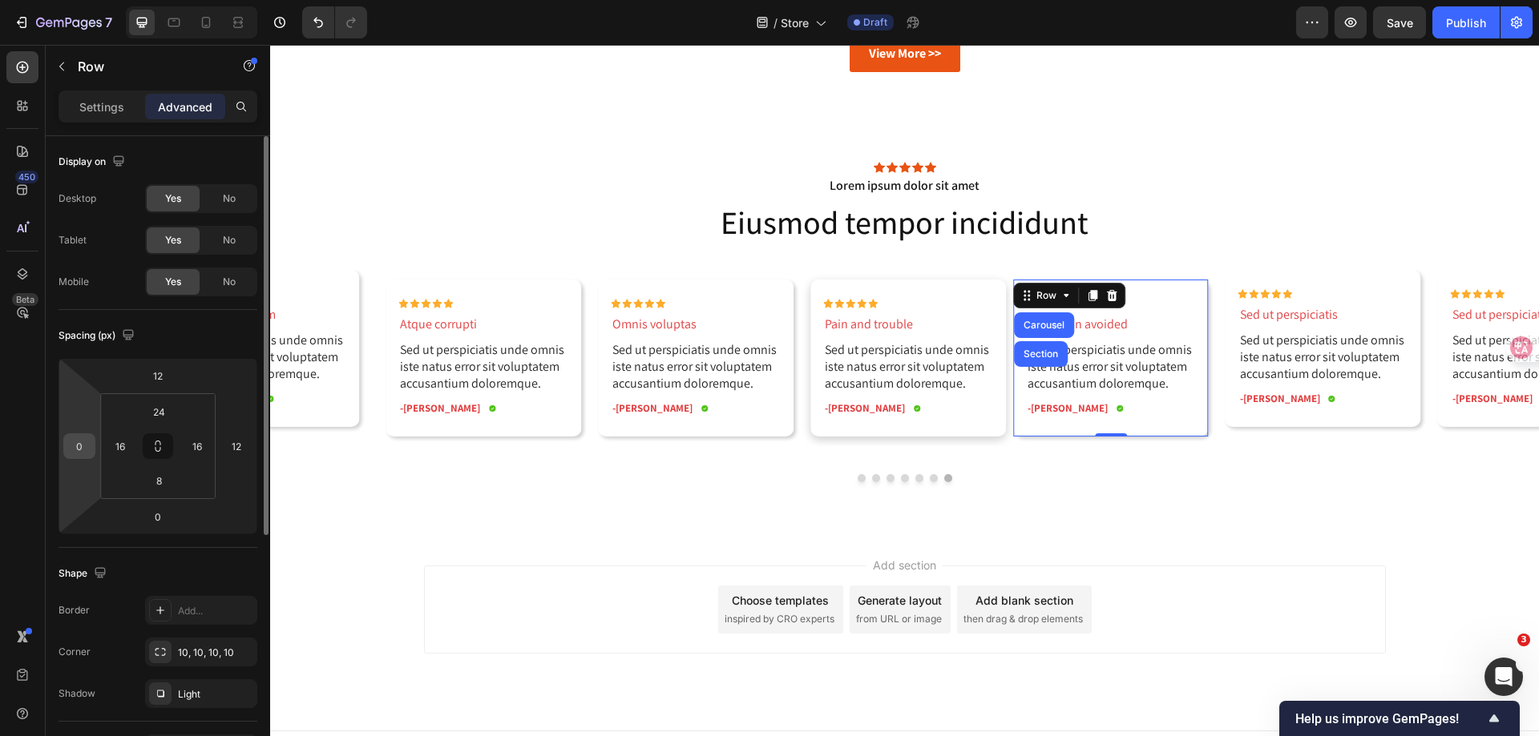
click at [88, 454] on input "0" at bounding box center [79, 446] width 24 height 24
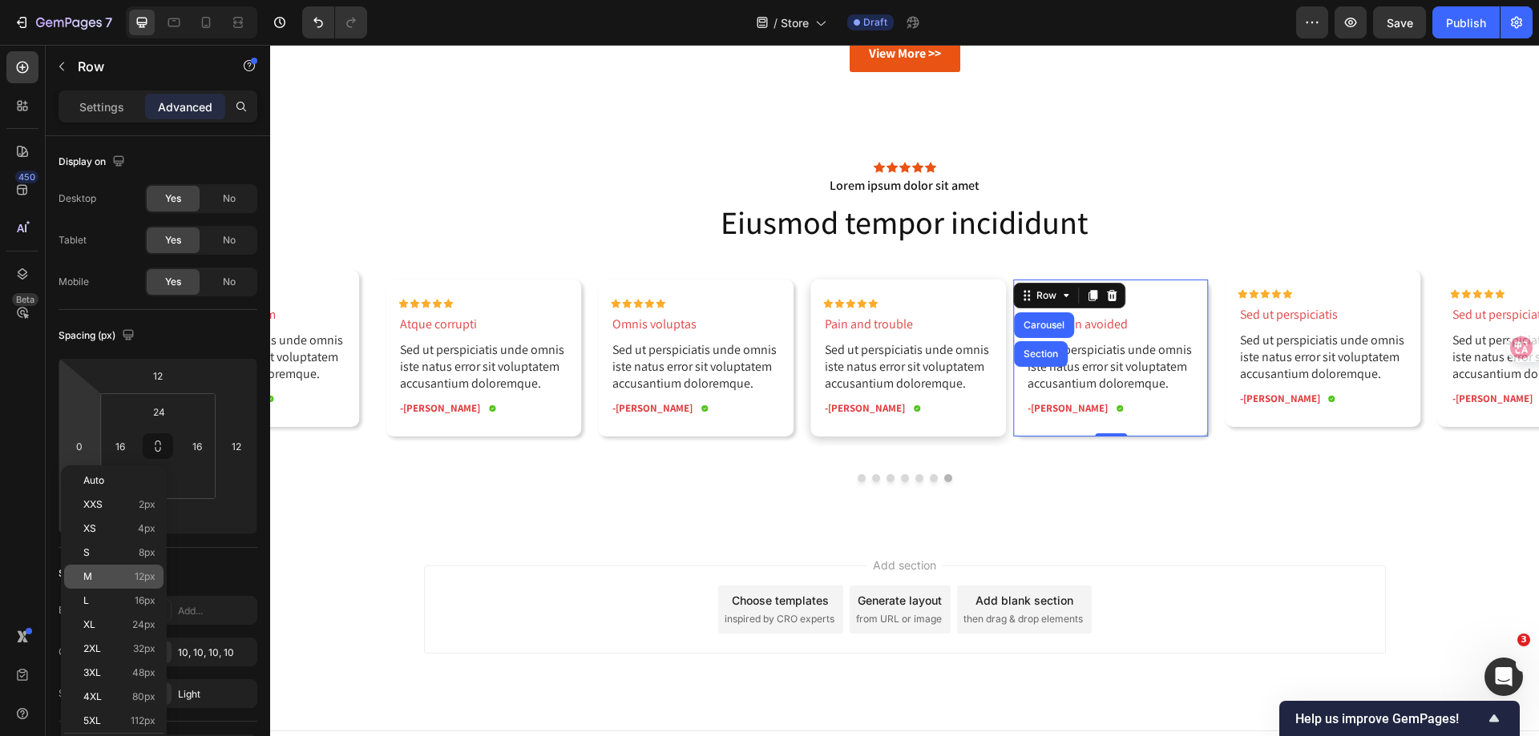
click at [140, 582] on span "12px" at bounding box center [145, 576] width 21 height 11
type input "12"
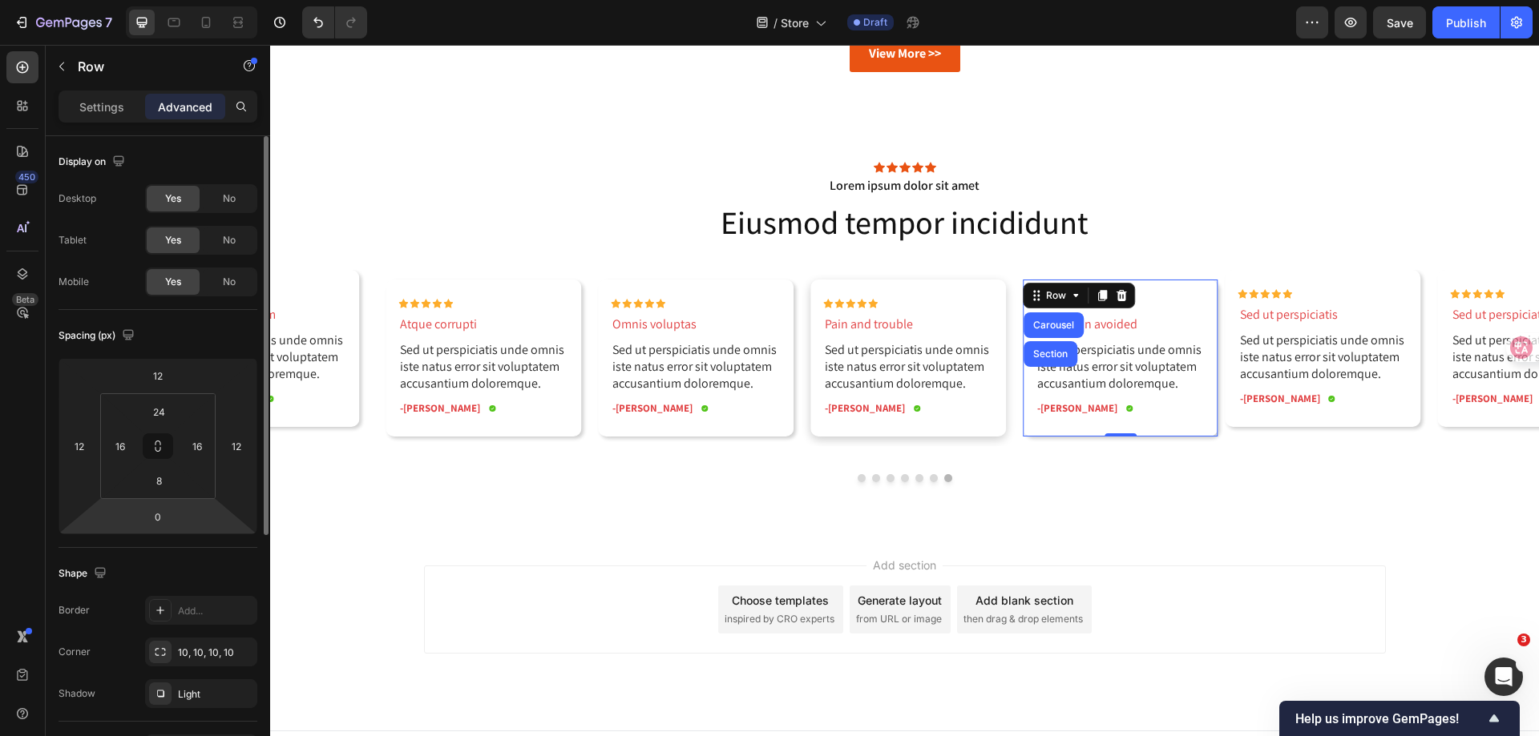
drag, startPoint x: 163, startPoint y: 511, endPoint x: 181, endPoint y: 521, distance: 20.8
click at [163, 511] on input "0" at bounding box center [158, 517] width 32 height 24
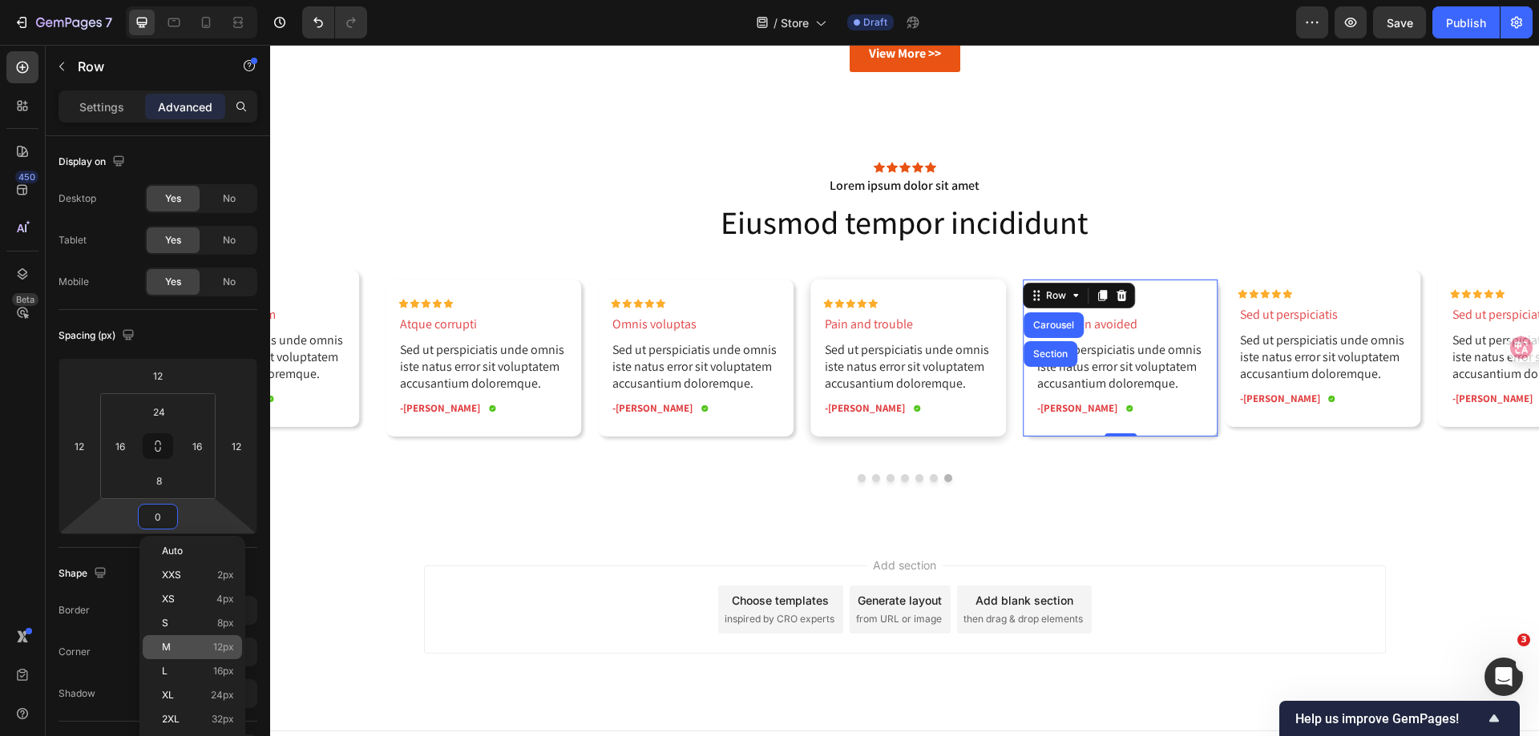
click at [213, 646] on span "12px" at bounding box center [223, 647] width 21 height 11
type input "12"
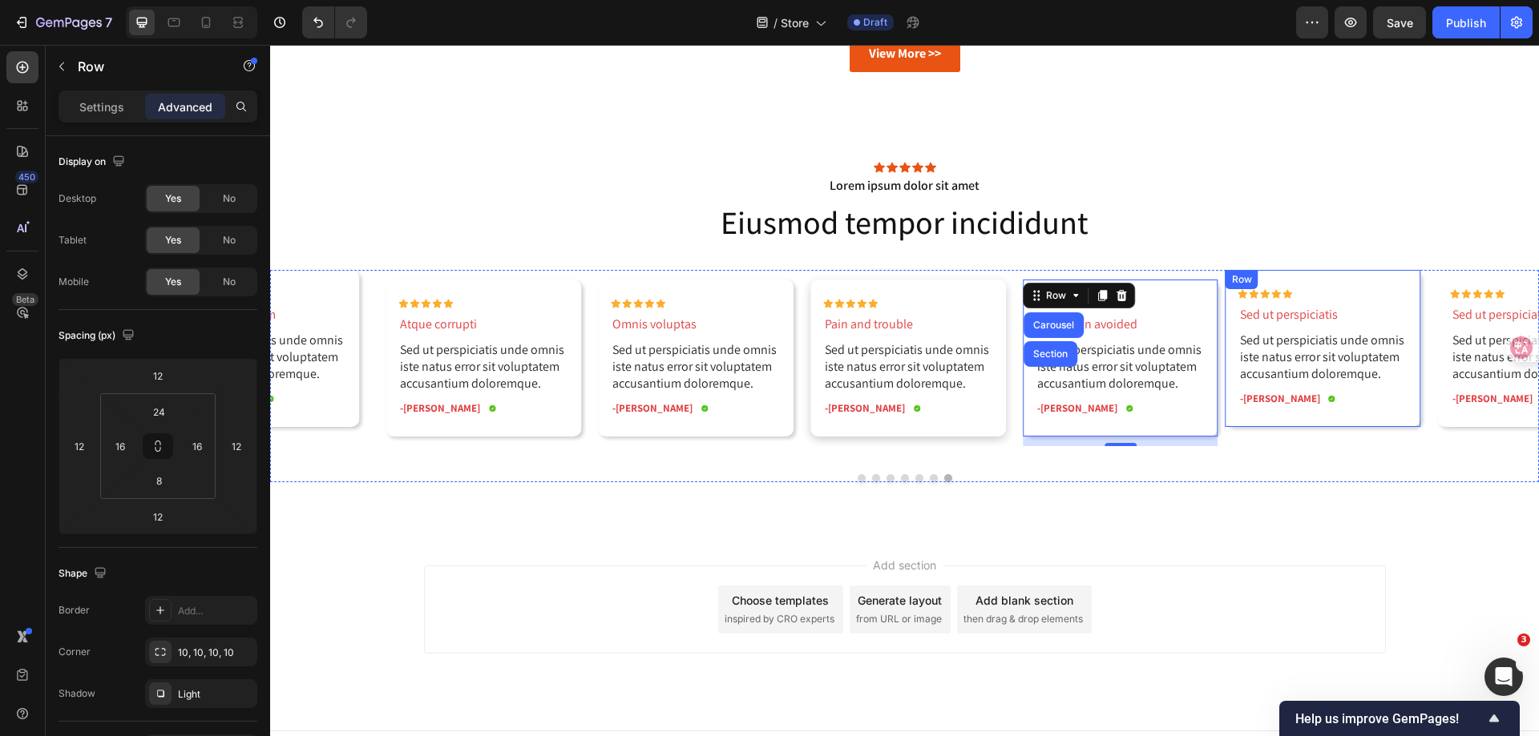
click at [1243, 283] on div "Row" at bounding box center [1241, 279] width 26 height 14
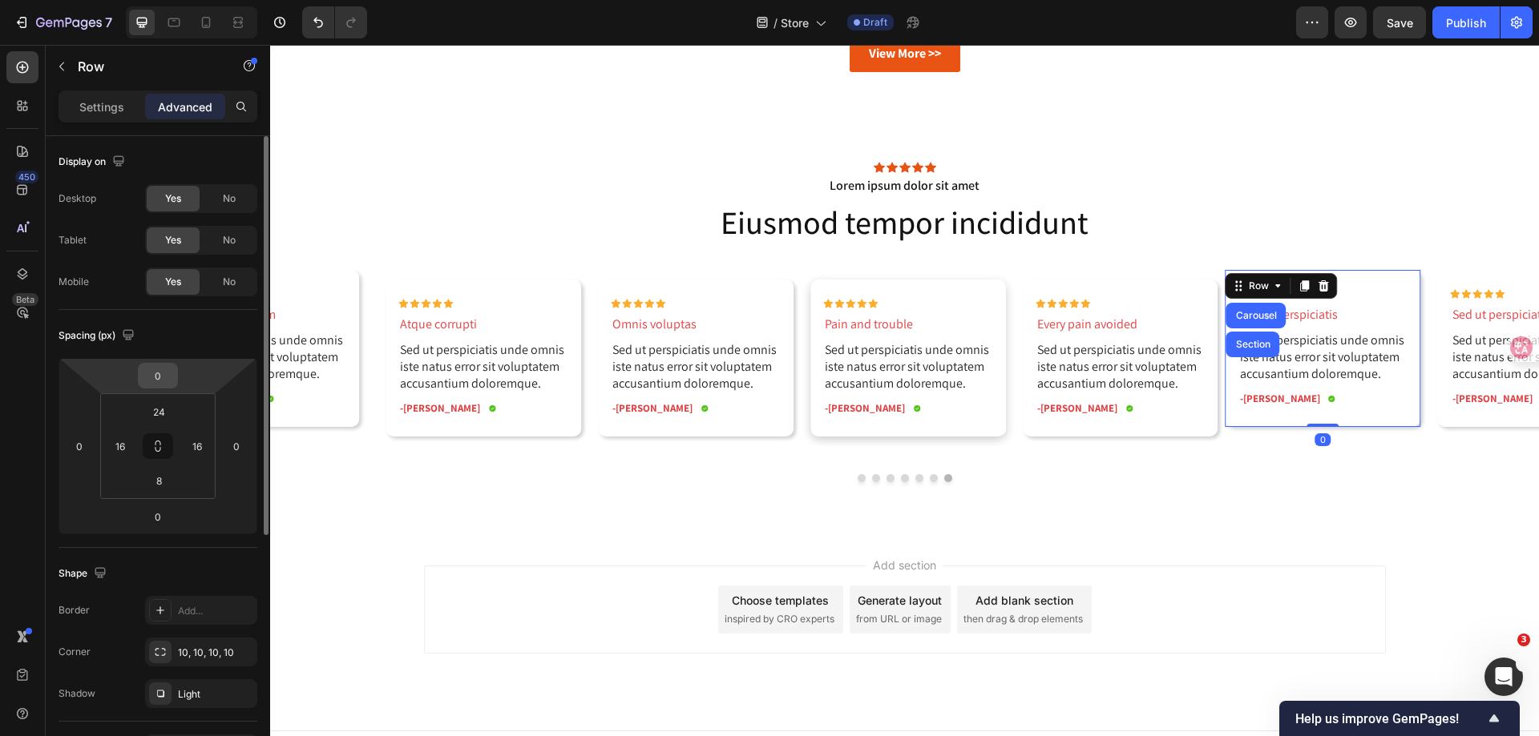
click at [155, 381] on input "0" at bounding box center [158, 376] width 32 height 24
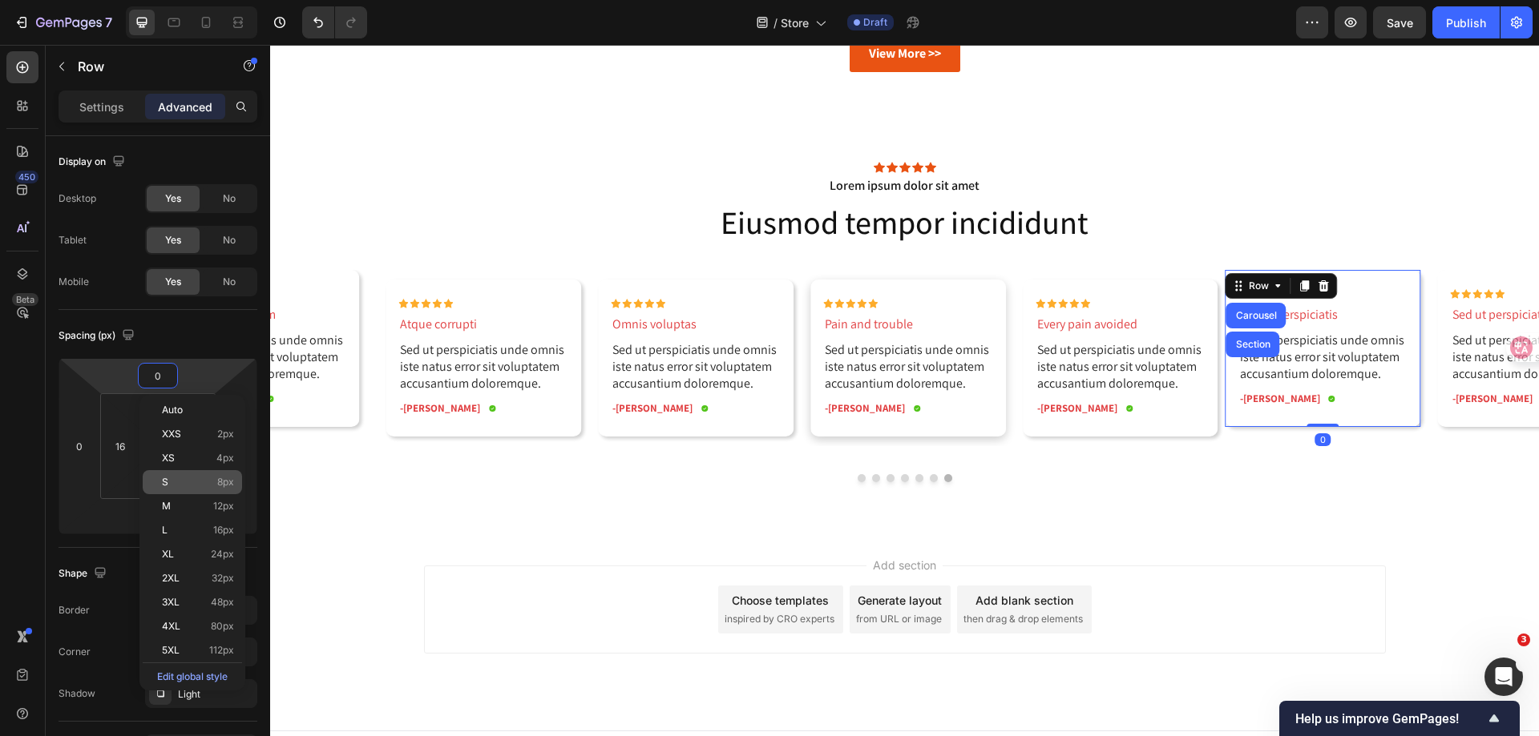
drag, startPoint x: 185, startPoint y: 499, endPoint x: 194, endPoint y: 493, distance: 10.9
click at [185, 499] on div "M 12px" at bounding box center [192, 506] width 99 height 24
type input "12"
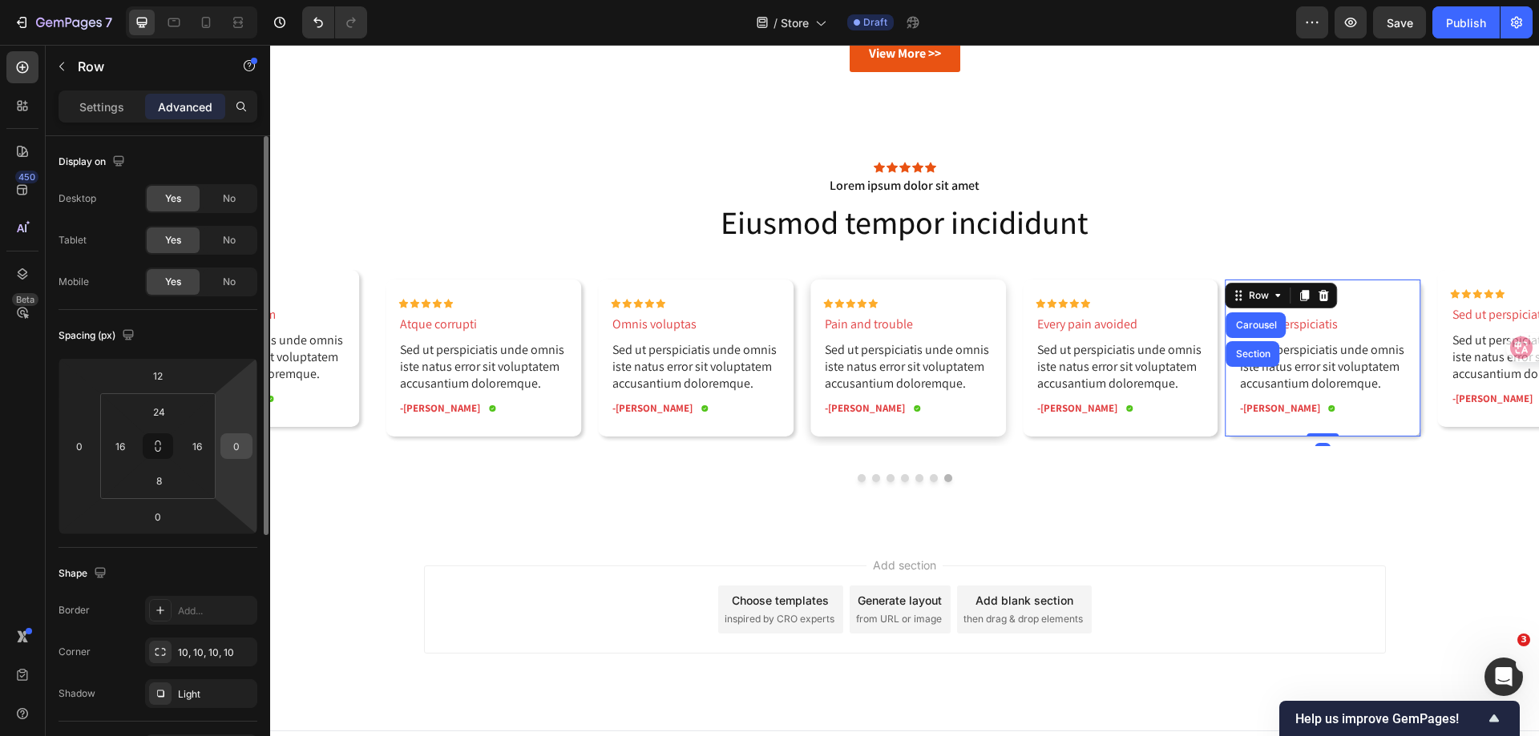
drag, startPoint x: 229, startPoint y: 437, endPoint x: 240, endPoint y: 458, distance: 23.7
click at [229, 437] on input "0" at bounding box center [236, 446] width 24 height 24
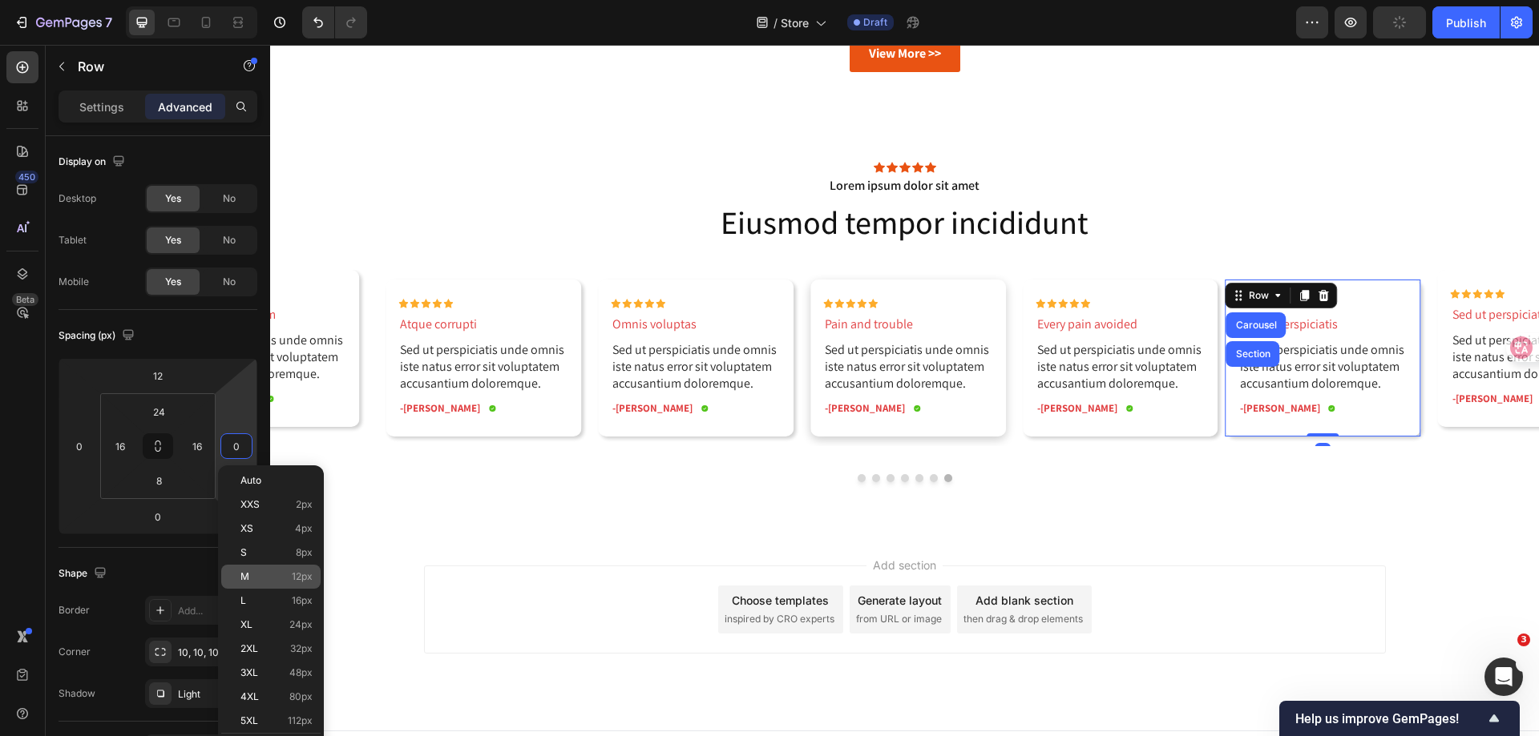
click at [249, 579] on p "M 12px" at bounding box center [276, 576] width 72 height 11
type input "12"
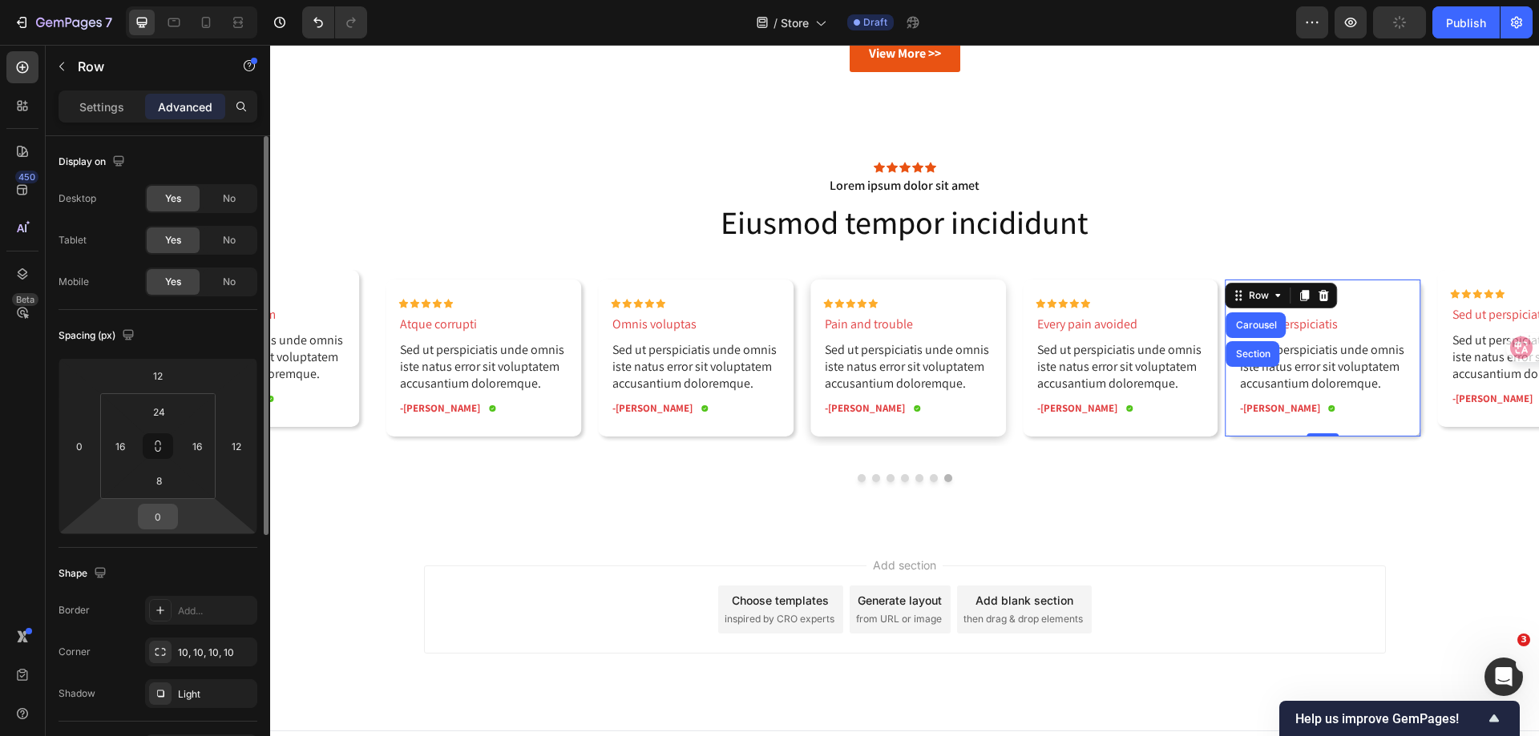
click at [168, 517] on input "0" at bounding box center [158, 517] width 32 height 24
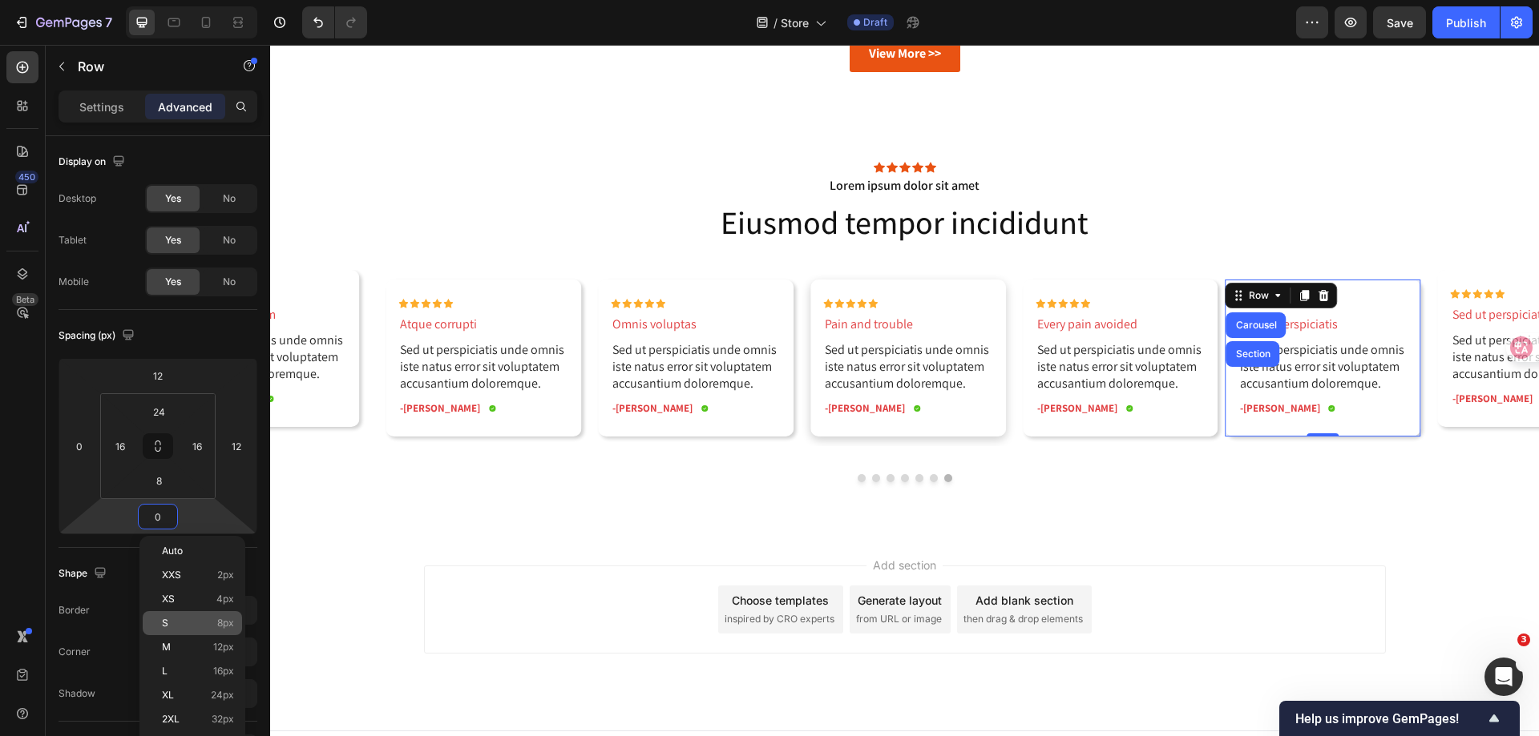
click at [192, 639] on div "M 12px" at bounding box center [192, 647] width 99 height 24
type input "12"
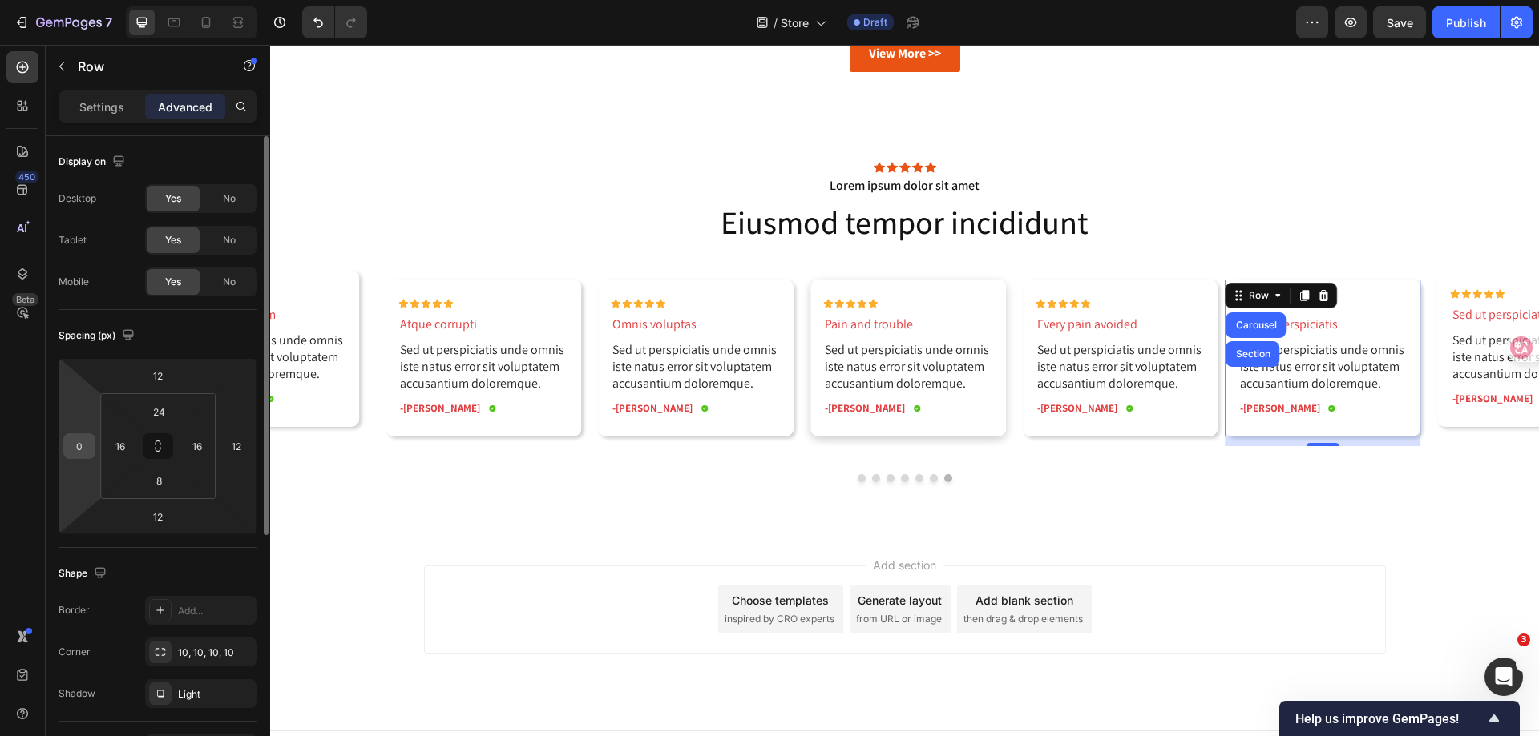
click at [90, 446] on input "0" at bounding box center [79, 446] width 24 height 24
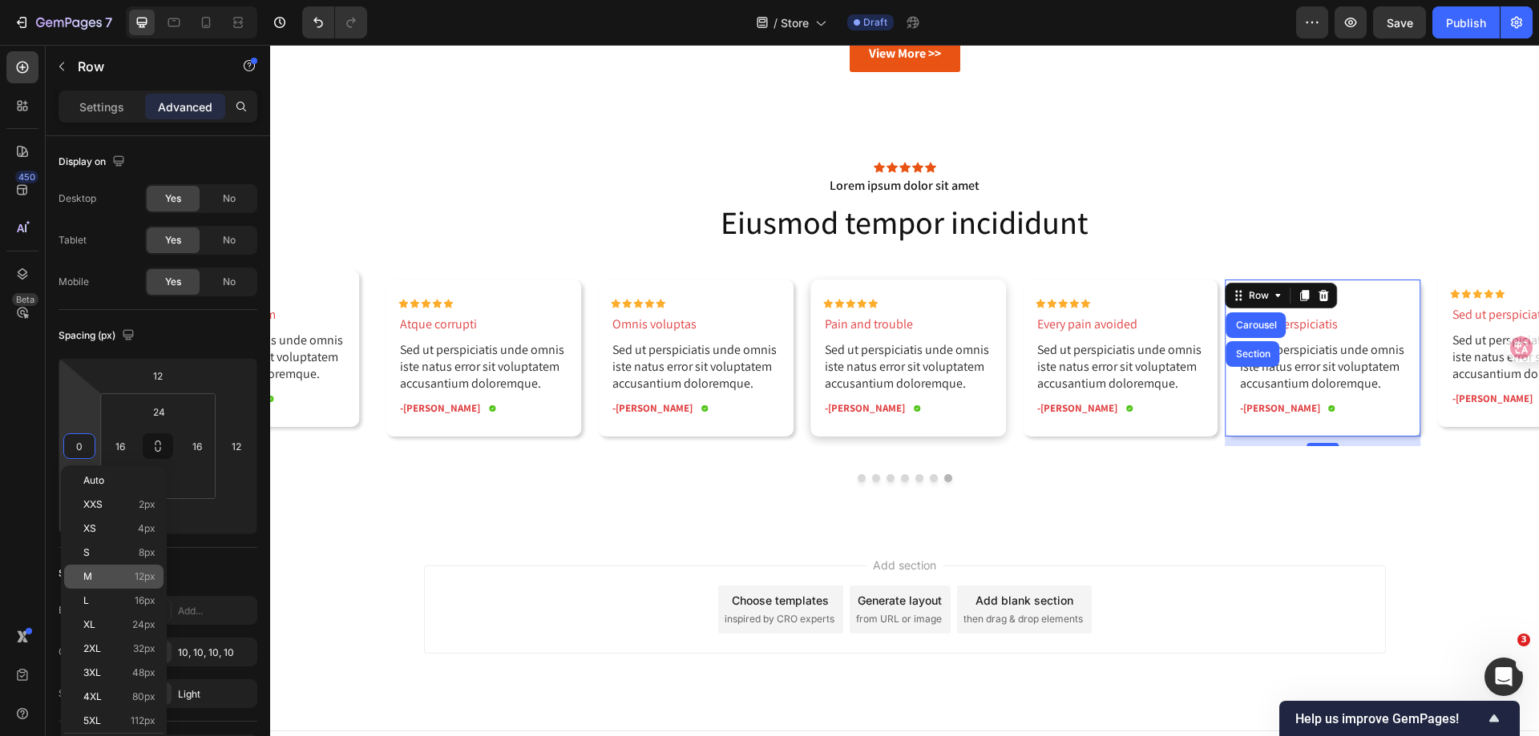
click at [124, 571] on div "M 12px" at bounding box center [113, 577] width 99 height 24
type input "12"
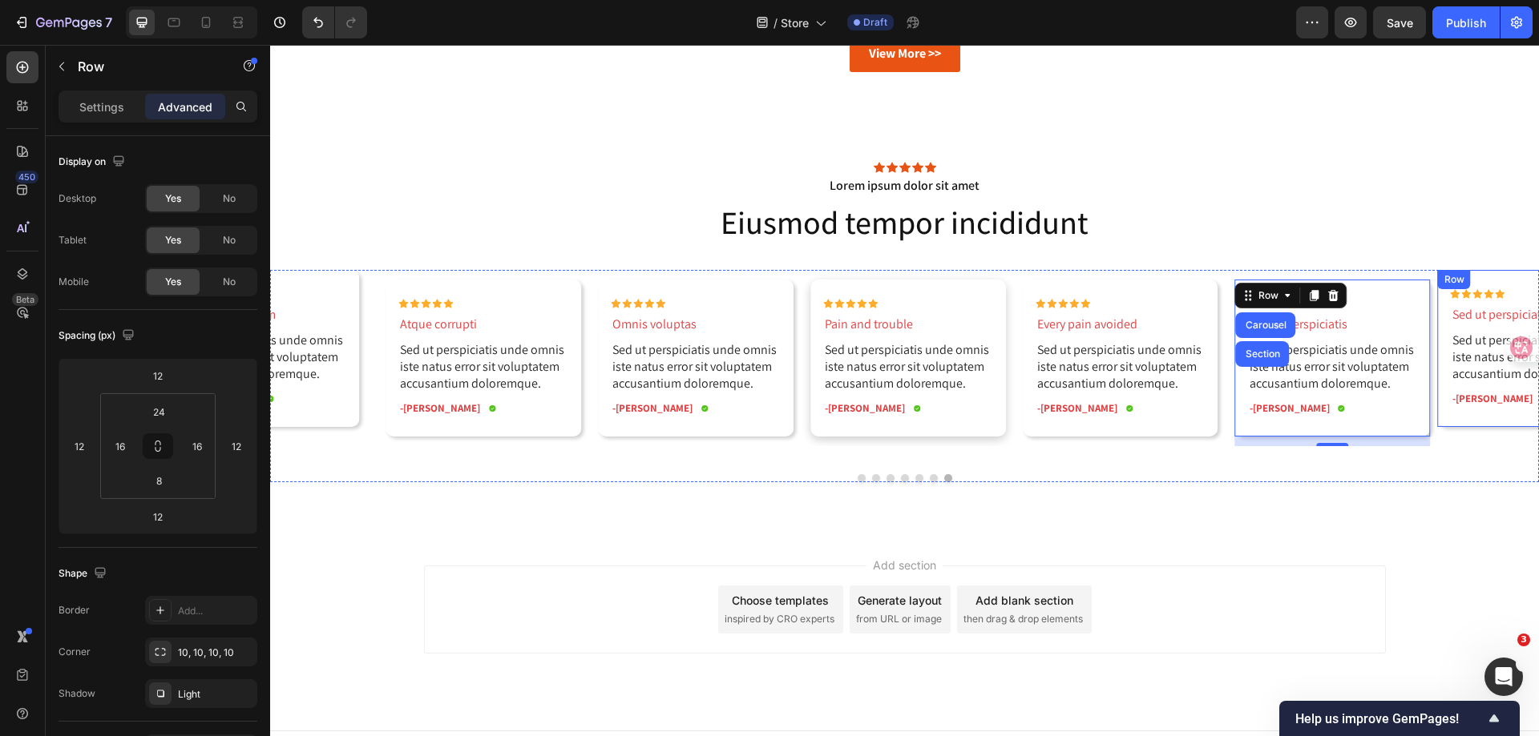
click at [1454, 281] on div "Row" at bounding box center [1454, 279] width 26 height 14
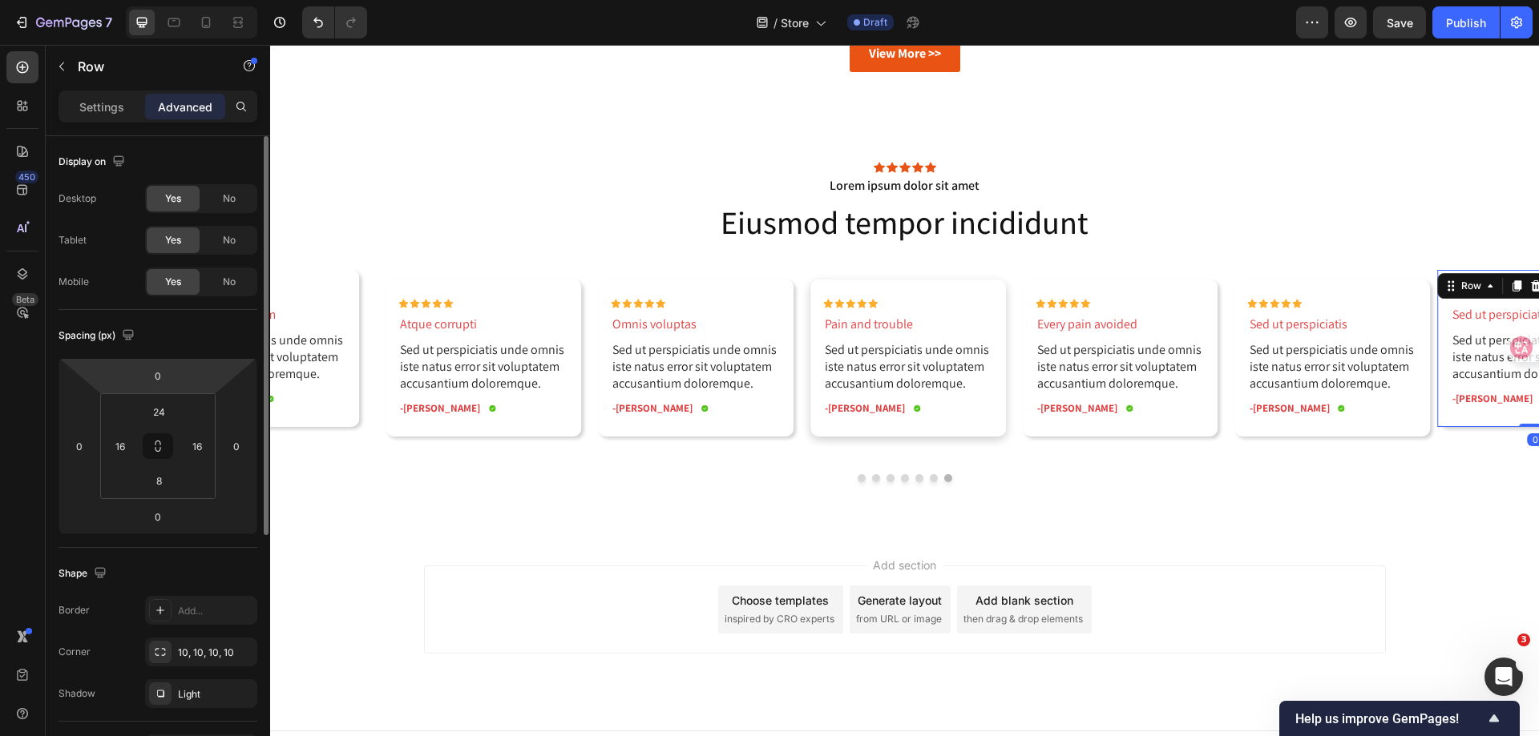
click at [183, 0] on html "7 Version history / Store Draft Preview Save Publish 450 Beta Sections(18) Elem…" at bounding box center [769, 0] width 1539 height 0
click at [161, 376] on input "0" at bounding box center [158, 376] width 32 height 24
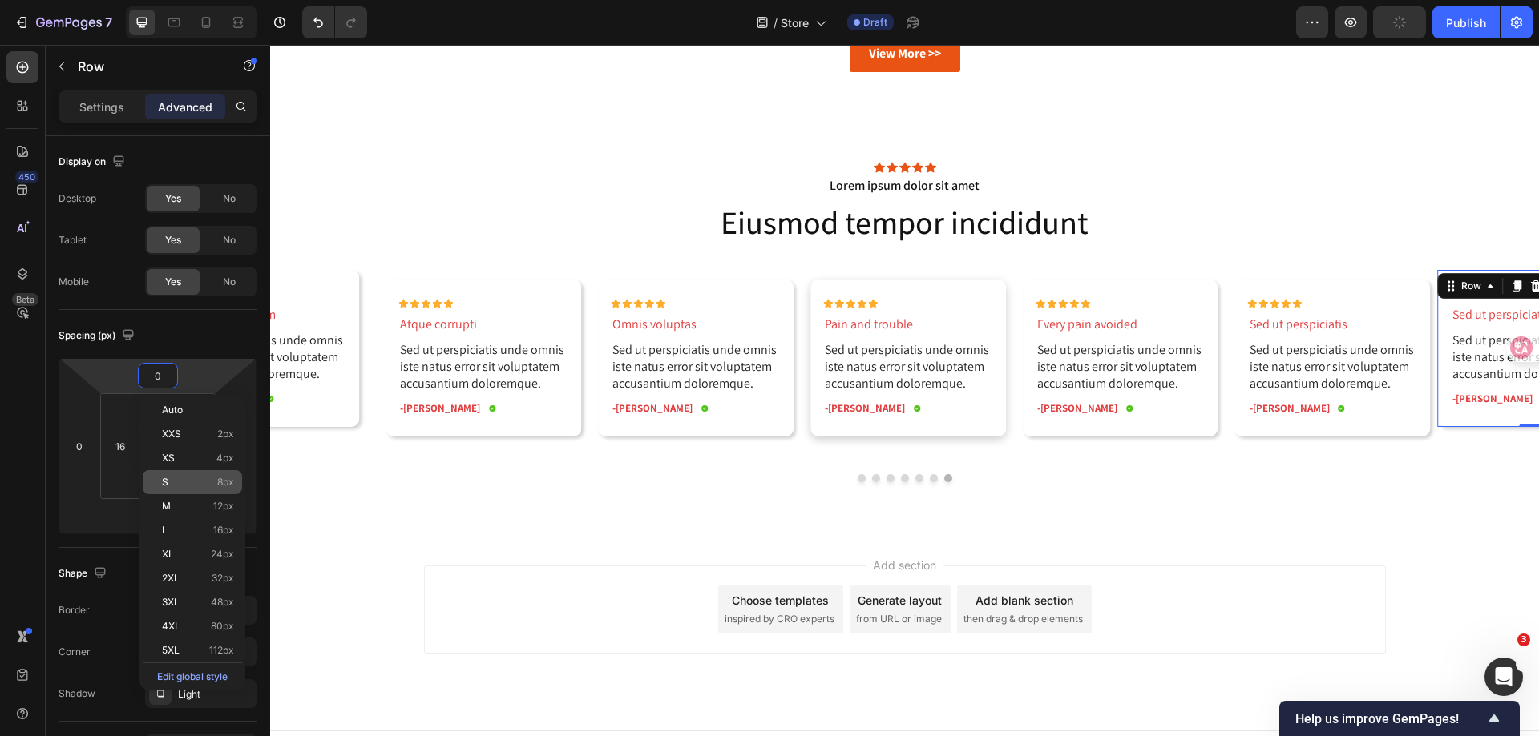
drag, startPoint x: 192, startPoint y: 504, endPoint x: 217, endPoint y: 485, distance: 31.4
click at [192, 504] on p "M 12px" at bounding box center [198, 506] width 72 height 11
type input "12"
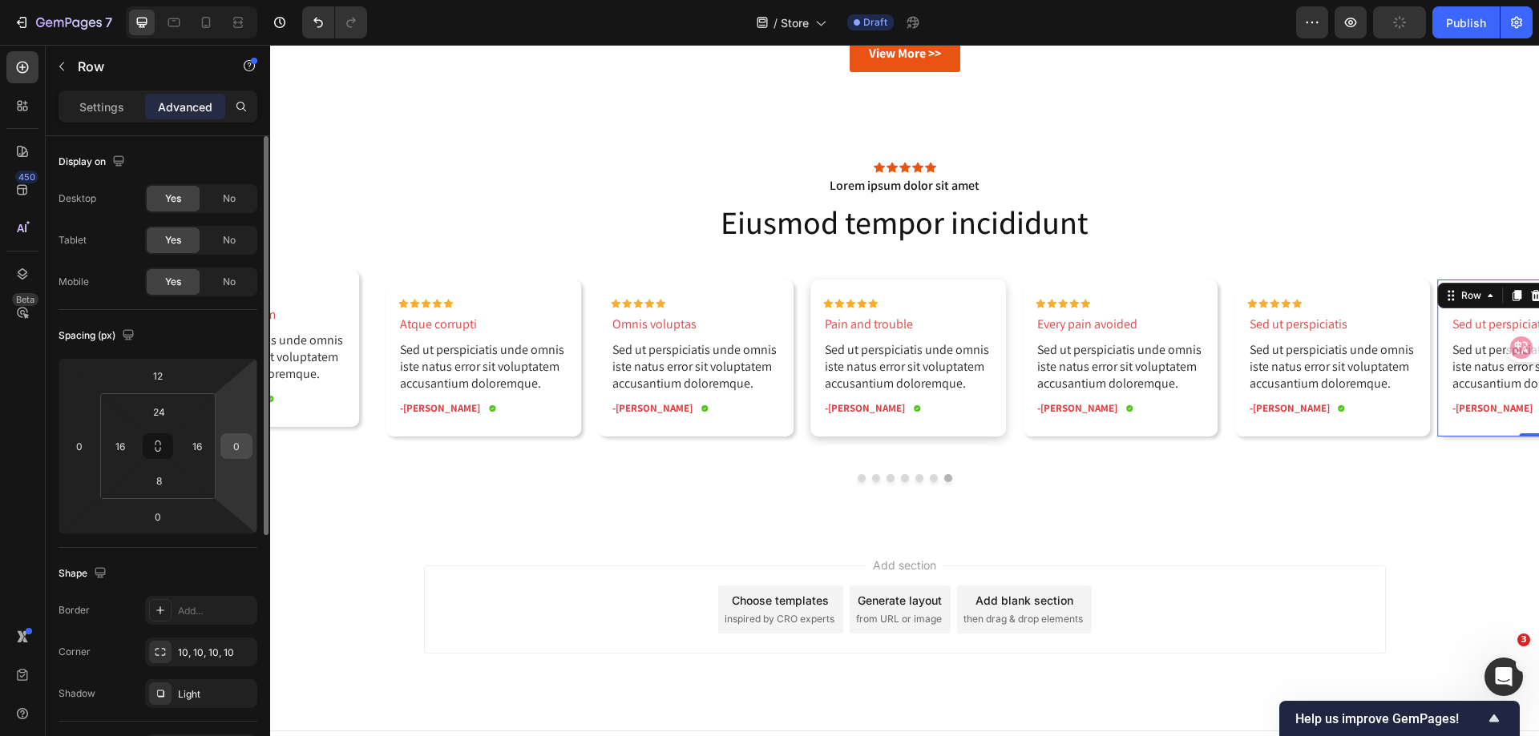
click at [240, 448] on input "0" at bounding box center [236, 446] width 24 height 24
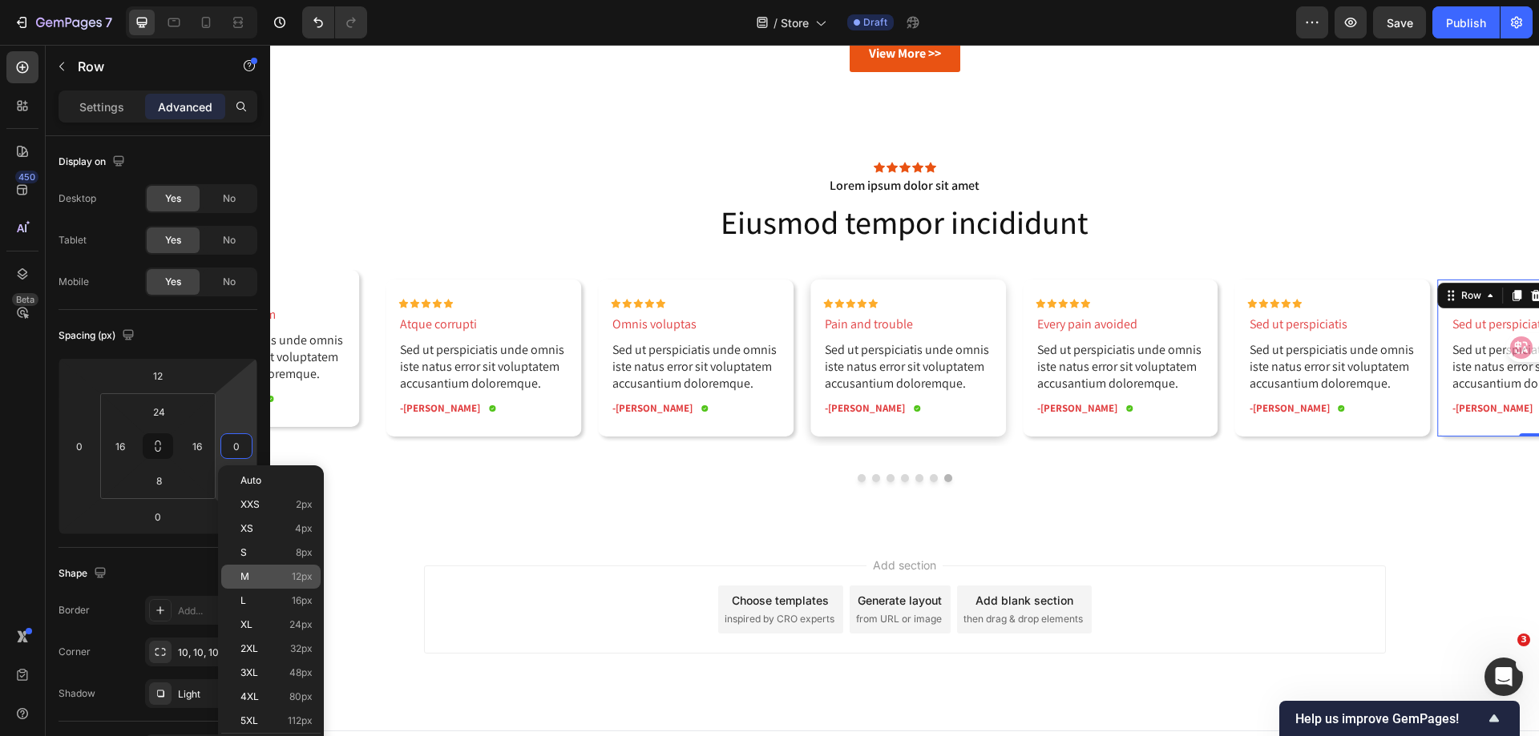
click at [253, 573] on p "M 12px" at bounding box center [276, 576] width 72 height 11
type input "12"
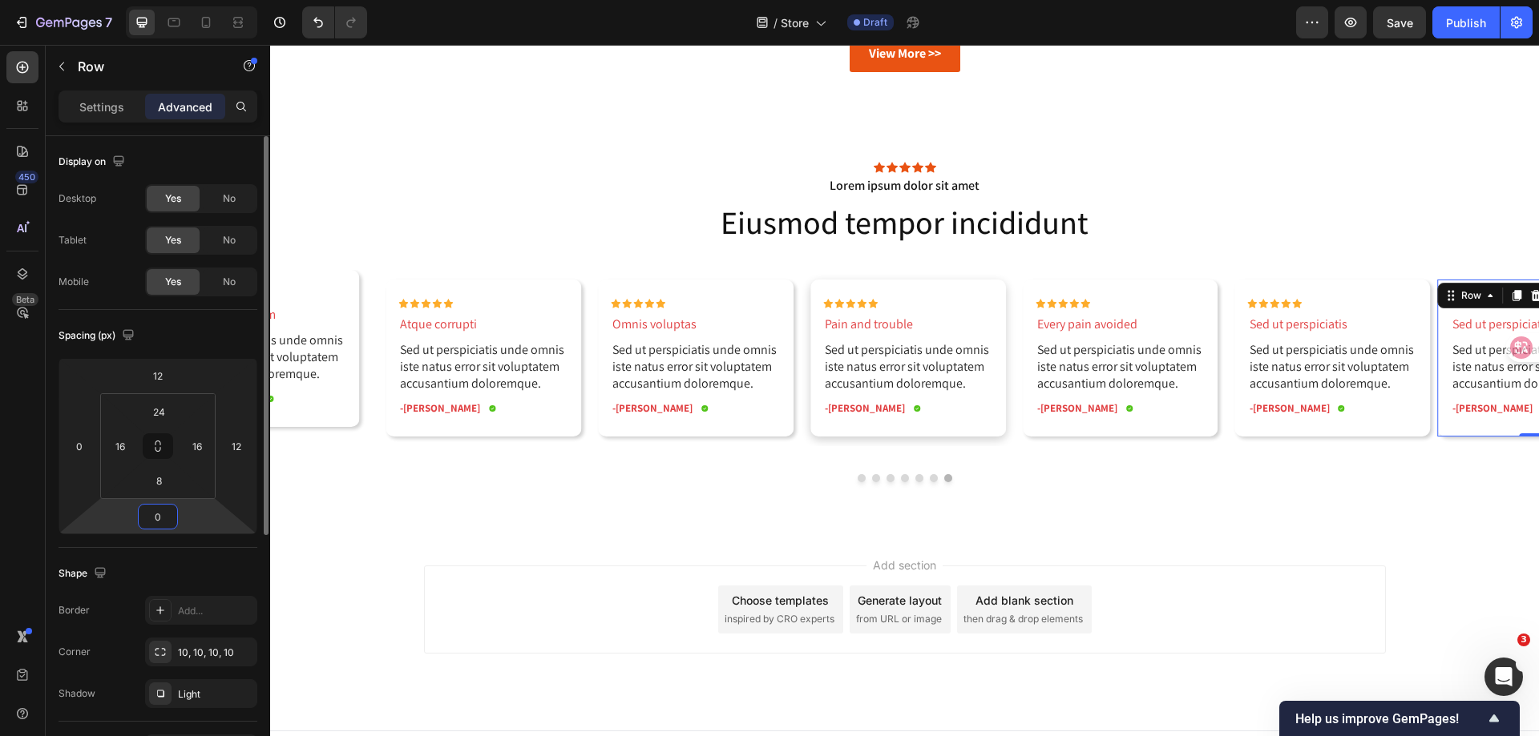
click at [147, 522] on input "0" at bounding box center [158, 517] width 32 height 24
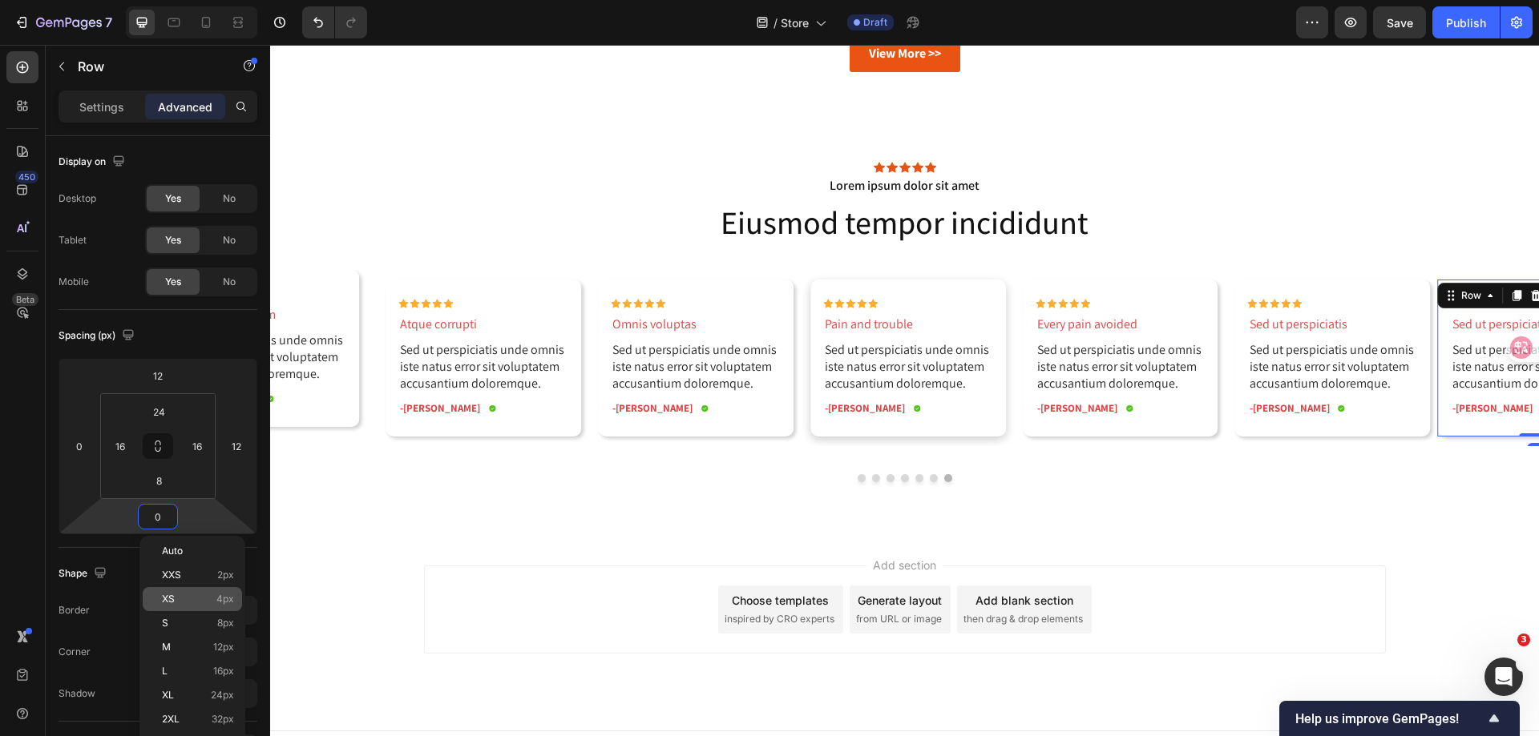
drag, startPoint x: 191, startPoint y: 639, endPoint x: 166, endPoint y: 598, distance: 48.5
click at [191, 639] on div "M 12px" at bounding box center [192, 647] width 99 height 24
type input "12"
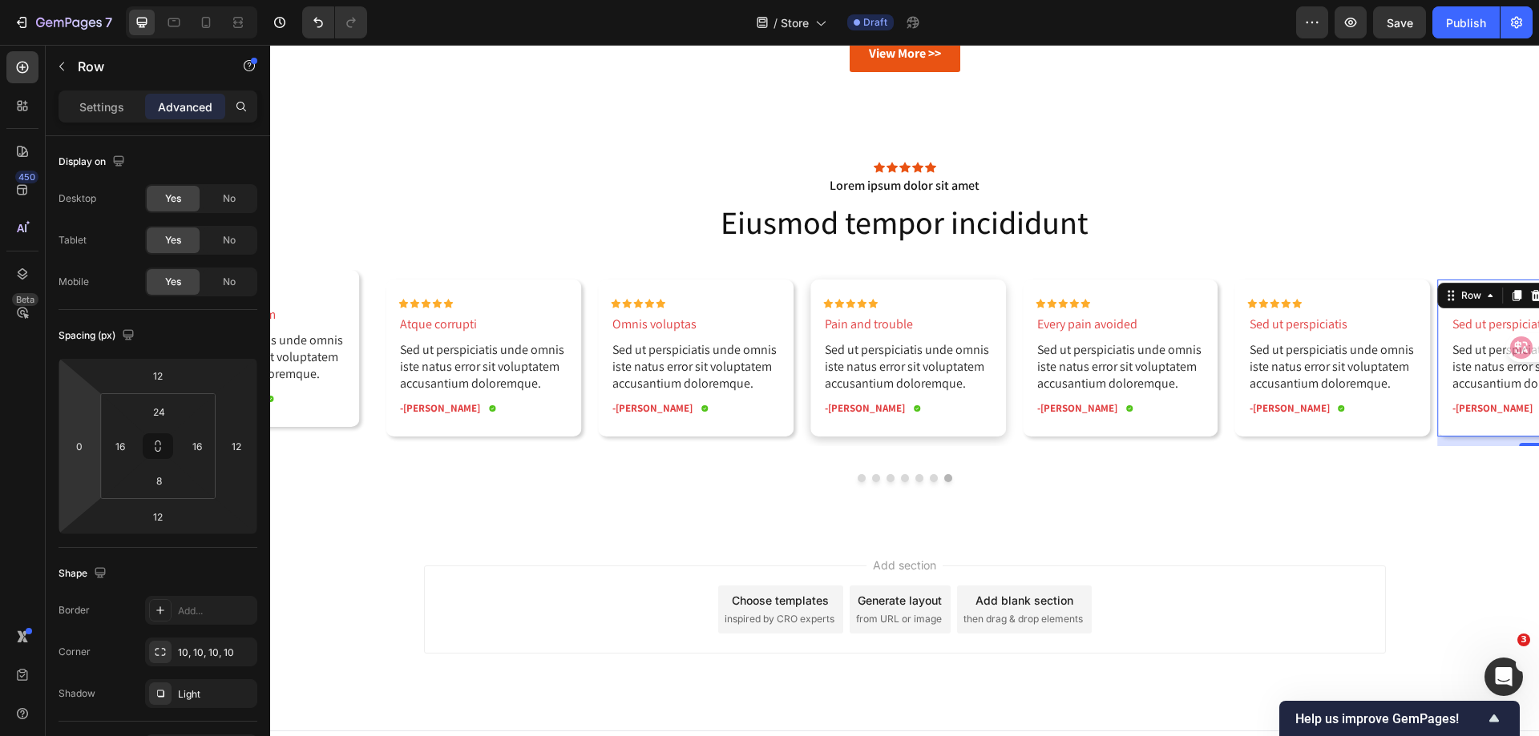
drag, startPoint x: 83, startPoint y: 448, endPoint x: 99, endPoint y: 474, distance: 30.7
click at [83, 448] on input "0" at bounding box center [79, 446] width 24 height 24
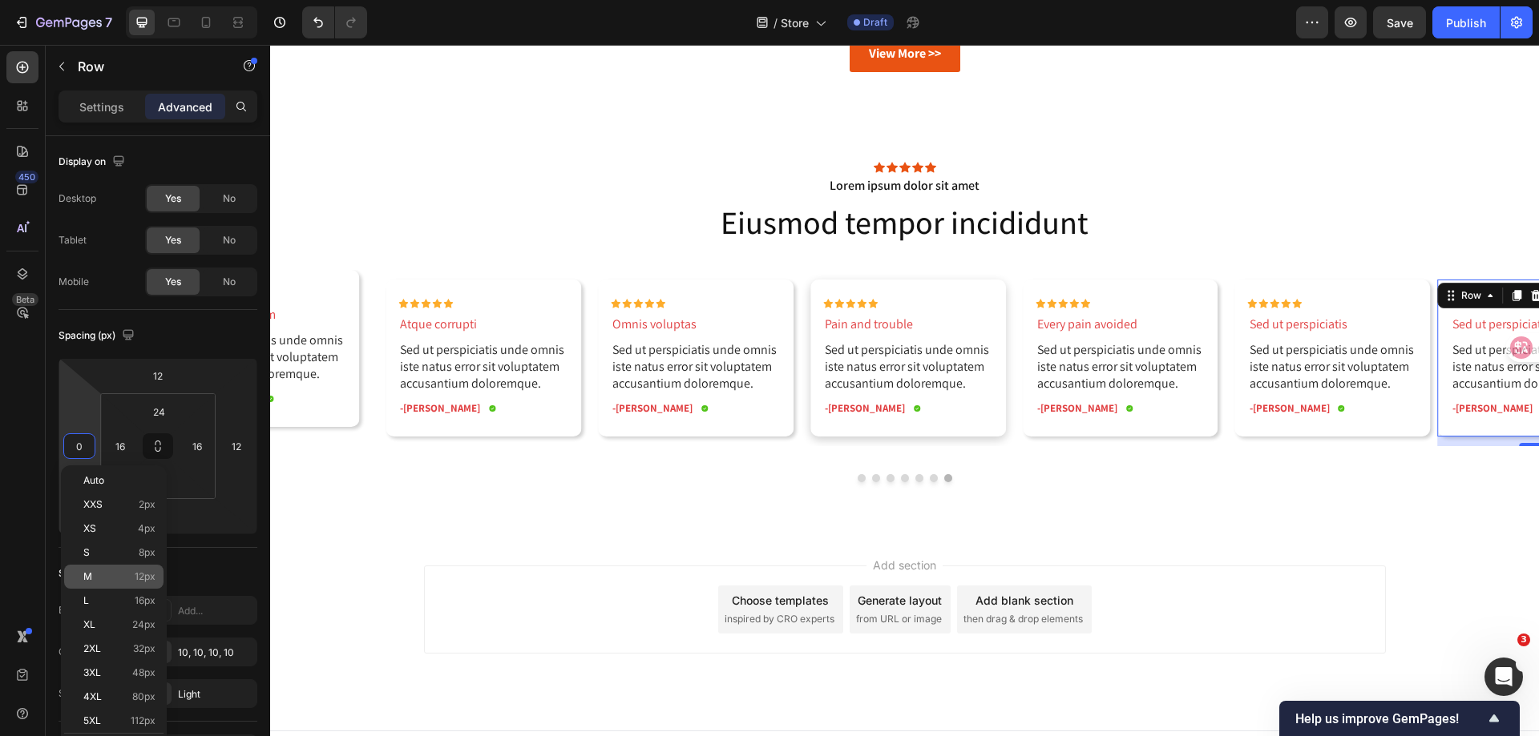
click at [110, 575] on p "M 12px" at bounding box center [119, 576] width 72 height 11
type input "12"
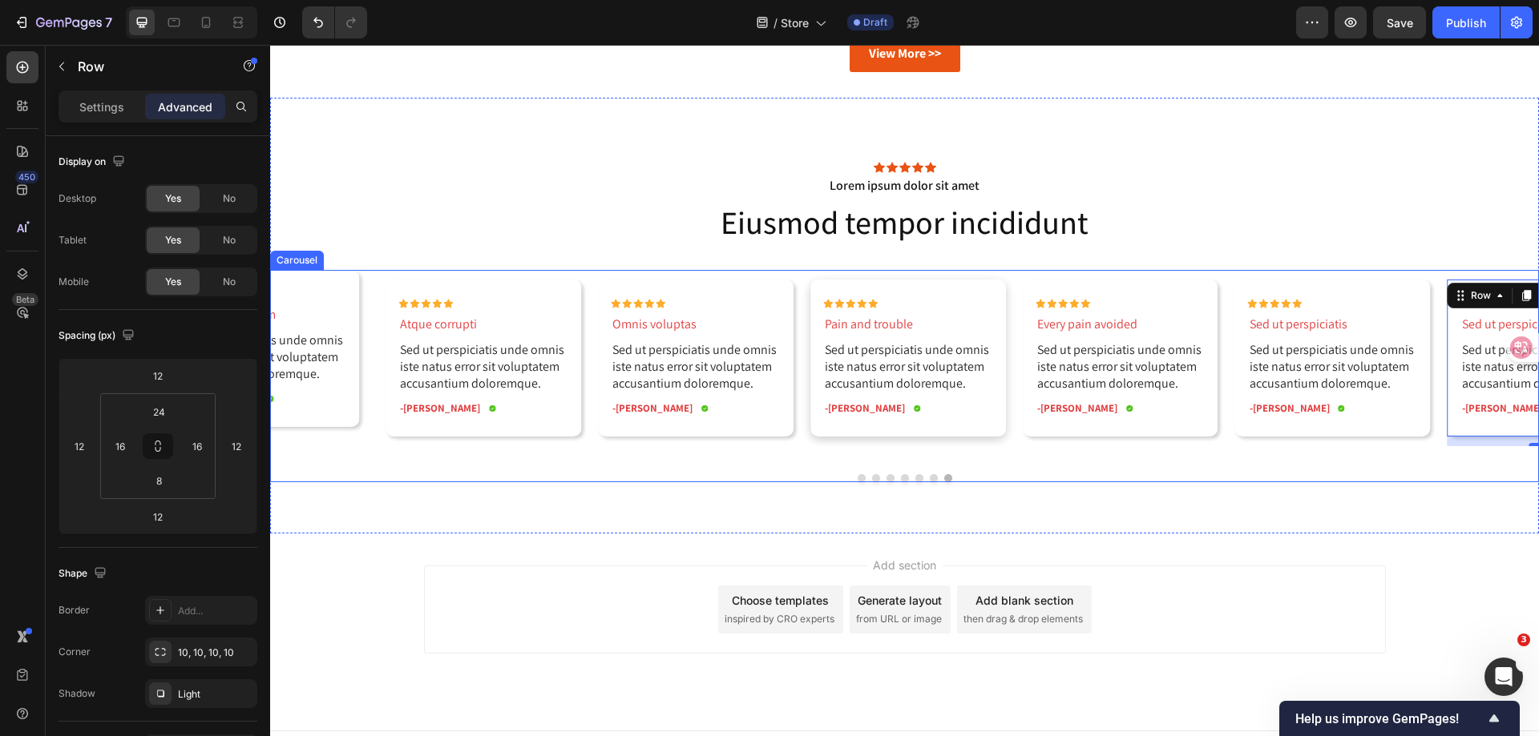
click at [857, 478] on button "Dot" at bounding box center [861, 478] width 8 height 8
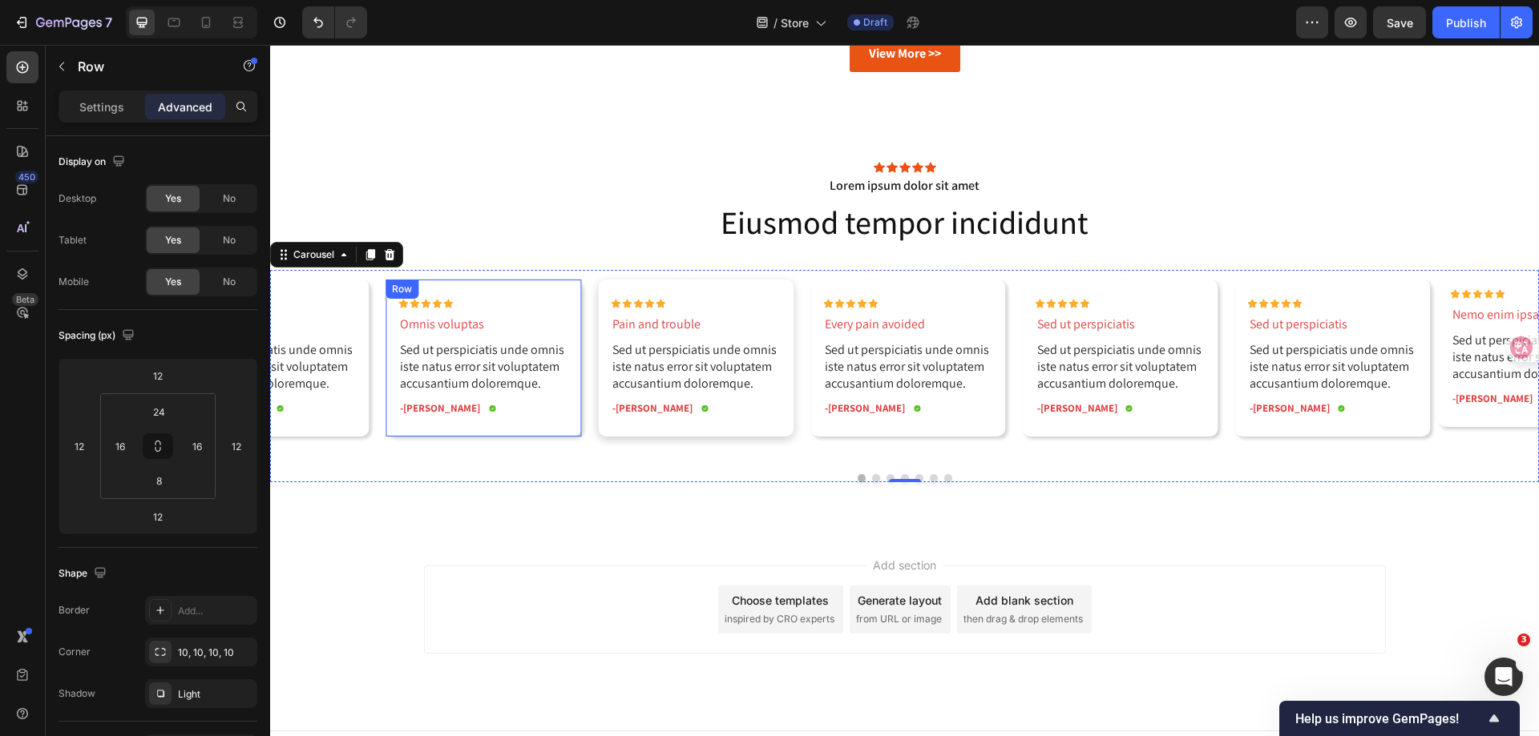
click at [401, 288] on div "Row" at bounding box center [402, 289] width 26 height 14
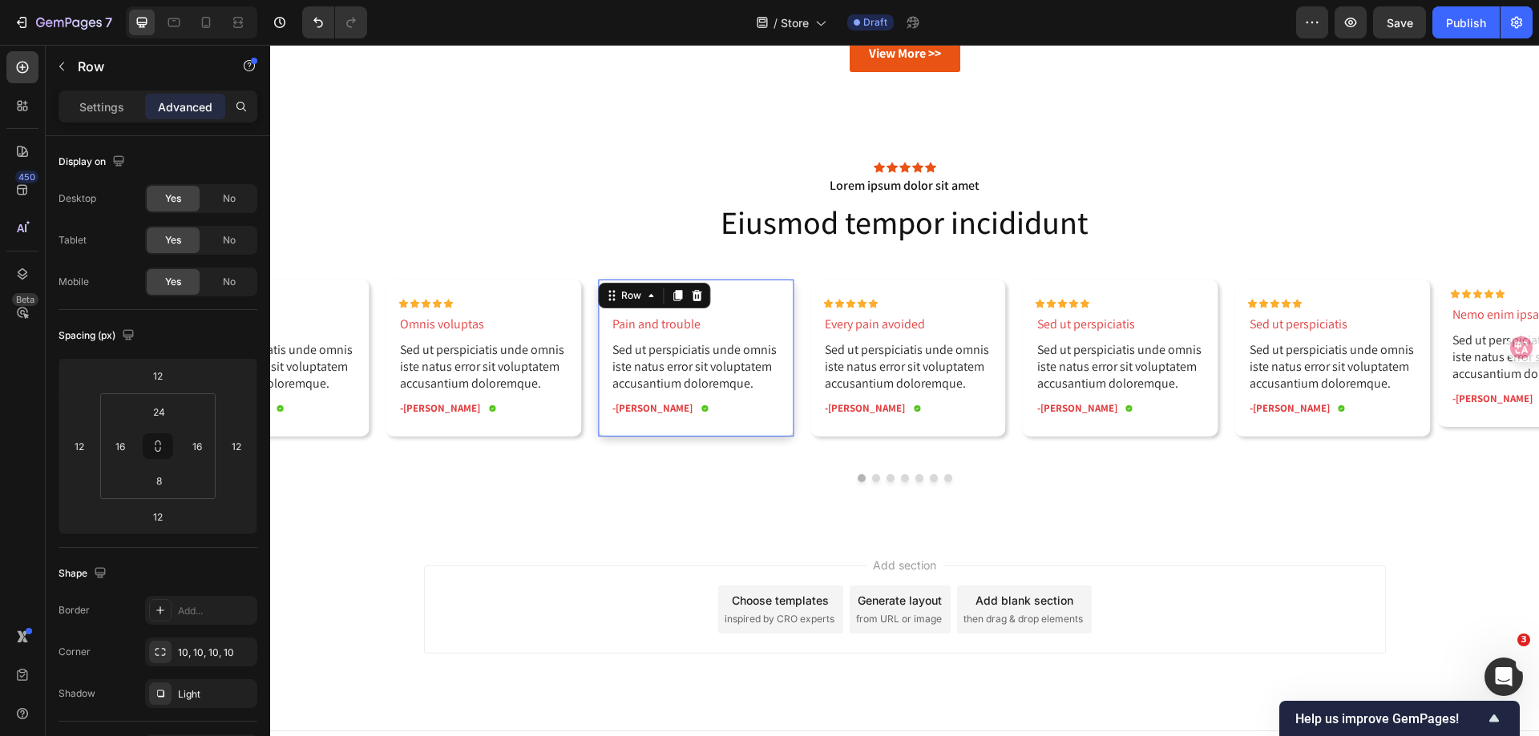
click at [618, 296] on div "Row" at bounding box center [654, 296] width 112 height 26
click at [830, 288] on div "Row" at bounding box center [826, 289] width 26 height 14
click at [404, 293] on div "Row" at bounding box center [418, 295] width 58 height 19
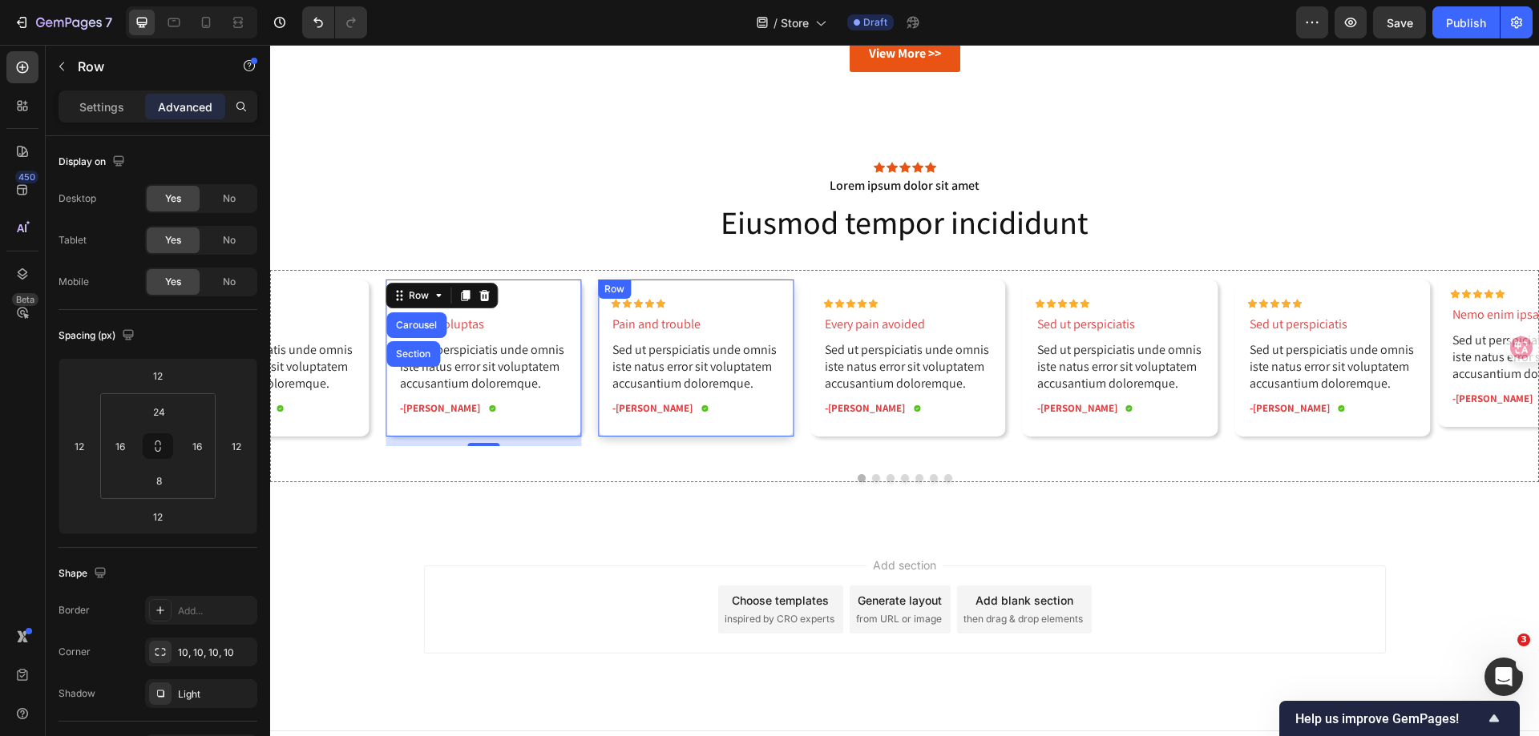
click at [619, 289] on div "Row" at bounding box center [614, 289] width 26 height 14
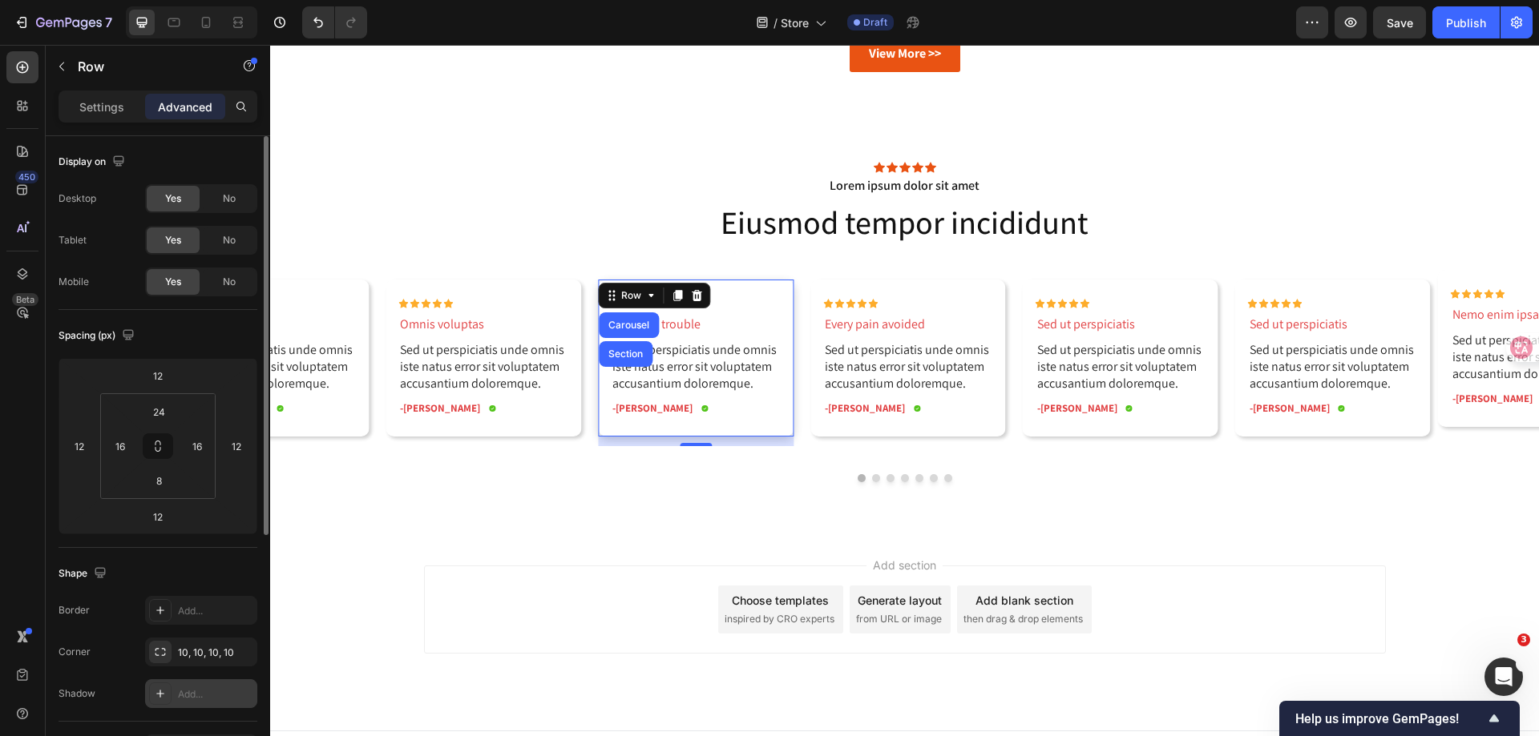
click at [160, 693] on icon at bounding box center [160, 694] width 8 height 8
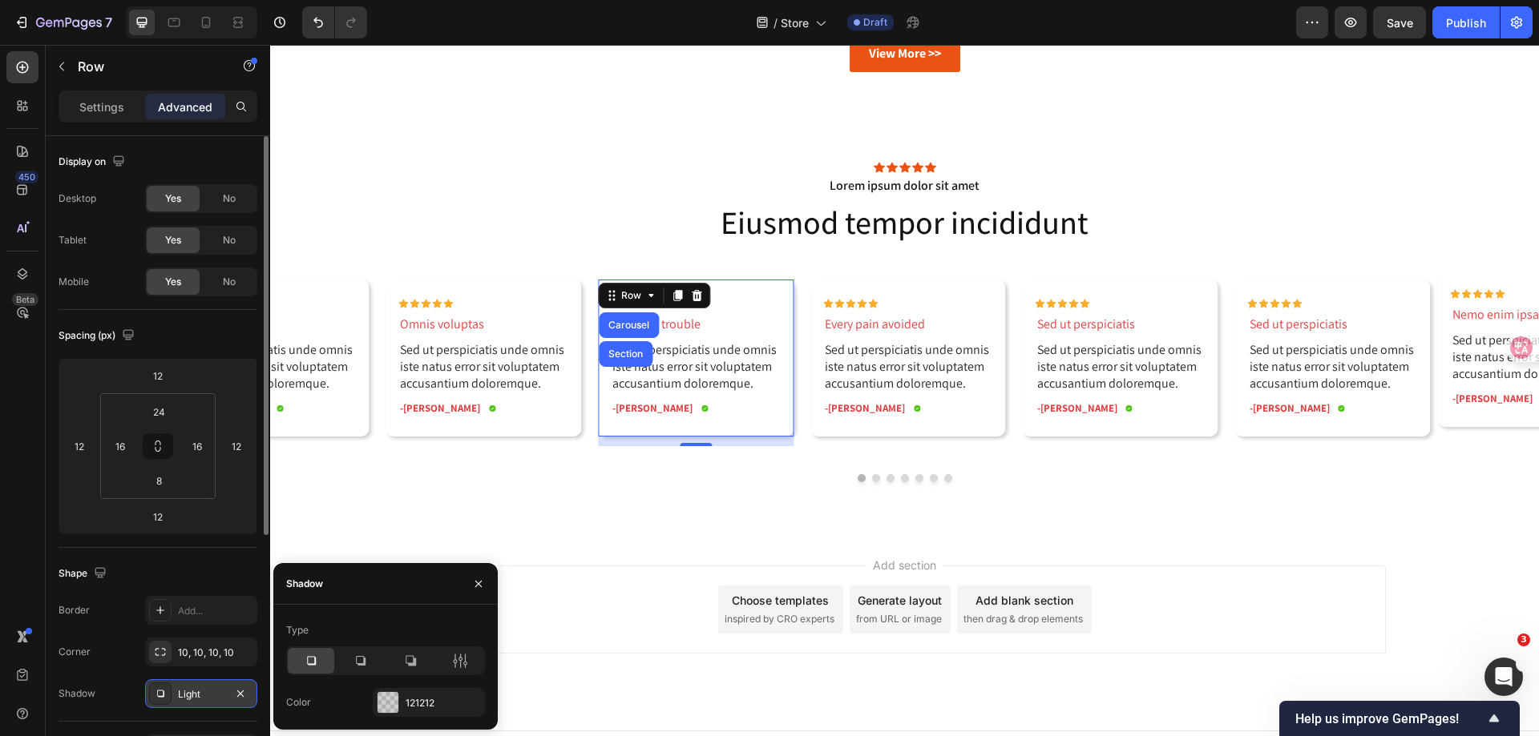
click at [179, 538] on div "Spacing (px) 12 12 12 12 24 16 8 16" at bounding box center [157, 429] width 199 height 238
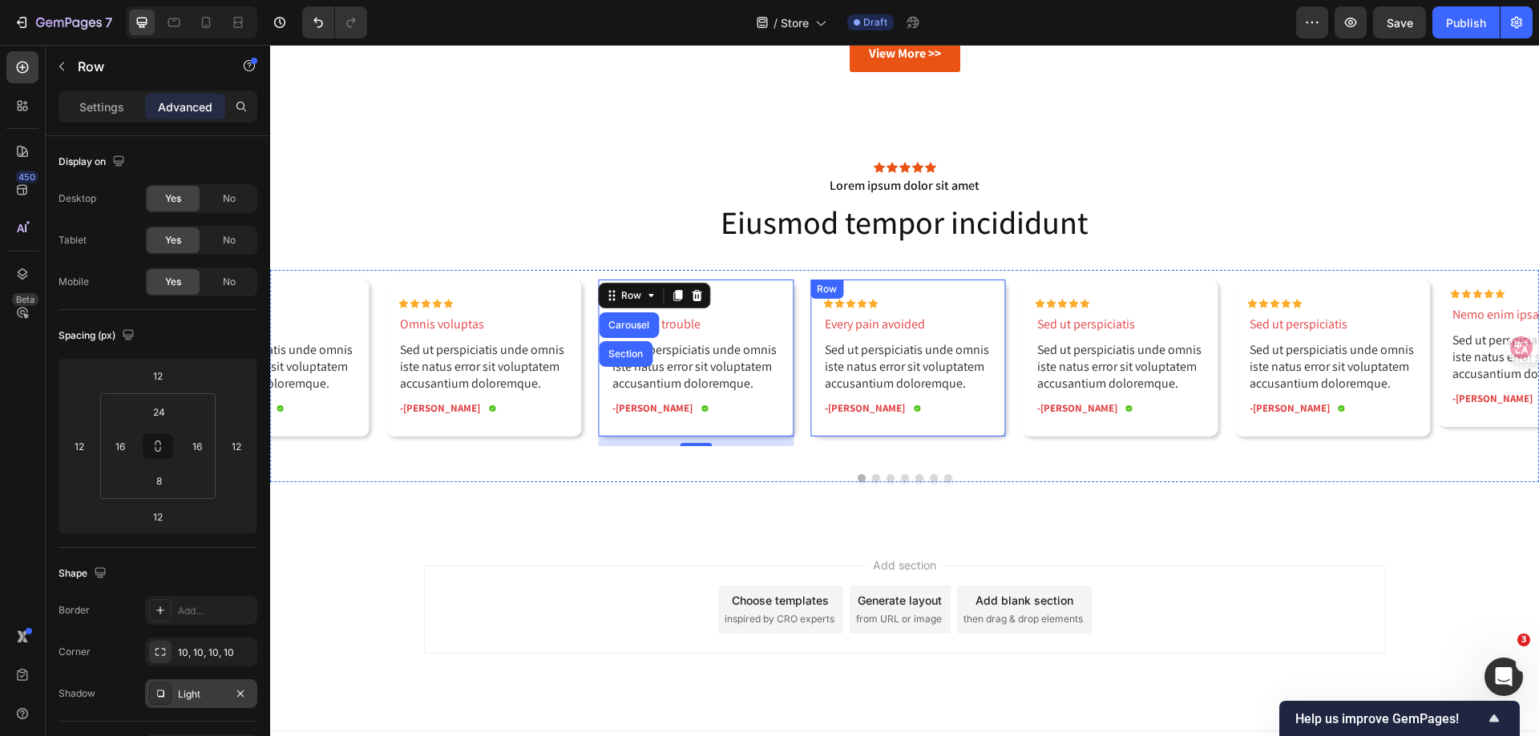
click at [827, 291] on div "Row" at bounding box center [826, 289] width 26 height 14
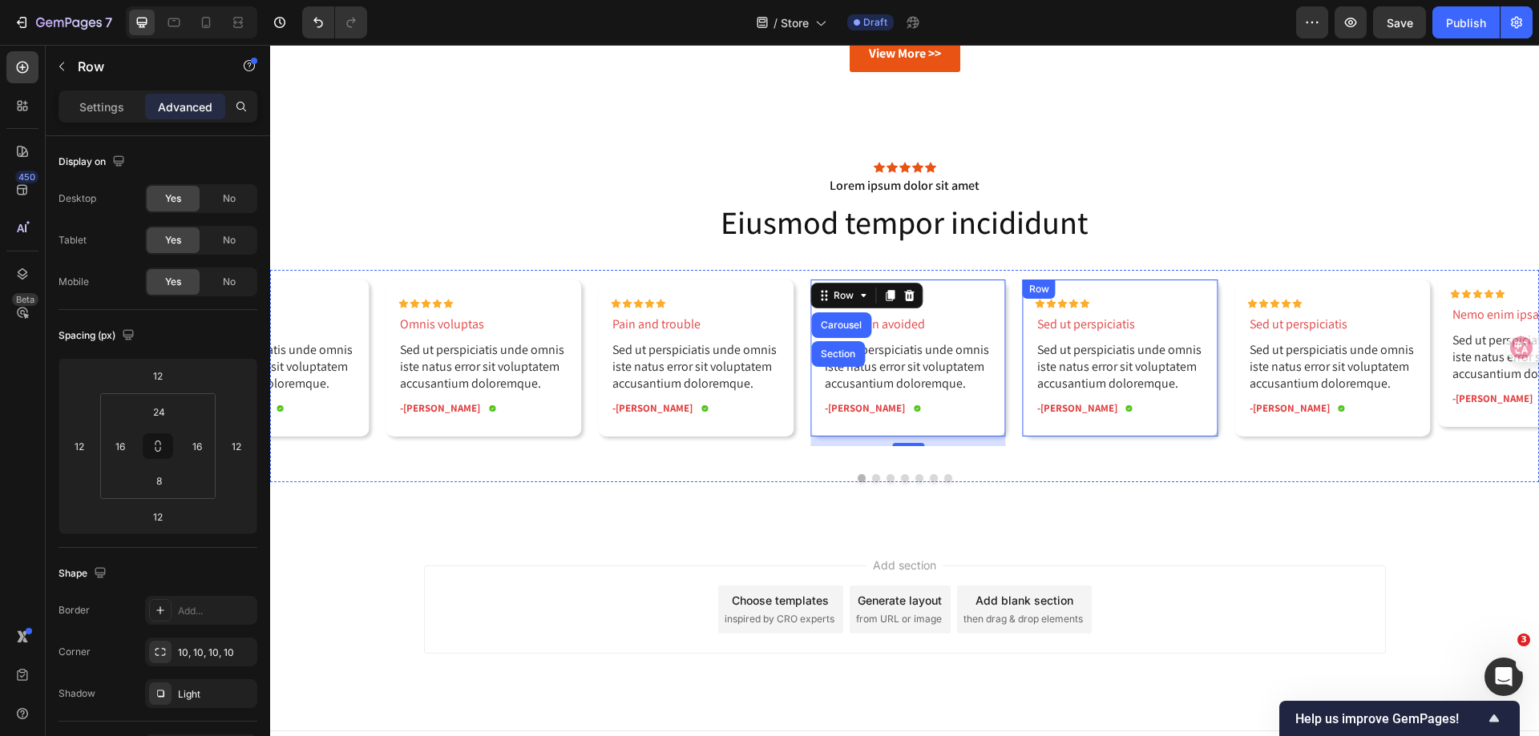
click at [1038, 290] on div "Row" at bounding box center [1039, 289] width 26 height 14
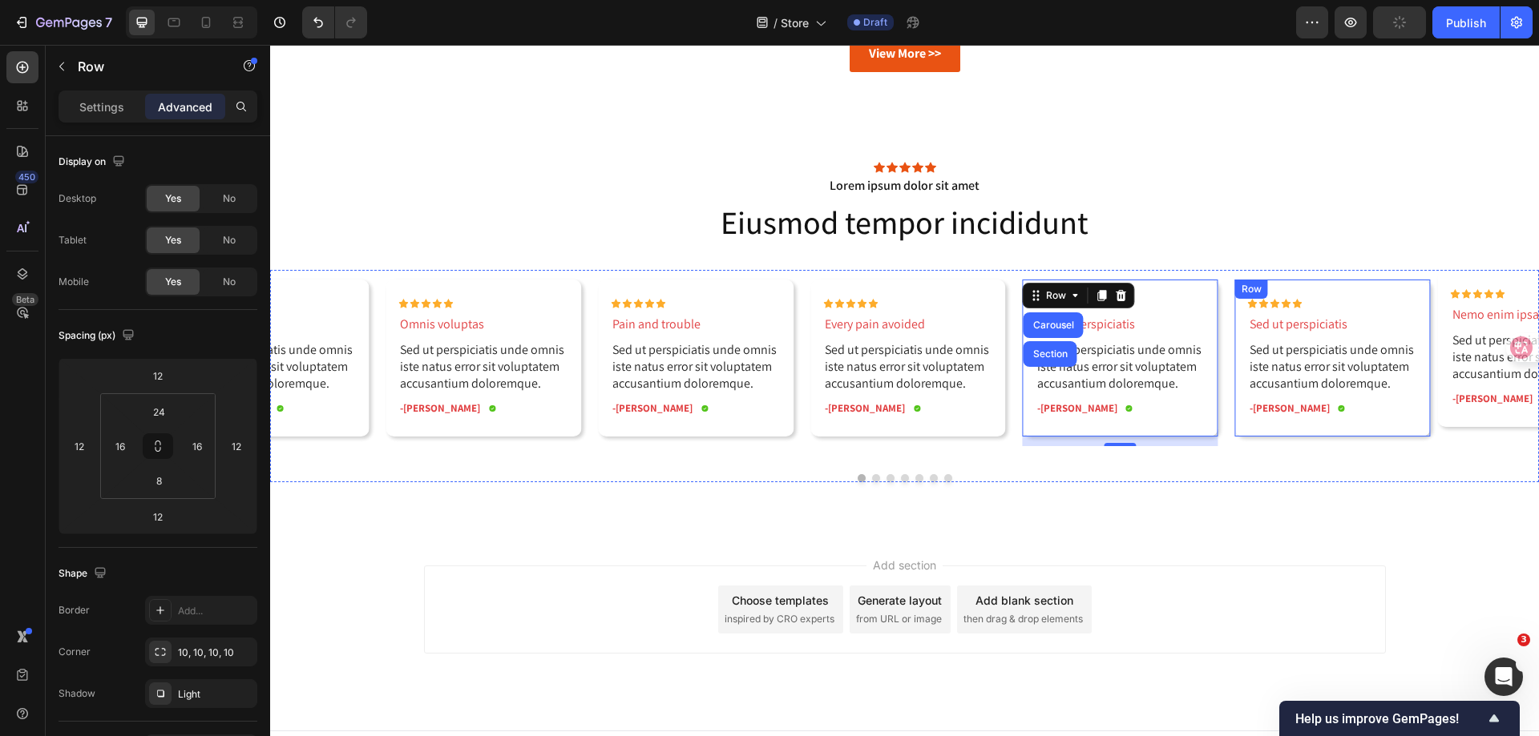
click at [1248, 291] on div "Row" at bounding box center [1251, 289] width 26 height 14
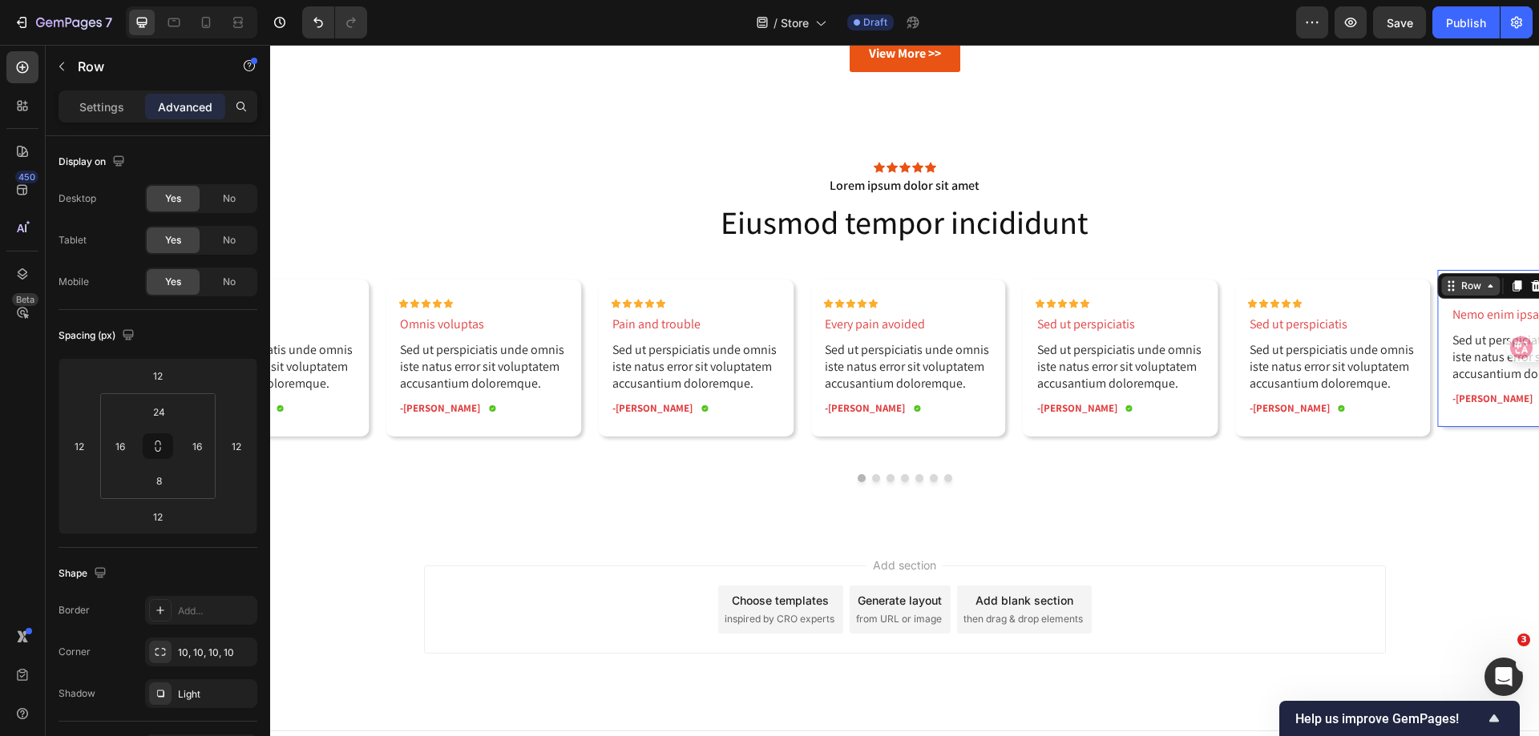
click at [1449, 284] on div "Row" at bounding box center [1471, 285] width 58 height 19
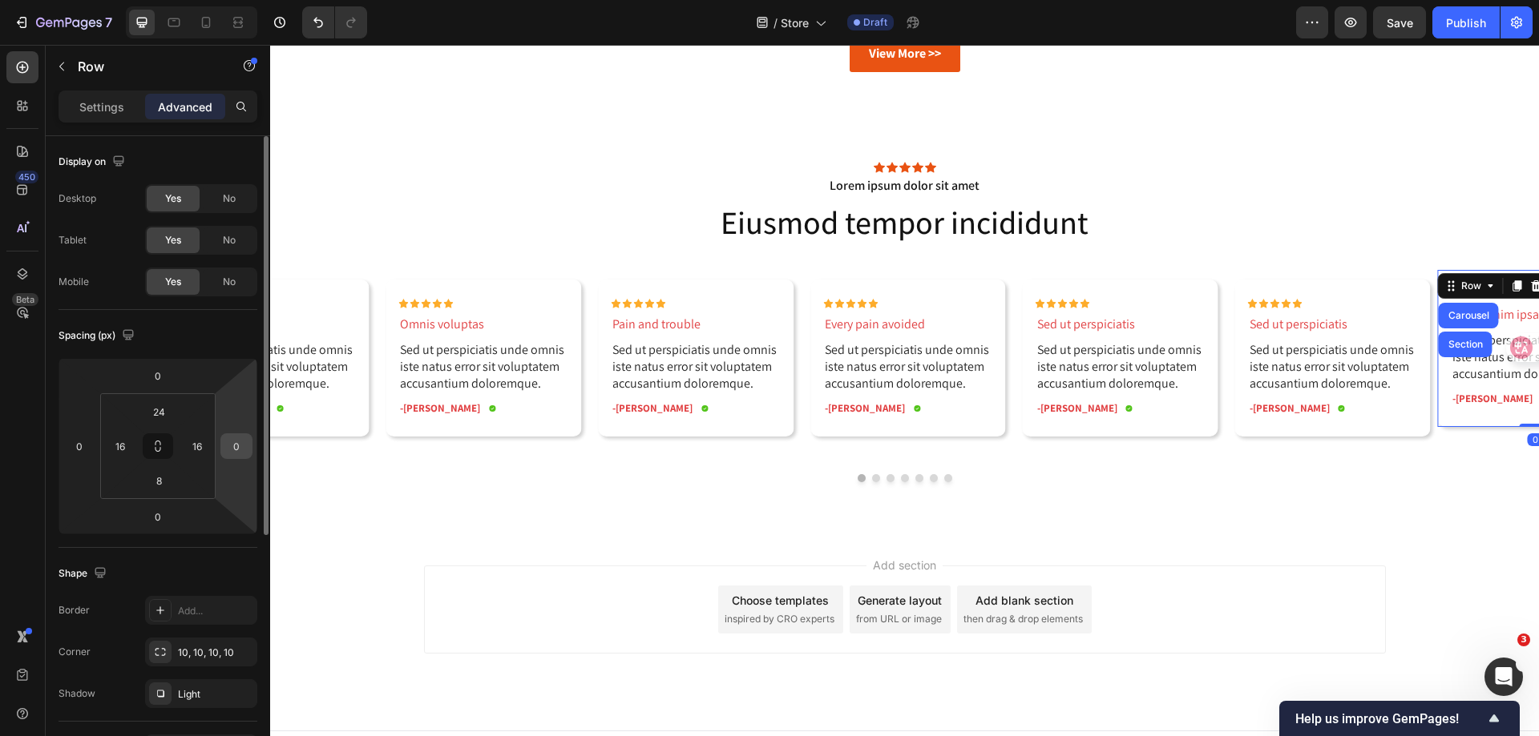
click at [247, 440] on input "0" at bounding box center [236, 446] width 24 height 24
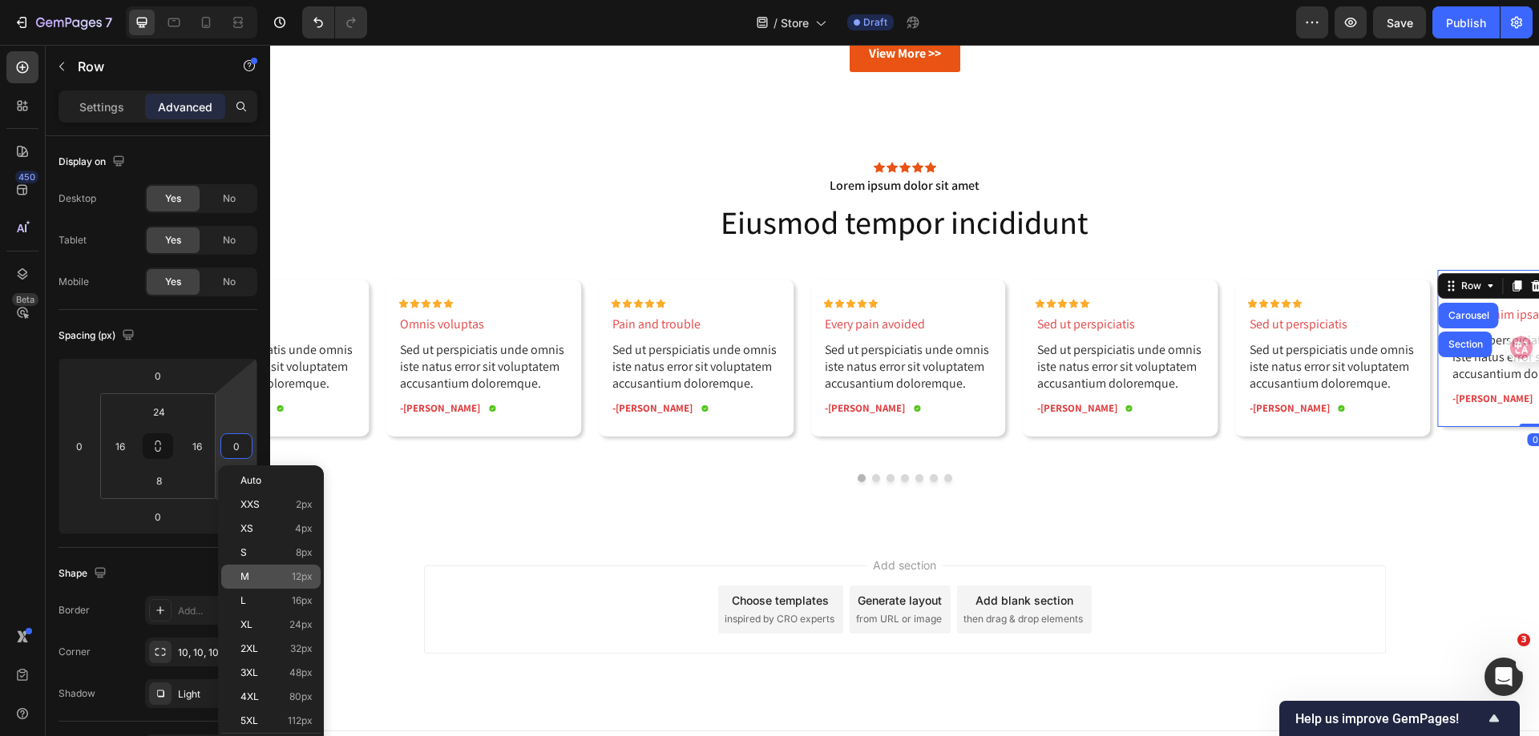
drag, startPoint x: 270, startPoint y: 575, endPoint x: 240, endPoint y: 492, distance: 88.7
click at [270, 575] on p "M 12px" at bounding box center [276, 576] width 72 height 11
type input "12"
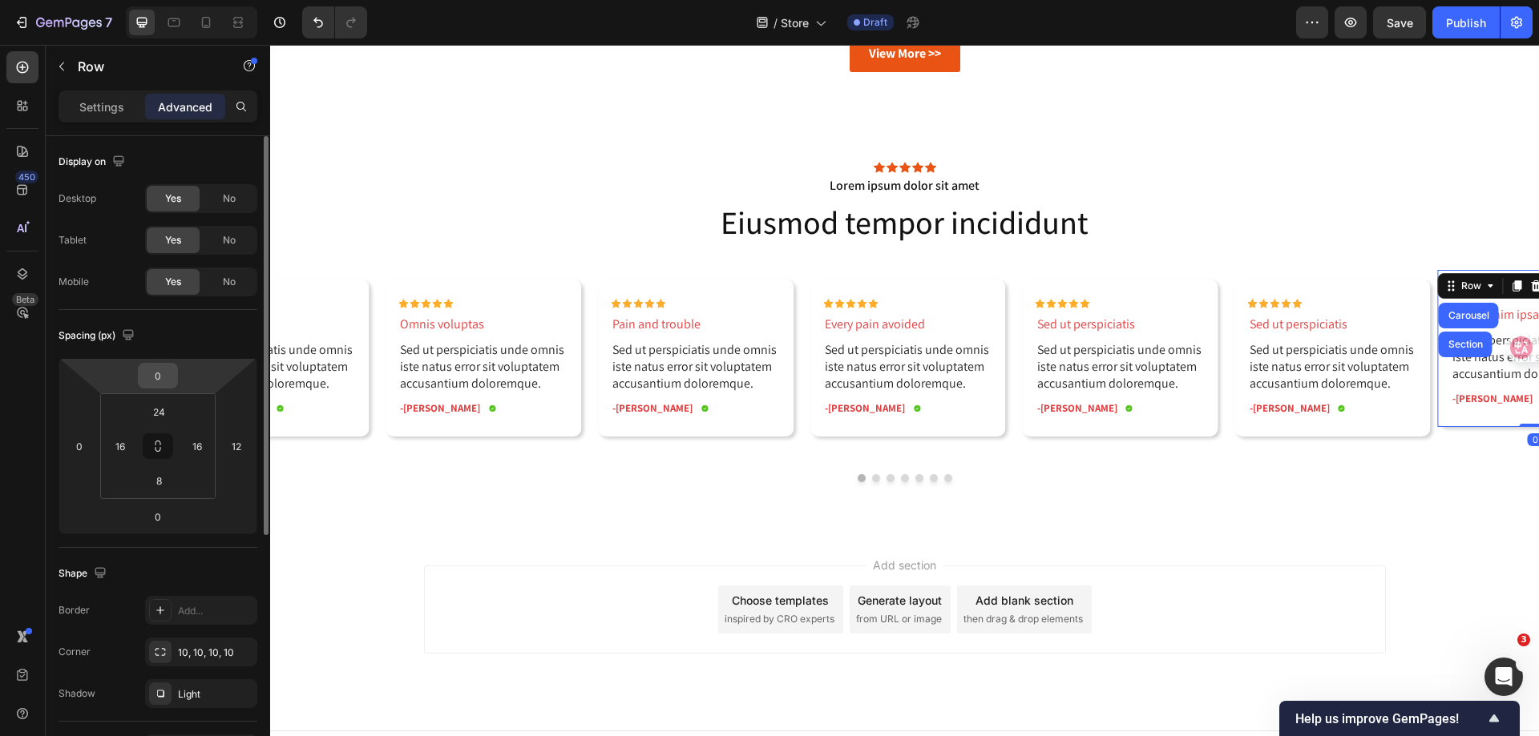
click at [165, 373] on input "0" at bounding box center [158, 376] width 32 height 24
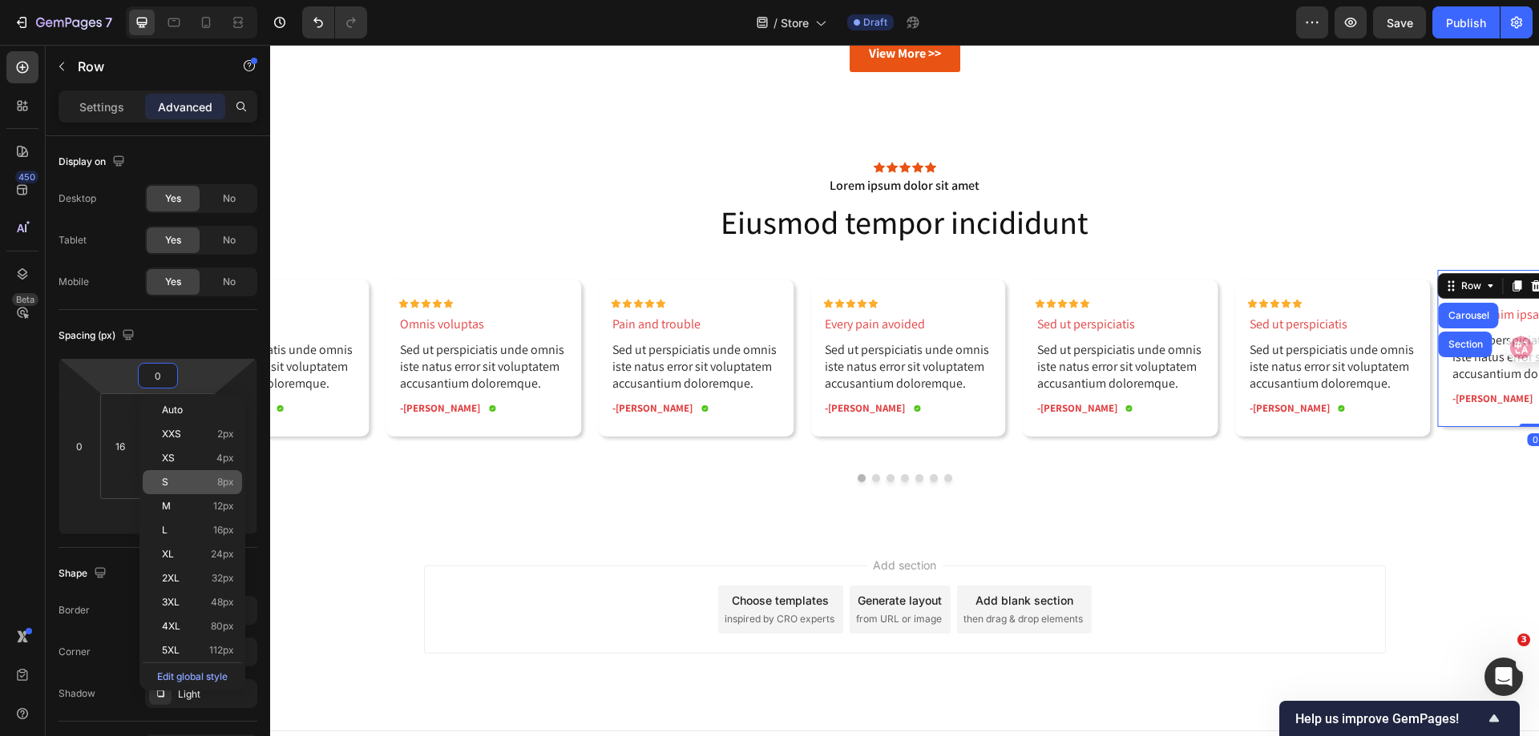
drag, startPoint x: 192, startPoint y: 511, endPoint x: 176, endPoint y: 487, distance: 28.9
click at [192, 511] on p "M 12px" at bounding box center [198, 506] width 72 height 11
type input "12"
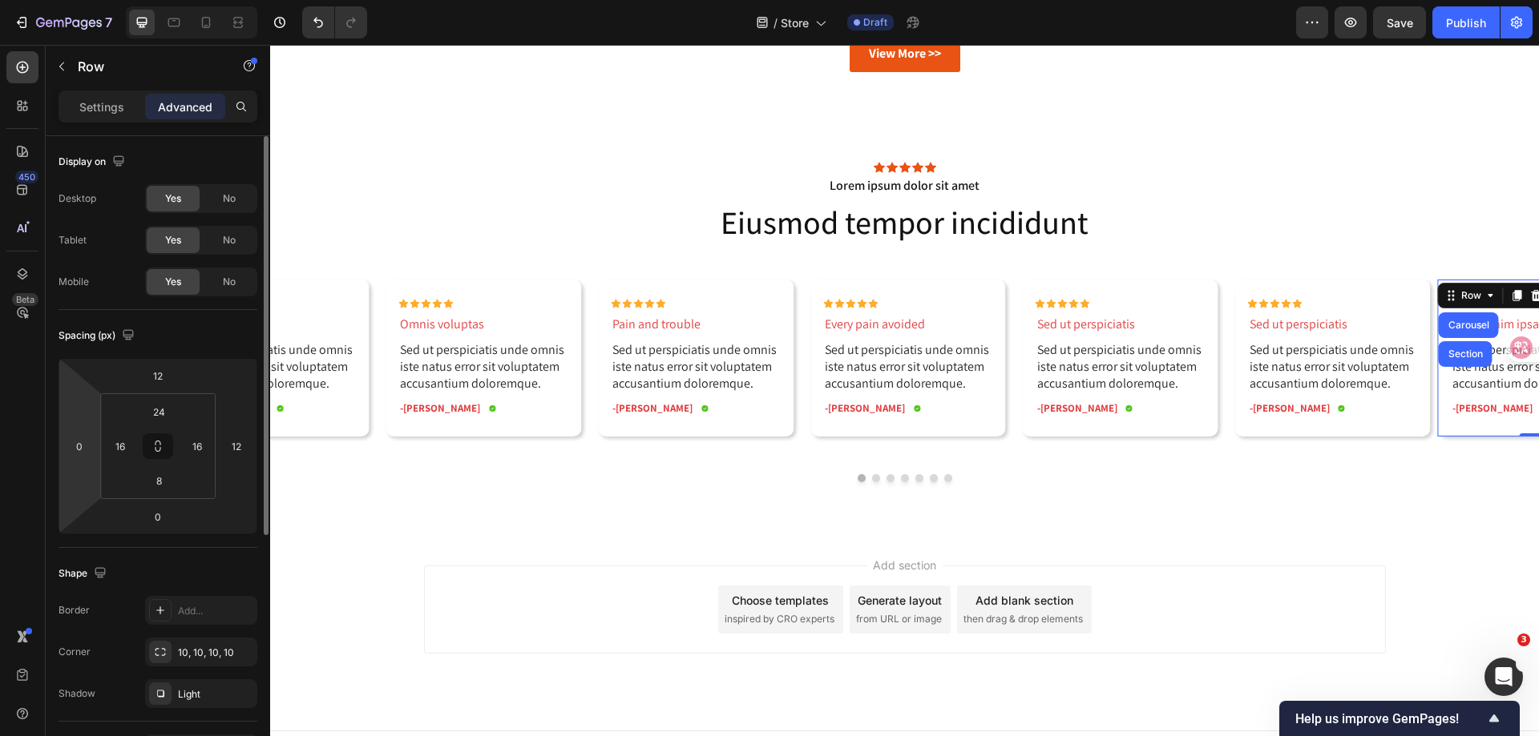
drag, startPoint x: 77, startPoint y: 441, endPoint x: 97, endPoint y: 449, distance: 21.6
click at [79, 440] on input "0" at bounding box center [79, 446] width 24 height 24
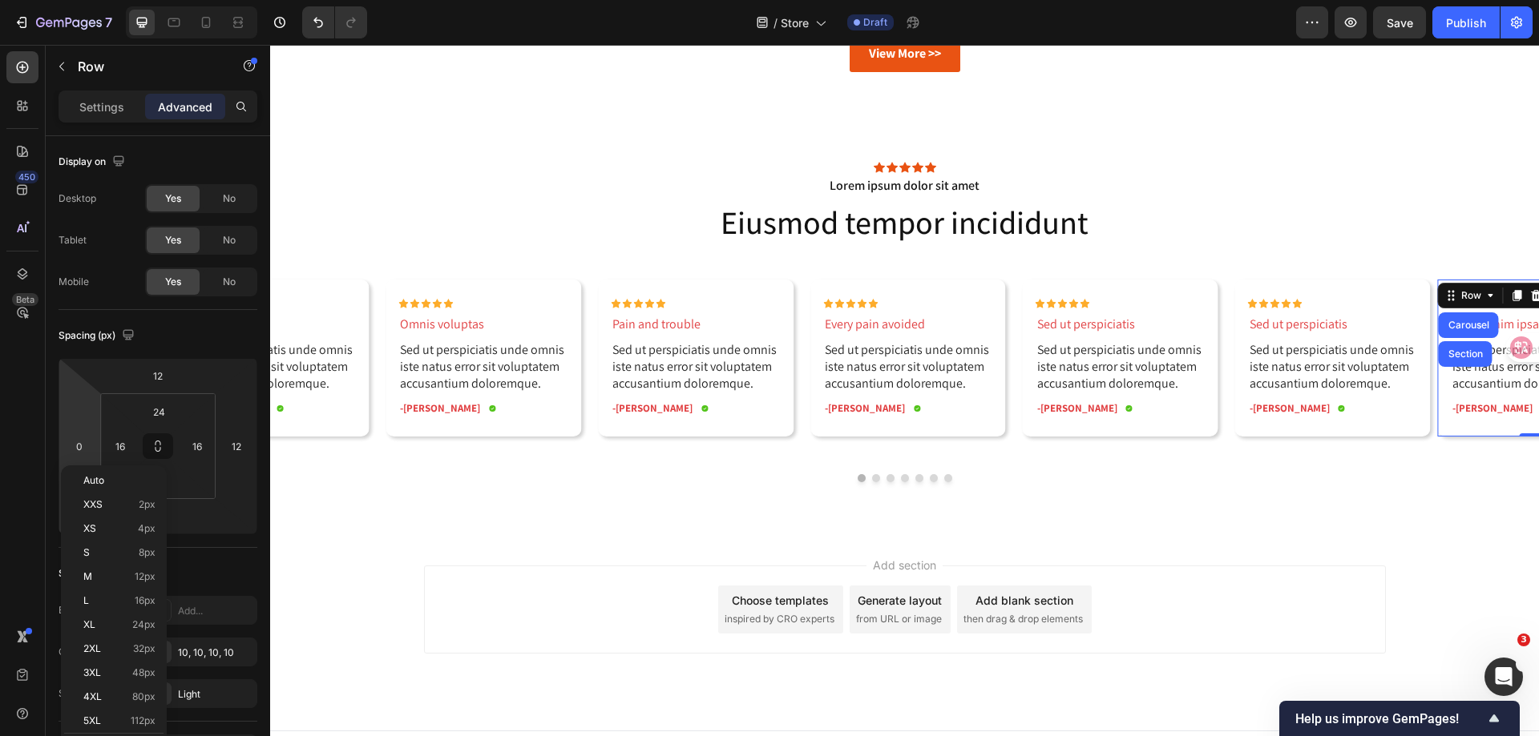
drag, startPoint x: 125, startPoint y: 579, endPoint x: 160, endPoint y: 540, distance: 52.8
click at [125, 578] on p "M 12px" at bounding box center [119, 576] width 72 height 11
type input "12"
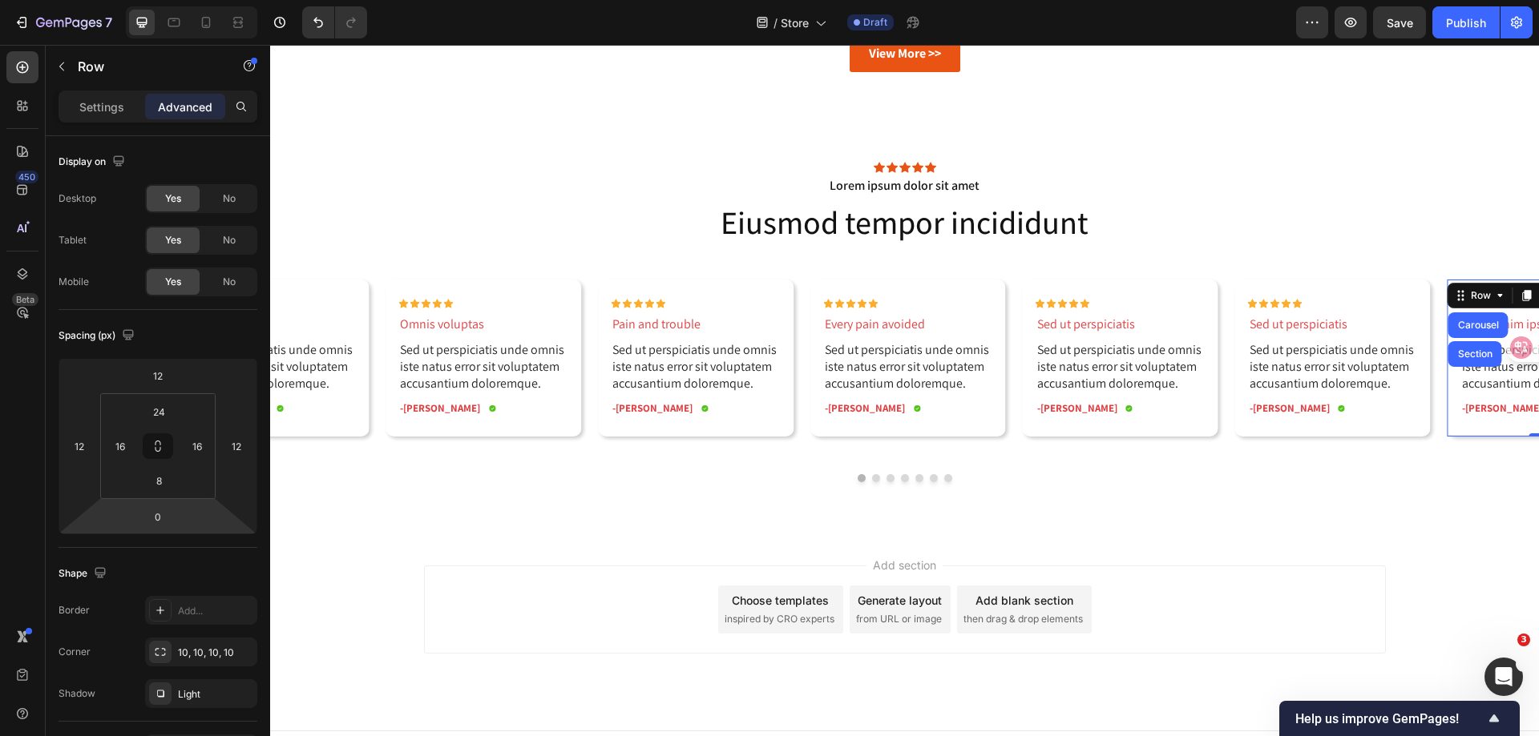
drag, startPoint x: 165, startPoint y: 508, endPoint x: 180, endPoint y: 538, distance: 33.3
click at [165, 508] on input "0" at bounding box center [158, 517] width 32 height 24
click at [190, 643] on p "M 12px" at bounding box center [198, 647] width 72 height 11
type input "12"
click at [872, 480] on button "Dot" at bounding box center [876, 478] width 8 height 8
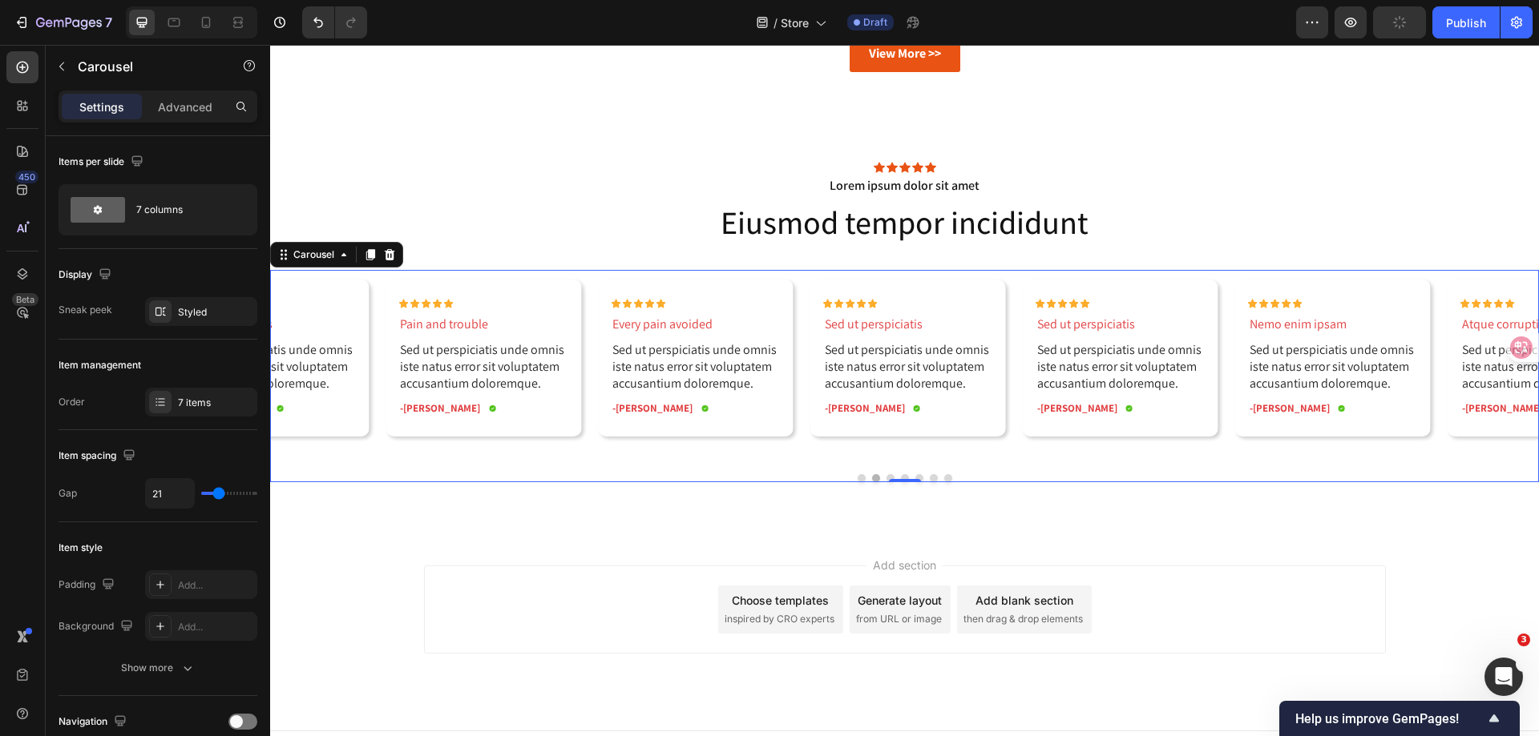
click at [886, 474] on button "Dot" at bounding box center [890, 478] width 8 height 8
click at [1244, 291] on div "Row" at bounding box center [1251, 289] width 26 height 14
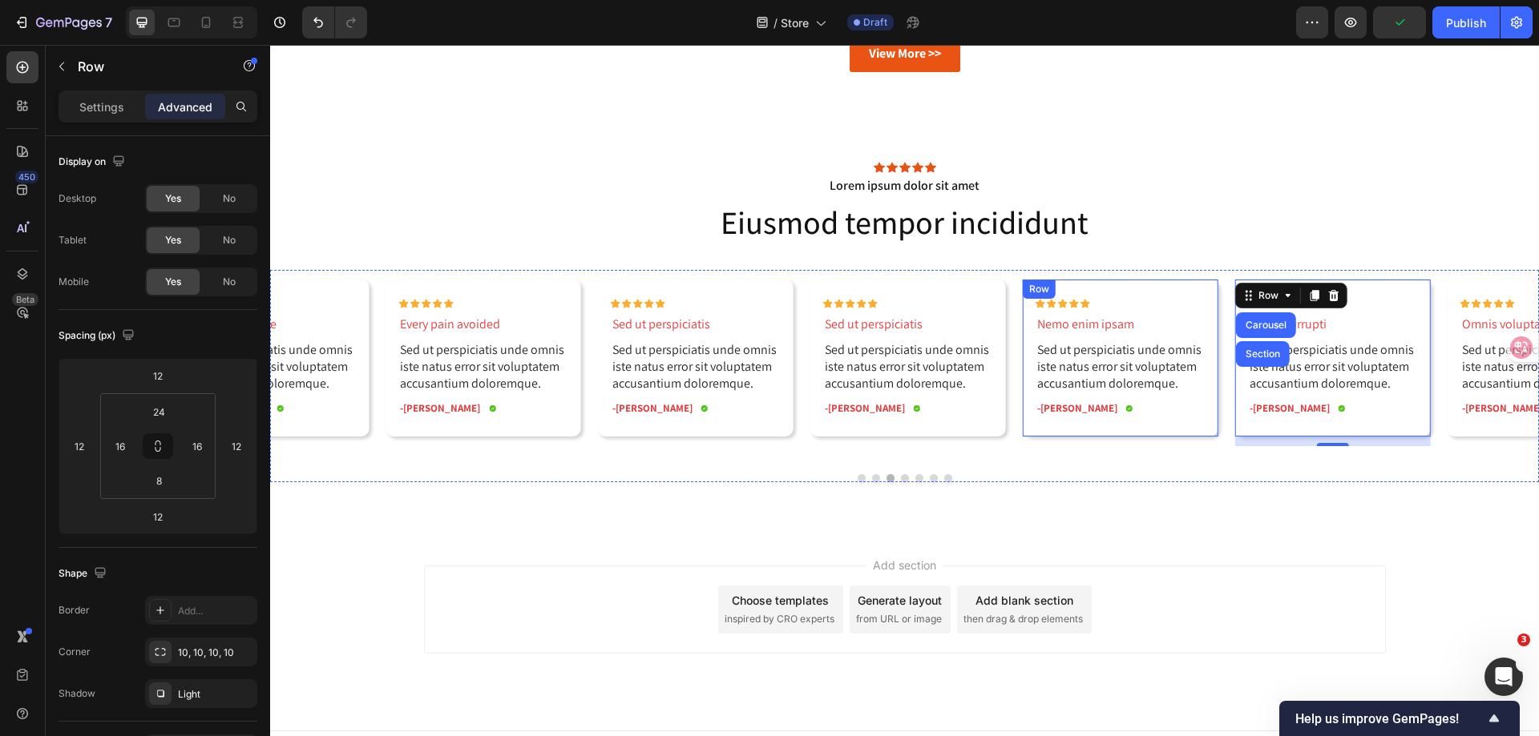
click at [1034, 292] on div "Row" at bounding box center [1039, 289] width 26 height 14
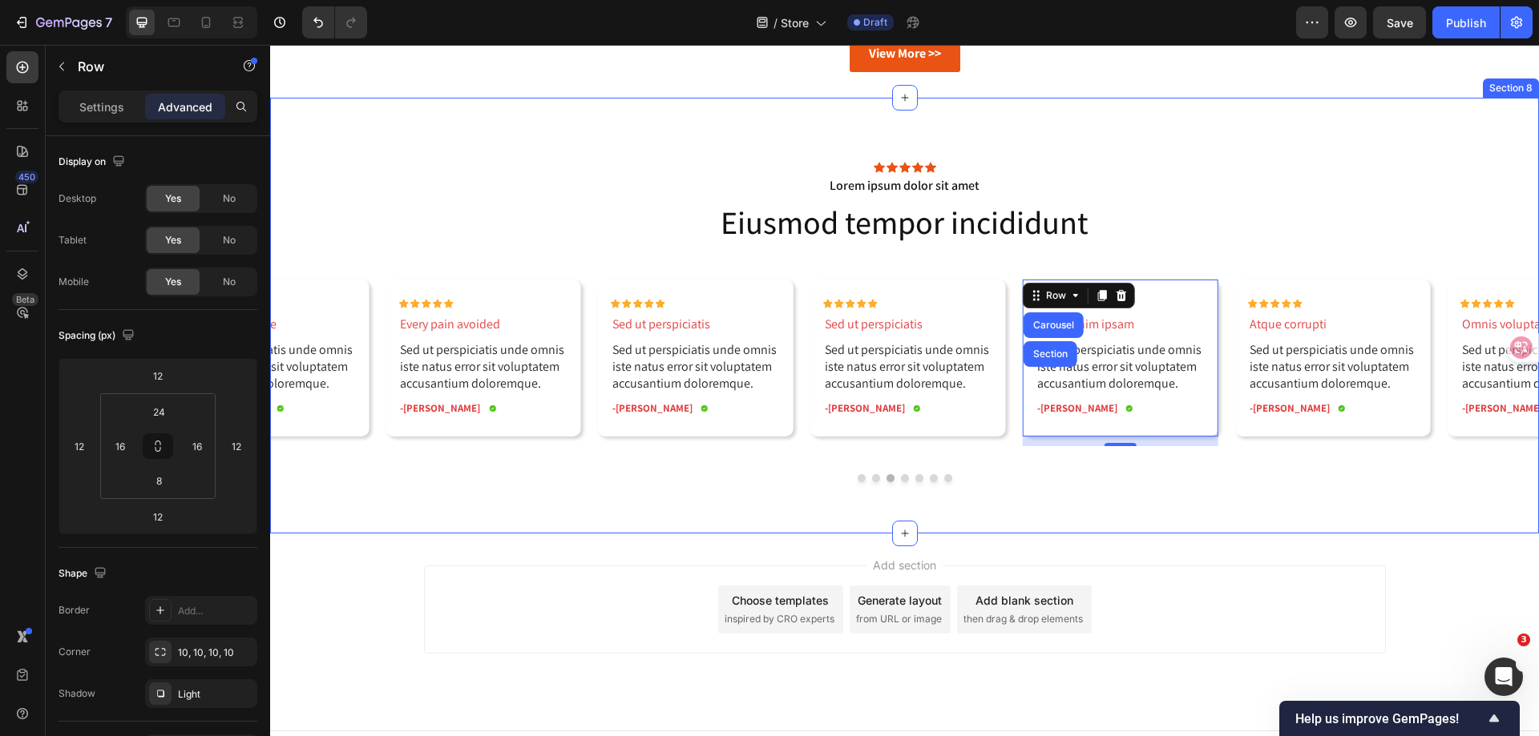
click at [1199, 502] on div "Icon Icon Icon Icon Icon Icon List Lorem ipsum dolor sit amet Text Block Eiusmo…" at bounding box center [904, 316] width 1268 height 436
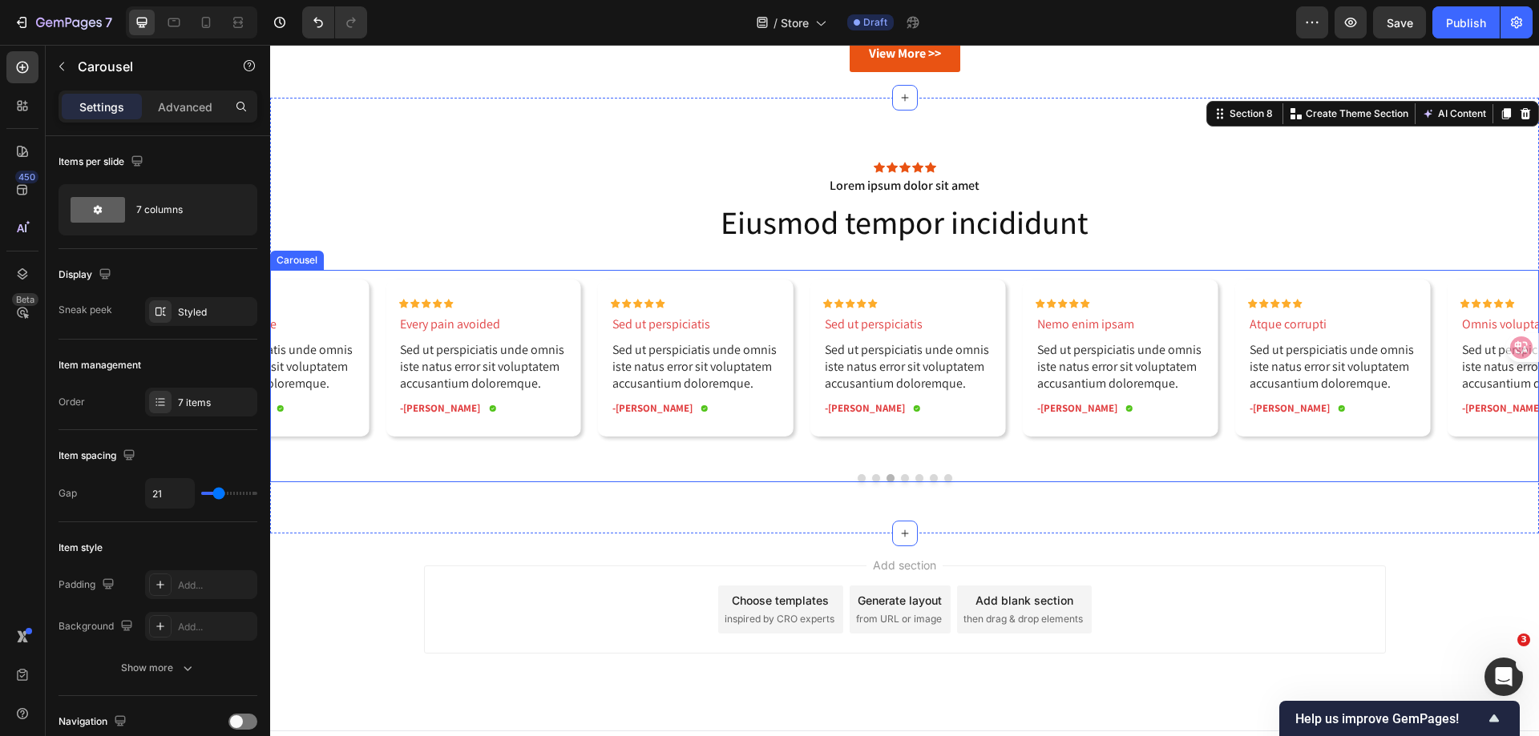
click at [901, 478] on button "Dot" at bounding box center [905, 478] width 8 height 8
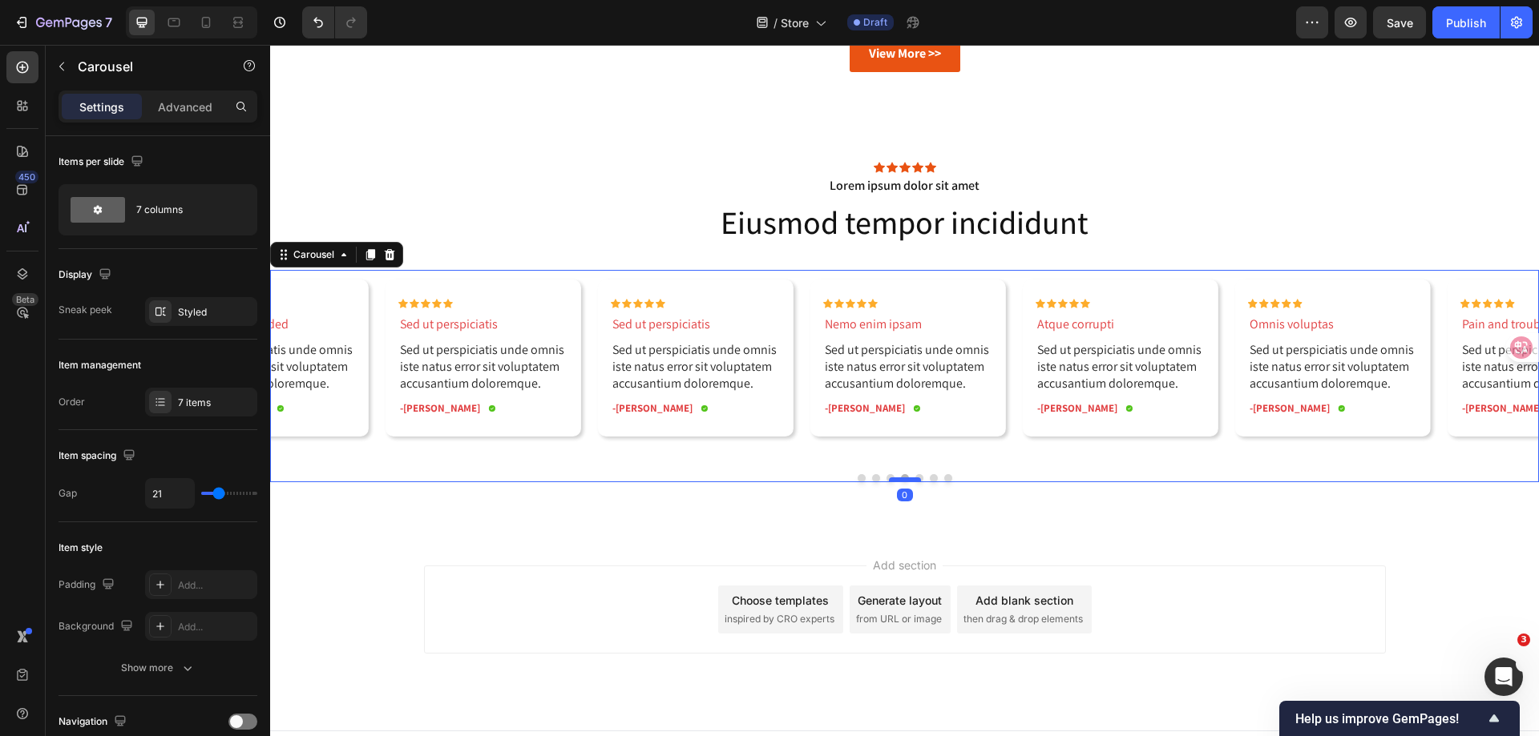
click at [910, 479] on div at bounding box center [905, 480] width 32 height 5
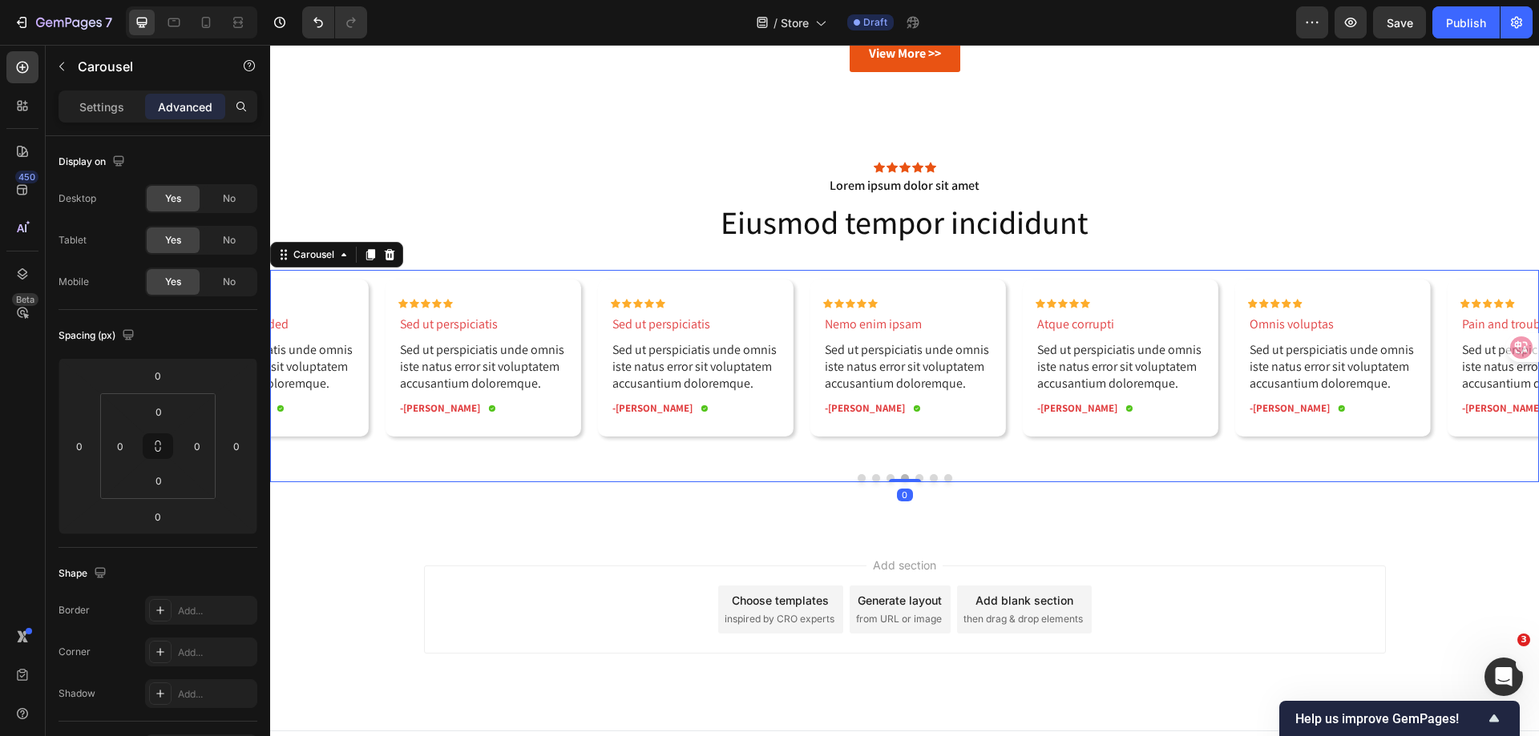
click at [930, 478] on button "Dot" at bounding box center [934, 478] width 8 height 8
click at [872, 478] on button "Dot" at bounding box center [876, 478] width 8 height 8
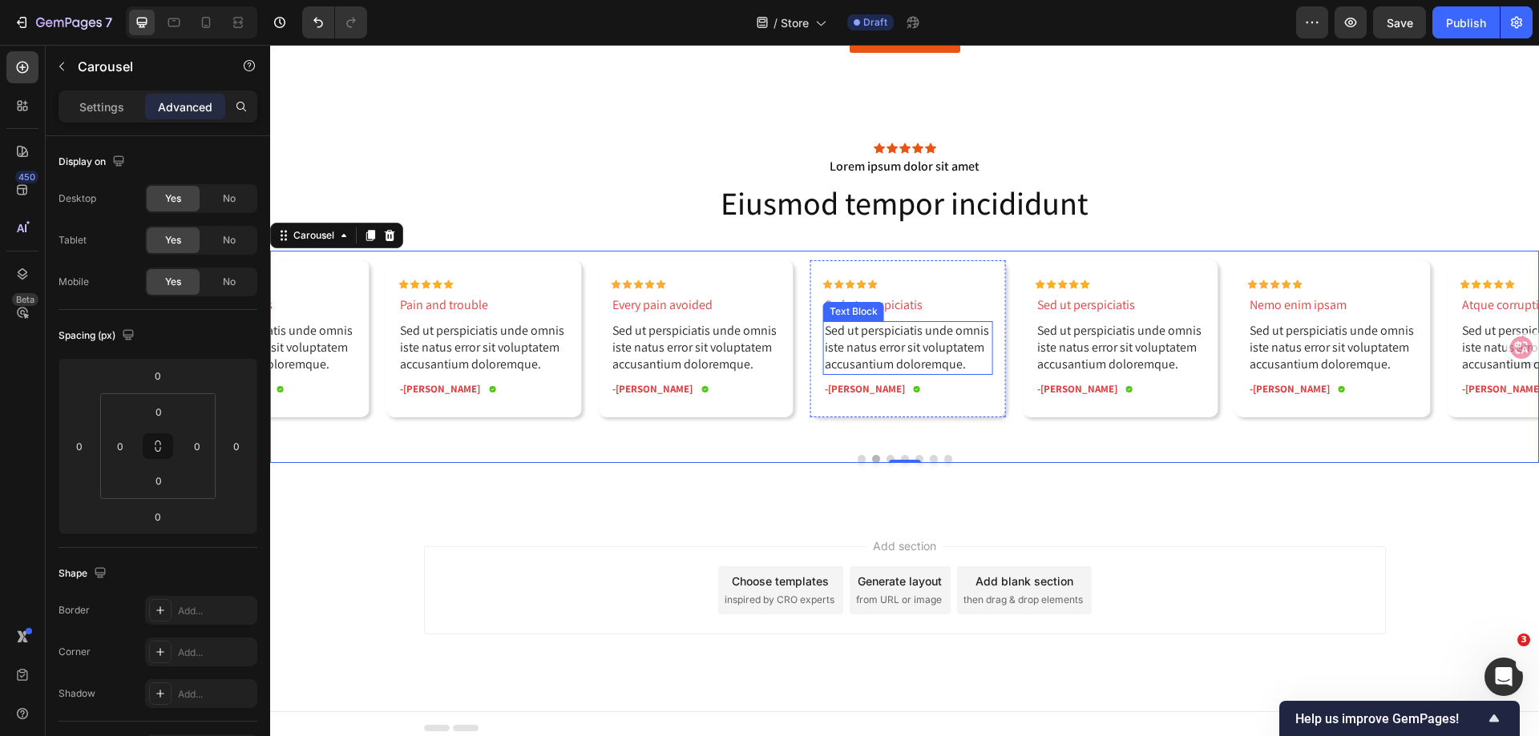
scroll to position [2398, 0]
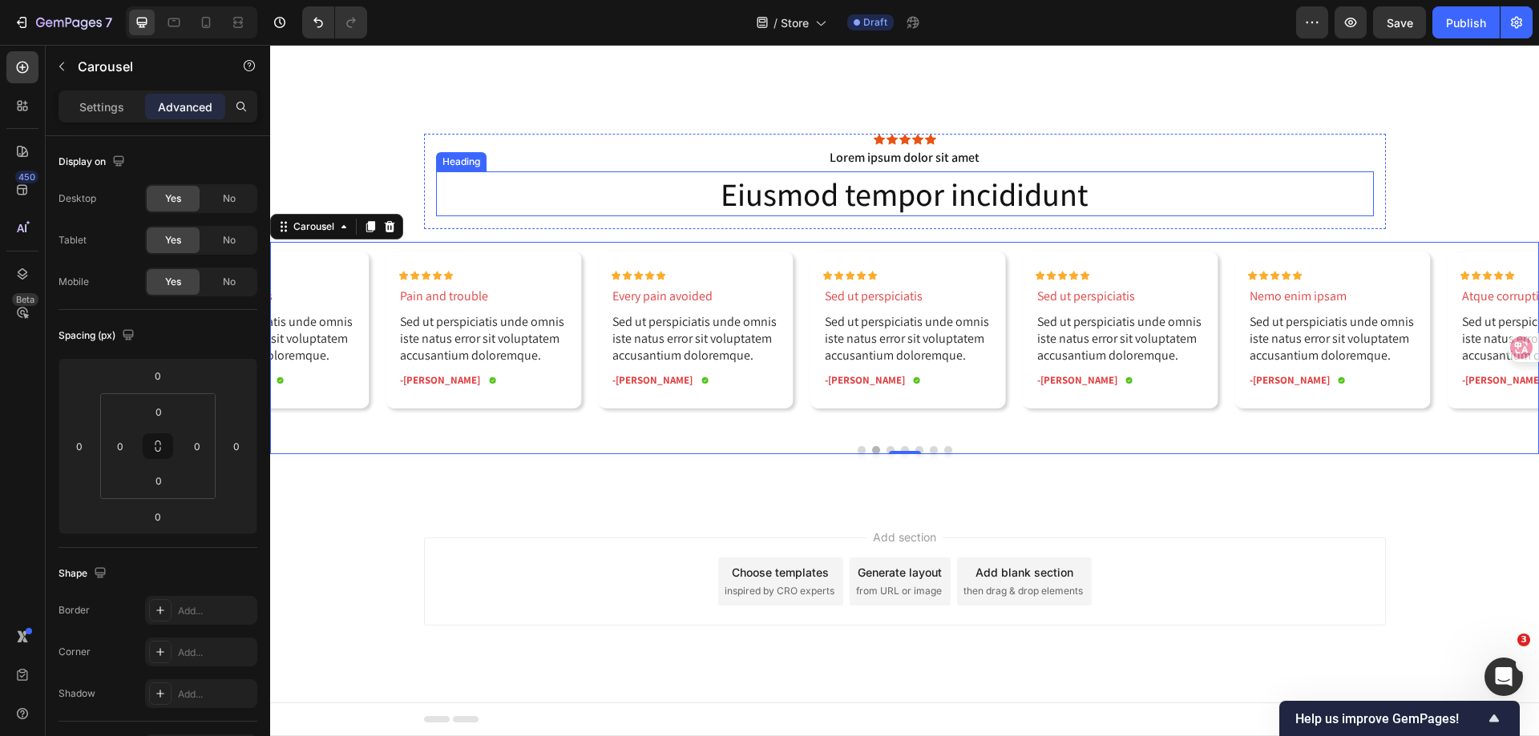
click at [893, 189] on h2 "Eiusmod tempor incididunt" at bounding box center [905, 193] width 938 height 45
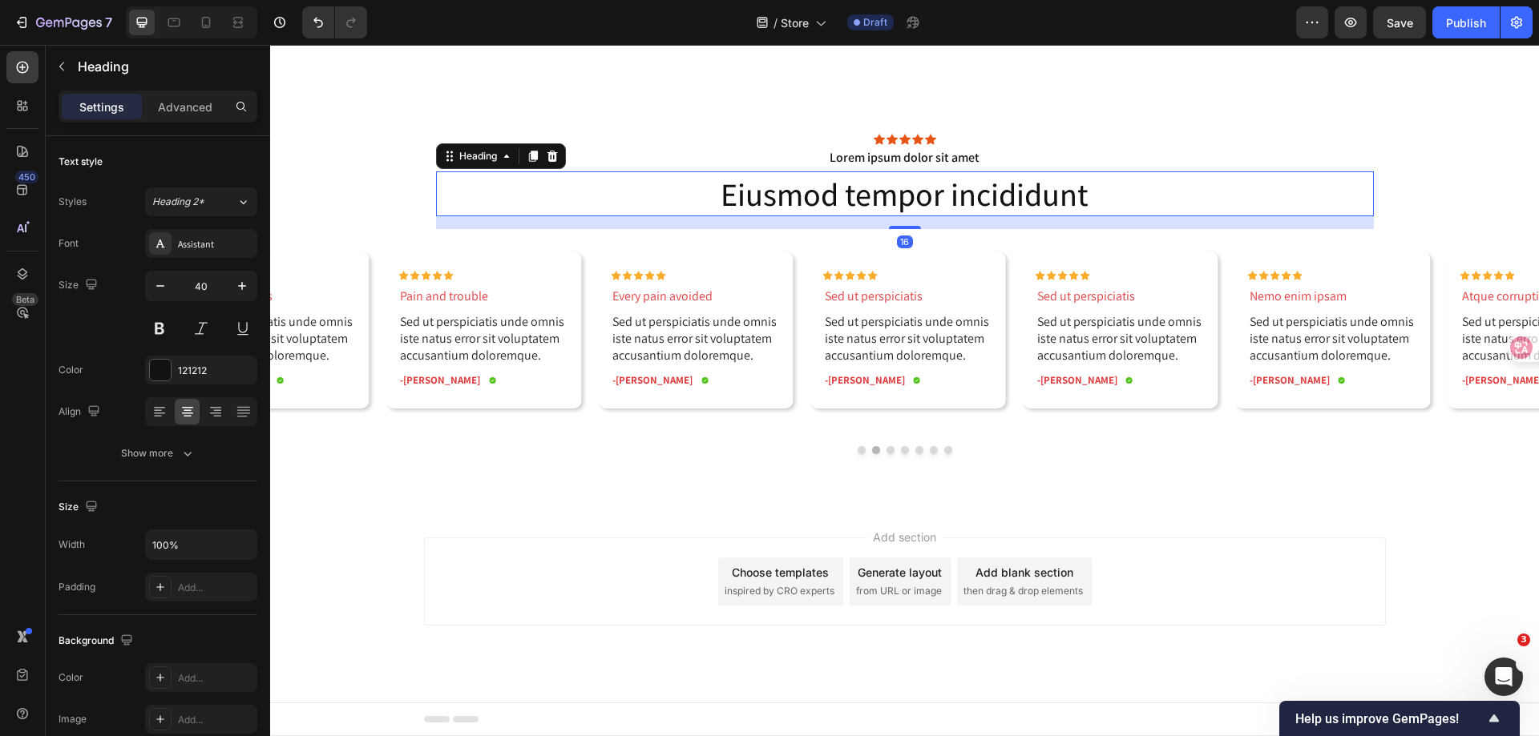
click at [893, 189] on h2 "Eiusmod tempor incididunt" at bounding box center [905, 193] width 938 height 45
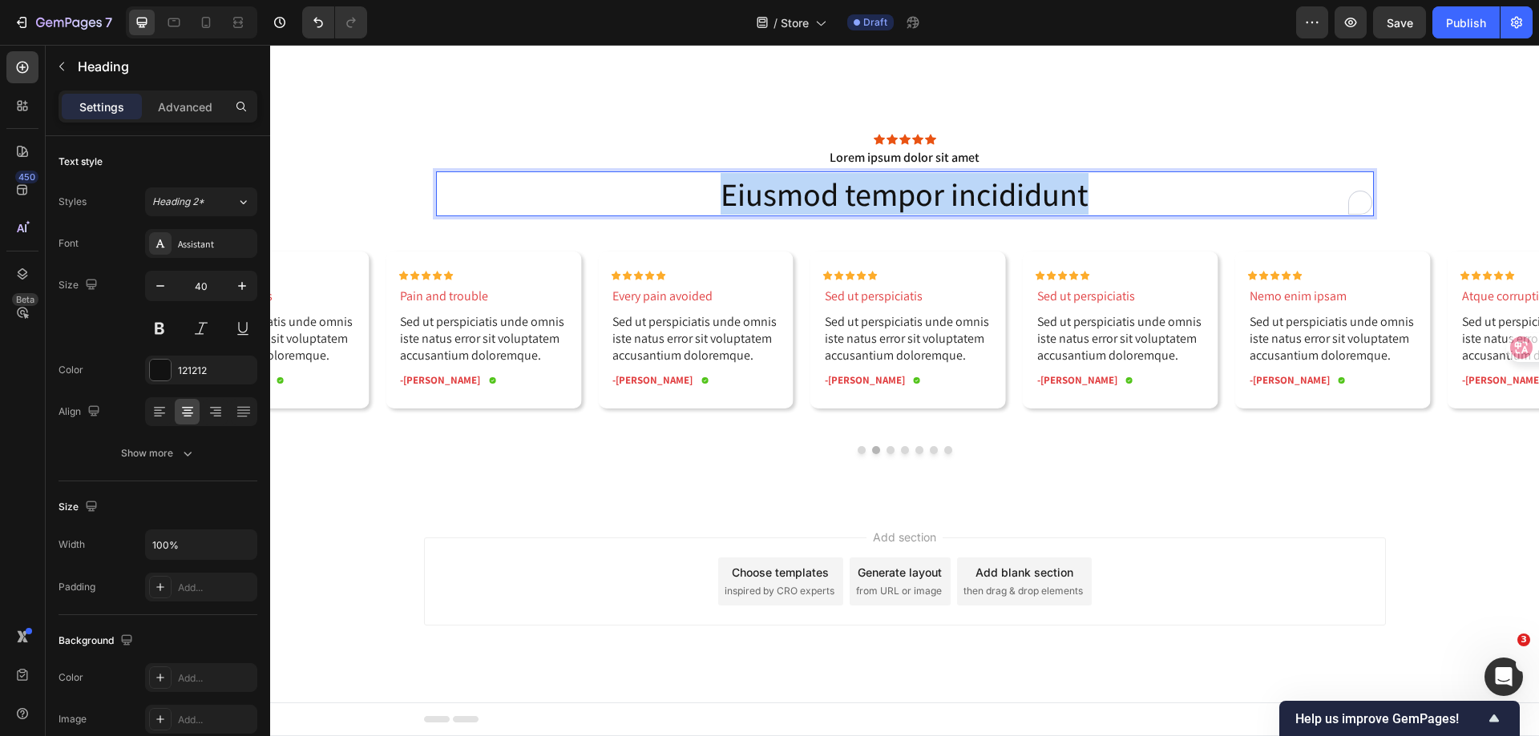
drag, startPoint x: 1088, startPoint y: 196, endPoint x: 714, endPoint y: 194, distance: 374.2
click at [714, 194] on p "Eiusmod tempor incididunt" at bounding box center [905, 194] width 934 height 42
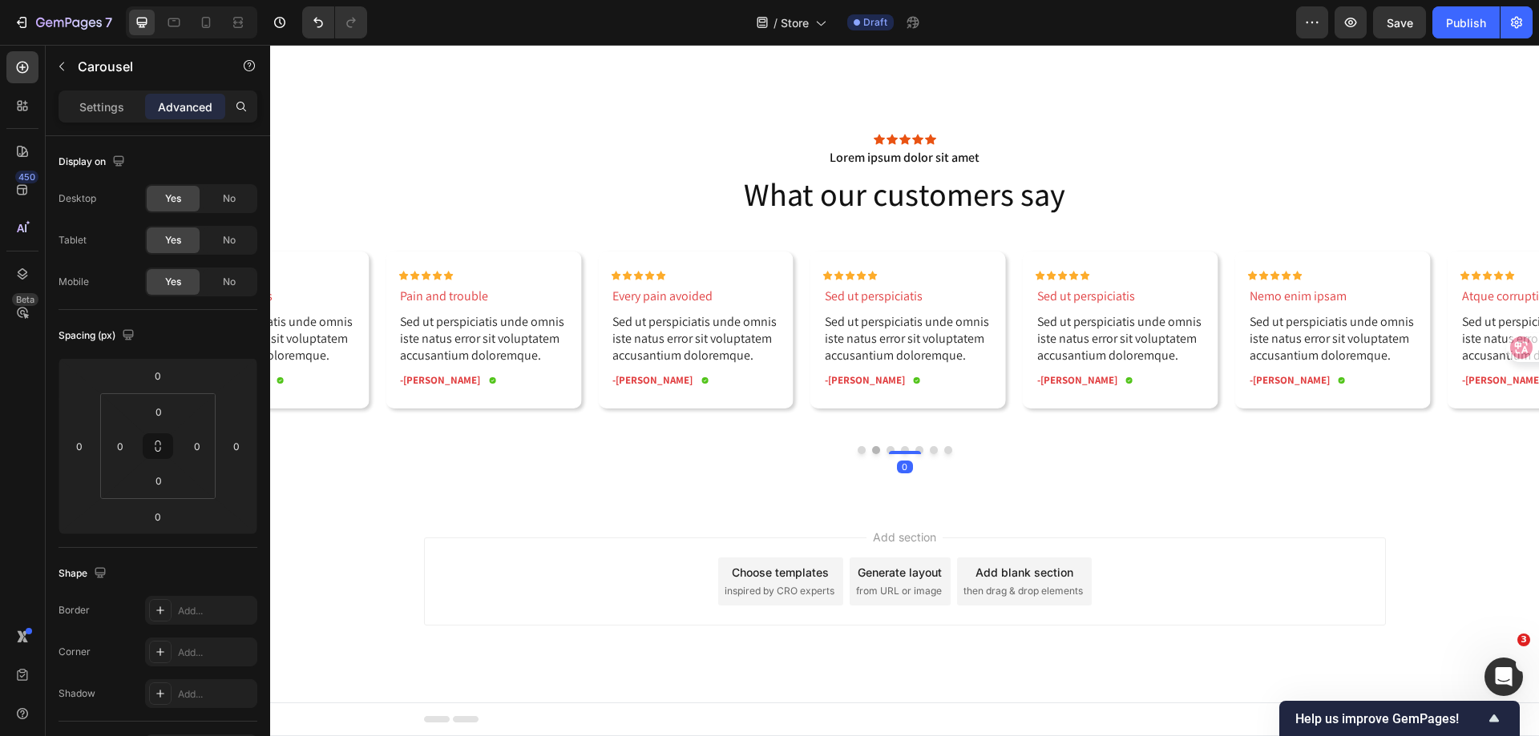
click at [900, 736] on div "Footer" at bounding box center [904, 720] width 1268 height 34
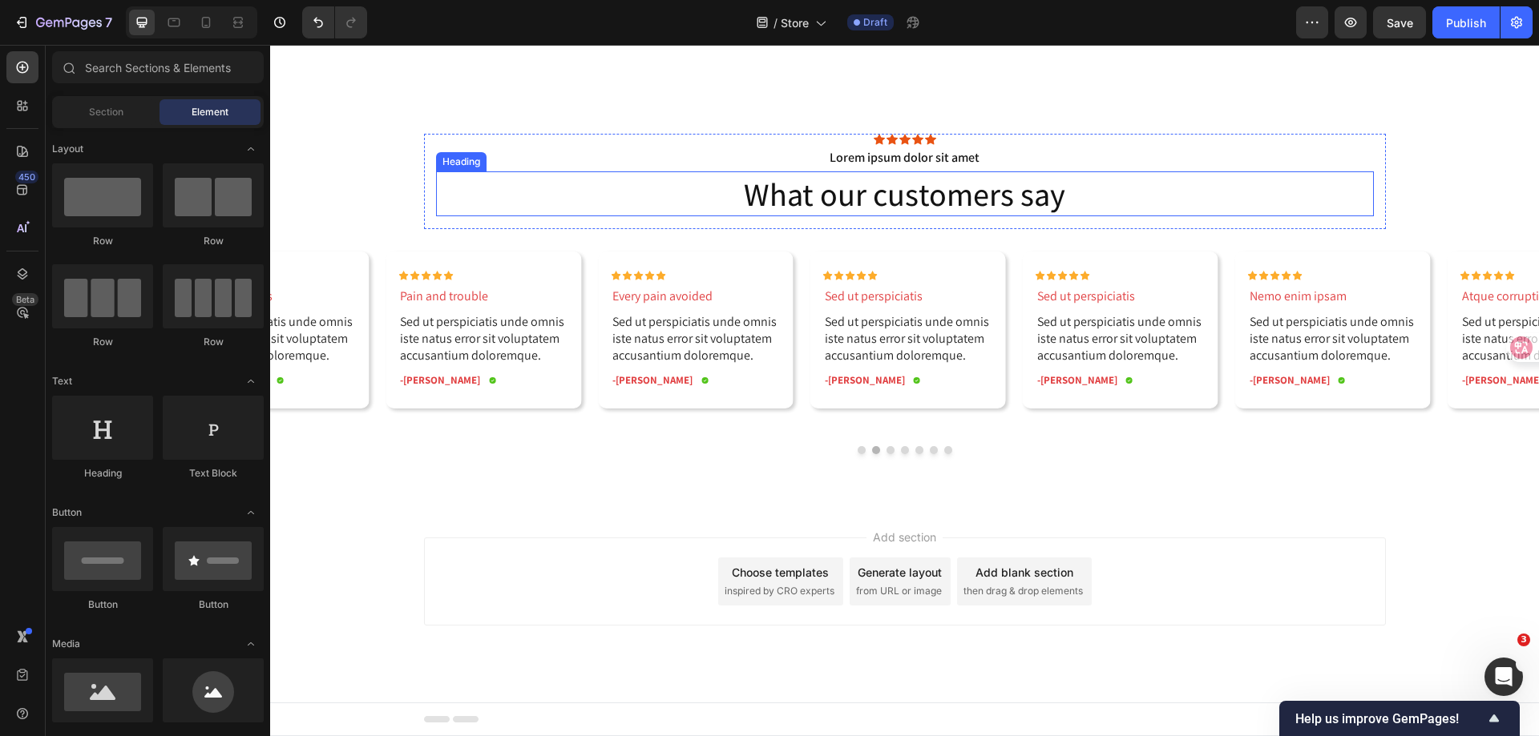
click at [838, 201] on p "What our customers say" at bounding box center [905, 194] width 934 height 42
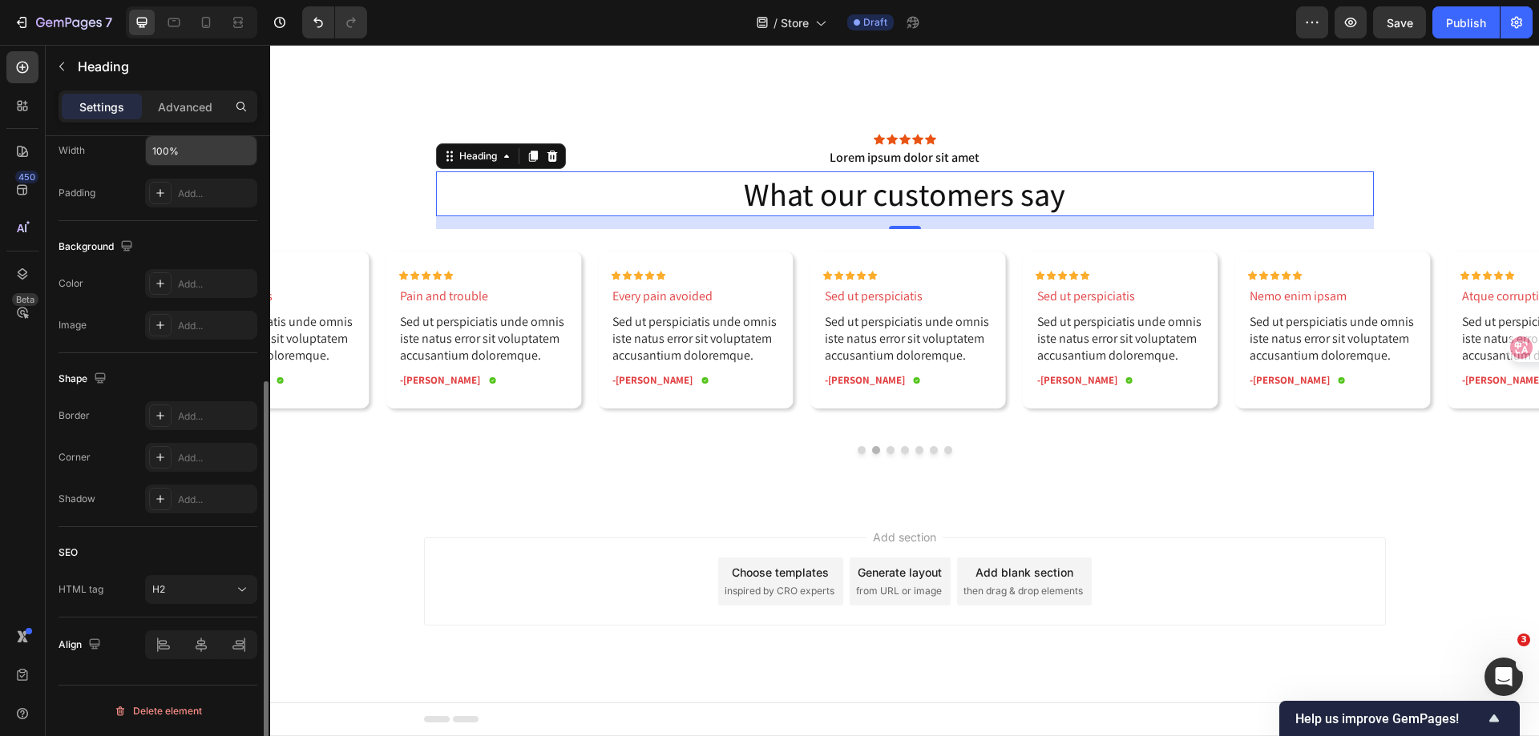
scroll to position [74, 0]
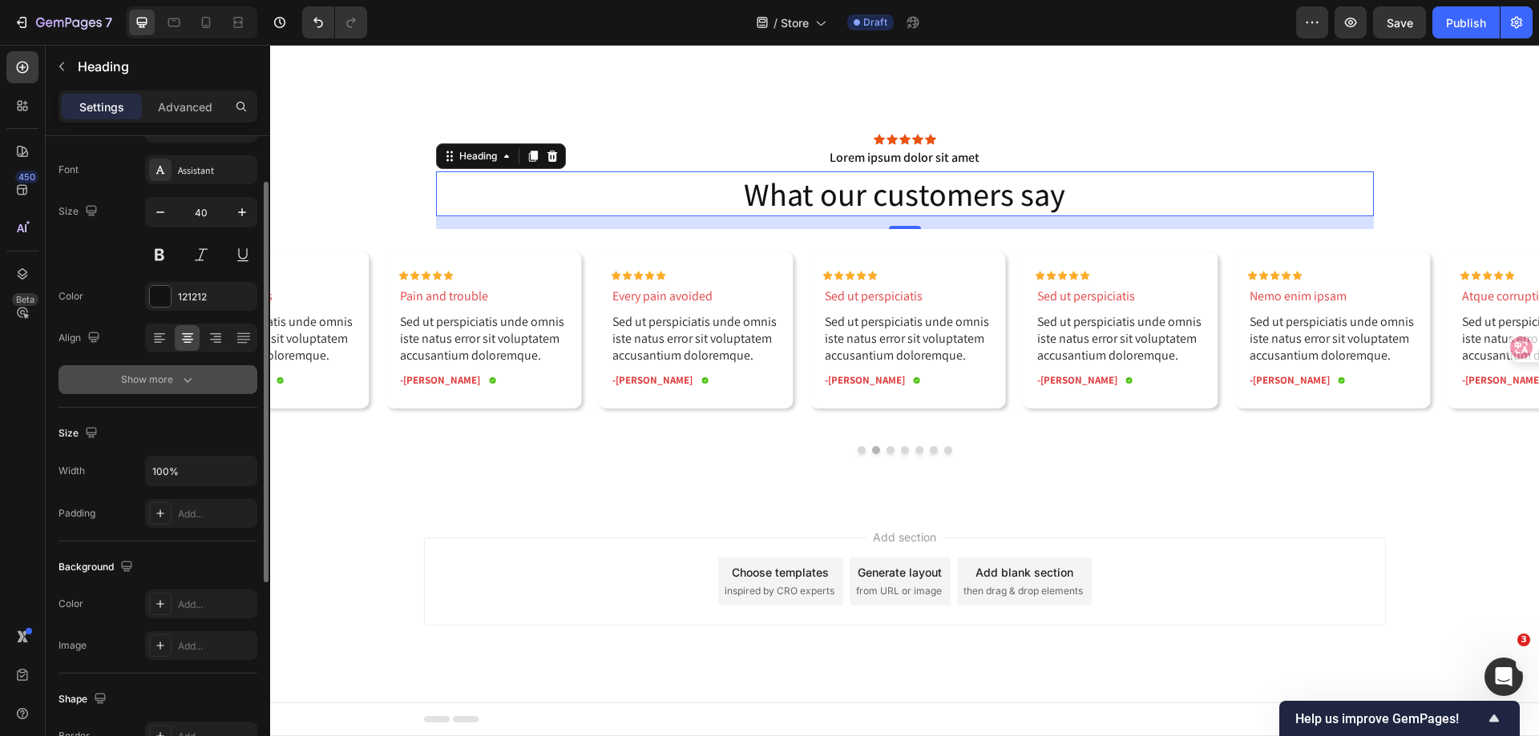
click at [183, 387] on icon "button" at bounding box center [187, 380] width 16 height 16
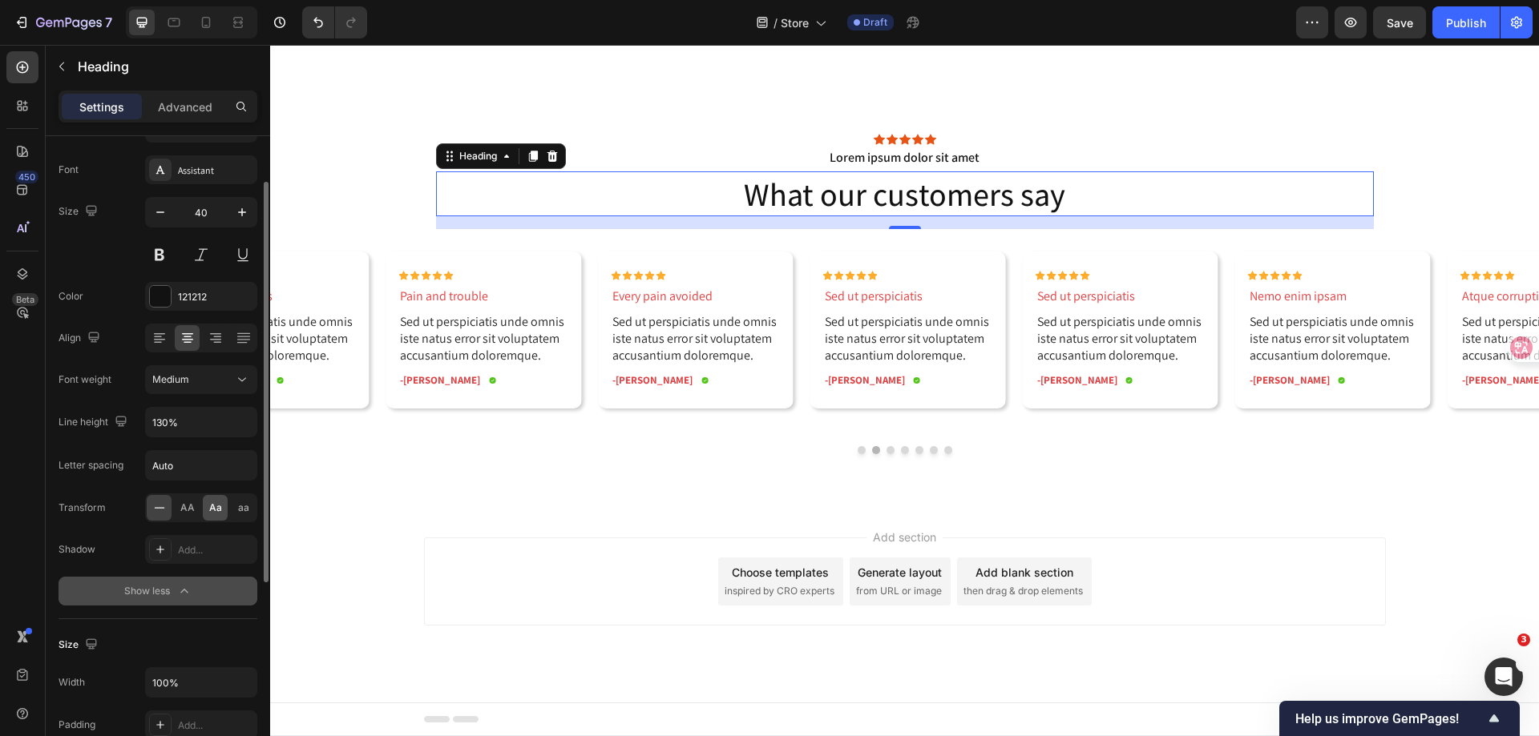
click at [215, 506] on span "Aa" at bounding box center [215, 508] width 13 height 14
click at [1058, 189] on h2 "what our customer say" at bounding box center [905, 193] width 938 height 45
click at [1058, 189] on p "what our customer say" at bounding box center [905, 194] width 934 height 42
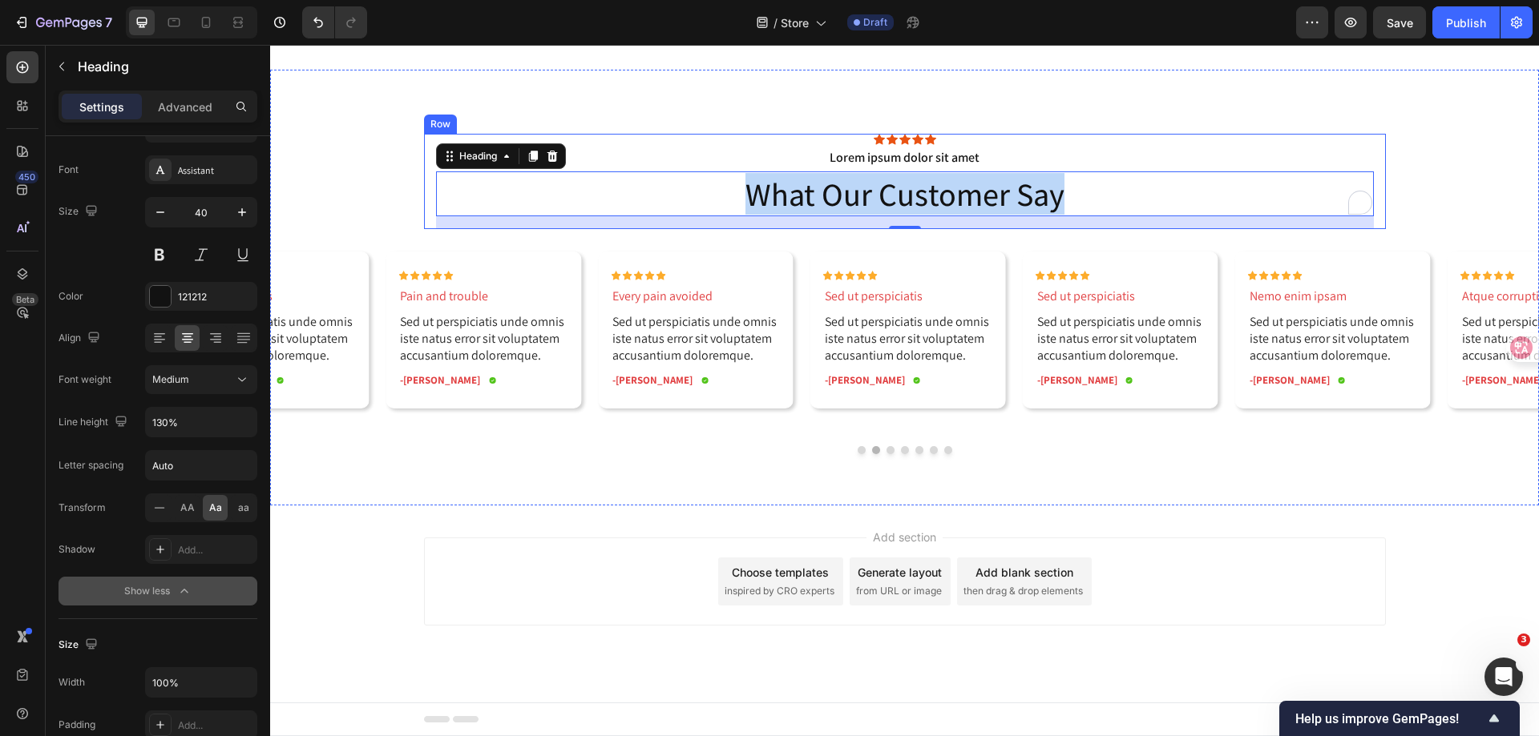
drag, startPoint x: 1061, startPoint y: 189, endPoint x: 734, endPoint y: 170, distance: 327.5
click at [734, 170] on div "Icon Icon Icon Icon Icon Icon List Lorem ipsum dolor sit amet Text Block what o…" at bounding box center [905, 181] width 938 height 95
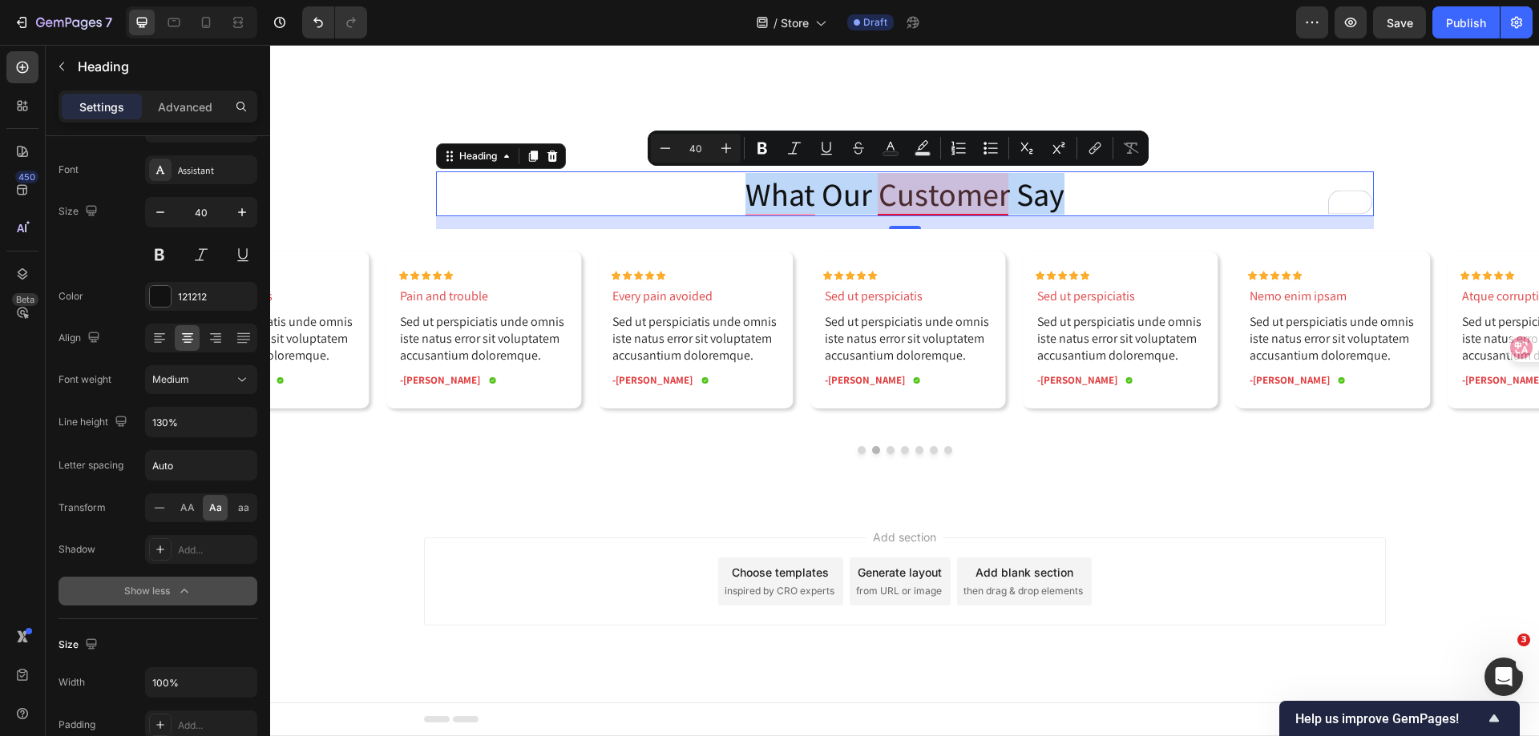
click at [898, 183] on p "what our customer say" at bounding box center [905, 194] width 934 height 42
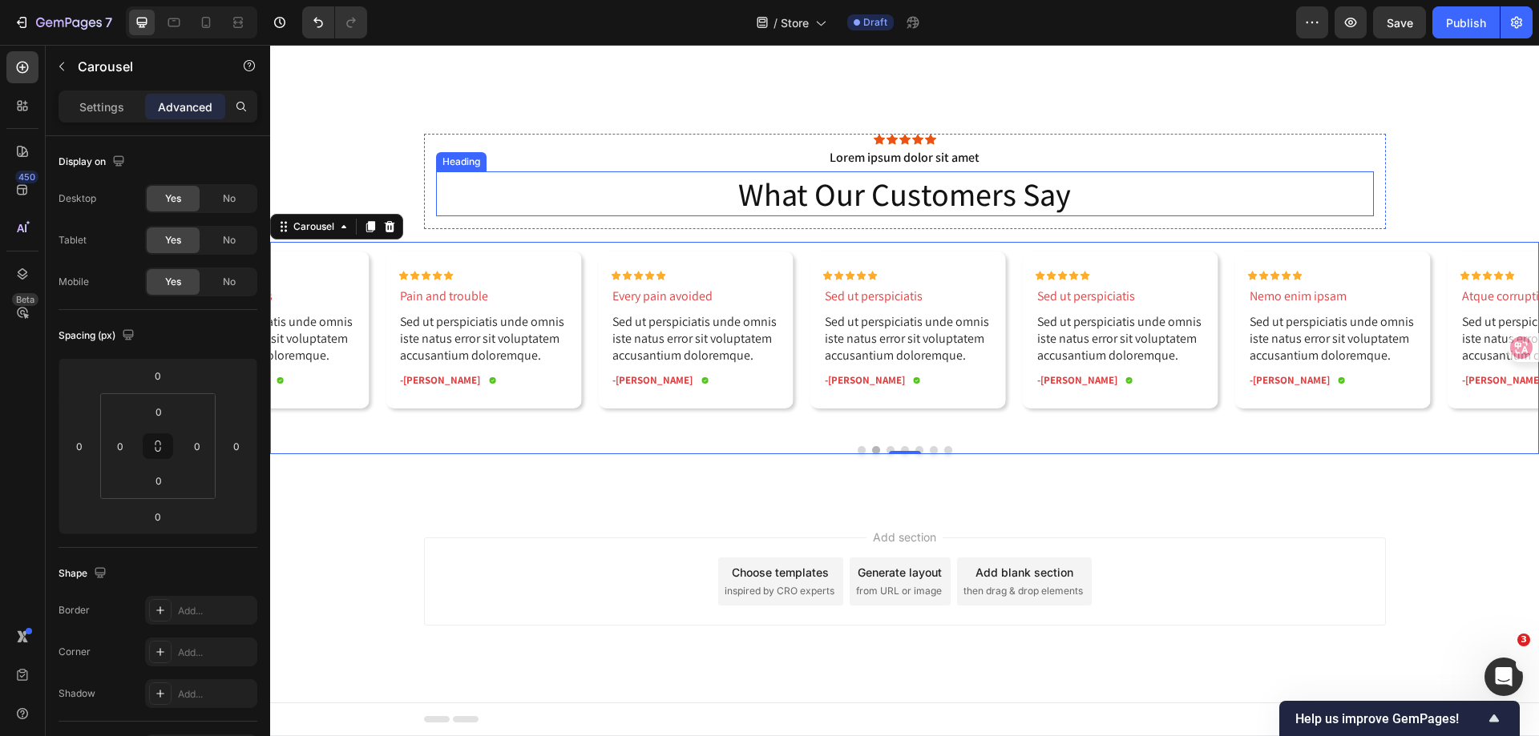
scroll to position [2238, 0]
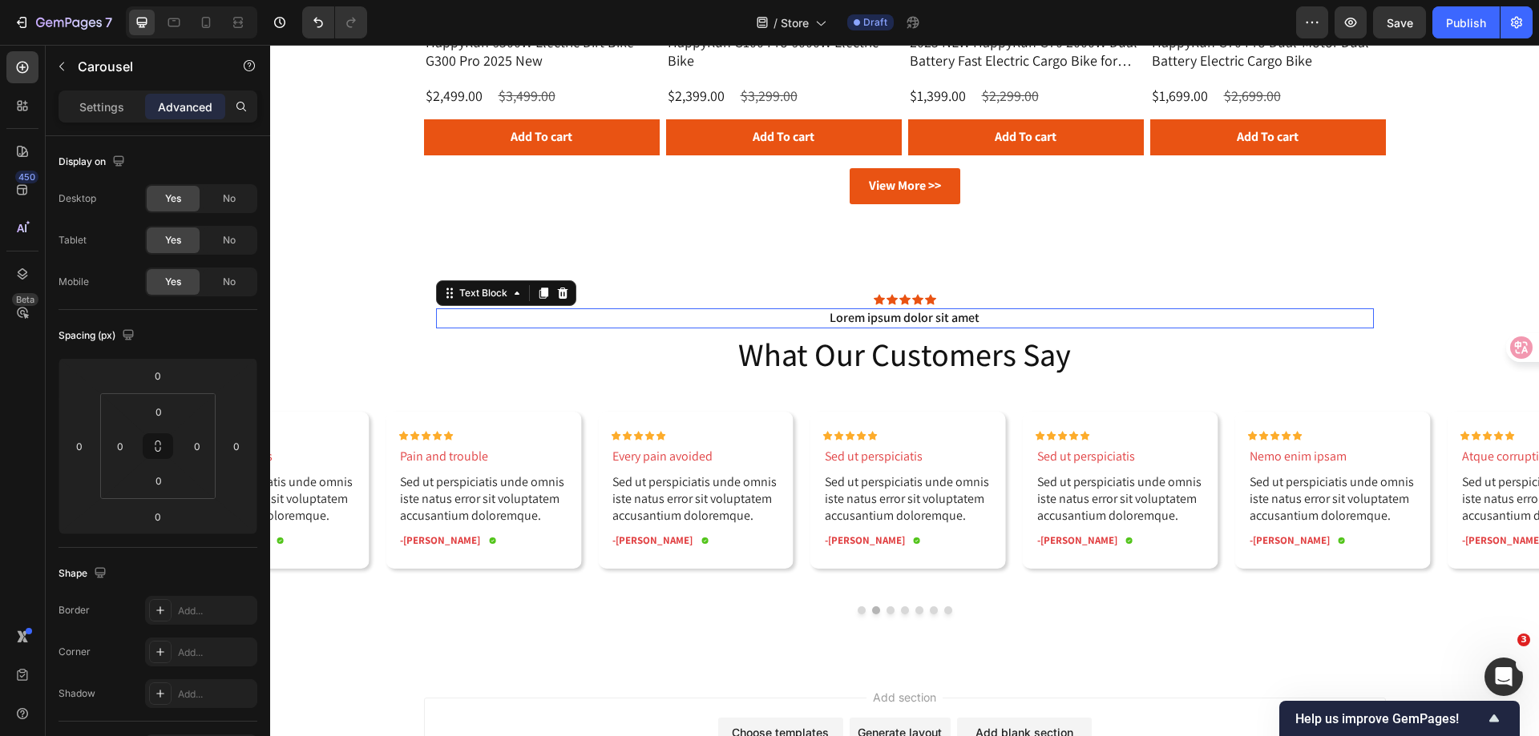
click at [914, 319] on p "Lorem ipsum dolor sit amet" at bounding box center [905, 318] width 934 height 17
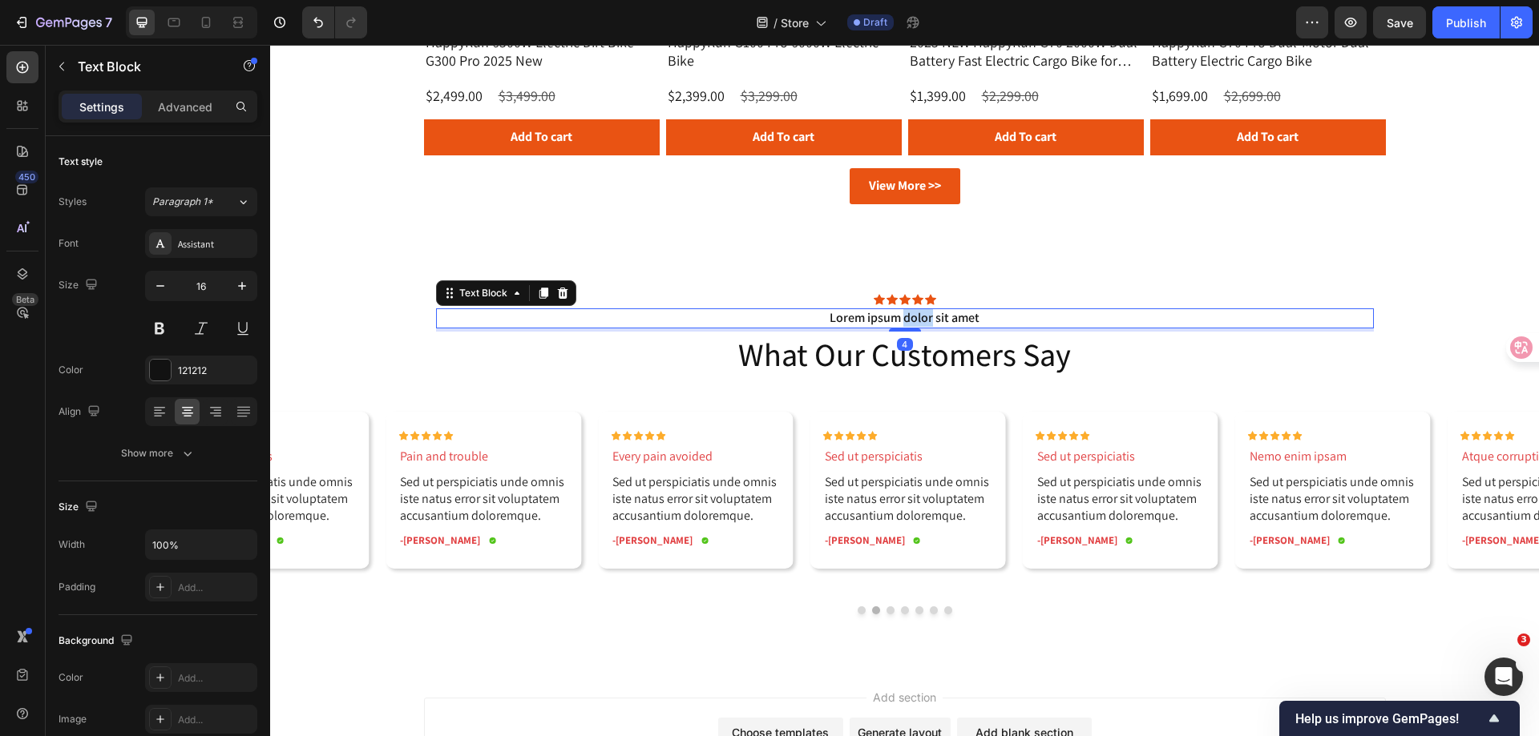
click at [914, 319] on p "Lorem ipsum dolor sit amet" at bounding box center [905, 318] width 934 height 17
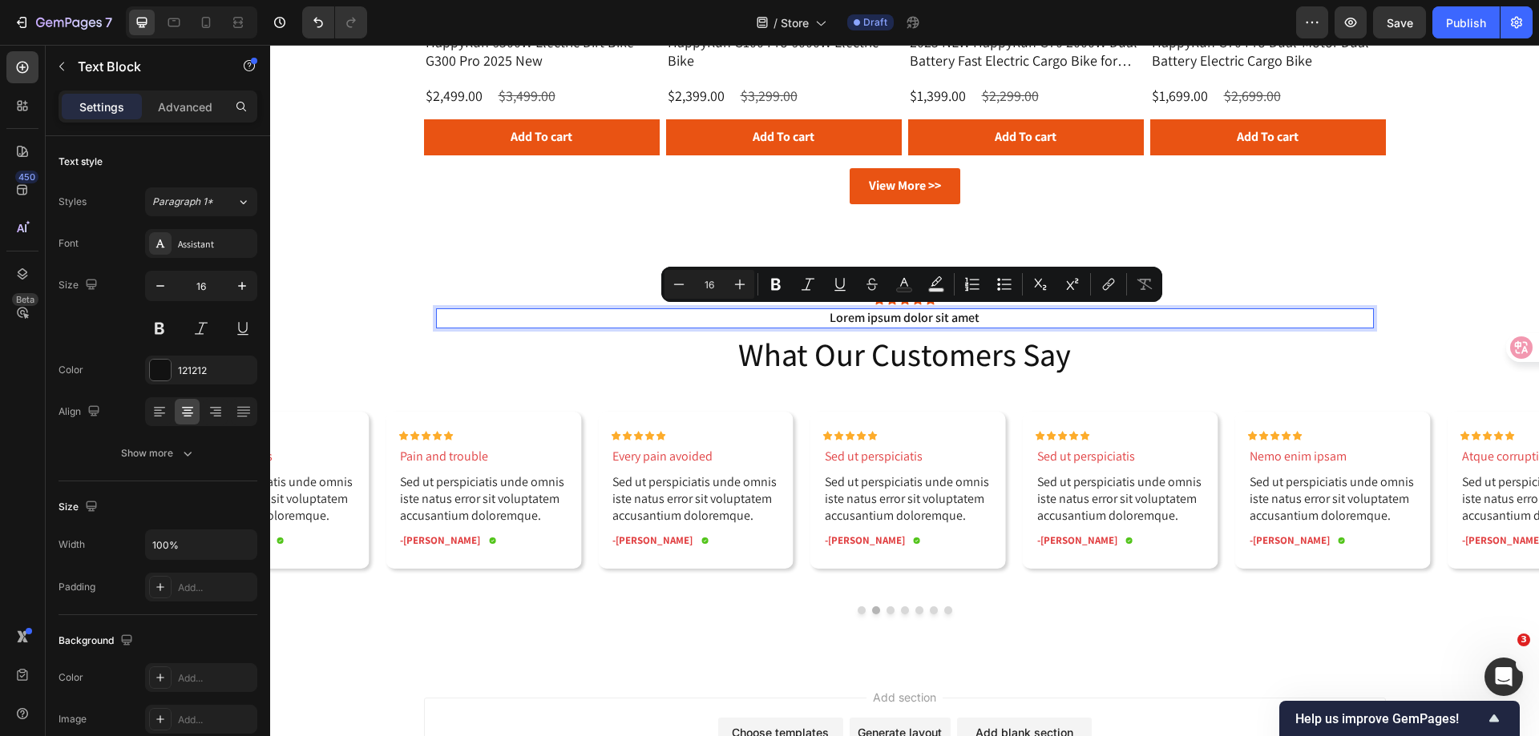
click at [990, 319] on p "Lorem ipsum dolor sit amet" at bounding box center [905, 318] width 934 height 17
drag, startPoint x: 985, startPoint y: 314, endPoint x: 825, endPoint y: 319, distance: 160.3
click at [825, 319] on p "Lorem ipsum dolor sit amet" at bounding box center [905, 318] width 934 height 17
click at [818, 318] on p "Lorem ipsum dolor sit amet" at bounding box center [905, 318] width 934 height 17
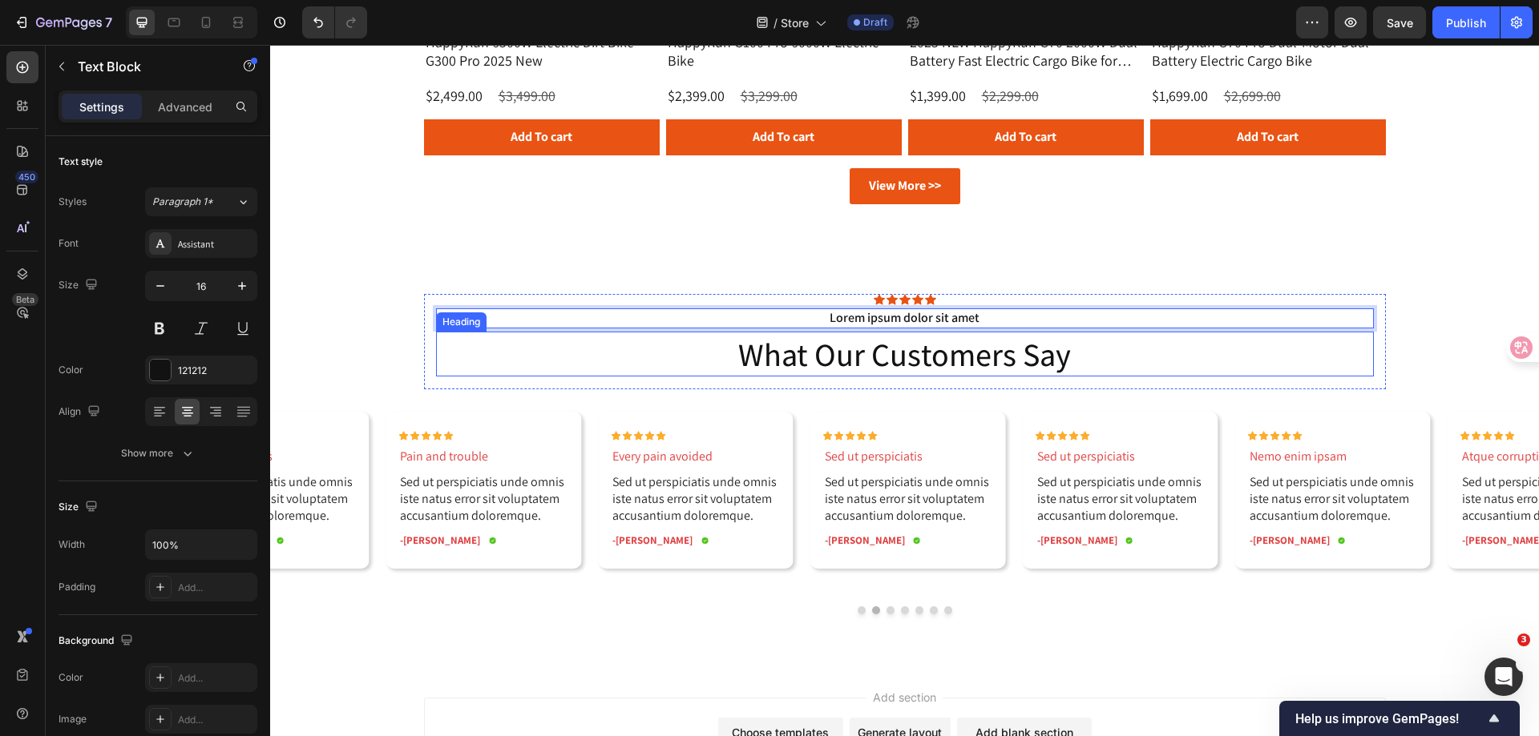
click at [1225, 354] on p "what our customers say" at bounding box center [905, 354] width 934 height 42
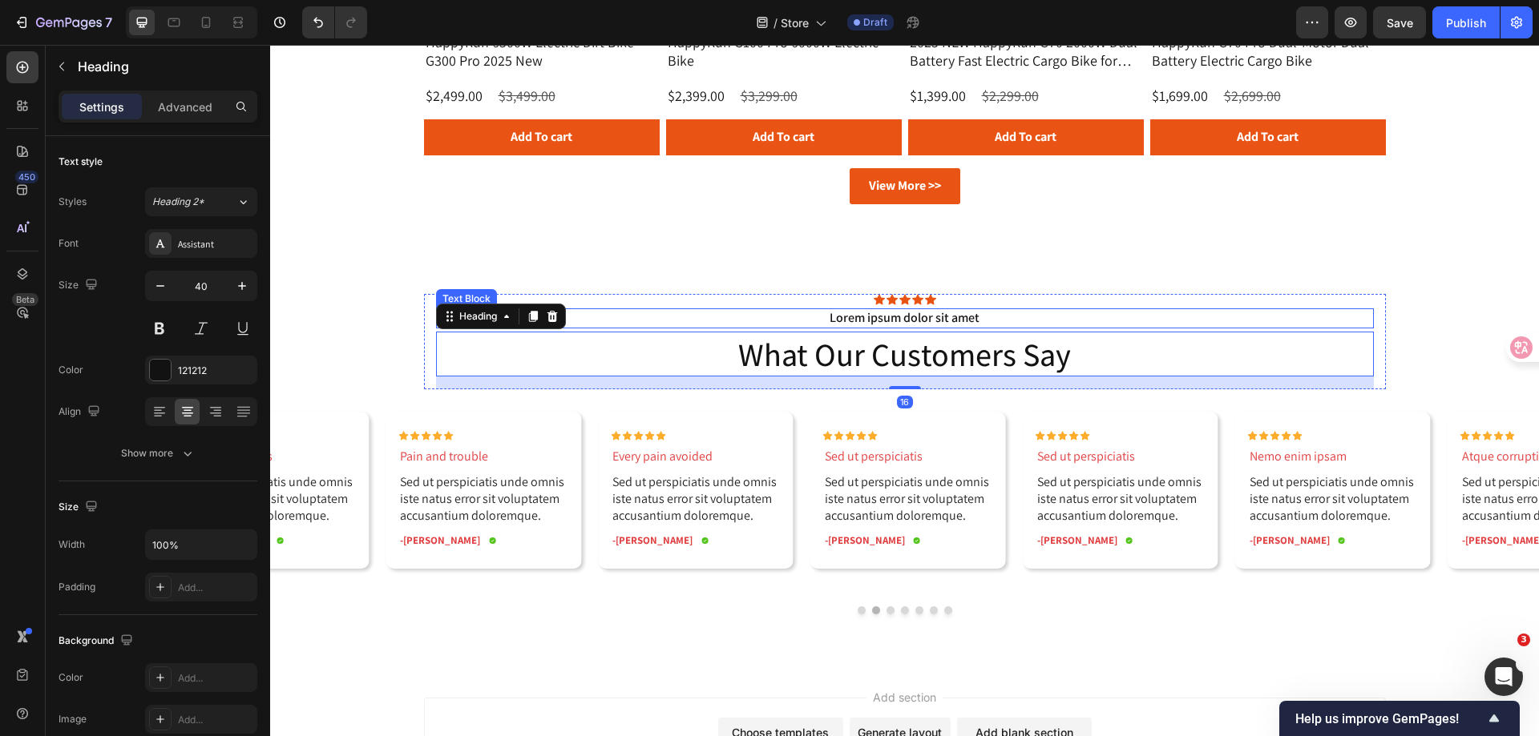
click at [1272, 321] on p "Lorem ipsum dolor sit amet" at bounding box center [905, 318] width 934 height 17
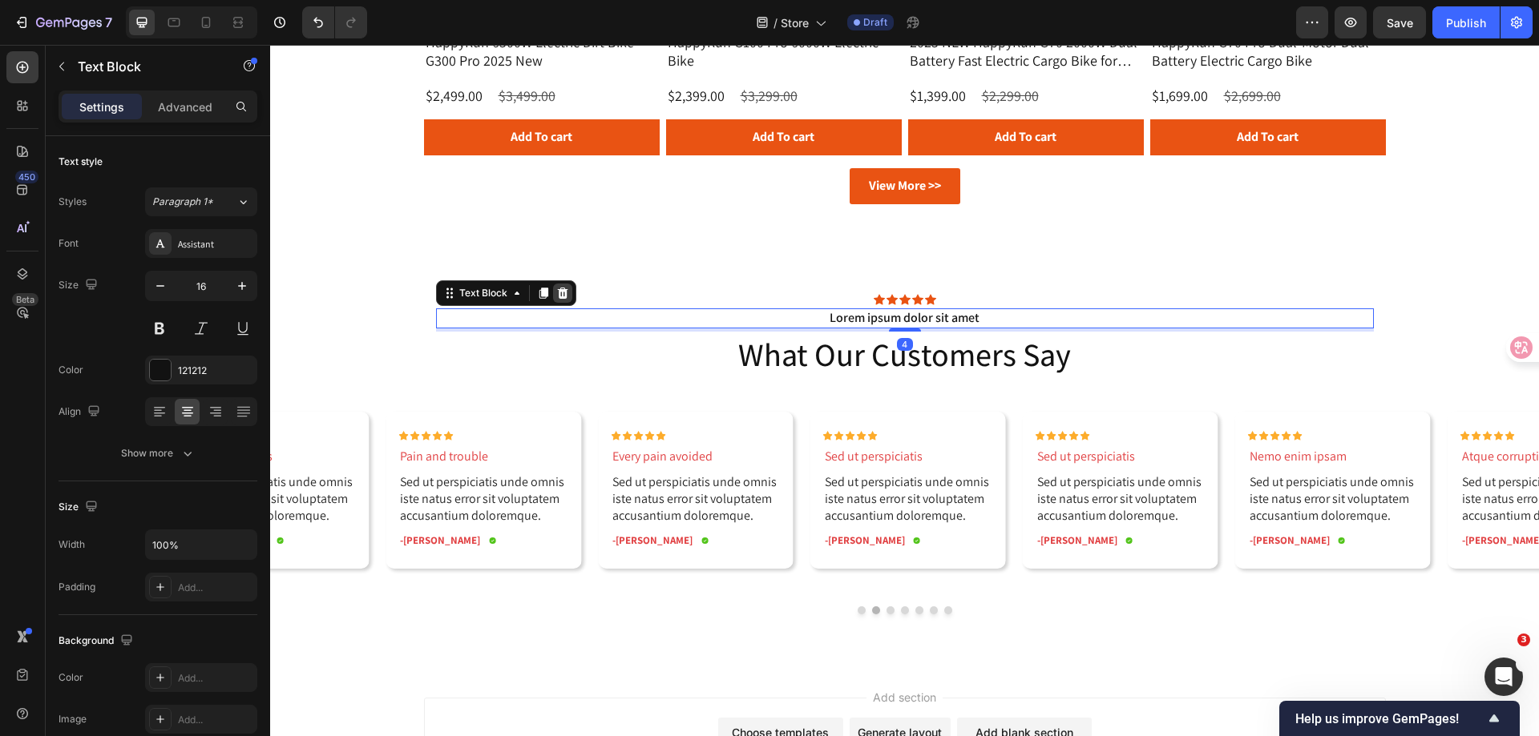
click at [563, 291] on div at bounding box center [562, 293] width 19 height 19
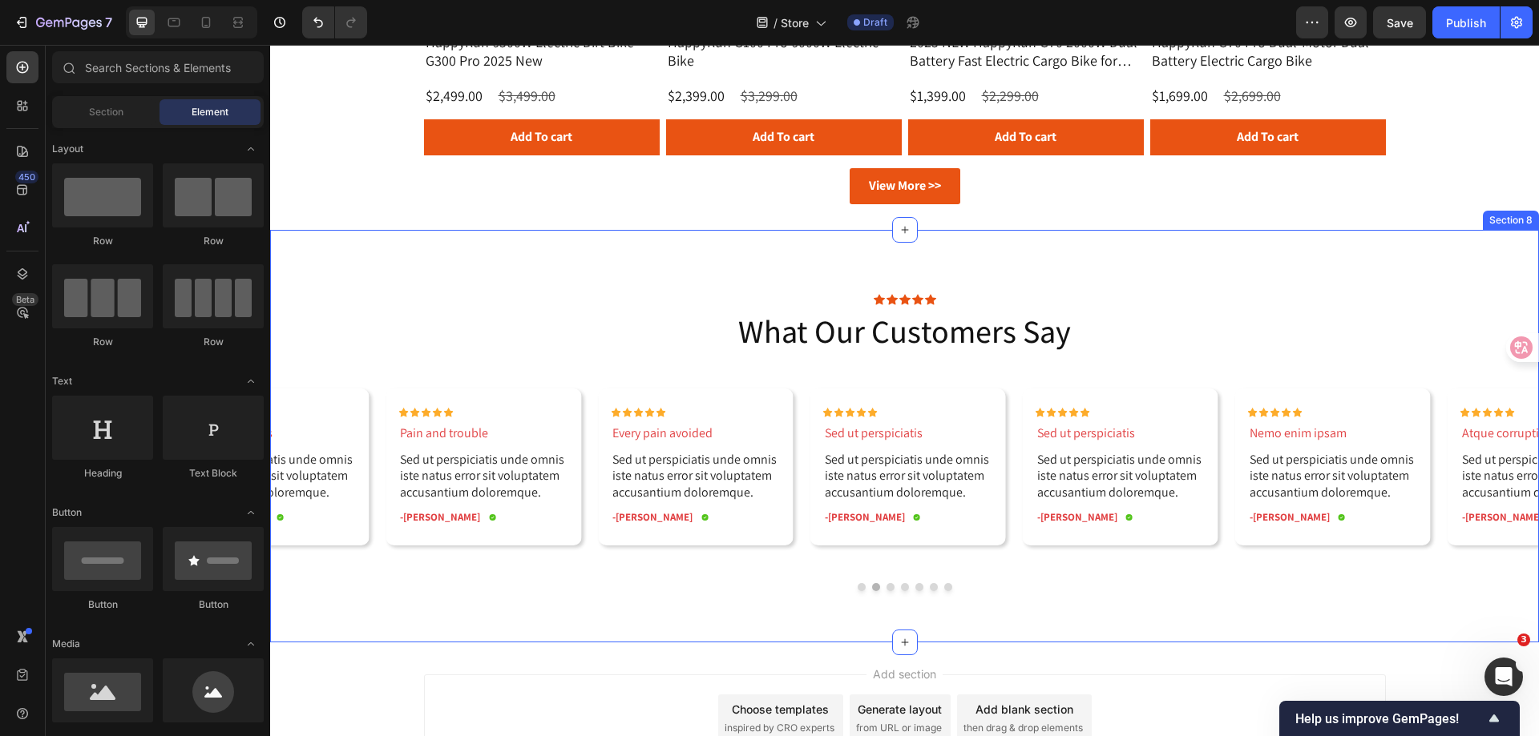
click at [1442, 296] on div "Icon Icon Icon Icon Icon Icon List what our customers say Heading Row Icon Icon…" at bounding box center [904, 442] width 1268 height 297
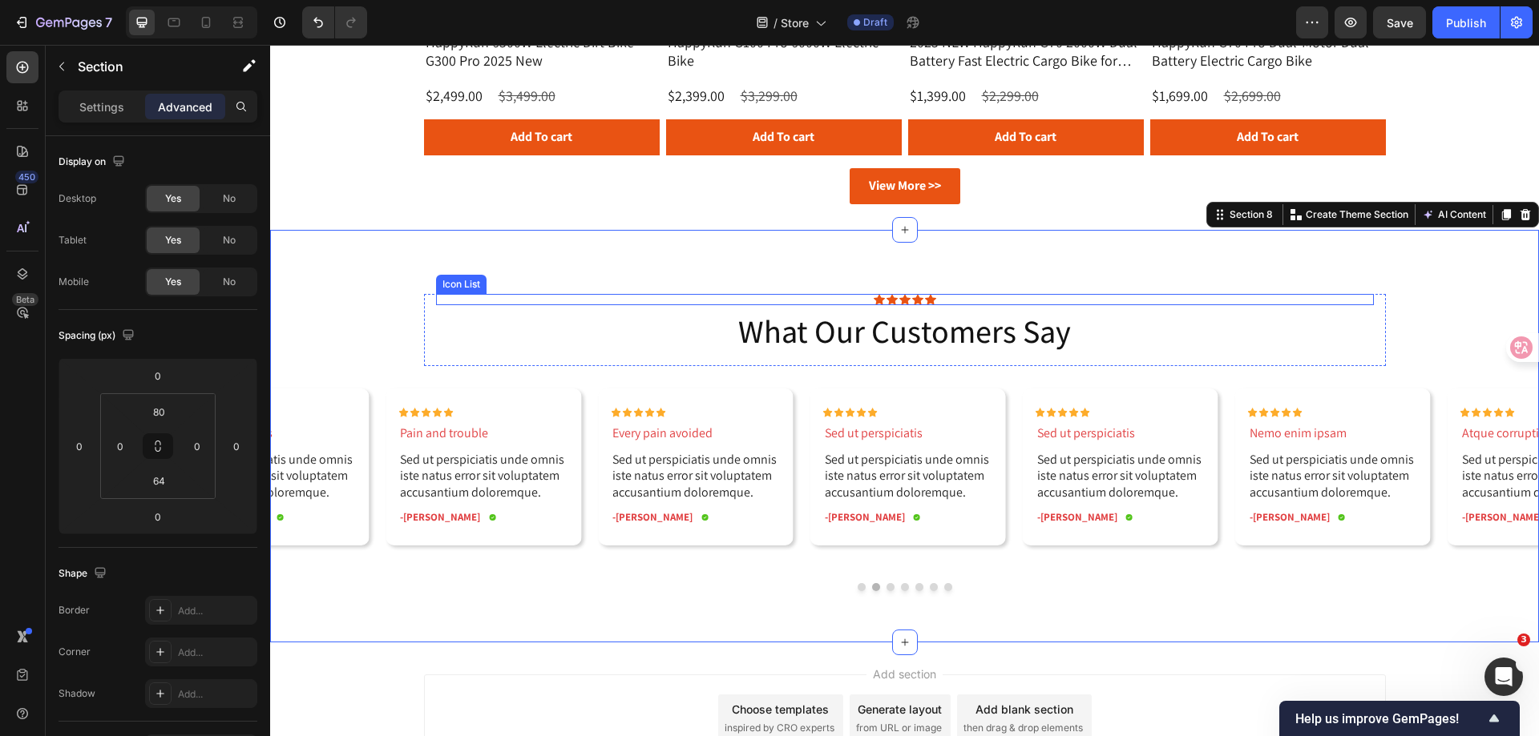
click at [949, 299] on div "Icon Icon Icon Icon Icon" at bounding box center [905, 299] width 938 height 11
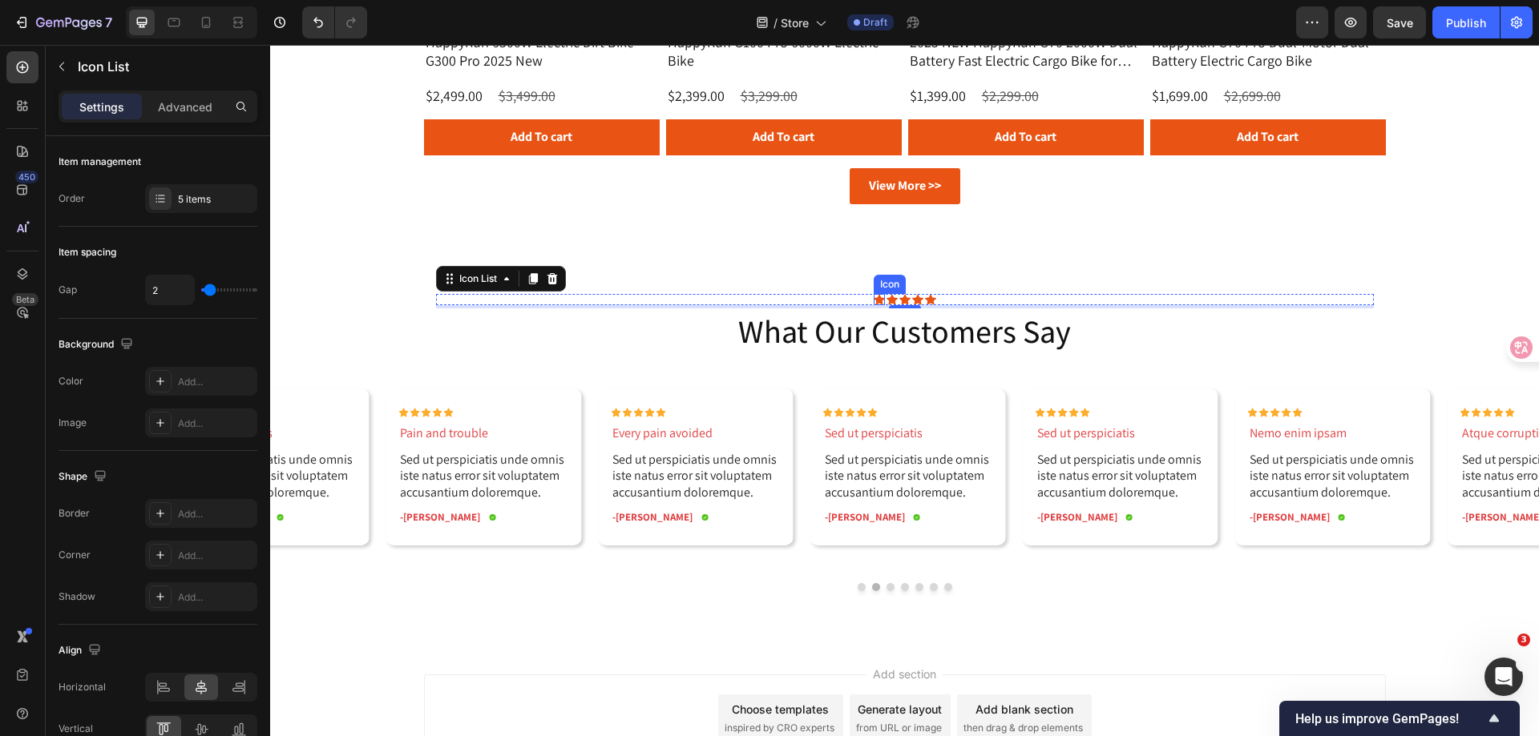
click at [875, 300] on div "Icon" at bounding box center [878, 299] width 11 height 11
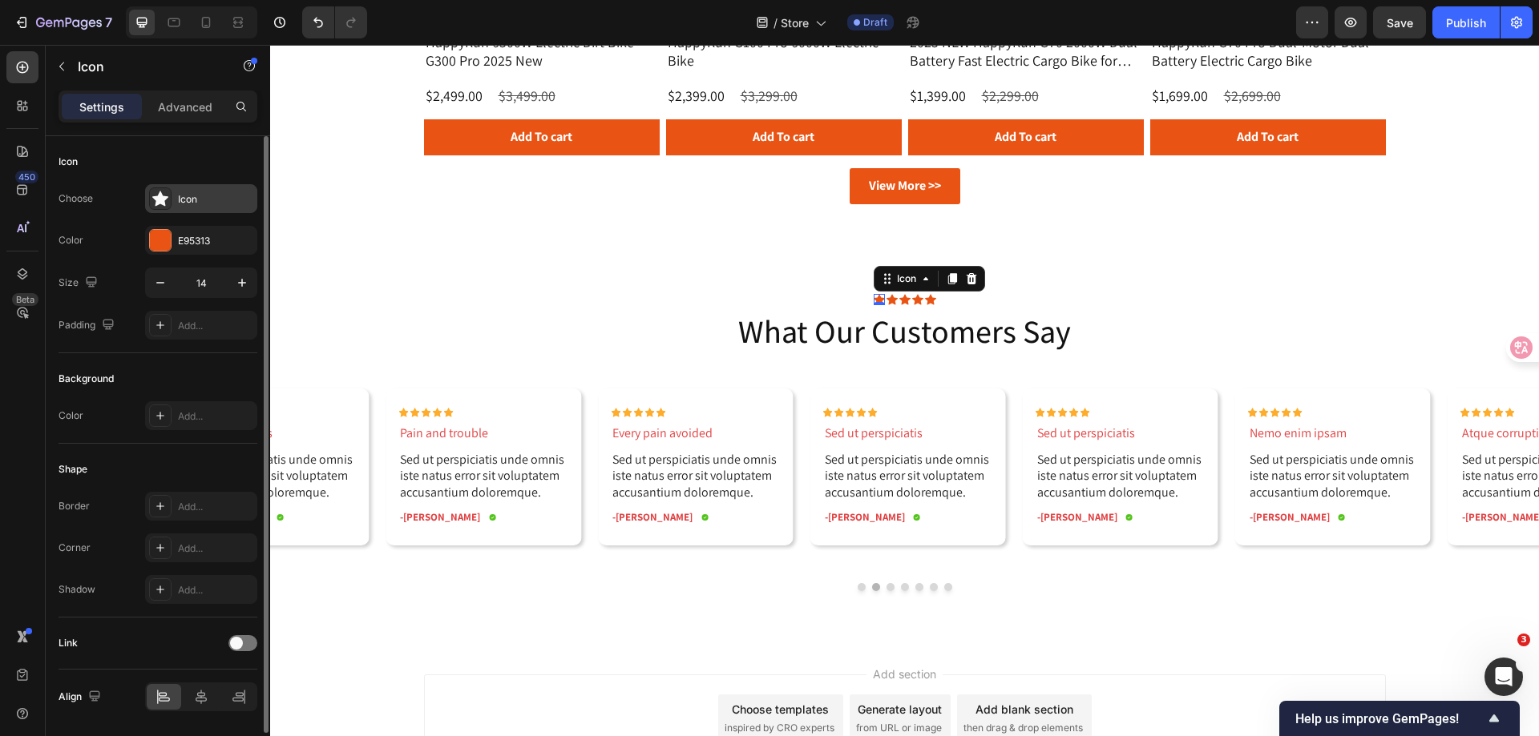
click at [171, 200] on div at bounding box center [160, 199] width 22 height 22
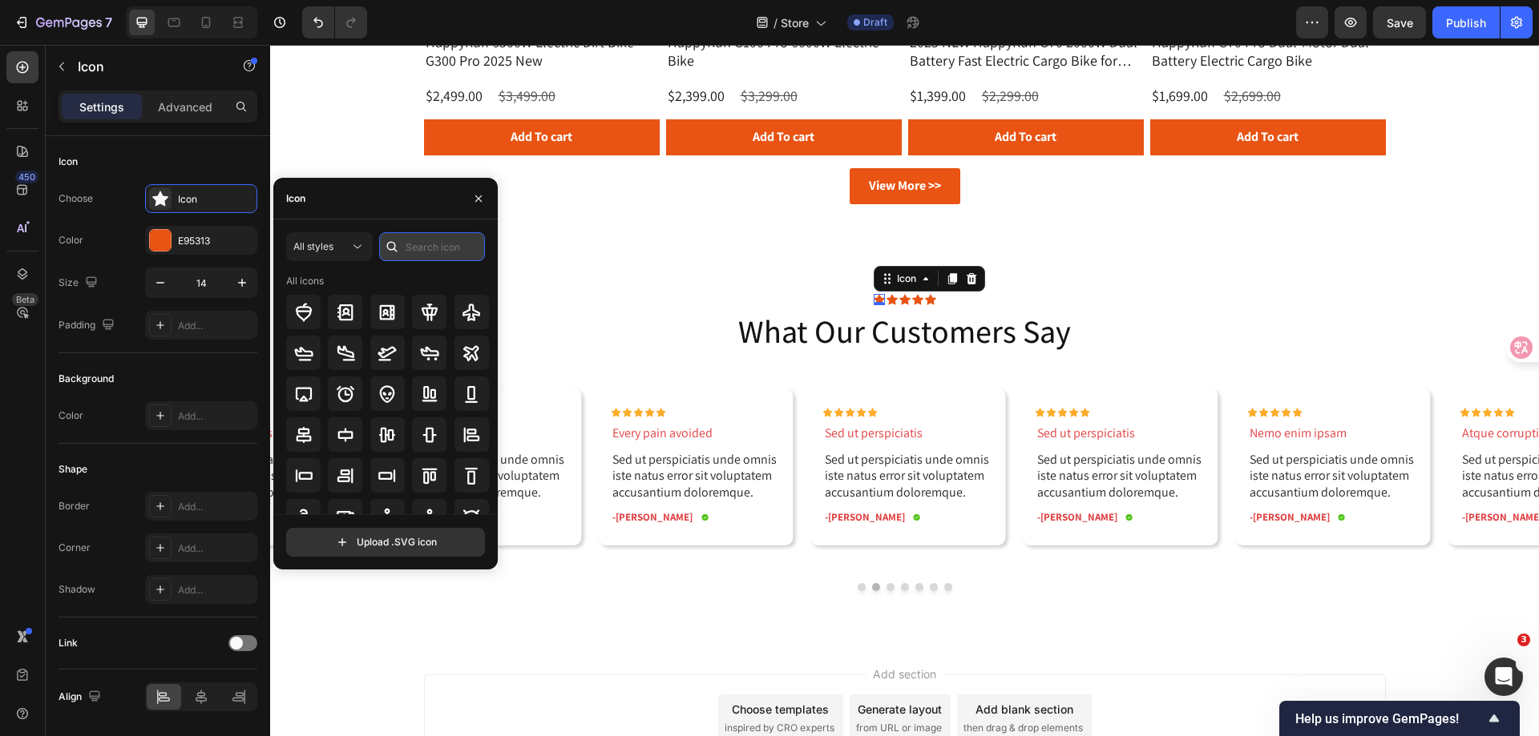
click at [425, 247] on input "text" at bounding box center [432, 246] width 106 height 29
type input "star"
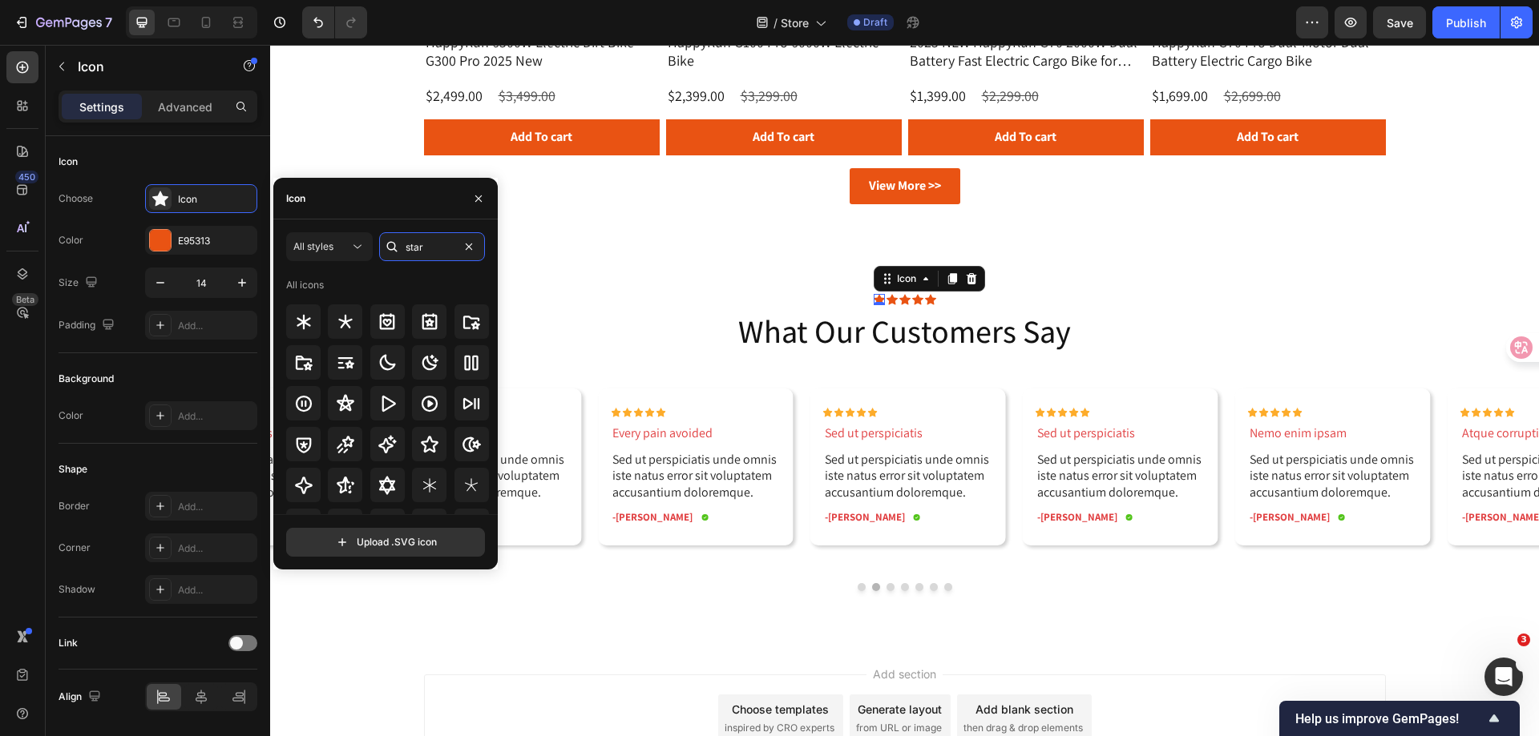
scroll to position [0, 0]
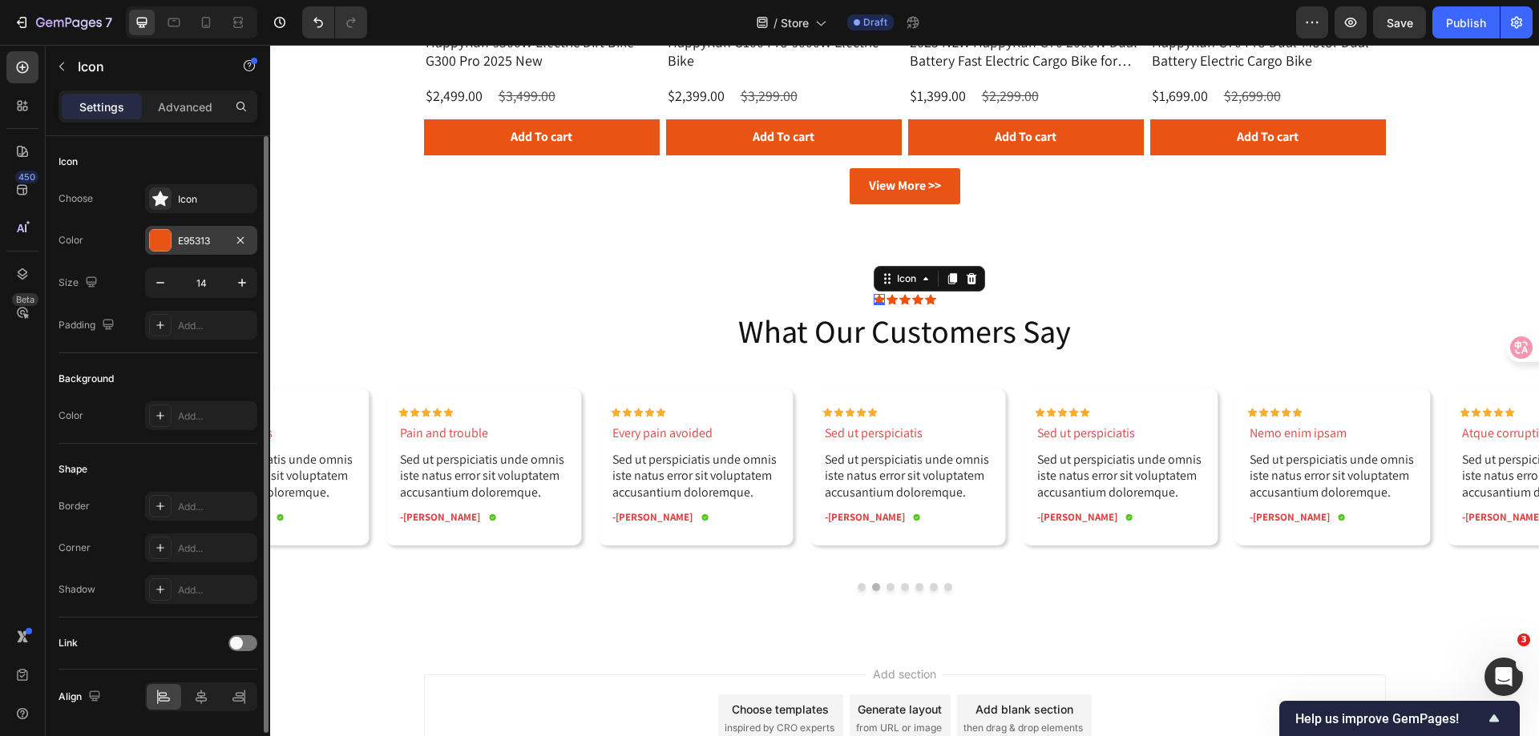
click at [153, 241] on div at bounding box center [160, 240] width 21 height 21
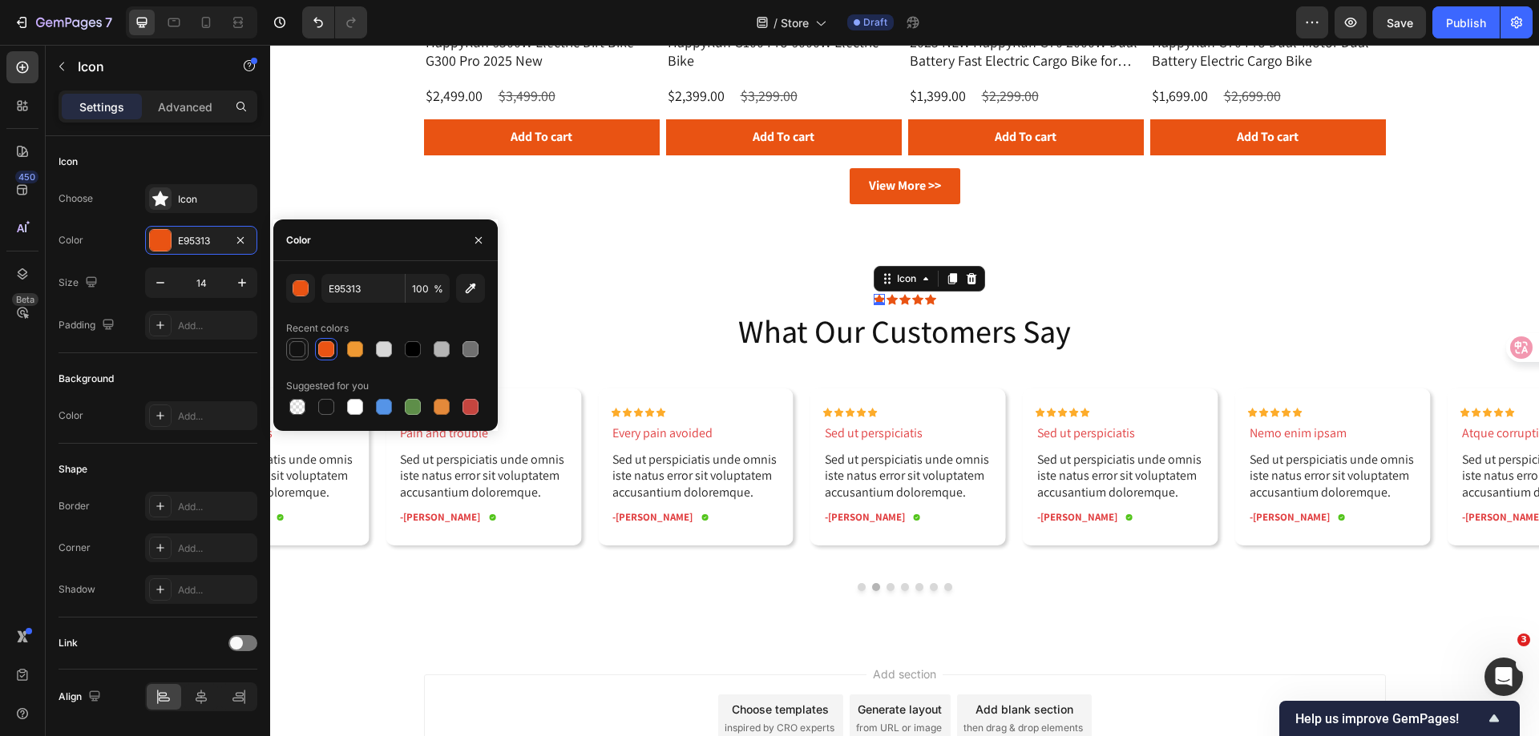
click at [298, 348] on div at bounding box center [297, 349] width 16 height 16
type input "121212"
click at [886, 302] on div "Icon" at bounding box center [891, 299] width 11 height 11
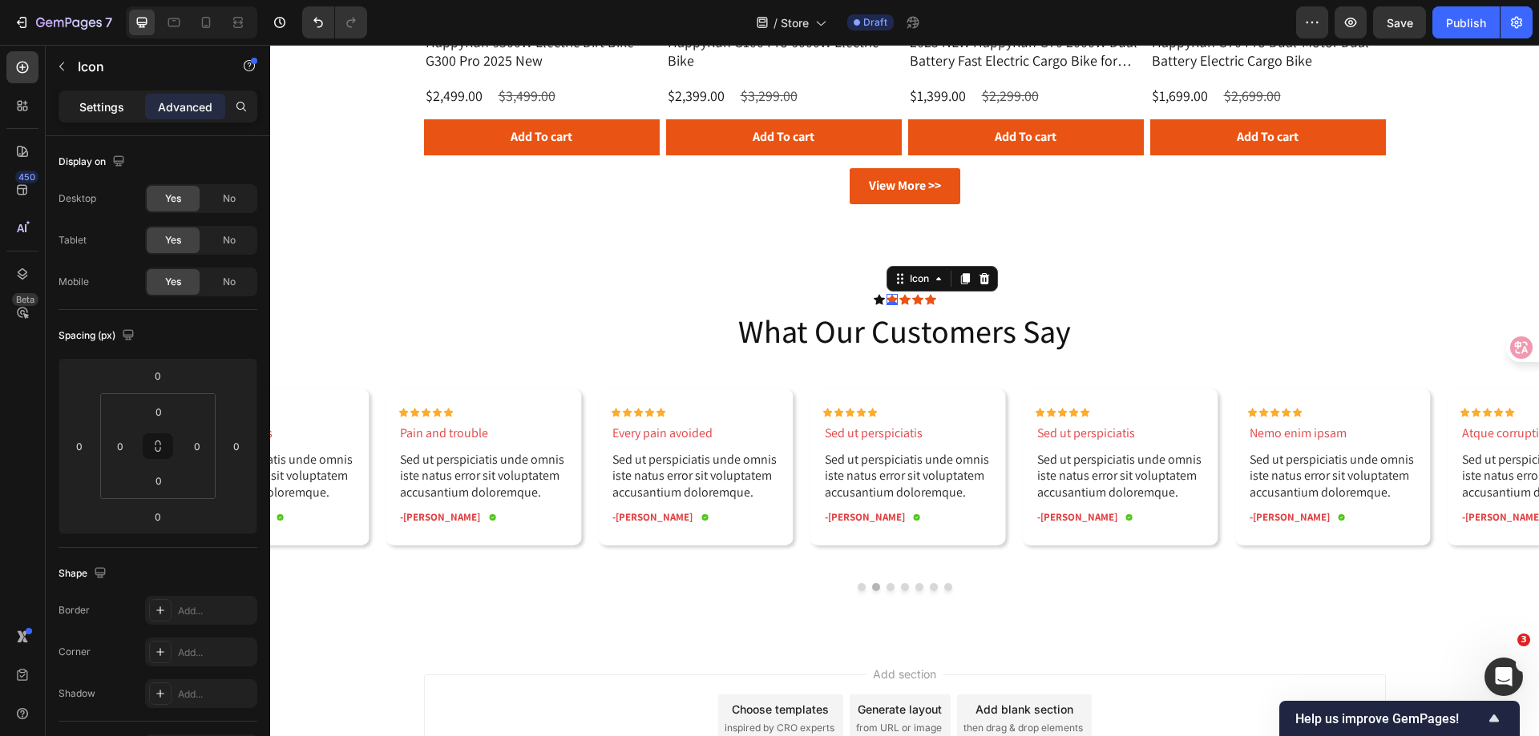
click at [104, 100] on p "Settings" at bounding box center [101, 107] width 45 height 17
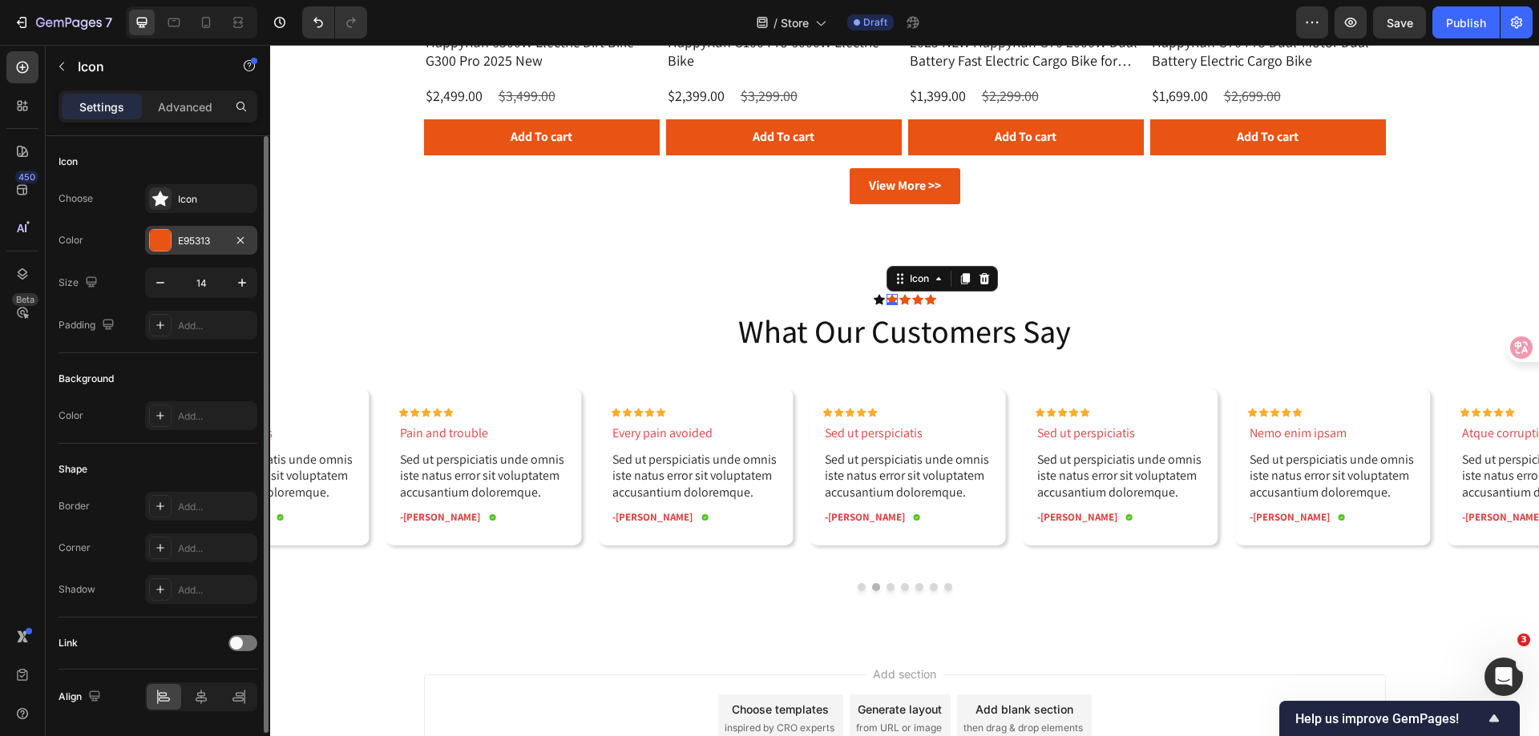
click at [167, 235] on div at bounding box center [160, 240] width 21 height 21
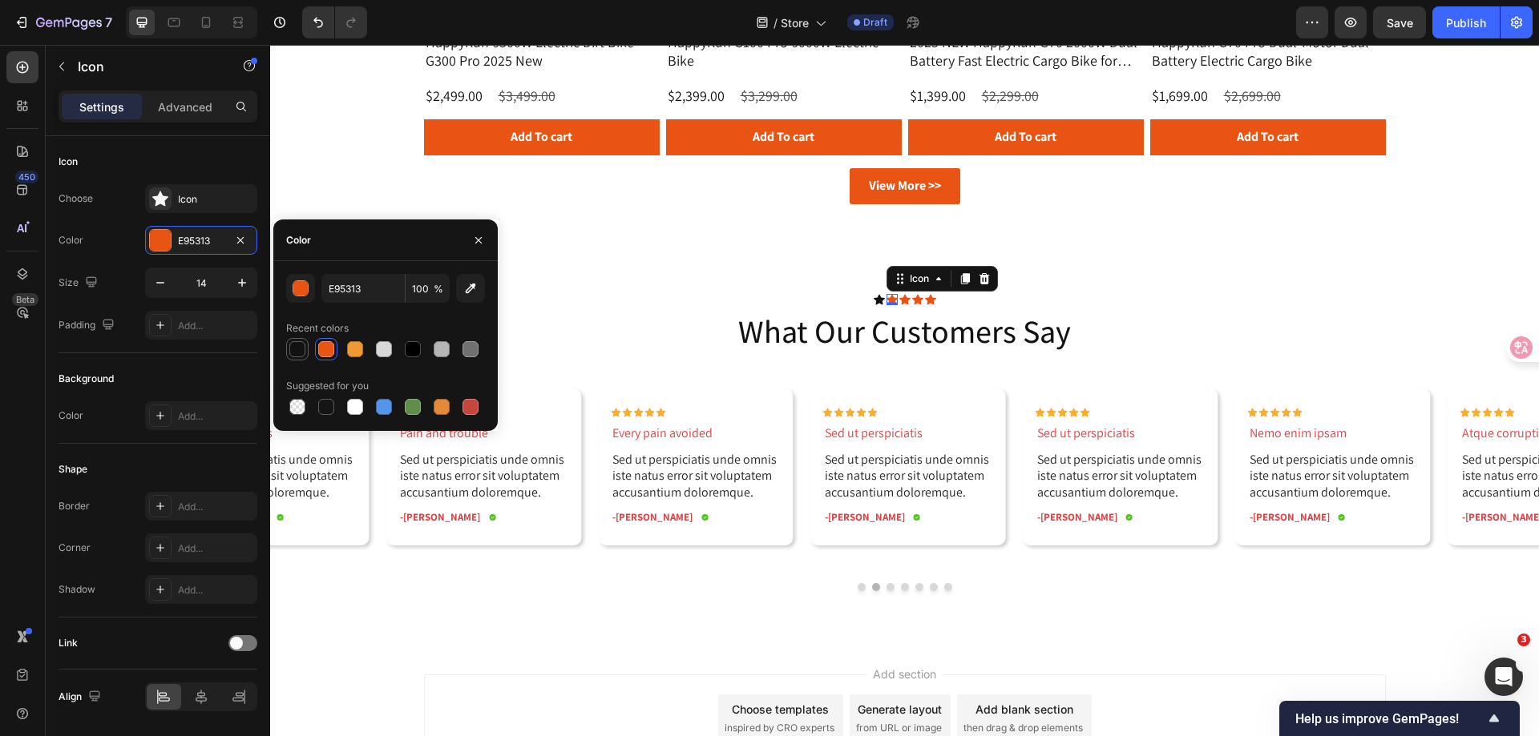
click at [300, 349] on div at bounding box center [297, 349] width 16 height 16
type input "121212"
click at [899, 301] on div "Icon" at bounding box center [904, 299] width 11 height 11
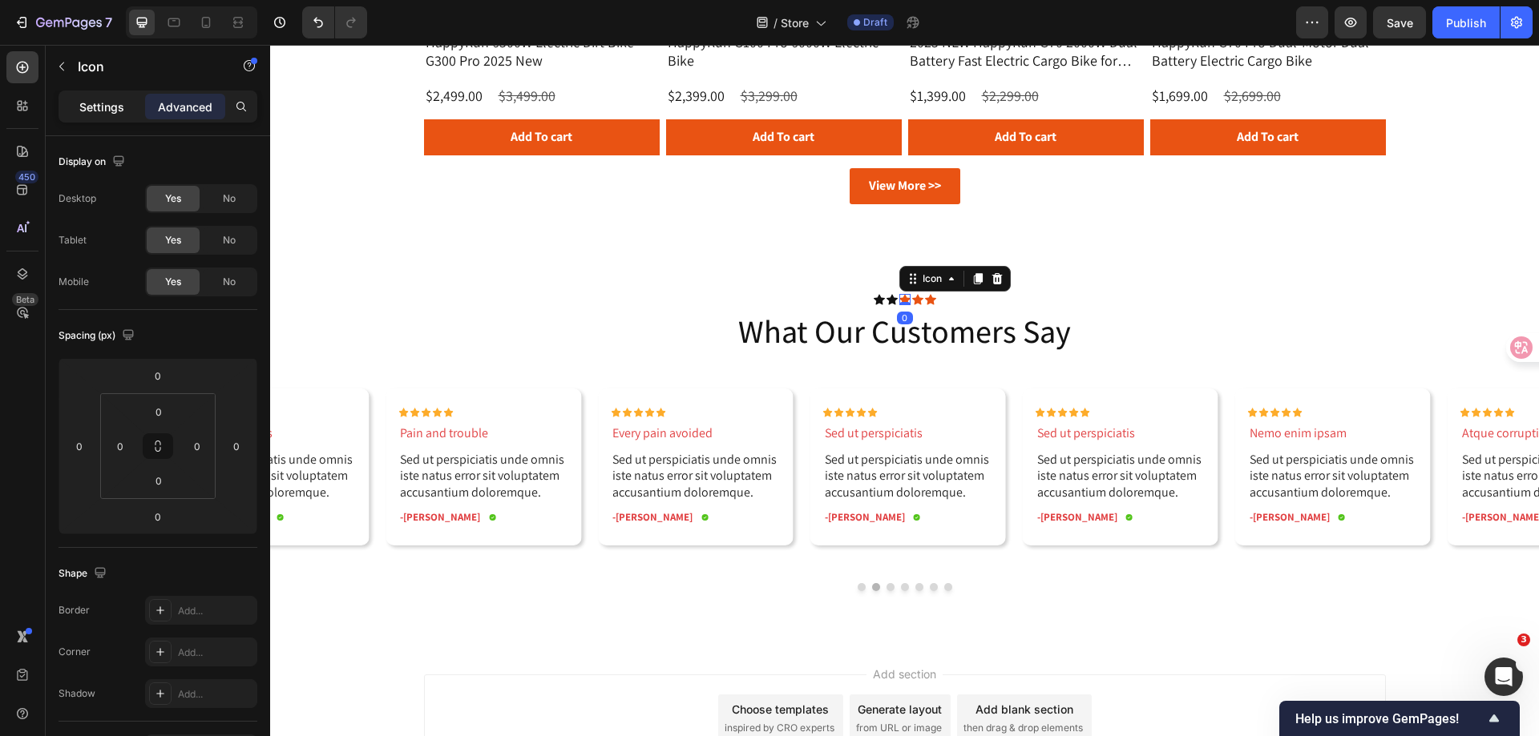
click at [83, 93] on div "Settings Advanced" at bounding box center [157, 107] width 199 height 32
click at [106, 100] on p "Settings" at bounding box center [101, 107] width 45 height 17
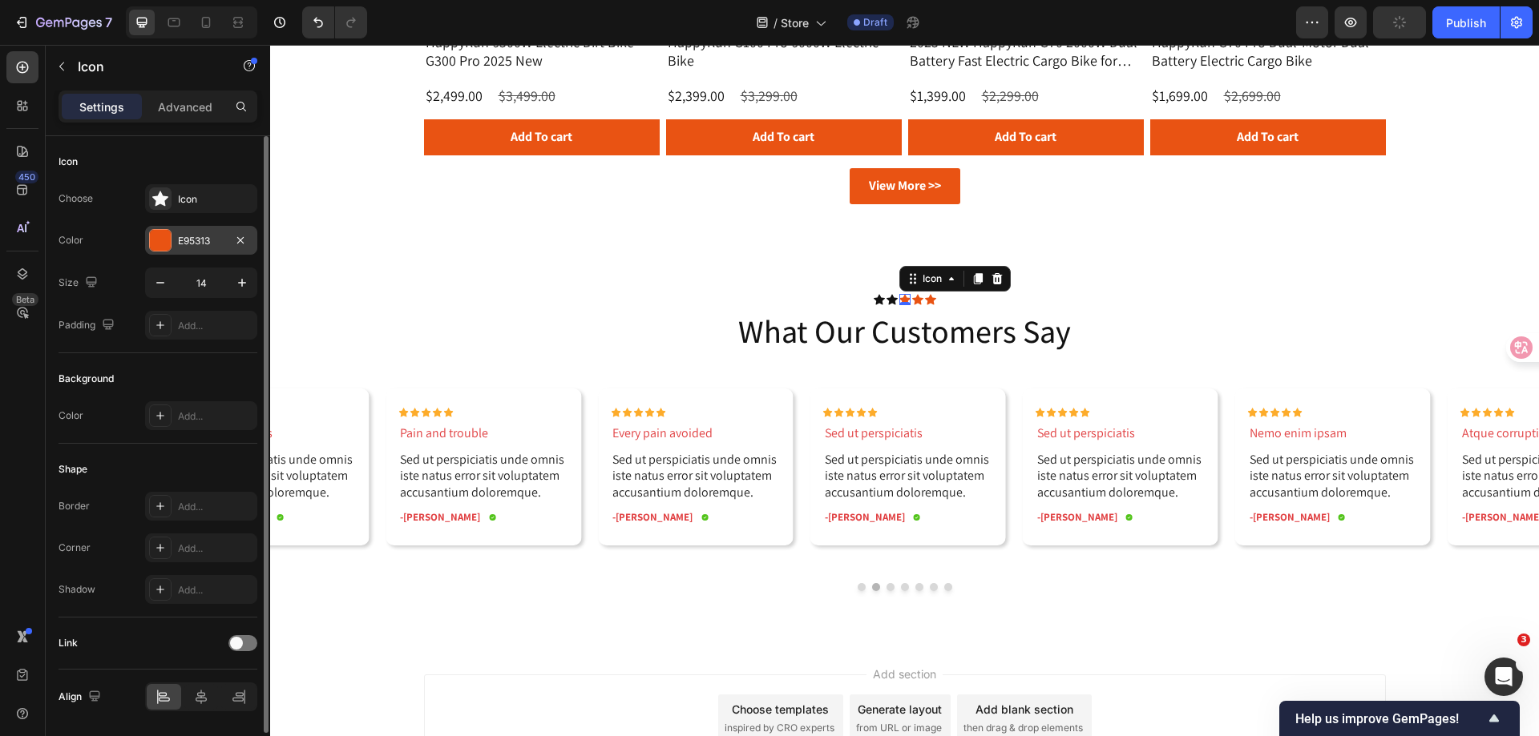
click at [175, 243] on div "E95313" at bounding box center [201, 240] width 112 height 29
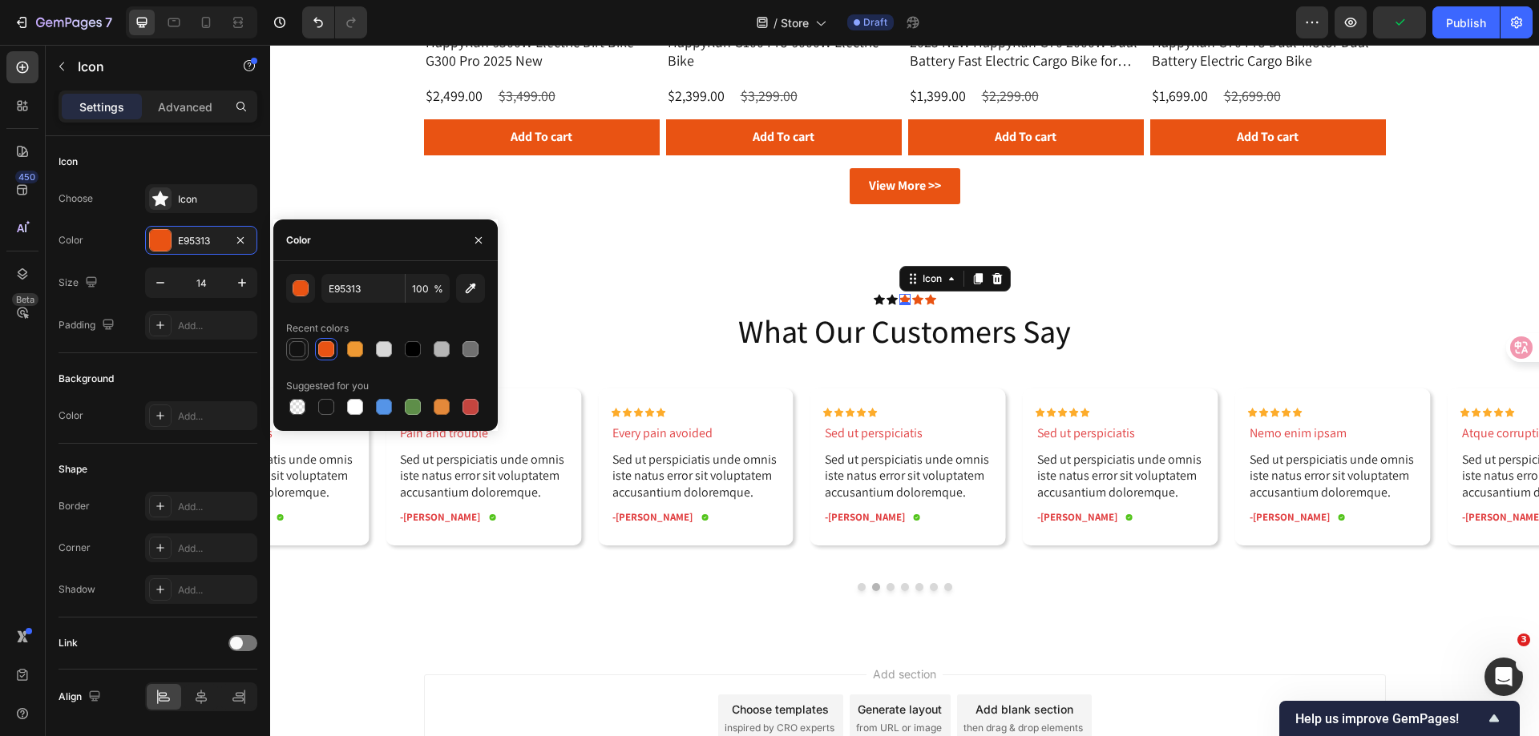
click at [292, 343] on div at bounding box center [297, 349] width 16 height 16
type input "121212"
click at [912, 298] on icon at bounding box center [917, 299] width 11 height 10
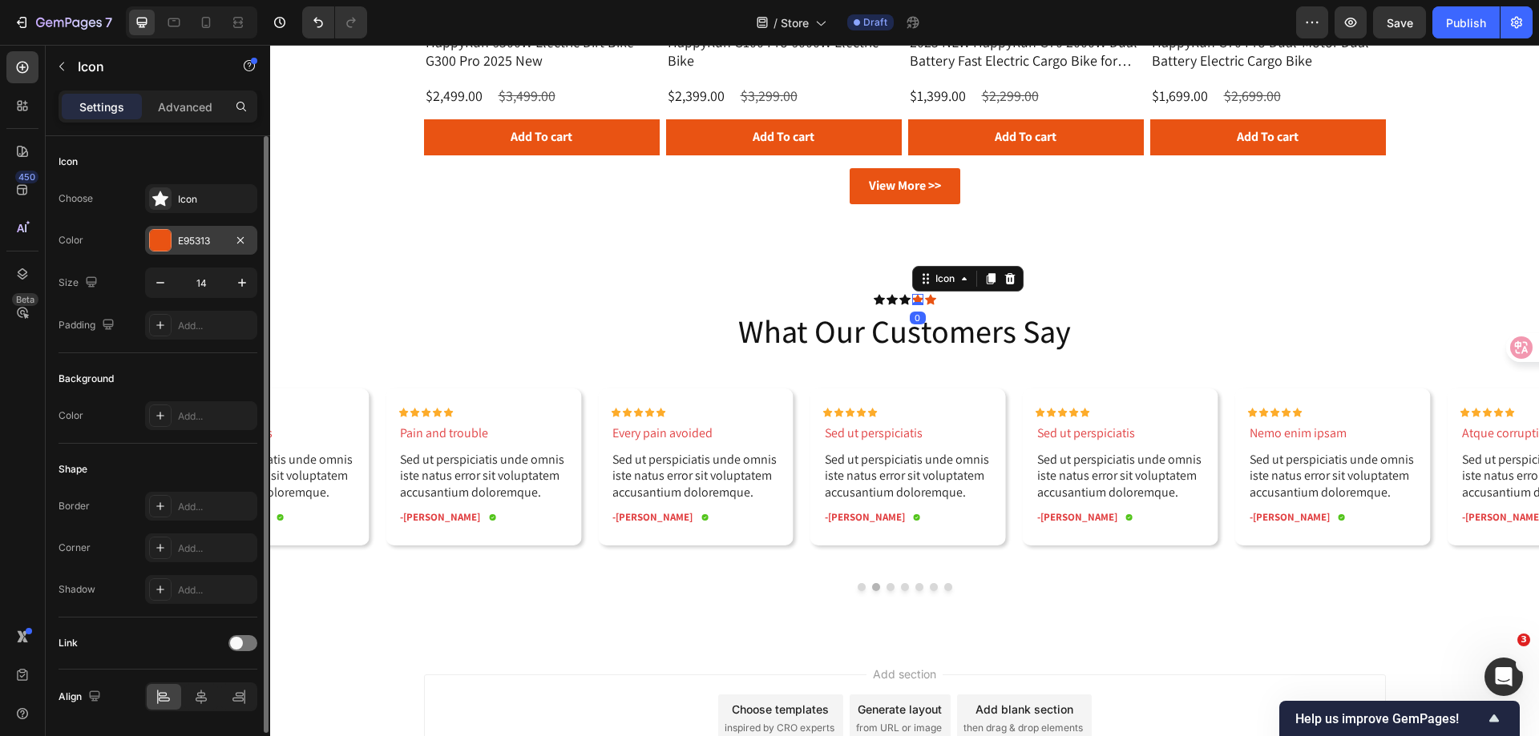
click at [155, 229] on div at bounding box center [160, 240] width 22 height 22
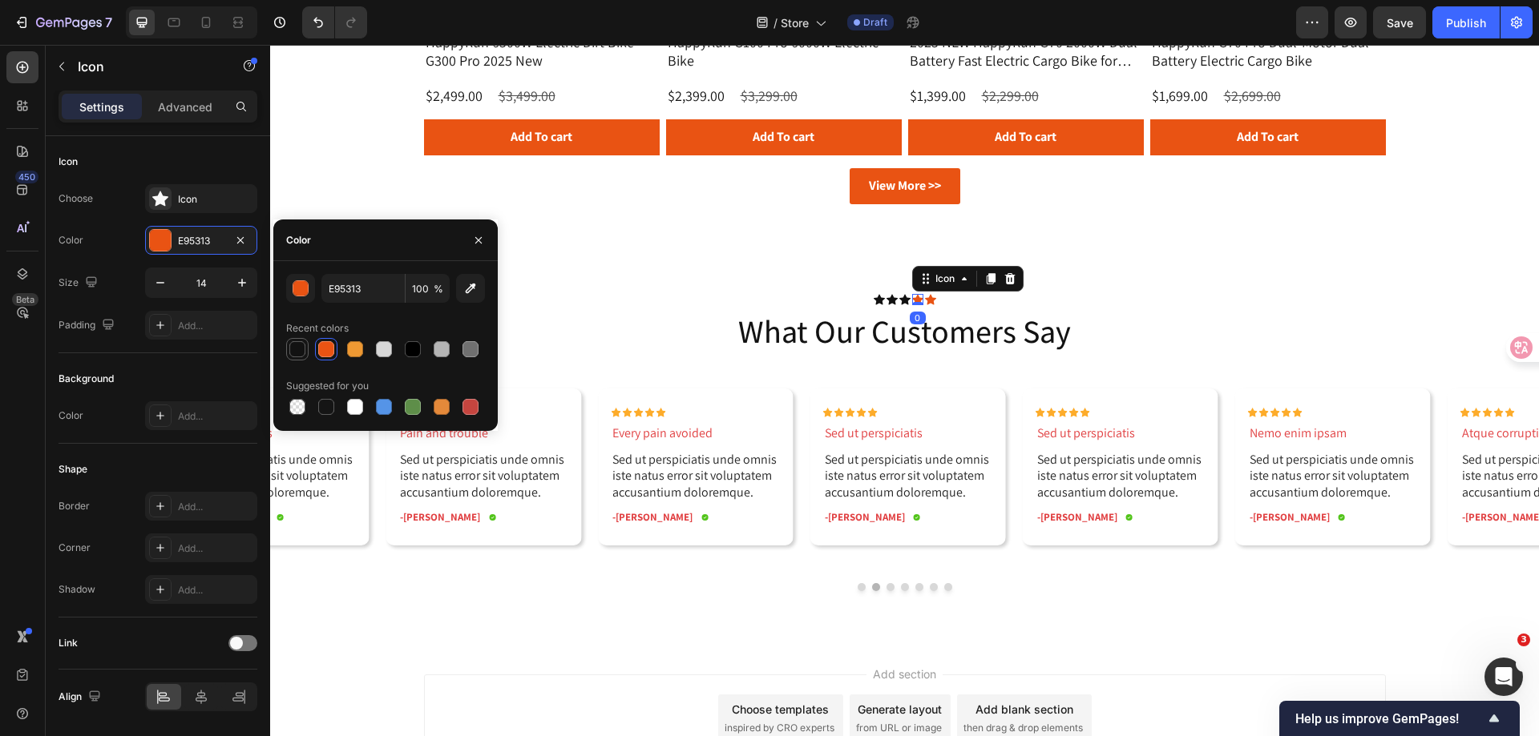
click at [291, 350] on div at bounding box center [297, 349] width 16 height 16
type input "121212"
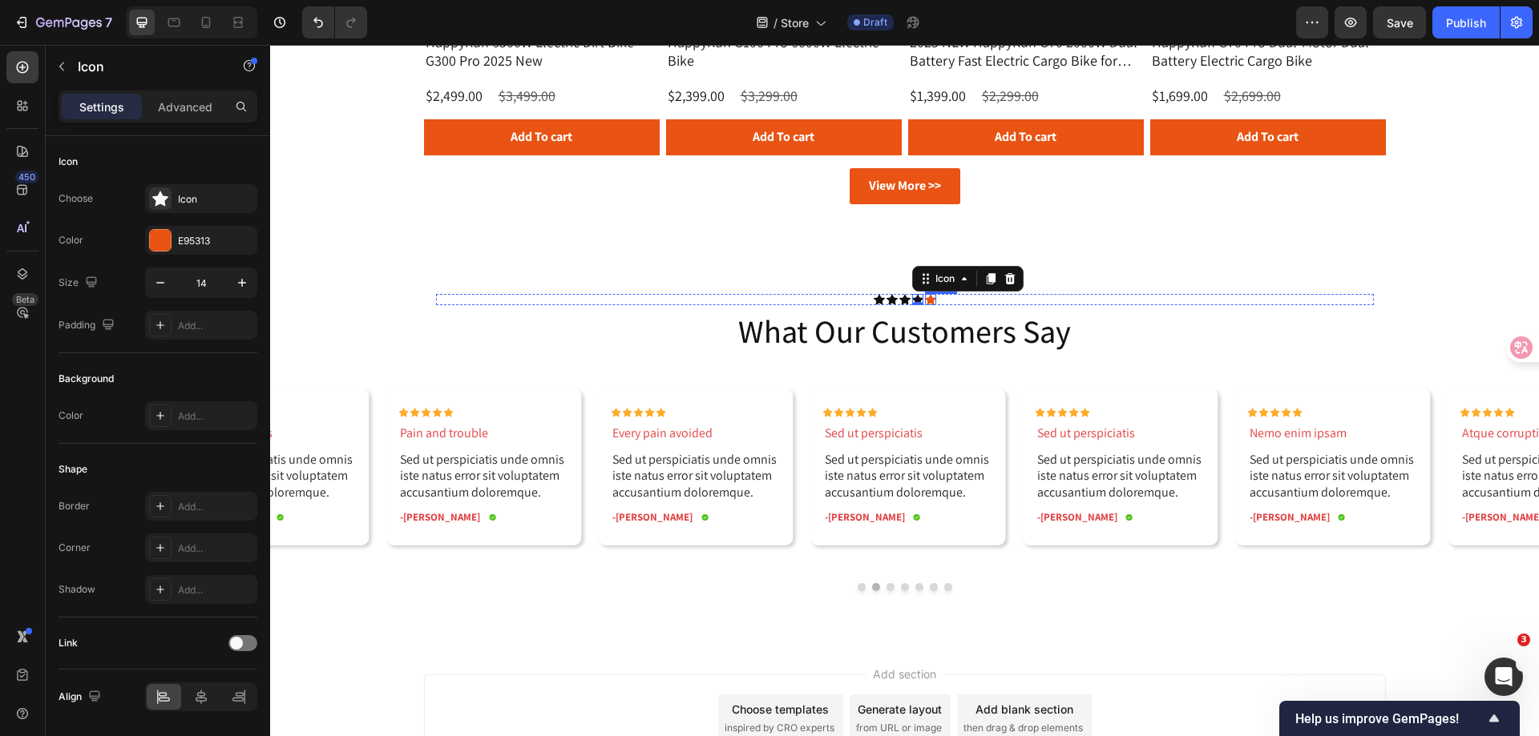
click at [925, 297] on icon at bounding box center [930, 299] width 11 height 11
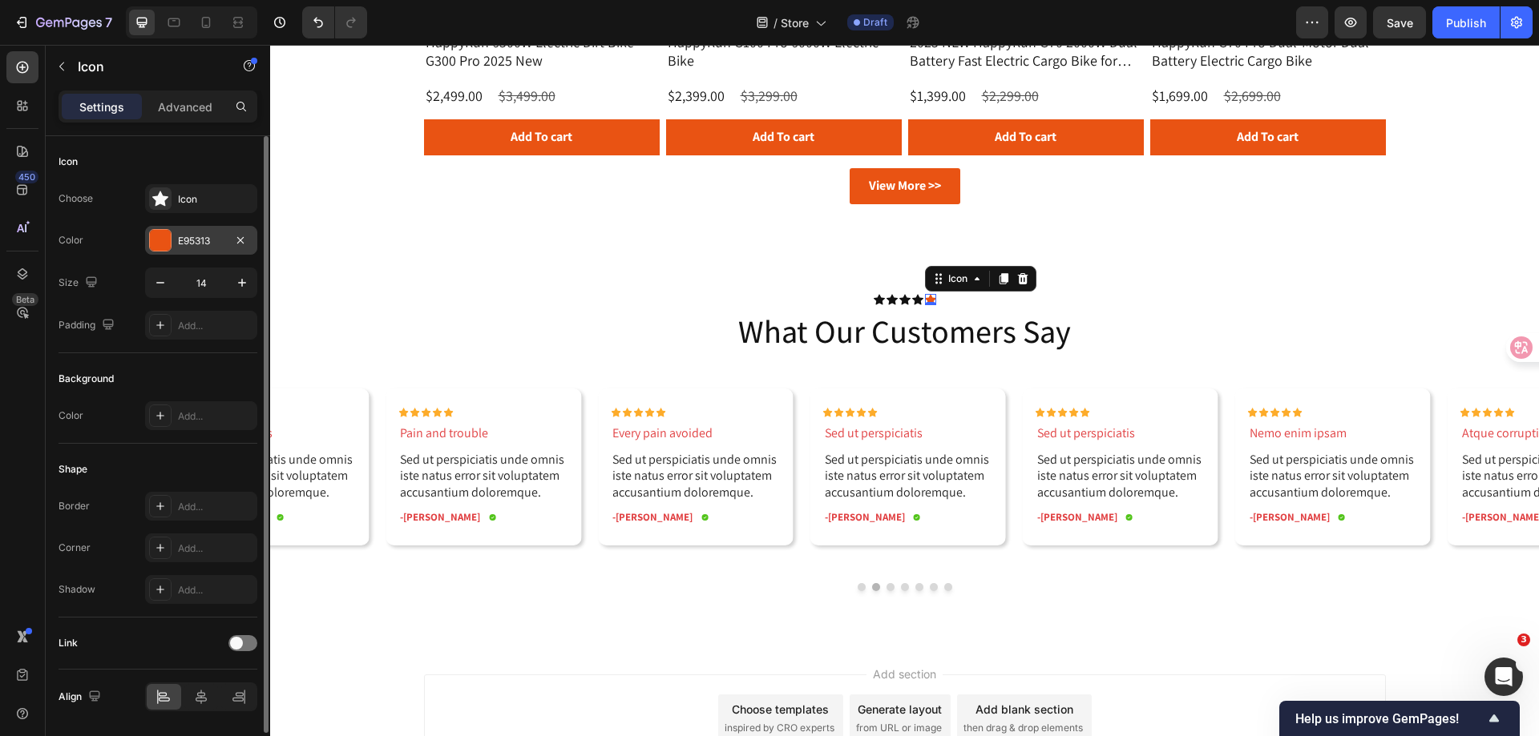
click at [161, 238] on div at bounding box center [160, 240] width 21 height 21
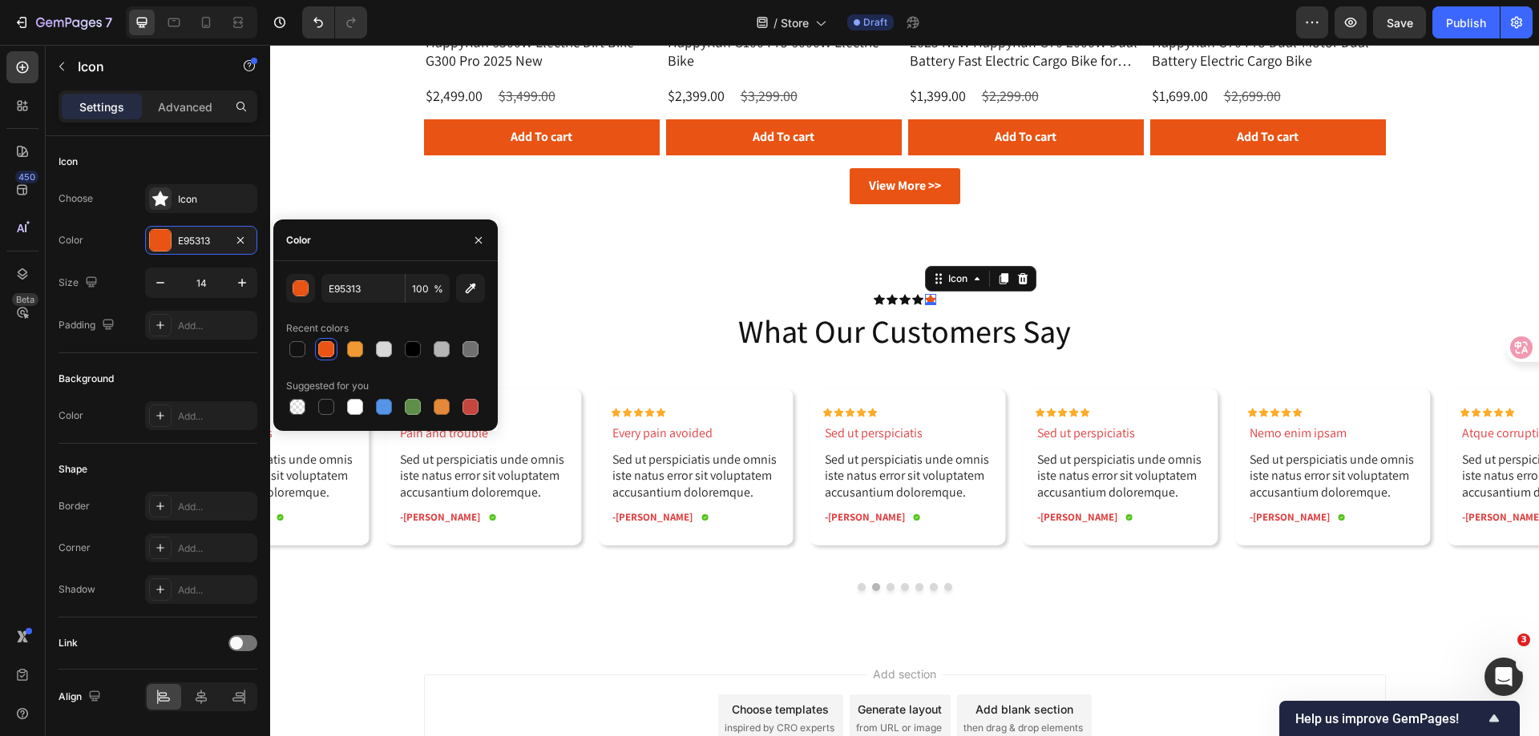
drag, startPoint x: 292, startPoint y: 347, endPoint x: 343, endPoint y: 364, distance: 54.0
click at [292, 347] on div at bounding box center [297, 349] width 16 height 16
type input "121212"
click at [508, 607] on div "Icon Icon Icon Icon Icon 0 Icon List what our customers say Heading Row Icon Ic…" at bounding box center [904, 436] width 1268 height 413
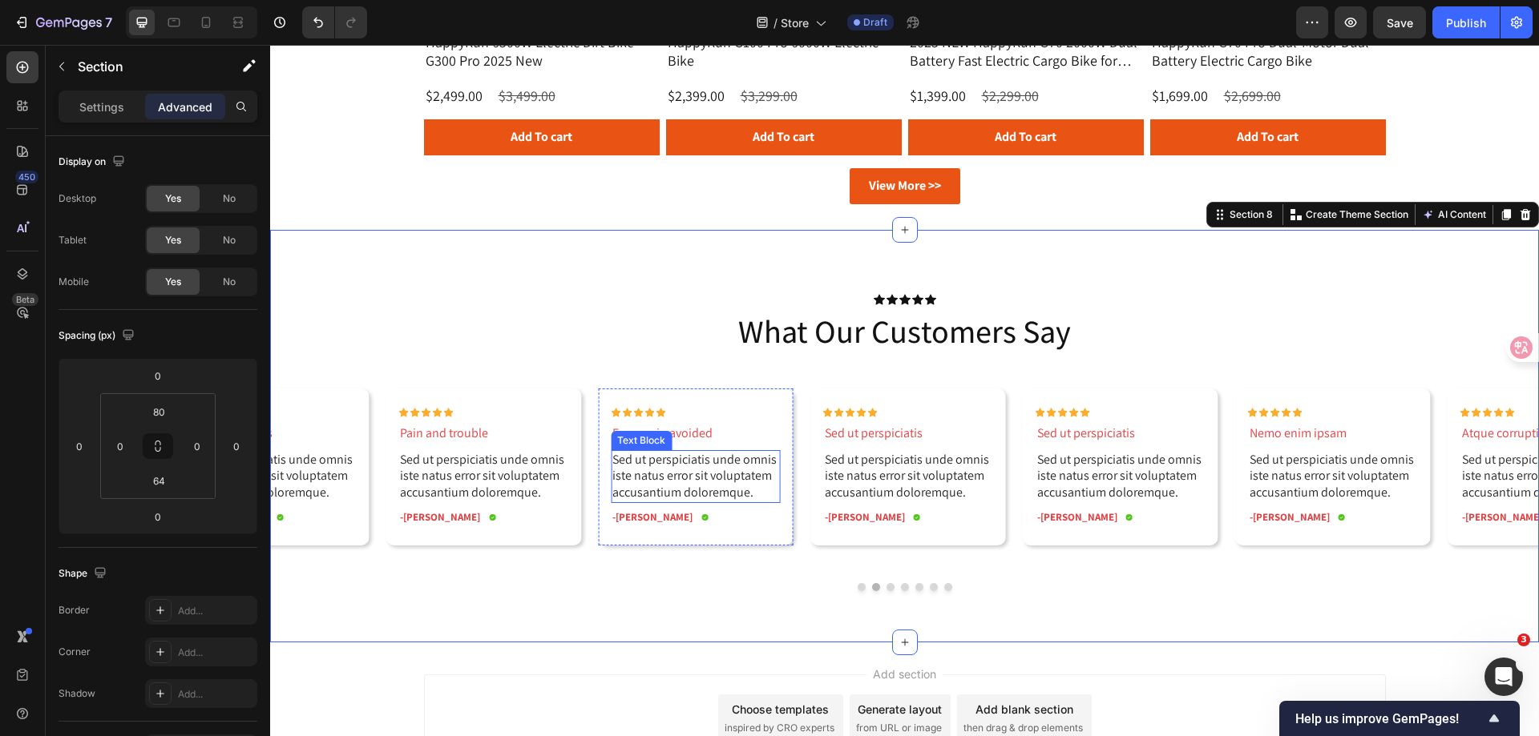
click at [724, 472] on p "Sed ut perspiciatis unde omnis iste natus error sit voluptatem accusantium dolo…" at bounding box center [695, 477] width 167 height 50
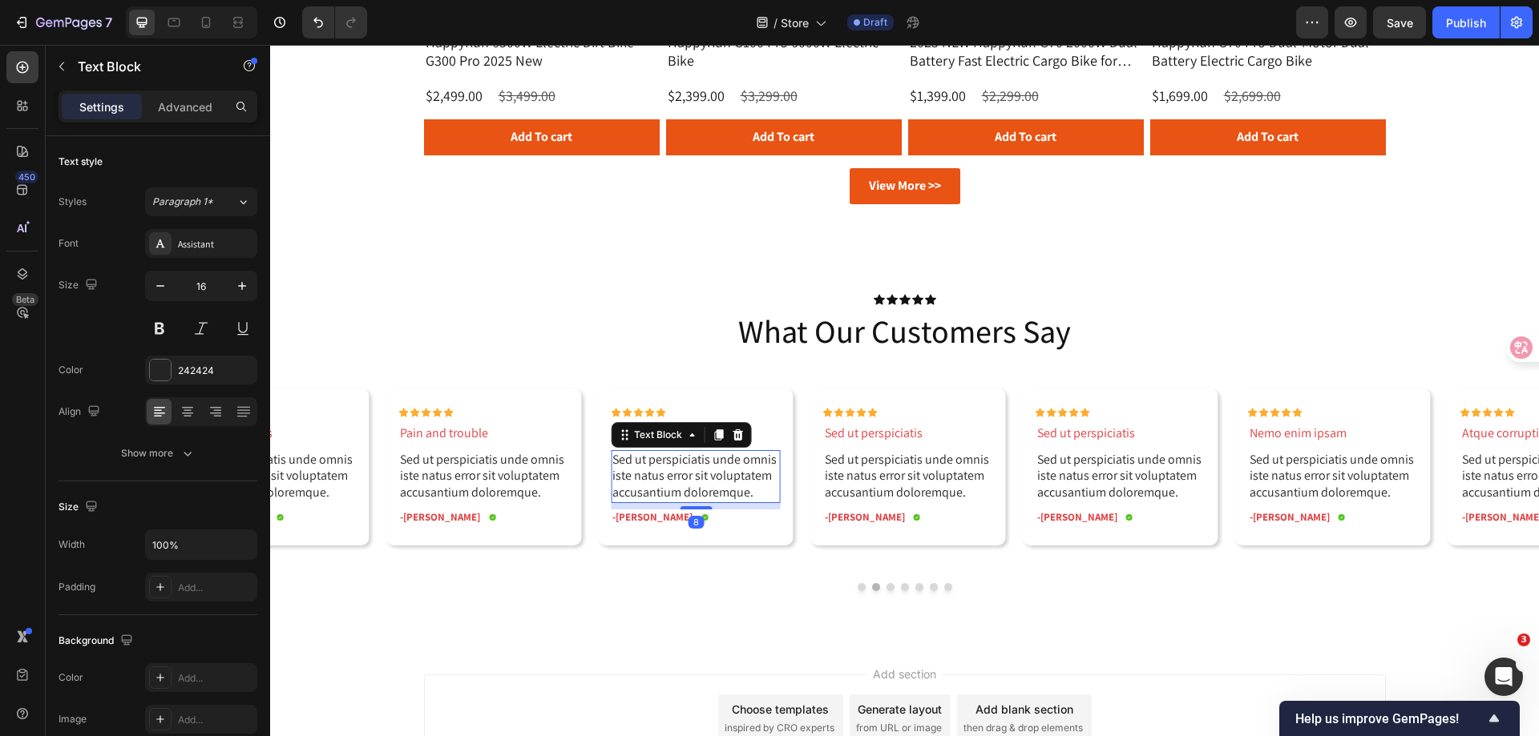
click at [724, 472] on p "Sed ut perspiciatis unde omnis iste natus error sit voluptatem accusantium dolo…" at bounding box center [695, 477] width 167 height 50
drag, startPoint x: 761, startPoint y: 492, endPoint x: 612, endPoint y: 457, distance: 153.2
click at [612, 457] on p "Sed ut perspiciatis unde omnis iste natus error sit voluptatem accusantium dolo…" at bounding box center [695, 477] width 167 height 50
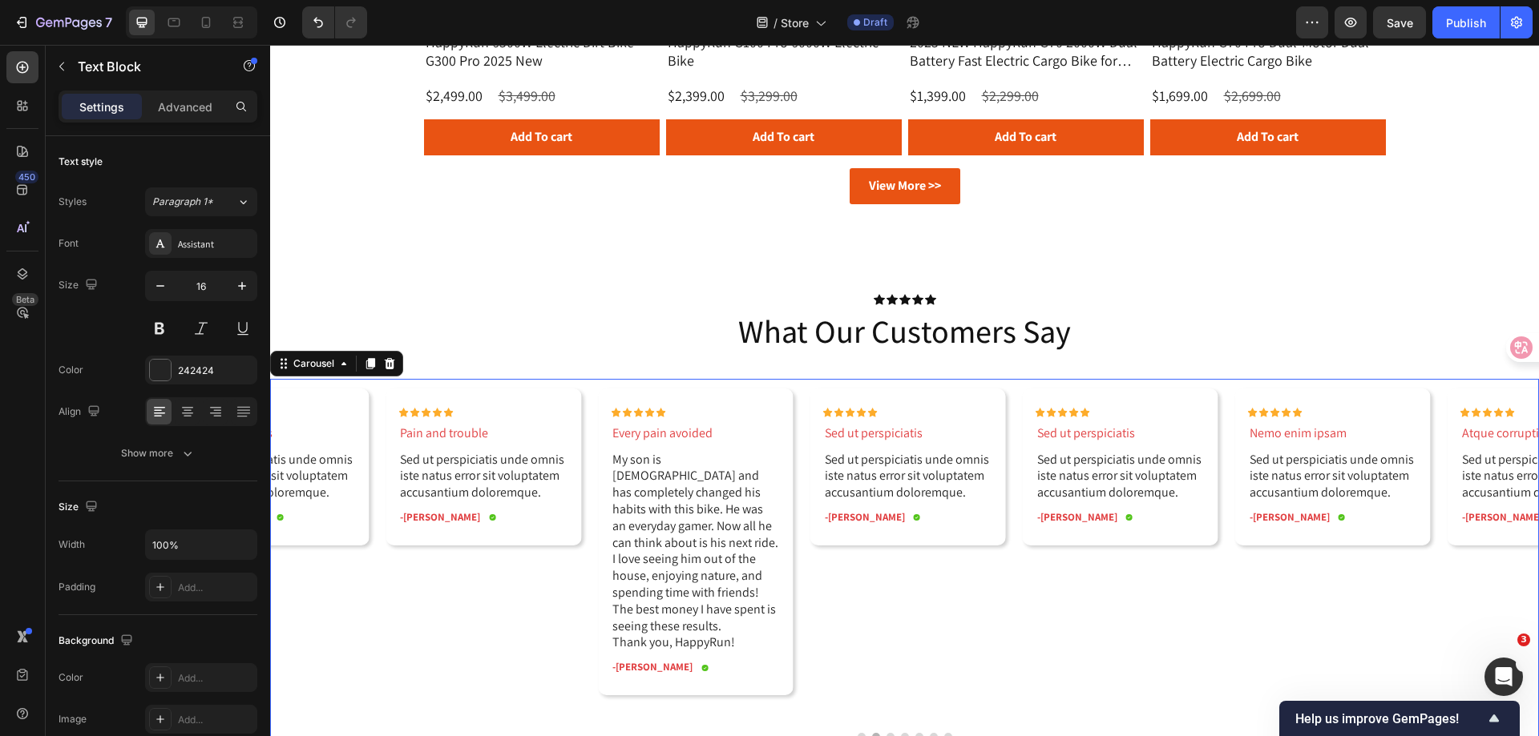
click at [869, 598] on div "Icon Icon Icon Icon Icon Icon List Sed ut perspiciatis Text Block Sed ut perspi…" at bounding box center [899, 552] width 196 height 326
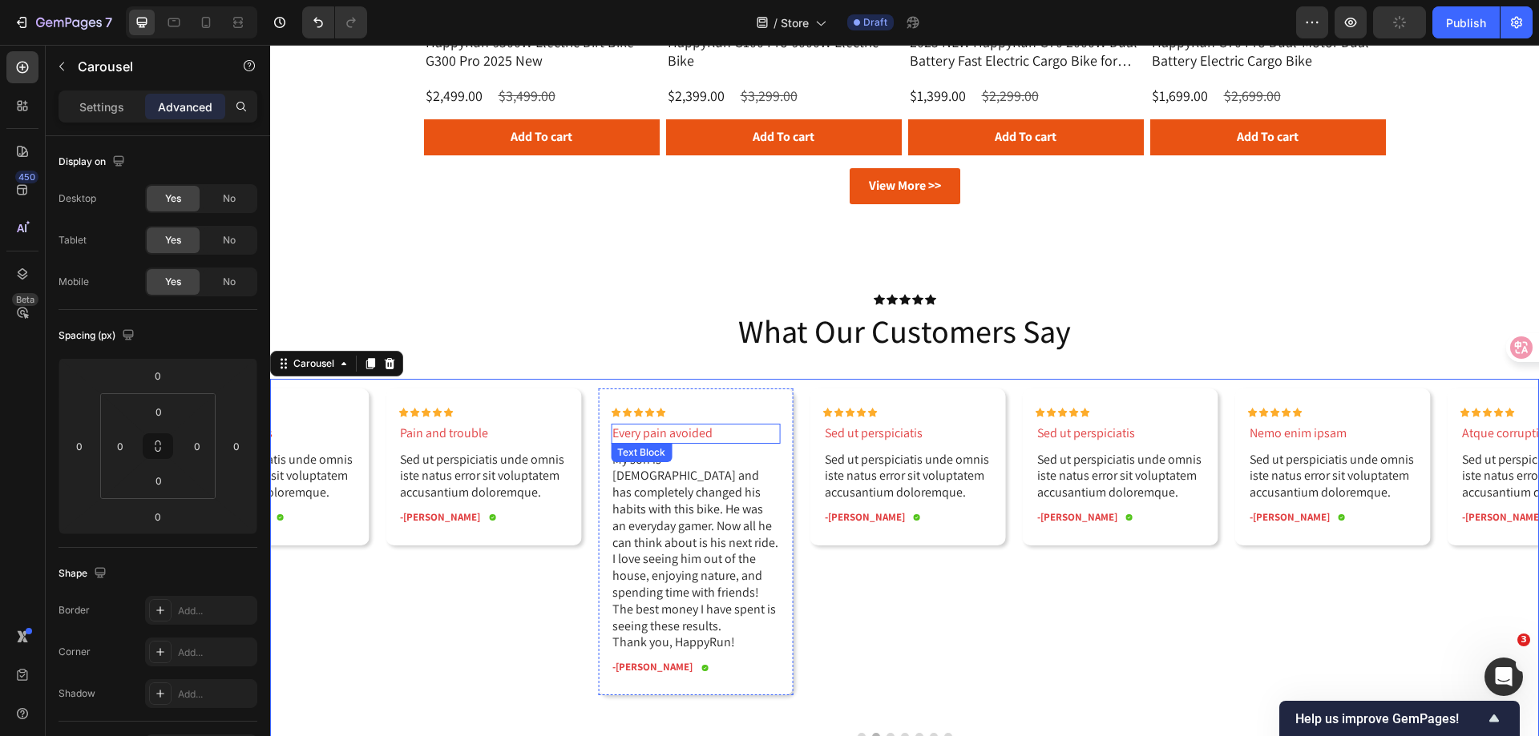
click at [694, 437] on p "Every pain avoided" at bounding box center [695, 433] width 167 height 17
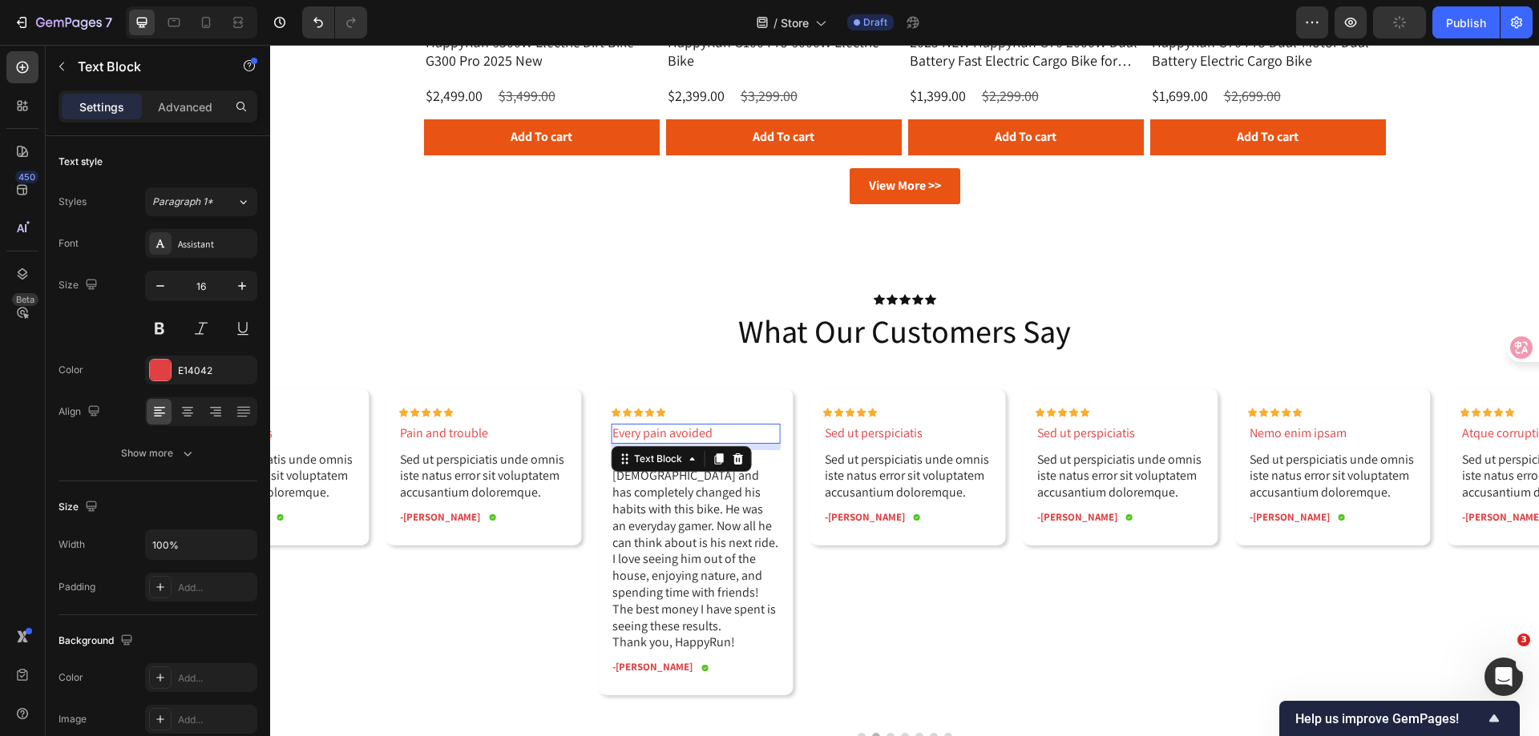
click at [694, 437] on p "Every pain avoided" at bounding box center [695, 433] width 167 height 17
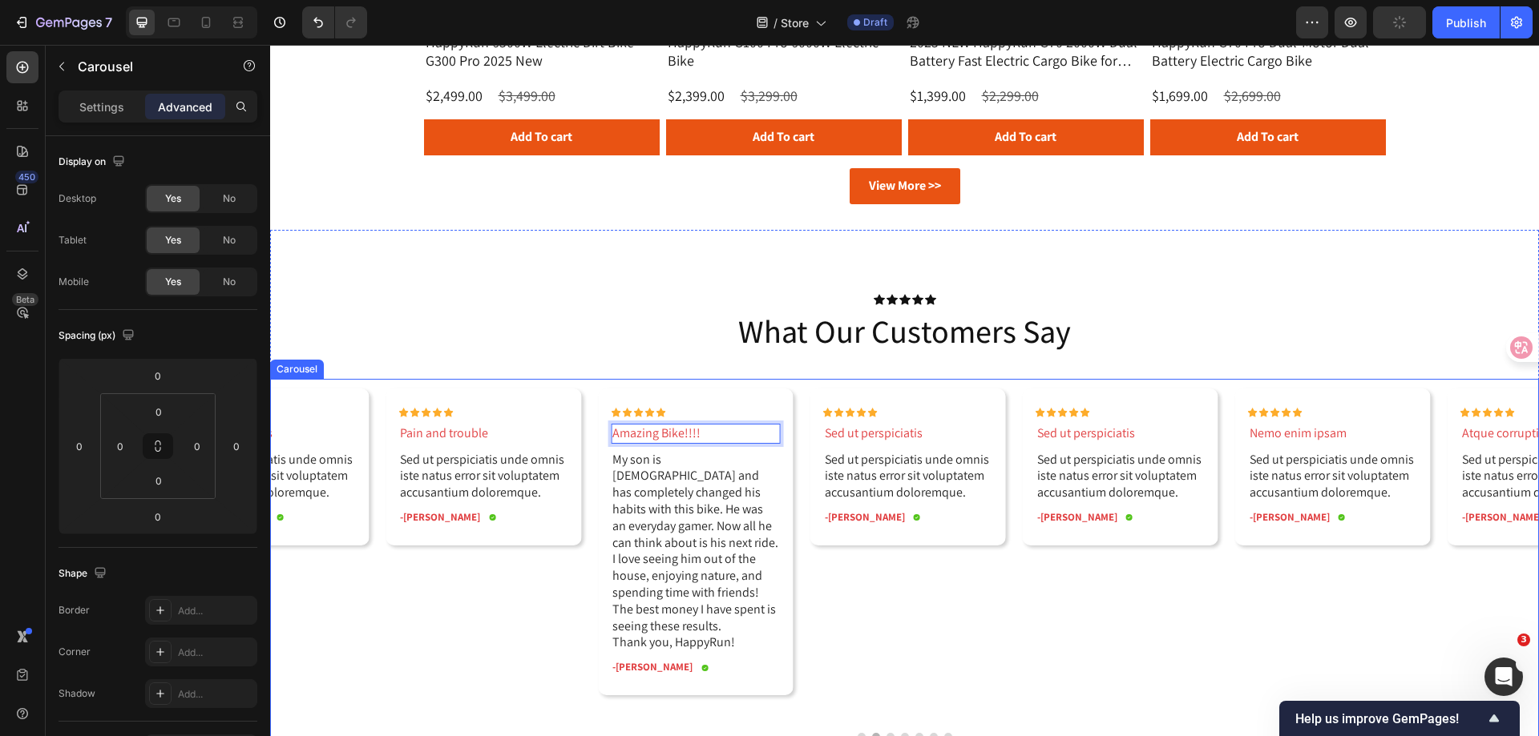
click at [896, 603] on div "Icon Icon Icon Icon Icon Icon List Sed ut perspiciatis Text Block Sed ut perspi…" at bounding box center [899, 552] width 196 height 326
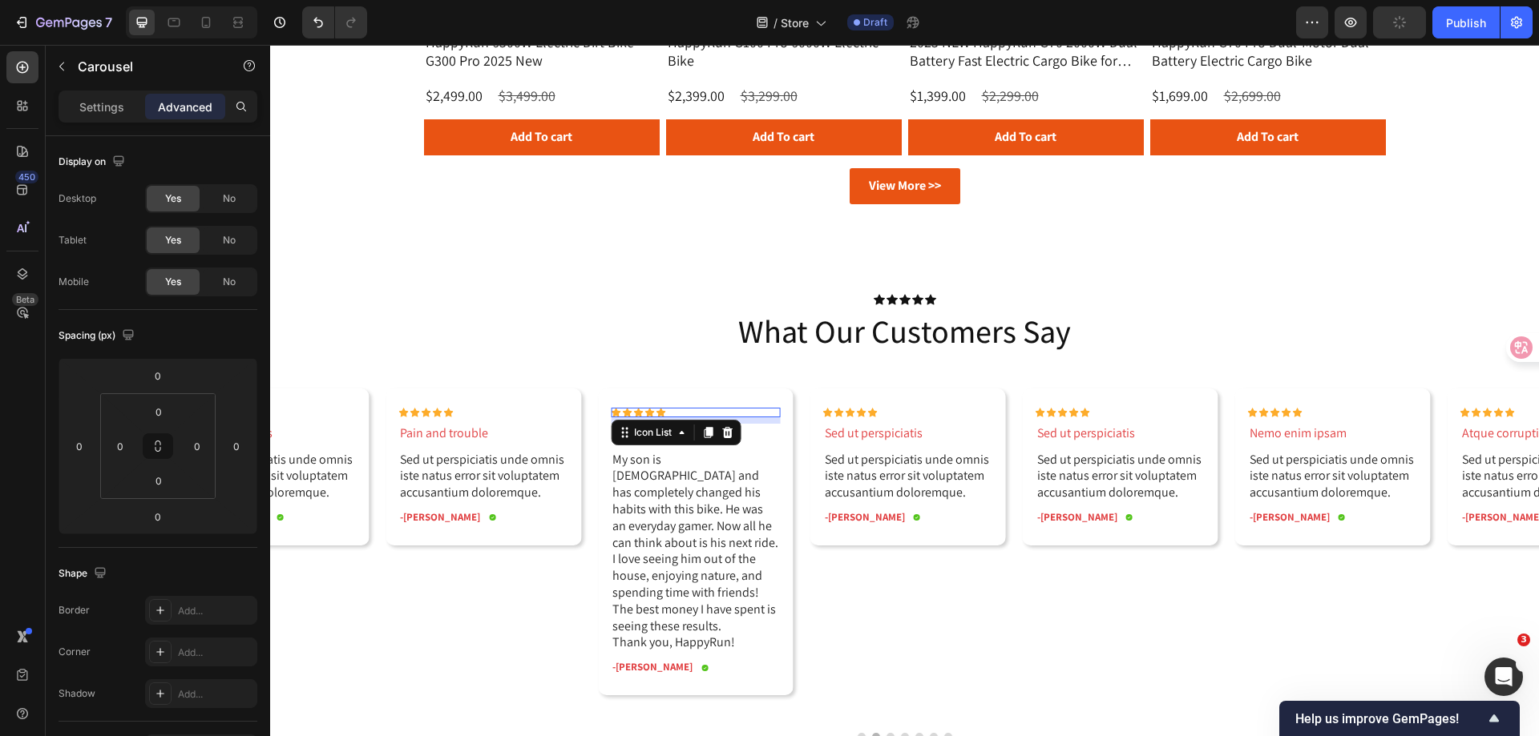
click at [671, 411] on div "Icon Icon Icon Icon Icon" at bounding box center [696, 413] width 170 height 10
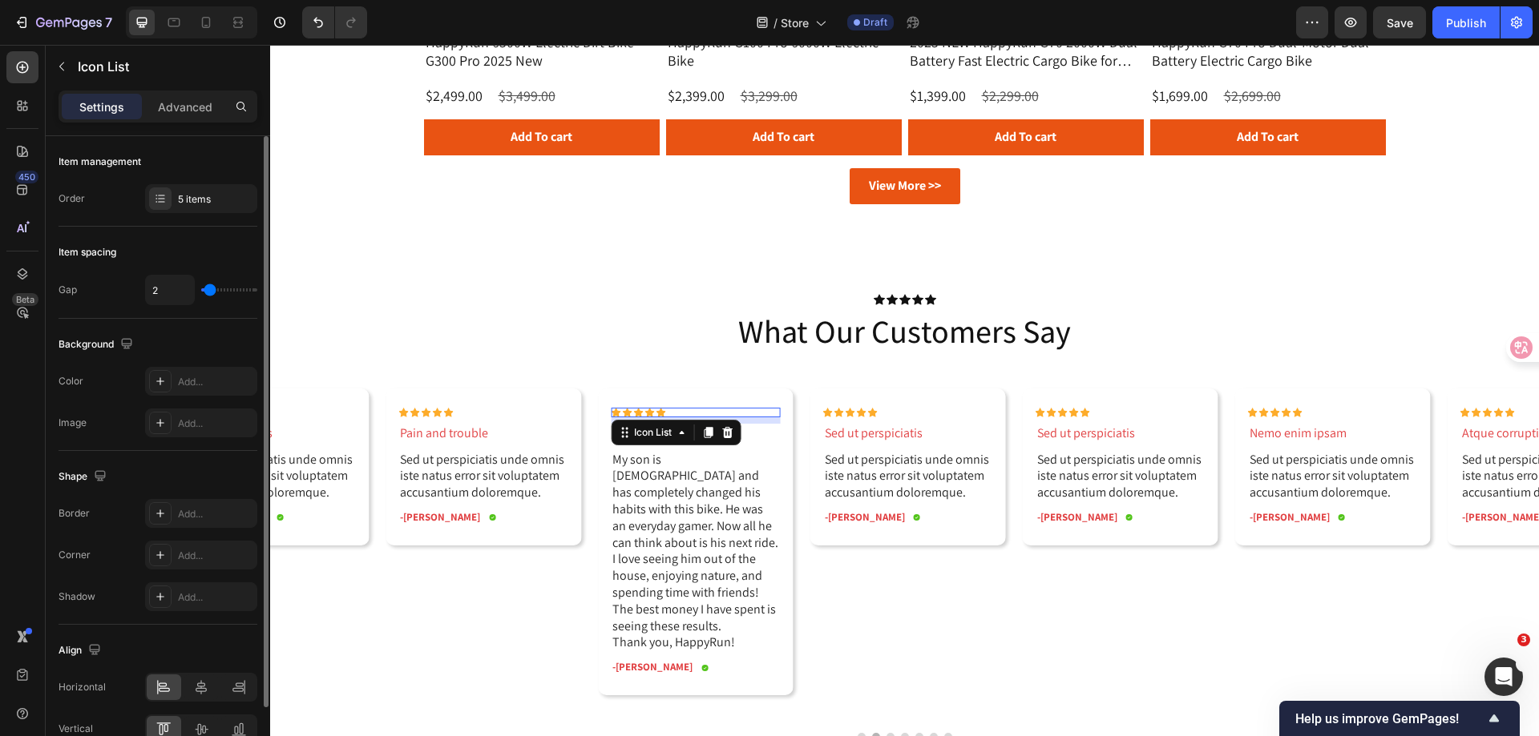
scroll to position [84, 0]
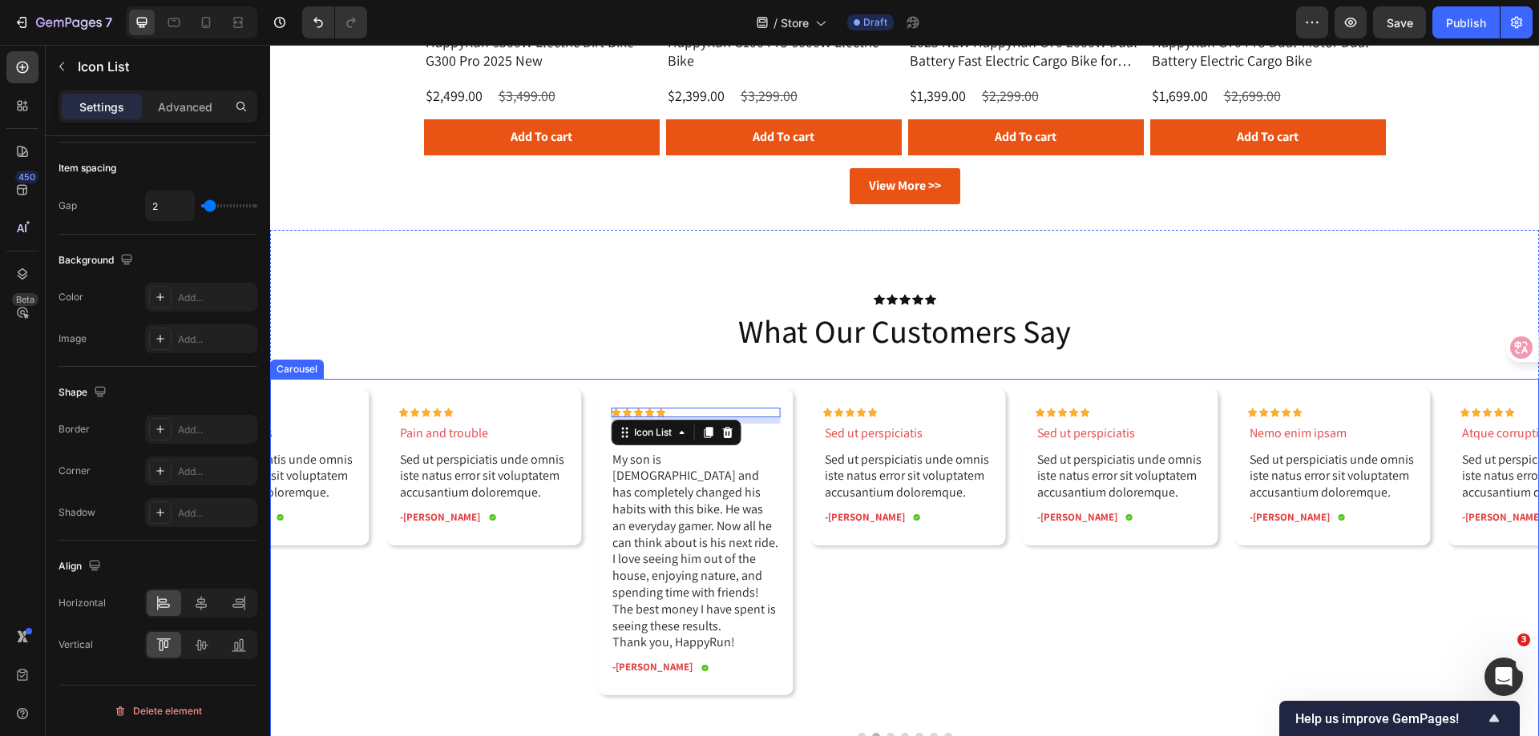
click at [907, 602] on div "Icon Icon Icon Icon Icon Icon List Sed ut perspiciatis Text Block Sed ut perspi…" at bounding box center [899, 552] width 196 height 326
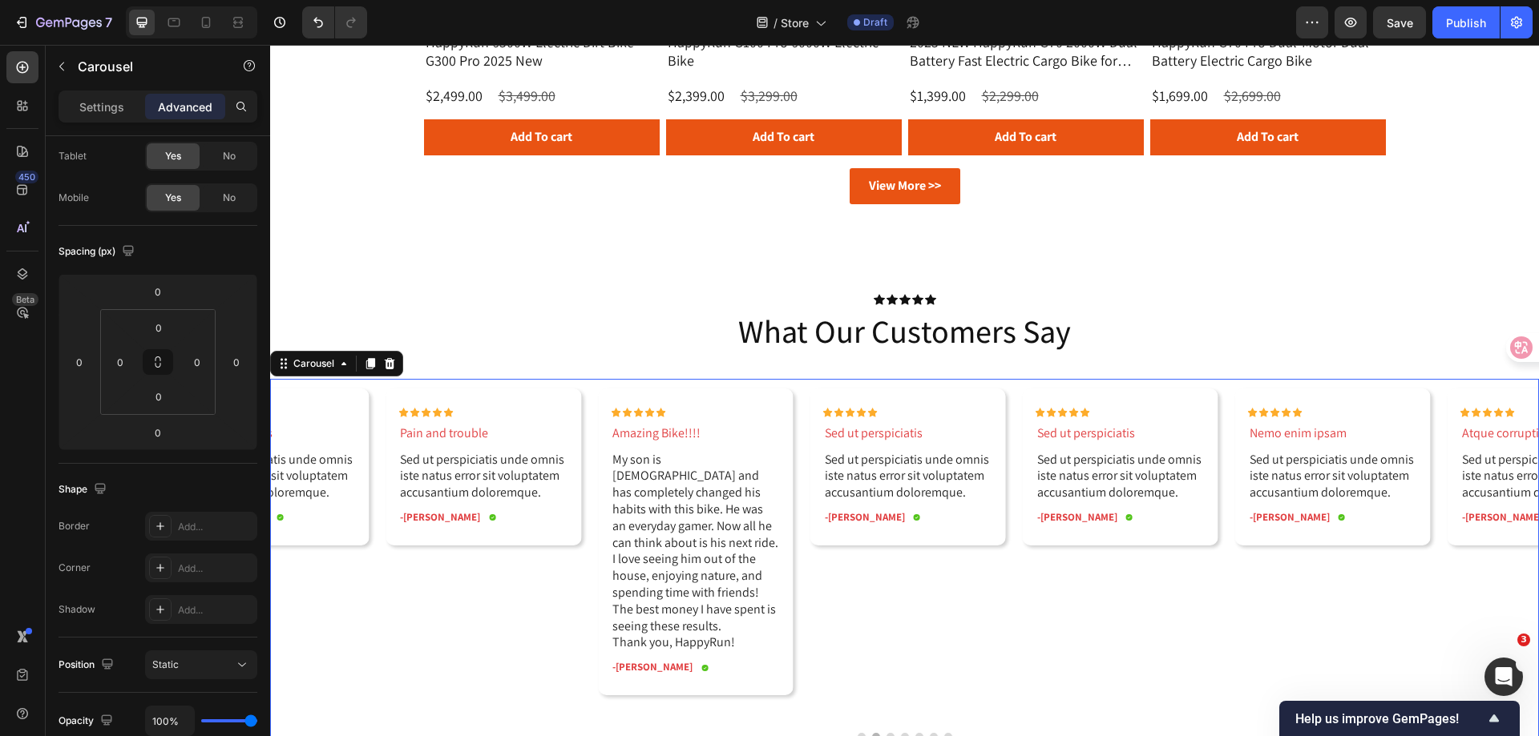
scroll to position [0, 0]
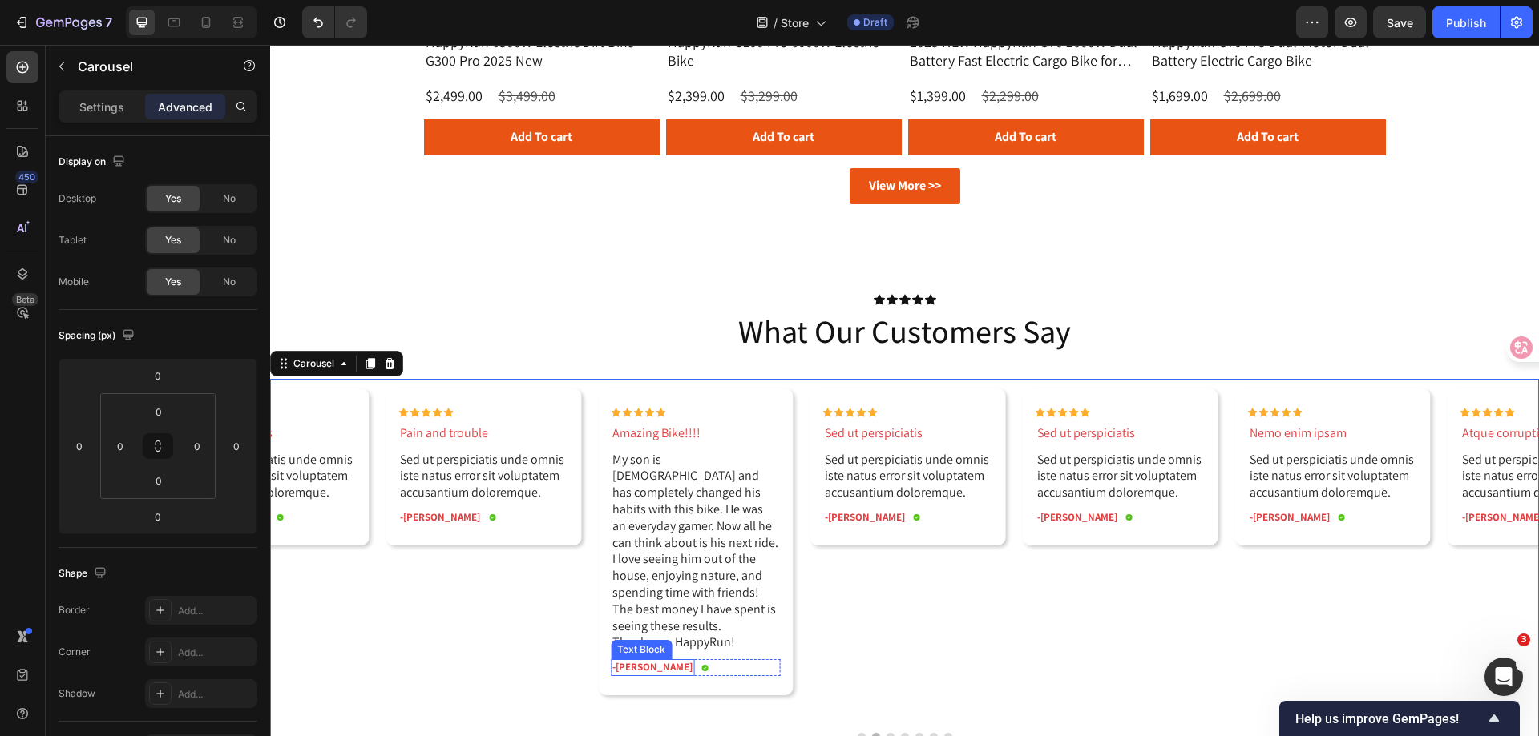
click at [635, 661] on p "-Reylo Q." at bounding box center [652, 668] width 80 height 14
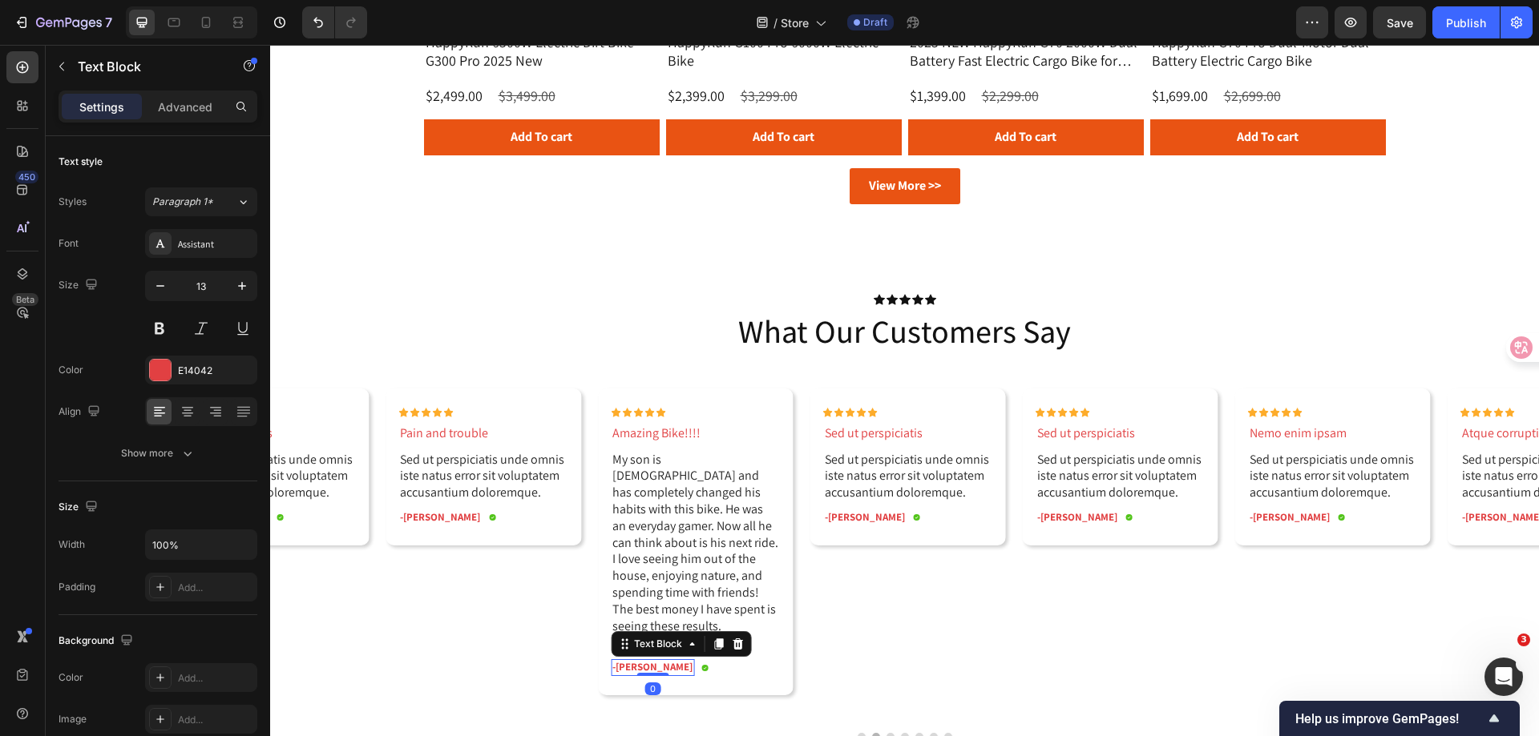
click at [635, 661] on p "-Reylo Q." at bounding box center [652, 668] width 80 height 14
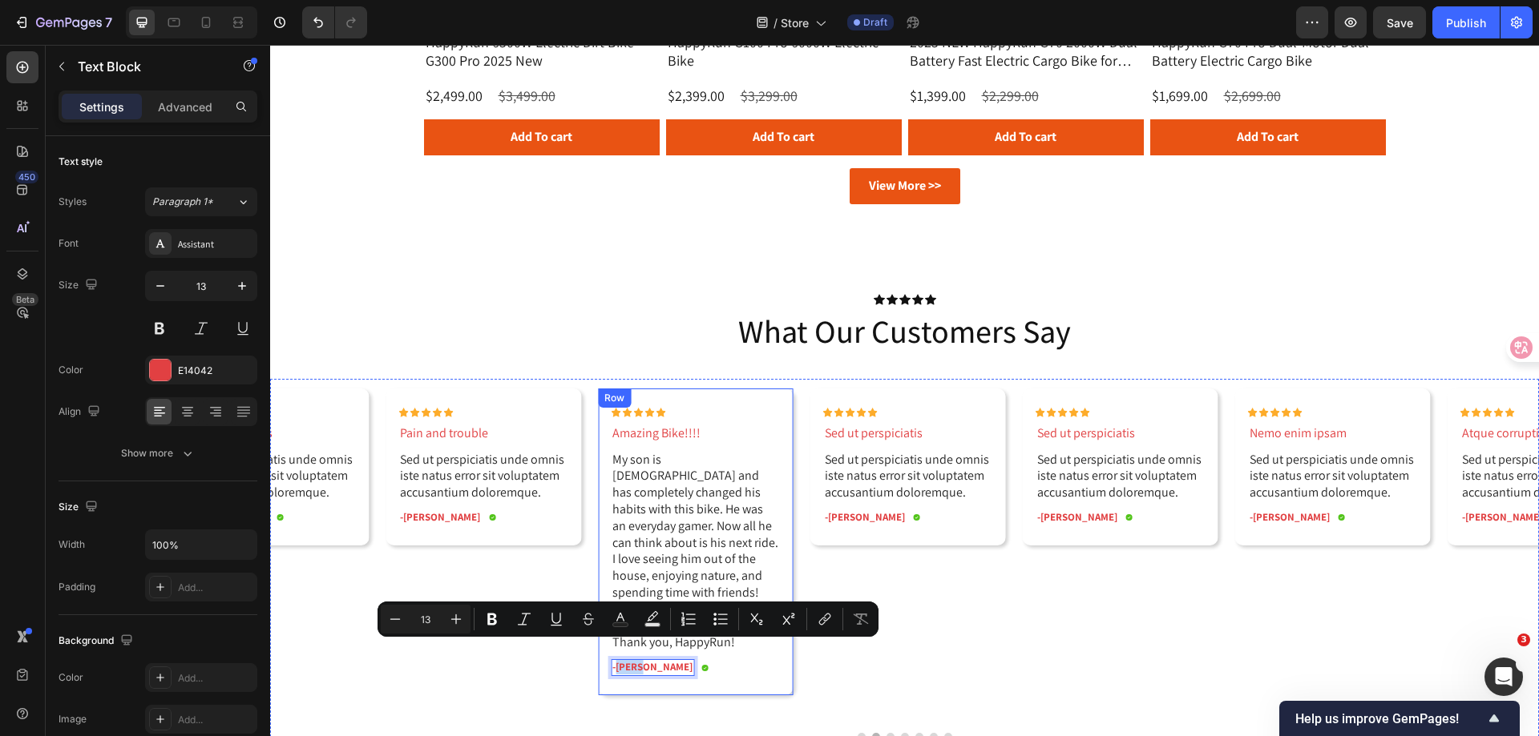
click at [610, 651] on div "Icon Icon Icon Icon Icon Icon List Amazing Bike!!!! Text Block My son is 14 yea…" at bounding box center [696, 542] width 196 height 307
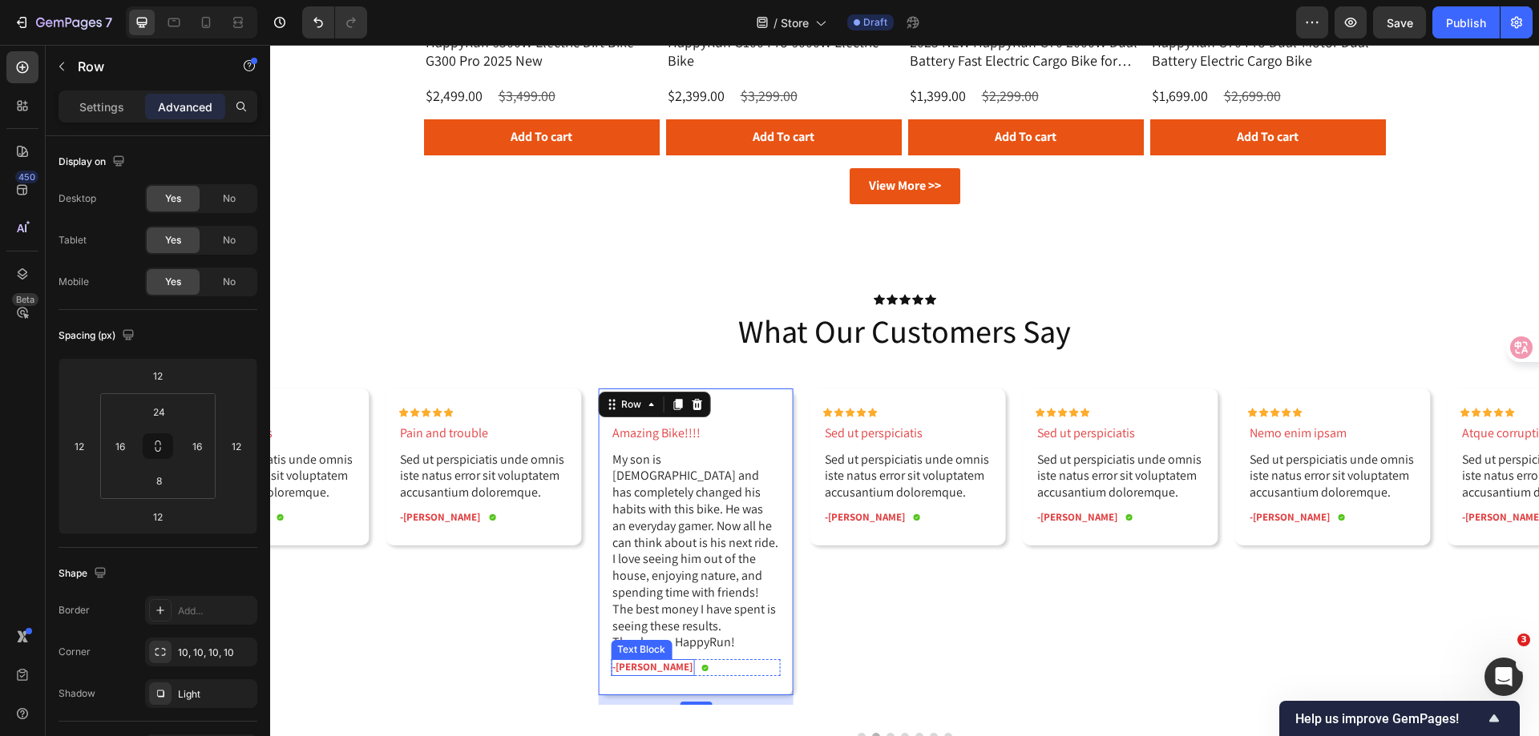
click at [615, 661] on p "-Reylo Q." at bounding box center [652, 668] width 80 height 14
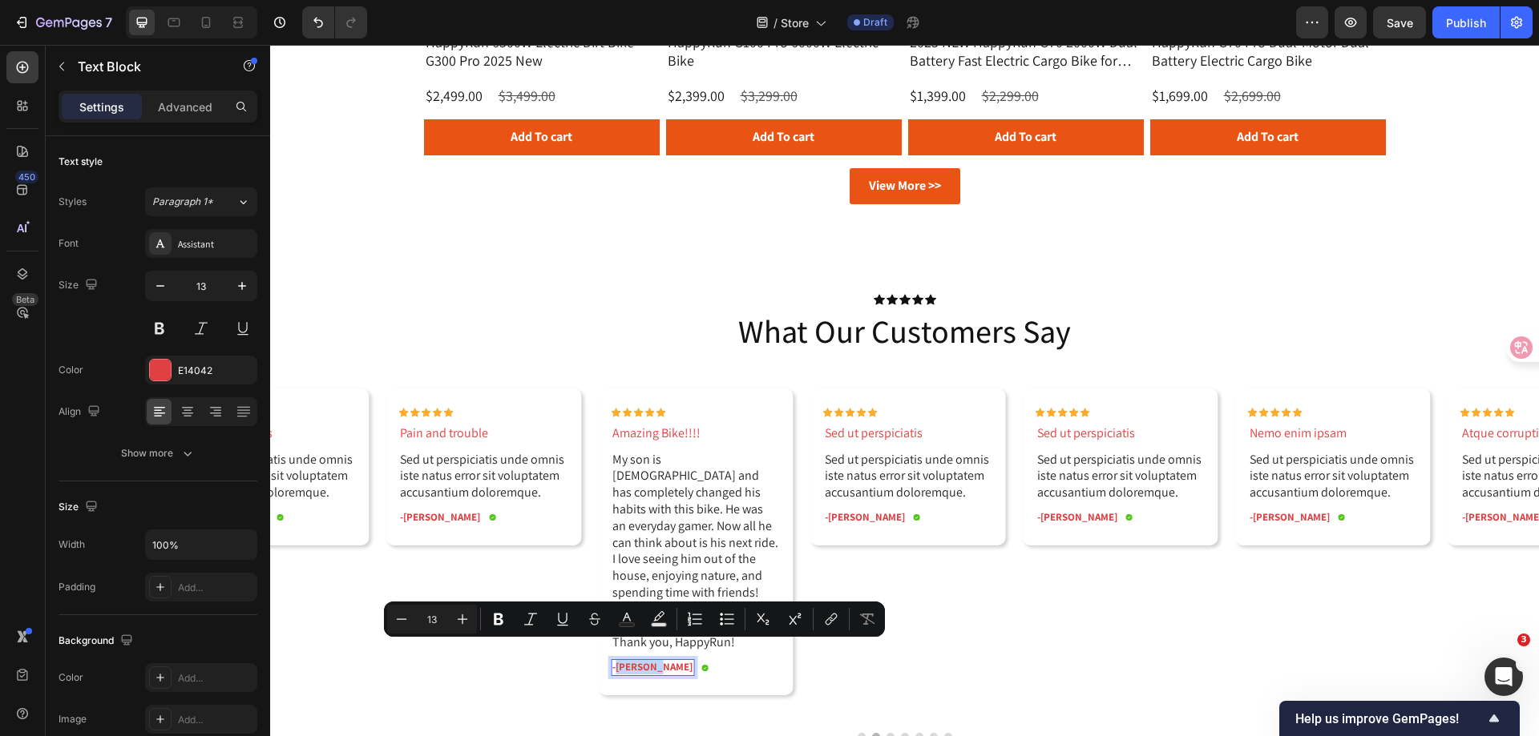
drag, startPoint x: 615, startPoint y: 652, endPoint x: 647, endPoint y: 650, distance: 32.1
click at [647, 661] on p "-Reylo Q." at bounding box center [652, 668] width 80 height 14
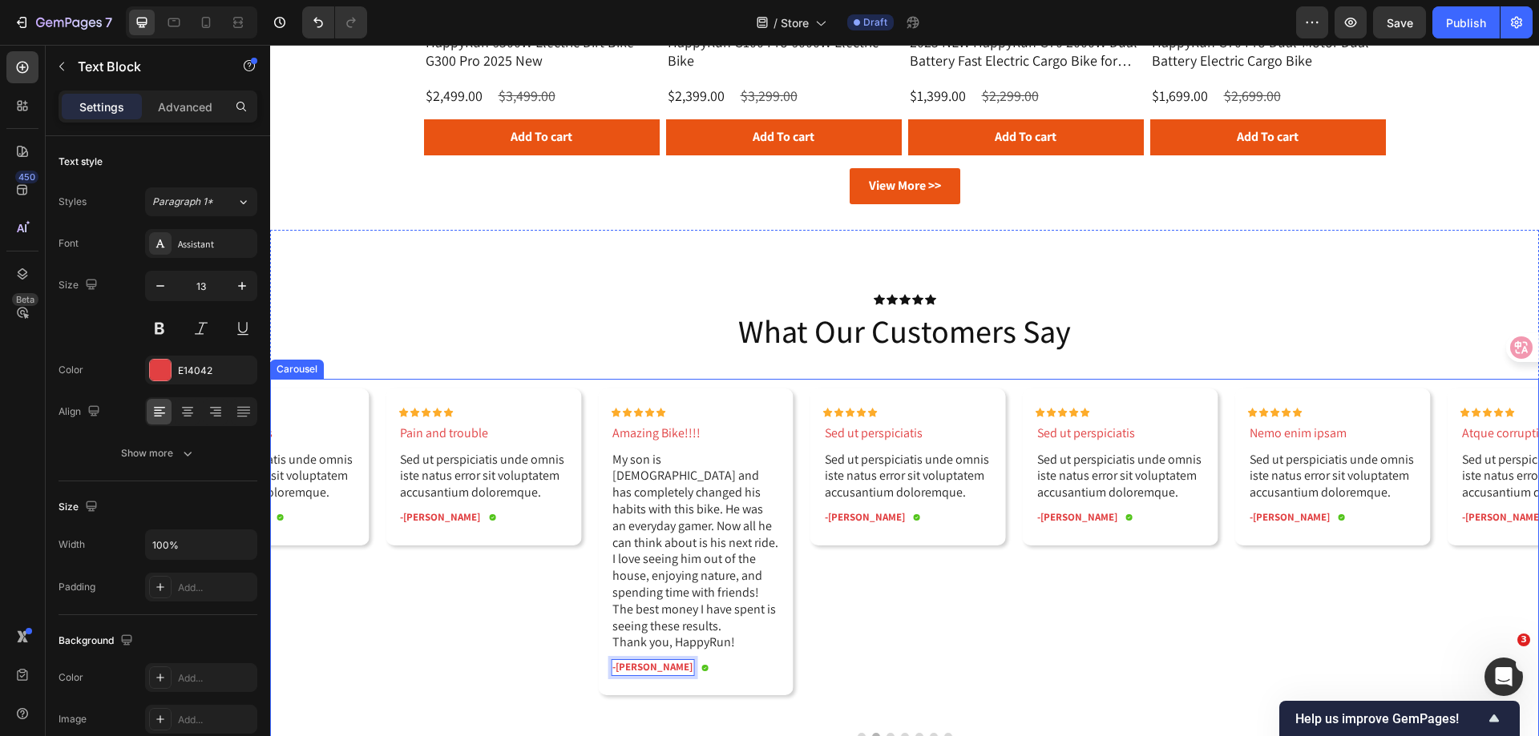
click at [897, 655] on div "Icon Icon Icon Icon Icon Icon List Sed ut perspiciatis Text Block Sed ut perspi…" at bounding box center [899, 552] width 196 height 326
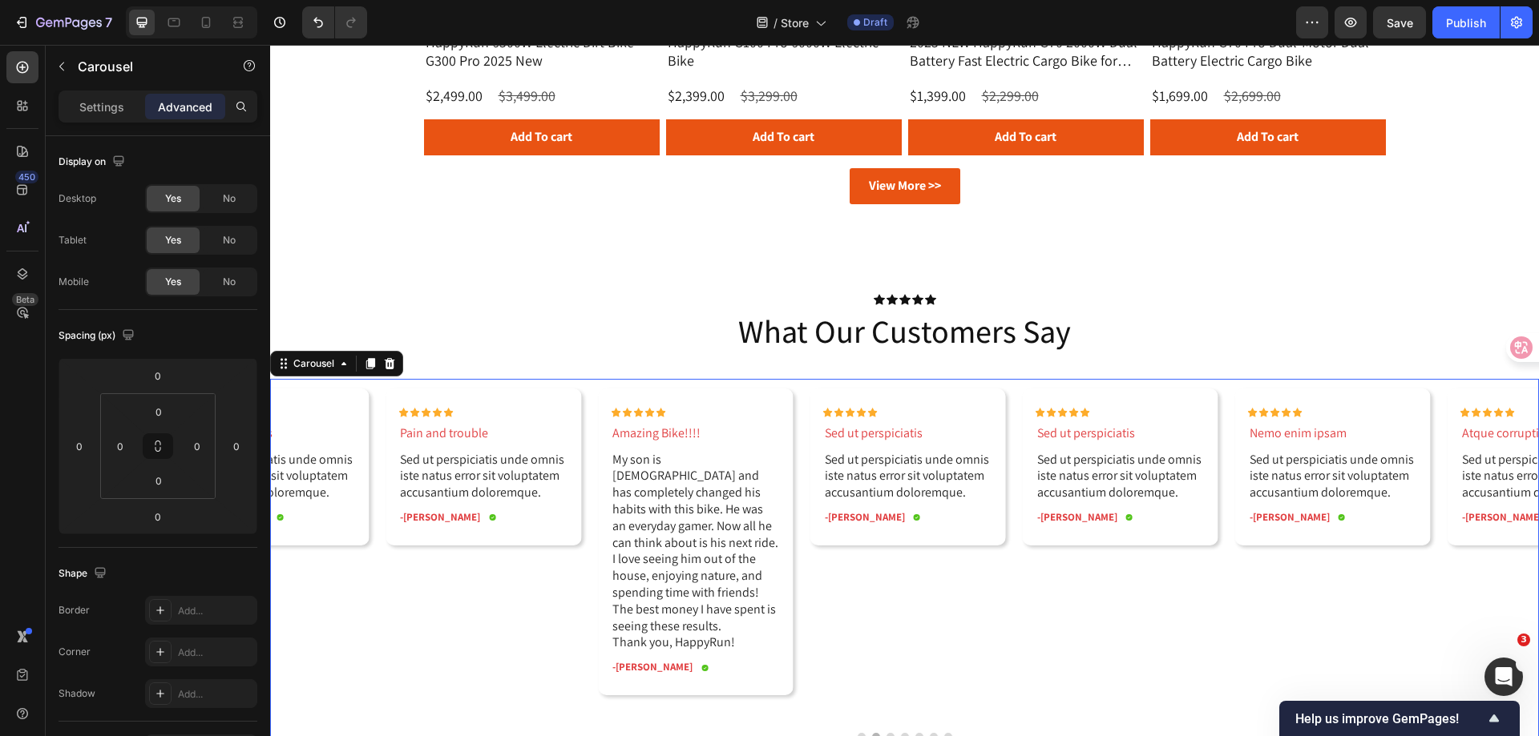
scroll to position [2398, 0]
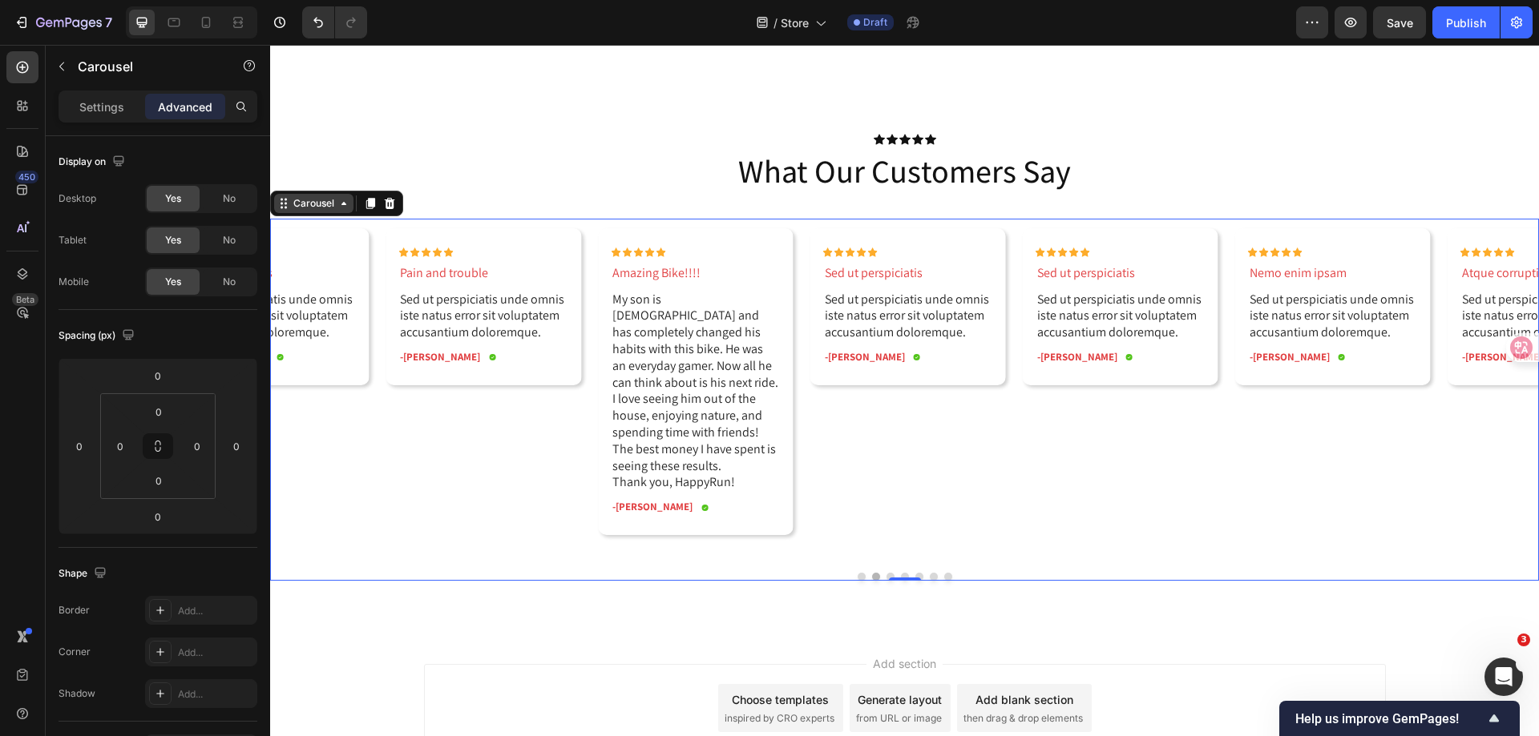
click at [304, 204] on div "Carousel" at bounding box center [313, 203] width 47 height 14
click at [96, 103] on p "Settings" at bounding box center [101, 107] width 45 height 17
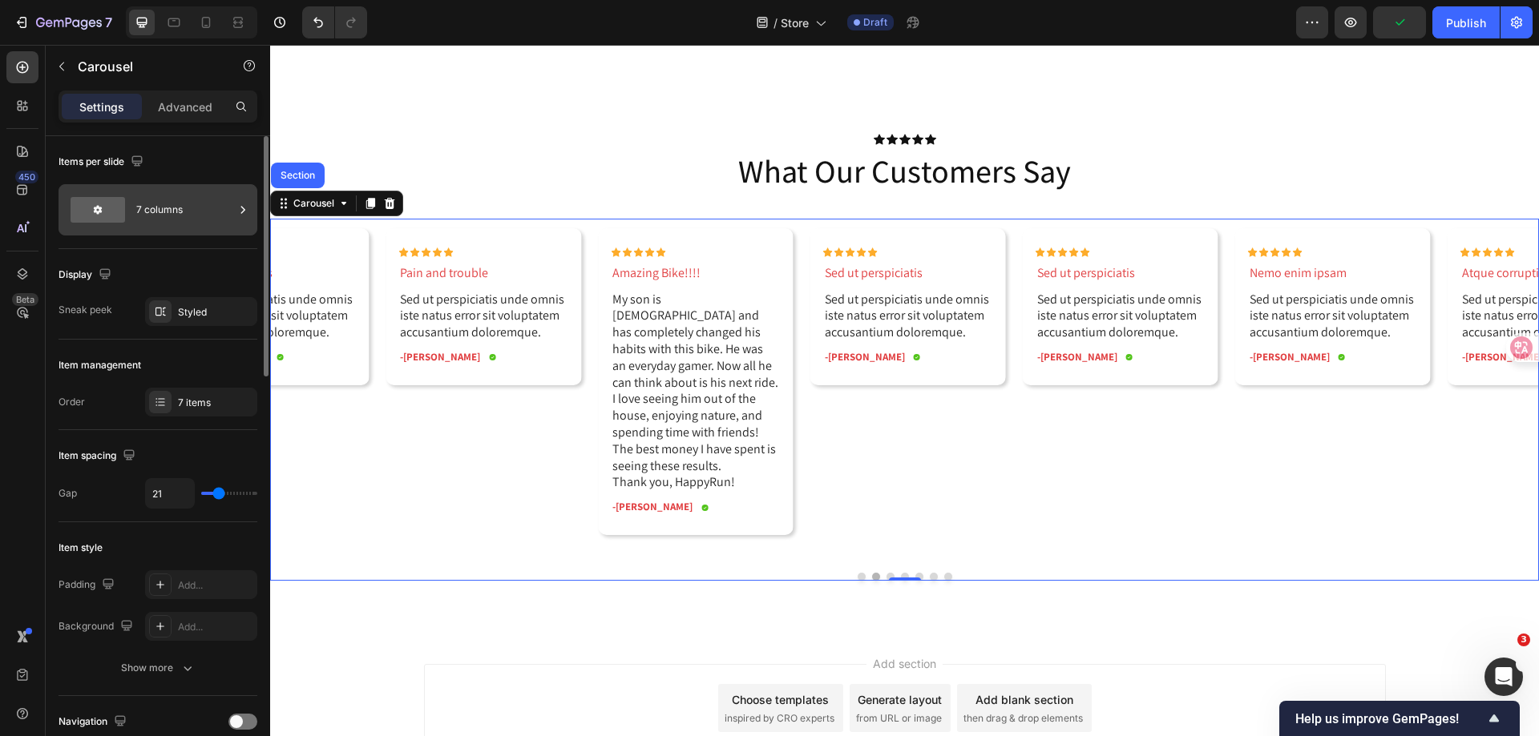
click at [155, 208] on div "7 columns" at bounding box center [185, 210] width 98 height 37
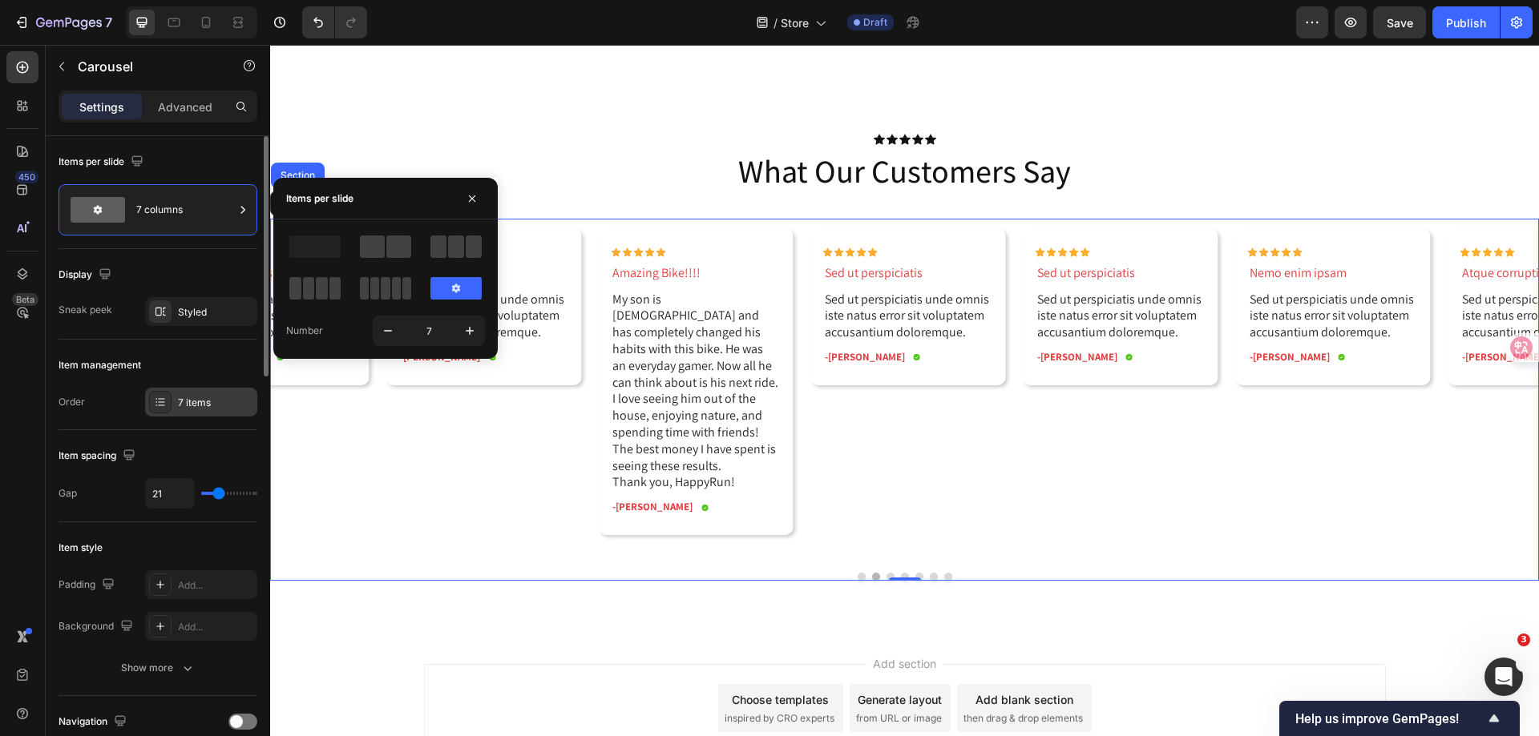
click at [157, 407] on icon at bounding box center [160, 402] width 13 height 13
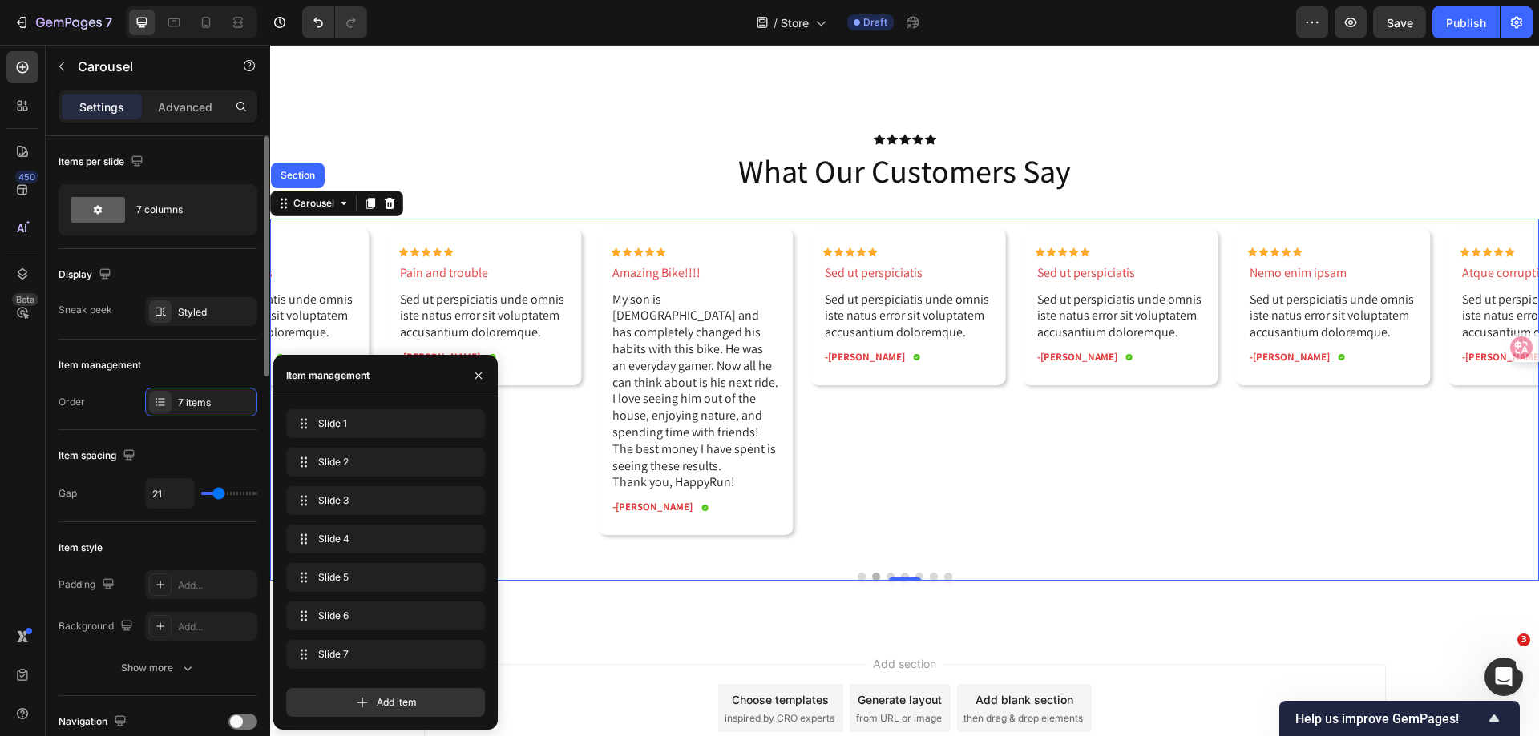
click at [100, 401] on div "Order 7 items" at bounding box center [157, 402] width 199 height 29
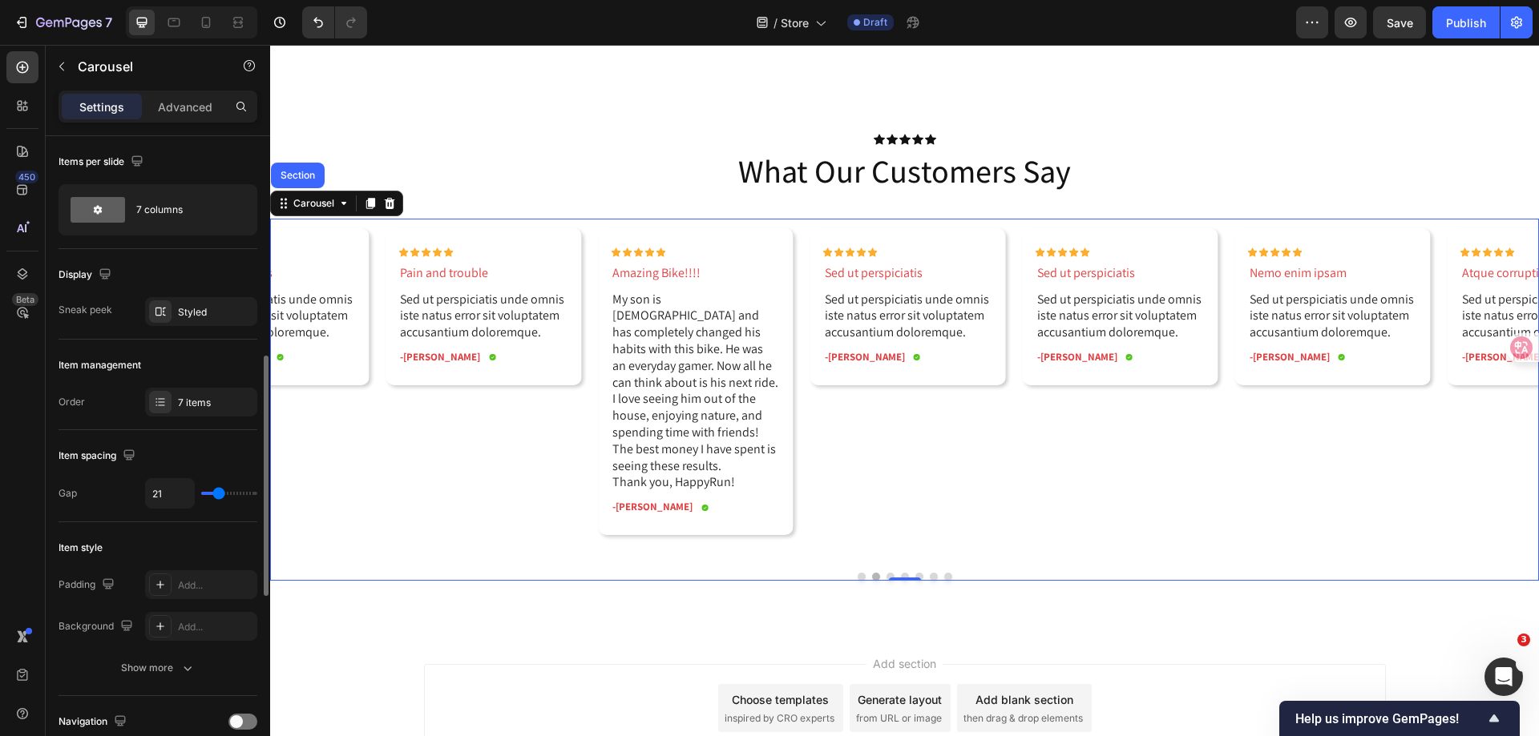
scroll to position [160, 0]
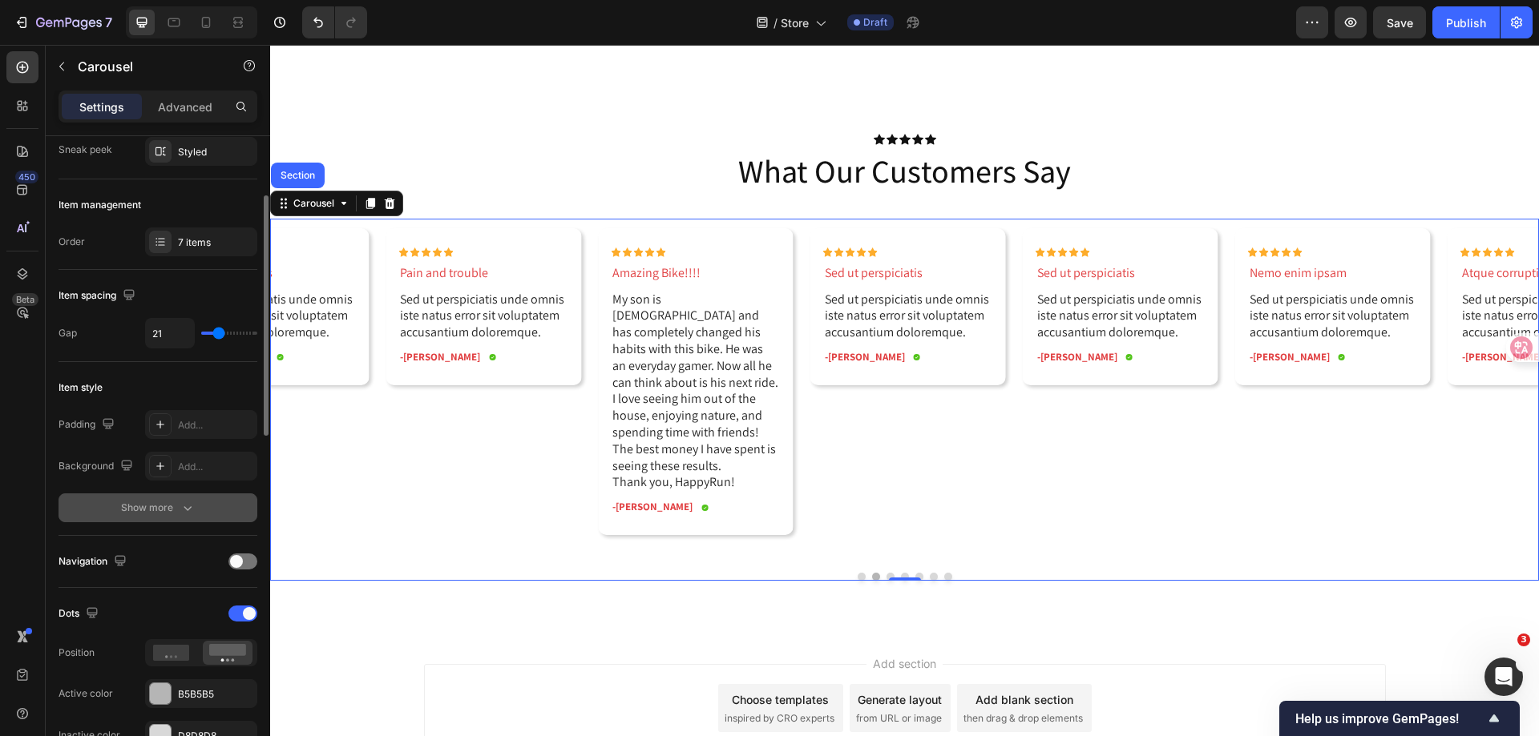
click at [137, 509] on div "Show more" at bounding box center [158, 508] width 75 height 16
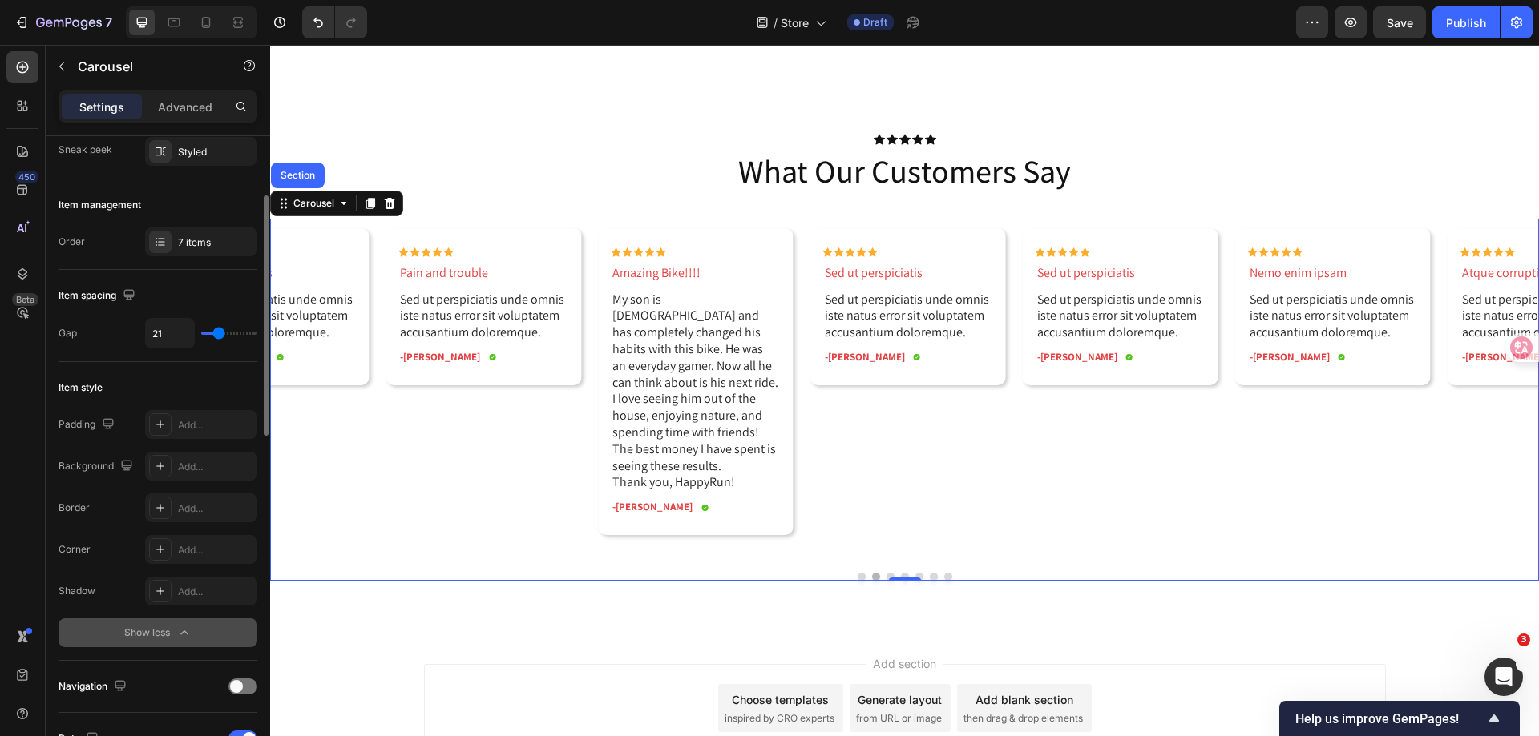
click at [159, 631] on div "Show less" at bounding box center [158, 633] width 68 height 16
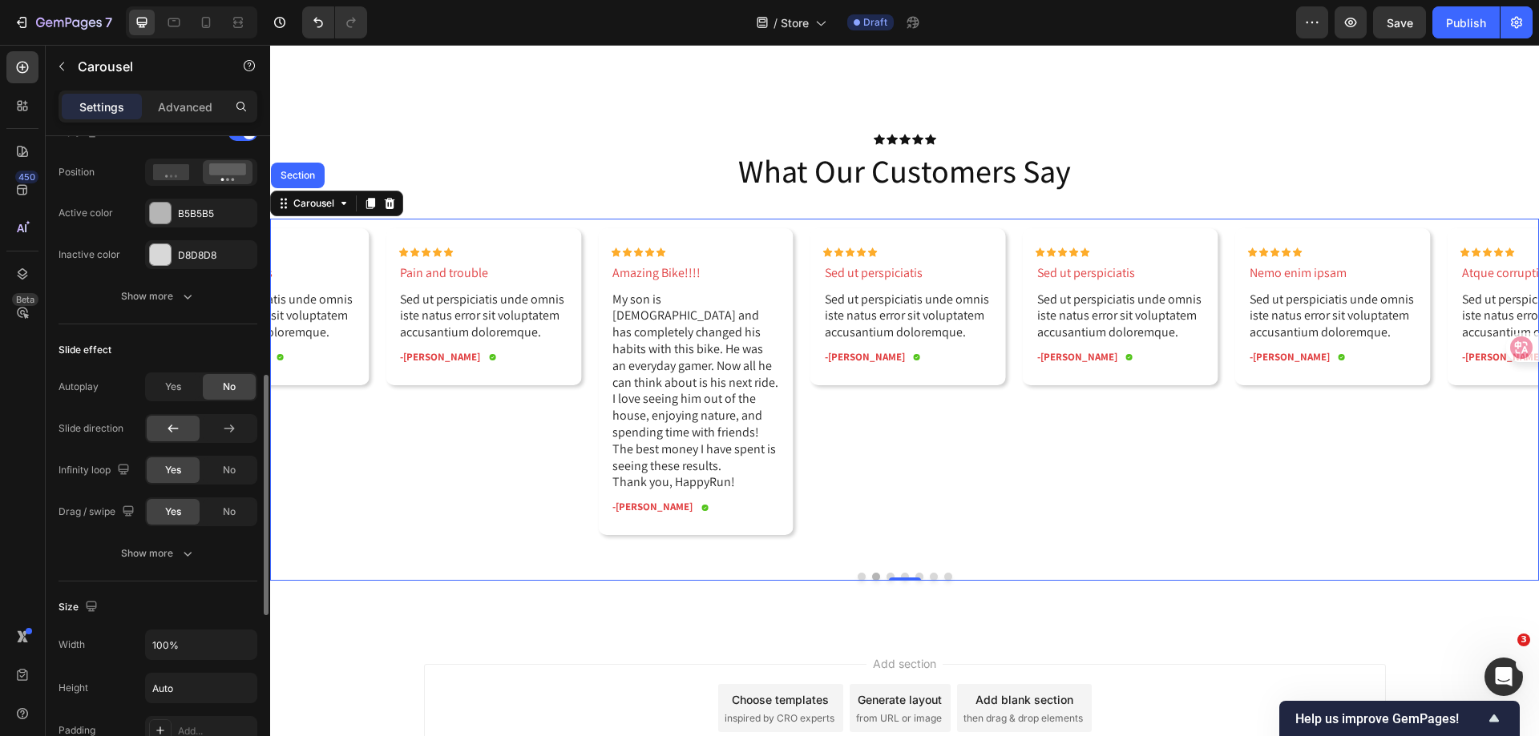
scroll to position [801, 0]
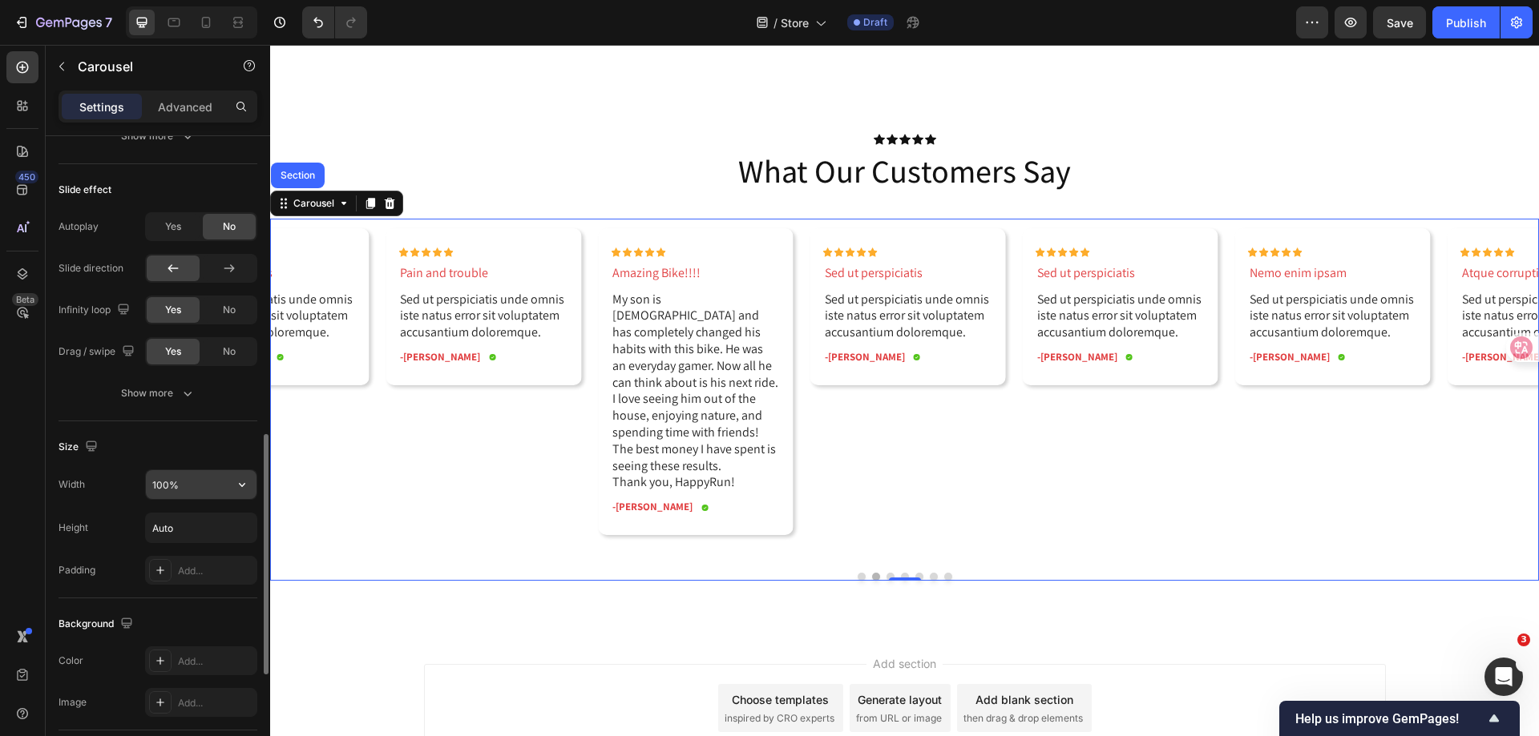
click at [170, 483] on input "100%" at bounding box center [201, 484] width 111 height 29
click at [237, 484] on icon "button" at bounding box center [242, 485] width 16 height 16
click at [226, 526] on span "1200px" at bounding box center [226, 525] width 34 height 14
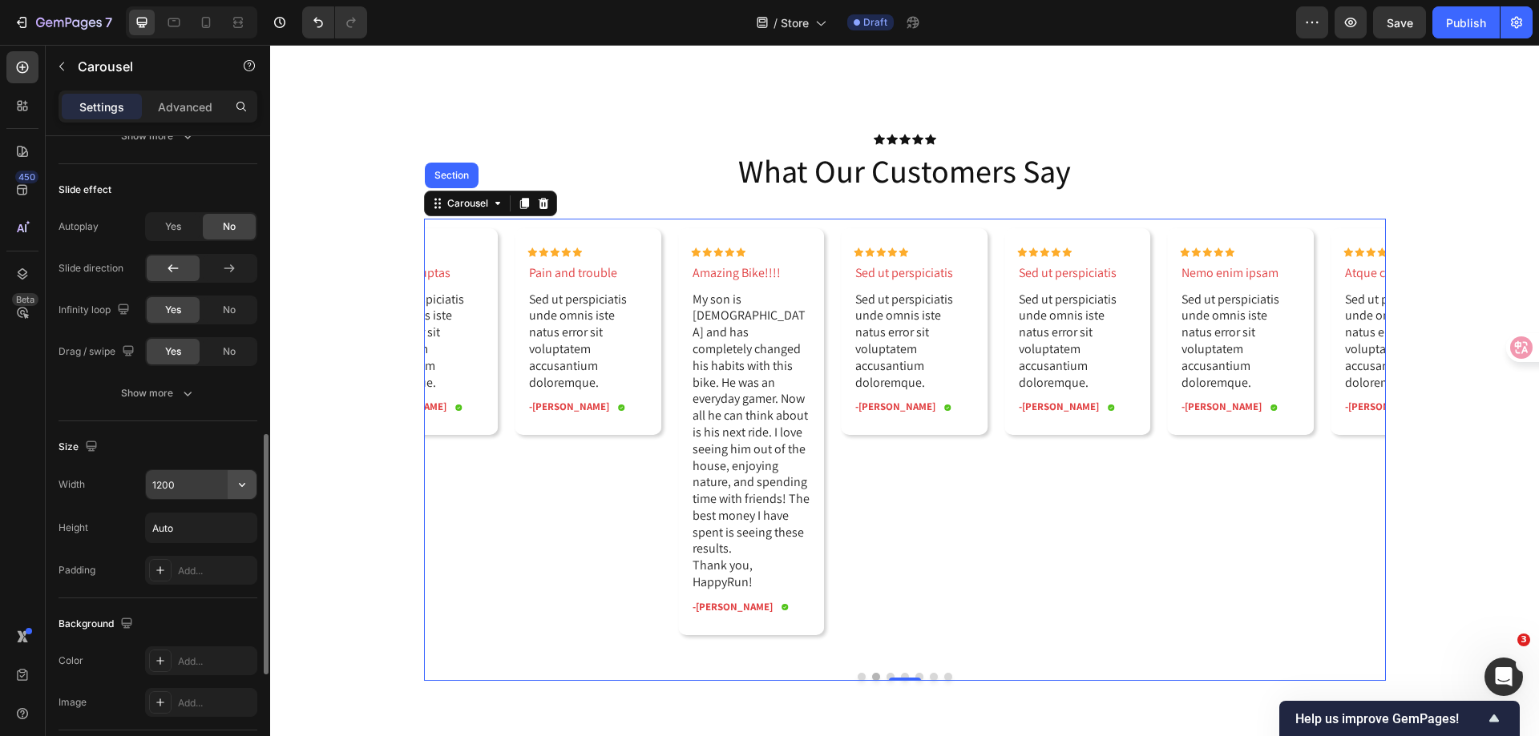
click at [236, 480] on icon "button" at bounding box center [242, 485] width 16 height 16
click at [192, 557] on p "Full 100%" at bounding box center [196, 556] width 91 height 14
type input "100%"
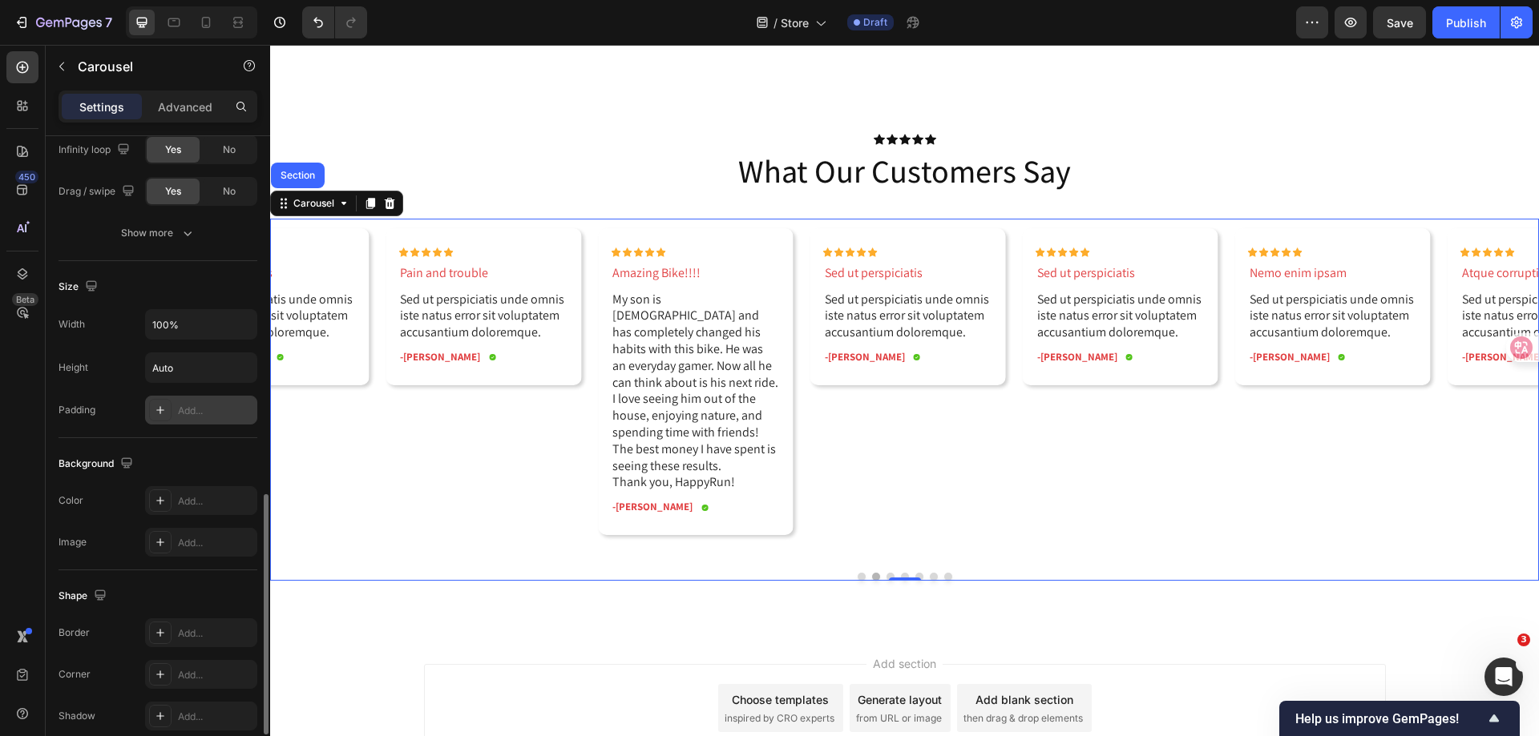
scroll to position [1088, 0]
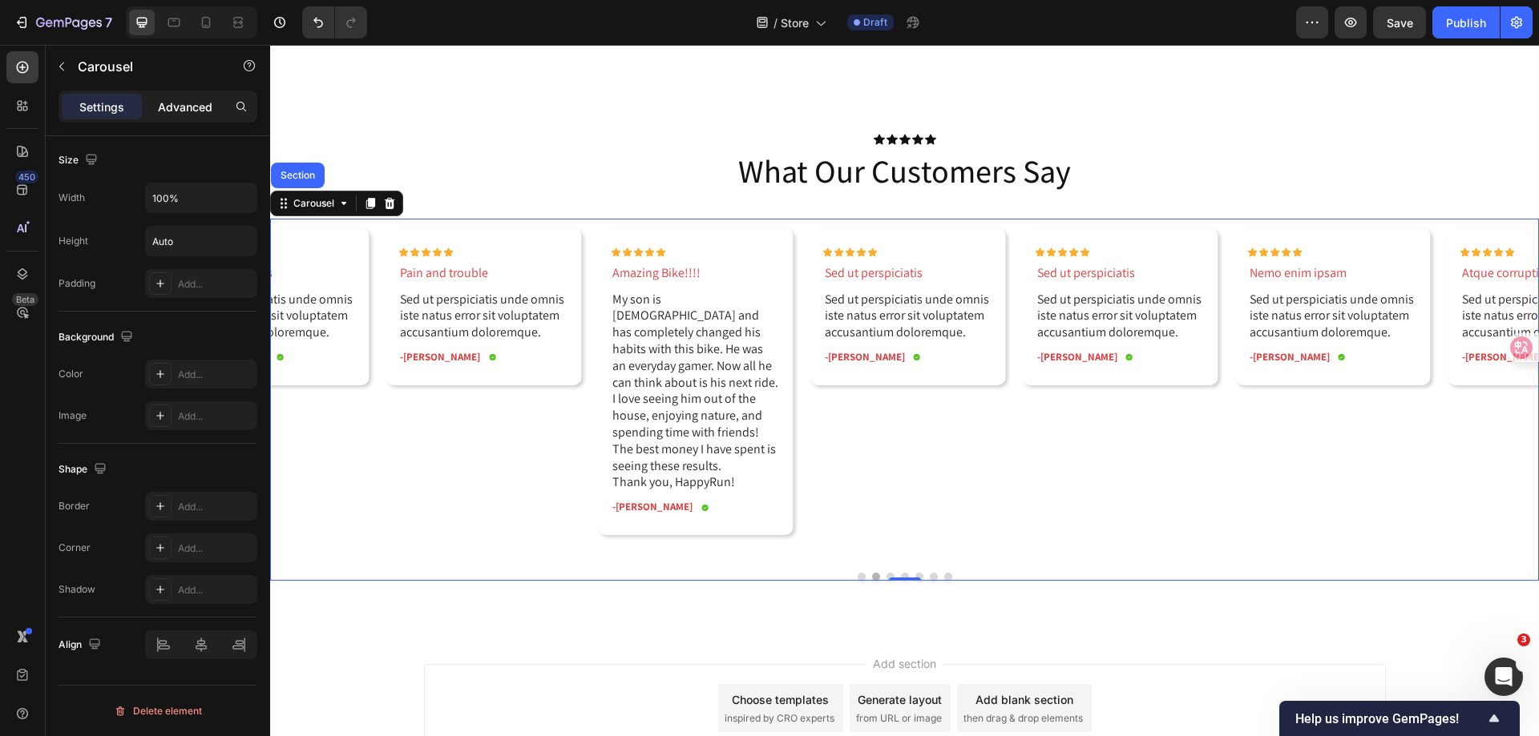
click at [169, 97] on div "Advanced" at bounding box center [185, 107] width 80 height 26
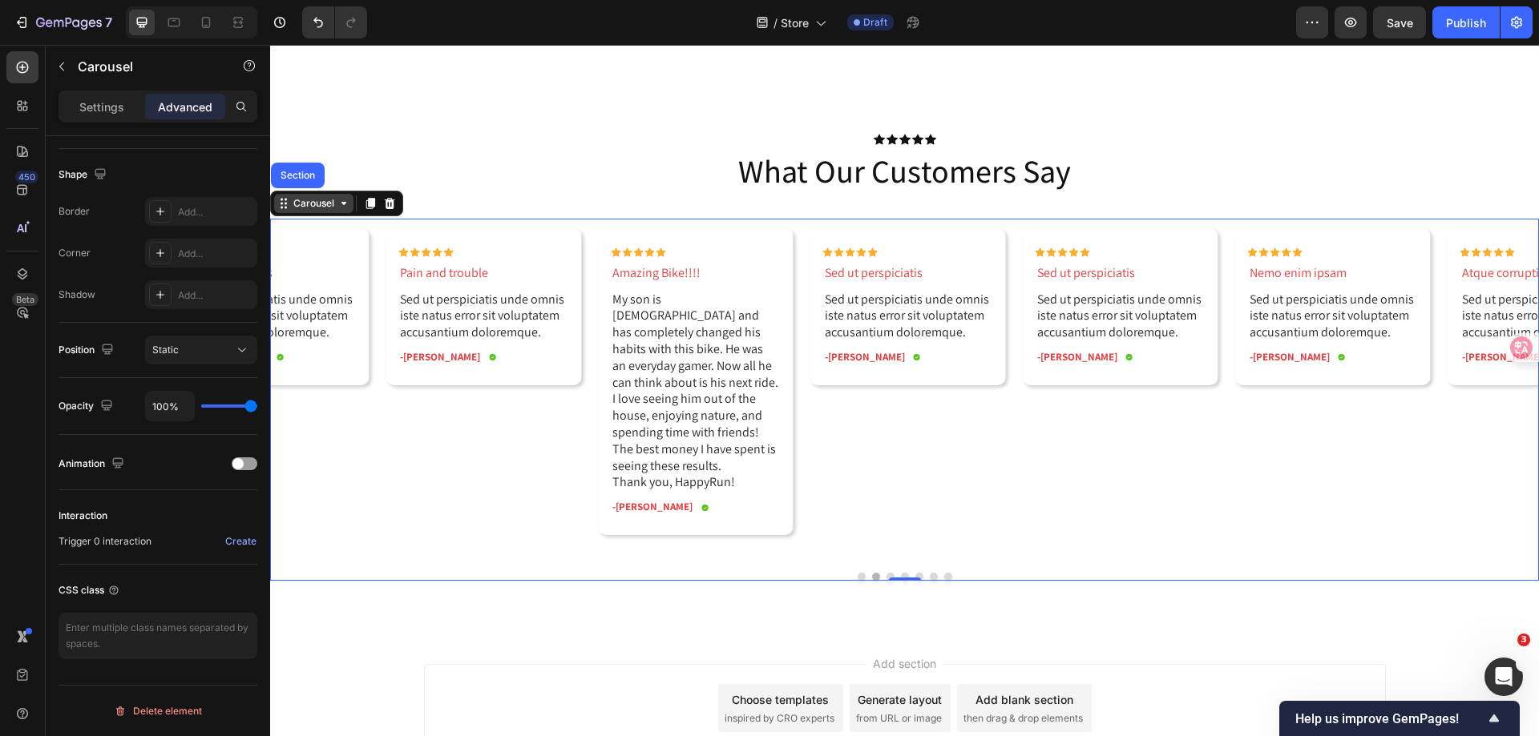
click at [346, 205] on icon at bounding box center [343, 203] width 13 height 13
click at [345, 205] on icon at bounding box center [343, 203] width 13 height 13
click at [340, 204] on icon at bounding box center [343, 203] width 13 height 13
click at [315, 209] on div "Carousel" at bounding box center [313, 203] width 47 height 14
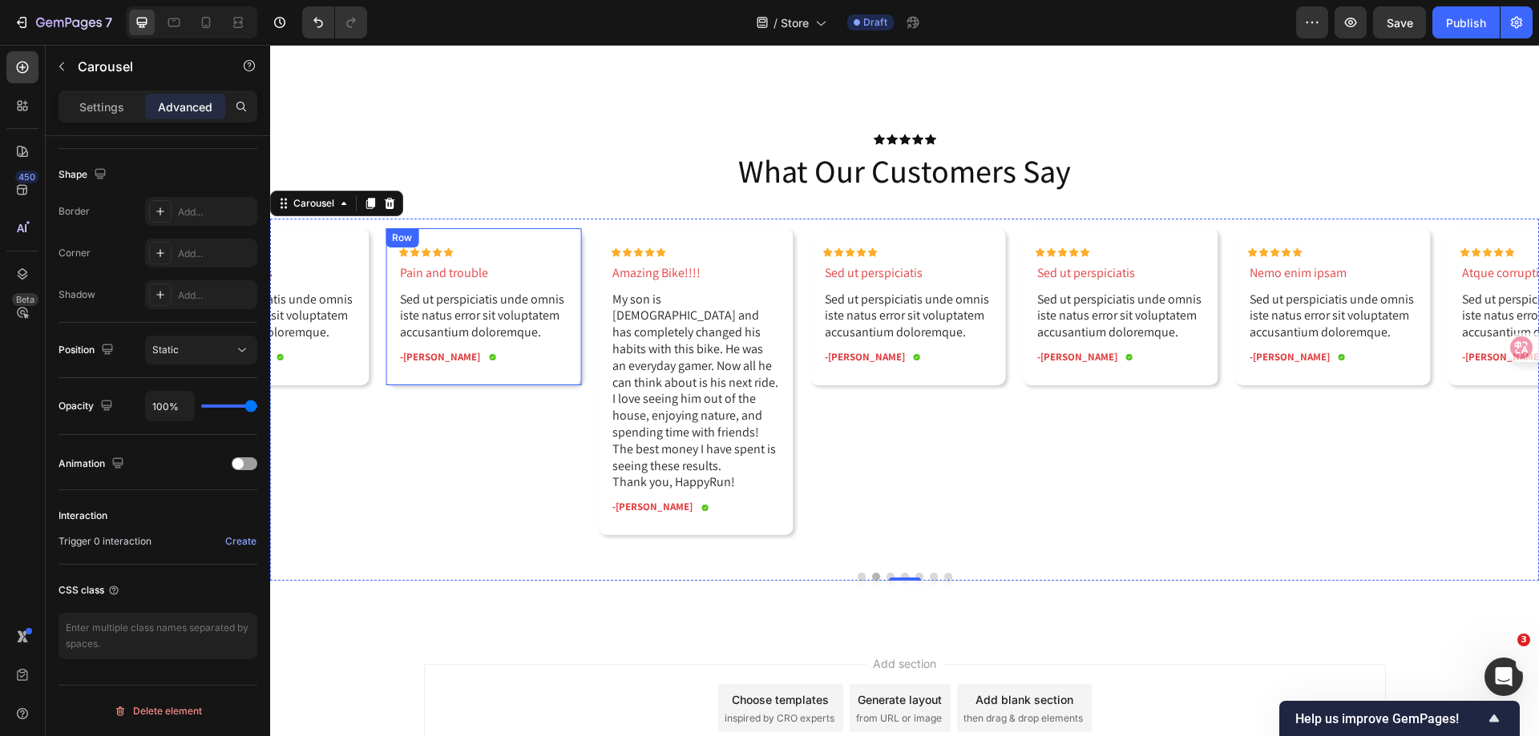
click at [397, 236] on div "Row" at bounding box center [402, 238] width 26 height 14
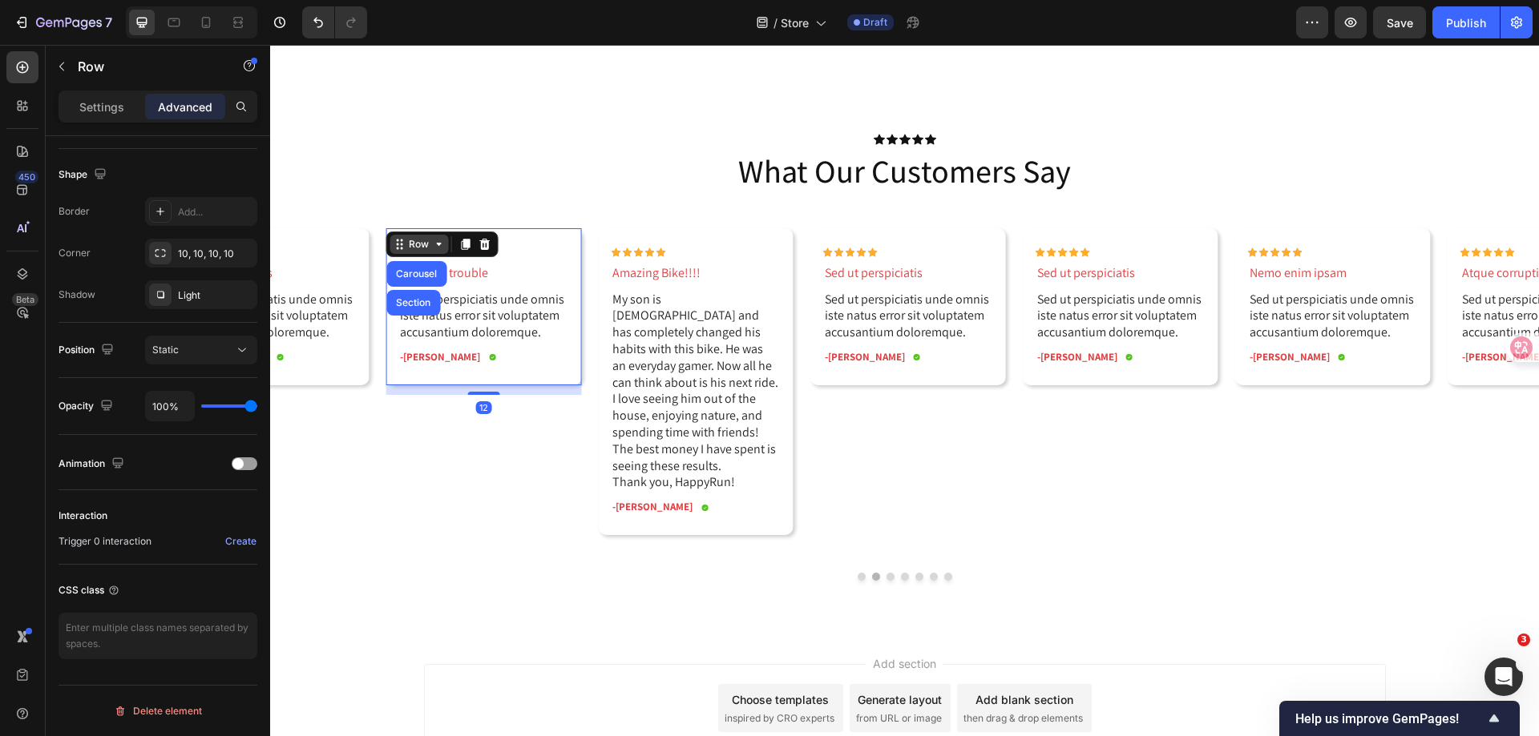
scroll to position [0, 0]
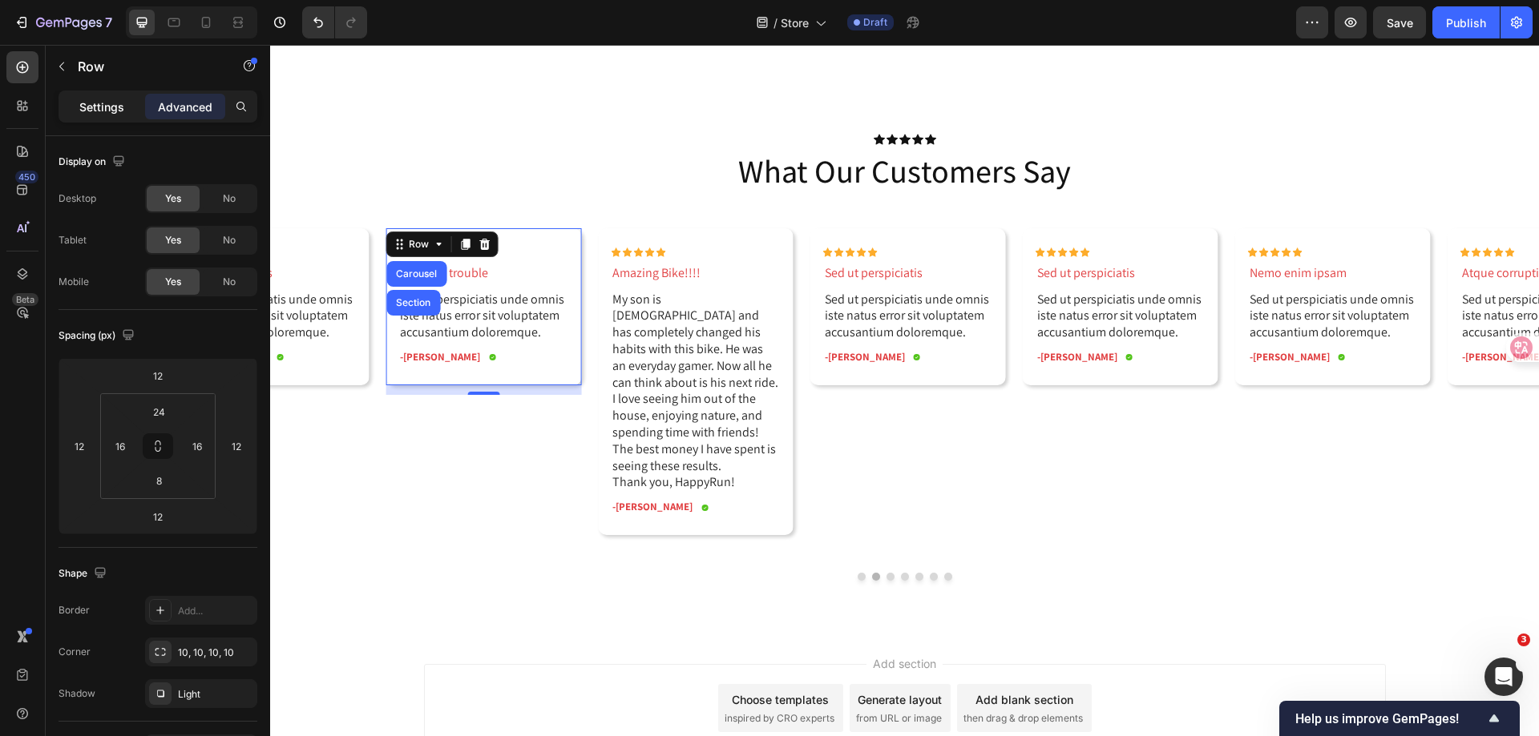
click at [87, 110] on p "Settings" at bounding box center [101, 107] width 45 height 17
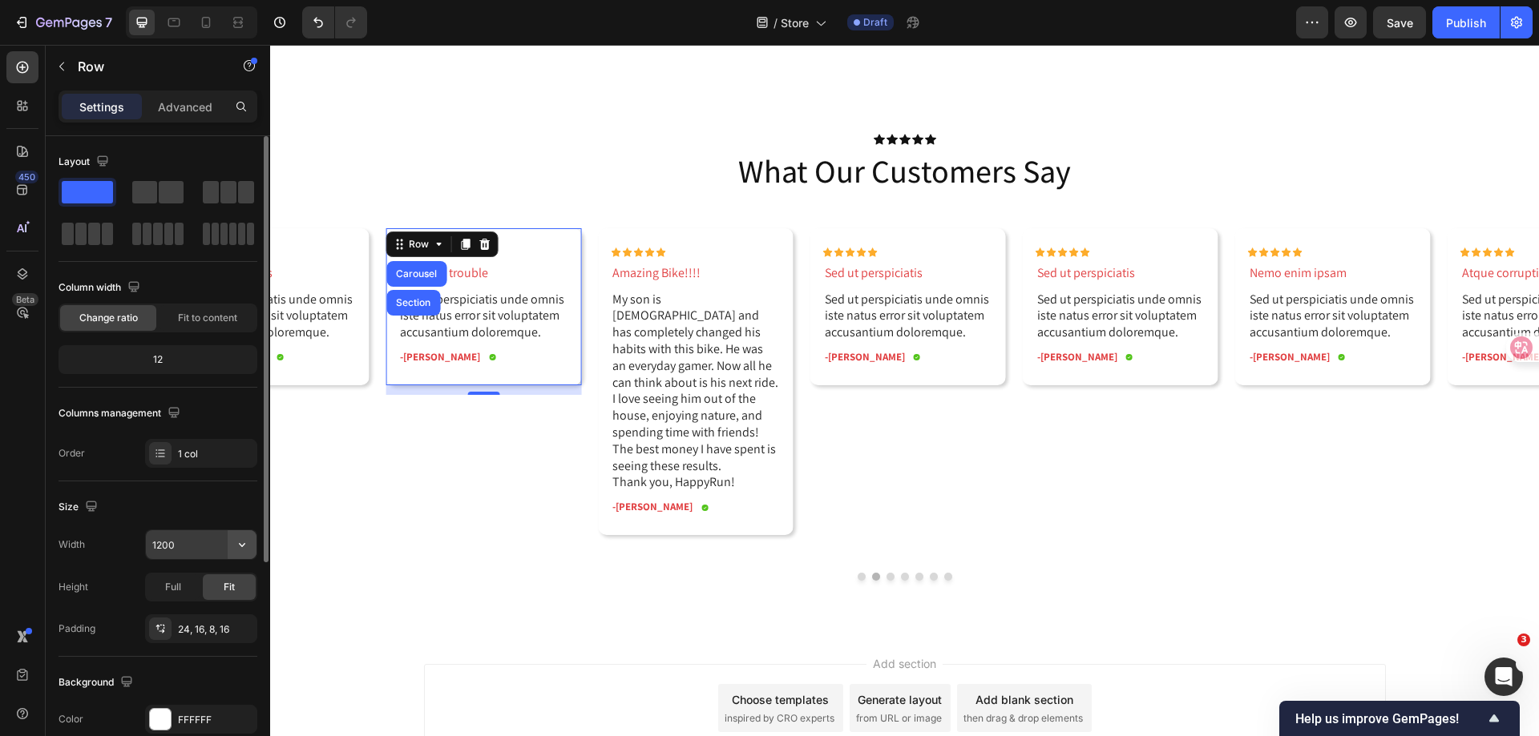
click at [233, 545] on button "button" at bounding box center [242, 544] width 29 height 29
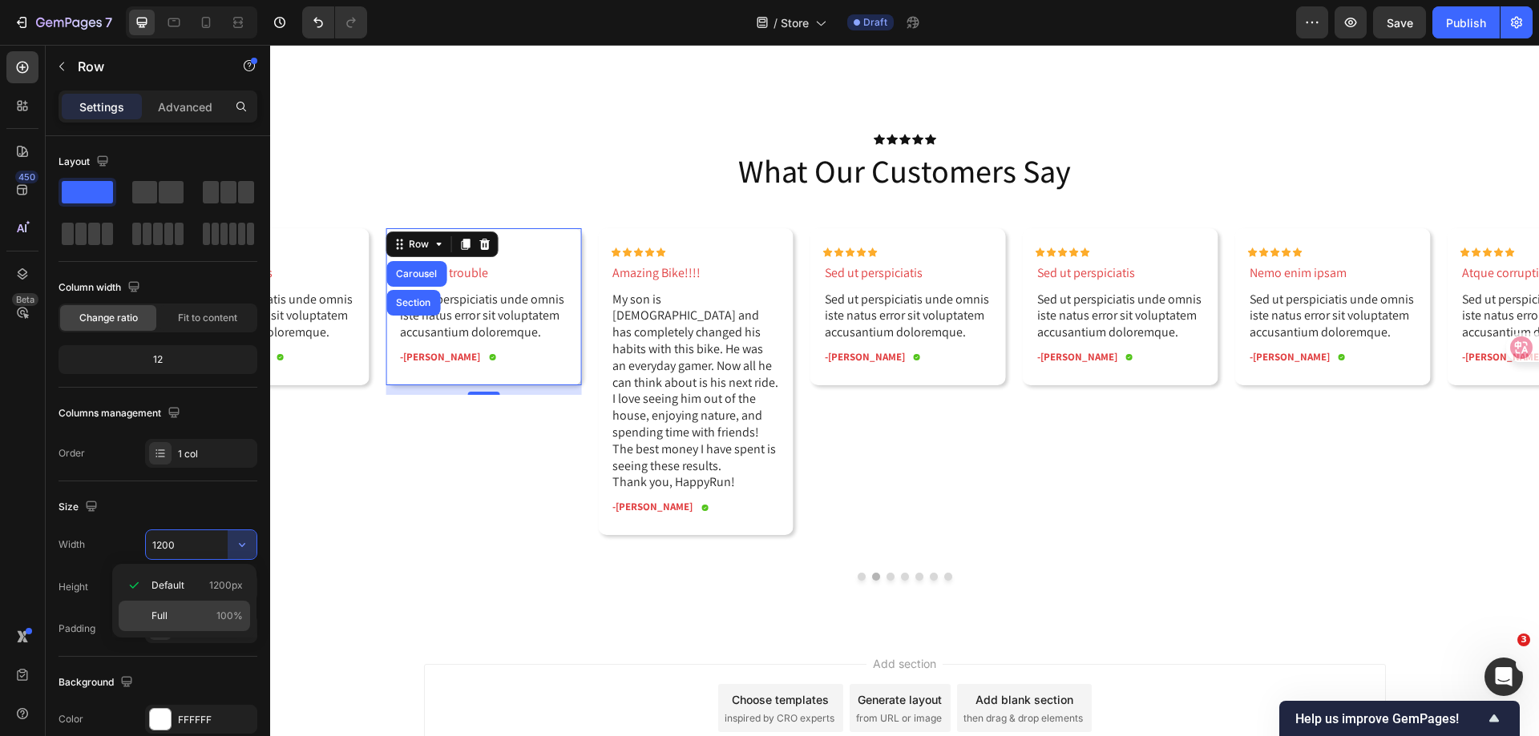
click at [216, 618] on p "Full 100%" at bounding box center [196, 616] width 91 height 14
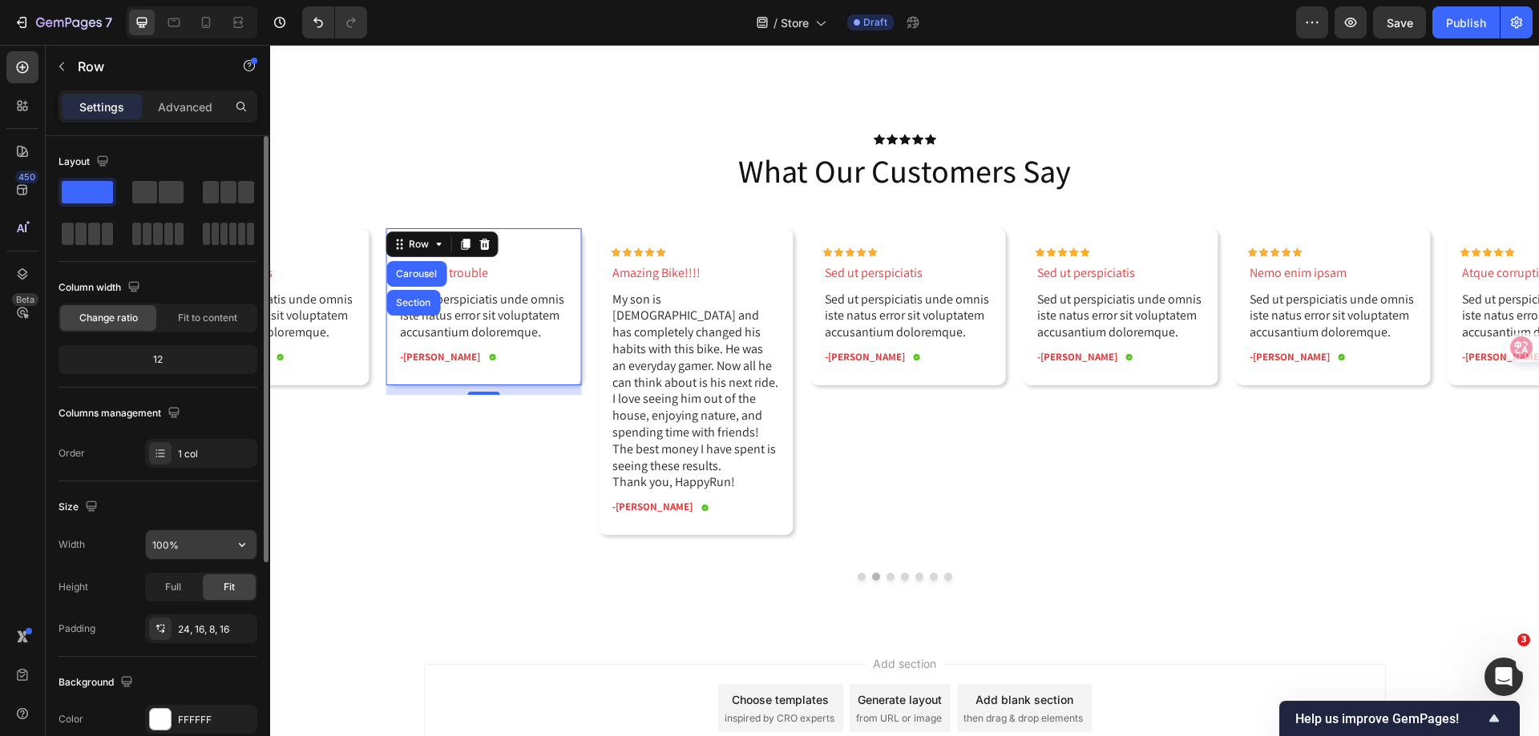
click at [234, 541] on icon "button" at bounding box center [242, 545] width 16 height 16
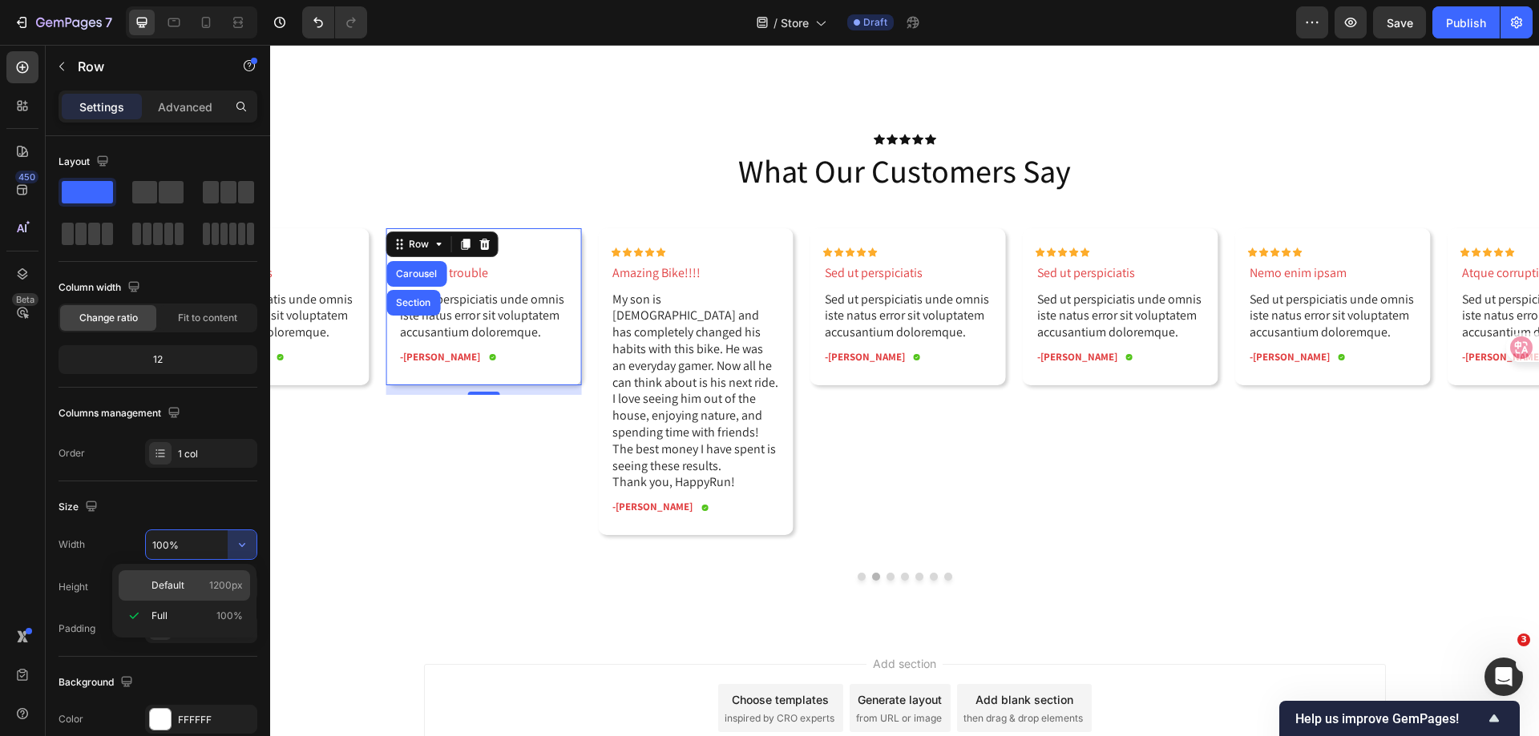
click at [202, 587] on p "Default 1200px" at bounding box center [196, 586] width 91 height 14
type input "1200"
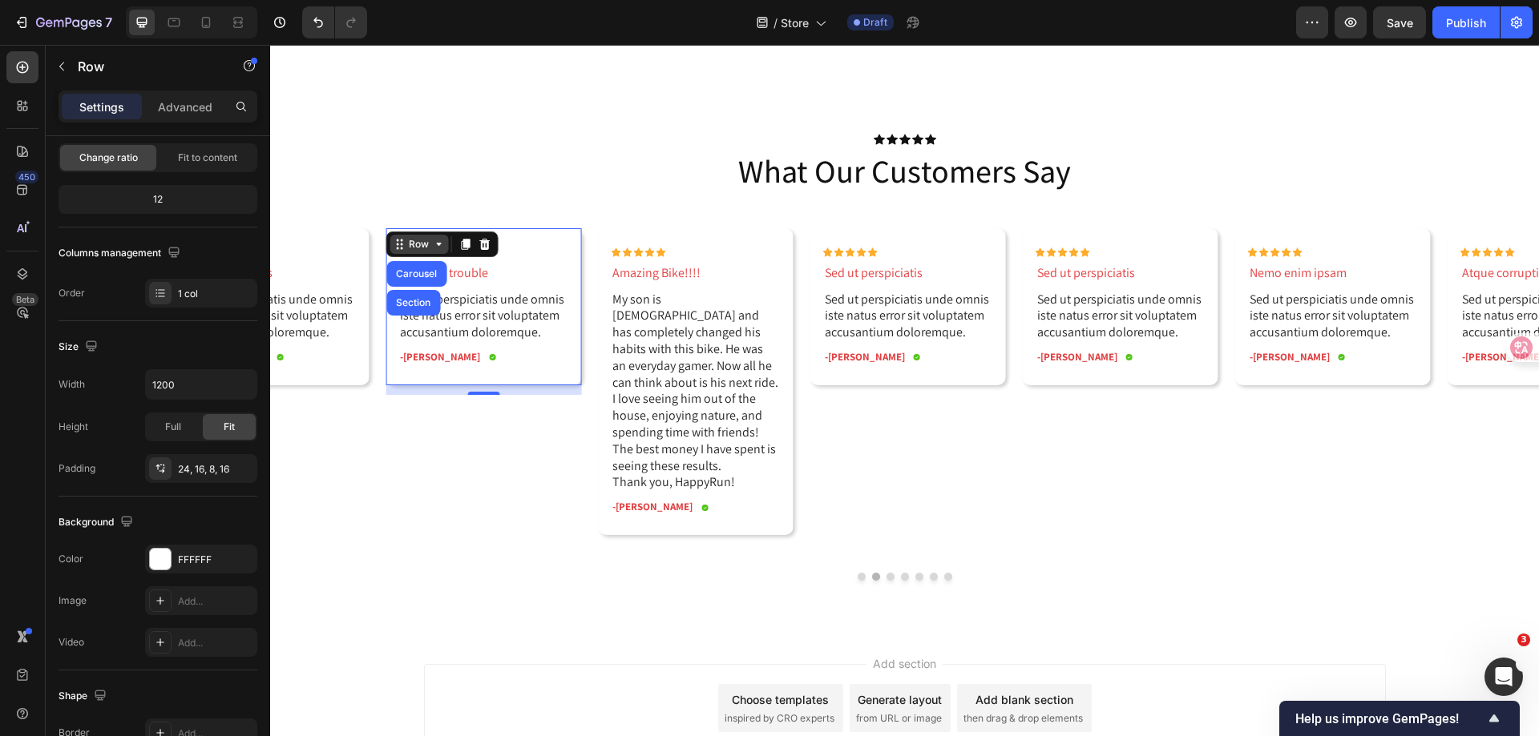
click at [405, 243] on icon at bounding box center [399, 244] width 13 height 13
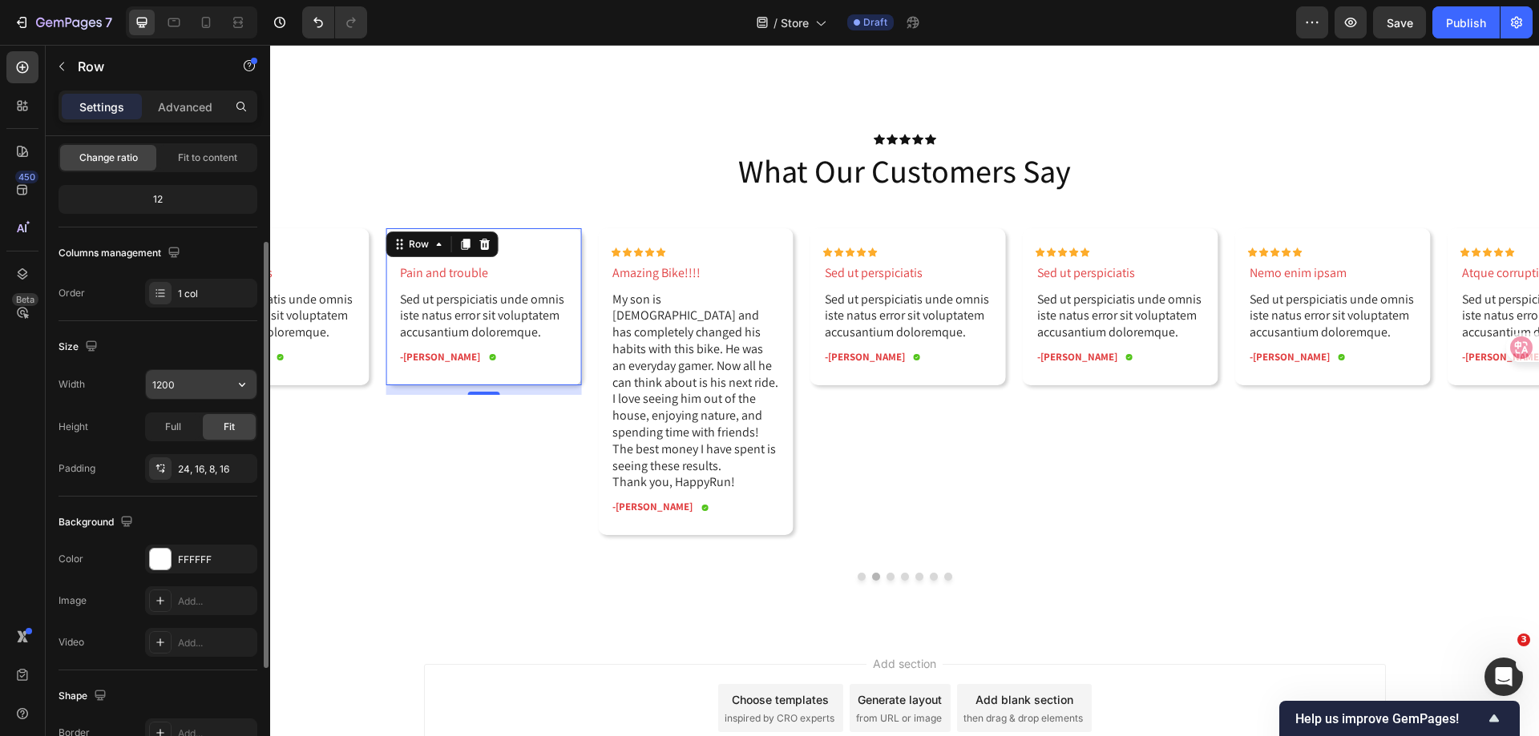
click at [221, 377] on input "1200" at bounding box center [201, 384] width 111 height 29
click at [244, 379] on icon "button" at bounding box center [242, 385] width 16 height 16
click at [196, 356] on div "Size" at bounding box center [157, 347] width 199 height 26
click at [188, 471] on div "24, 16, 8, 16" at bounding box center [201, 469] width 46 height 14
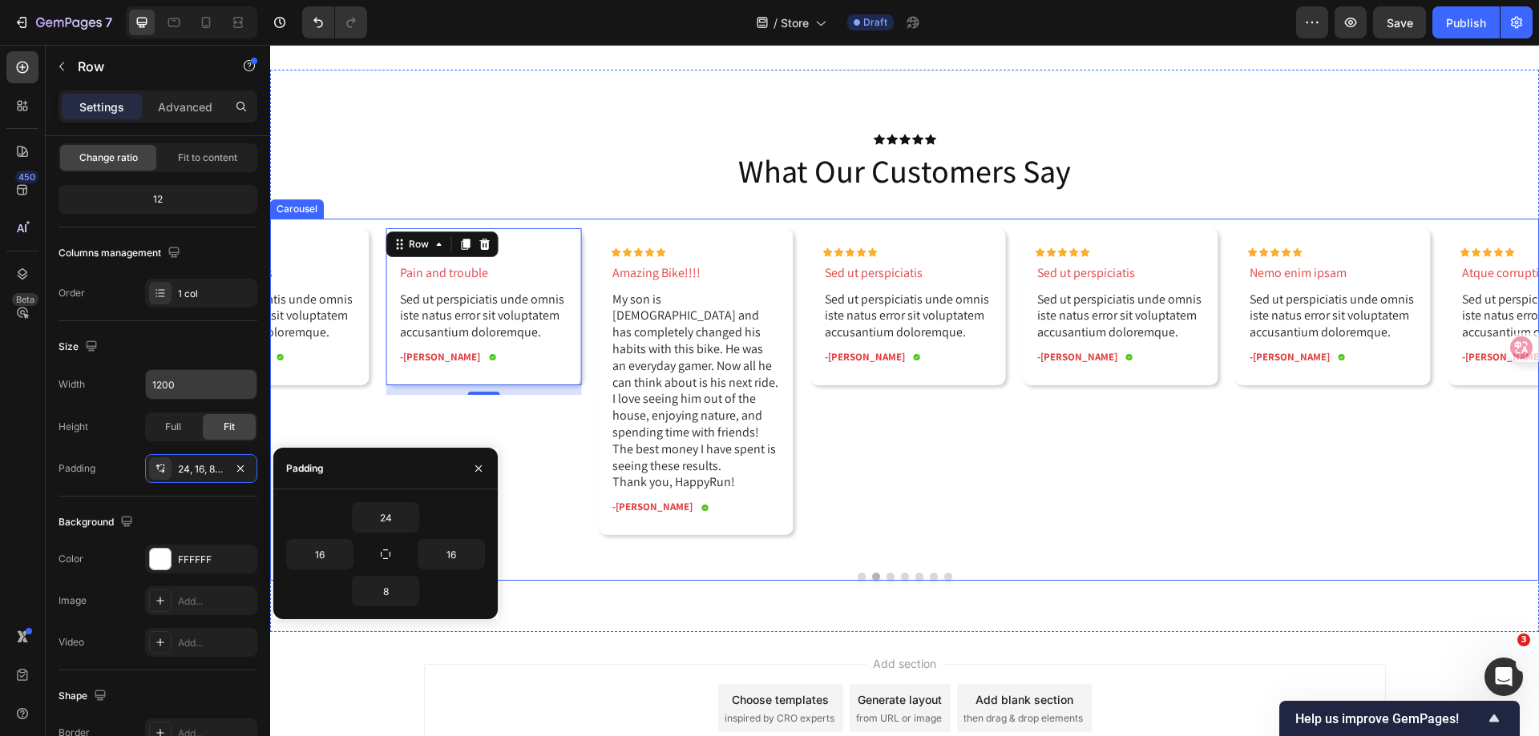
click at [550, 539] on div "Icon Icon Icon Icon Icon Icon List Omnis voluptas Text Block Sed ut perspiciati…" at bounding box center [904, 400] width 1268 height 362
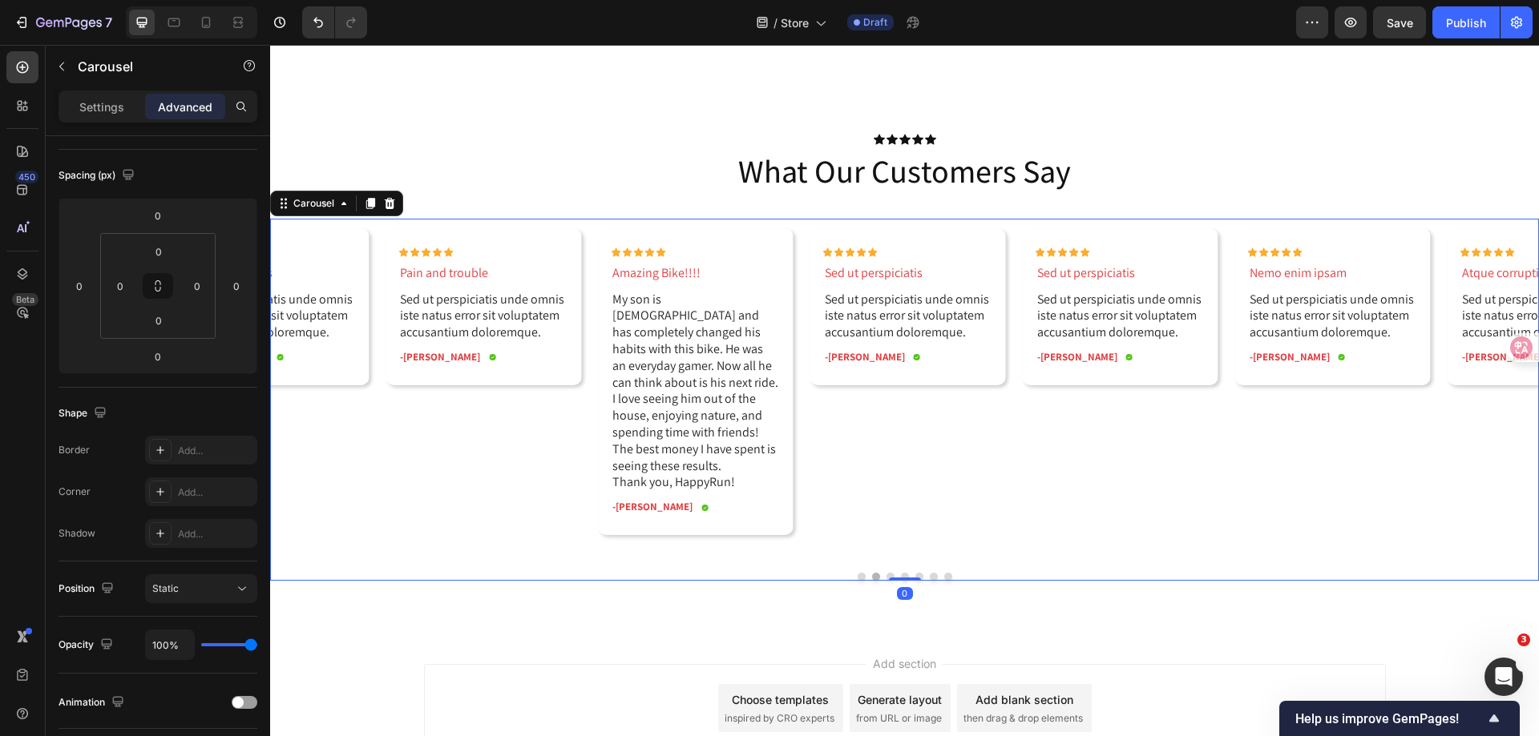
scroll to position [0, 0]
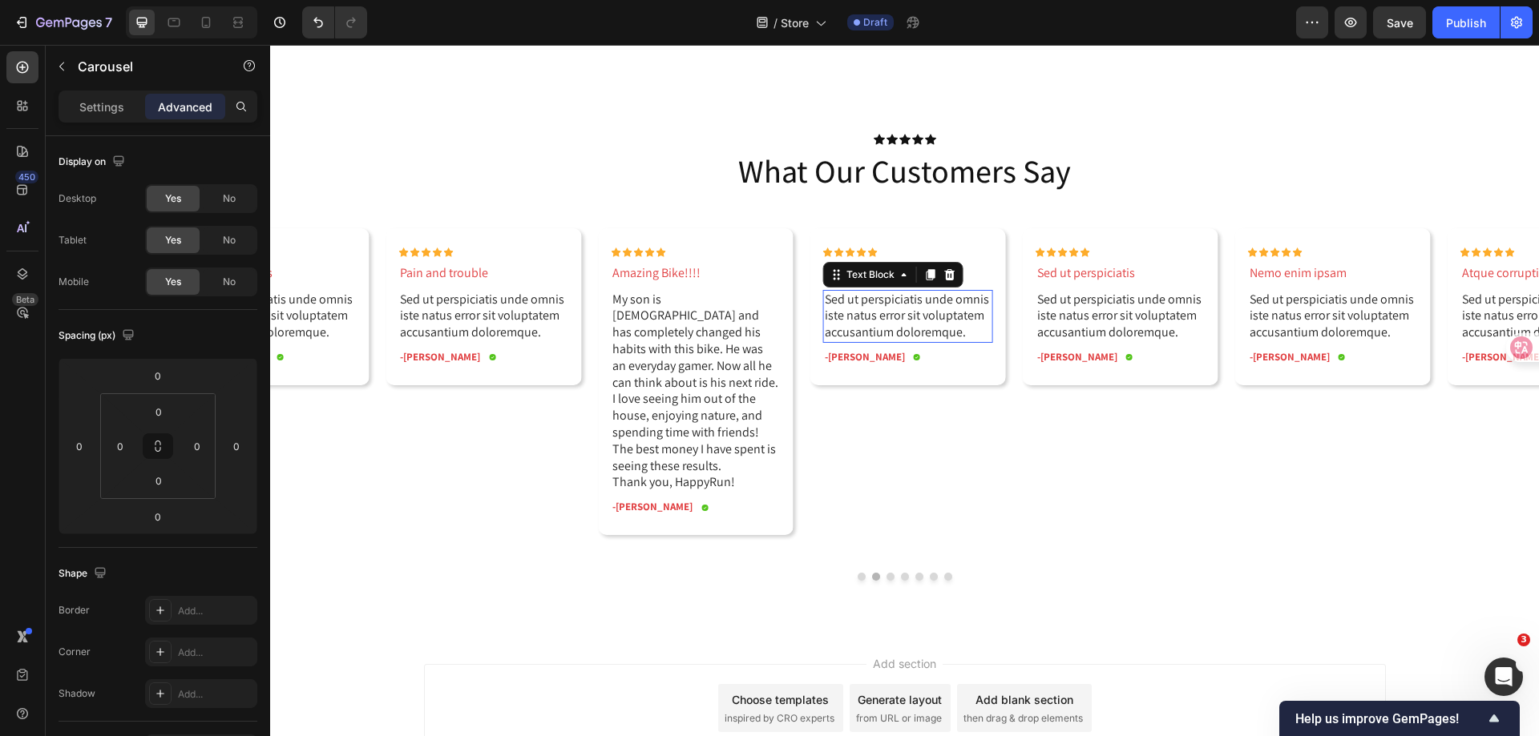
click at [894, 321] on p "Sed ut perspiciatis unde omnis iste natus error sit voluptatem accusantium dolo…" at bounding box center [908, 317] width 167 height 50
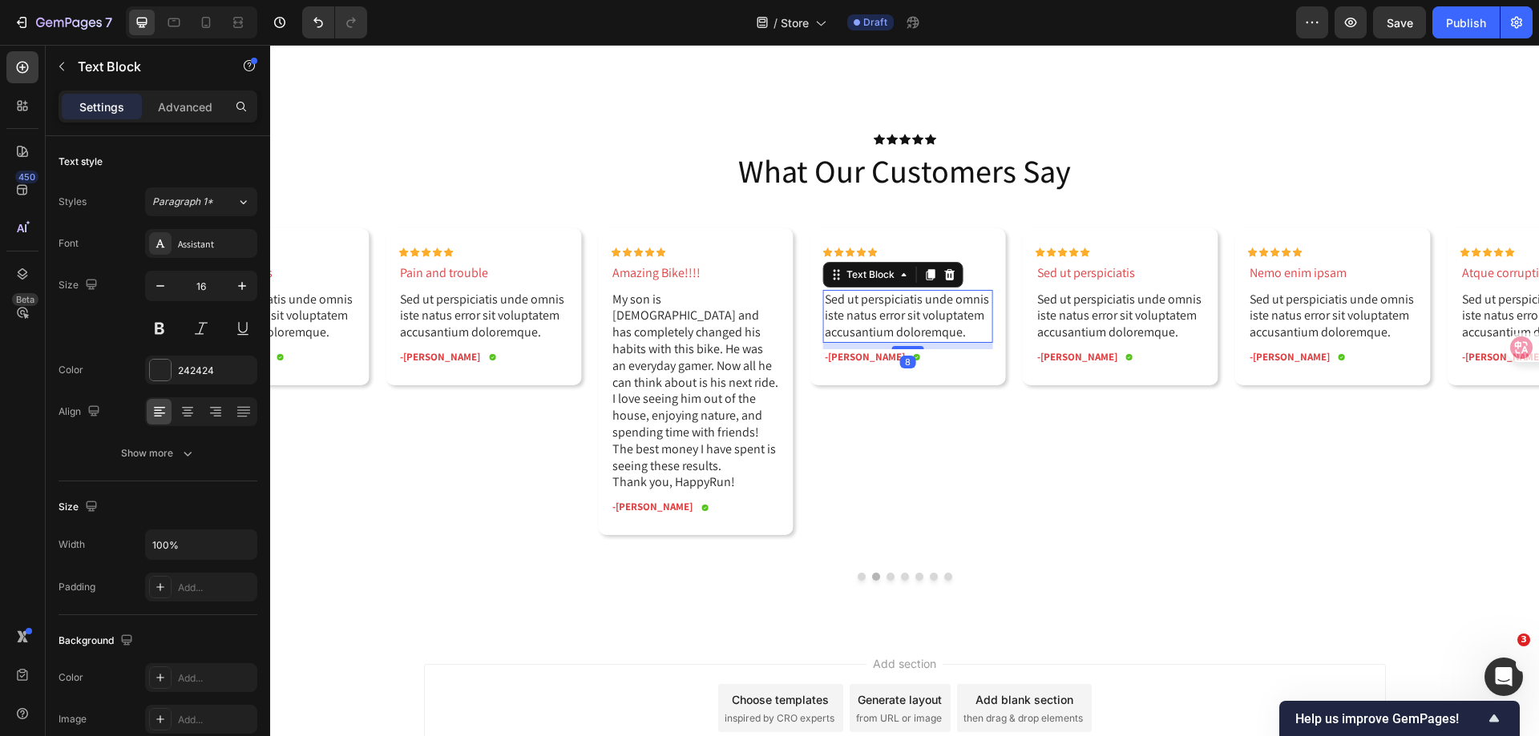
click at [894, 321] on p "Sed ut perspiciatis unde omnis iste natus error sit voluptatem accusantium dolo…" at bounding box center [908, 317] width 167 height 50
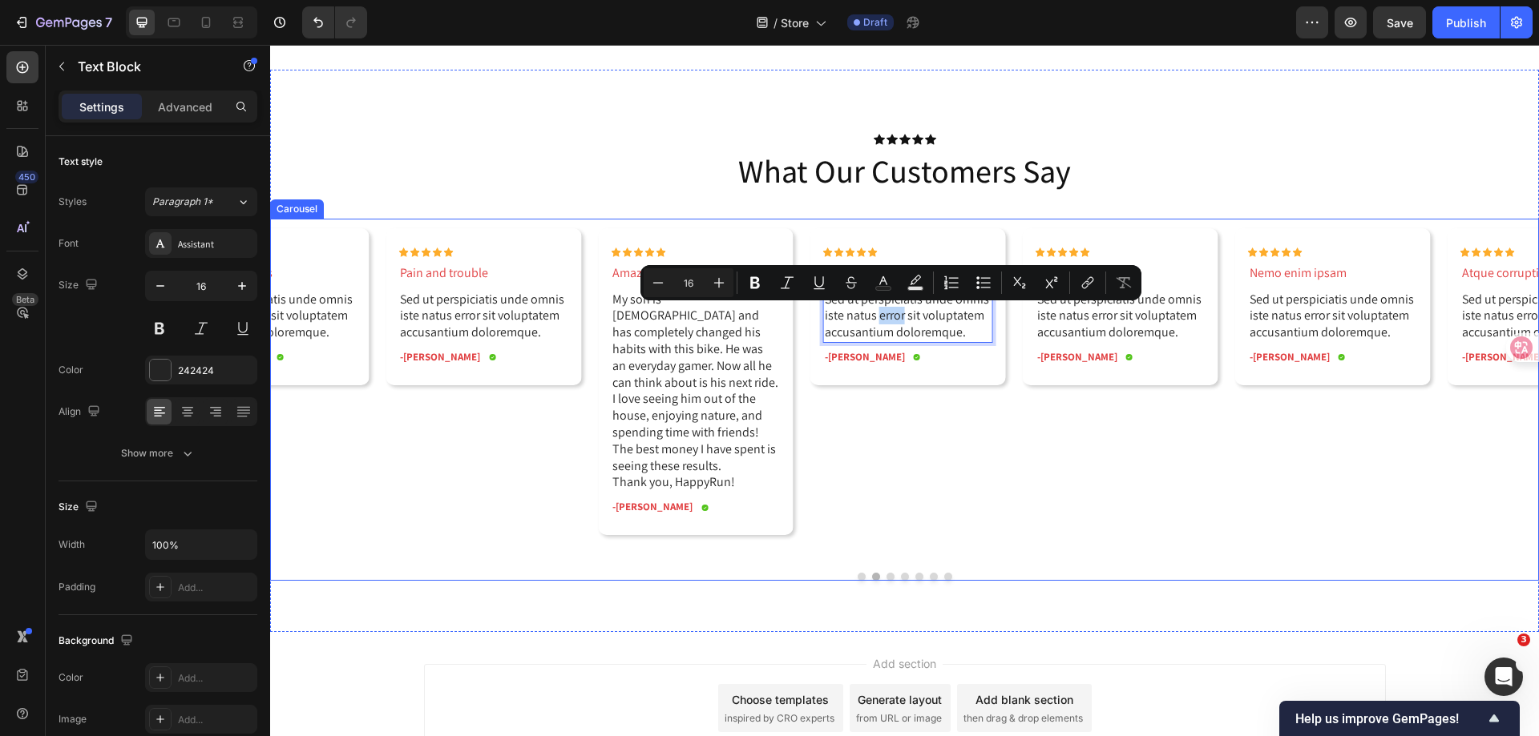
click at [301, 212] on div "Carousel" at bounding box center [296, 209] width 47 height 14
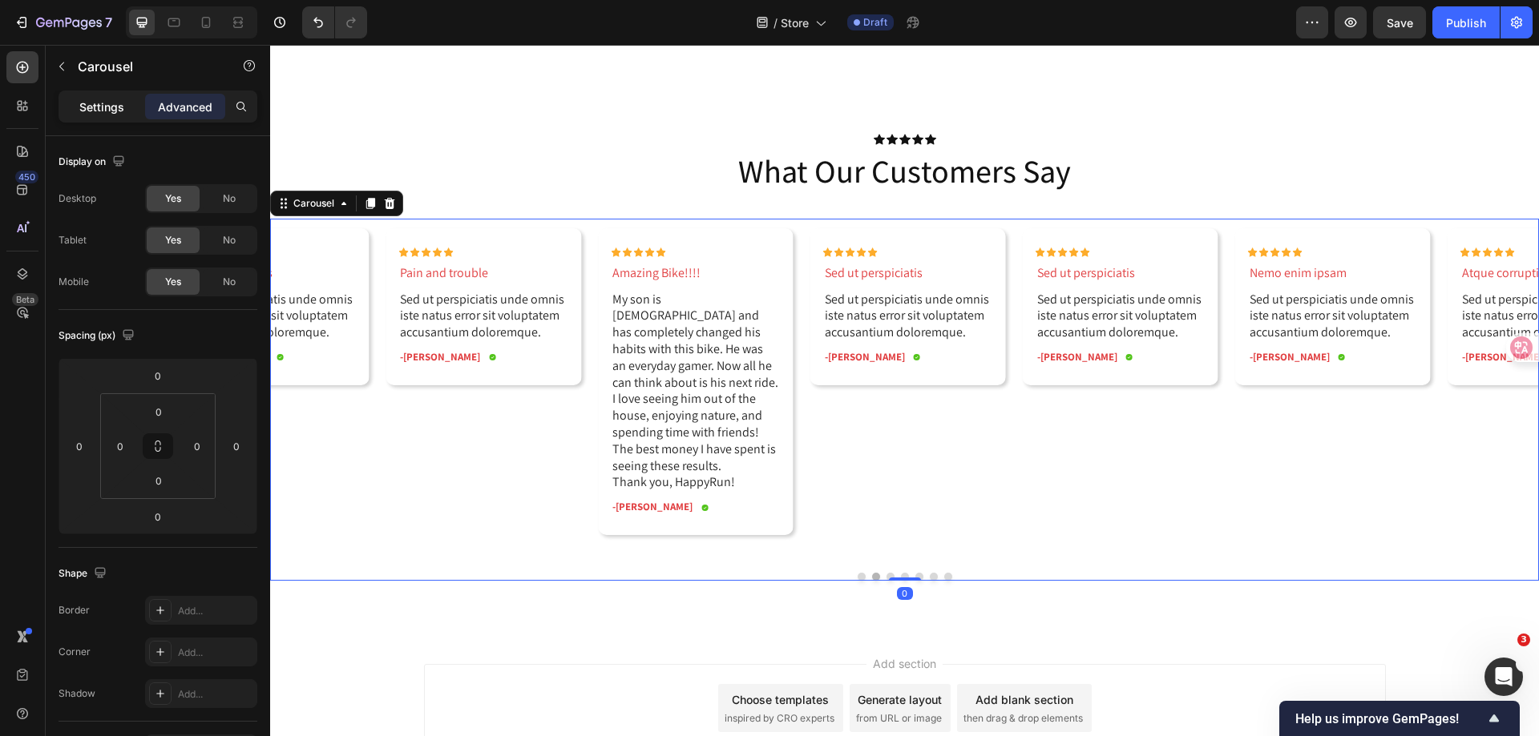
click at [107, 112] on p "Settings" at bounding box center [101, 107] width 45 height 17
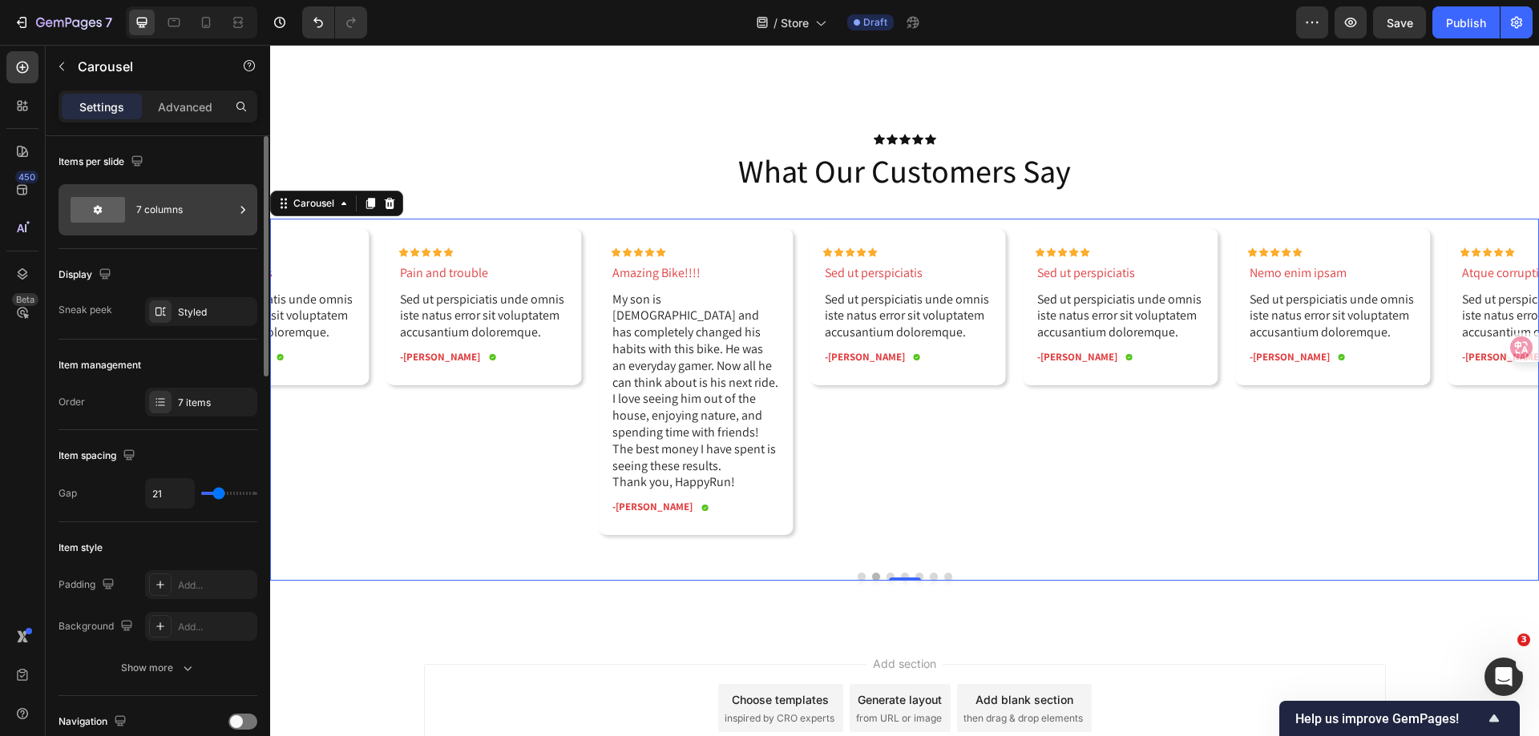
click at [155, 210] on div "7 columns" at bounding box center [185, 210] width 98 height 37
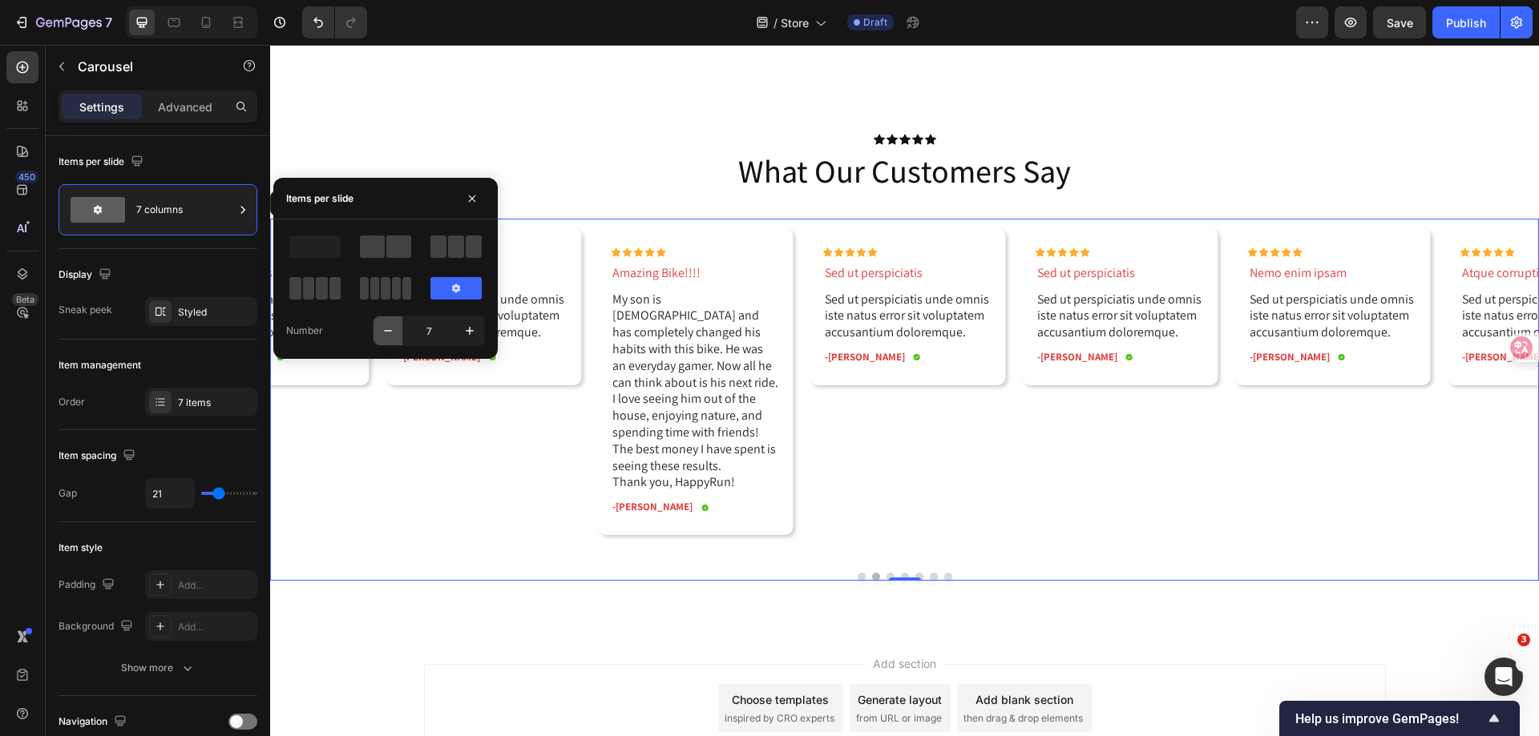
click at [386, 335] on icon "button" at bounding box center [388, 331] width 16 height 16
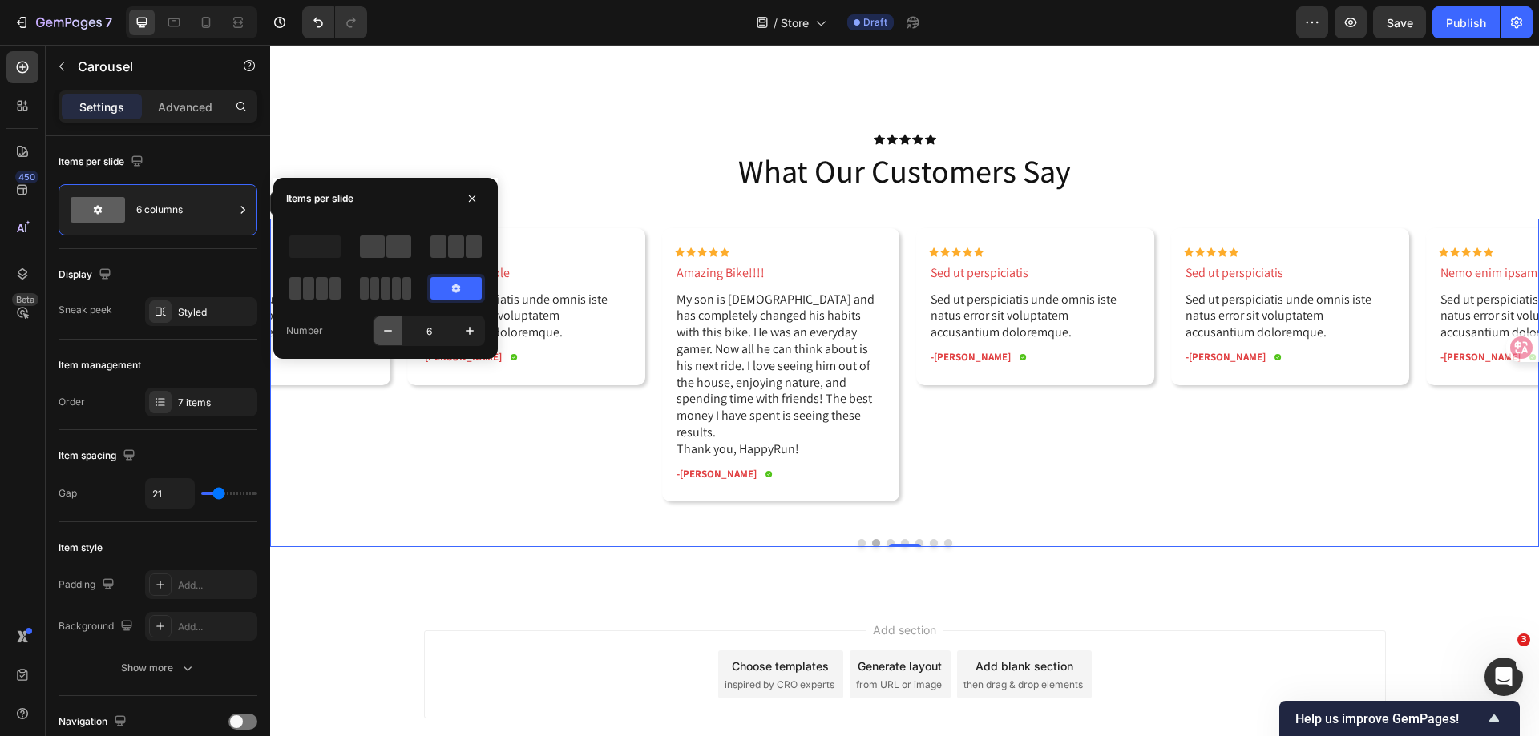
click at [386, 335] on icon "button" at bounding box center [388, 331] width 16 height 16
type input "5"
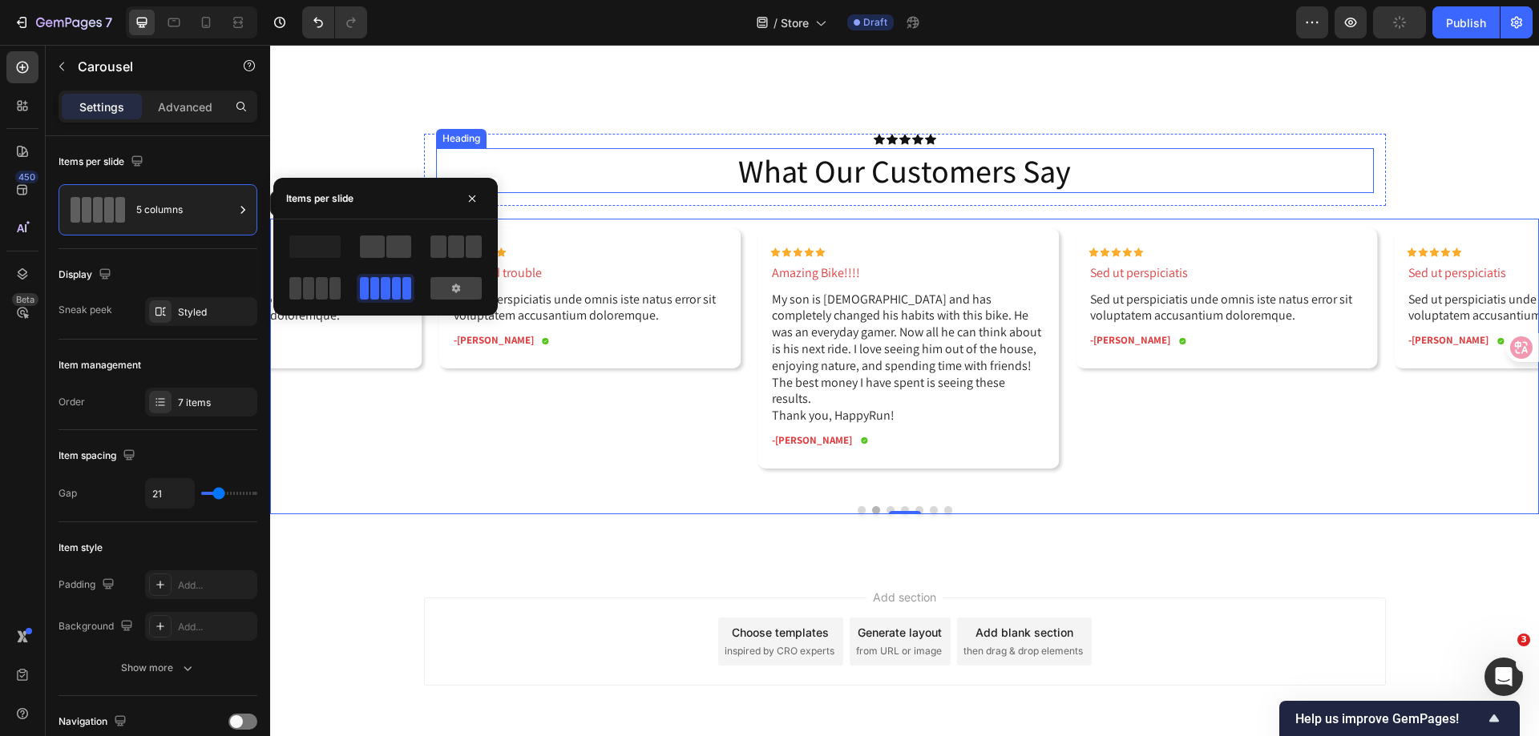
click at [443, 115] on div "Icon Icon Icon Icon Icon Icon List what our customers say Heading Row Icon Icon…" at bounding box center [904, 318] width 1268 height 496
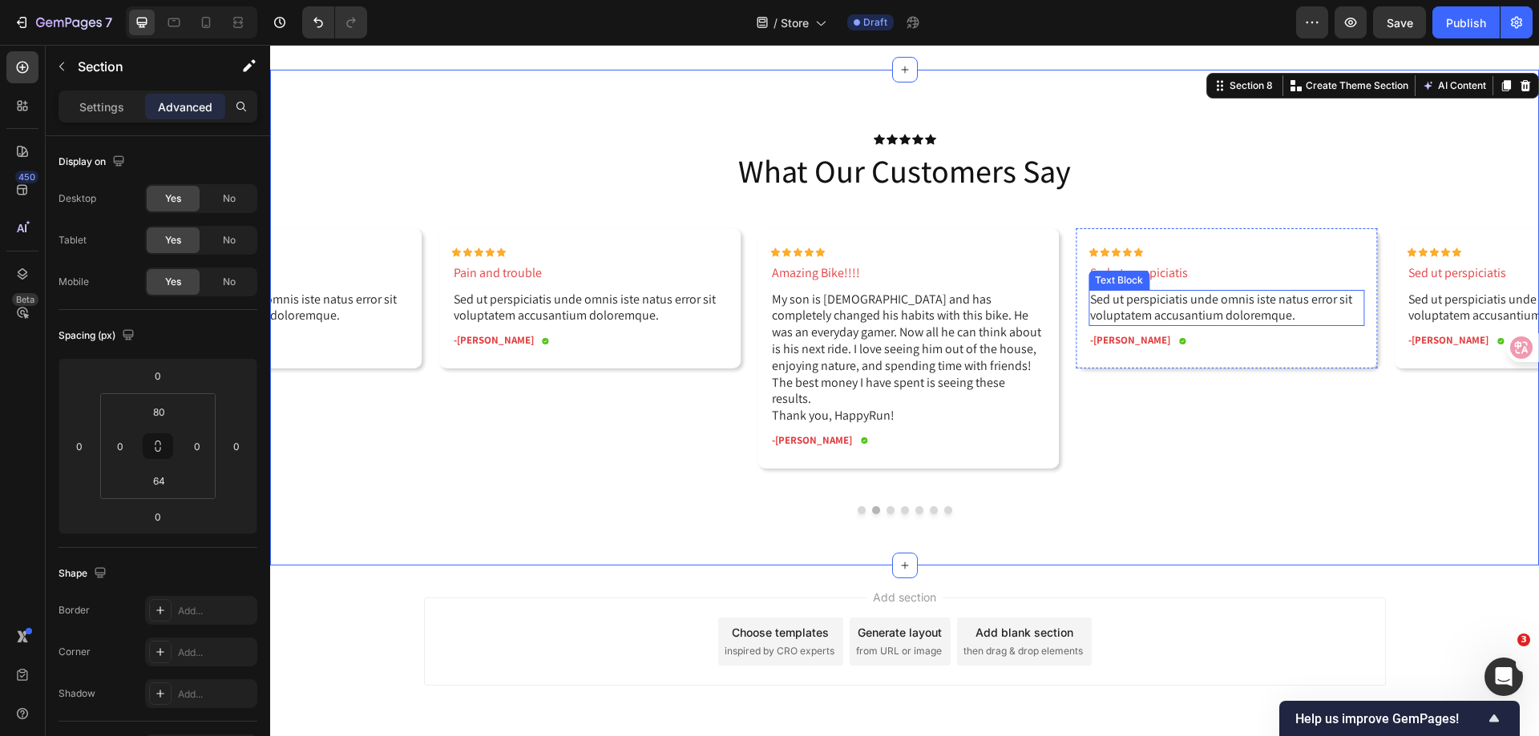
click at [1155, 303] on p "Sed ut perspiciatis unde omnis iste natus error sit voluptatem accusantium dolo…" at bounding box center [1226, 309] width 272 height 34
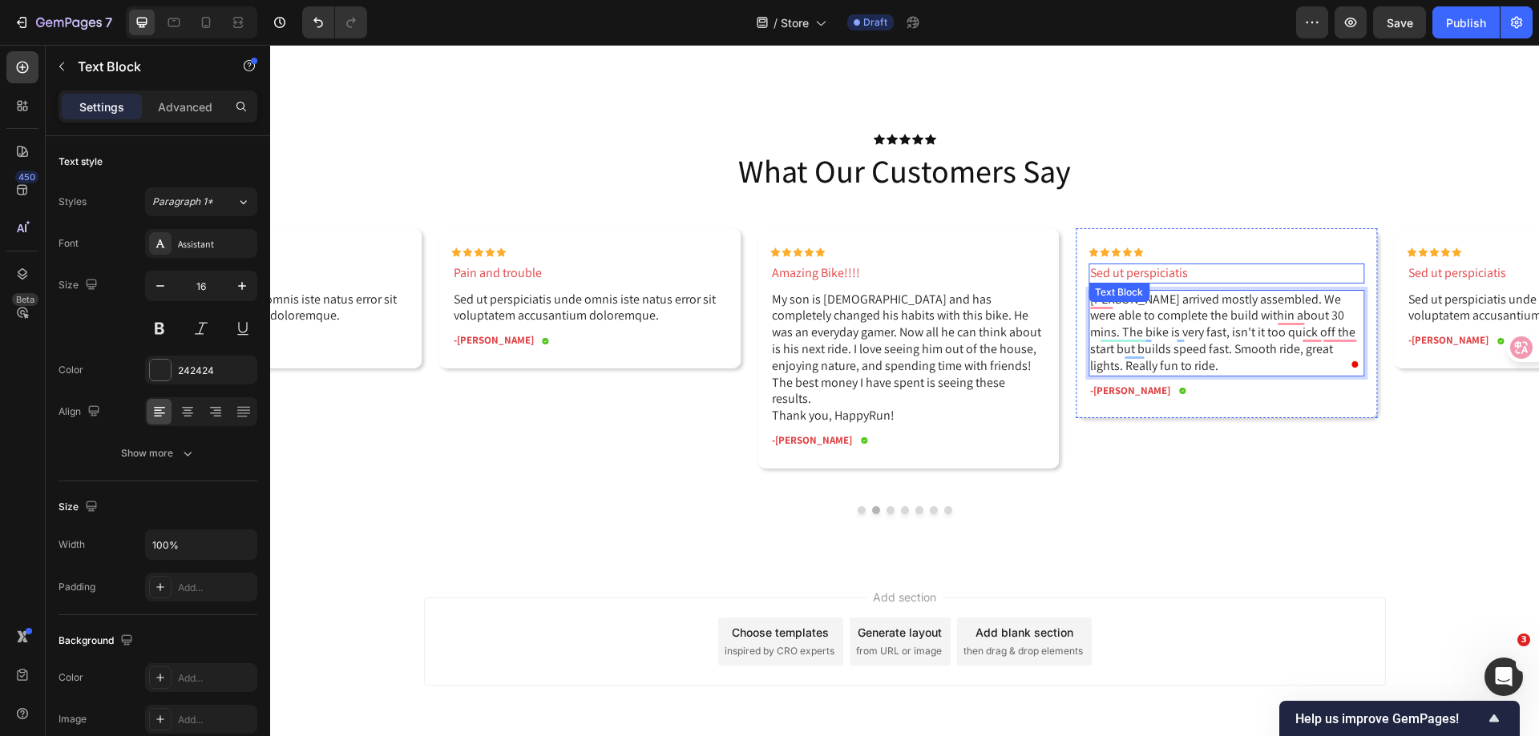
click at [1155, 276] on p "Sed ut perspiciatis" at bounding box center [1226, 273] width 272 height 17
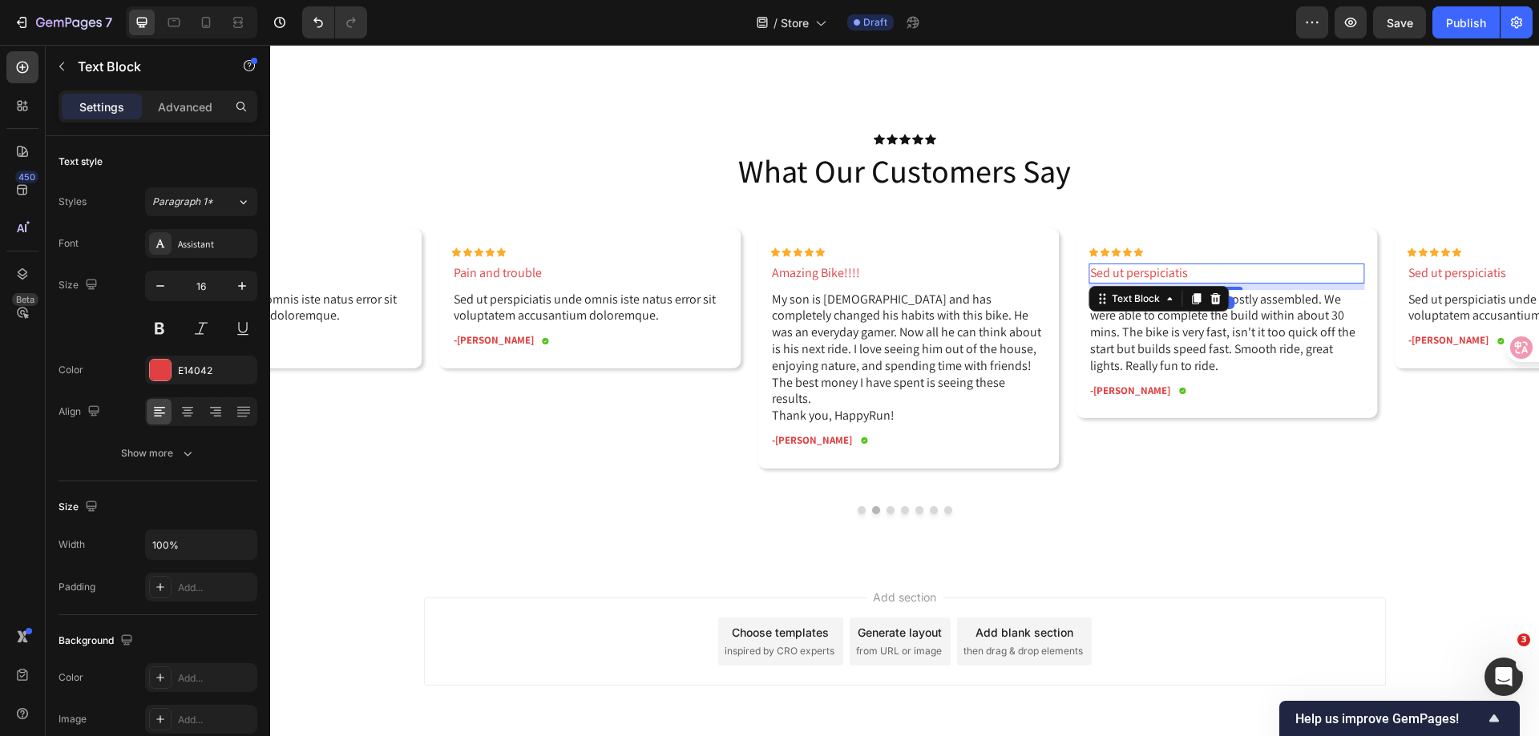
click at [1155, 276] on p "Sed ut perspiciatis" at bounding box center [1226, 273] width 272 height 17
click at [1110, 393] on p "-[PERSON_NAME]" at bounding box center [1130, 392] width 80 height 14
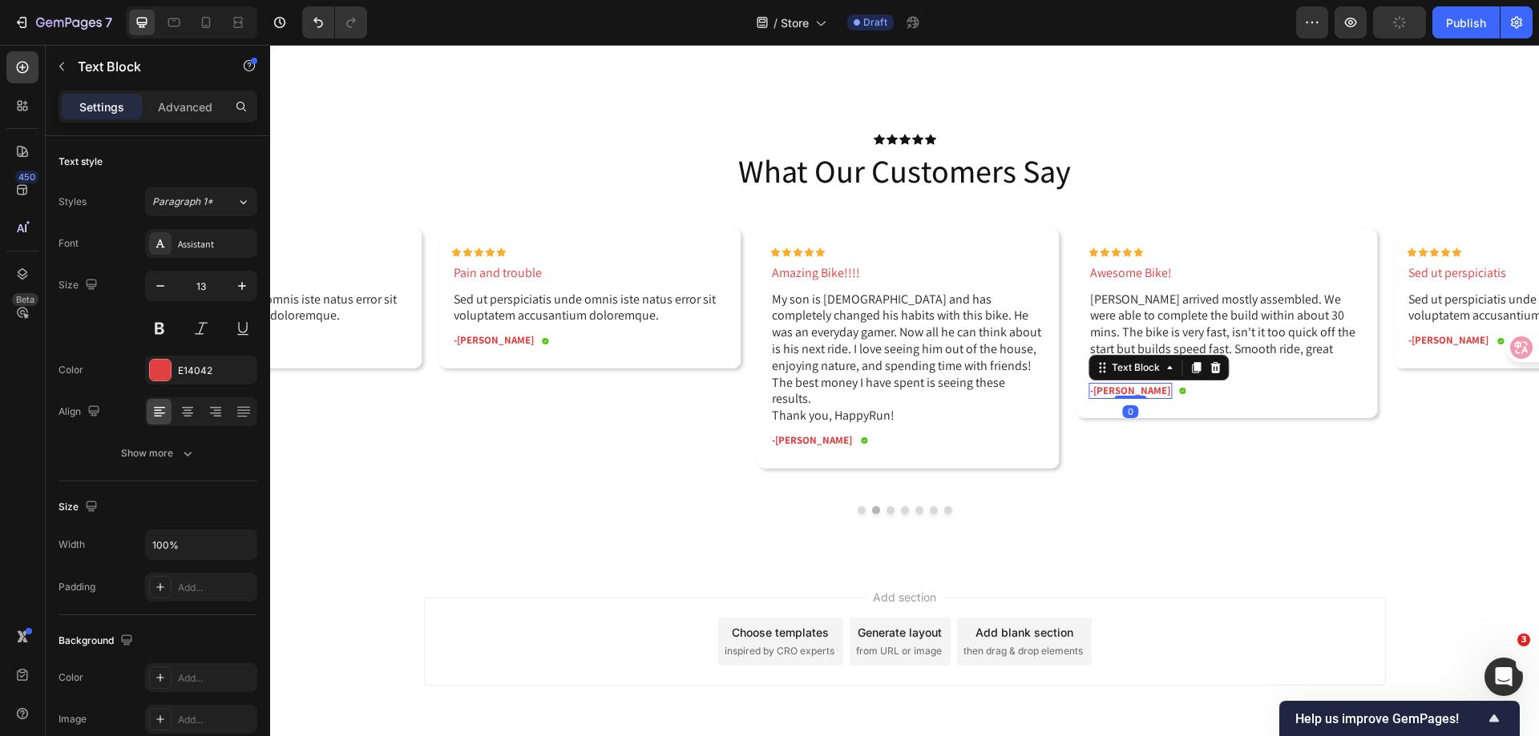
click at [1110, 393] on p "-[PERSON_NAME]" at bounding box center [1130, 392] width 80 height 14
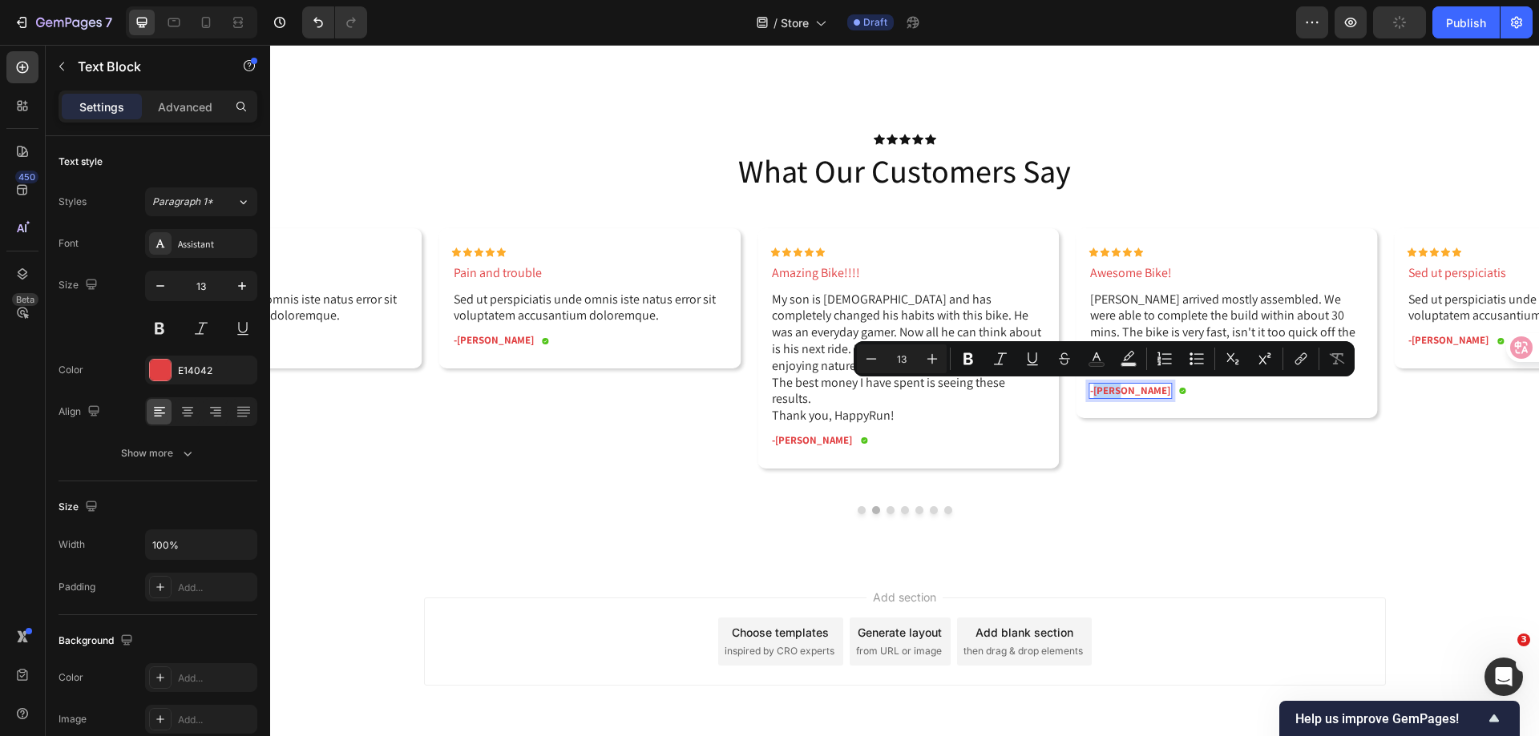
click at [1096, 393] on p "-[PERSON_NAME]" at bounding box center [1130, 392] width 80 height 14
drag, startPoint x: 1095, startPoint y: 393, endPoint x: 1126, endPoint y: 393, distance: 31.3
click at [1126, 393] on p "-[PERSON_NAME]" at bounding box center [1130, 392] width 80 height 14
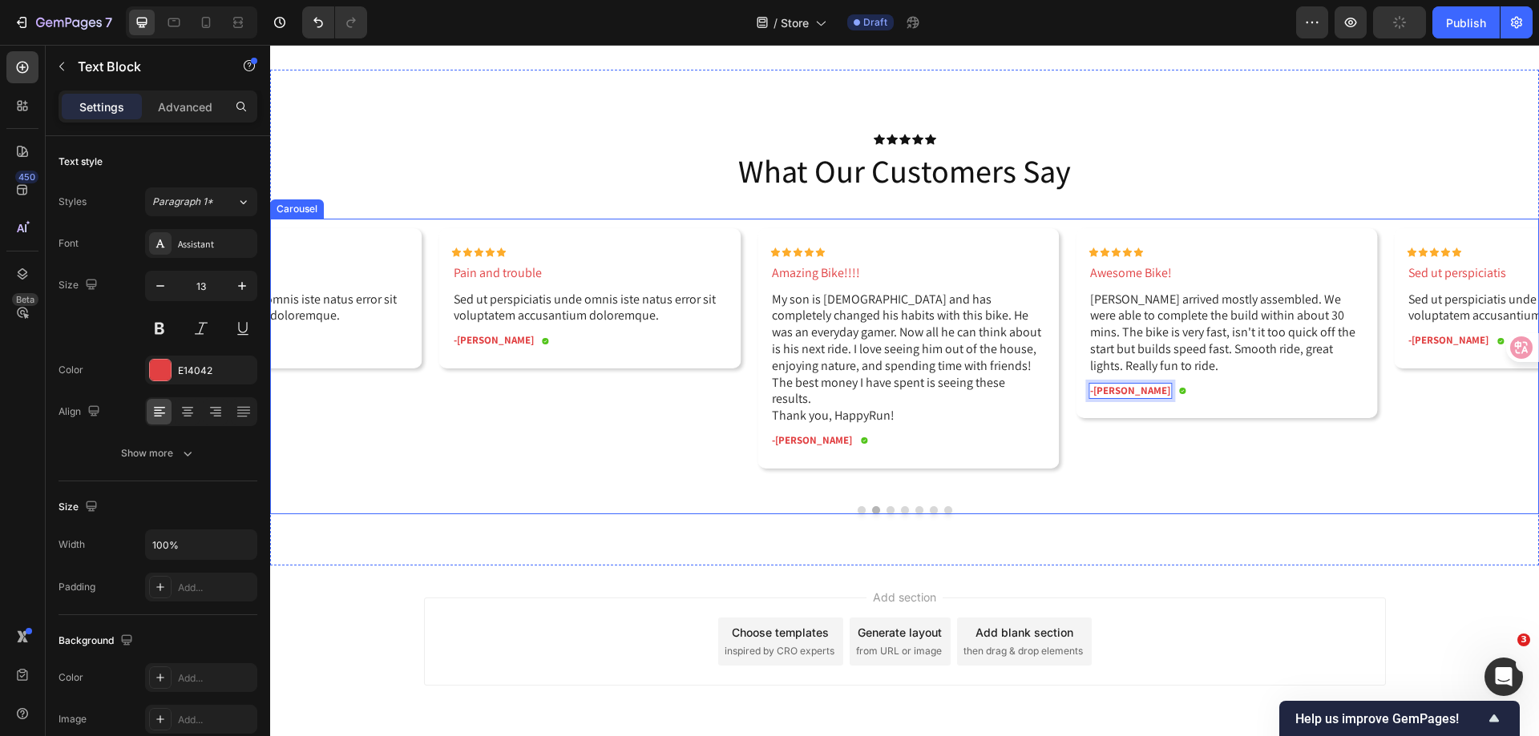
click at [1144, 476] on div "Icon Icon Icon Icon Icon Icon List Omnis voluptas Text Block Sed ut perspiciati…" at bounding box center [904, 367] width 1268 height 296
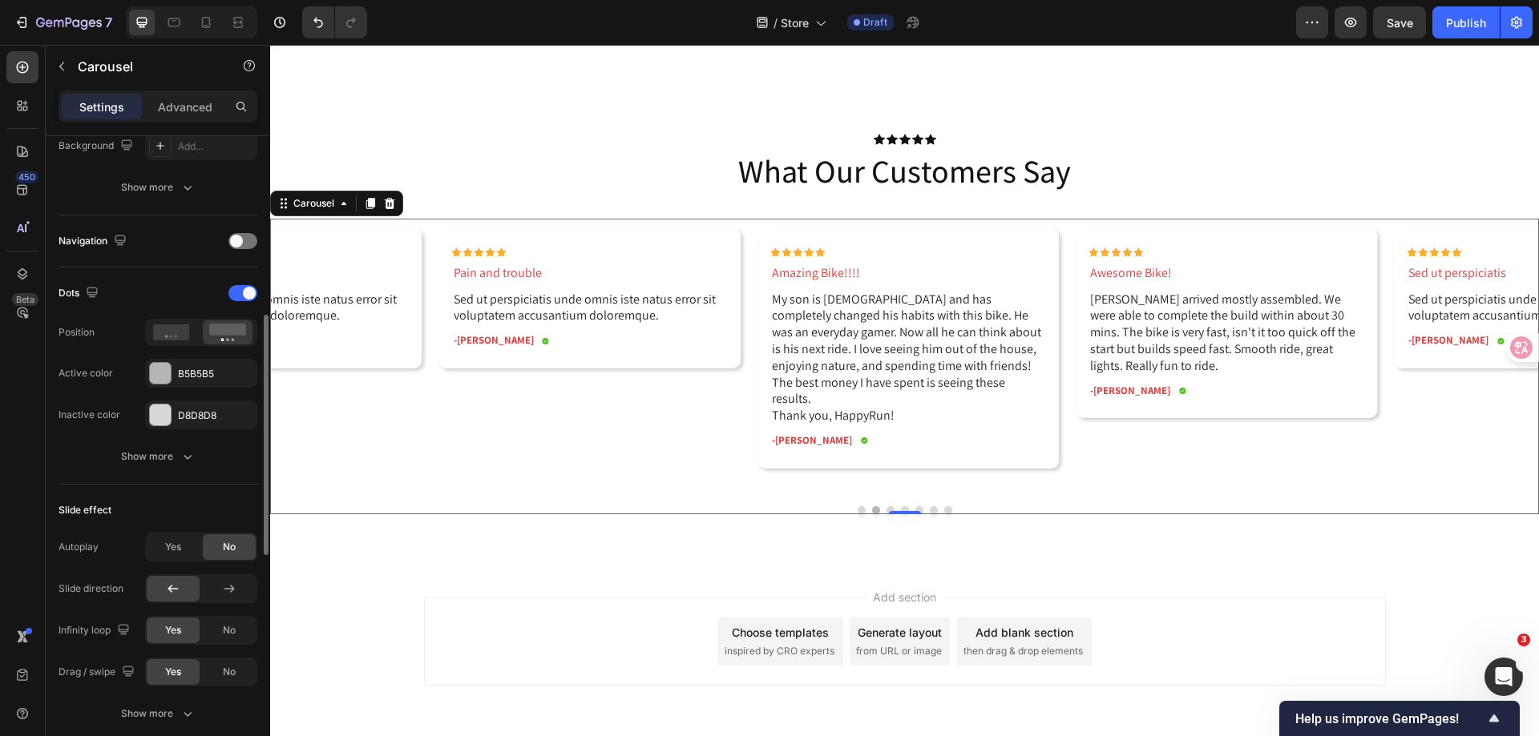
scroll to position [641, 0]
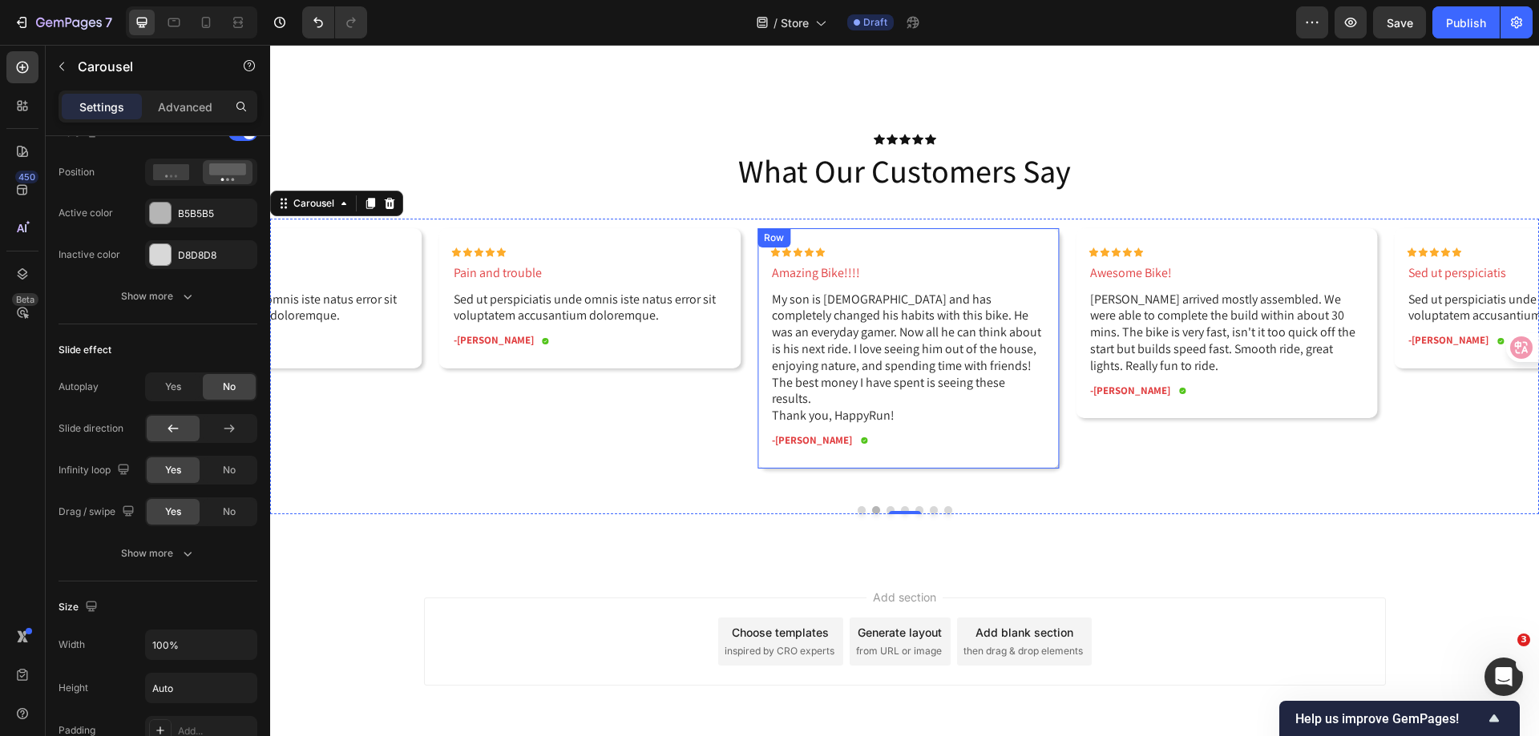
click at [769, 242] on div "Row" at bounding box center [773, 238] width 26 height 14
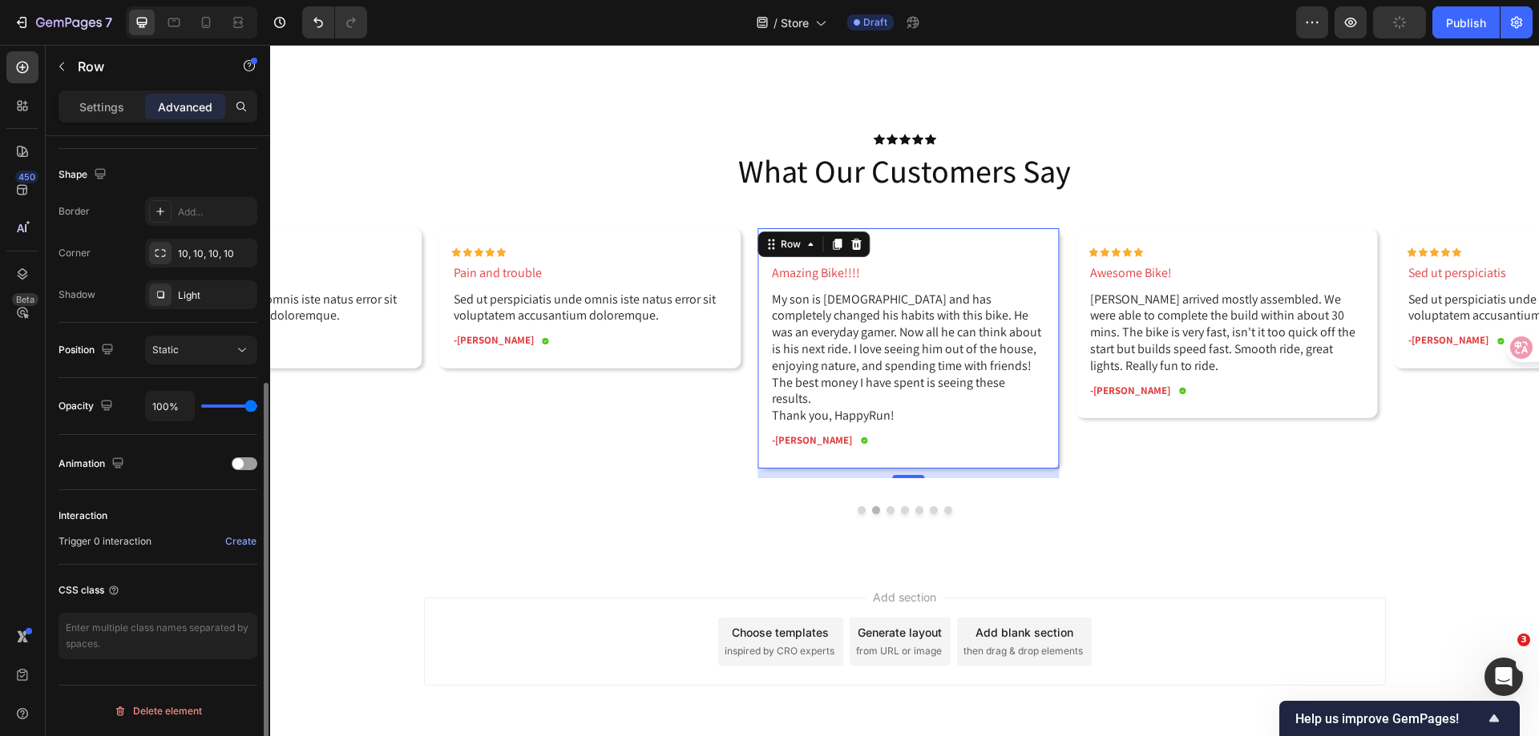
scroll to position [0, 0]
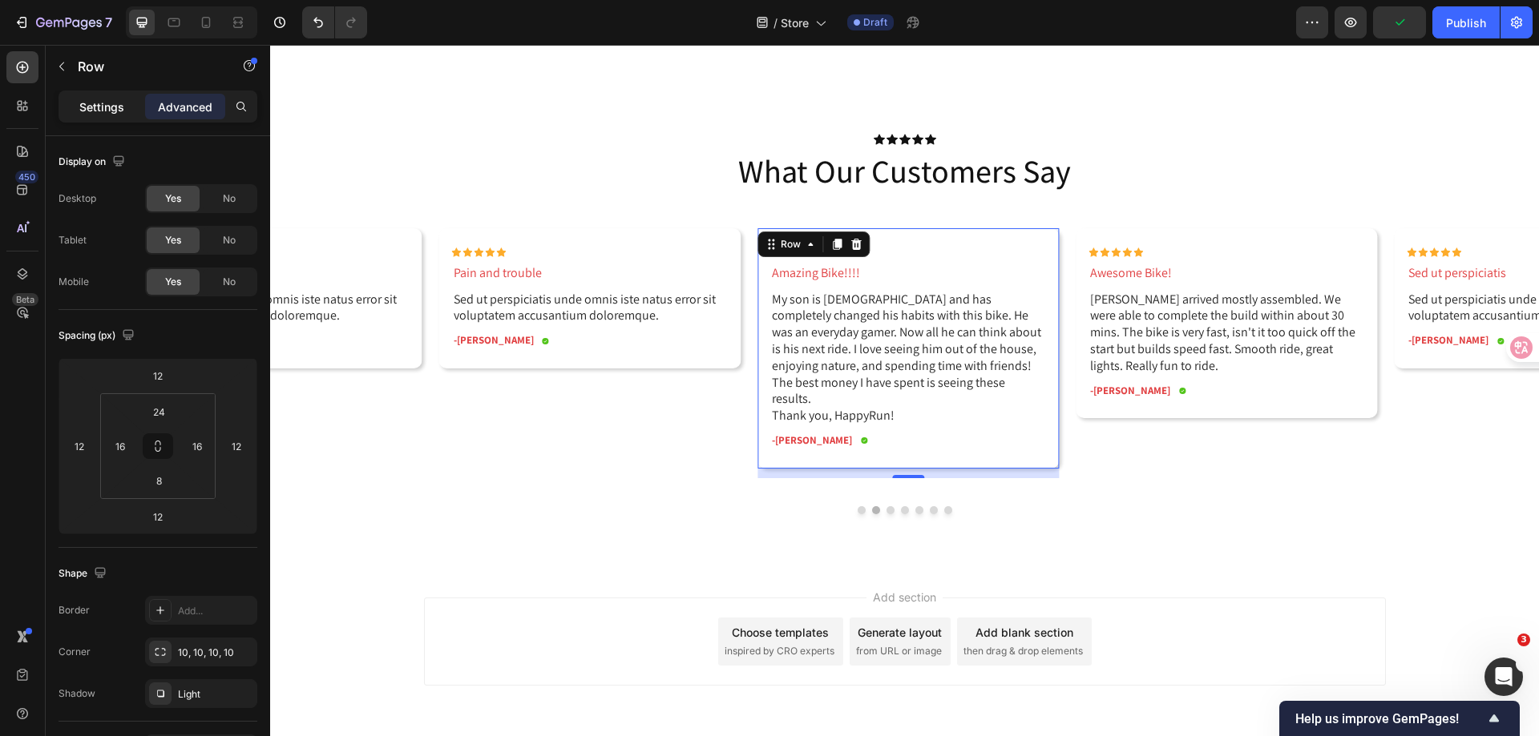
click at [88, 99] on p "Settings" at bounding box center [101, 107] width 45 height 17
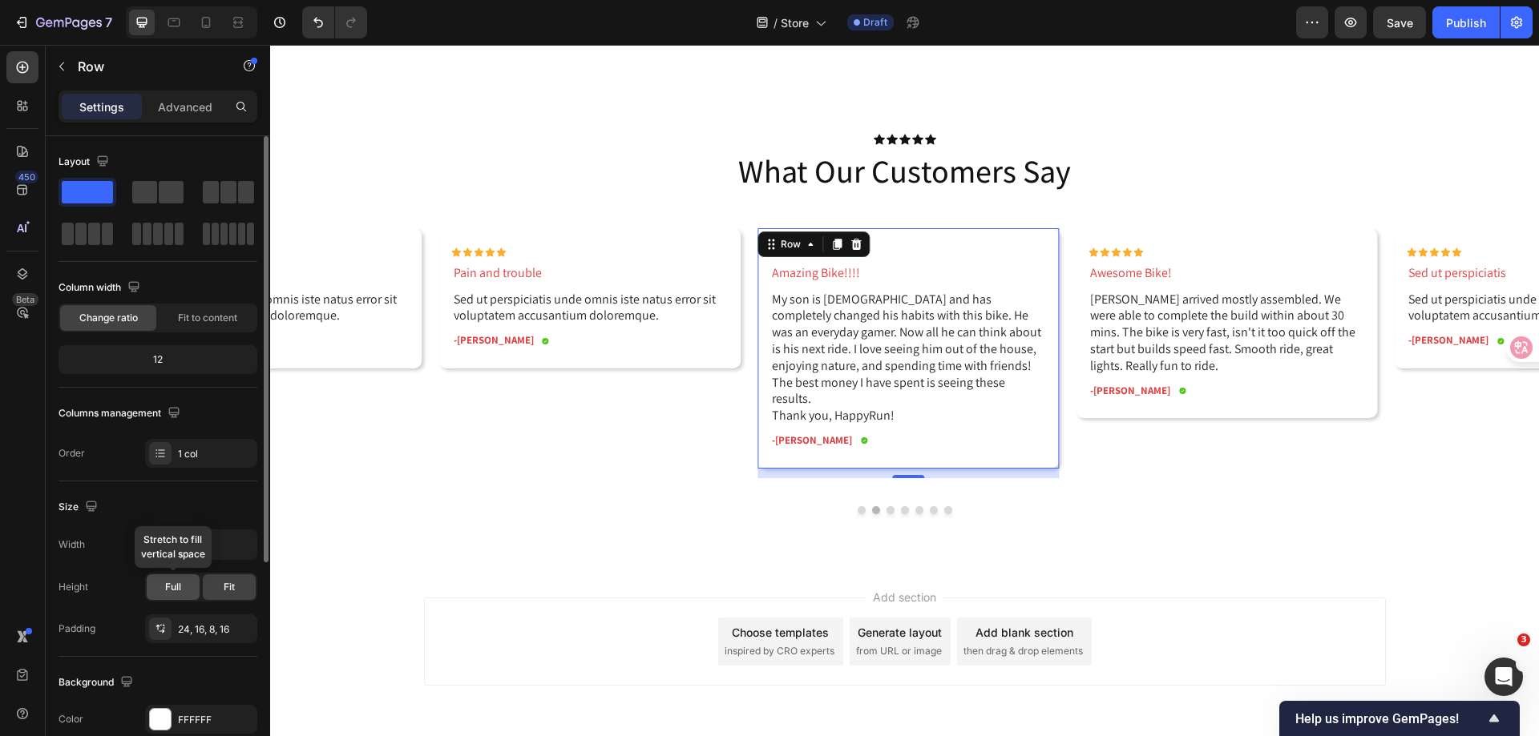
click at [170, 592] on span "Full" at bounding box center [173, 587] width 16 height 14
click at [230, 591] on span "Fit" at bounding box center [229, 587] width 11 height 14
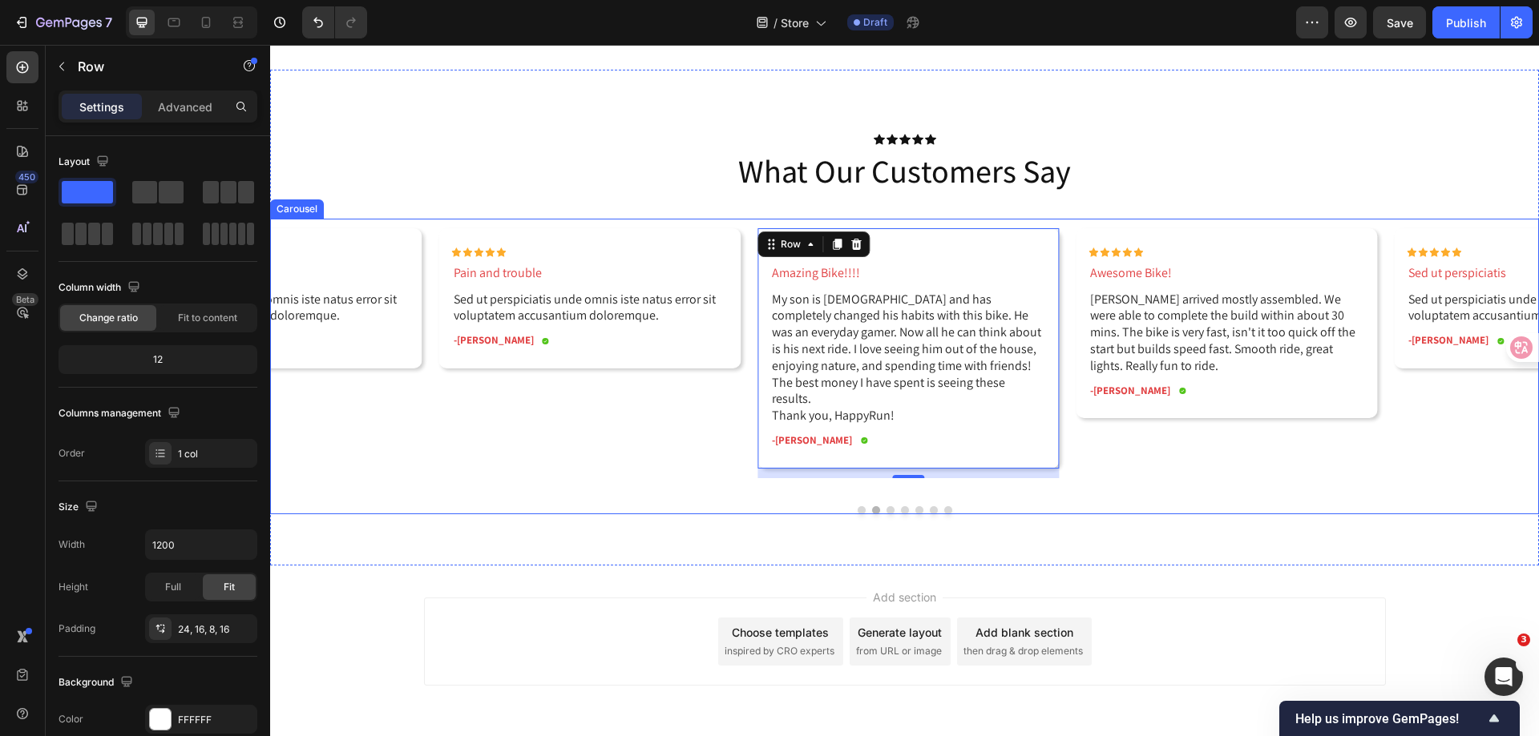
click at [290, 210] on div "Carousel" at bounding box center [296, 209] width 47 height 14
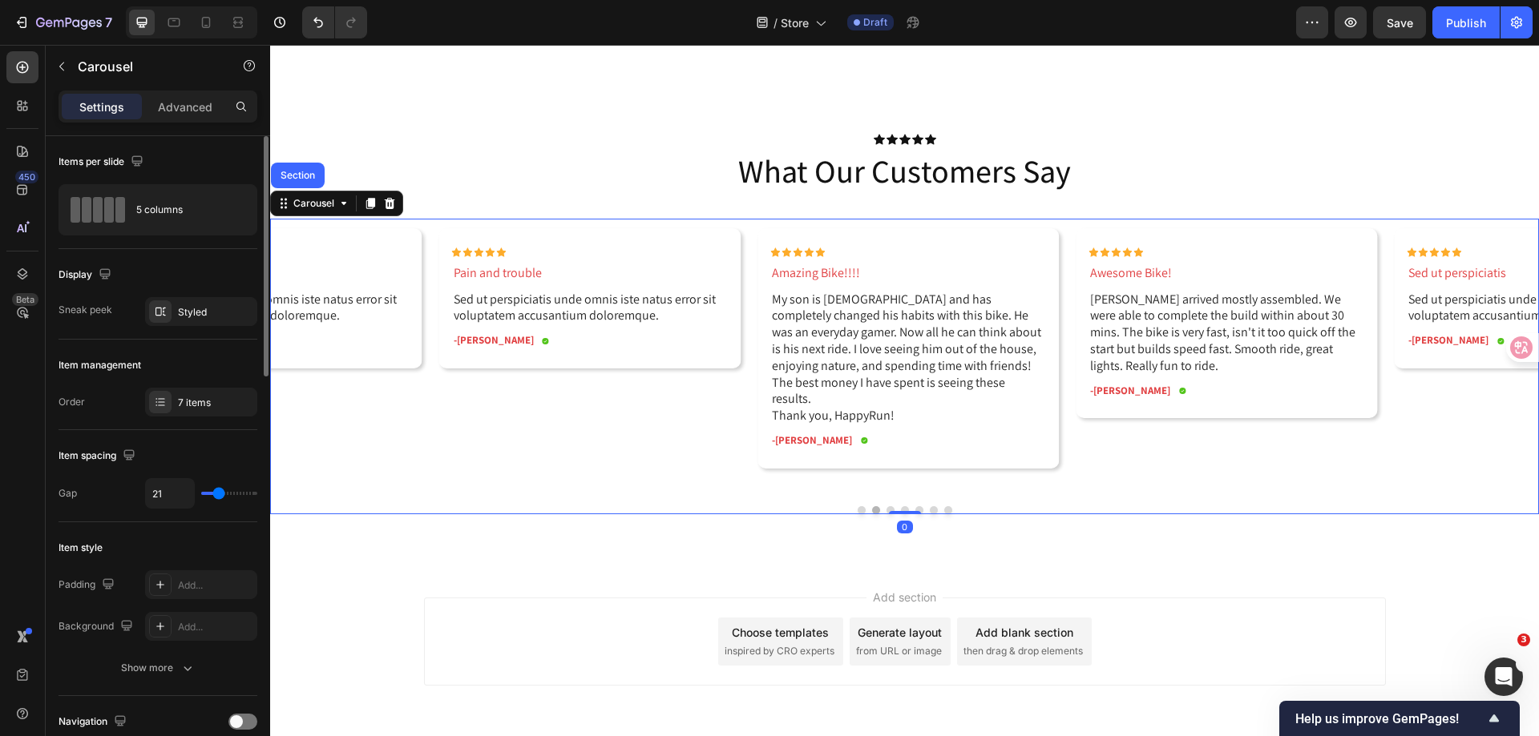
scroll to position [160, 0]
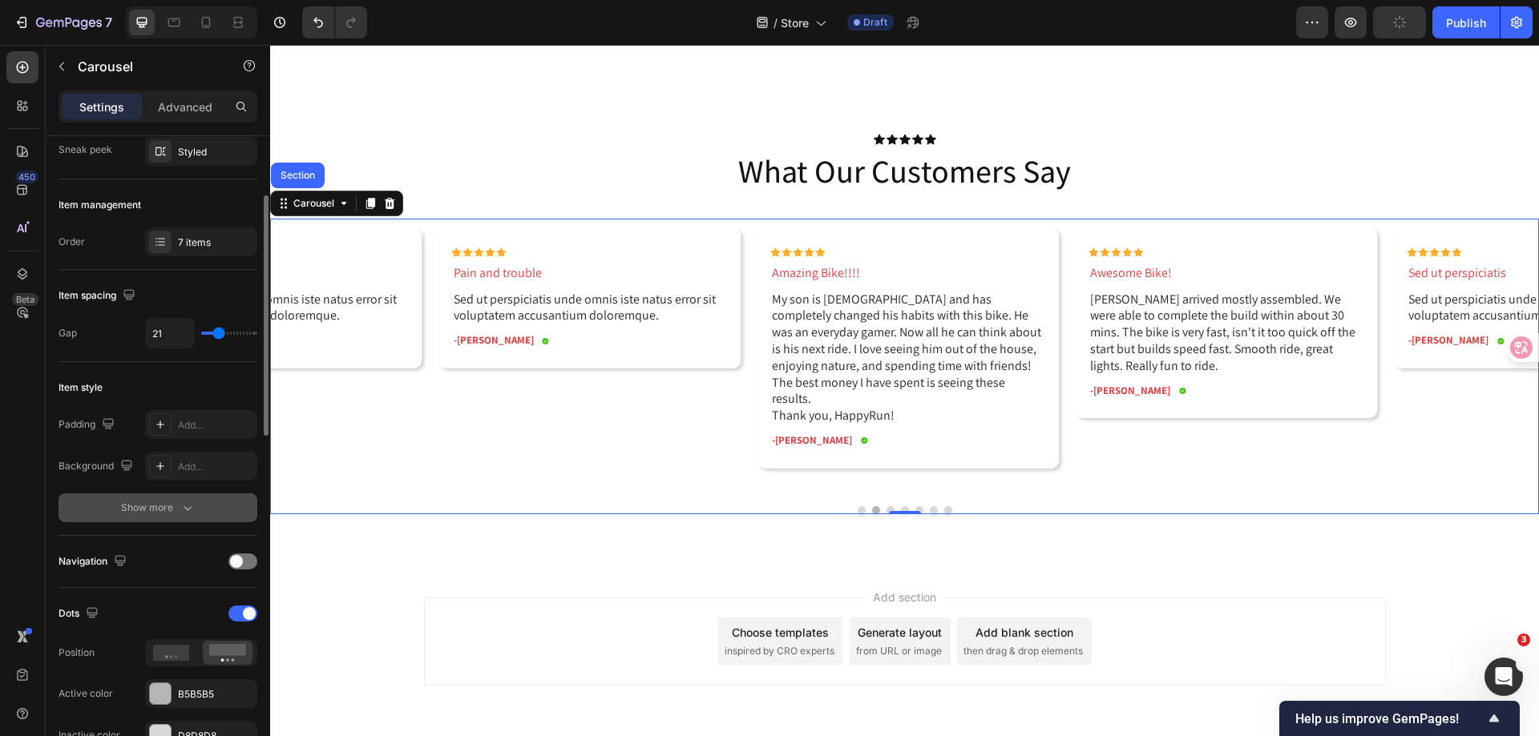
click at [147, 514] on div "Show more" at bounding box center [158, 508] width 75 height 16
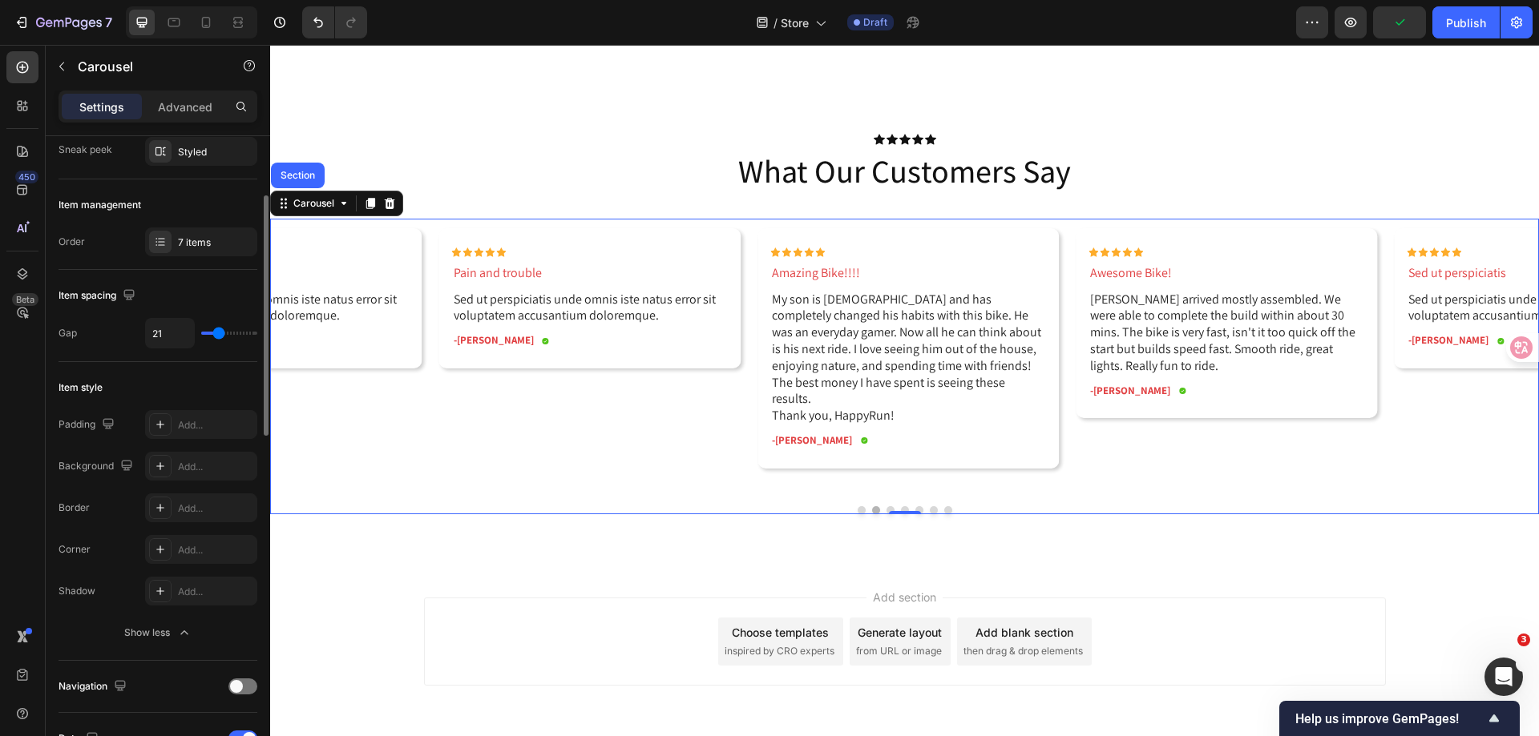
click at [163, 625] on button "Show less" at bounding box center [157, 633] width 199 height 29
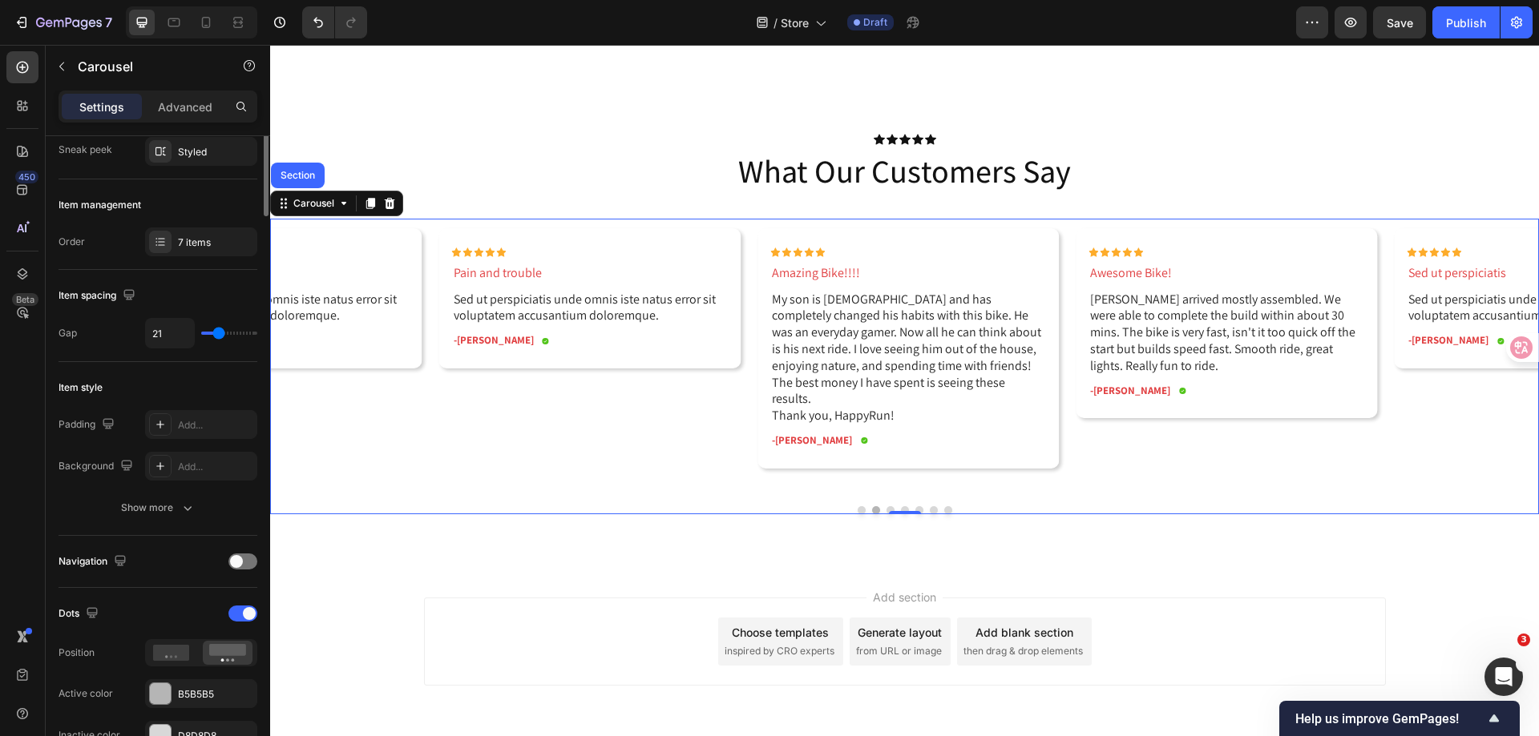
scroll to position [0, 0]
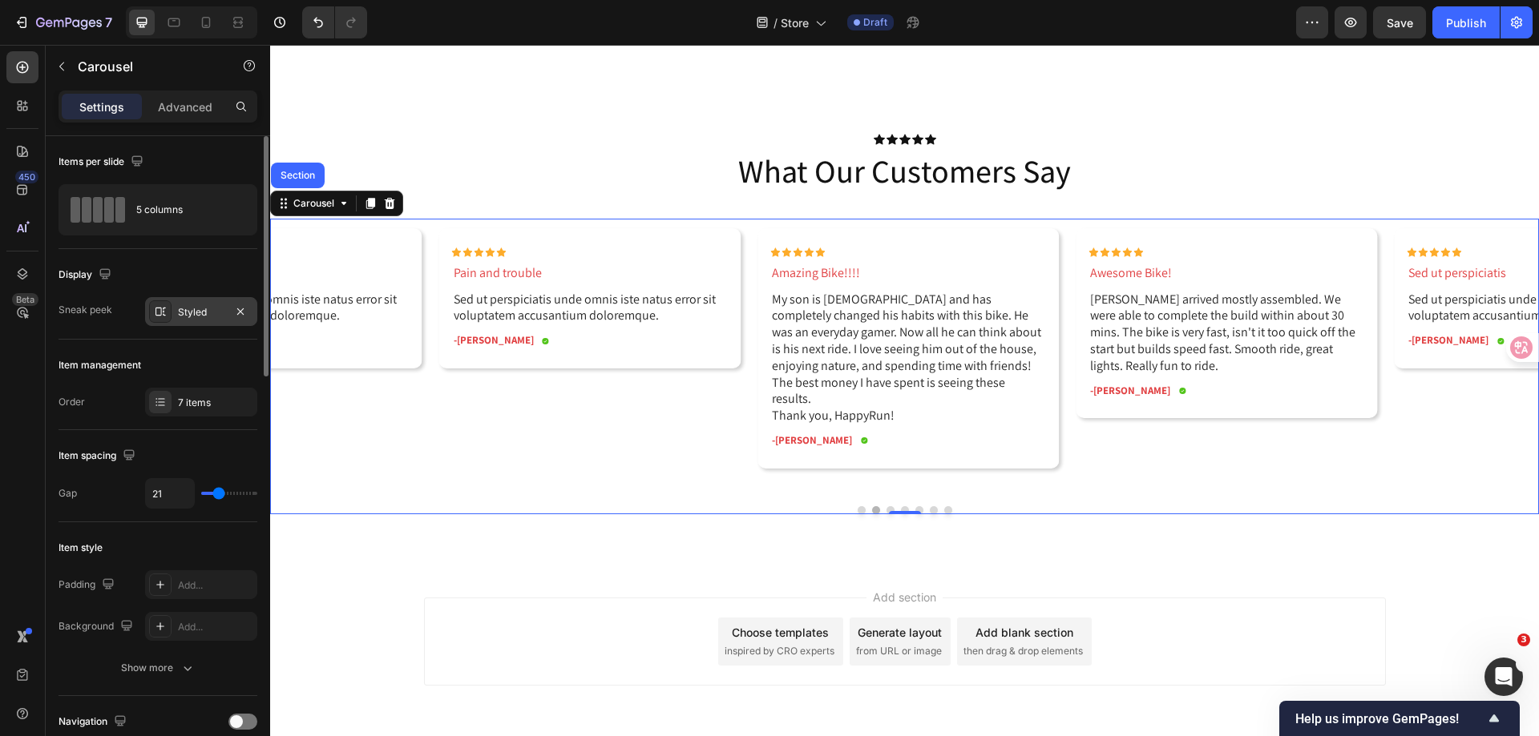
click at [197, 309] on div "Styled" at bounding box center [201, 312] width 46 height 14
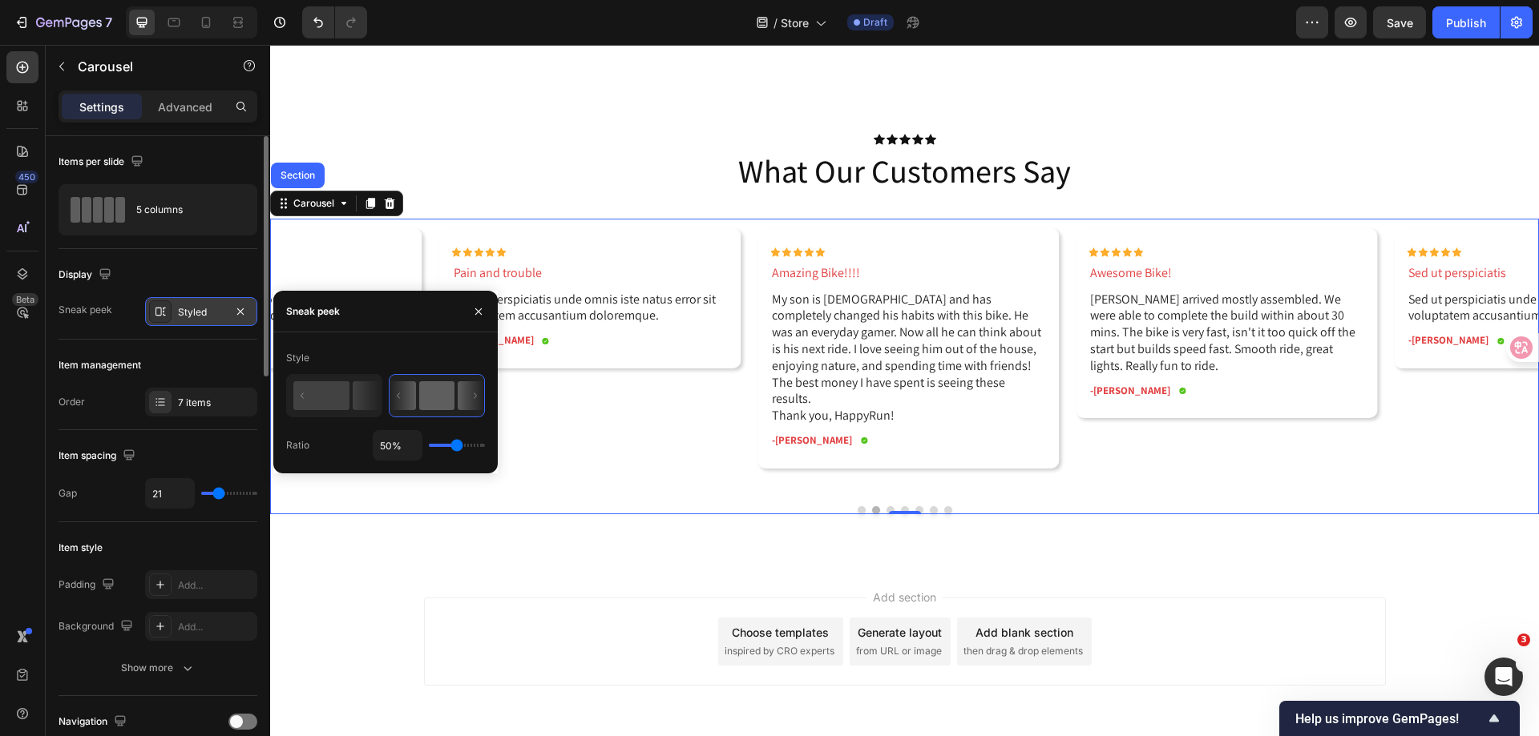
click at [197, 309] on div "Styled" at bounding box center [201, 312] width 46 height 14
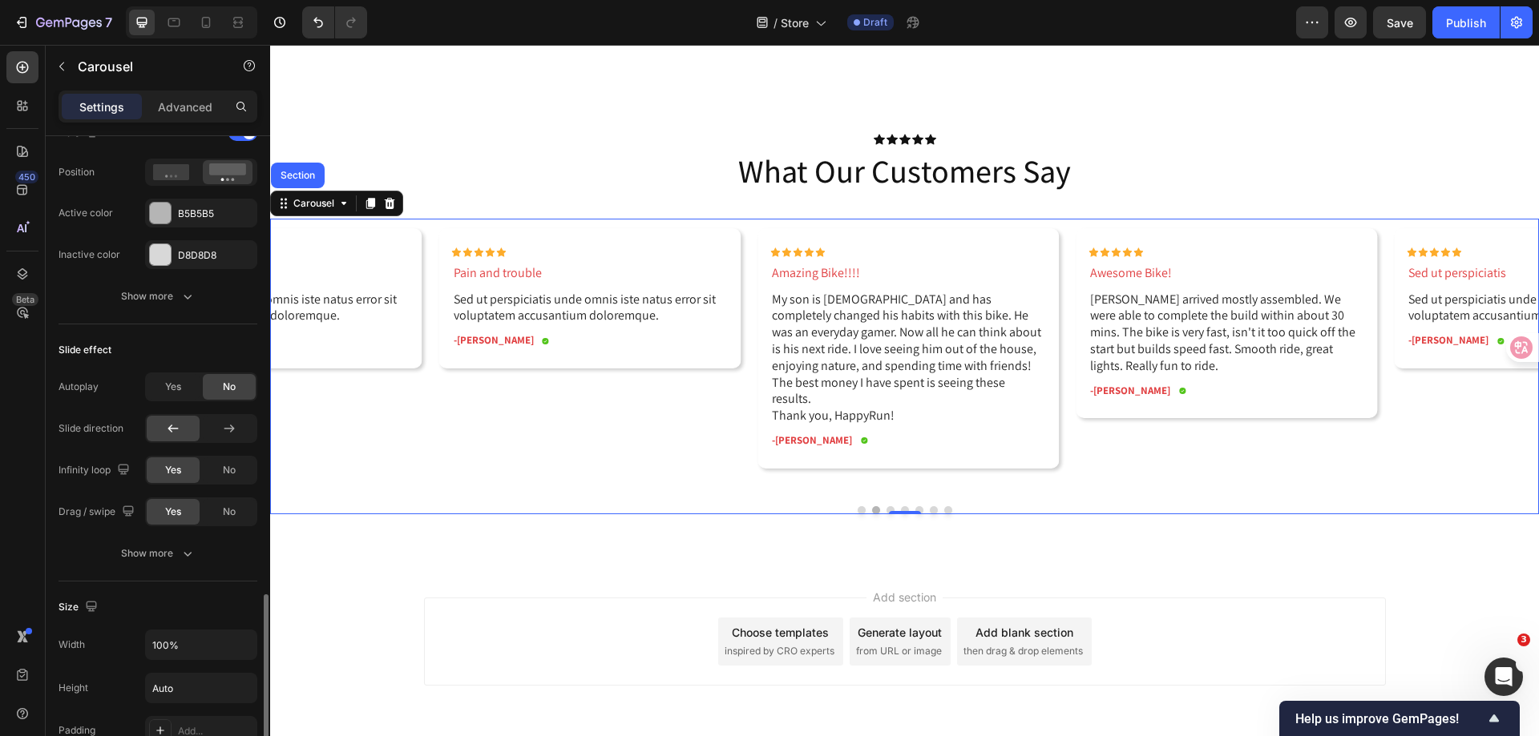
scroll to position [801, 0]
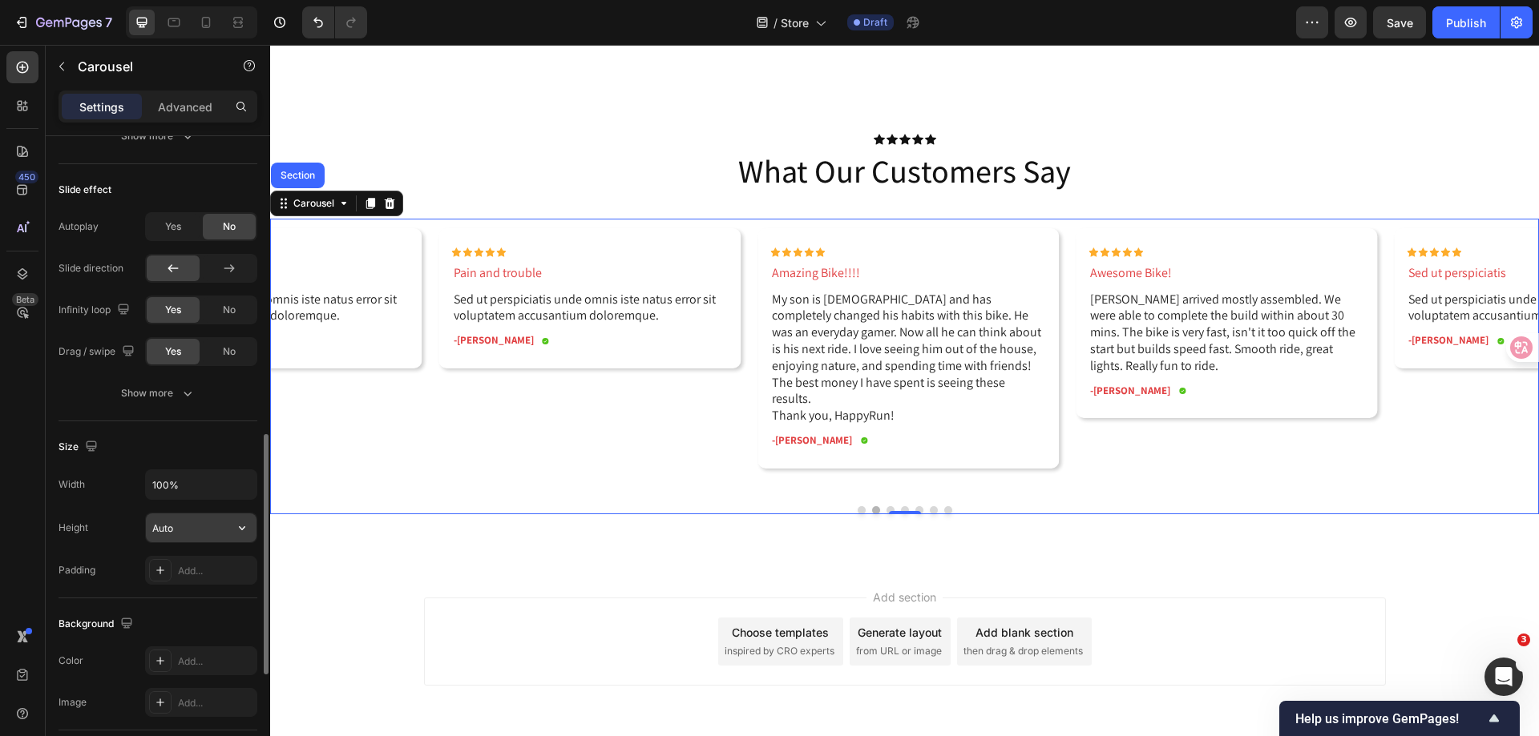
click at [171, 528] on input "Auto" at bounding box center [201, 528] width 111 height 29
click at [242, 538] on button "button" at bounding box center [242, 528] width 29 height 29
click at [196, 577] on div "Fit content Auto" at bounding box center [184, 569] width 131 height 30
click at [183, 529] on input "Auto" at bounding box center [201, 528] width 111 height 29
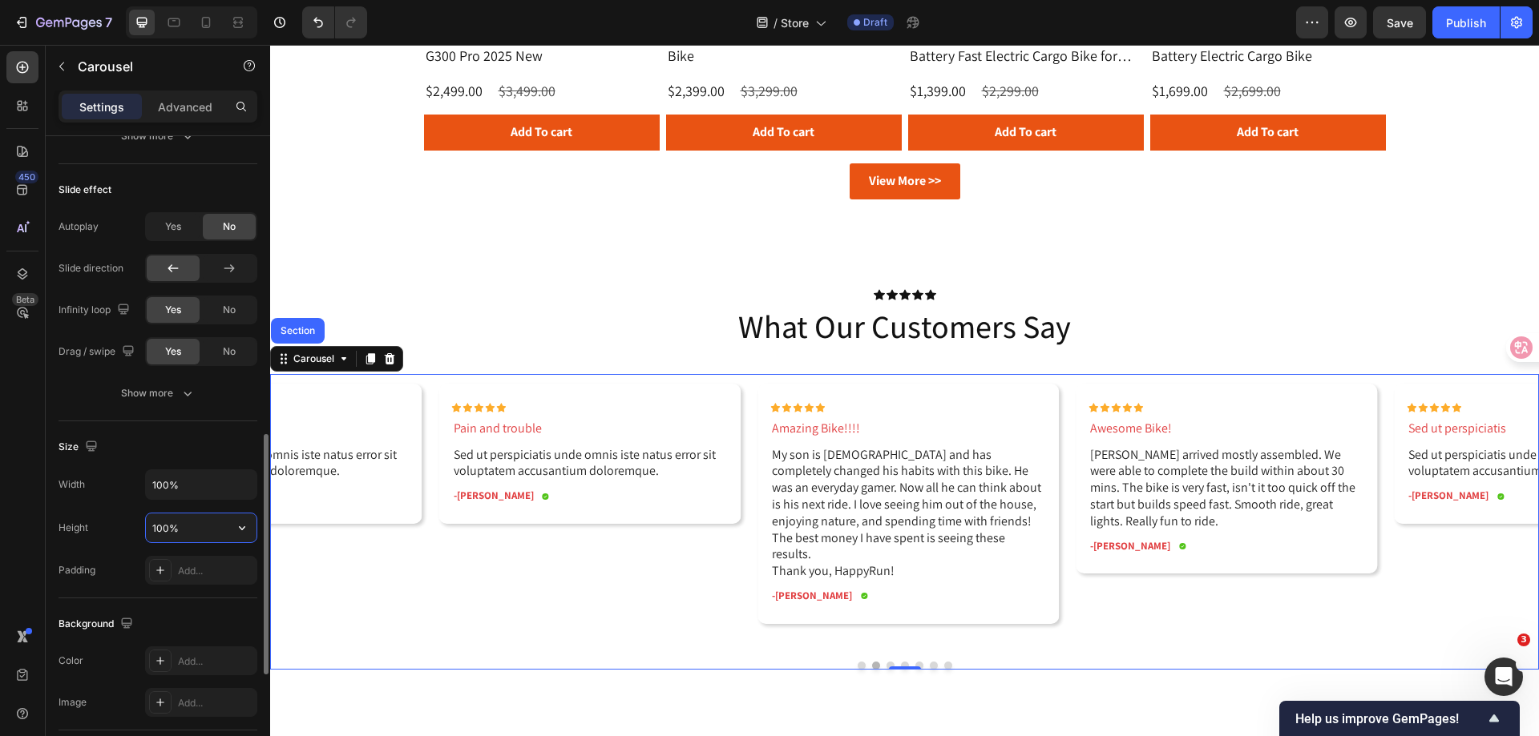
scroll to position [2398, 0]
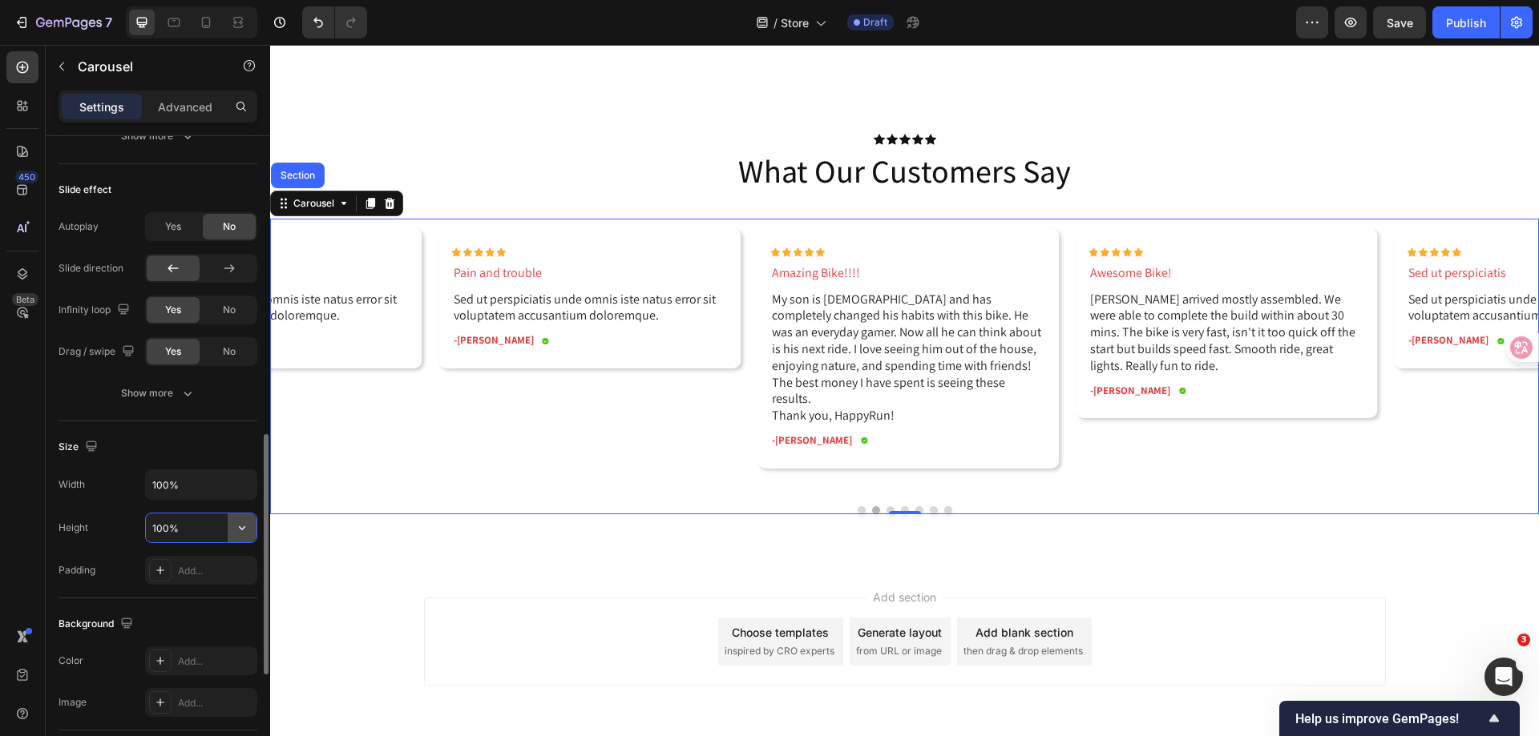
click at [245, 533] on icon "button" at bounding box center [242, 528] width 16 height 16
click at [208, 566] on p "Fit content Auto" at bounding box center [196, 569] width 91 height 14
type input "Auto"
click at [197, 430] on div "Size Width 100% Height Auto Padding Add..." at bounding box center [157, 509] width 199 height 177
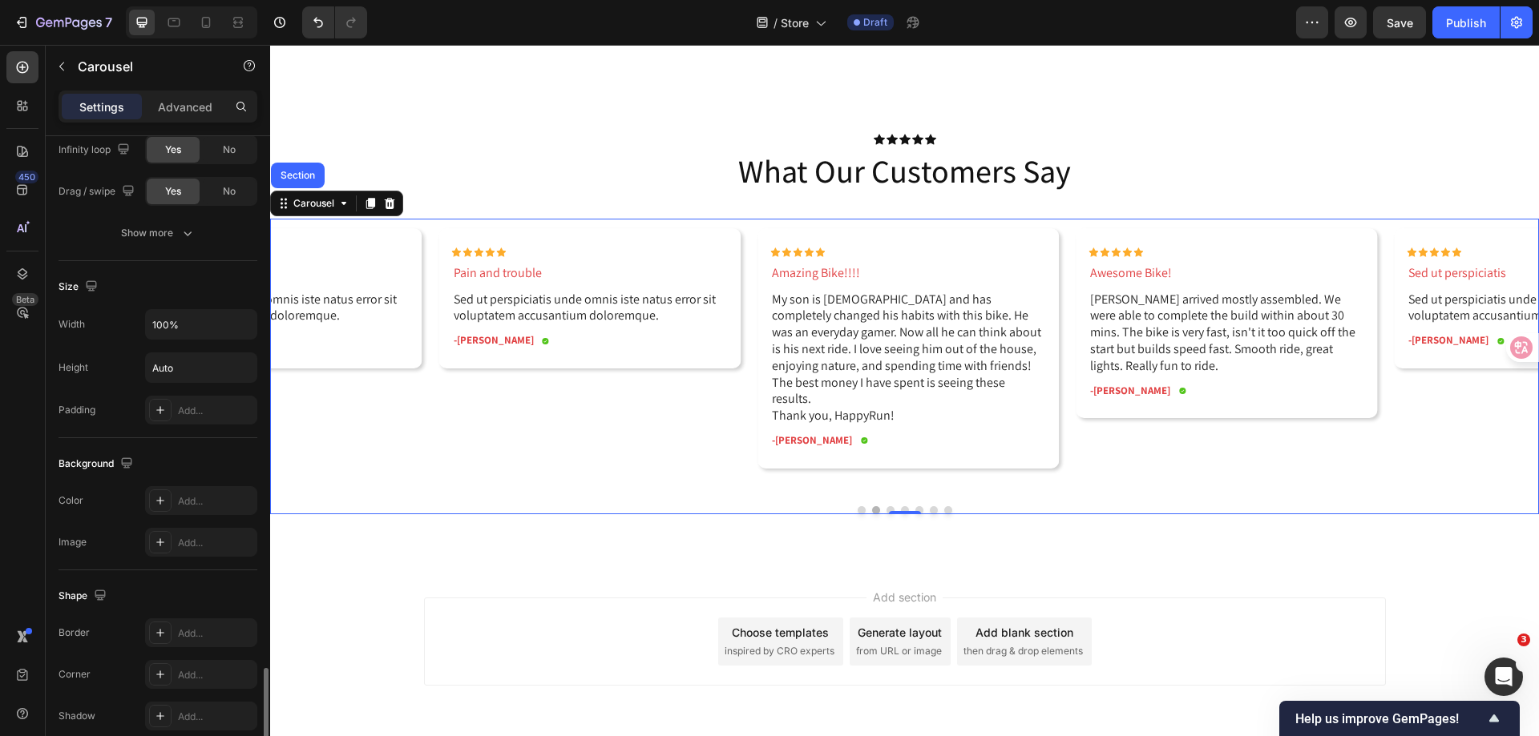
scroll to position [1088, 0]
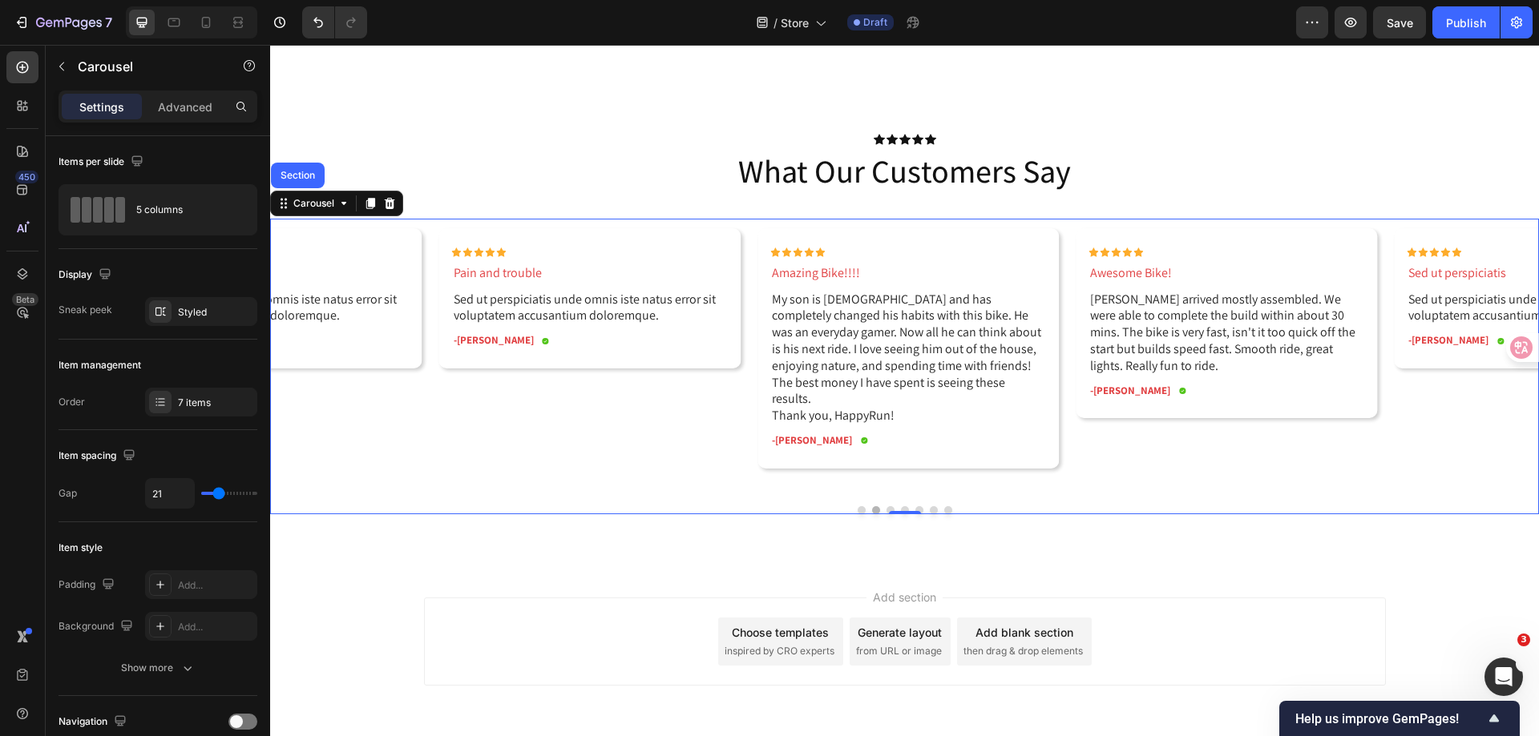
scroll to position [1088, 0]
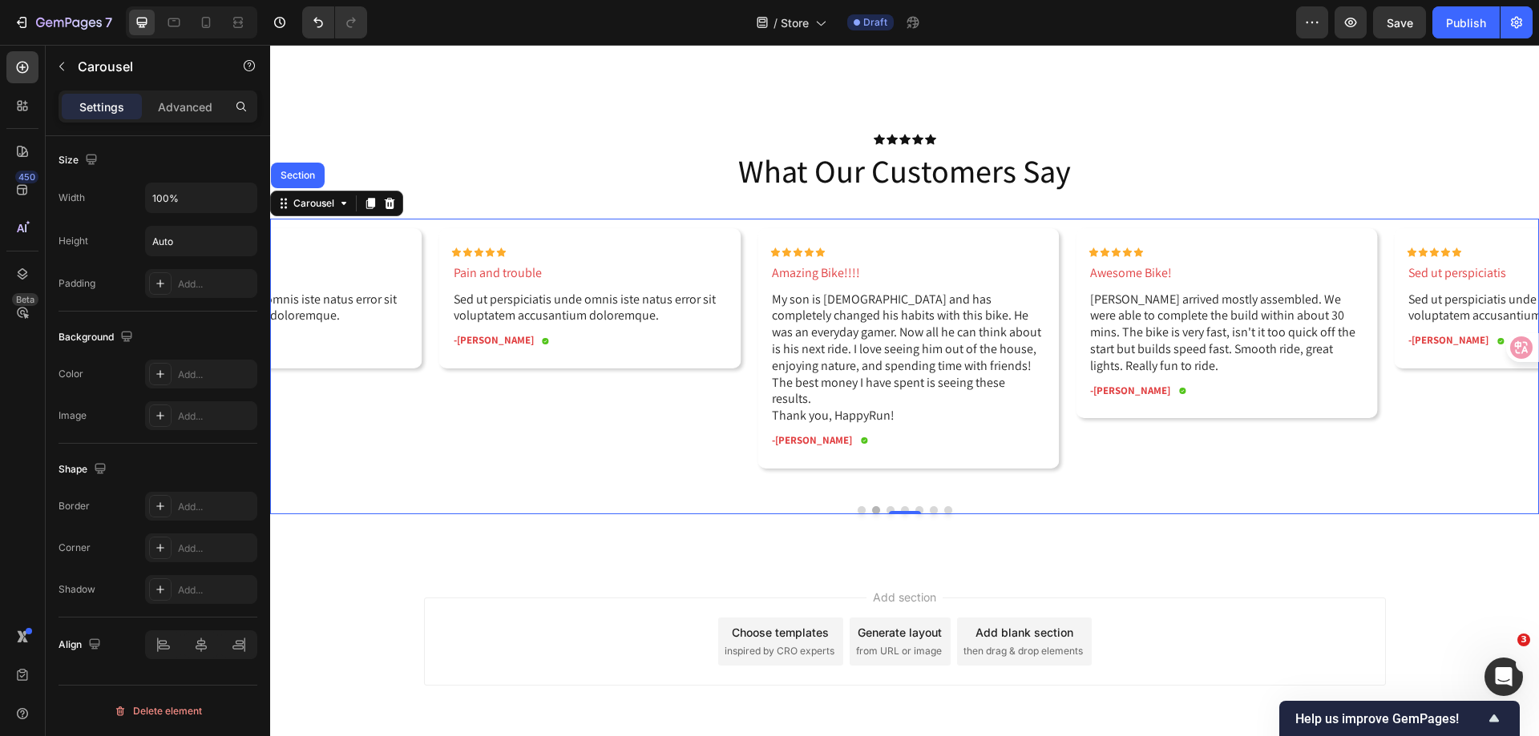
click at [886, 506] on button "Dot" at bounding box center [890, 510] width 8 height 8
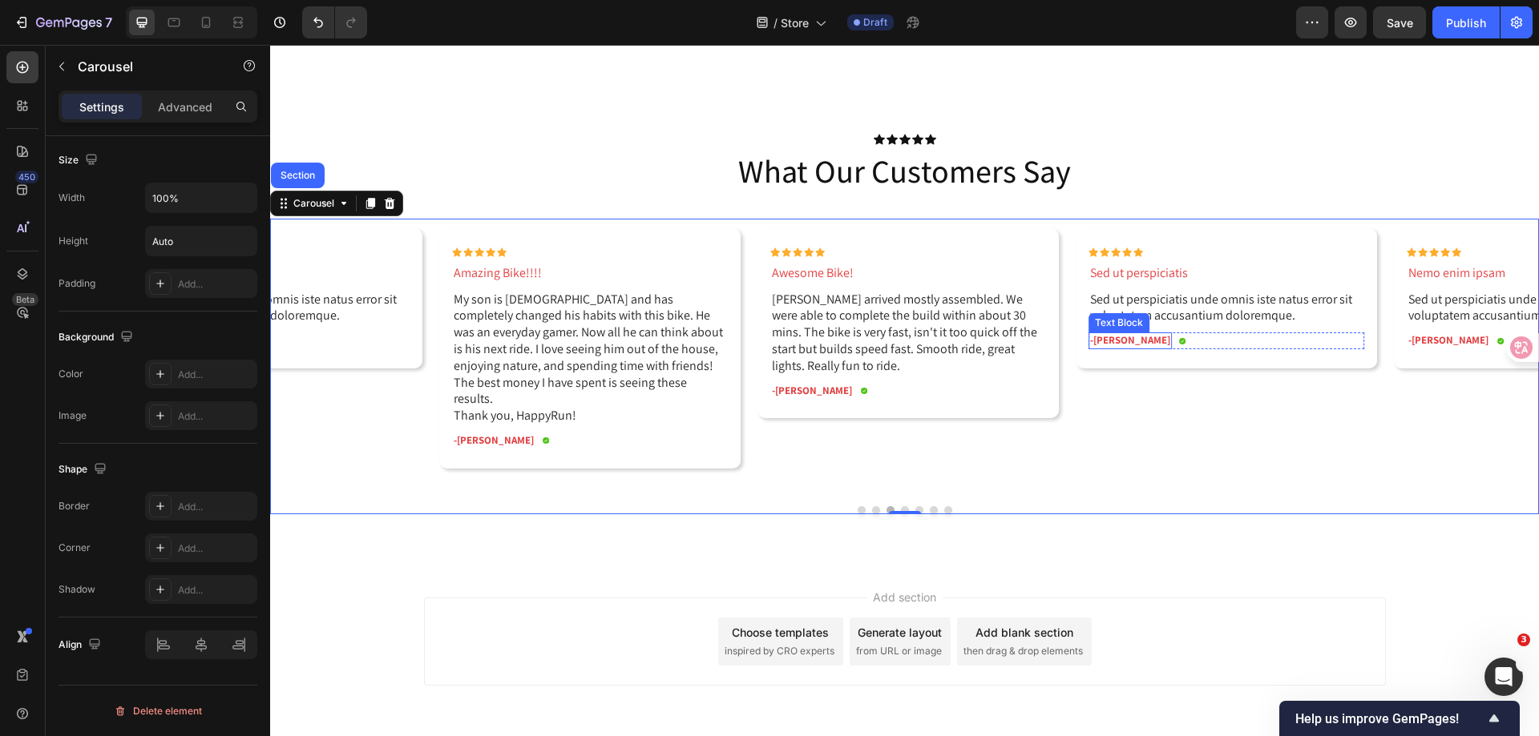
click at [1147, 306] on p "Sed ut perspiciatis unde omnis iste natus error sit voluptatem accusantium dolo…" at bounding box center [1226, 309] width 272 height 34
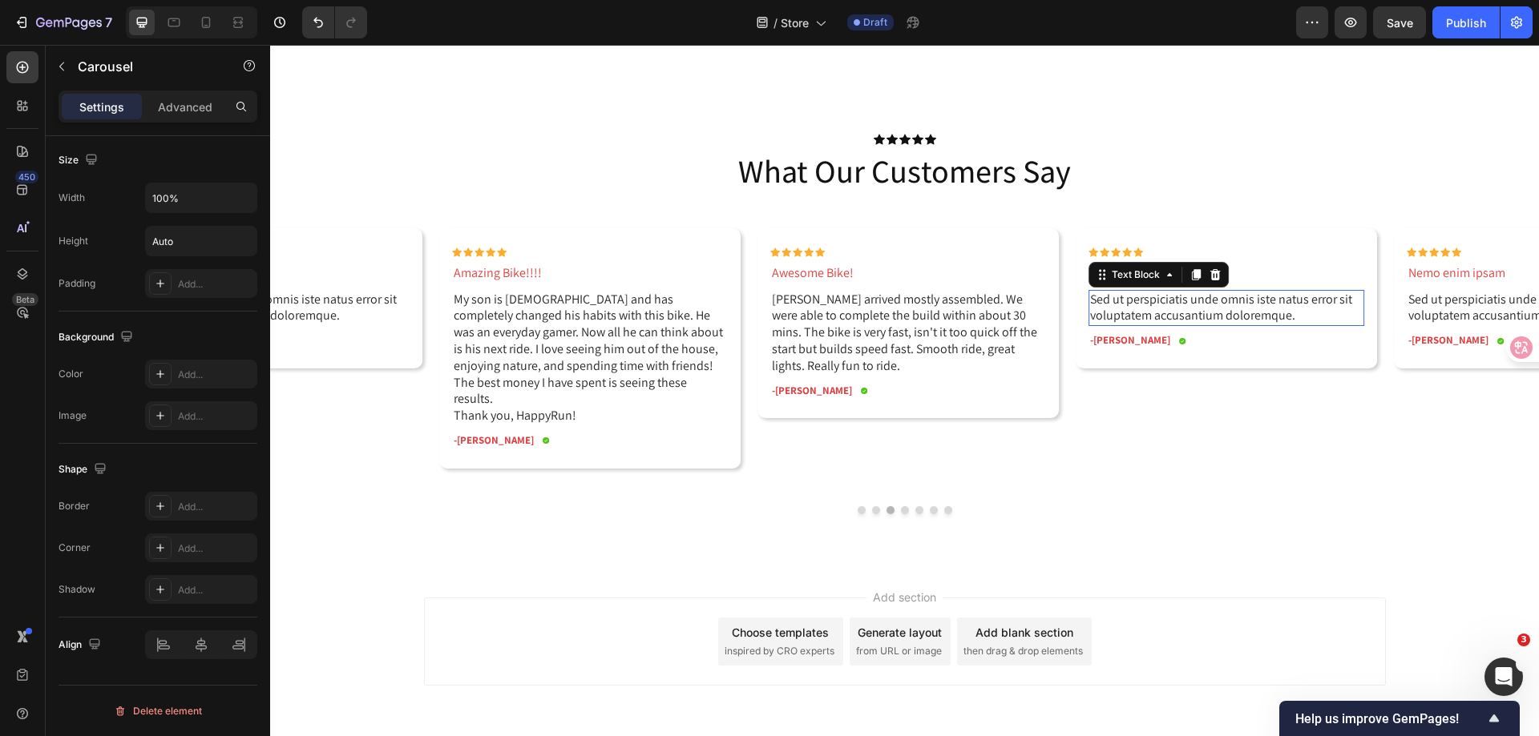
scroll to position [0, 0]
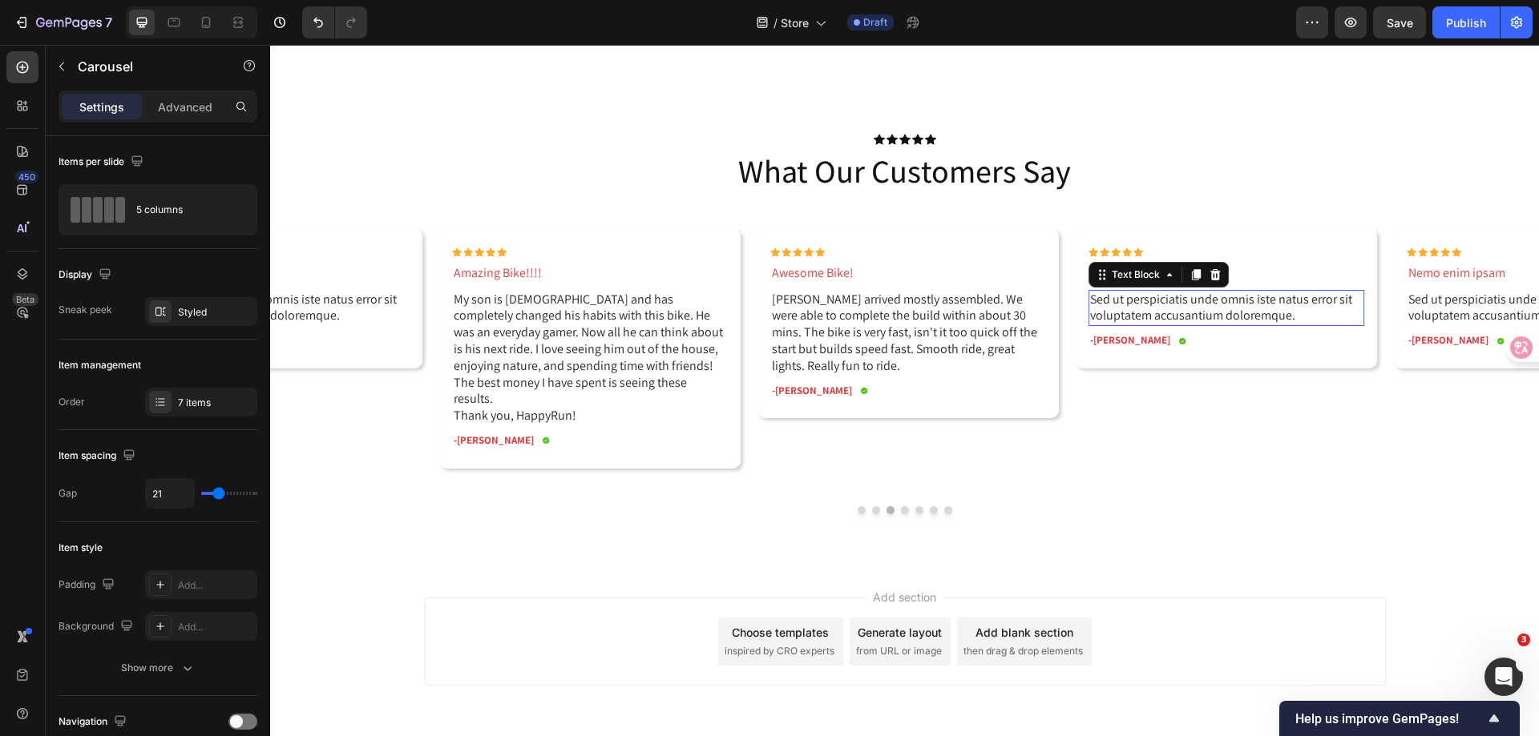
click at [1147, 306] on p "Sed ut perspiciatis unde omnis iste natus error sit voluptatem accusantium dolo…" at bounding box center [1226, 309] width 272 height 34
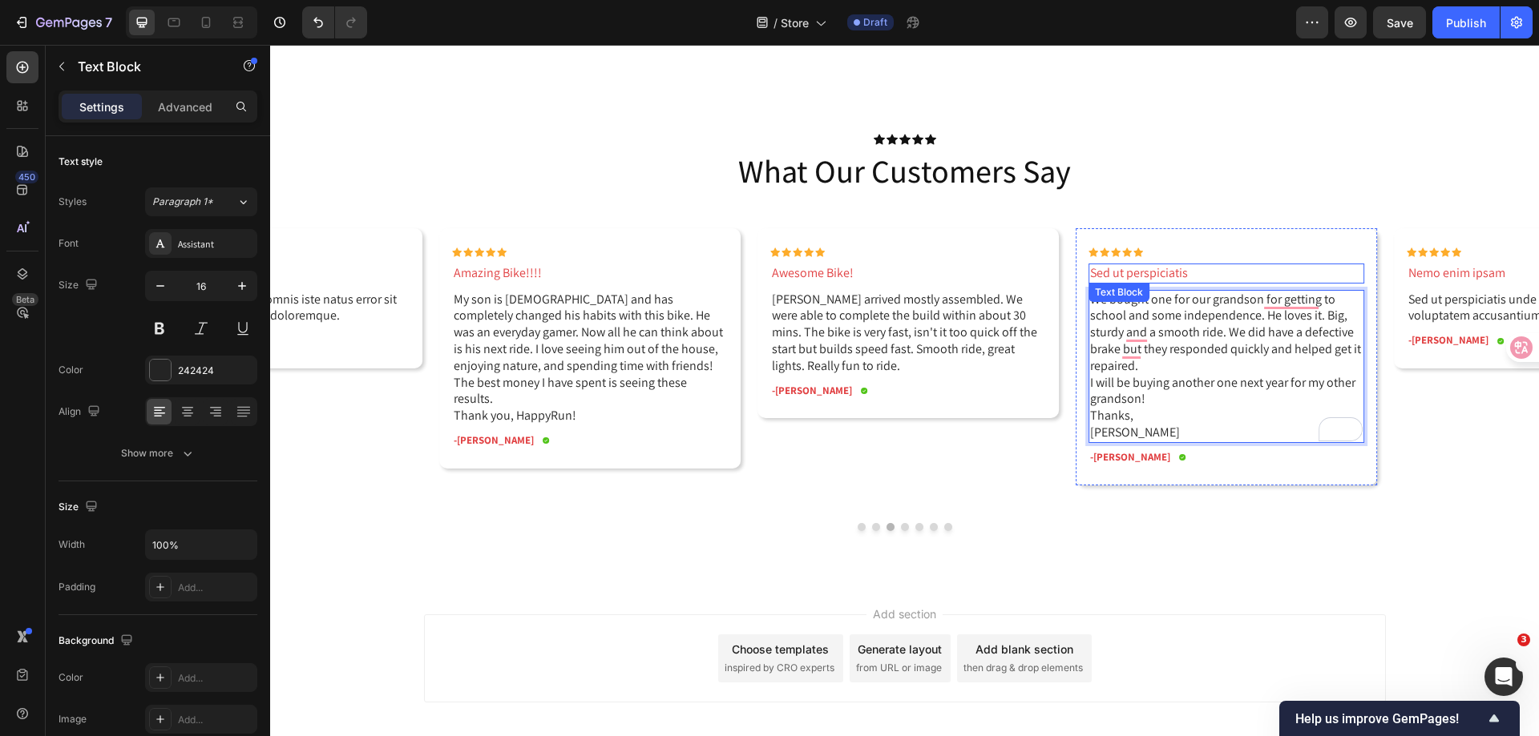
click at [1140, 276] on p "Sed ut perspiciatis" at bounding box center [1226, 273] width 272 height 17
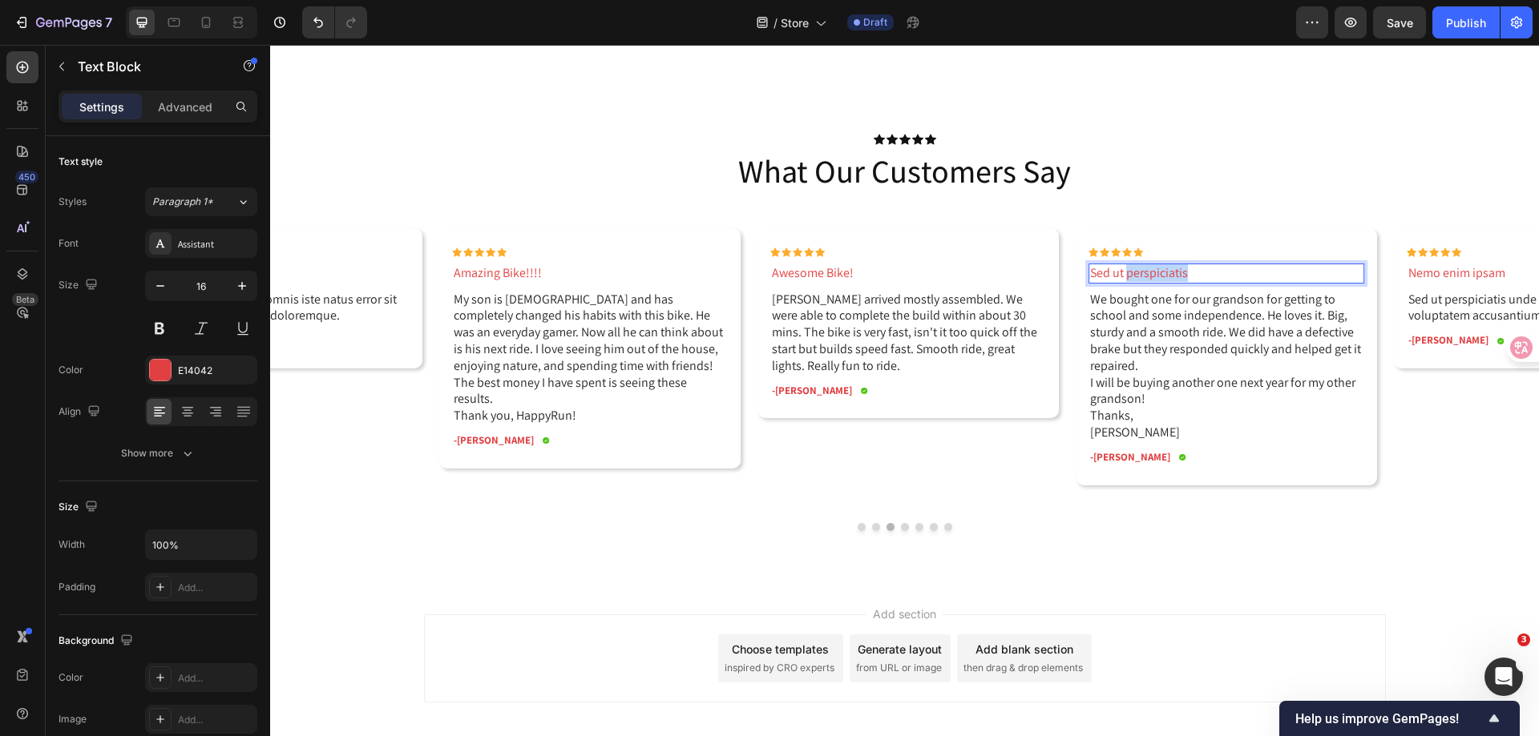
click at [1140, 276] on p "Sed ut perspiciatis" at bounding box center [1226, 273] width 272 height 17
click at [1123, 454] on p "-[PERSON_NAME]" at bounding box center [1130, 458] width 80 height 14
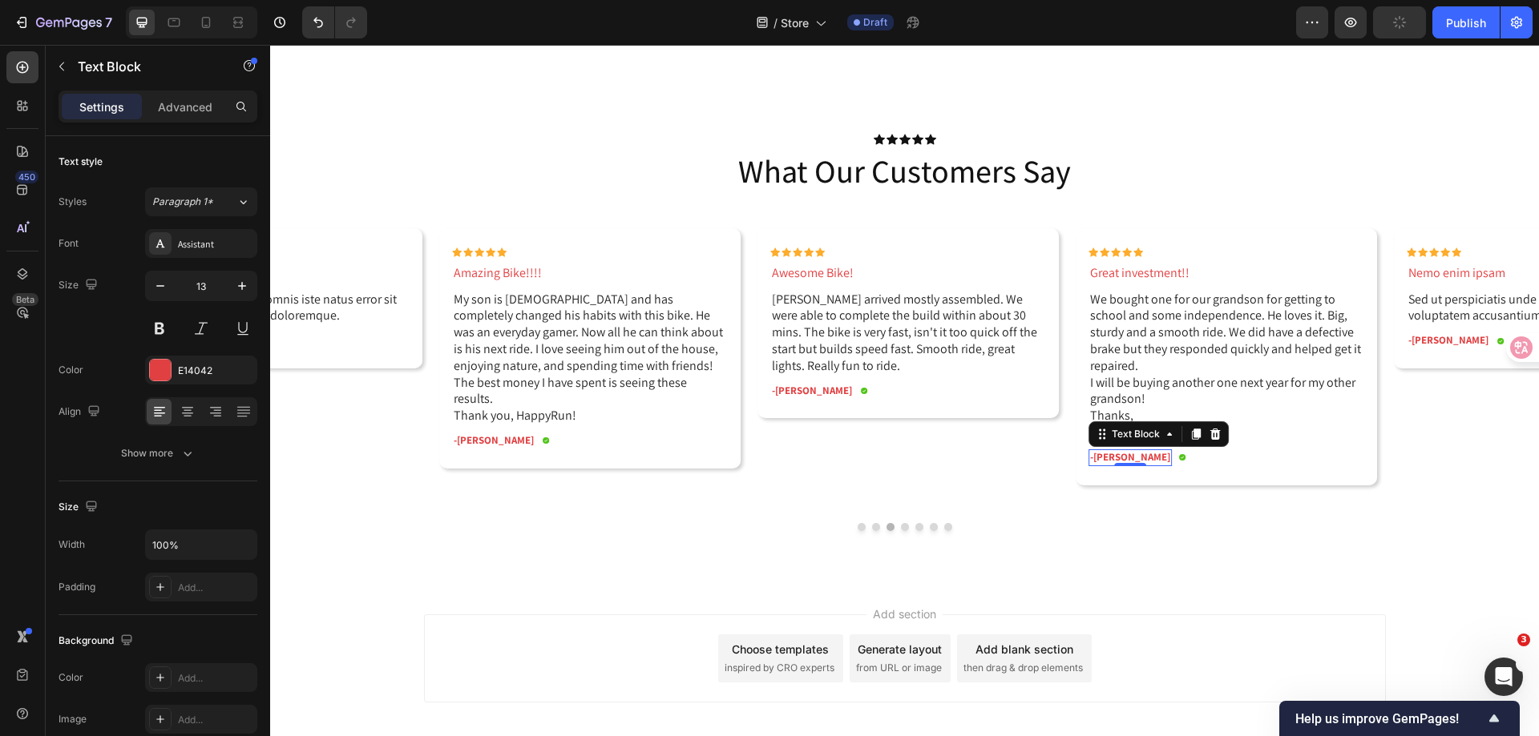
click at [1123, 454] on p "-[PERSON_NAME]" at bounding box center [1130, 458] width 80 height 14
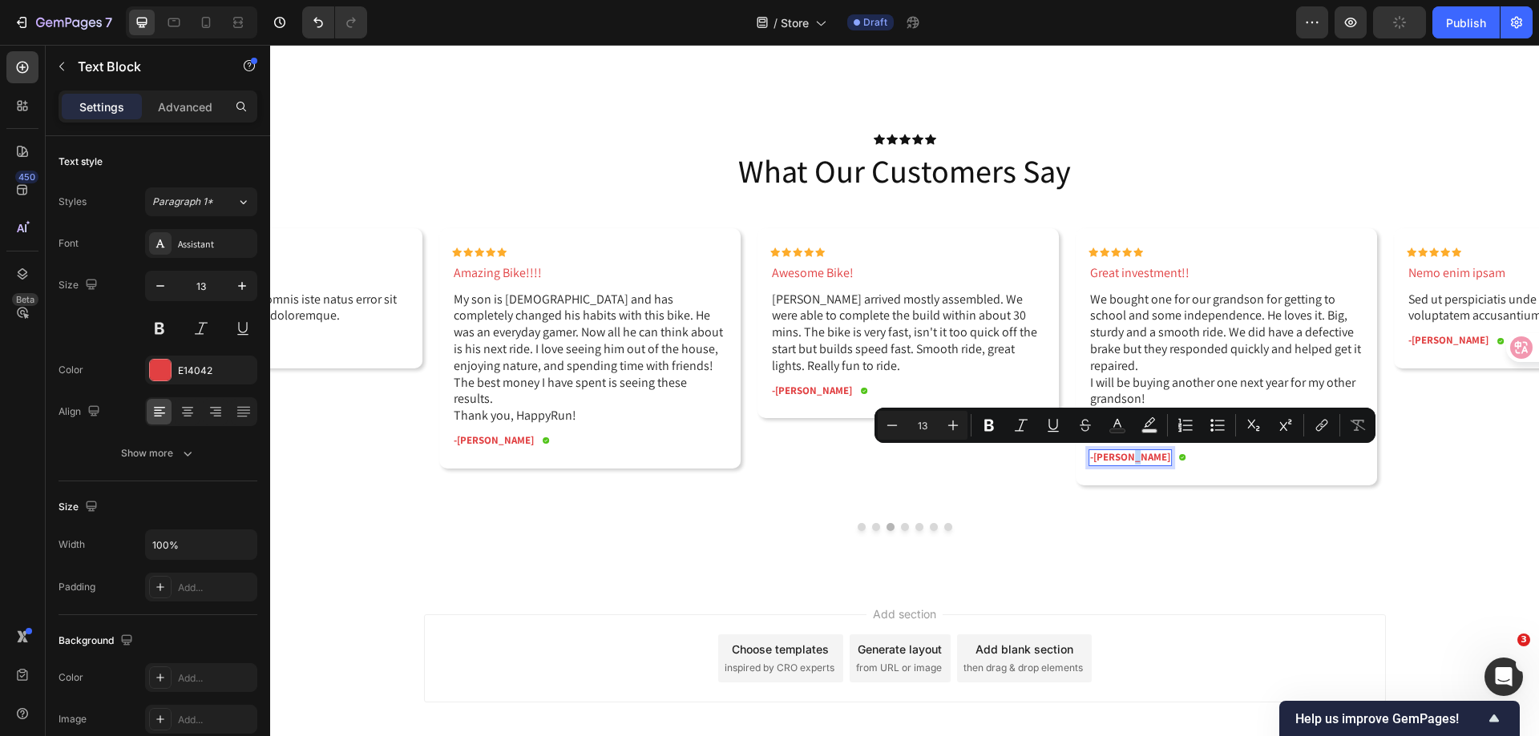
click at [1123, 455] on p "-[PERSON_NAME]" at bounding box center [1130, 458] width 80 height 14
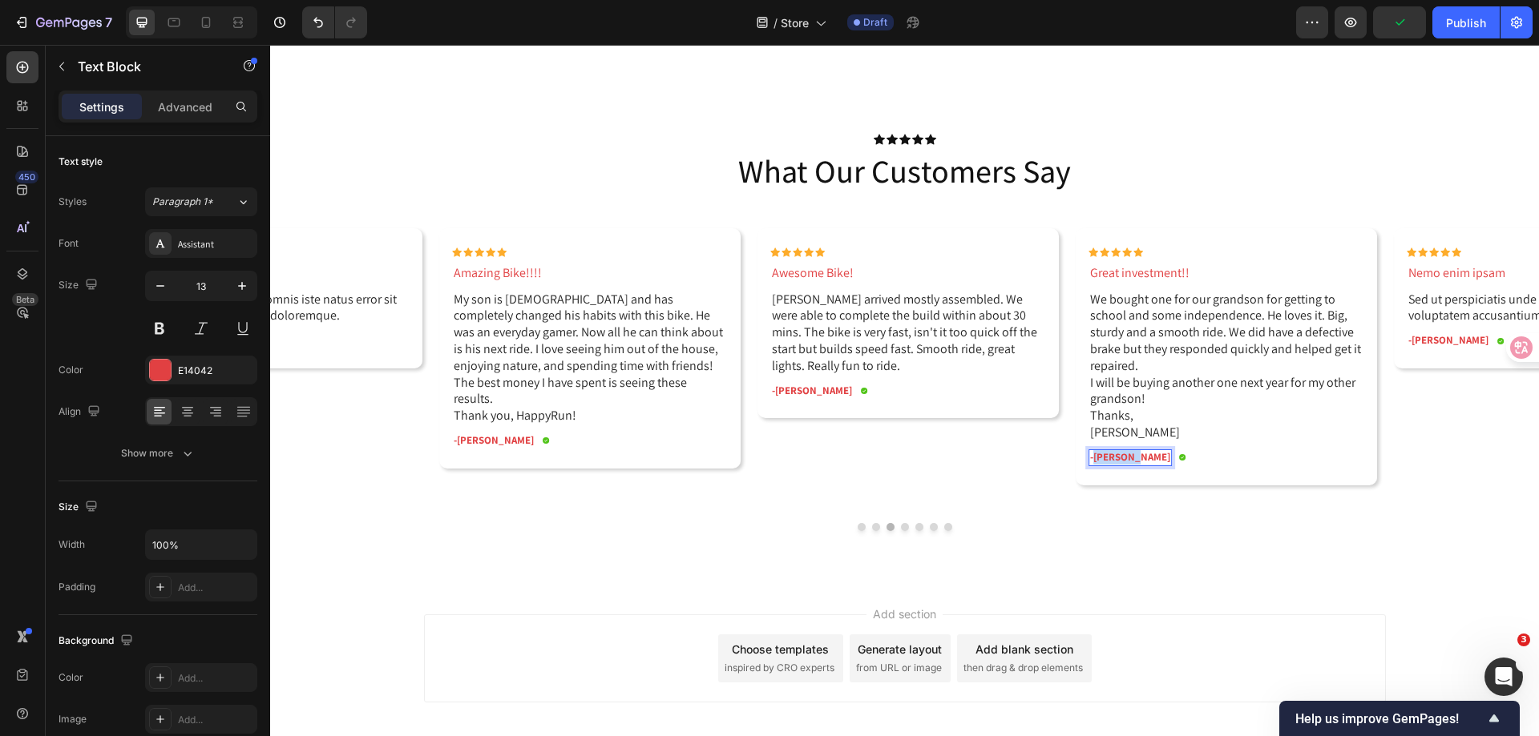
drag, startPoint x: 1096, startPoint y: 459, endPoint x: 1128, endPoint y: 458, distance: 32.1
click at [1128, 458] on div "-[PERSON_NAME]" at bounding box center [1129, 458] width 83 height 17
click at [1102, 514] on div "Icon Icon Icon Icon Icon Icon List Omnis voluptas Text Block Sed ut perspiciati…" at bounding box center [904, 375] width 1268 height 313
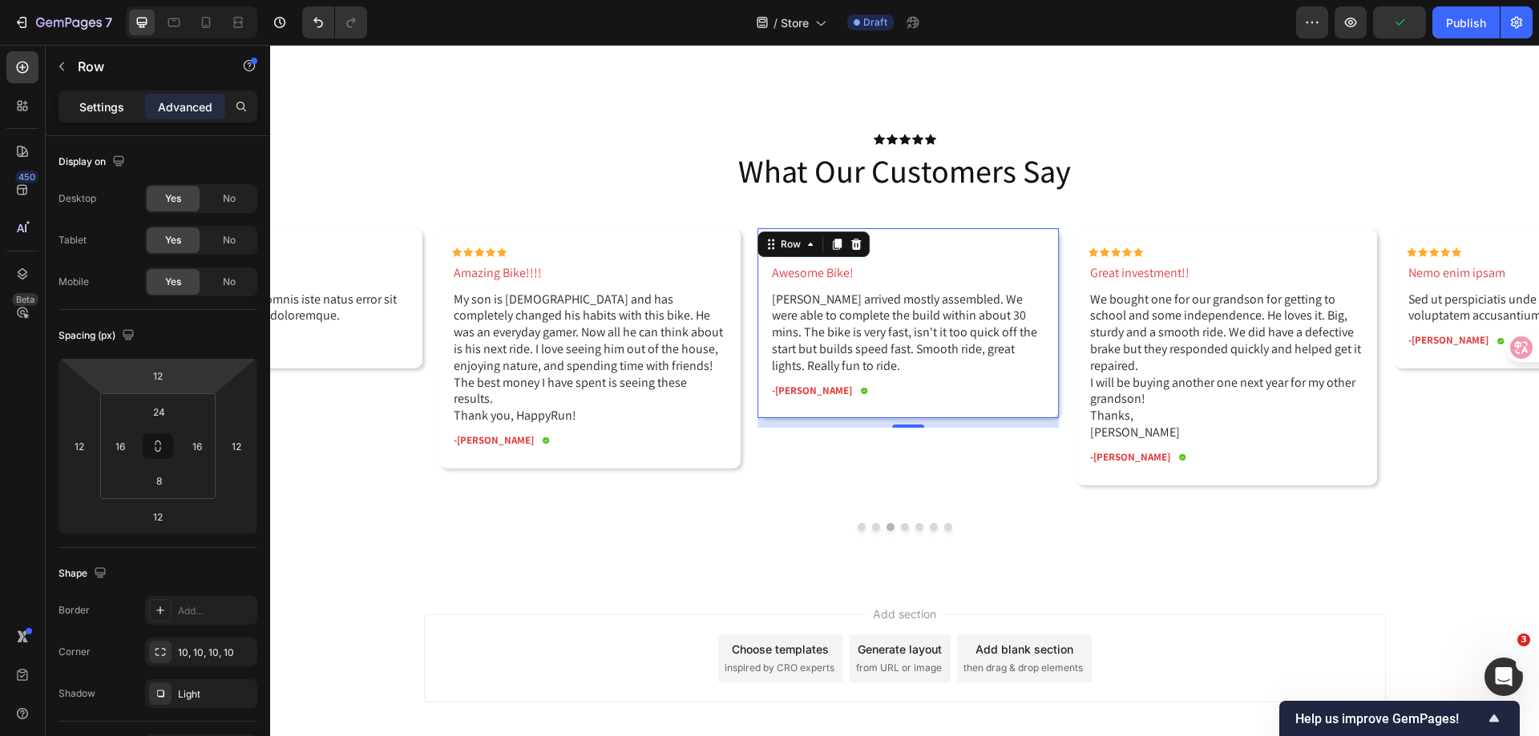
click at [90, 104] on p "Settings" at bounding box center [101, 107] width 45 height 17
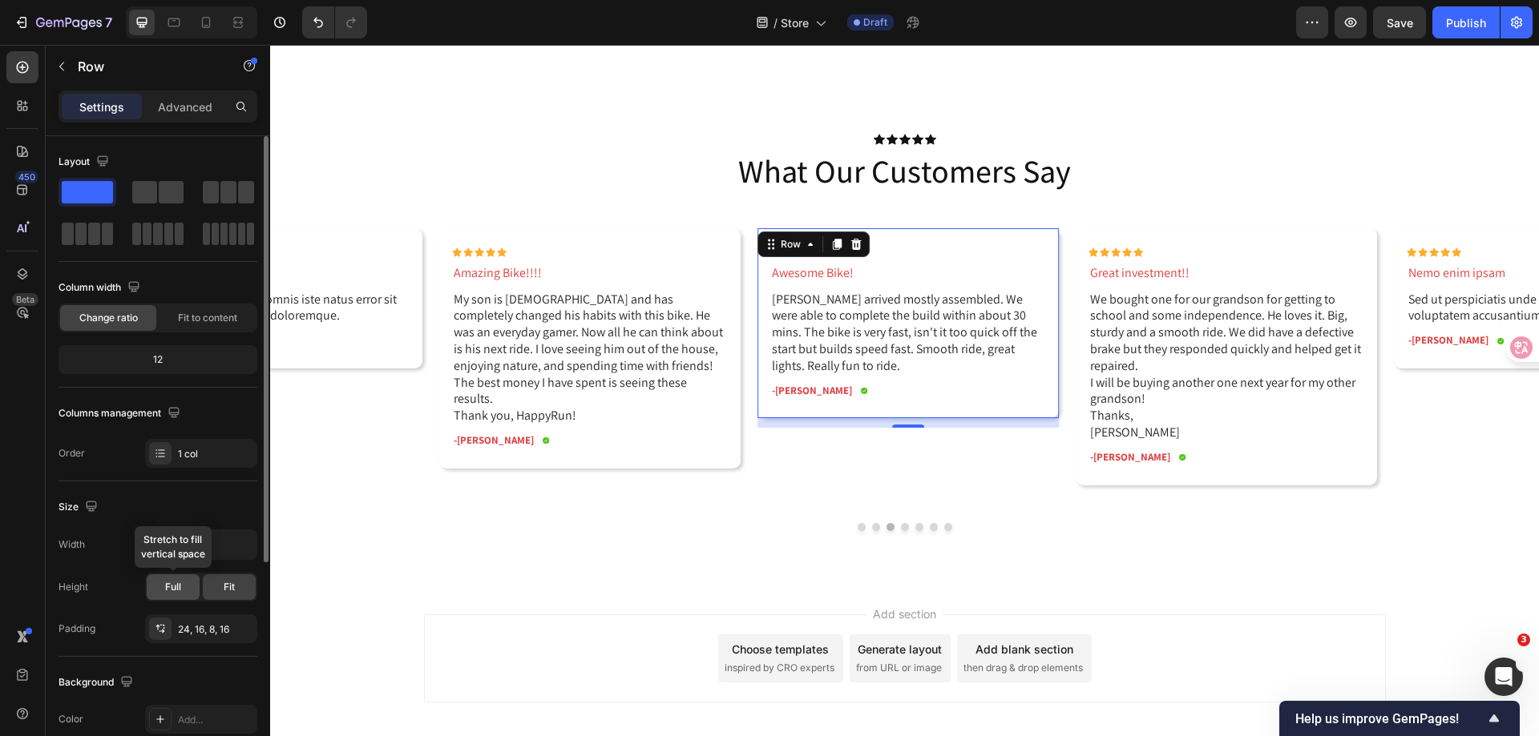
click at [172, 591] on span "Full" at bounding box center [173, 587] width 16 height 14
click at [214, 591] on div "Fit" at bounding box center [229, 588] width 53 height 26
click at [92, 505] on icon "button" at bounding box center [91, 506] width 16 height 16
click at [228, 316] on span "Fit to content" at bounding box center [207, 318] width 59 height 14
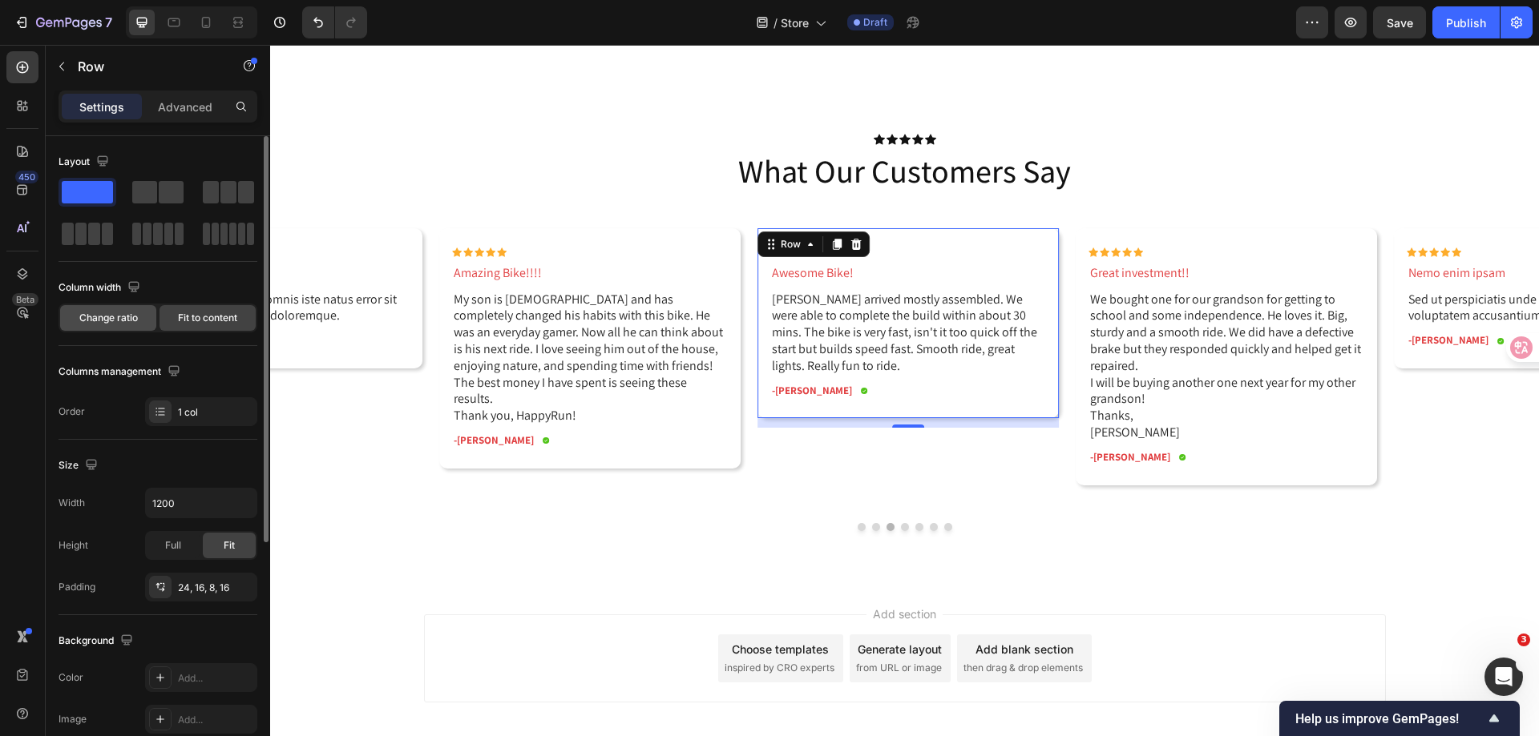
click at [125, 325] on span "Change ratio" at bounding box center [108, 318] width 58 height 14
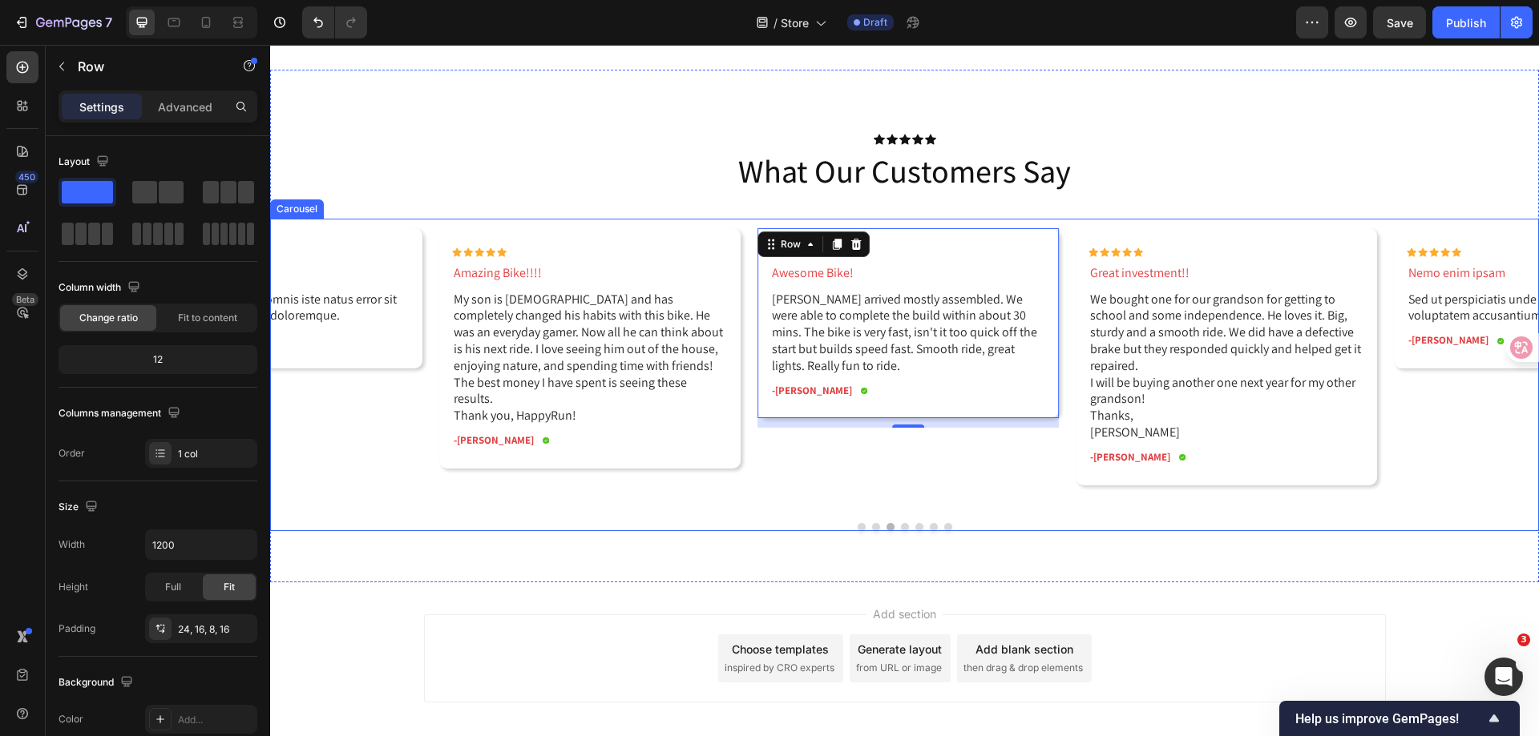
click at [901, 528] on button "Dot" at bounding box center [905, 527] width 8 height 8
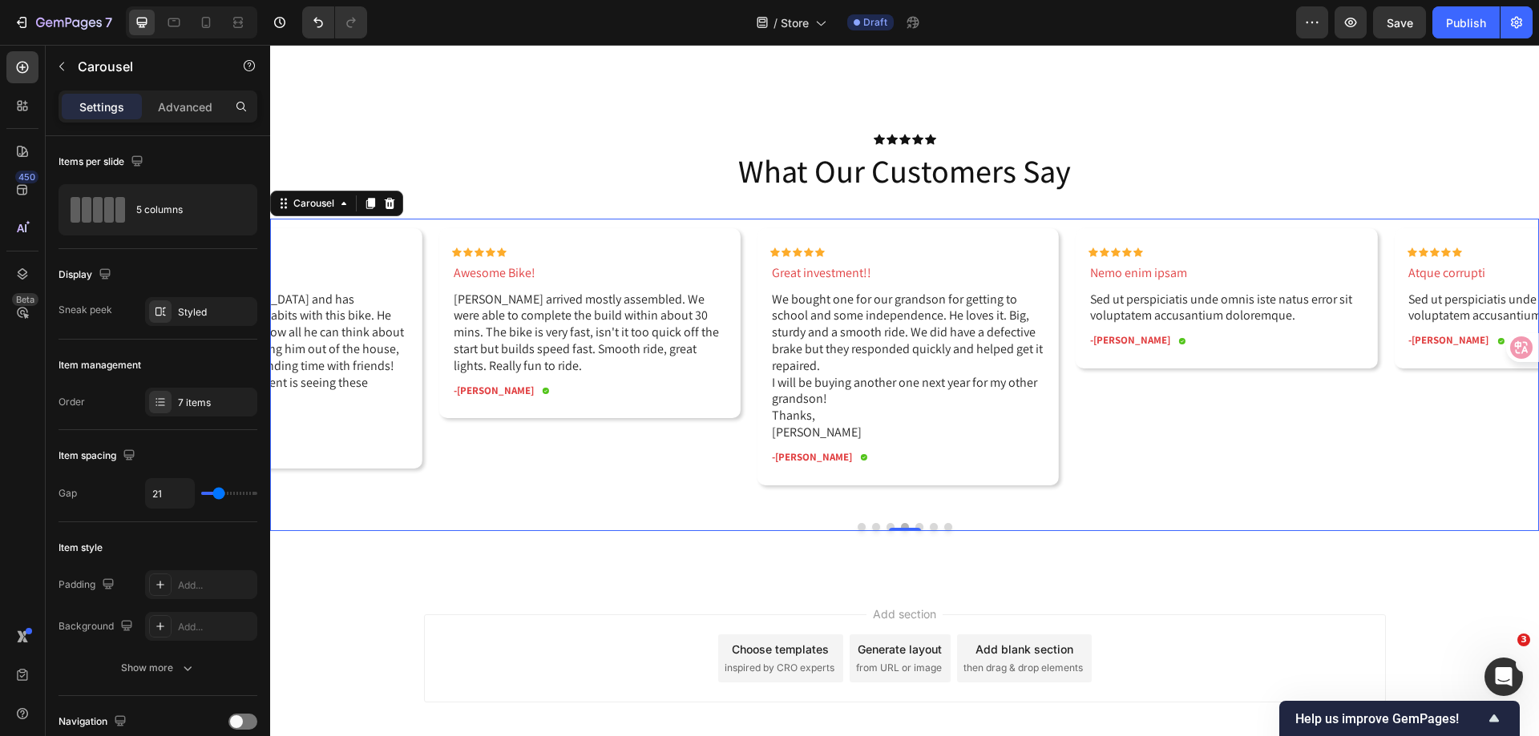
click at [915, 525] on button "Dot" at bounding box center [919, 527] width 8 height 8
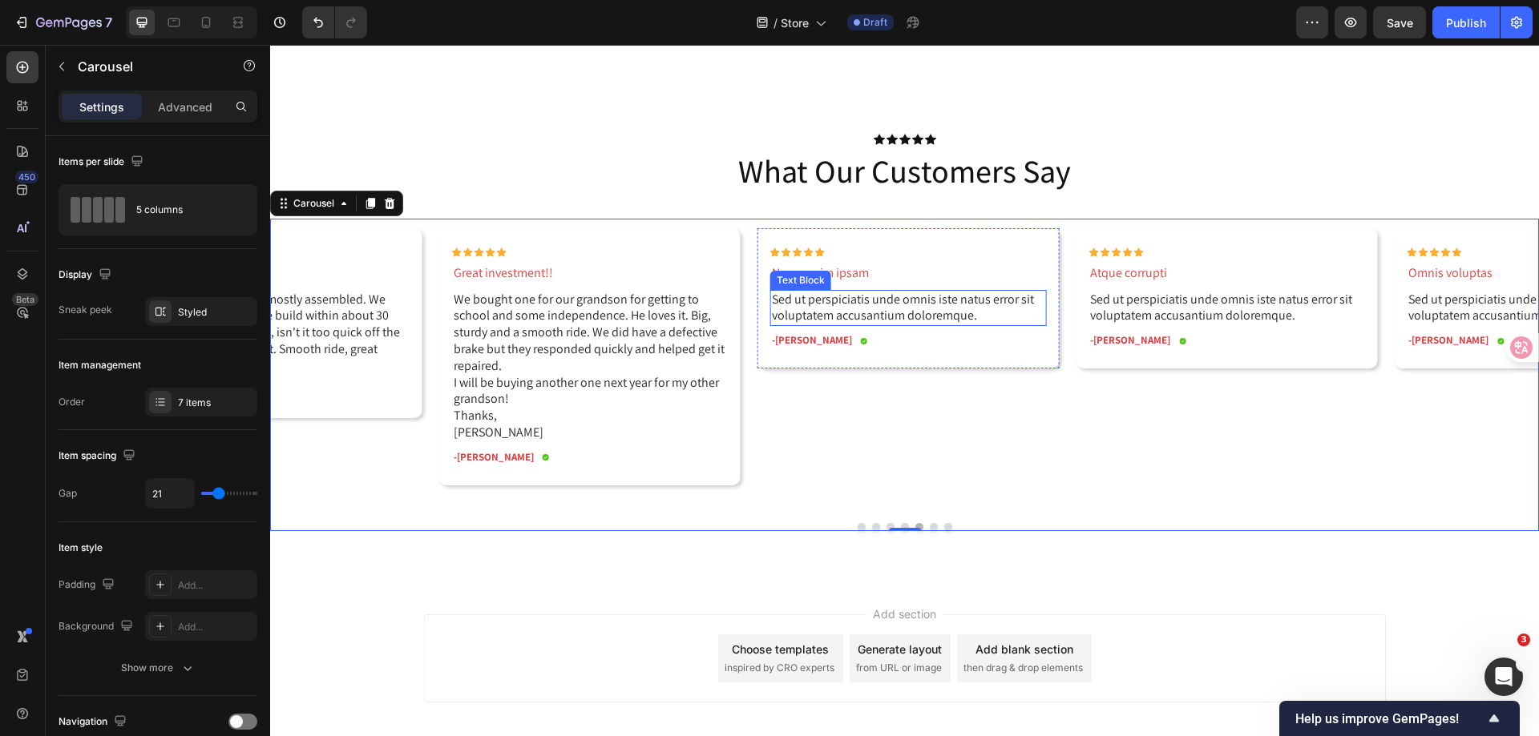
click at [842, 305] on p "Sed ut perspiciatis unde omnis iste natus error sit voluptatem accusantium dolo…" at bounding box center [908, 309] width 272 height 34
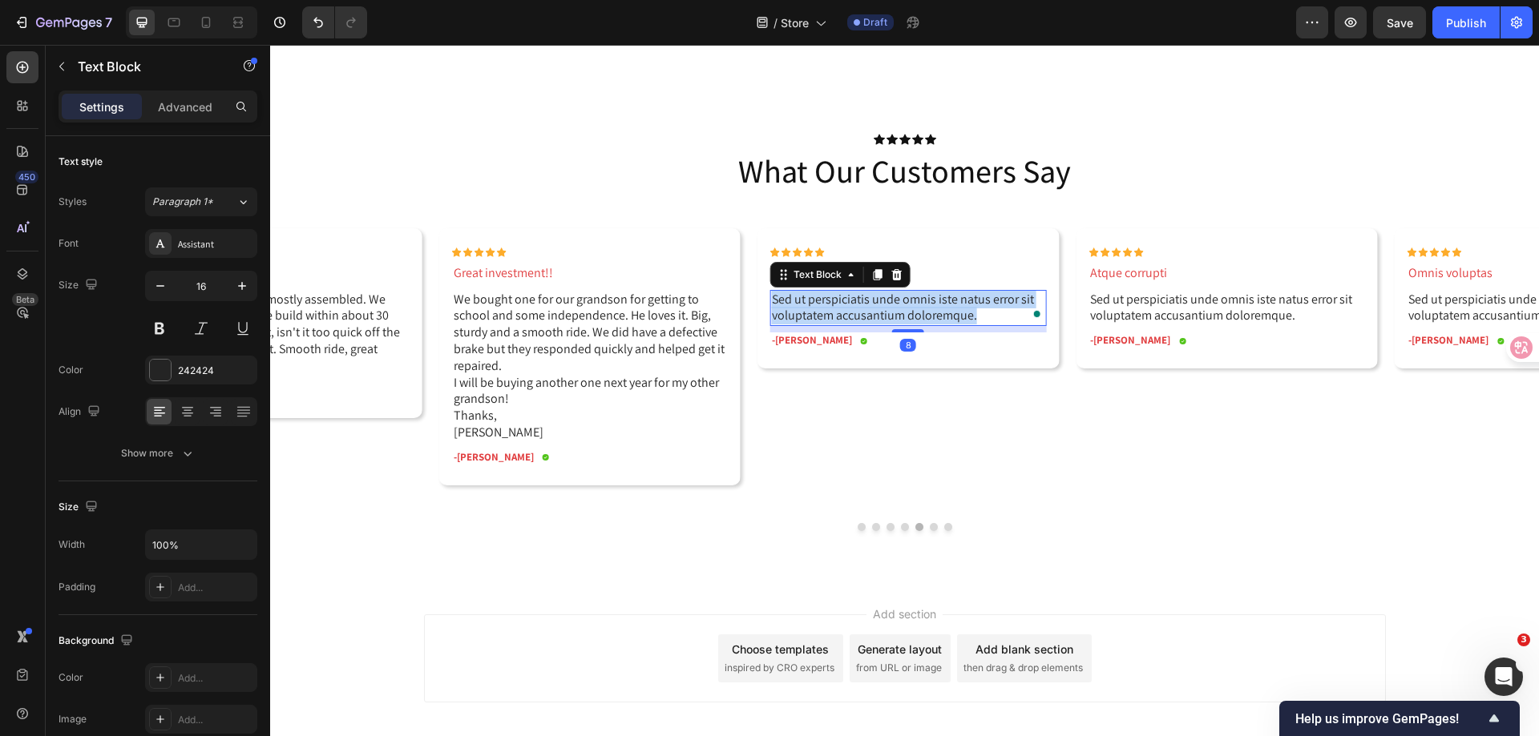
click at [842, 305] on p "Sed ut perspiciatis unde omnis iste natus error sit voluptatem accusantium dolo…" at bounding box center [908, 309] width 272 height 34
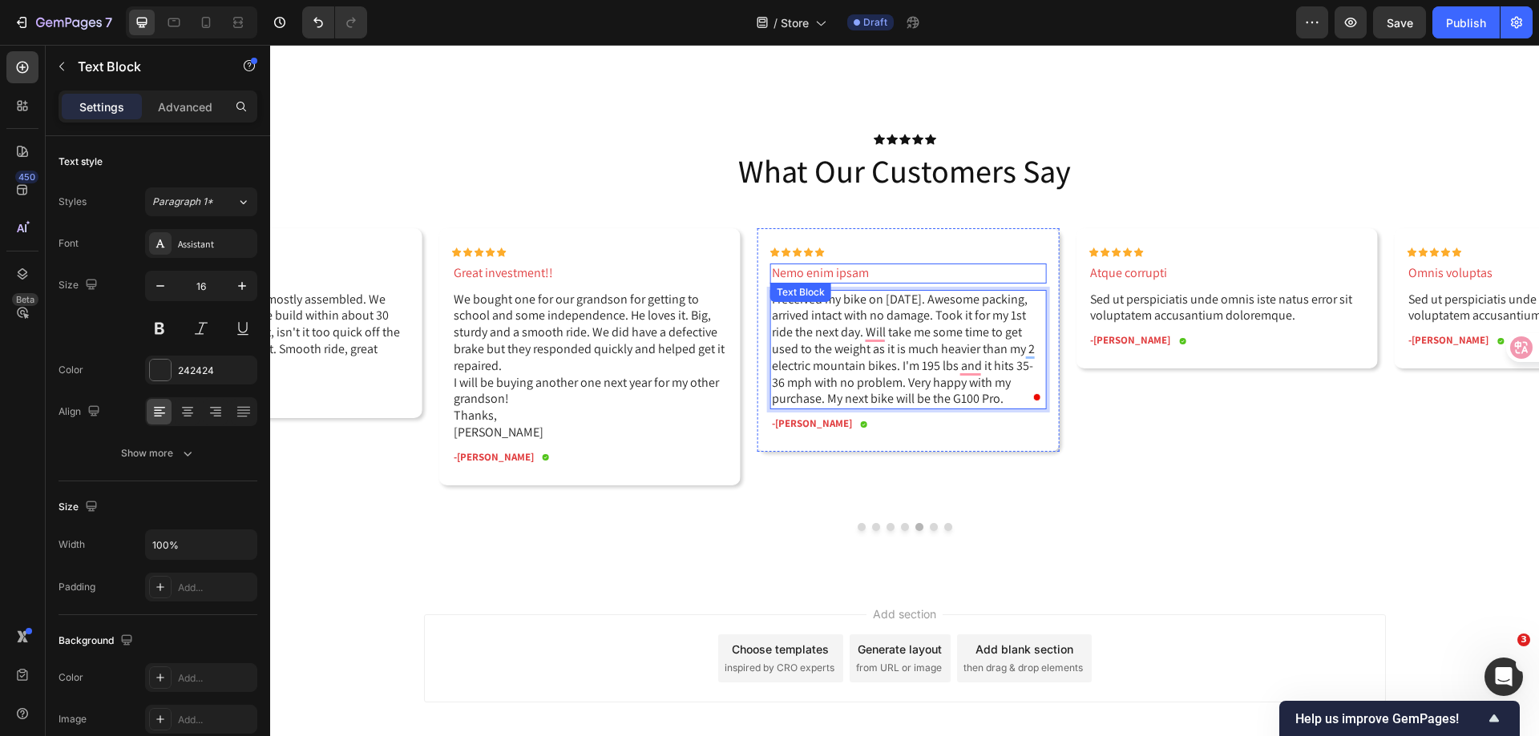
click at [825, 272] on p "Nemo enim ipsam" at bounding box center [908, 273] width 272 height 17
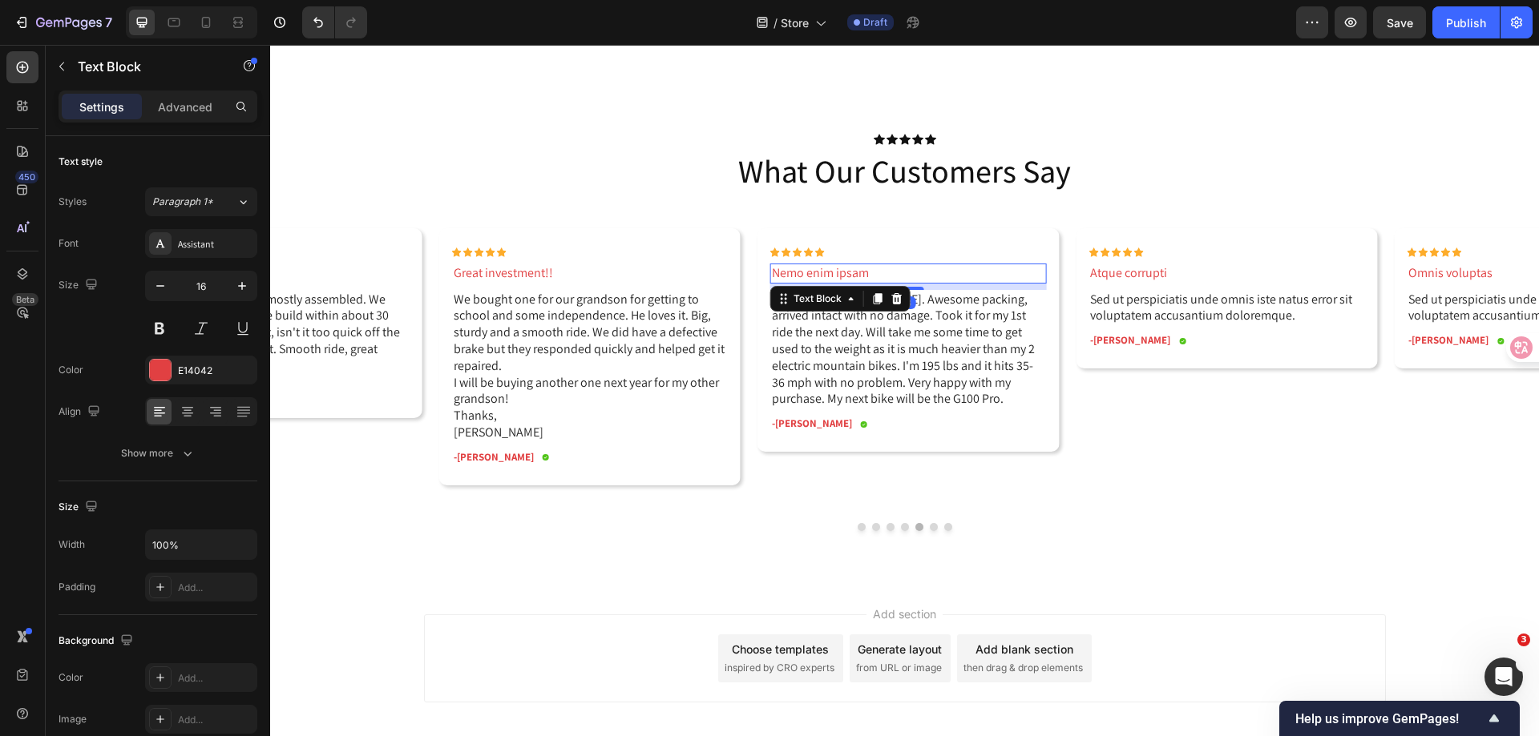
click at [825, 272] on p "Nemo enim ipsam" at bounding box center [908, 273] width 272 height 17
click at [780, 421] on p "-[PERSON_NAME]" at bounding box center [812, 424] width 80 height 14
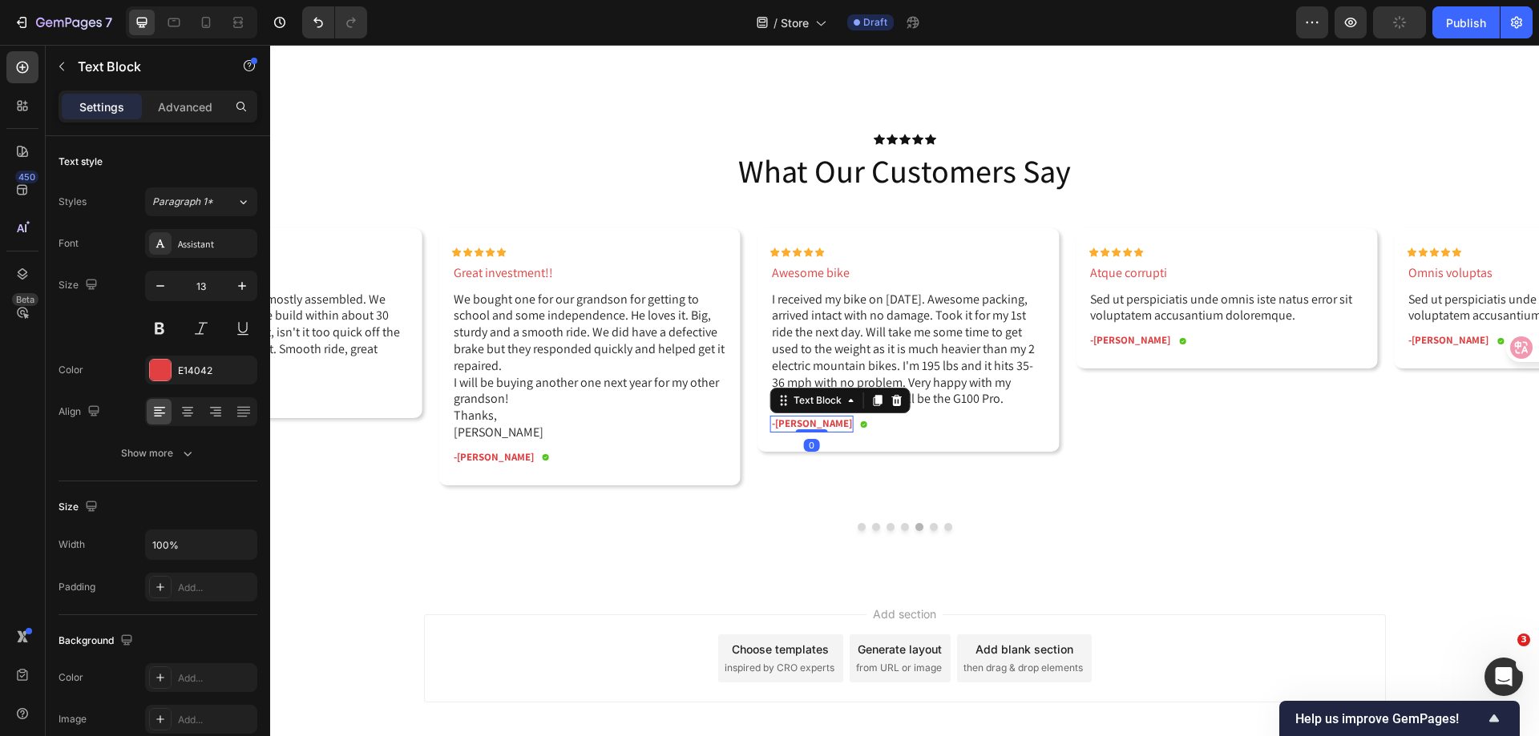
click at [780, 421] on p "-[PERSON_NAME]" at bounding box center [812, 424] width 80 height 14
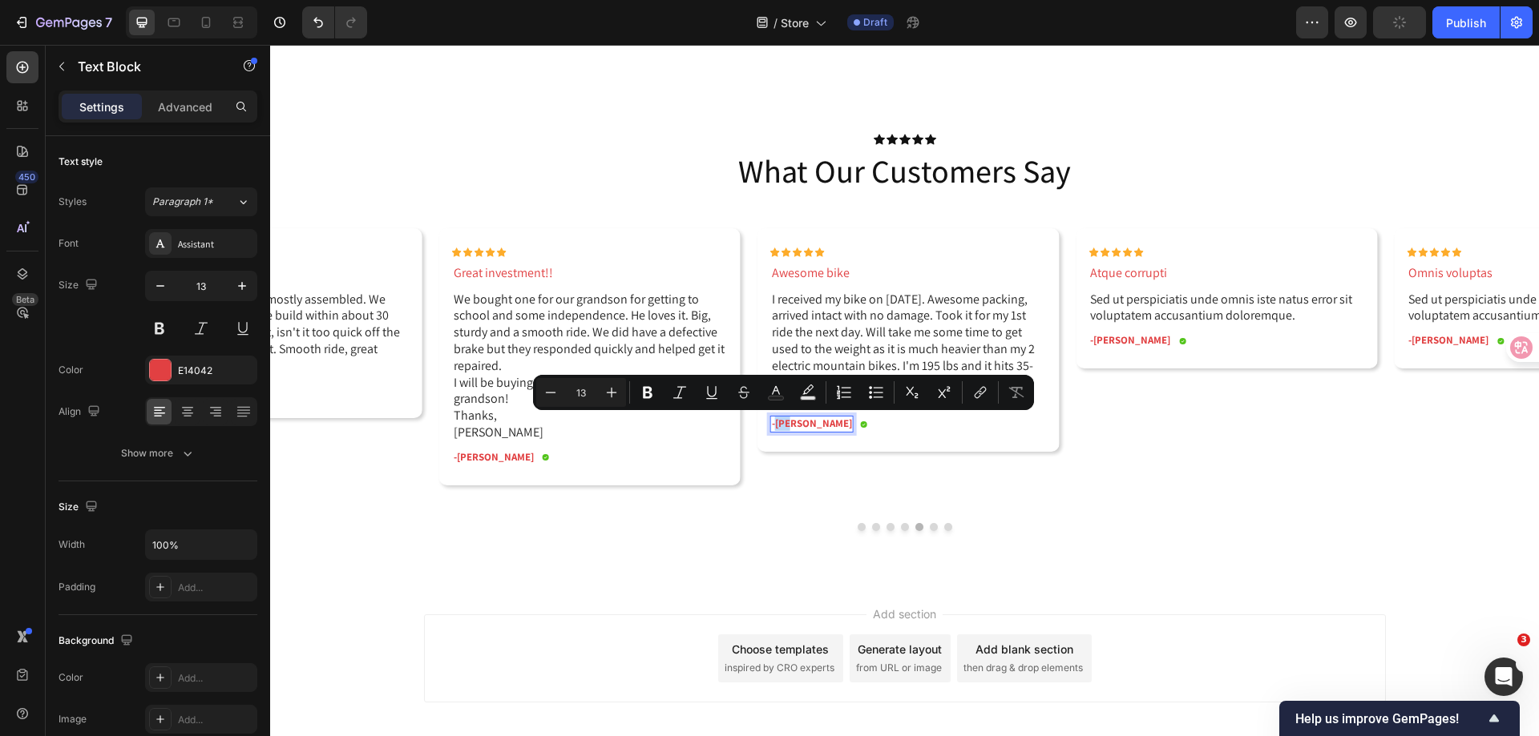
click at [780, 421] on p "-[PERSON_NAME]" at bounding box center [812, 424] width 80 height 14
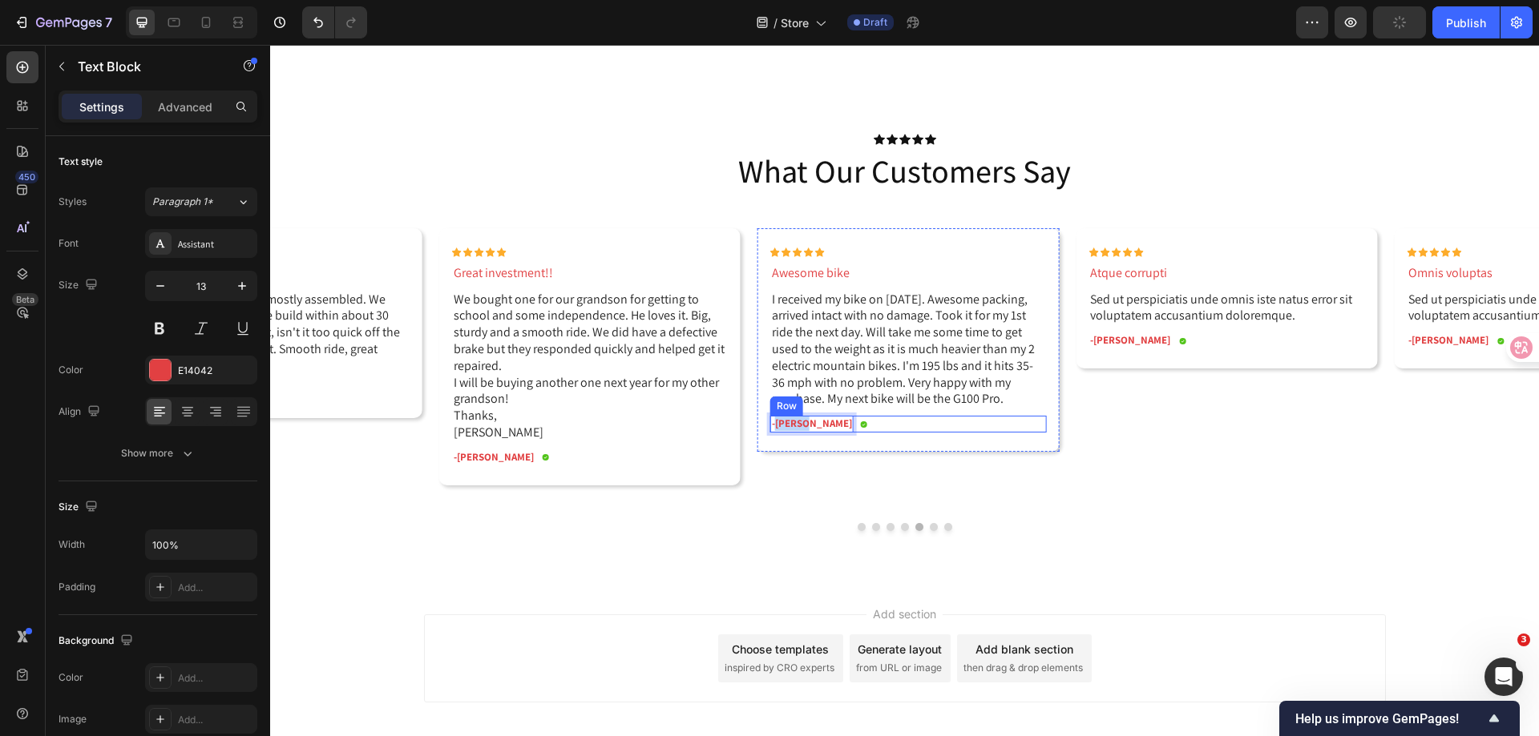
drag, startPoint x: 776, startPoint y: 425, endPoint x: 806, endPoint y: 423, distance: 30.5
click at [806, 423] on div "-[PERSON_NAME] Text Block 0 Icon Row" at bounding box center [908, 424] width 276 height 17
click at [849, 491] on div "Icon Icon Icon Icon Icon Icon List Awesome bike Text Block I received my bike o…" at bounding box center [898, 366] width 301 height 276
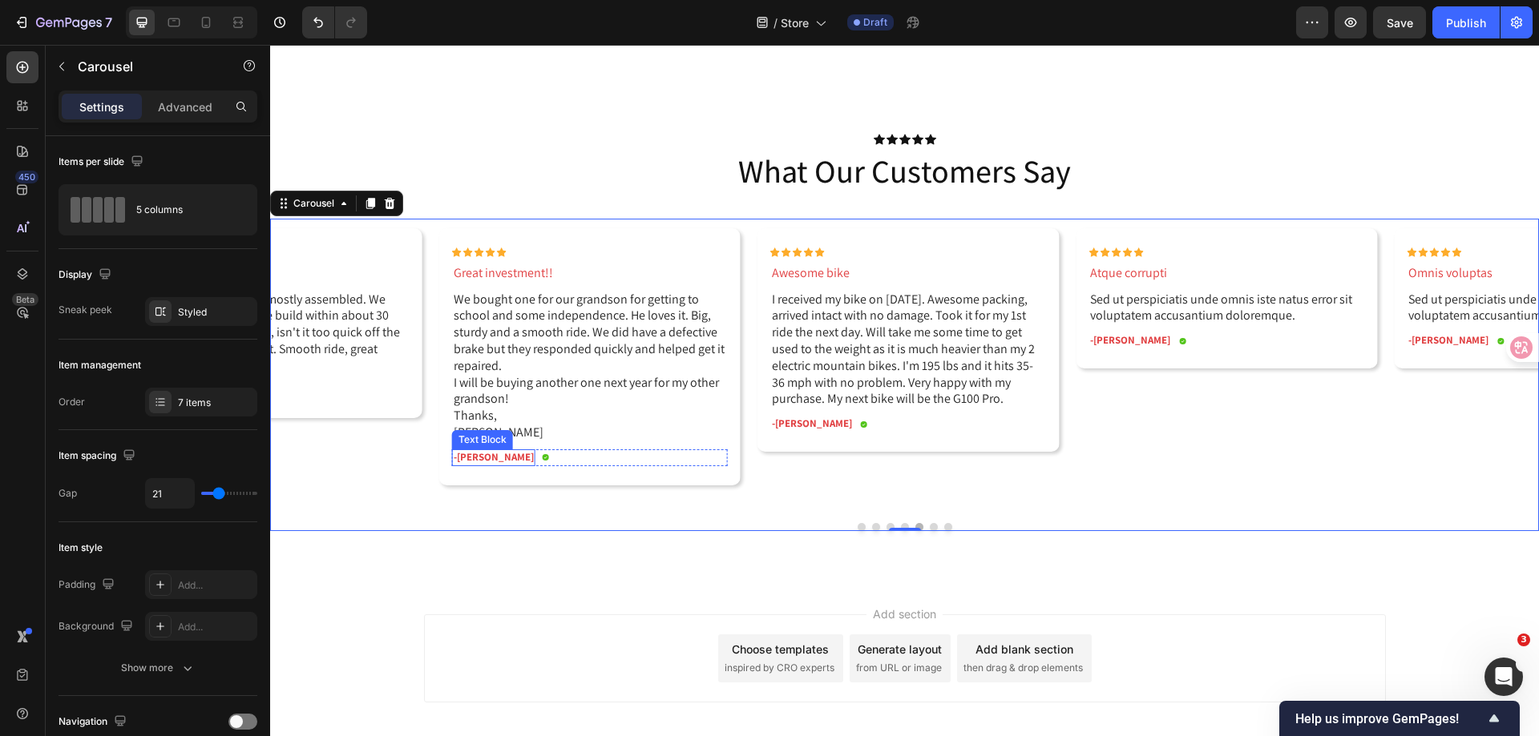
click at [490, 456] on div "-[PERSON_NAME]" at bounding box center [493, 458] width 83 height 17
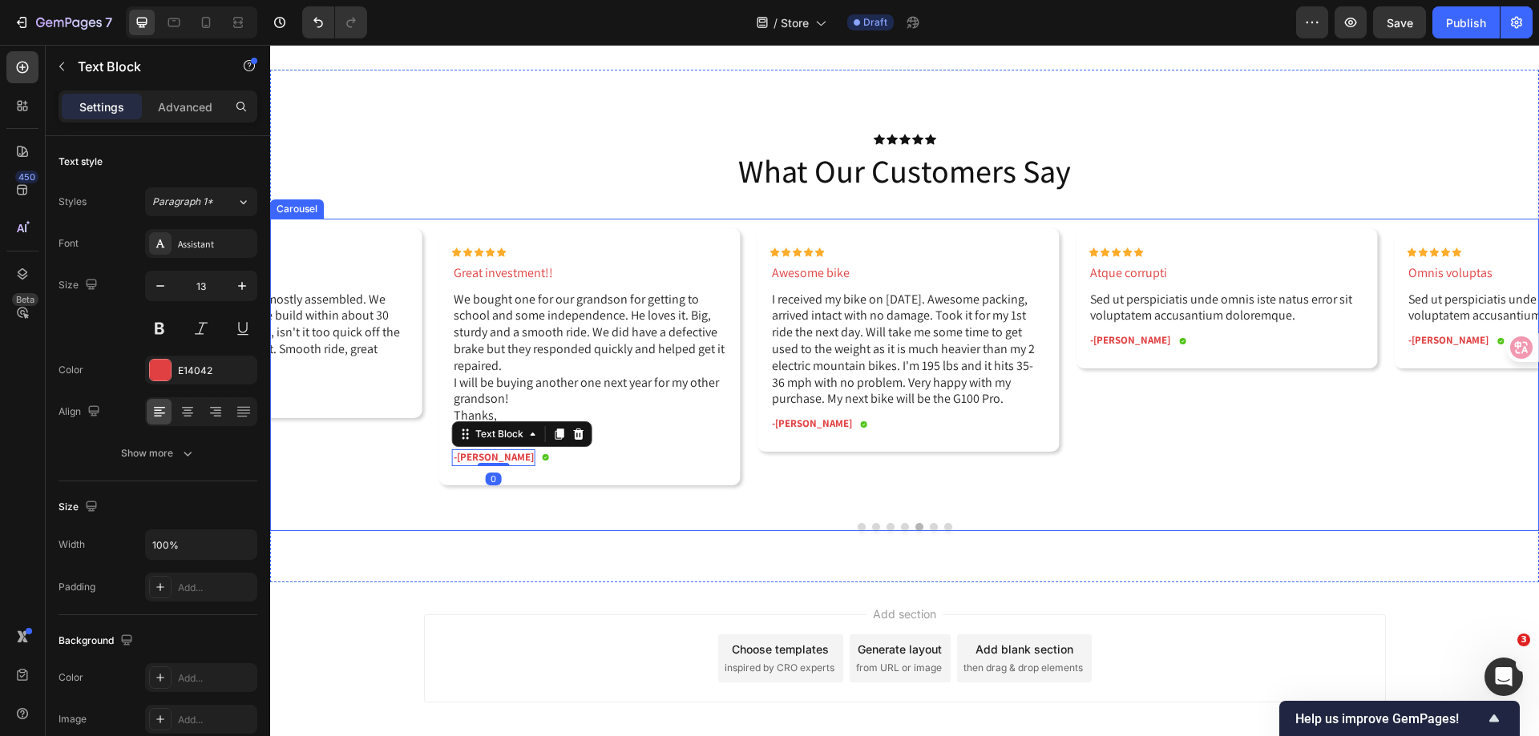
click at [750, 514] on div "Icon Icon Icon Icon Icon Icon List Omnis voluptas Text Block Sed ut perspiciati…" at bounding box center [904, 375] width 1268 height 313
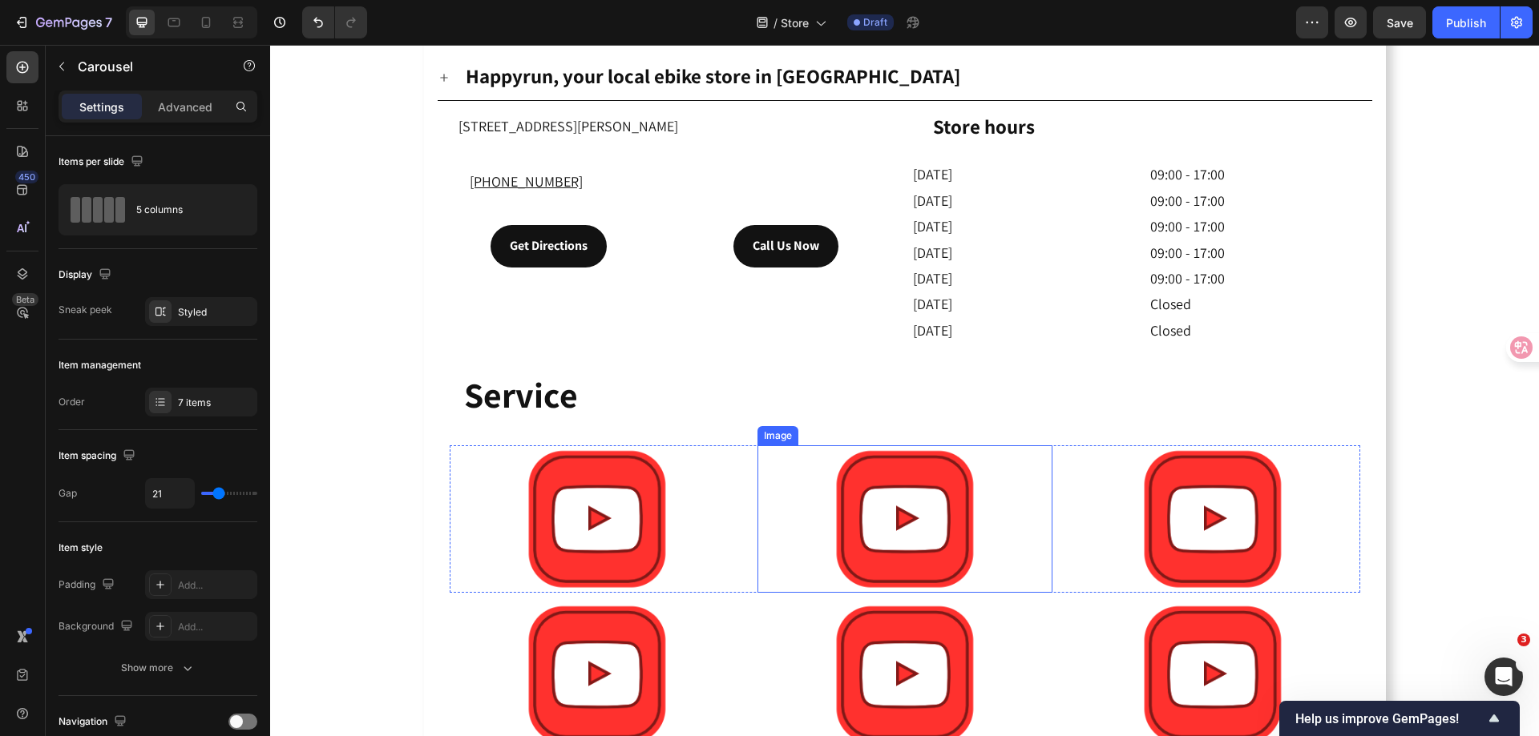
scroll to position [956, 0]
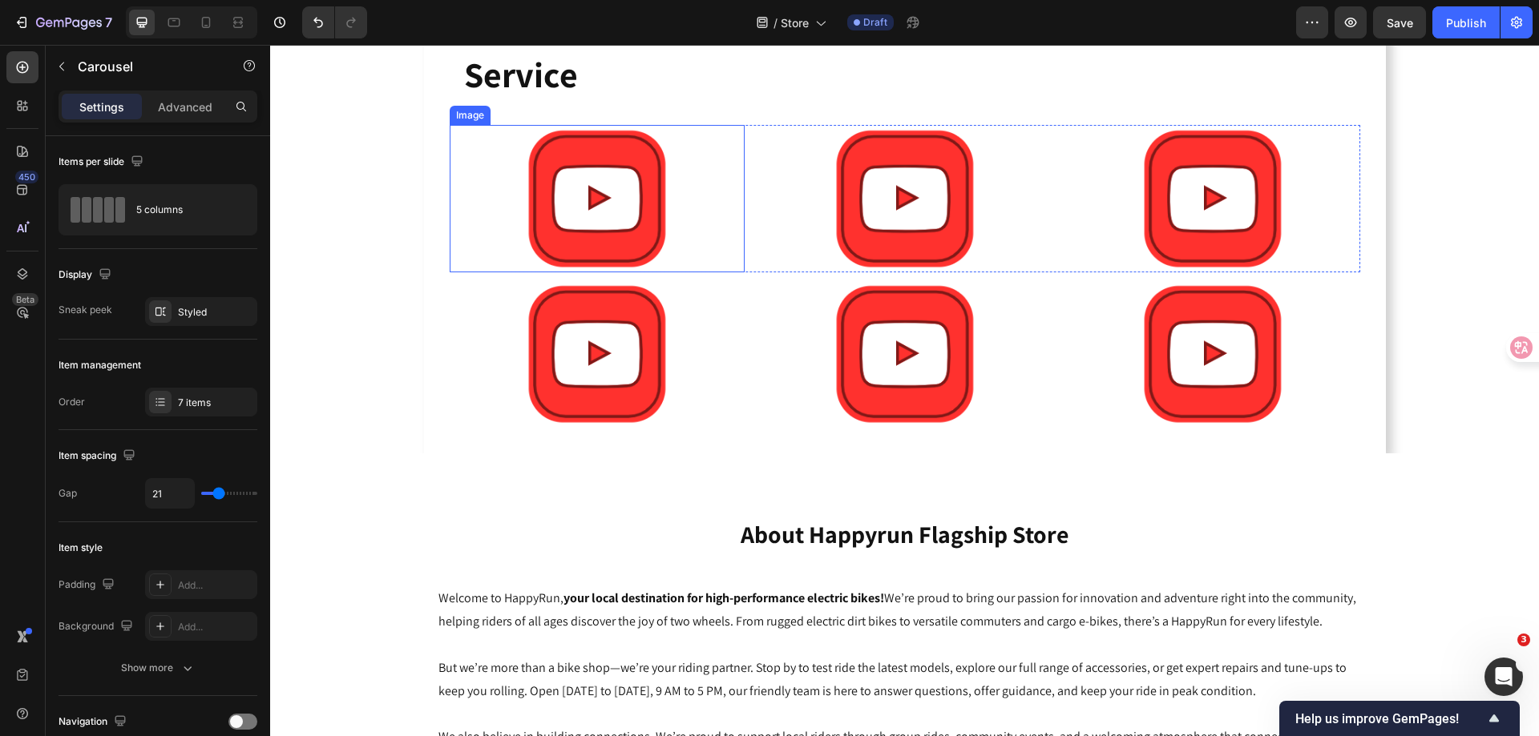
click at [592, 175] on img at bounding box center [596, 198] width 147 height 147
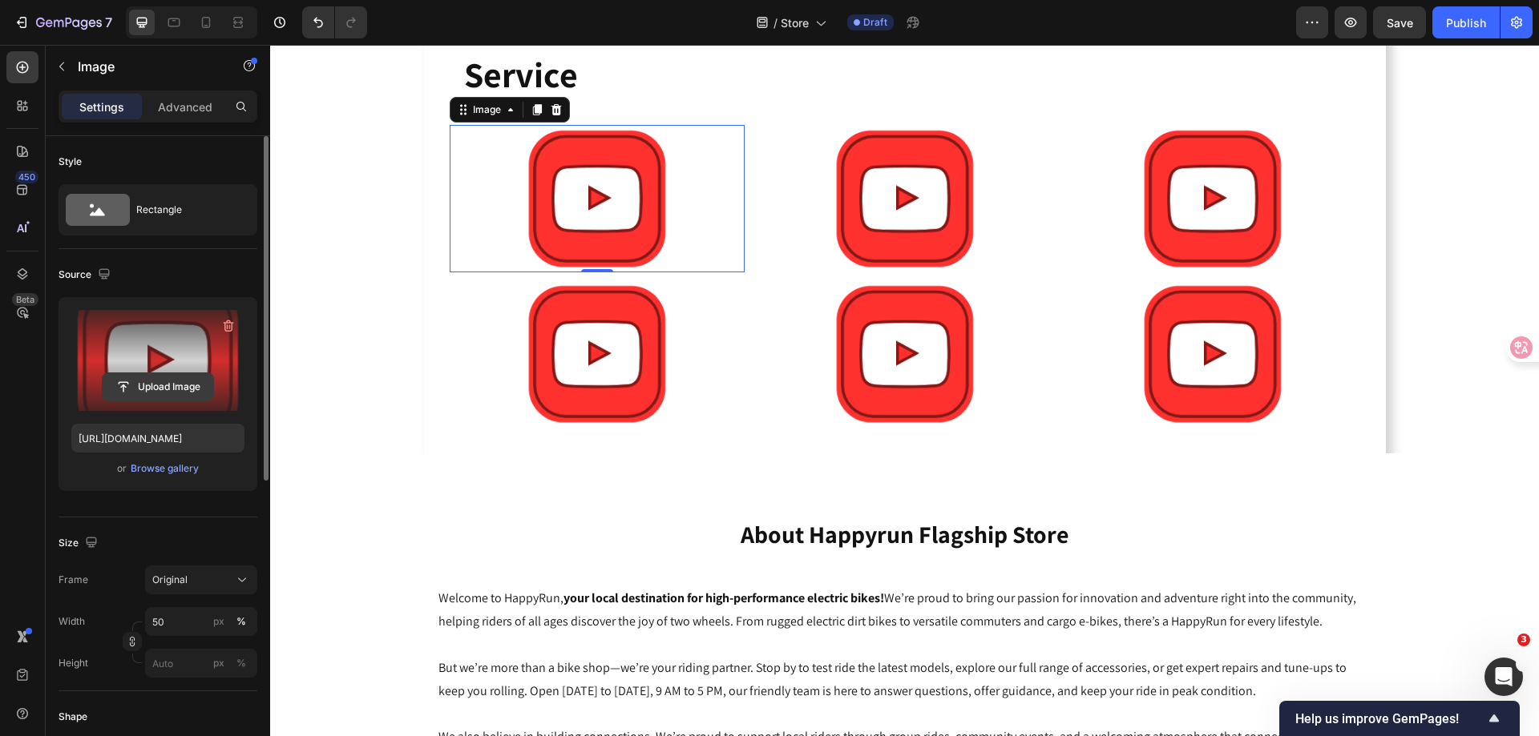
click at [172, 383] on input "file" at bounding box center [158, 386] width 111 height 27
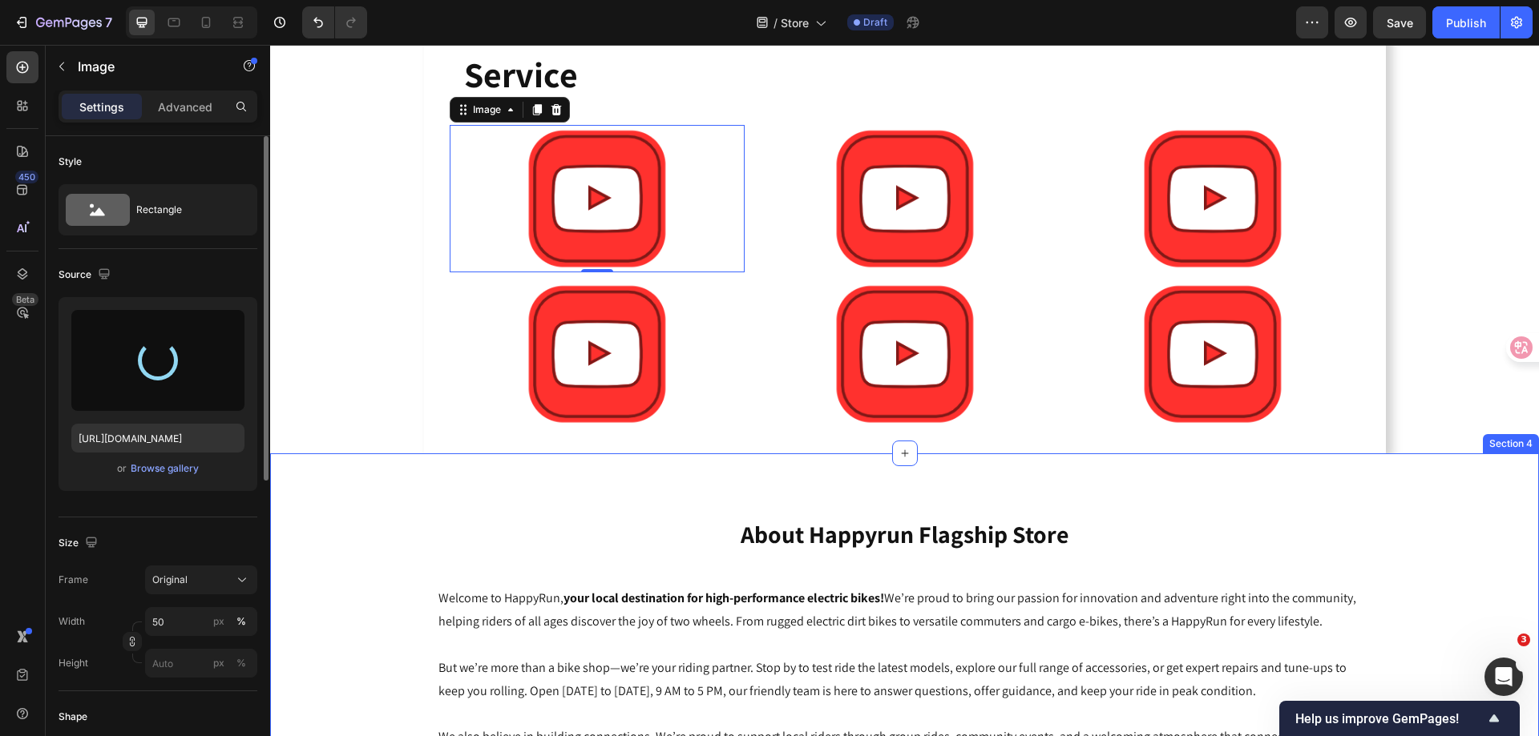
type input "[URL][DOMAIN_NAME]"
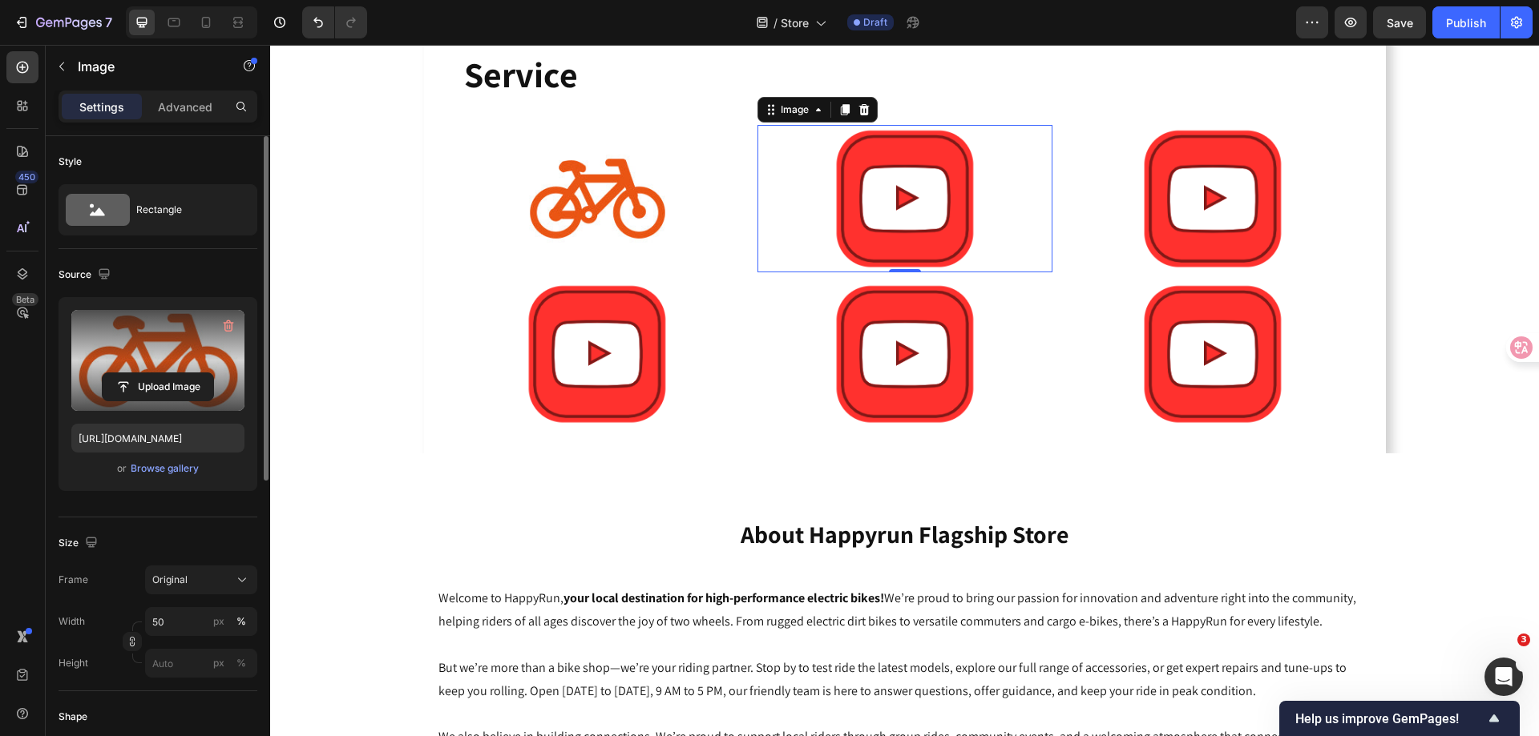
click at [836, 149] on img at bounding box center [904, 198] width 147 height 147
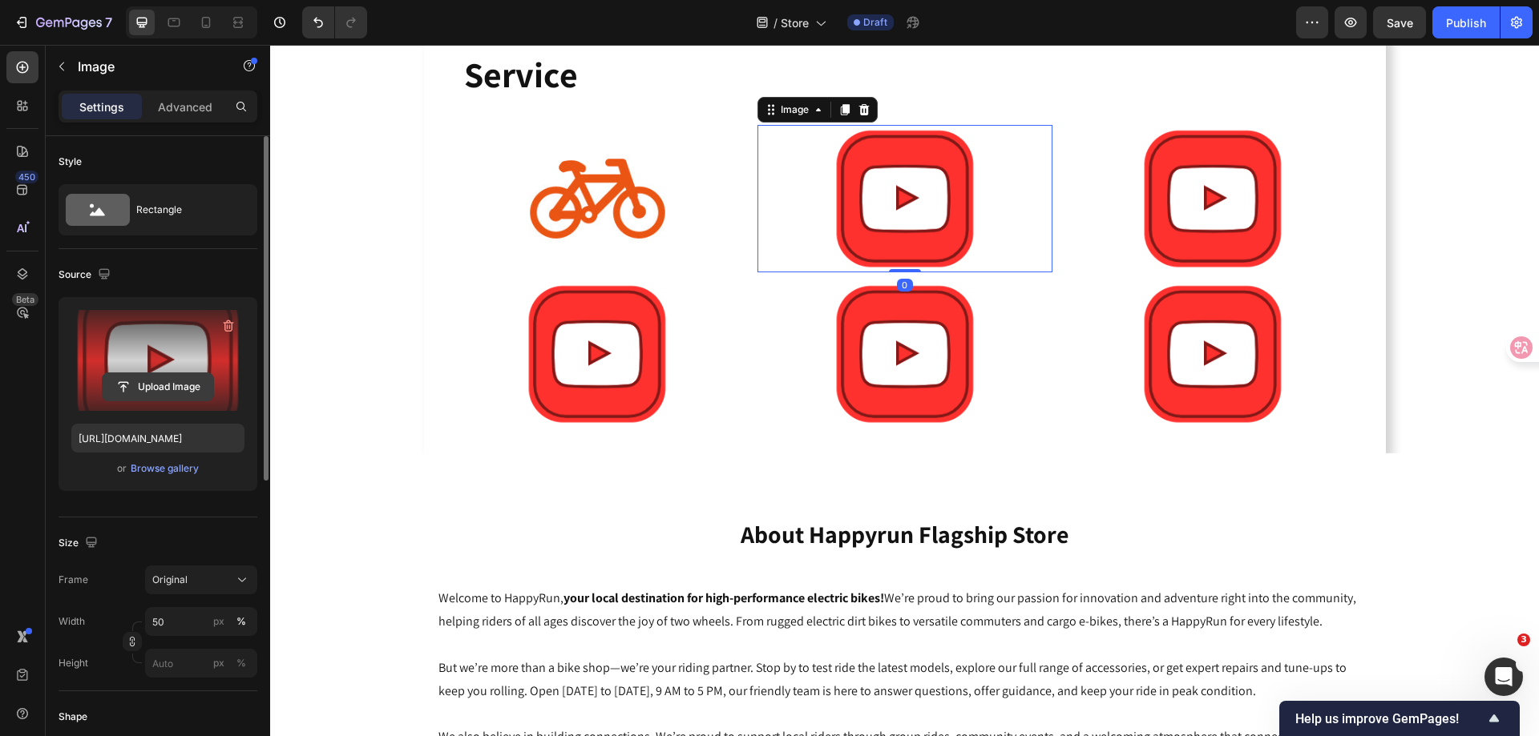
click at [145, 389] on input "file" at bounding box center [158, 386] width 111 height 27
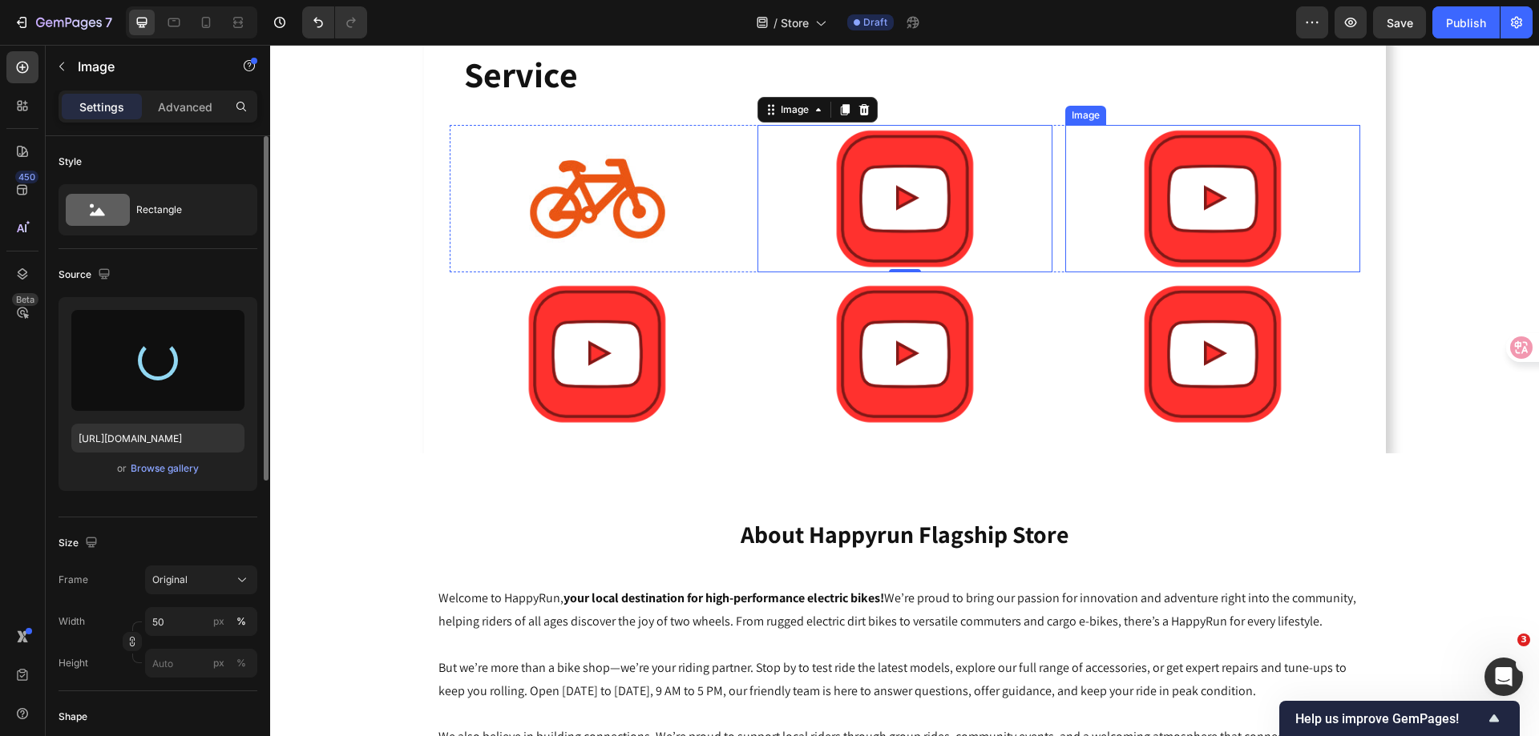
type input "[URL][DOMAIN_NAME]"
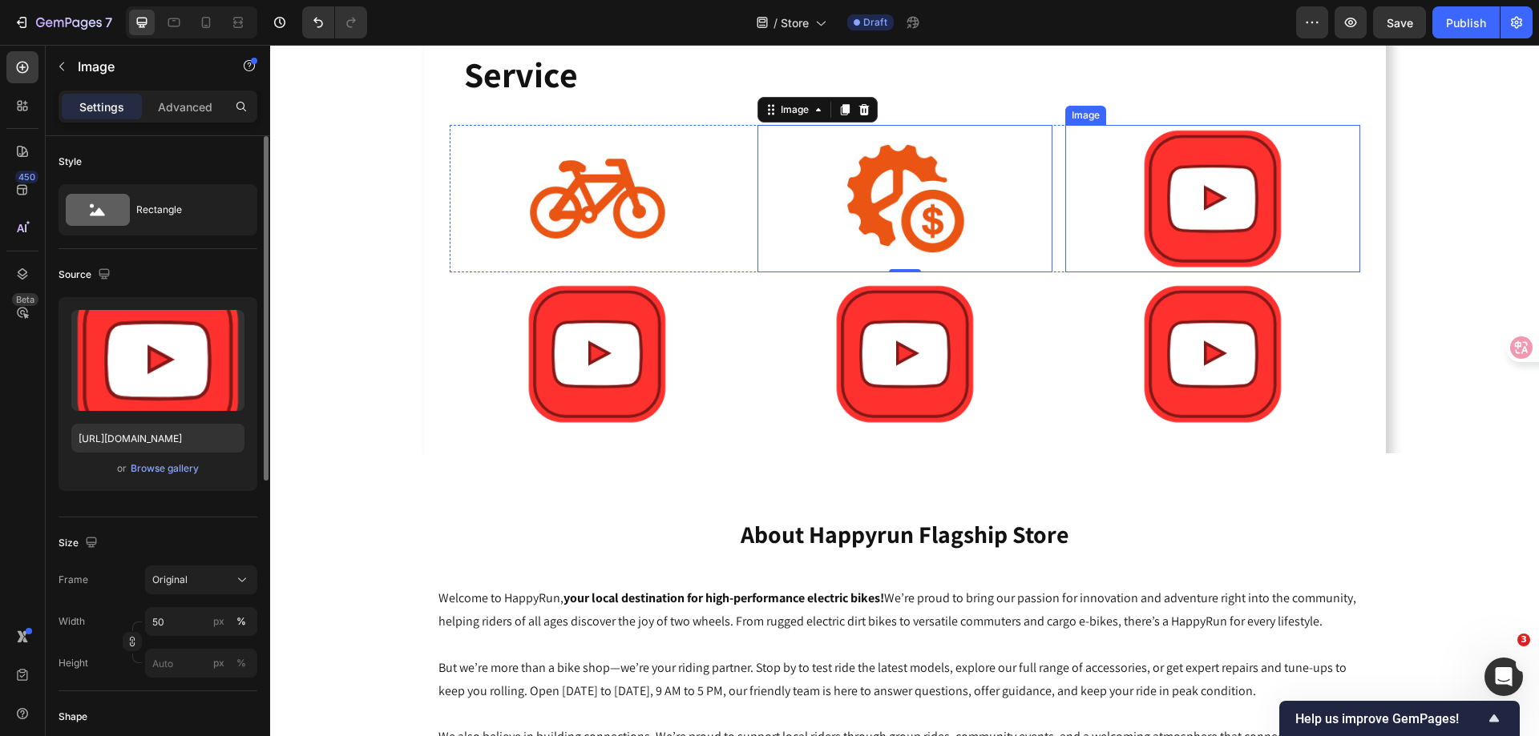
click at [1189, 184] on img at bounding box center [1212, 198] width 147 height 147
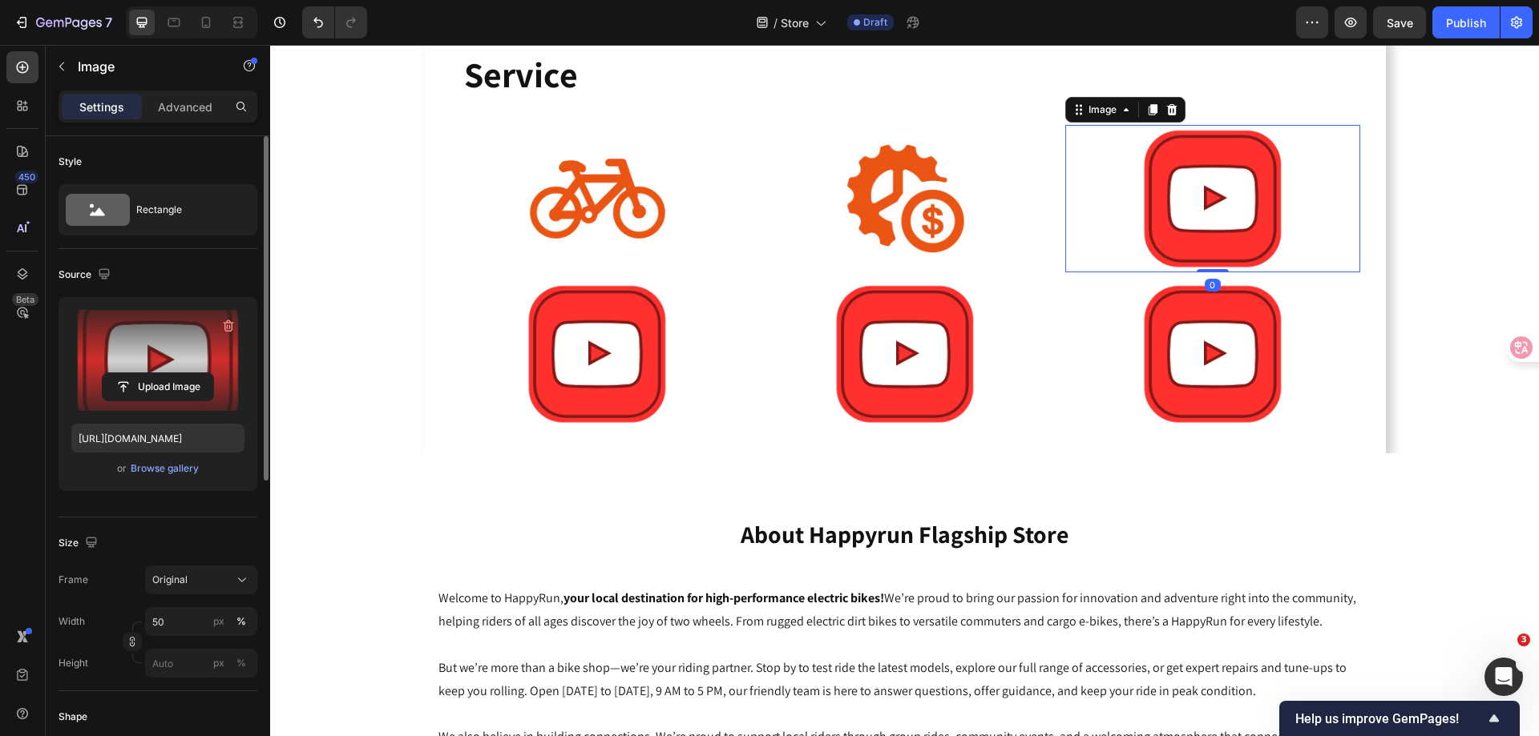
click at [155, 354] on label at bounding box center [157, 360] width 173 height 101
click at [155, 373] on input "file" at bounding box center [158, 386] width 111 height 27
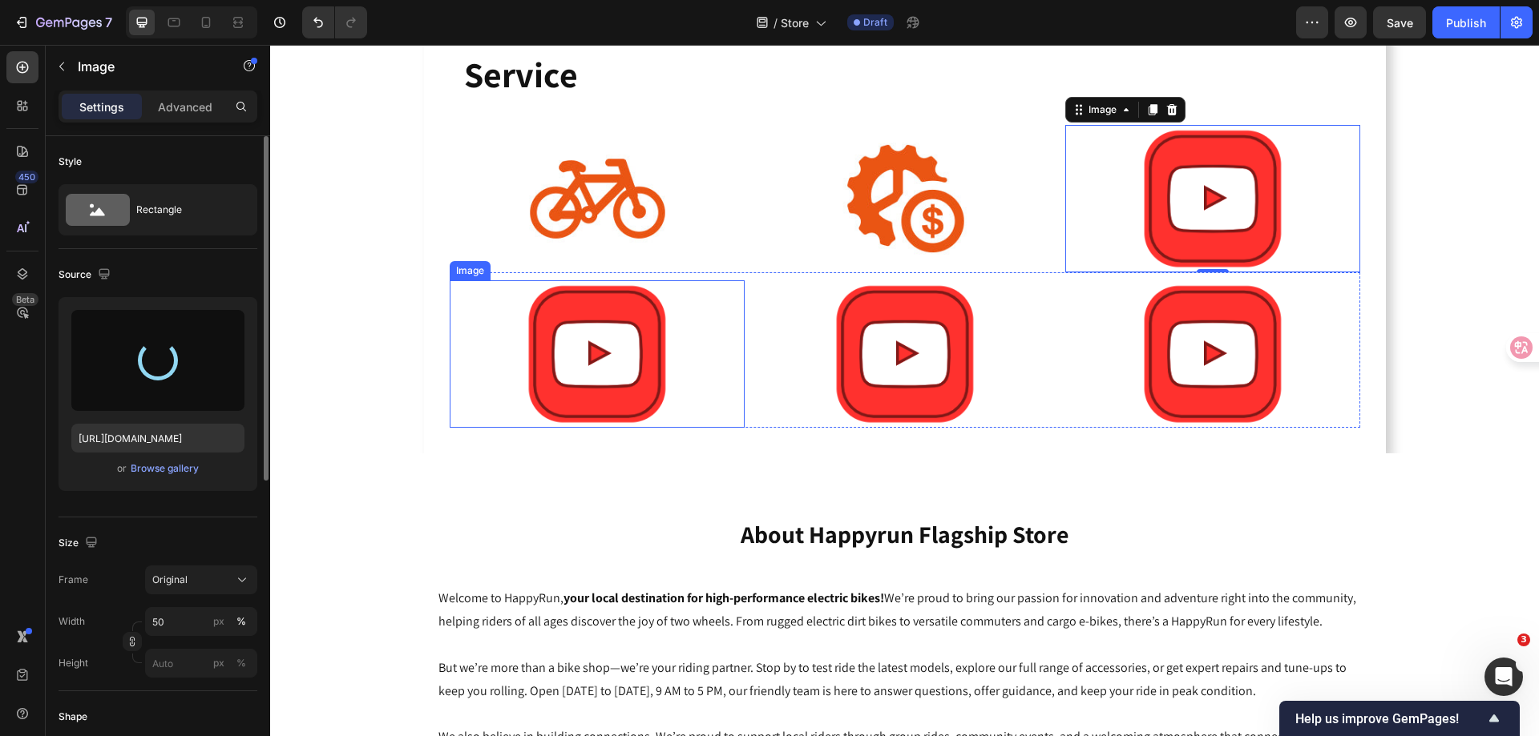
type input "[URL][DOMAIN_NAME]"
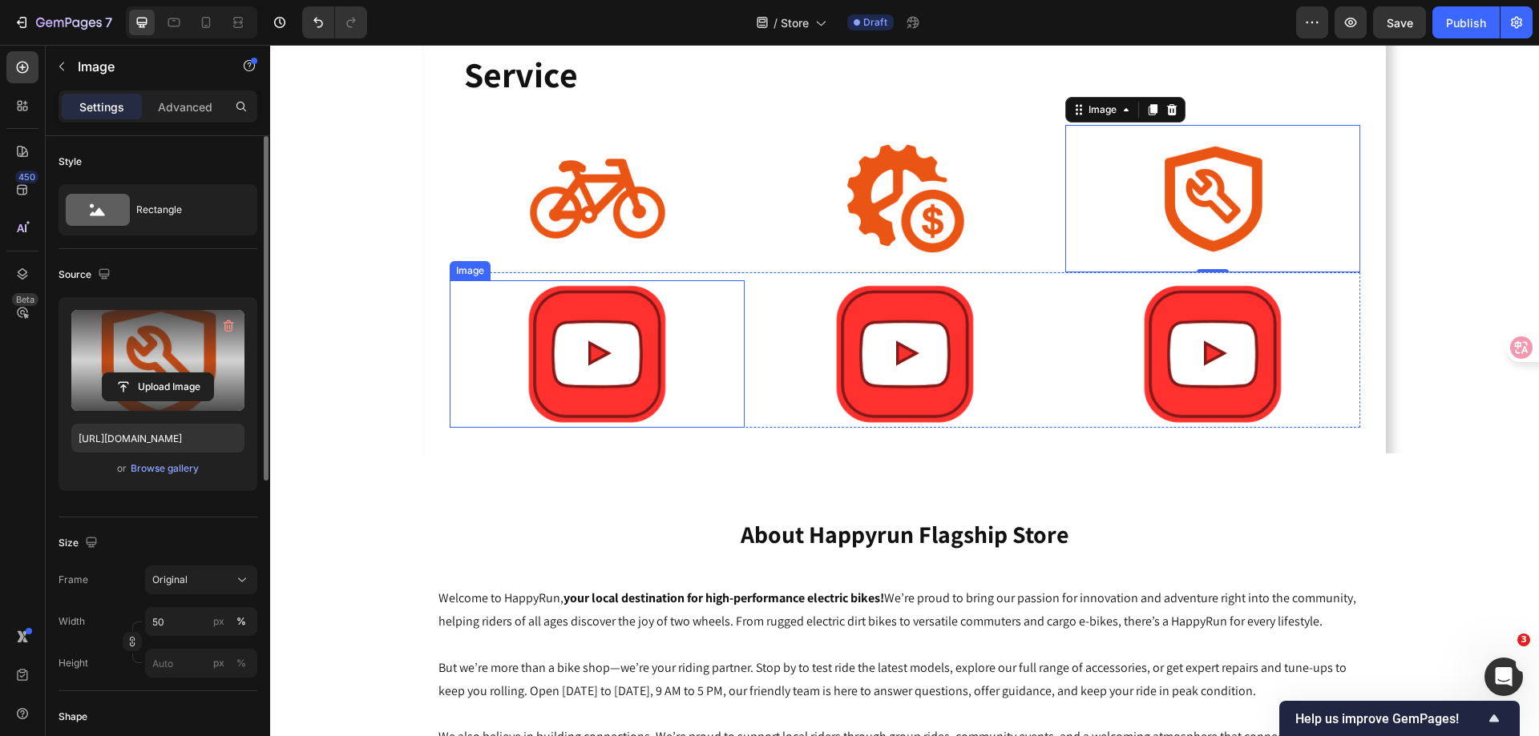
click at [602, 329] on img at bounding box center [596, 353] width 147 height 147
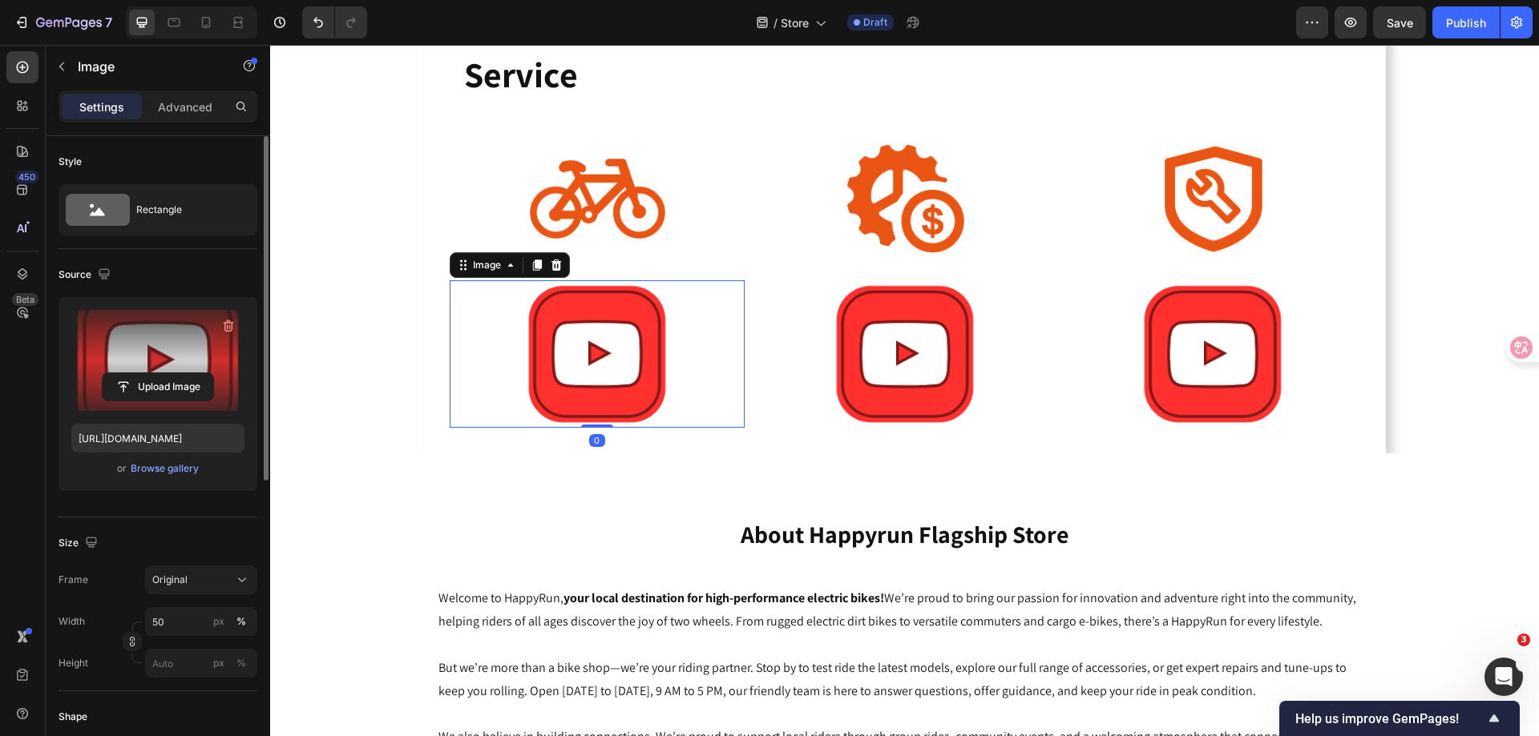
click at [179, 365] on label at bounding box center [157, 360] width 173 height 101
click at [179, 373] on input "file" at bounding box center [158, 386] width 111 height 27
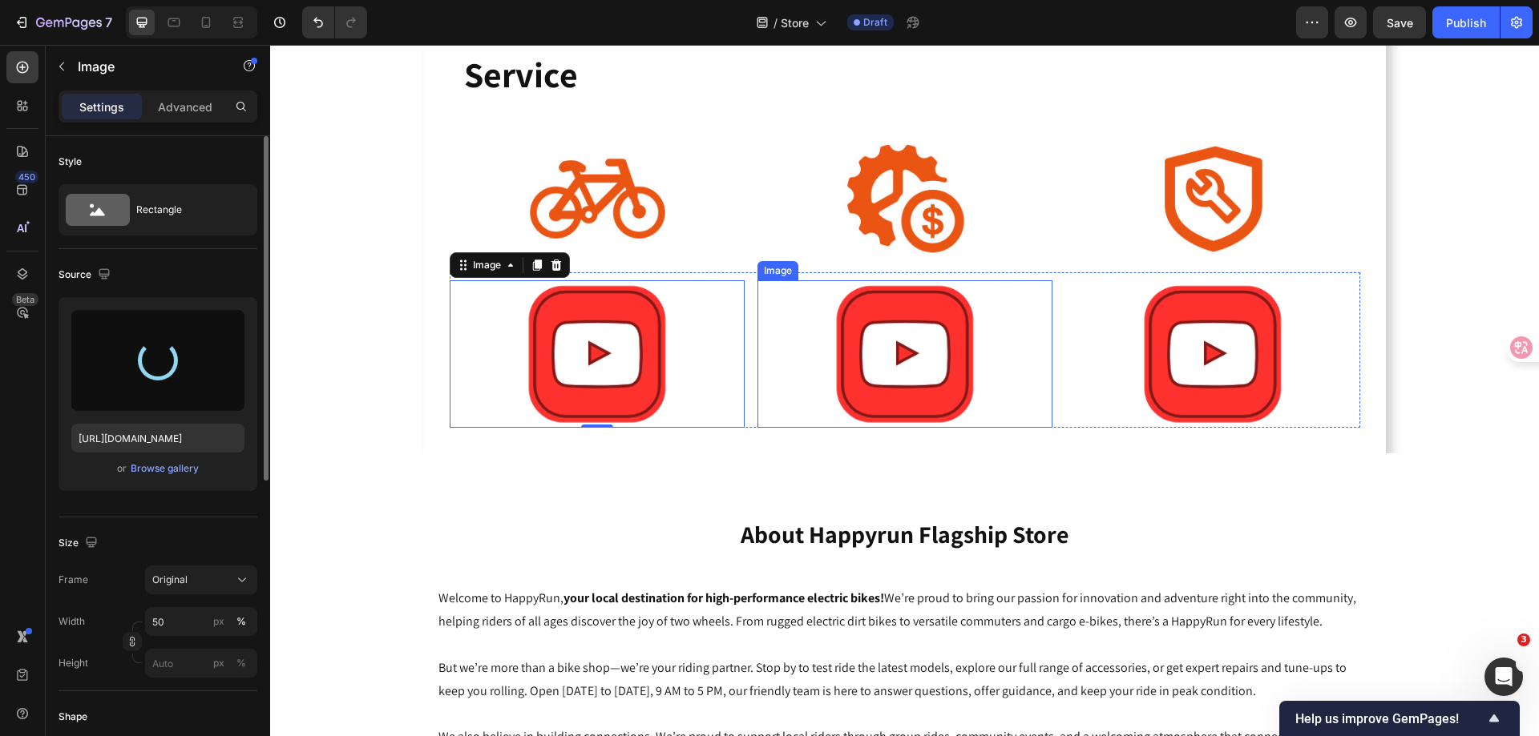
type input "[URL][DOMAIN_NAME]"
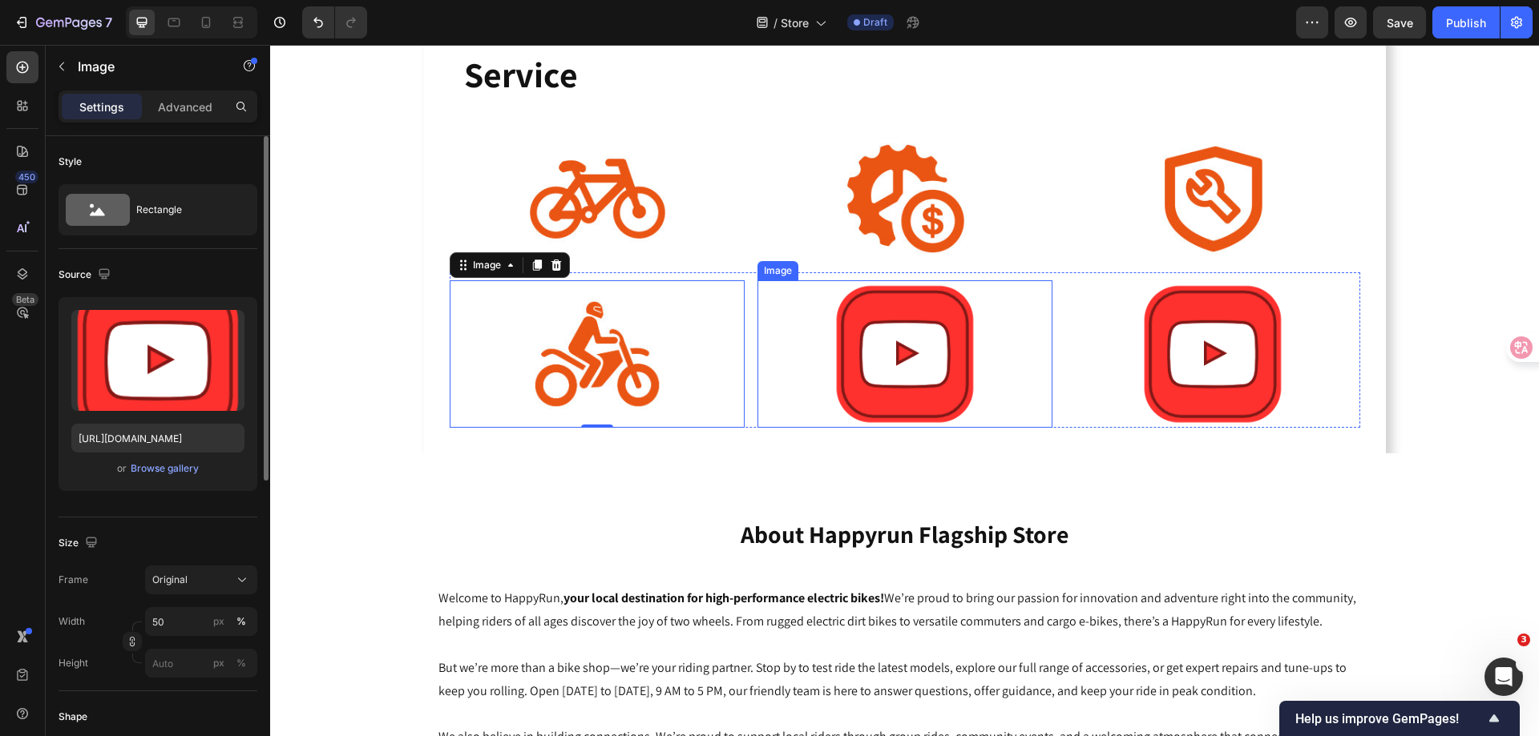
click at [869, 341] on img at bounding box center [904, 353] width 147 height 147
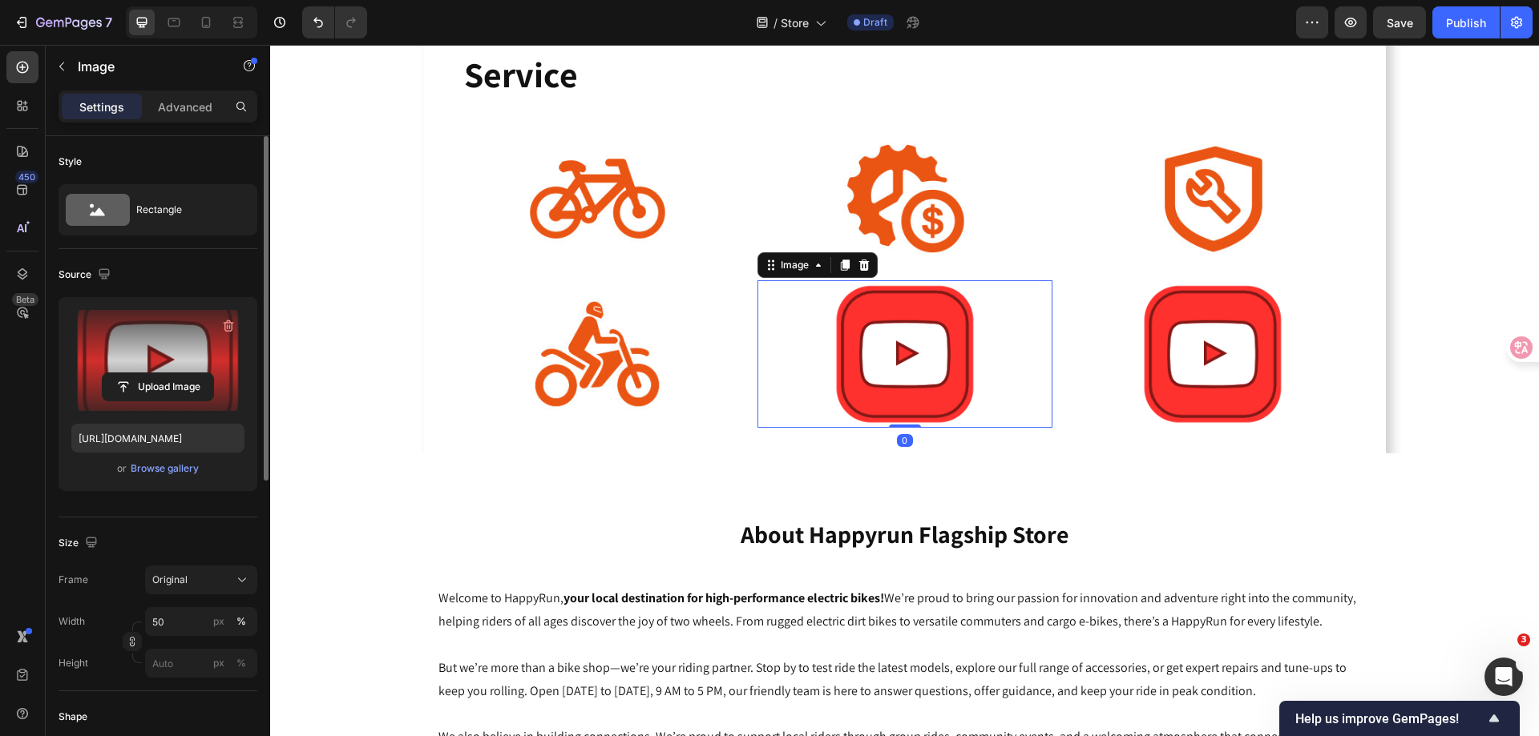
click at [157, 361] on label at bounding box center [157, 360] width 173 height 101
click at [157, 373] on input "file" at bounding box center [158, 386] width 111 height 27
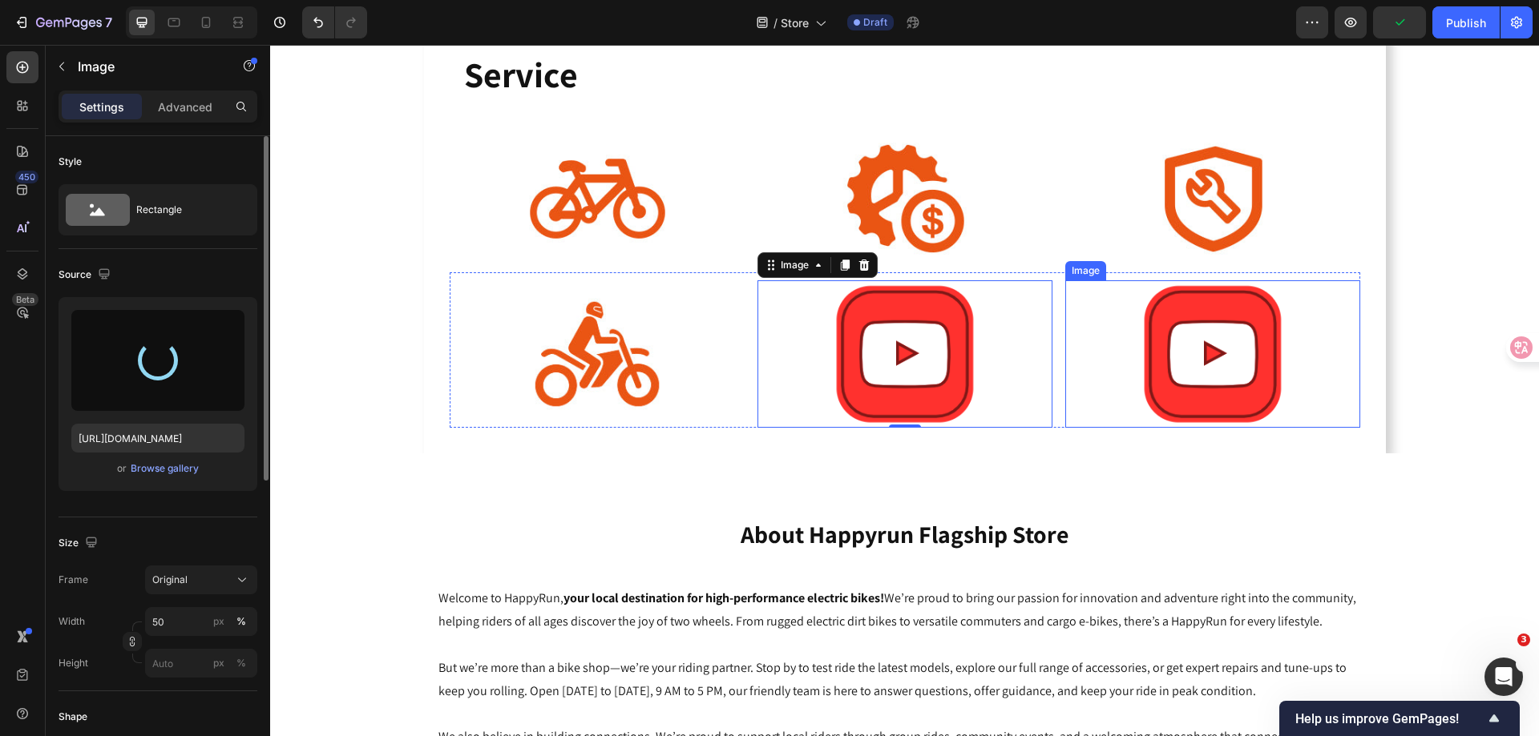
type input "[URL][DOMAIN_NAME]"
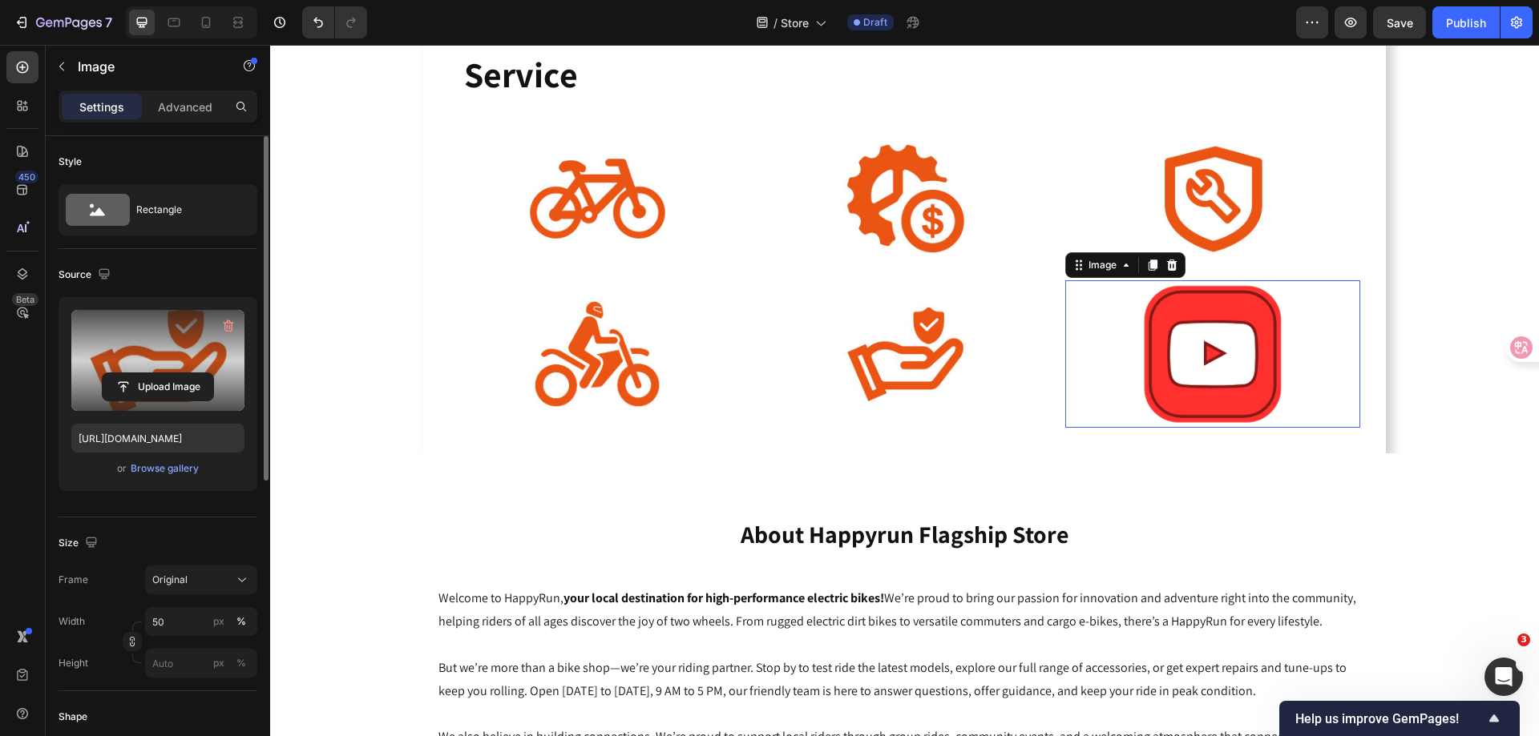
click at [1212, 340] on img at bounding box center [1212, 353] width 147 height 147
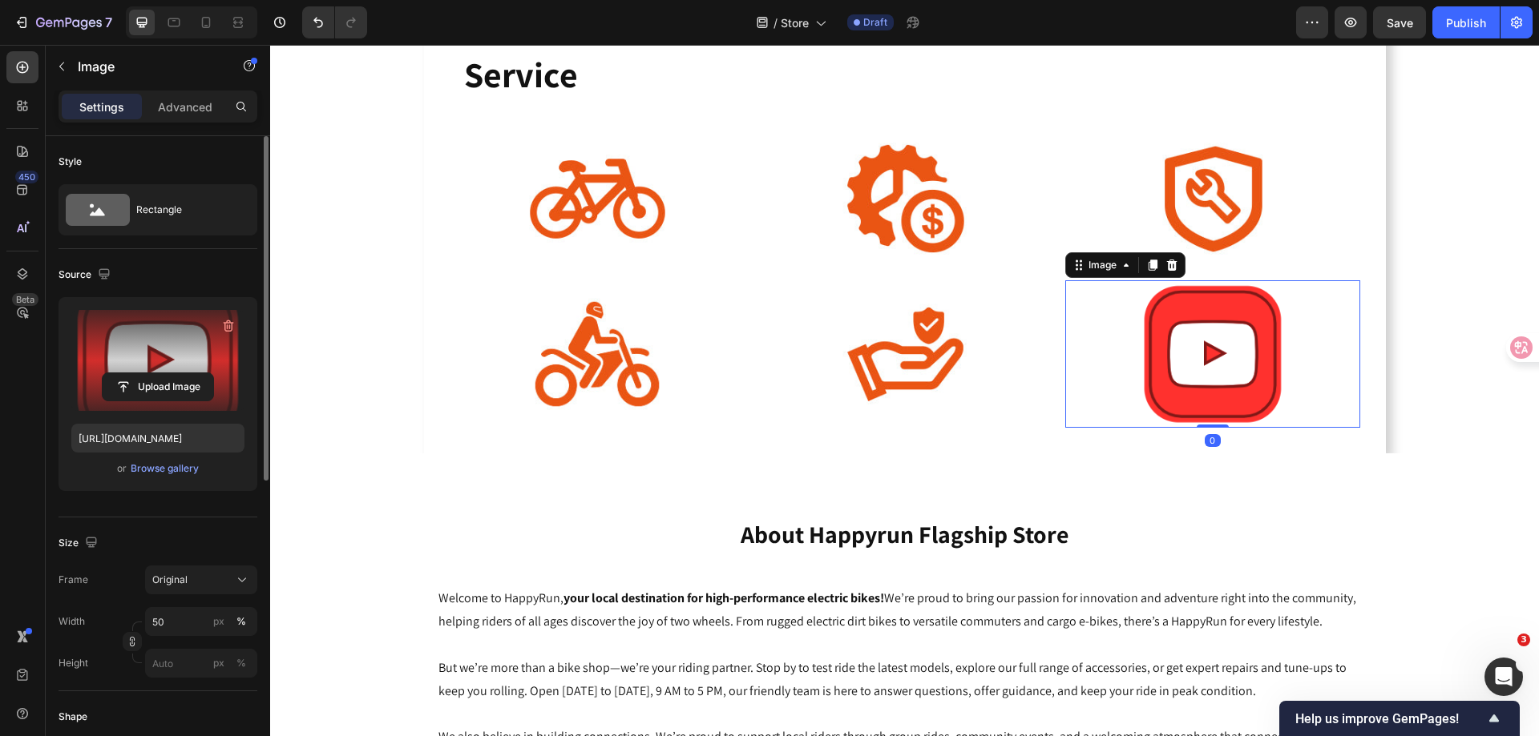
click at [151, 356] on label at bounding box center [157, 360] width 173 height 101
click at [151, 373] on input "file" at bounding box center [158, 386] width 111 height 27
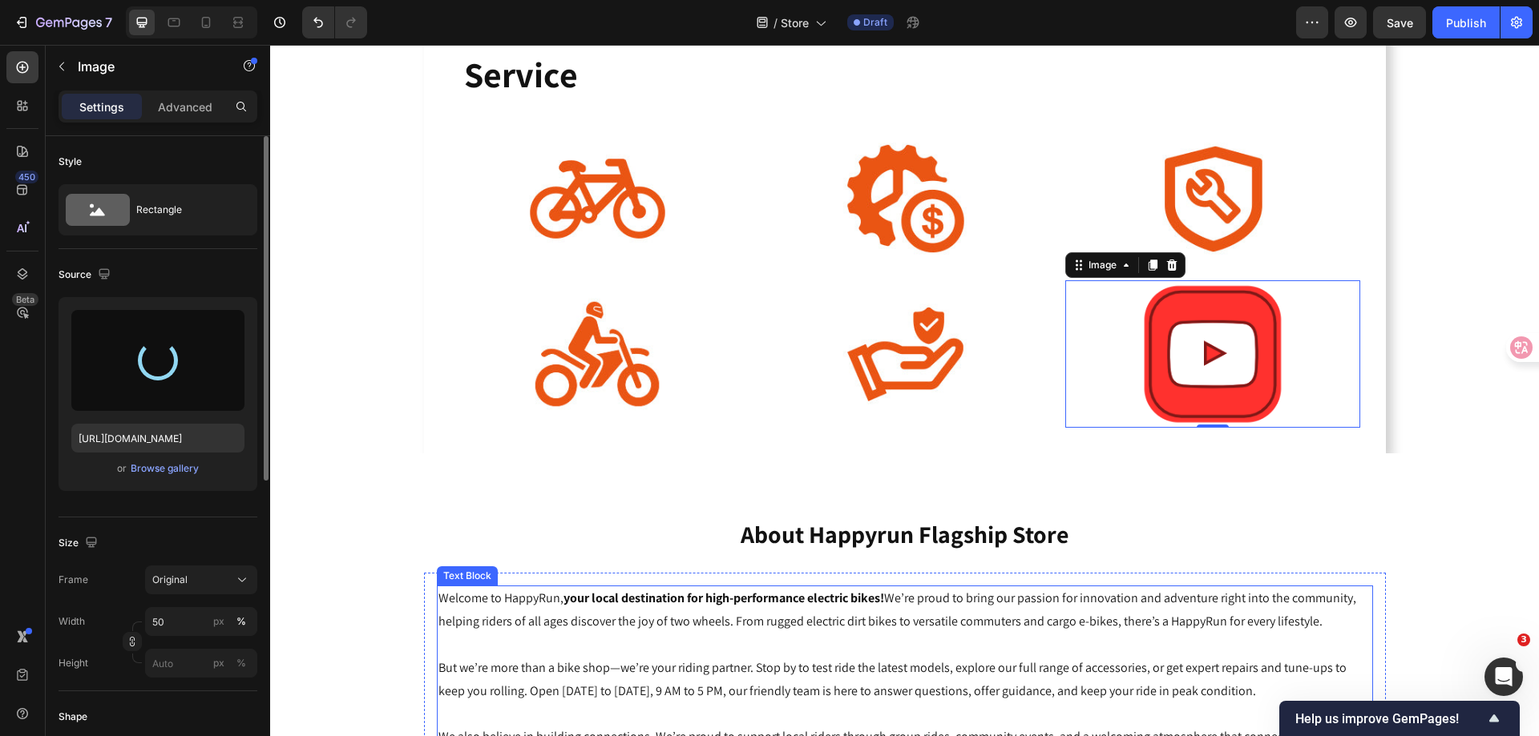
type input "[URL][DOMAIN_NAME]"
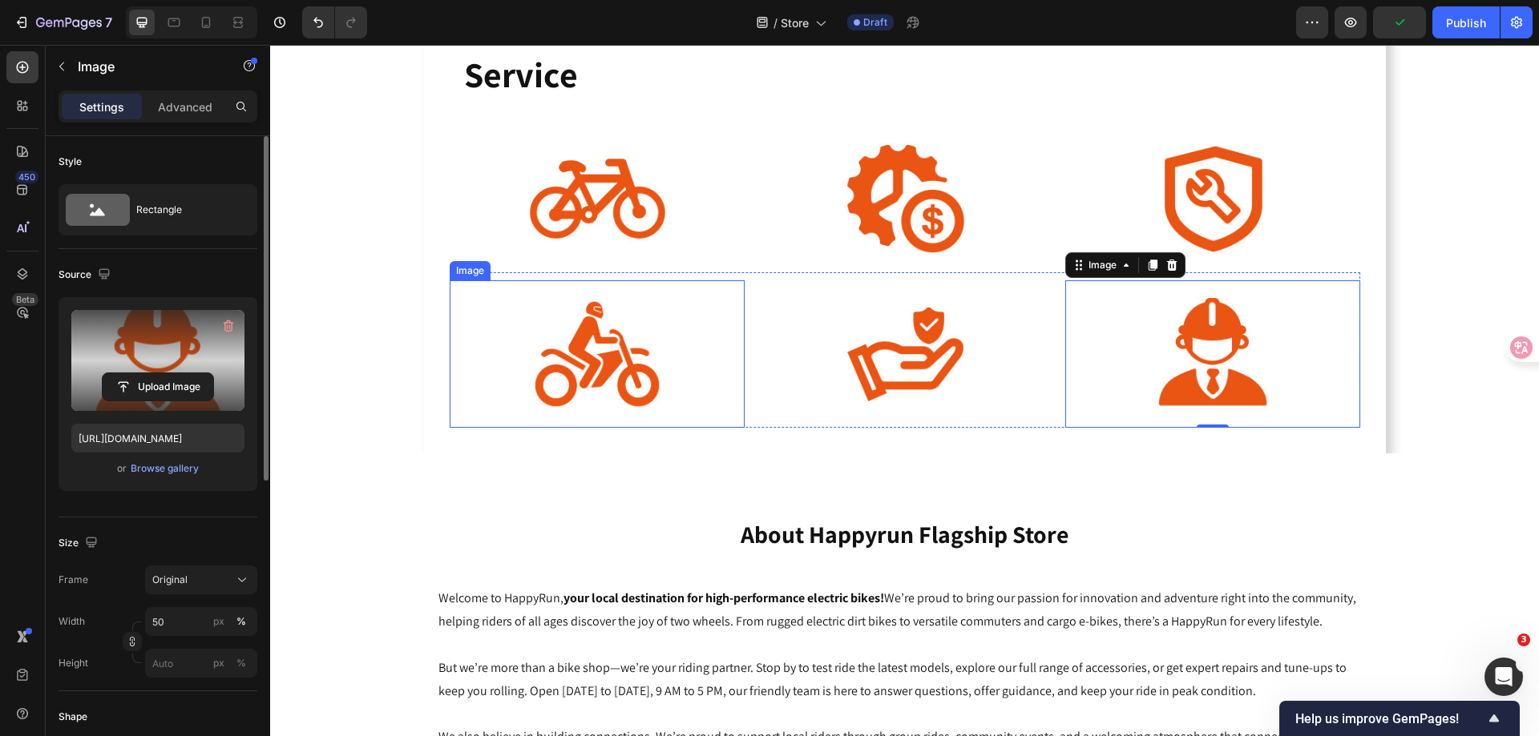
scroll to position [796, 0]
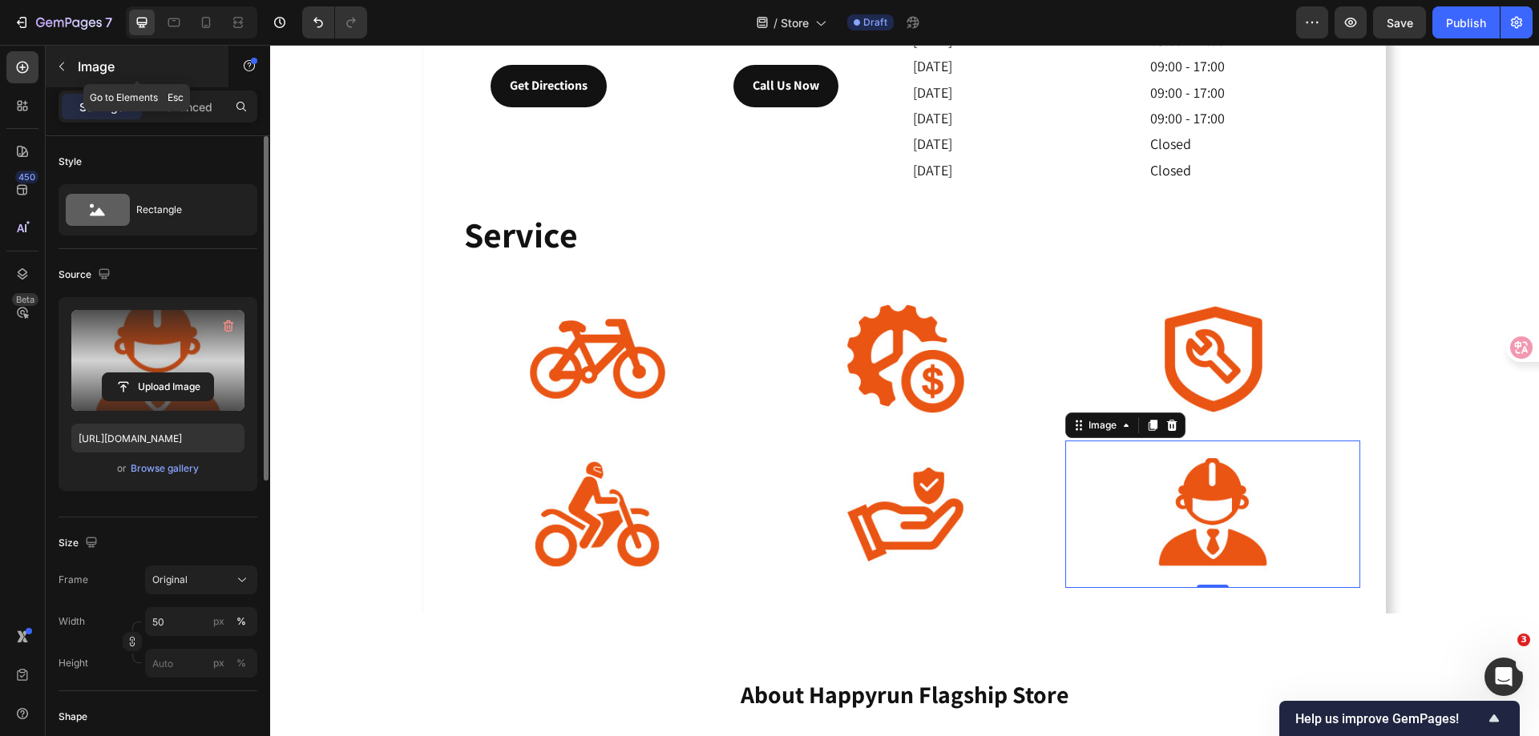
click at [69, 69] on button "button" at bounding box center [62, 67] width 26 height 26
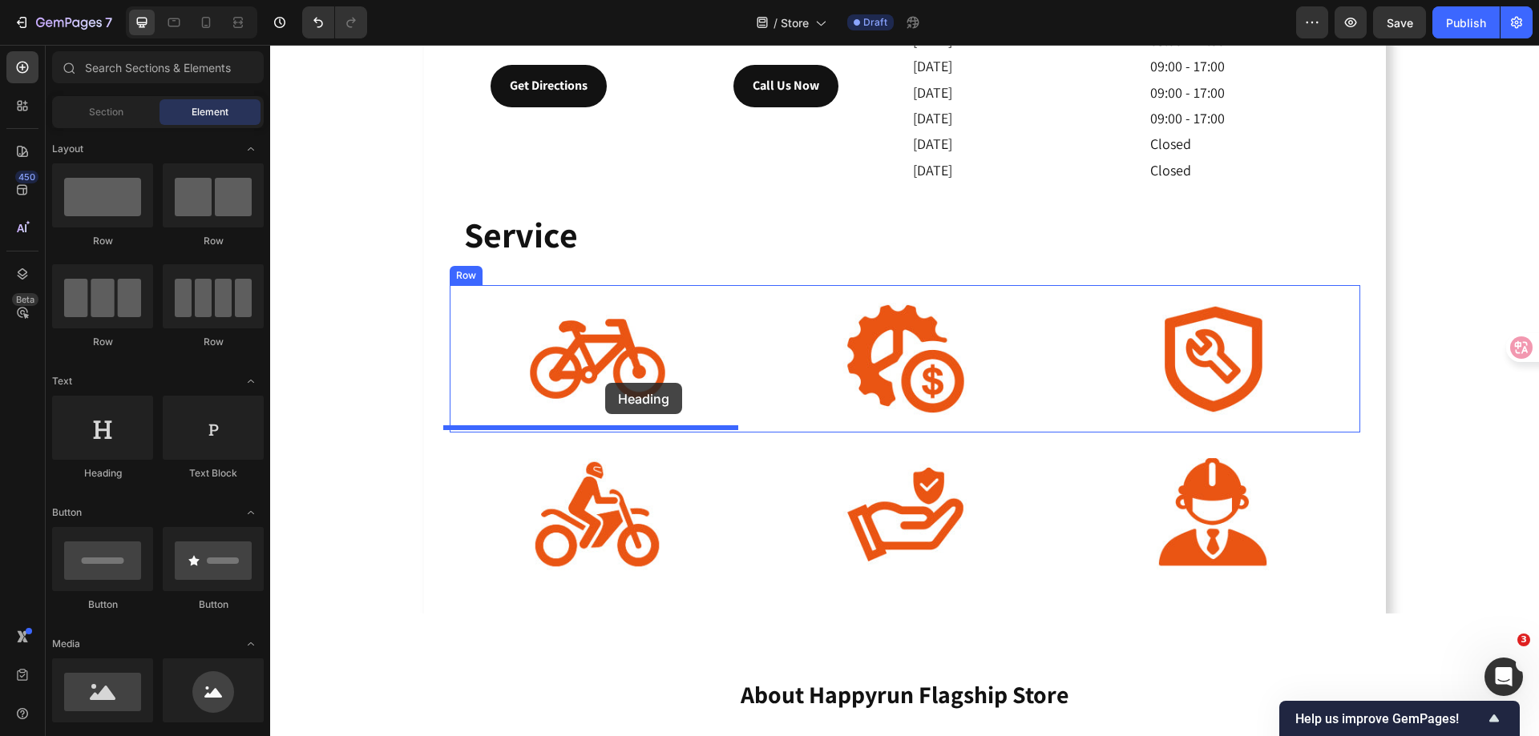
drag, startPoint x: 360, startPoint y: 482, endPoint x: 605, endPoint y: 383, distance: 264.3
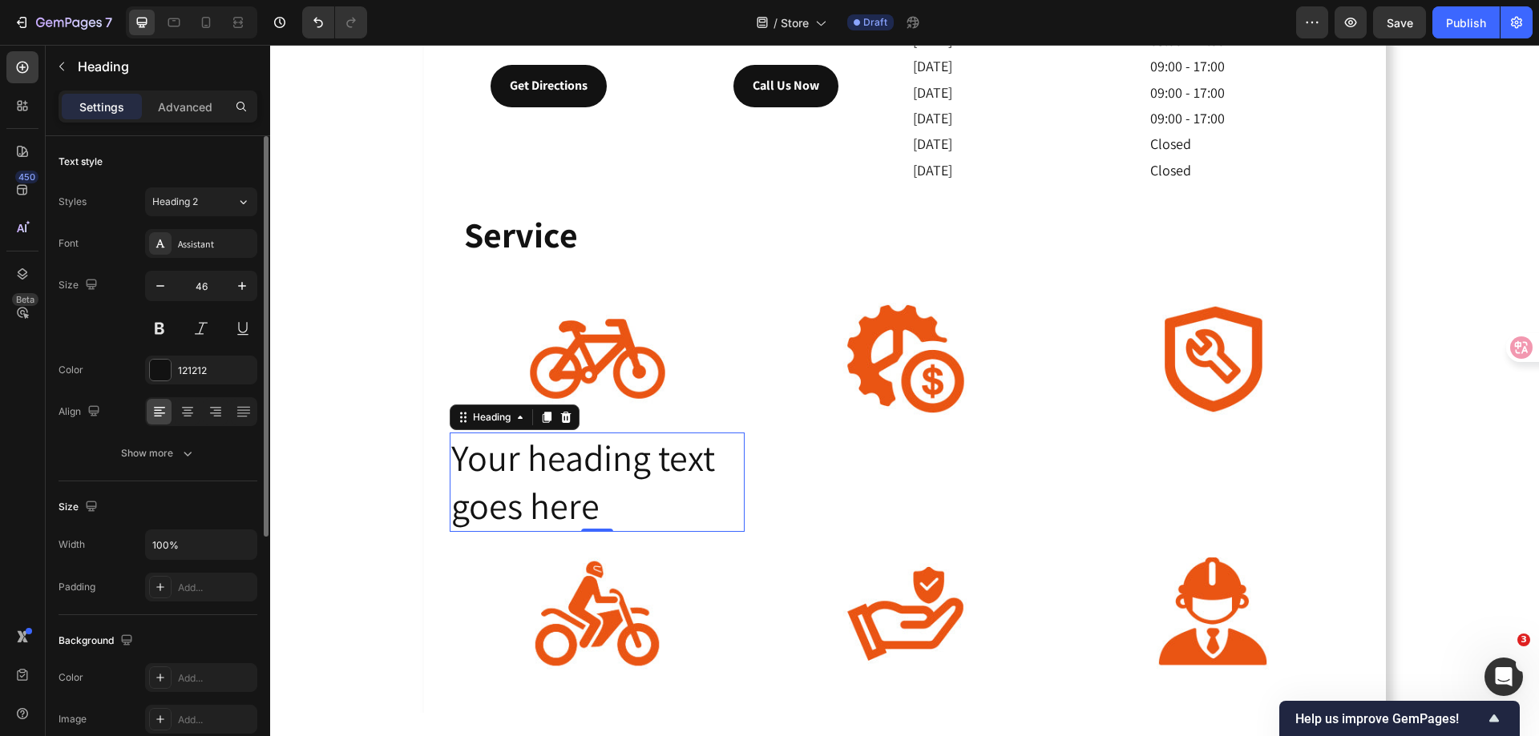
scroll to position [394, 0]
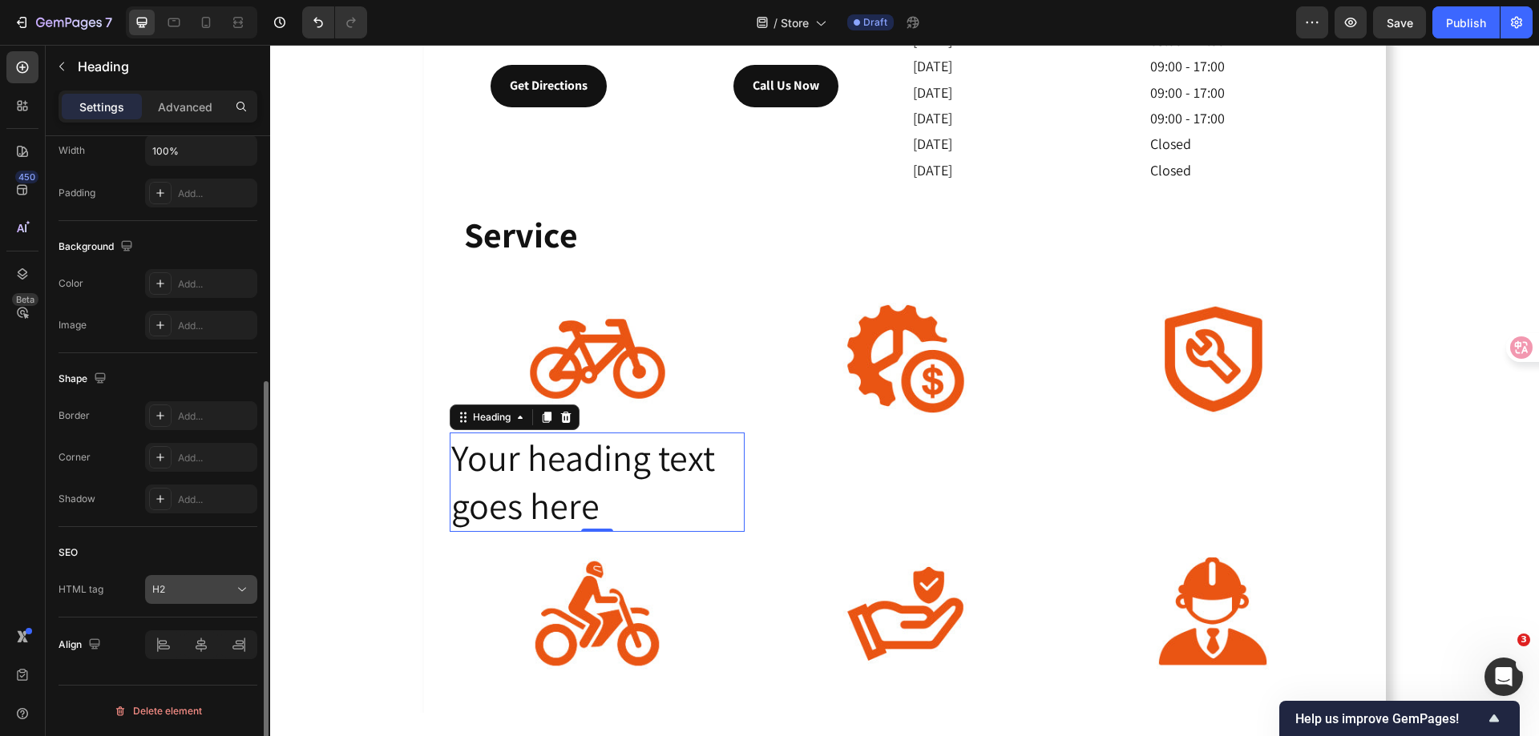
click at [203, 591] on div "H2" at bounding box center [193, 590] width 82 height 14
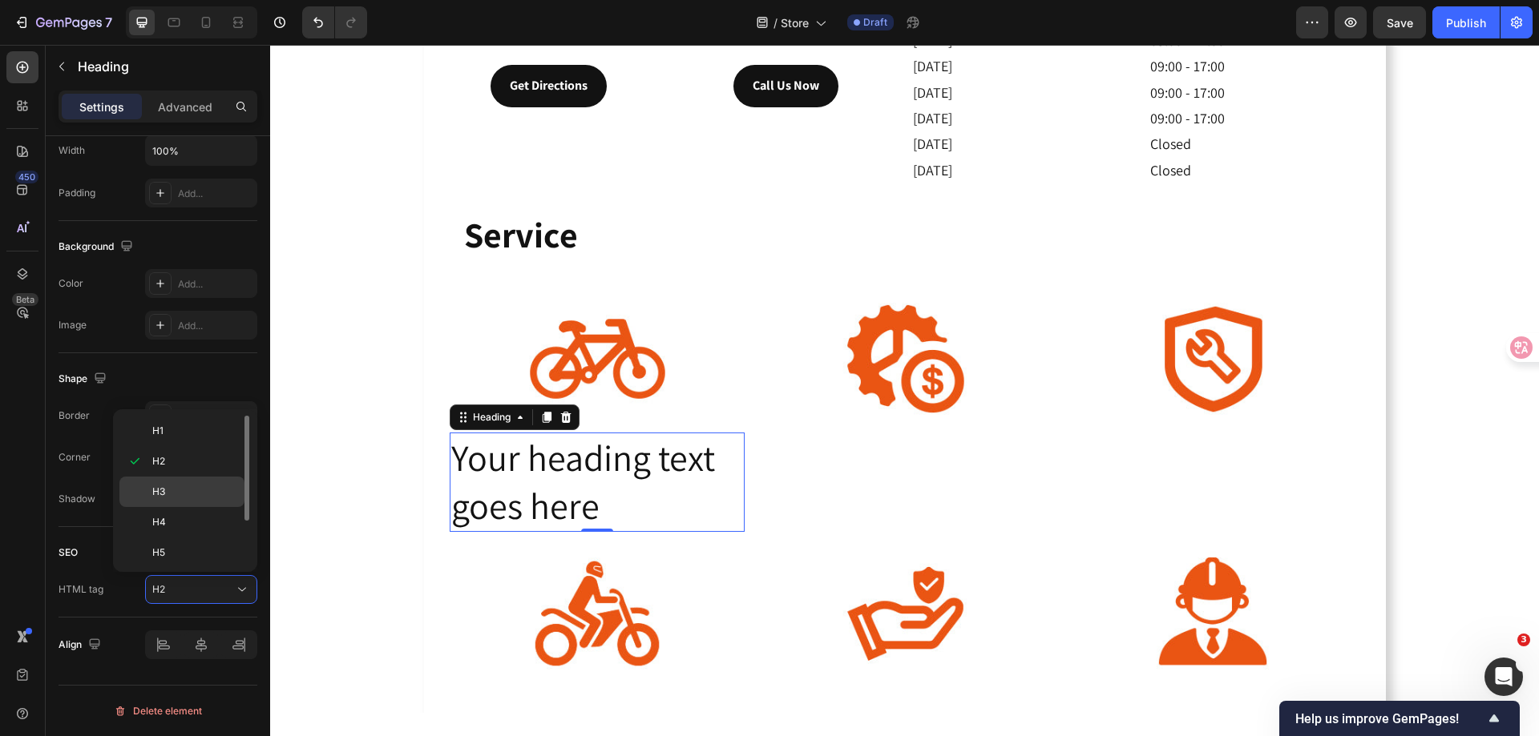
click at [188, 495] on p "H3" at bounding box center [194, 492] width 85 height 14
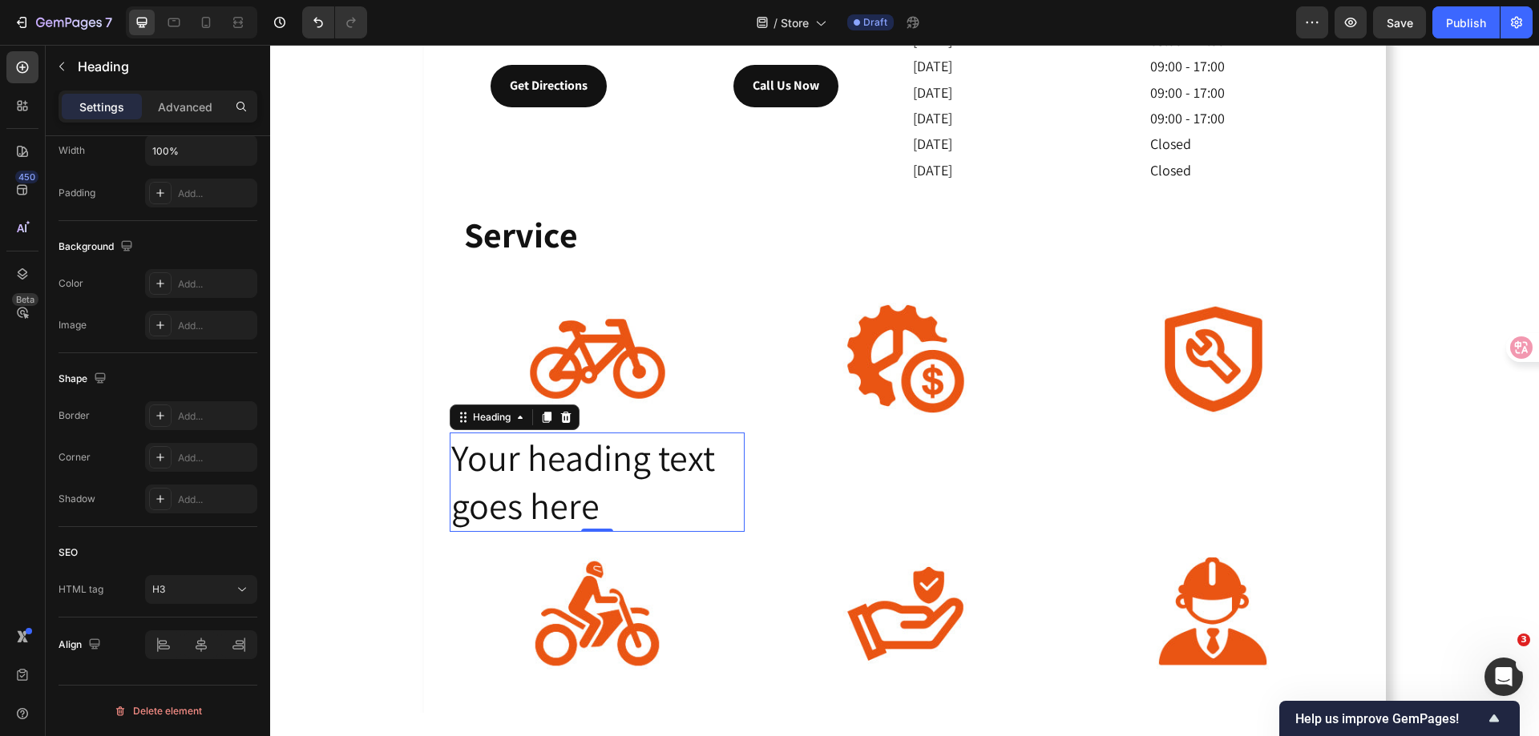
scroll to position [0, 0]
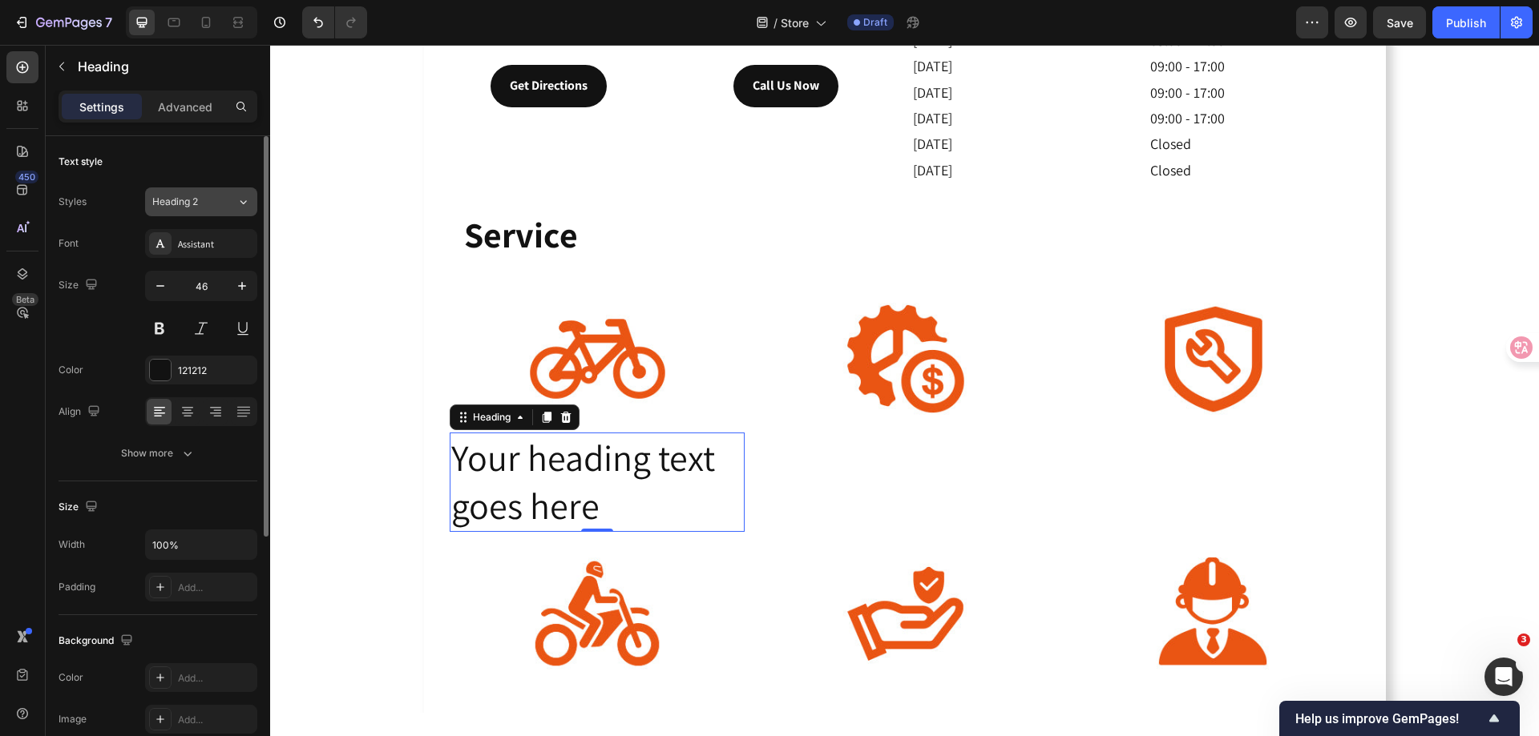
click at [191, 198] on span "Heading 2" at bounding box center [175, 202] width 46 height 14
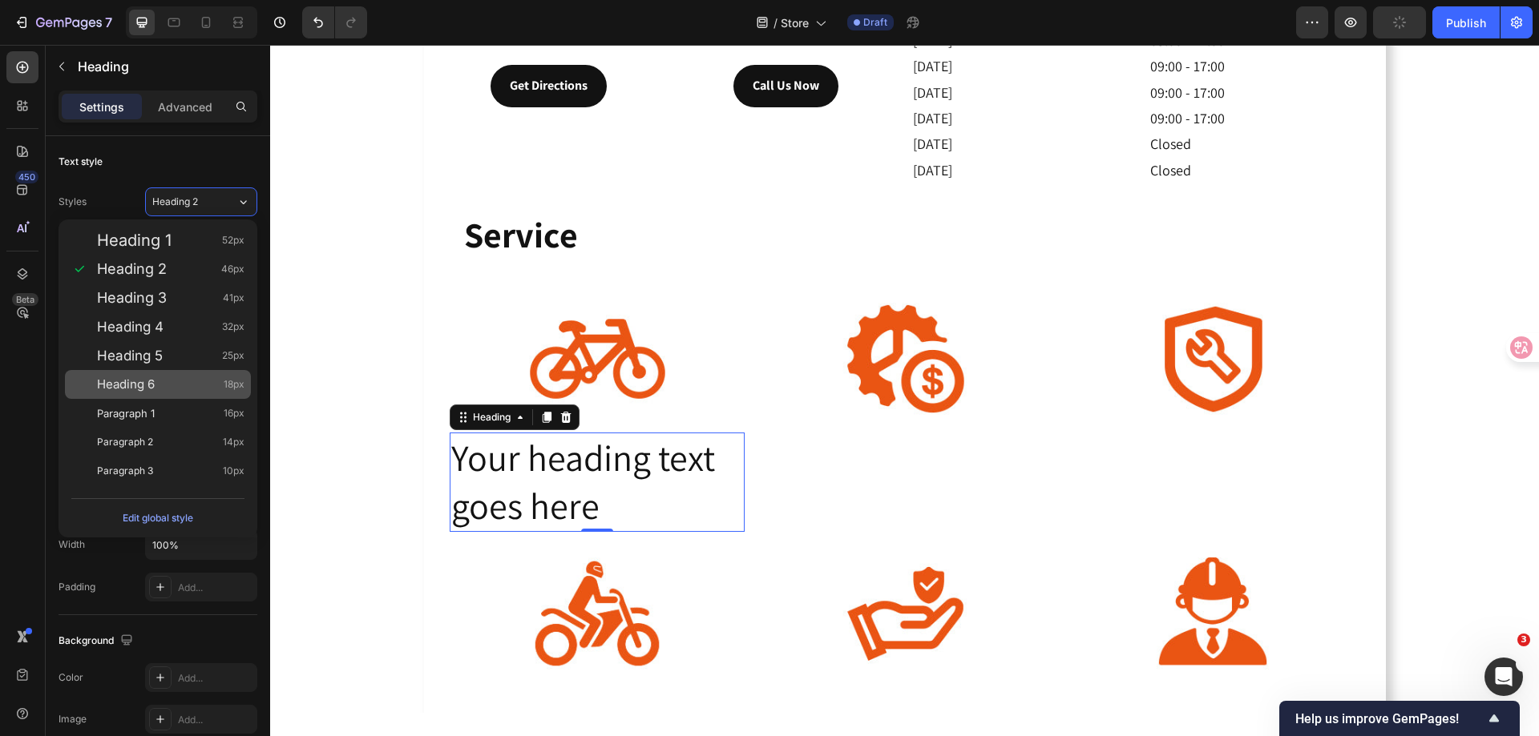
click at [175, 379] on div "Heading 6 18px" at bounding box center [170, 385] width 147 height 16
type input "18"
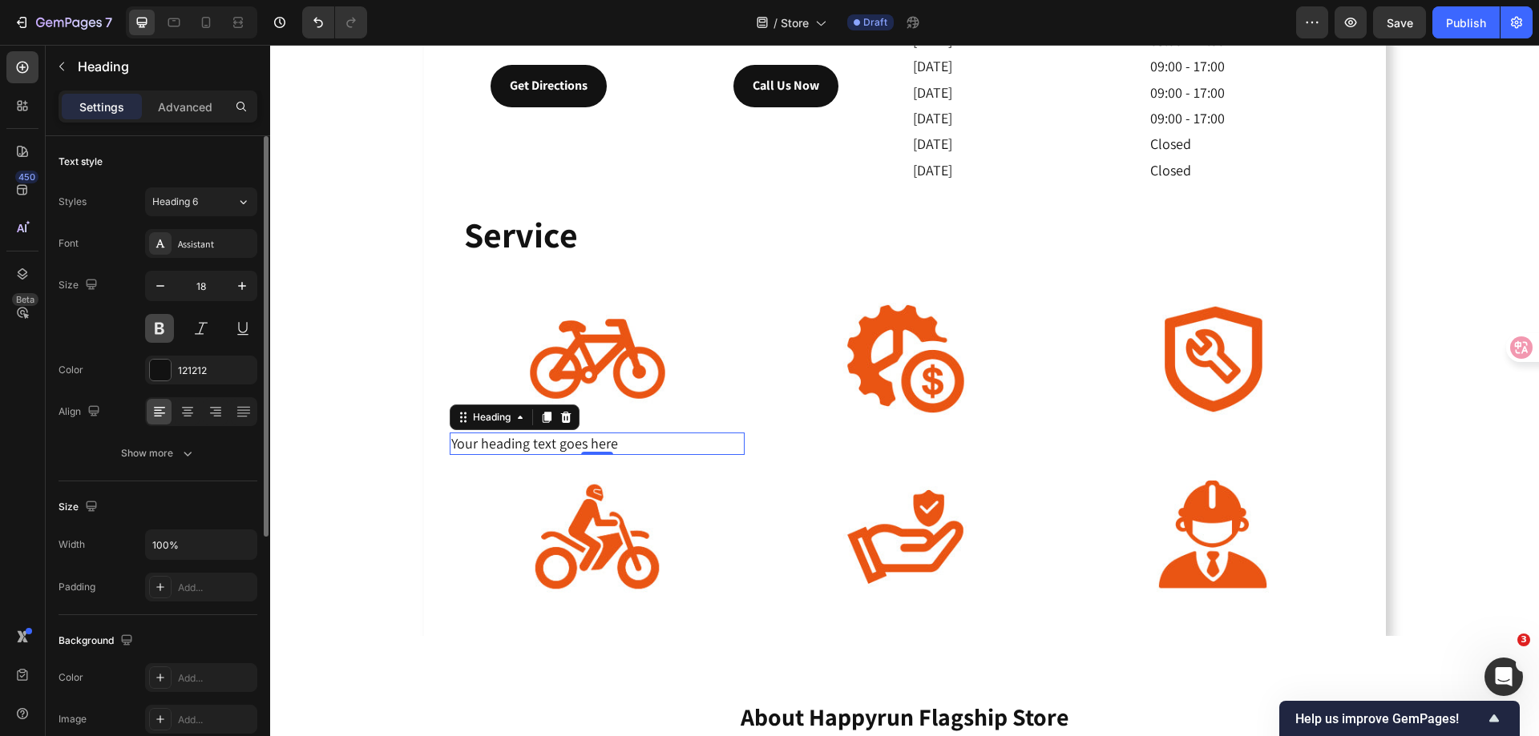
click at [165, 333] on button at bounding box center [159, 328] width 29 height 29
click at [188, 410] on icon at bounding box center [187, 411] width 8 height 2
click at [634, 443] on h3 "Your heading text goes here" at bounding box center [597, 444] width 295 height 22
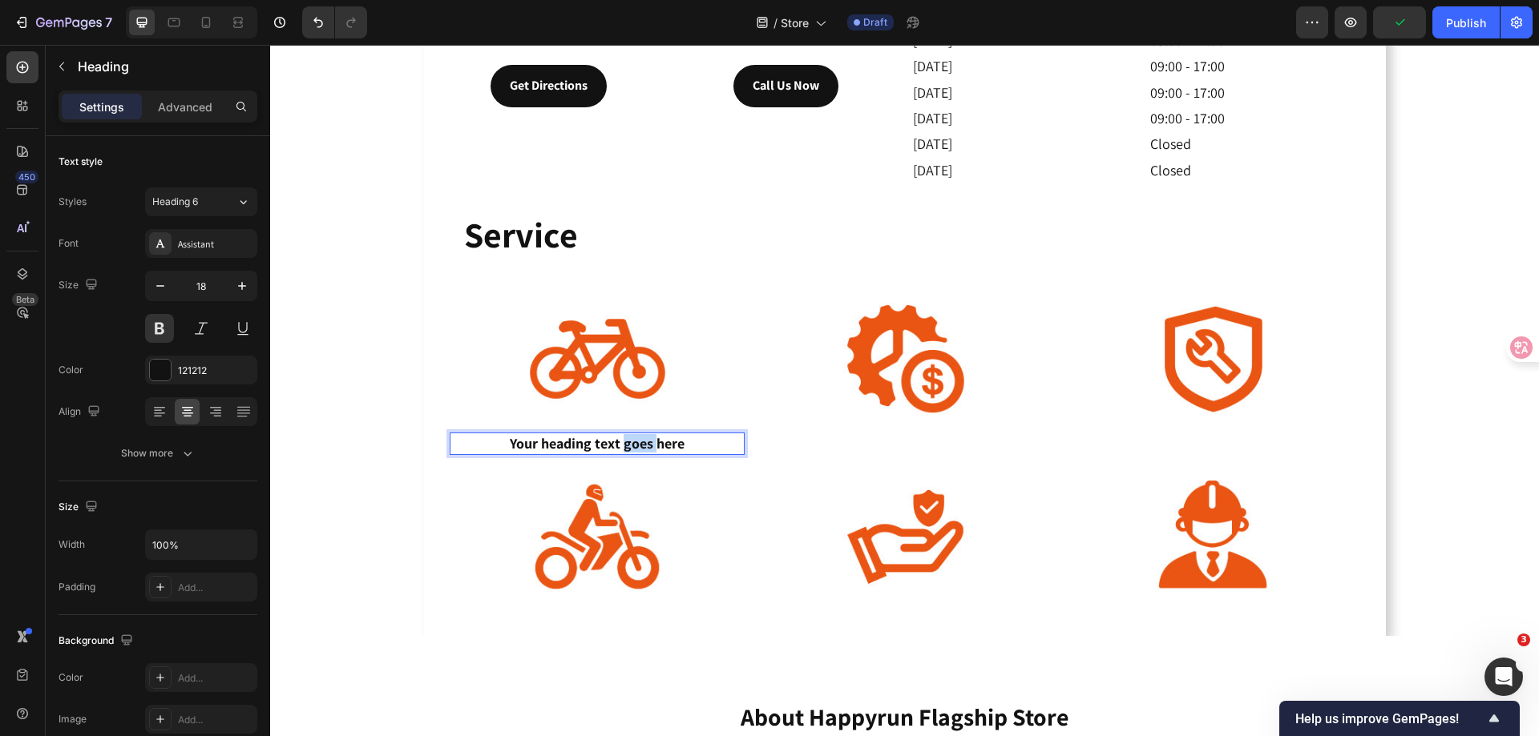
click at [634, 443] on p "Your heading text goes here" at bounding box center [597, 443] width 292 height 18
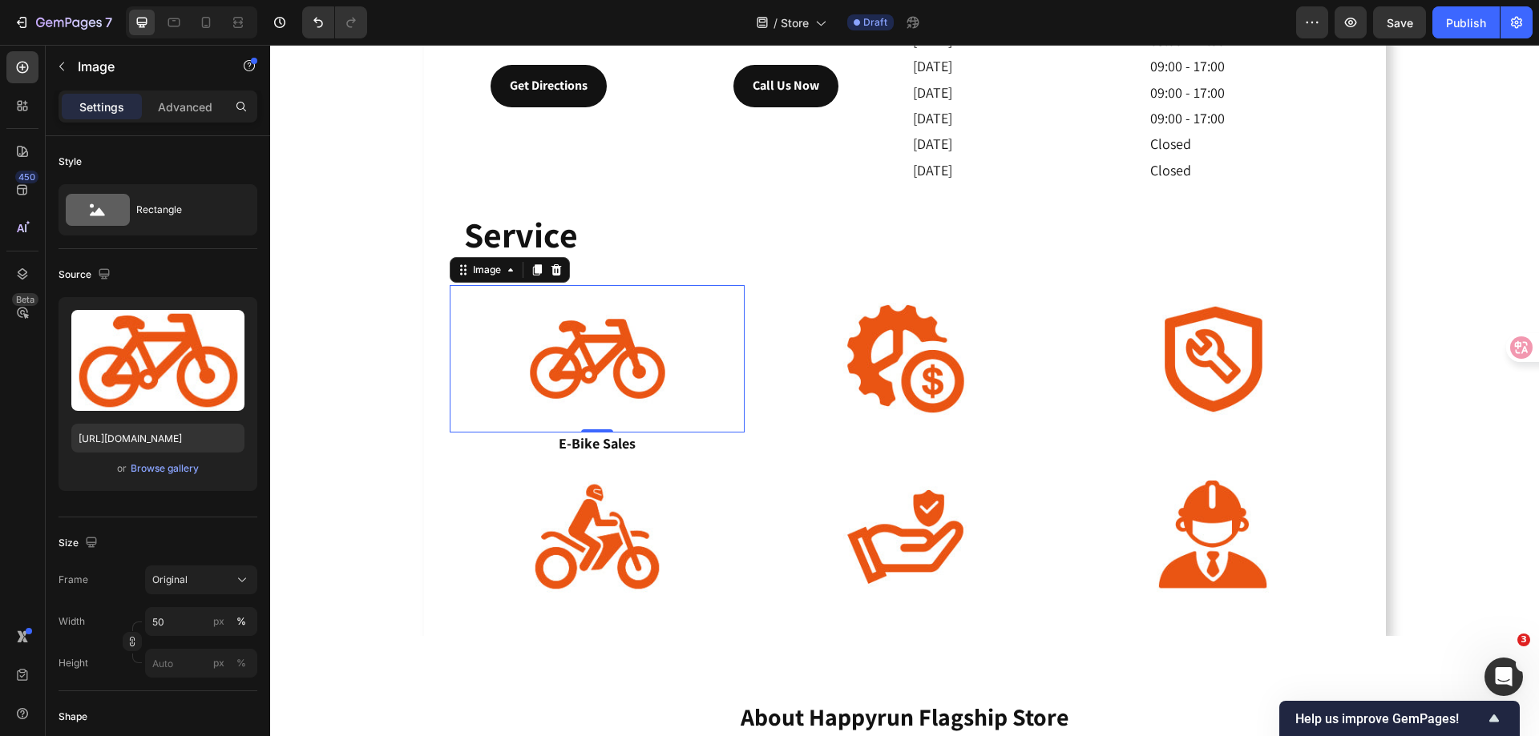
click at [656, 400] on img at bounding box center [596, 358] width 147 height 147
click at [64, 72] on icon "button" at bounding box center [61, 66] width 13 height 13
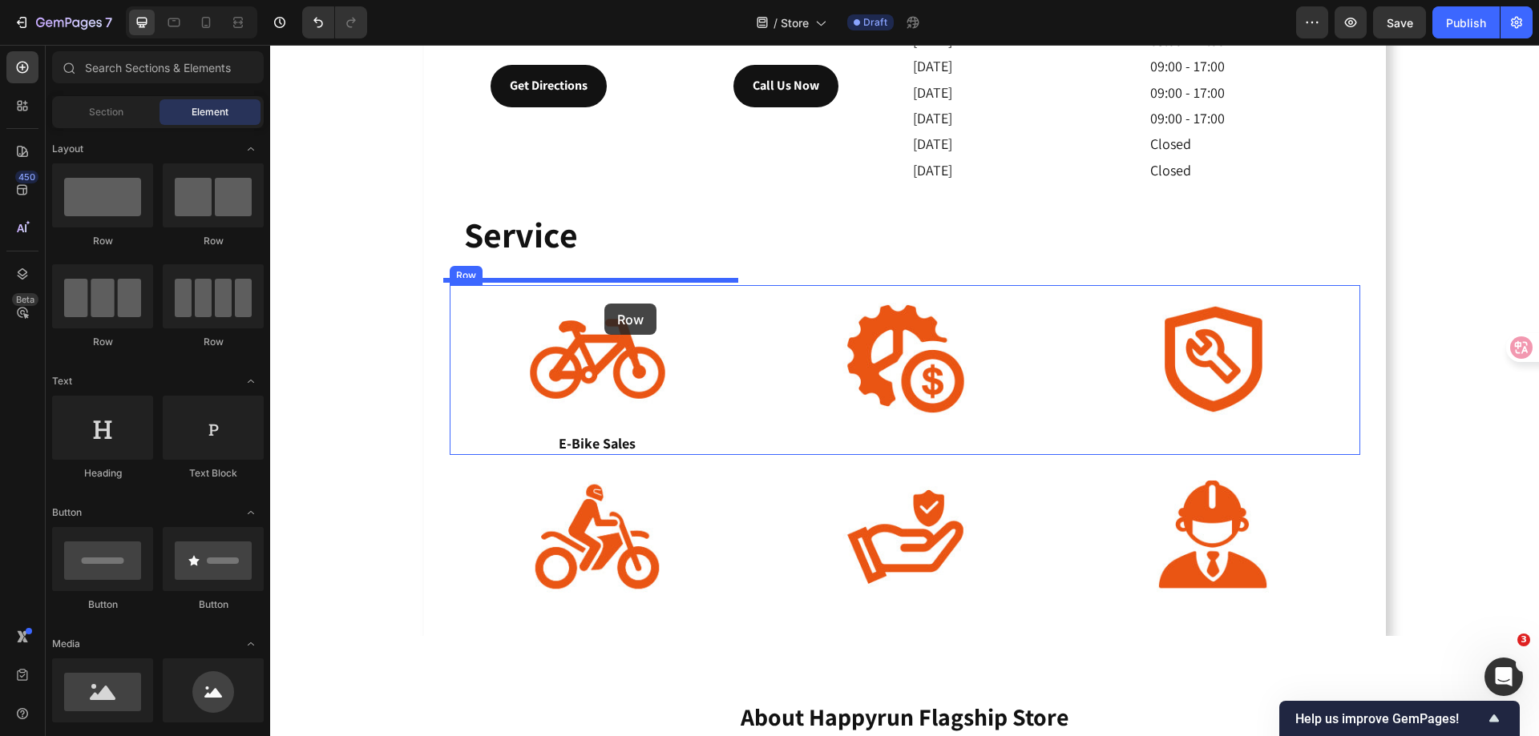
drag, startPoint x: 375, startPoint y: 261, endPoint x: 604, endPoint y: 304, distance: 233.1
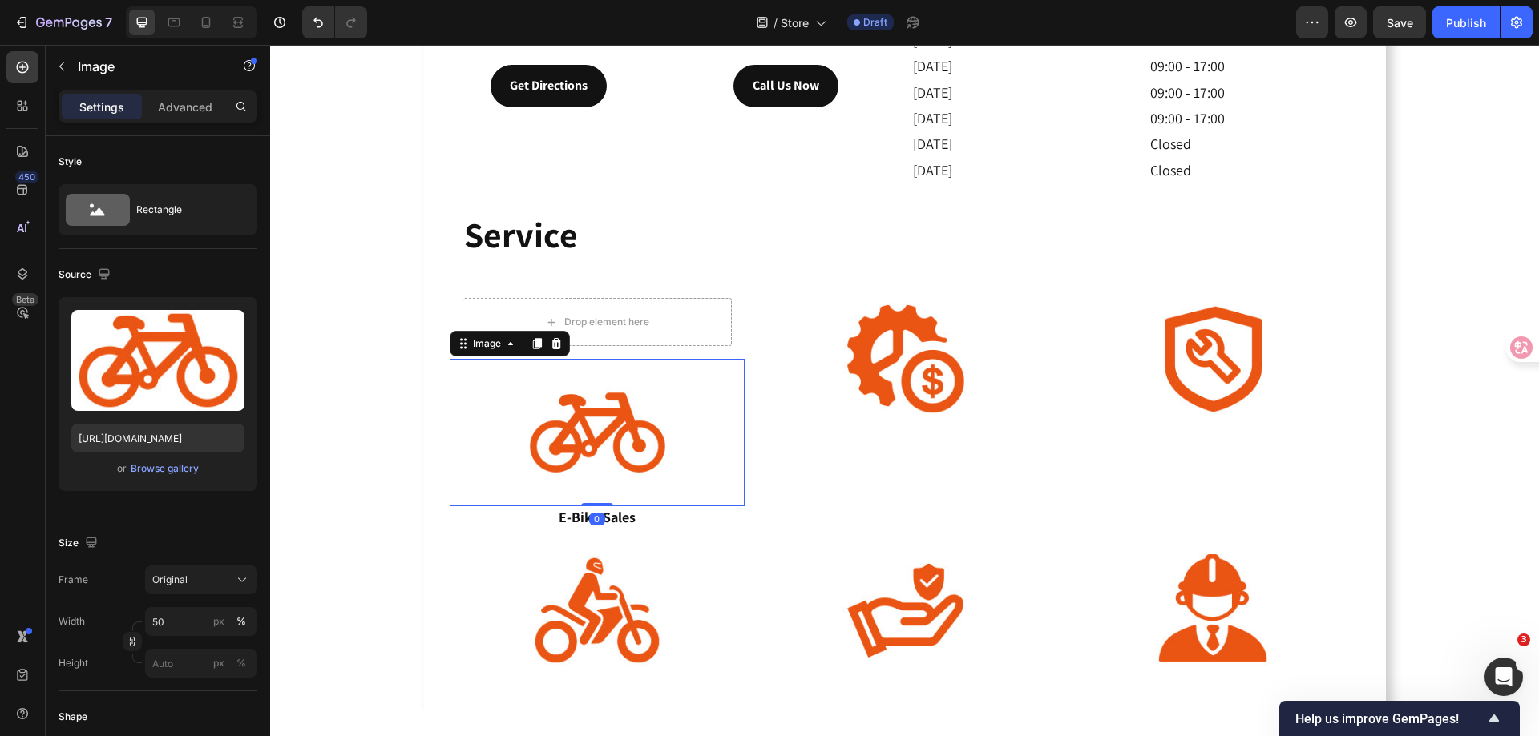
click at [558, 412] on img at bounding box center [596, 432] width 147 height 147
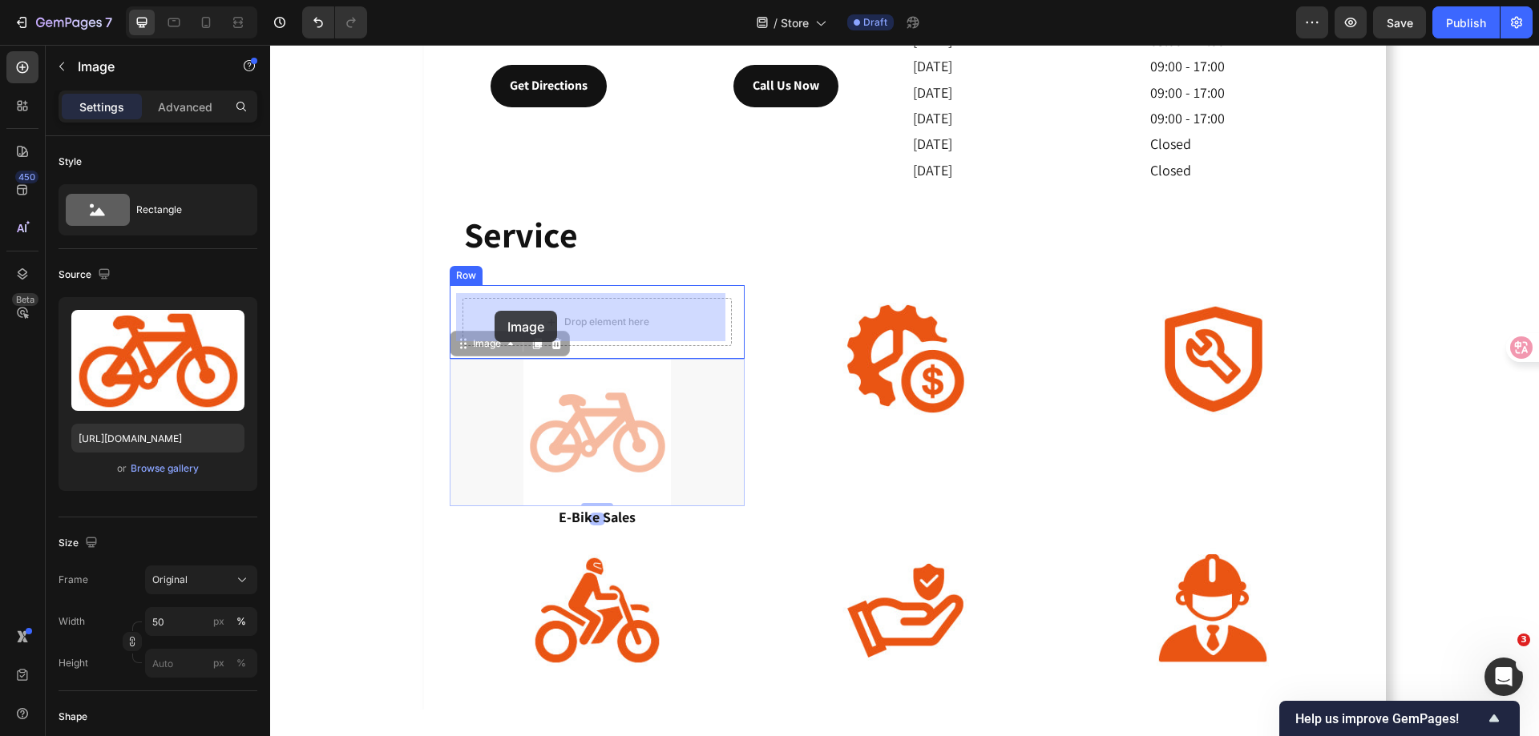
drag, startPoint x: 454, startPoint y: 341, endPoint x: 494, endPoint y: 311, distance: 49.8
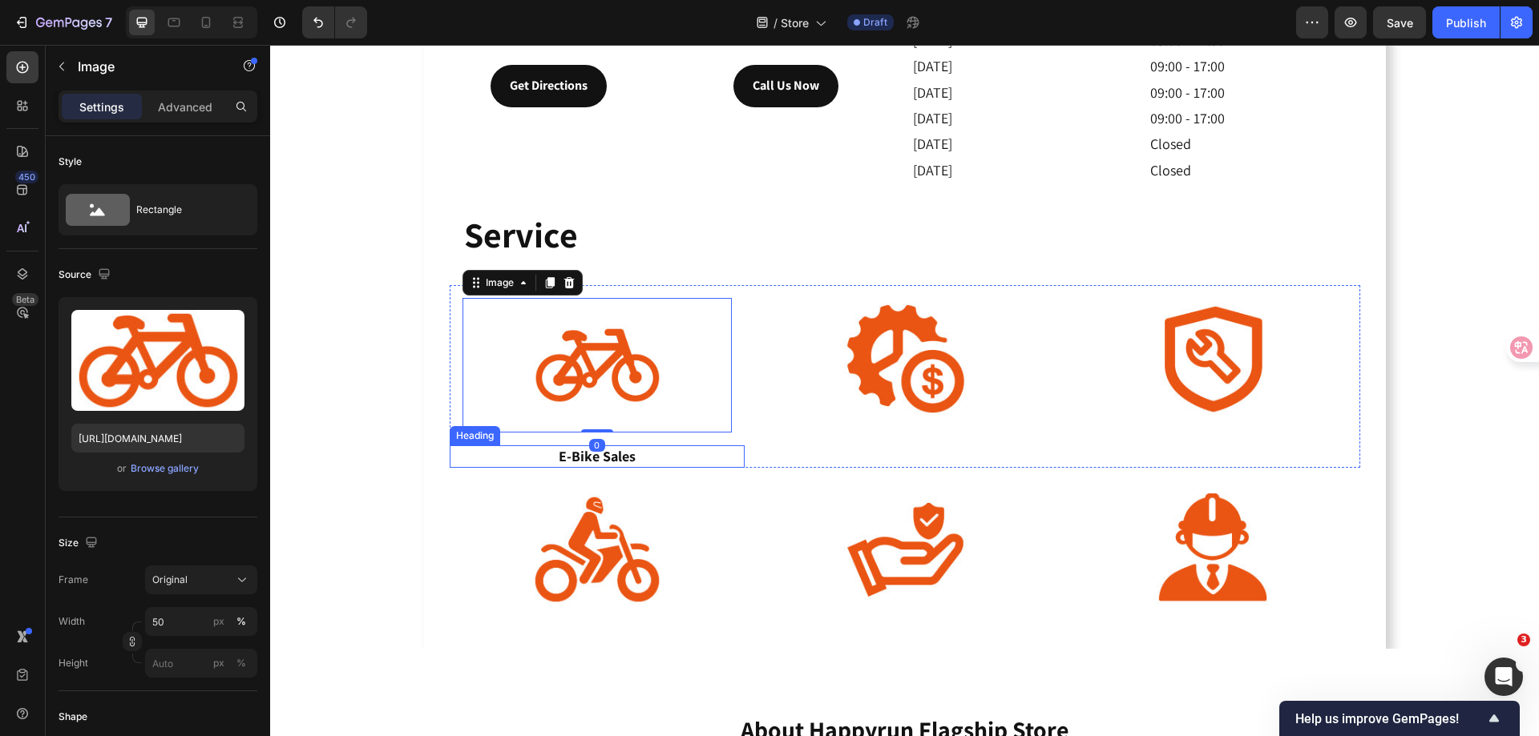
click at [565, 453] on p "E-Bike Sales" at bounding box center [597, 456] width 292 height 18
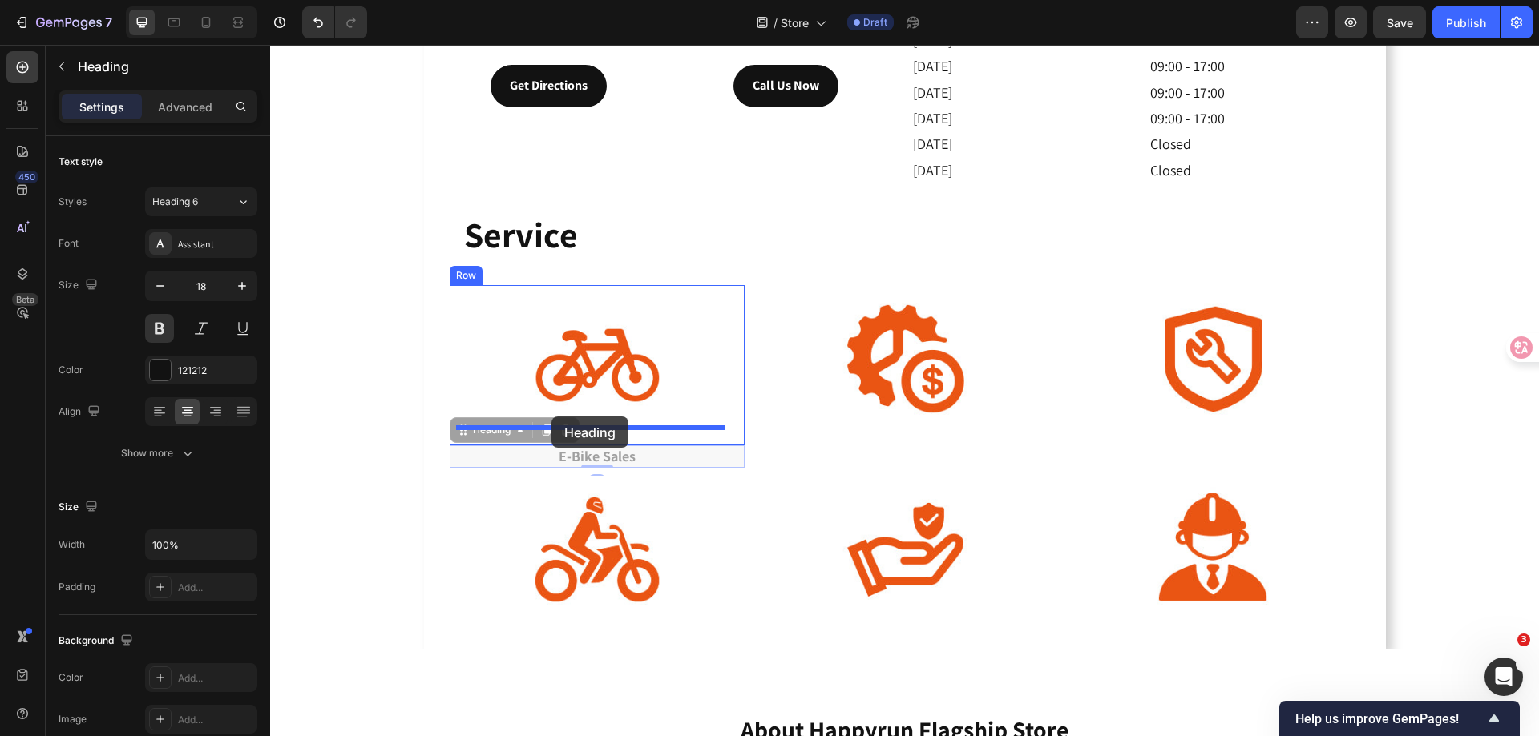
drag, startPoint x: 457, startPoint y: 429, endPoint x: 551, endPoint y: 417, distance: 95.3
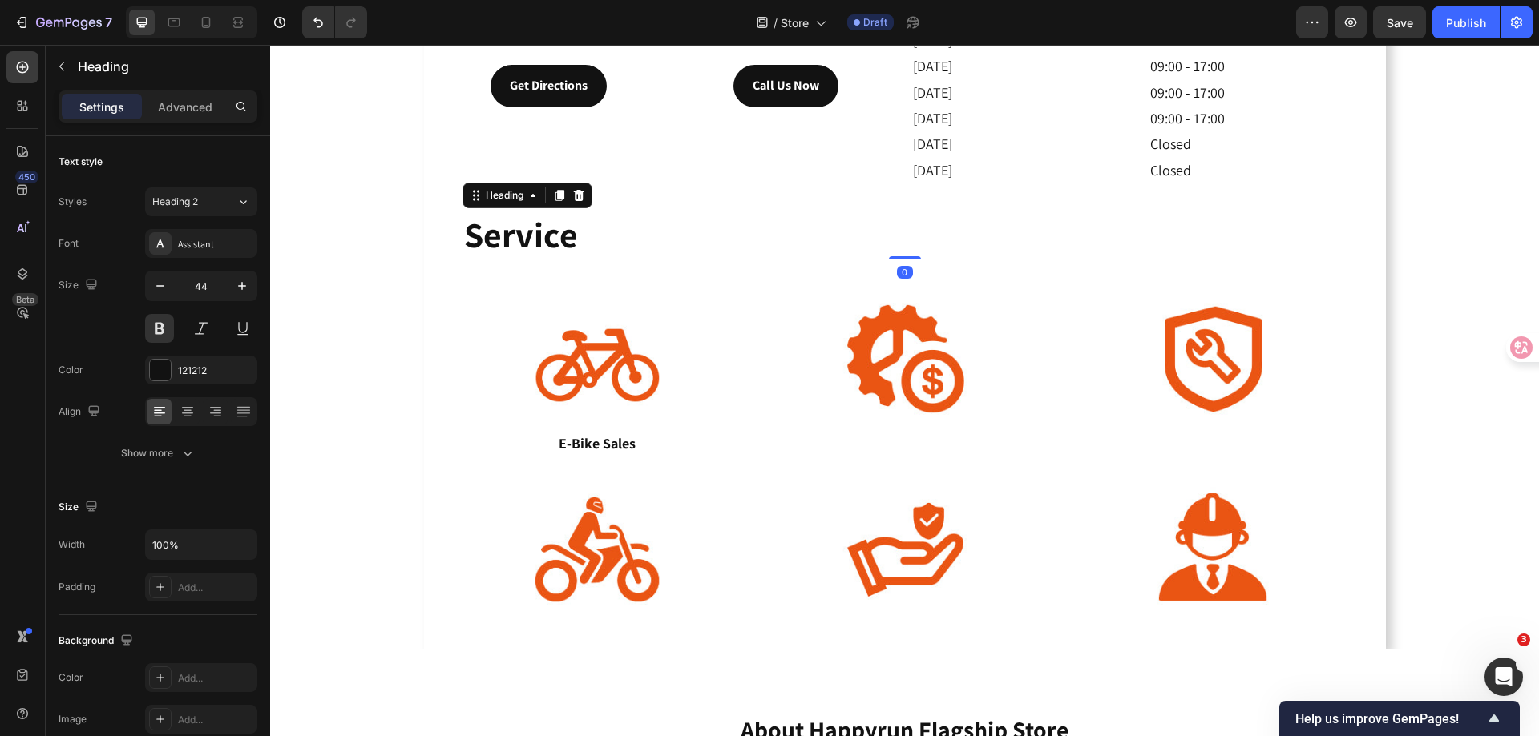
click at [780, 238] on h2 "Service" at bounding box center [904, 235] width 885 height 49
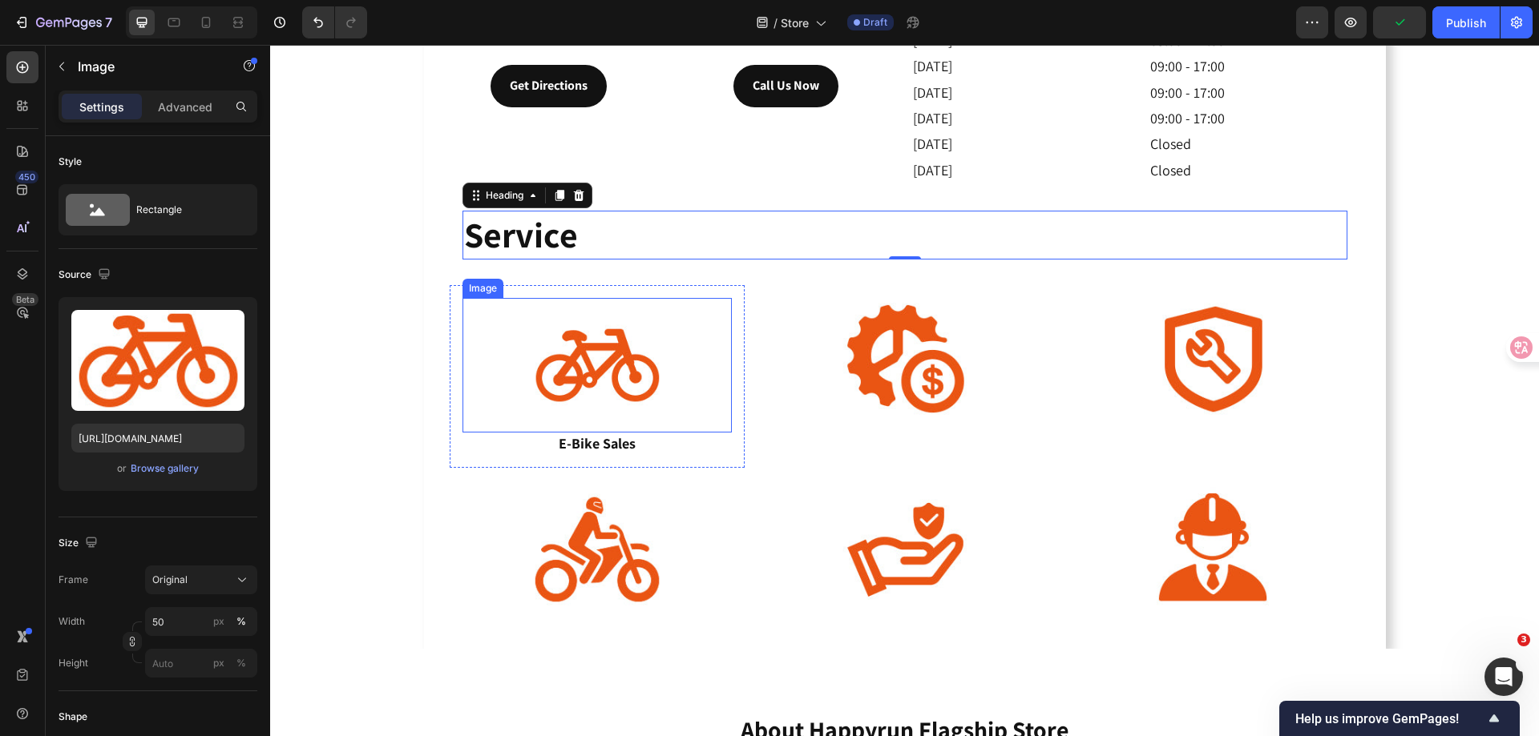
click at [625, 298] on img at bounding box center [597, 365] width 135 height 135
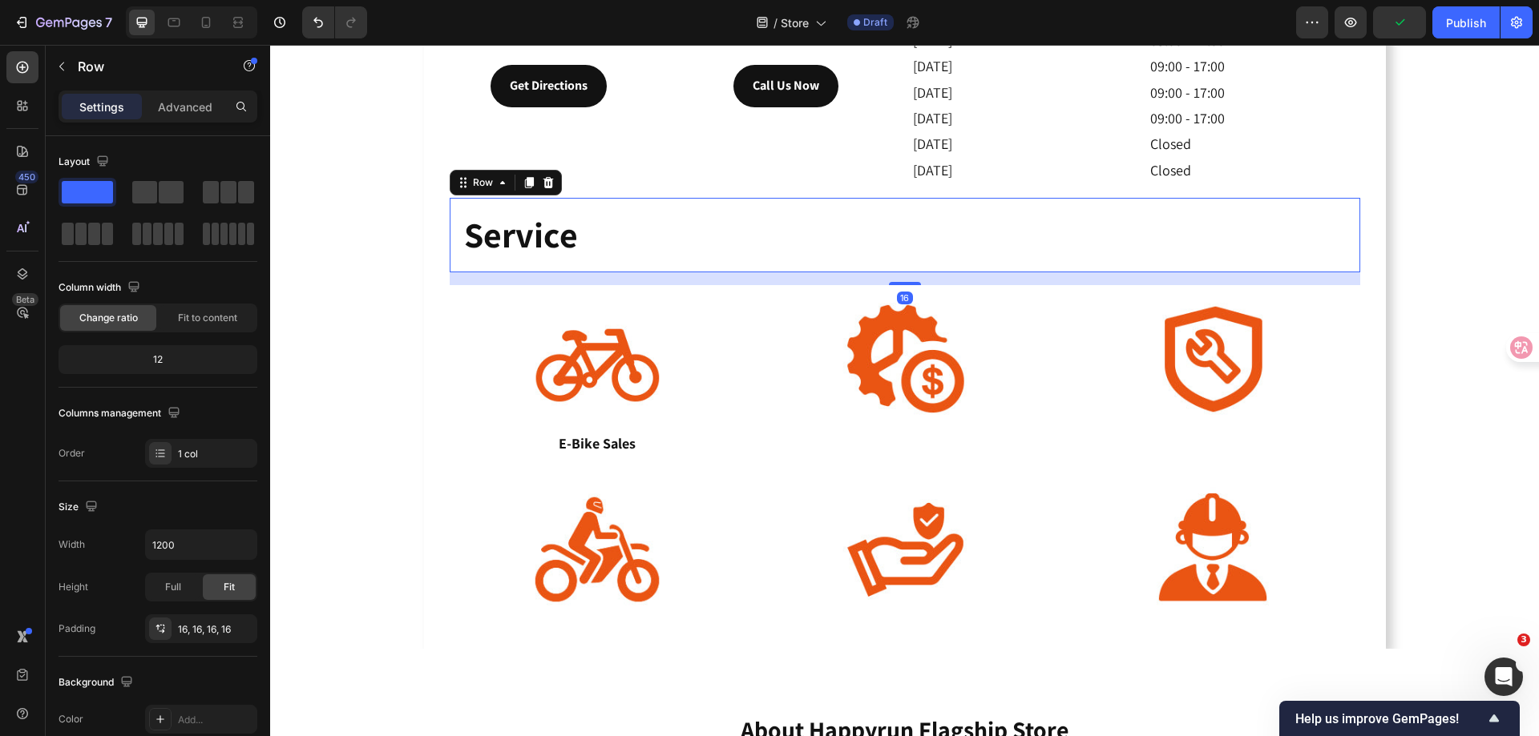
click at [621, 263] on div "Service Heading Row 16" at bounding box center [905, 235] width 910 height 75
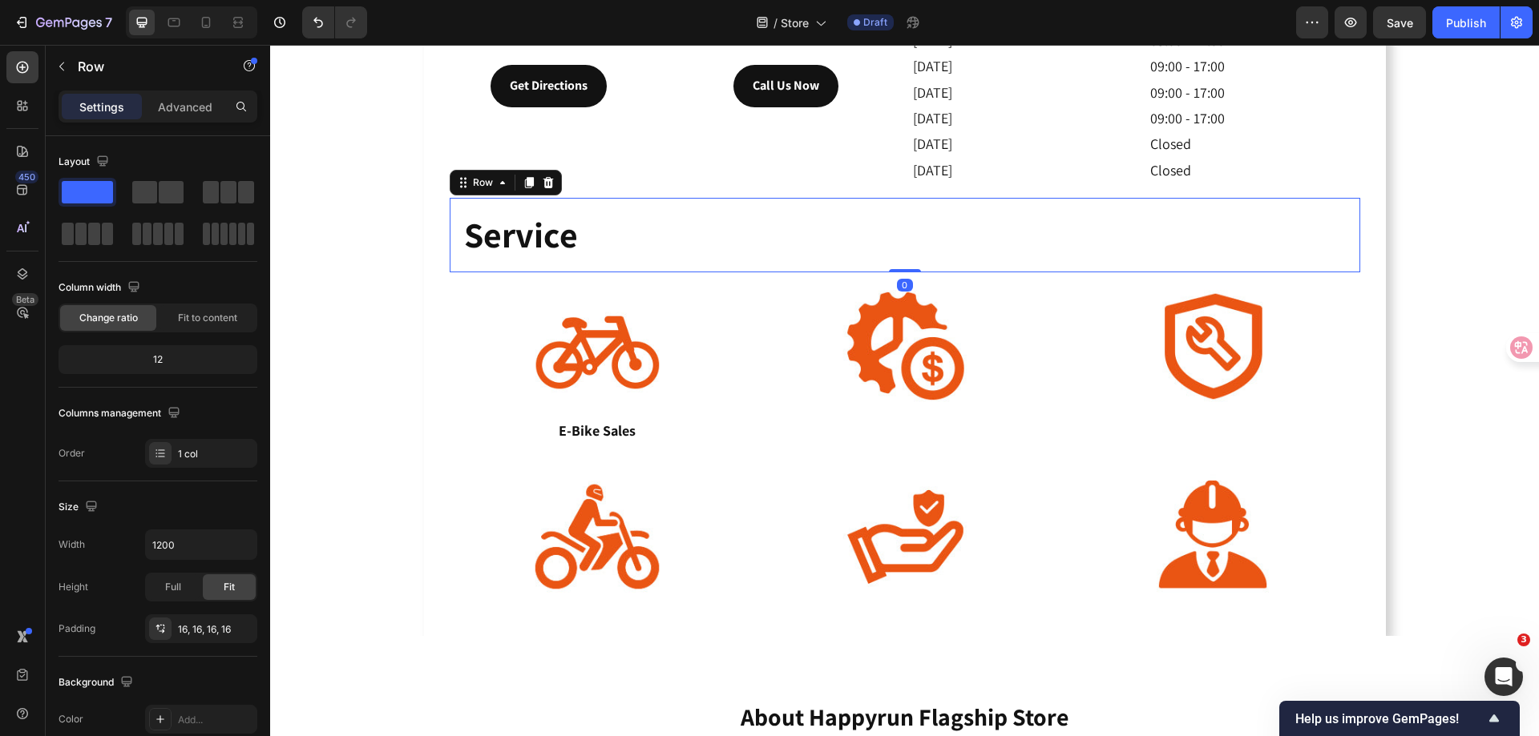
drag, startPoint x: 895, startPoint y: 279, endPoint x: 895, endPoint y: 253, distance: 25.6
click at [895, 253] on div "Service Heading Row 0" at bounding box center [905, 235] width 910 height 75
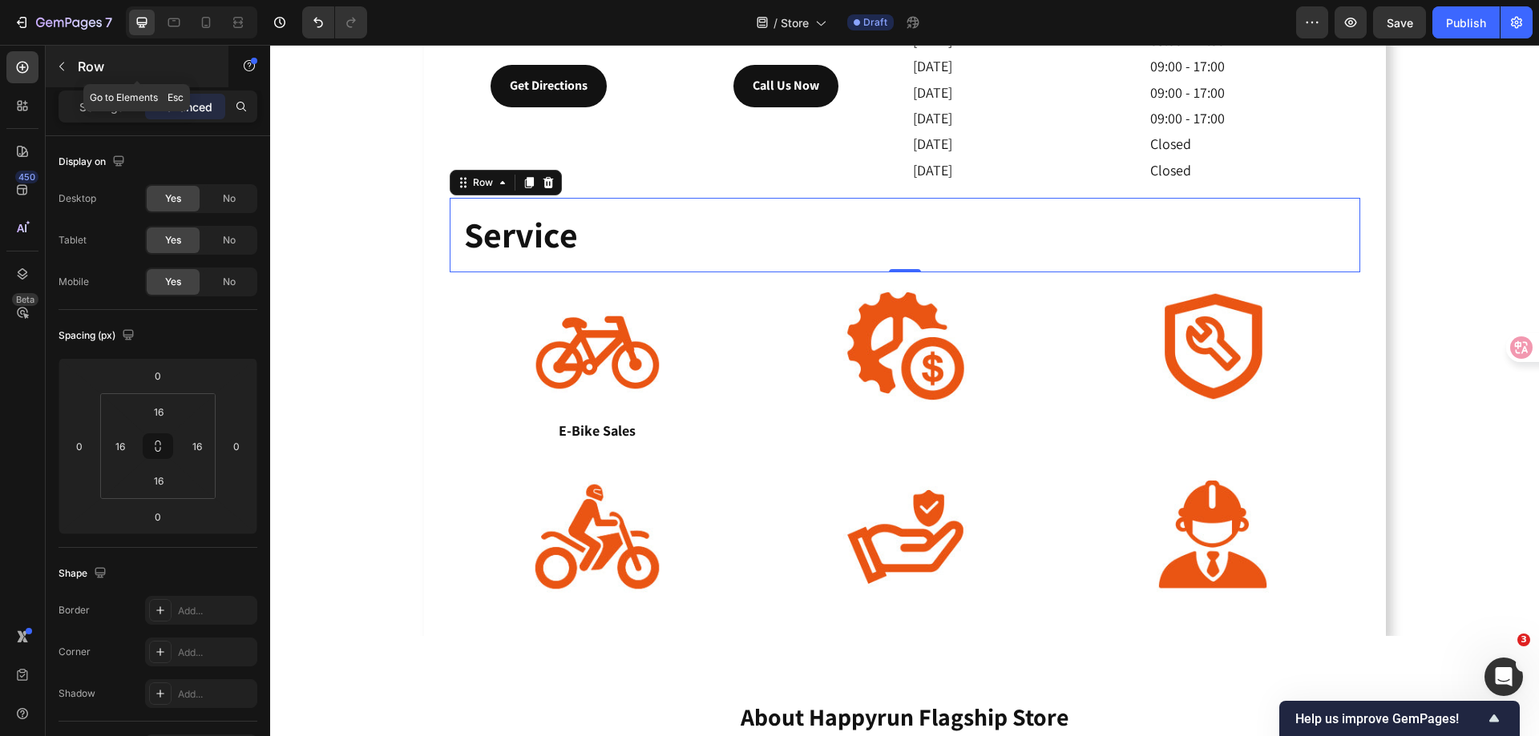
click at [67, 69] on icon "button" at bounding box center [61, 66] width 13 height 13
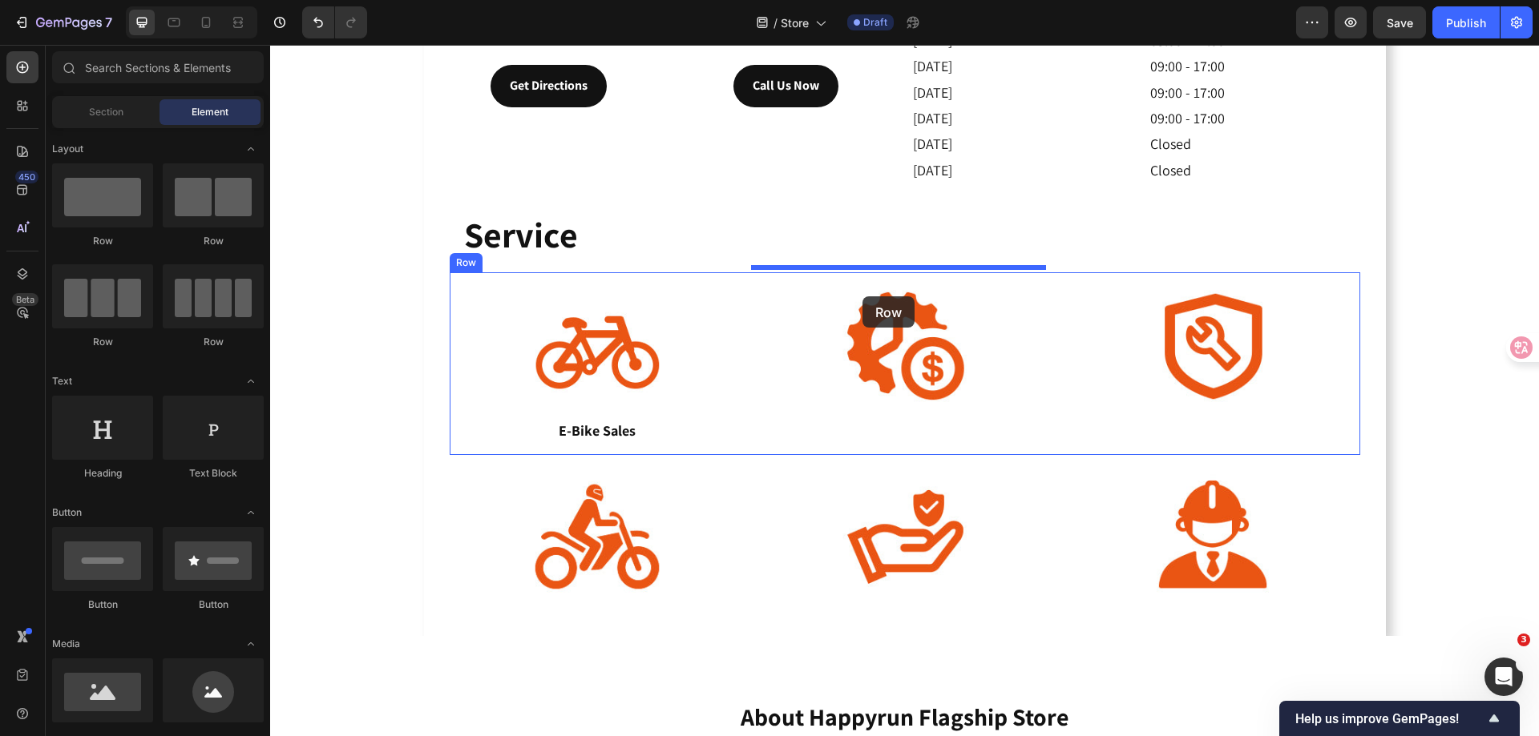
drag, startPoint x: 382, startPoint y: 251, endPoint x: 862, endPoint y: 296, distance: 482.2
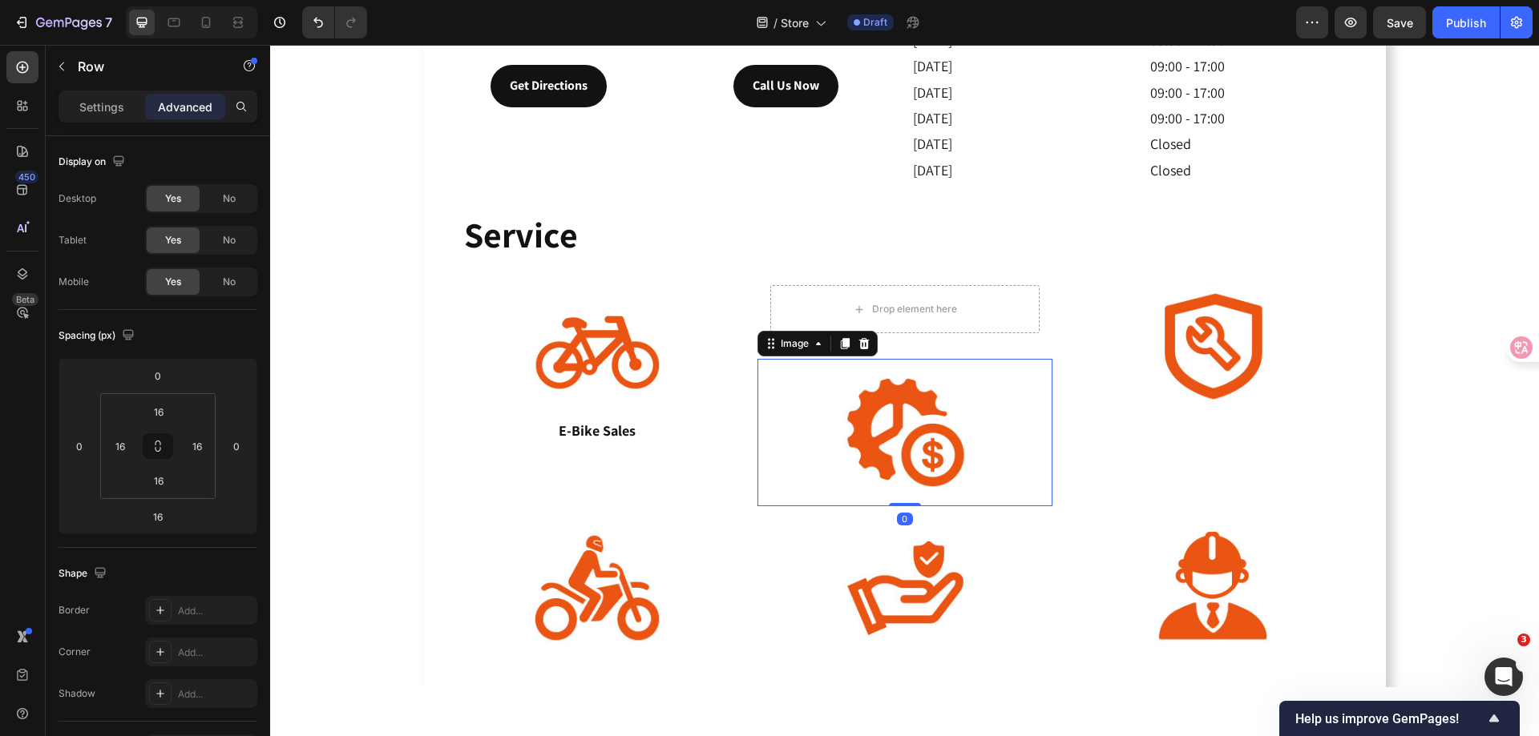
click at [874, 418] on img at bounding box center [904, 432] width 147 height 147
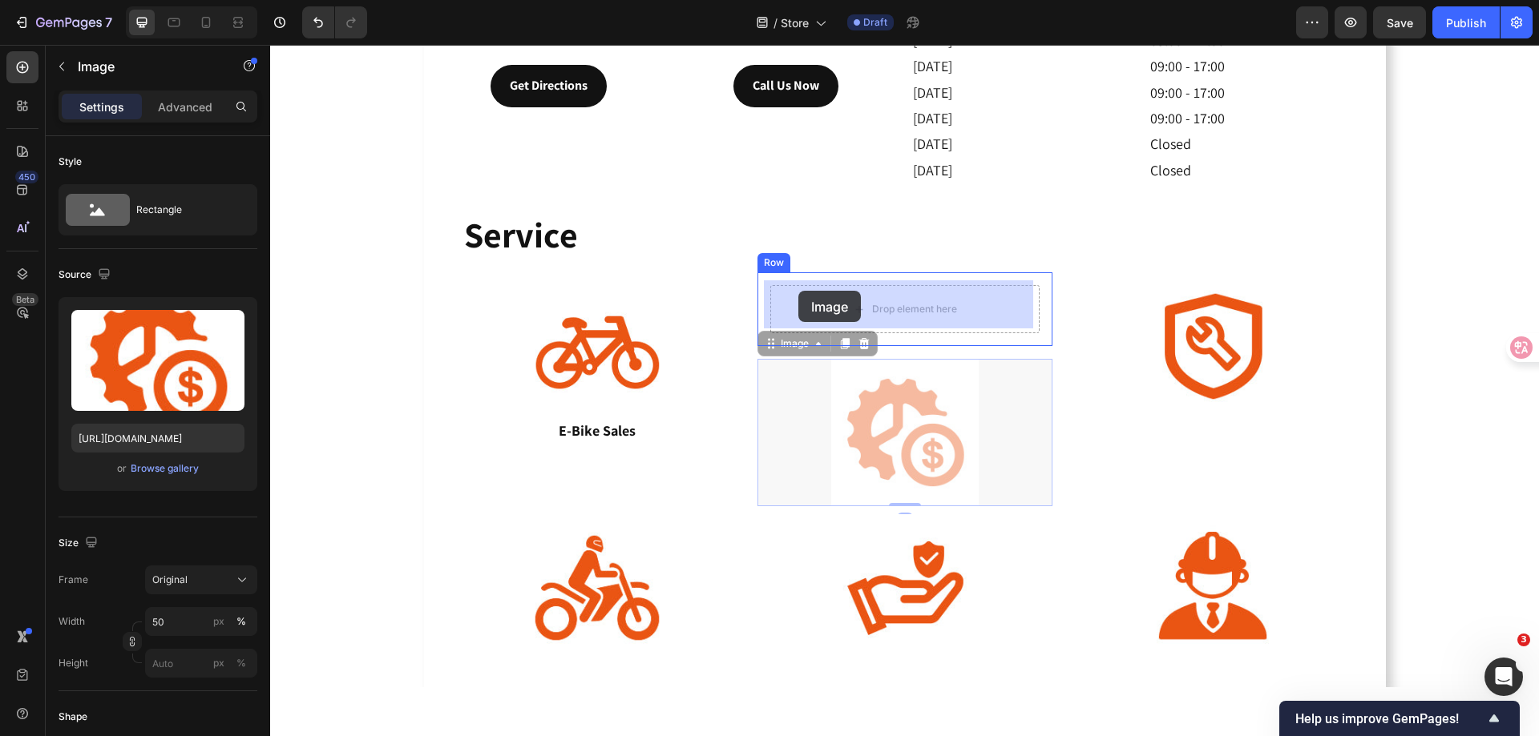
drag, startPoint x: 764, startPoint y: 337, endPoint x: 790, endPoint y: 300, distance: 45.4
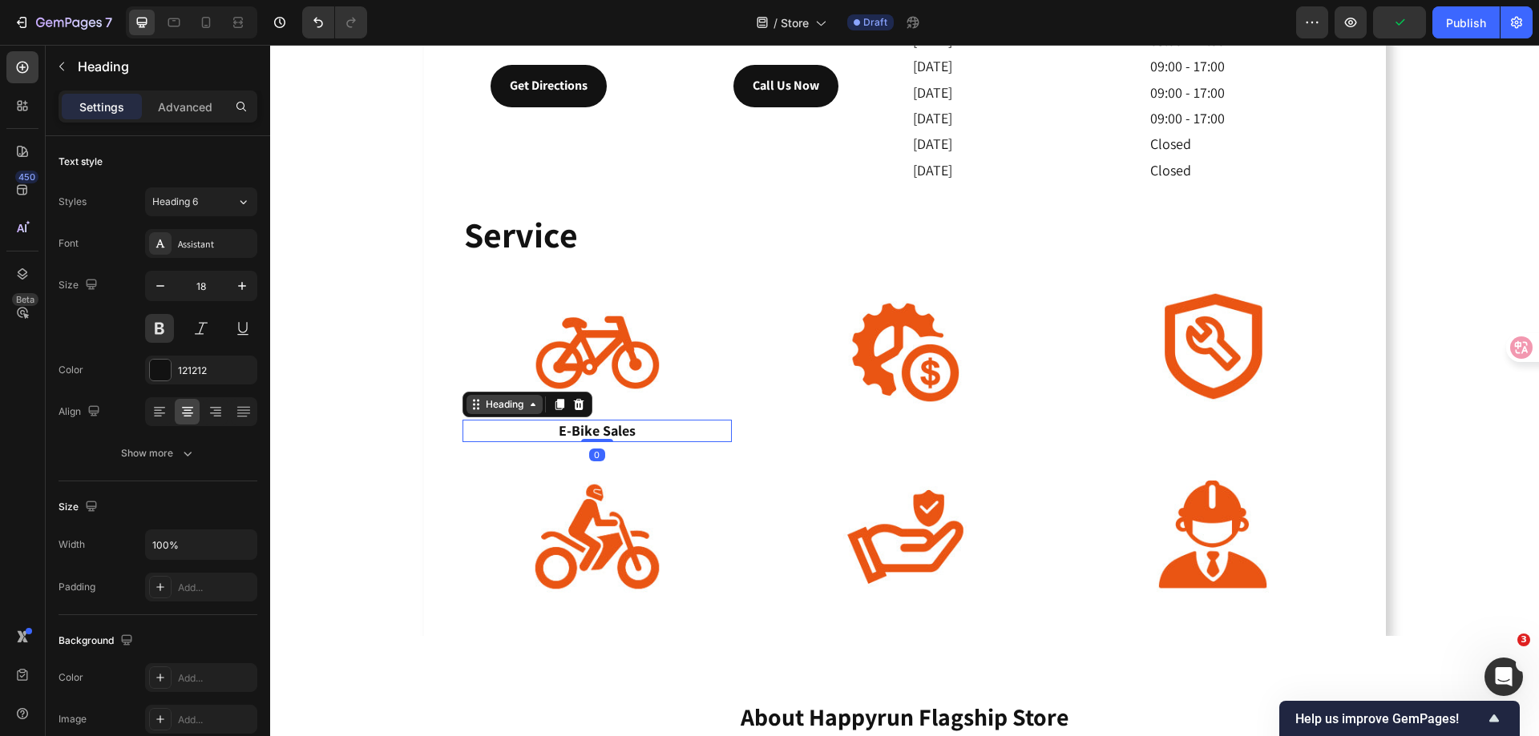
click at [488, 409] on div "Heading" at bounding box center [504, 404] width 76 height 19
click at [553, 403] on icon at bounding box center [559, 404] width 13 height 13
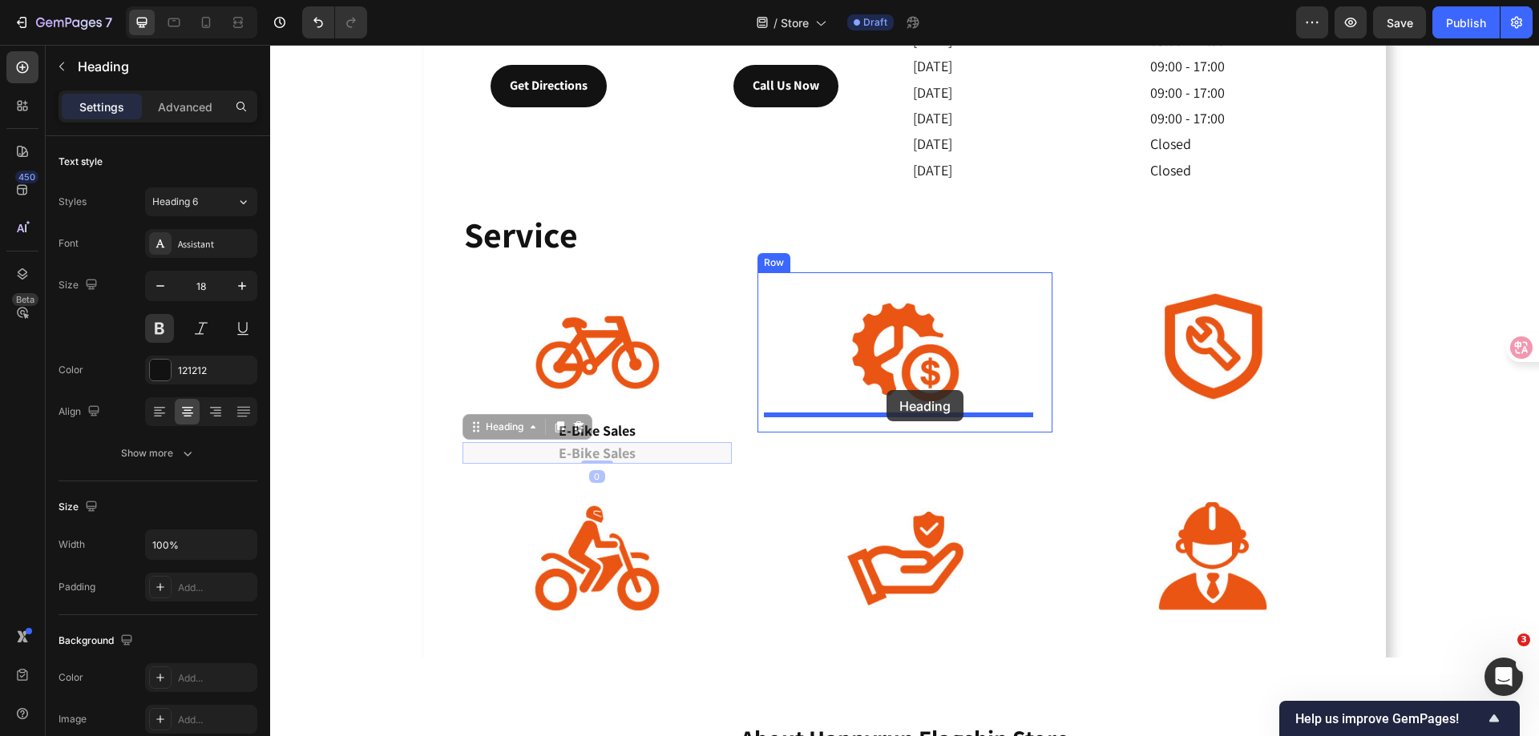
drag, startPoint x: 470, startPoint y: 425, endPoint x: 886, endPoint y: 390, distance: 417.3
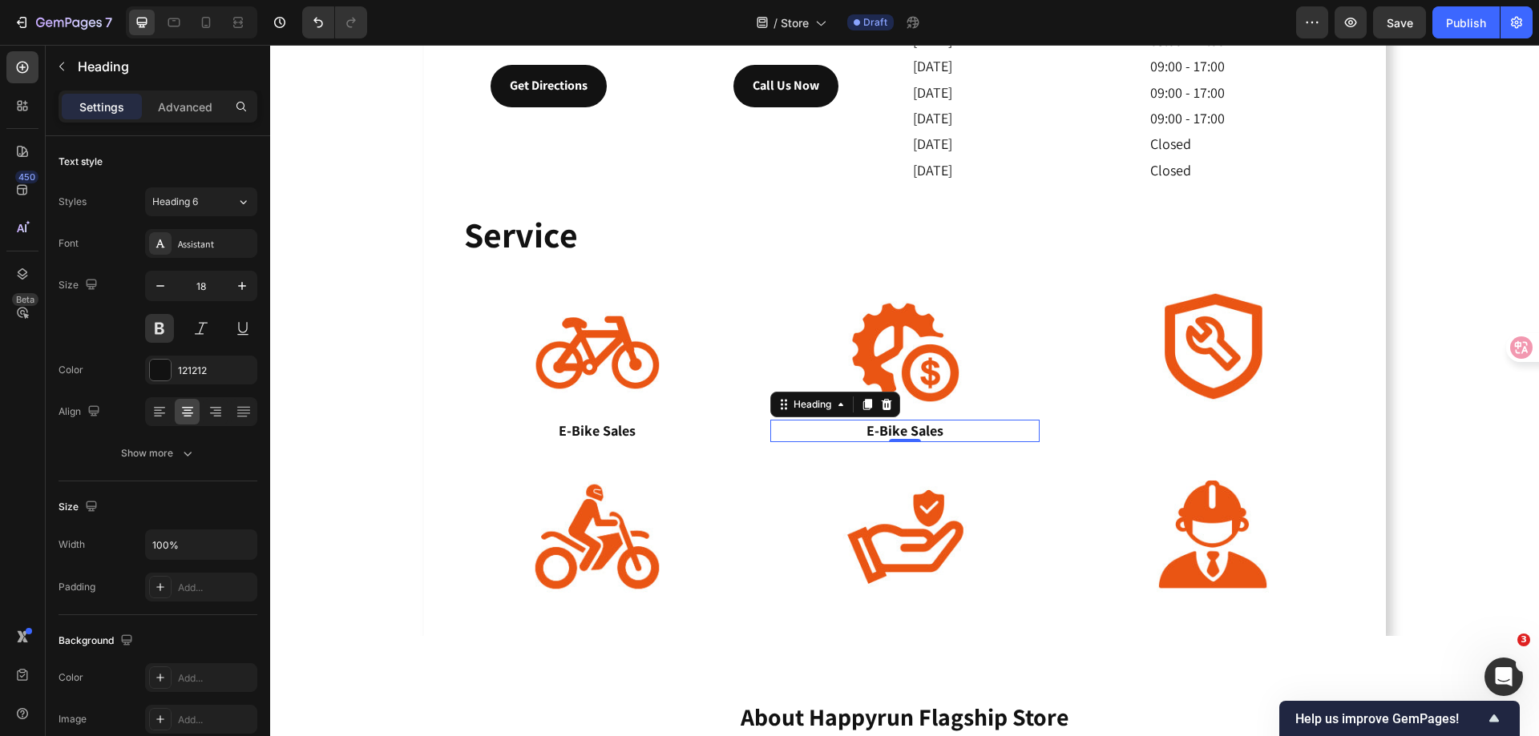
click at [904, 426] on h3 "E-Bike Sales" at bounding box center [904, 431] width 269 height 22
click at [904, 426] on p "E-Bike Sales" at bounding box center [905, 430] width 266 height 18
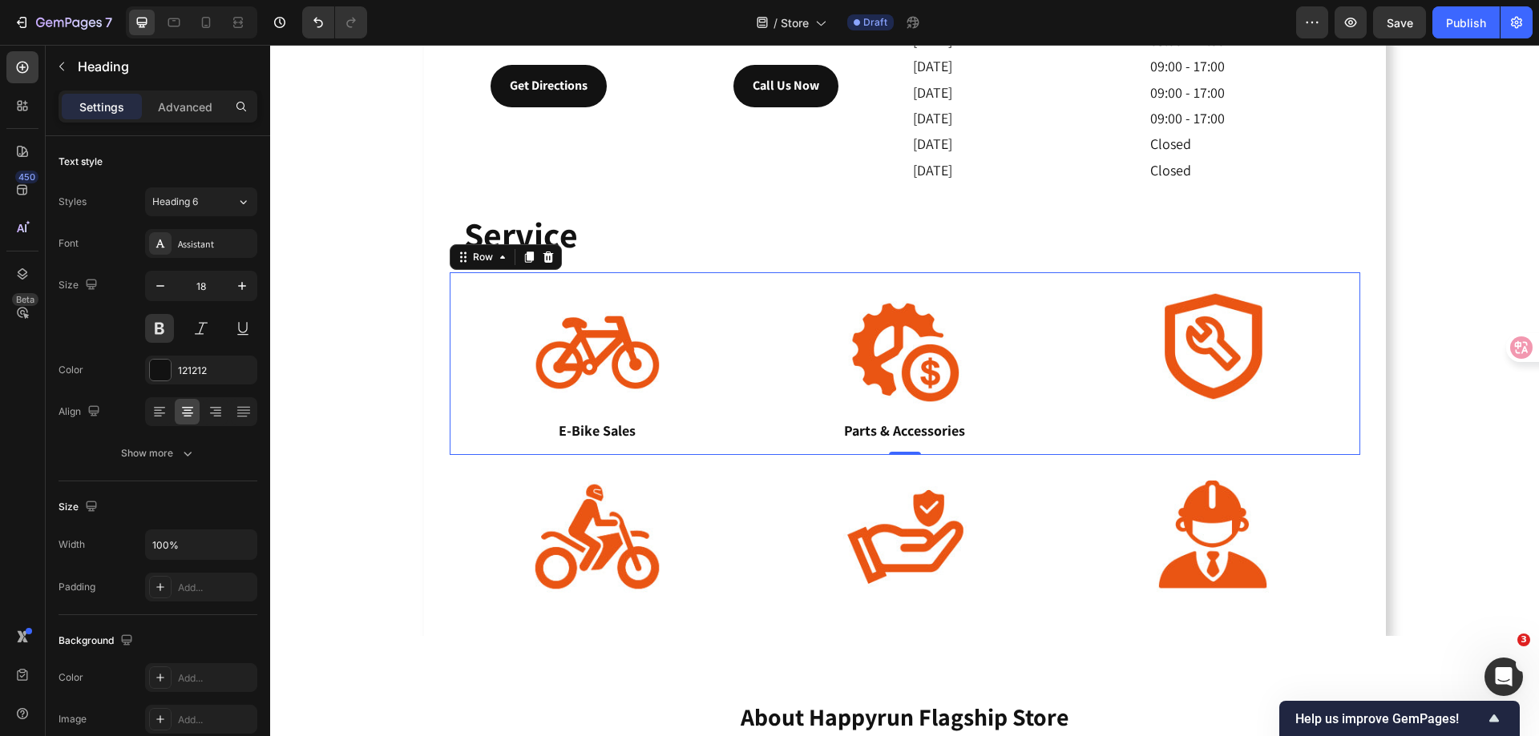
click at [1095, 432] on div "Image" at bounding box center [1212, 363] width 295 height 182
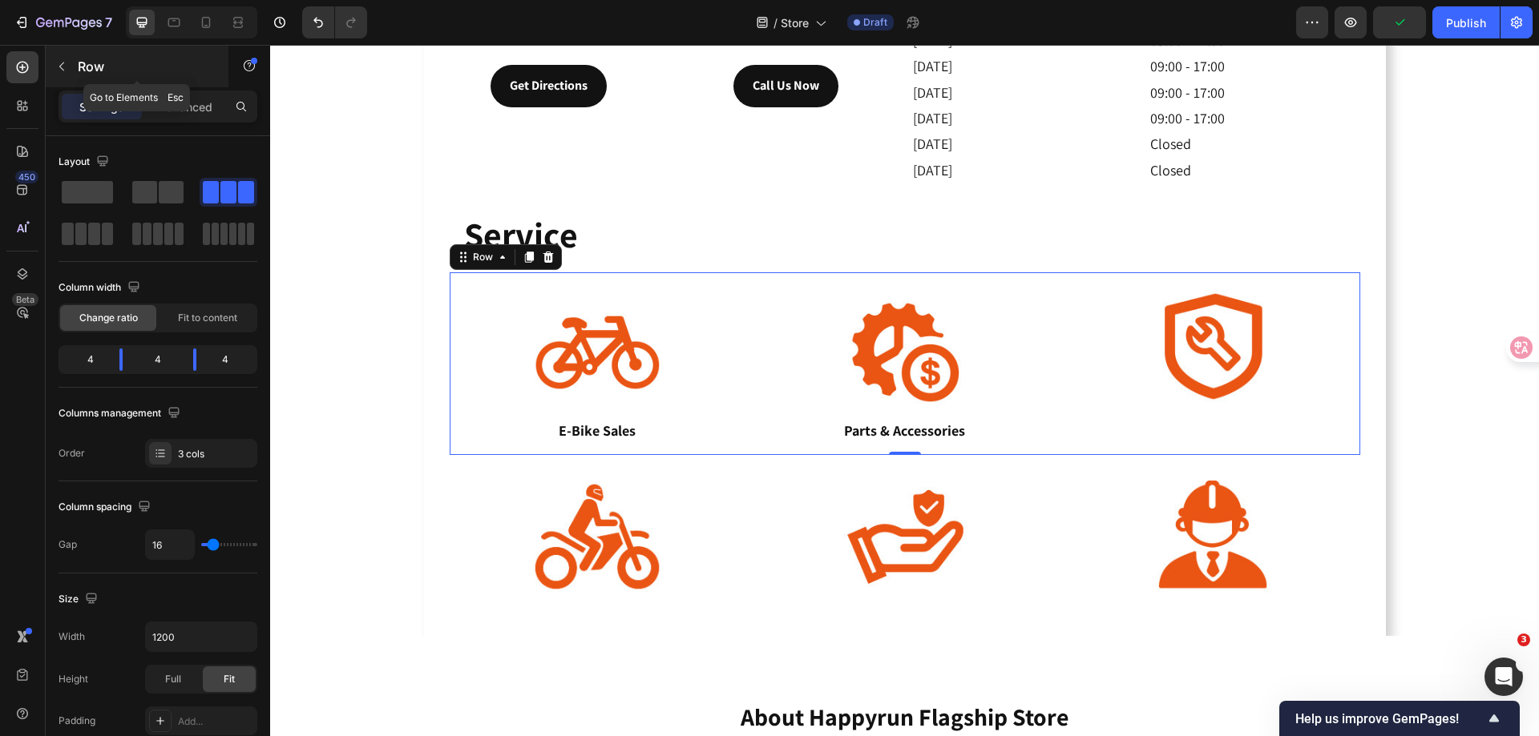
click at [62, 71] on icon "button" at bounding box center [61, 66] width 13 height 13
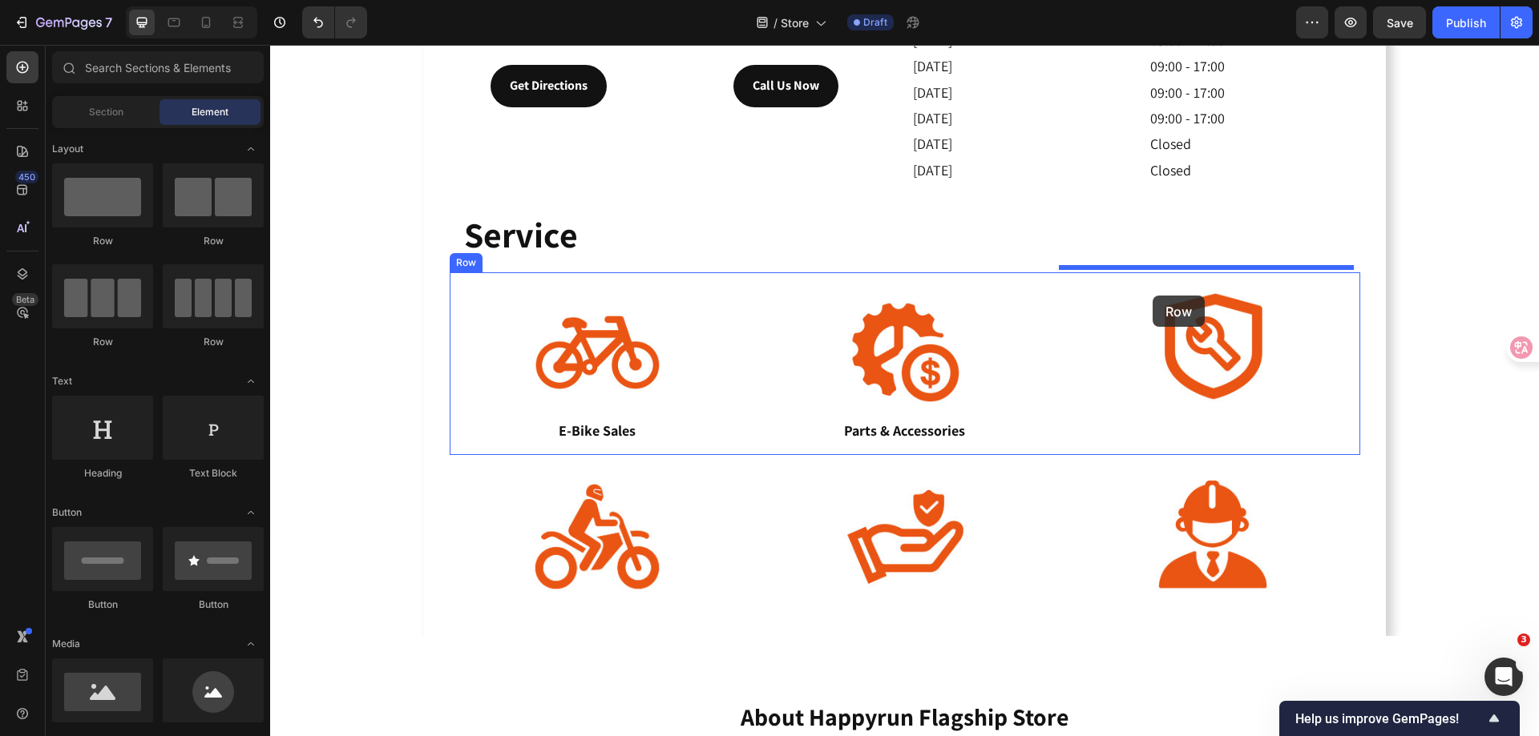
drag, startPoint x: 381, startPoint y: 257, endPoint x: 1152, endPoint y: 296, distance: 772.6
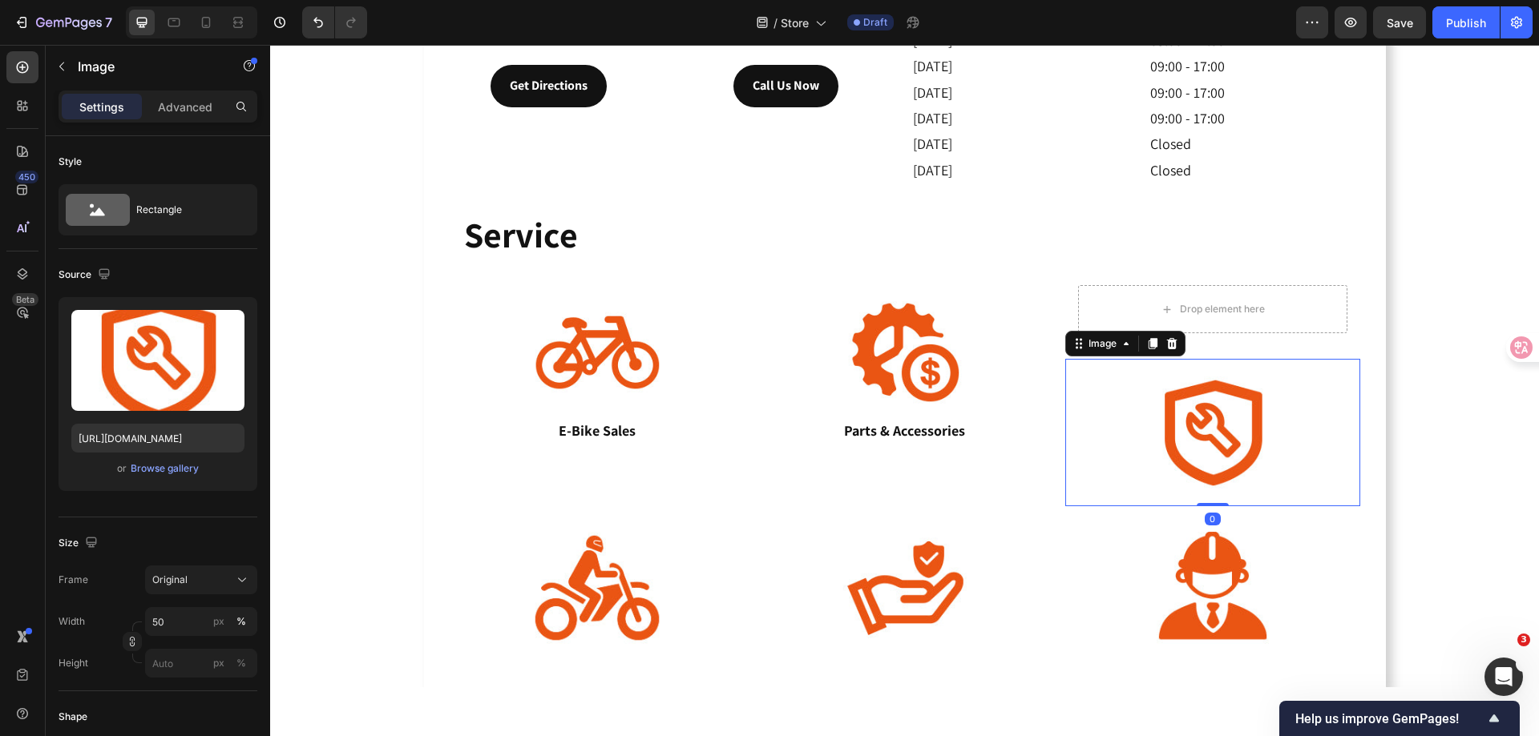
click at [1182, 429] on img at bounding box center [1212, 432] width 147 height 147
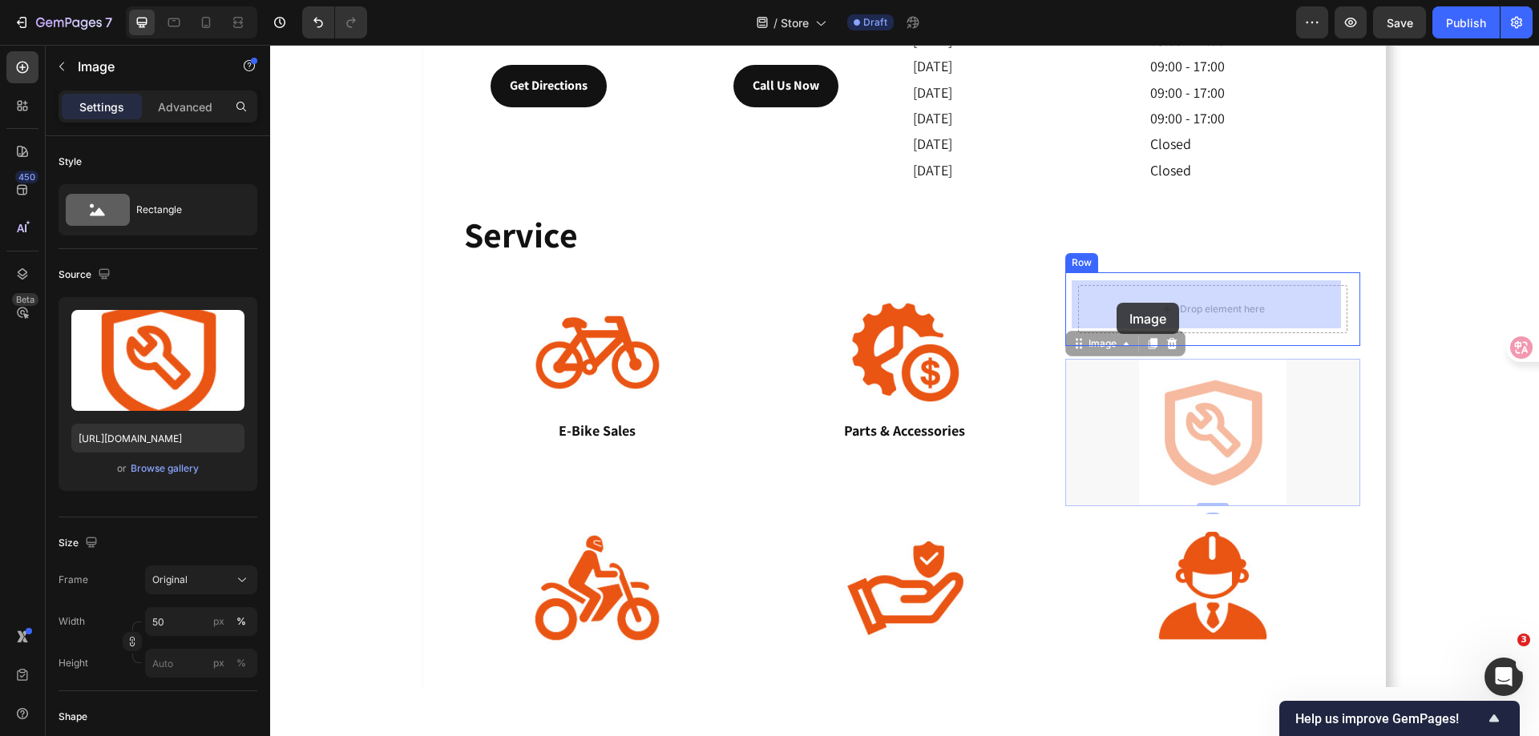
drag, startPoint x: 1073, startPoint y: 343, endPoint x: 1115, endPoint y: 304, distance: 56.7
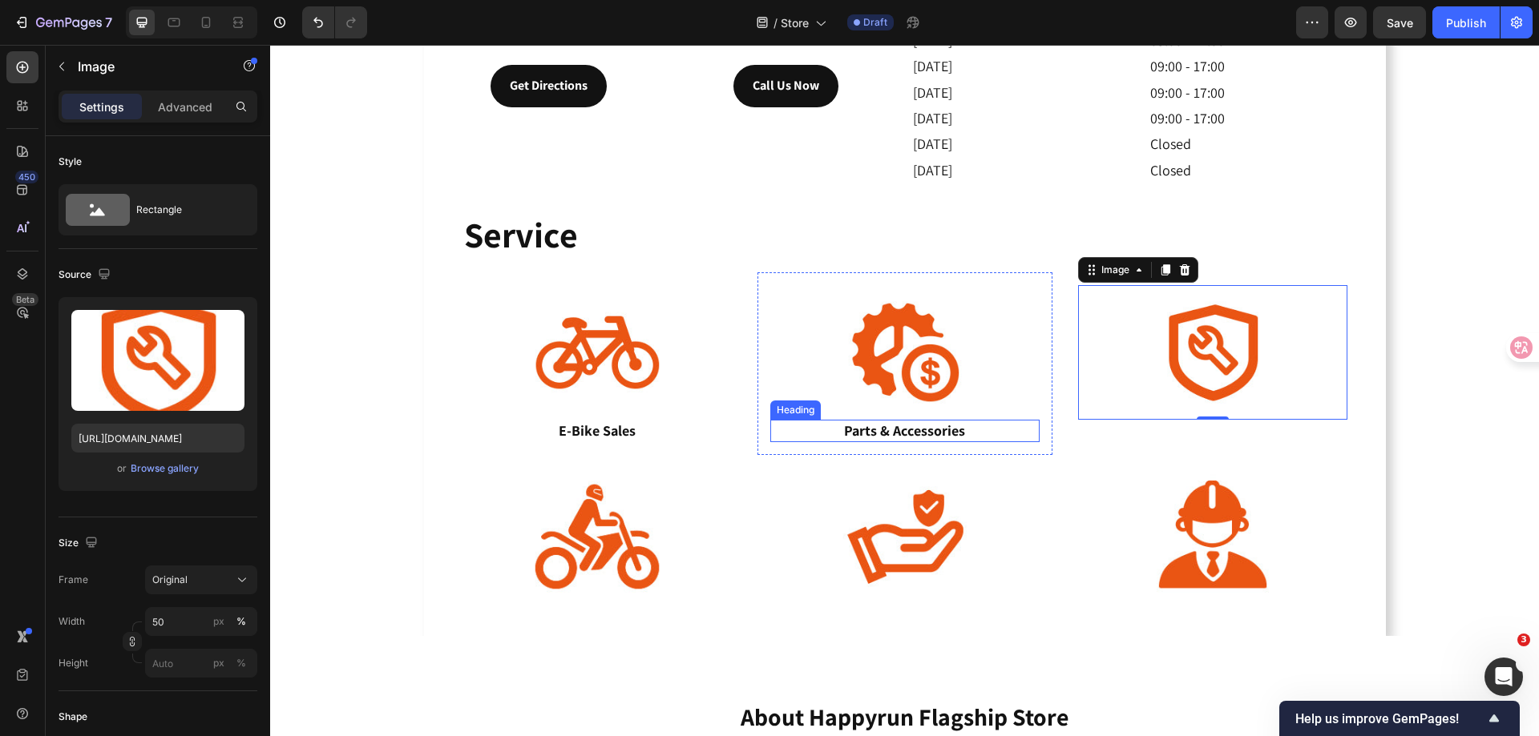
click at [893, 428] on p "Parts & Accessories" at bounding box center [905, 430] width 266 height 18
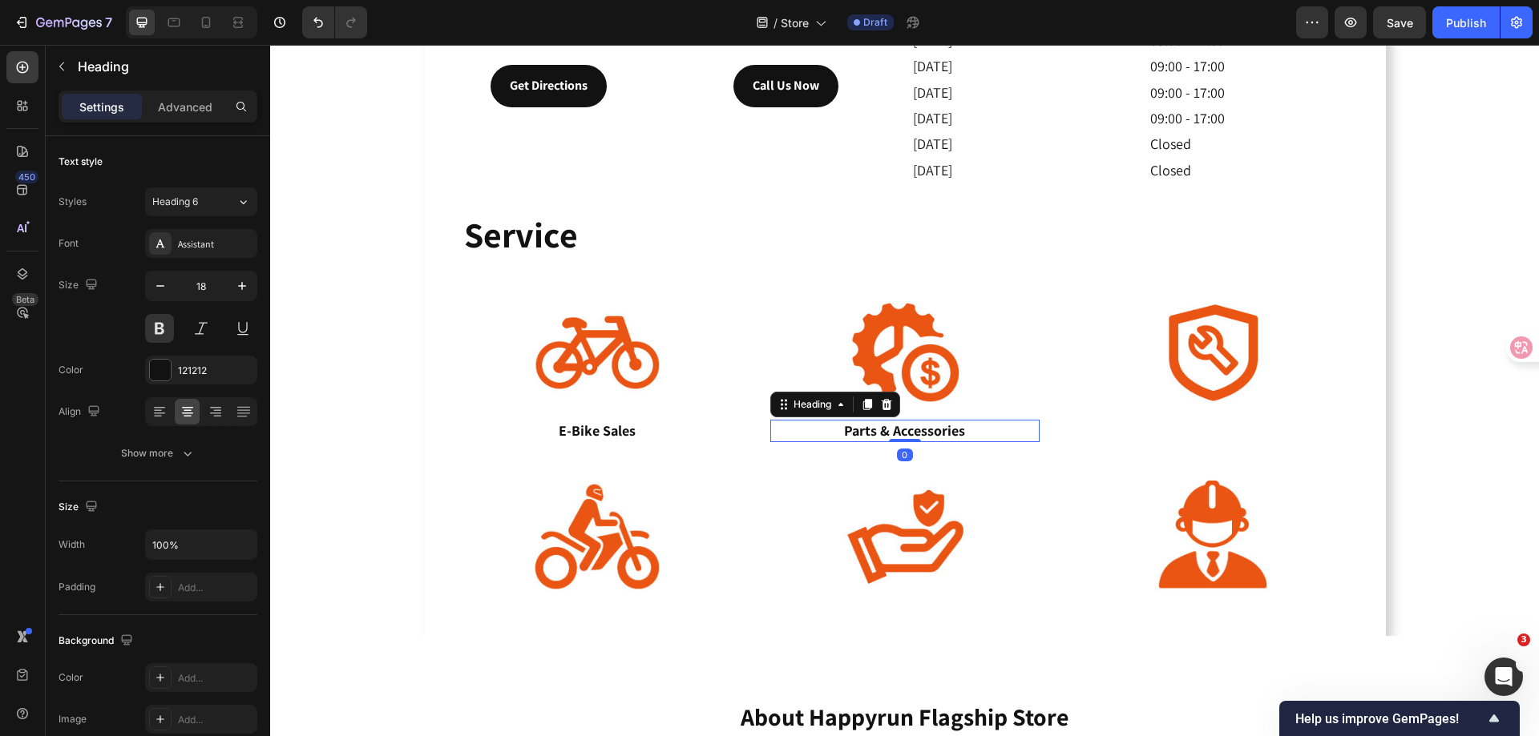
click at [863, 400] on icon at bounding box center [866, 405] width 9 height 11
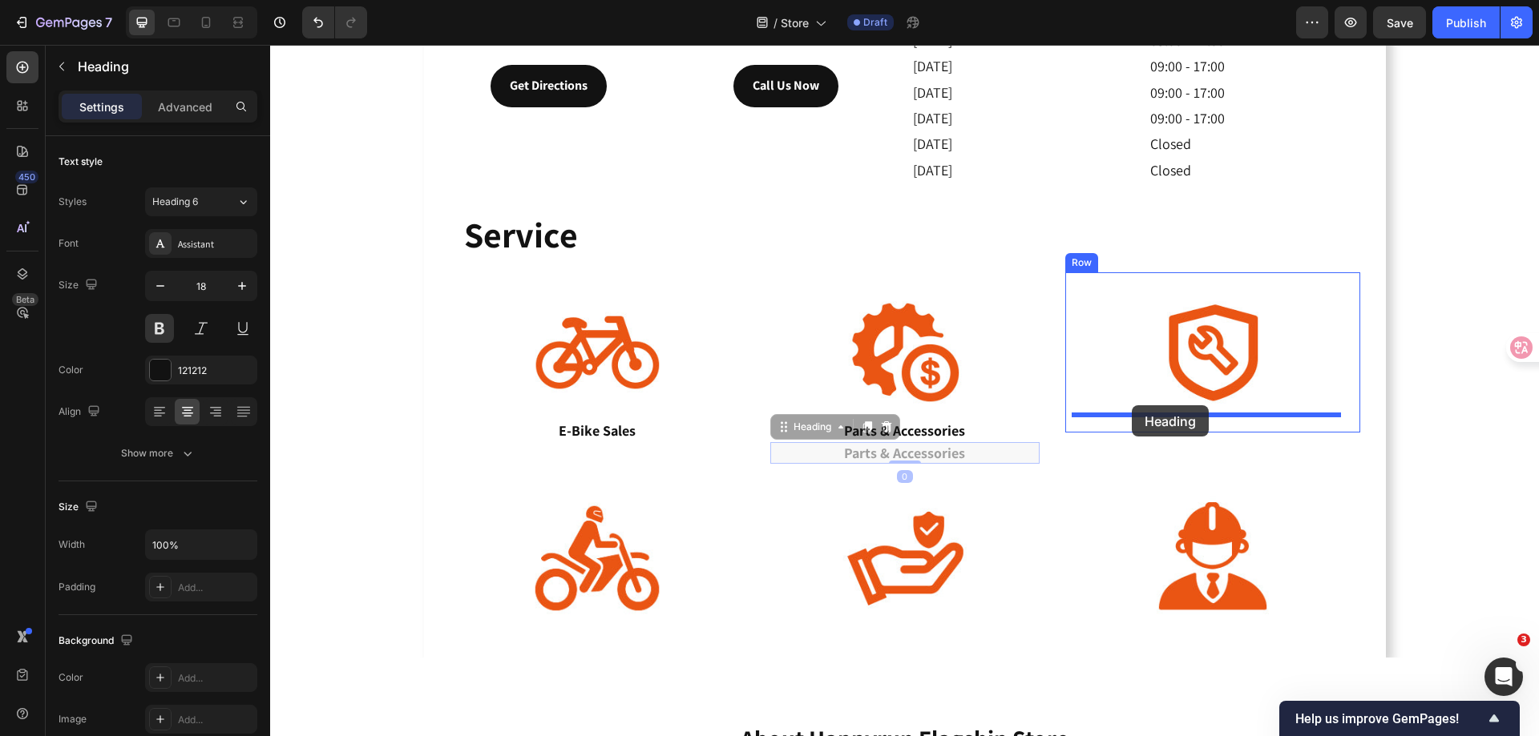
drag, startPoint x: 777, startPoint y: 424, endPoint x: 1131, endPoint y: 405, distance: 354.7
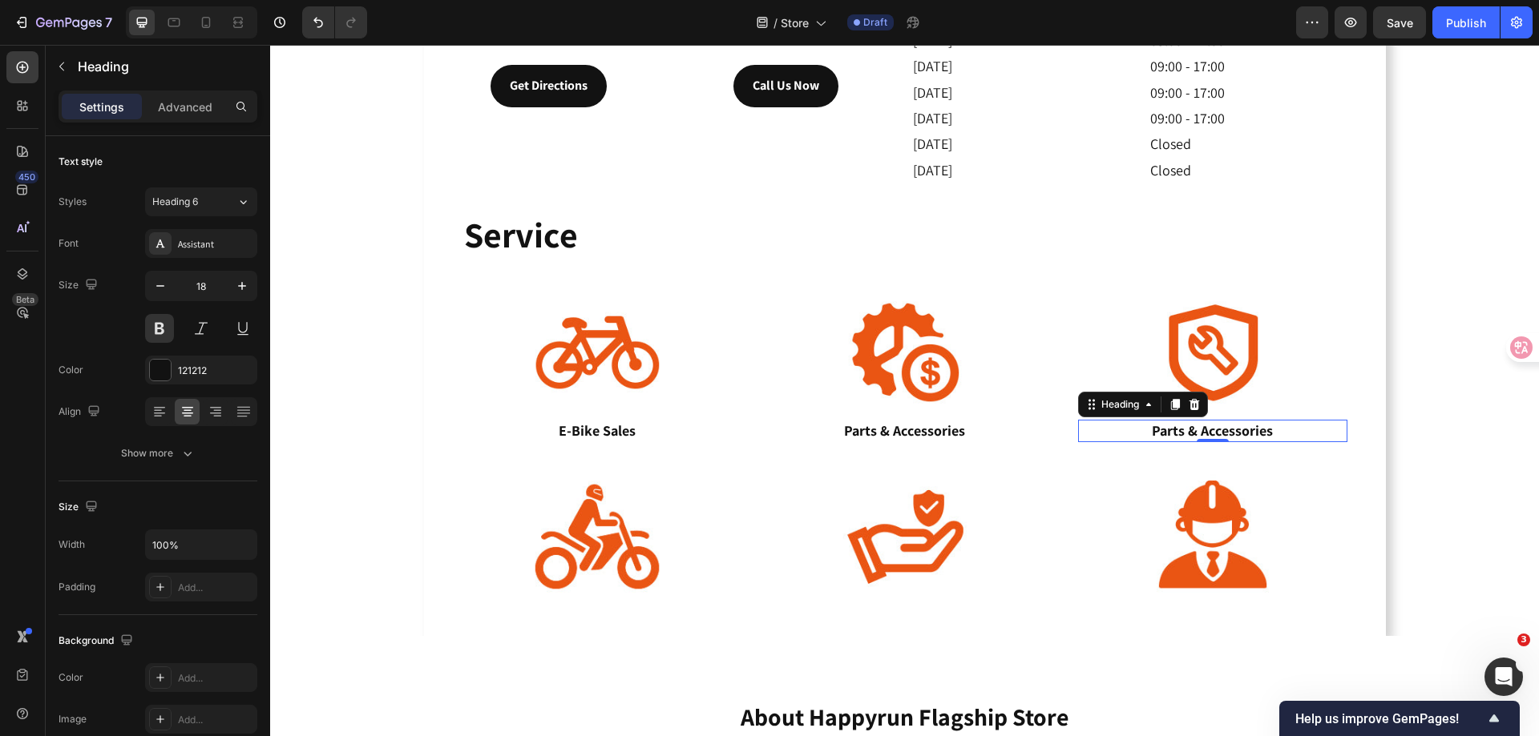
click at [1154, 425] on h3 "Parts & Accessories" at bounding box center [1212, 431] width 269 height 22
click at [1154, 425] on p "Parts & Accessories" at bounding box center [1212, 430] width 266 height 18
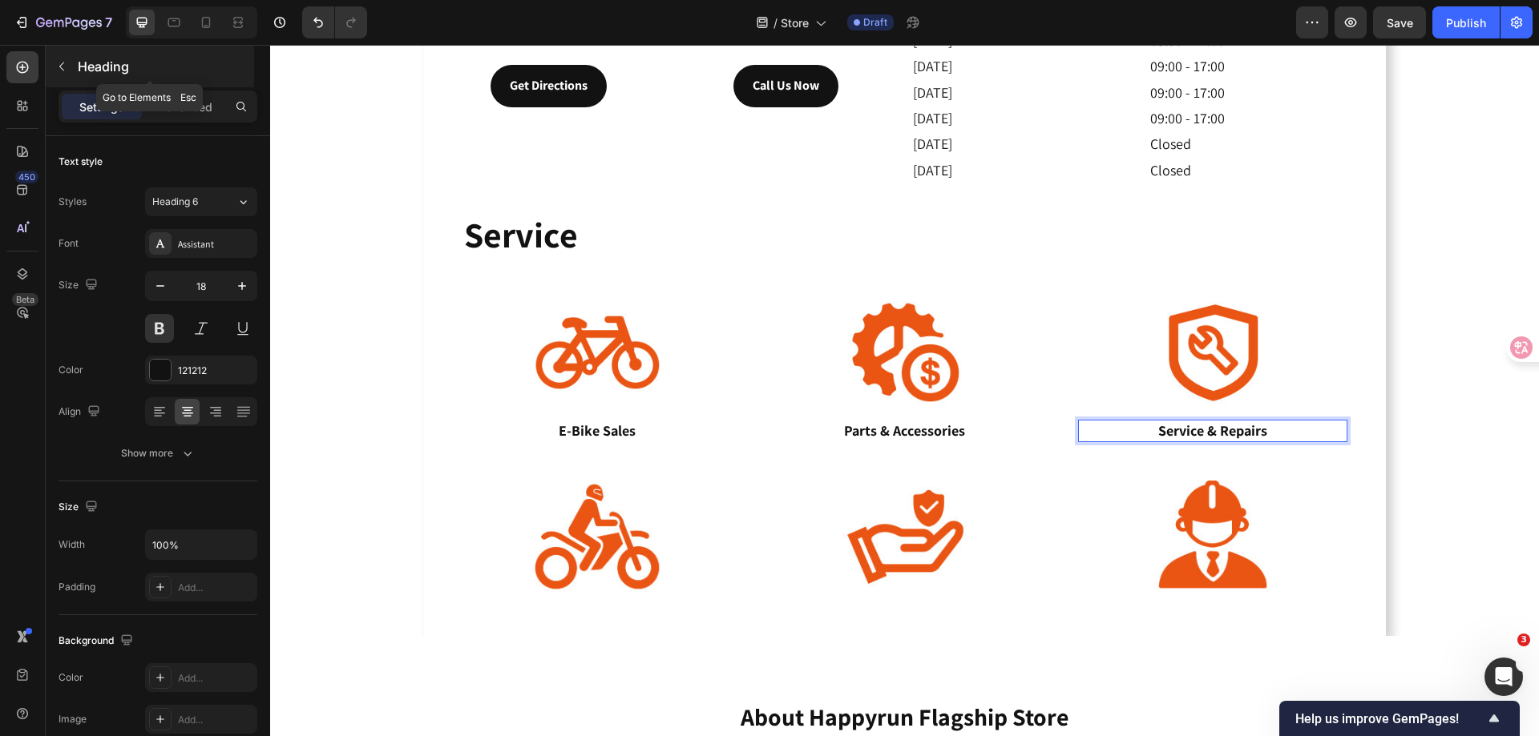
click at [71, 66] on button "button" at bounding box center [62, 67] width 26 height 26
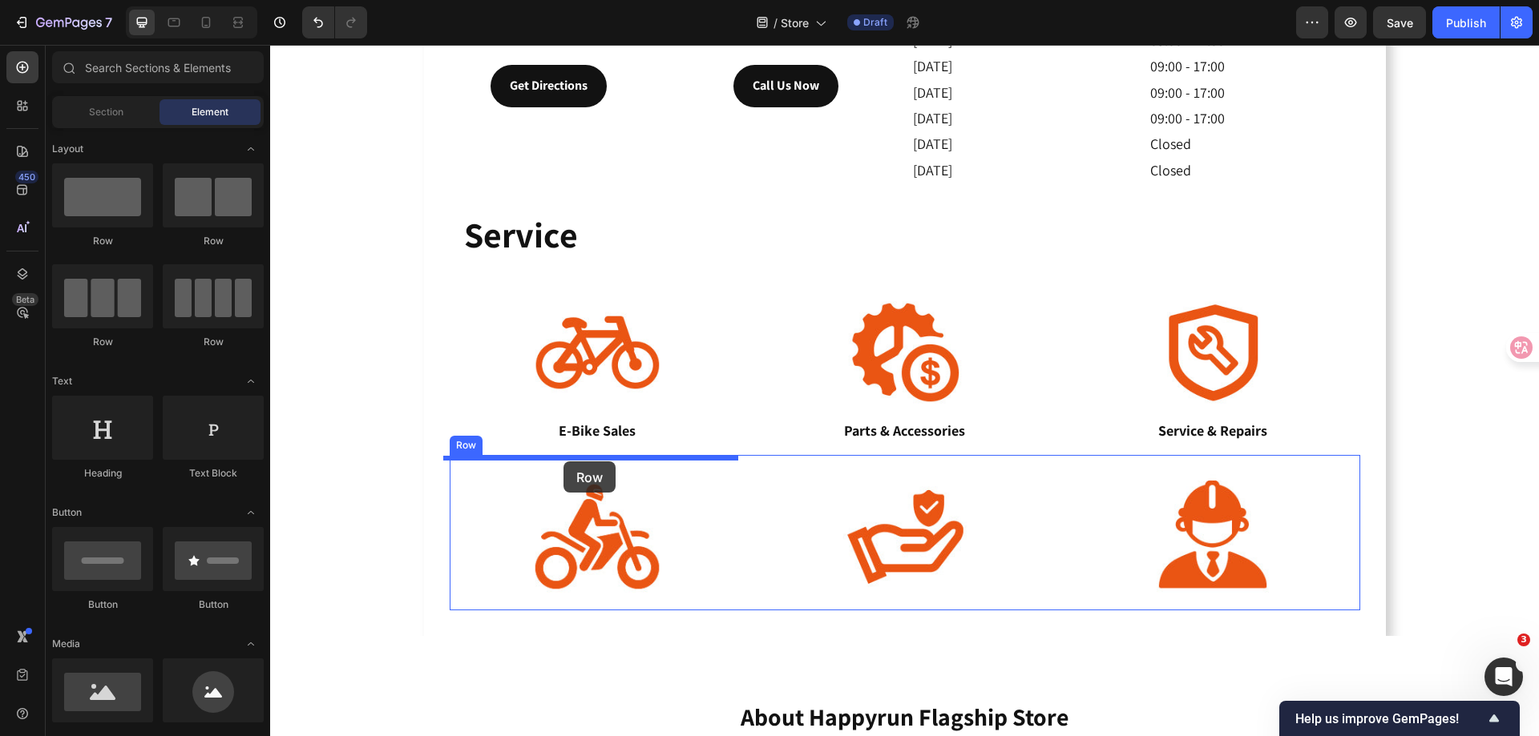
drag, startPoint x: 345, startPoint y: 261, endPoint x: 563, endPoint y: 462, distance: 296.0
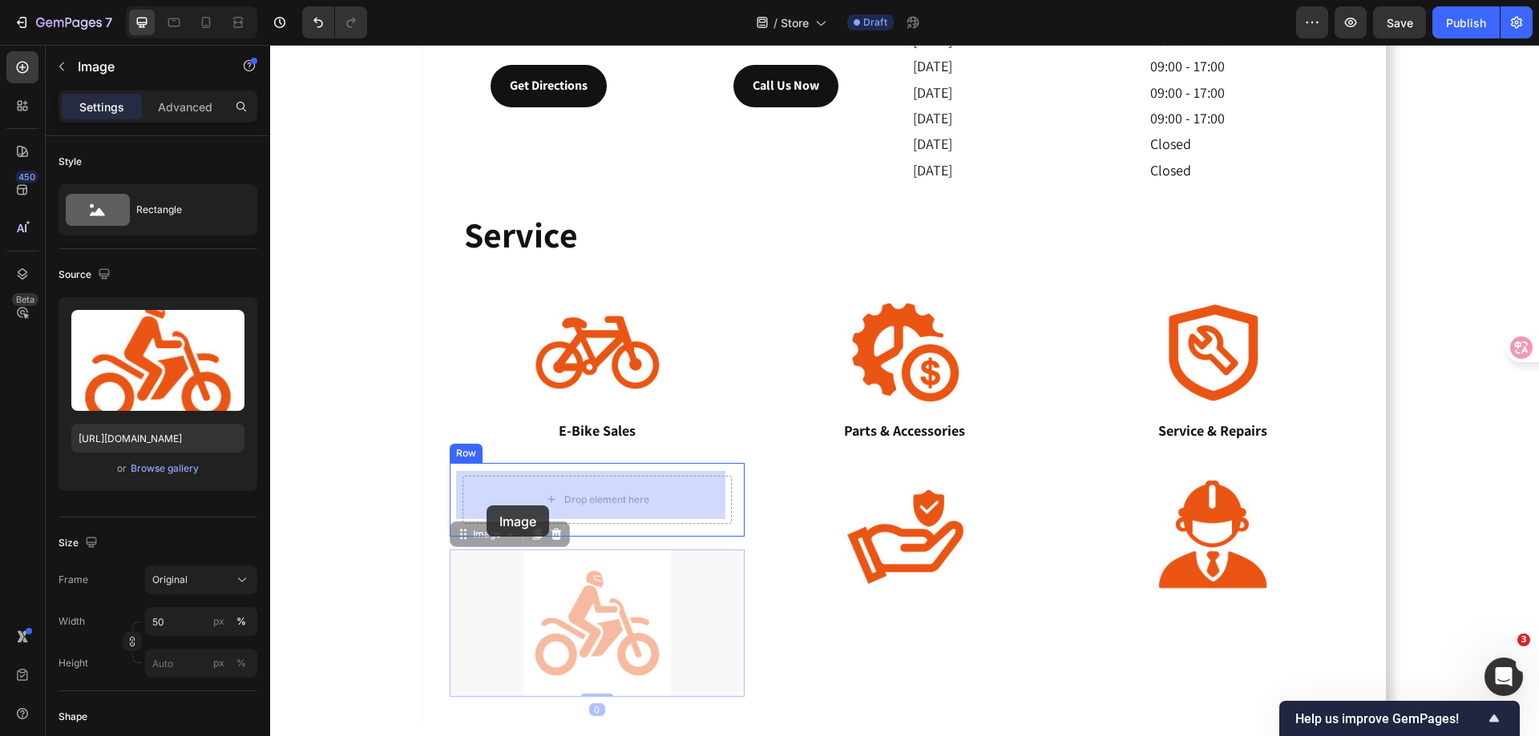
drag, startPoint x: 458, startPoint y: 538, endPoint x: 486, endPoint y: 506, distance: 43.2
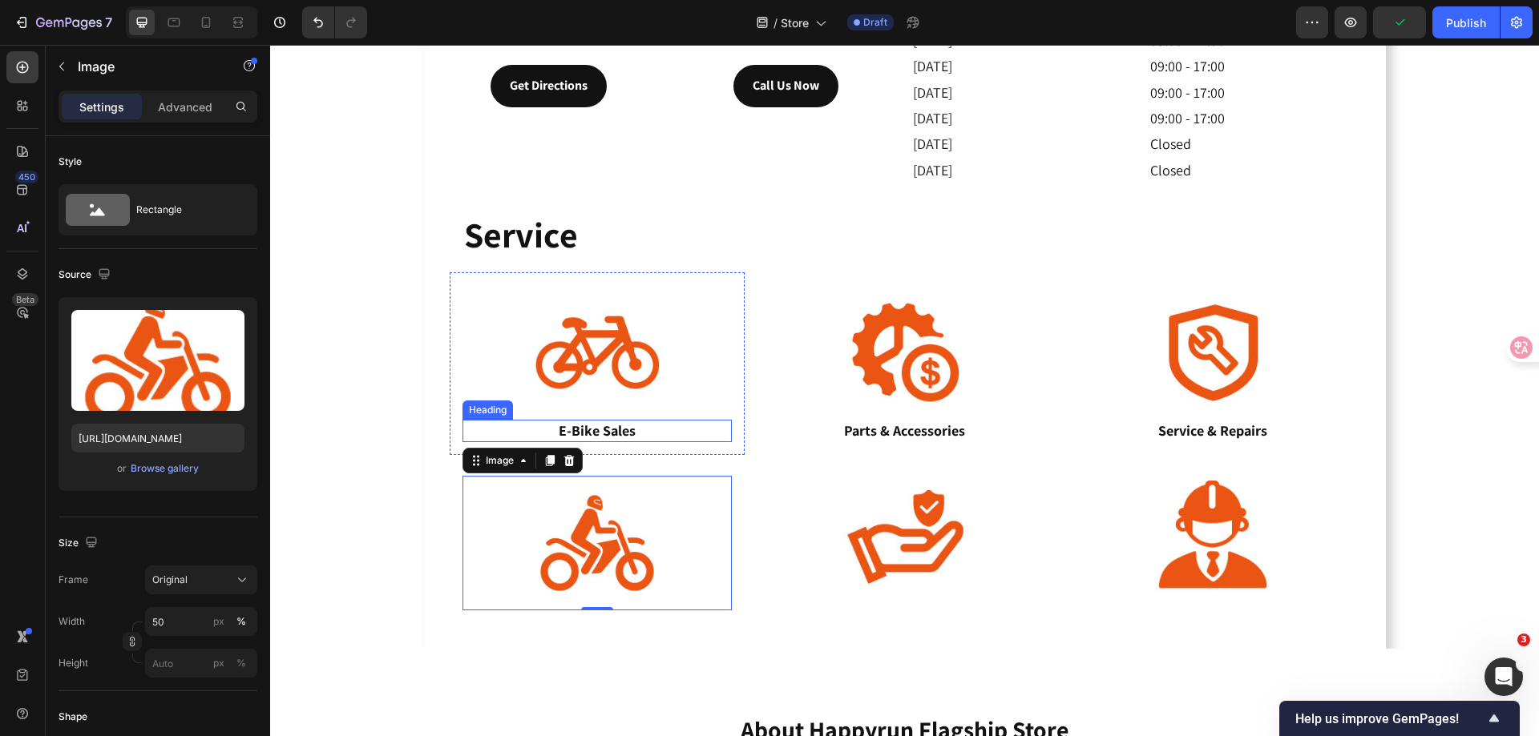
click at [533, 423] on h3 "E-Bike Sales" at bounding box center [596, 431] width 269 height 22
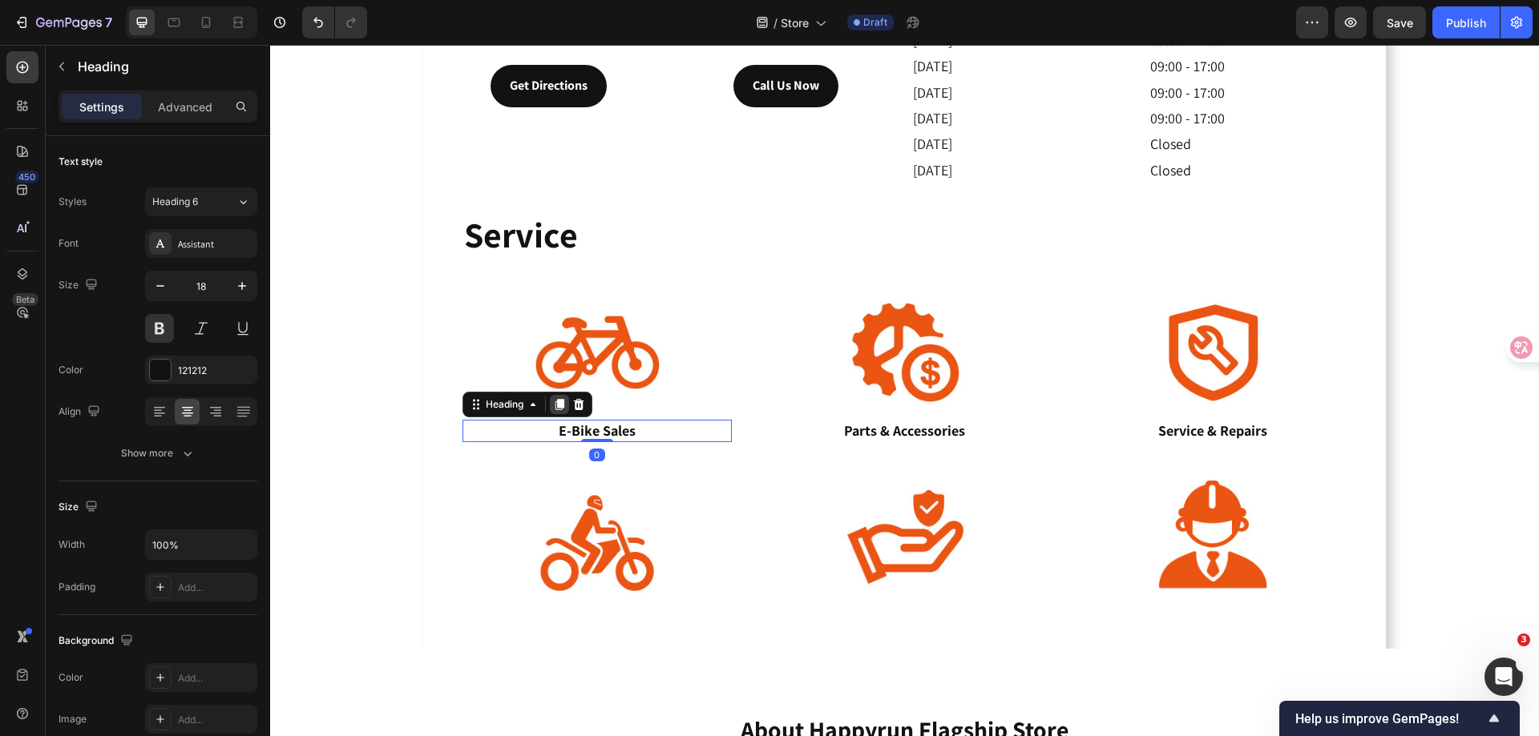
click at [553, 401] on icon at bounding box center [559, 404] width 13 height 13
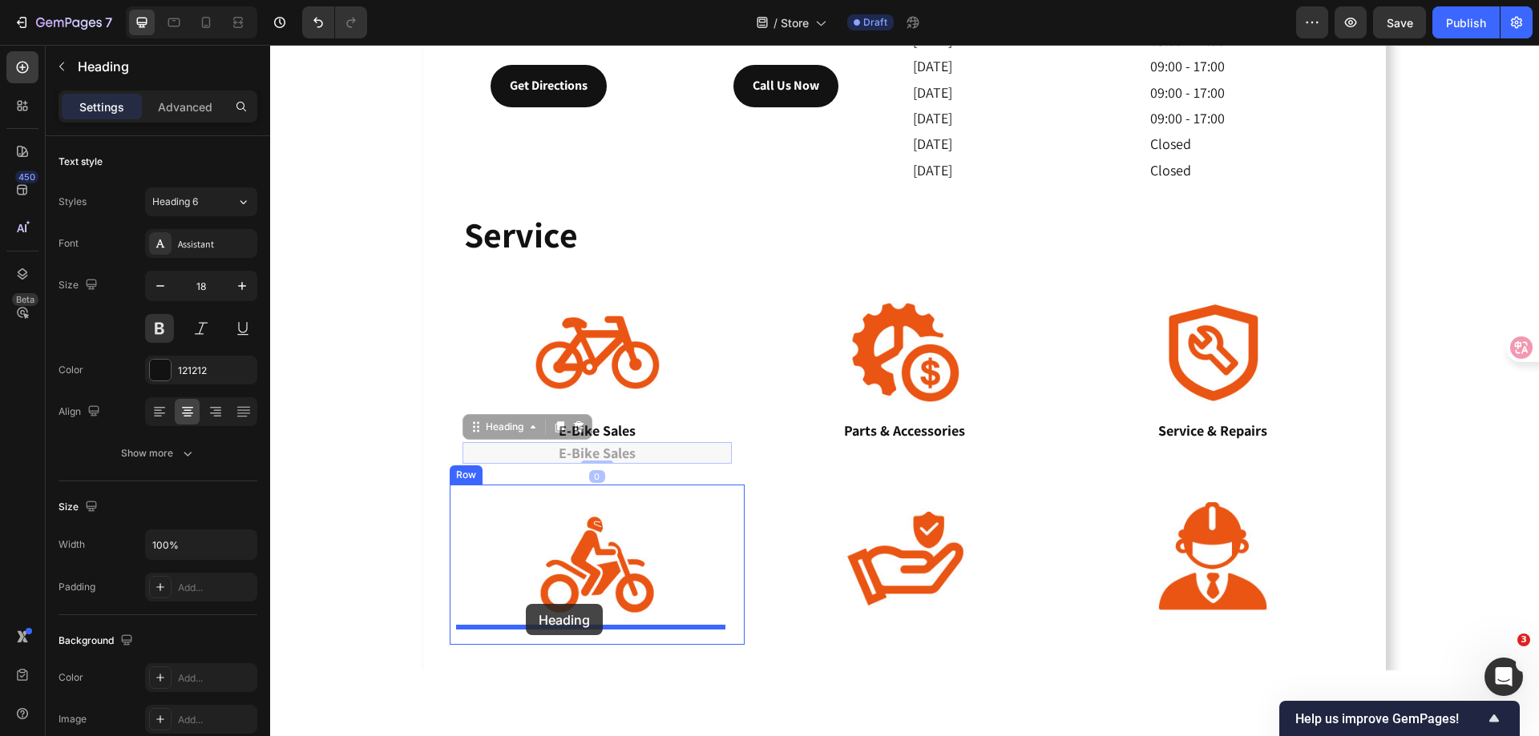
drag, startPoint x: 471, startPoint y: 427, endPoint x: 526, endPoint y: 604, distance: 185.3
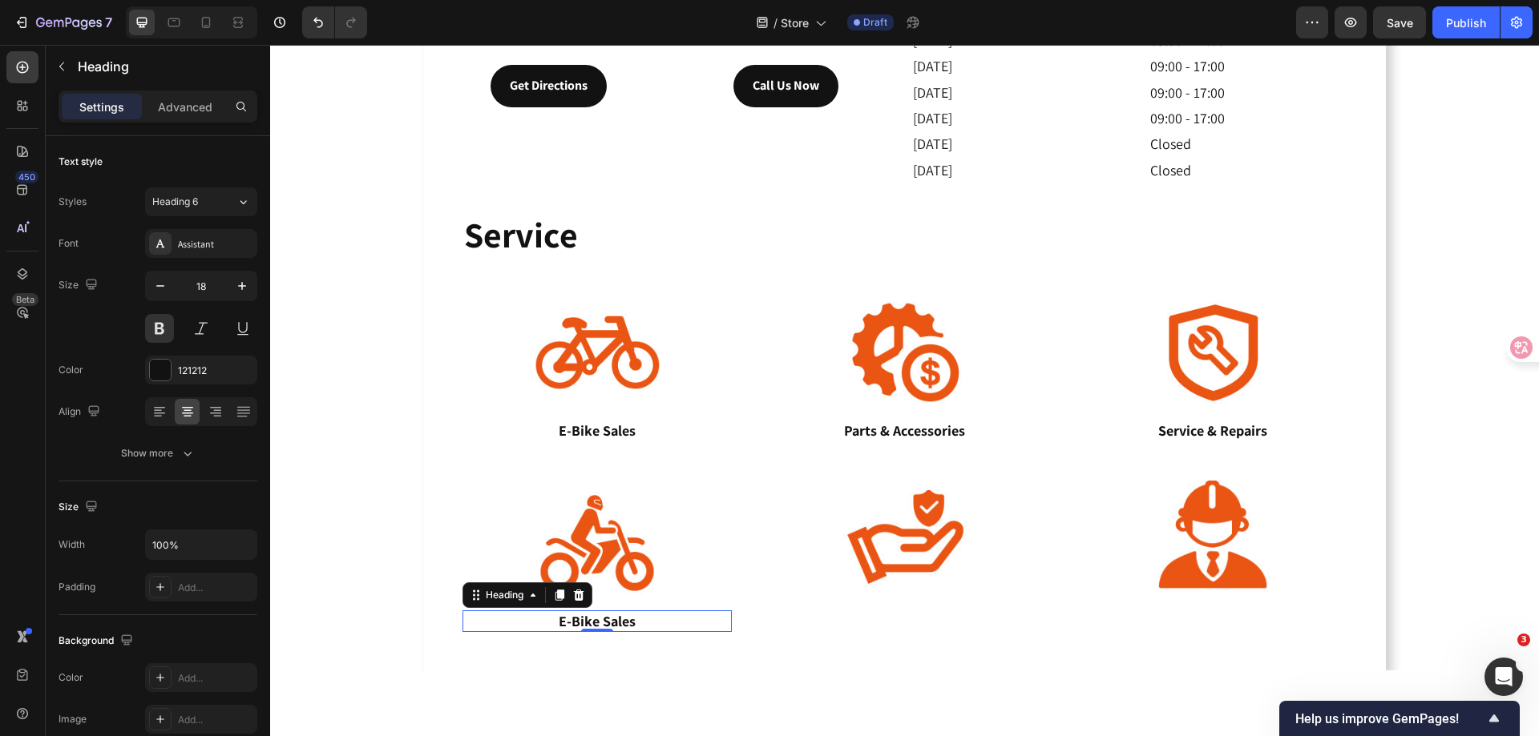
click at [623, 619] on h3 "E-Bike Sales" at bounding box center [596, 622] width 269 height 22
click at [623, 619] on p "E-Bike Sales" at bounding box center [597, 621] width 266 height 18
click at [788, 510] on div at bounding box center [904, 536] width 295 height 147
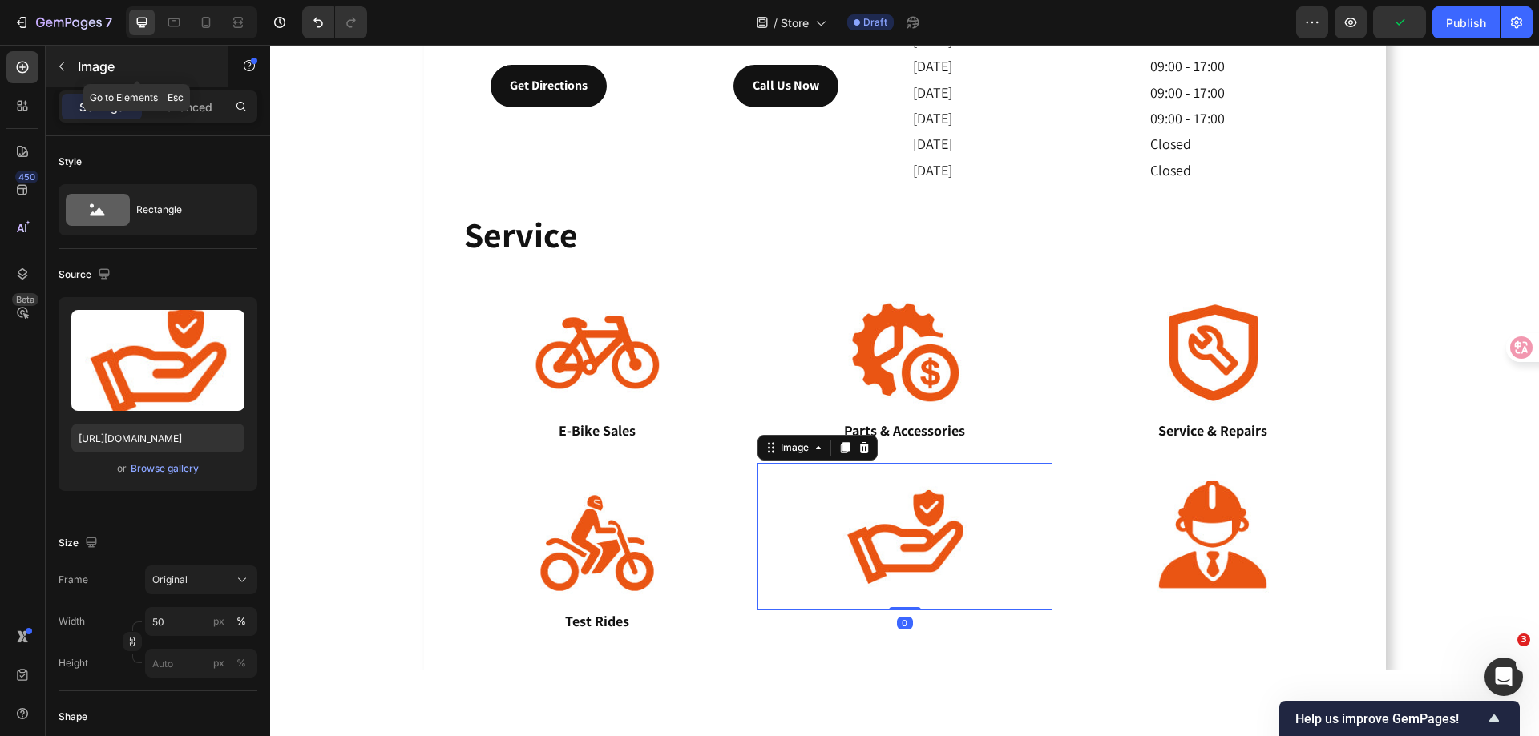
click at [63, 71] on icon "button" at bounding box center [61, 67] width 5 height 9
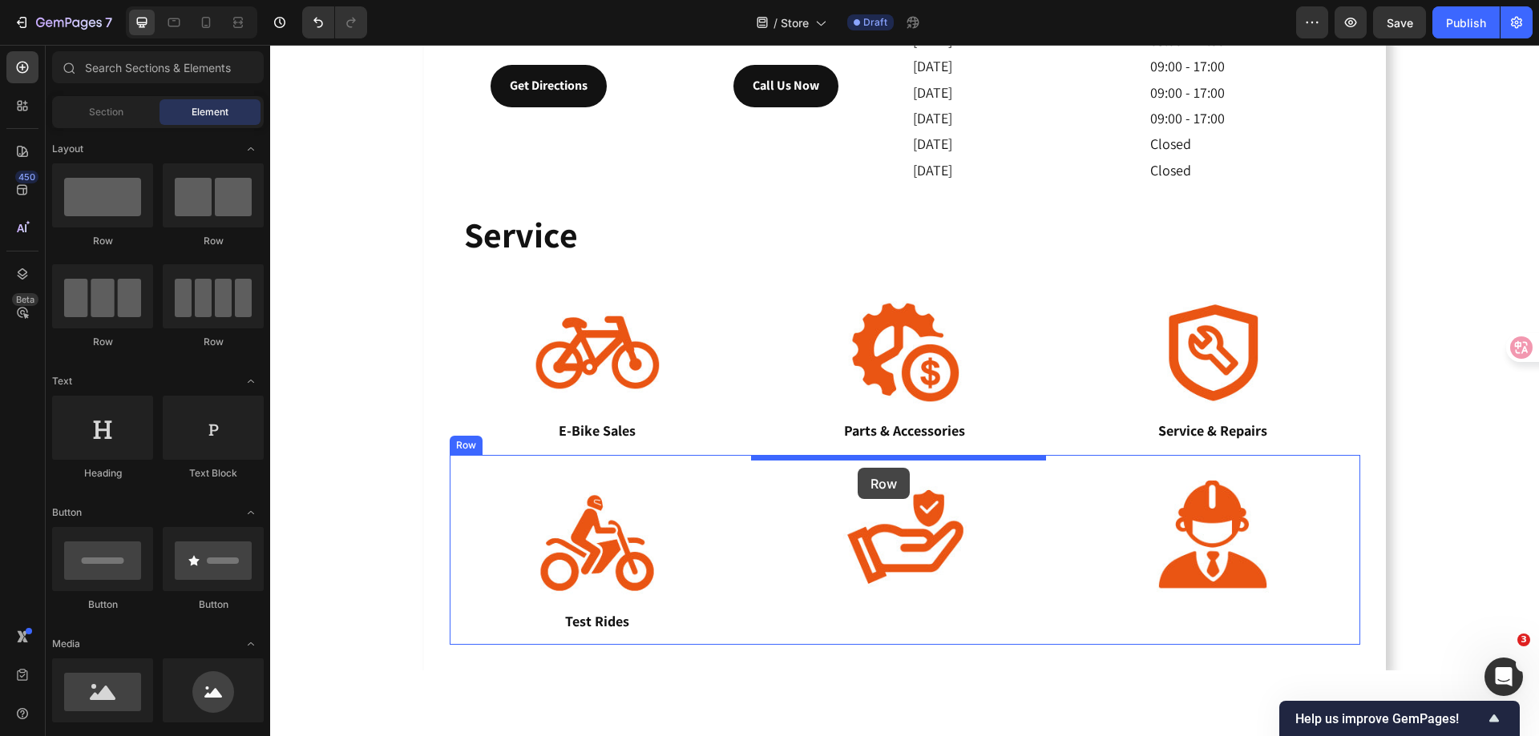
drag, startPoint x: 377, startPoint y: 249, endPoint x: 856, endPoint y: 468, distance: 526.0
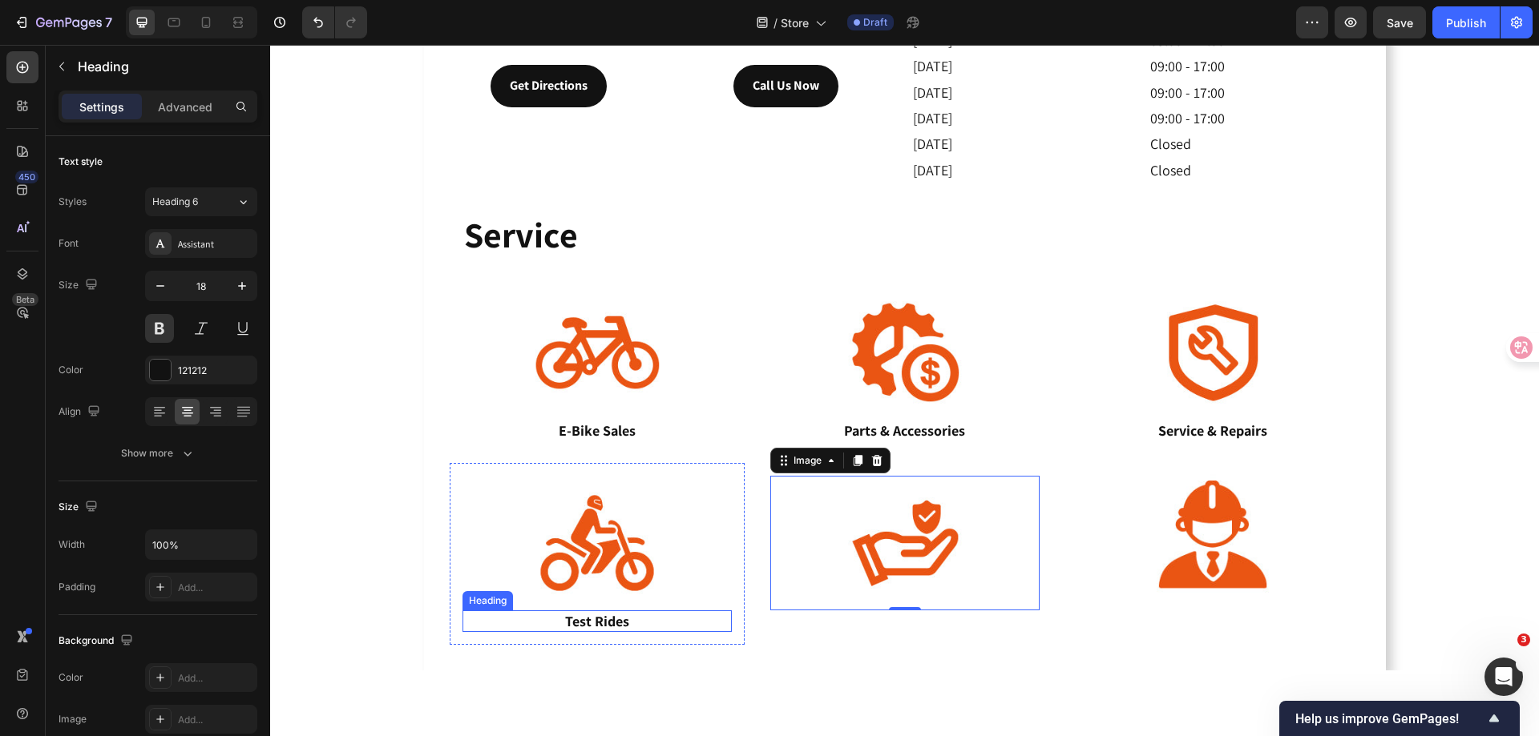
click at [504, 612] on p "Test Rides" at bounding box center [597, 621] width 266 height 18
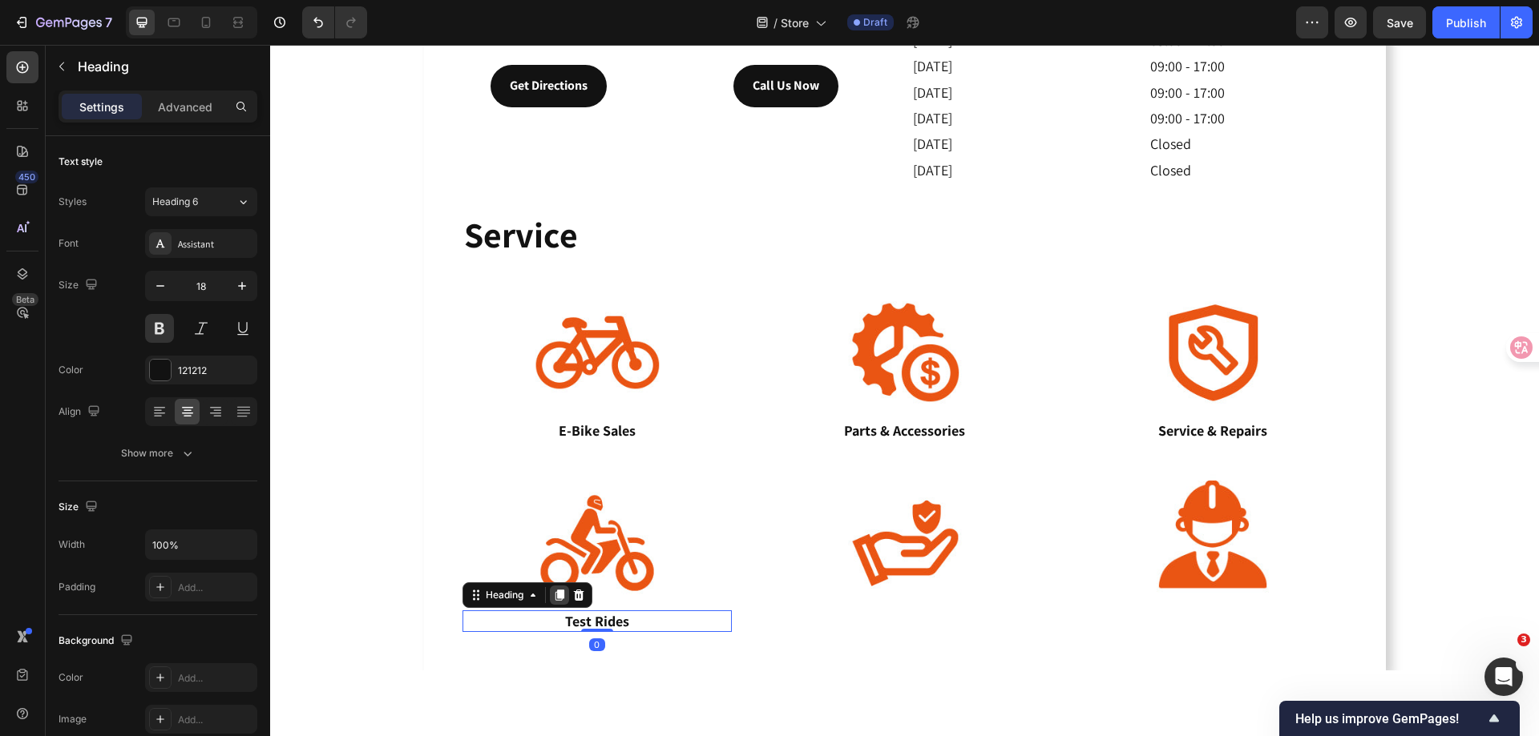
click at [555, 590] on icon at bounding box center [559, 595] width 9 height 11
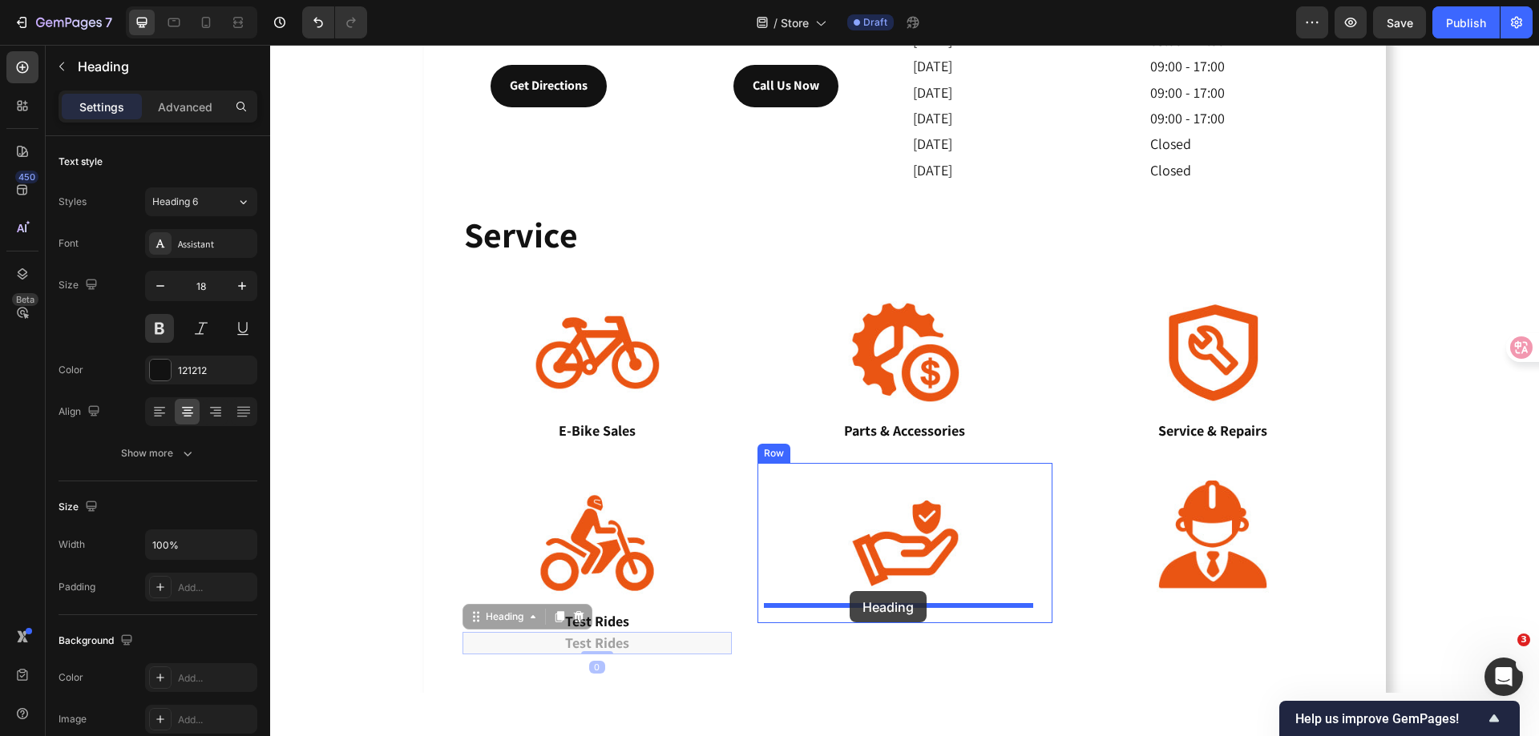
drag, startPoint x: 474, startPoint y: 615, endPoint x: 849, endPoint y: 591, distance: 375.7
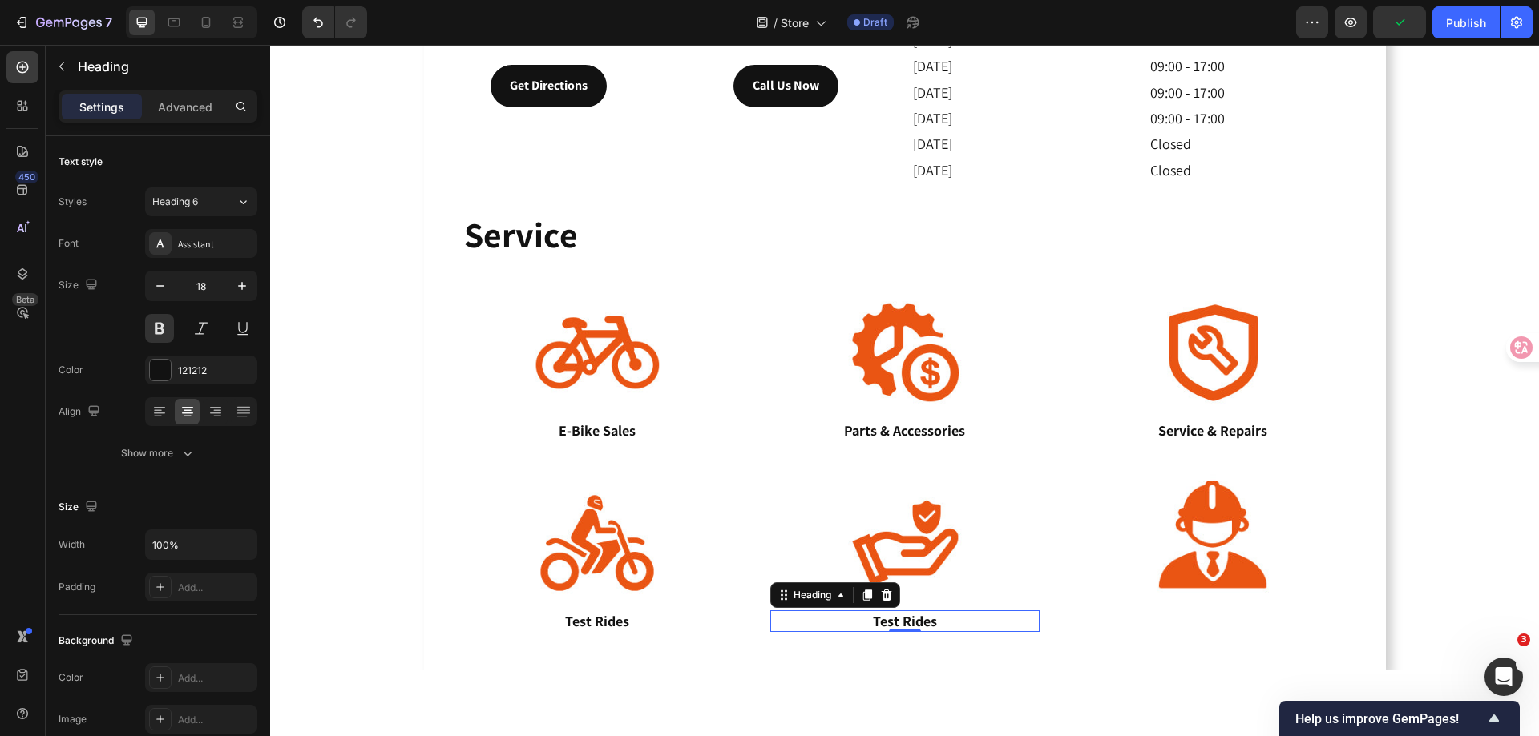
click at [922, 614] on h3 "Test Rides" at bounding box center [904, 622] width 269 height 22
click at [922, 614] on p "Test Rides" at bounding box center [905, 621] width 266 height 18
click at [79, 66] on p "Heading" at bounding box center [164, 66] width 173 height 19
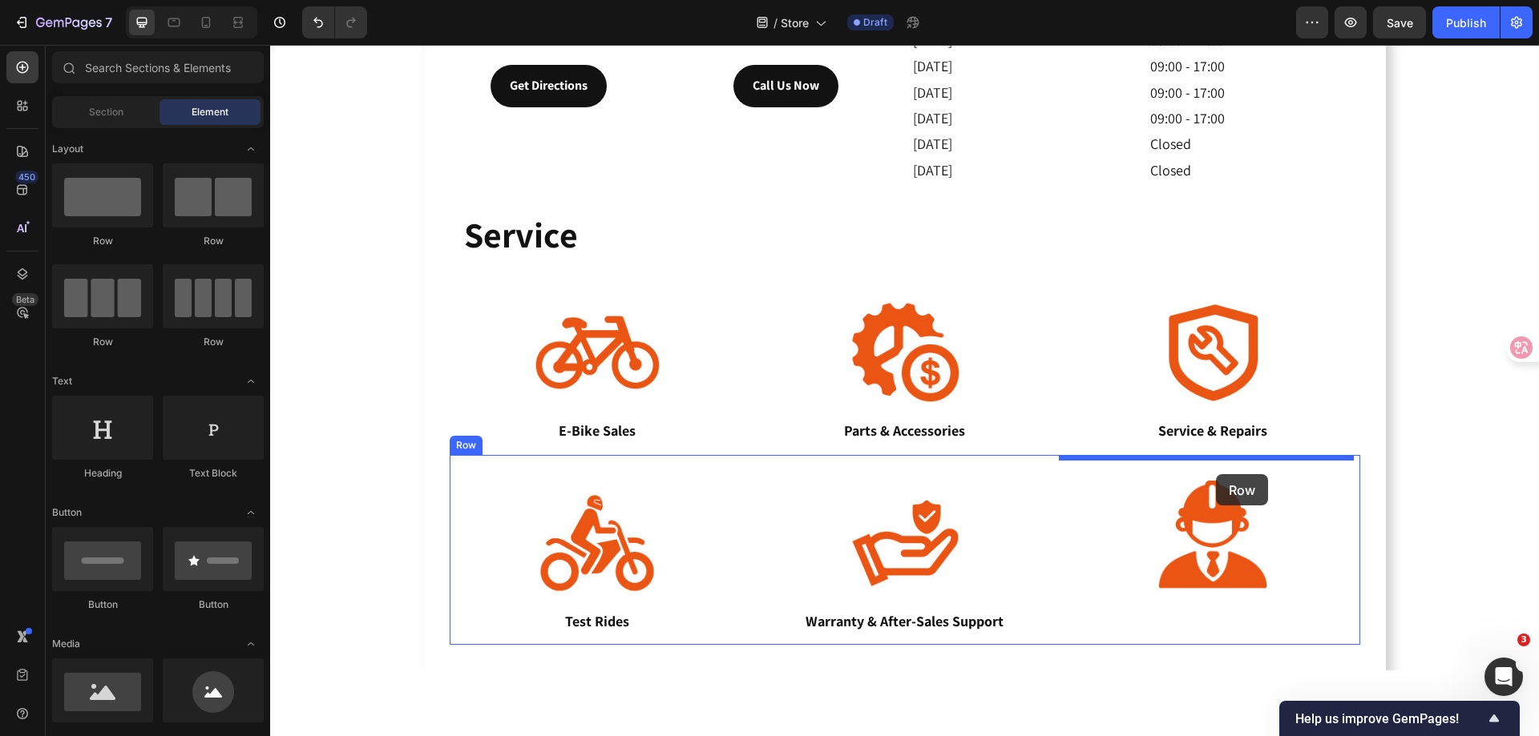
drag, startPoint x: 381, startPoint y: 247, endPoint x: 1216, endPoint y: 474, distance: 864.6
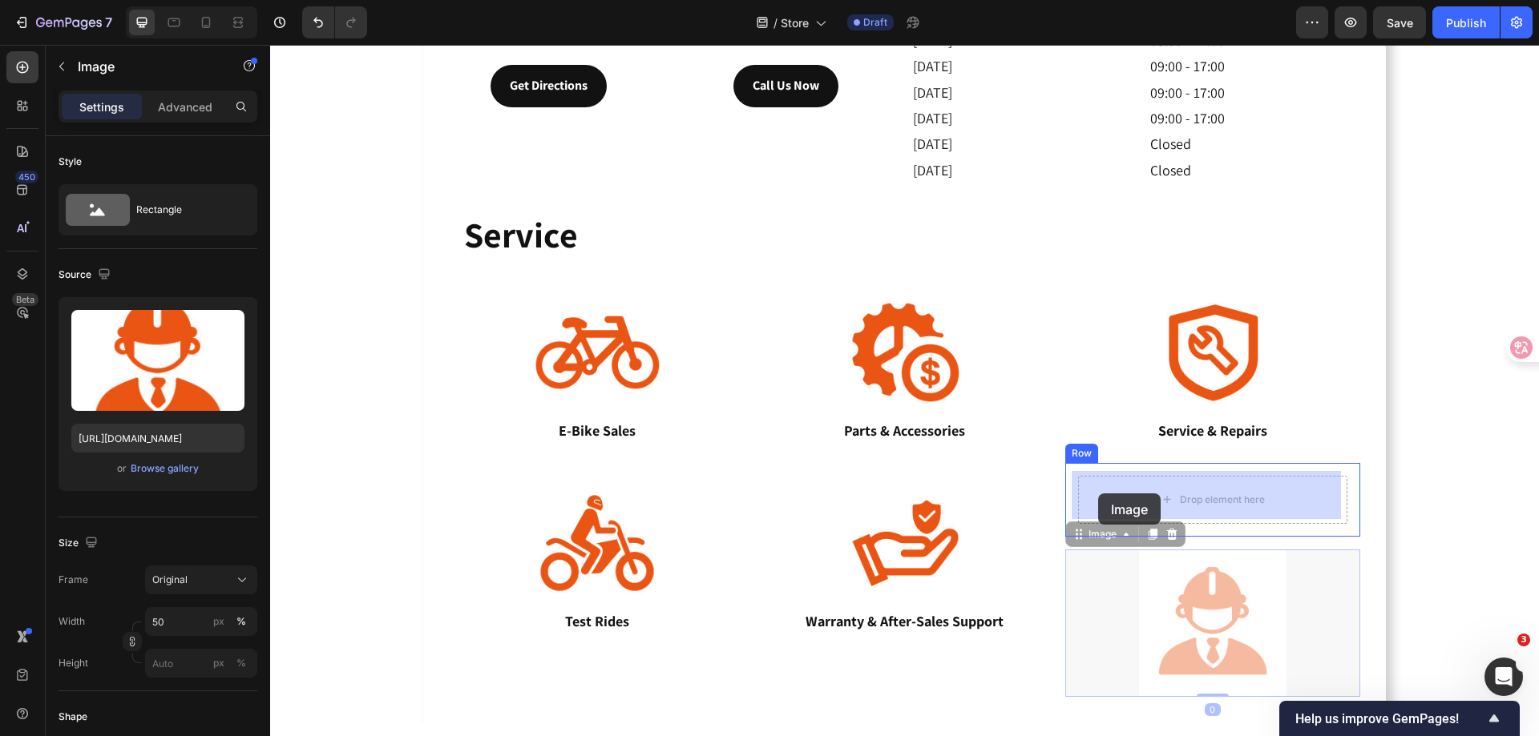
drag, startPoint x: 1071, startPoint y: 538, endPoint x: 1098, endPoint y: 494, distance: 52.5
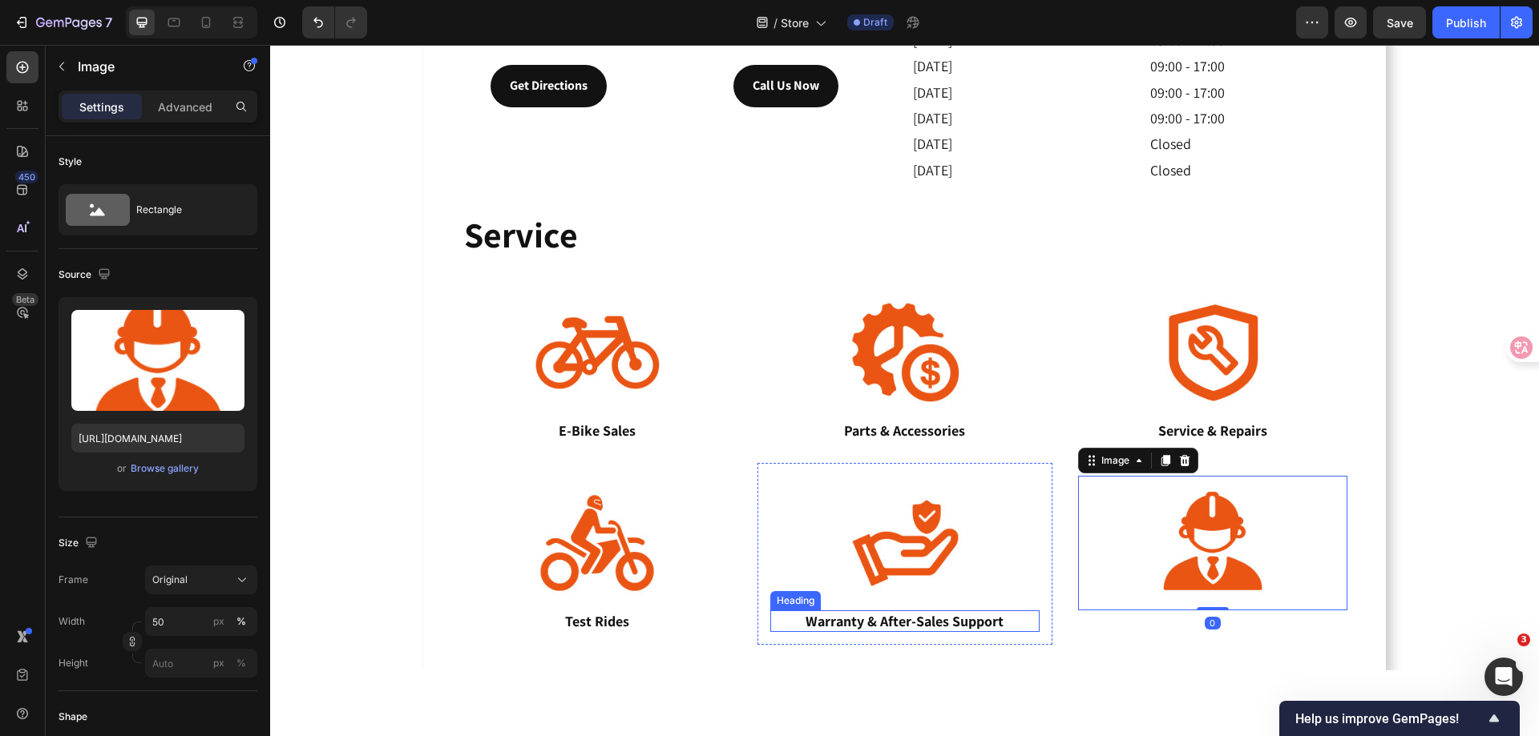
click at [872, 613] on p "Warranty & After-Sales Support" at bounding box center [905, 621] width 266 height 18
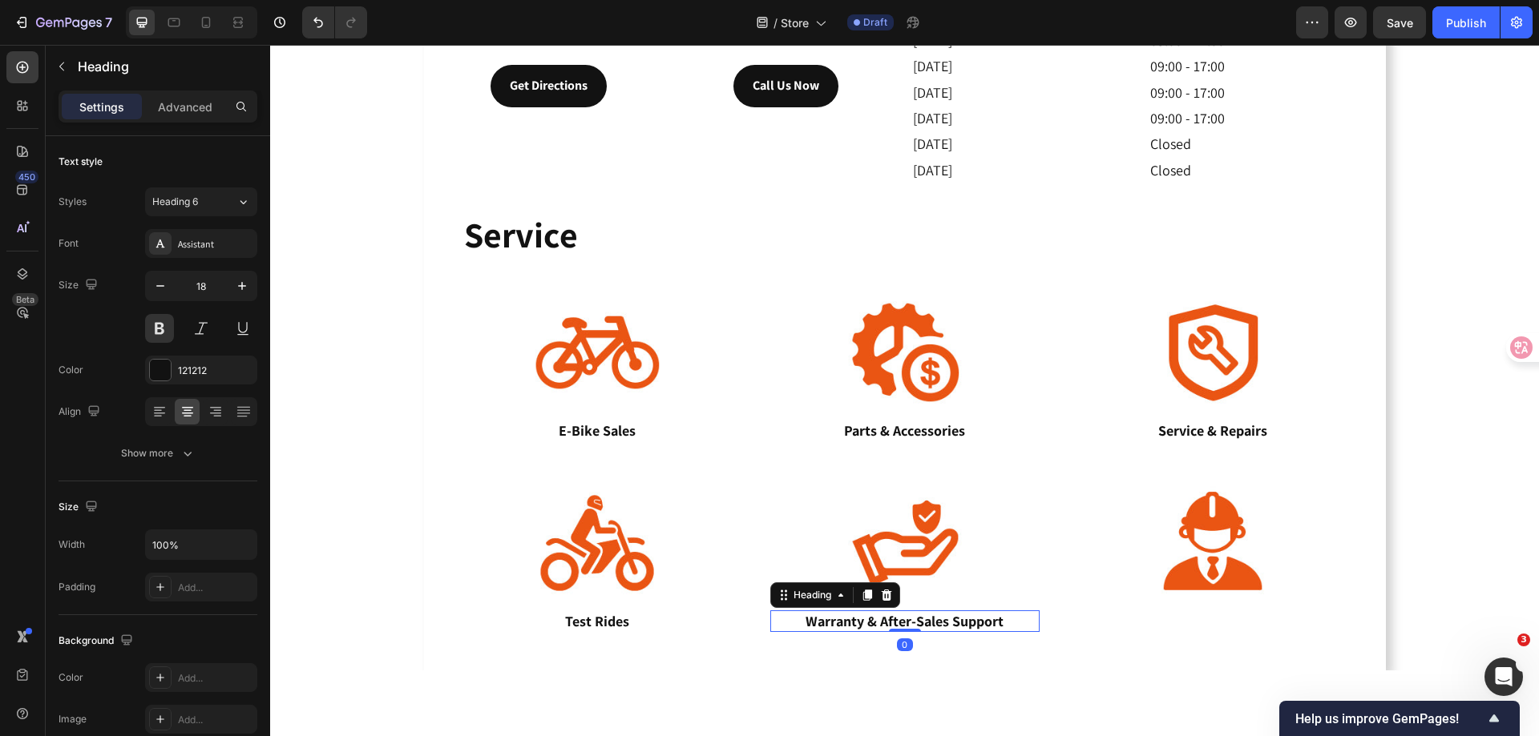
drag, startPoint x: 861, startPoint y: 595, endPoint x: 853, endPoint y: 610, distance: 16.5
click at [862, 595] on icon at bounding box center [866, 595] width 9 height 11
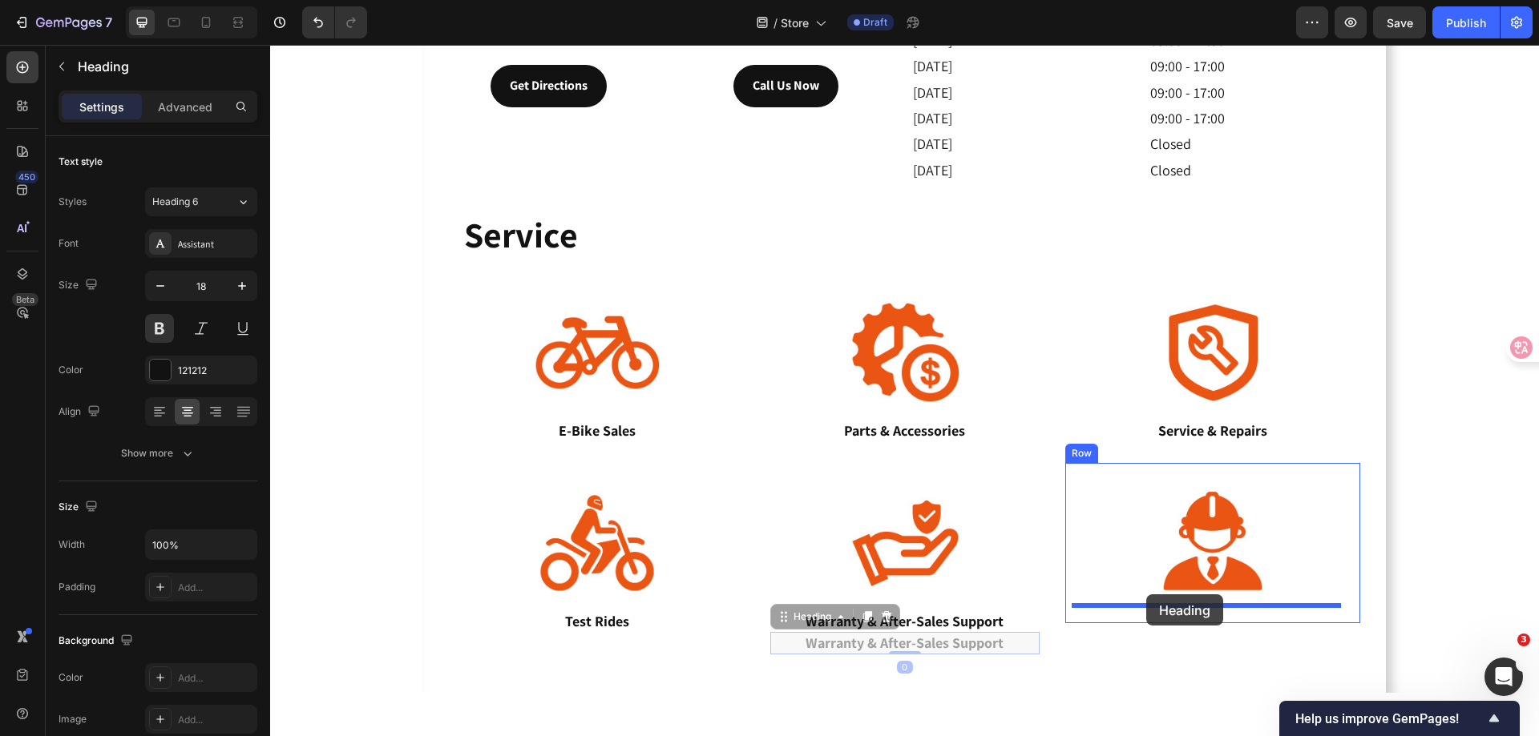
drag, startPoint x: 777, startPoint y: 619, endPoint x: 1146, endPoint y: 595, distance: 369.4
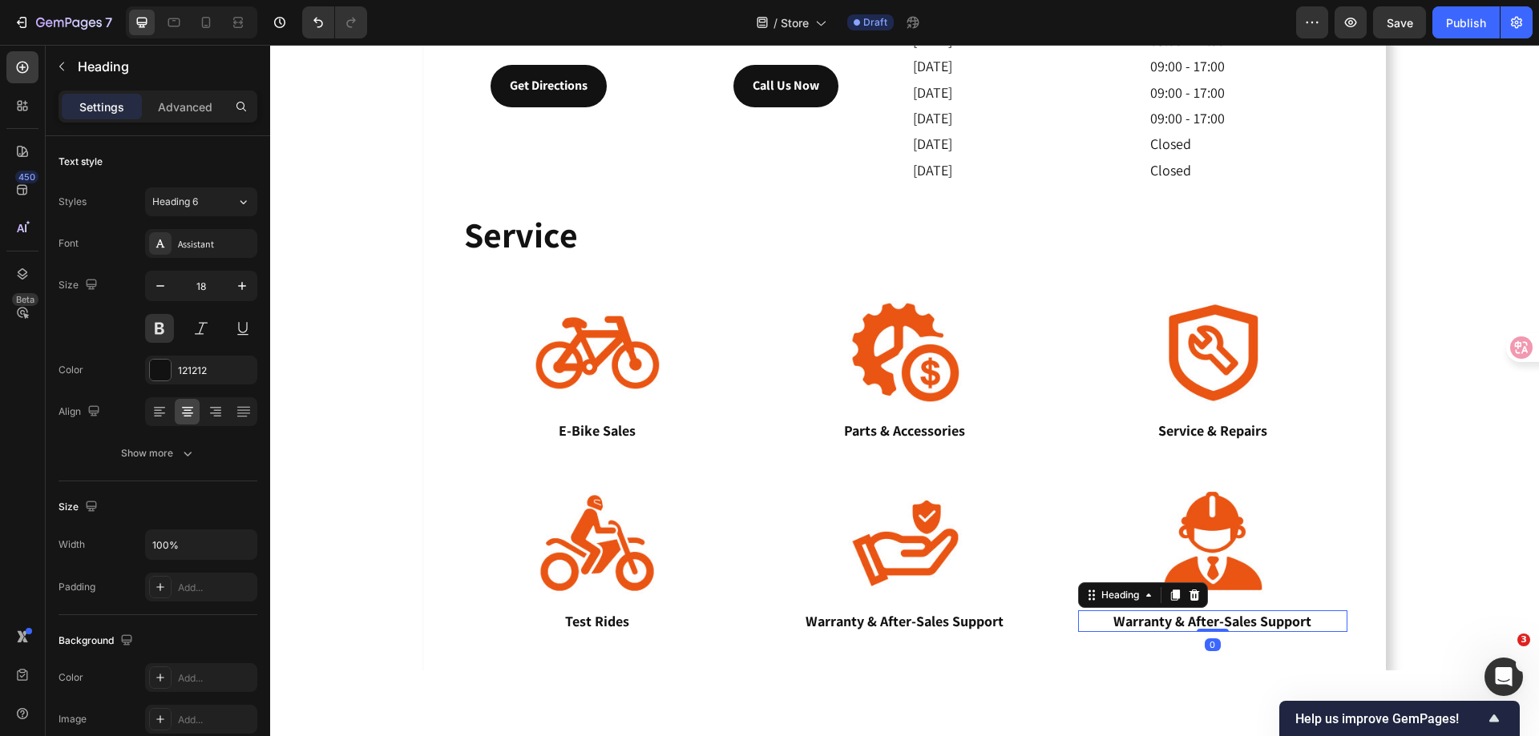
click at [1224, 615] on h3 "Warranty & After-Sales Support" at bounding box center [1212, 622] width 269 height 22
click at [1224, 615] on p "Warranty & After-Sales Support" at bounding box center [1212, 621] width 266 height 18
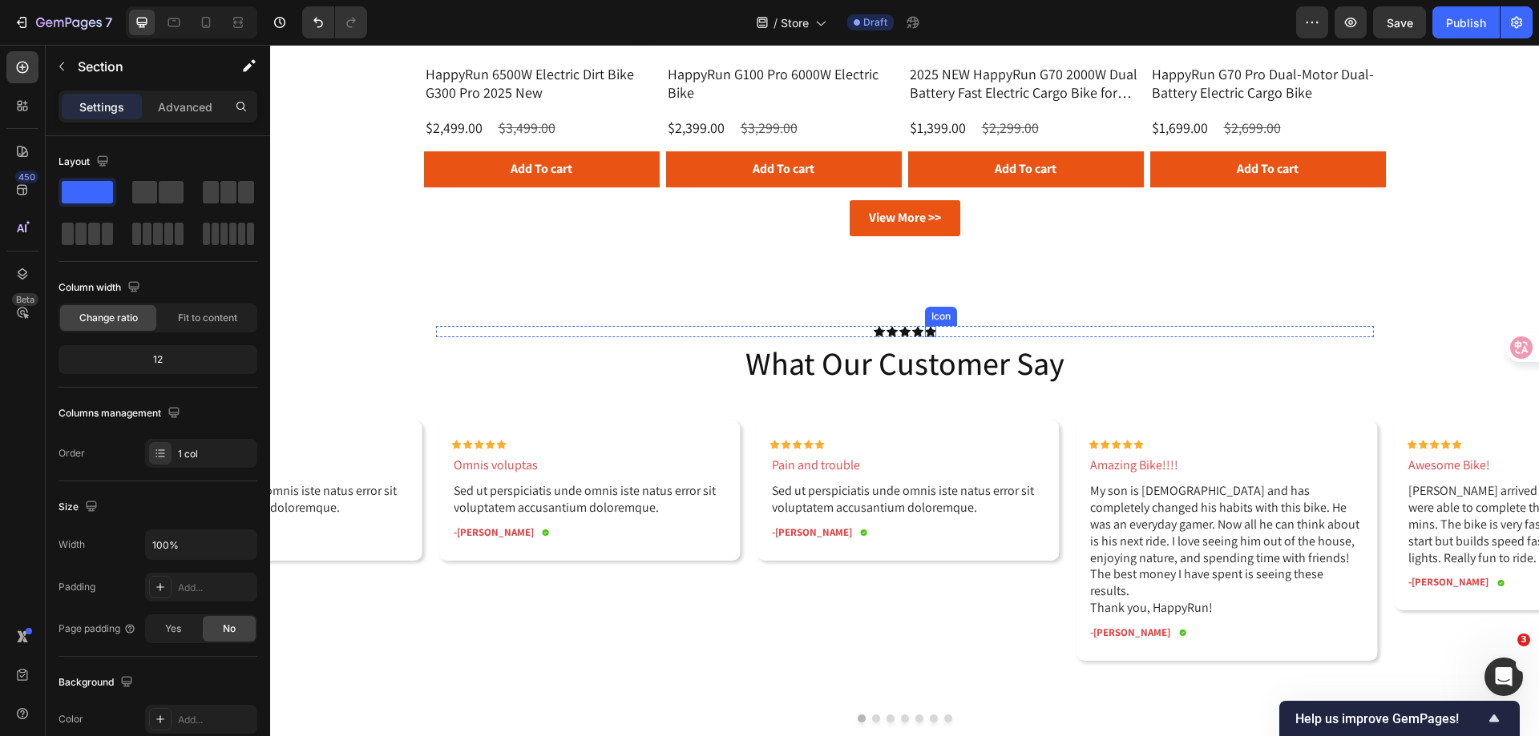
scroll to position [2319, 0]
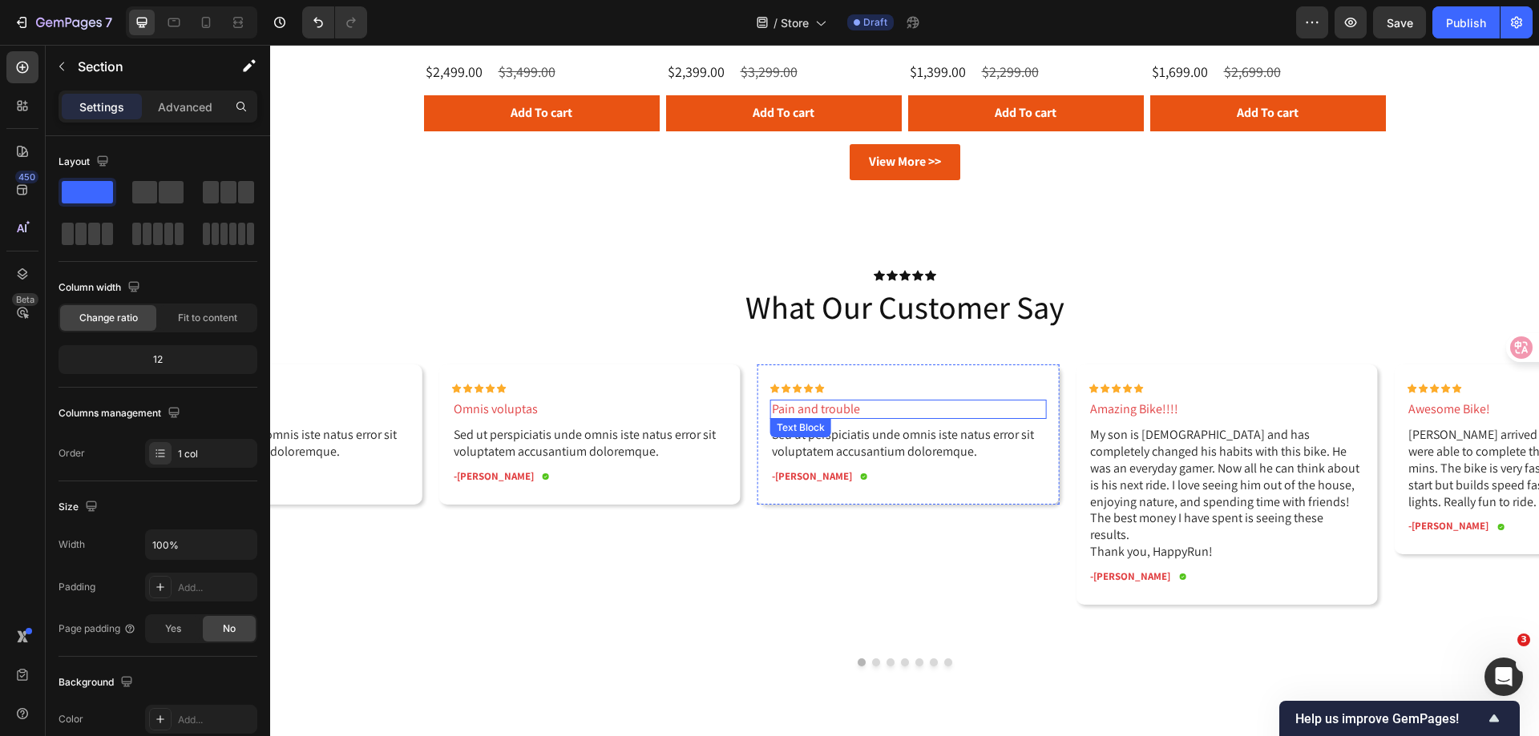
click at [809, 442] on p "Sed ut perspiciatis unde omnis iste natus error sit voluptatem accusantium dolo…" at bounding box center [908, 444] width 272 height 34
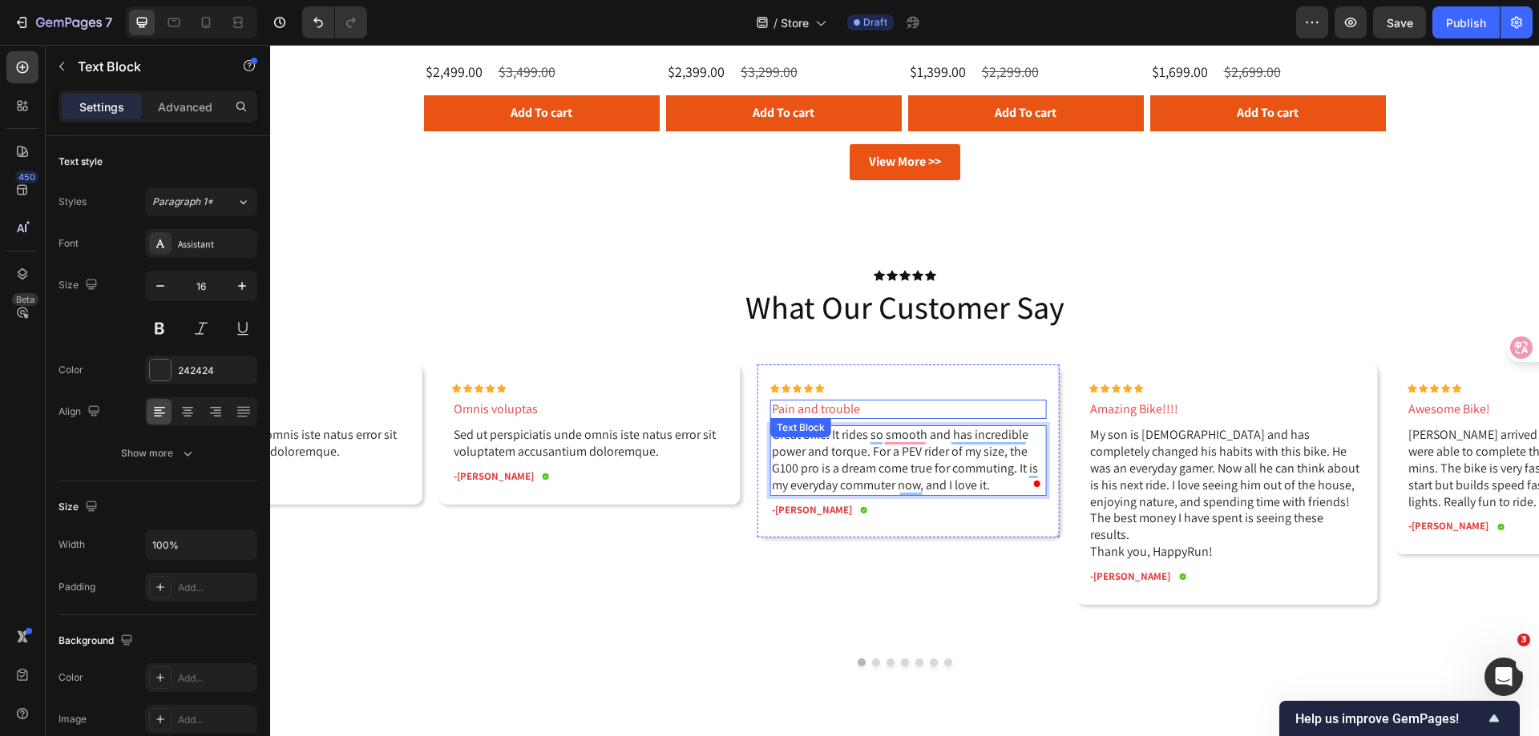
click at [796, 409] on p "Pain and trouble" at bounding box center [908, 409] width 272 height 17
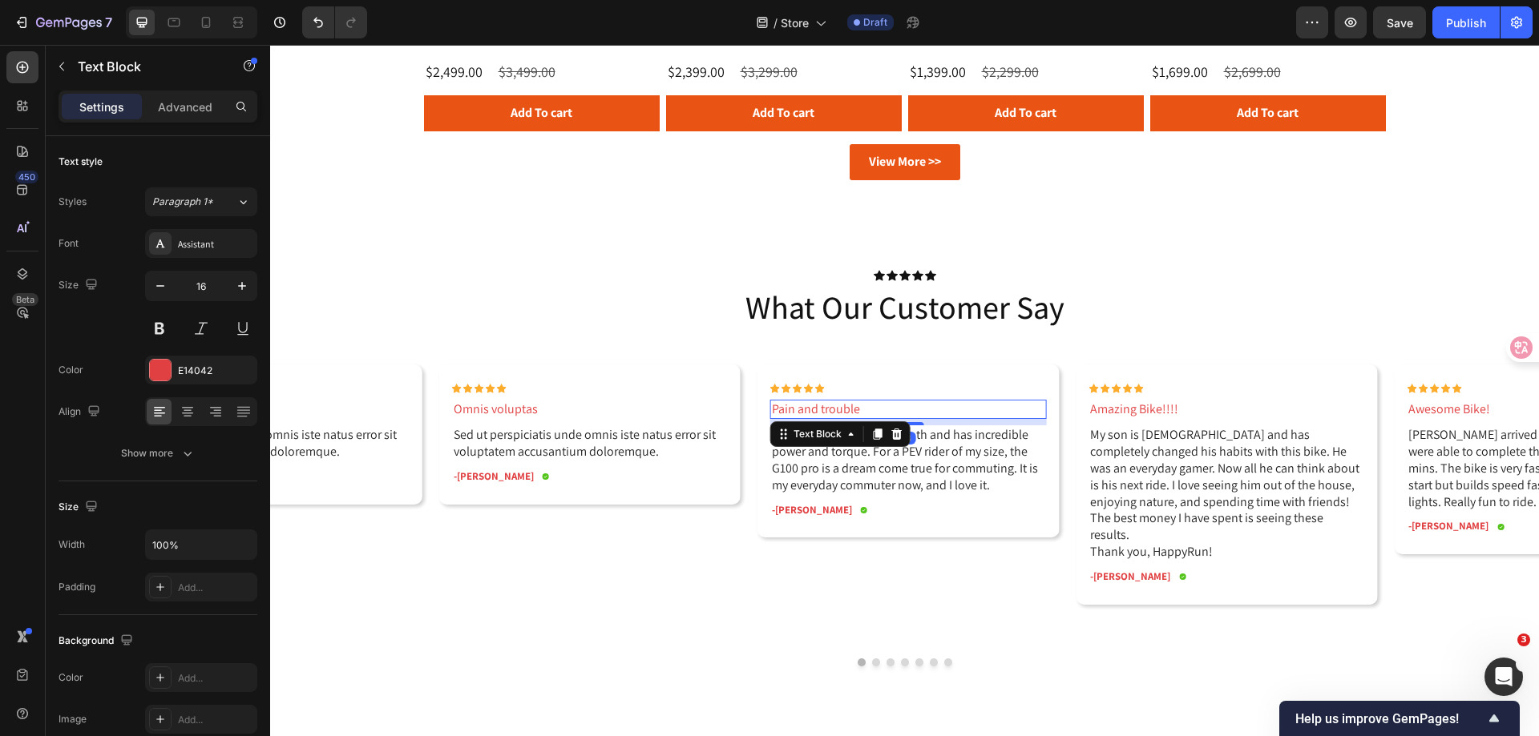
click at [796, 409] on p "Pain and trouble" at bounding box center [908, 409] width 272 height 17
click at [783, 514] on p "-[PERSON_NAME]" at bounding box center [812, 511] width 80 height 14
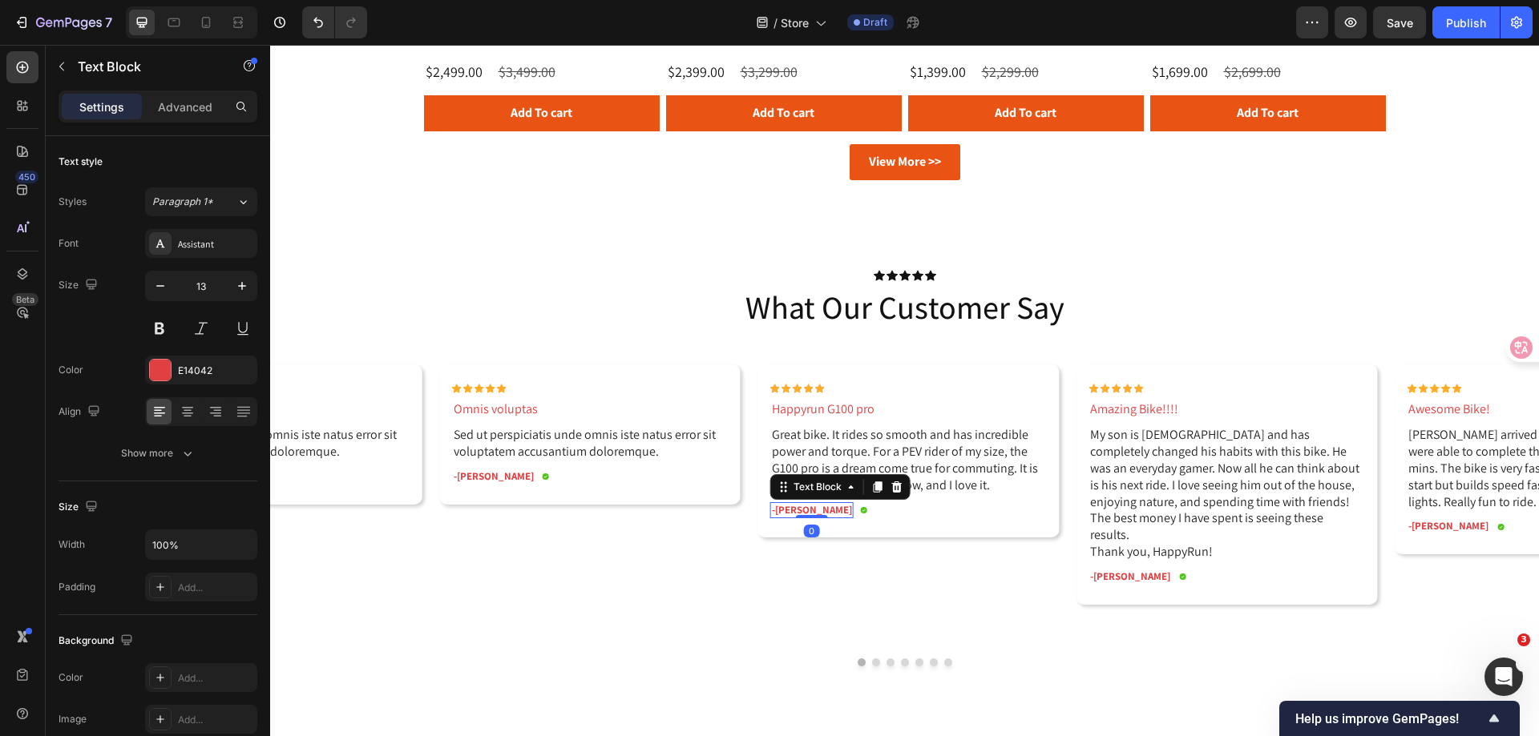
click at [783, 514] on p "-[PERSON_NAME]" at bounding box center [812, 511] width 80 height 14
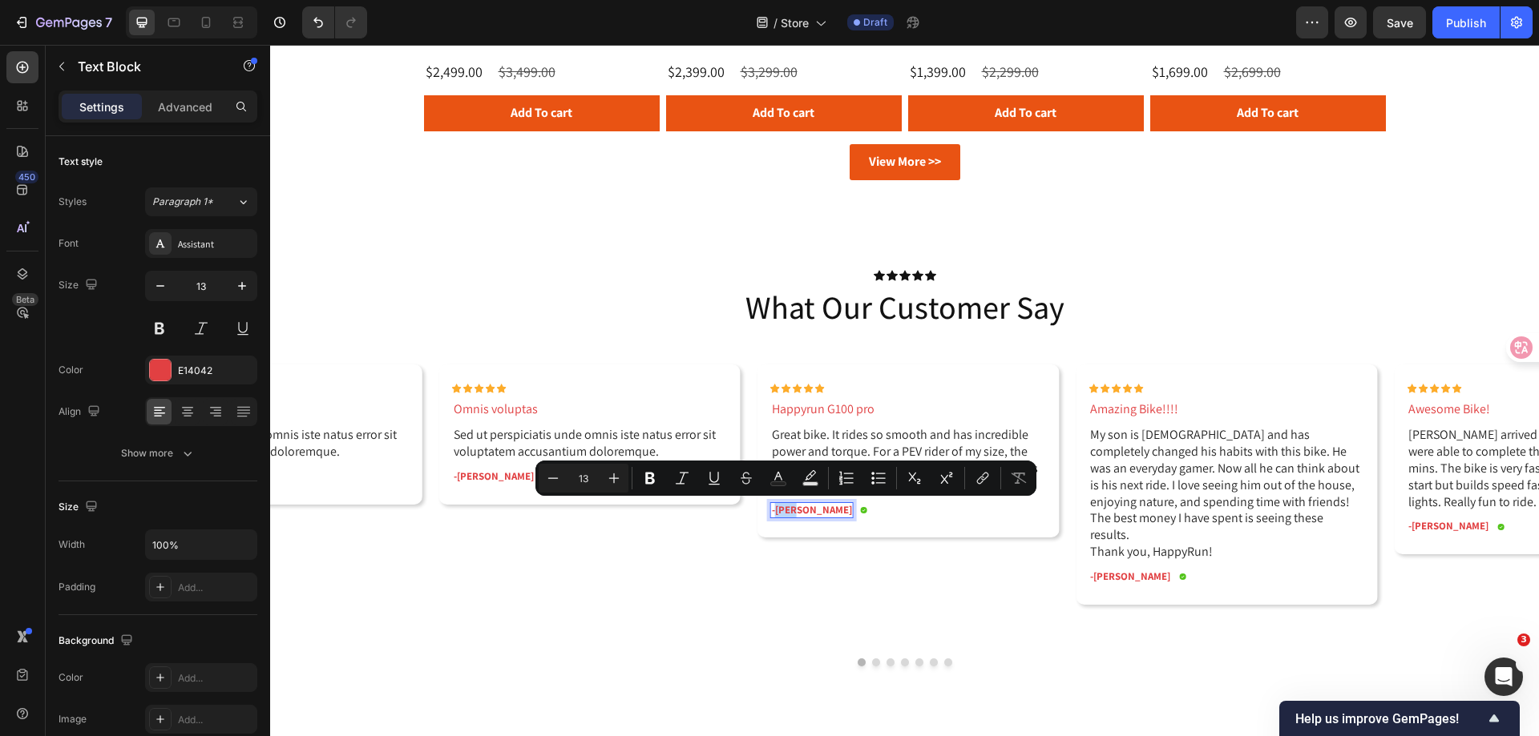
click at [779, 514] on p "-[PERSON_NAME]" at bounding box center [812, 511] width 80 height 14
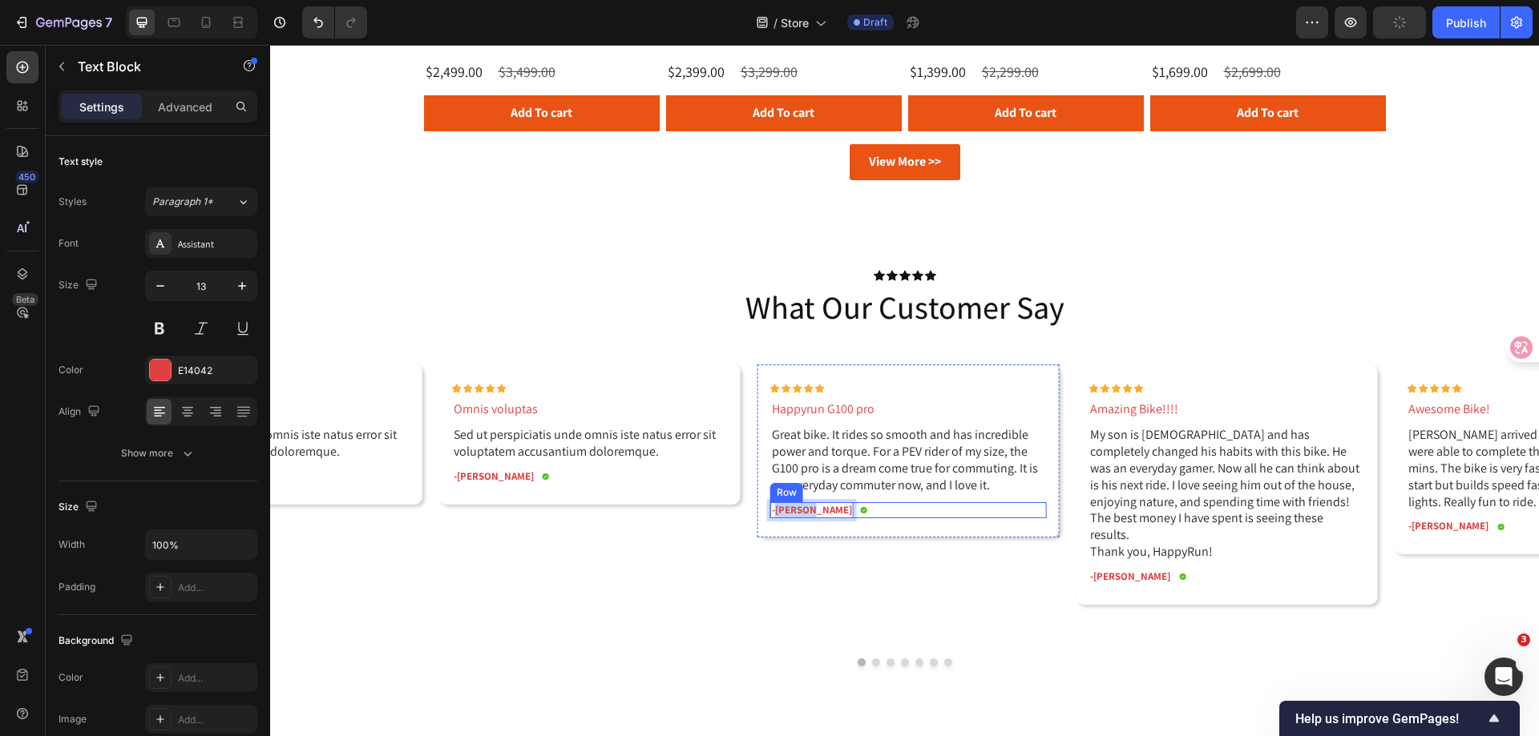
drag, startPoint x: 773, startPoint y: 513, endPoint x: 812, endPoint y: 512, distance: 38.5
click at [812, 512] on div "-[PERSON_NAME] Text Block 0 Icon Row" at bounding box center [908, 510] width 276 height 17
click at [778, 601] on div "Icon Icon Icon Icon Icon Icon List Happyrun G100 pro Text Block Great bike. It …" at bounding box center [898, 503] width 301 height 276
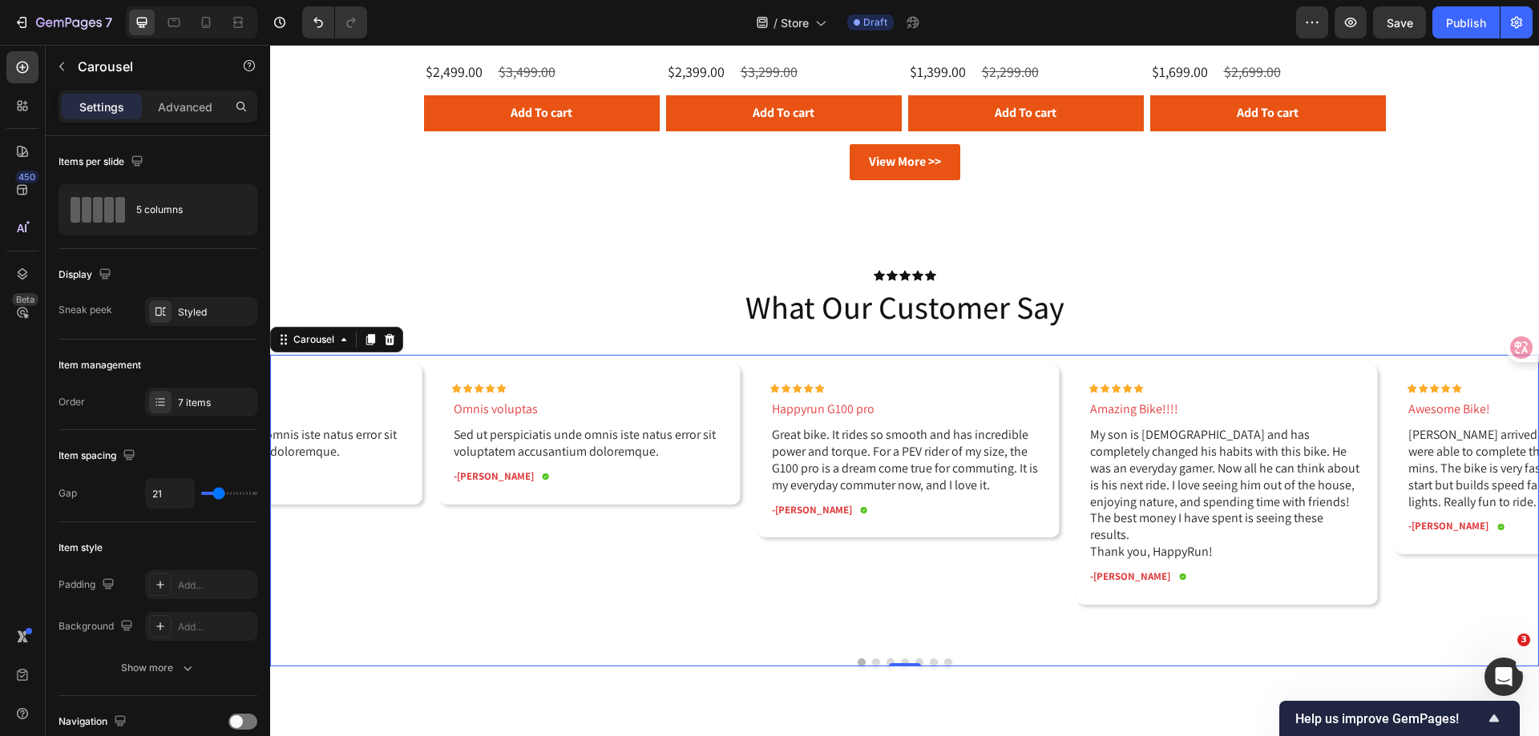
click at [872, 665] on button "Dot" at bounding box center [876, 663] width 8 height 8
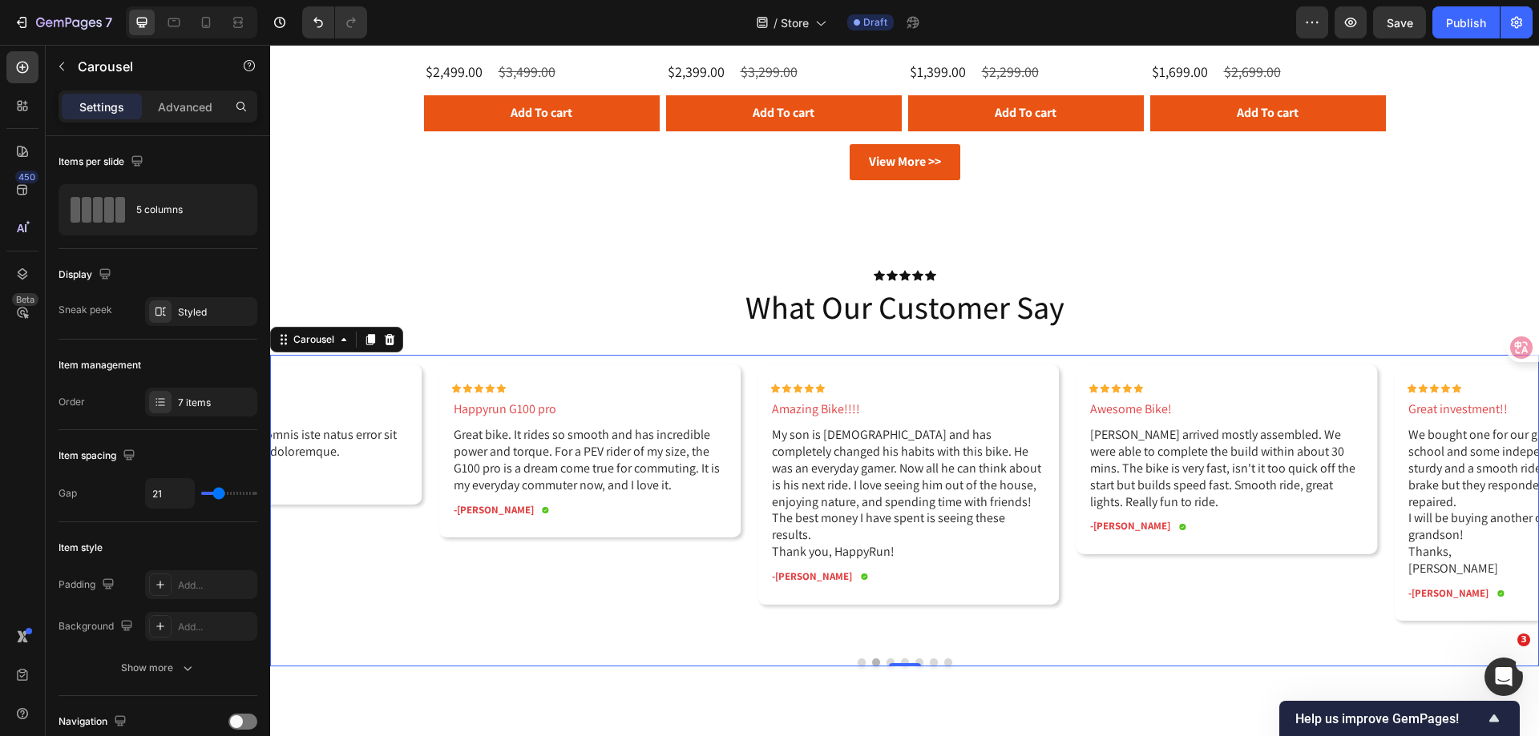
click at [886, 660] on button "Dot" at bounding box center [890, 663] width 8 height 8
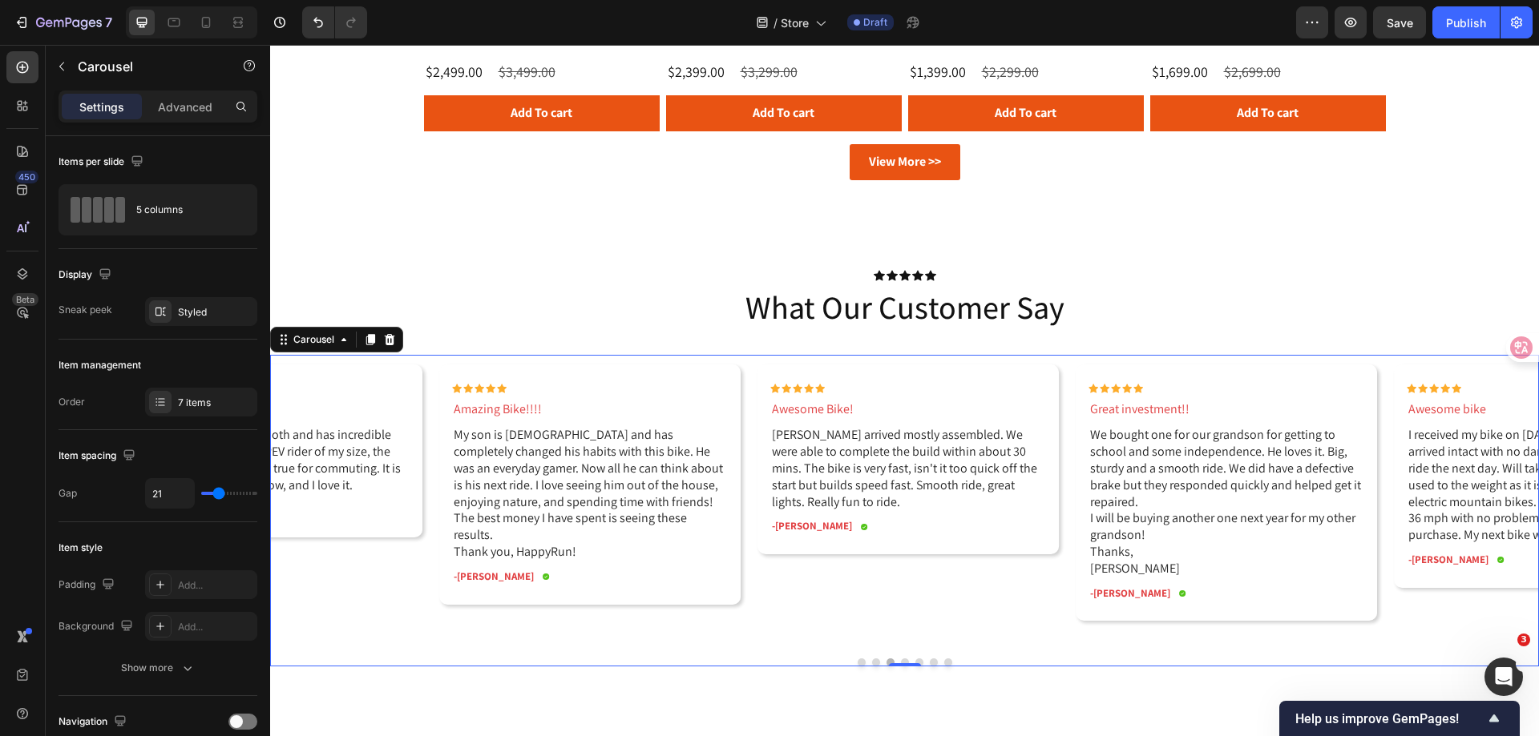
click at [901, 660] on button "Dot" at bounding box center [905, 663] width 8 height 8
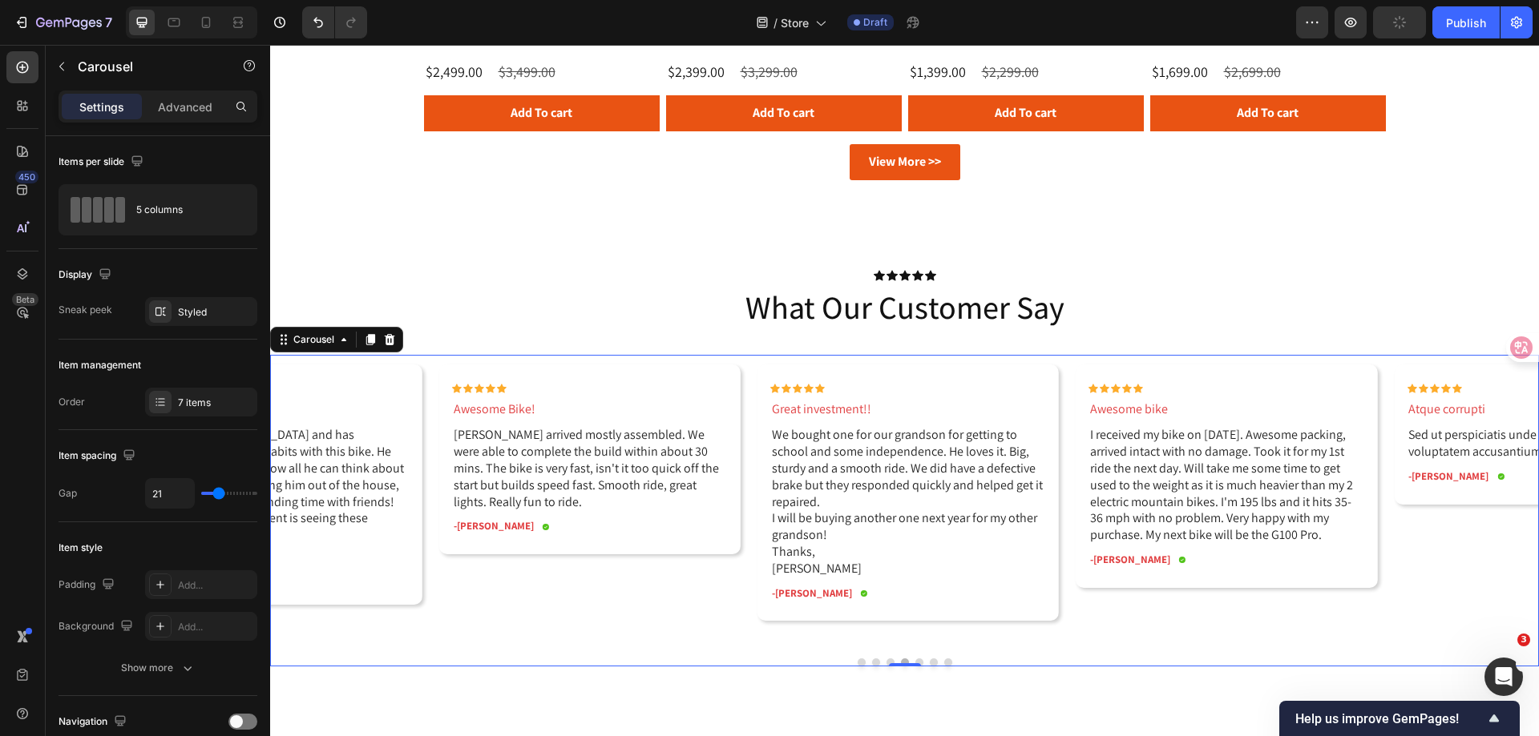
click at [915, 659] on button "Dot" at bounding box center [919, 663] width 8 height 8
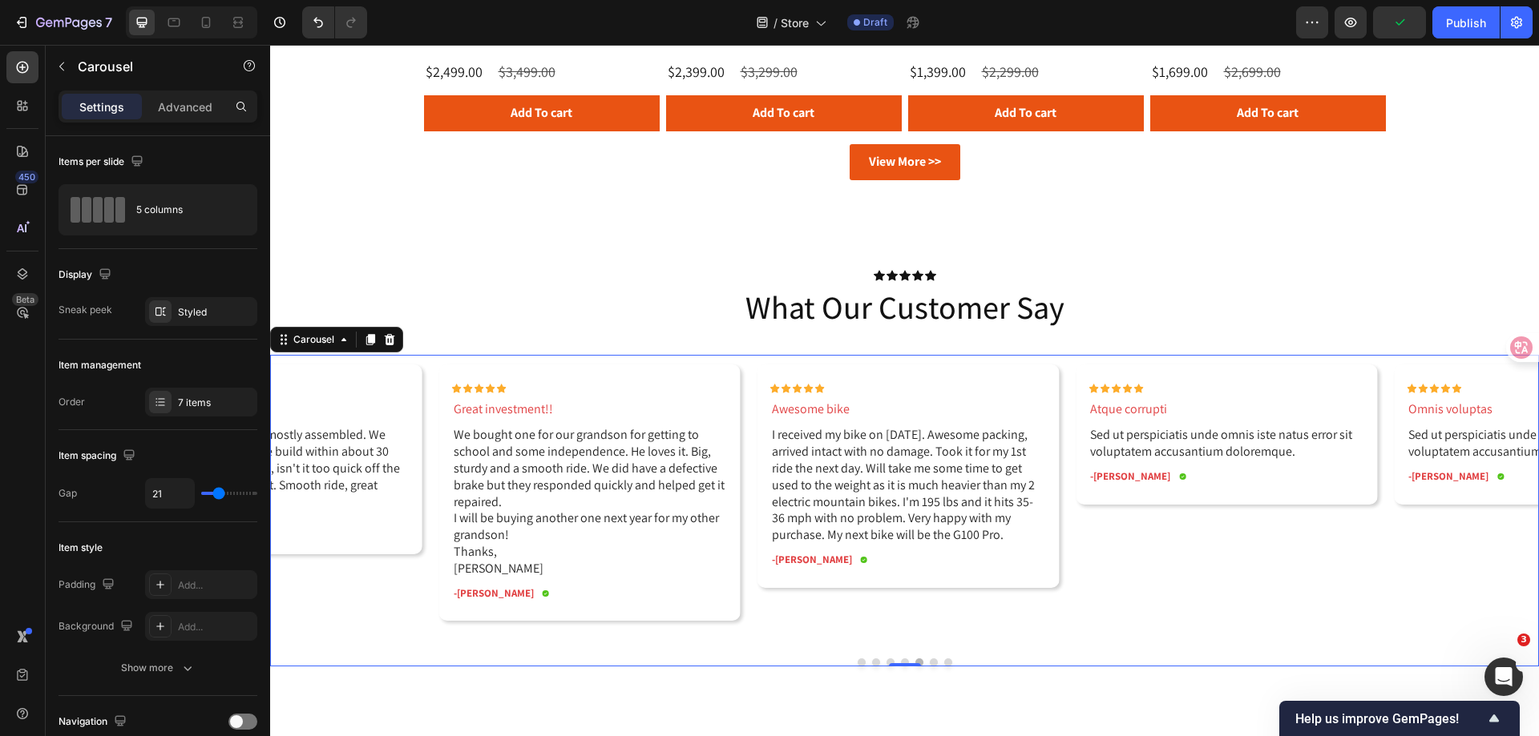
click at [930, 661] on button "Dot" at bounding box center [934, 663] width 8 height 8
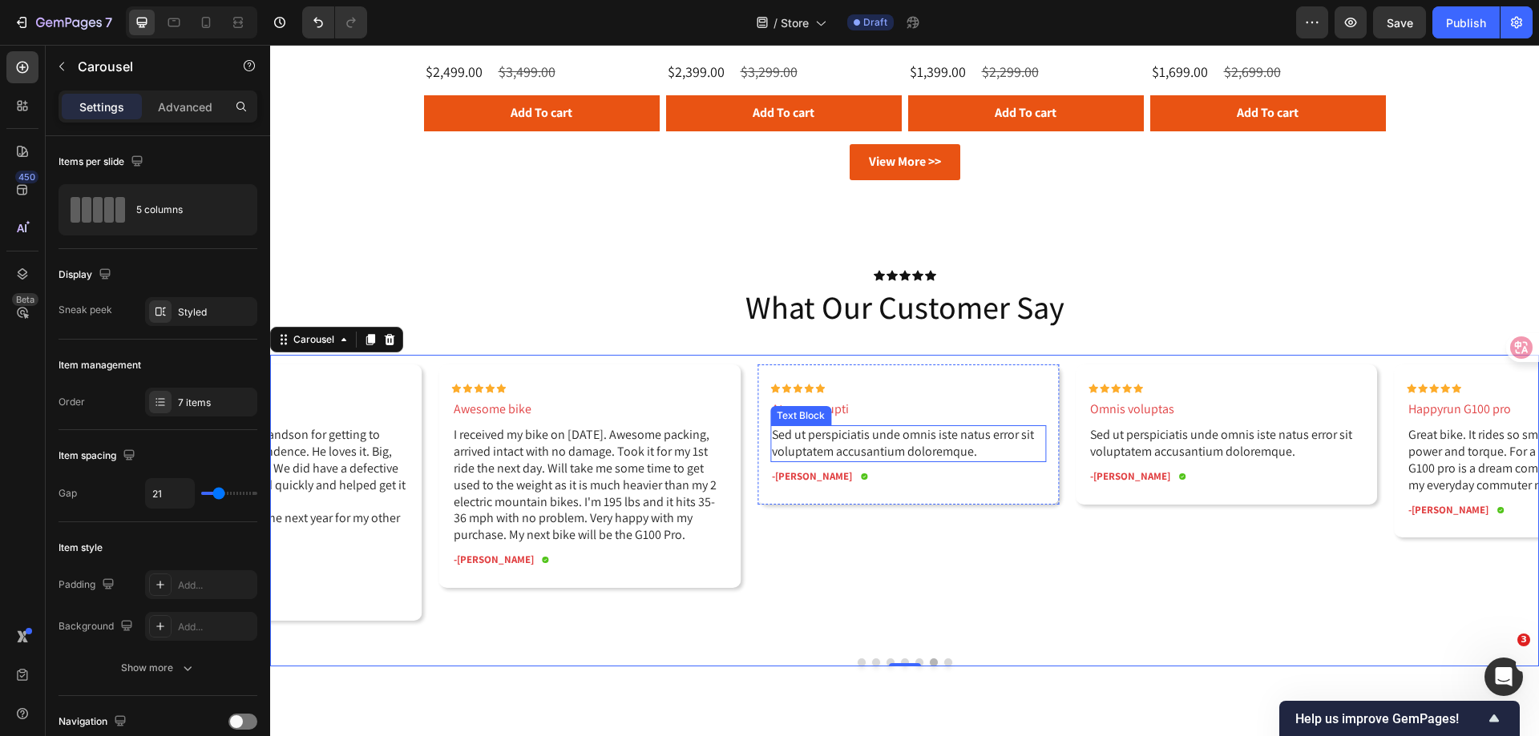
click at [835, 450] on p "Sed ut perspiciatis unde omnis iste natus error sit voluptatem accusantium dolo…" at bounding box center [908, 444] width 272 height 34
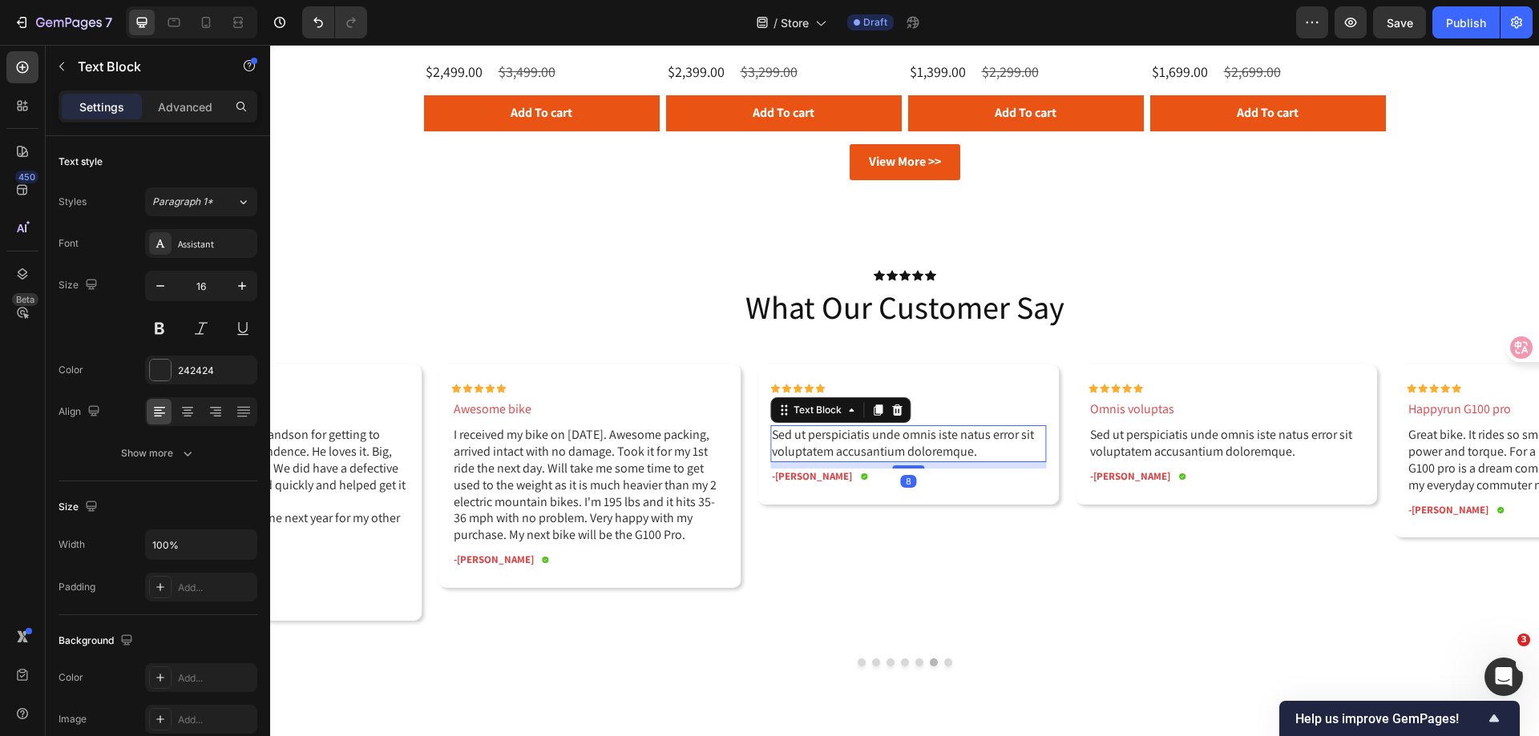
click at [835, 450] on p "Sed ut perspiciatis unde omnis iste natus error sit voluptatem accusantium dolo…" at bounding box center [908, 444] width 272 height 34
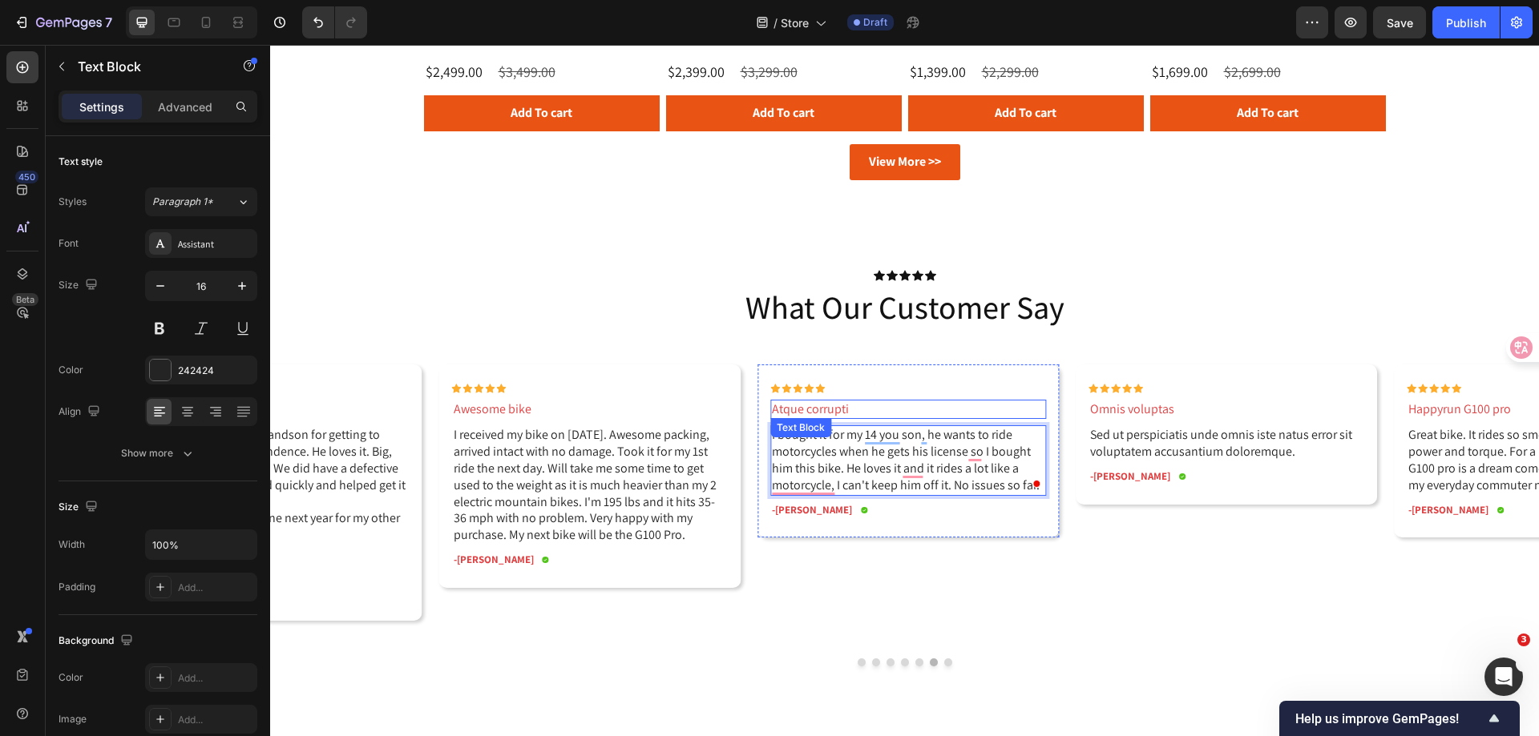
click at [821, 411] on p "Atque corrupti" at bounding box center [908, 409] width 272 height 17
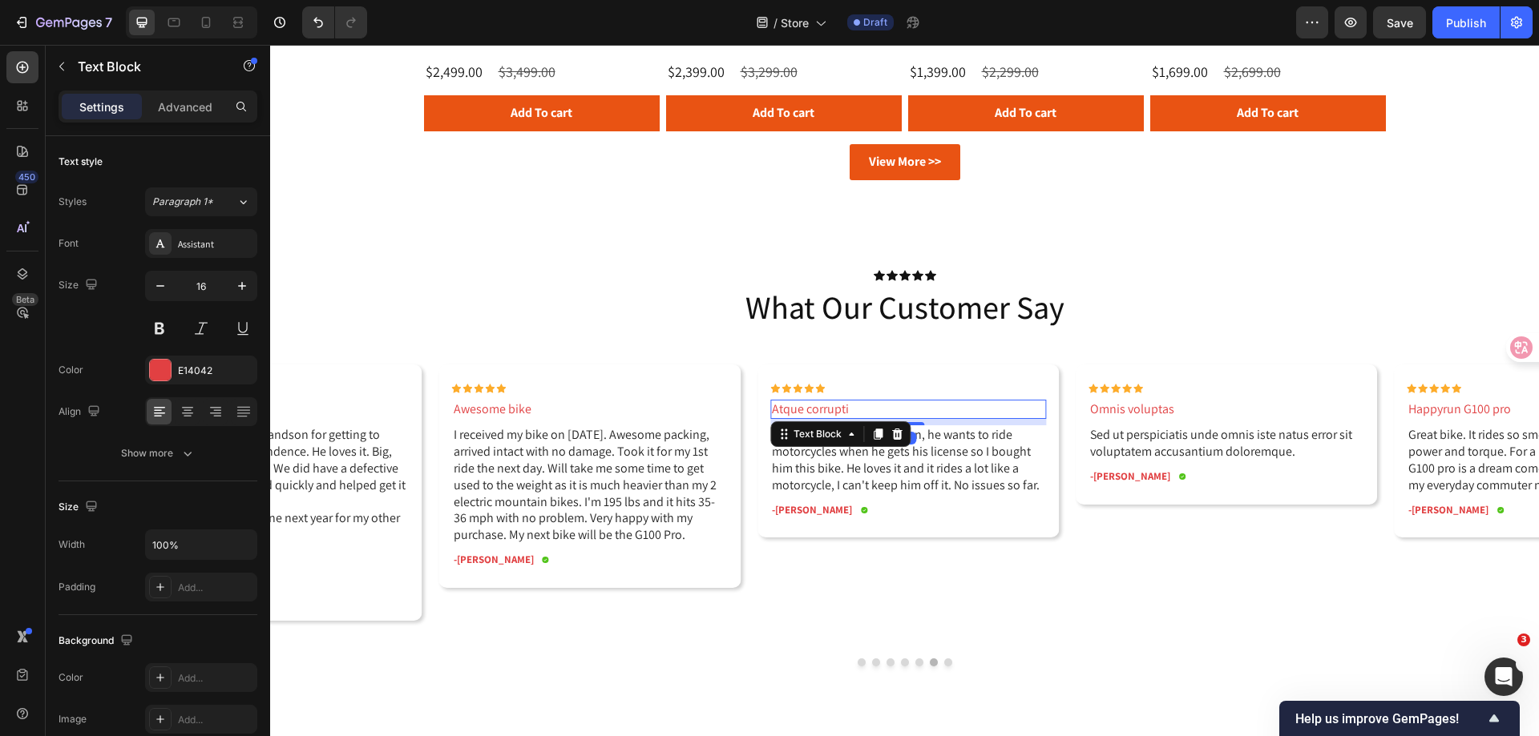
click at [821, 411] on p "Atque corrupti" at bounding box center [908, 409] width 272 height 17
click at [781, 510] on p "-Dick S." at bounding box center [812, 511] width 80 height 14
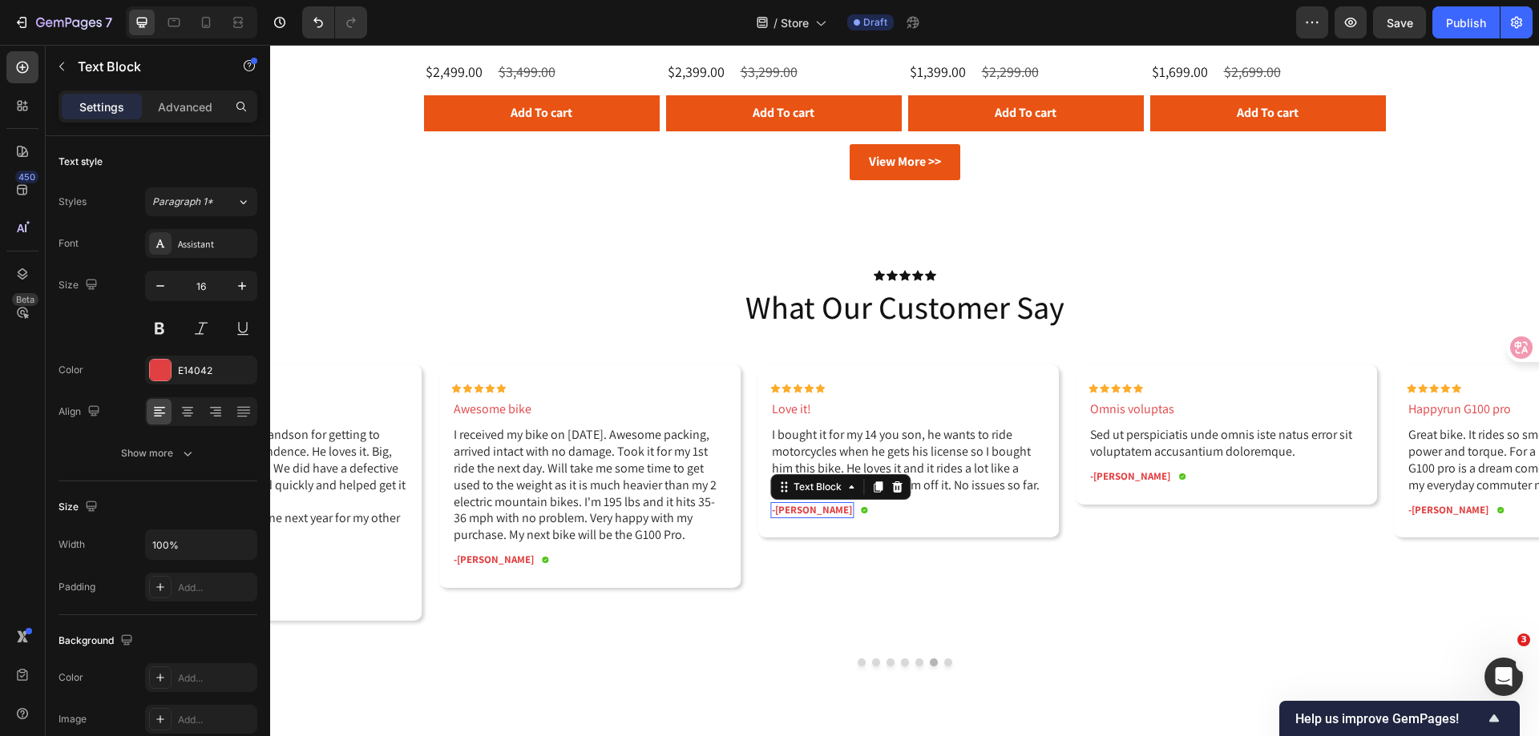
click at [781, 510] on p "-Dick S." at bounding box center [812, 511] width 80 height 14
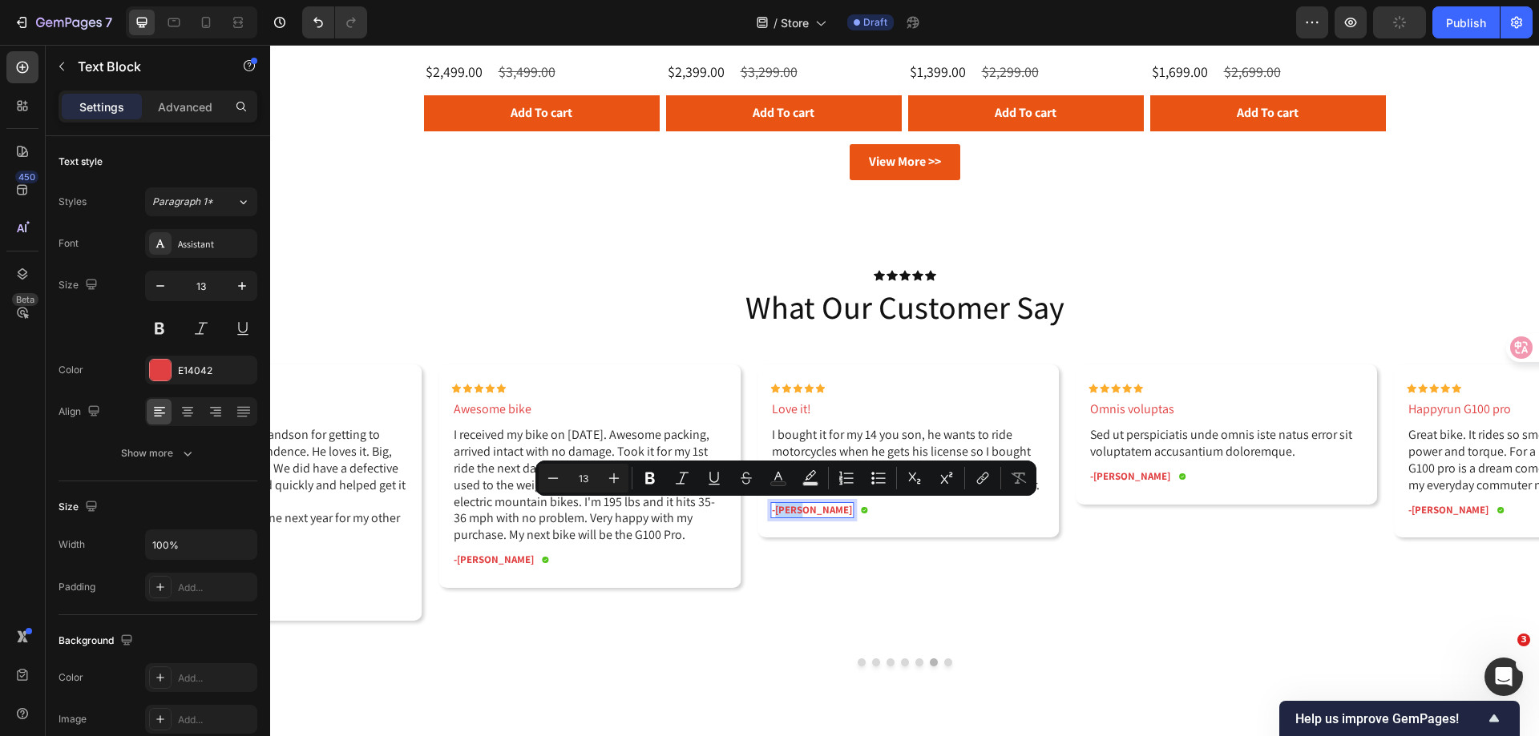
click at [776, 514] on p "-Dick S." at bounding box center [812, 511] width 80 height 14
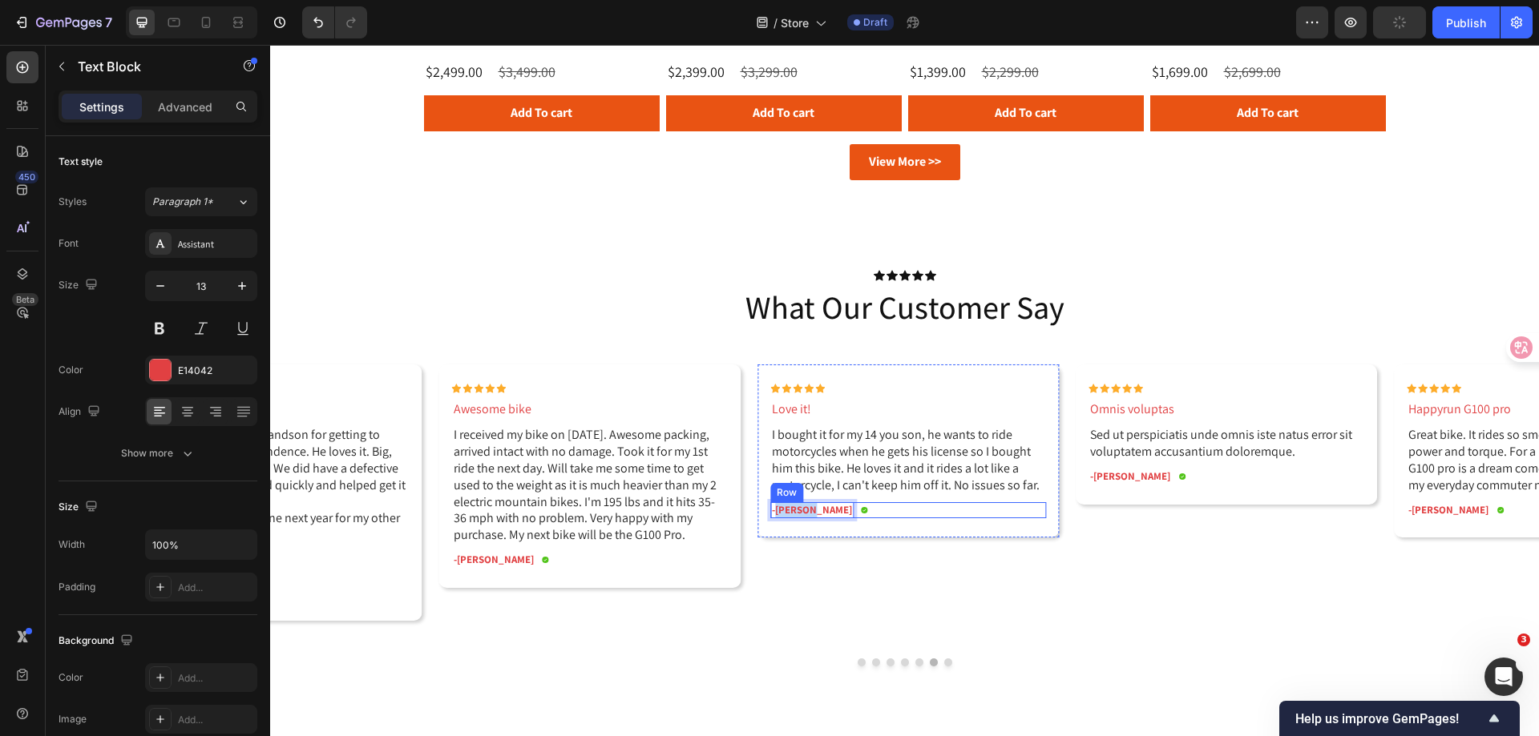
drag, startPoint x: 776, startPoint y: 514, endPoint x: 813, endPoint y: 512, distance: 37.7
click at [813, 512] on div "-Dick S. Text Block 0 Icon Row" at bounding box center [908, 510] width 276 height 17
click at [880, 434] on p "I bought it for my 14 you son, he wants to ride motorcycles when he gets his li…" at bounding box center [908, 460] width 272 height 67
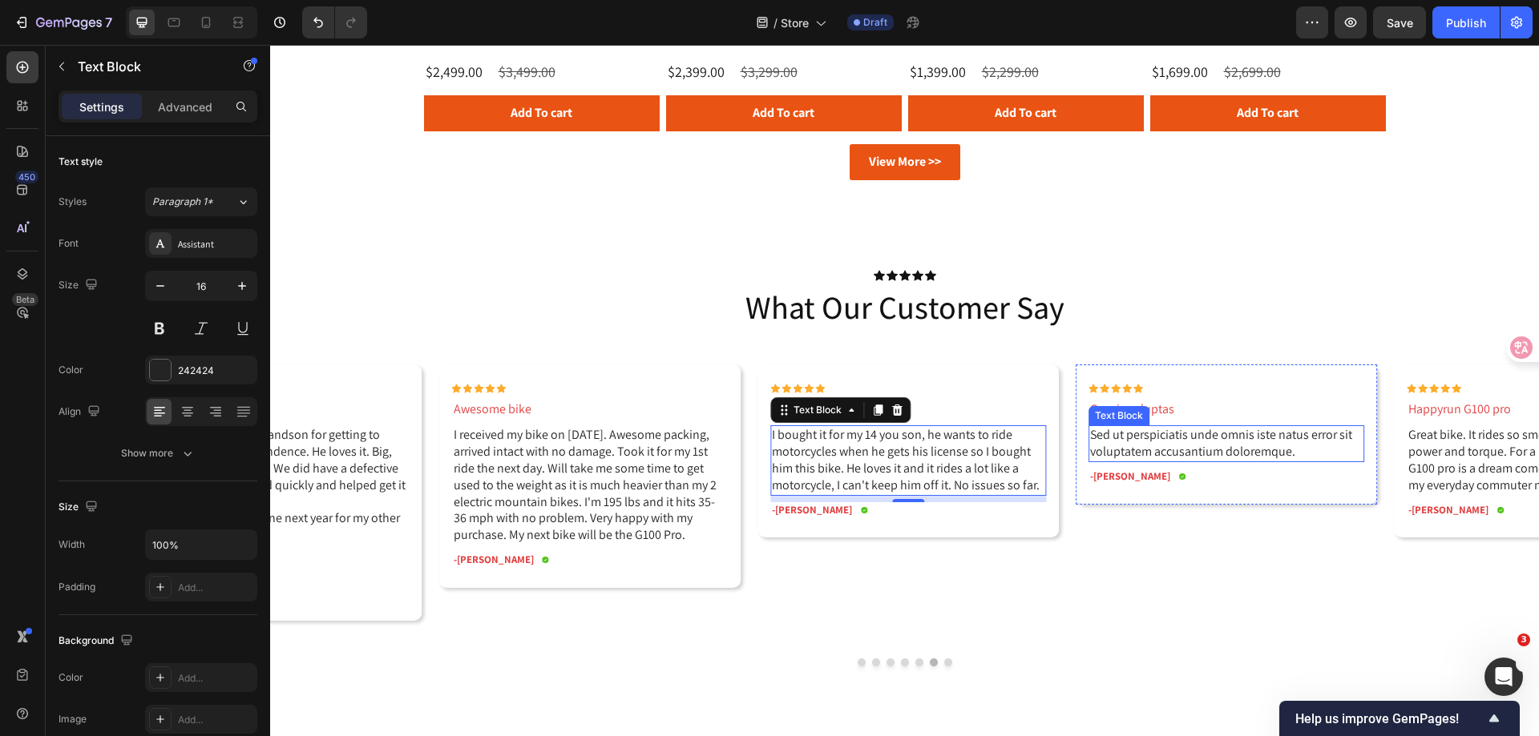
click at [1196, 439] on p "Sed ut perspiciatis unde omnis iste natus error sit voluptatem accusantium dolo…" at bounding box center [1226, 444] width 272 height 34
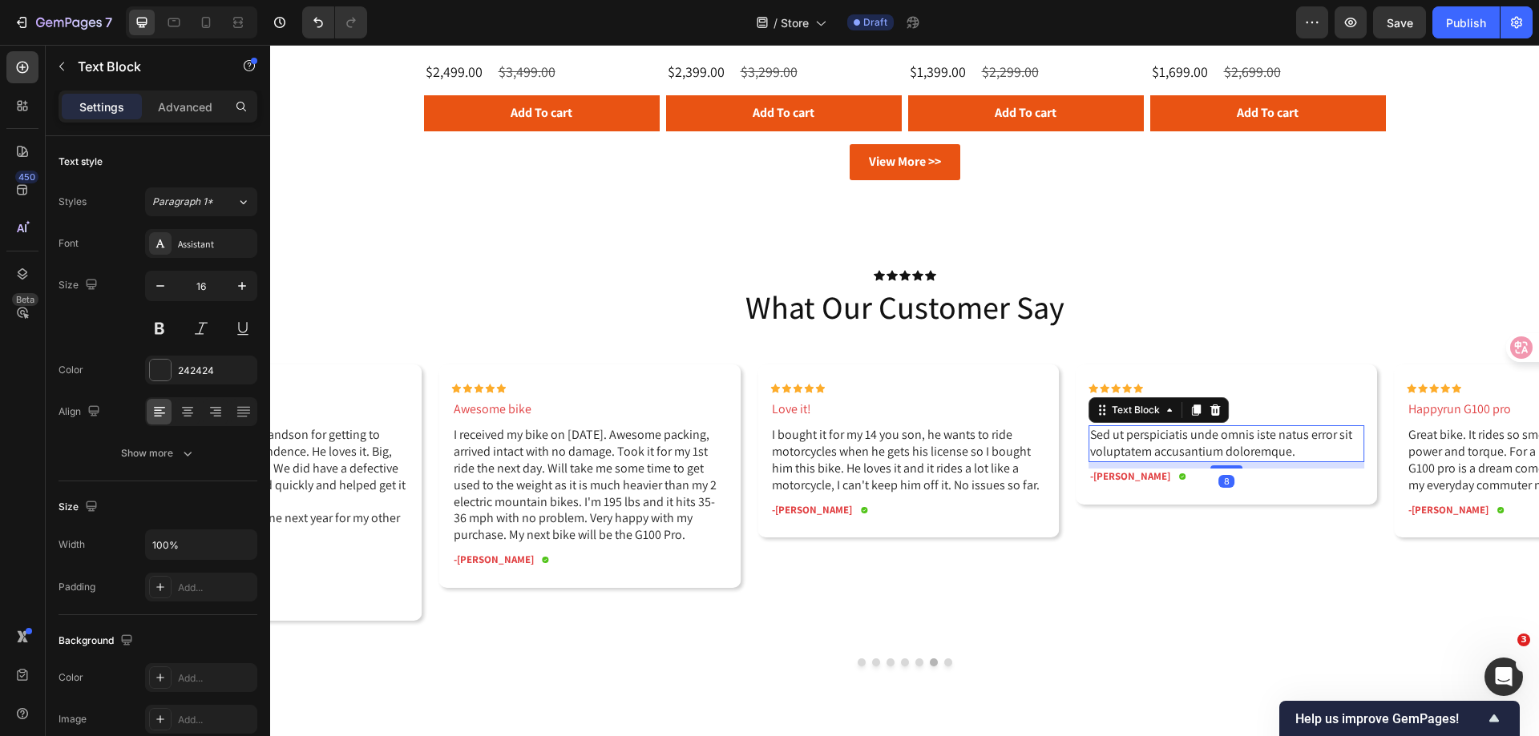
click at [1196, 439] on p "Sed ut perspiciatis unde omnis iste natus error sit voluptatem accusantium dolo…" at bounding box center [1226, 444] width 272 height 34
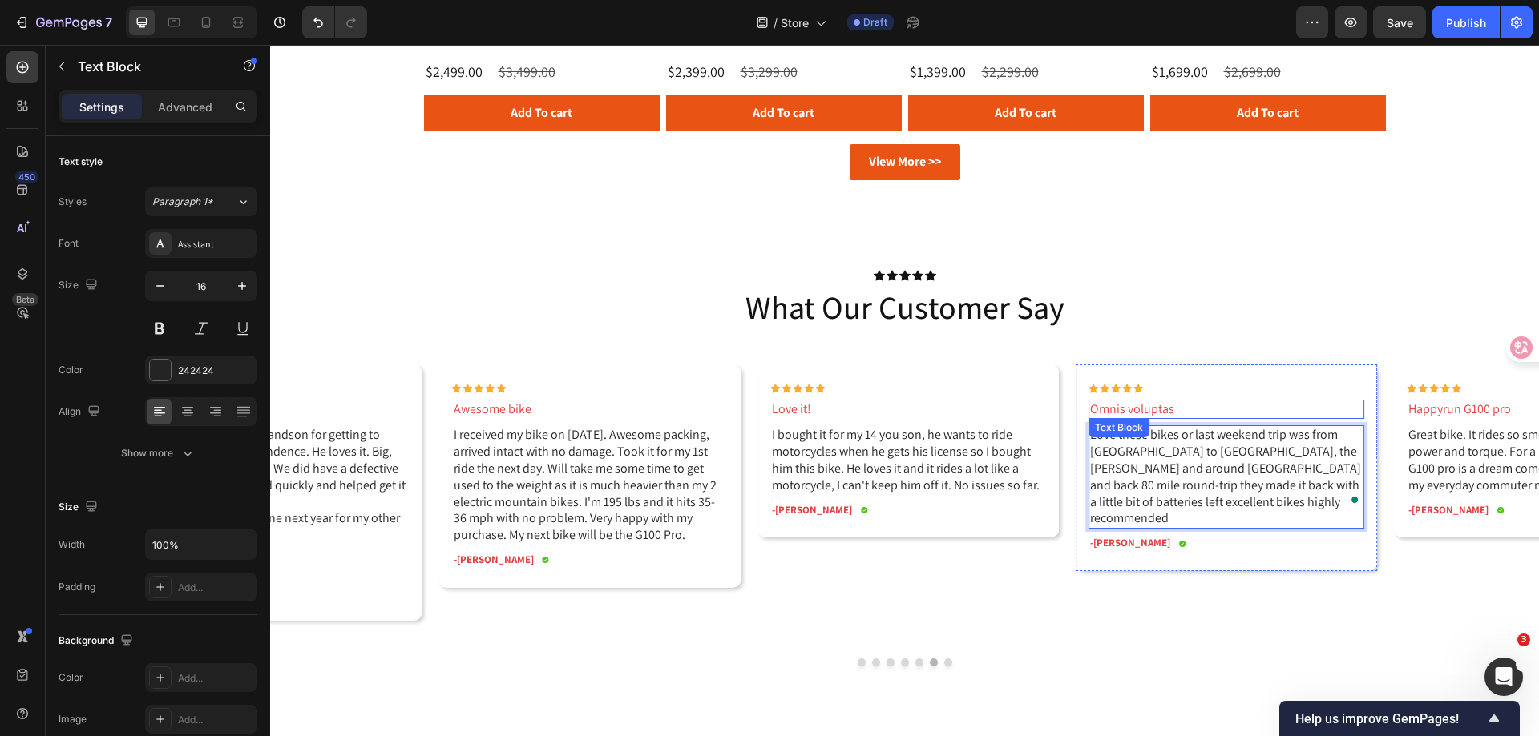
click at [1126, 408] on p "Omnis voluptas" at bounding box center [1226, 409] width 272 height 17
click at [1111, 516] on div "Text Block" at bounding box center [1118, 525] width 61 height 19
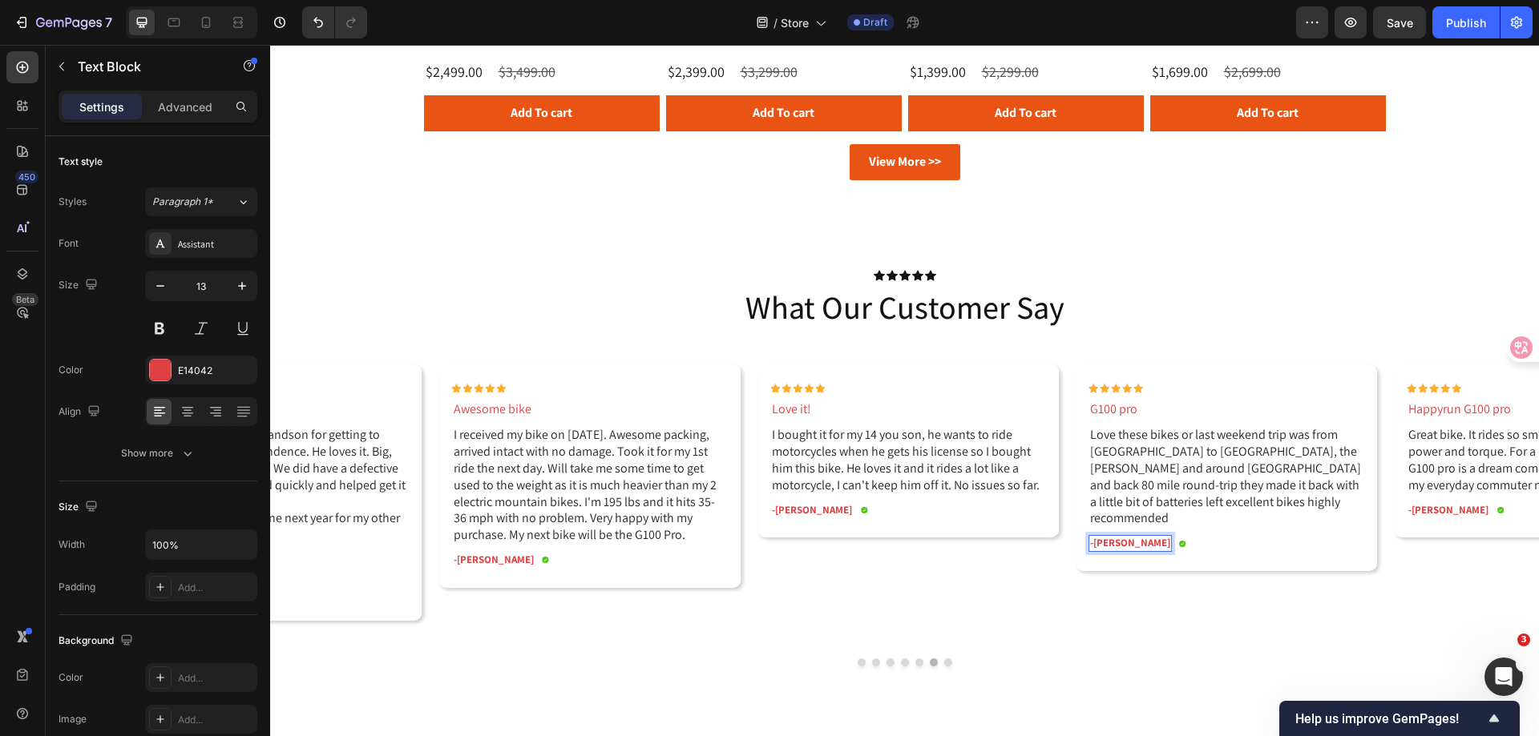
click at [1110, 537] on p "-Maria K." at bounding box center [1130, 544] width 80 height 14
drag, startPoint x: 1094, startPoint y: 526, endPoint x: 1136, endPoint y: 526, distance: 42.5
click at [1136, 535] on div "-Maria K. Text Block 0 Icon Row" at bounding box center [1226, 543] width 276 height 17
click at [1099, 595] on div "Icon Icon Icon Icon Icon Icon List G100 pro Text Block Love these bikes or last…" at bounding box center [1216, 503] width 301 height 276
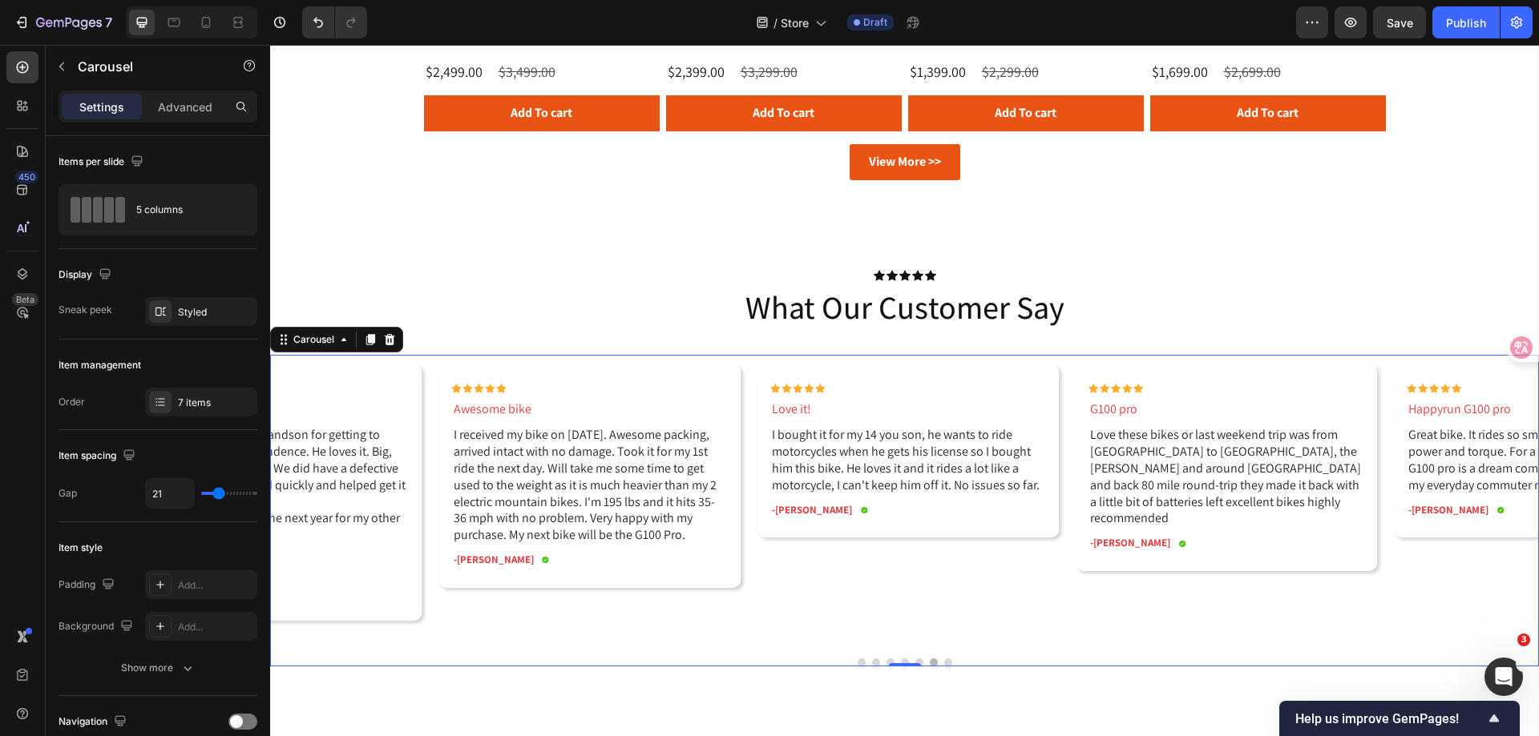
click at [1026, 637] on div "Icon Icon Icon Icon Icon Icon List G100 pro Text Block Love these bikes or last…" at bounding box center [904, 511] width 1268 height 313
click at [192, 302] on div "Styled" at bounding box center [201, 311] width 112 height 29
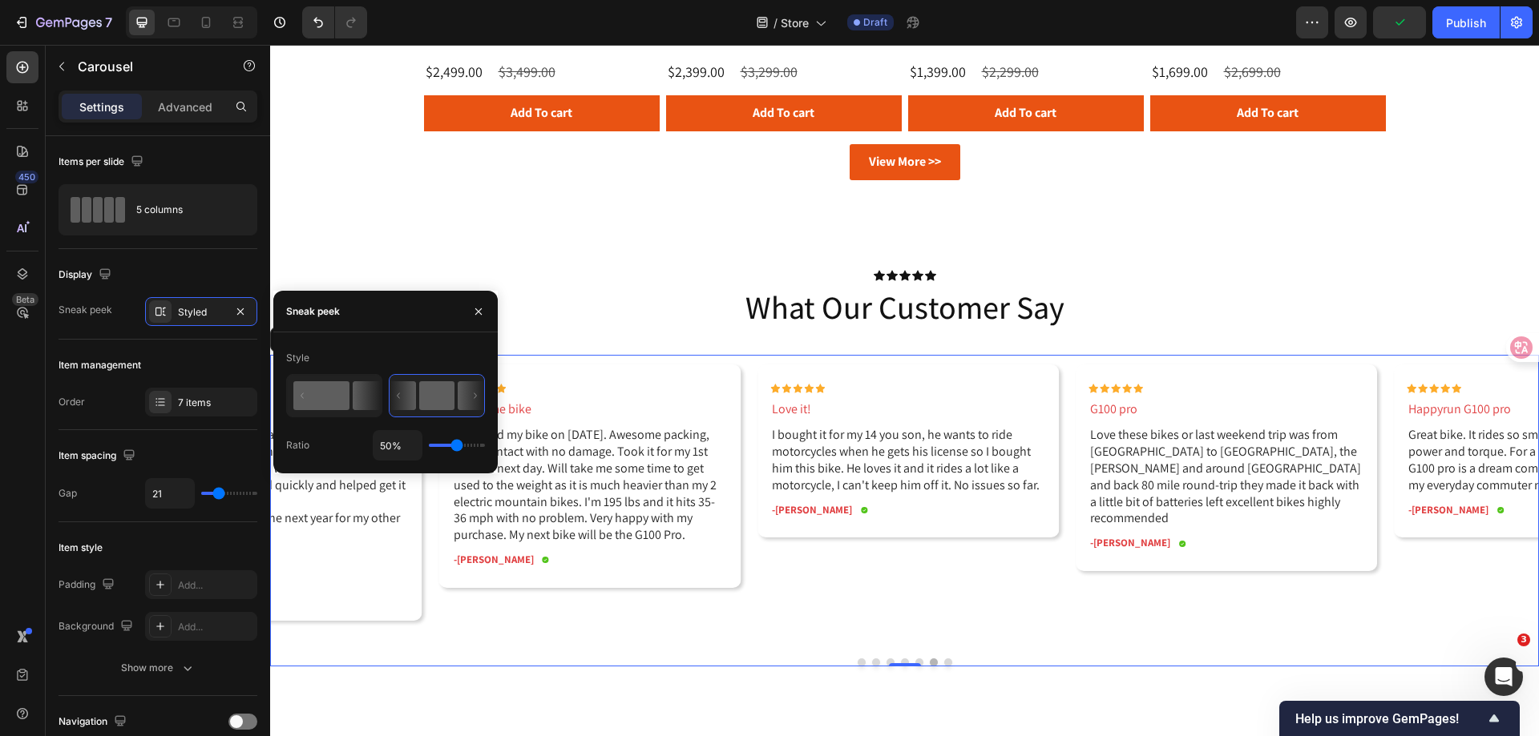
click at [346, 388] on rect at bounding box center [321, 395] width 56 height 29
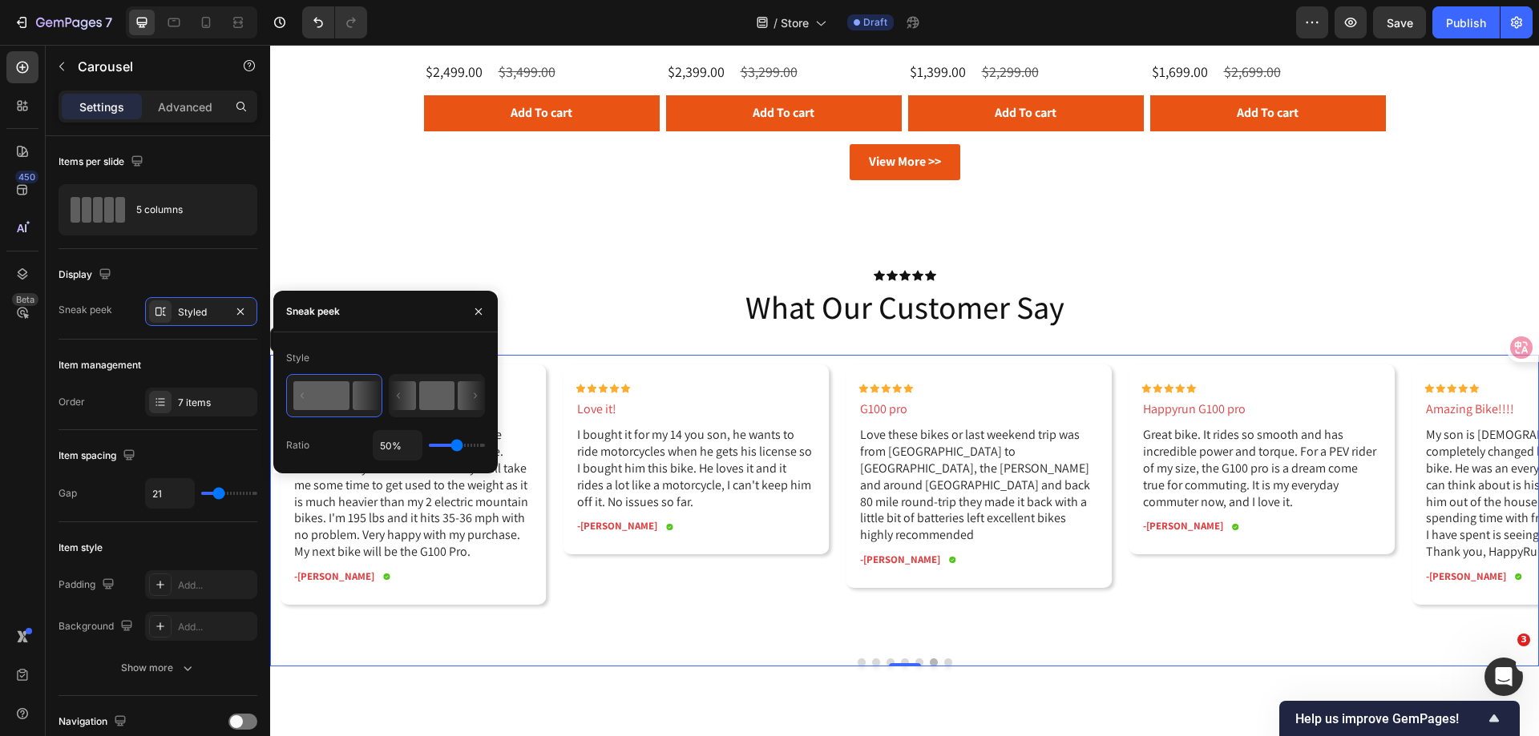
click at [419, 399] on rect at bounding box center [436, 395] width 35 height 29
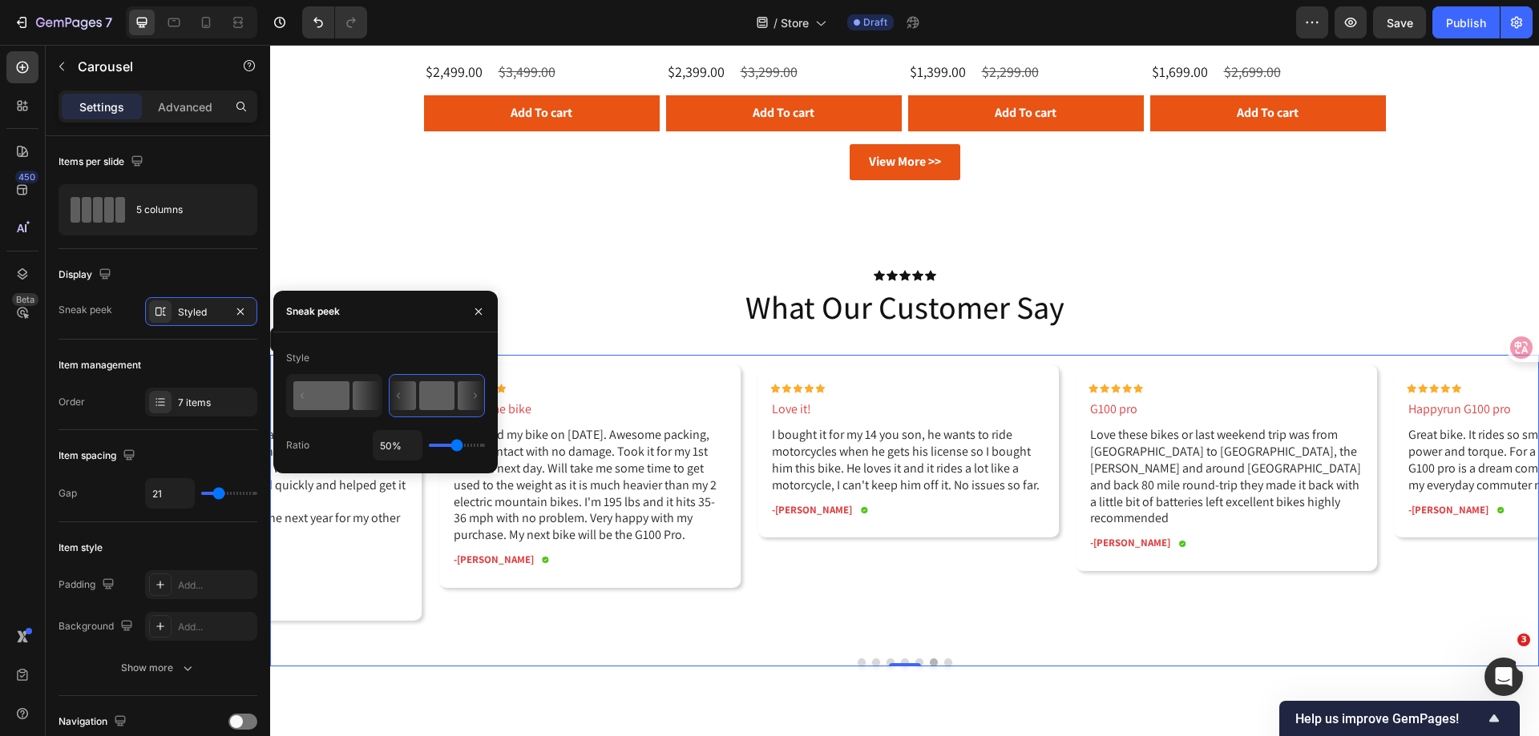
click at [353, 393] on icon at bounding box center [367, 395] width 28 height 29
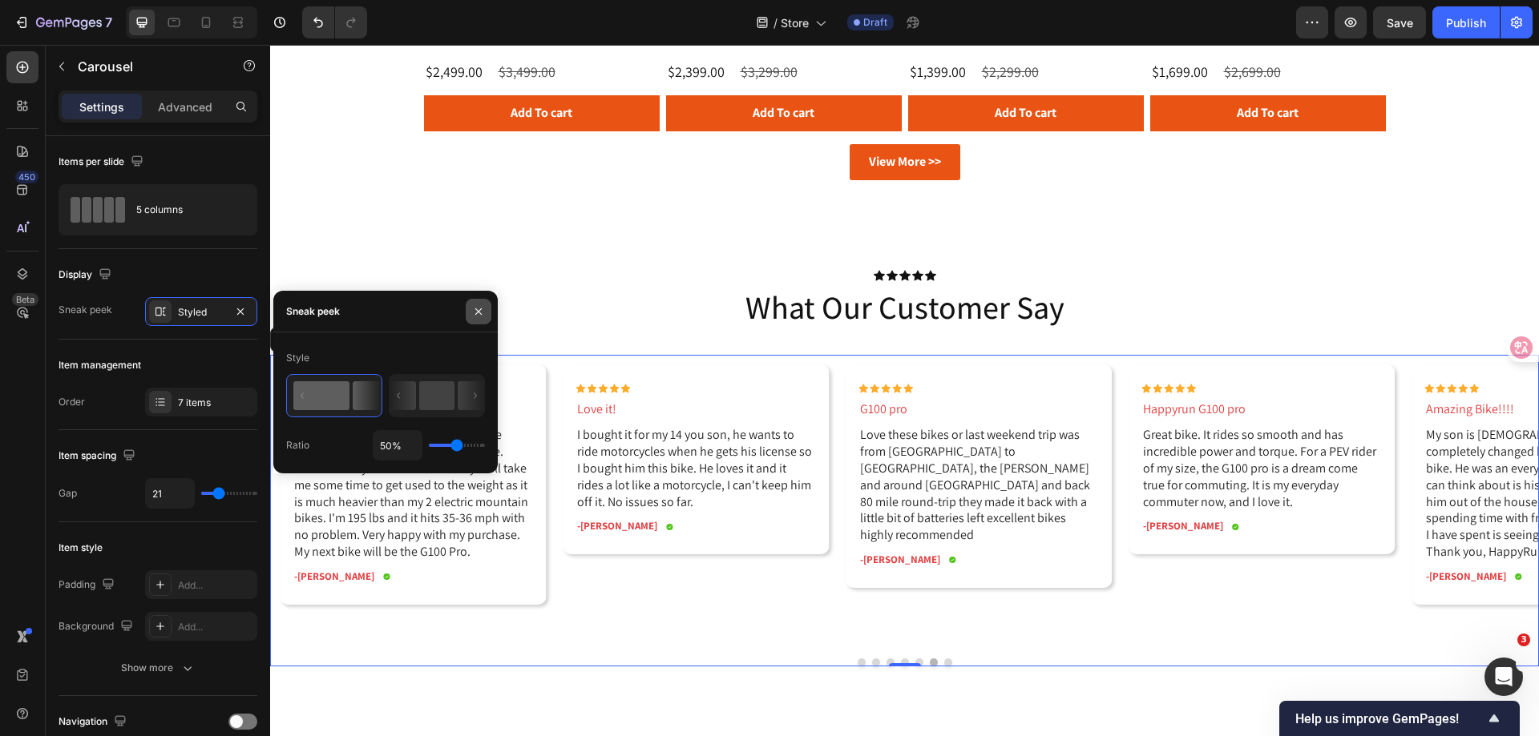
click at [480, 310] on icon "button" at bounding box center [478, 311] width 6 height 6
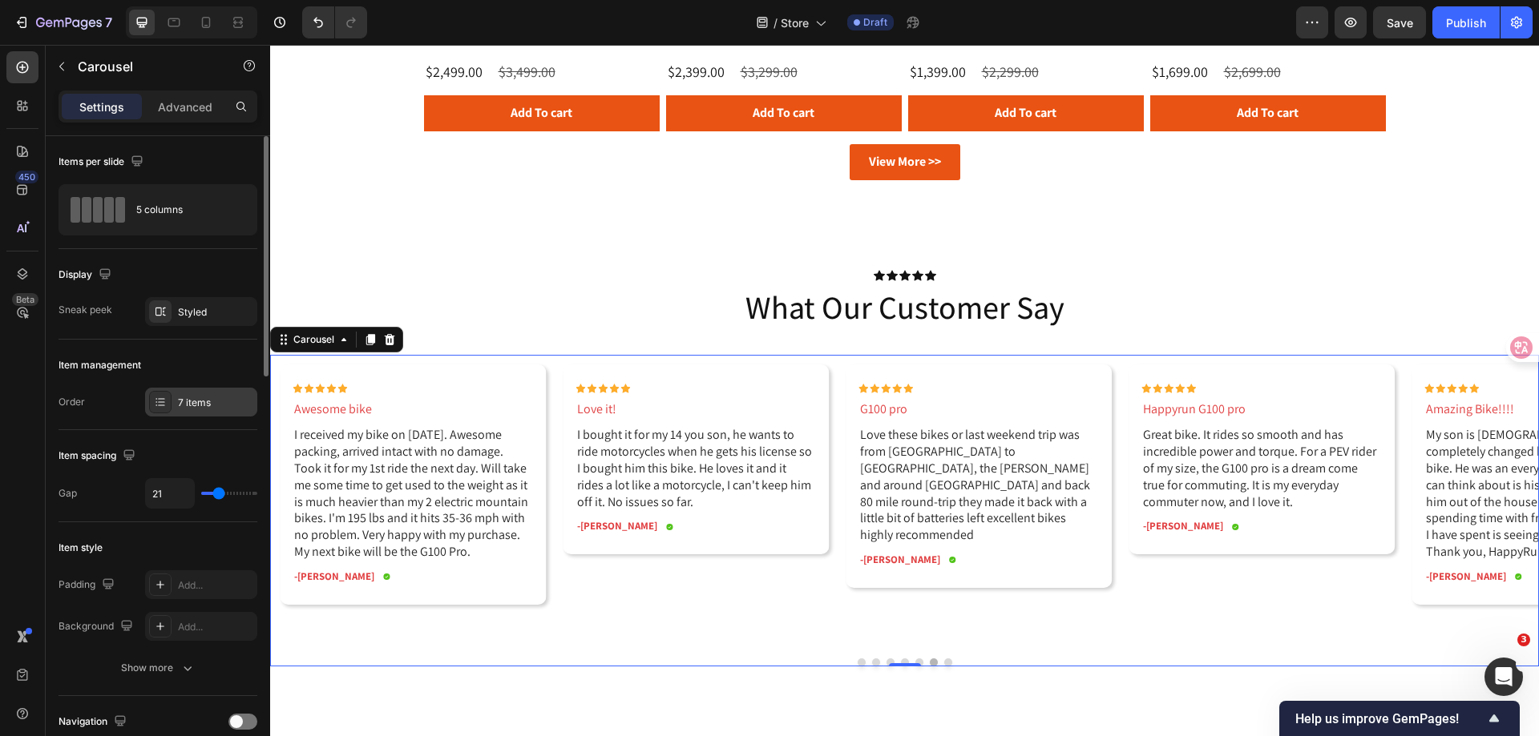
click at [188, 401] on div "7 items" at bounding box center [215, 403] width 75 height 14
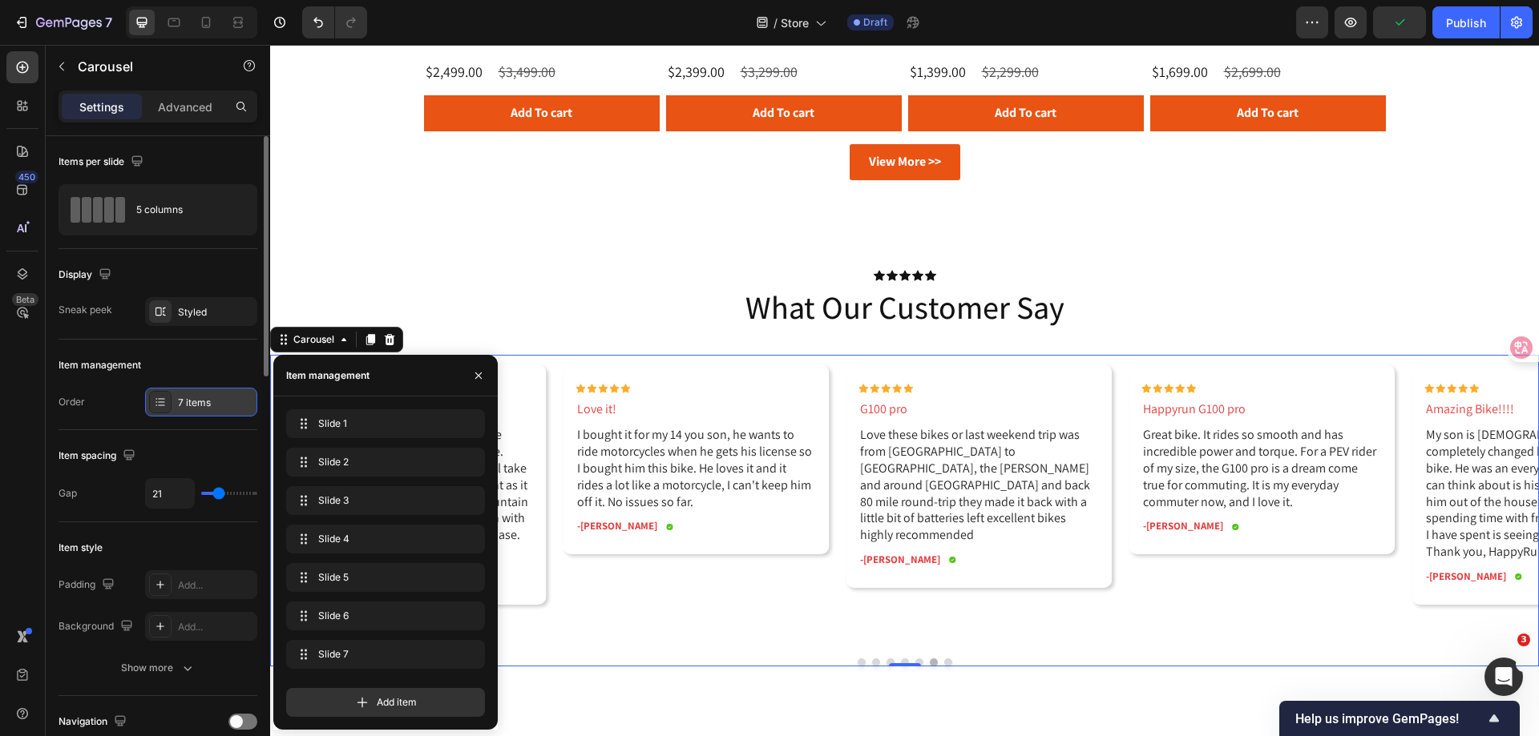
click at [188, 401] on div "7 items" at bounding box center [215, 403] width 75 height 14
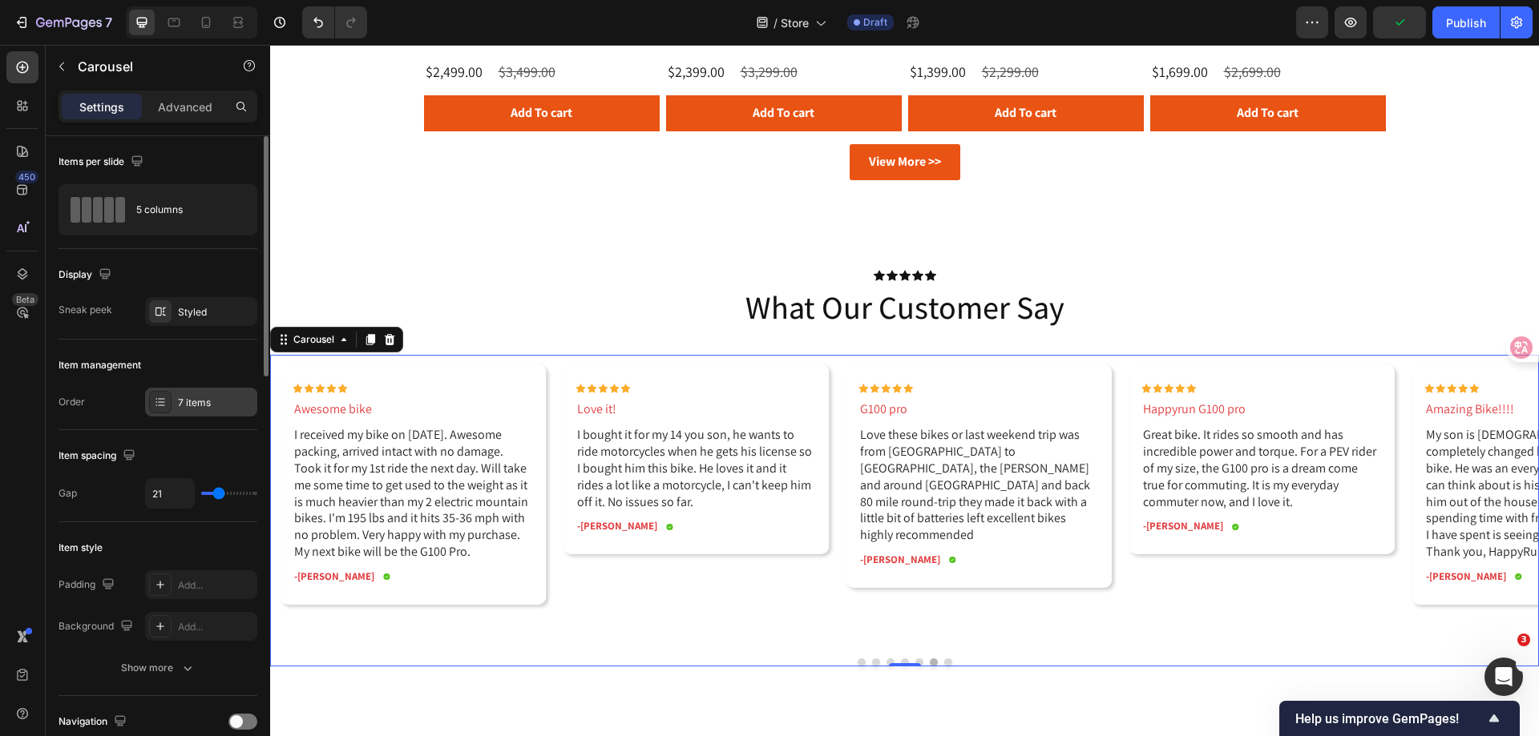
click at [188, 401] on div "7 items" at bounding box center [215, 403] width 75 height 14
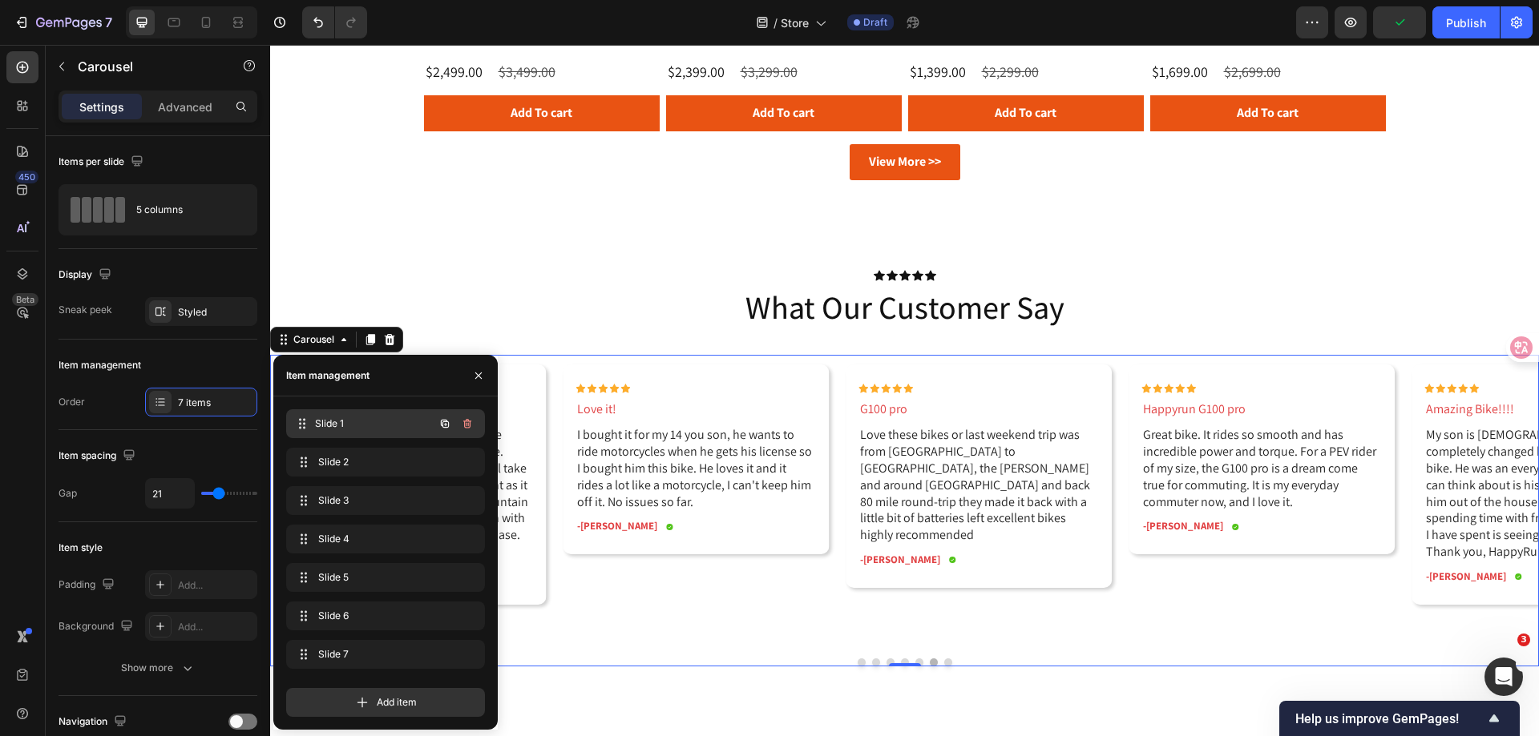
click at [356, 418] on span "Slide 1" at bounding box center [374, 424] width 119 height 14
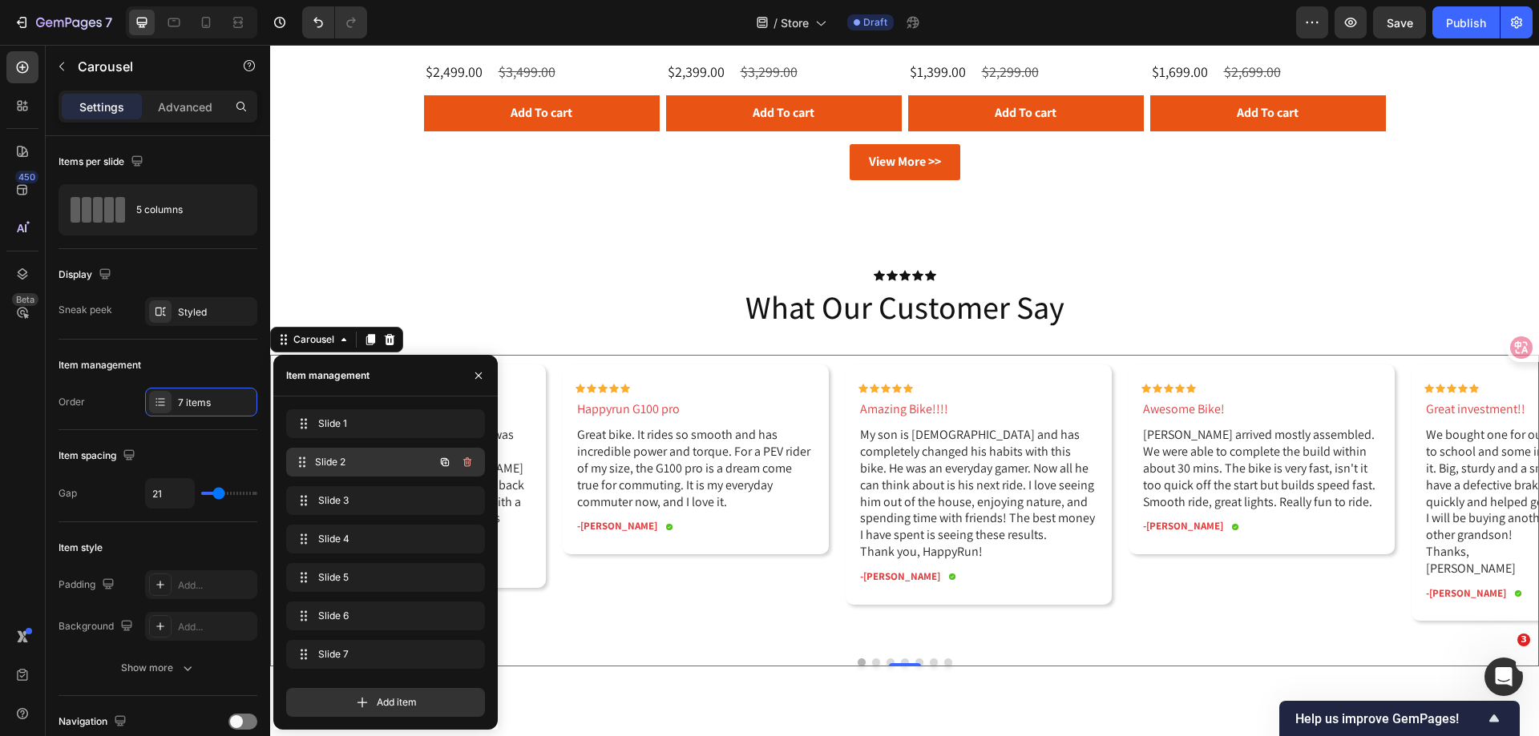
click at [353, 467] on span "Slide 2" at bounding box center [374, 462] width 119 height 14
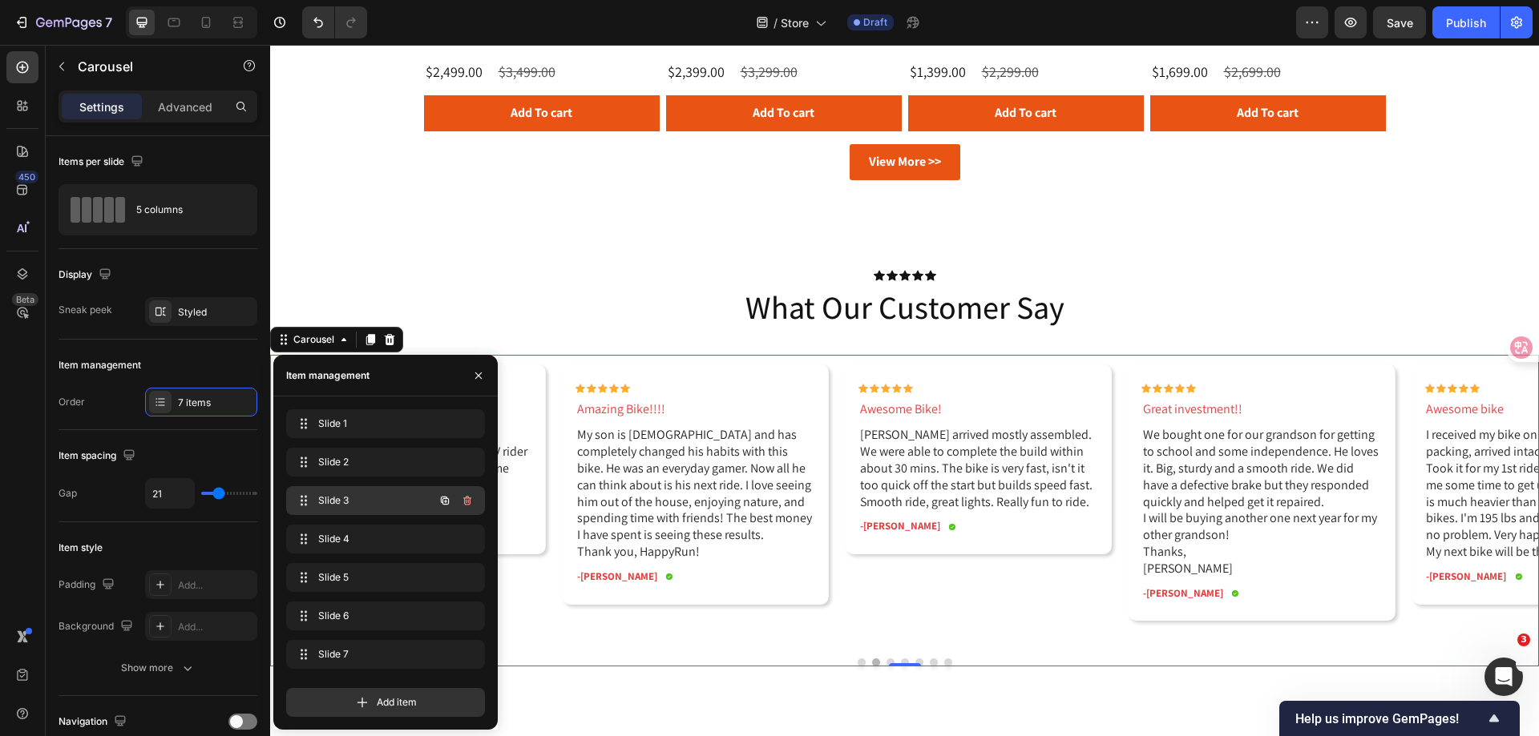
click at [350, 498] on span "Slide 3" at bounding box center [363, 501] width 91 height 14
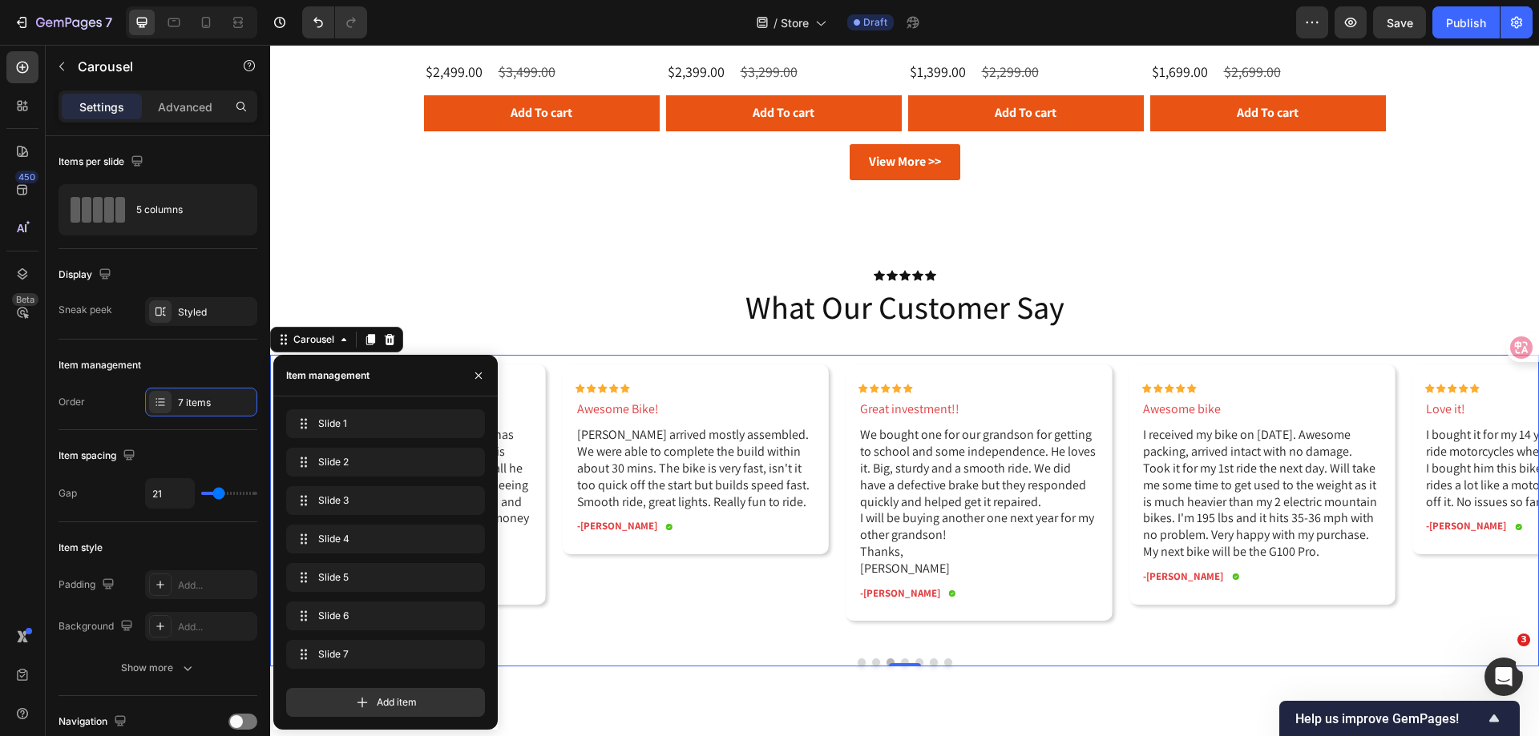
click at [350, 519] on div "Slide 3 Slide 3" at bounding box center [385, 503] width 199 height 35
click at [350, 539] on span "Slide 4" at bounding box center [363, 539] width 91 height 14
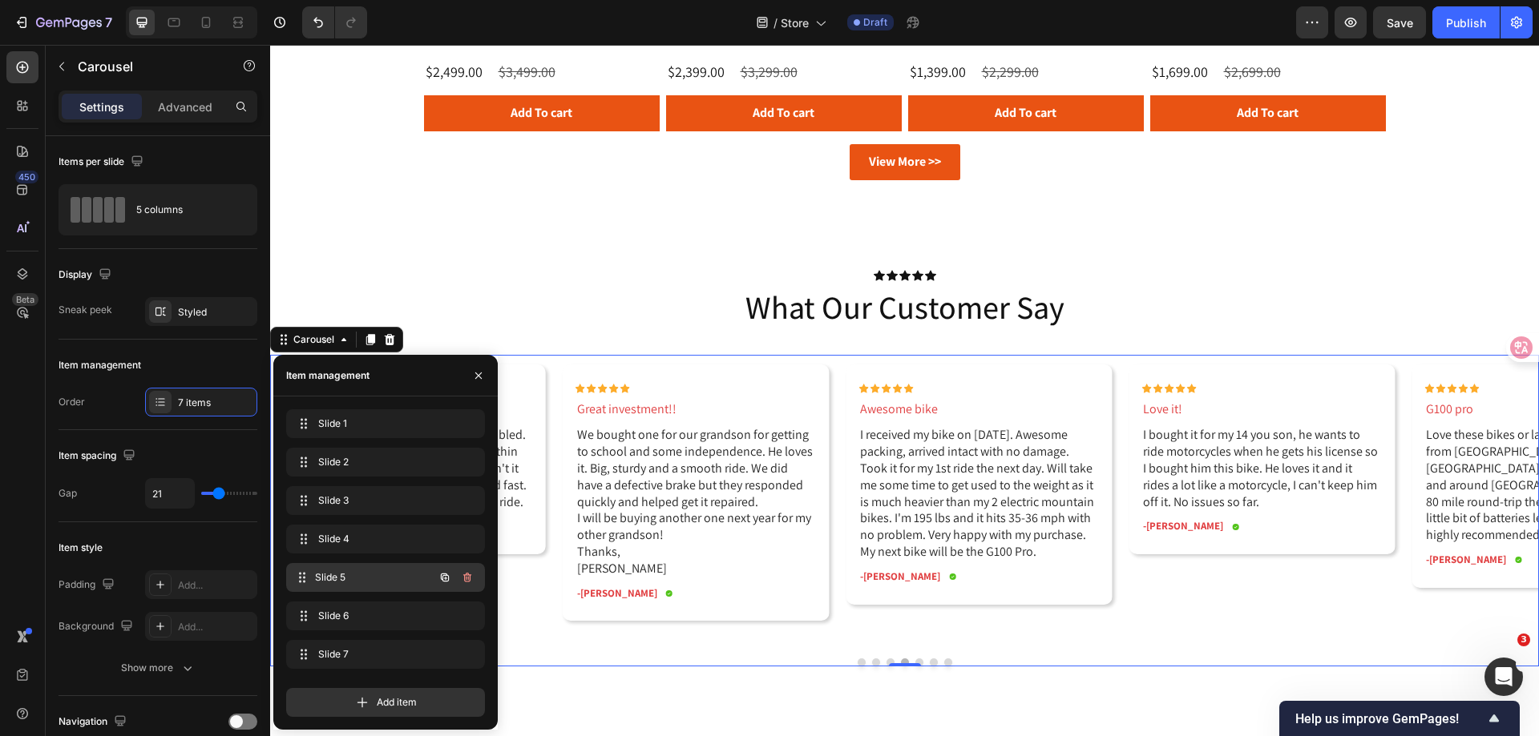
click at [353, 566] on div "Slide 5 Slide 5" at bounding box center [385, 577] width 199 height 29
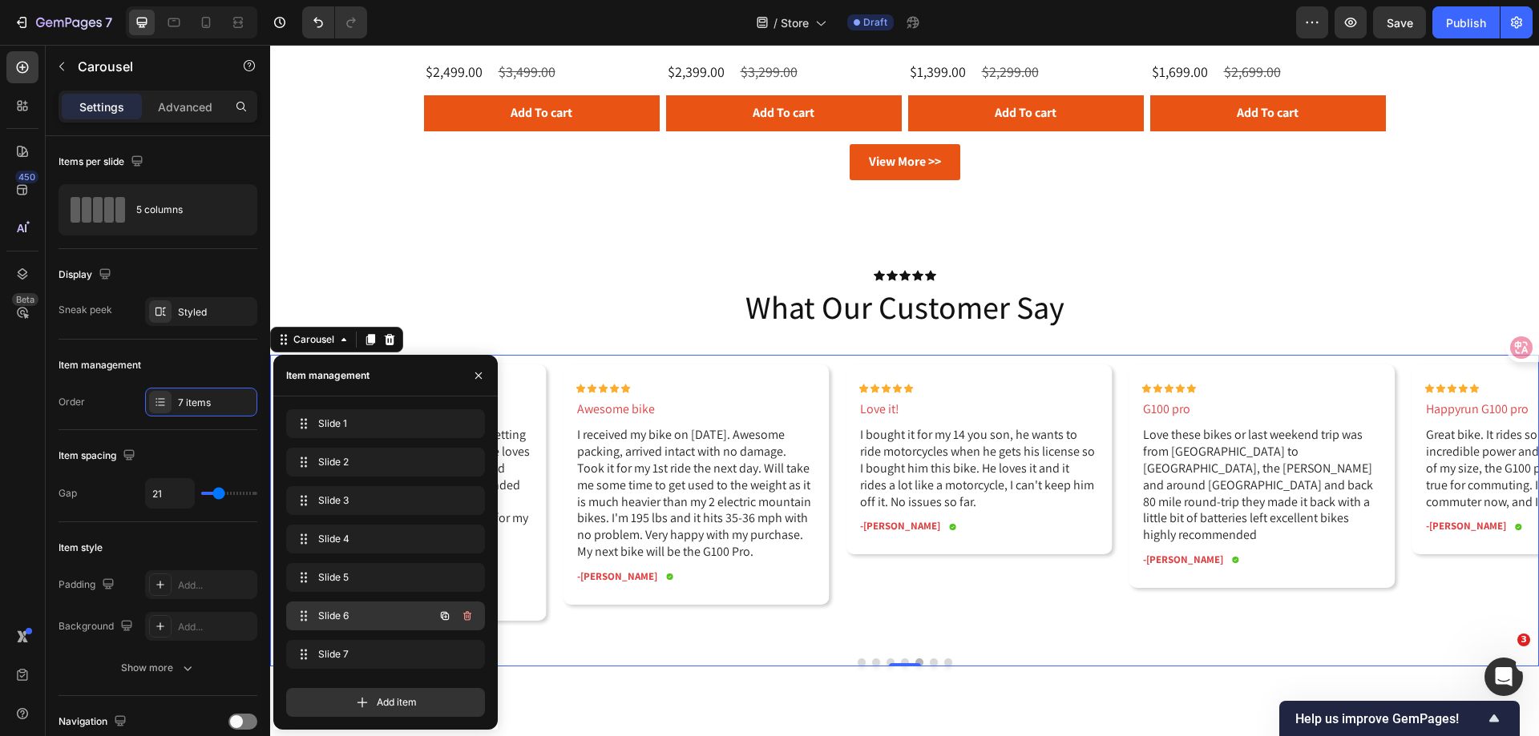
click at [365, 611] on span "Slide 6" at bounding box center [363, 616] width 91 height 14
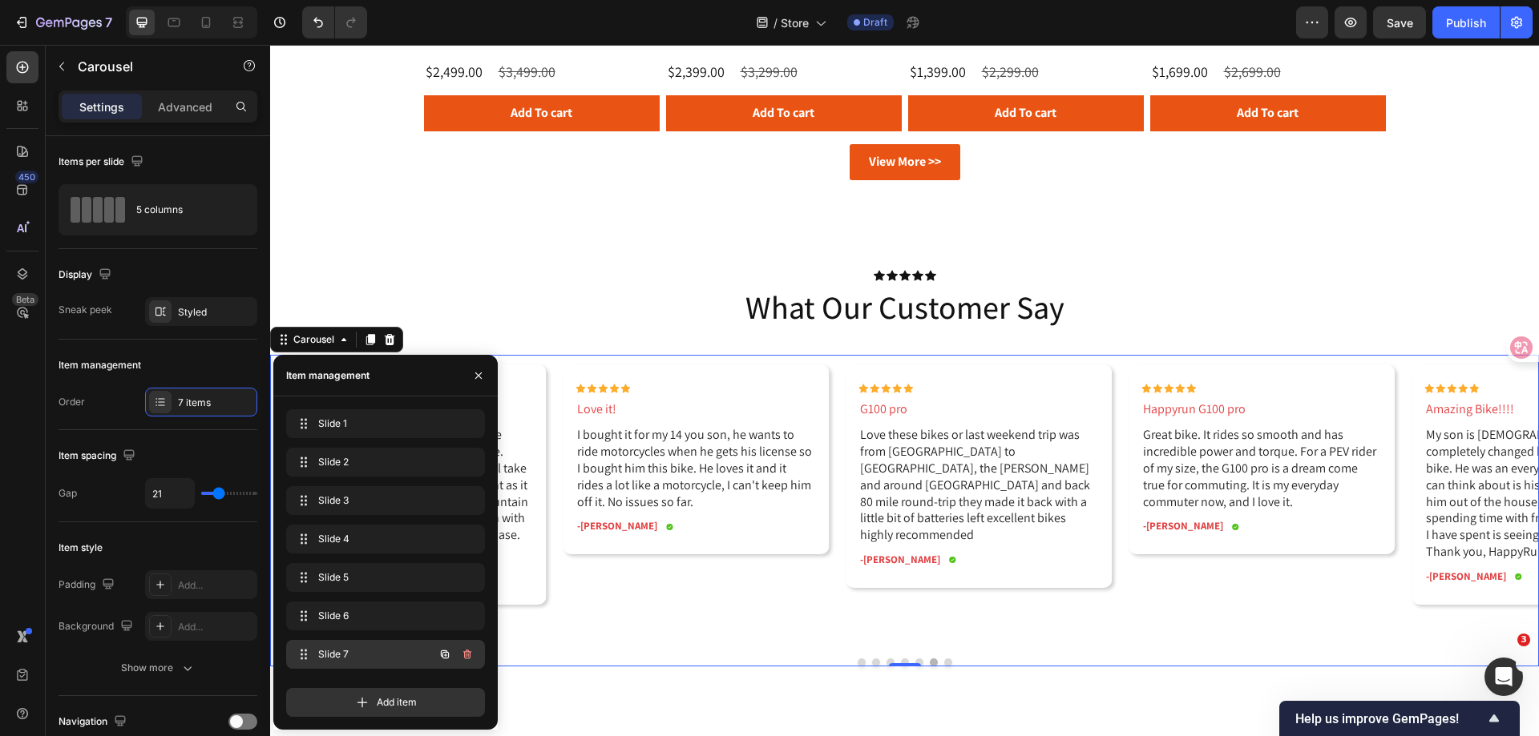
click at [369, 654] on span "Slide 7" at bounding box center [363, 654] width 91 height 14
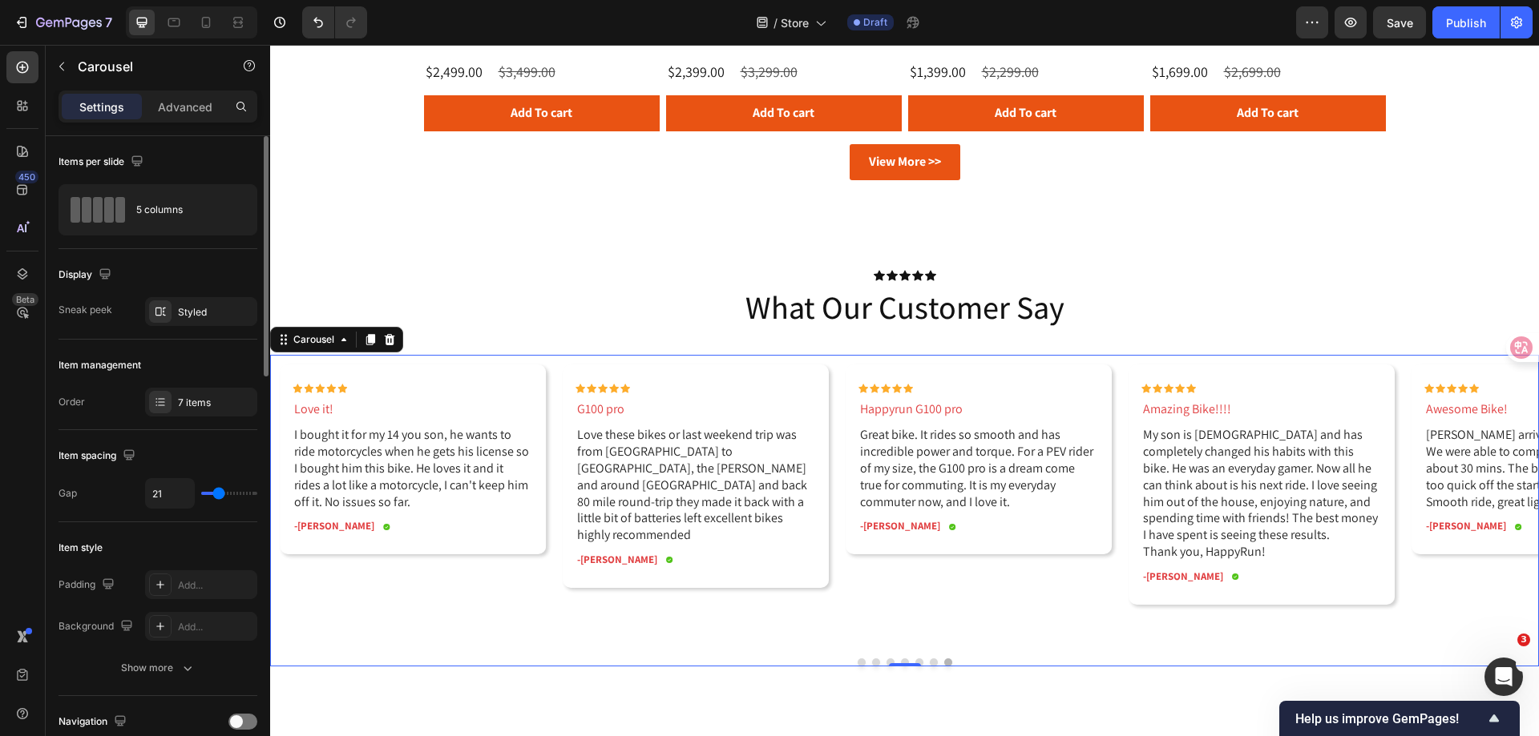
click at [199, 363] on div "Item management" at bounding box center [157, 366] width 199 height 26
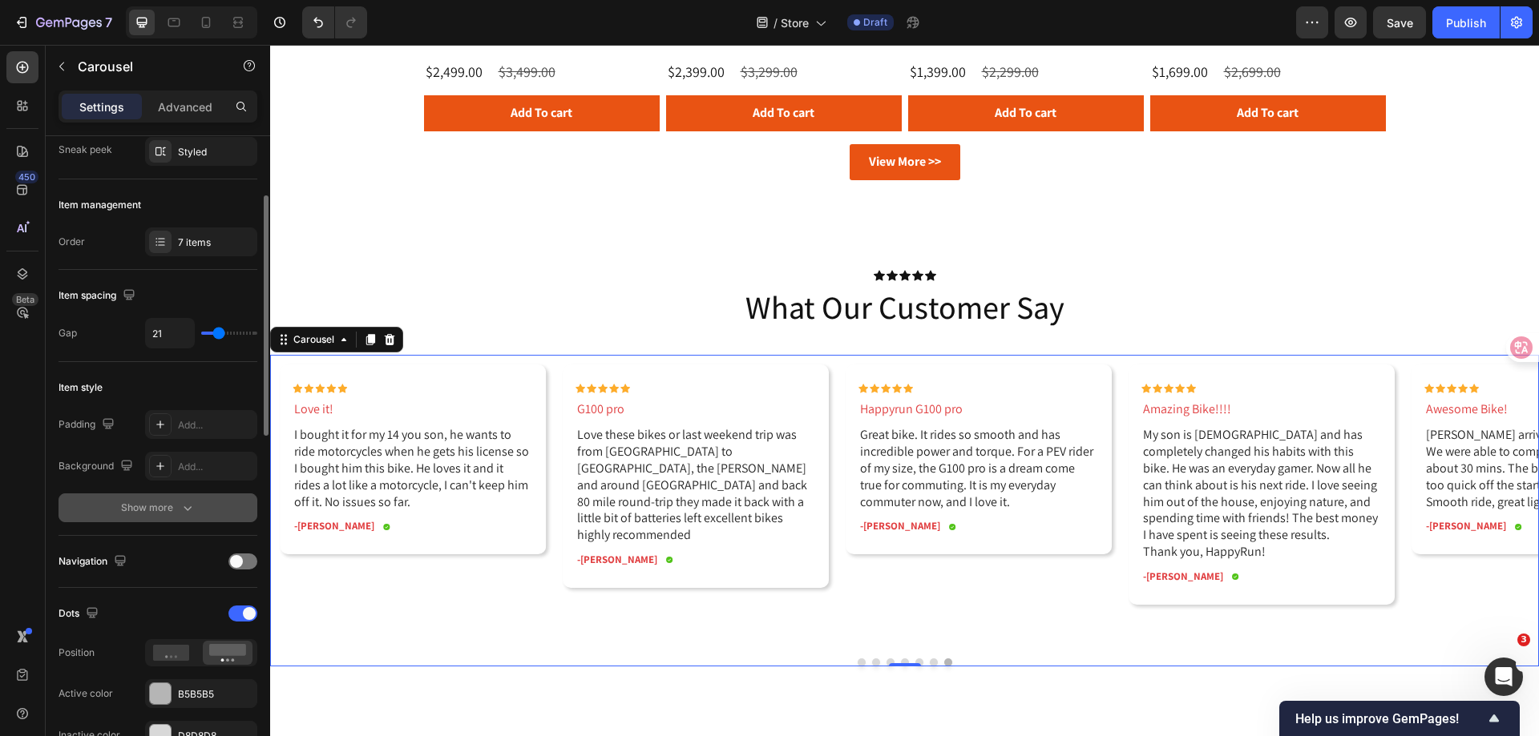
click at [187, 512] on icon "button" at bounding box center [187, 508] width 16 height 16
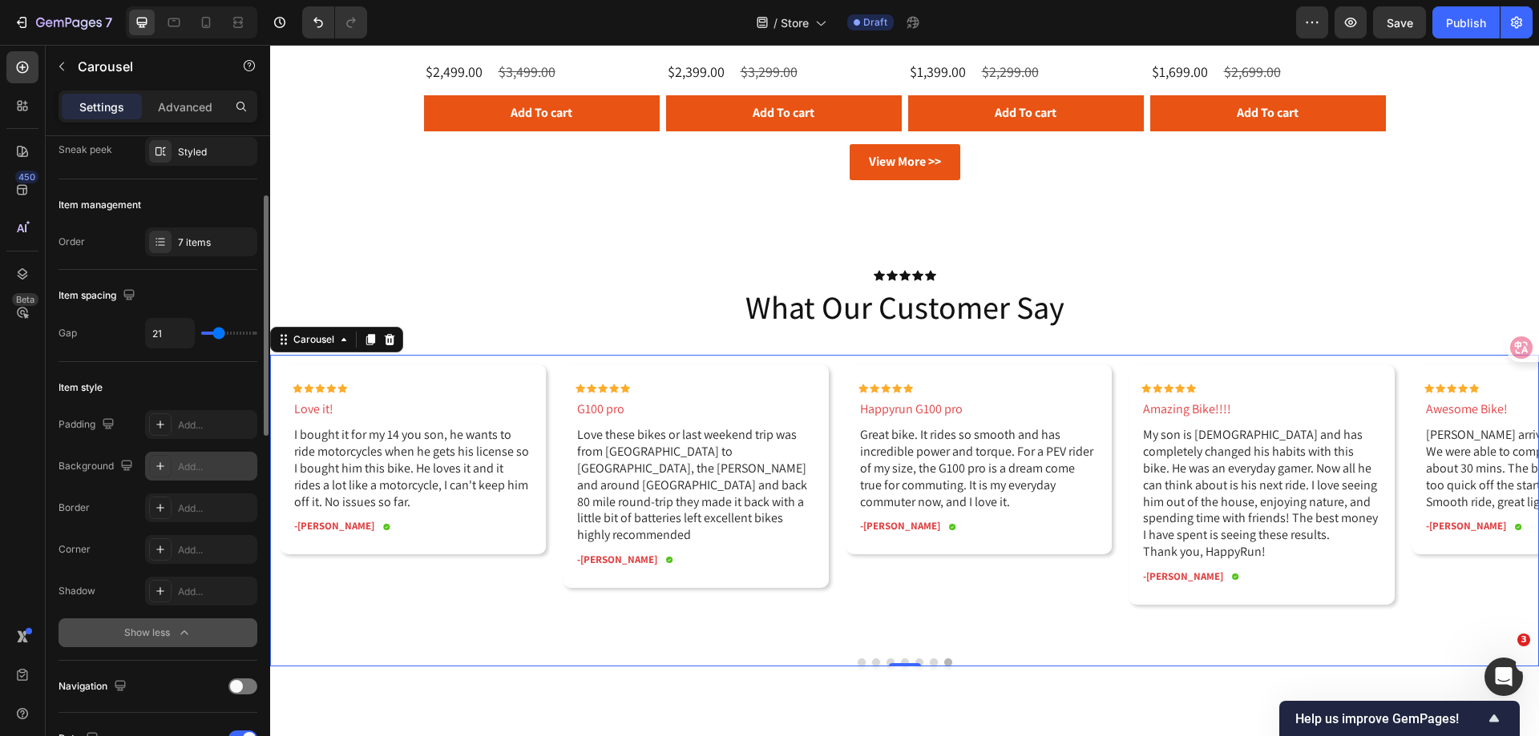
click at [163, 466] on icon at bounding box center [160, 466] width 8 height 8
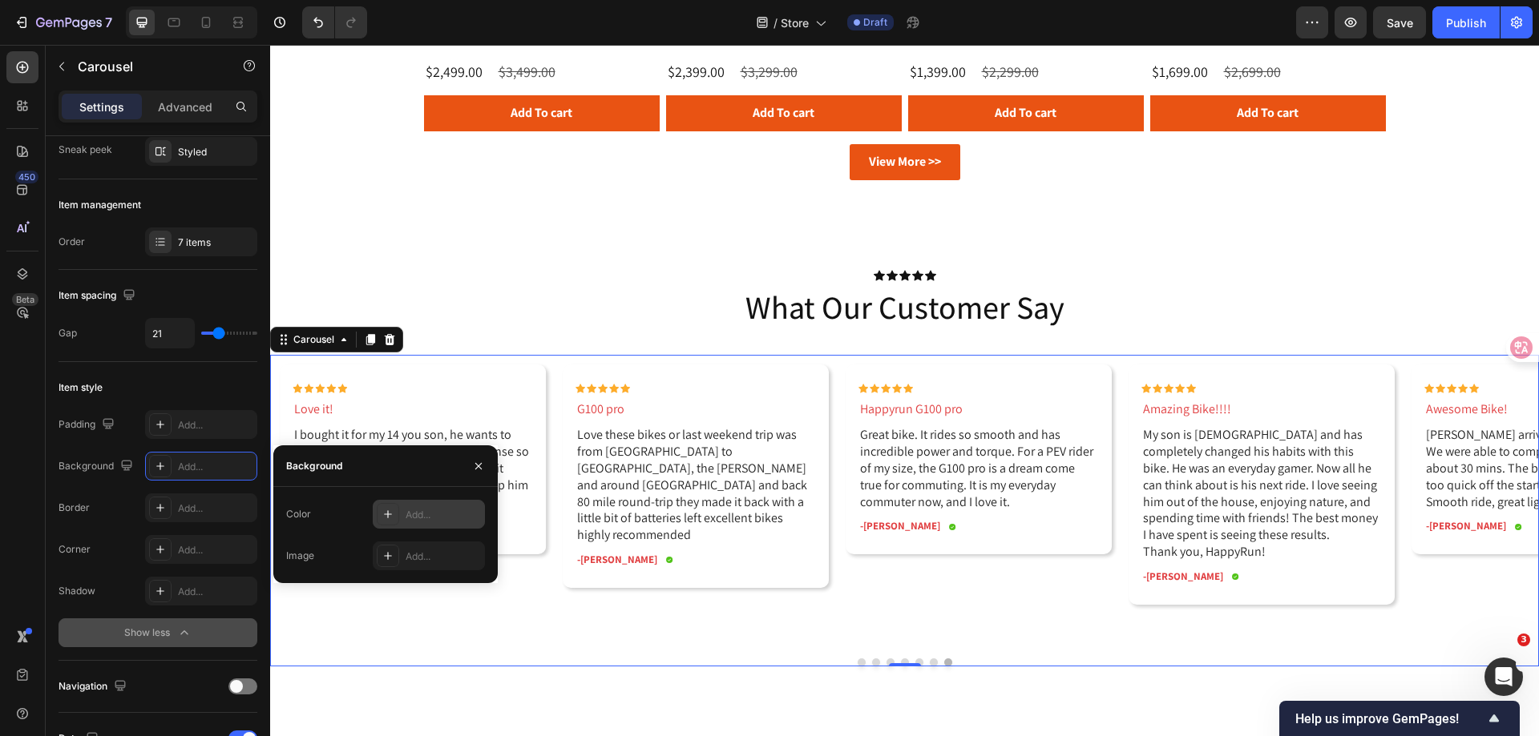
click at [413, 514] on div "Add..." at bounding box center [442, 515] width 75 height 14
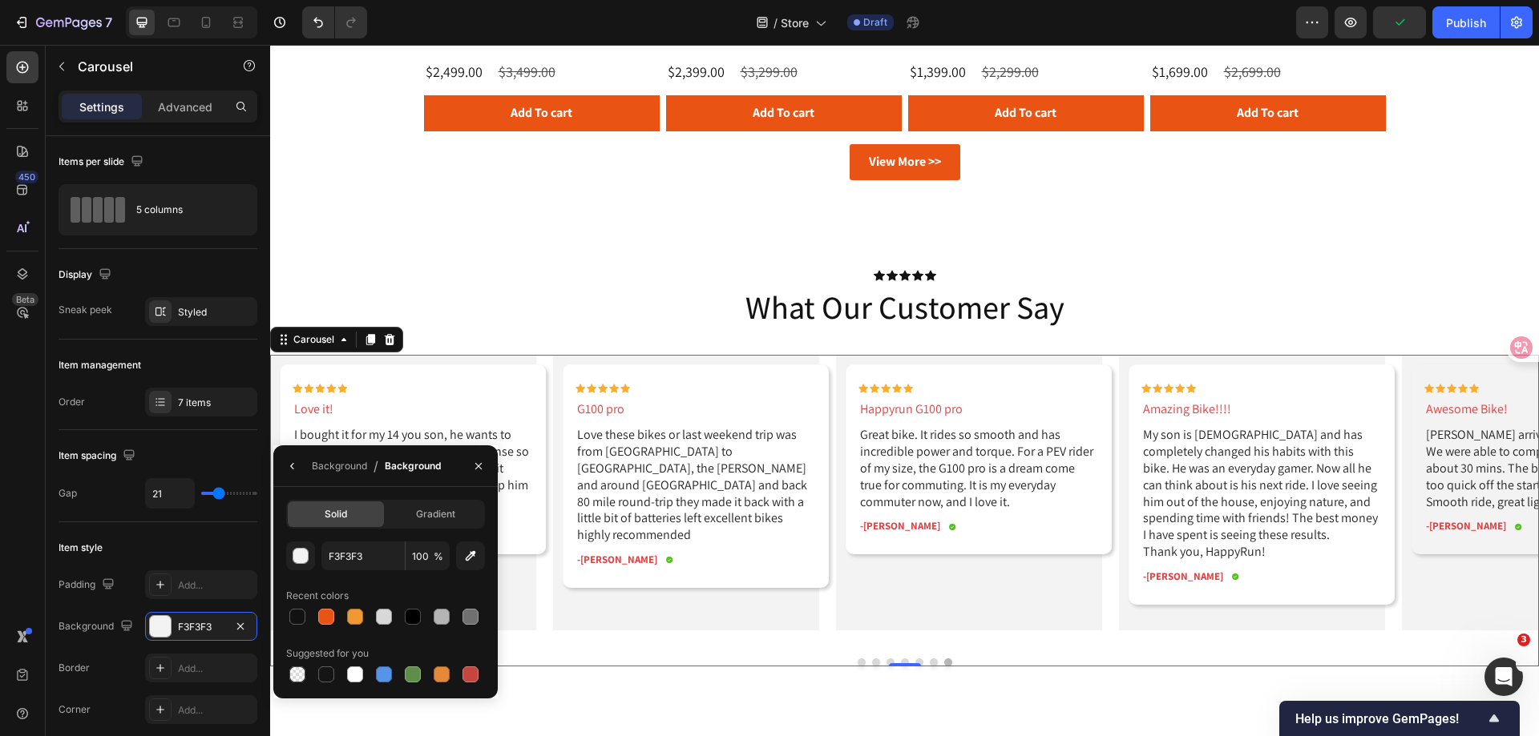
scroll to position [160, 0]
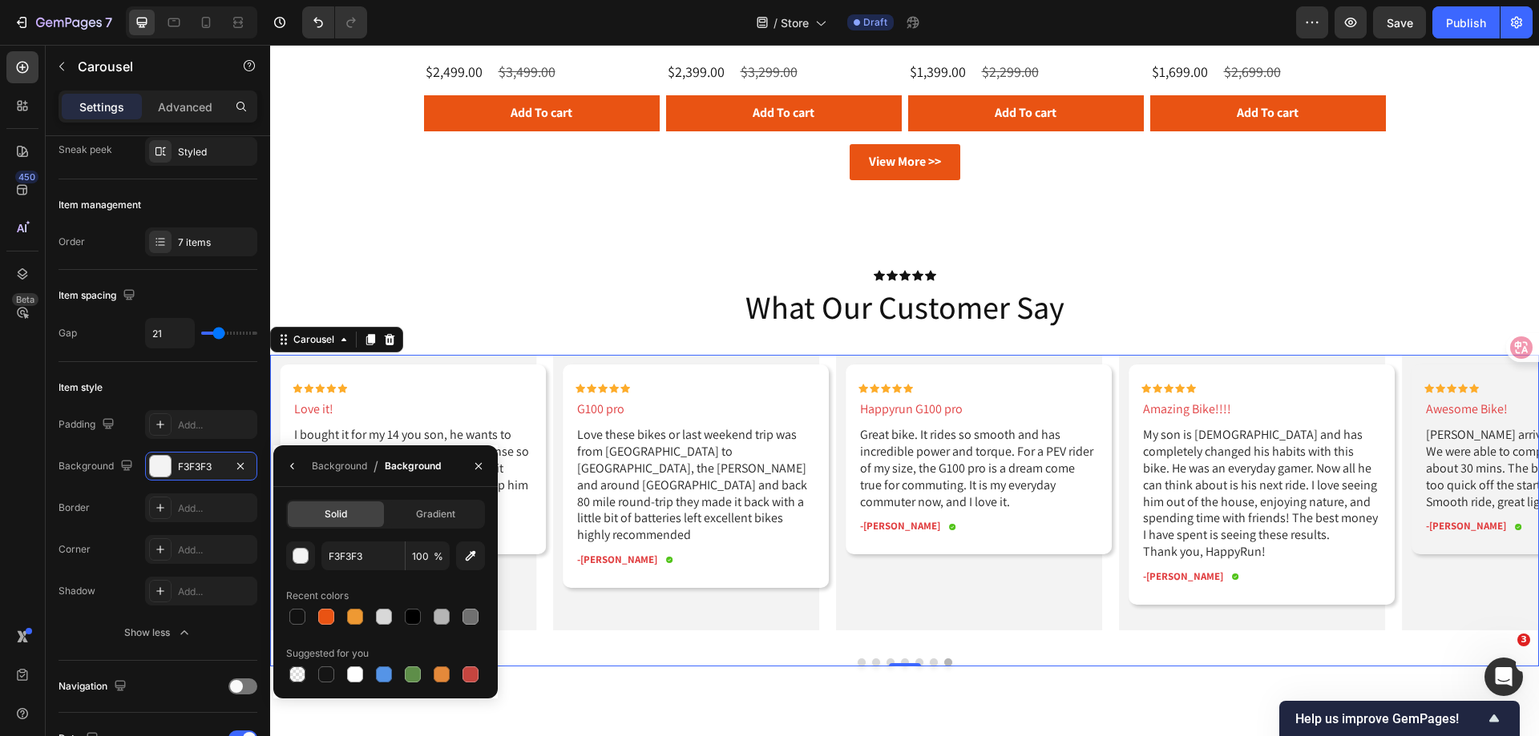
click at [241, 470] on icon "button" at bounding box center [240, 466] width 13 height 13
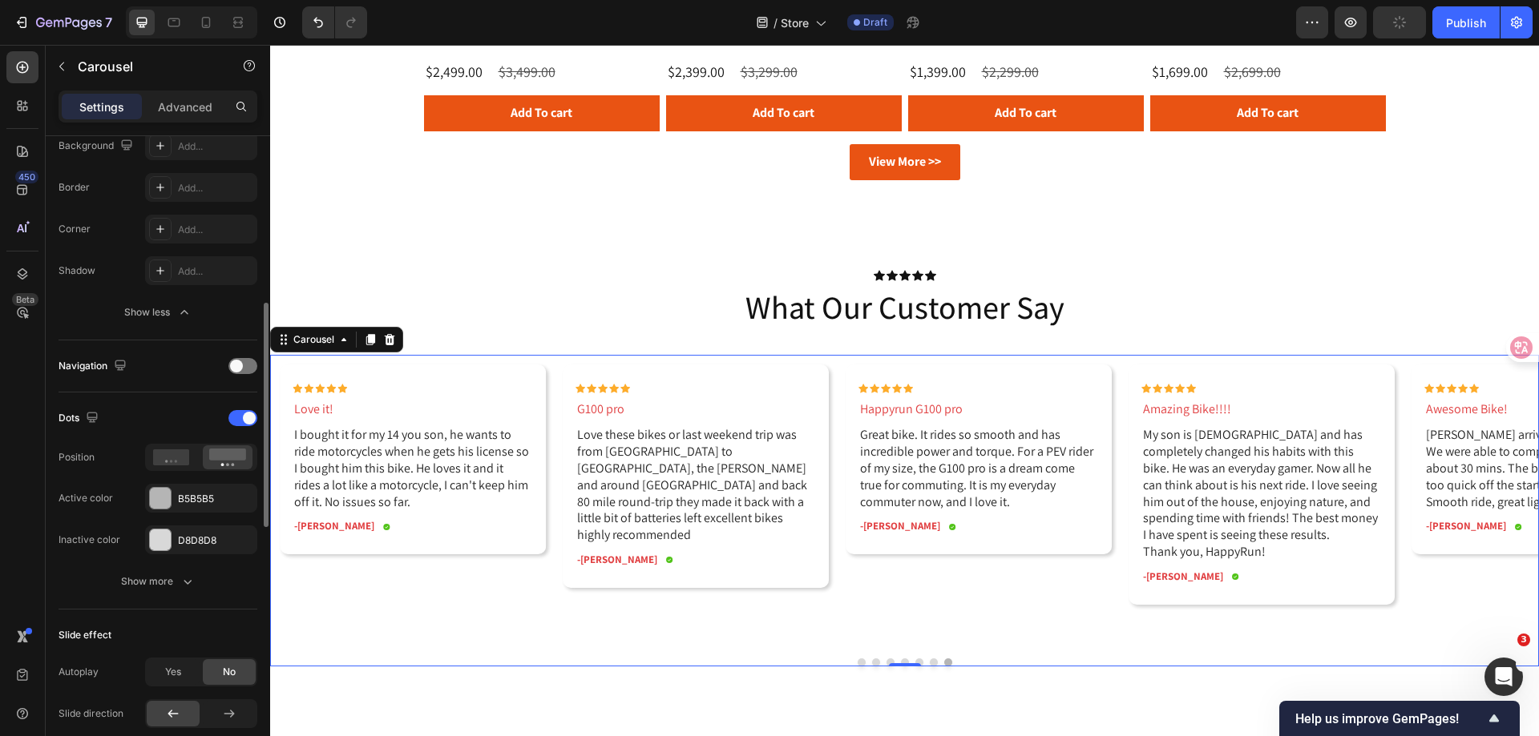
scroll to position [641, 0]
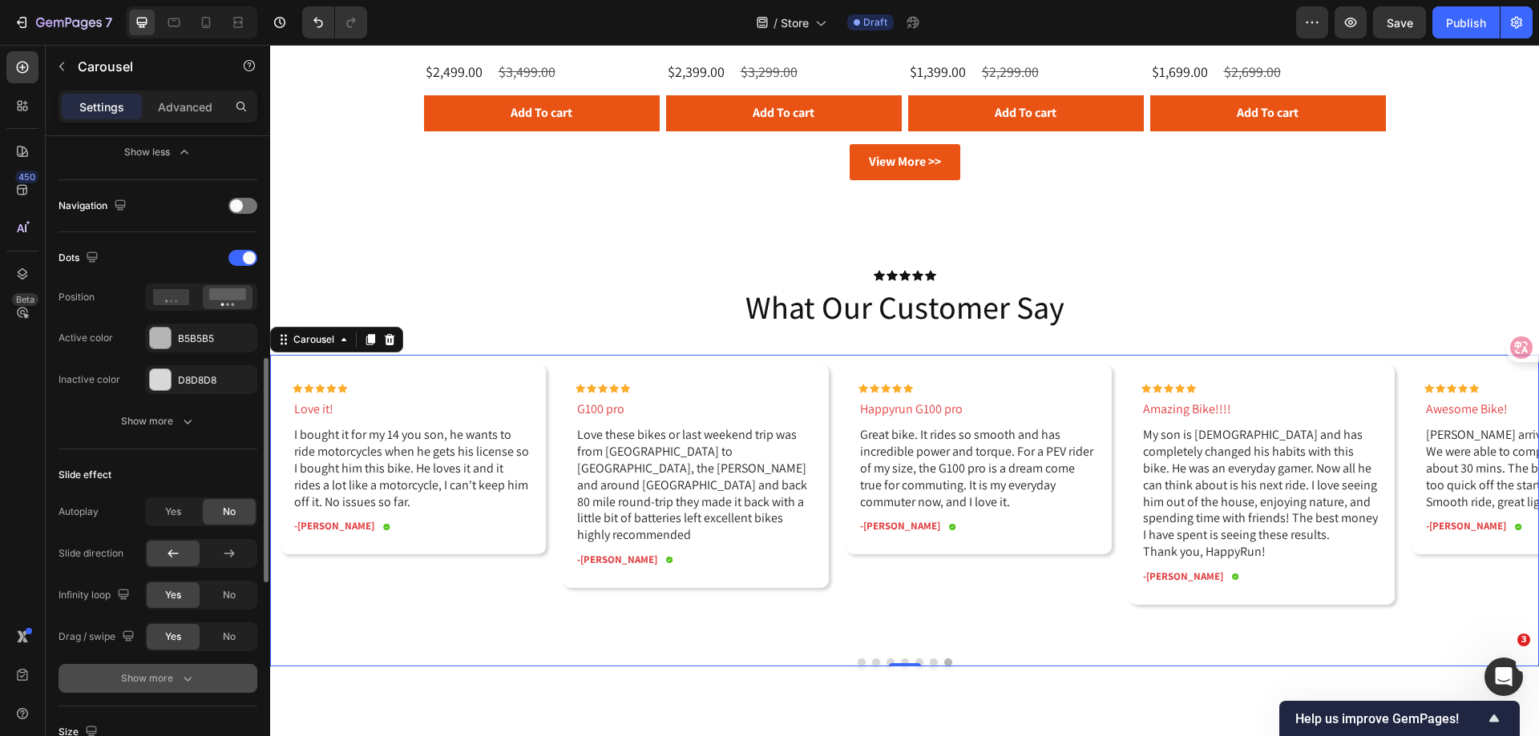
click at [180, 673] on icon "button" at bounding box center [187, 679] width 16 height 16
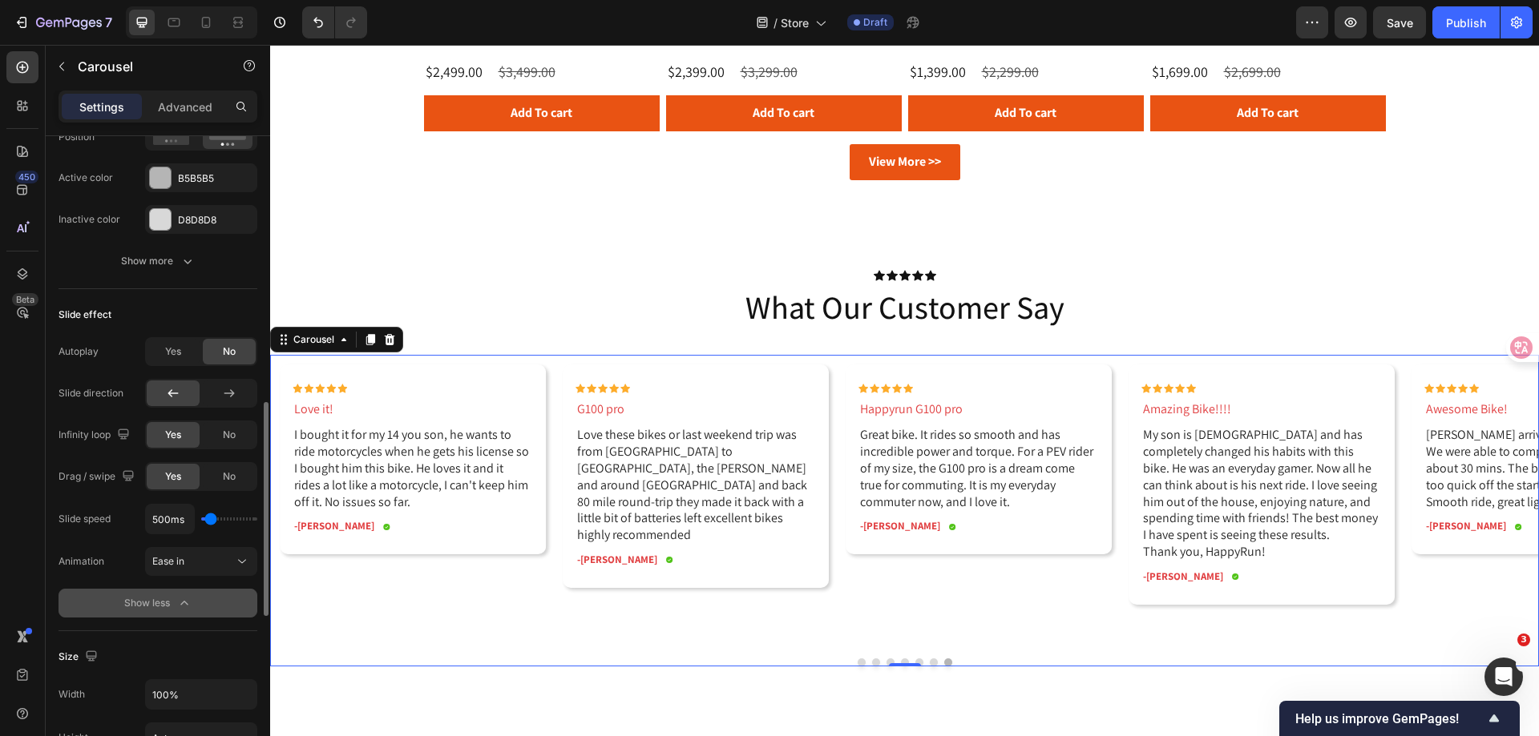
scroll to position [962, 0]
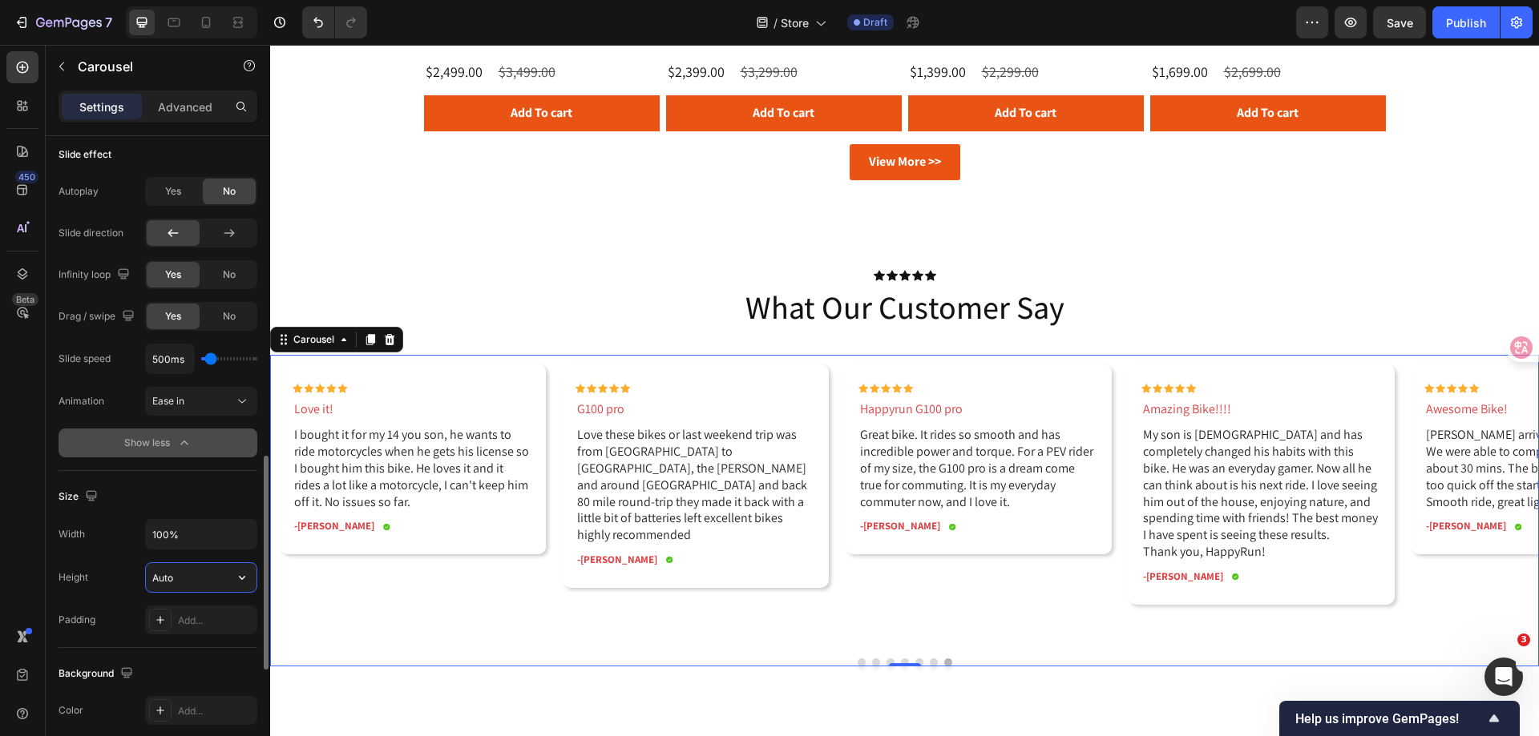
click at [183, 570] on input "Auto" at bounding box center [201, 577] width 111 height 29
click at [183, 587] on input "Auto" at bounding box center [201, 577] width 111 height 29
drag, startPoint x: 179, startPoint y: 585, endPoint x: 142, endPoint y: 572, distance: 39.8
click at [142, 572] on div "Height Auto" at bounding box center [157, 578] width 199 height 30
click at [241, 585] on icon "button" at bounding box center [242, 578] width 16 height 16
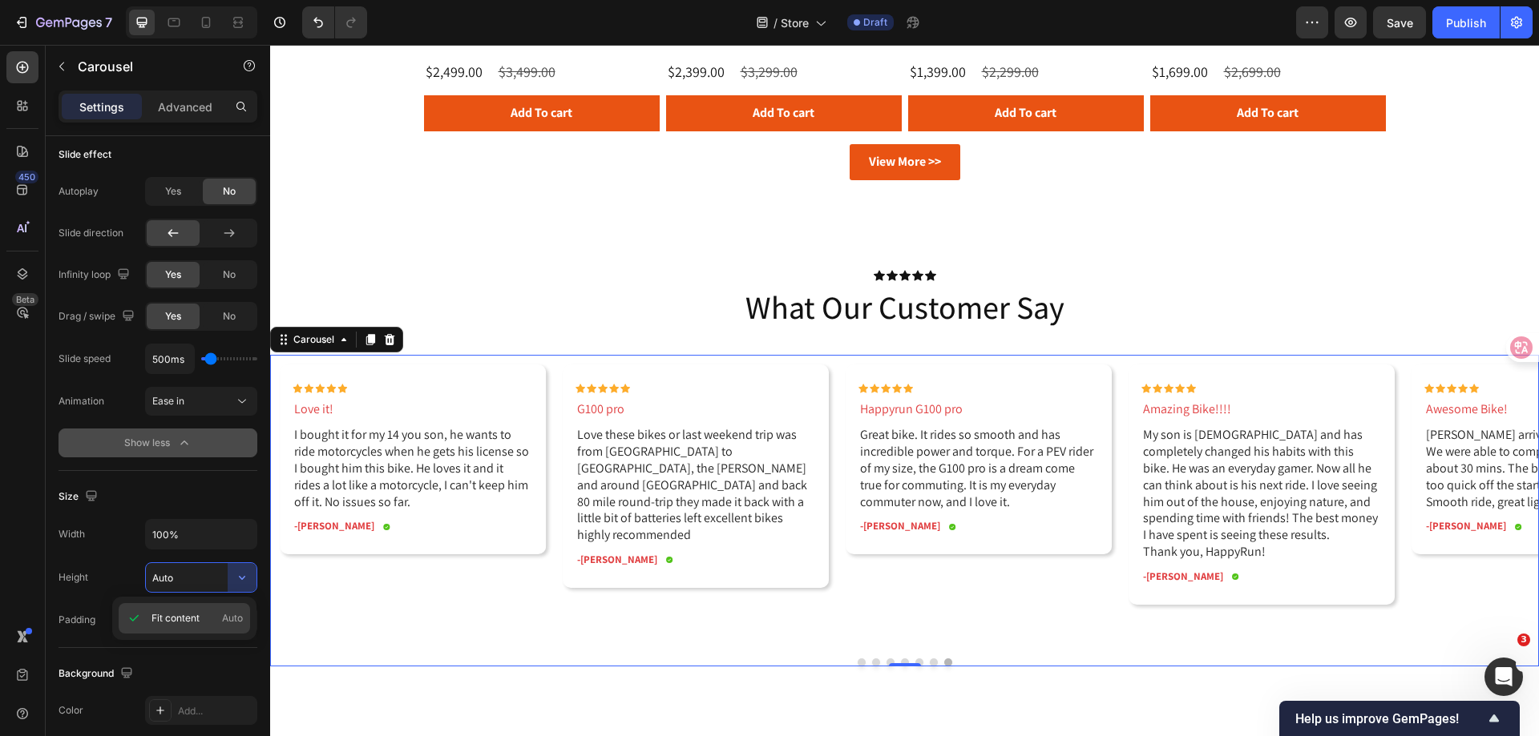
click at [206, 621] on p "Fit content Auto" at bounding box center [196, 618] width 91 height 14
click at [120, 561] on div "Width 100% Height Auto Padding Add..." at bounding box center [157, 576] width 199 height 115
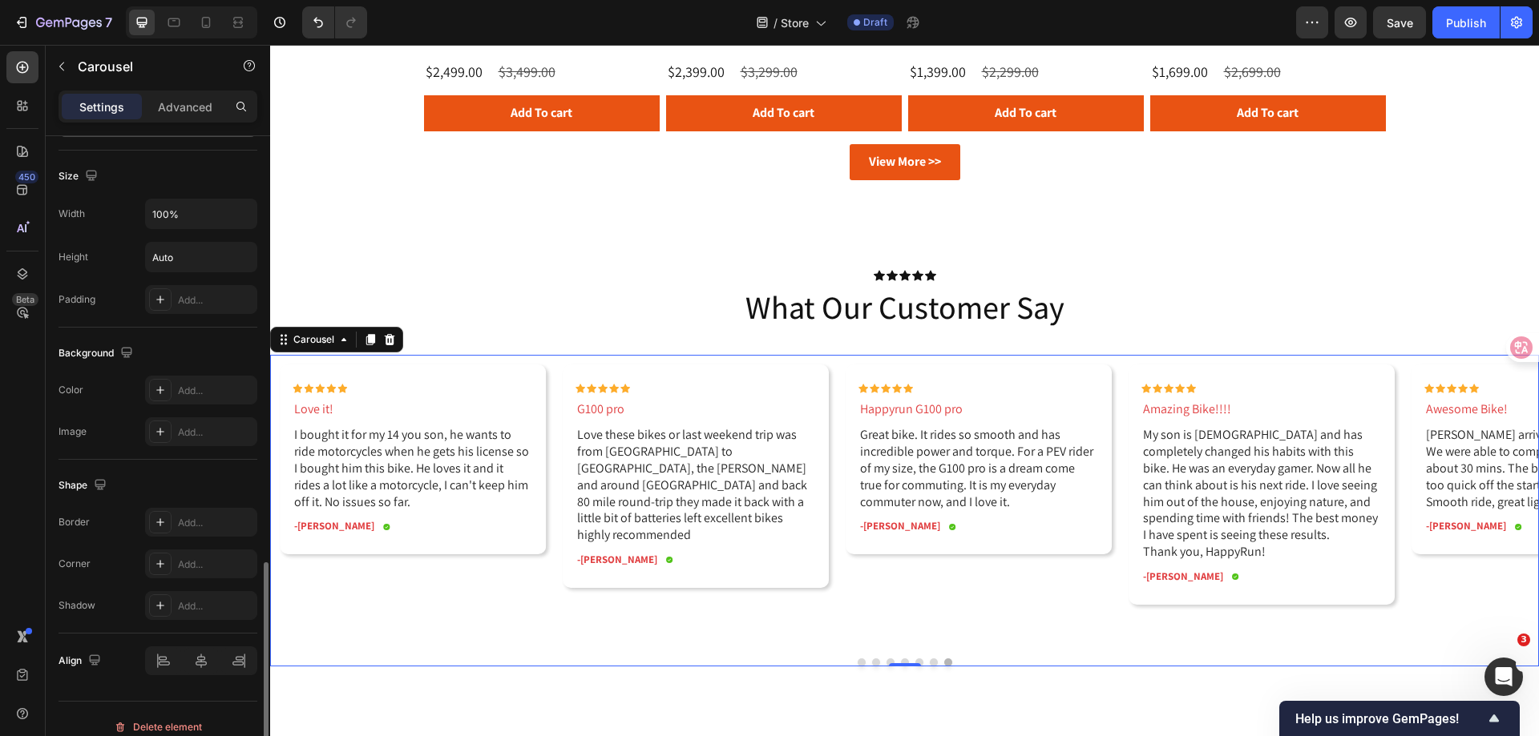
scroll to position [1298, 0]
